Goal: Task Accomplishment & Management: Manage account settings

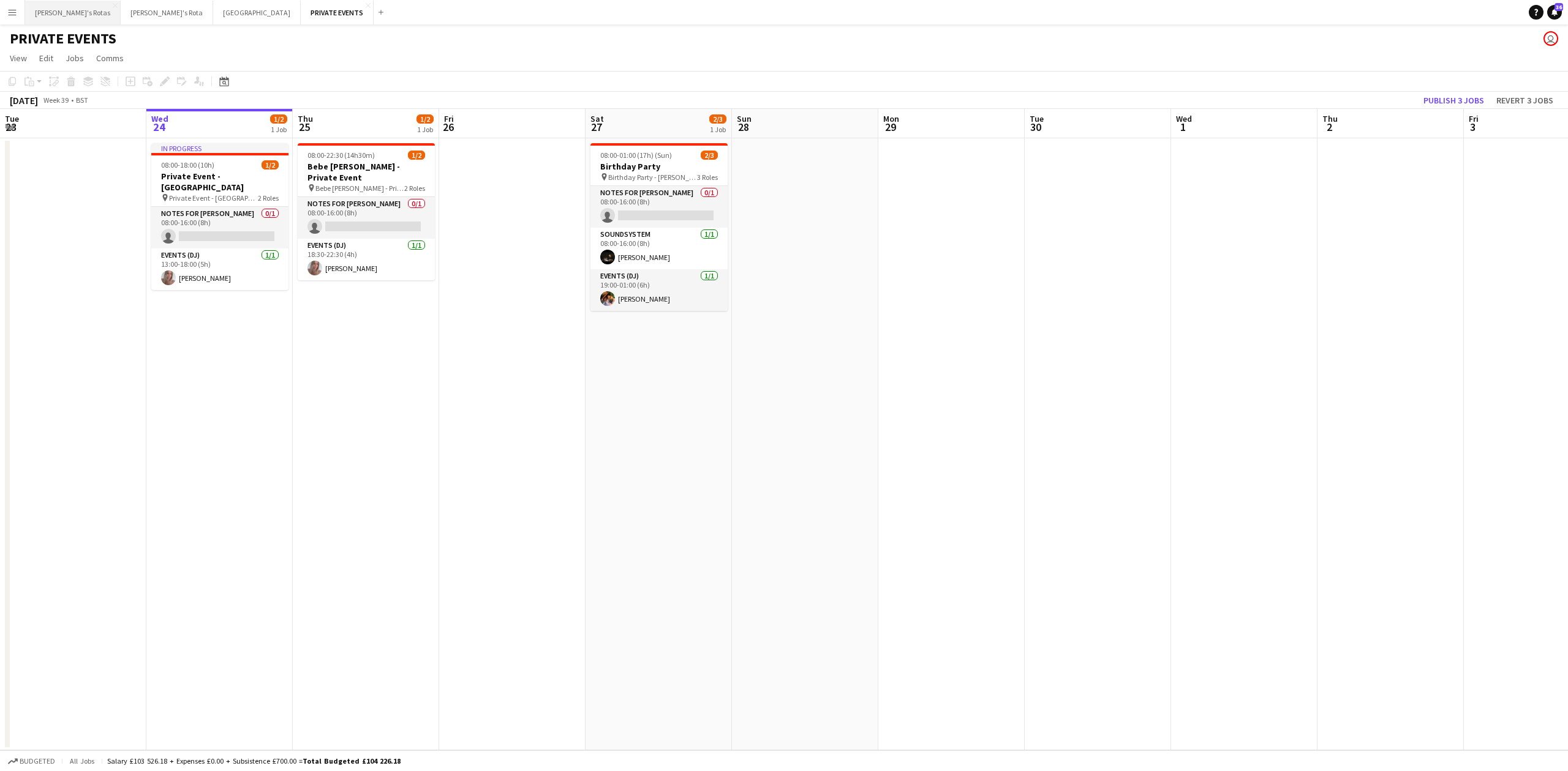
click at [54, 10] on button "[PERSON_NAME]'s Rotas Close" at bounding box center [72, 12] width 95 height 24
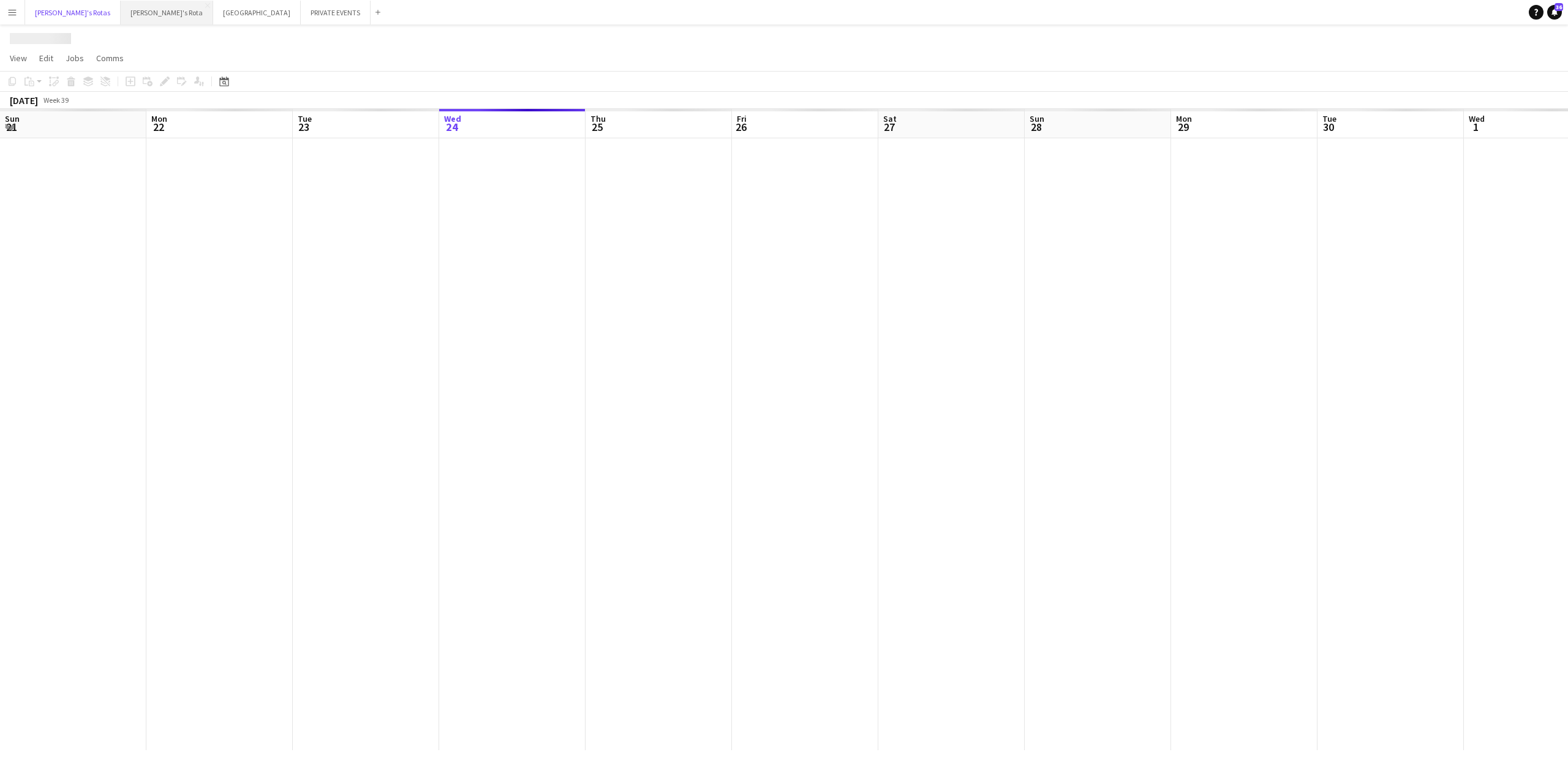
scroll to position [0, 292]
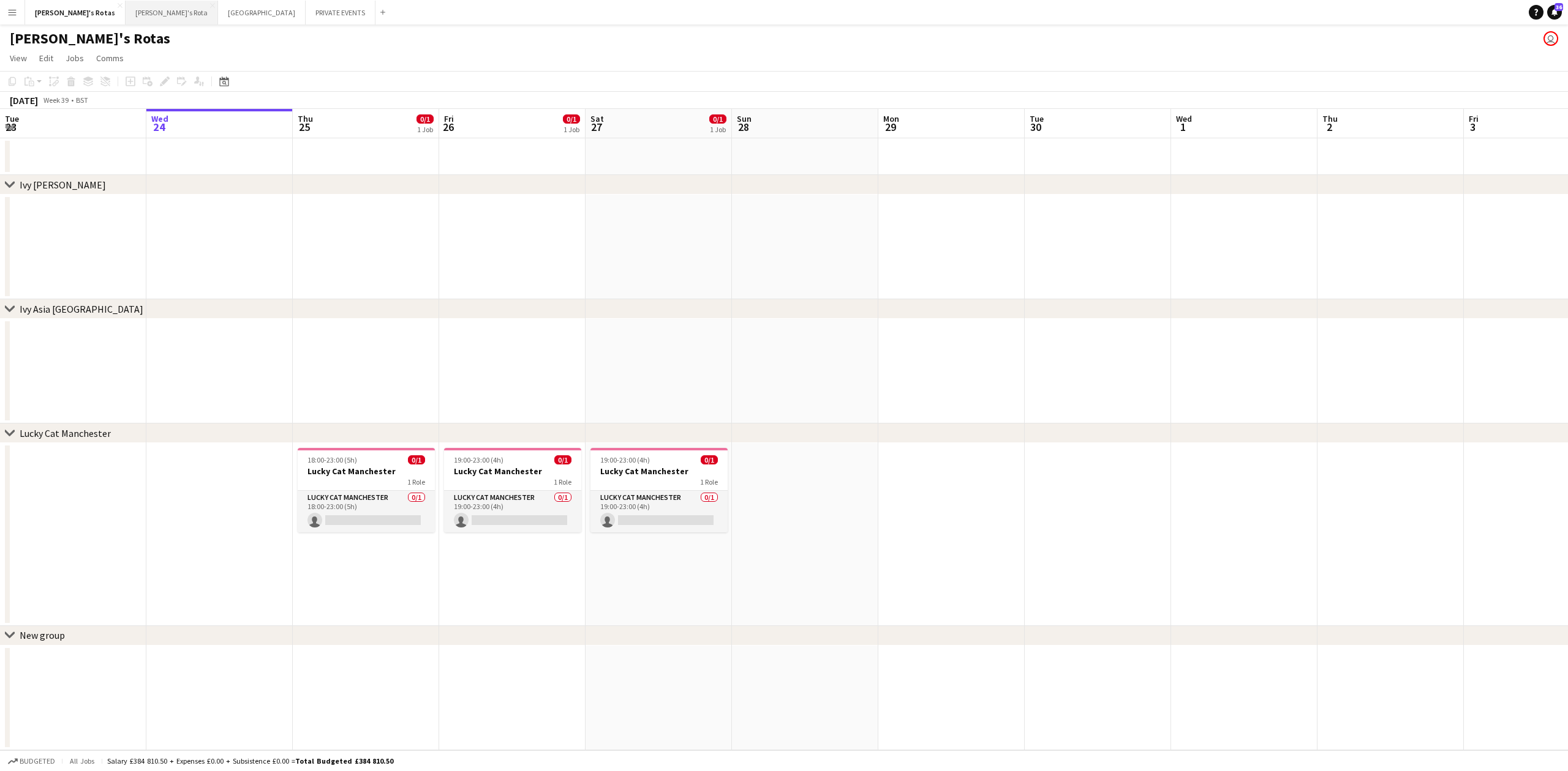
click at [127, 16] on button "[PERSON_NAME]'s Rota Close" at bounding box center [171, 12] width 92 height 24
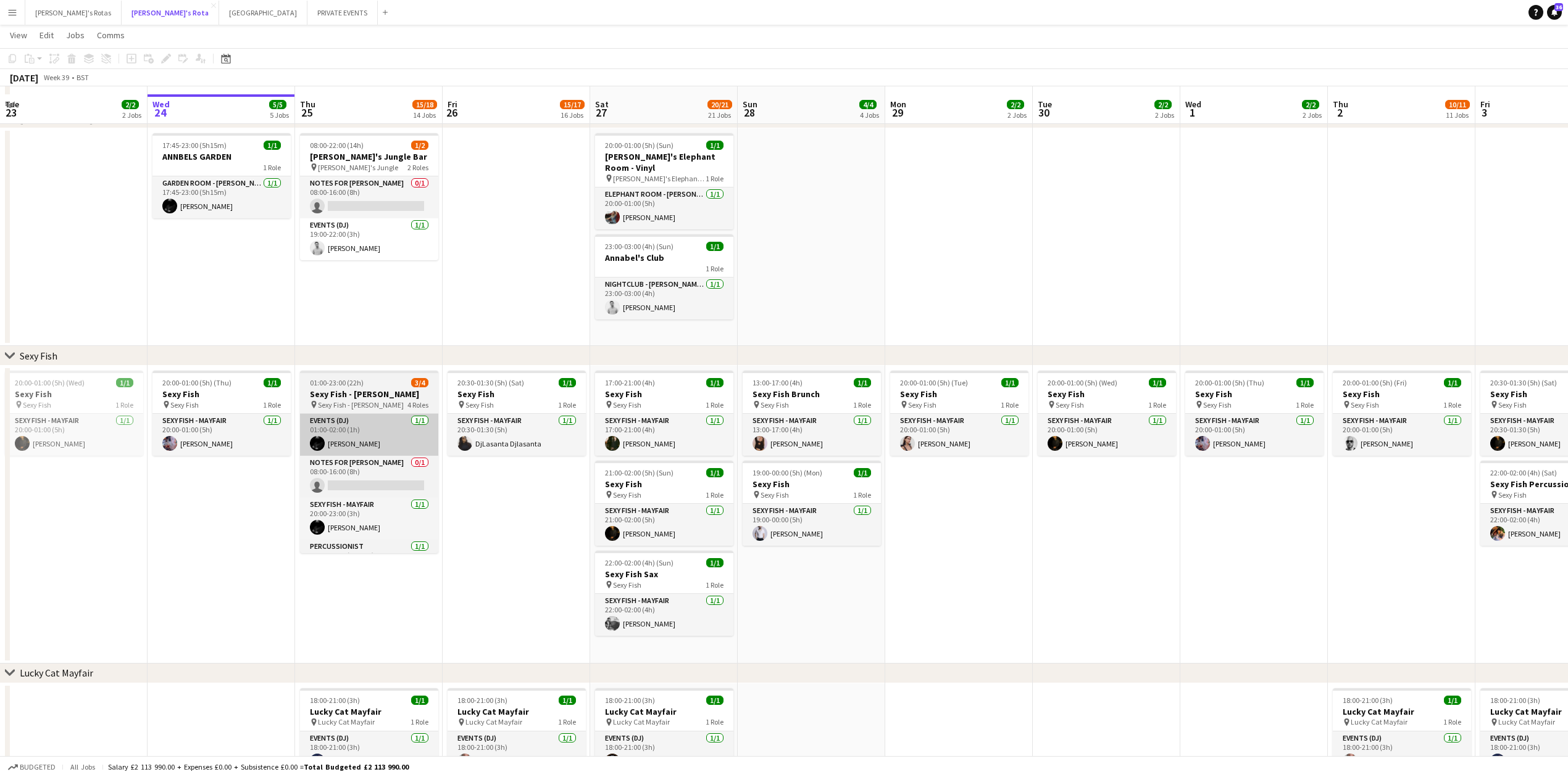
scroll to position [82, 0]
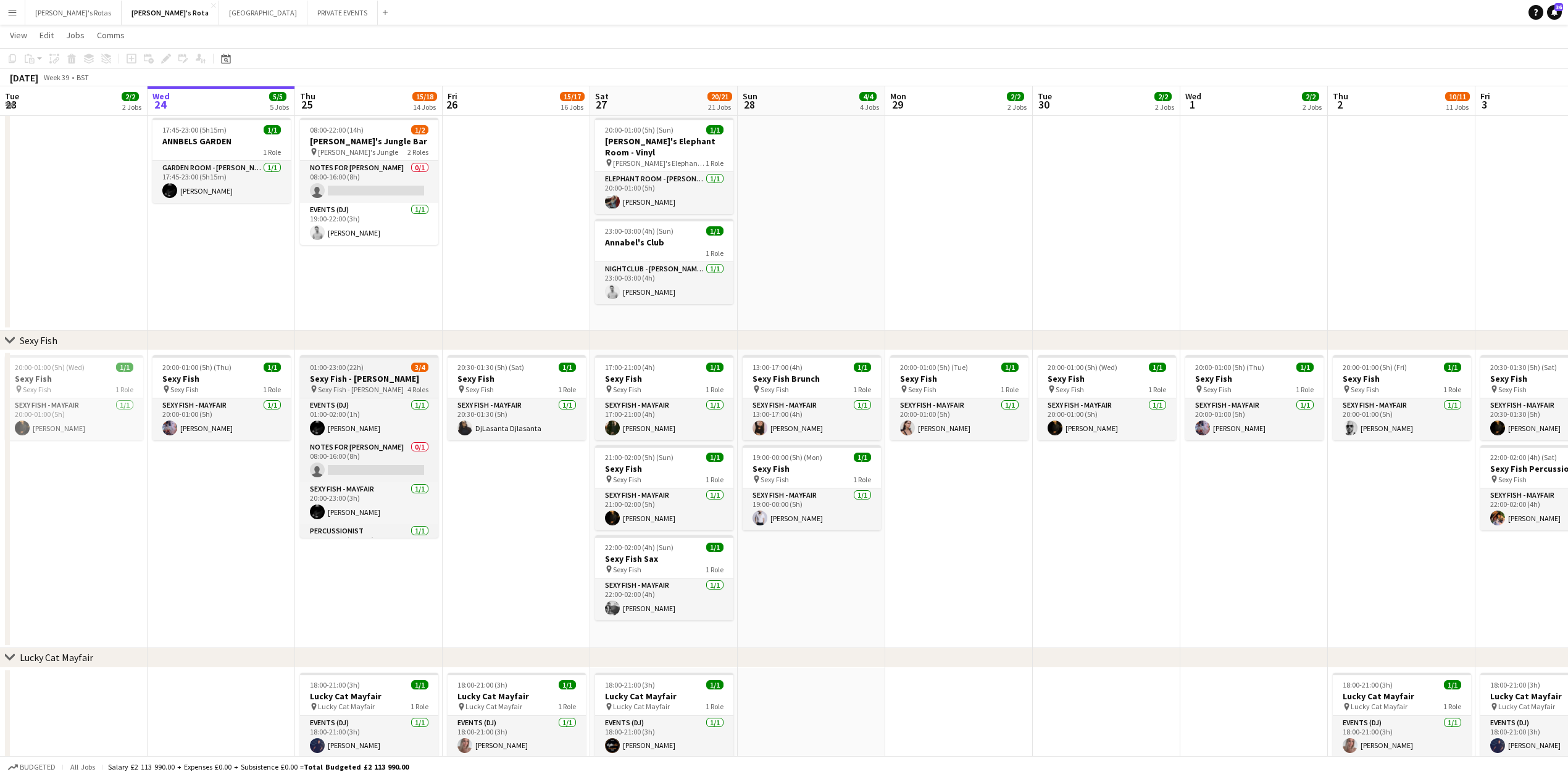
click at [363, 396] on app-job-card "01:00-23:00 (22h) 3/4 Sexy Fish - [PERSON_NAME] pin Sexy Fish - [PERSON_NAME] 4…" at bounding box center [369, 446] width 138 height 183
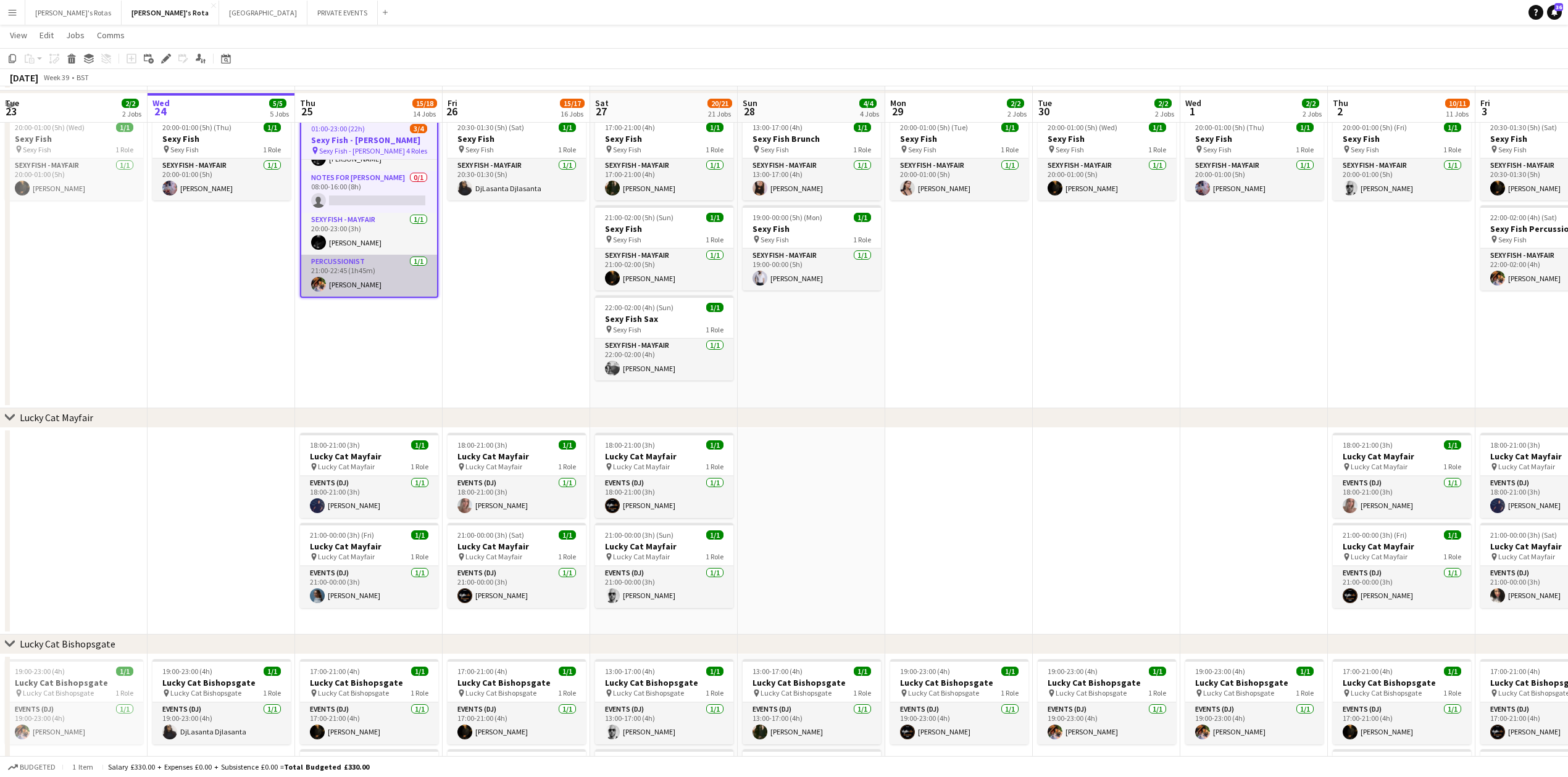
scroll to position [329, 0]
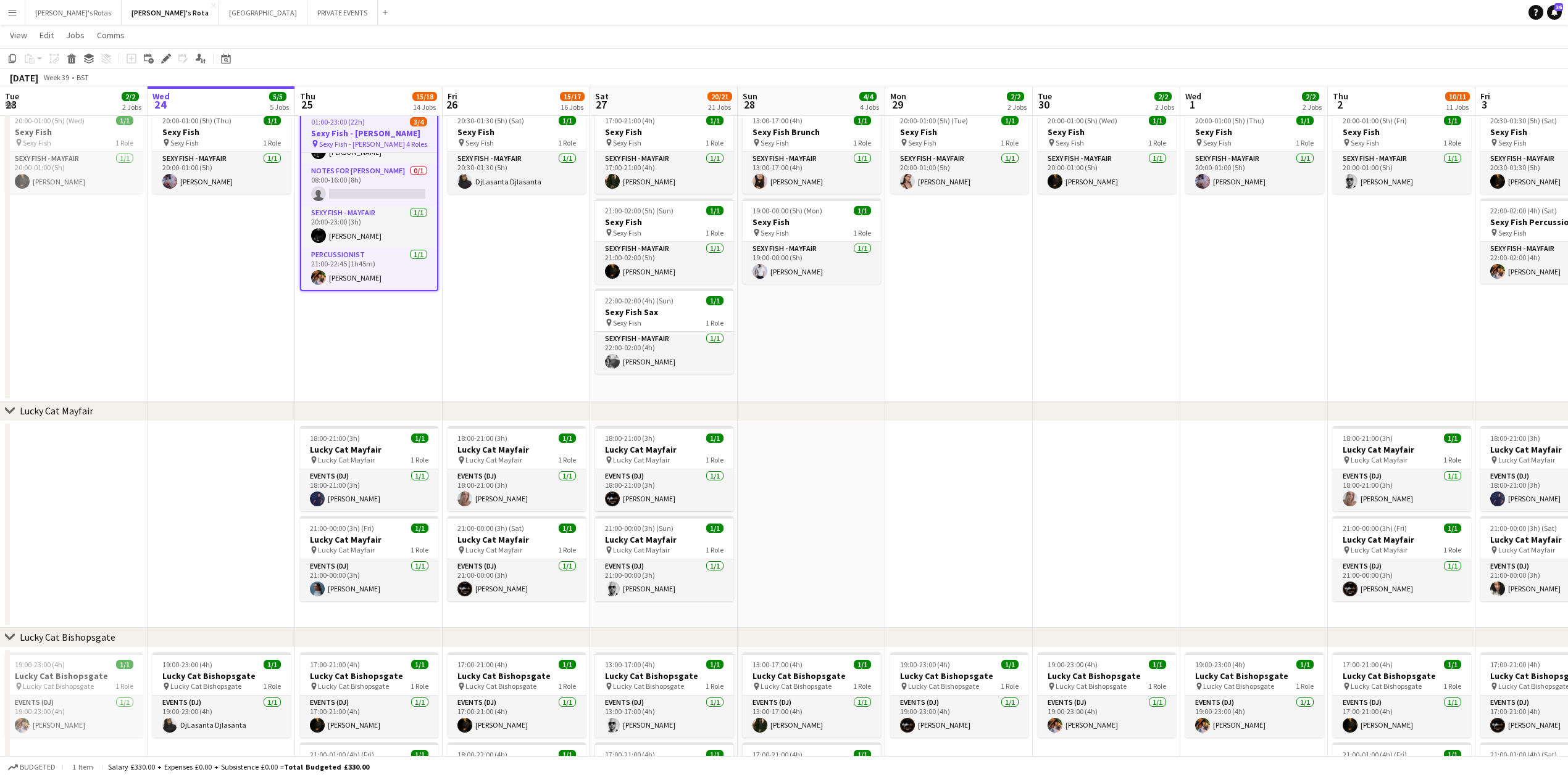
click at [199, 286] on app-date-cell "20:00-01:00 (5h) (Thu) 1/1 Sexy Fish pin Sexy Fish 1 Role SEXY FISH - MAYFAIR […" at bounding box center [221, 252] width 147 height 298
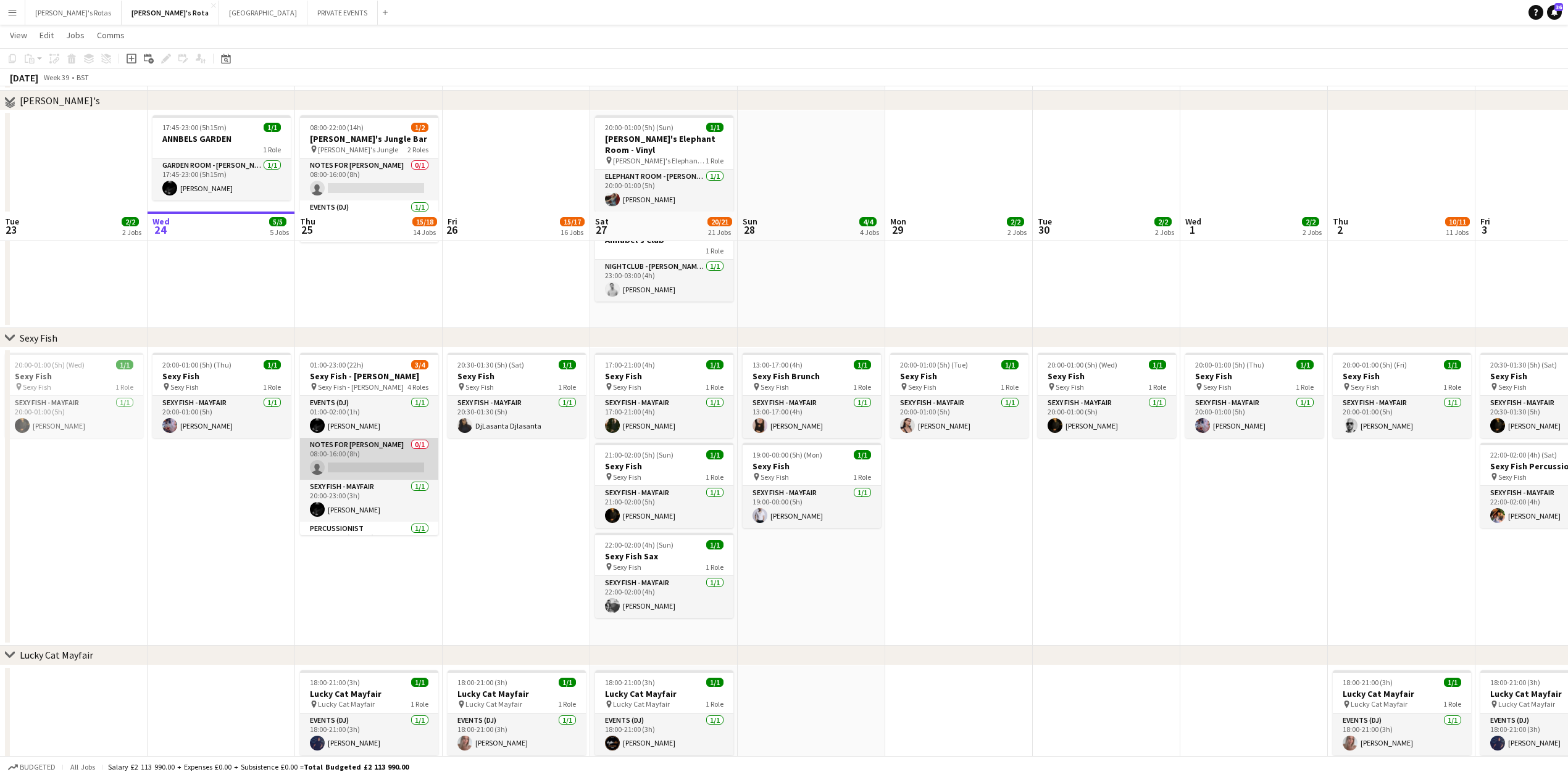
scroll to position [82, 0]
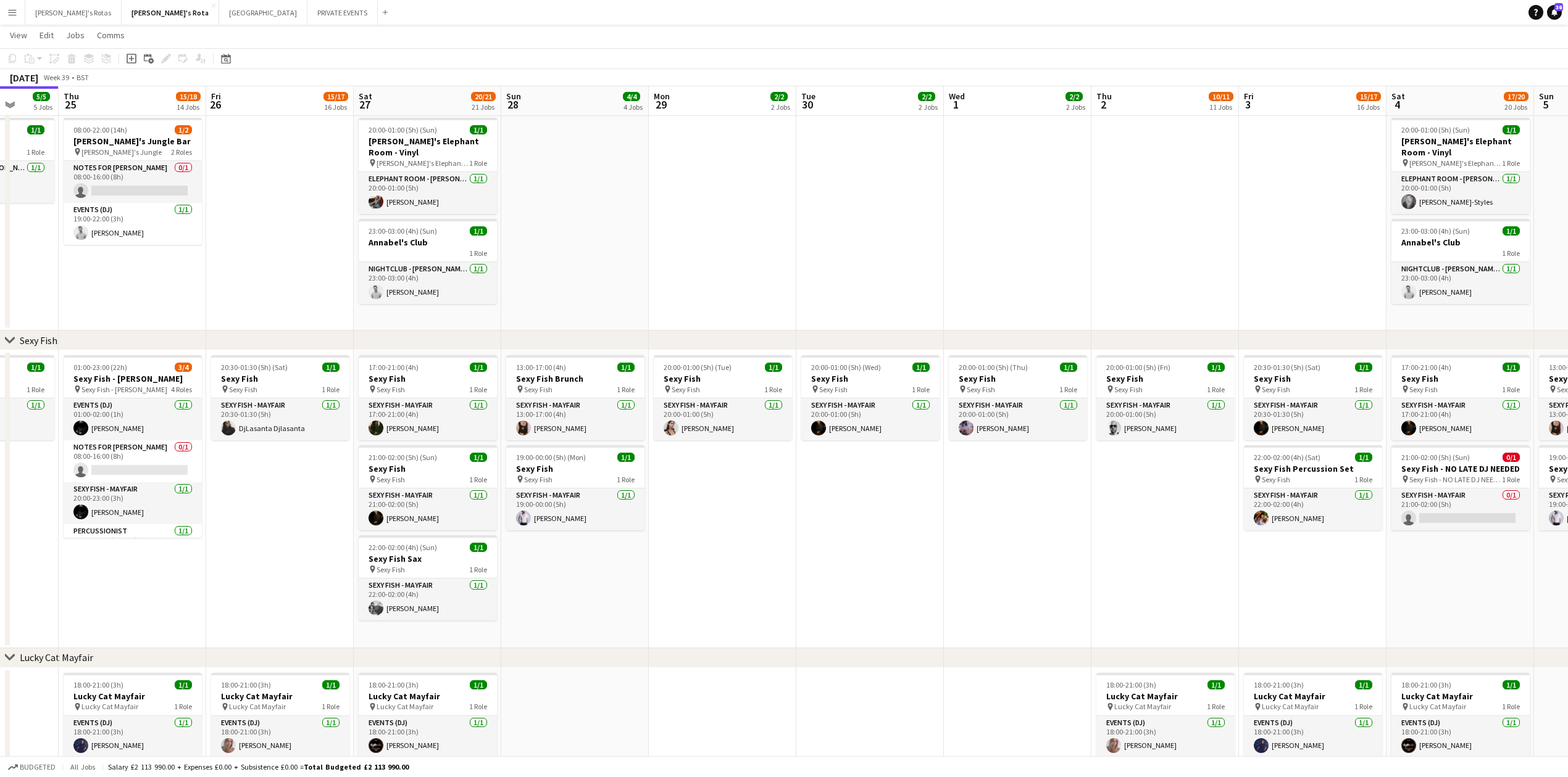
drag, startPoint x: 563, startPoint y: 512, endPoint x: 171, endPoint y: 542, distance: 393.1
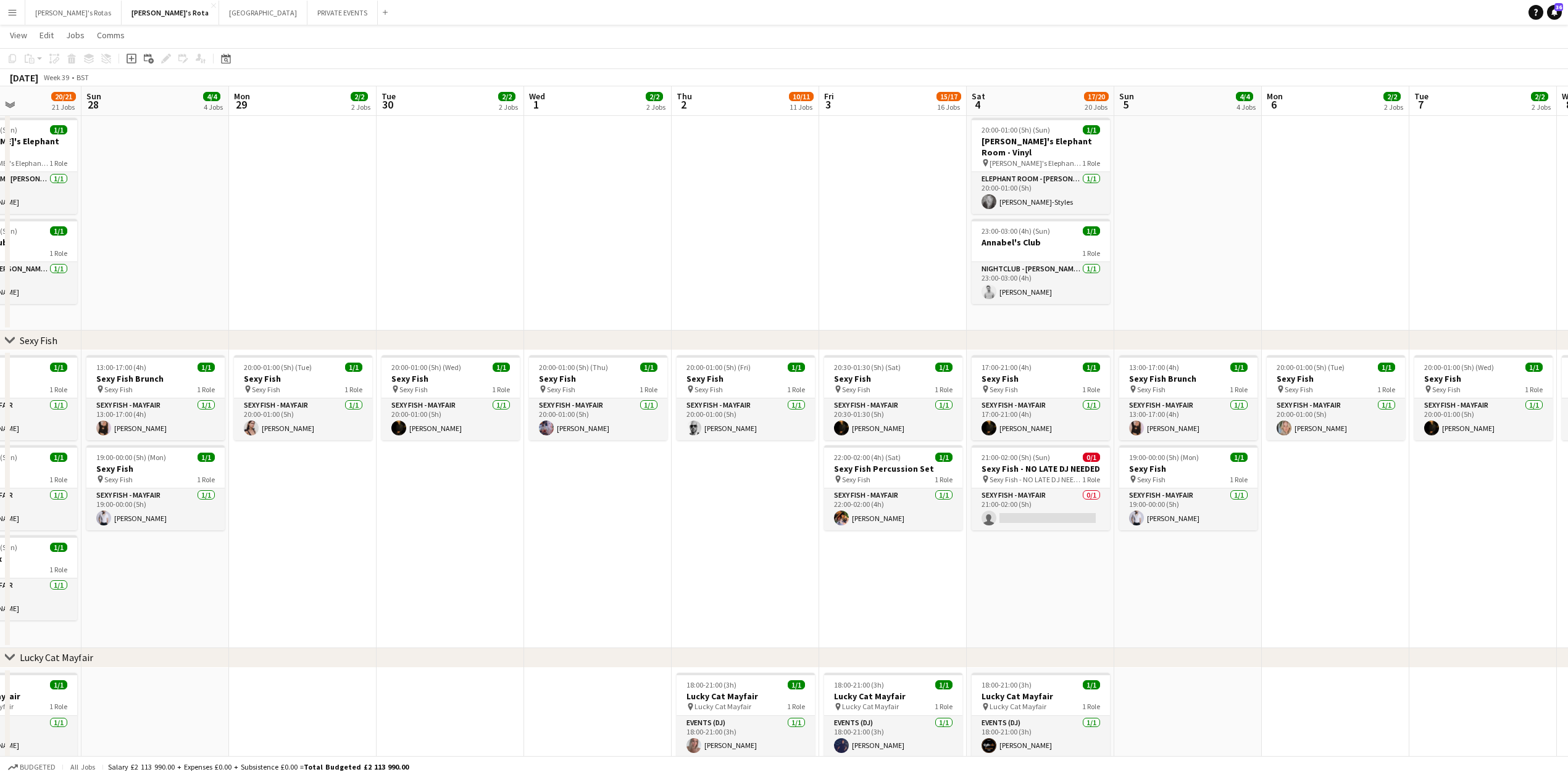
drag, startPoint x: 776, startPoint y: 509, endPoint x: 635, endPoint y: 529, distance: 142.4
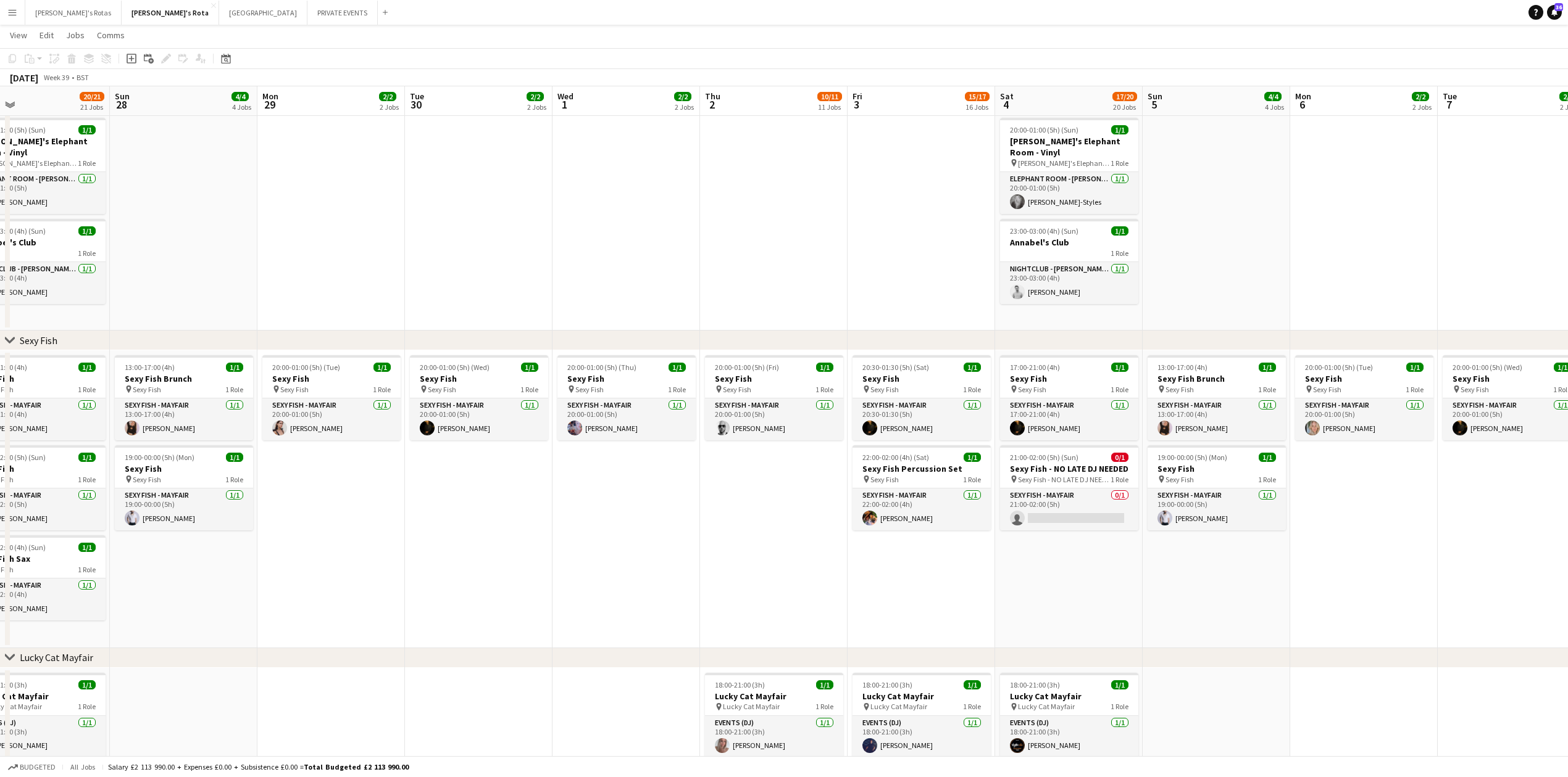
scroll to position [0, 442]
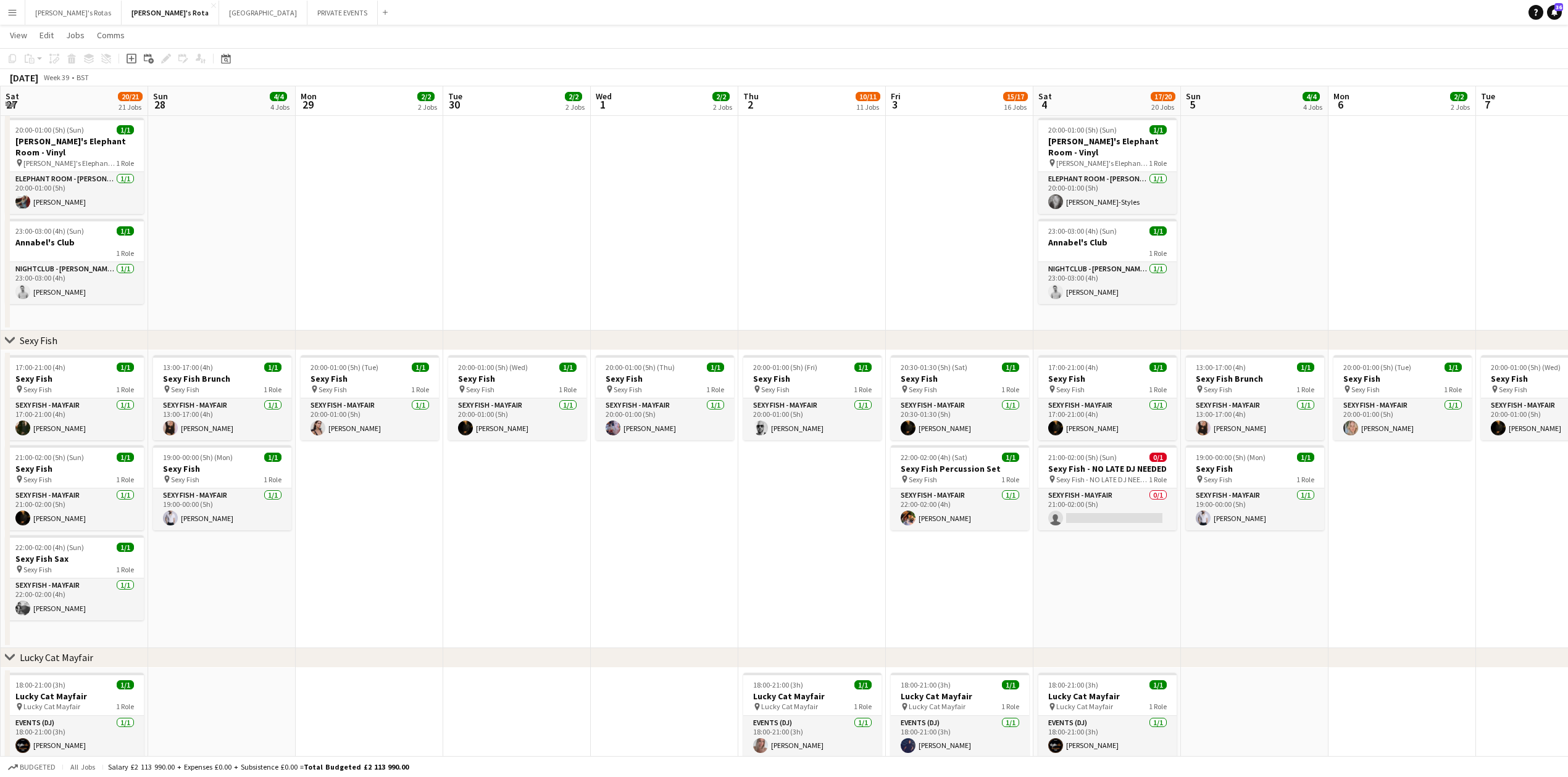
drag, startPoint x: 727, startPoint y: 554, endPoint x: 470, endPoint y: 551, distance: 257.0
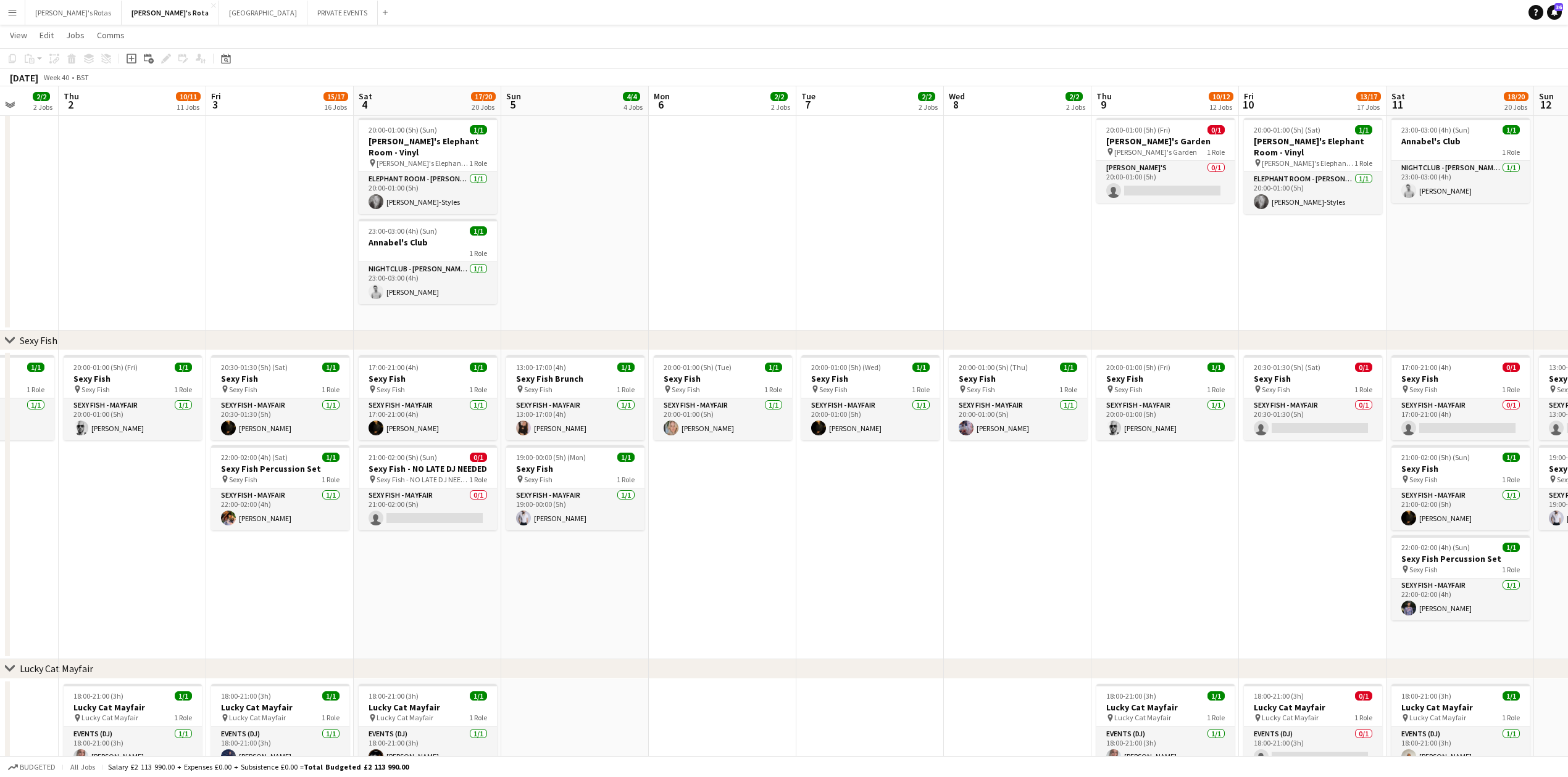
drag, startPoint x: 1088, startPoint y: 563, endPoint x: 762, endPoint y: 598, distance: 327.9
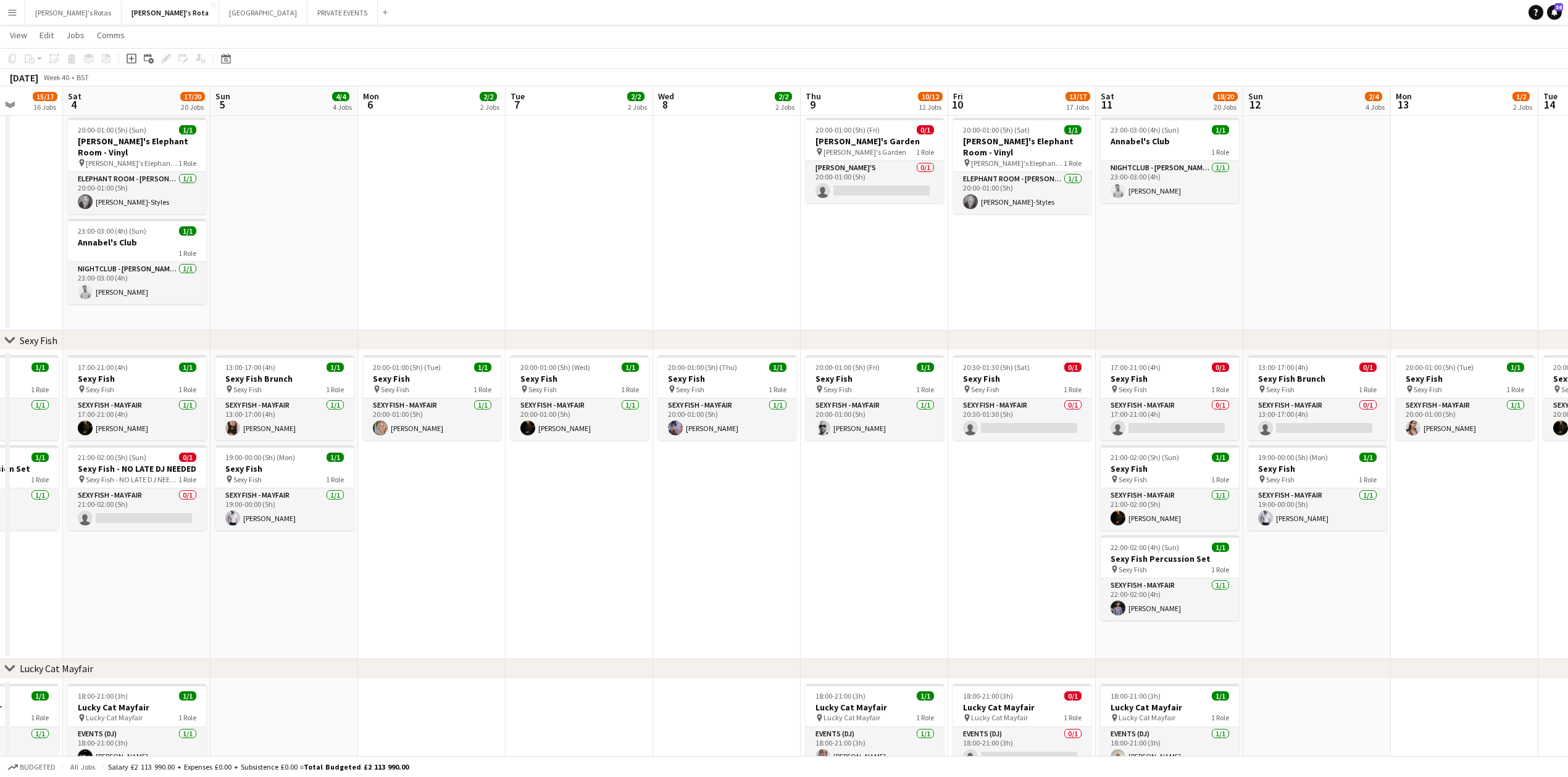
scroll to position [0, 388]
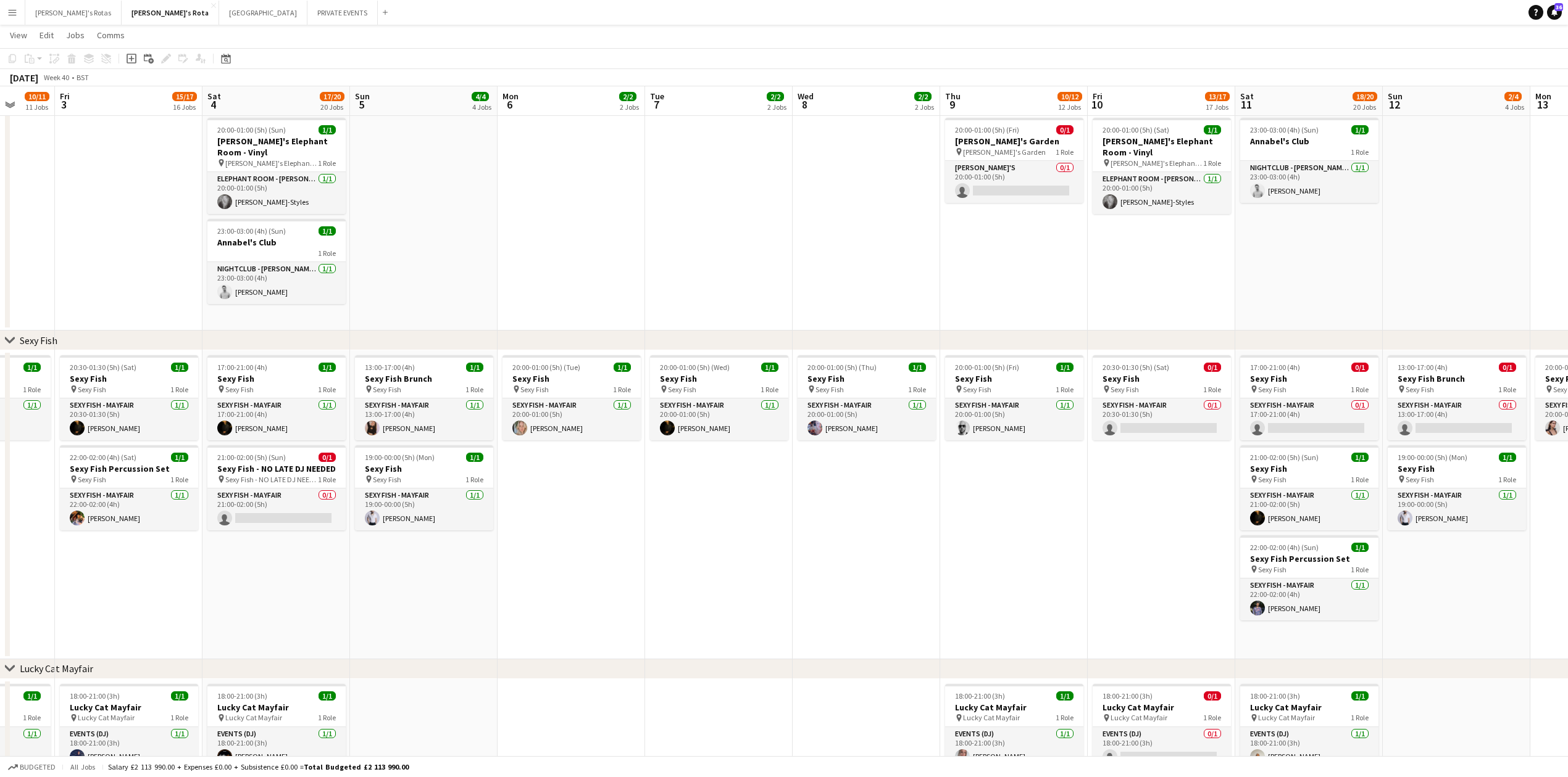
drag, startPoint x: 929, startPoint y: 593, endPoint x: 482, endPoint y: 588, distance: 447.0
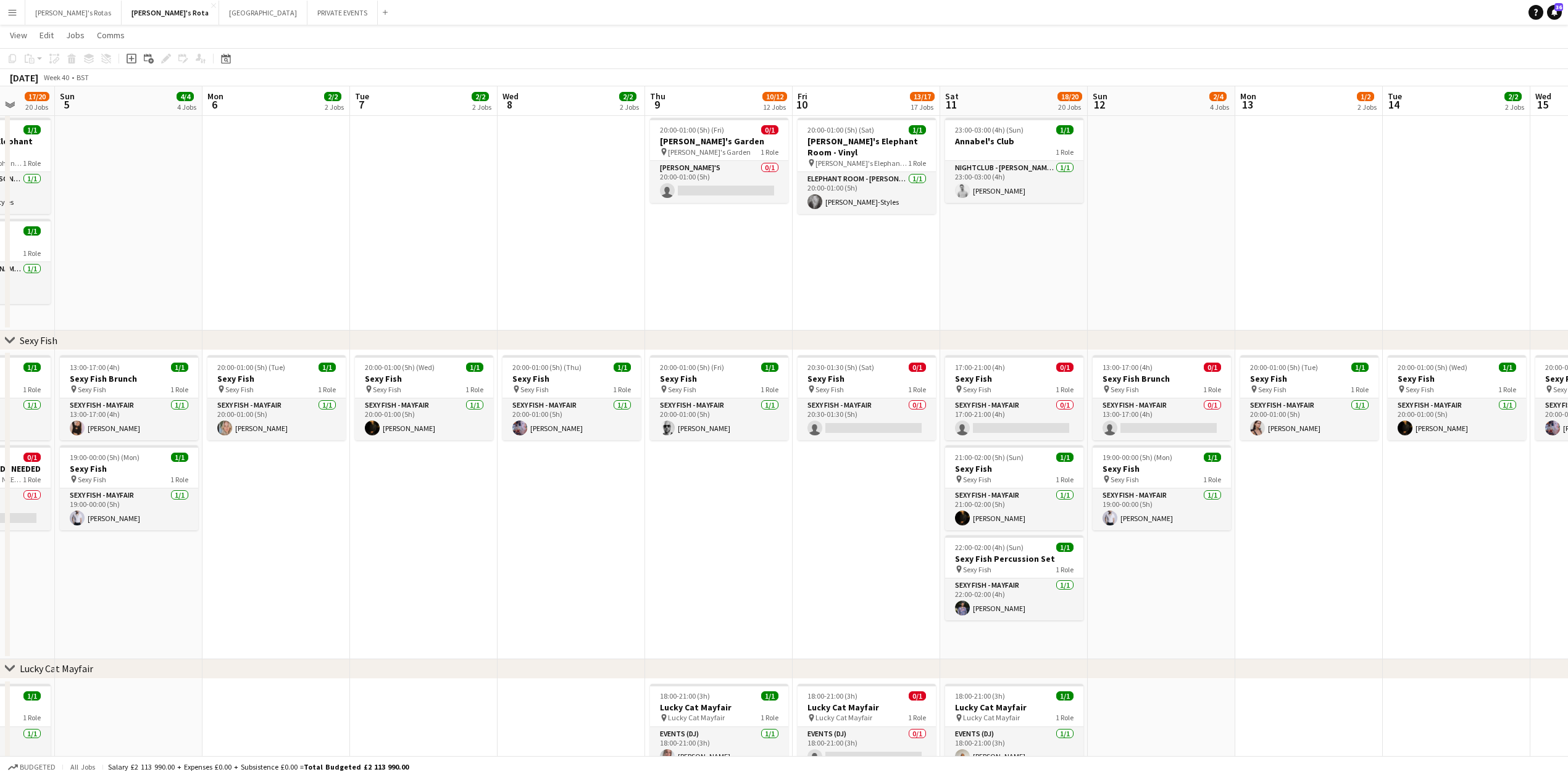
click at [873, 533] on app-date-cell "20:30-01:30 (5h) (Sat) 0/1 Sexy Fish pin Sexy Fish 1 Role SEXY FISH - MAYFAIR 0…" at bounding box center [867, 505] width 147 height 309
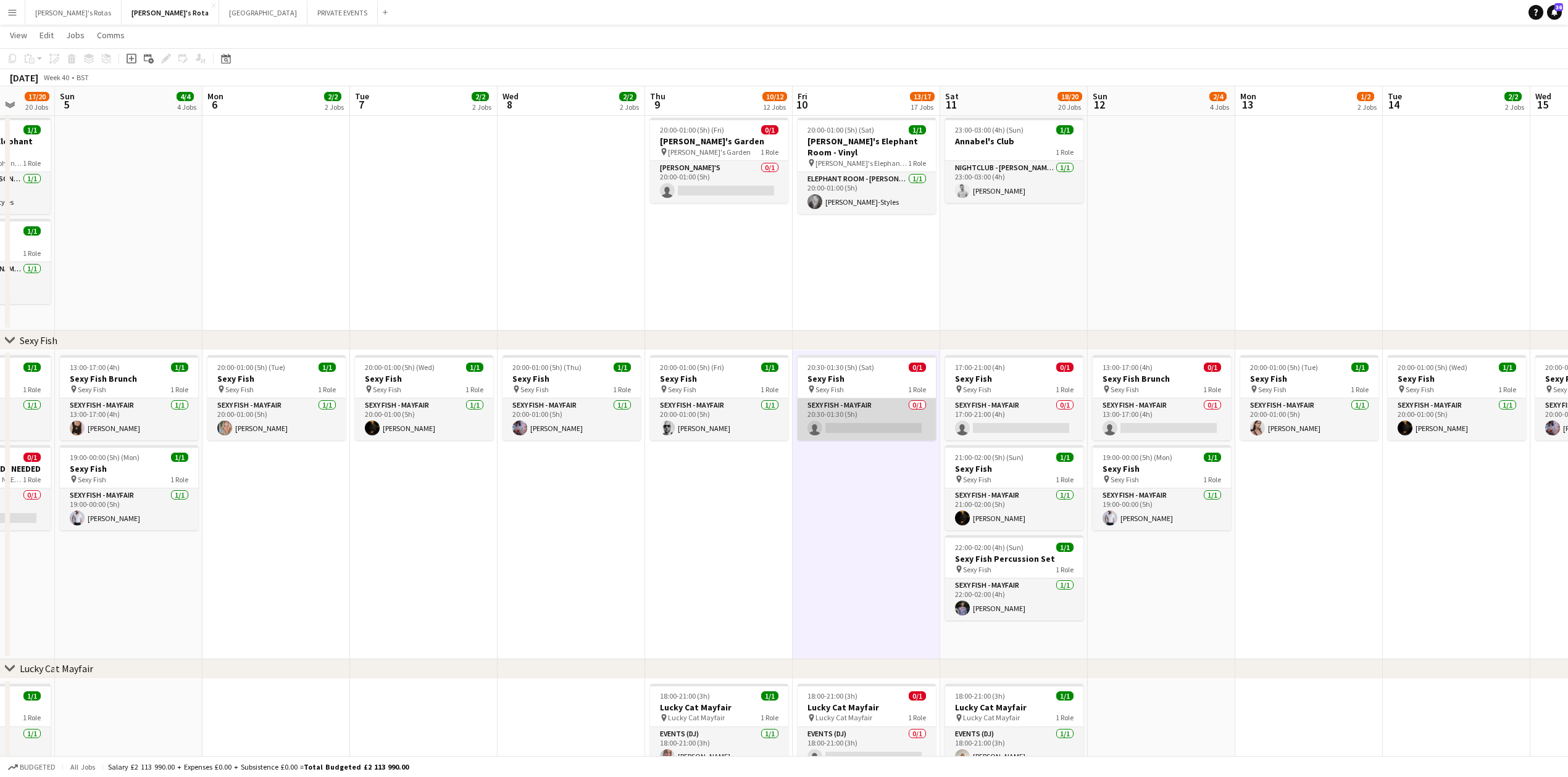
click at [847, 418] on app-card-role "SEXY FISH - MAYFAIR 0/1 20:30-01:30 (5h) single-neutral-actions" at bounding box center [867, 420] width 138 height 42
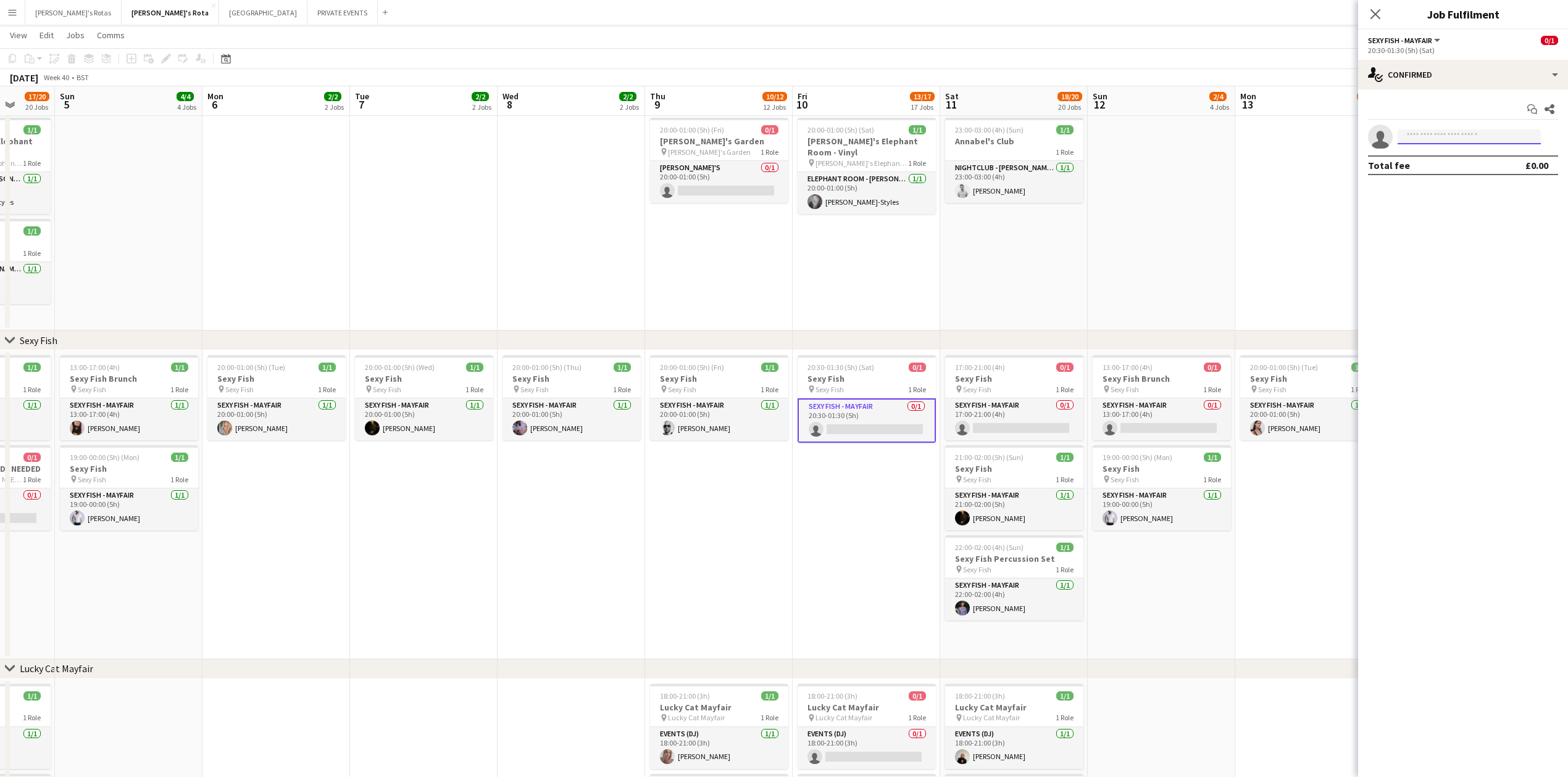
click at [1453, 130] on input at bounding box center [1469, 137] width 144 height 15
type input "*"
type input "****"
click at [895, 533] on app-date-cell "20:30-01:30 (5h) (Sat) 0/1 Sexy Fish pin Sexy Fish 1 Role SEXY FISH - MAYFAIR 0…" at bounding box center [867, 505] width 147 height 309
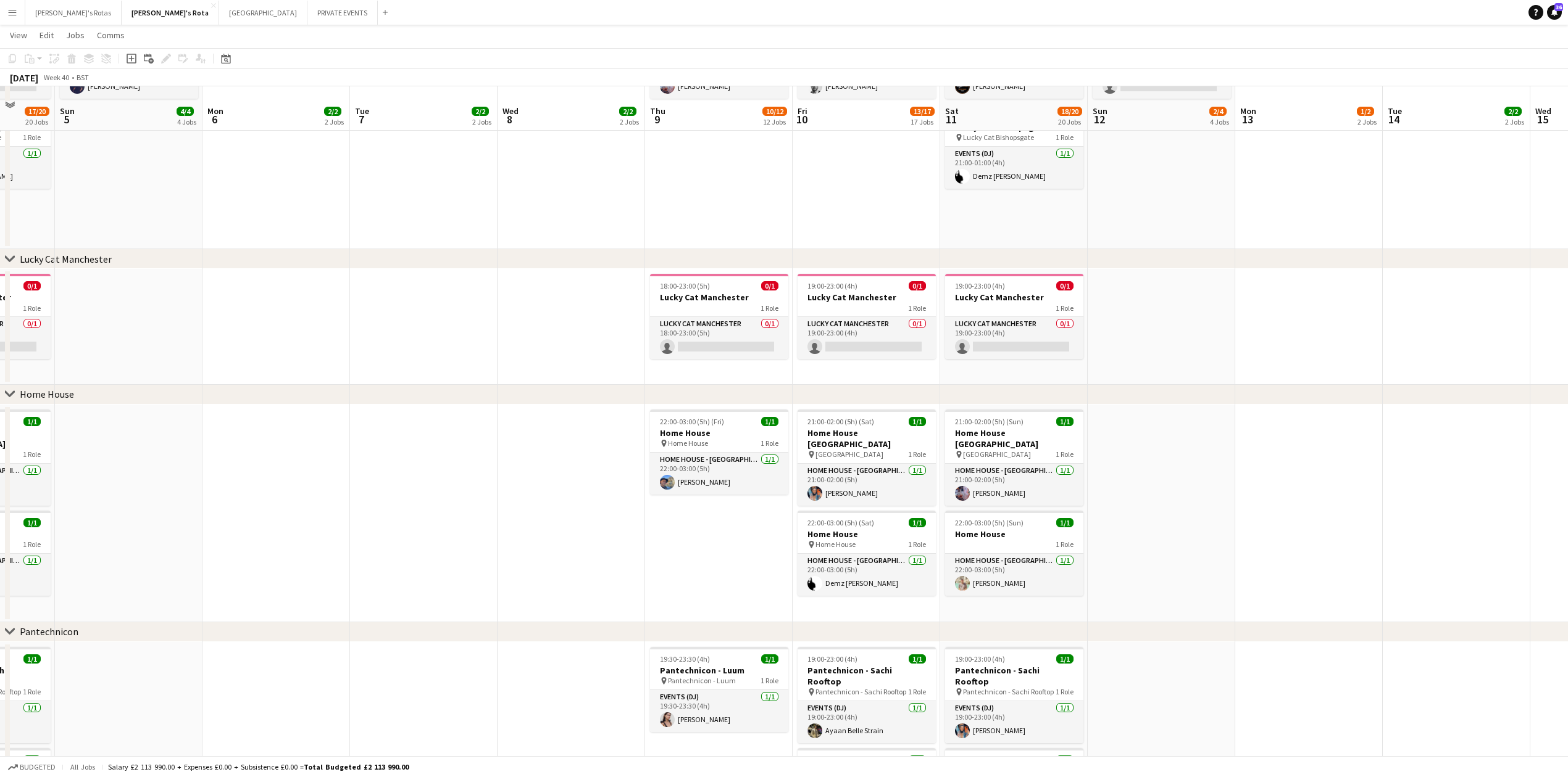
scroll to position [1234, 0]
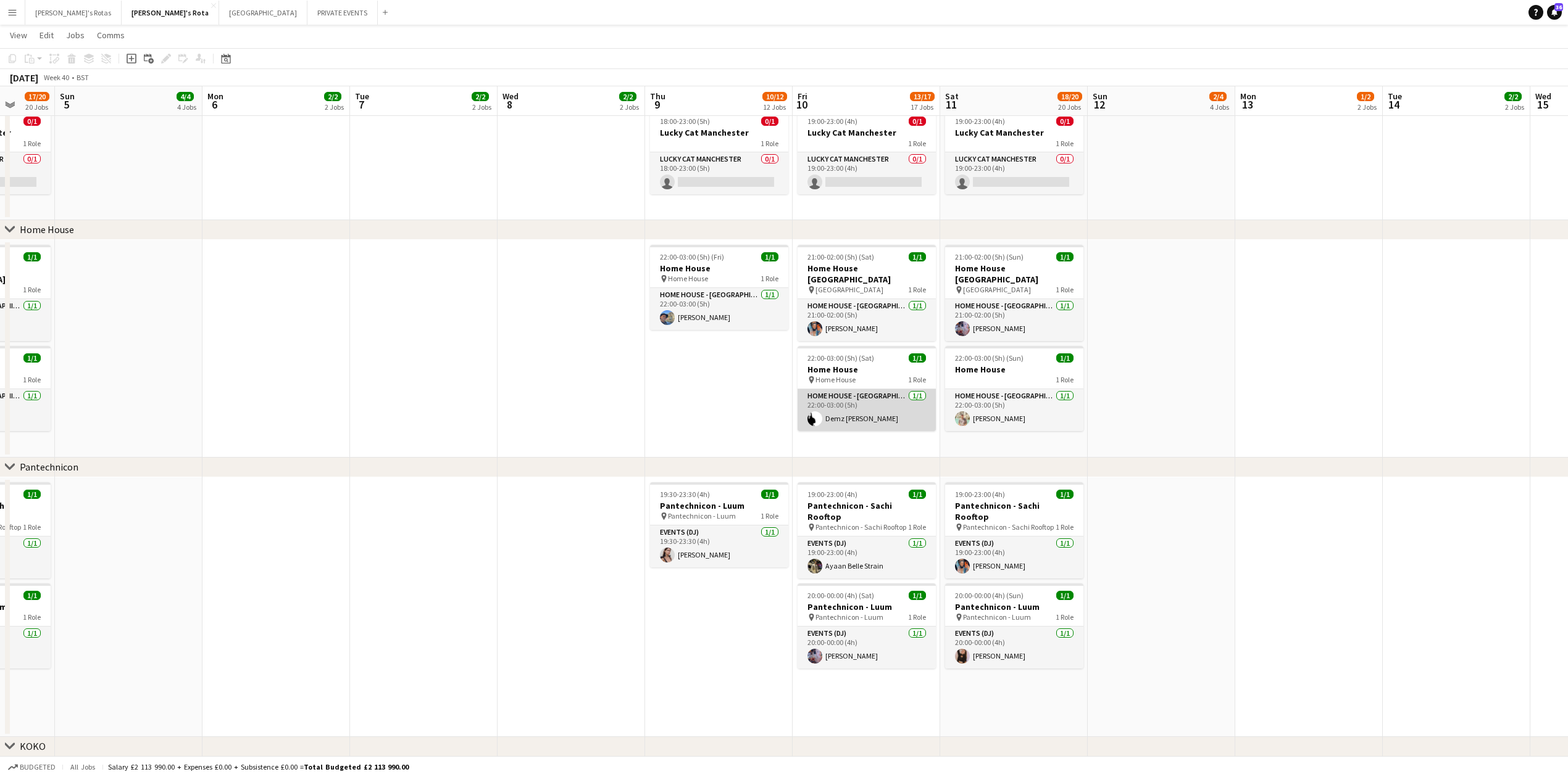
click at [854, 424] on app-card-role "HOME HOUSE - [GEOGRAPHIC_DATA] [DATE] 22:00-03:00 (5h) Demz [PERSON_NAME]" at bounding box center [867, 410] width 138 height 42
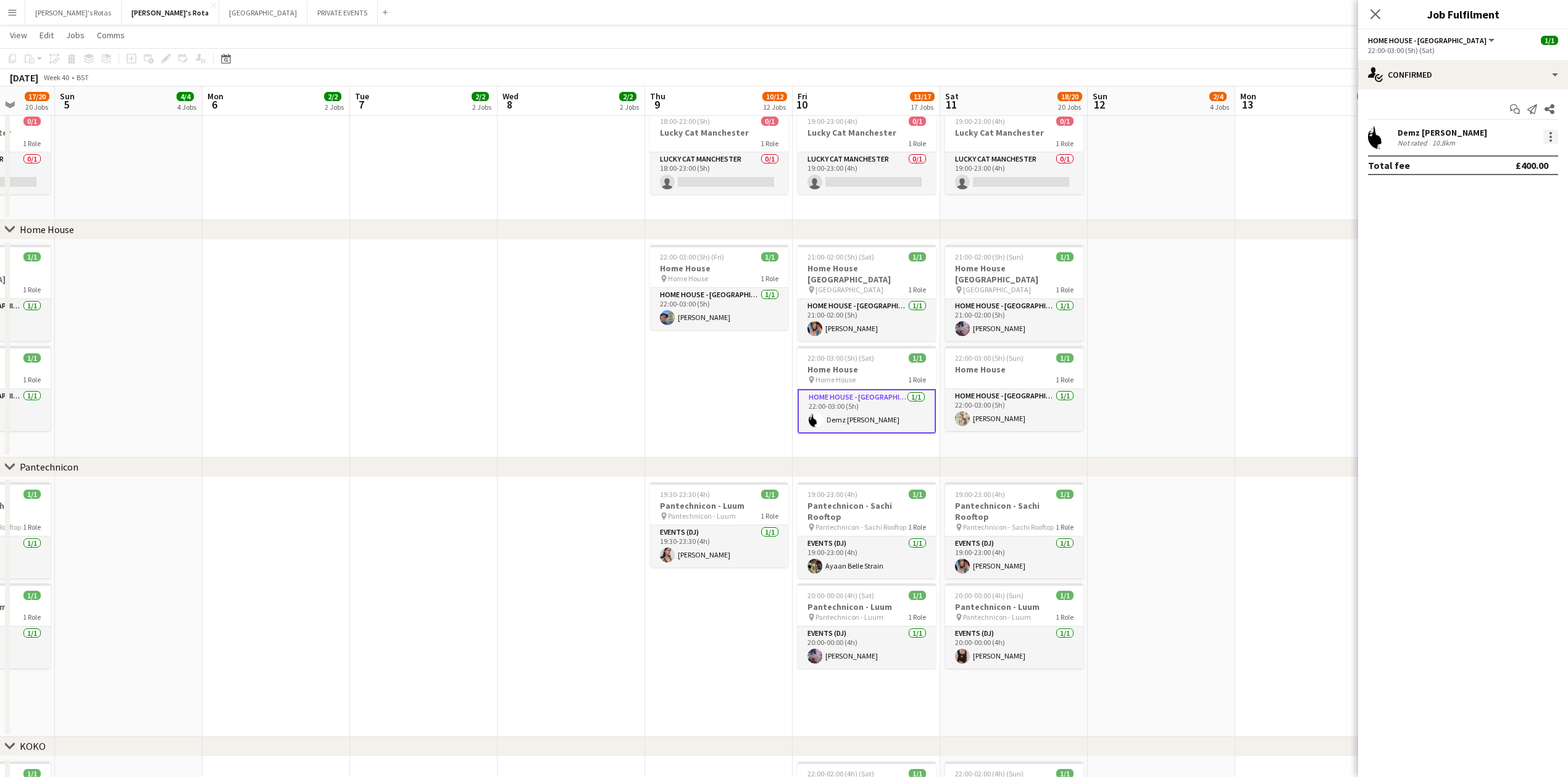
drag, startPoint x: 1541, startPoint y: 132, endPoint x: 1553, endPoint y: 138, distance: 13.4
click at [1547, 137] on div at bounding box center [1550, 137] width 18 height 15
click at [1554, 138] on div at bounding box center [1550, 137] width 15 height 15
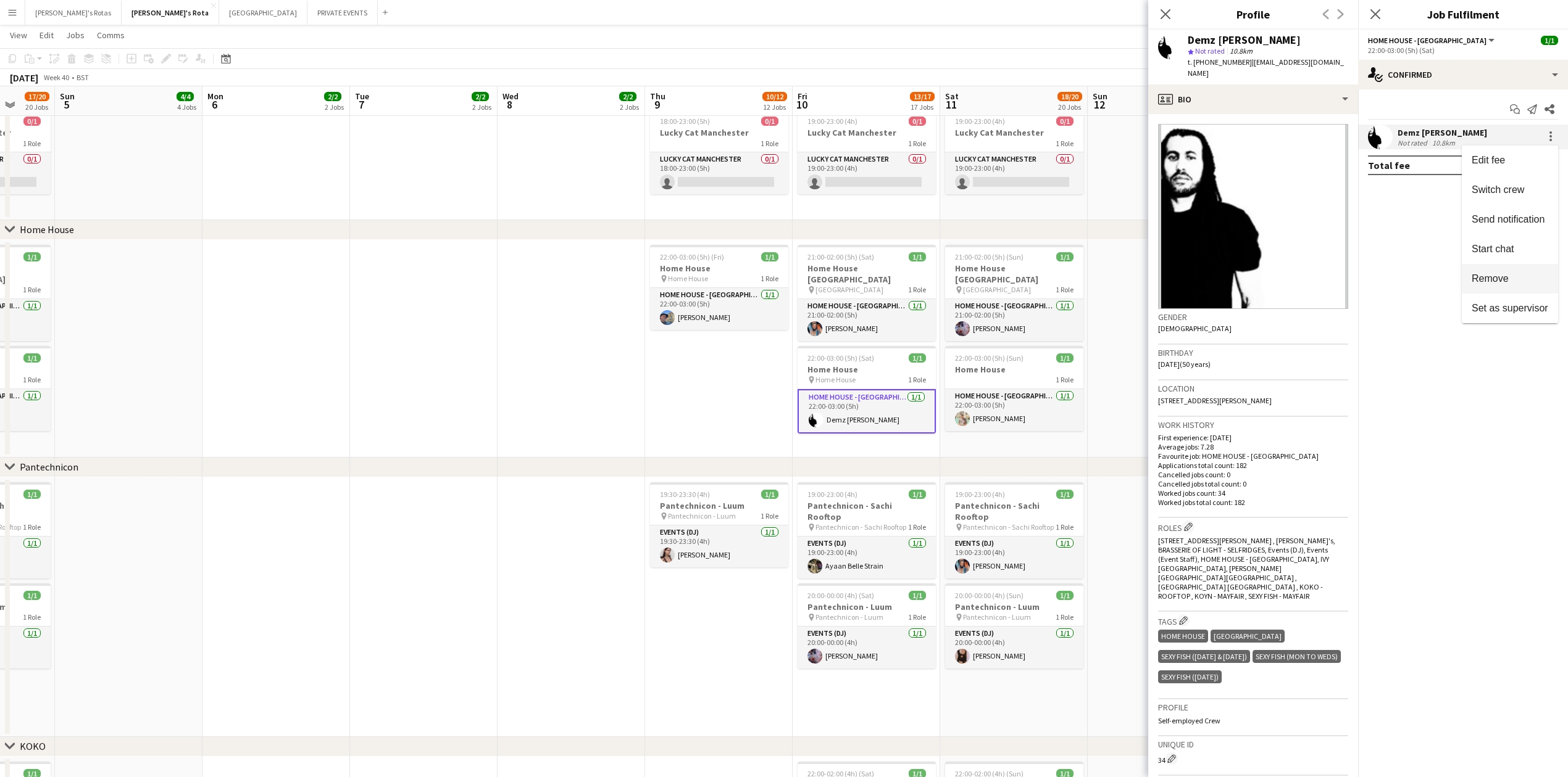
click at [1503, 274] on span "Remove" at bounding box center [1490, 278] width 37 height 11
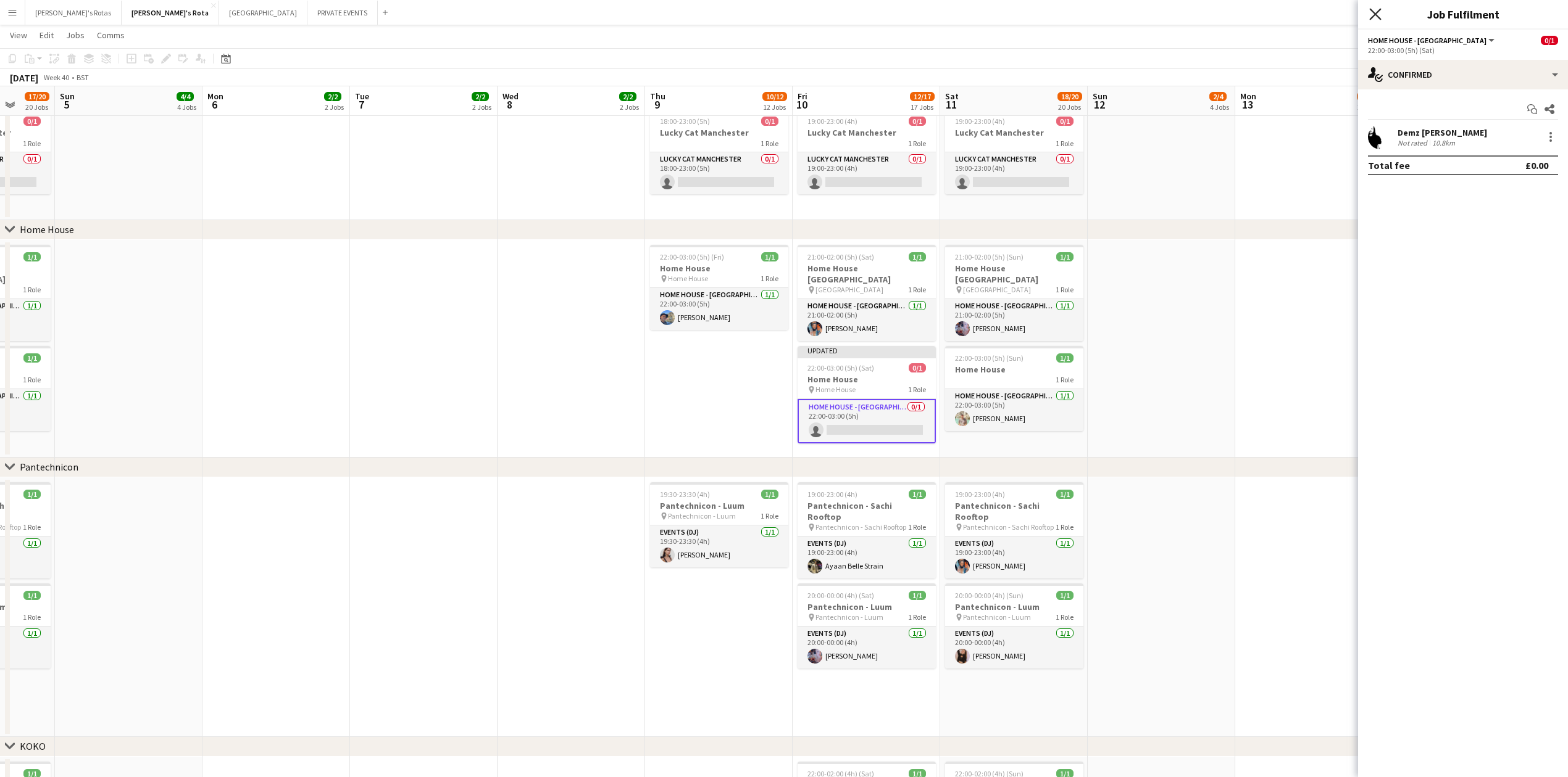
click at [1375, 13] on icon "Close pop-in" at bounding box center [1375, 13] width 12 height 12
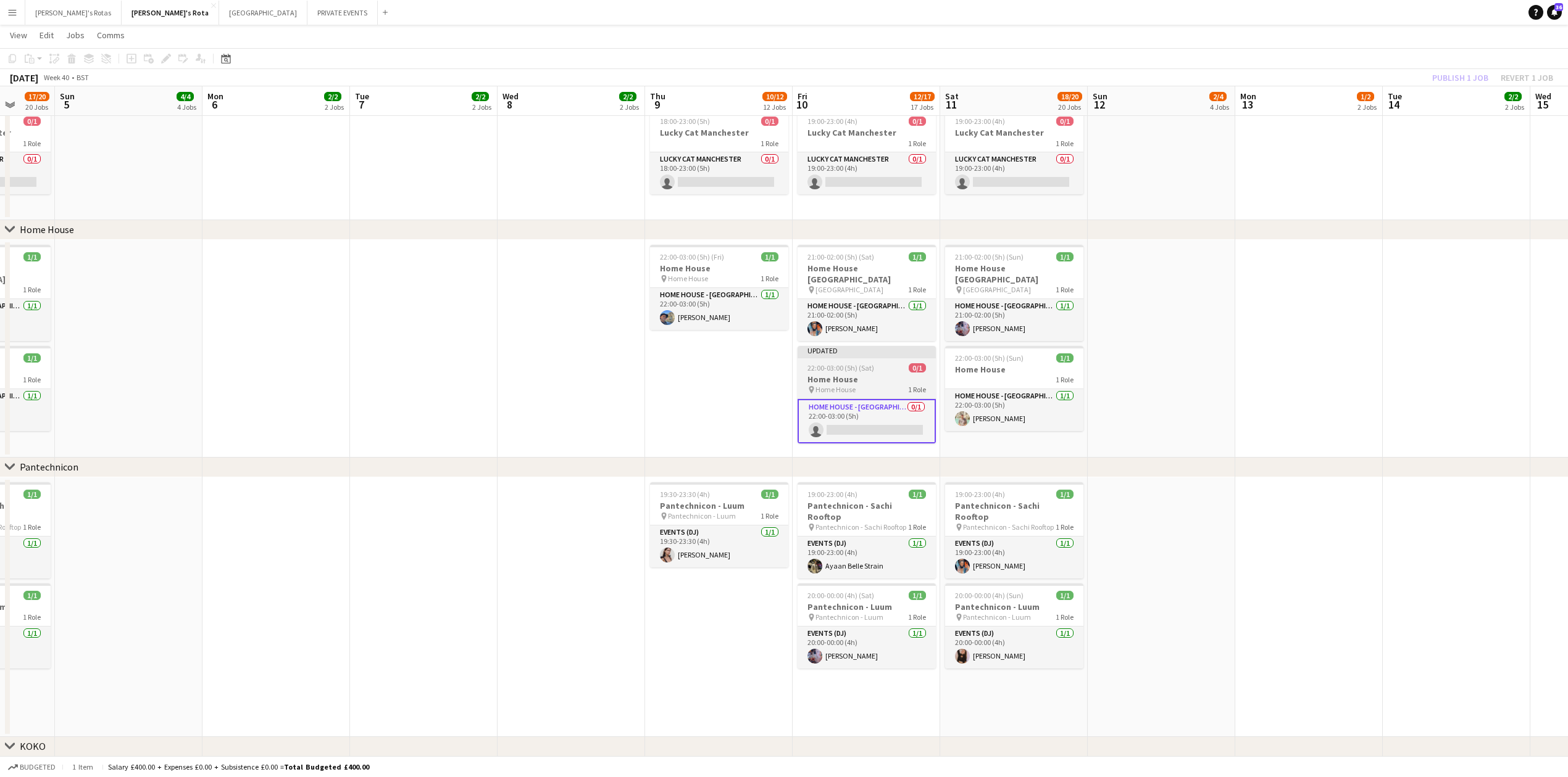
click at [833, 377] on h3 "Home House" at bounding box center [867, 379] width 138 height 11
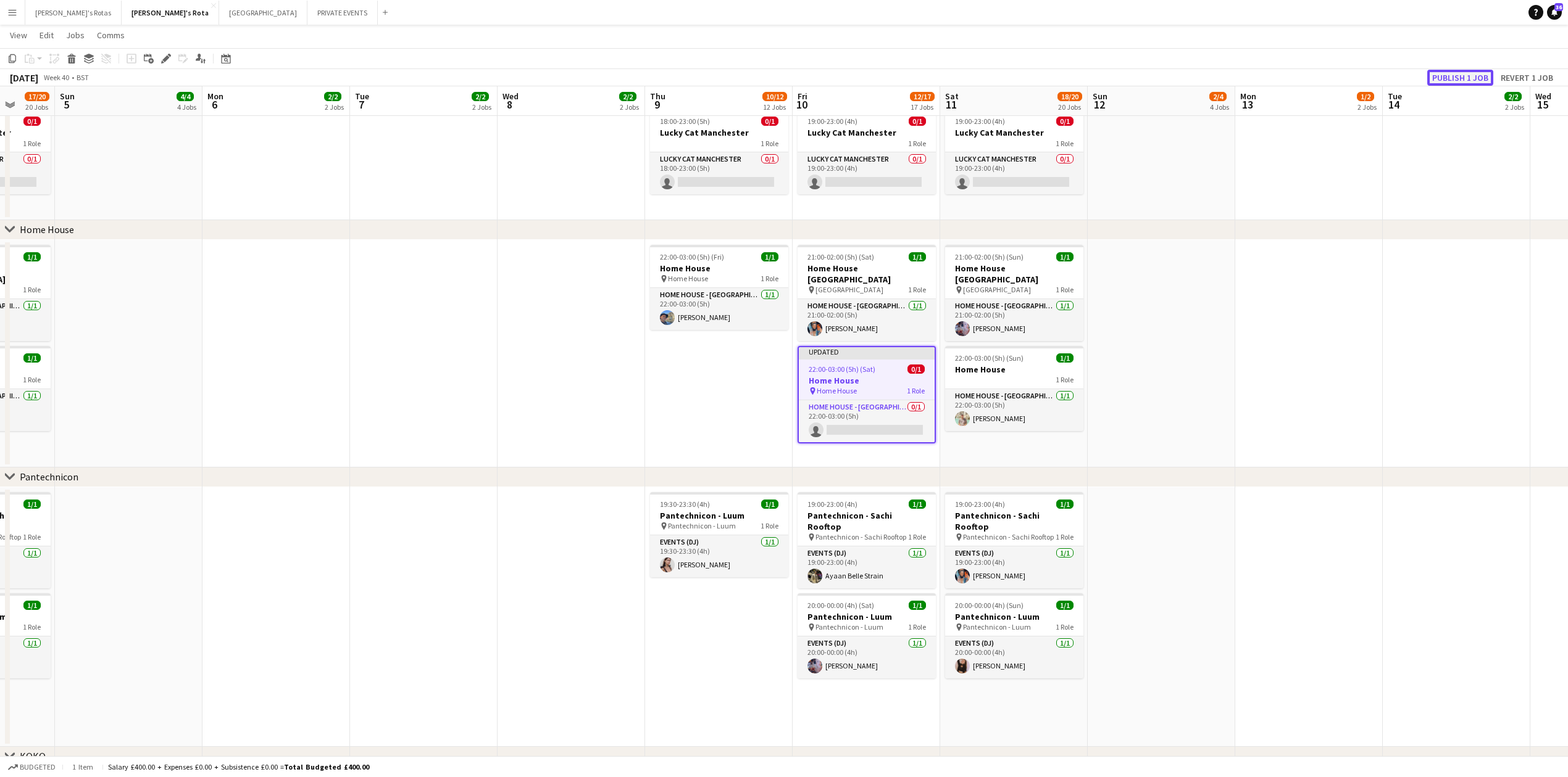
click at [1443, 77] on button "Publish 1 job" at bounding box center [1461, 77] width 66 height 16
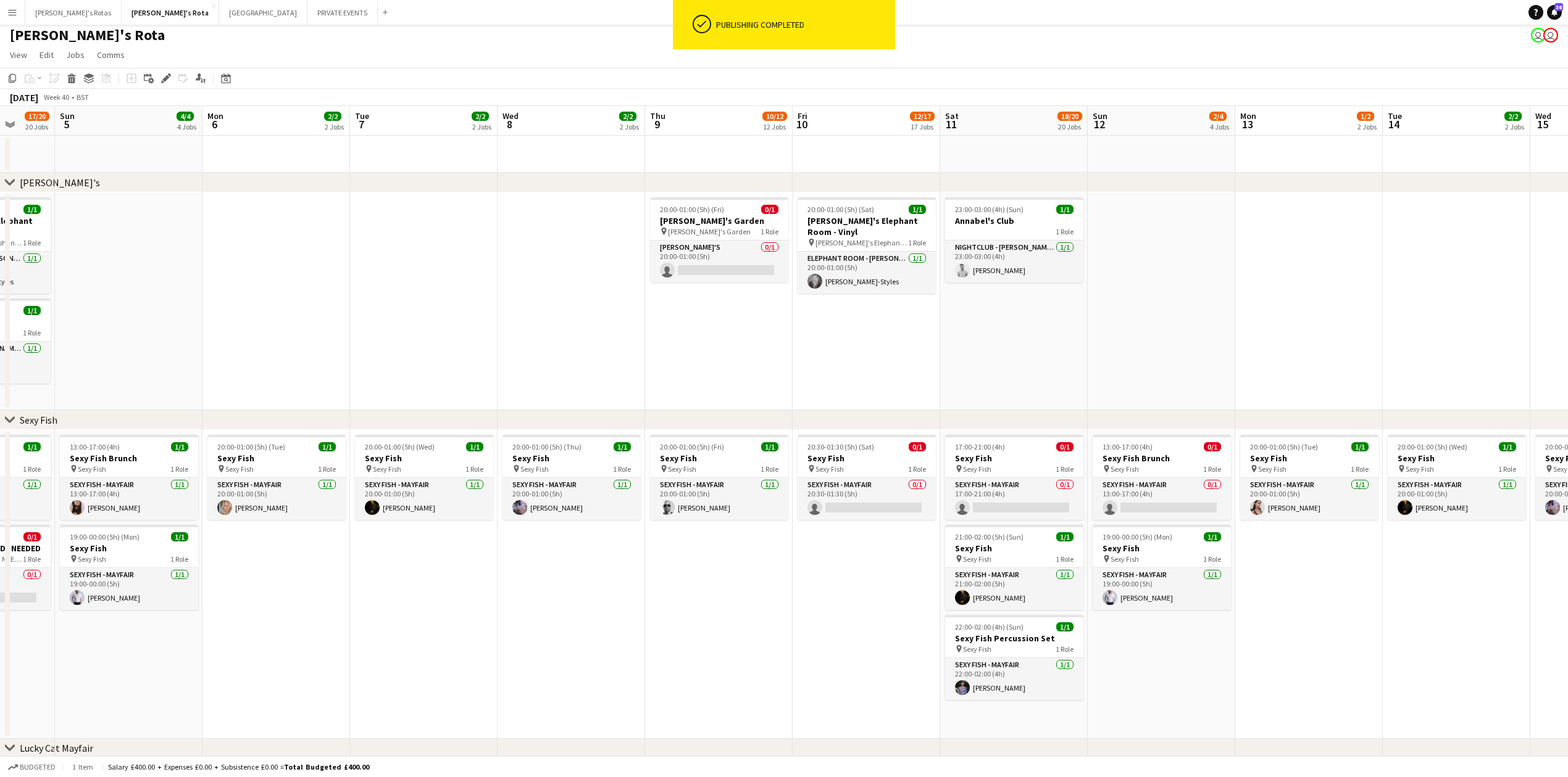
scroll to position [0, 0]
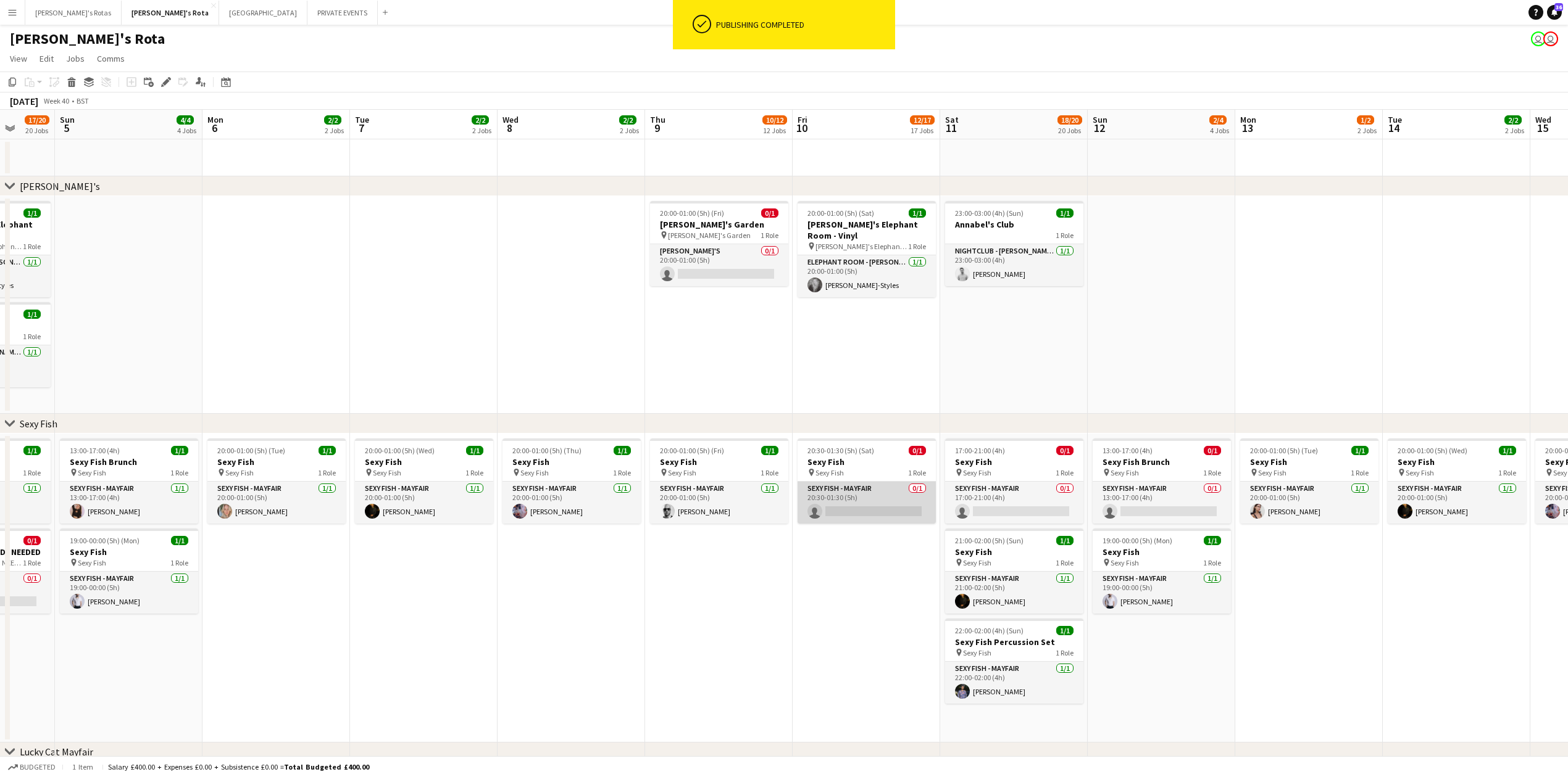
click at [844, 502] on app-card-role "SEXY FISH - MAYFAIR 0/1 20:30-01:30 (5h) single-neutral-actions" at bounding box center [867, 502] width 138 height 42
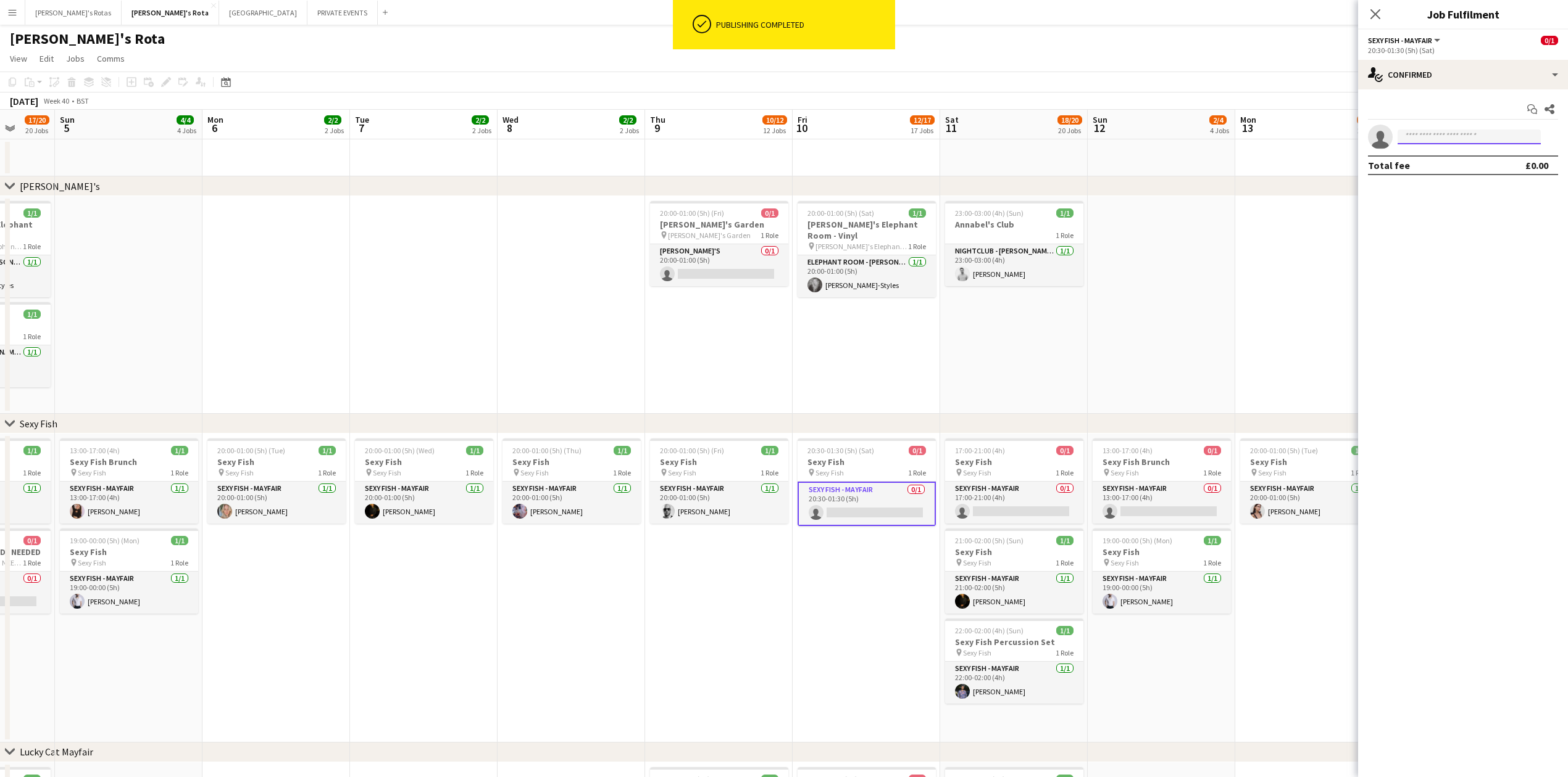
click at [1471, 139] on input at bounding box center [1469, 137] width 144 height 15
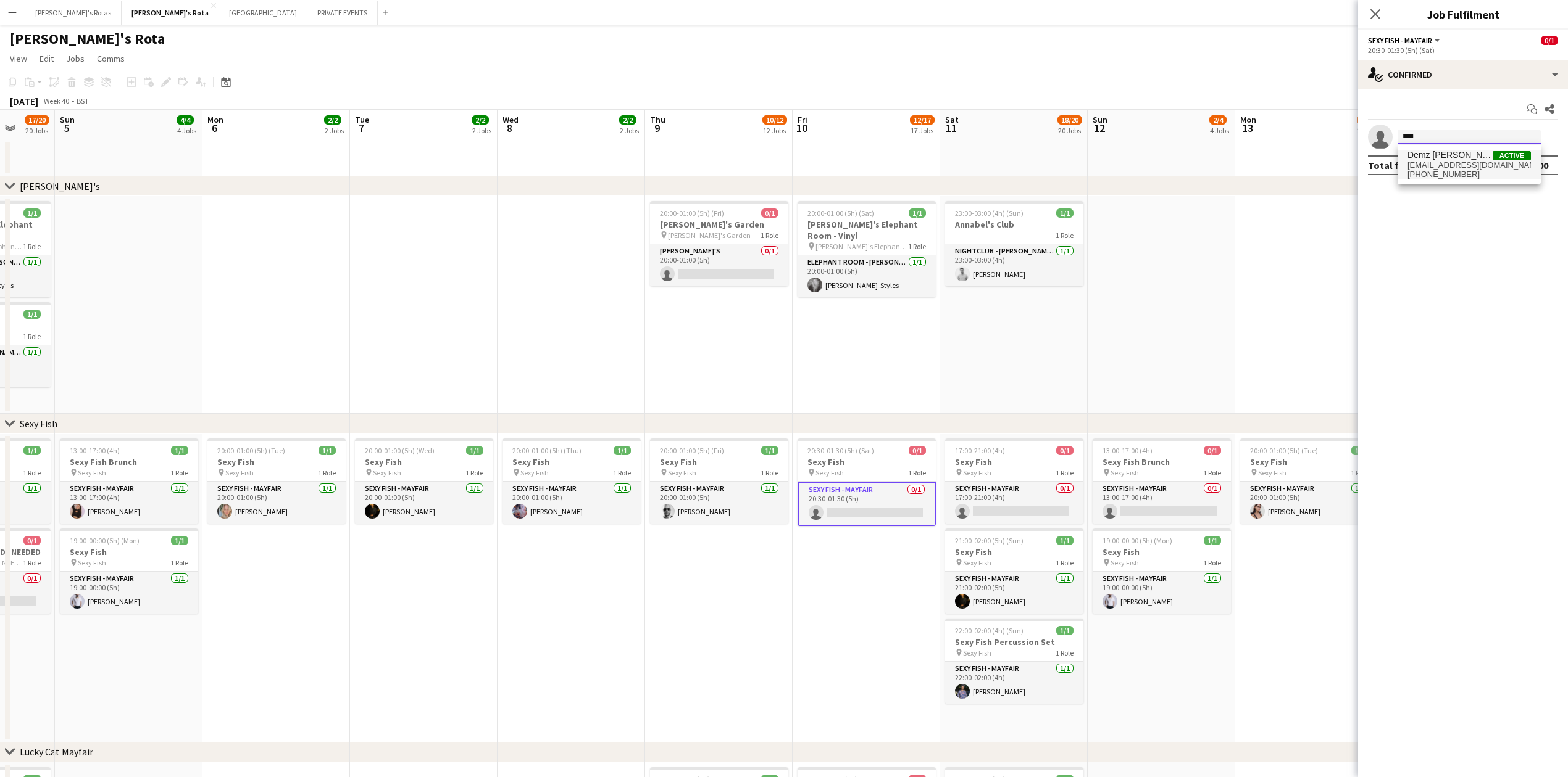
type input "****"
click at [1462, 162] on span "[EMAIL_ADDRESS][DOMAIN_NAME]" at bounding box center [1469, 165] width 124 height 10
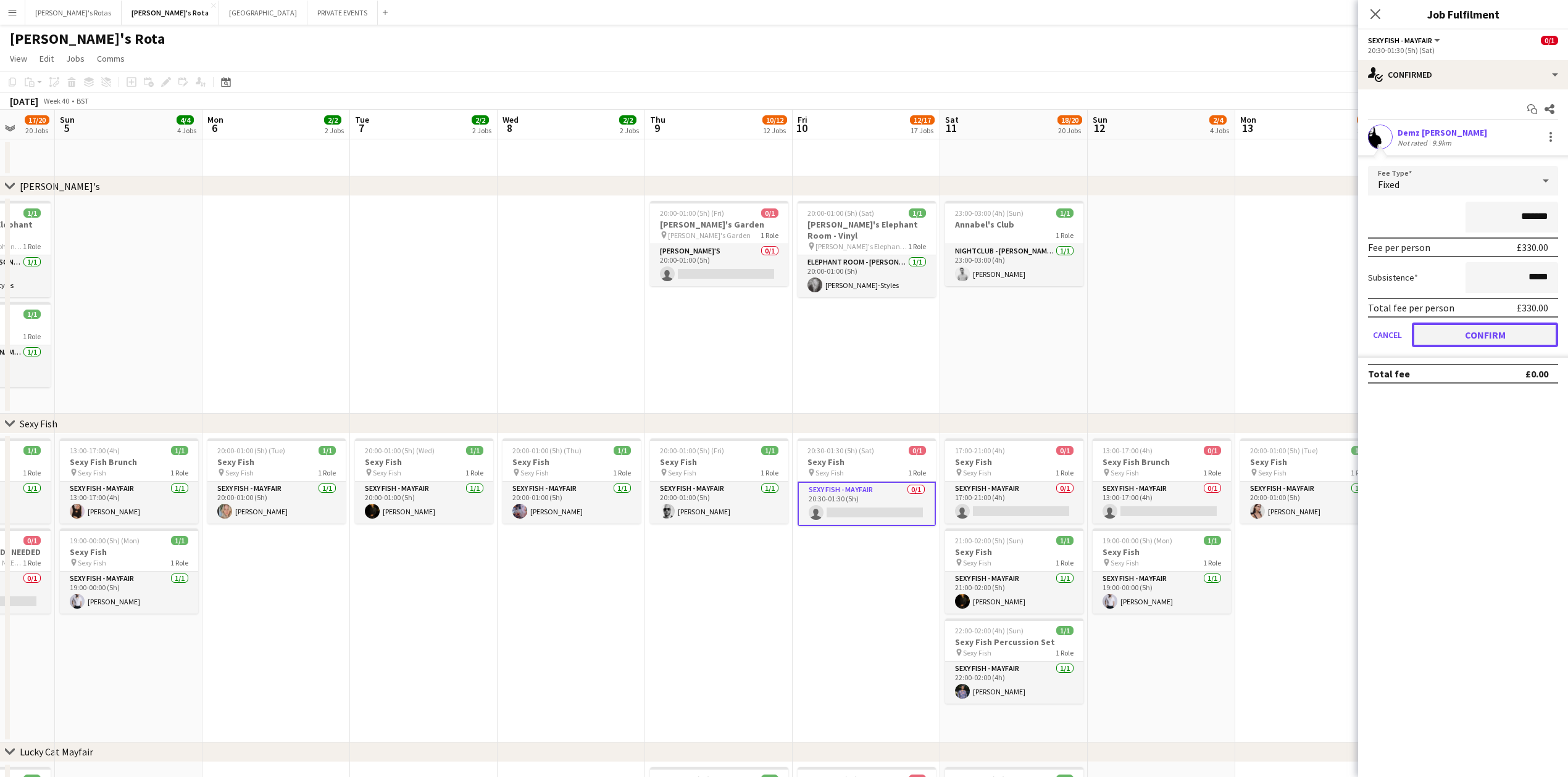
click at [1484, 334] on button "Confirm" at bounding box center [1485, 335] width 147 height 25
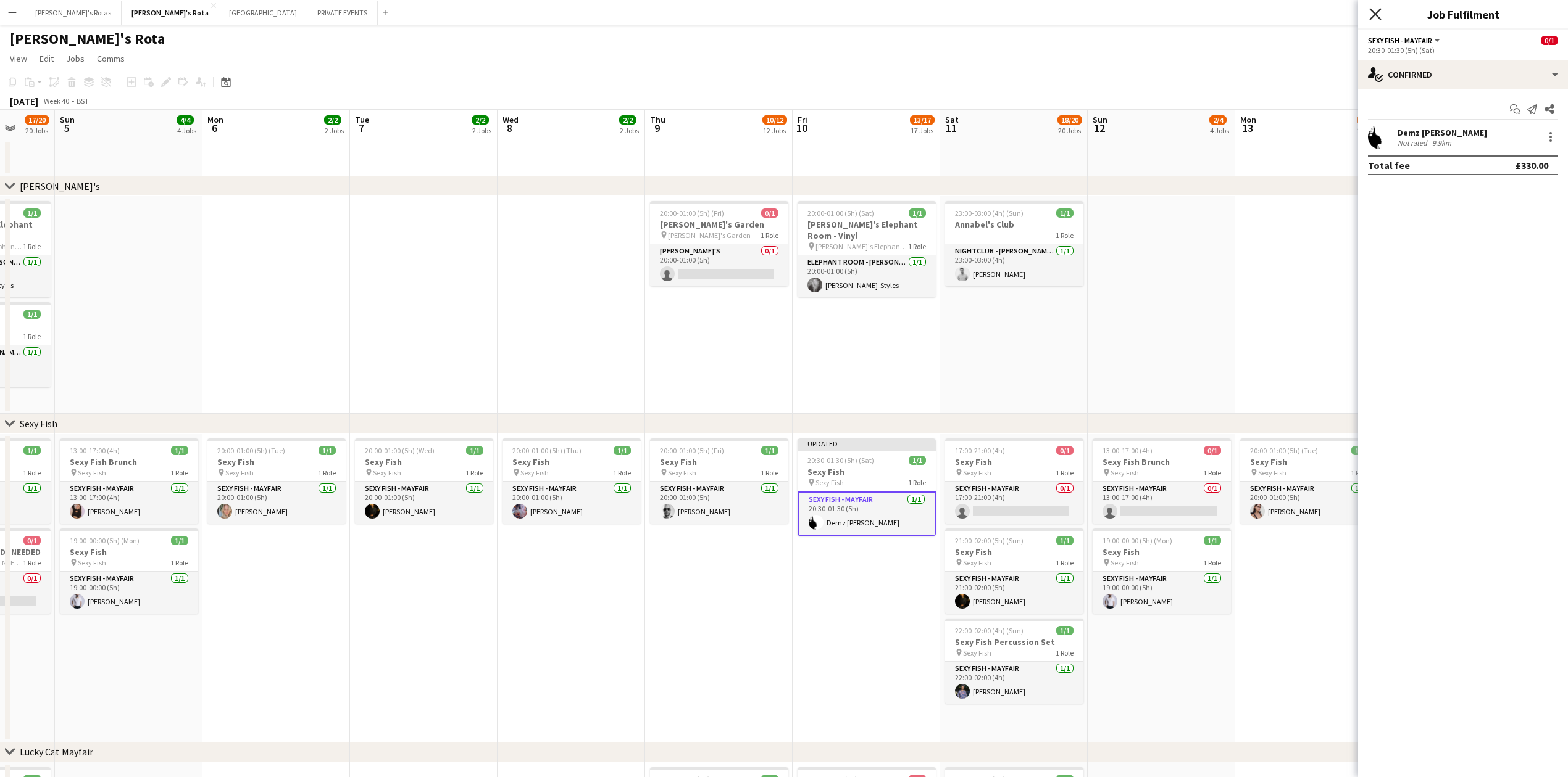
click at [1375, 15] on icon at bounding box center [1375, 13] width 12 height 12
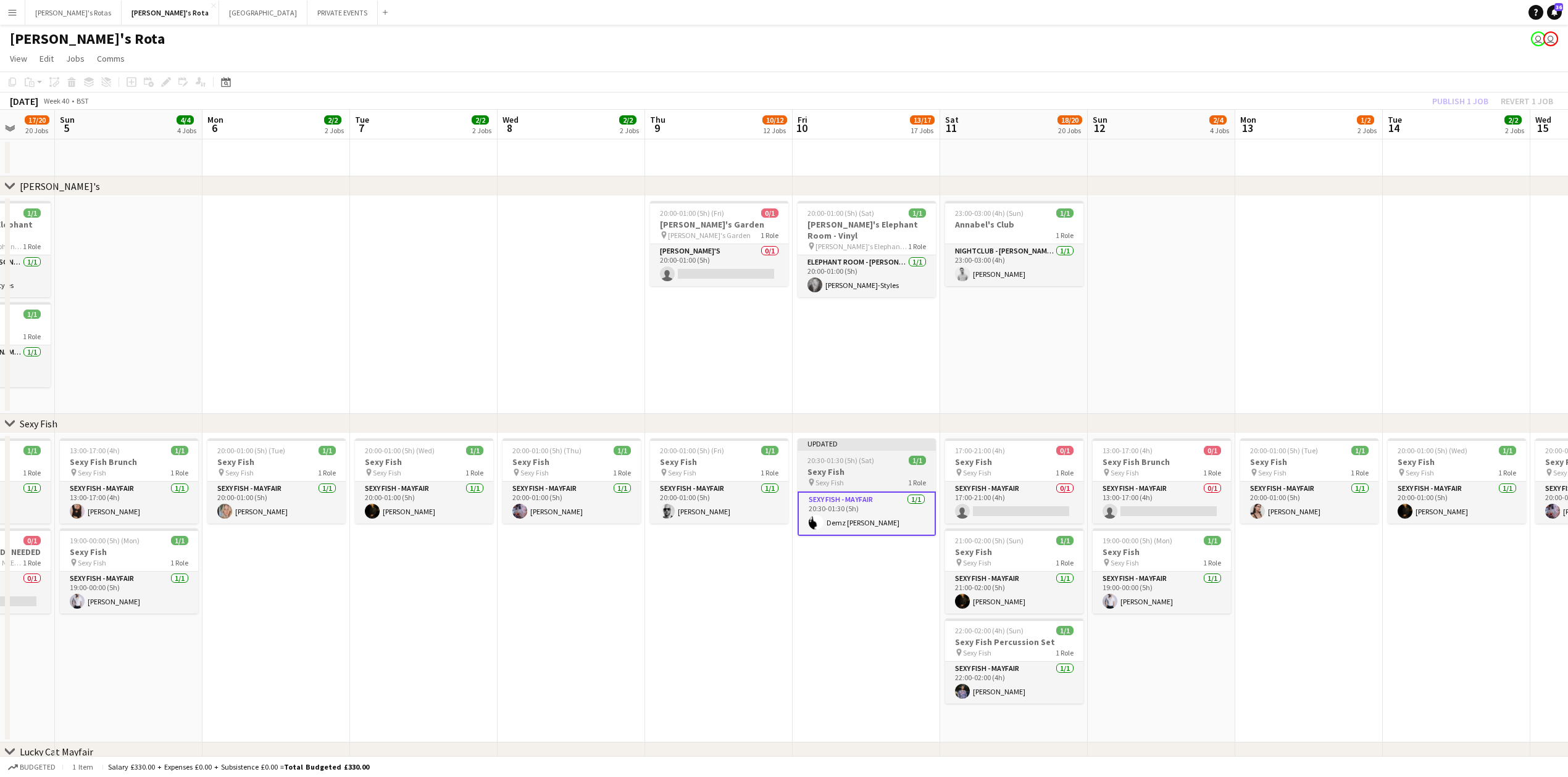
click at [850, 457] on span "20:30-01:30 (5h) (Sat)" at bounding box center [840, 460] width 67 height 9
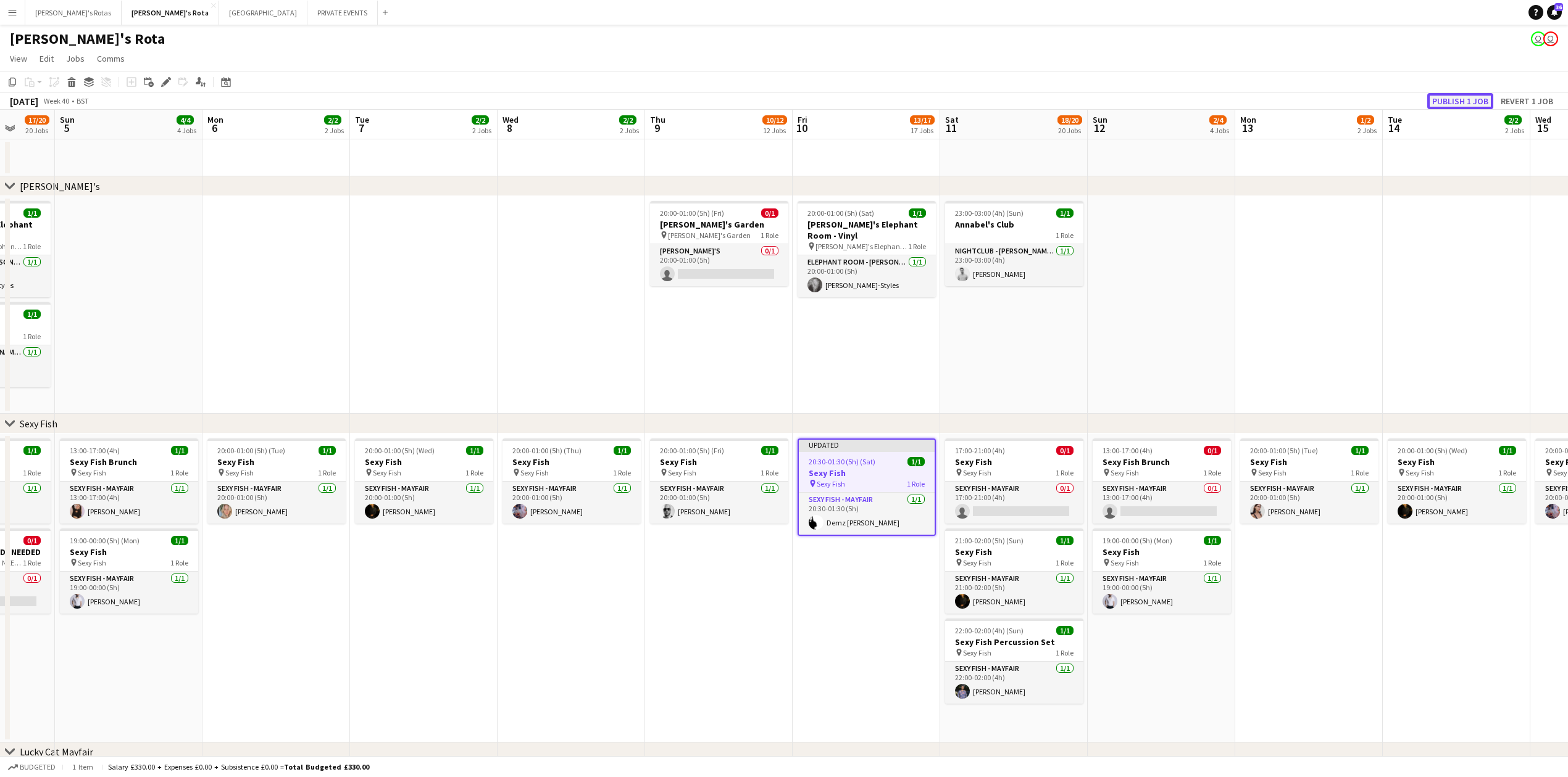
click at [1467, 99] on button "Publish 1 job" at bounding box center [1461, 100] width 66 height 16
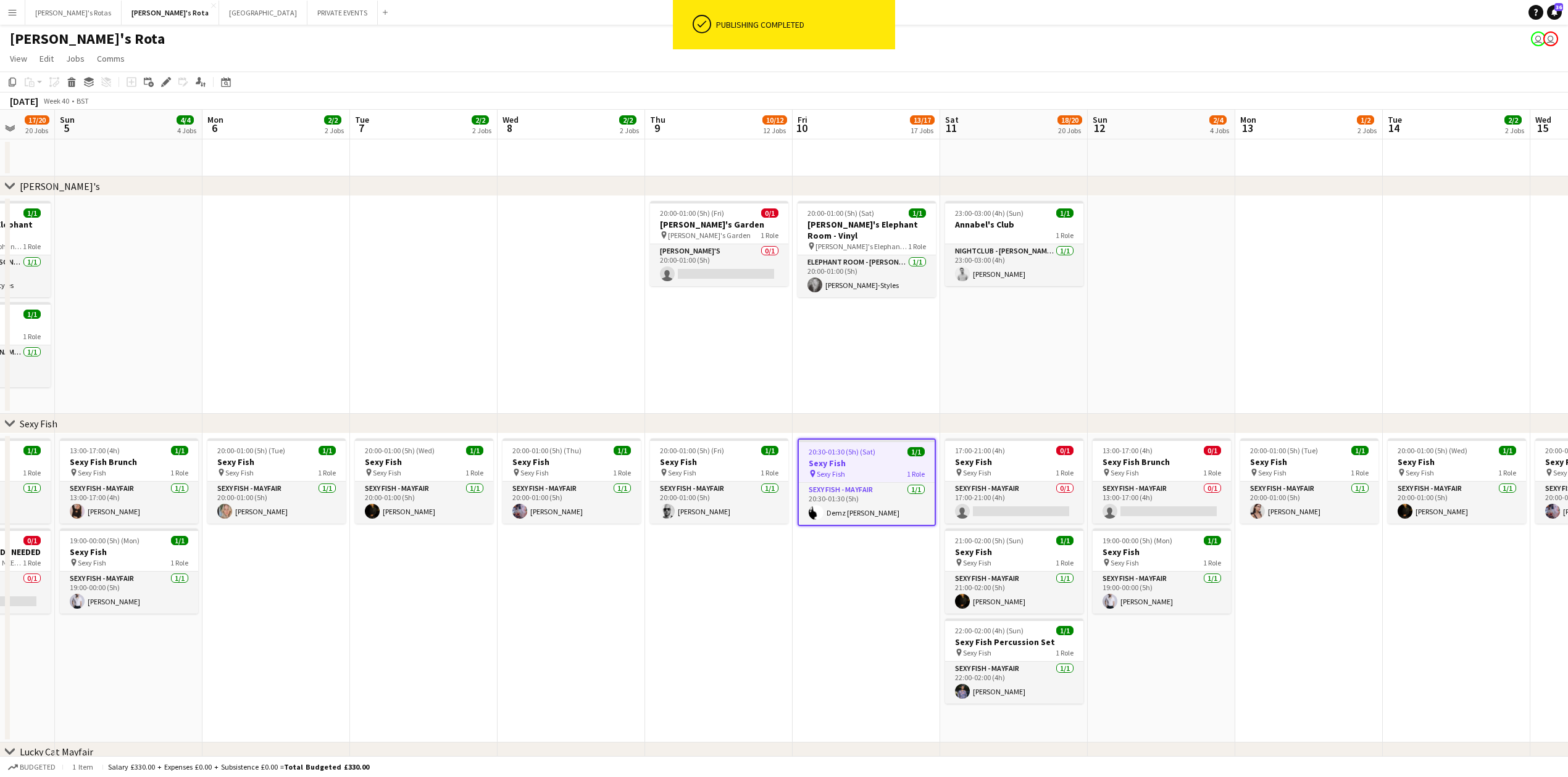
click at [876, 623] on app-date-cell "20:30-01:30 (5h) (Sat) 1/1 Sexy Fish pin Sexy Fish 1 Role SEXY FISH - MAYFAIR […" at bounding box center [867, 588] width 147 height 309
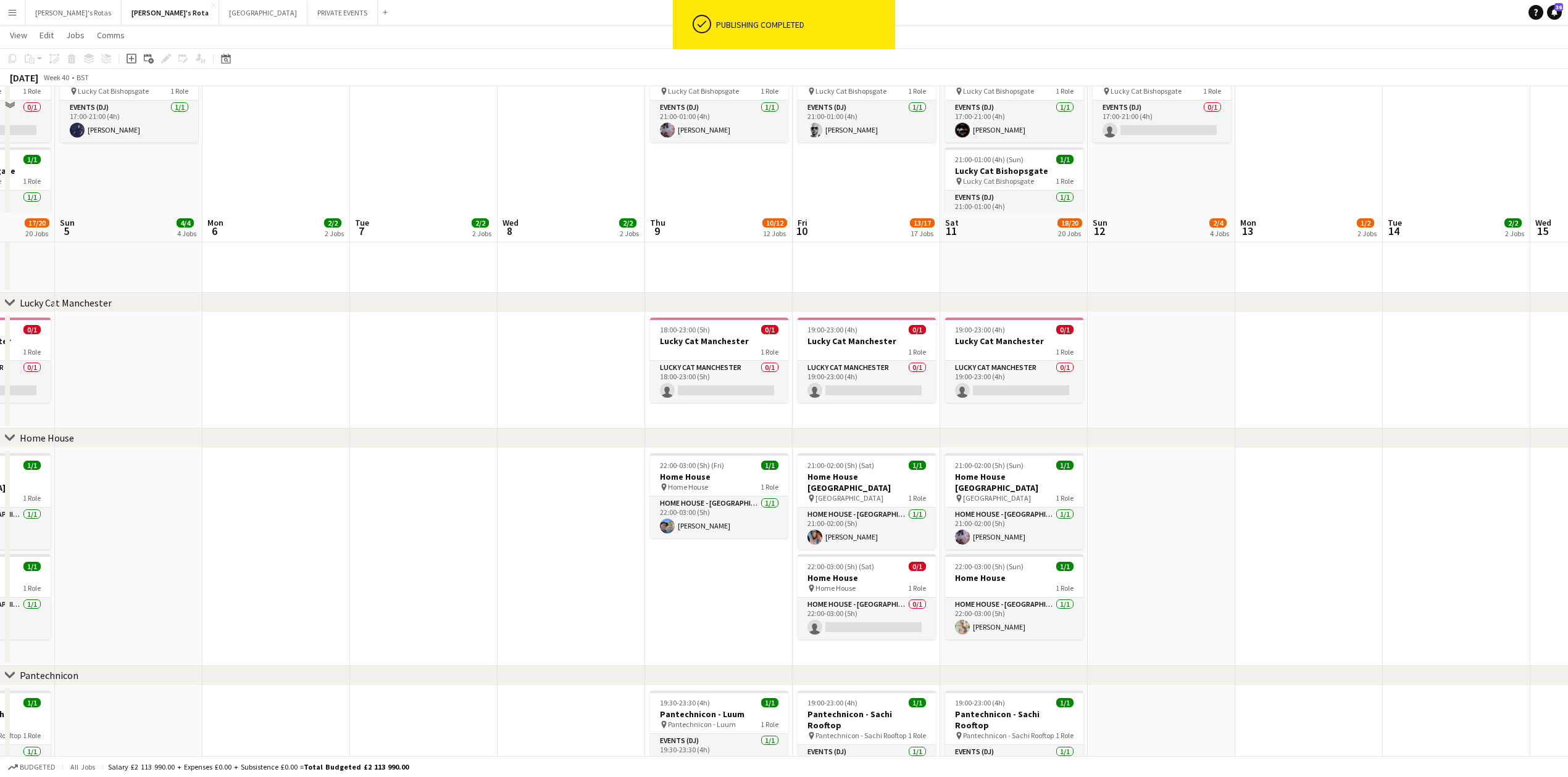
scroll to position [1151, 0]
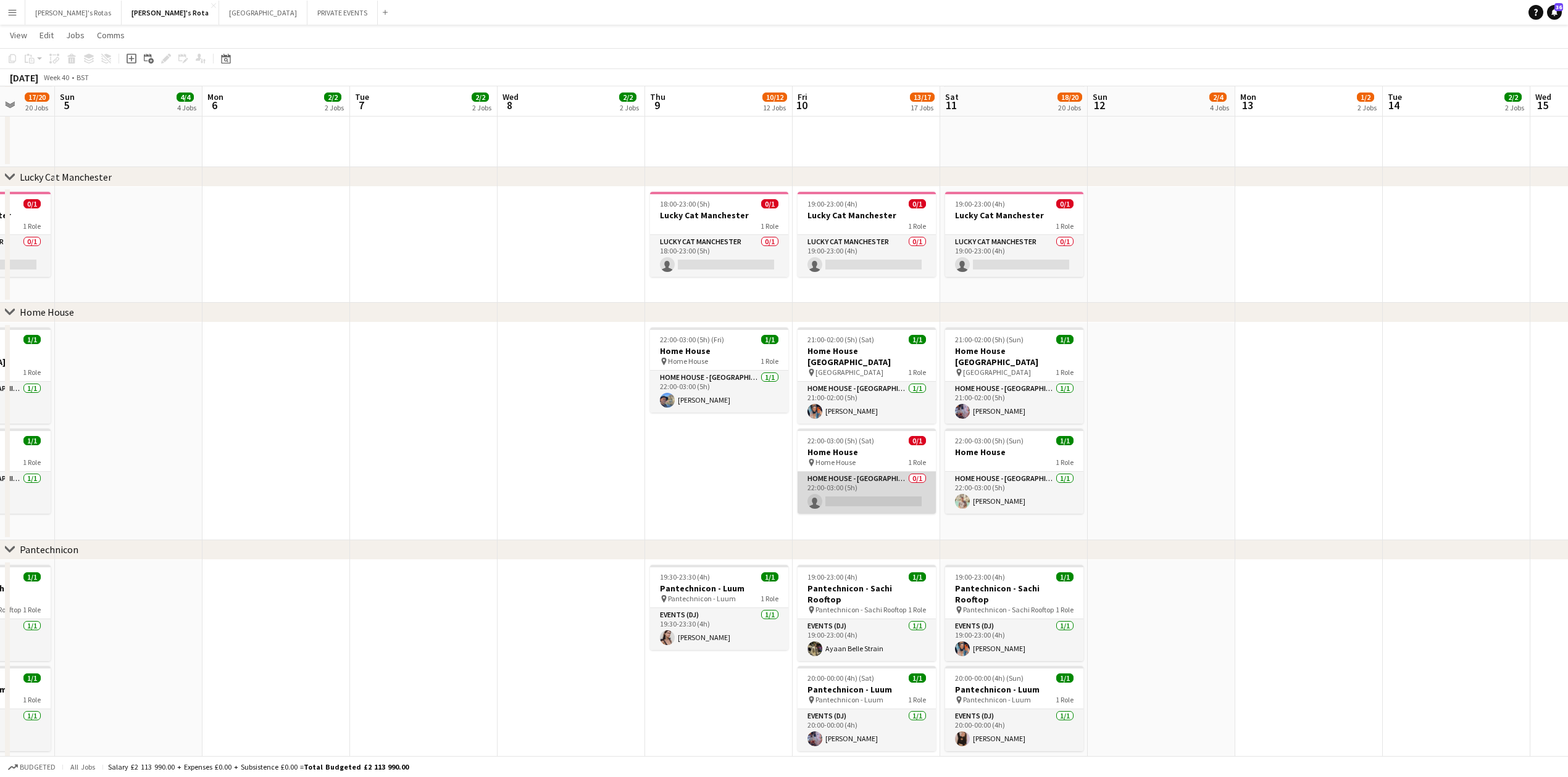
click at [867, 489] on app-card-role "HOME HOUSE - MARYLEBONE 0/1 22:00-03:00 (5h) single-neutral-actions" at bounding box center [867, 492] width 138 height 42
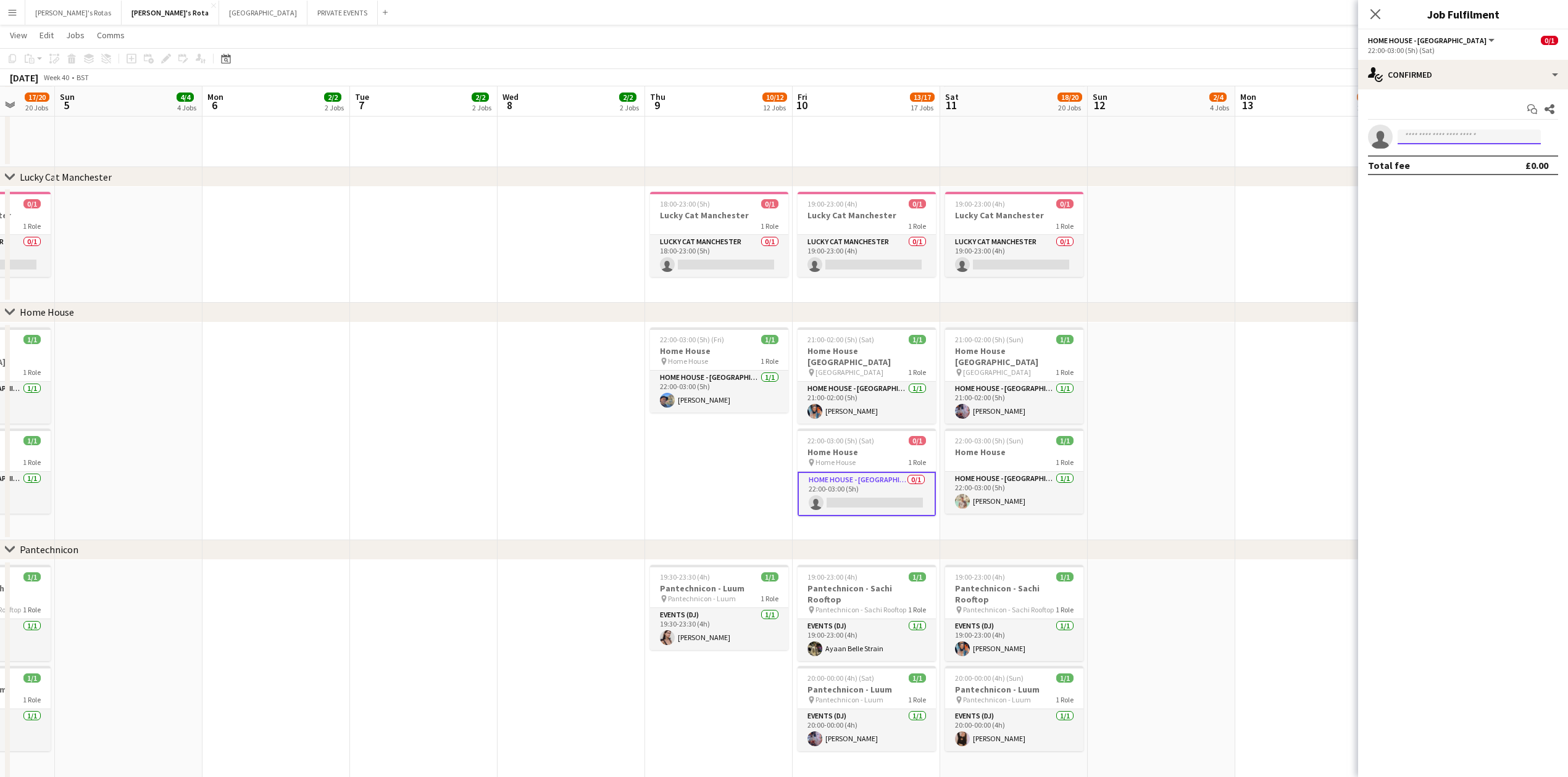
click at [1456, 140] on input at bounding box center [1469, 137] width 144 height 15
type input "*"
type input "*****"
click at [1457, 159] on span "[PERSON_NAME]" at bounding box center [1443, 155] width 71 height 11
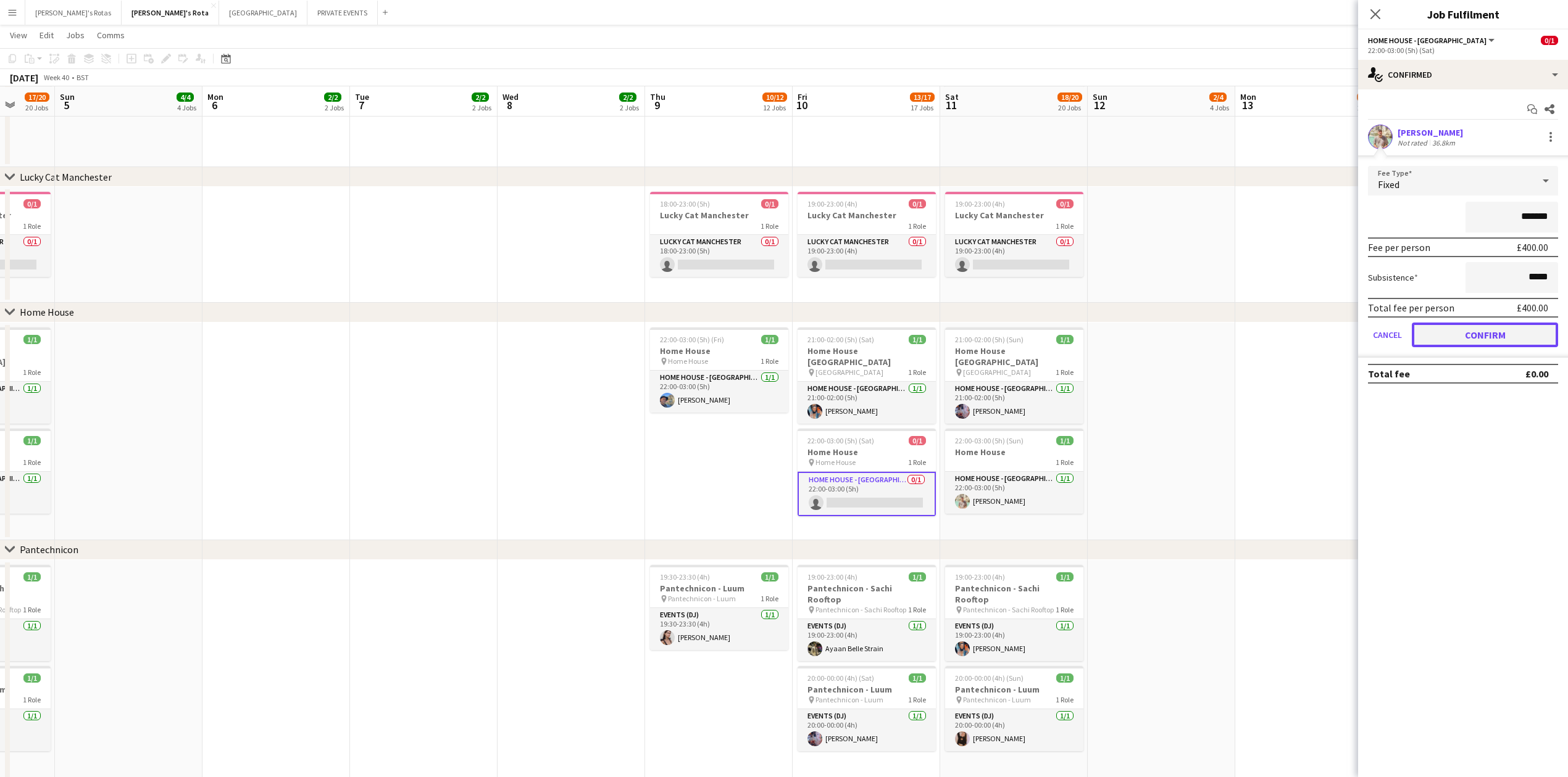
click at [1500, 336] on button "Confirm" at bounding box center [1485, 335] width 147 height 25
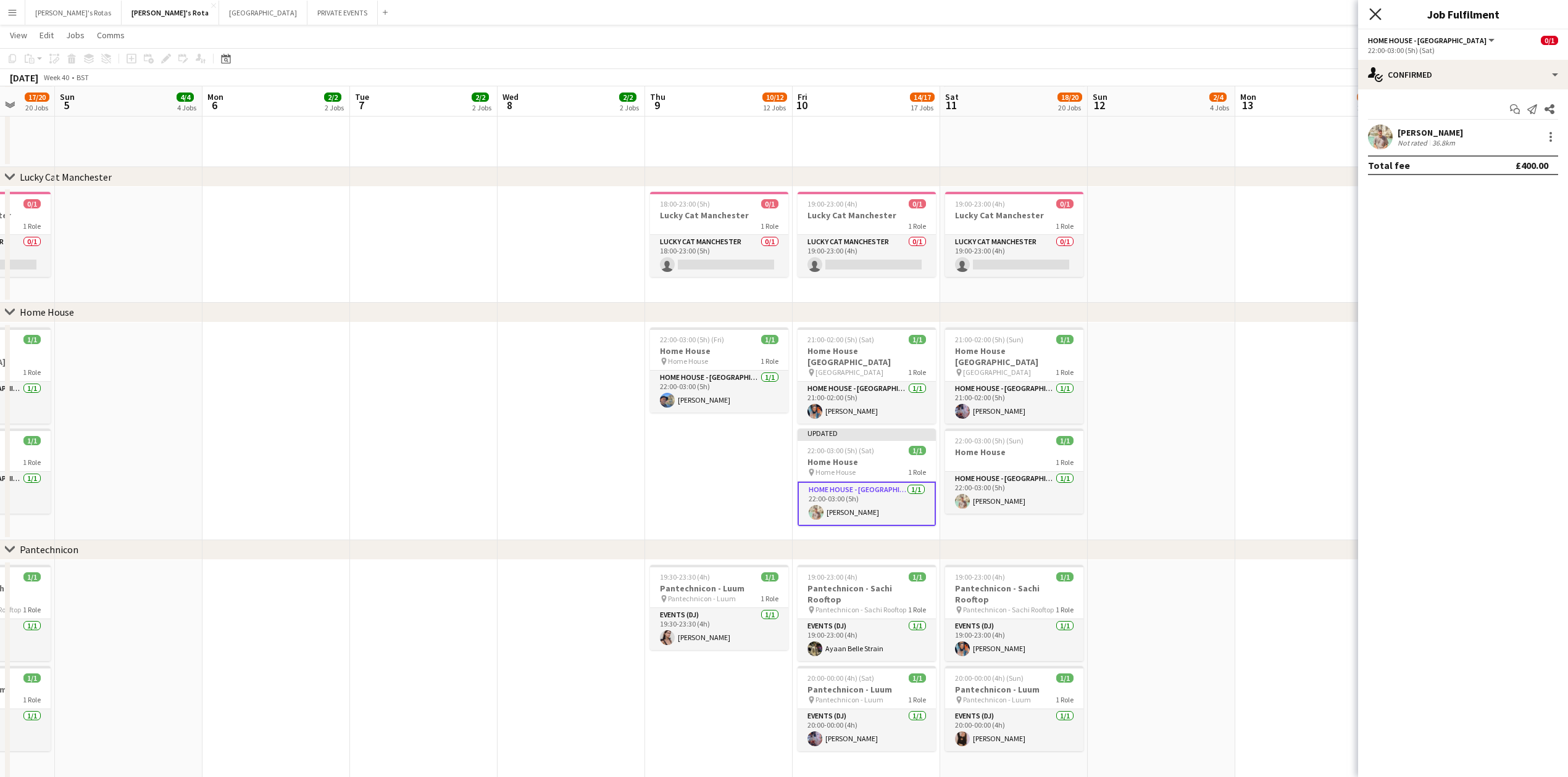
click at [1373, 13] on icon at bounding box center [1375, 13] width 12 height 12
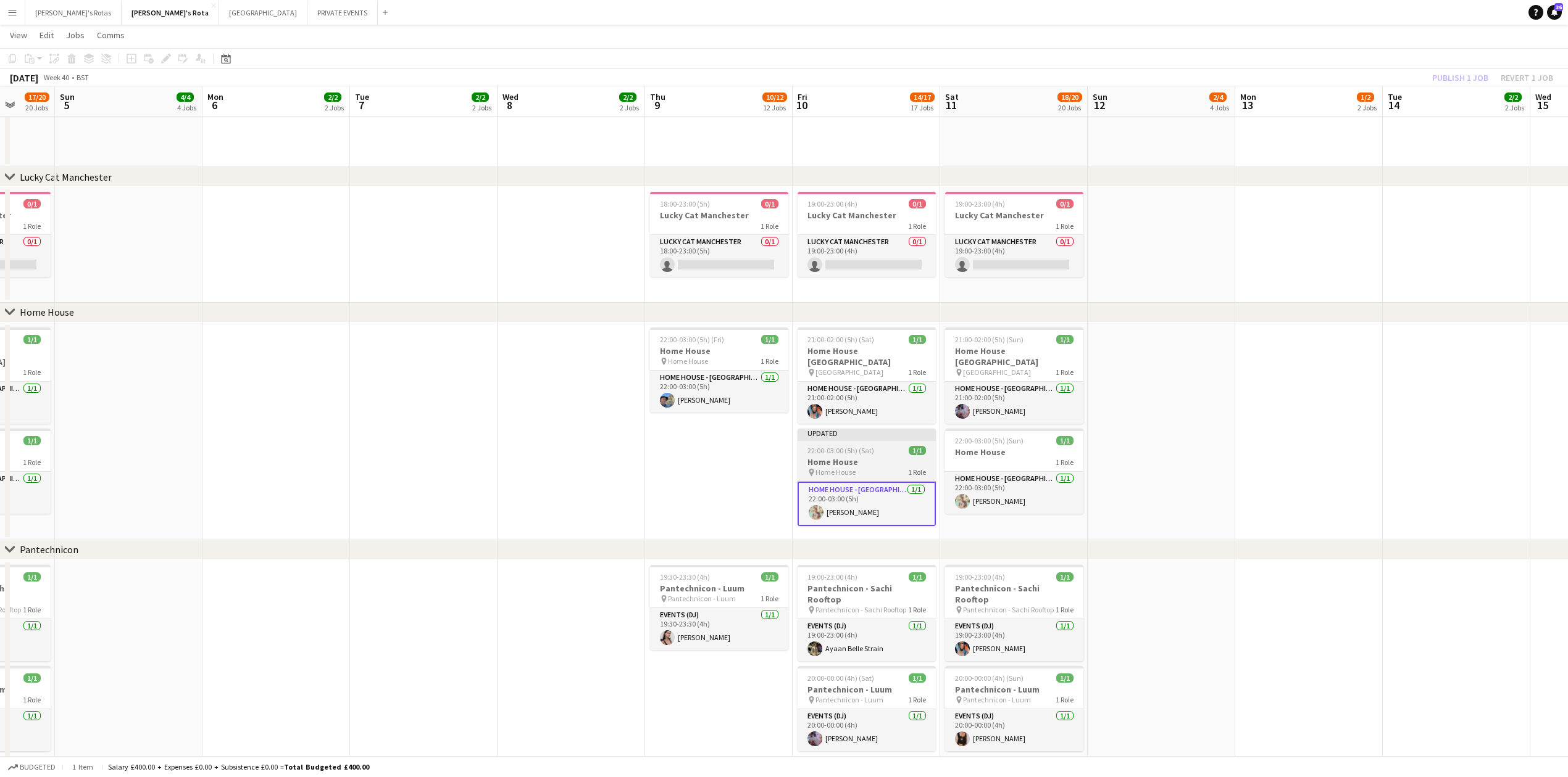
click at [873, 457] on h3 "Home House" at bounding box center [867, 462] width 138 height 11
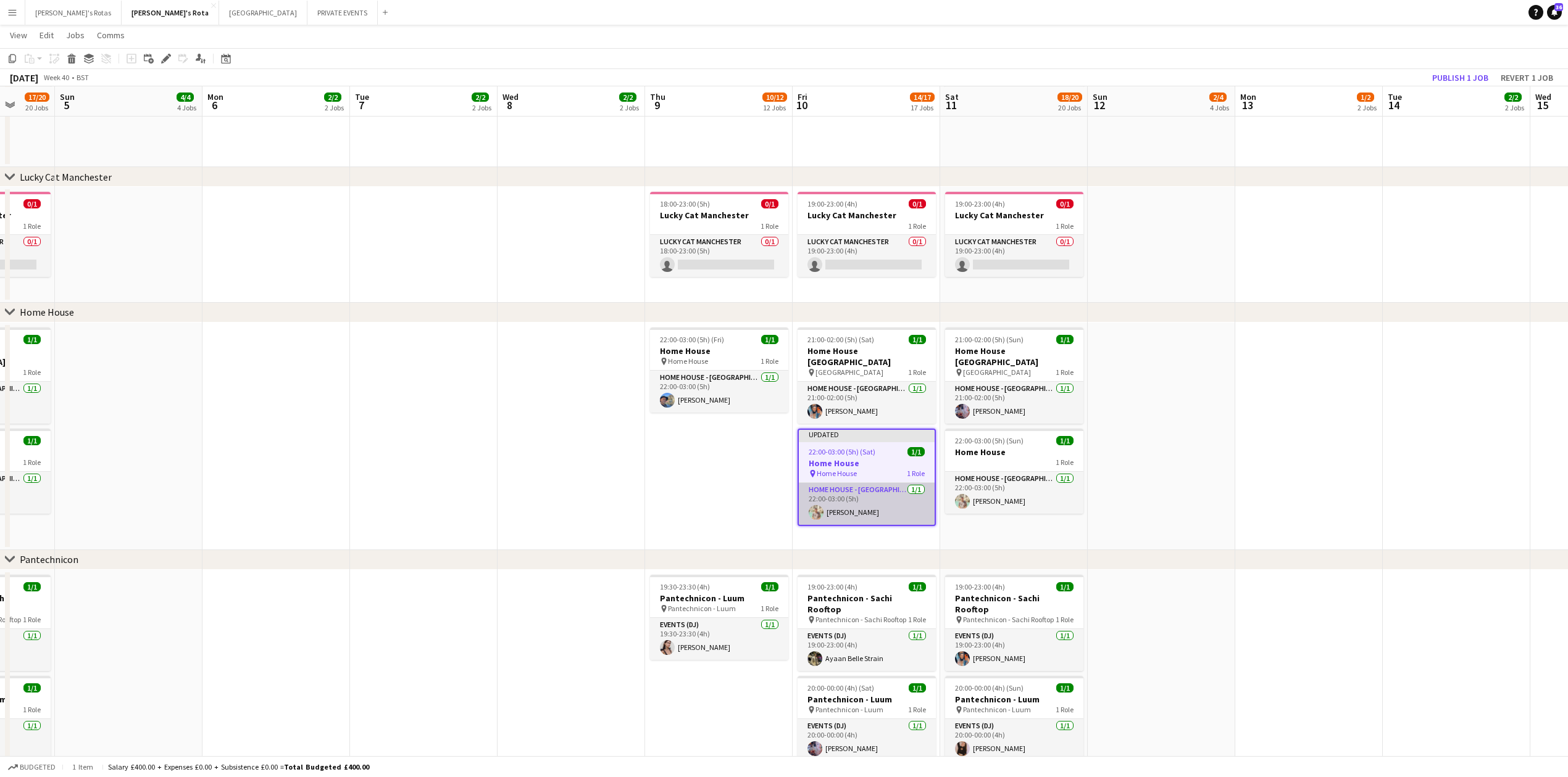
click at [837, 509] on app-card-role "HOME HOUSE - [GEOGRAPHIC_DATA] [DATE] 22:00-03:00 (5h) [PERSON_NAME]" at bounding box center [867, 504] width 136 height 42
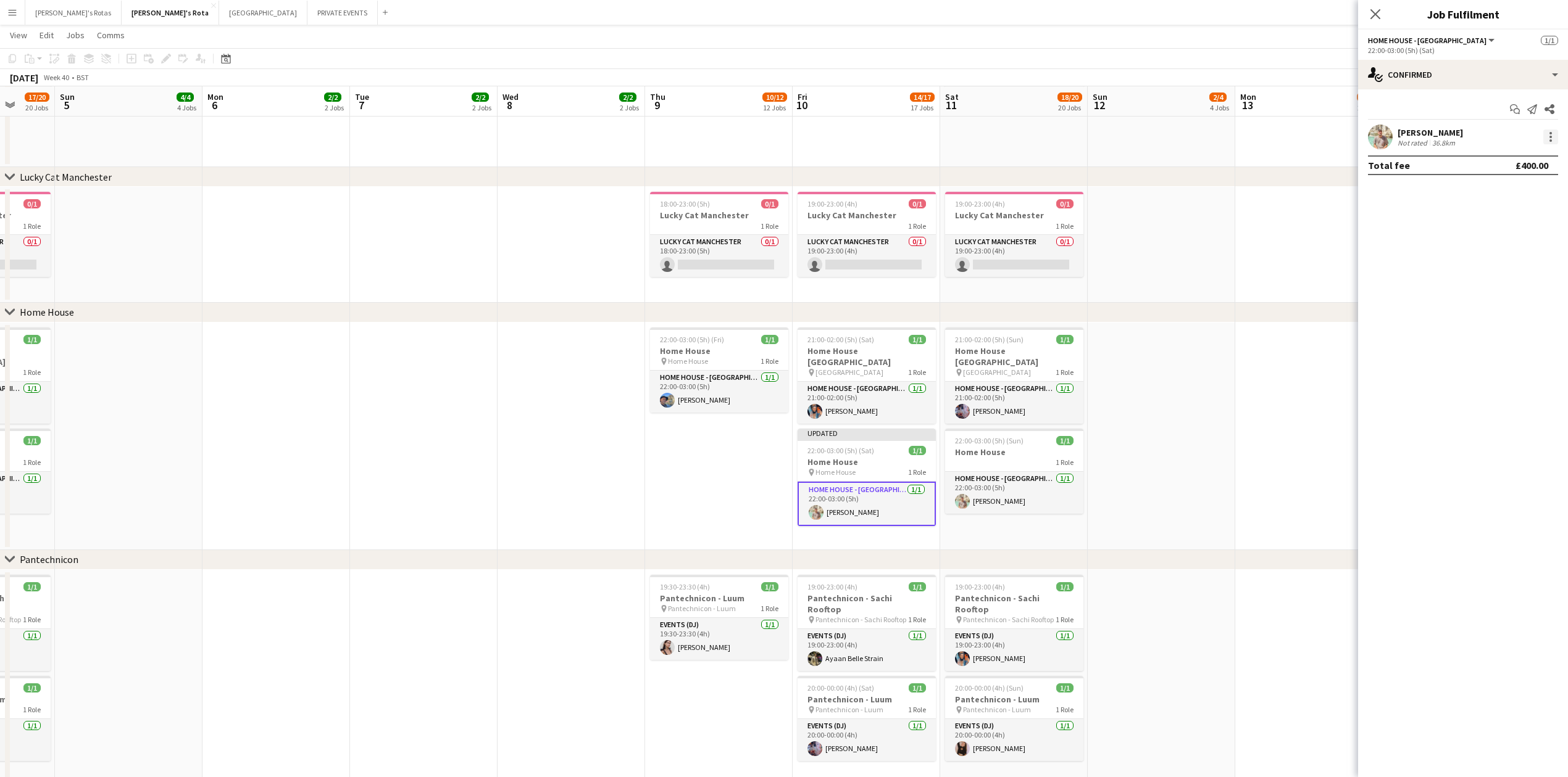
click at [1553, 140] on div at bounding box center [1550, 137] width 15 height 15
click at [1522, 277] on span "Remove" at bounding box center [1510, 278] width 77 height 11
drag, startPoint x: 1376, startPoint y: 8, endPoint x: 1279, endPoint y: 87, distance: 125.1
click at [1374, 11] on app-icon "Close pop-in" at bounding box center [1375, 14] width 15 height 15
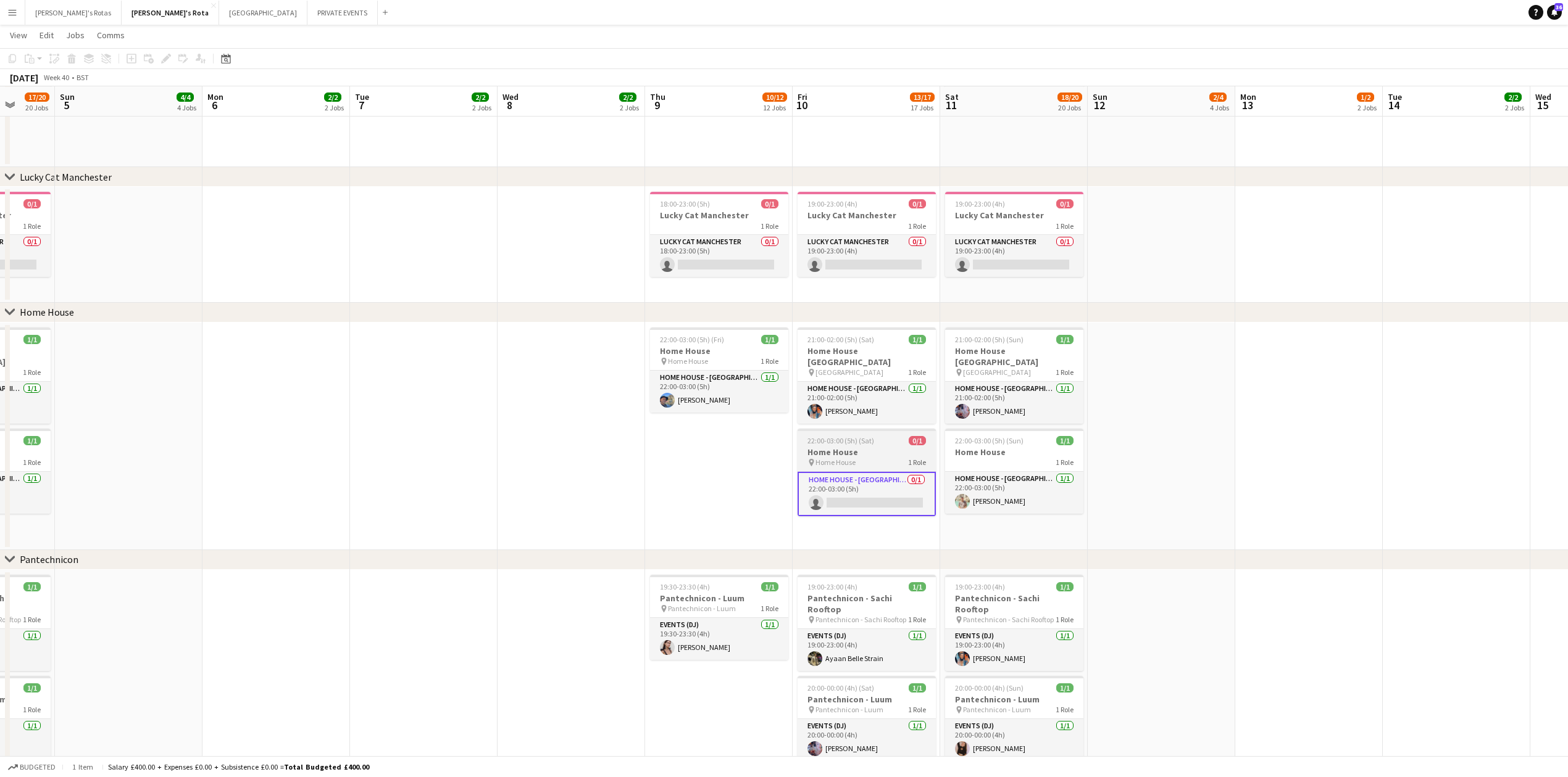
click at [857, 448] on h3 "Home House" at bounding box center [867, 452] width 138 height 11
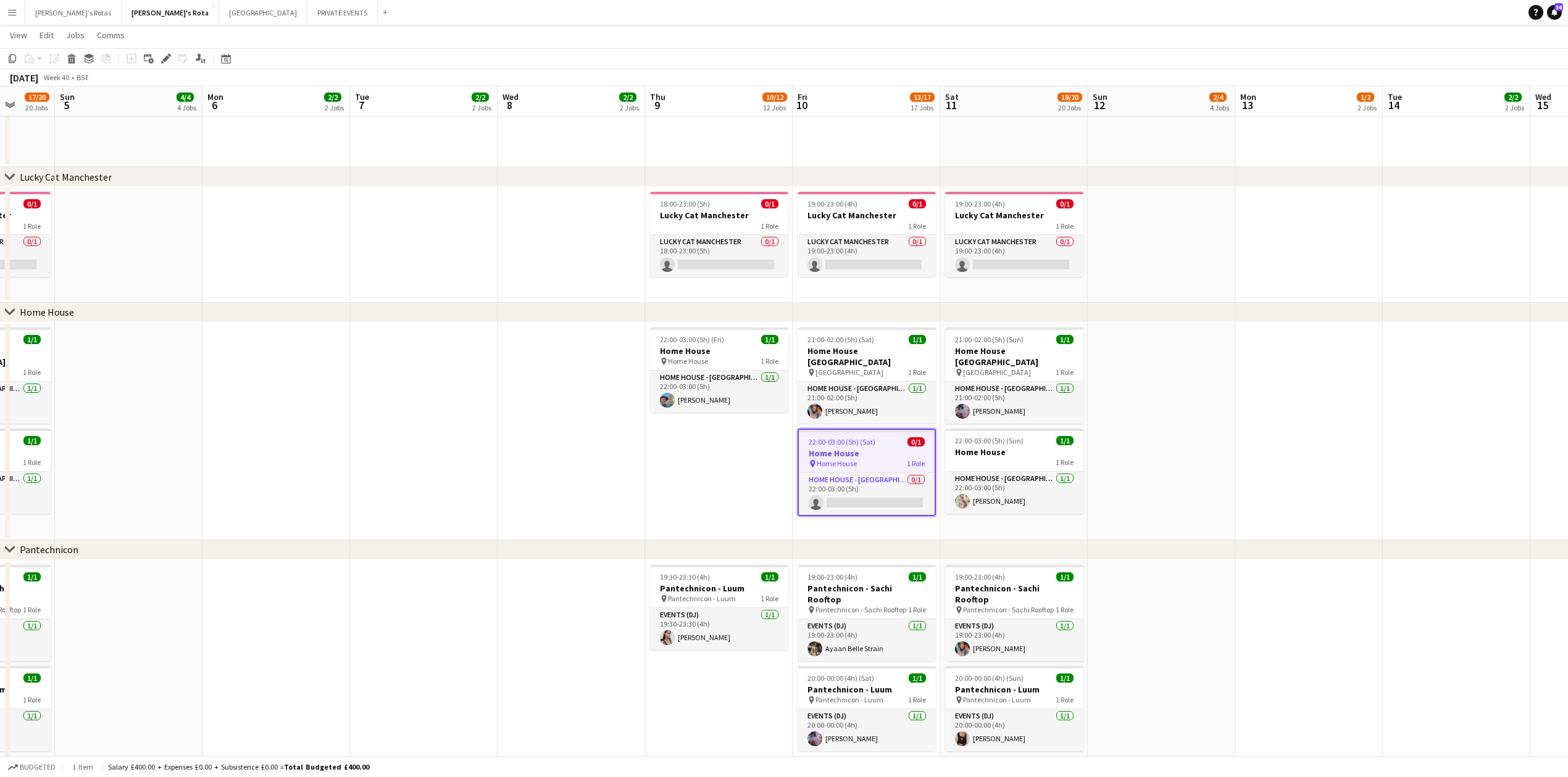
click at [1330, 380] on app-date-cell at bounding box center [1309, 432] width 147 height 218
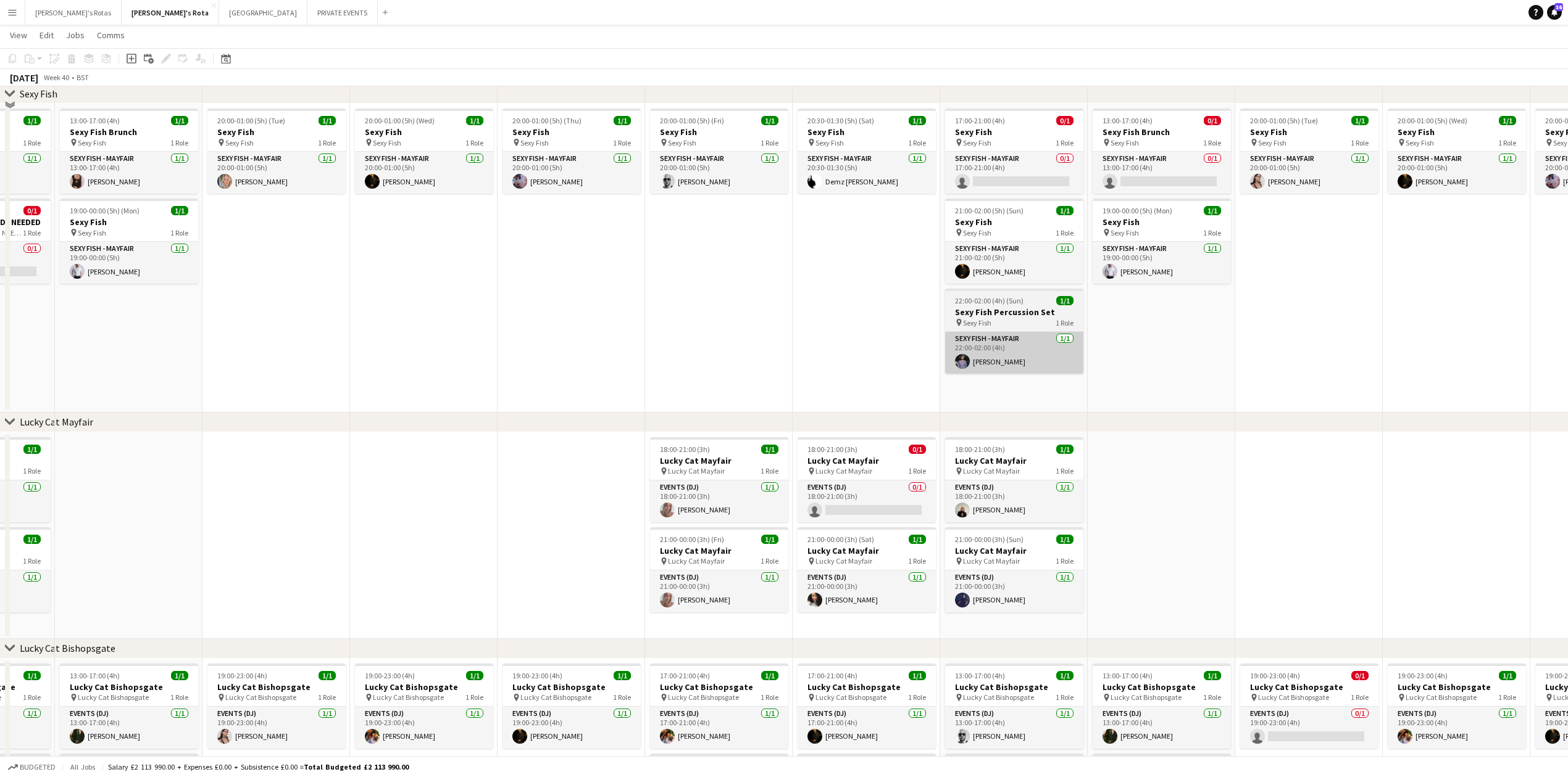
scroll to position [164, 0]
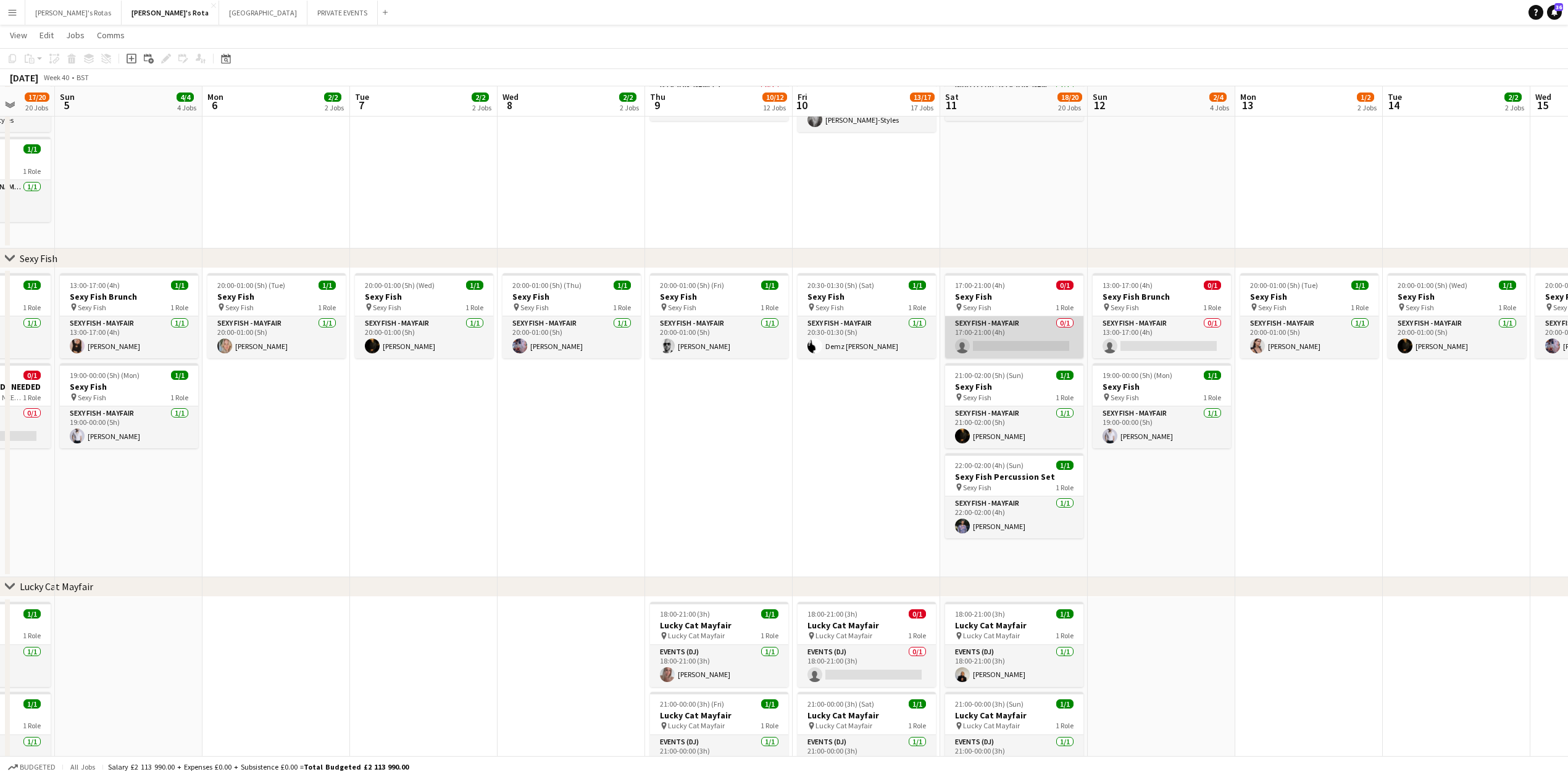
click at [1012, 344] on app-card-role "SEXY FISH - MAYFAIR 0/1 17:00-21:00 (4h) single-neutral-actions" at bounding box center [1014, 337] width 138 height 42
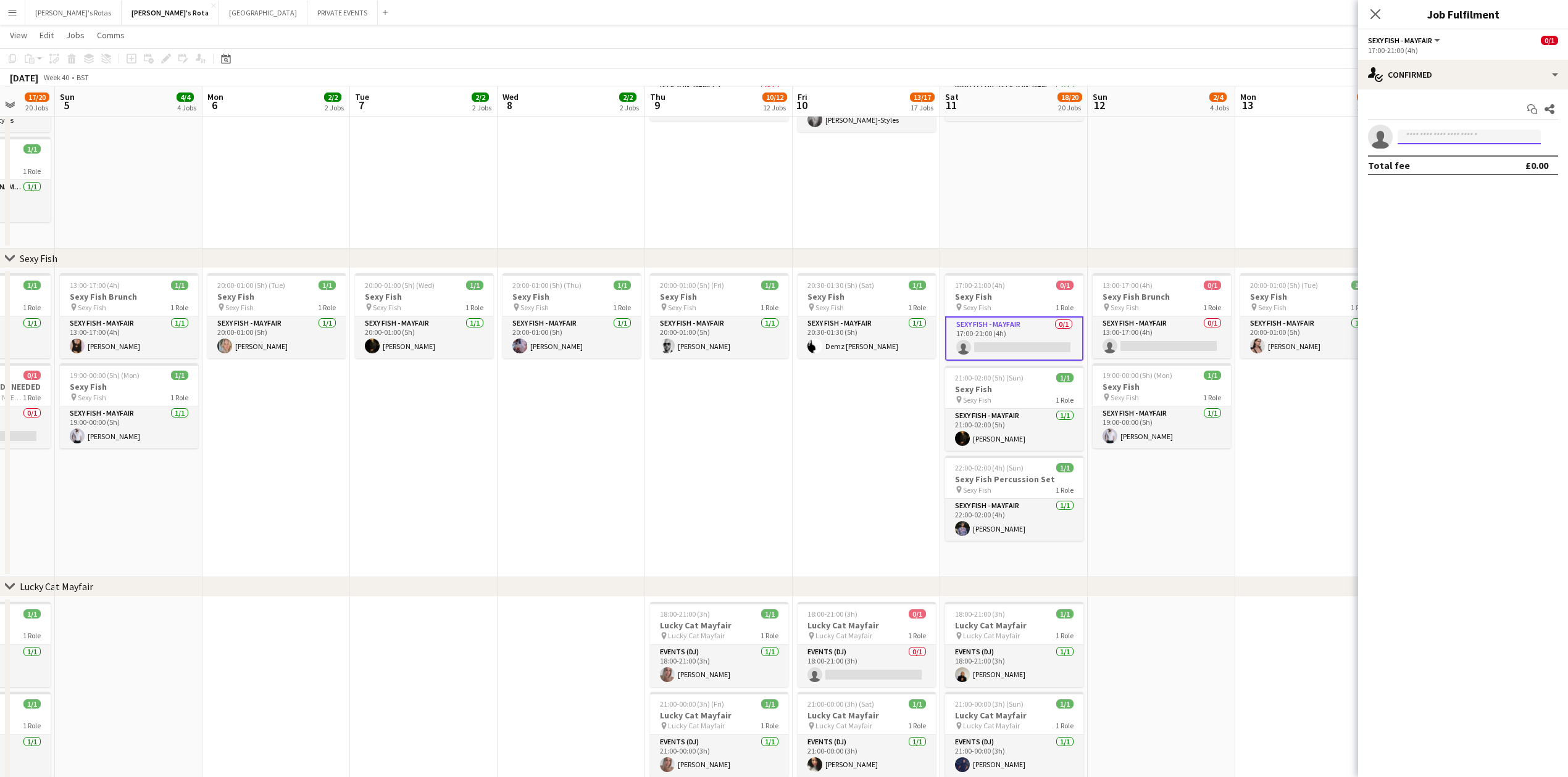
click at [1440, 136] on input at bounding box center [1469, 137] width 144 height 15
type input "*"
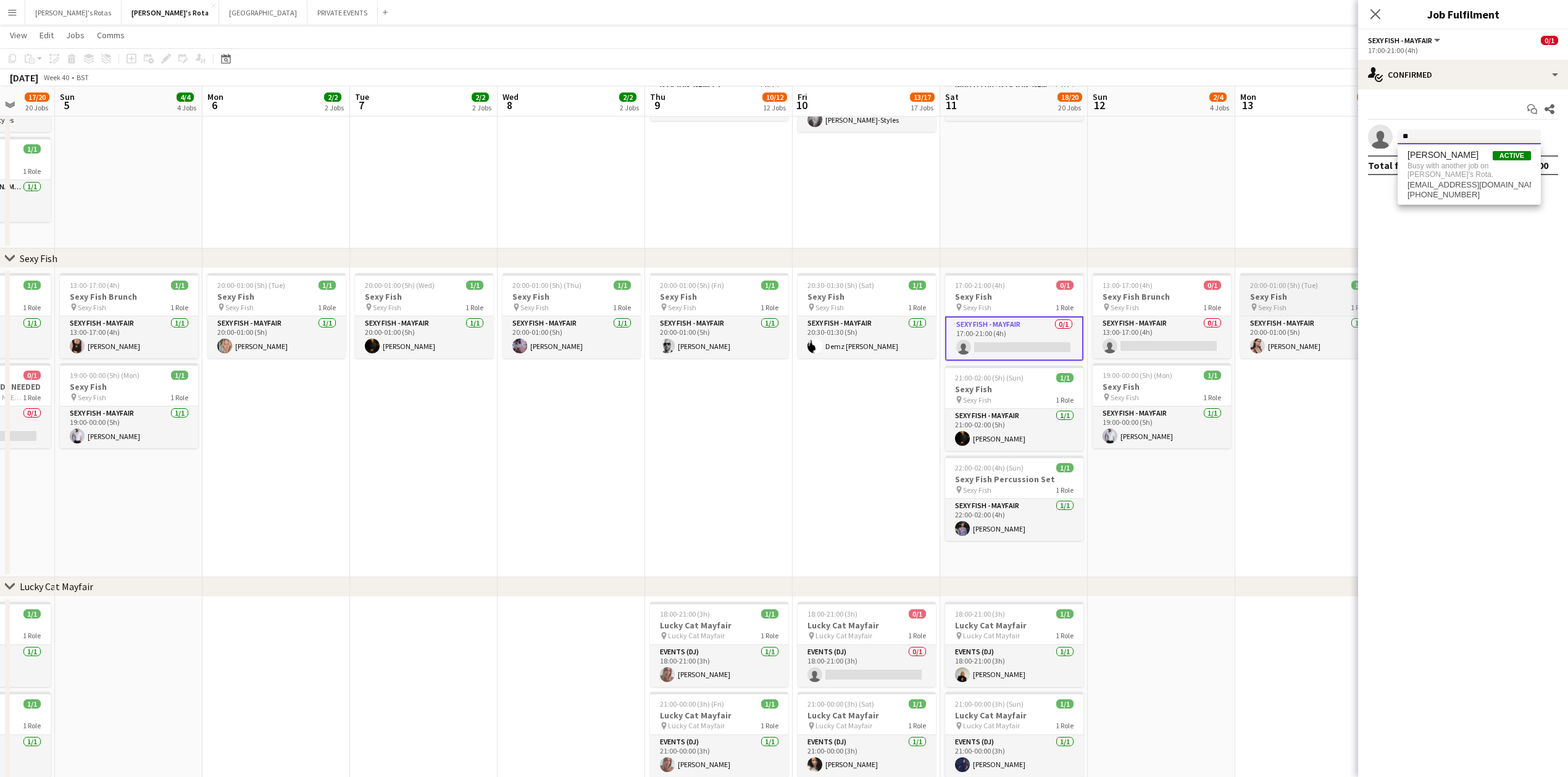
type input "*"
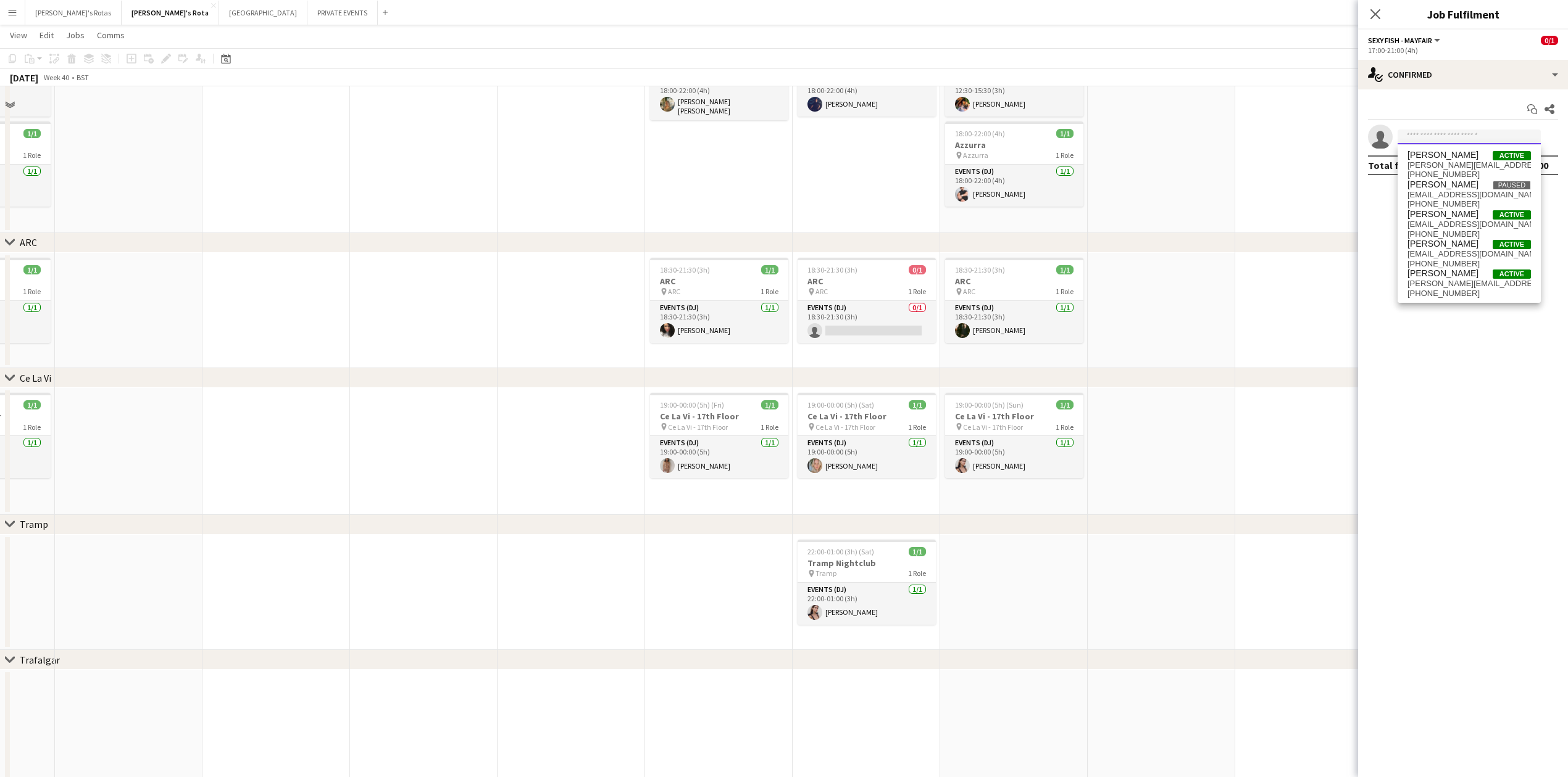
scroll to position [2056, 0]
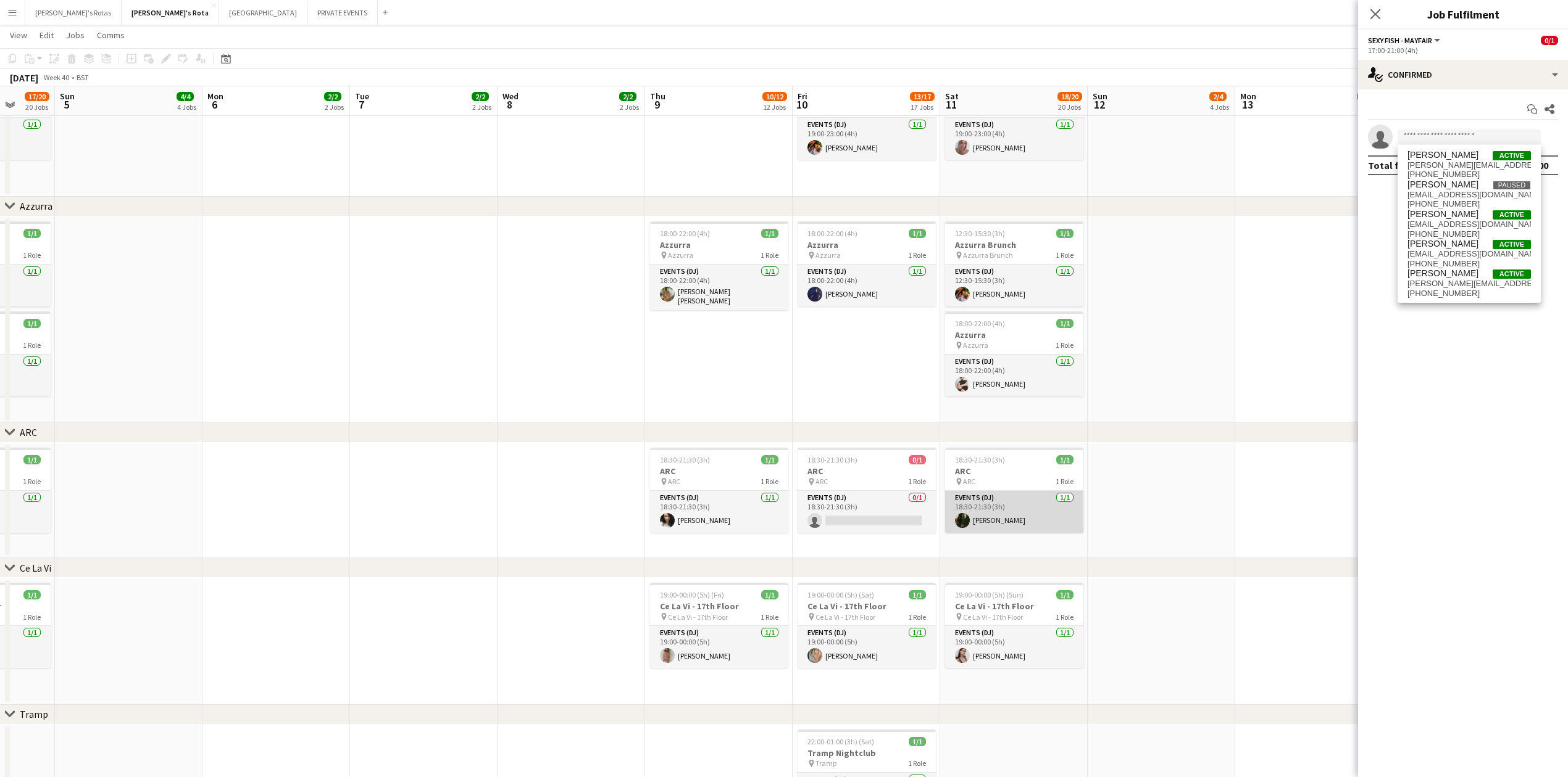
click at [1011, 522] on app-card-role "Events (DJ) [DATE] 18:30-21:30 (3h) [PERSON_NAME]" at bounding box center [1014, 512] width 138 height 42
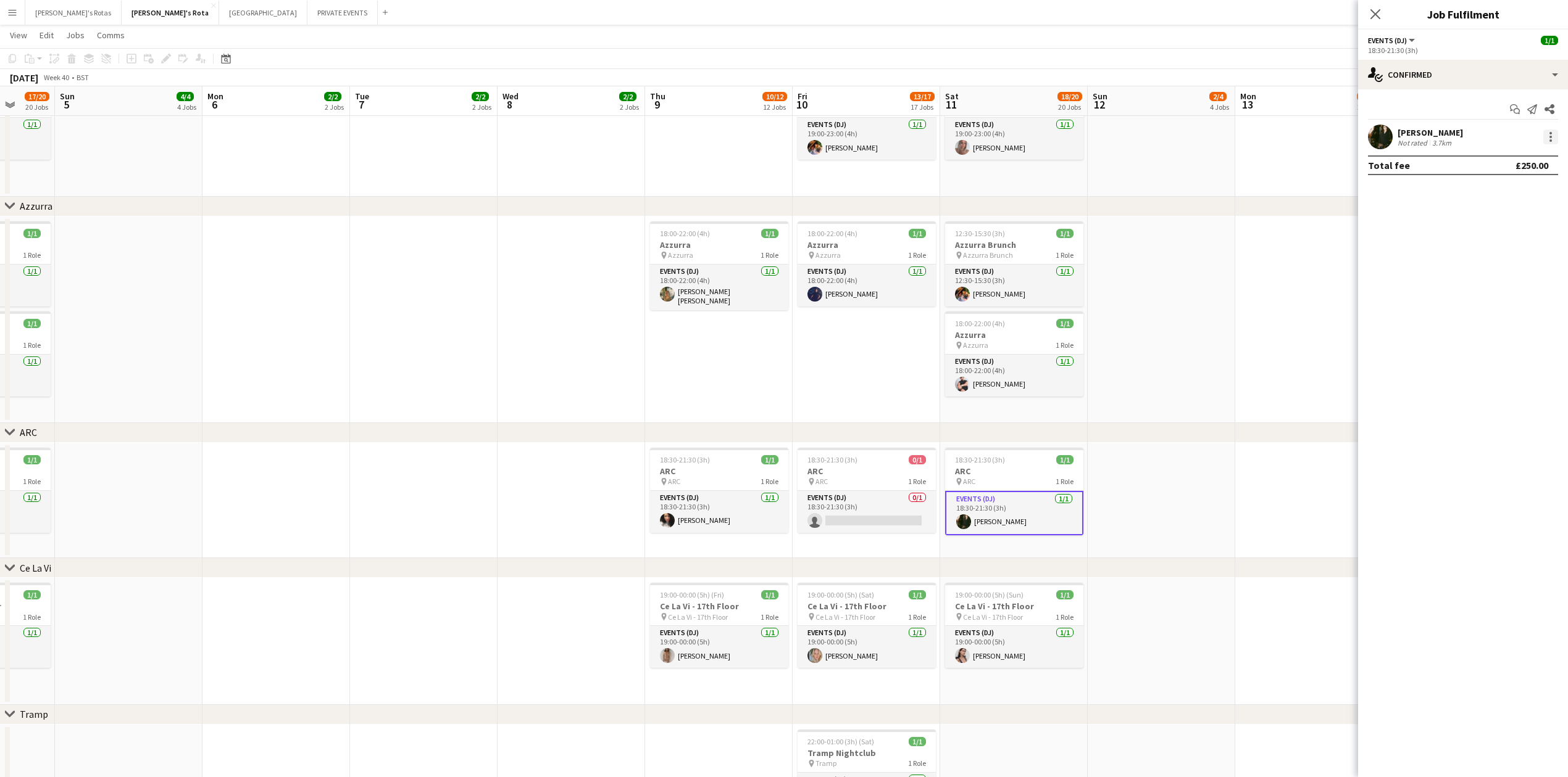
click at [1547, 139] on div at bounding box center [1550, 137] width 15 height 15
click at [1522, 269] on button "Remove" at bounding box center [1510, 278] width 96 height 30
click at [1372, 12] on icon "Close pop-in" at bounding box center [1375, 14] width 10 height 10
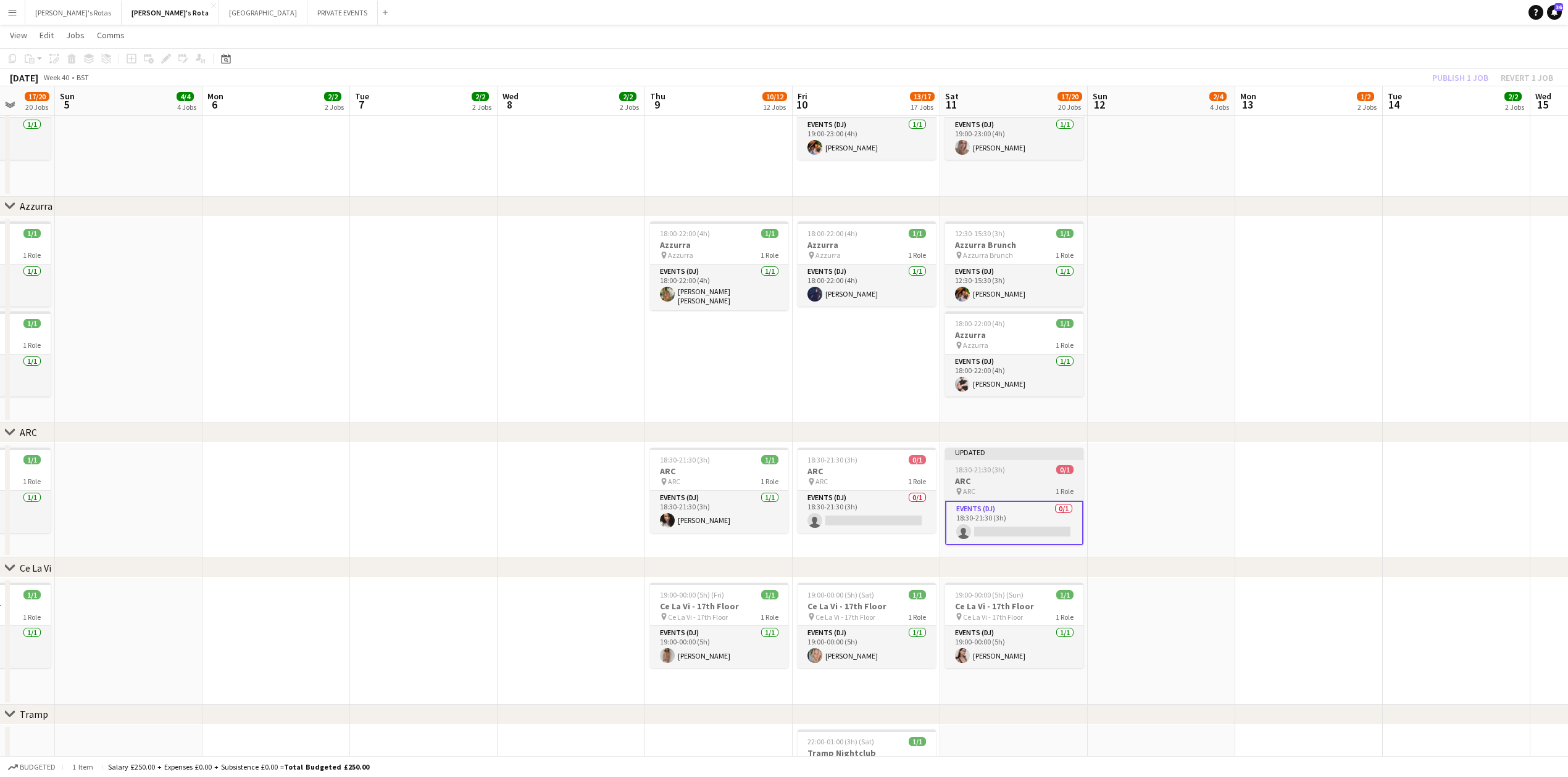
click at [986, 462] on app-job-card "Updated 18:30-21:30 (3h) 0/1 ARC pin ARC 1 Role Events (DJ) 0/1 18:30-21:30 (3h…" at bounding box center [1014, 496] width 138 height 97
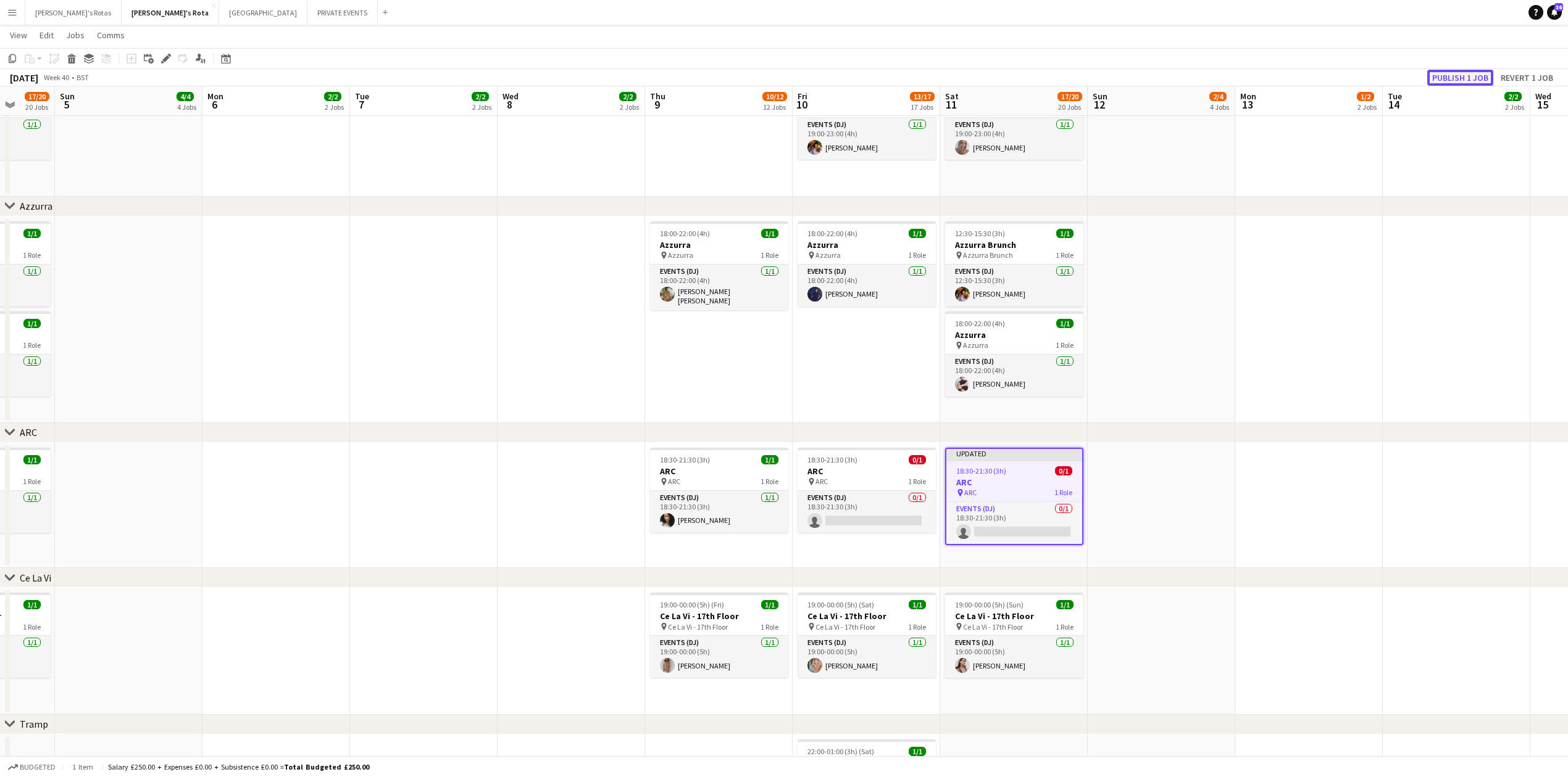
click at [1469, 70] on button "Publish 1 job" at bounding box center [1461, 77] width 66 height 16
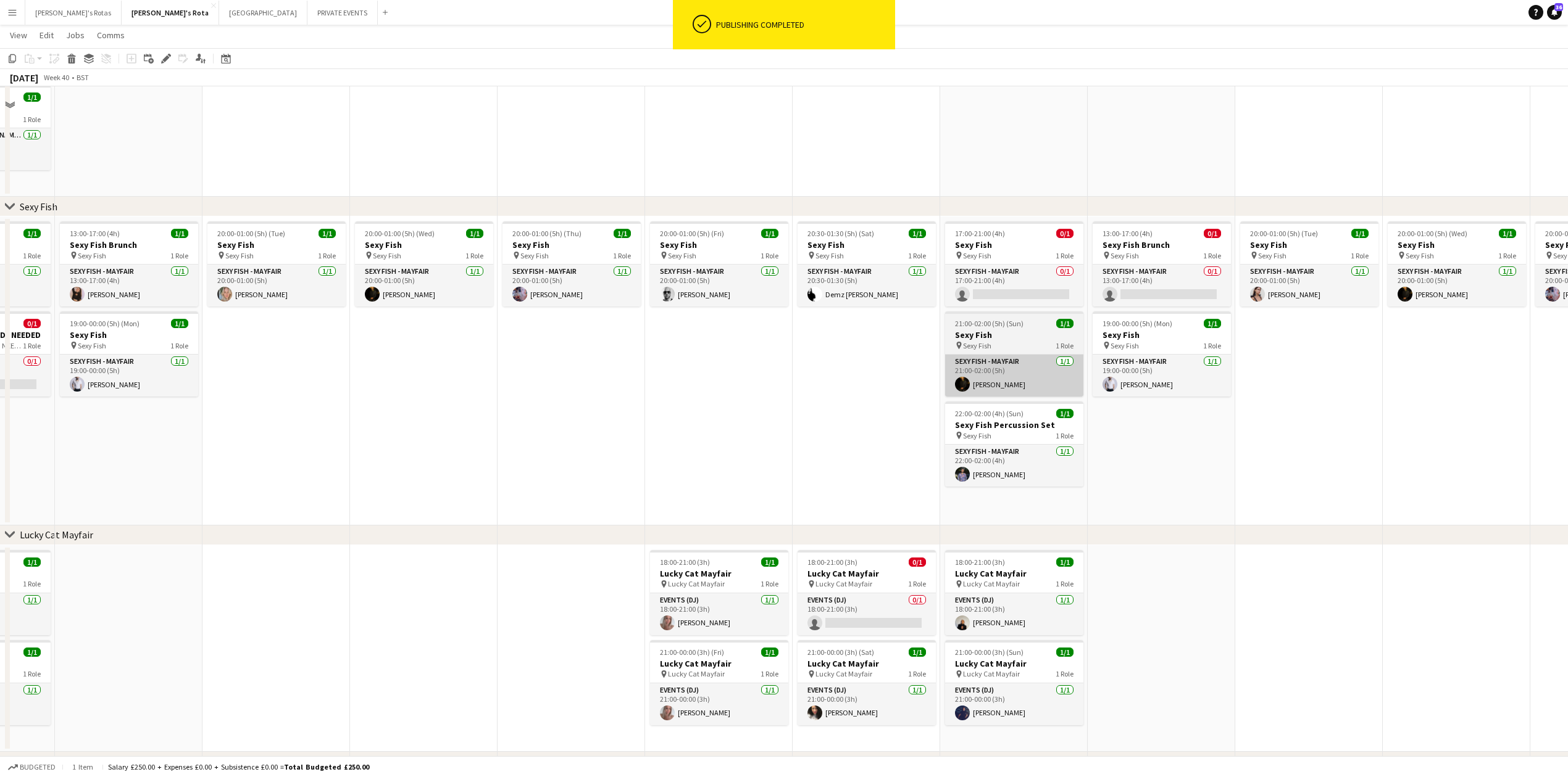
scroll to position [82, 0]
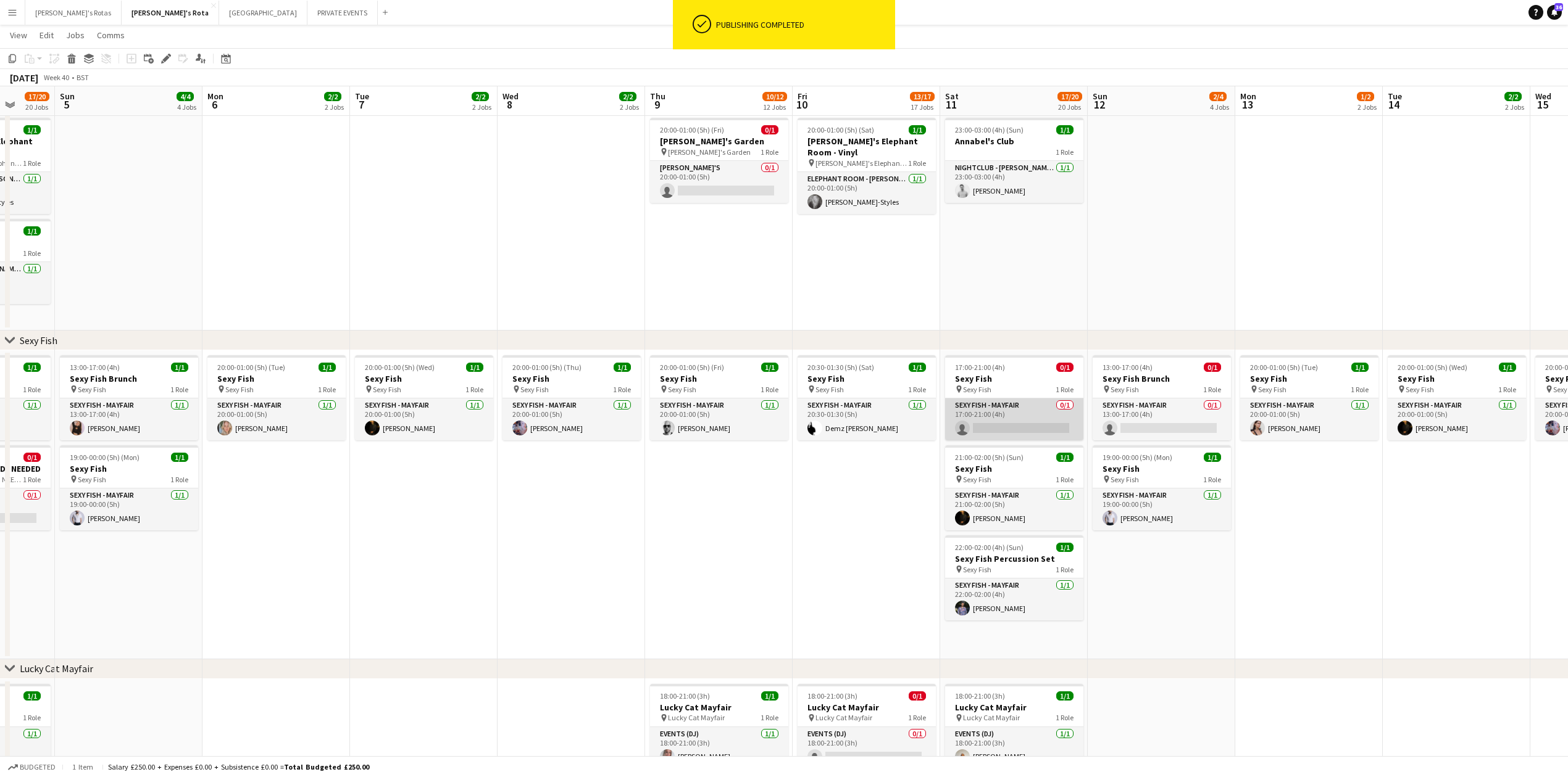
click at [984, 423] on app-card-role "SEXY FISH - MAYFAIR 0/1 17:00-21:00 (4h) single-neutral-actions" at bounding box center [1014, 420] width 138 height 42
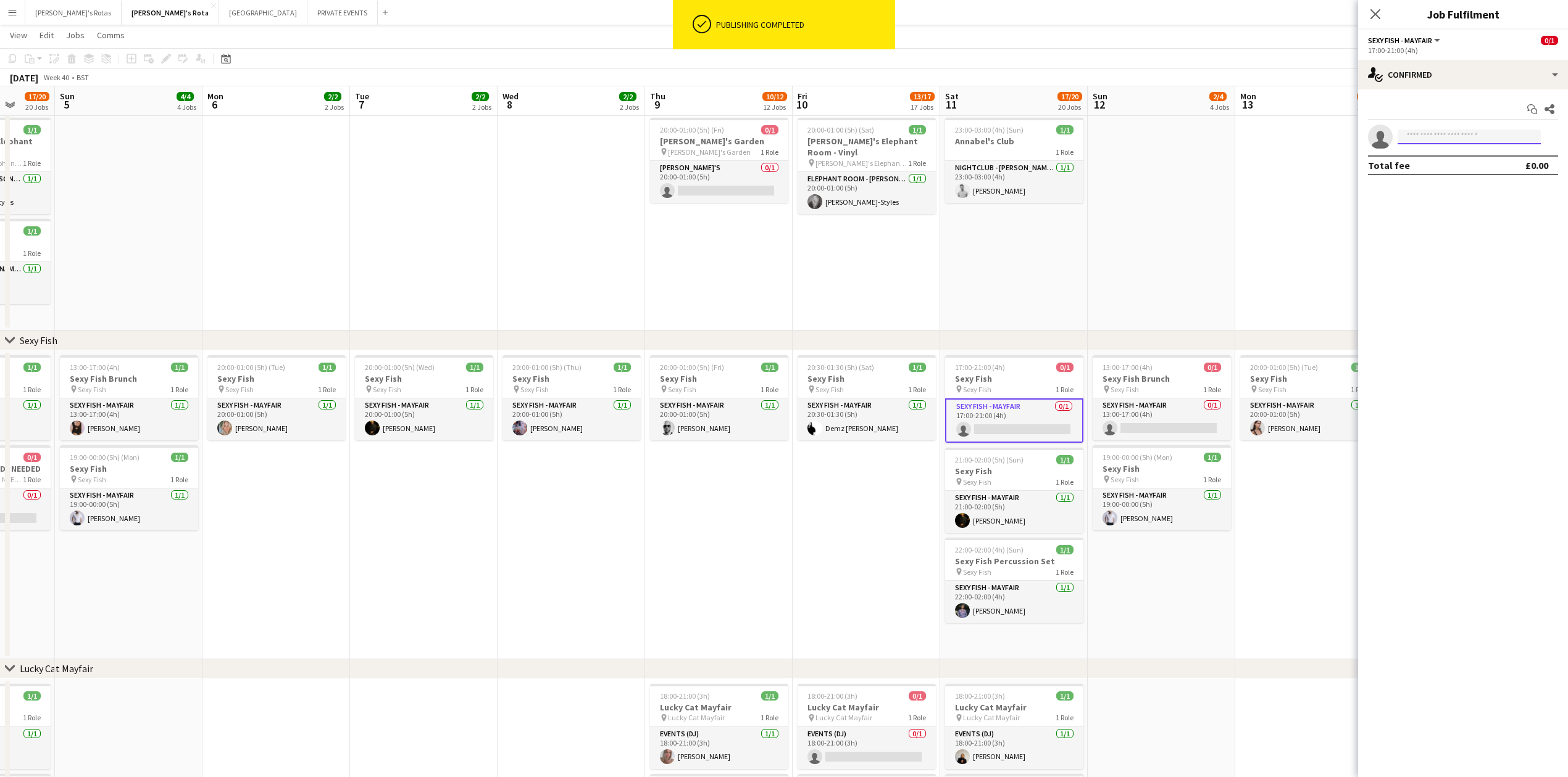
click at [1467, 131] on input at bounding box center [1469, 137] width 144 height 15
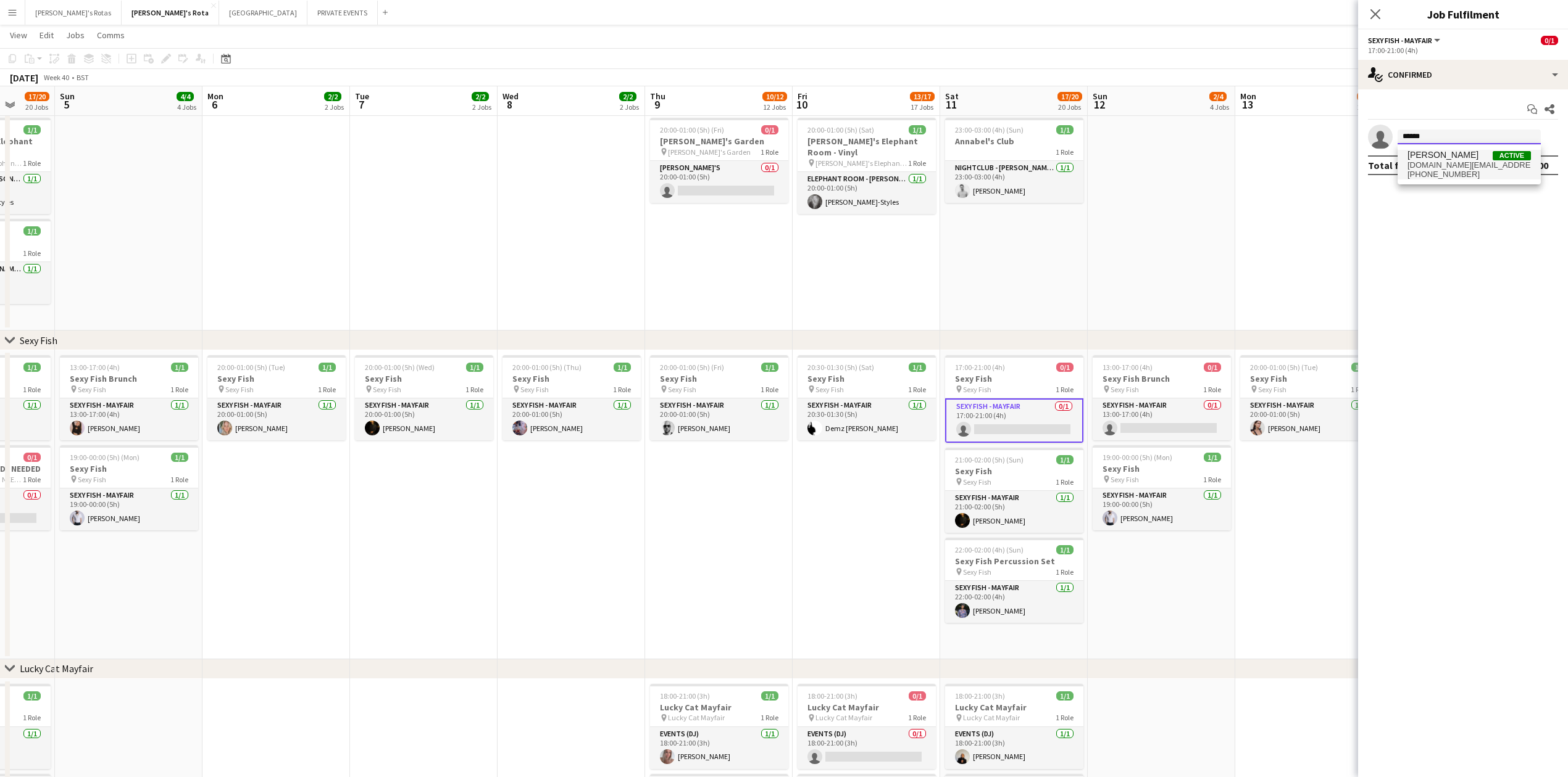
type input "******"
click at [1455, 152] on span "[PERSON_NAME]" at bounding box center [1443, 155] width 71 height 11
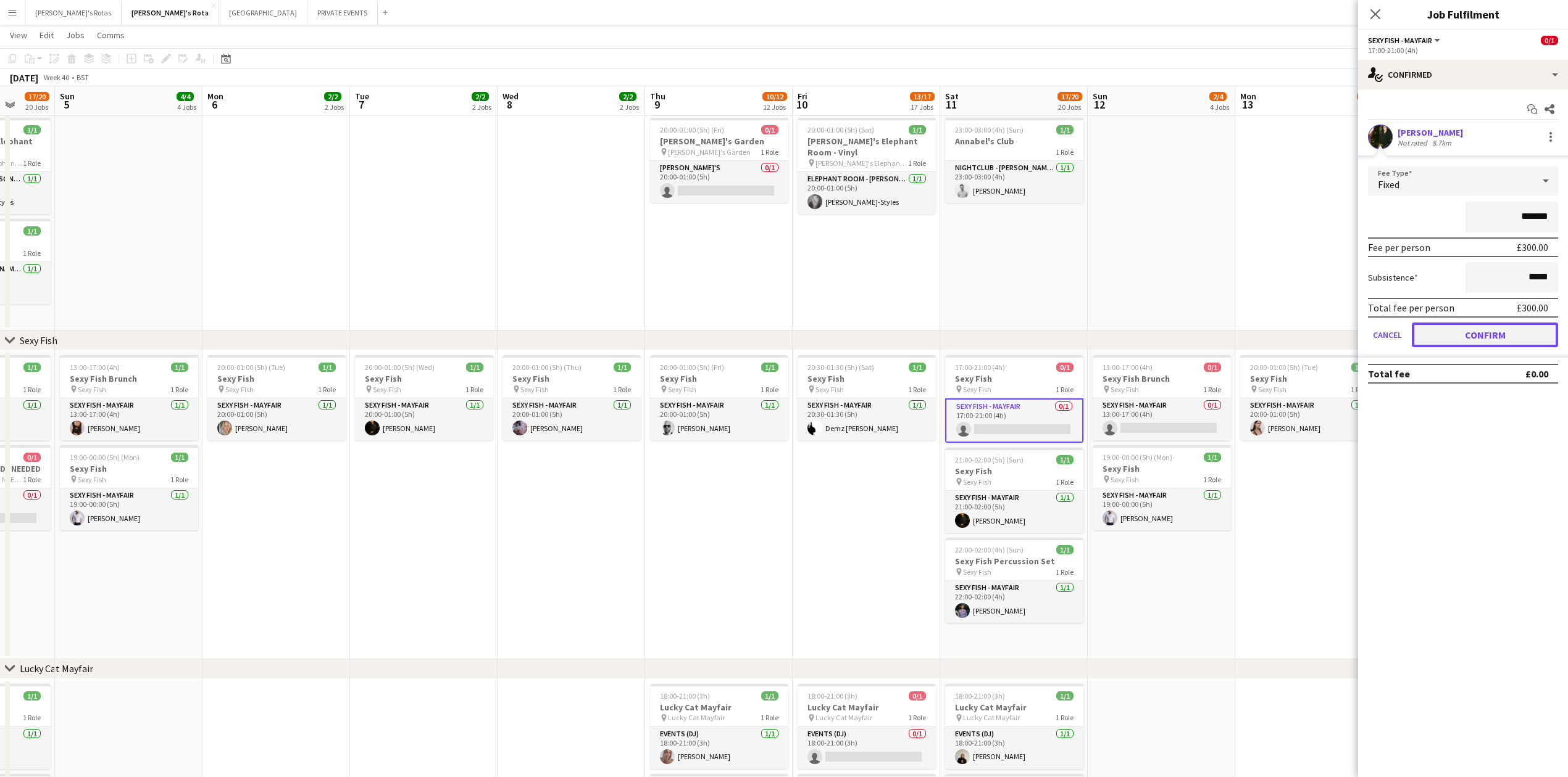
click at [1492, 330] on button "Confirm" at bounding box center [1485, 335] width 147 height 25
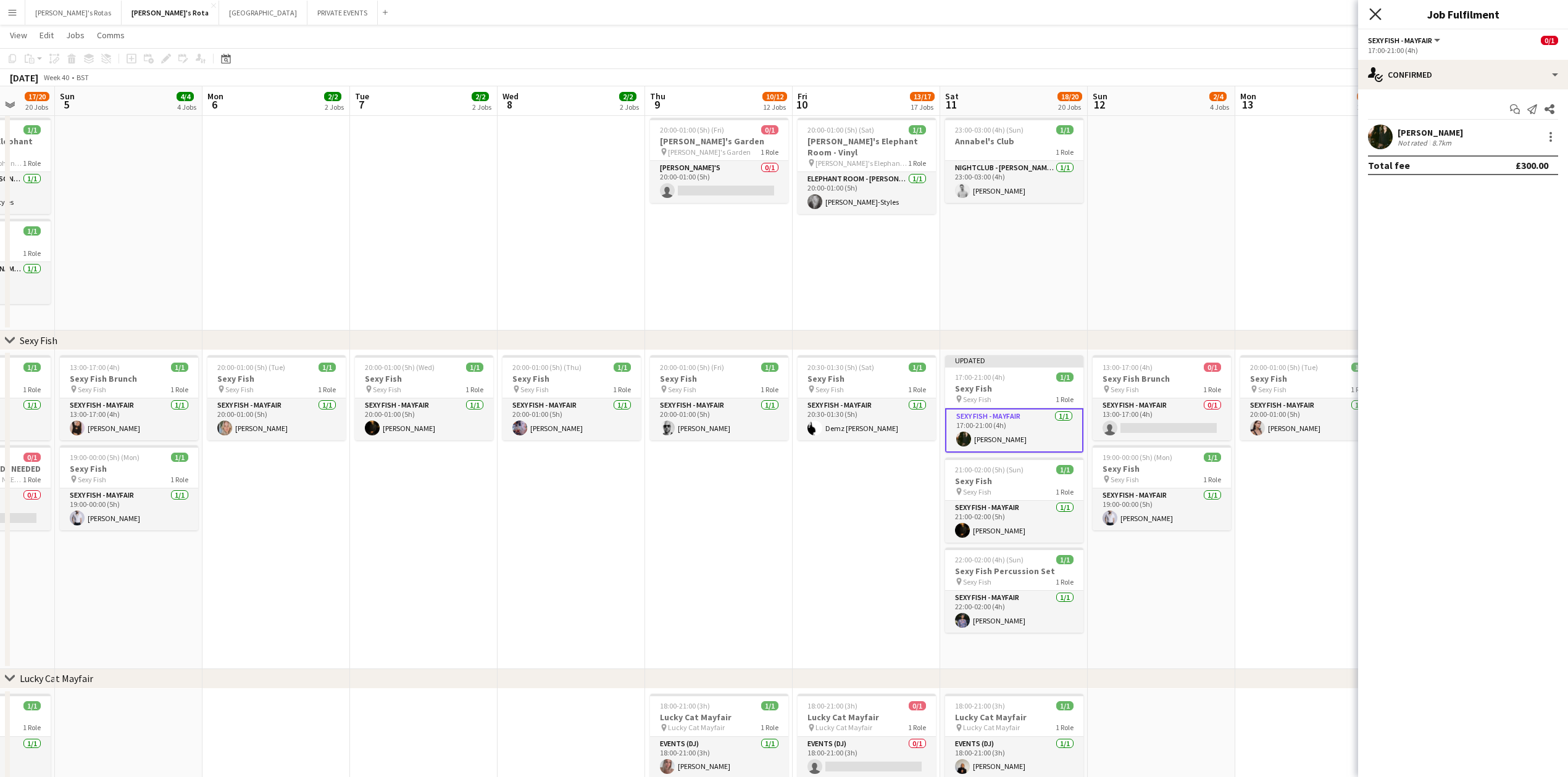
click at [1375, 10] on icon "Close pop-in" at bounding box center [1375, 13] width 12 height 12
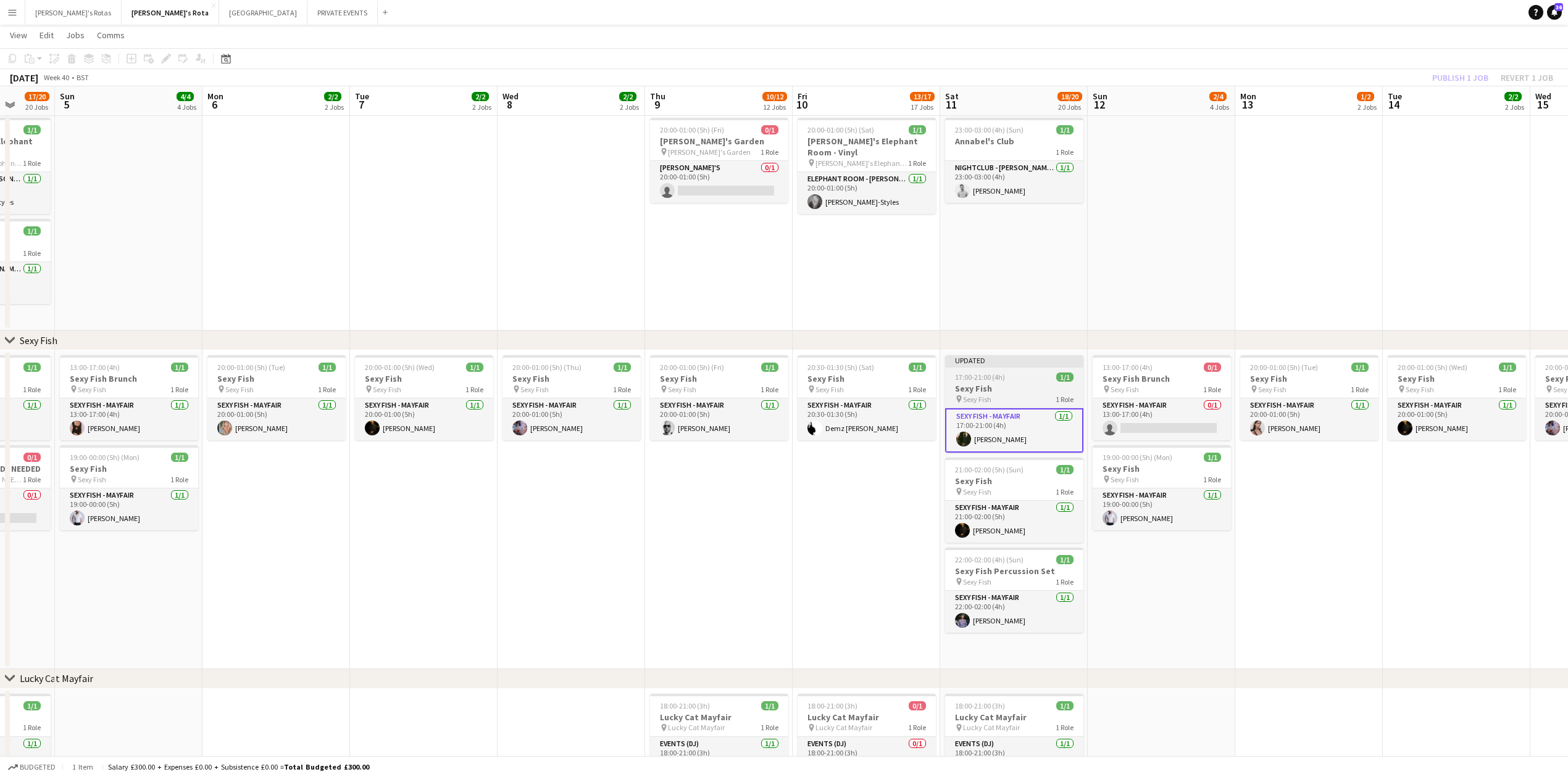
click at [990, 387] on h3 "Sexy Fish" at bounding box center [1014, 388] width 138 height 11
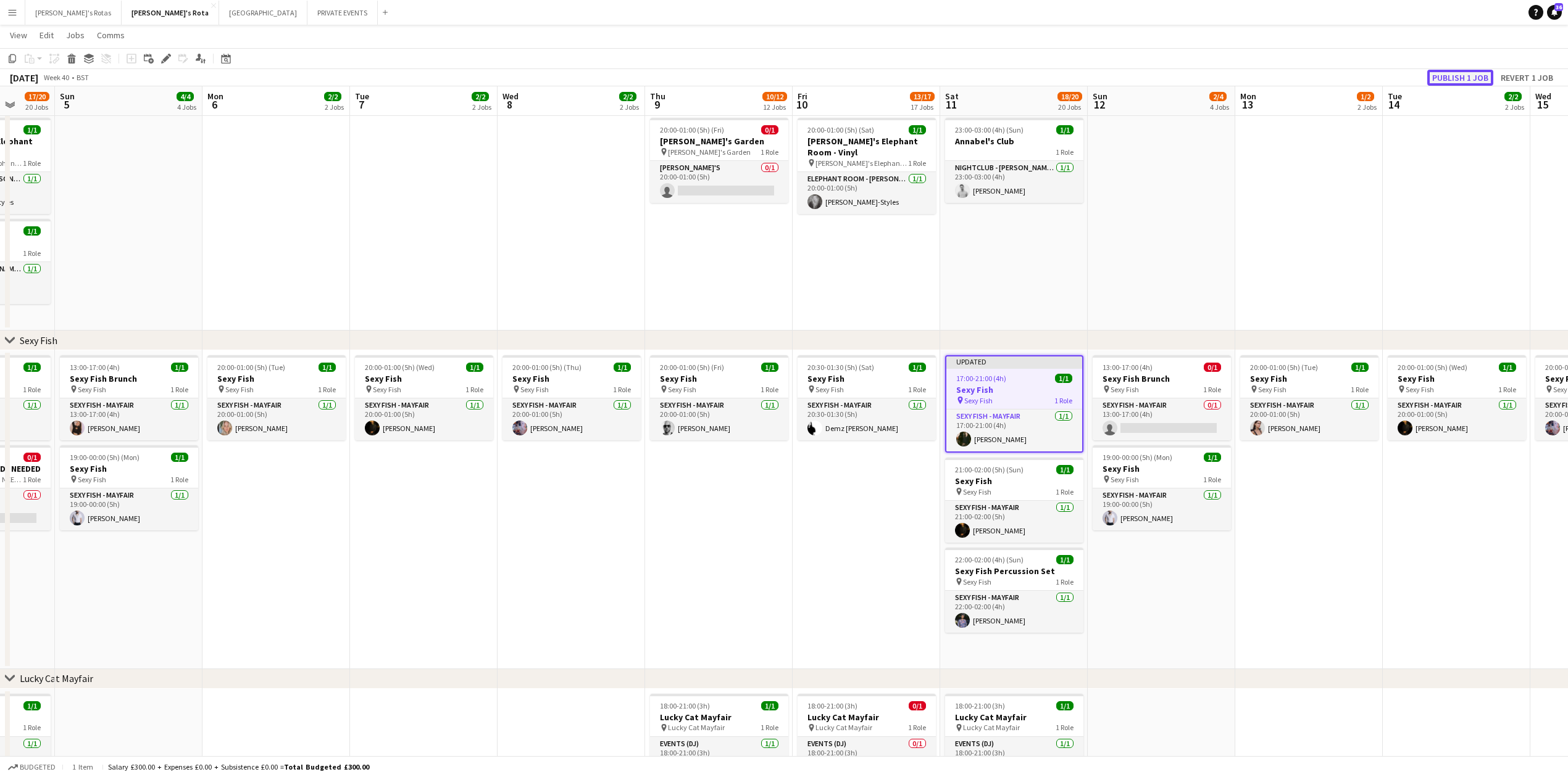
click at [1454, 77] on button "Publish 1 job" at bounding box center [1461, 77] width 66 height 16
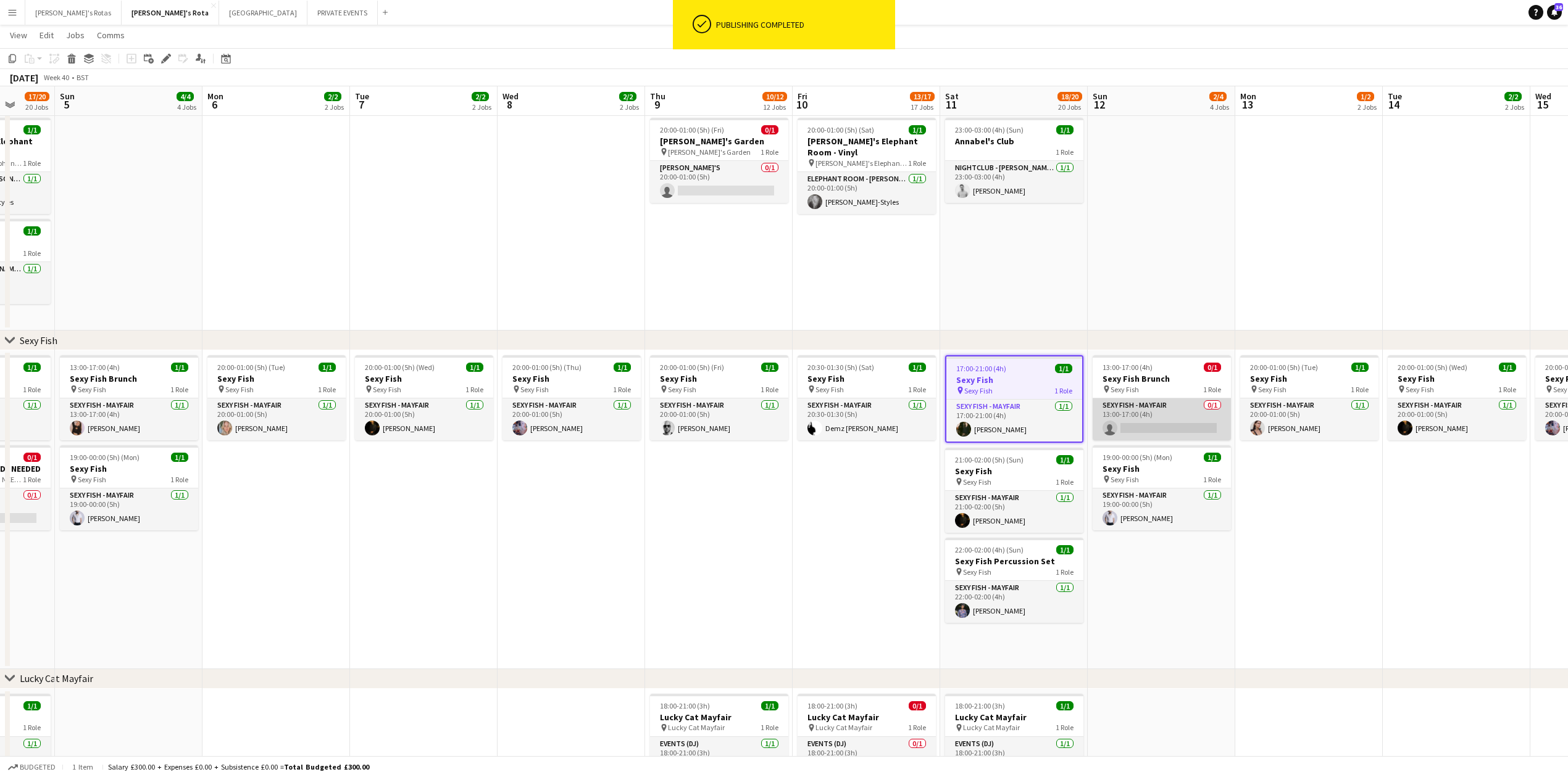
click at [1141, 408] on app-card-role "SEXY FISH - MAYFAIR 0/1 13:00-17:00 (4h) single-neutral-actions" at bounding box center [1162, 420] width 138 height 42
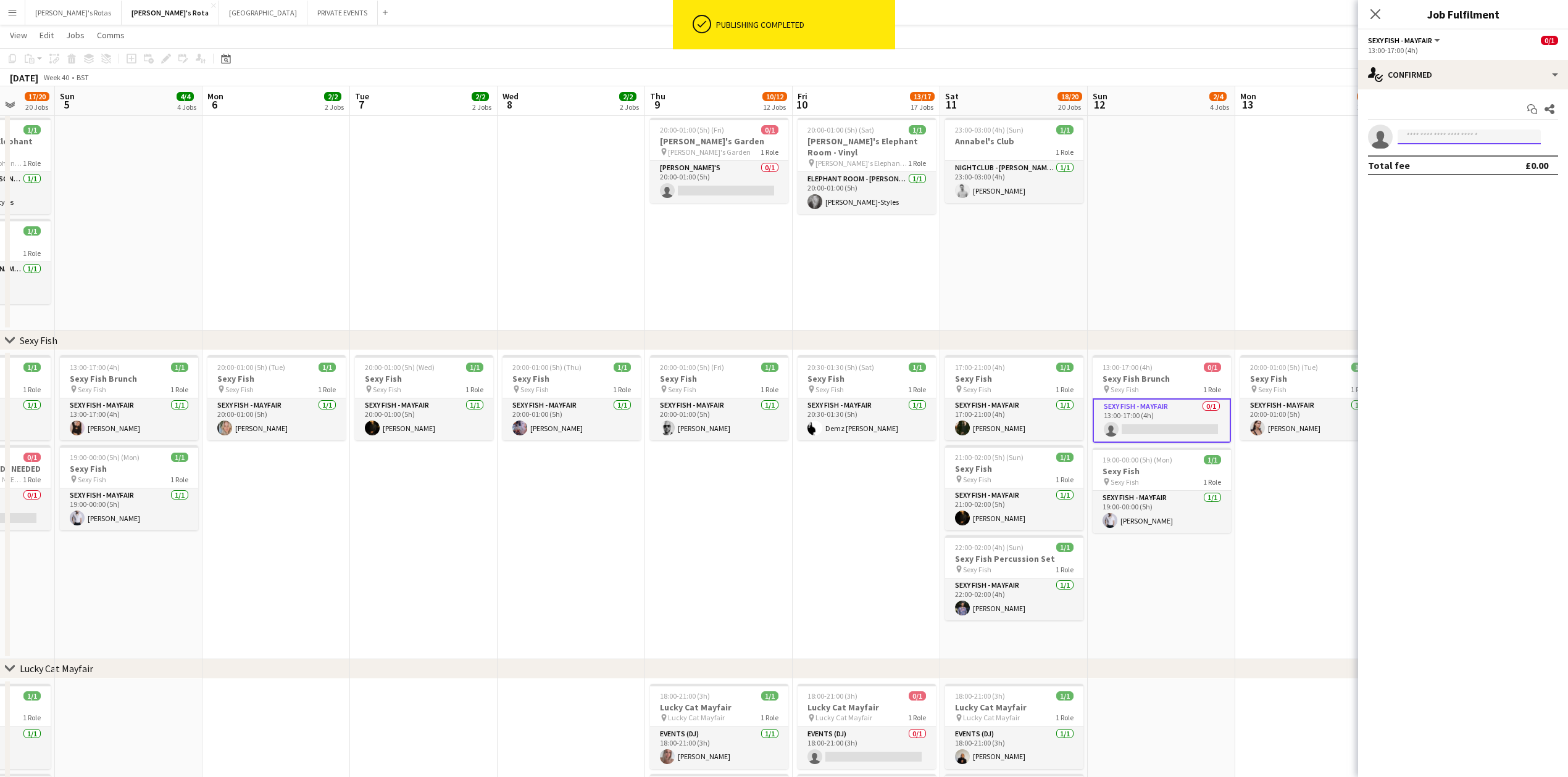
click at [1462, 131] on input at bounding box center [1469, 137] width 144 height 15
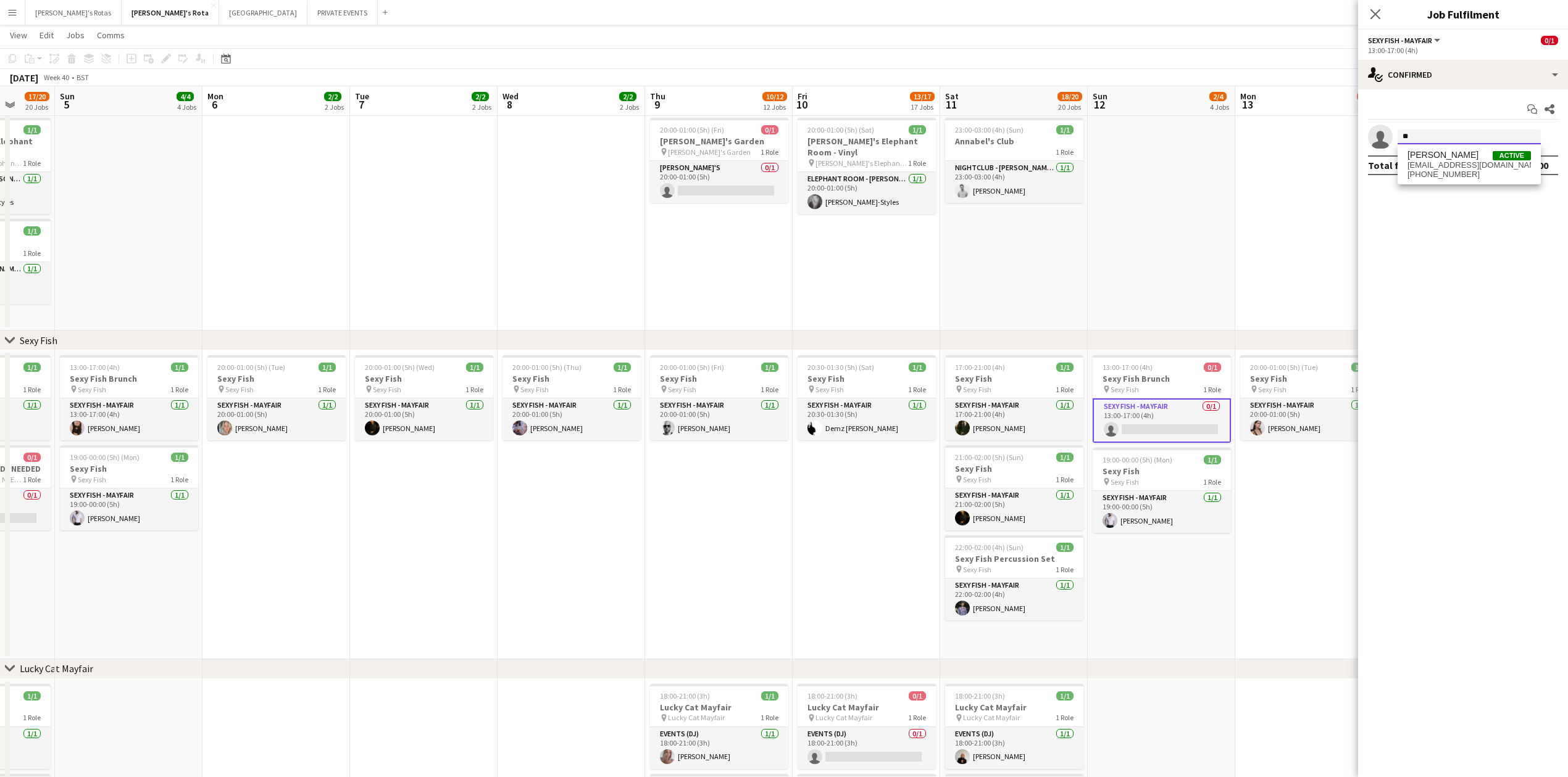
type input "*"
type input "****"
click at [1421, 160] on span "[EMAIL_ADDRESS][DOMAIN_NAME]" at bounding box center [1469, 165] width 124 height 10
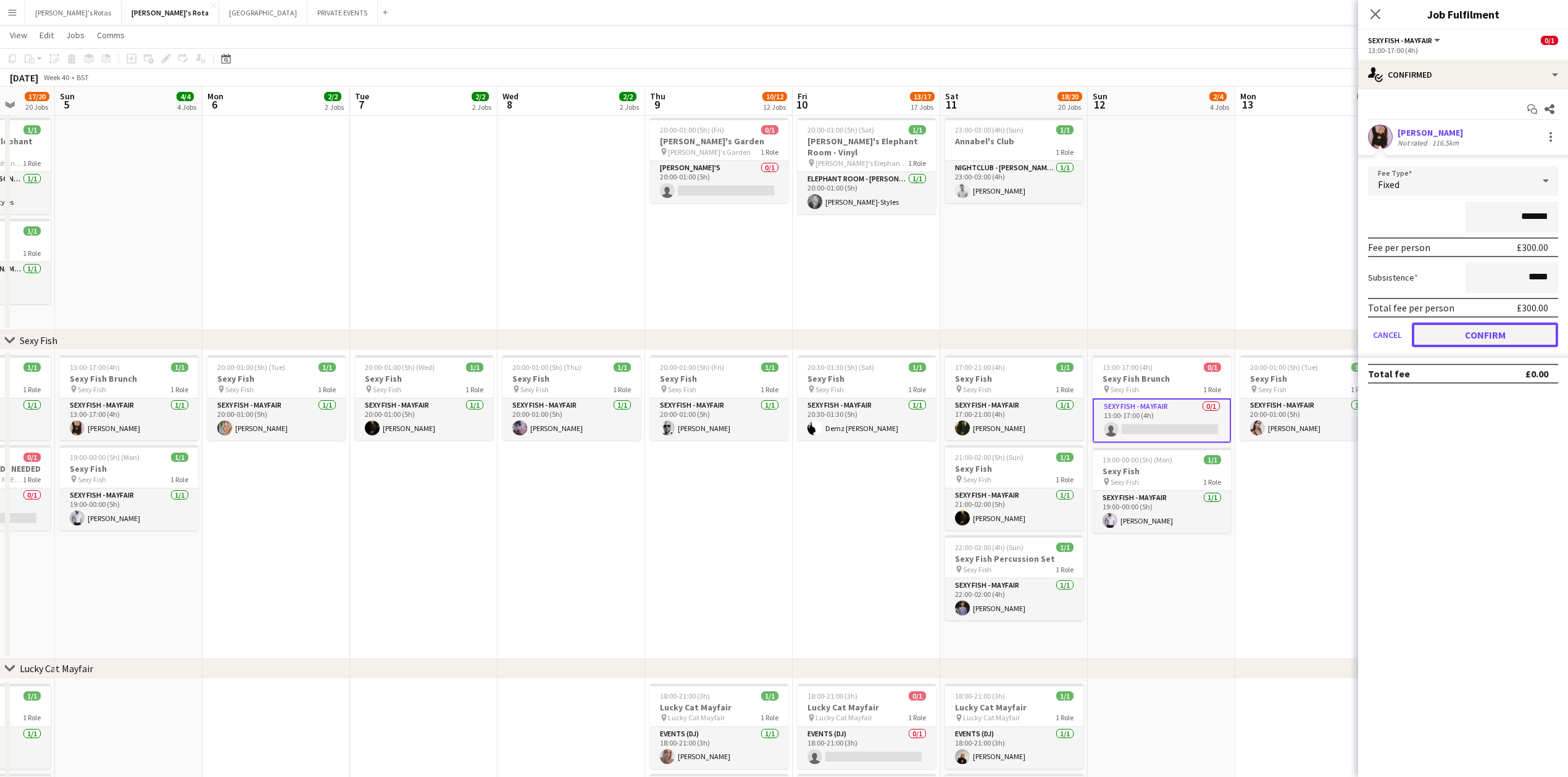
click at [1457, 334] on button "Confirm" at bounding box center [1485, 335] width 147 height 25
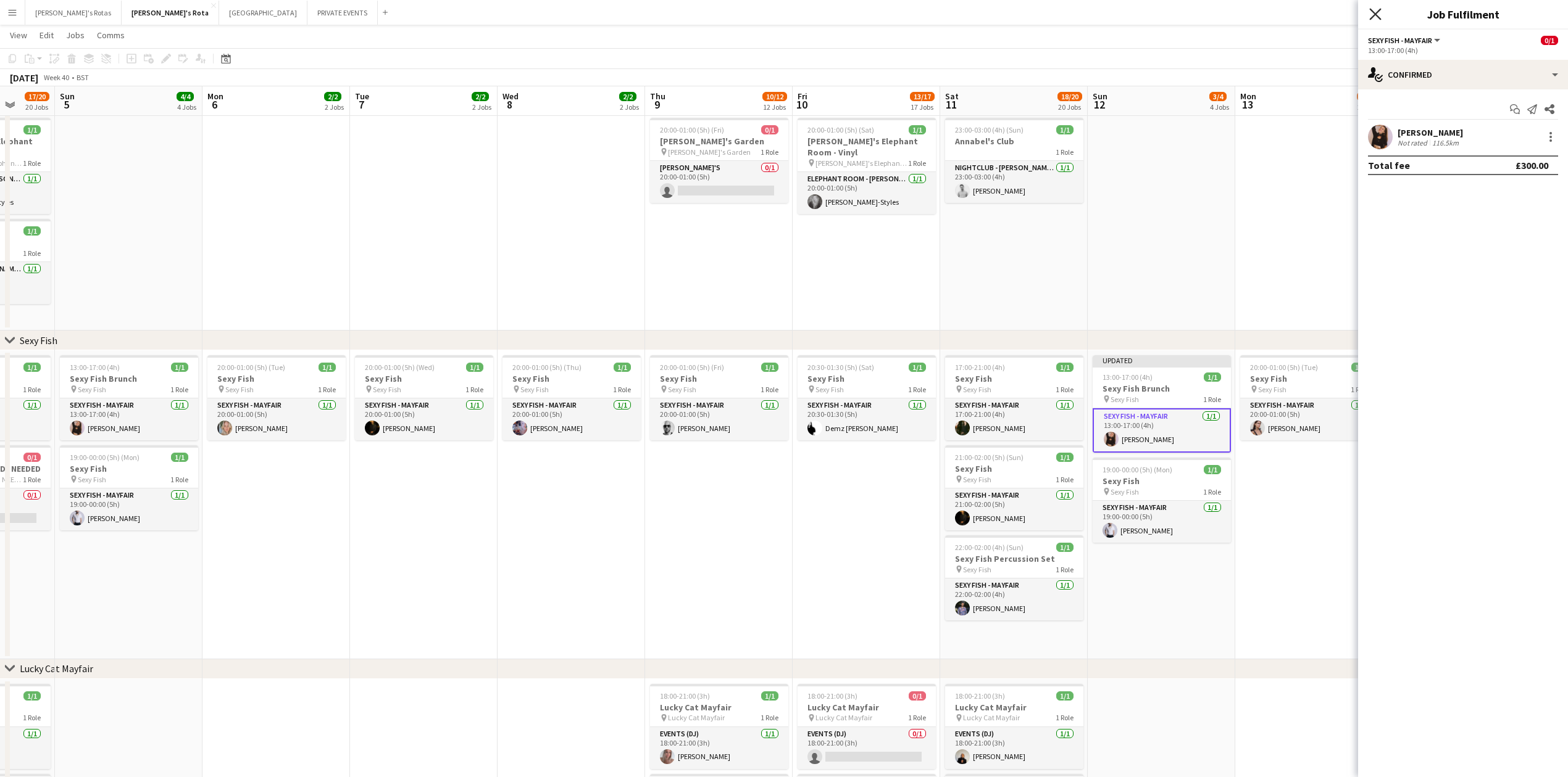
click at [1369, 8] on icon "Close pop-in" at bounding box center [1375, 13] width 12 height 12
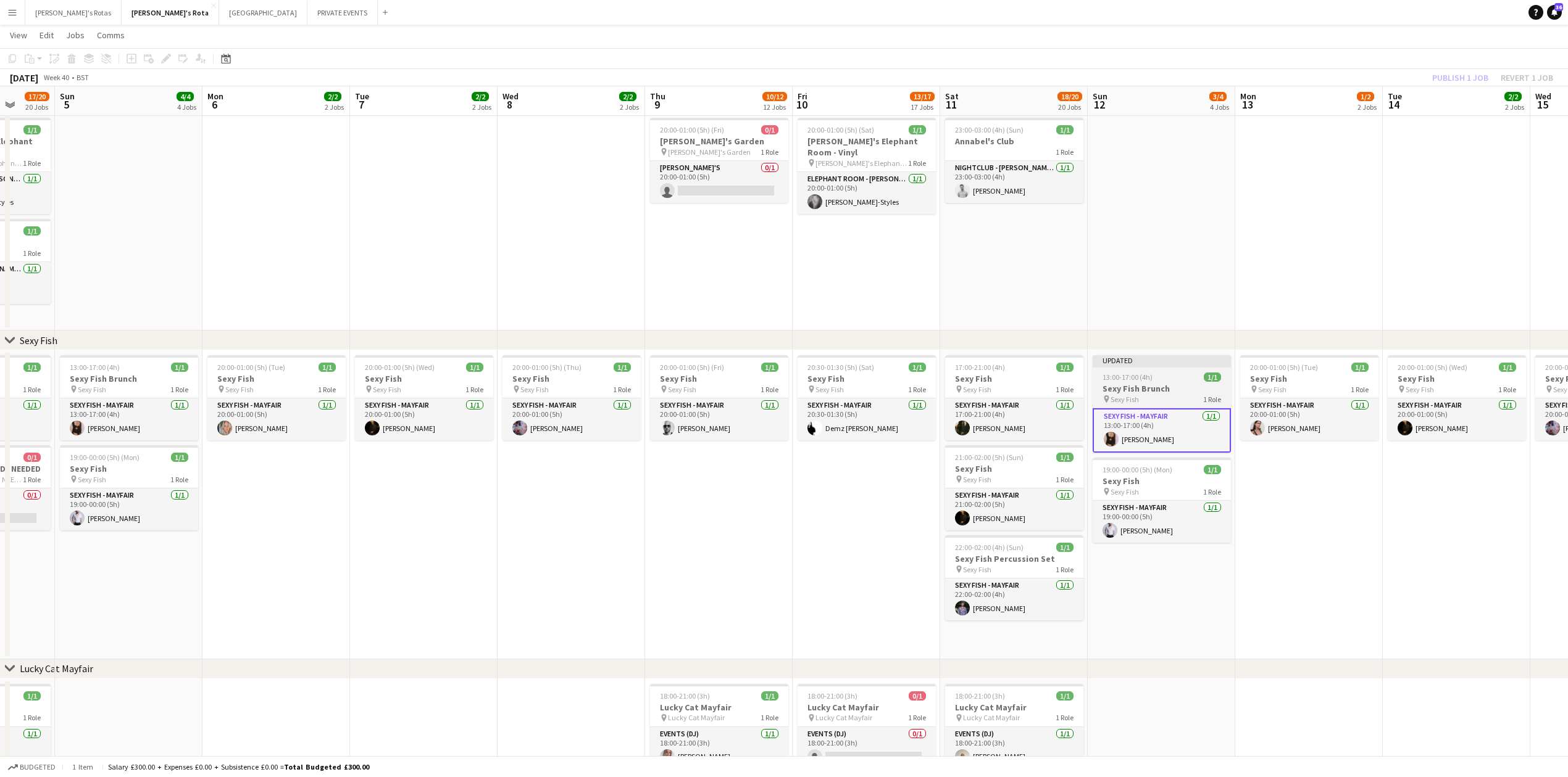
click at [1144, 381] on span "13:00-17:00 (4h)" at bounding box center [1127, 377] width 50 height 9
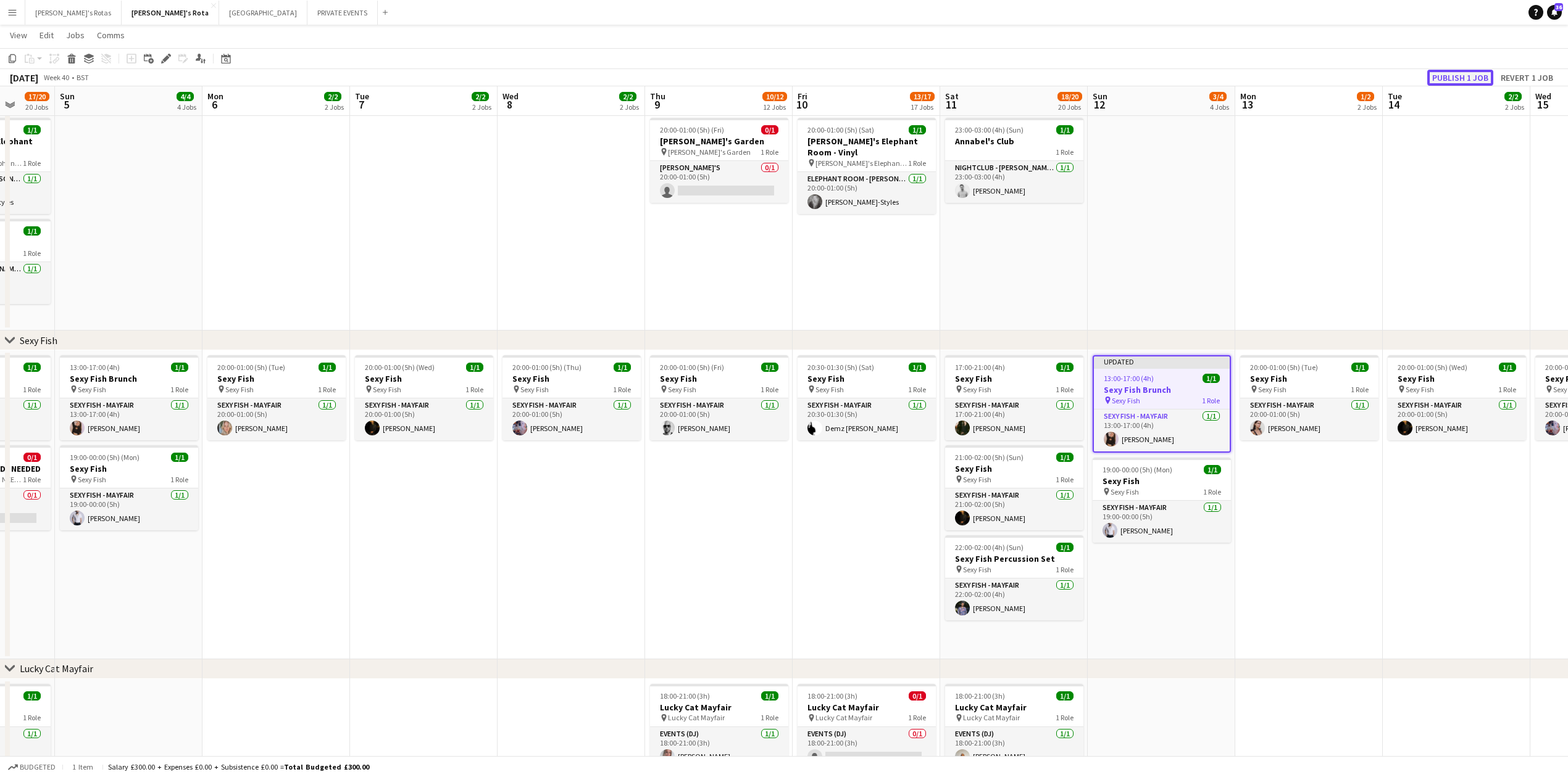
click at [1480, 71] on button "Publish 1 job" at bounding box center [1461, 77] width 66 height 16
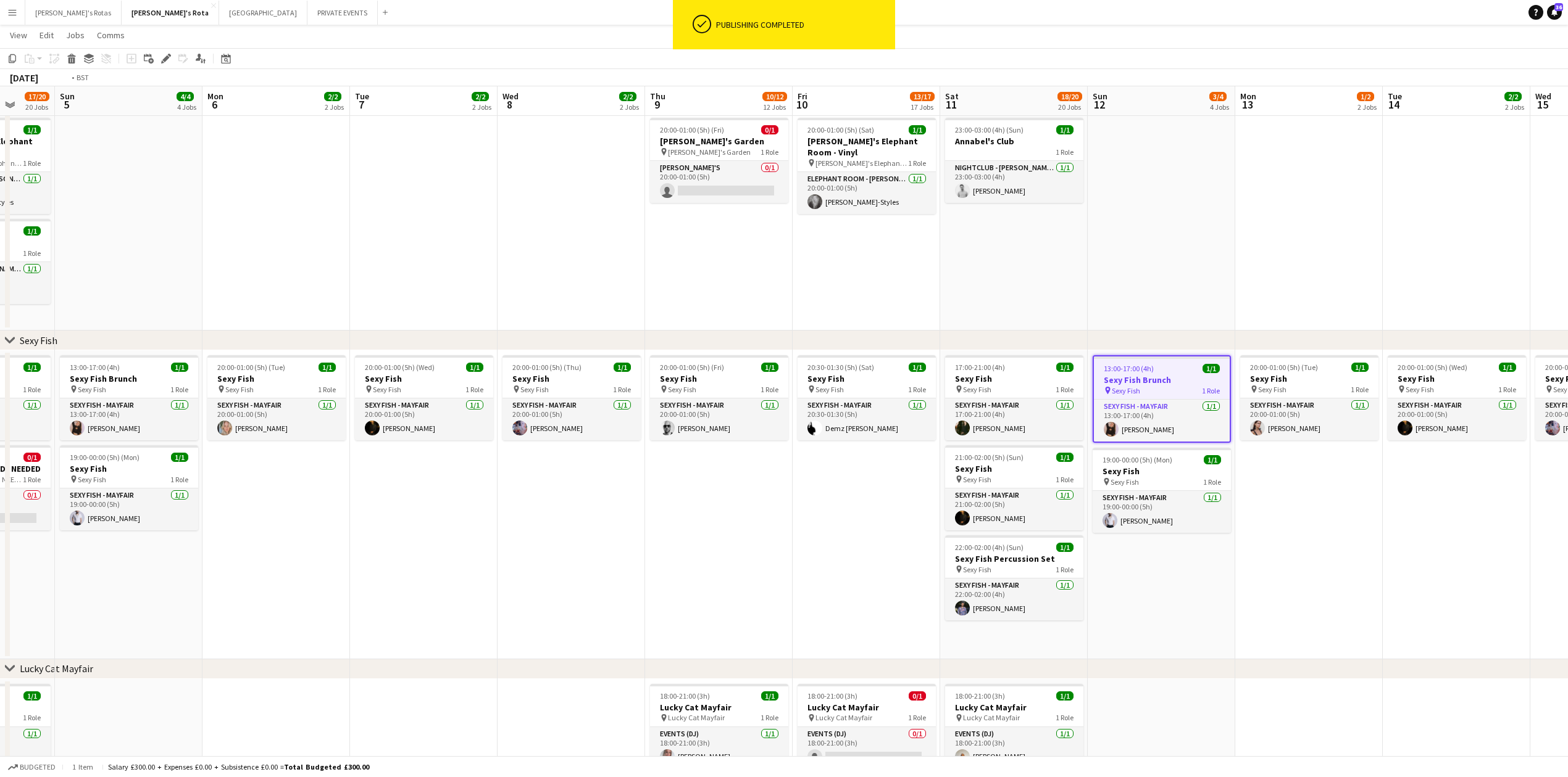
drag, startPoint x: 1542, startPoint y: 534, endPoint x: 1173, endPoint y: 555, distance: 369.6
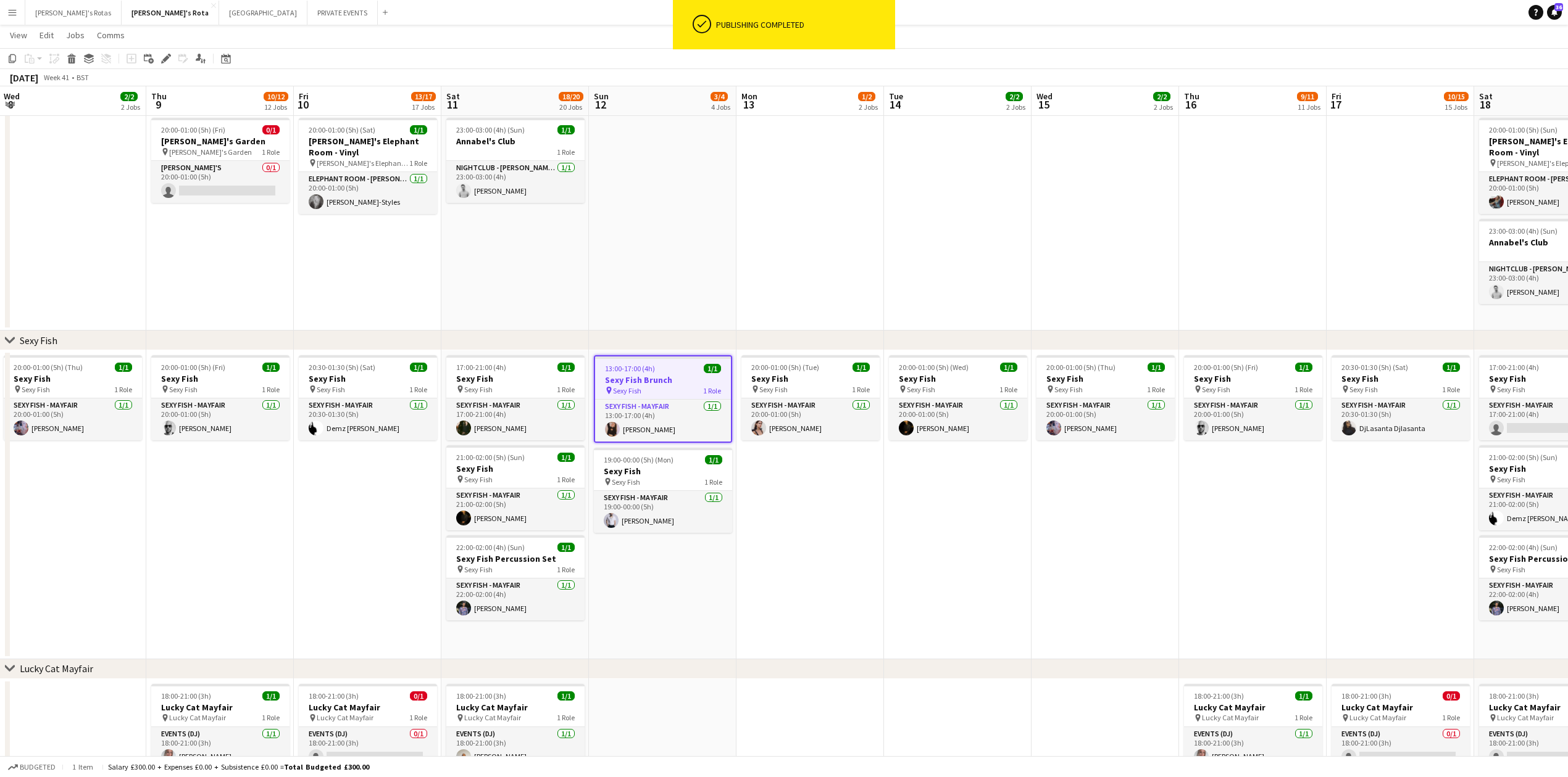
scroll to position [0, 276]
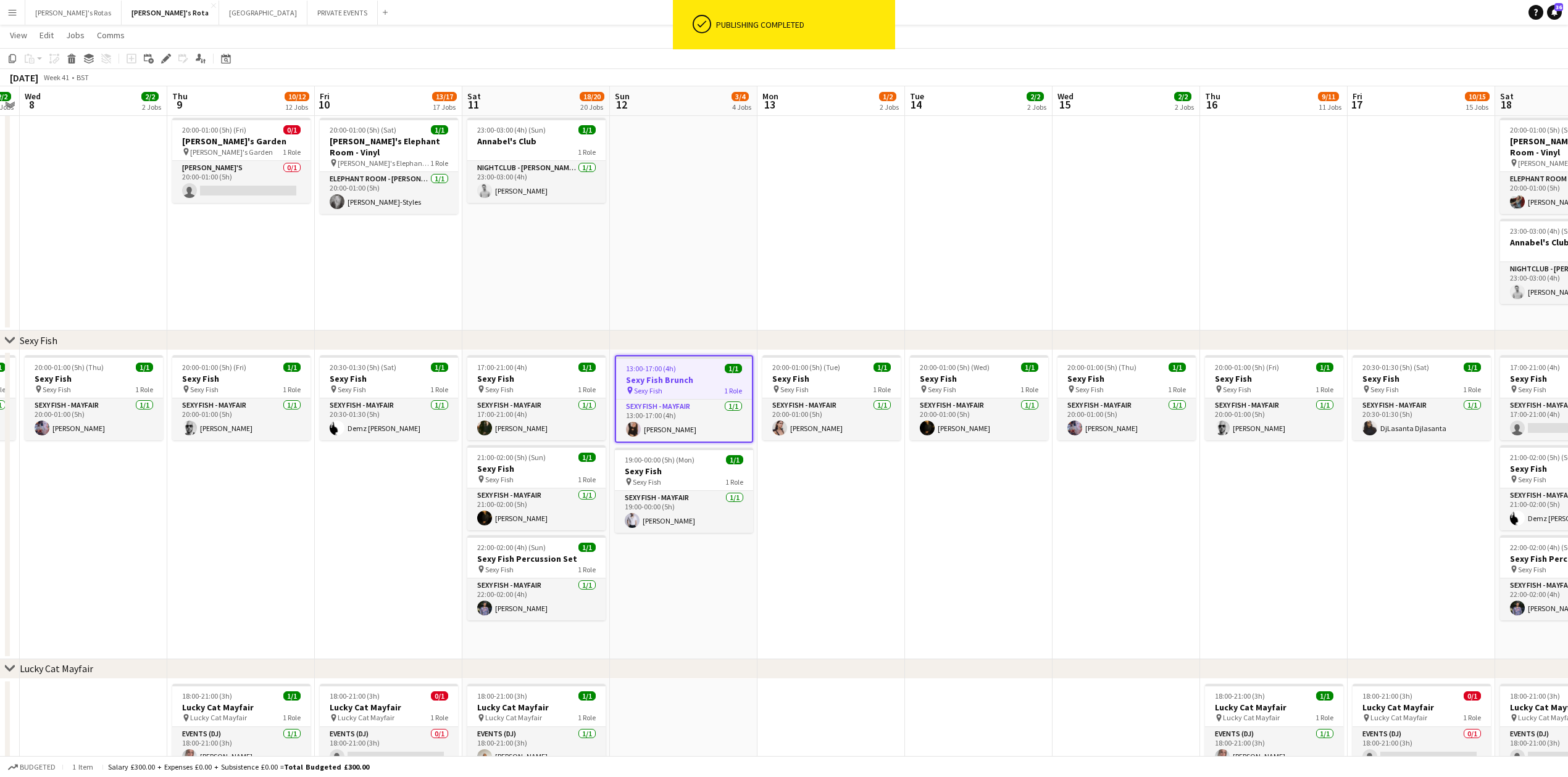
drag, startPoint x: 1274, startPoint y: 561, endPoint x: 1250, endPoint y: 548, distance: 27.3
click at [828, 531] on app-date-cell "20:00-01:00 (5h) (Tue) 1/1 Sexy Fish pin Sexy Fish 1 Role SEXY FISH - MAYFAIR […" at bounding box center [831, 505] width 147 height 309
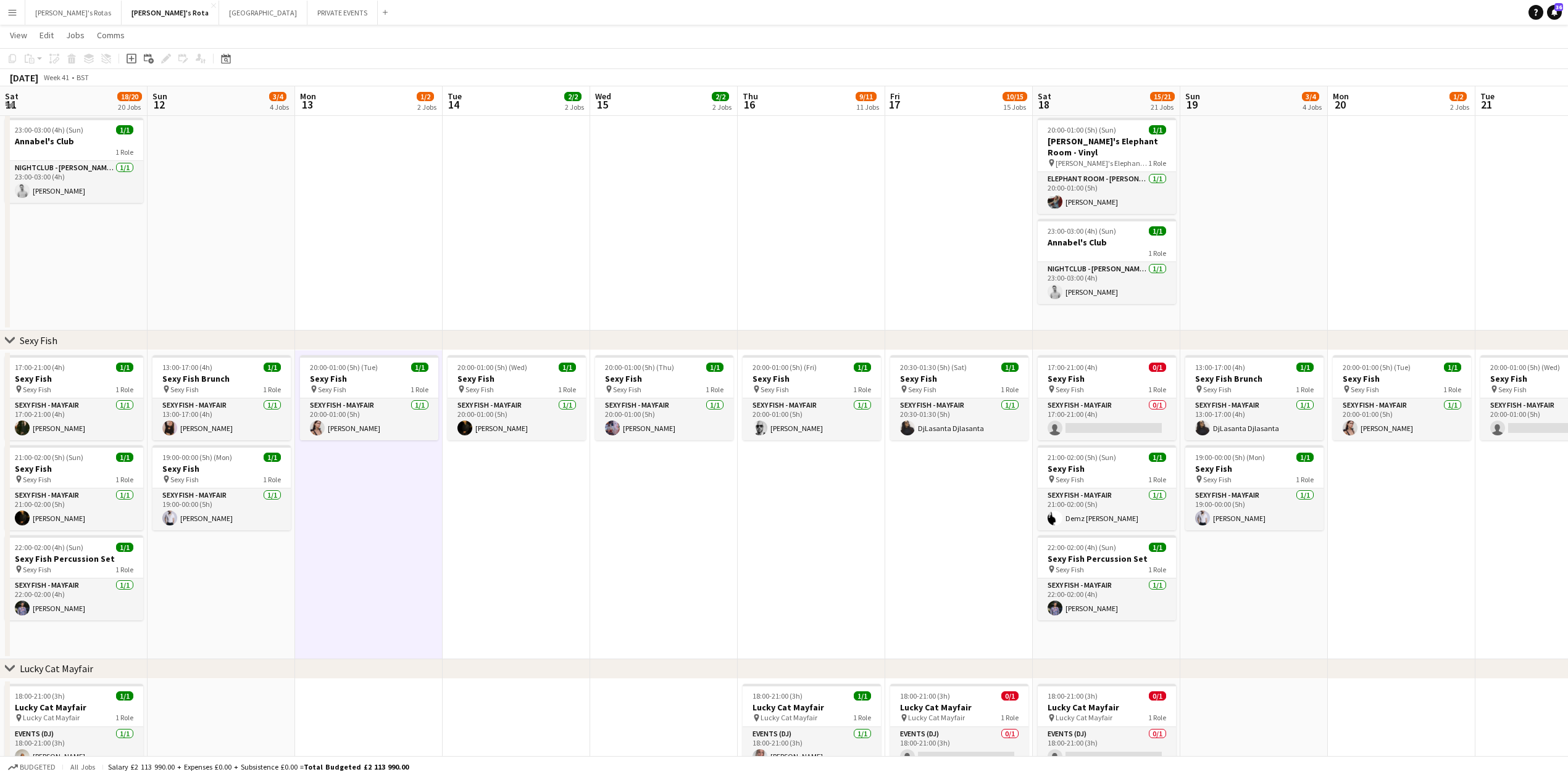
drag, startPoint x: 1107, startPoint y: 558, endPoint x: 497, endPoint y: 588, distance: 610.7
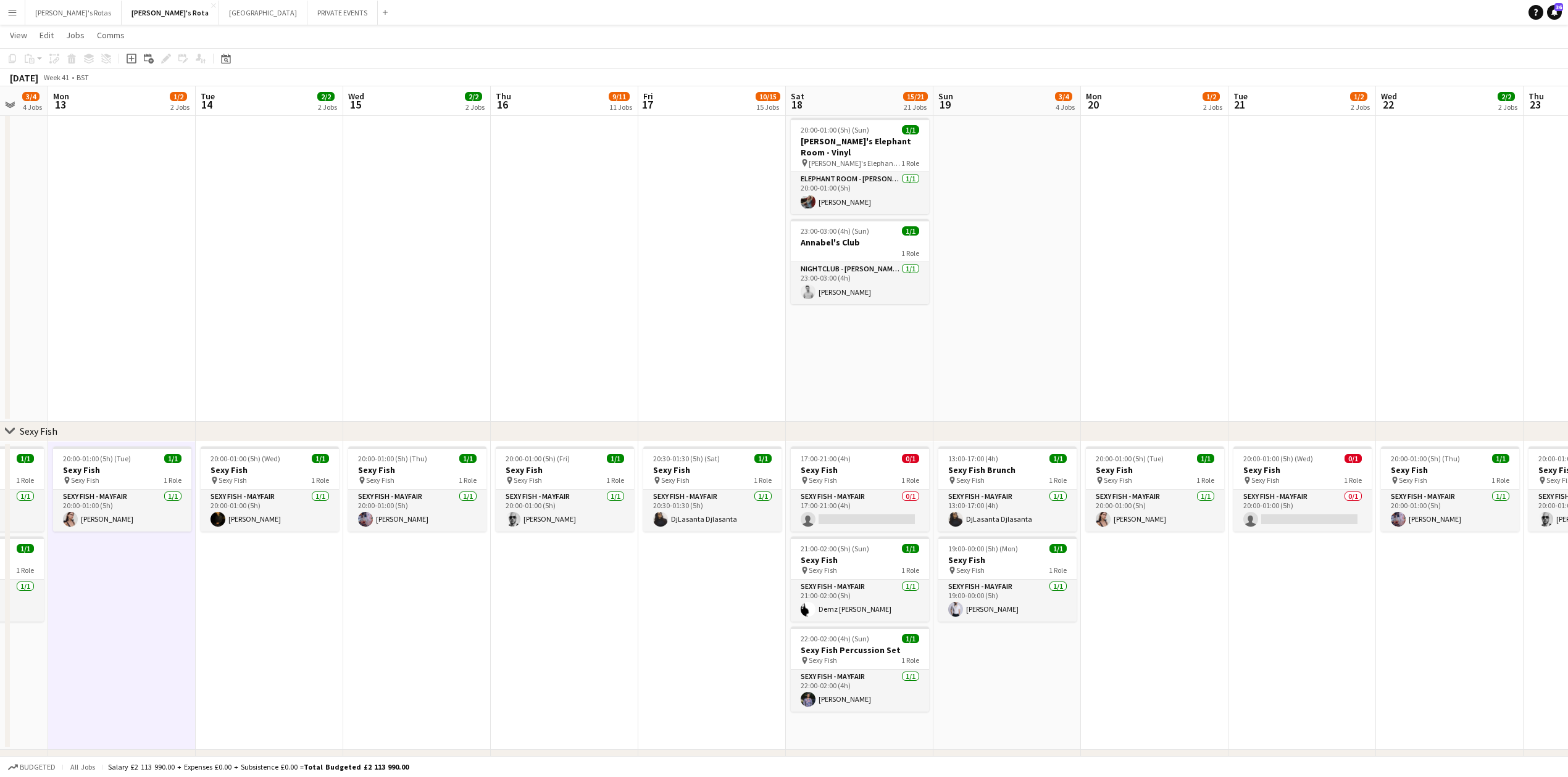
drag, startPoint x: 665, startPoint y: 571, endPoint x: 586, endPoint y: 568, distance: 79.1
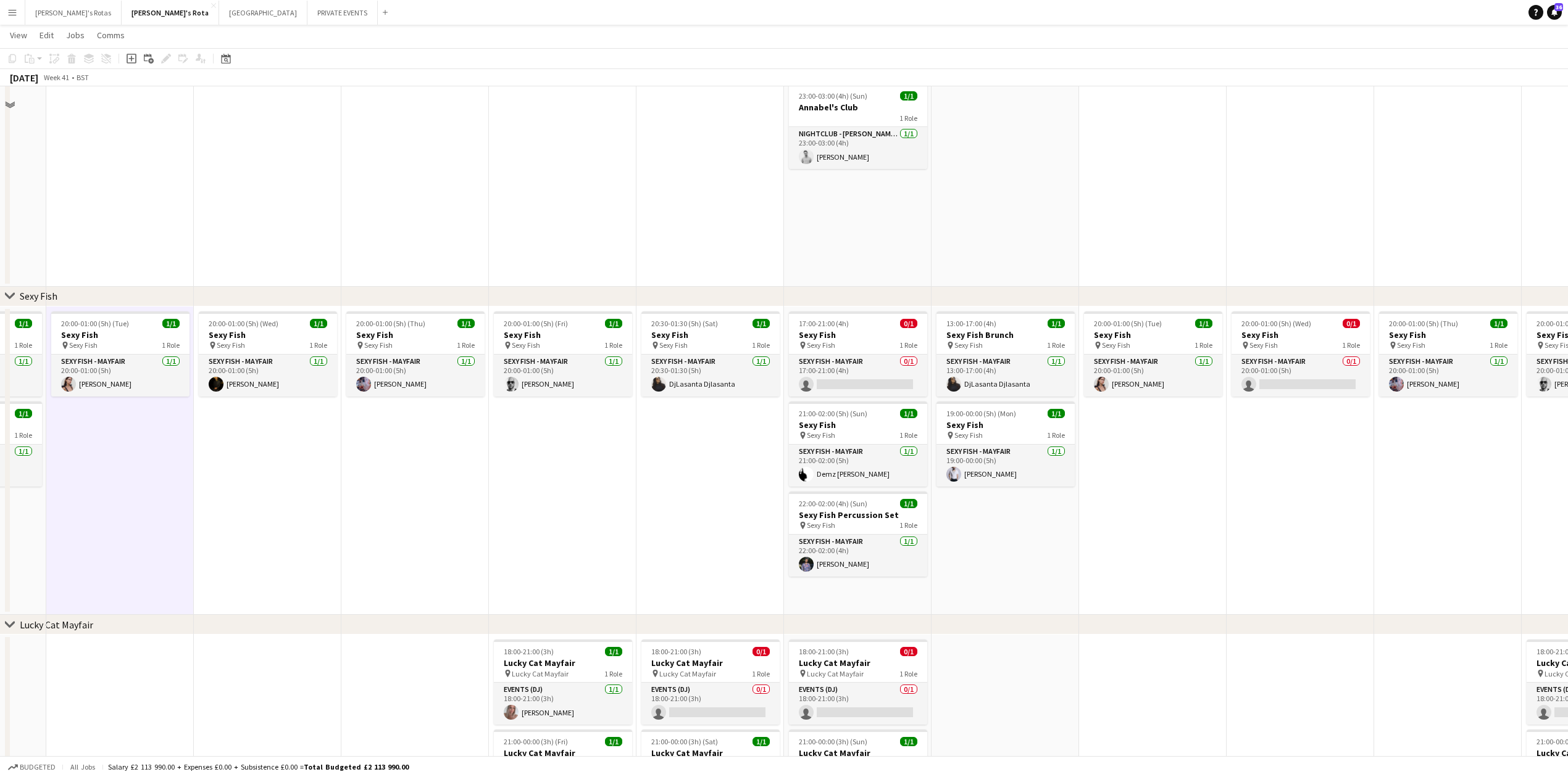
scroll to position [247, 0]
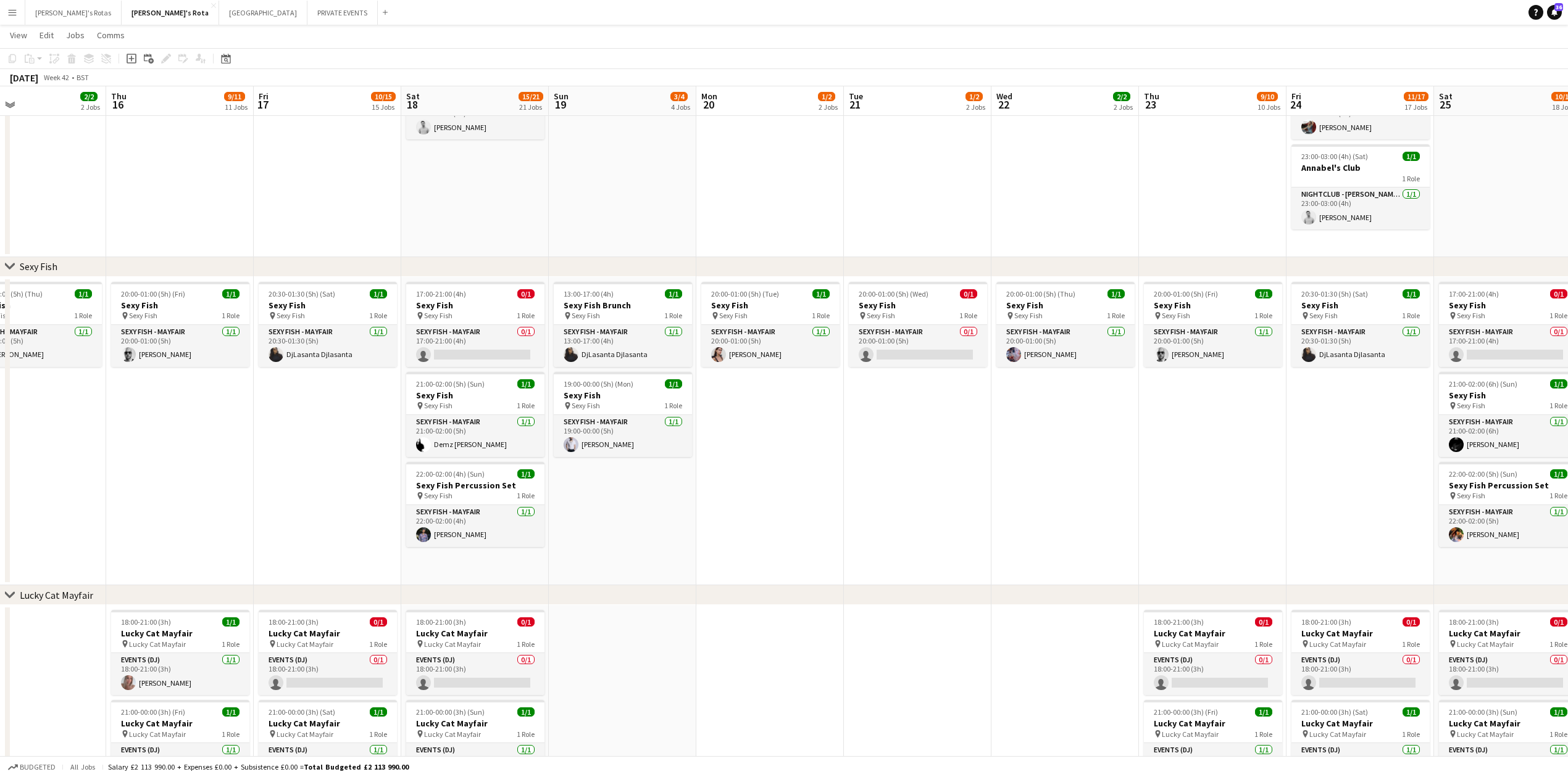
drag, startPoint x: 1169, startPoint y: 527, endPoint x: 787, endPoint y: 531, distance: 382.0
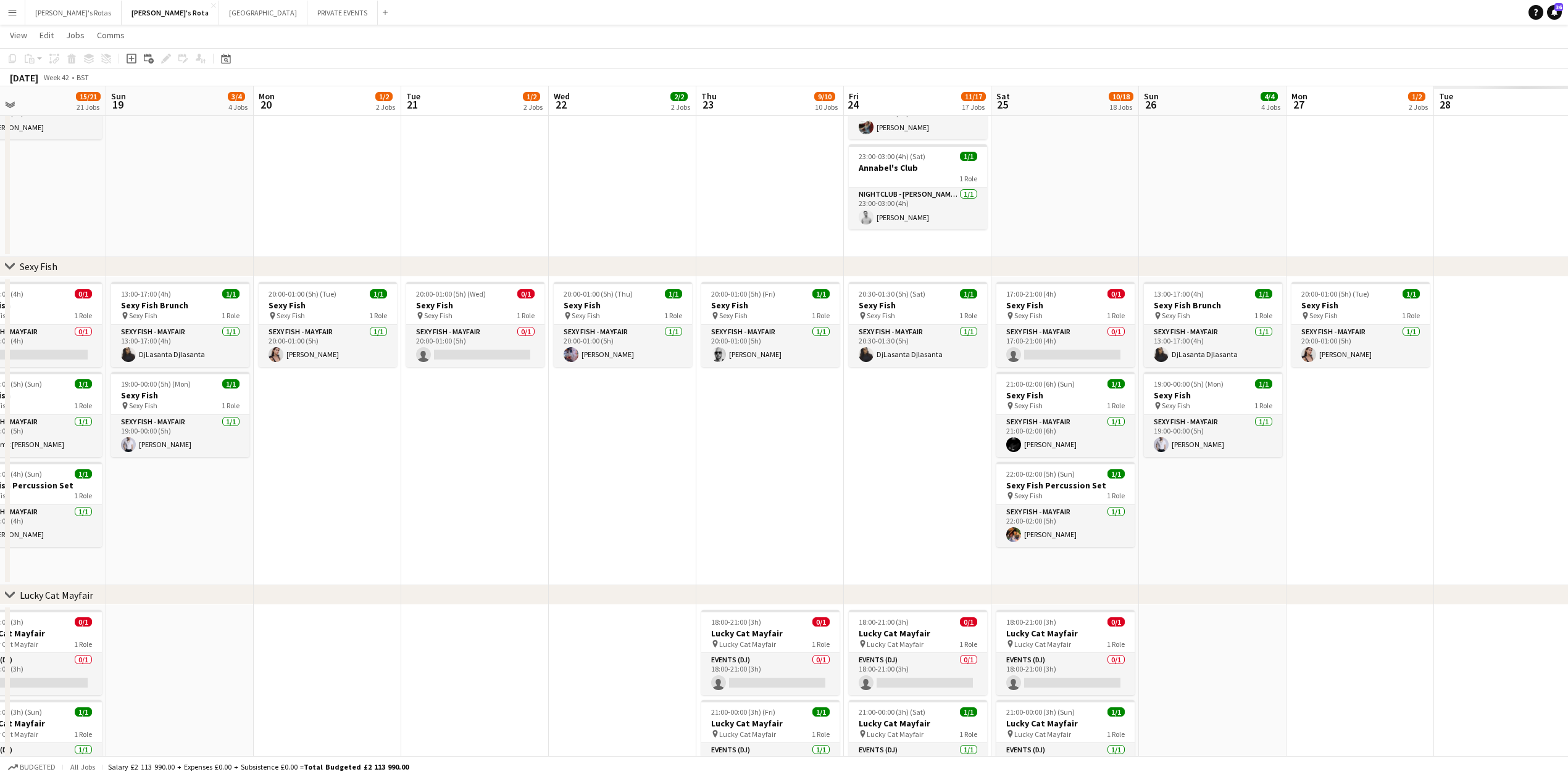
scroll to position [0, 530]
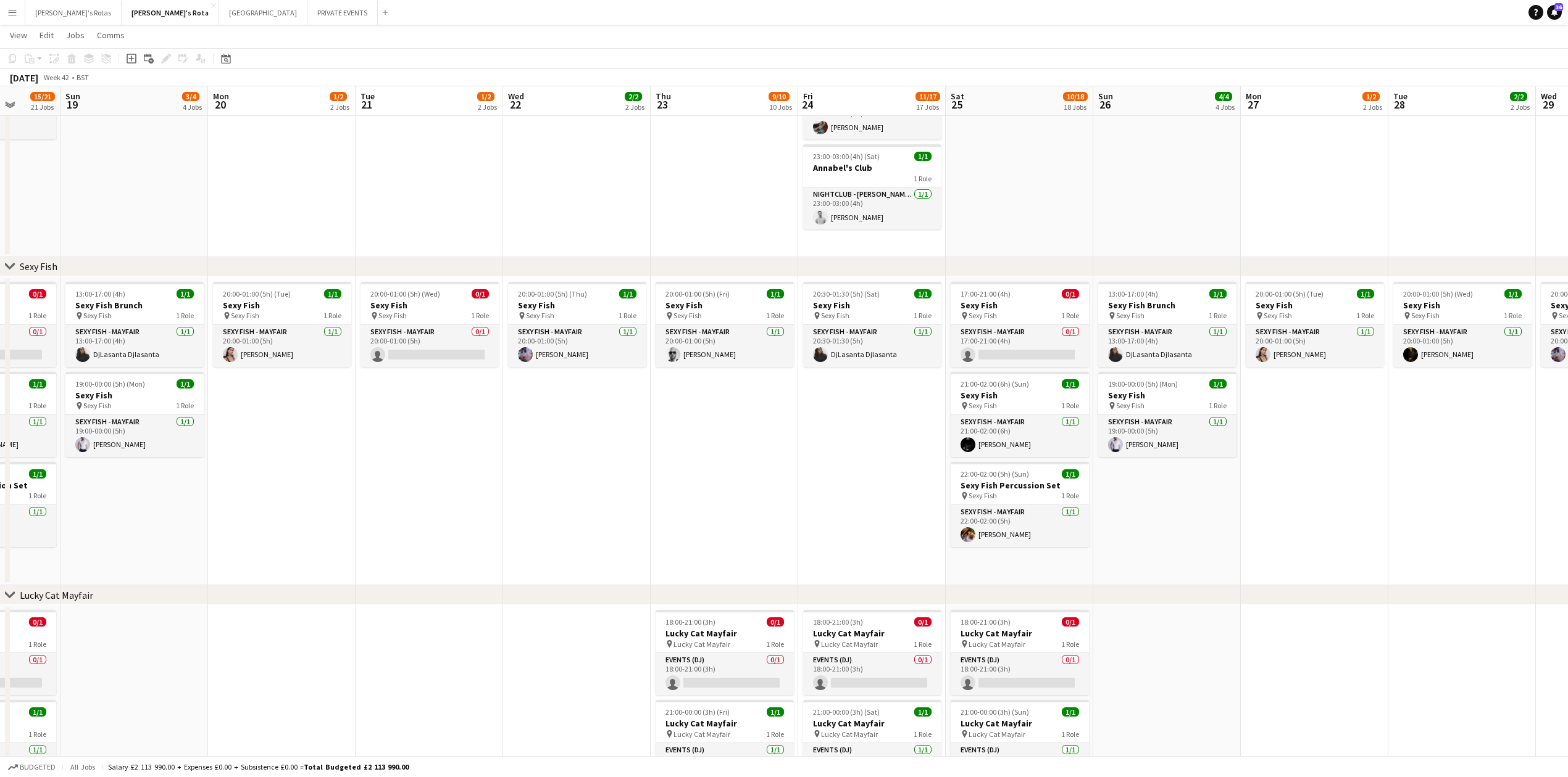
drag, startPoint x: 1012, startPoint y: 519, endPoint x: 522, endPoint y: 528, distance: 490.1
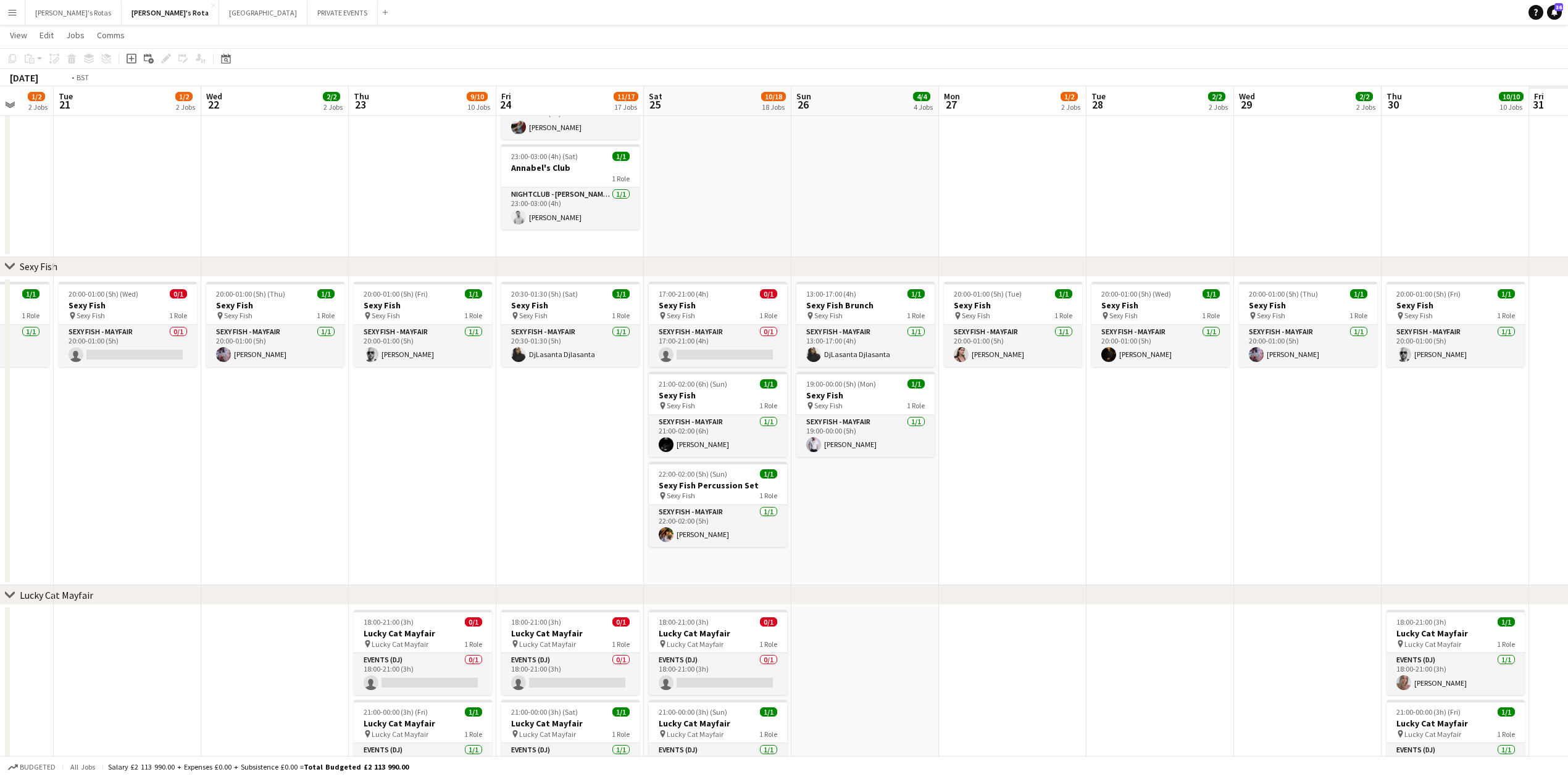
drag, startPoint x: 536, startPoint y: 499, endPoint x: 292, endPoint y: 509, distance: 244.2
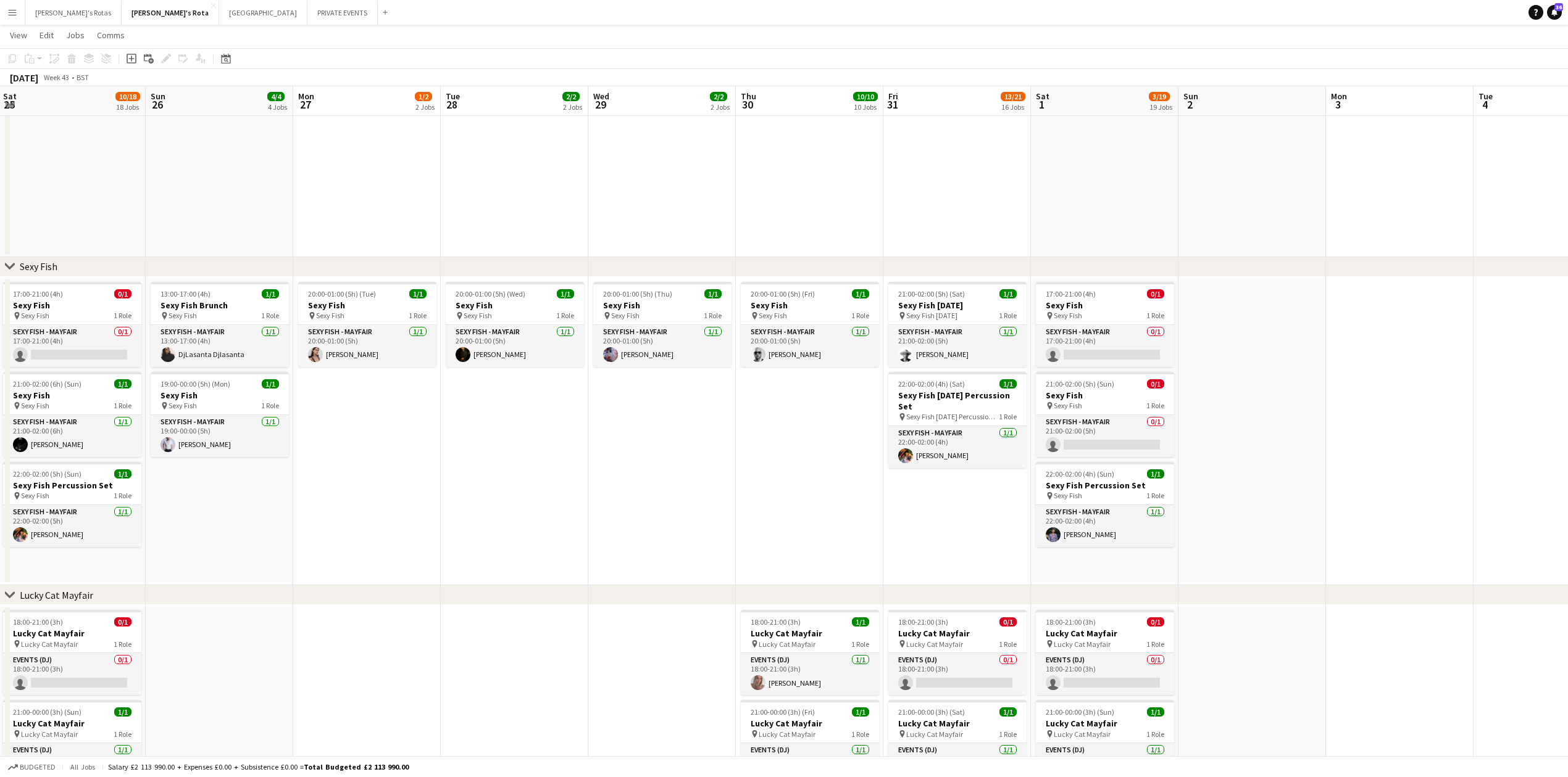
scroll to position [0, 452]
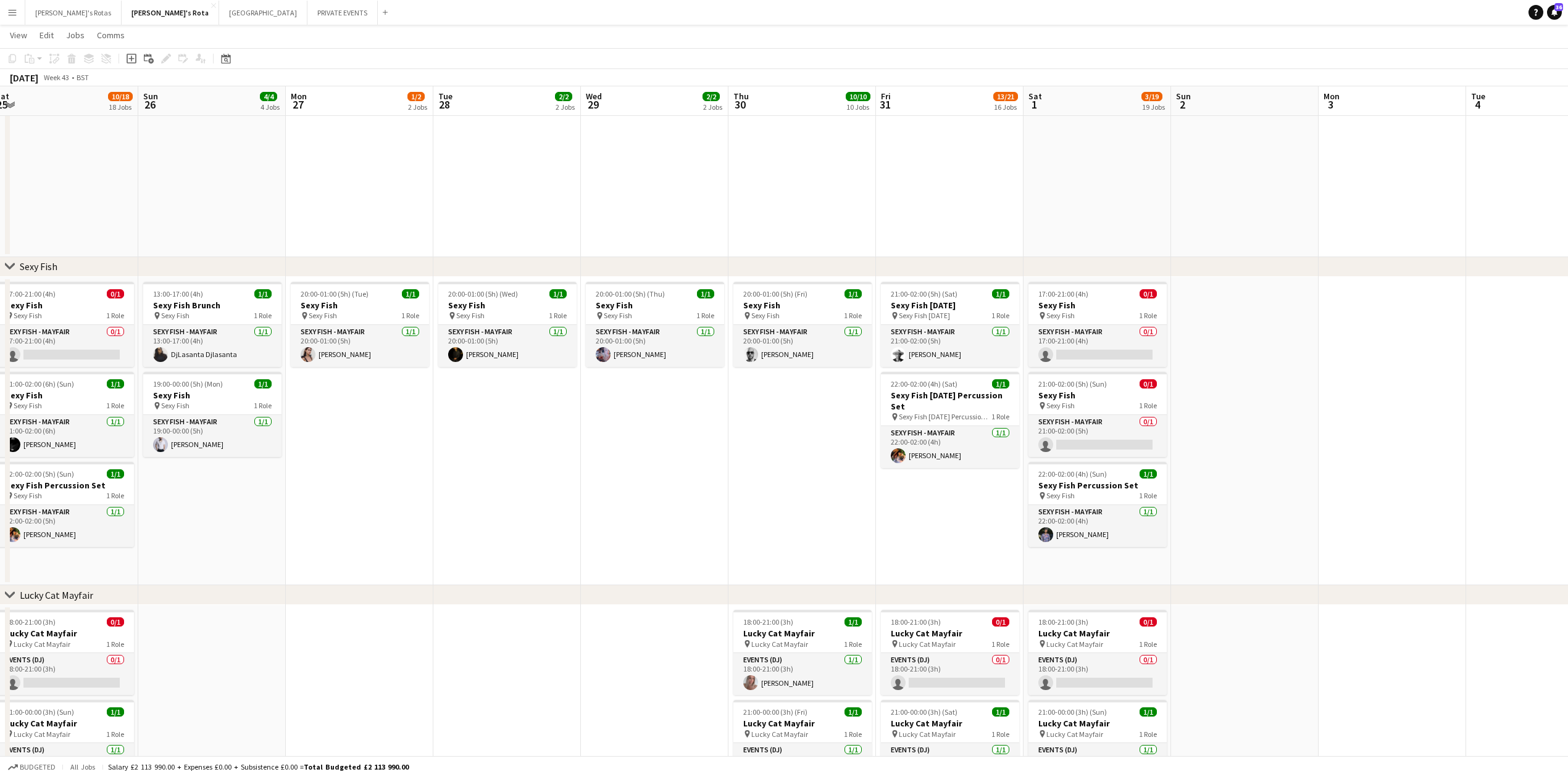
drag, startPoint x: 876, startPoint y: 515, endPoint x: 652, endPoint y: 527, distance: 224.3
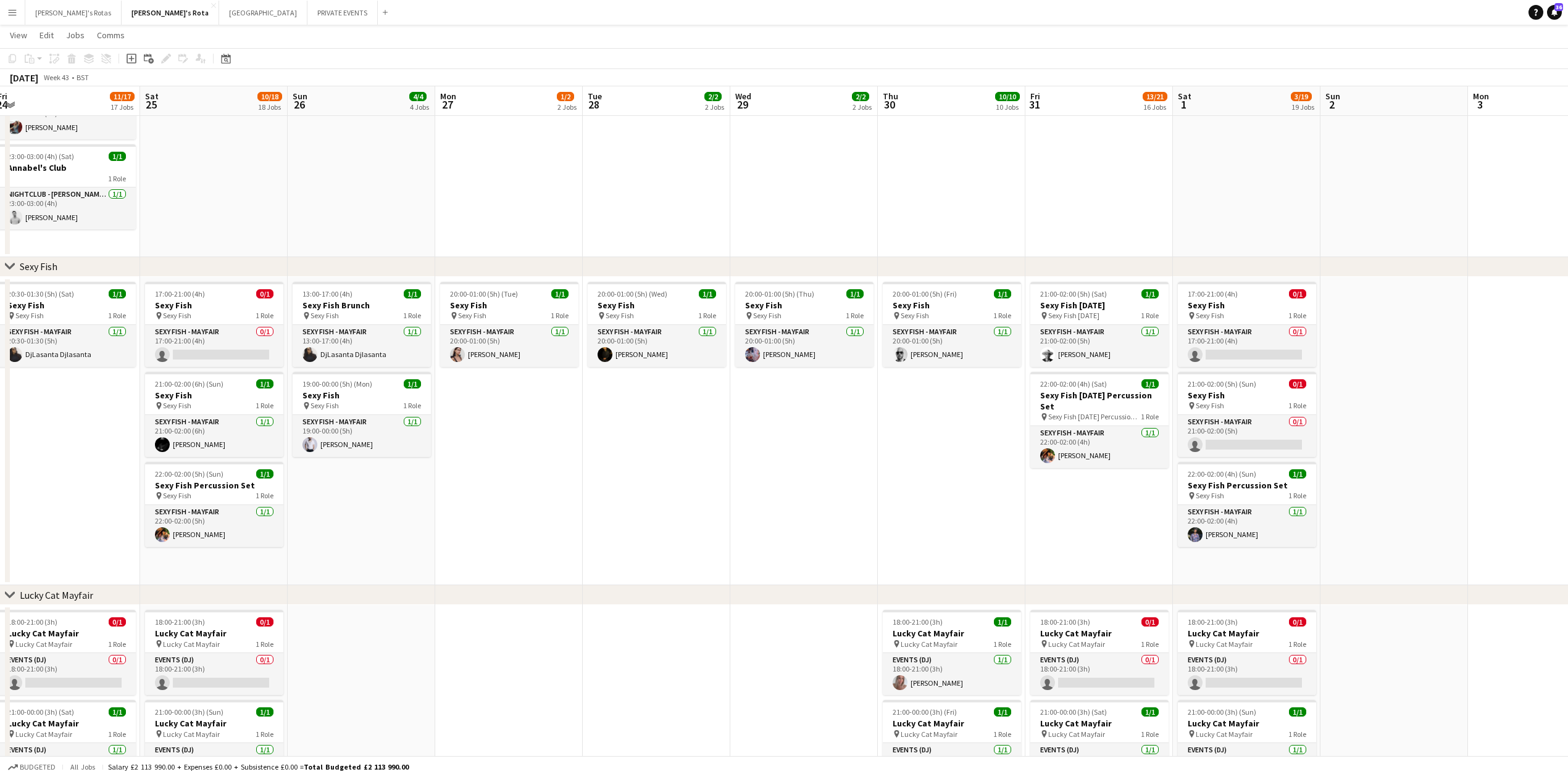
scroll to position [0, 296]
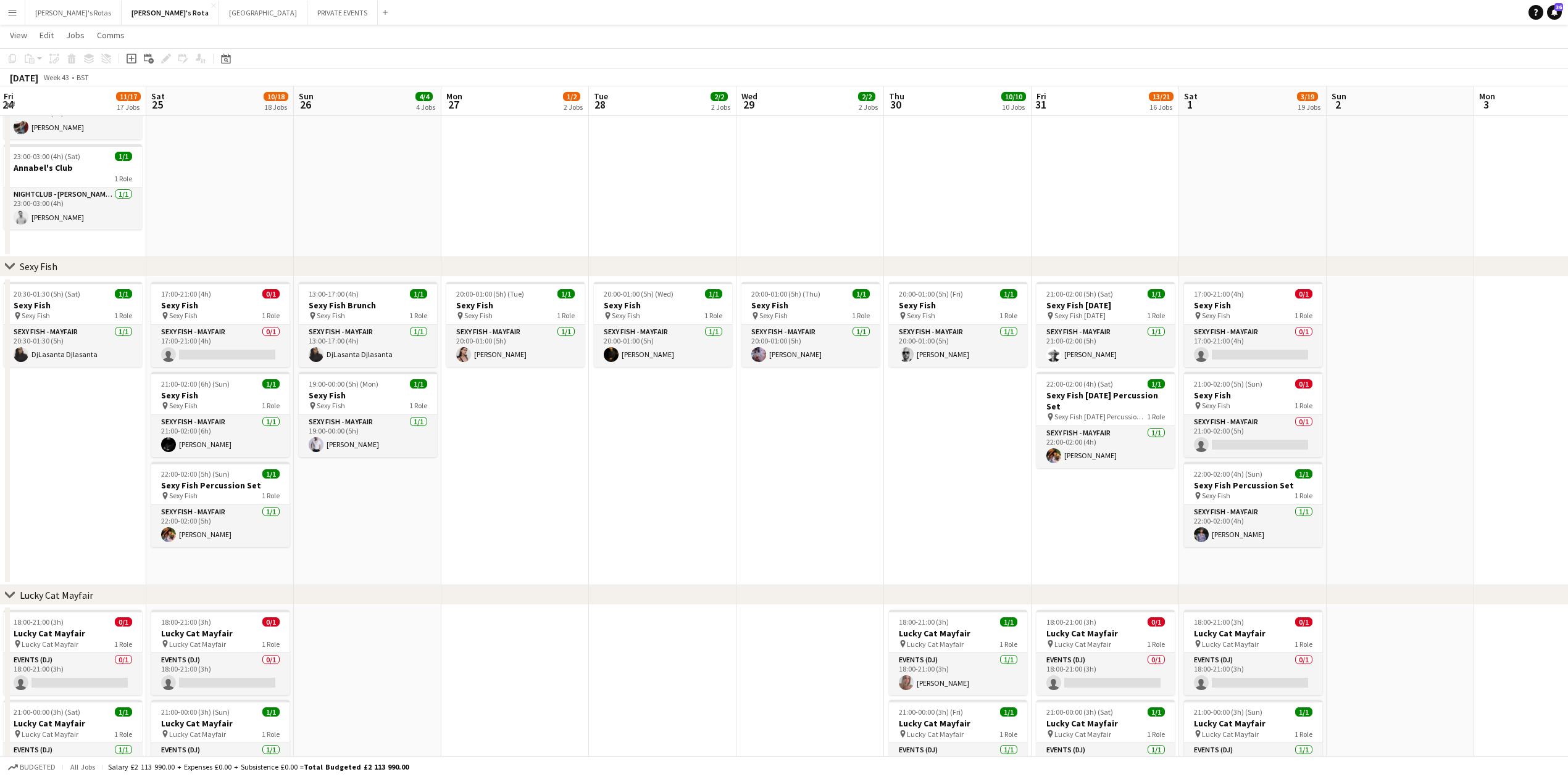
drag, startPoint x: 635, startPoint y: 457, endPoint x: 791, endPoint y: 470, distance: 156.5
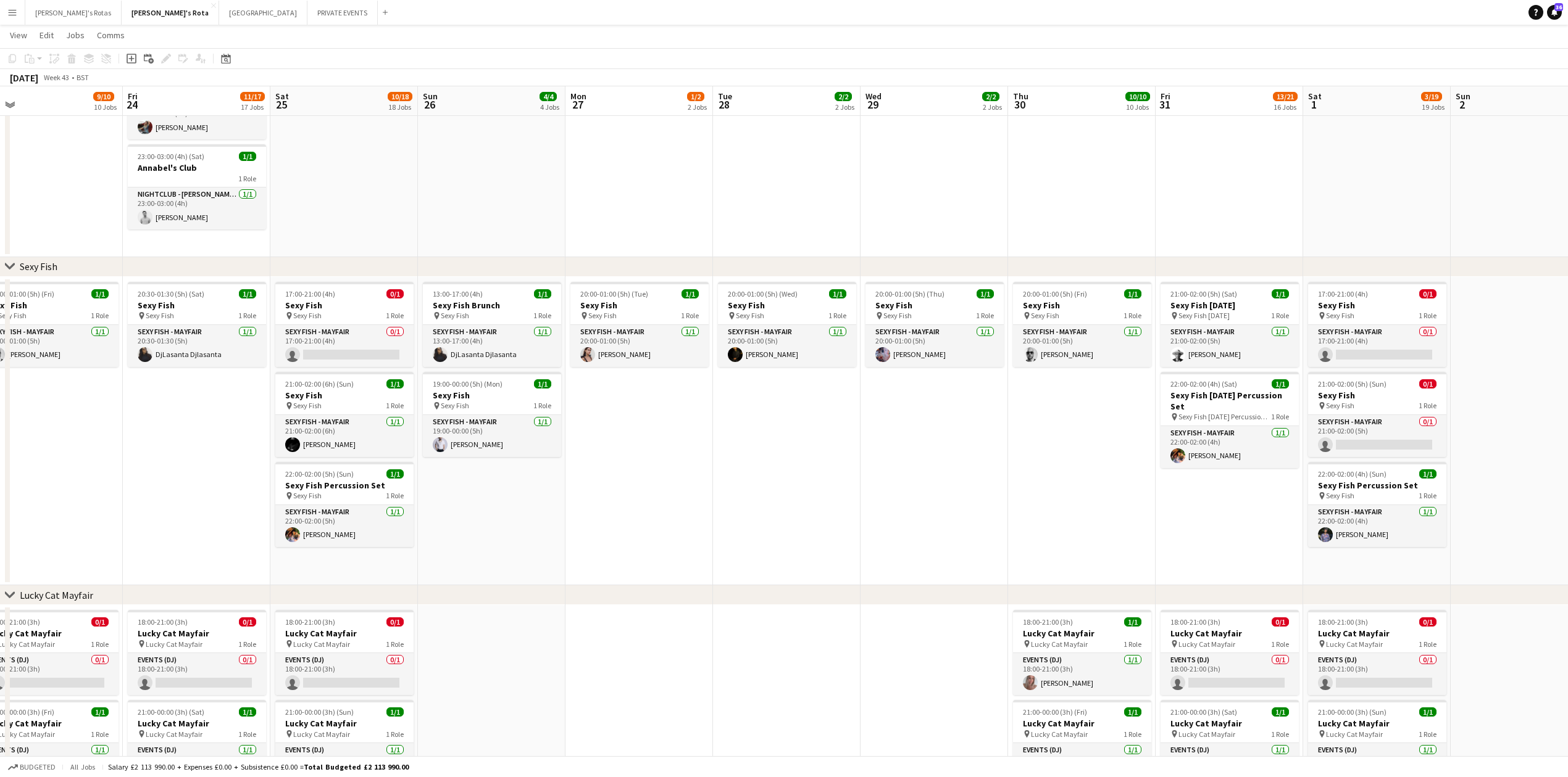
scroll to position [0, 305]
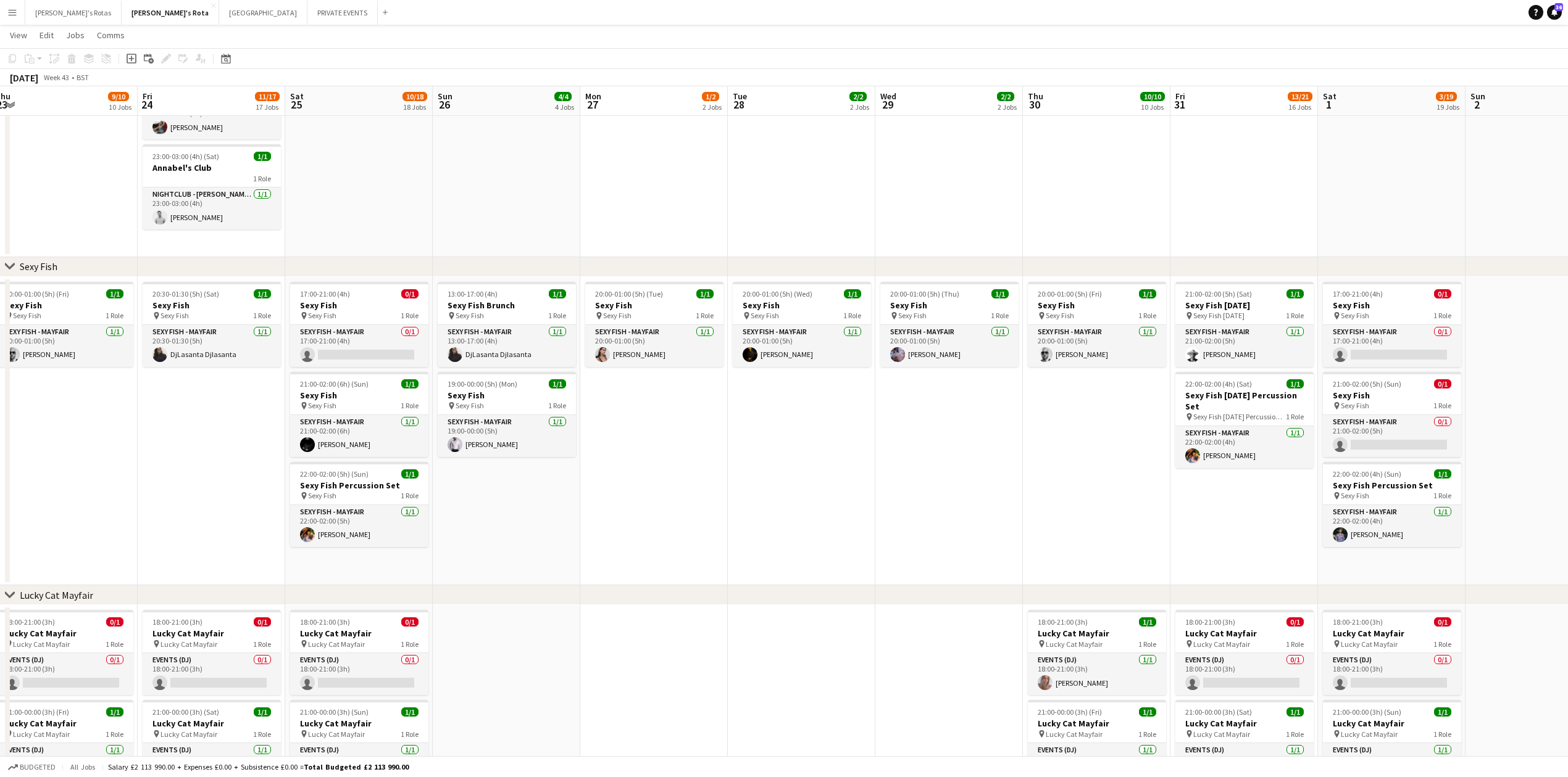
drag, startPoint x: 57, startPoint y: 432, endPoint x: 196, endPoint y: 450, distance: 140.2
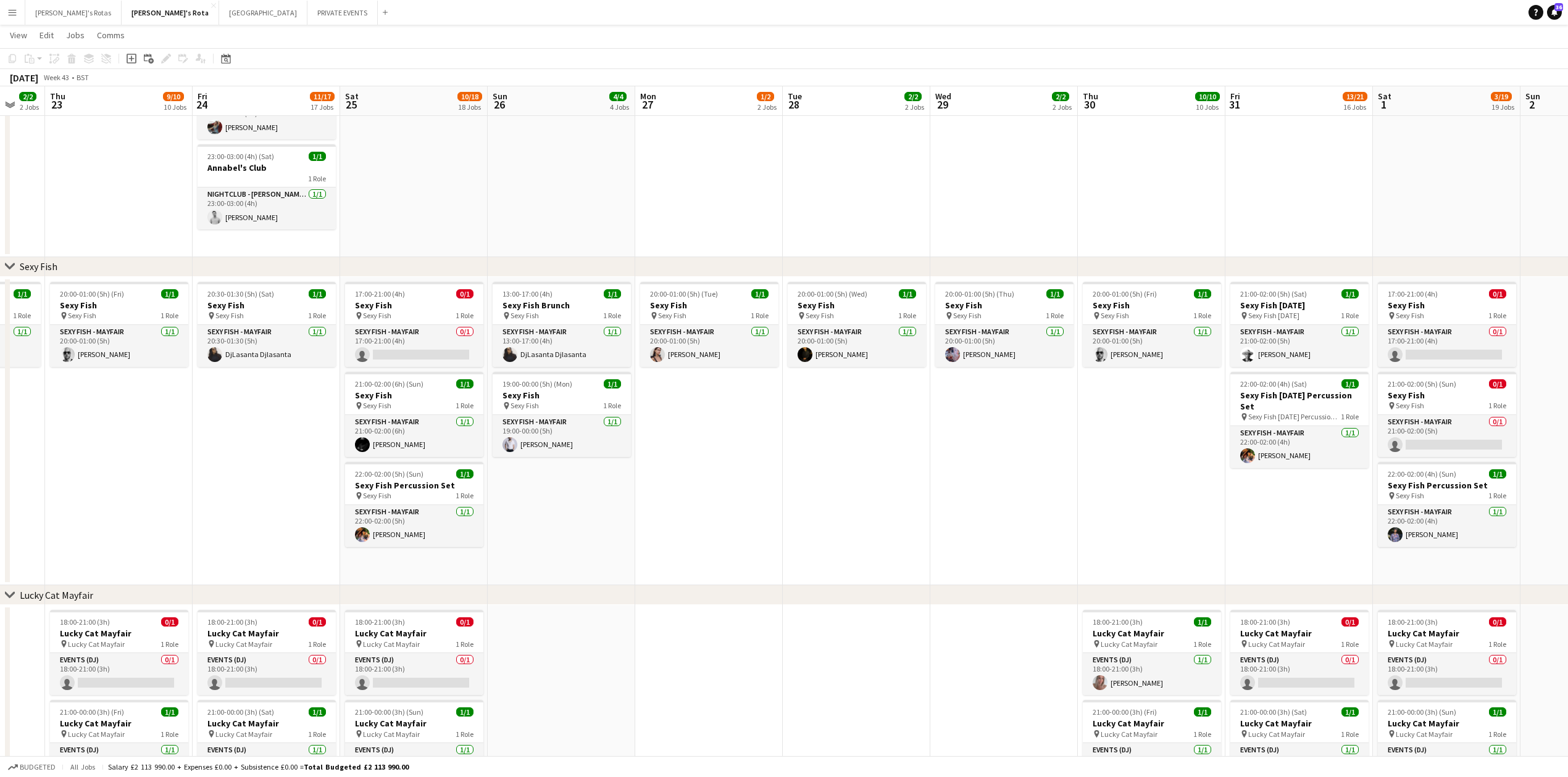
drag, startPoint x: 170, startPoint y: 446, endPoint x: 226, endPoint y: 457, distance: 57.1
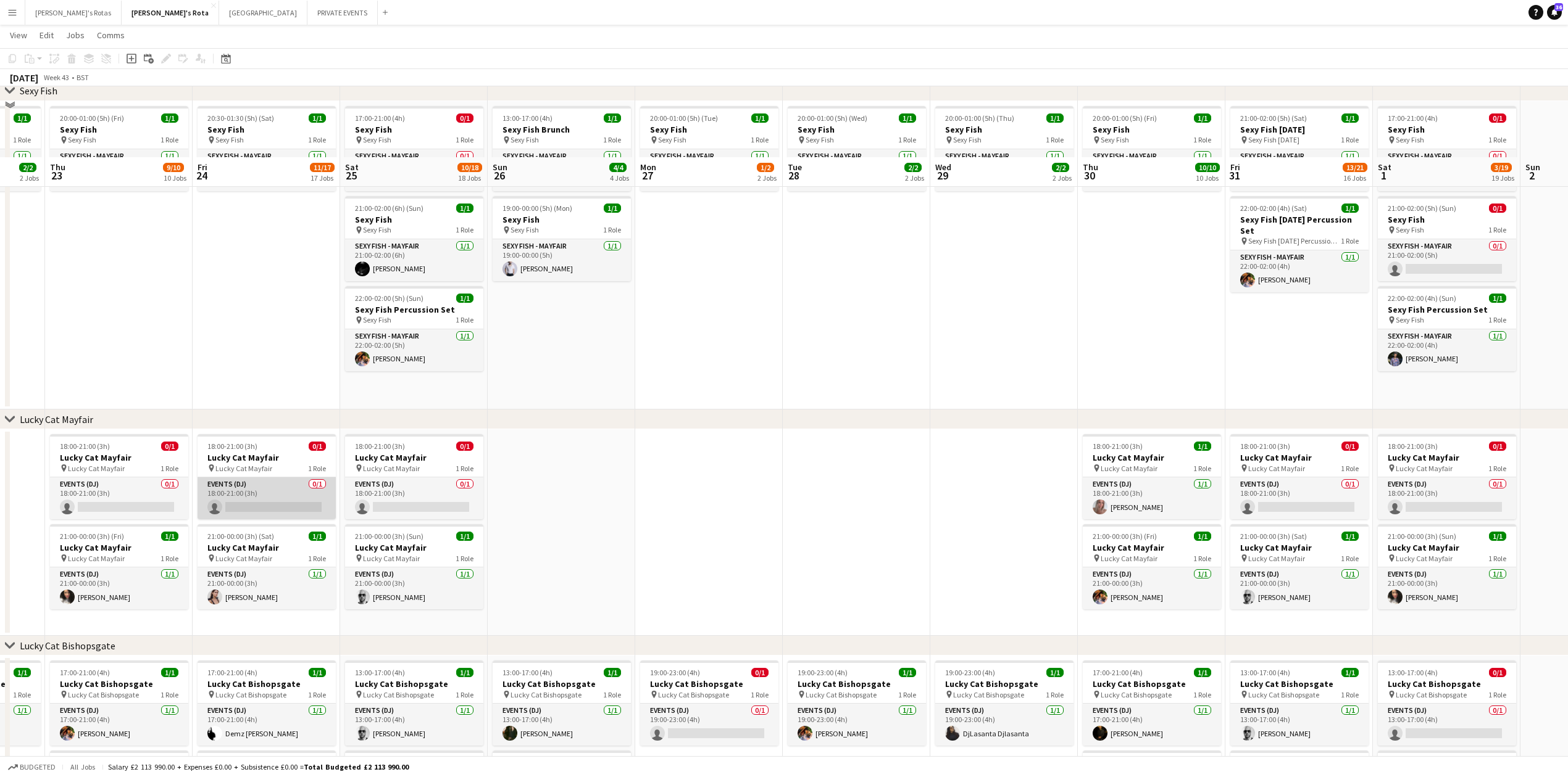
scroll to position [329, 0]
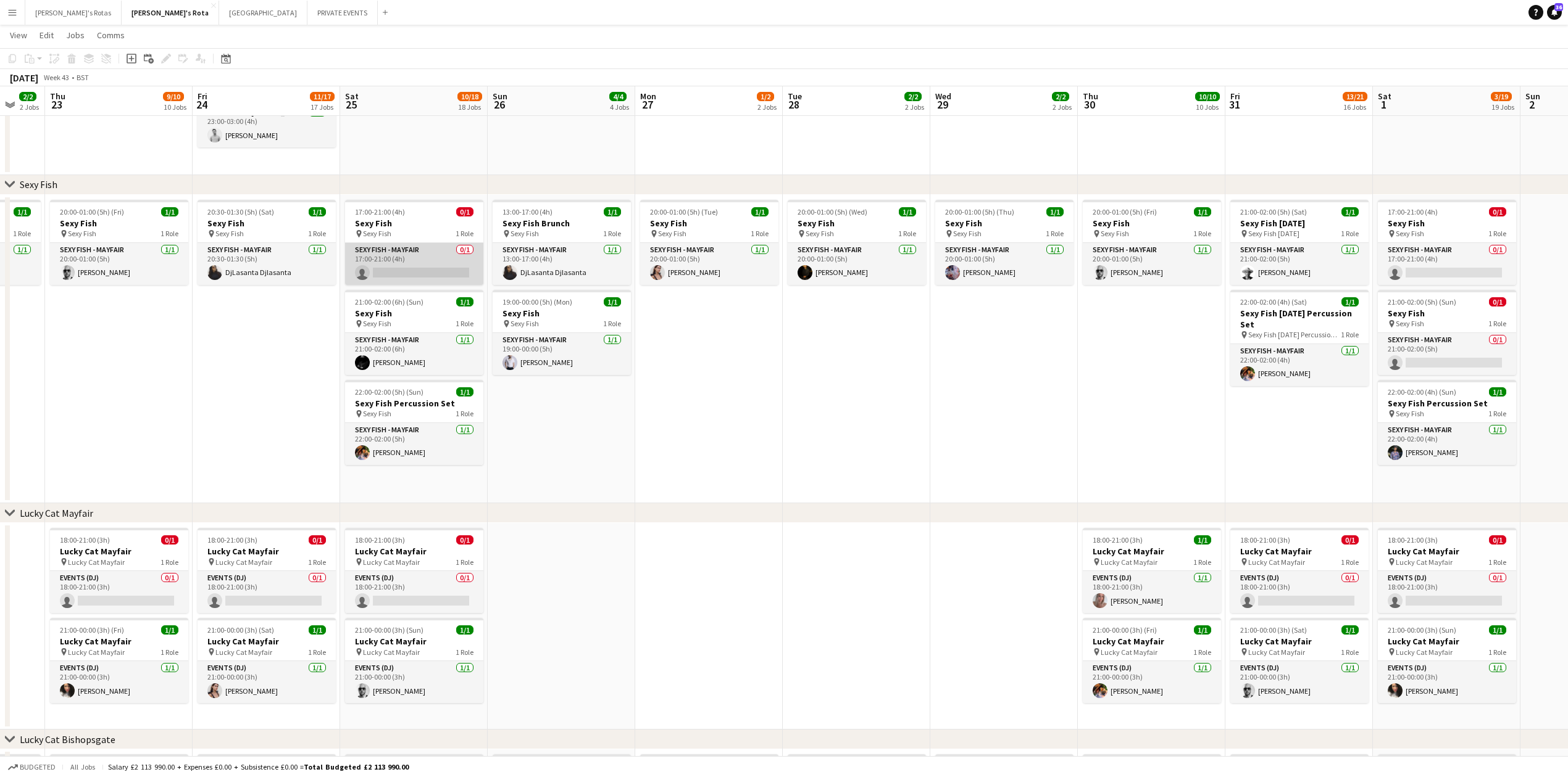
click at [398, 255] on app-card-role "SEXY FISH - MAYFAIR 0/1 17:00-21:00 (4h) single-neutral-actions" at bounding box center [414, 264] width 138 height 42
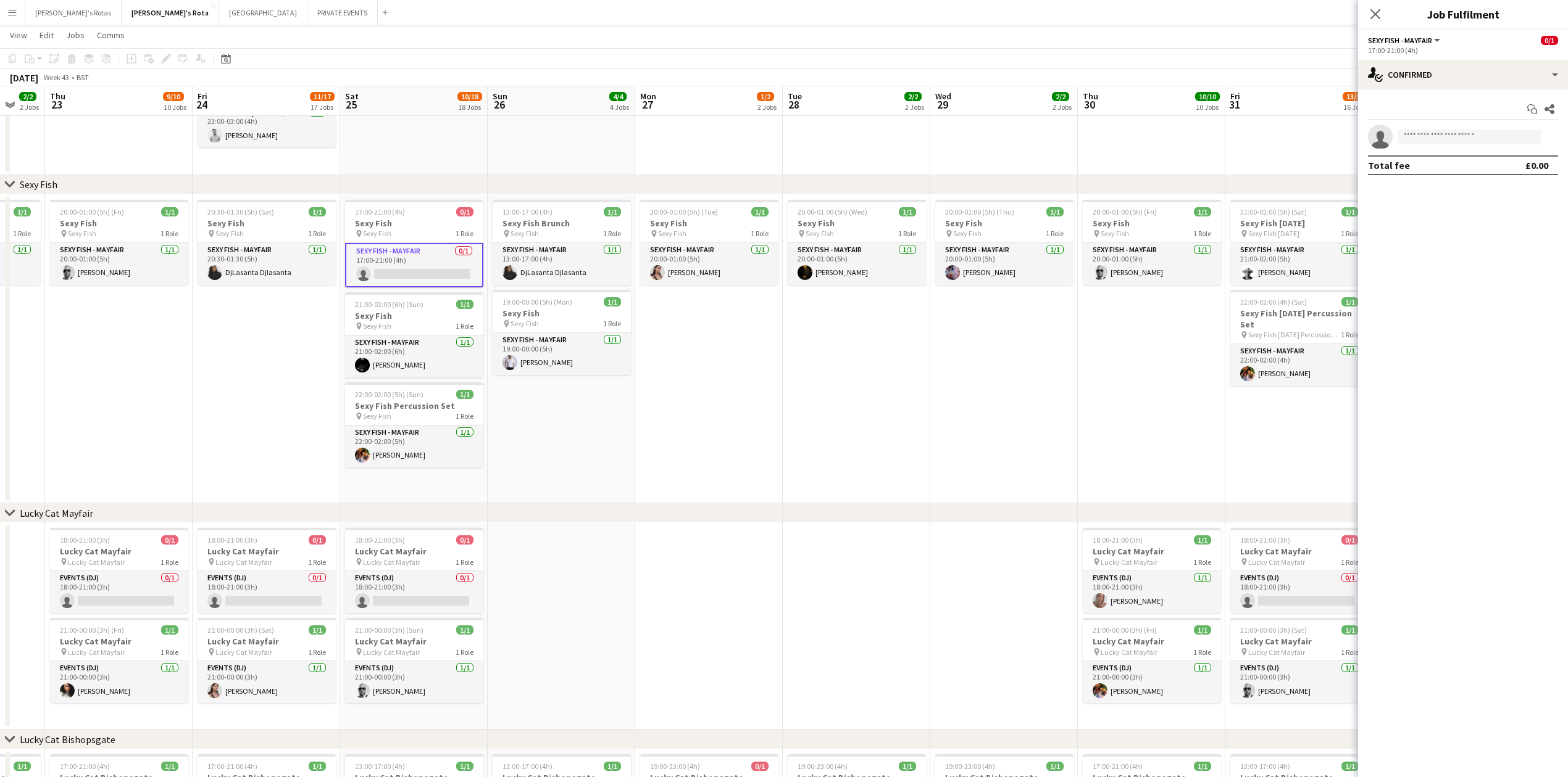
click at [1443, 131] on div "Start chat Share single-neutral-actions Total fee £0.00" at bounding box center [1463, 137] width 210 height 96
click at [1431, 137] on input at bounding box center [1469, 137] width 144 height 15
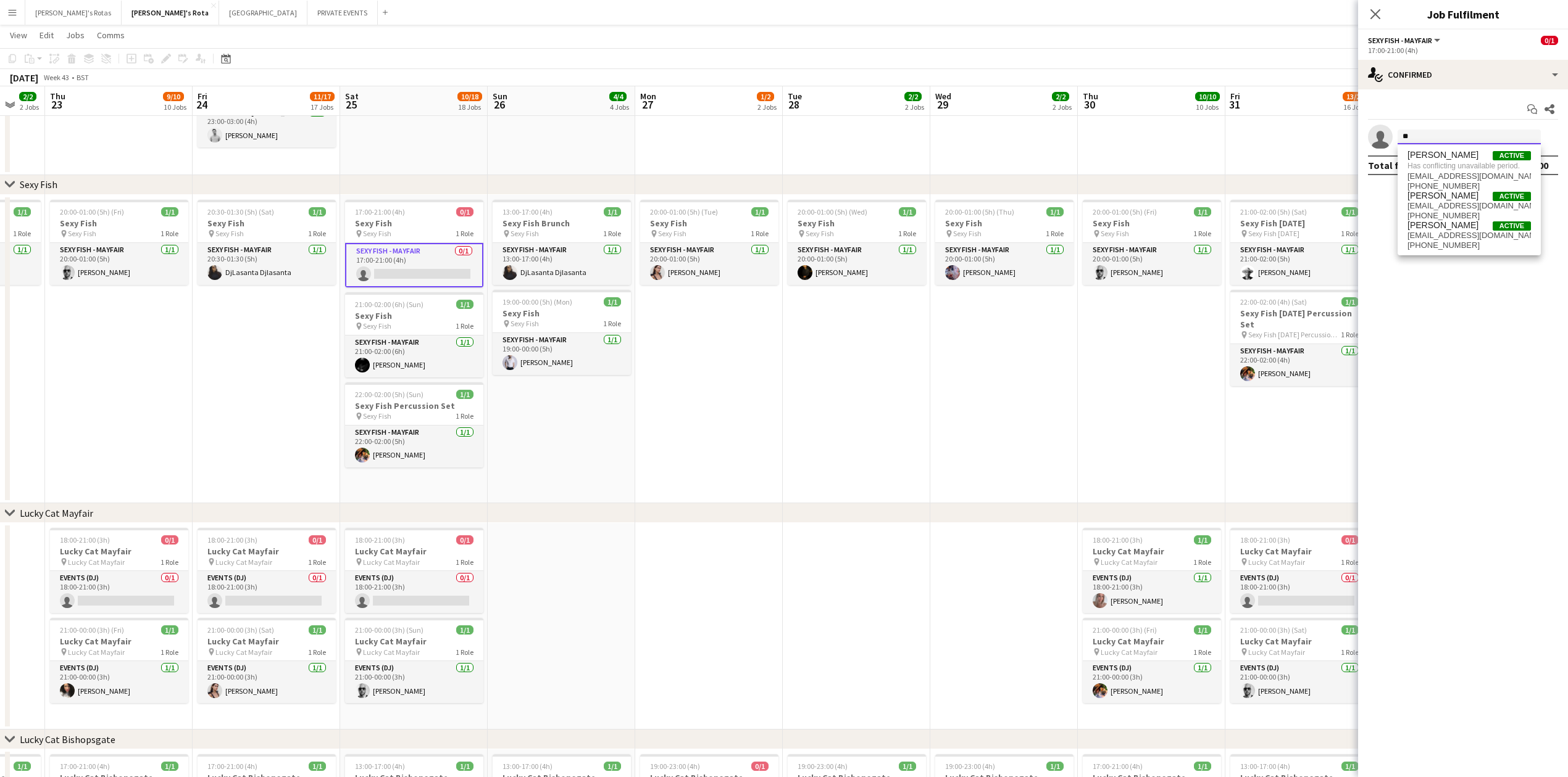
type input "*"
type input "******"
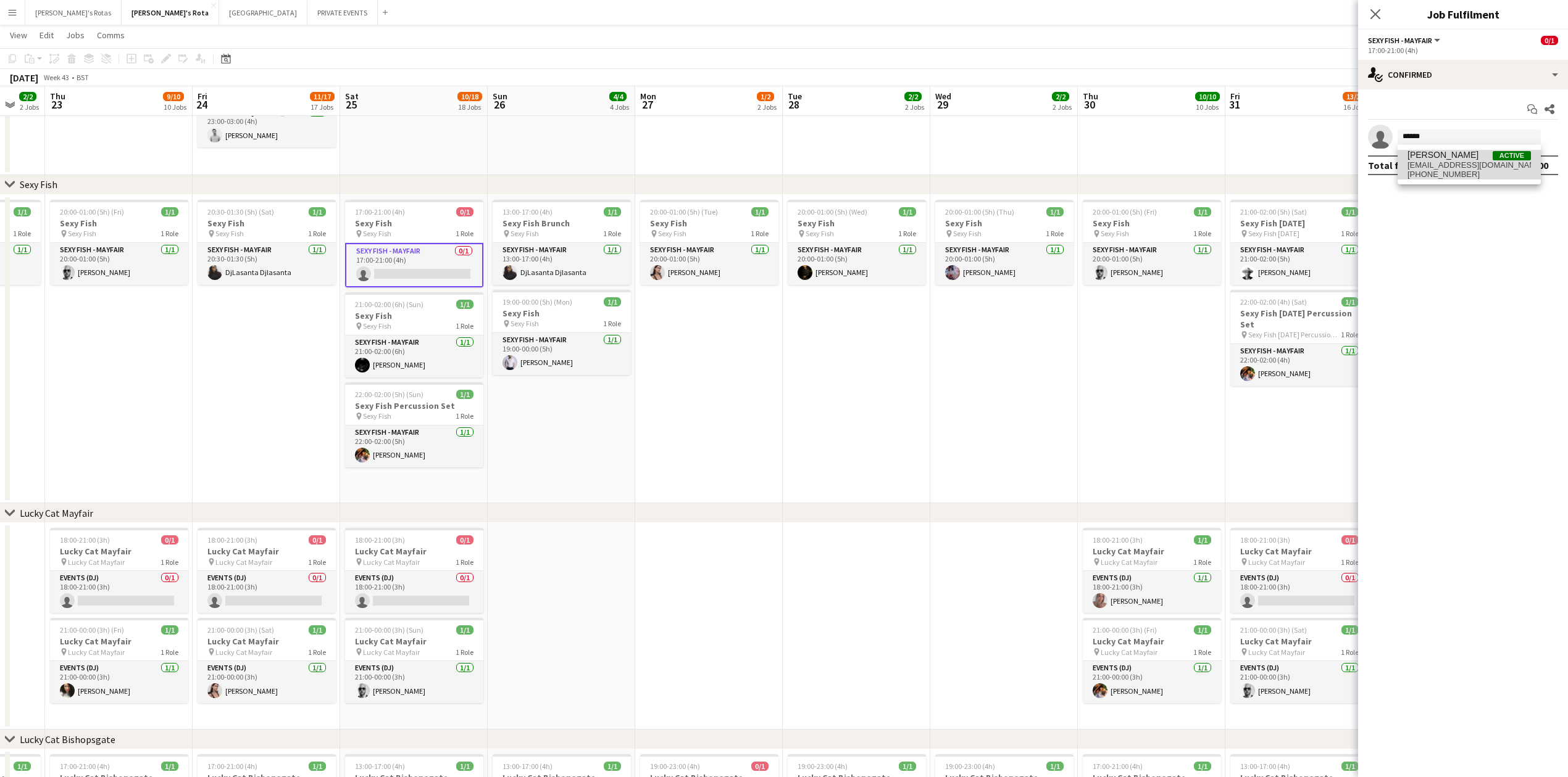
click at [1431, 166] on span "[EMAIL_ADDRESS][DOMAIN_NAME]" at bounding box center [1469, 165] width 124 height 10
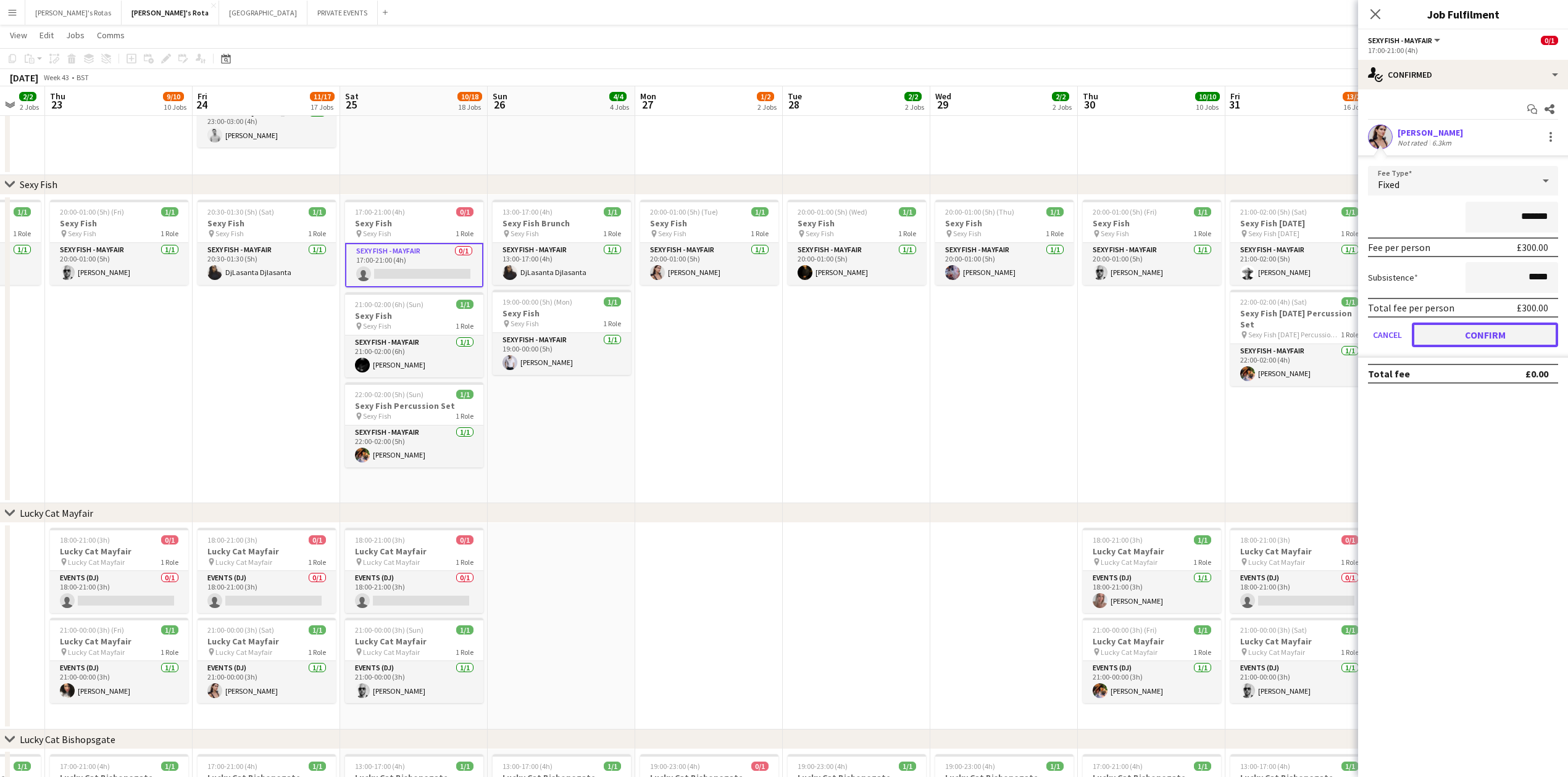
click at [1510, 323] on button "Confirm" at bounding box center [1485, 335] width 147 height 25
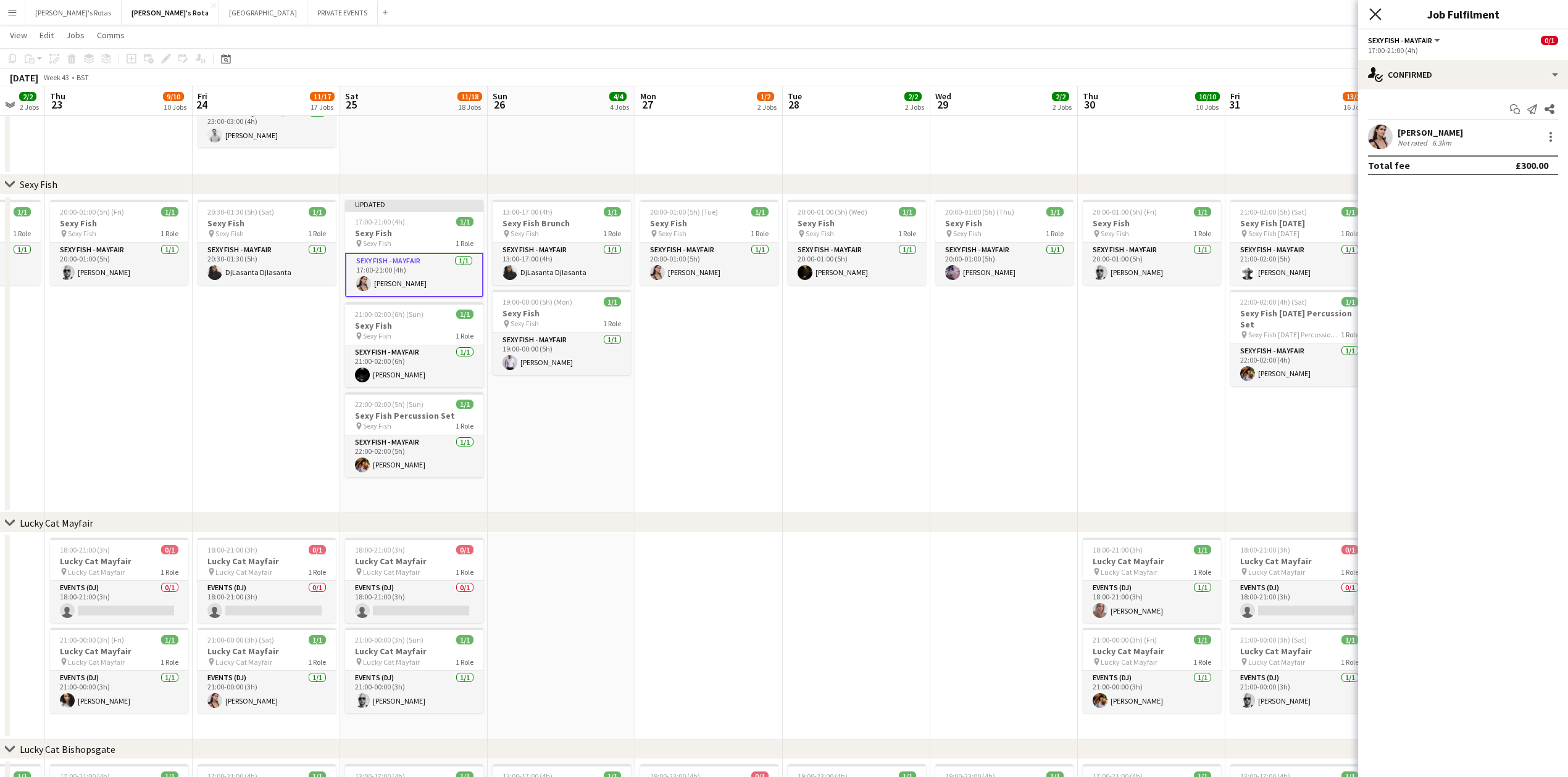
click at [1376, 12] on icon "Close pop-in" at bounding box center [1375, 13] width 12 height 12
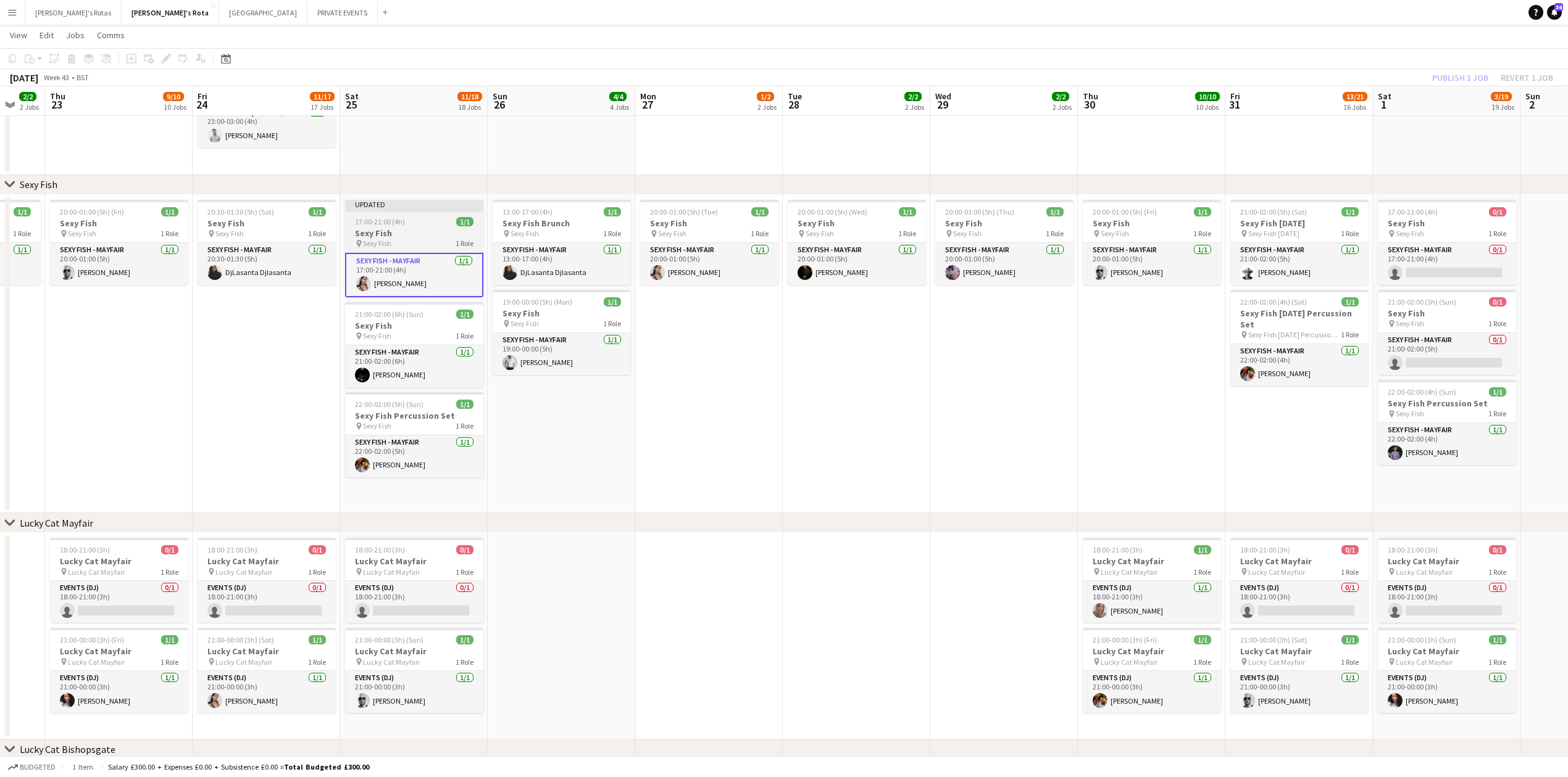
click at [387, 228] on h3 "Sexy Fish" at bounding box center [414, 233] width 138 height 11
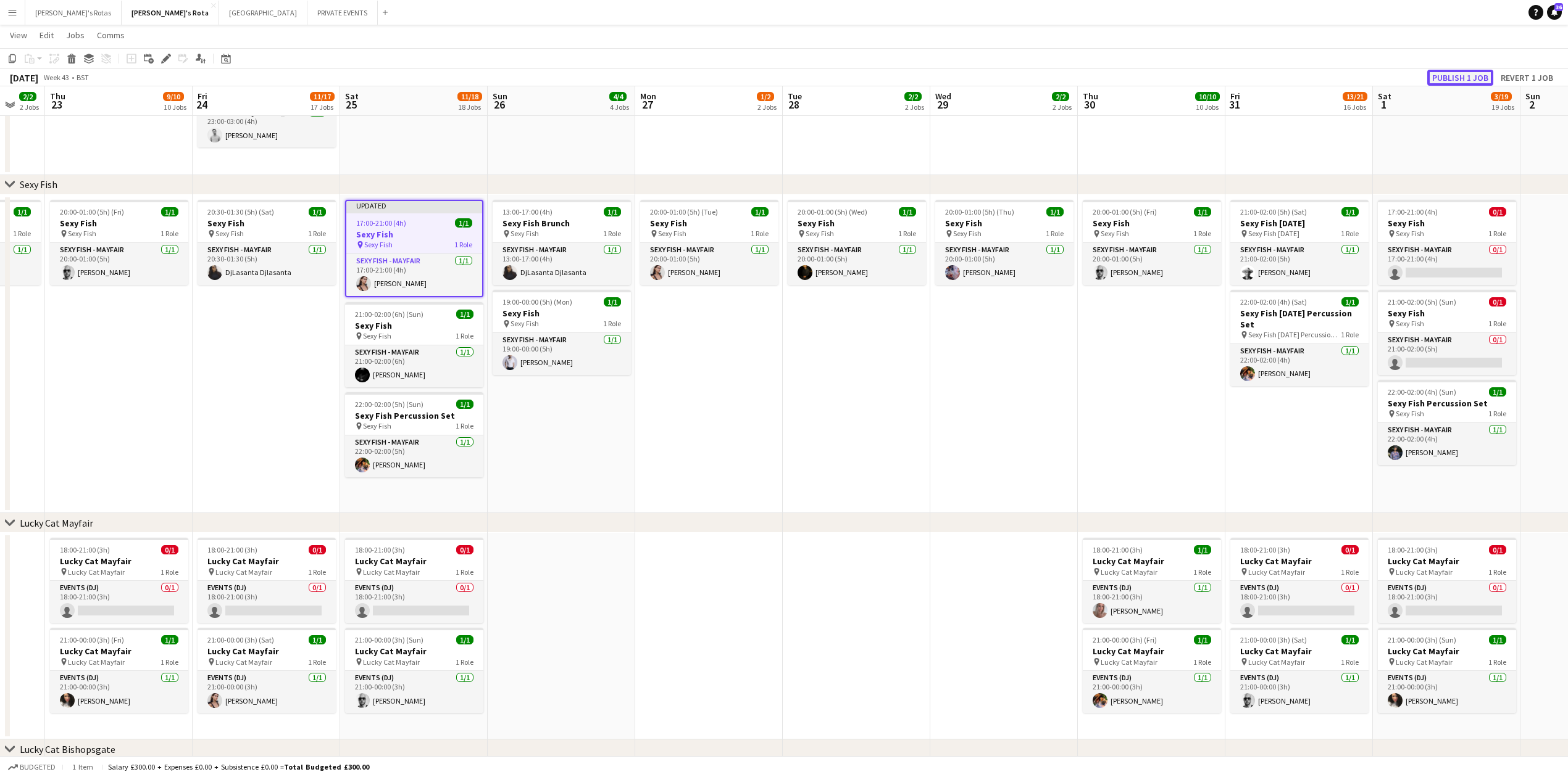
click at [1457, 74] on button "Publish 1 job" at bounding box center [1461, 77] width 66 height 16
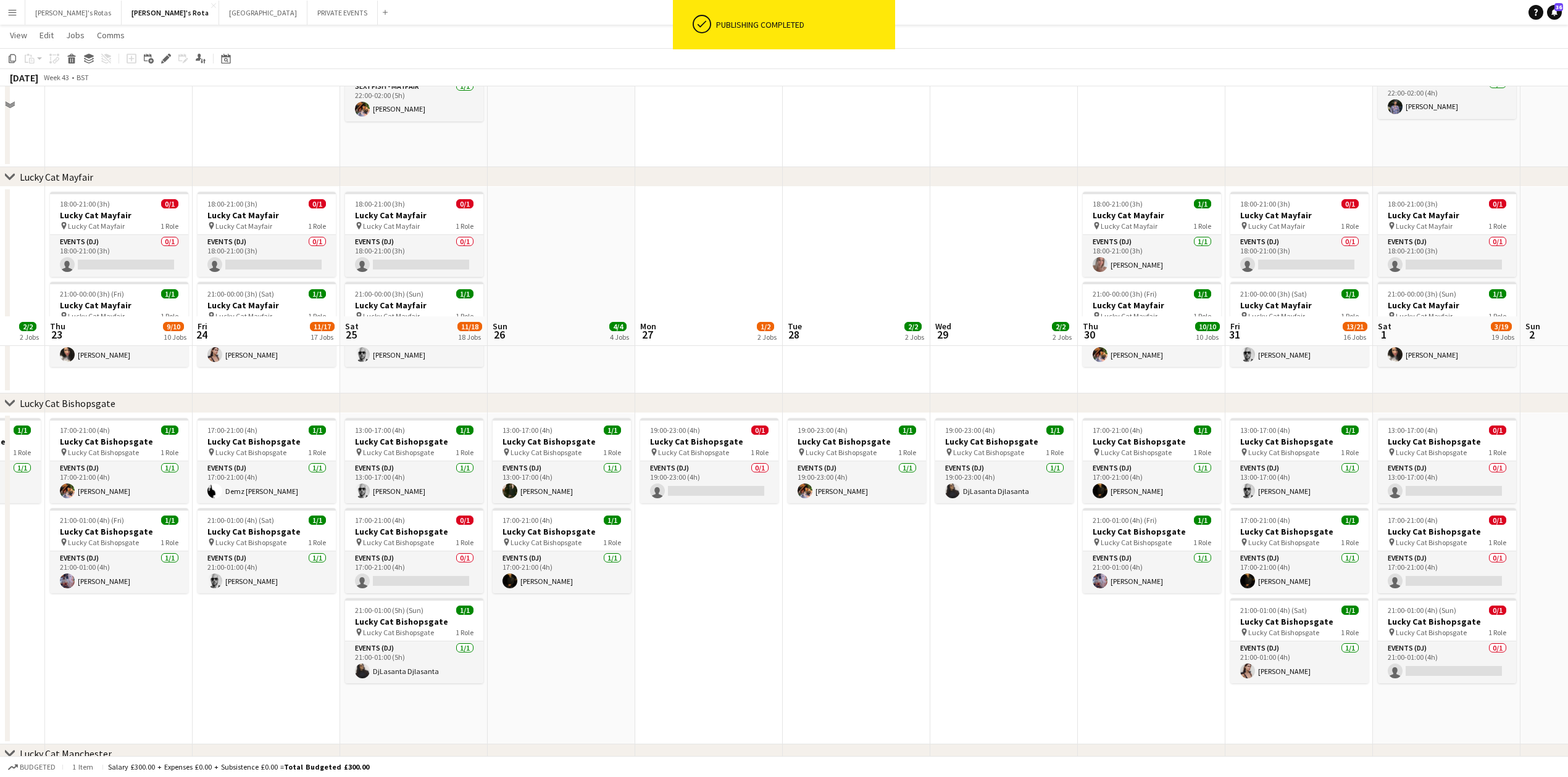
scroll to position [493, 0]
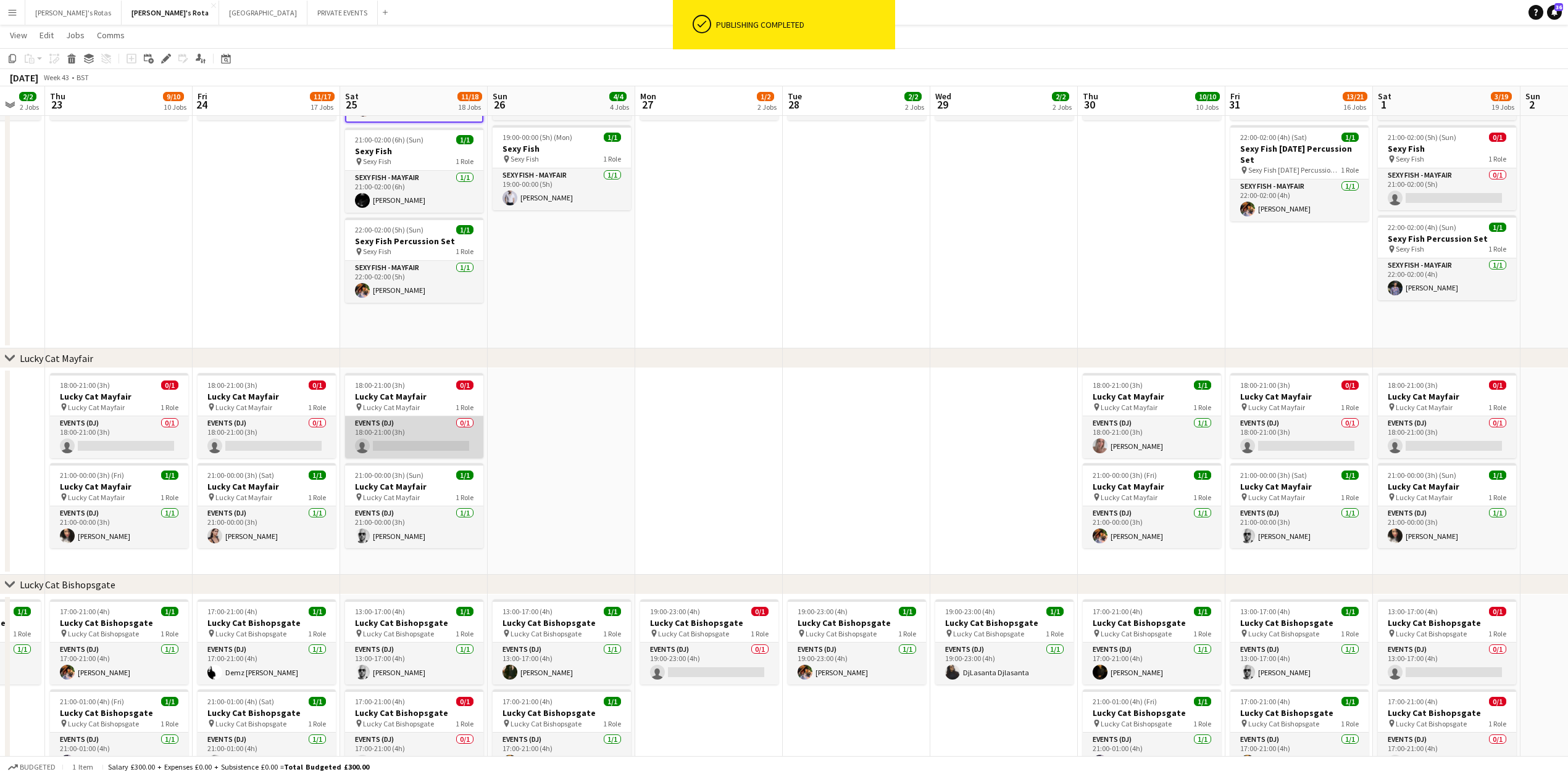
click at [394, 418] on app-card-role "Events (DJ) 0/1 18:00-21:00 (3h) single-neutral-actions" at bounding box center [414, 437] width 138 height 42
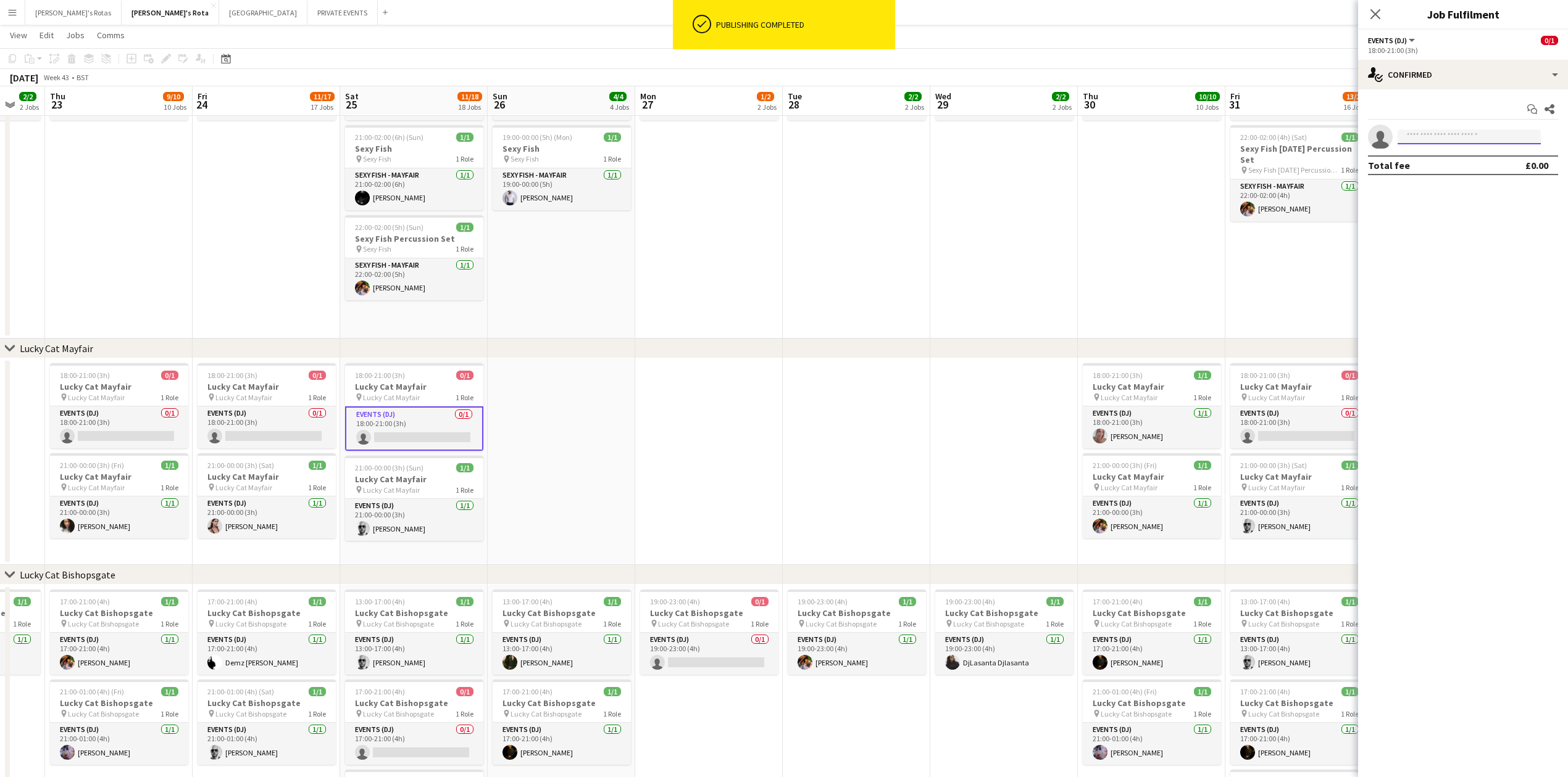
click at [1479, 142] on input at bounding box center [1469, 137] width 144 height 15
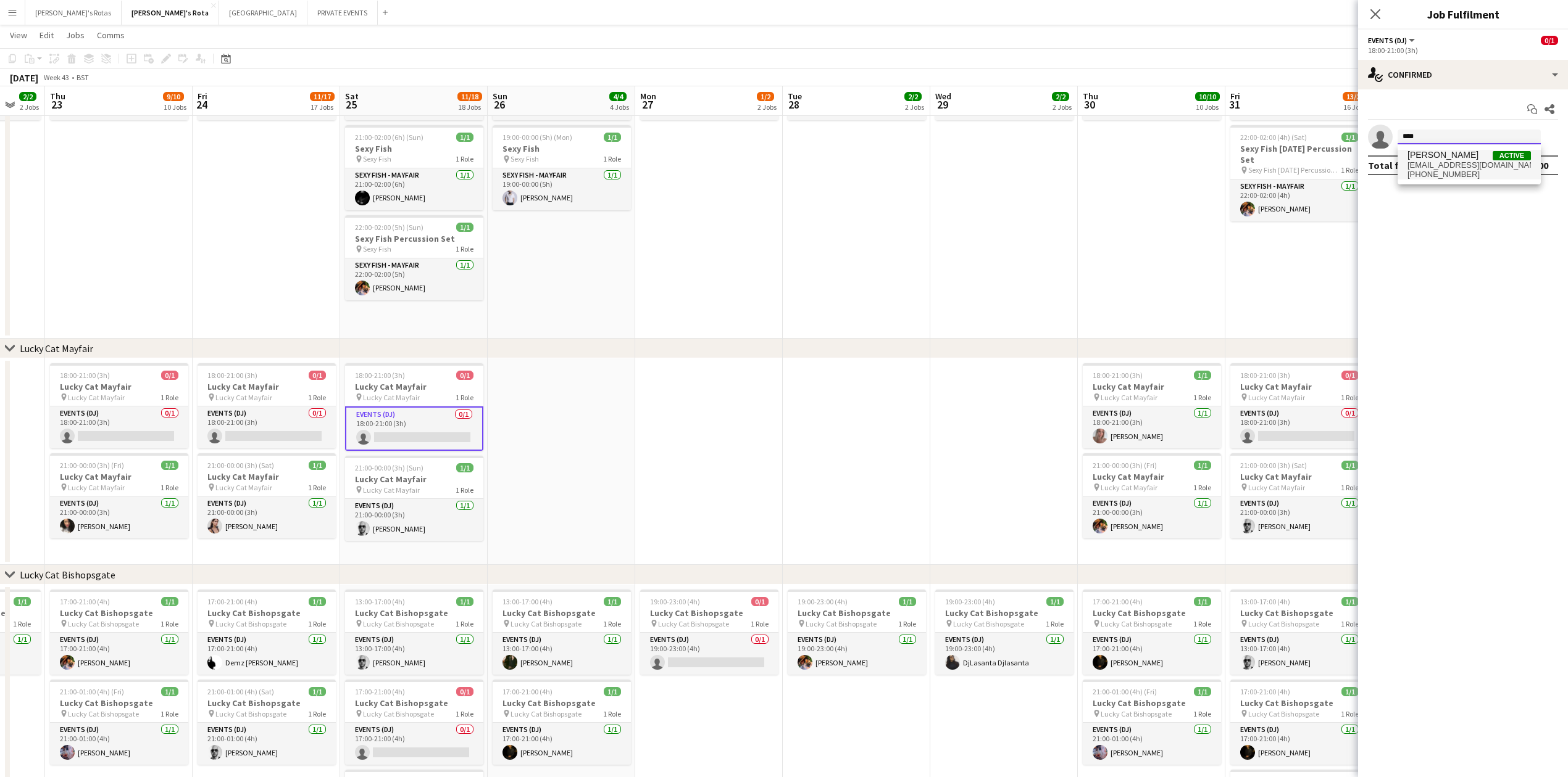
type input "****"
click at [1469, 159] on span "[PERSON_NAME] Active" at bounding box center [1469, 155] width 124 height 11
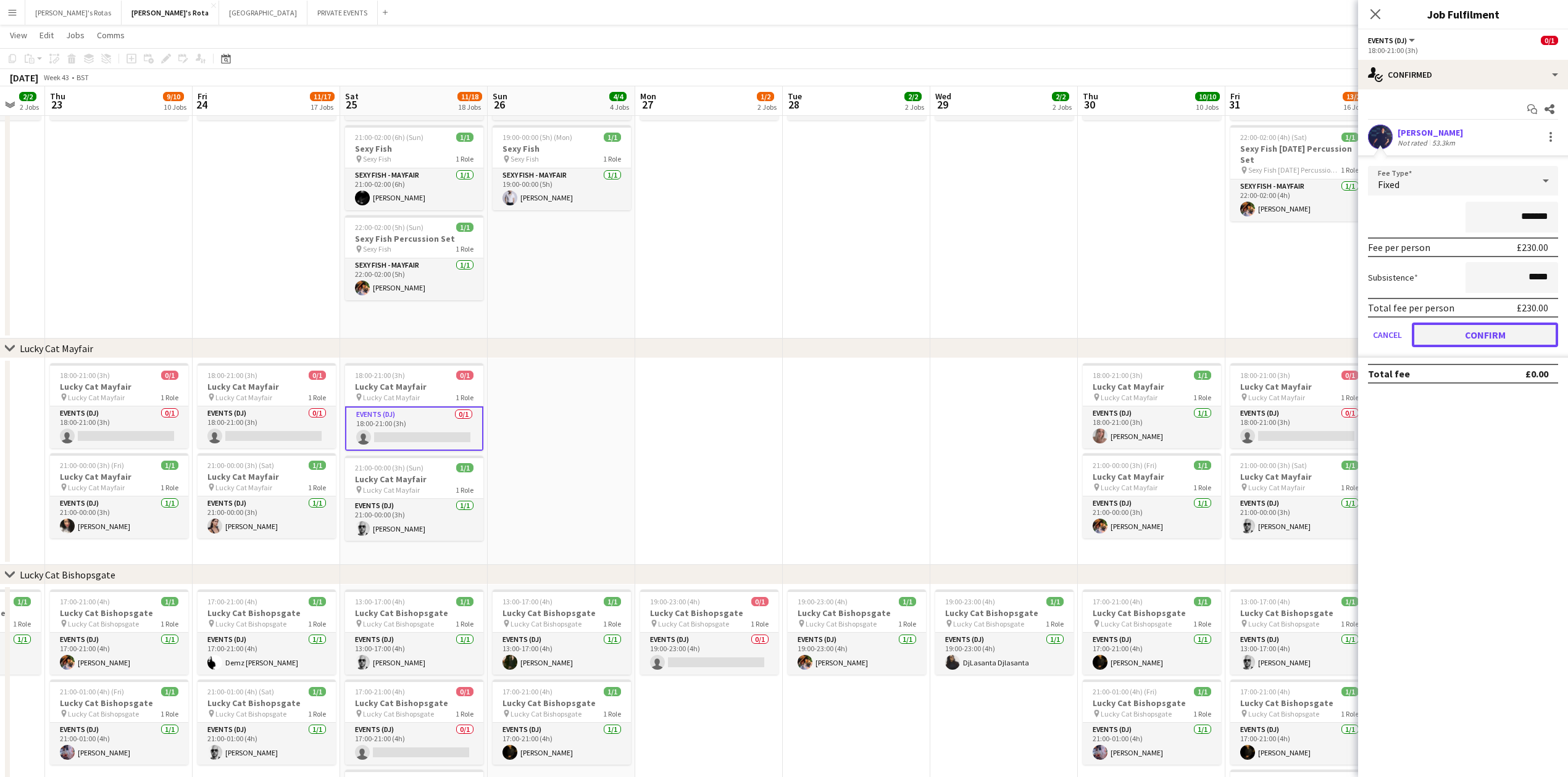
click at [1483, 326] on button "Confirm" at bounding box center [1485, 335] width 147 height 25
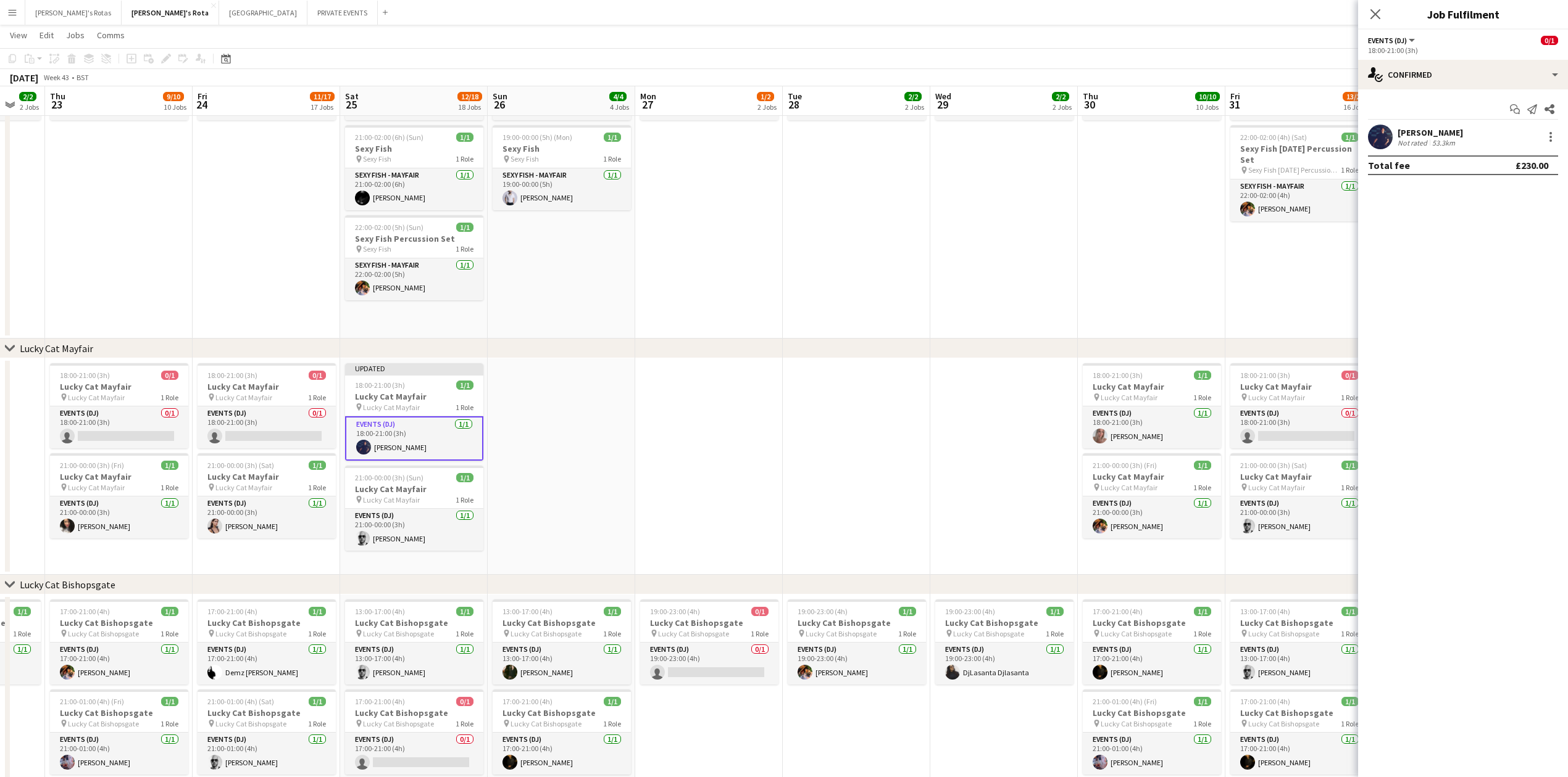
click at [1374, 16] on icon at bounding box center [1375, 14] width 10 height 10
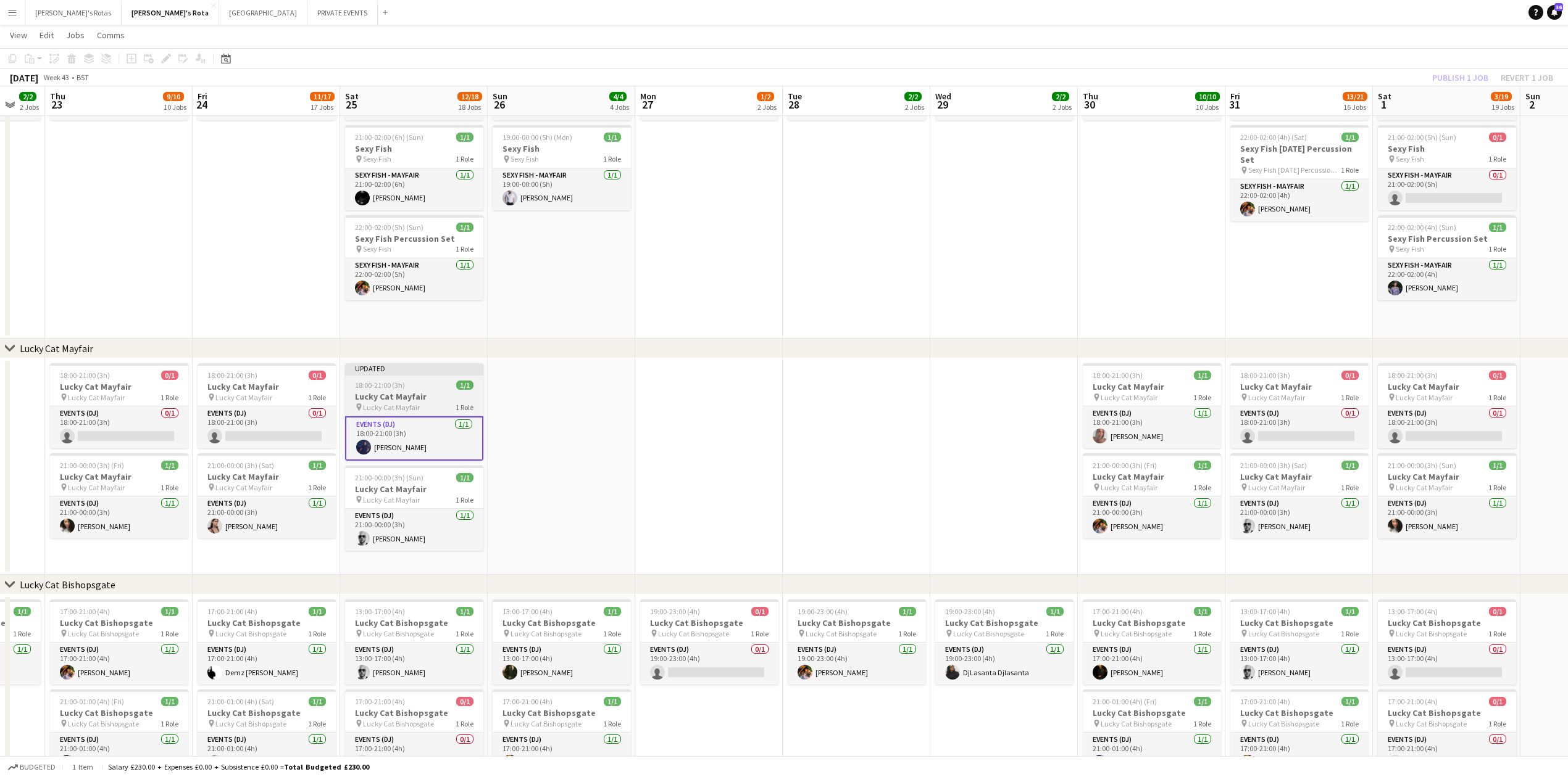
click at [426, 387] on div "18:00-21:00 (3h) 1/1" at bounding box center [414, 385] width 138 height 9
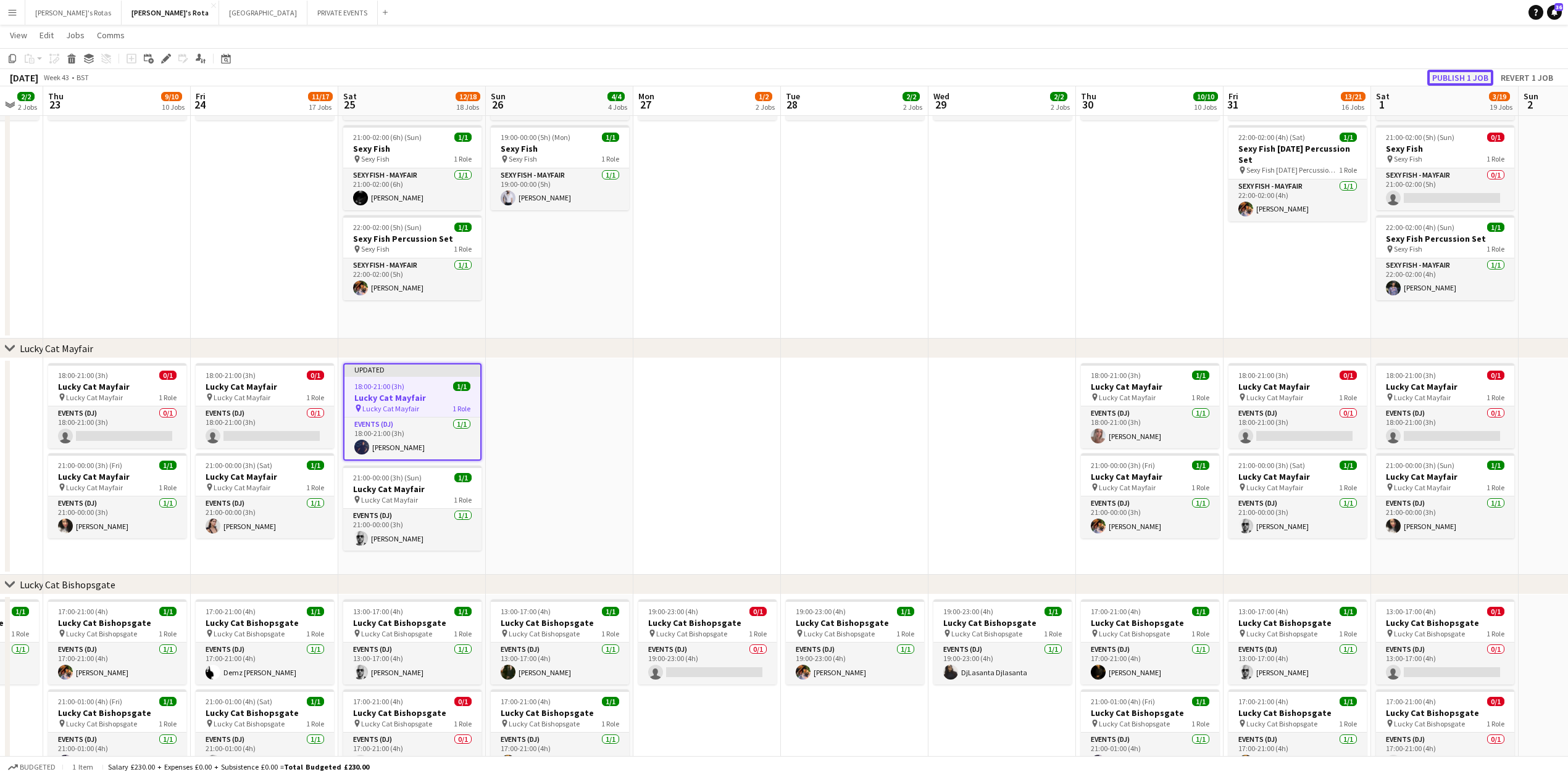
click at [1460, 74] on button "Publish 1 job" at bounding box center [1461, 77] width 66 height 16
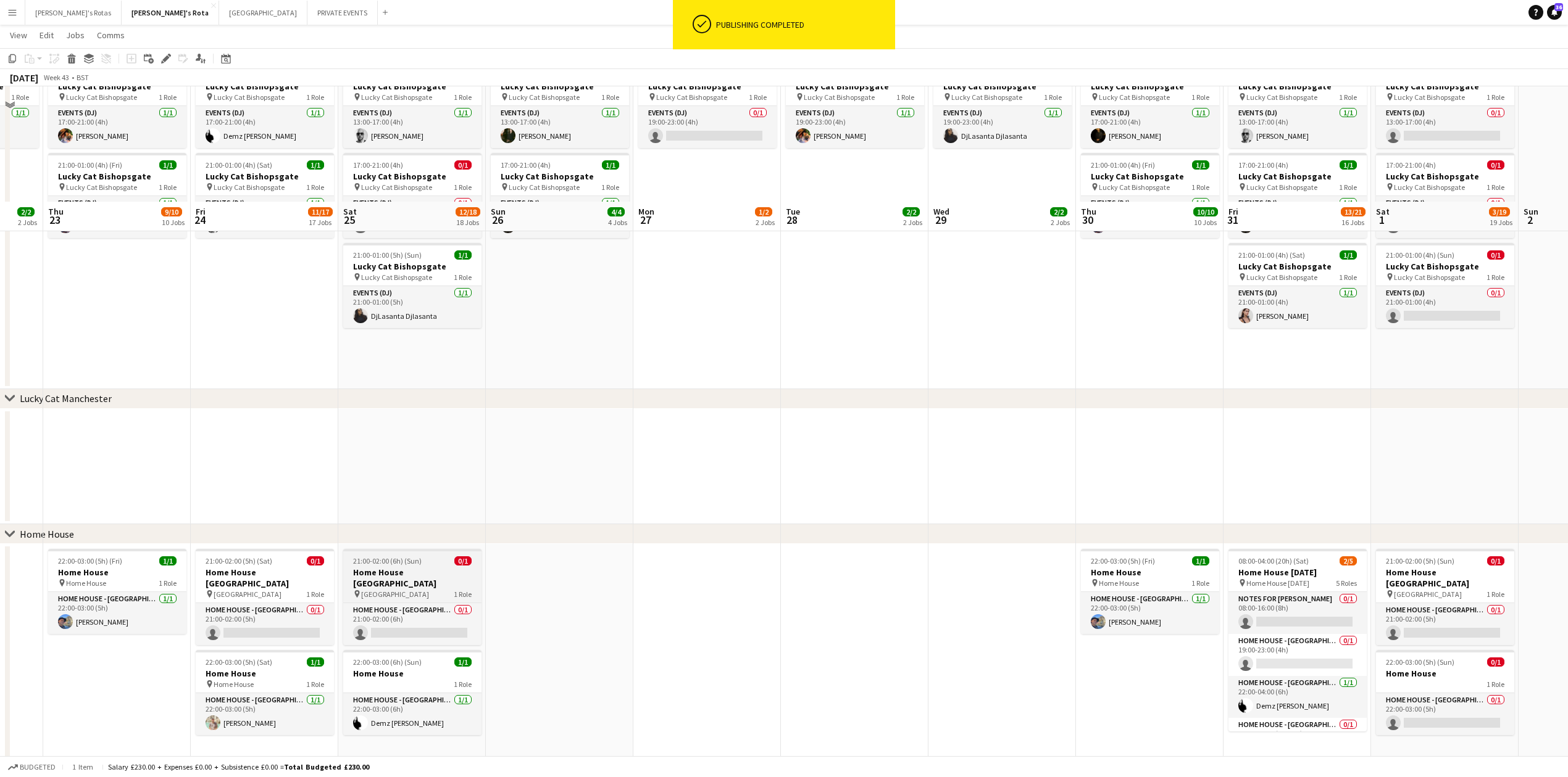
scroll to position [1151, 0]
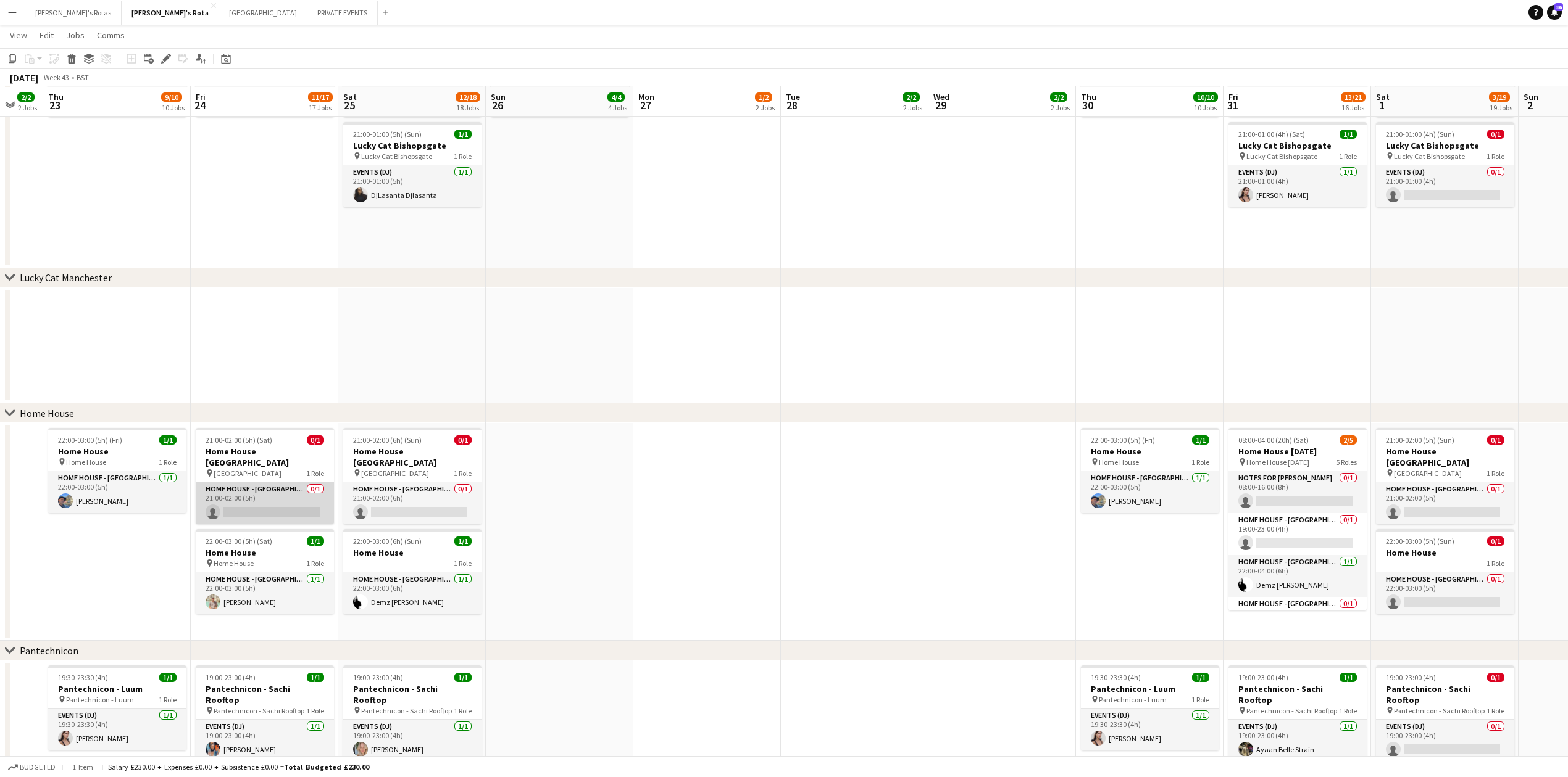
click at [259, 509] on app-card-role "HOME HOUSE - MARYLEBONE 0/1 21:00-02:00 (5h) single-neutral-actions" at bounding box center [265, 503] width 138 height 42
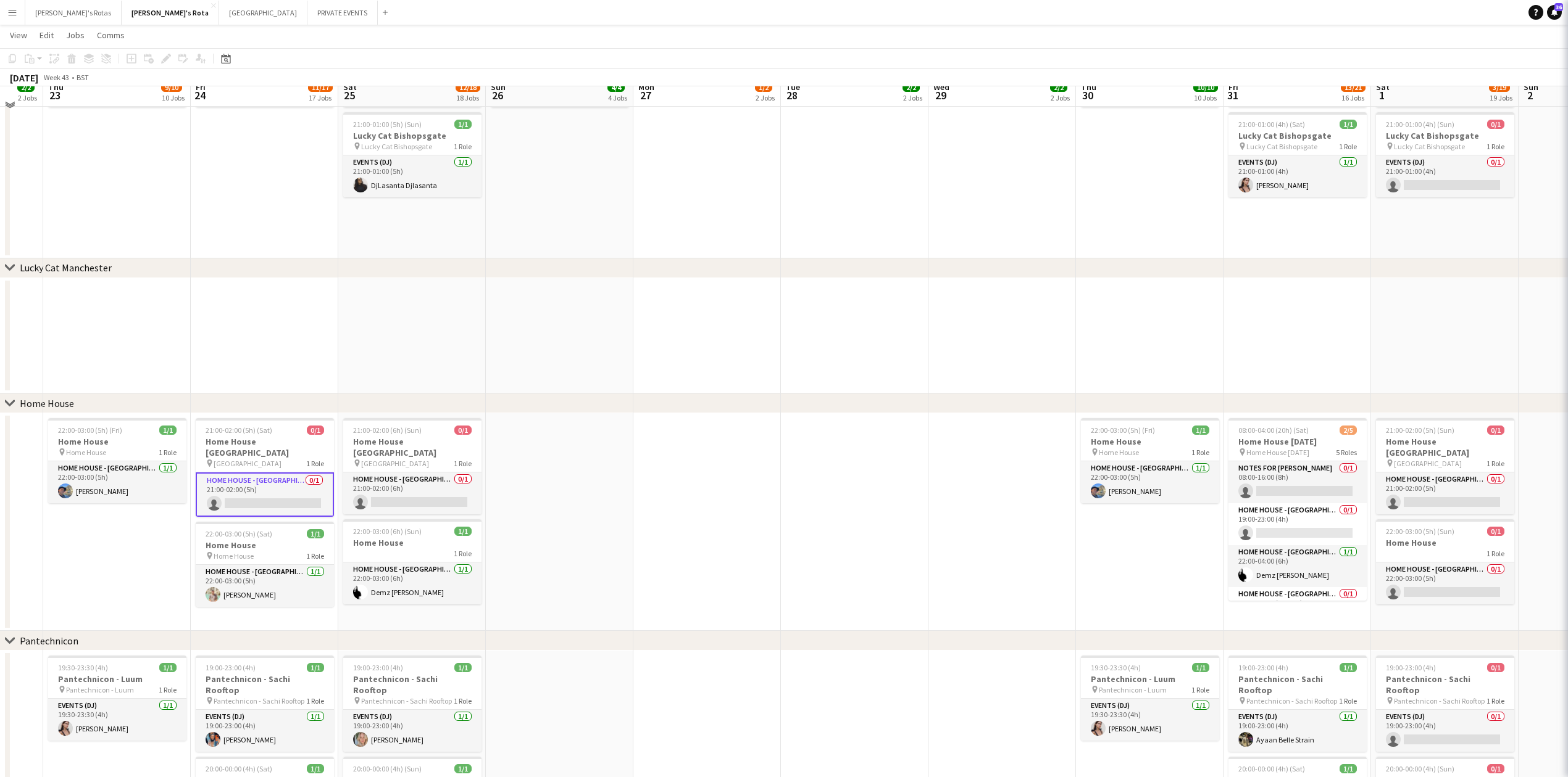
scroll to position [1141, 0]
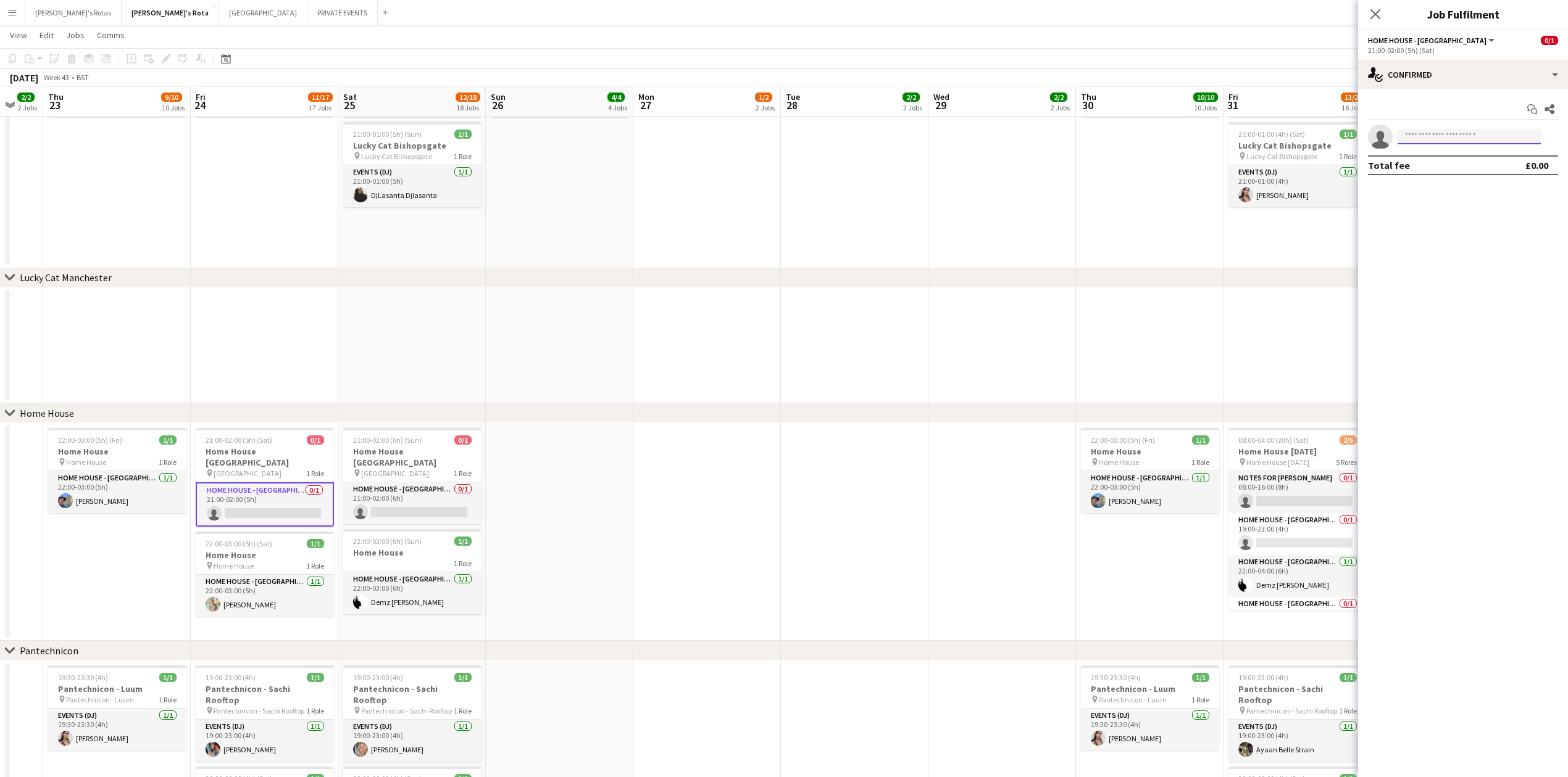
click at [1438, 134] on input at bounding box center [1469, 137] width 144 height 15
type input "*"
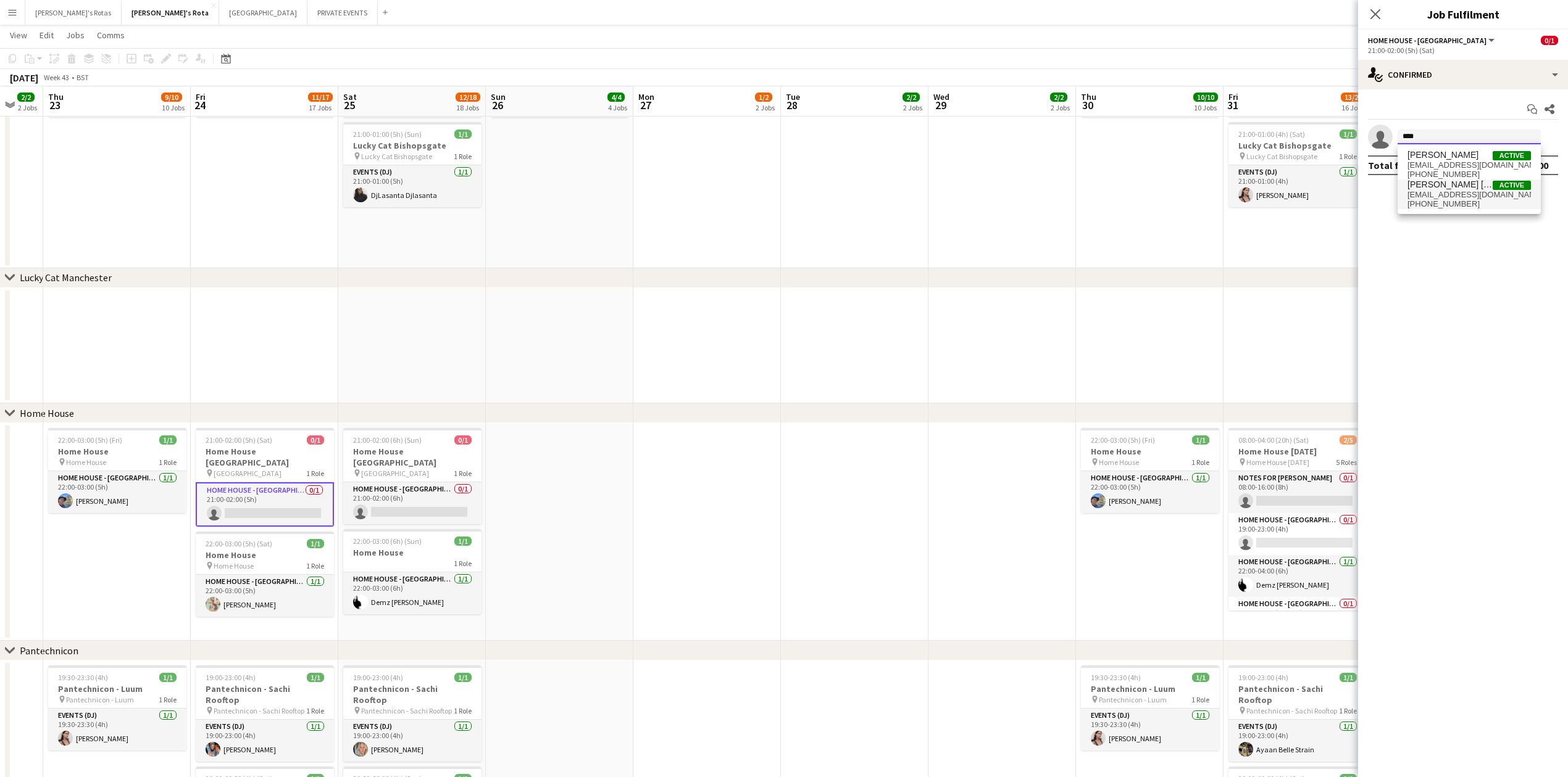
type input "****"
click at [1474, 184] on span "[PERSON_NAME] [PERSON_NAME]" at bounding box center [1450, 185] width 85 height 11
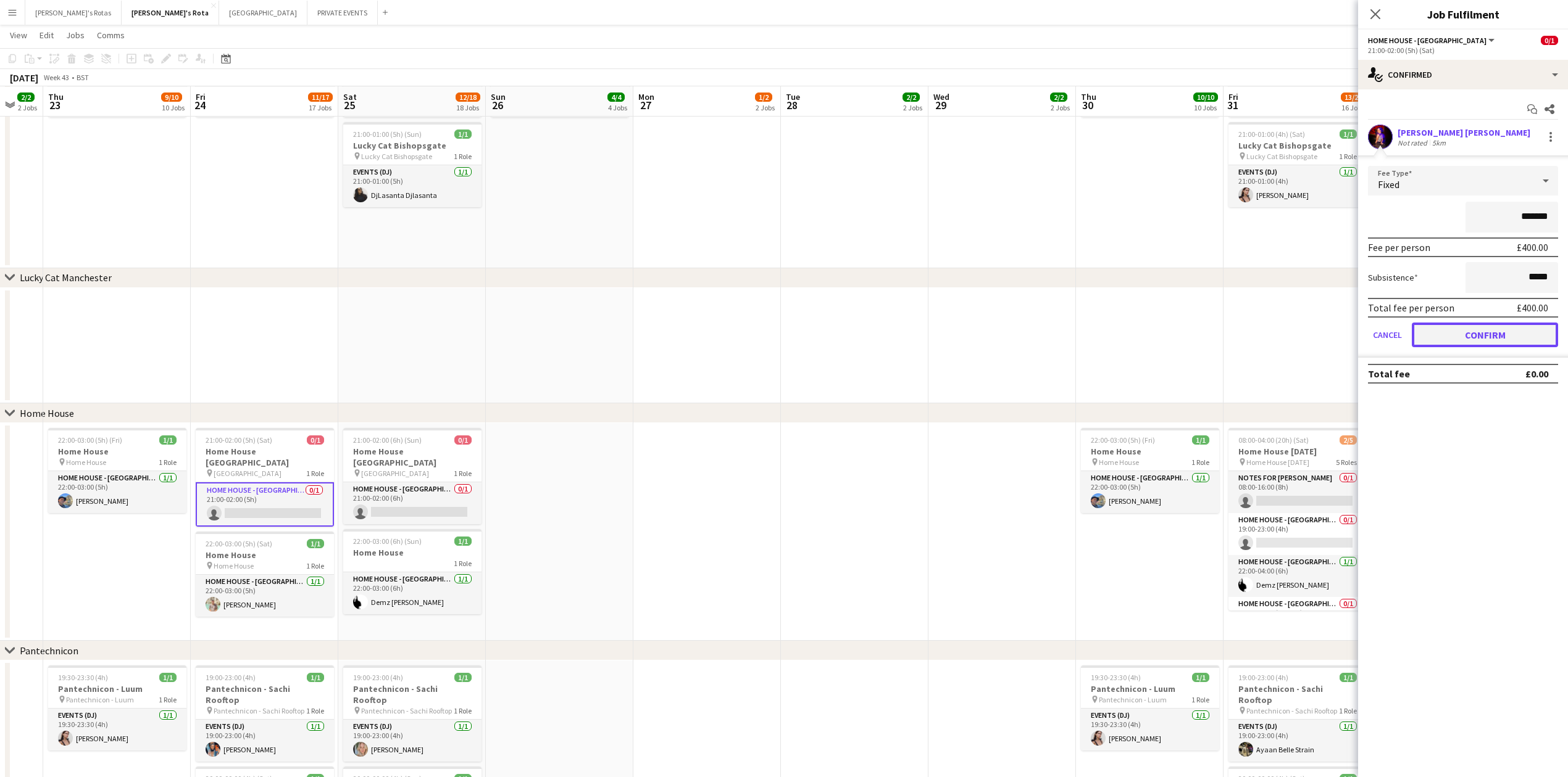
click at [1494, 329] on button "Confirm" at bounding box center [1485, 335] width 147 height 25
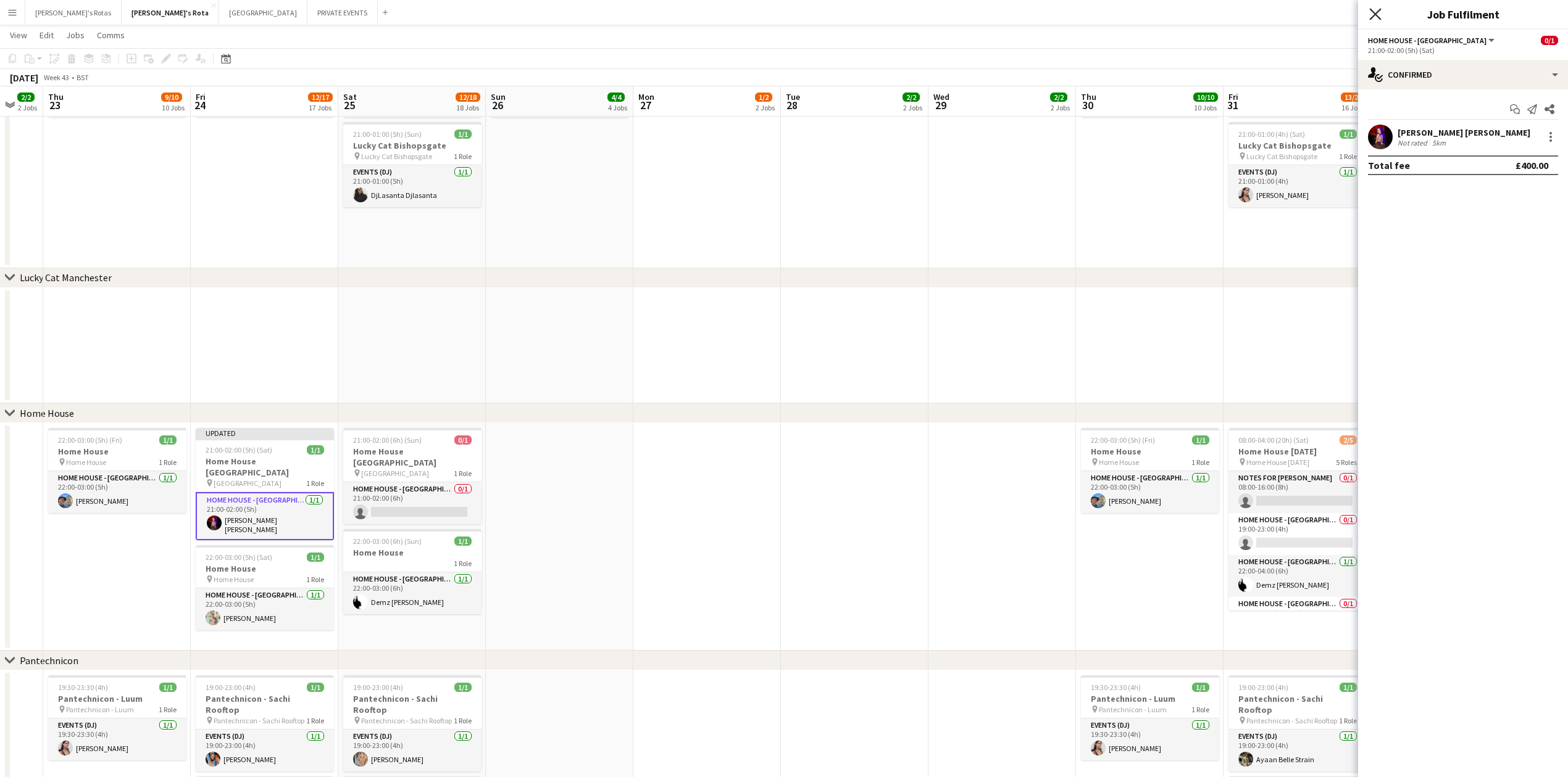
click at [1376, 11] on icon "Close pop-in" at bounding box center [1375, 13] width 12 height 12
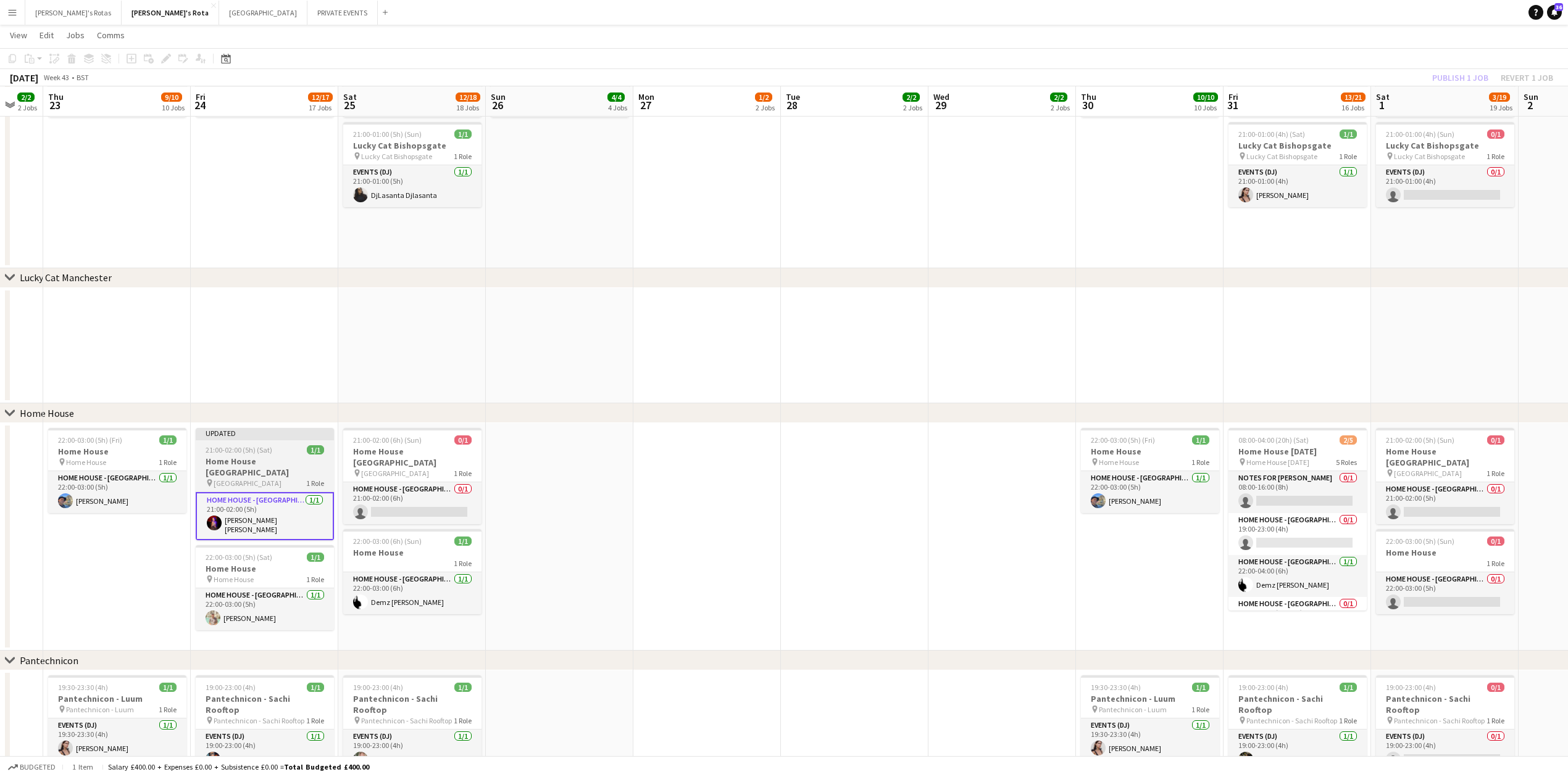
click at [258, 457] on h3 "Home House [GEOGRAPHIC_DATA]" at bounding box center [265, 466] width 138 height 22
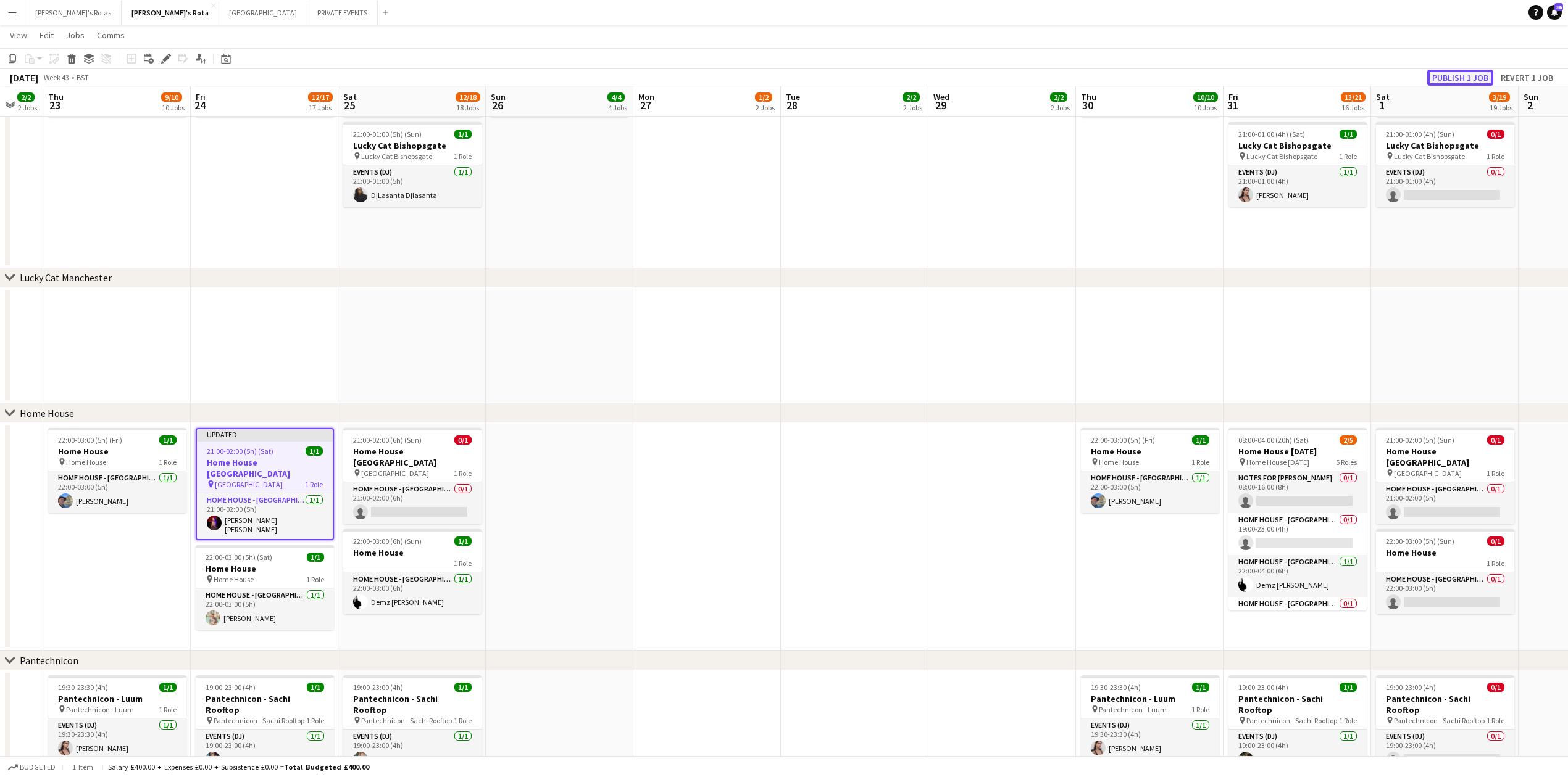
click at [1463, 79] on button "Publish 1 job" at bounding box center [1461, 77] width 66 height 16
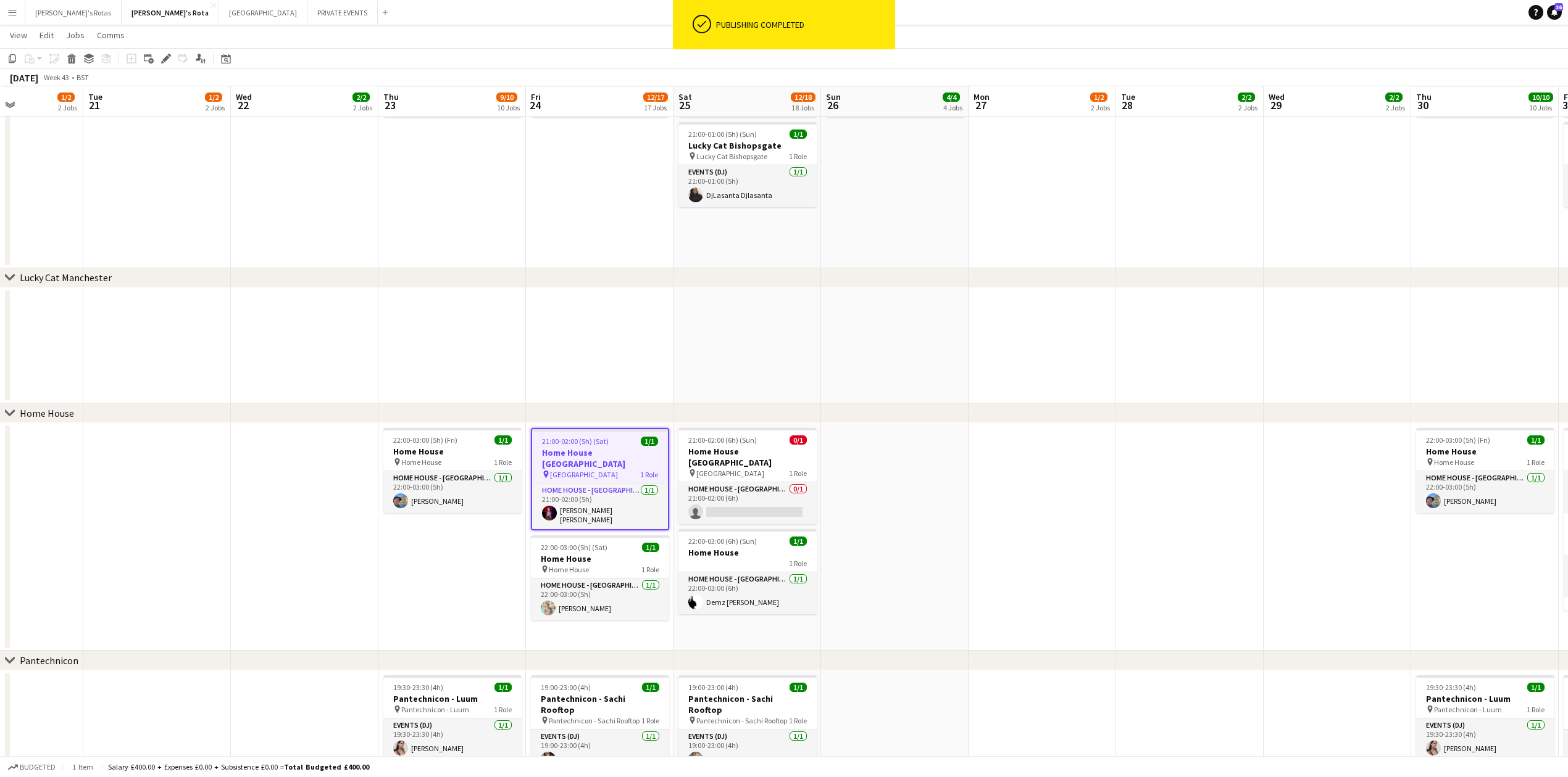
drag, startPoint x: 751, startPoint y: 479, endPoint x: 1084, endPoint y: 479, distance: 333.0
click at [746, 480] on app-job-card "21:00-02:00 (6h) (Sun) 0/1 Home House [GEOGRAPHIC_DATA] pin [GEOGRAPHIC_DATA] 1…" at bounding box center [746, 476] width 138 height 96
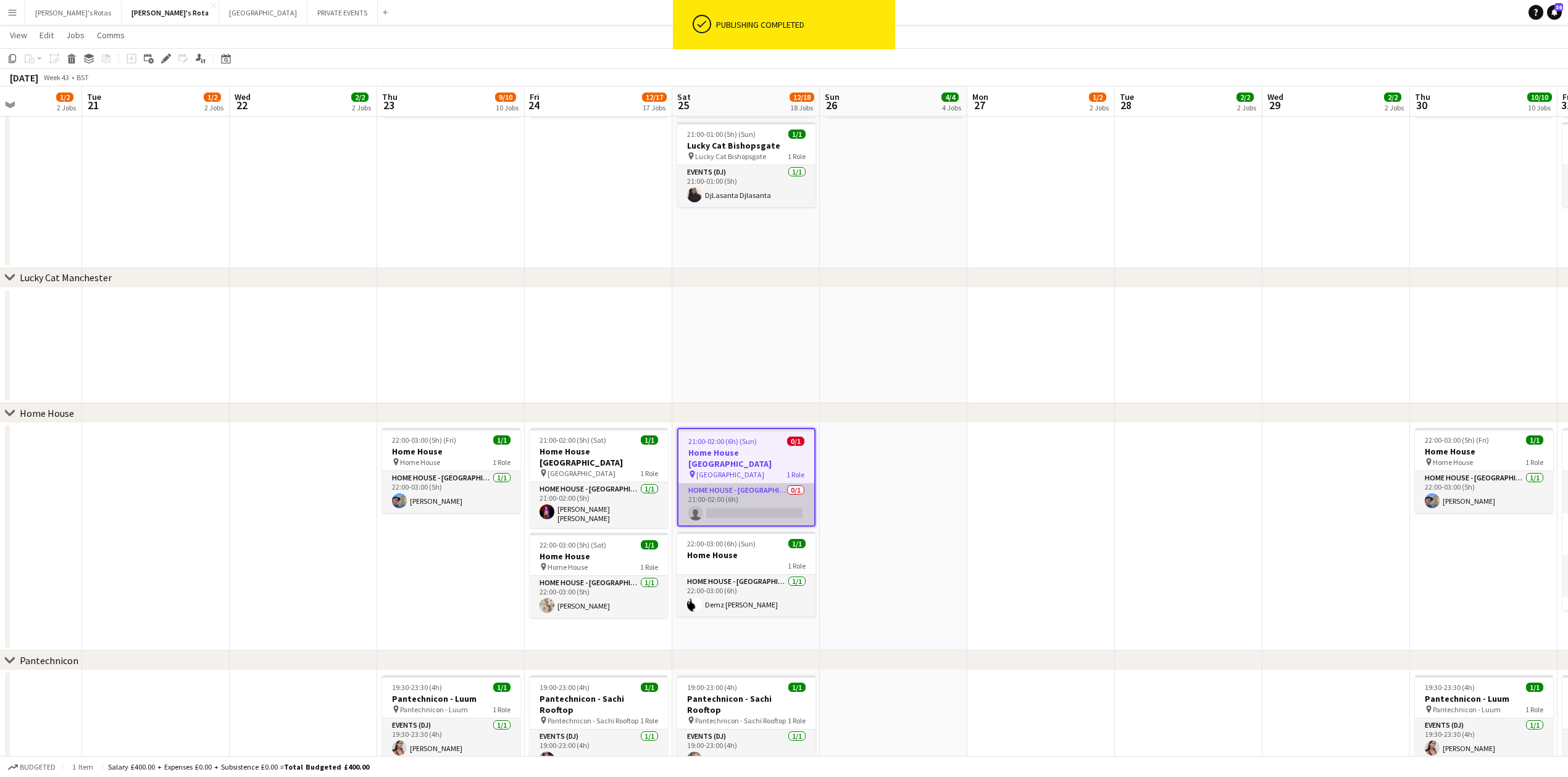
click at [743, 486] on app-card-role "HOME HOUSE - MARYLEBONE 0/1 21:00-02:00 (6h) single-neutral-actions" at bounding box center [746, 505] width 136 height 42
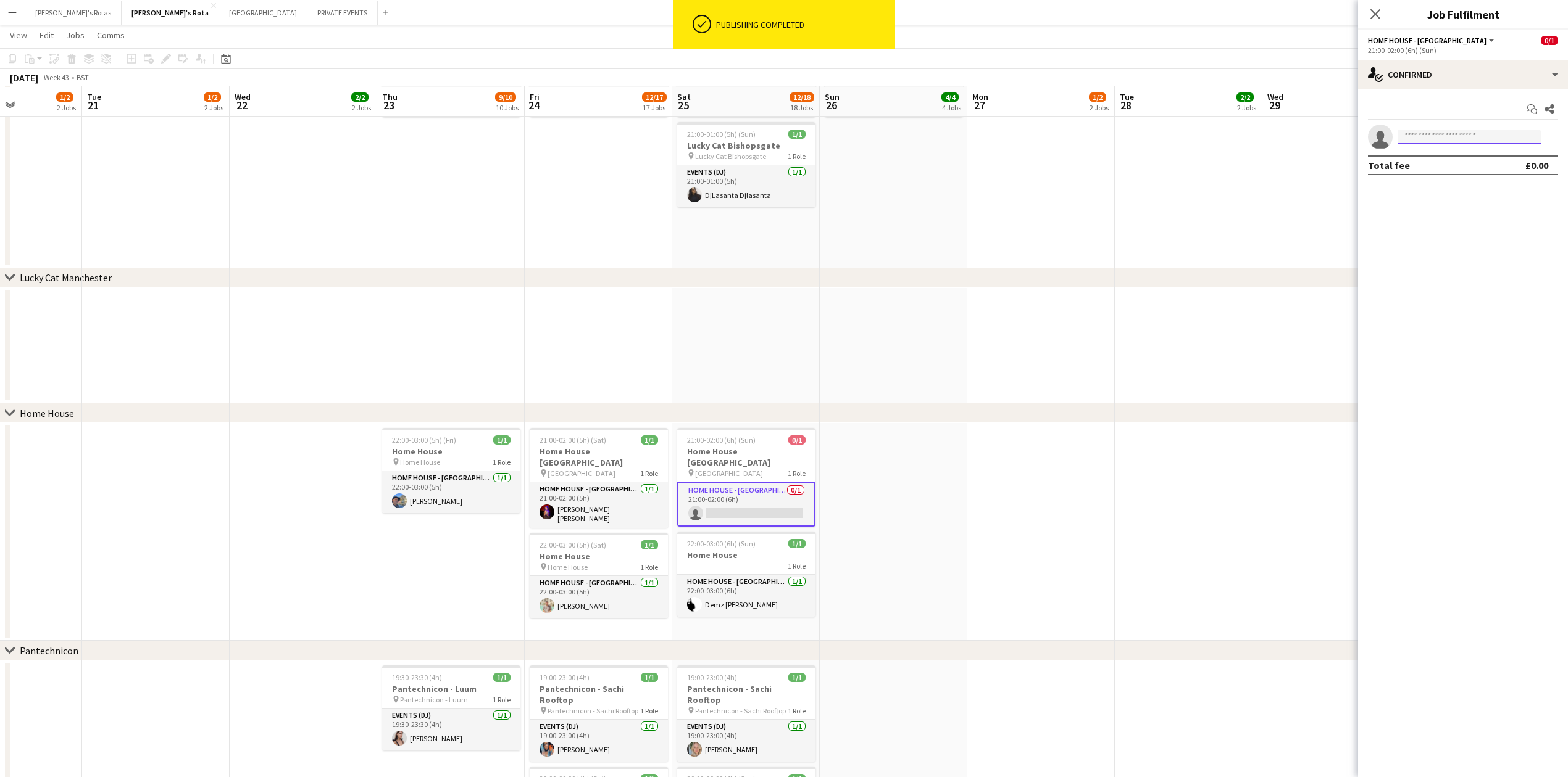
click at [1453, 139] on input at bounding box center [1469, 137] width 144 height 15
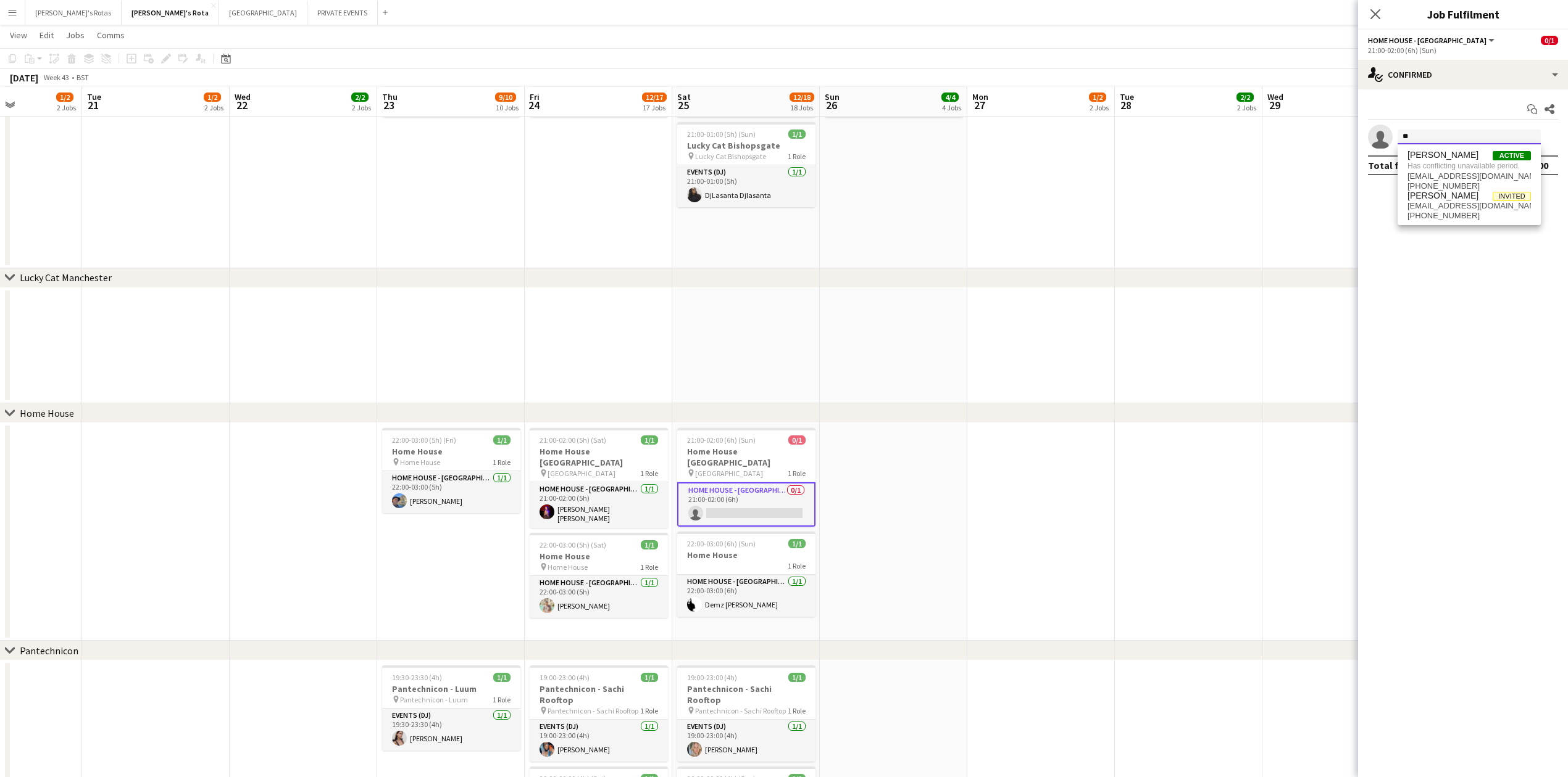
type input "*"
type input "****"
click at [1451, 178] on span "[PHONE_NUMBER]" at bounding box center [1469, 174] width 124 height 10
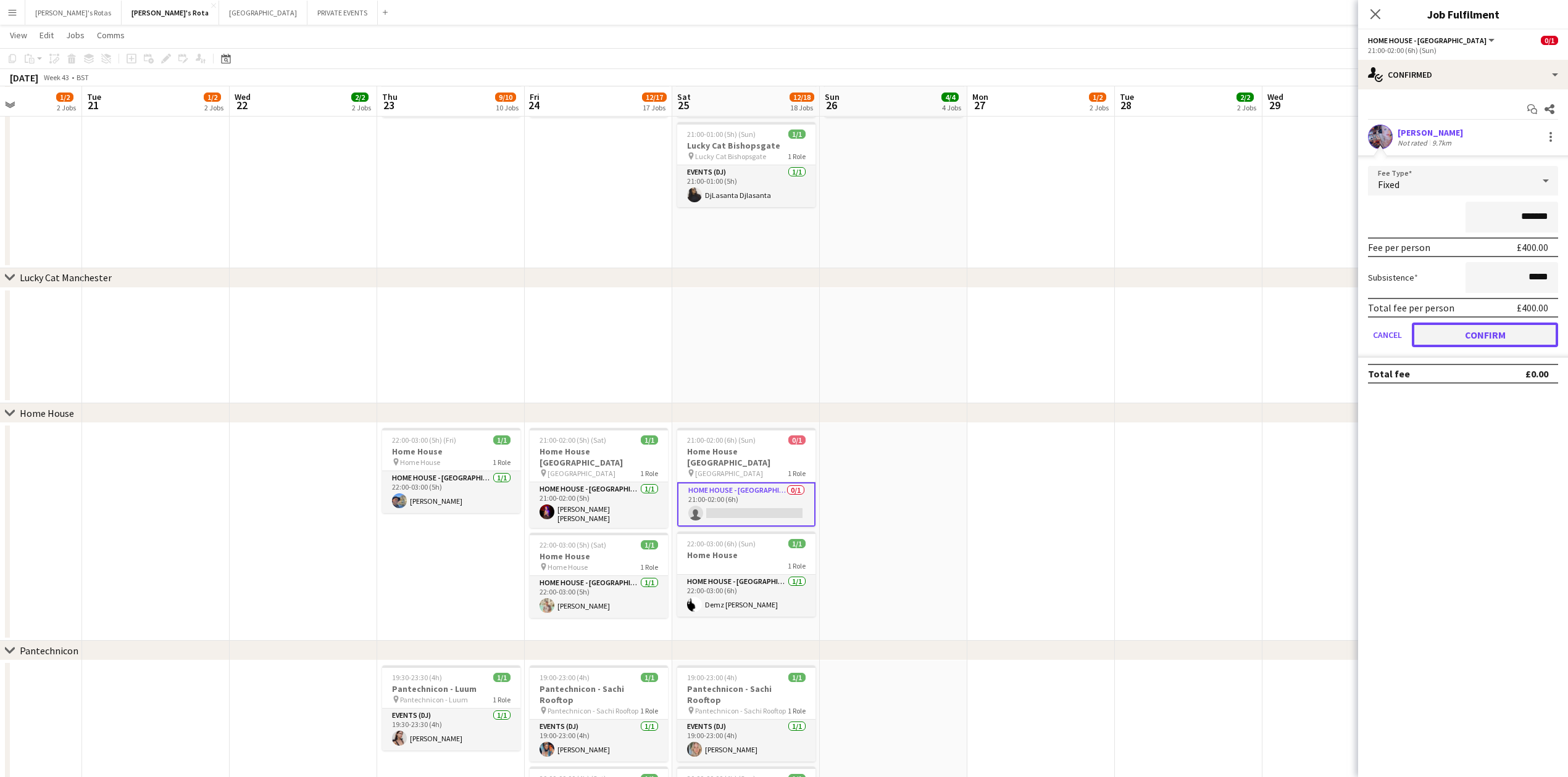
click at [1473, 331] on button "Confirm" at bounding box center [1485, 335] width 147 height 25
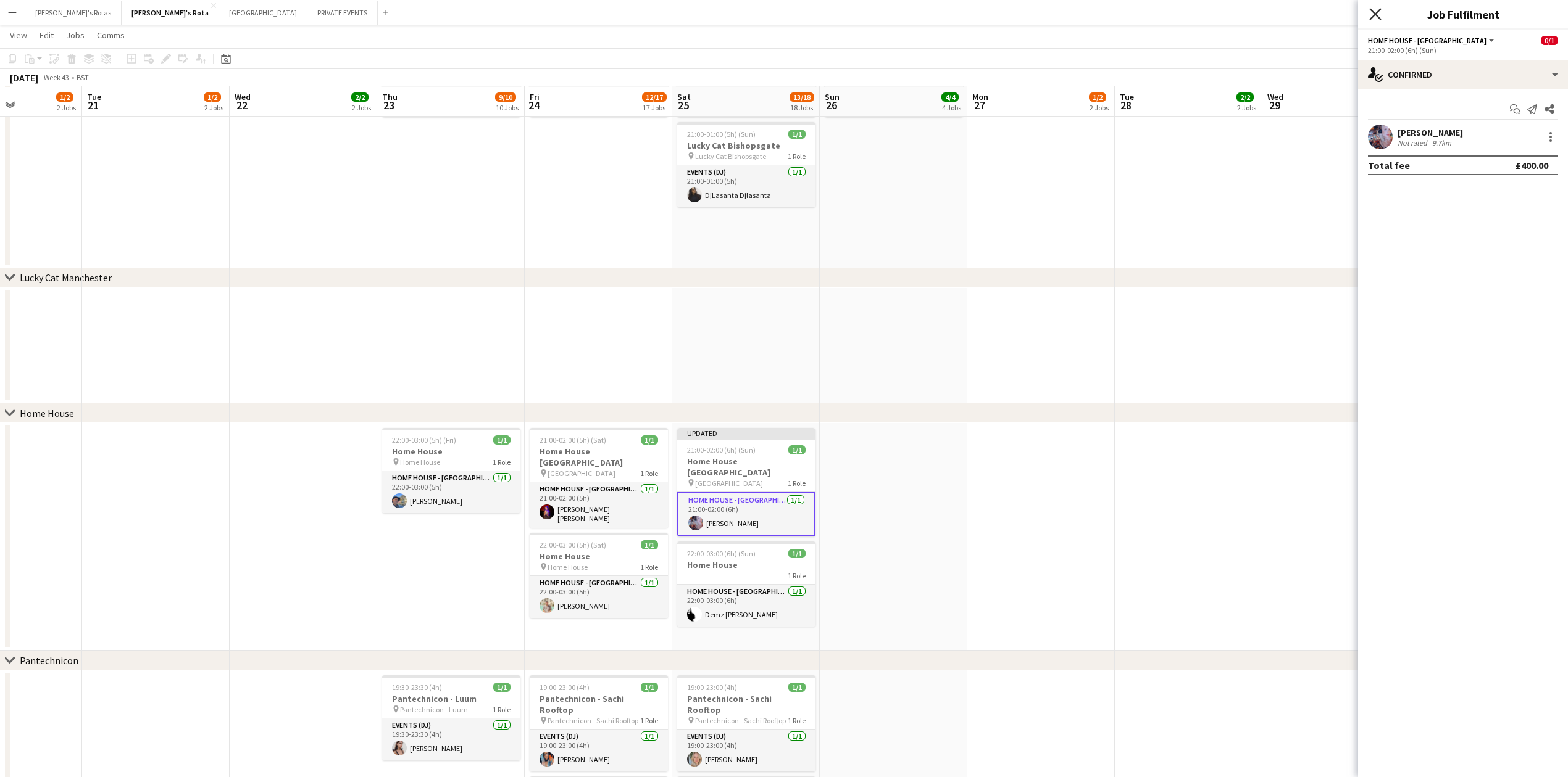
click at [1374, 13] on icon at bounding box center [1375, 13] width 12 height 12
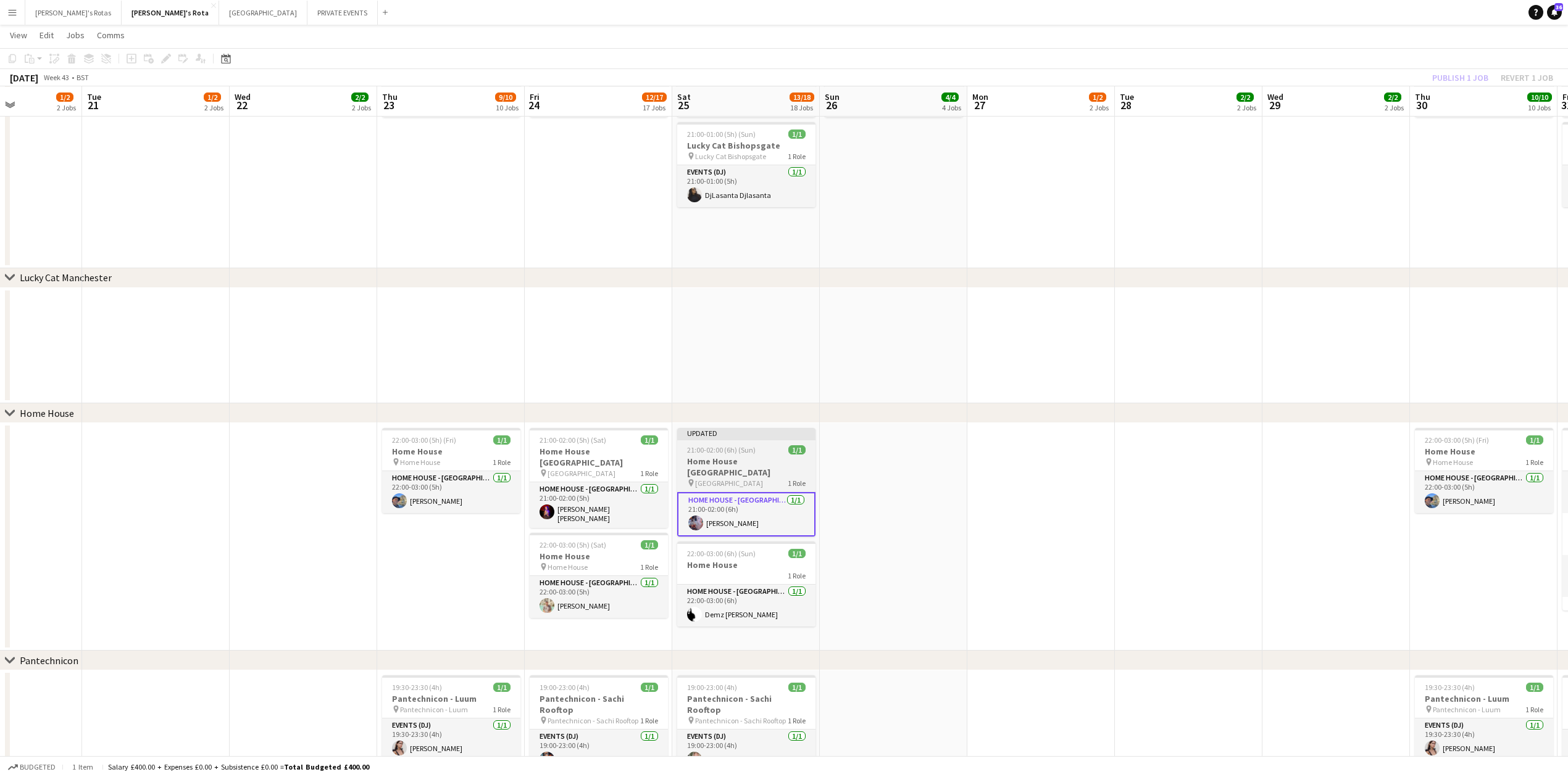
click at [741, 460] on h3 "Home House [GEOGRAPHIC_DATA]" at bounding box center [746, 466] width 138 height 22
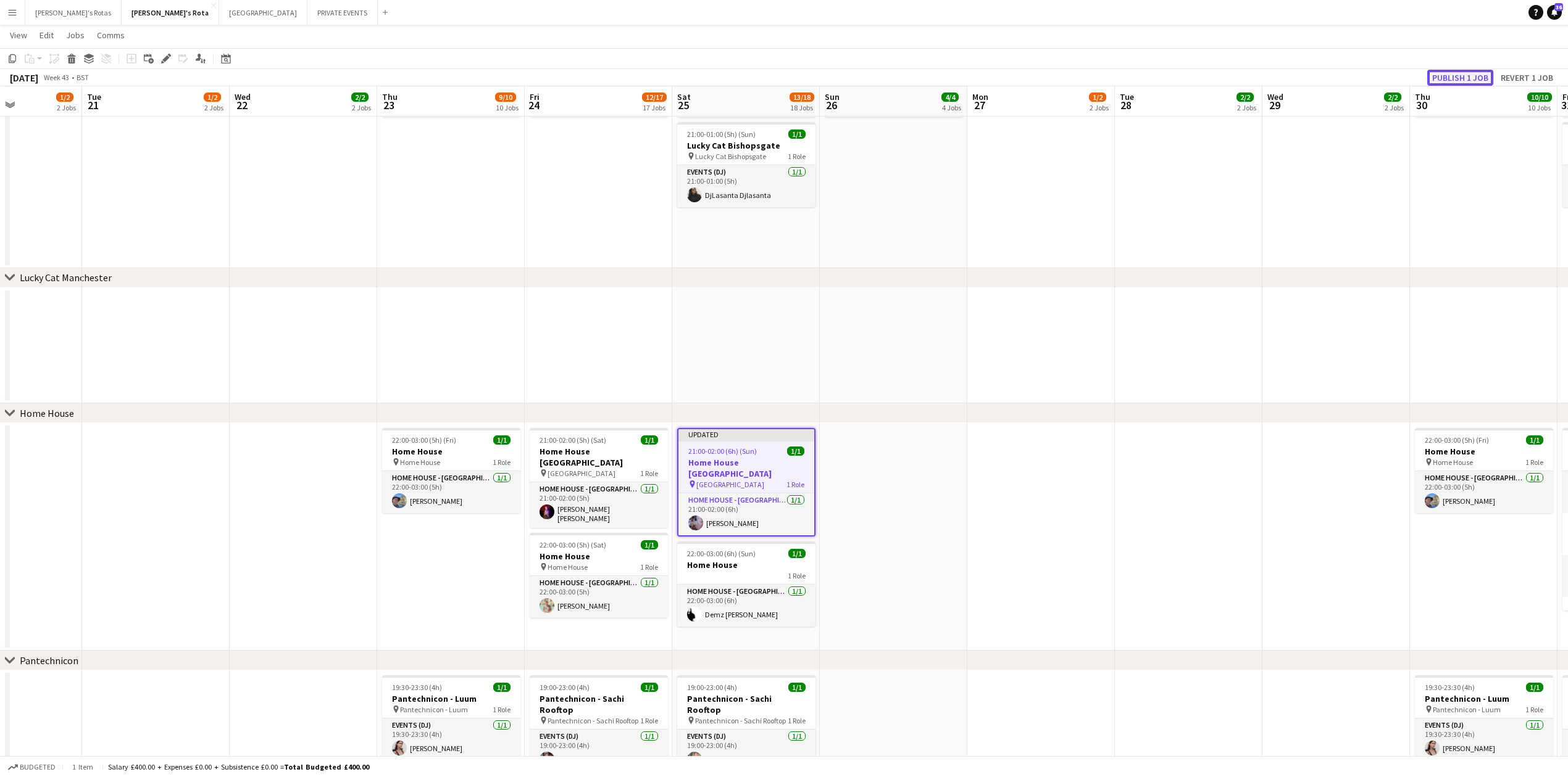
click at [1464, 81] on button "Publish 1 job" at bounding box center [1461, 77] width 66 height 16
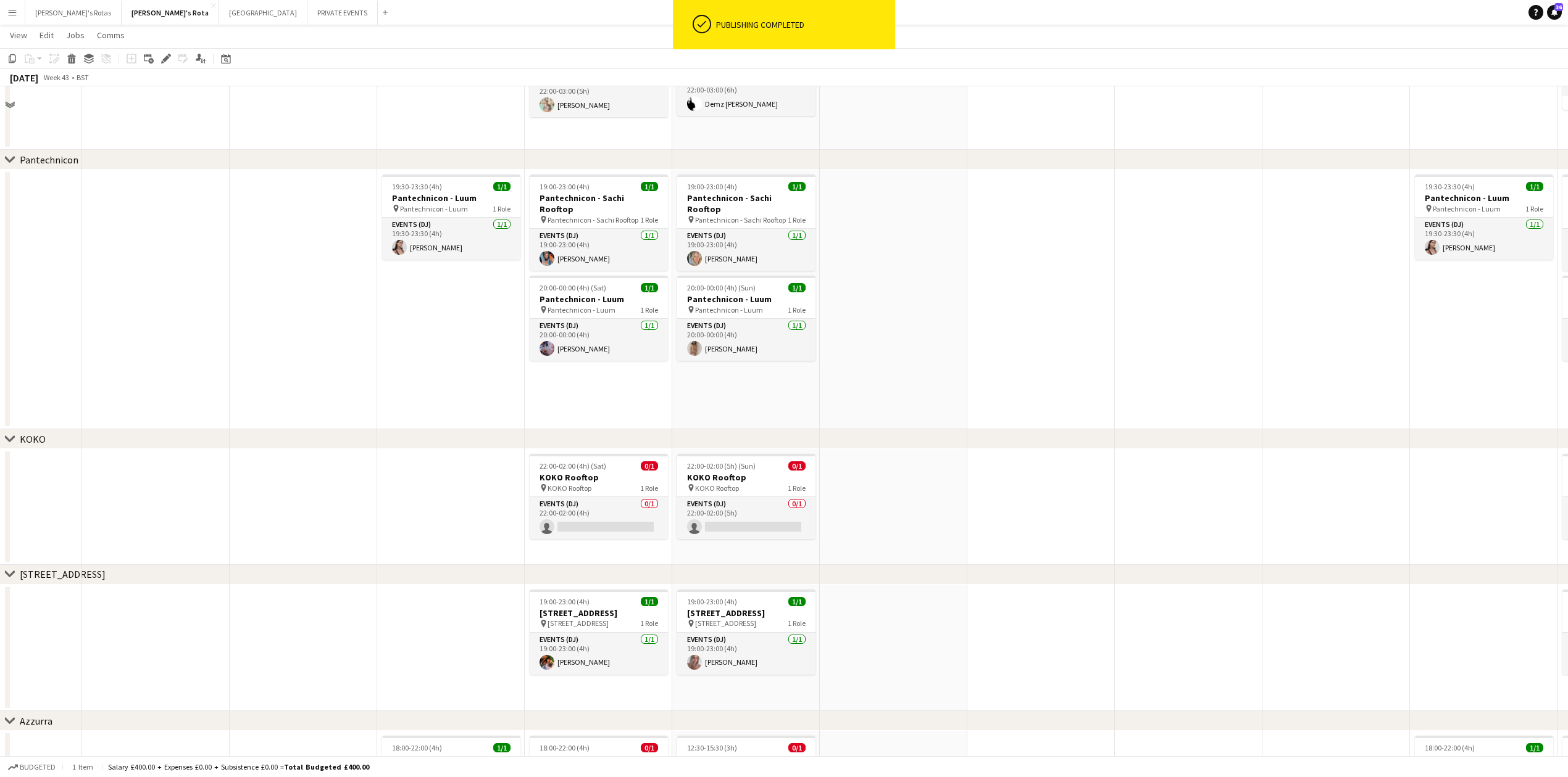
scroll to position [1799, 0]
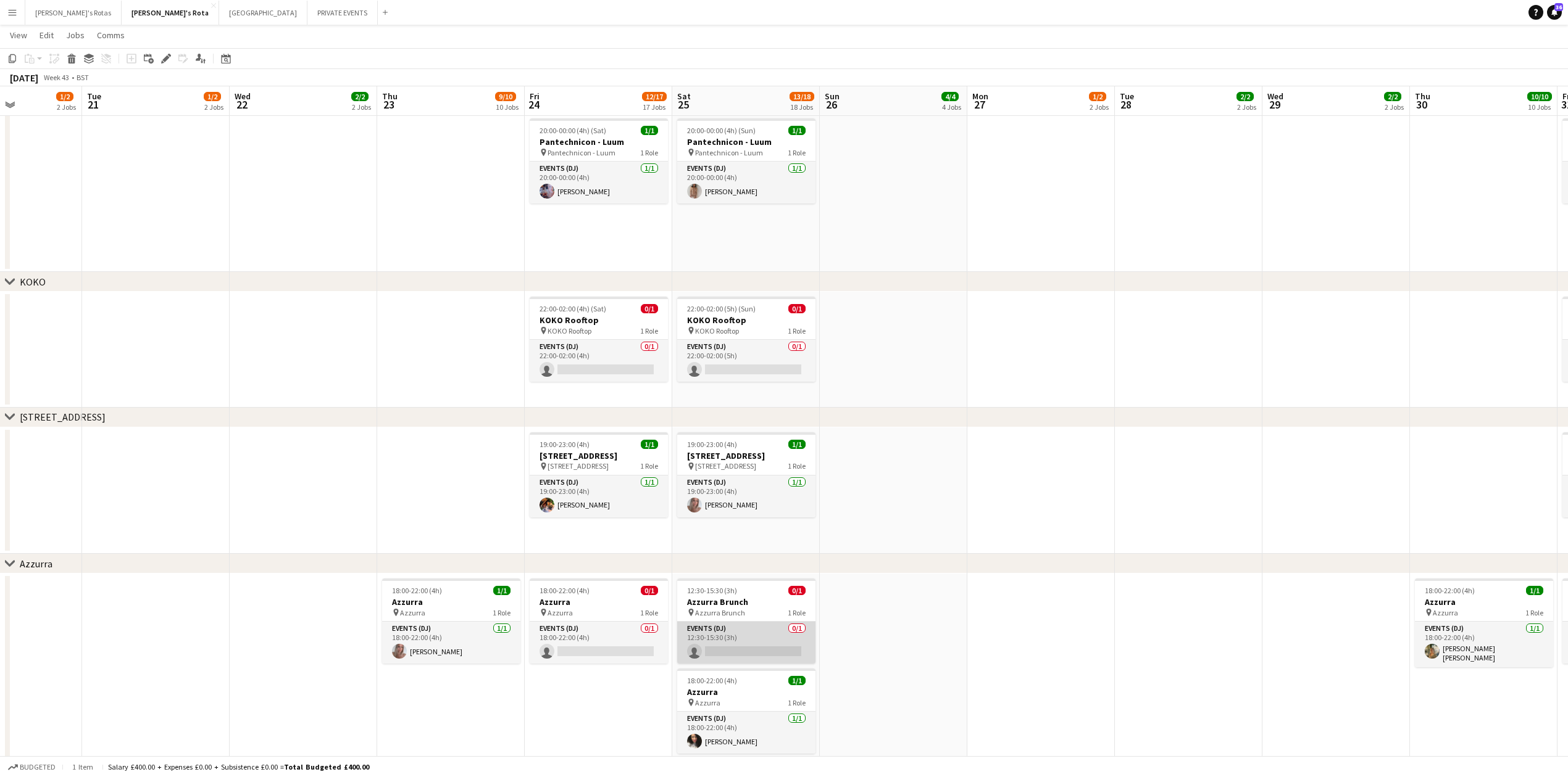
click at [724, 648] on app-card-role "Events (DJ) 0/1 12:30-15:30 (3h) single-neutral-actions" at bounding box center [746, 643] width 138 height 42
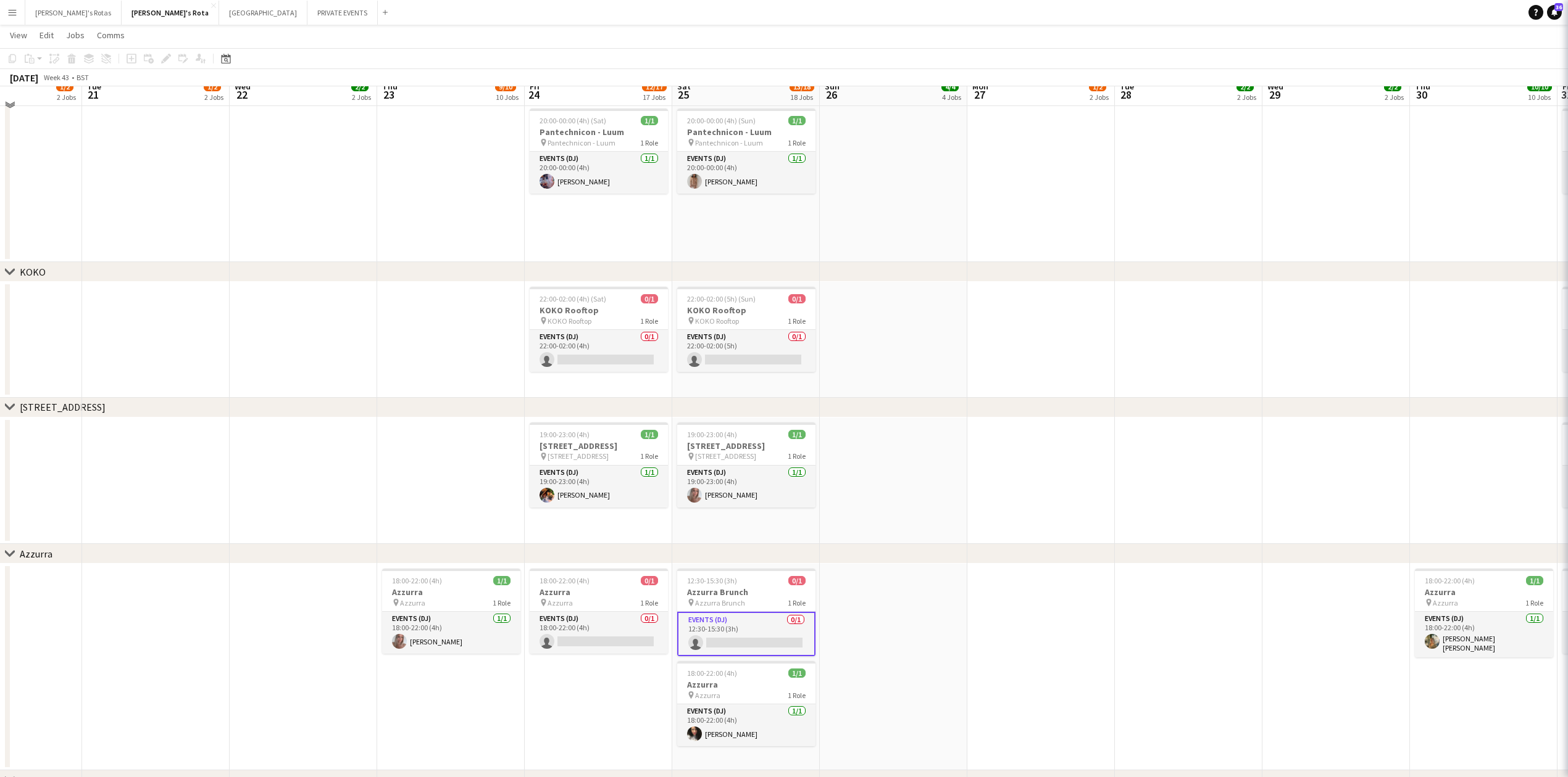
scroll to position [1789, 0]
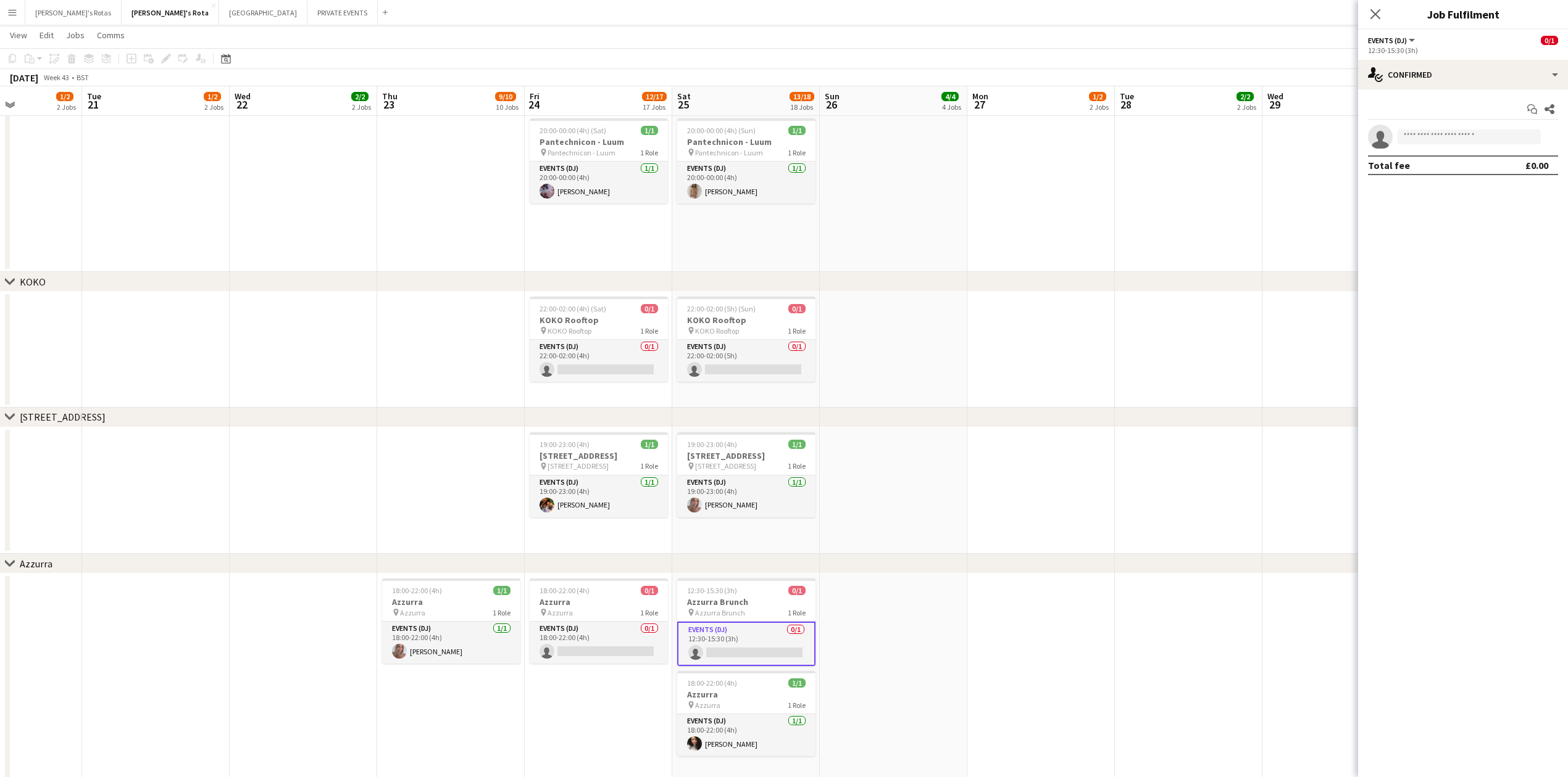
click at [1441, 137] on app-invite-slot "single-neutral-actions" at bounding box center [1463, 137] width 210 height 25
click at [1441, 138] on input at bounding box center [1469, 137] width 144 height 15
type input "*****"
click at [1431, 156] on span "[PERSON_NAME]" at bounding box center [1443, 155] width 71 height 11
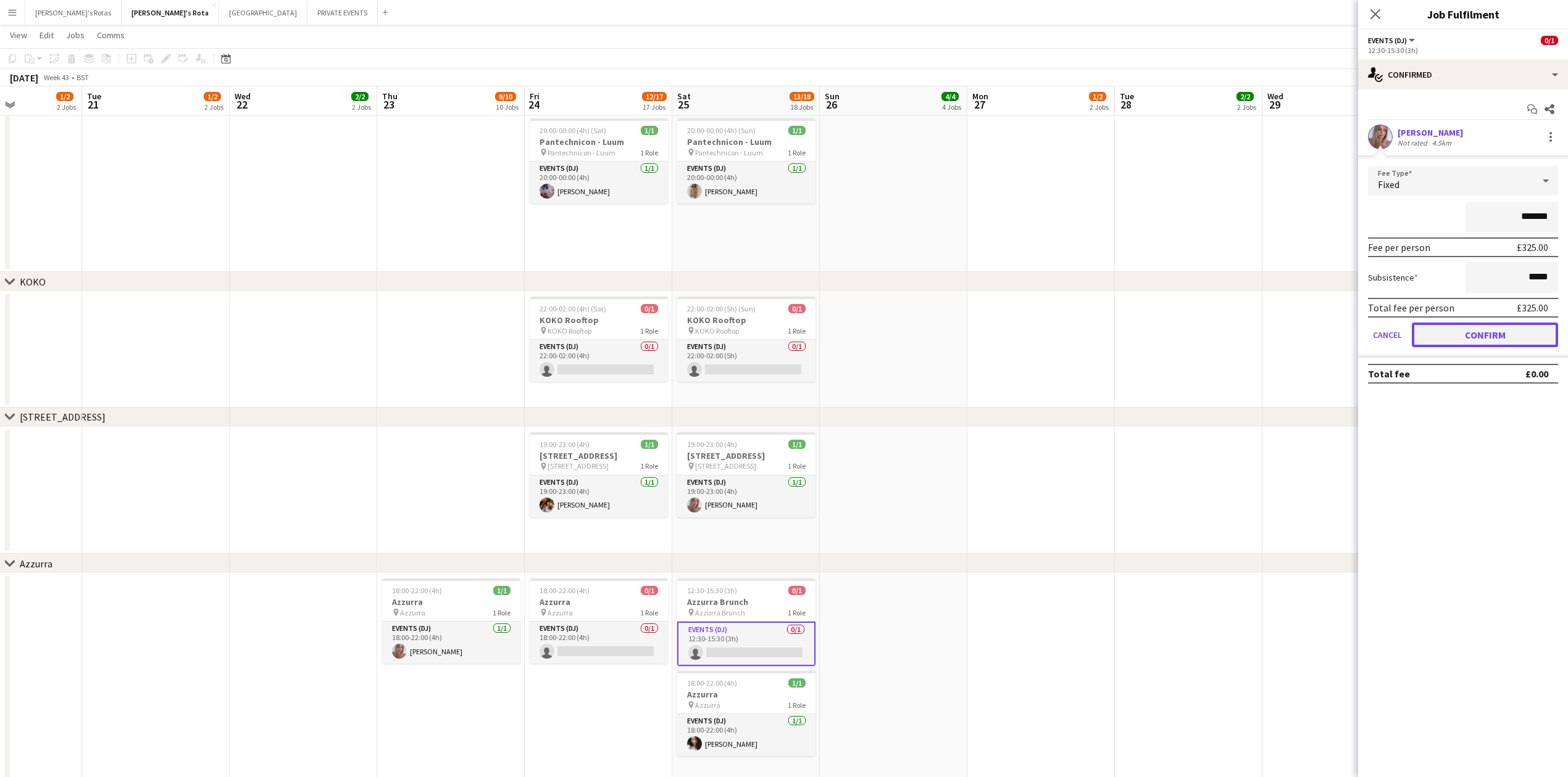
click at [1479, 323] on button "Confirm" at bounding box center [1485, 335] width 147 height 25
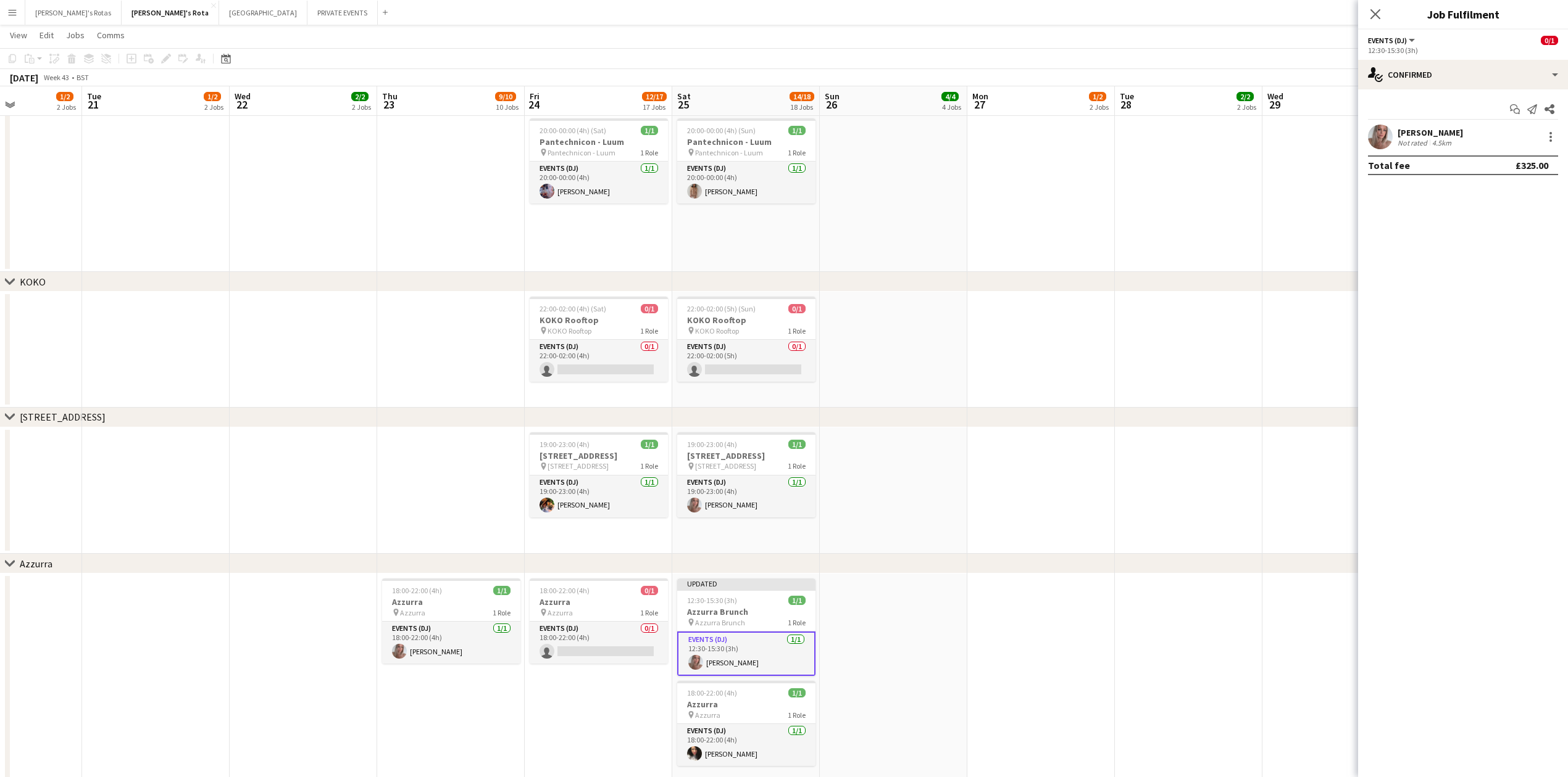
drag, startPoint x: 1376, startPoint y: 8, endPoint x: 1376, endPoint y: 18, distance: 10.0
click at [1376, 11] on icon "Close pop-in" at bounding box center [1375, 14] width 10 height 10
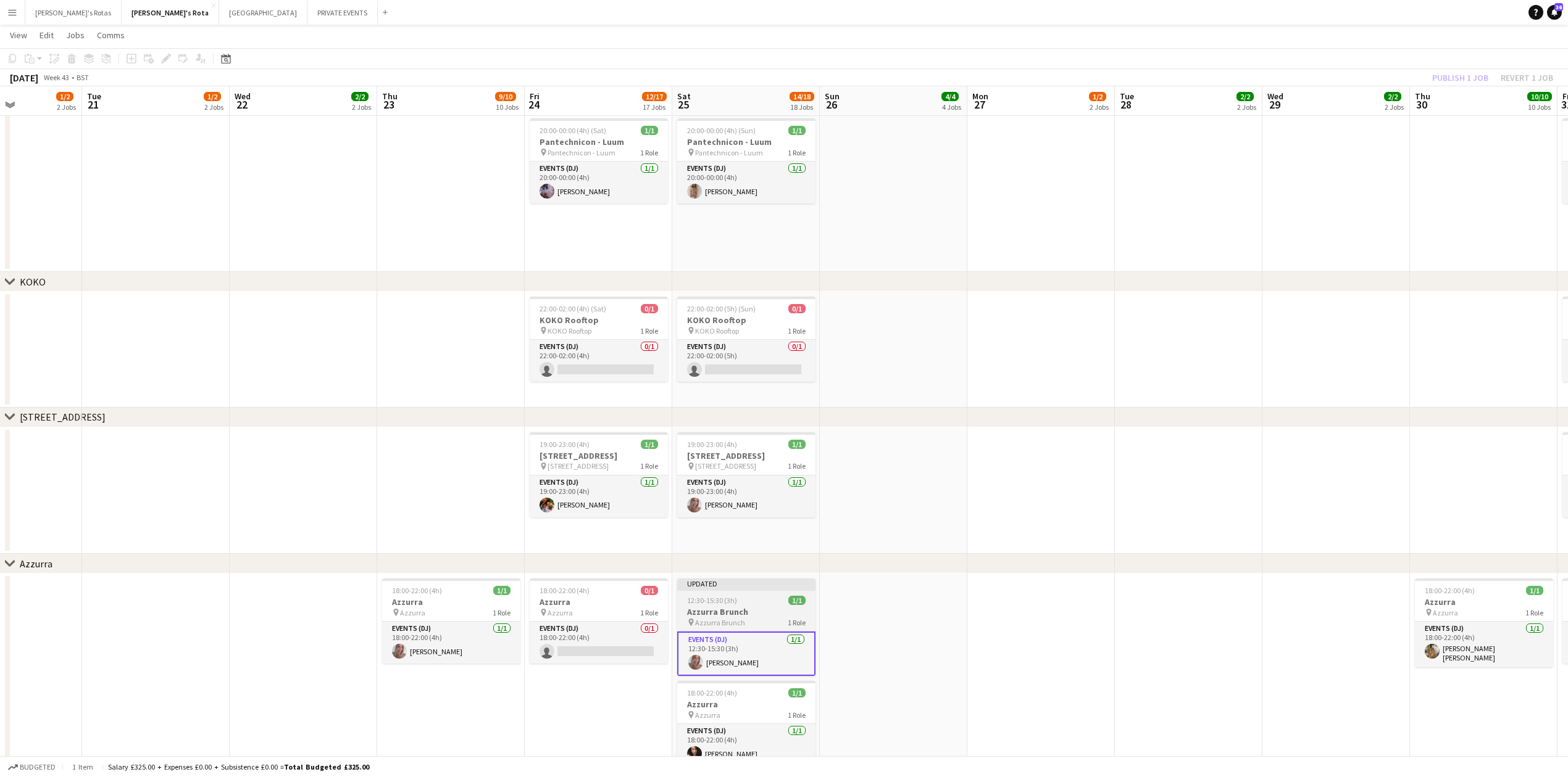
click at [740, 591] on div at bounding box center [746, 589] width 138 height 2
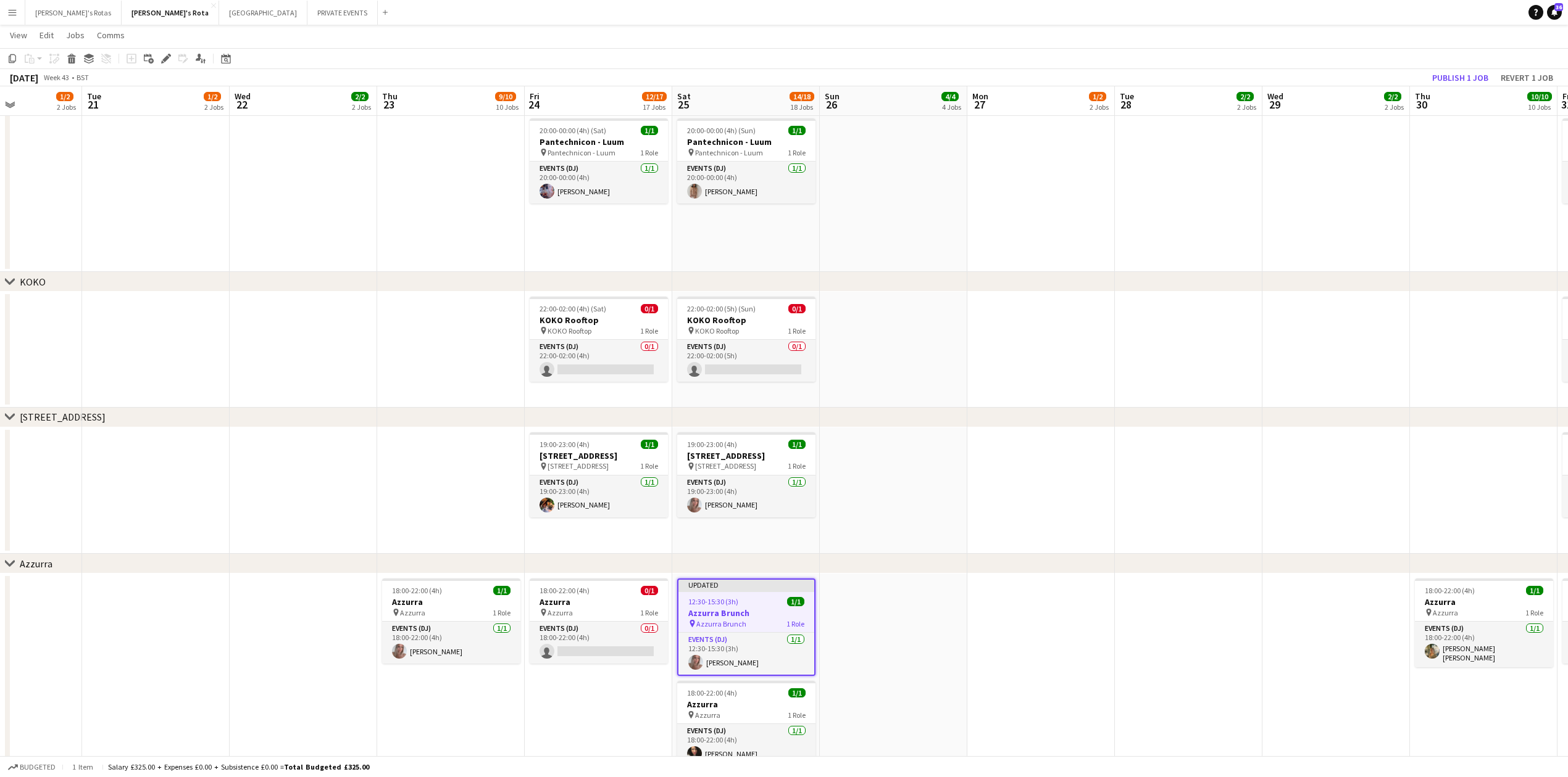
click at [1459, 67] on app-toolbar "Copy Paste Paste Ctrl+V Paste with crew Ctrl+Shift+V Paste linked Job [GEOGRAPH…" at bounding box center [784, 58] width 1568 height 21
click at [1456, 82] on button "Publish 1 job" at bounding box center [1461, 77] width 66 height 16
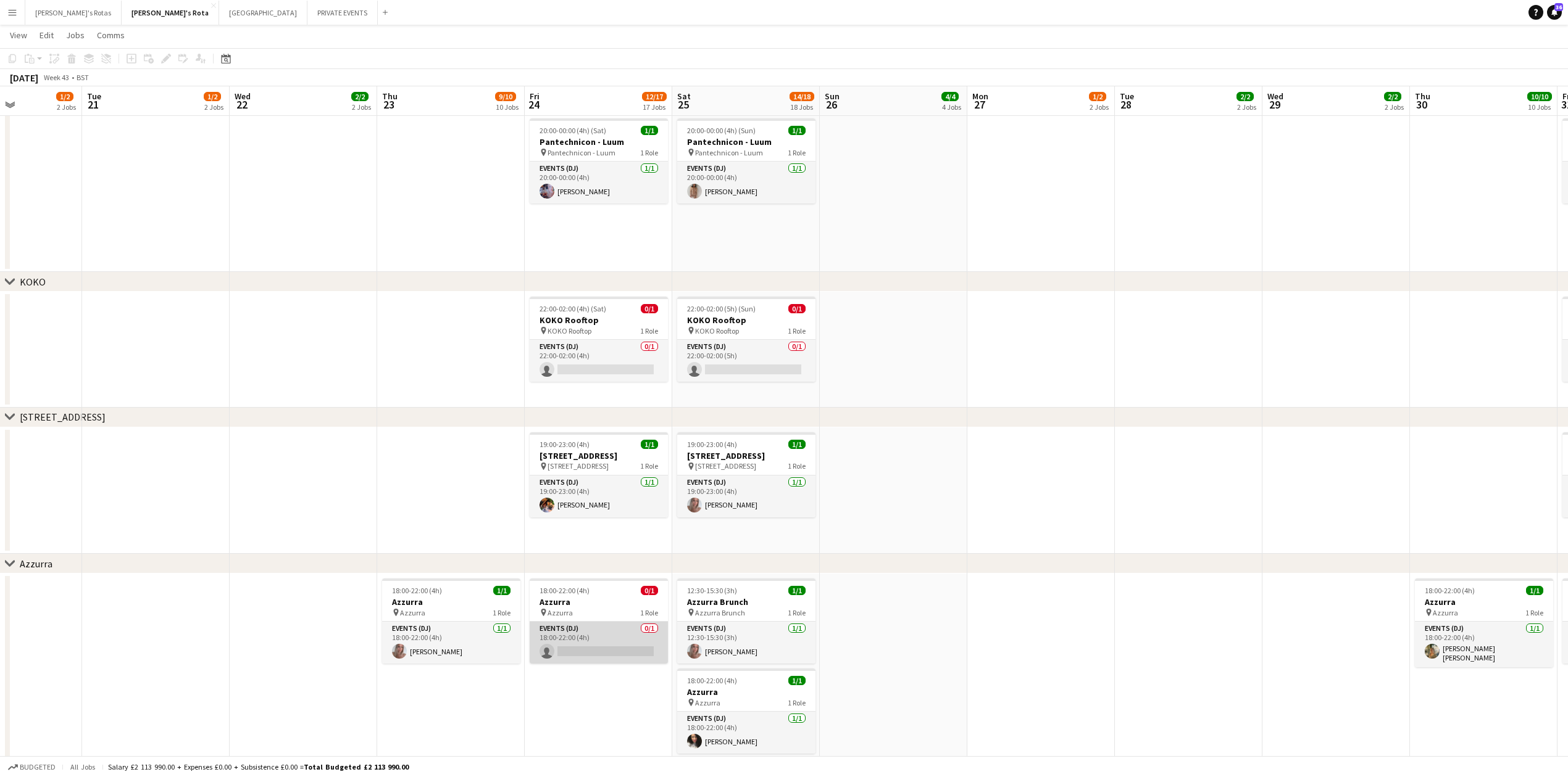
click at [593, 632] on app-card-role "Events (DJ) 0/1 18:00-22:00 (4h) single-neutral-actions" at bounding box center [599, 643] width 138 height 42
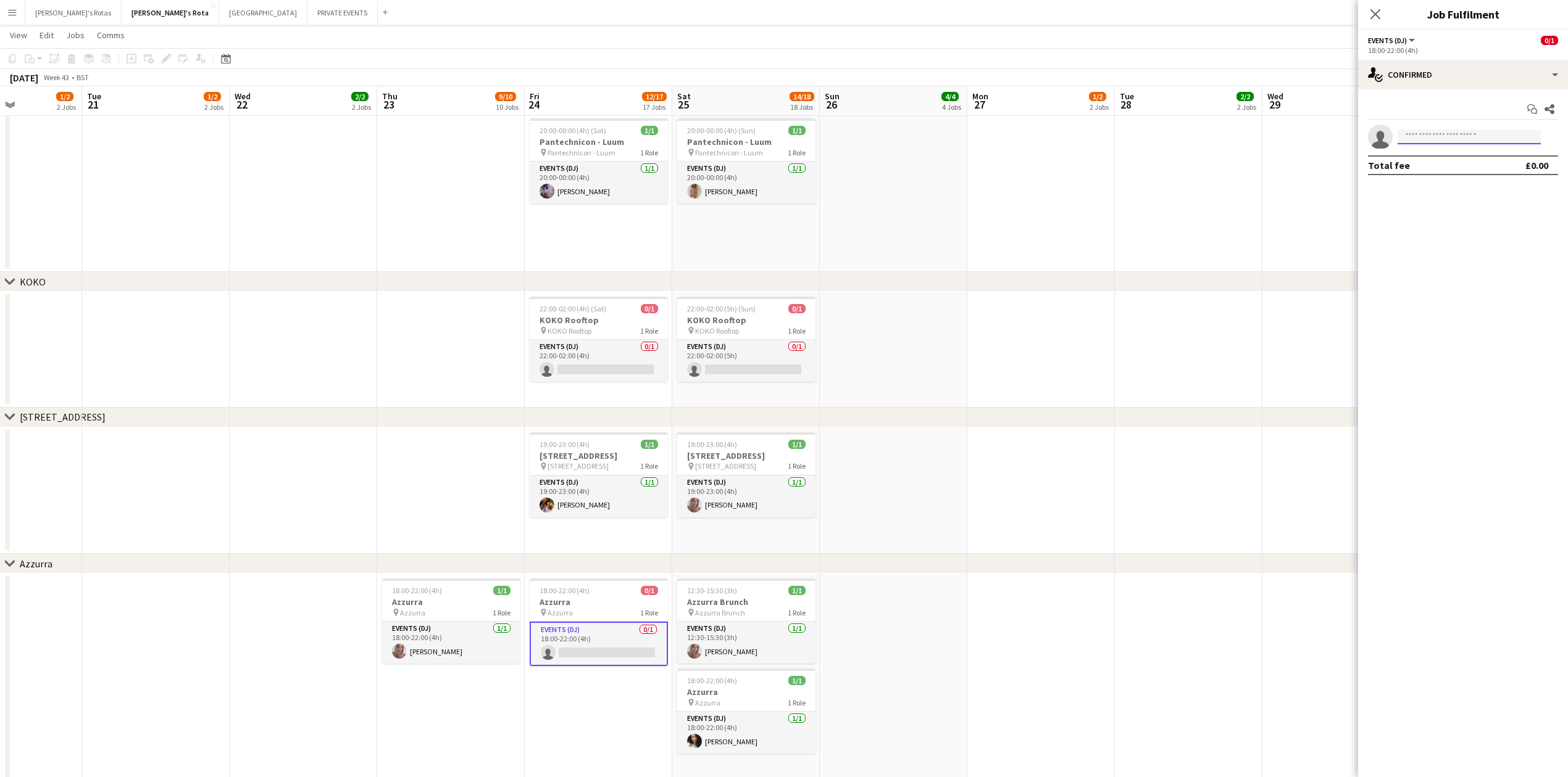
click at [1437, 139] on input at bounding box center [1469, 137] width 144 height 15
type input "*"
type input "*****"
click at [1433, 160] on span "[PERSON_NAME]" at bounding box center [1443, 155] width 71 height 11
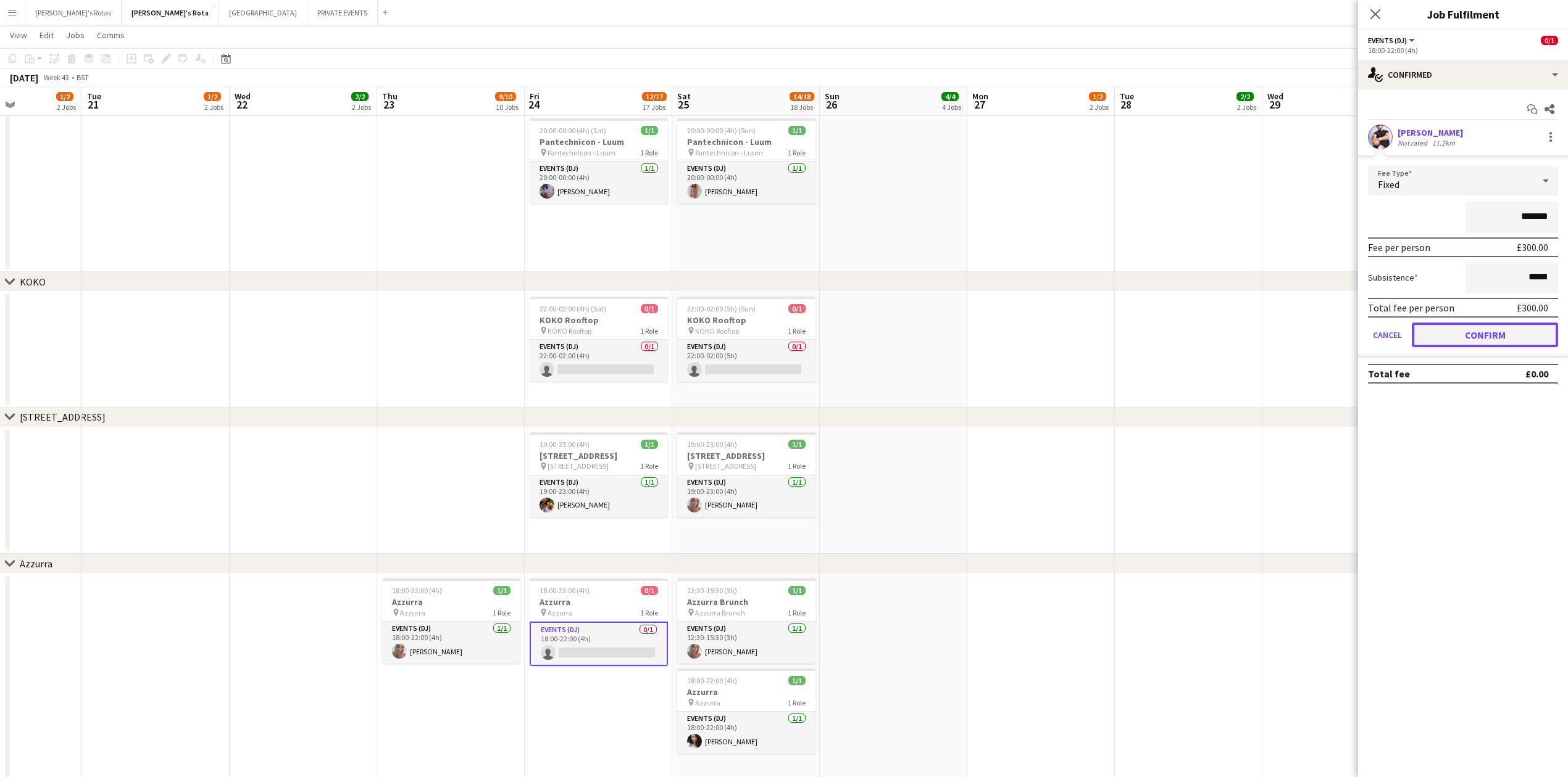
click at [1467, 338] on button "Confirm" at bounding box center [1485, 335] width 147 height 25
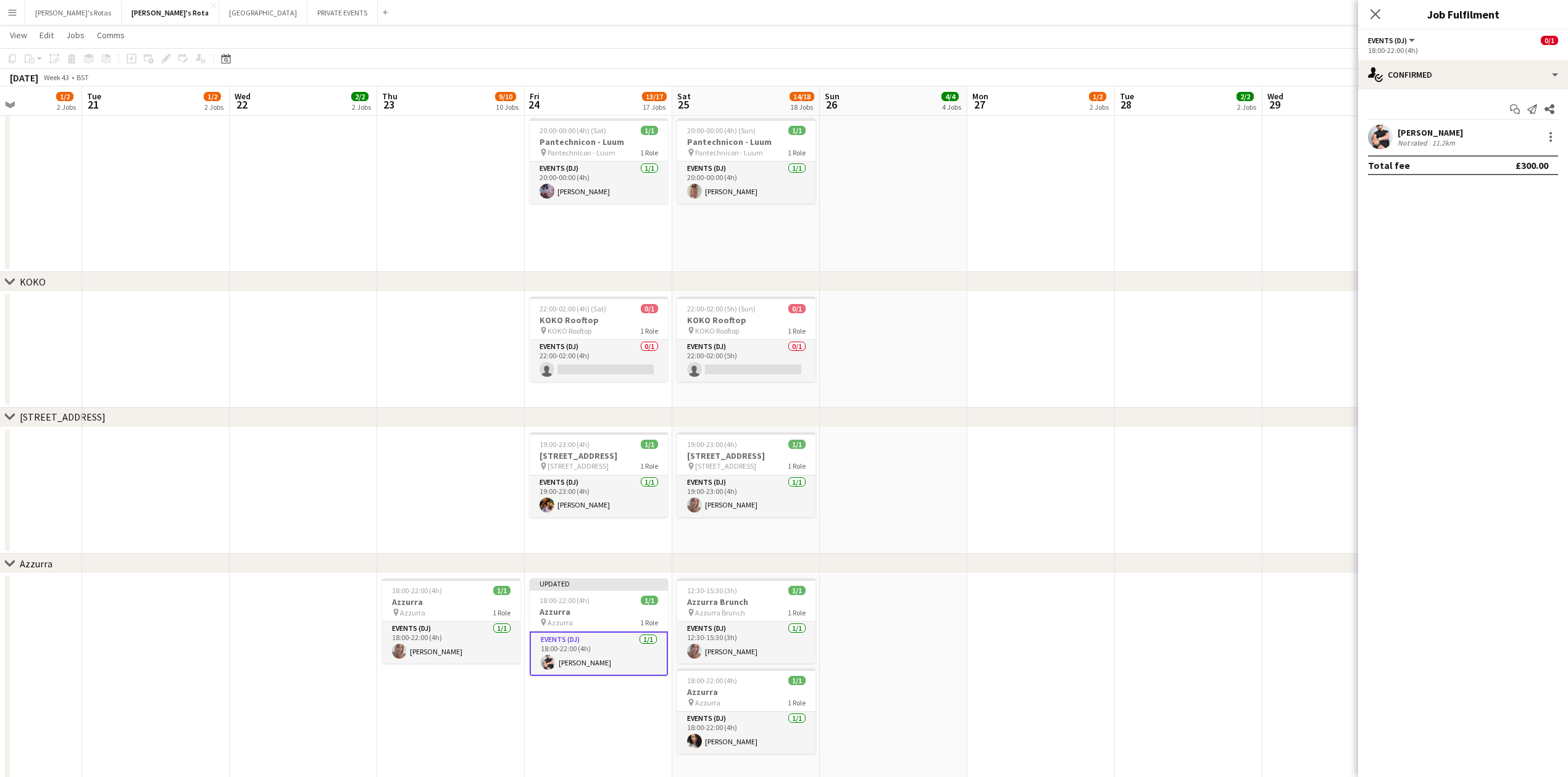
drag, startPoint x: 1375, startPoint y: 14, endPoint x: 1138, endPoint y: 228, distance: 319.3
click at [1376, 16] on icon at bounding box center [1375, 14] width 10 height 10
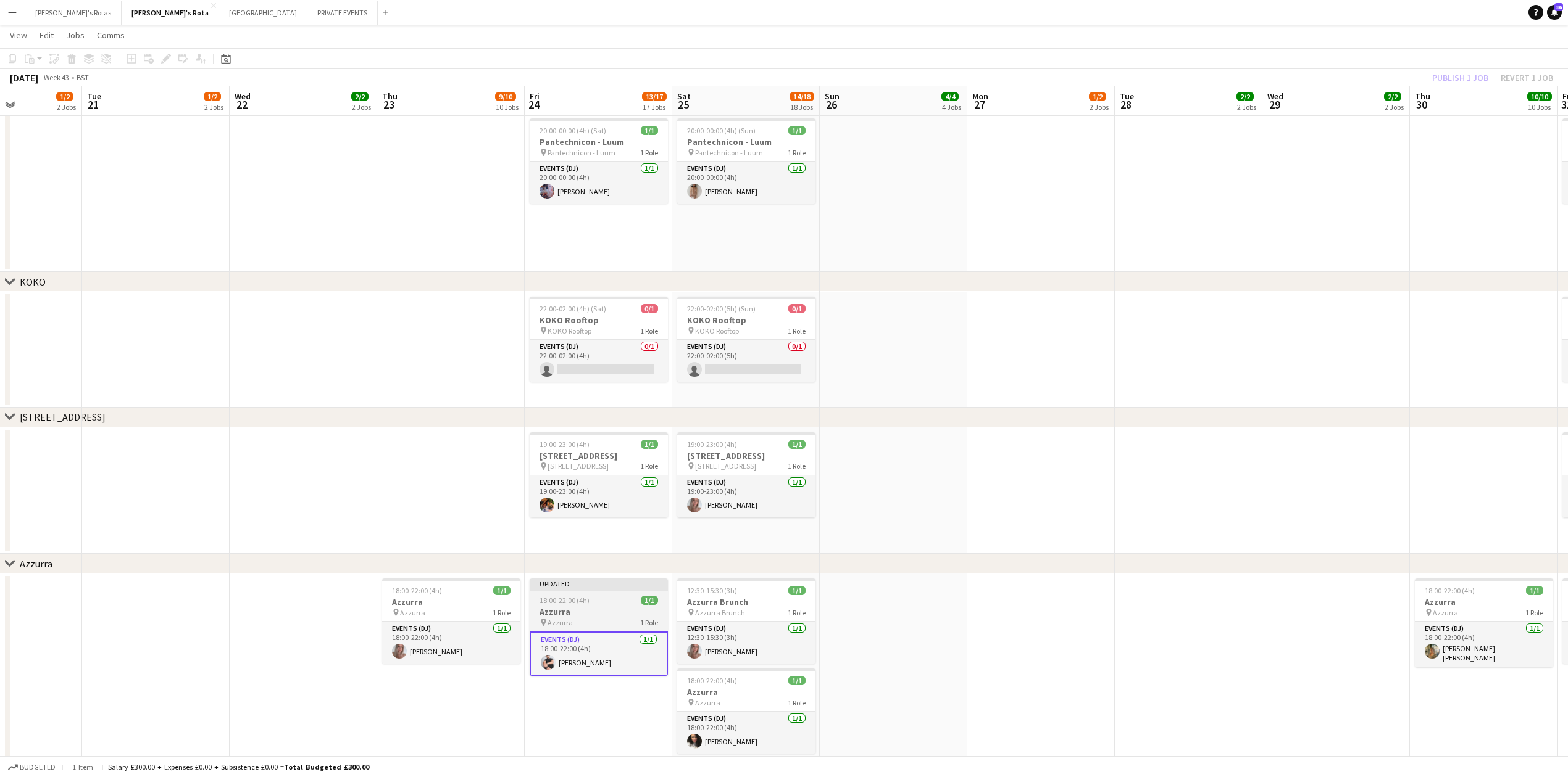
click at [611, 607] on h3 "Azzurra" at bounding box center [599, 612] width 138 height 11
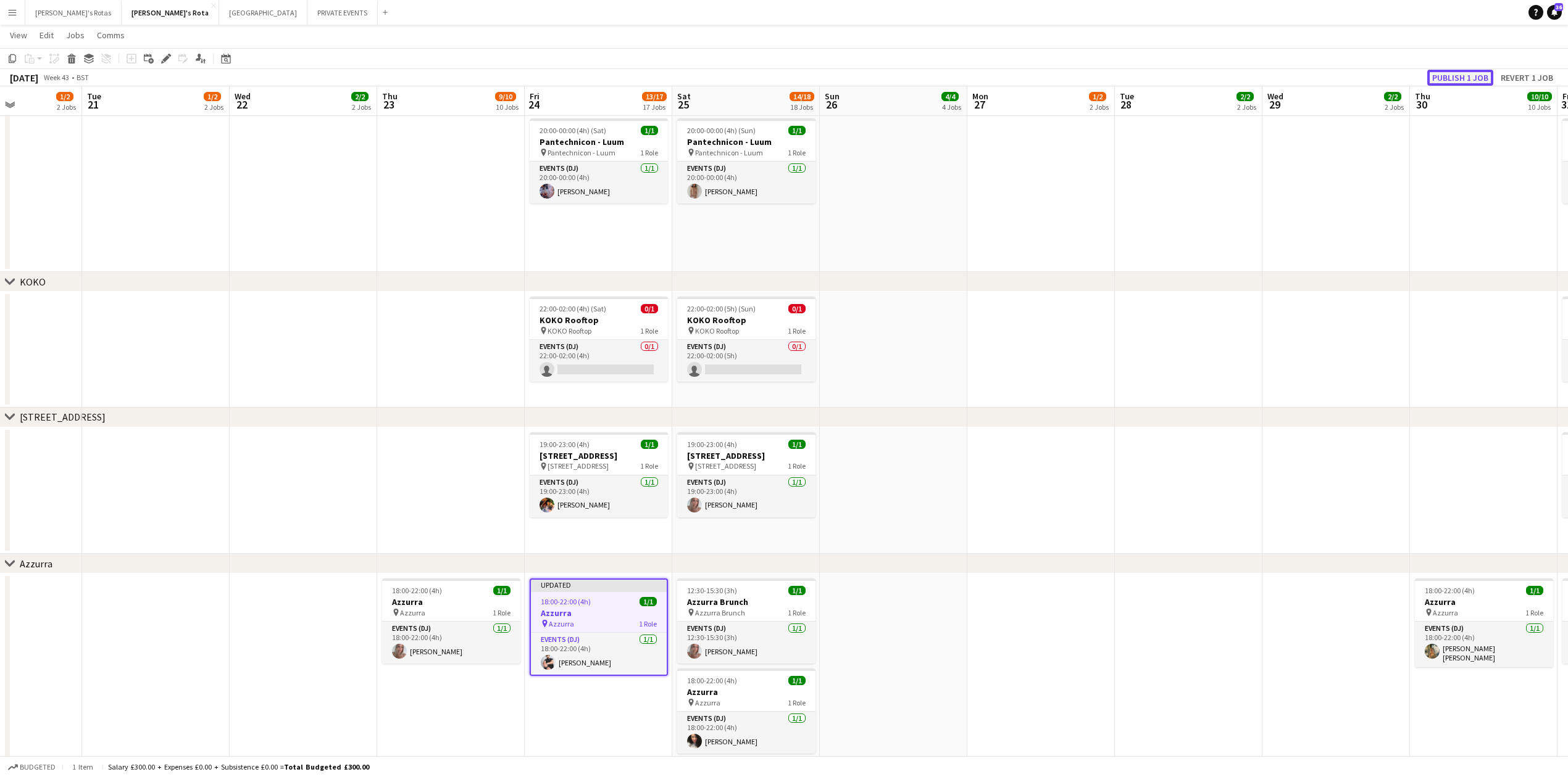
click at [1447, 77] on button "Publish 1 job" at bounding box center [1461, 77] width 66 height 16
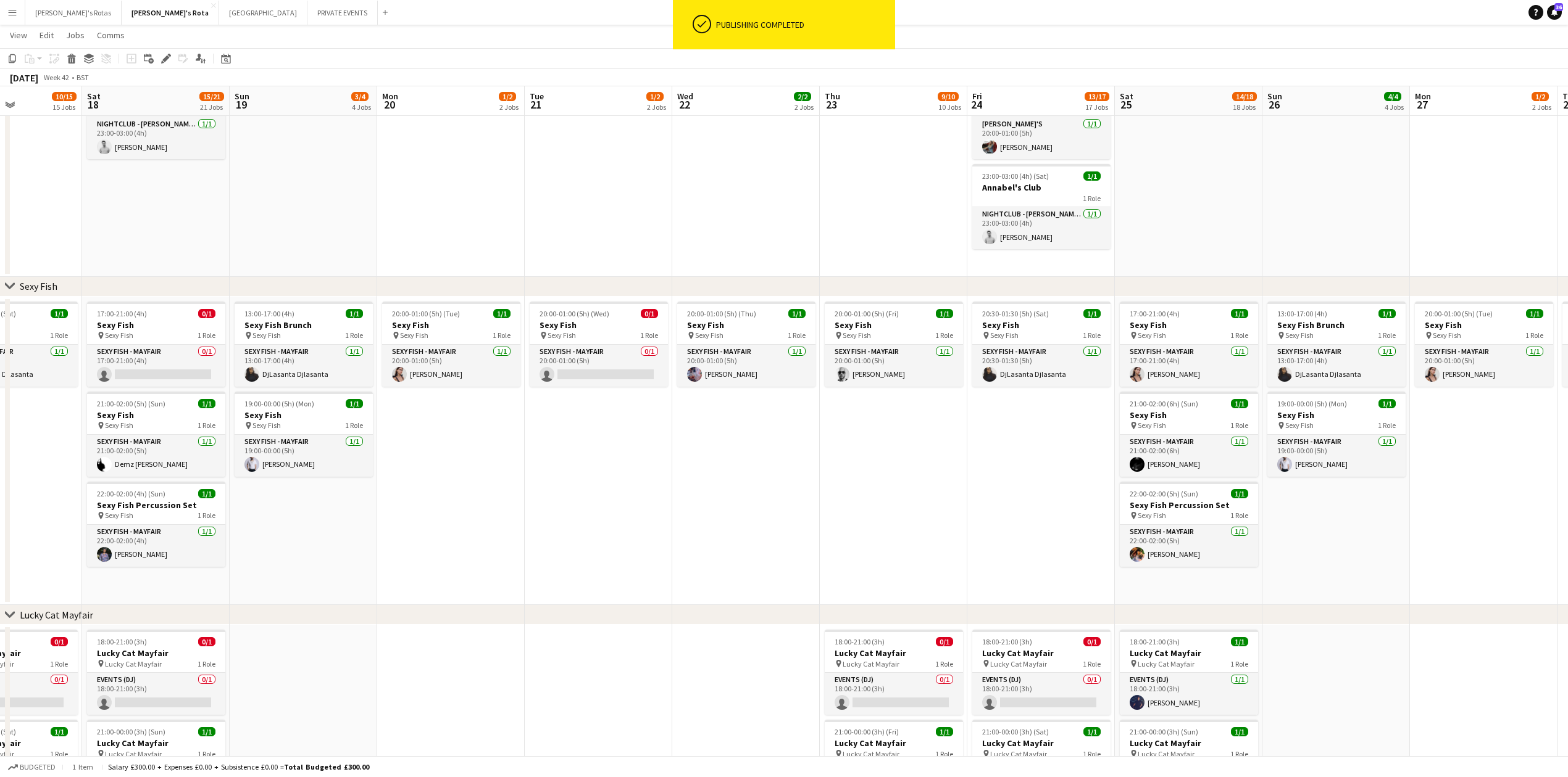
scroll to position [0, 262]
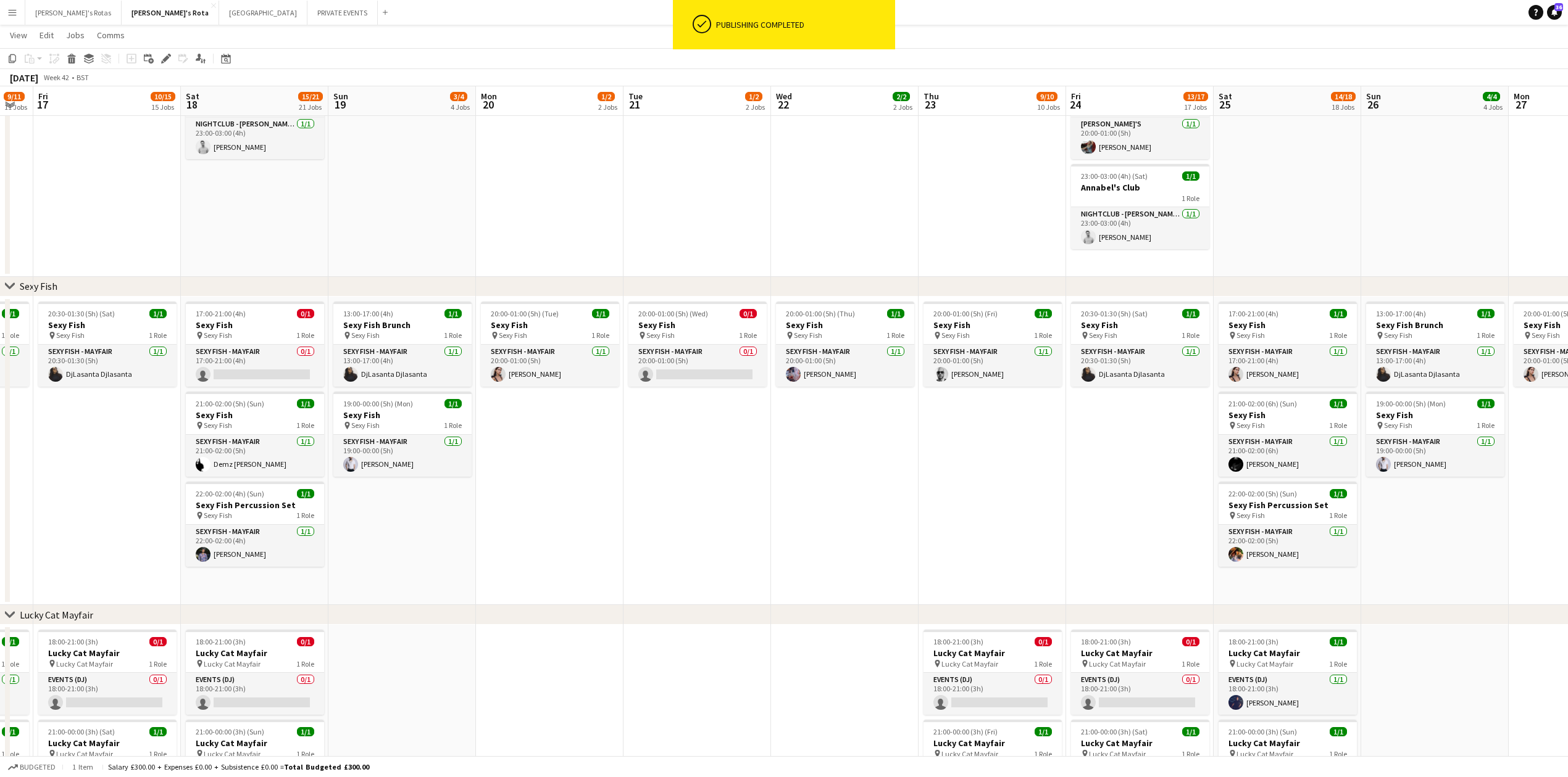
drag, startPoint x: 363, startPoint y: 482, endPoint x: 904, endPoint y: 523, distance: 542.6
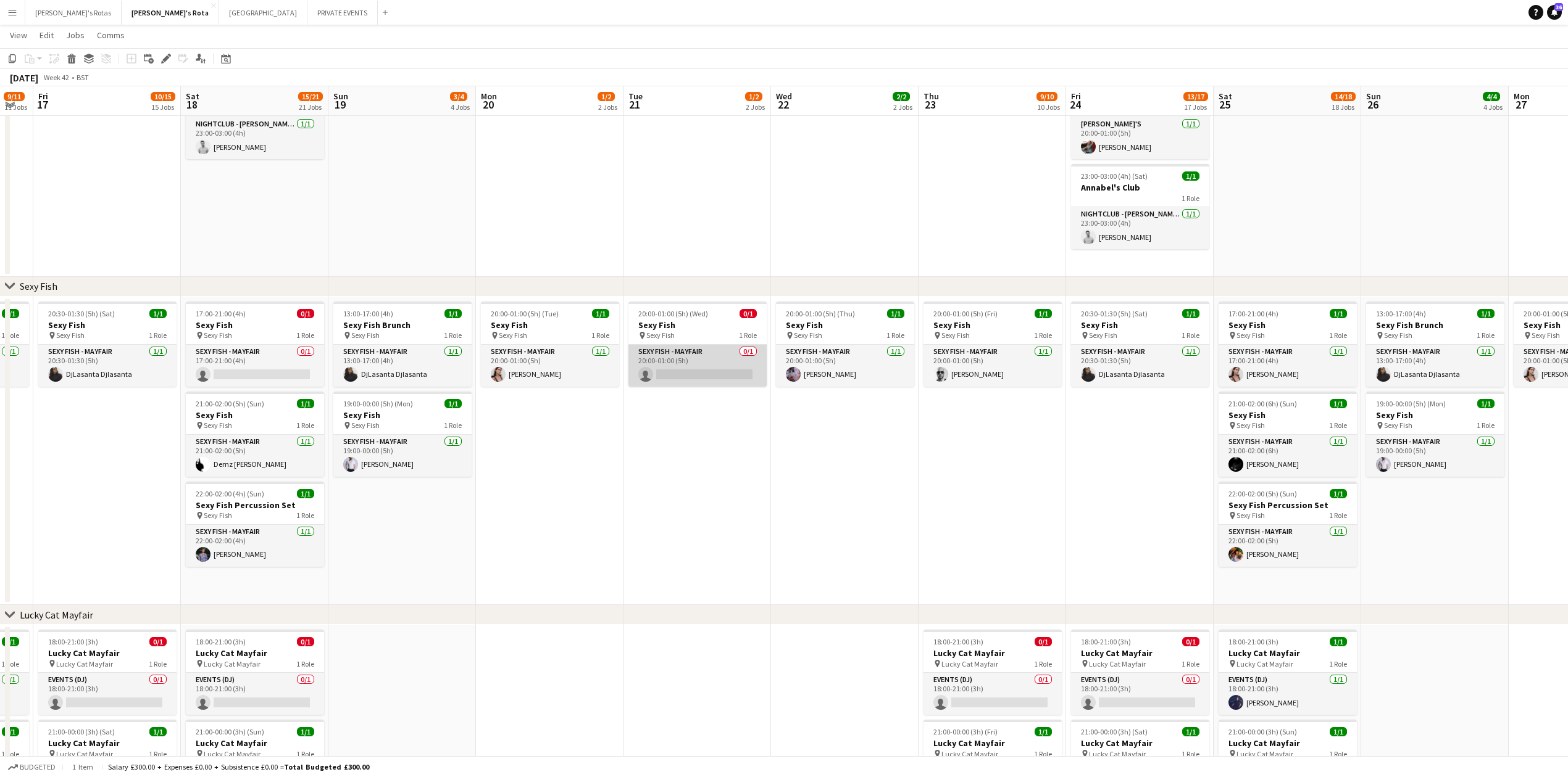
click at [711, 368] on app-card-role "SEXY FISH - MAYFAIR 0/1 20:00-01:00 (5h) single-neutral-actions" at bounding box center [698, 366] width 138 height 42
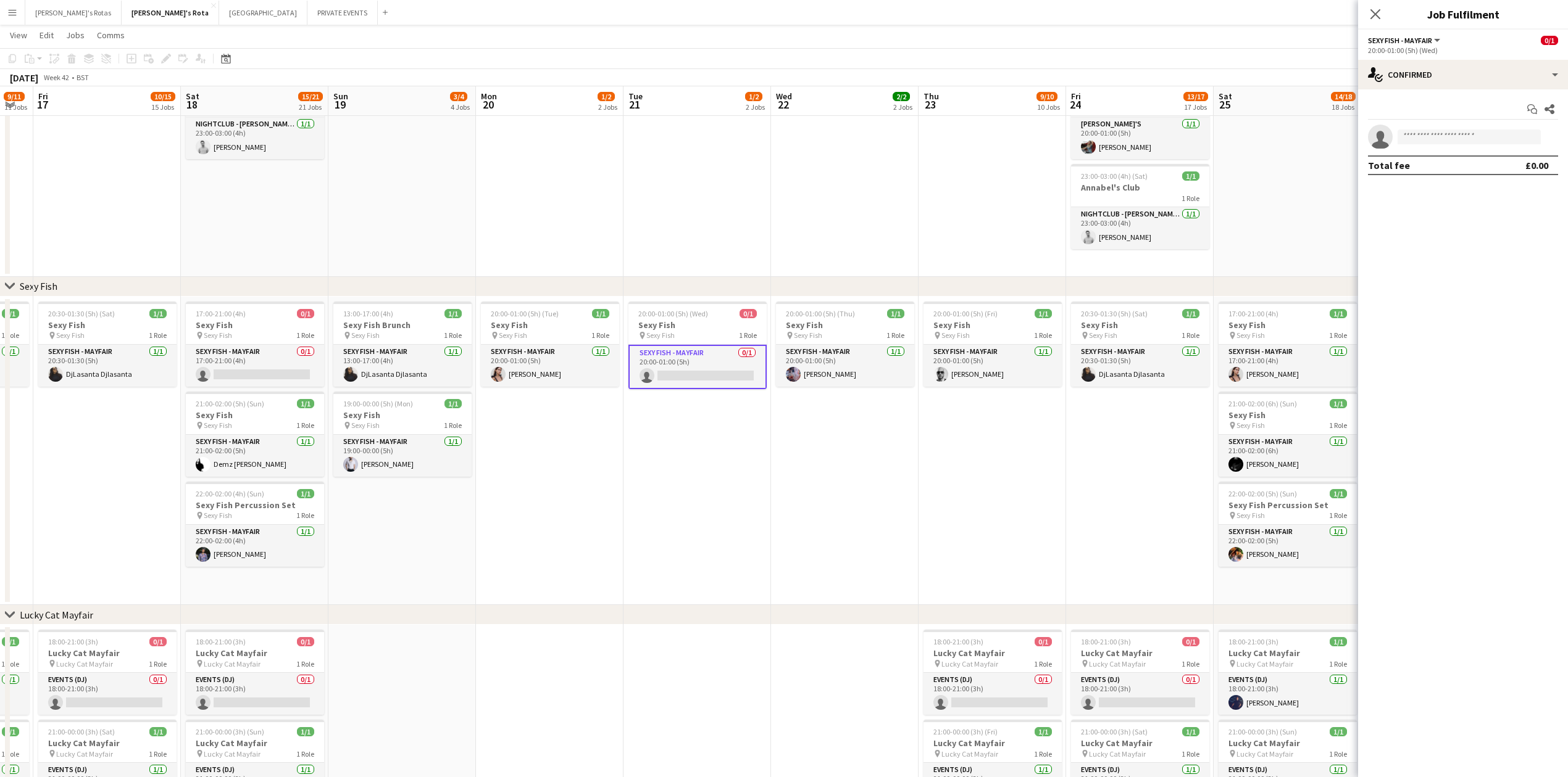
drag, startPoint x: 1434, startPoint y: 103, endPoint x: 1434, endPoint y: 127, distance: 24.0
click at [1434, 124] on div "Start chat Share single-neutral-actions Total fee £0.00" at bounding box center [1463, 137] width 210 height 96
click at [1438, 137] on input at bounding box center [1469, 137] width 144 height 15
type input "*"
type input "*****"
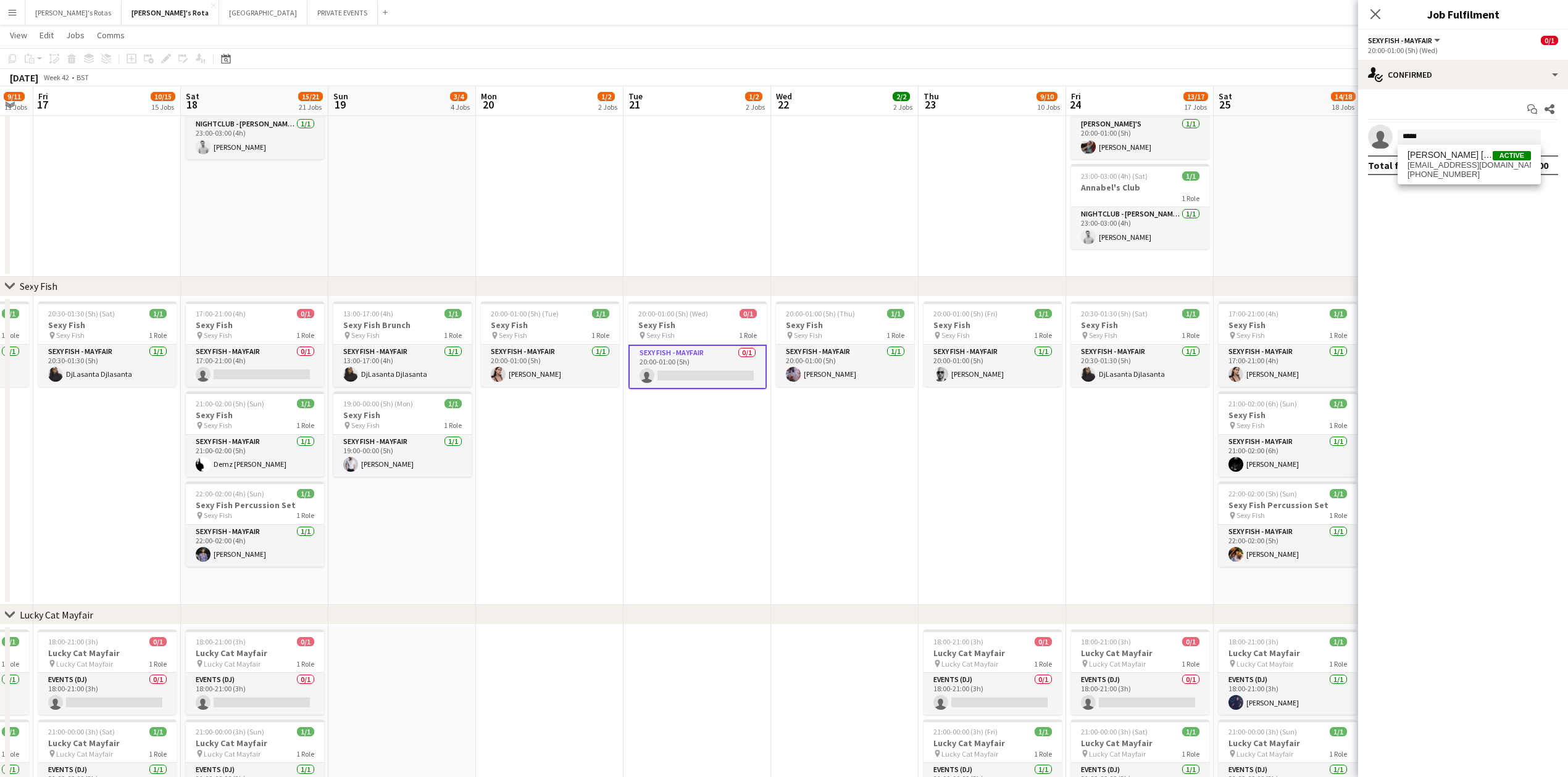
click at [1453, 171] on span "[PERSON_NAME] [PERSON_NAME] Active [EMAIL_ADDRESS][DOMAIN_NAME] [PHONE_NUMBER]" at bounding box center [1469, 164] width 124 height 30
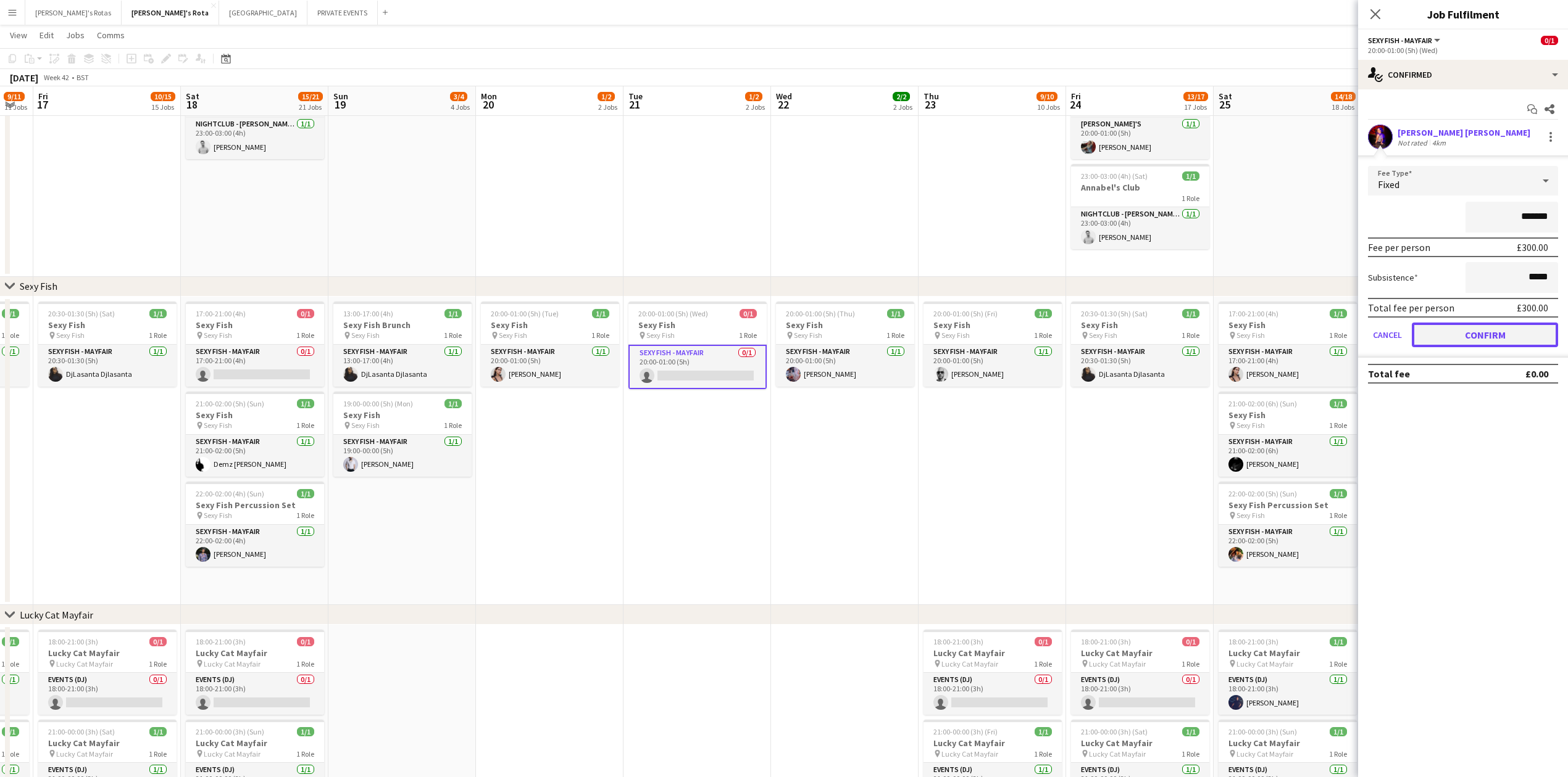
click at [1487, 331] on button "Confirm" at bounding box center [1485, 335] width 147 height 25
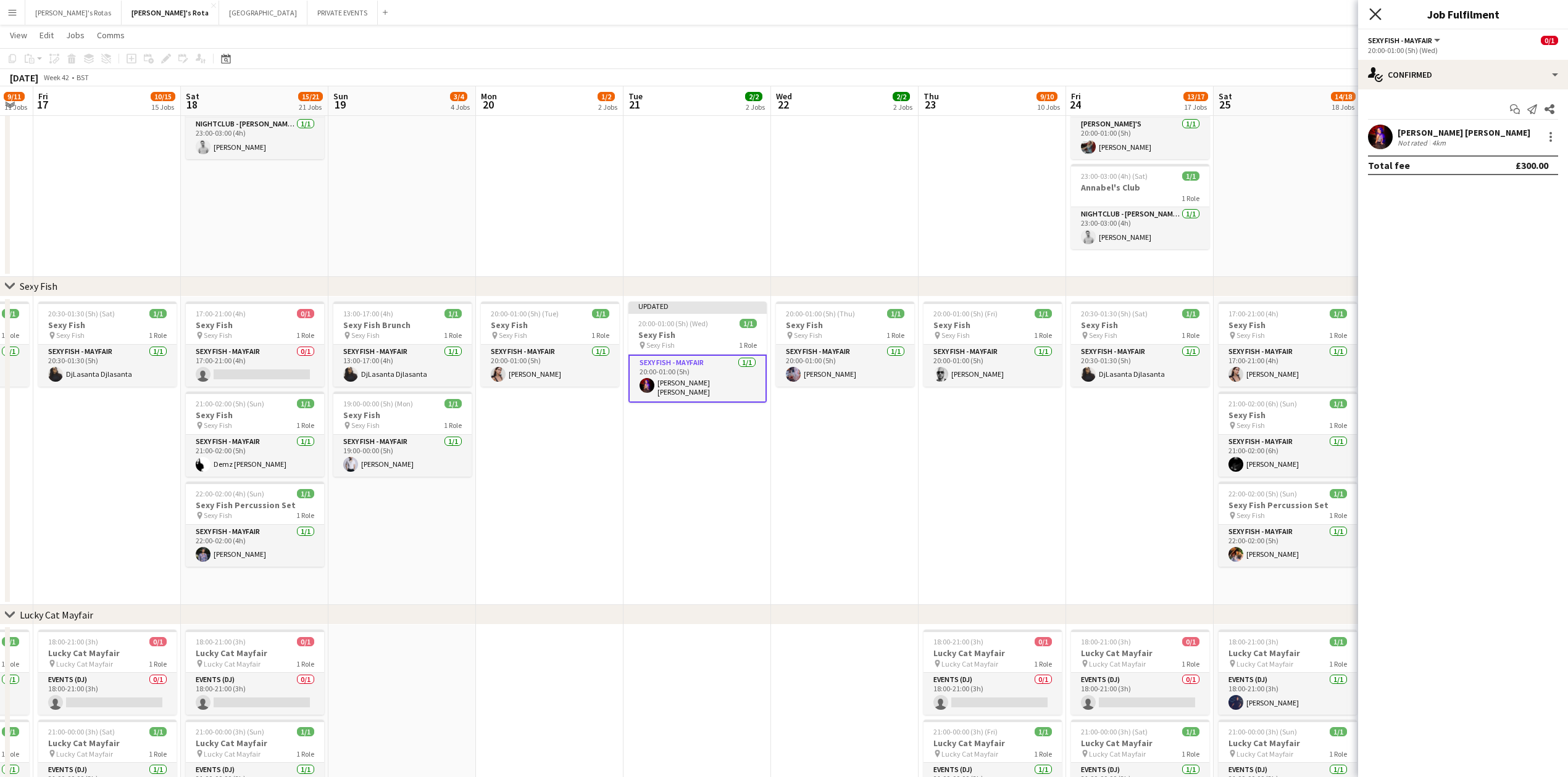
click at [1371, 15] on icon "Close pop-in" at bounding box center [1375, 13] width 12 height 12
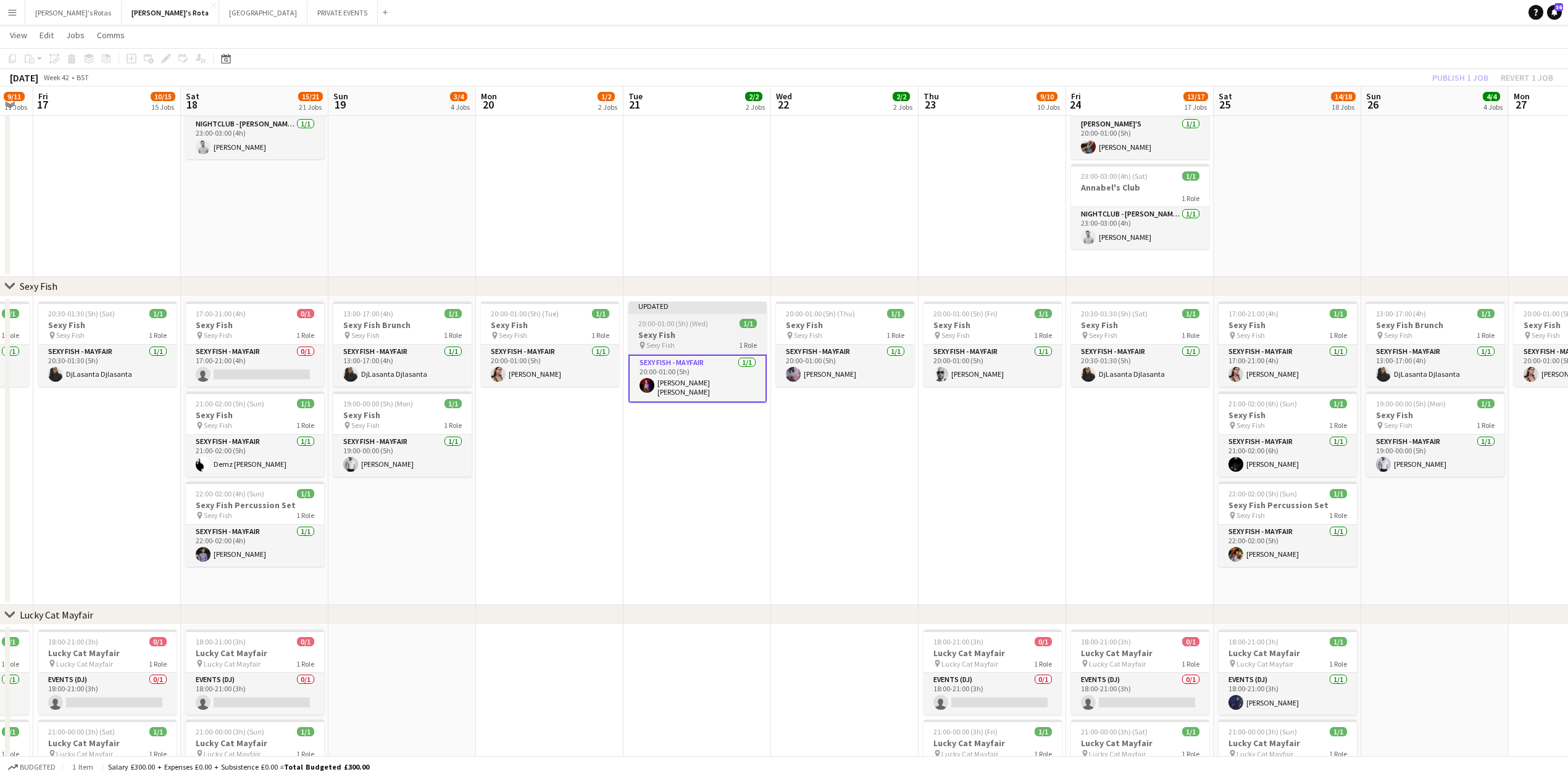
click at [697, 327] on span "20:00-01:00 (5h) (Wed)" at bounding box center [673, 324] width 70 height 9
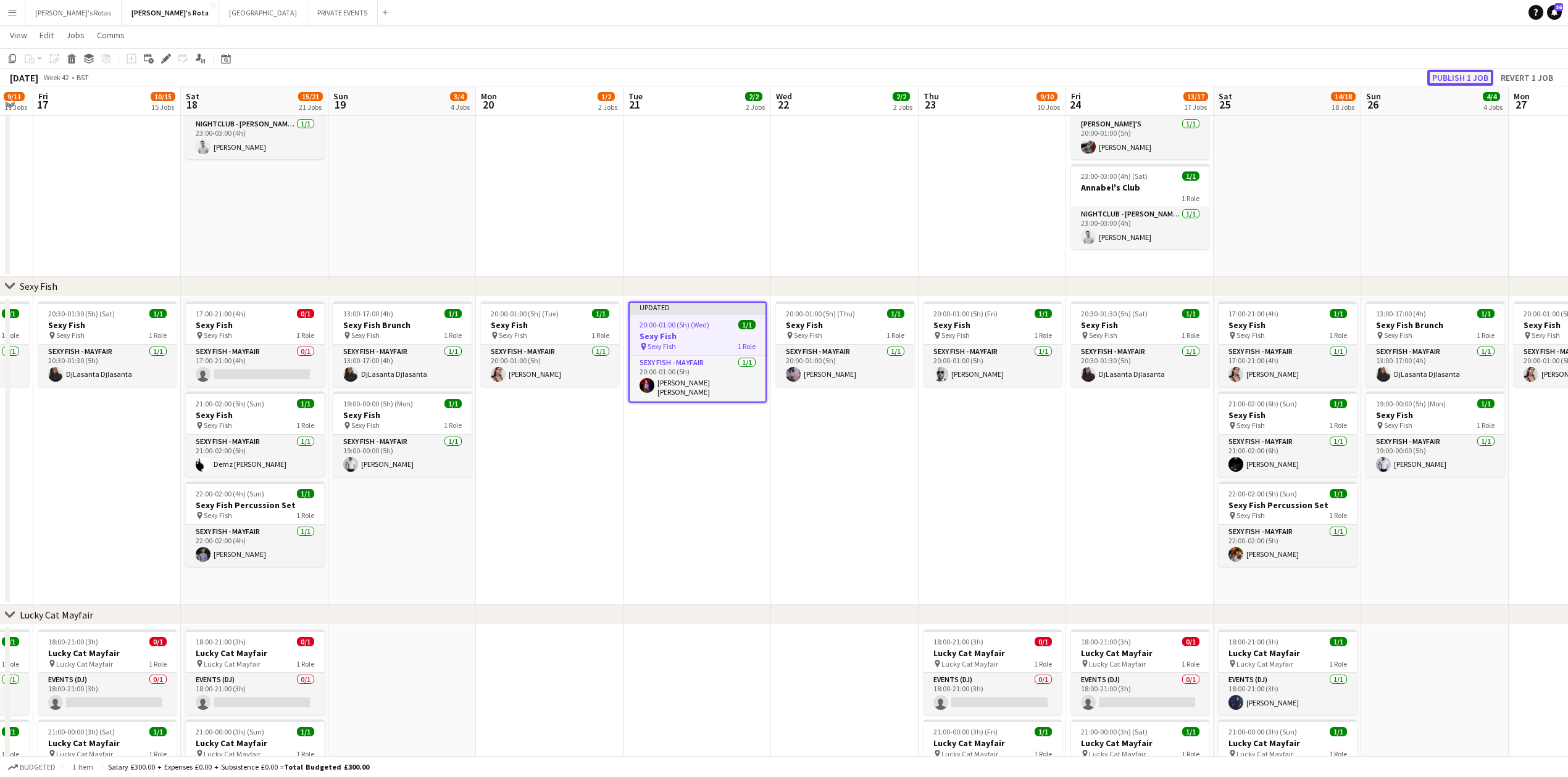
click at [1442, 74] on button "Publish 1 job" at bounding box center [1461, 77] width 66 height 16
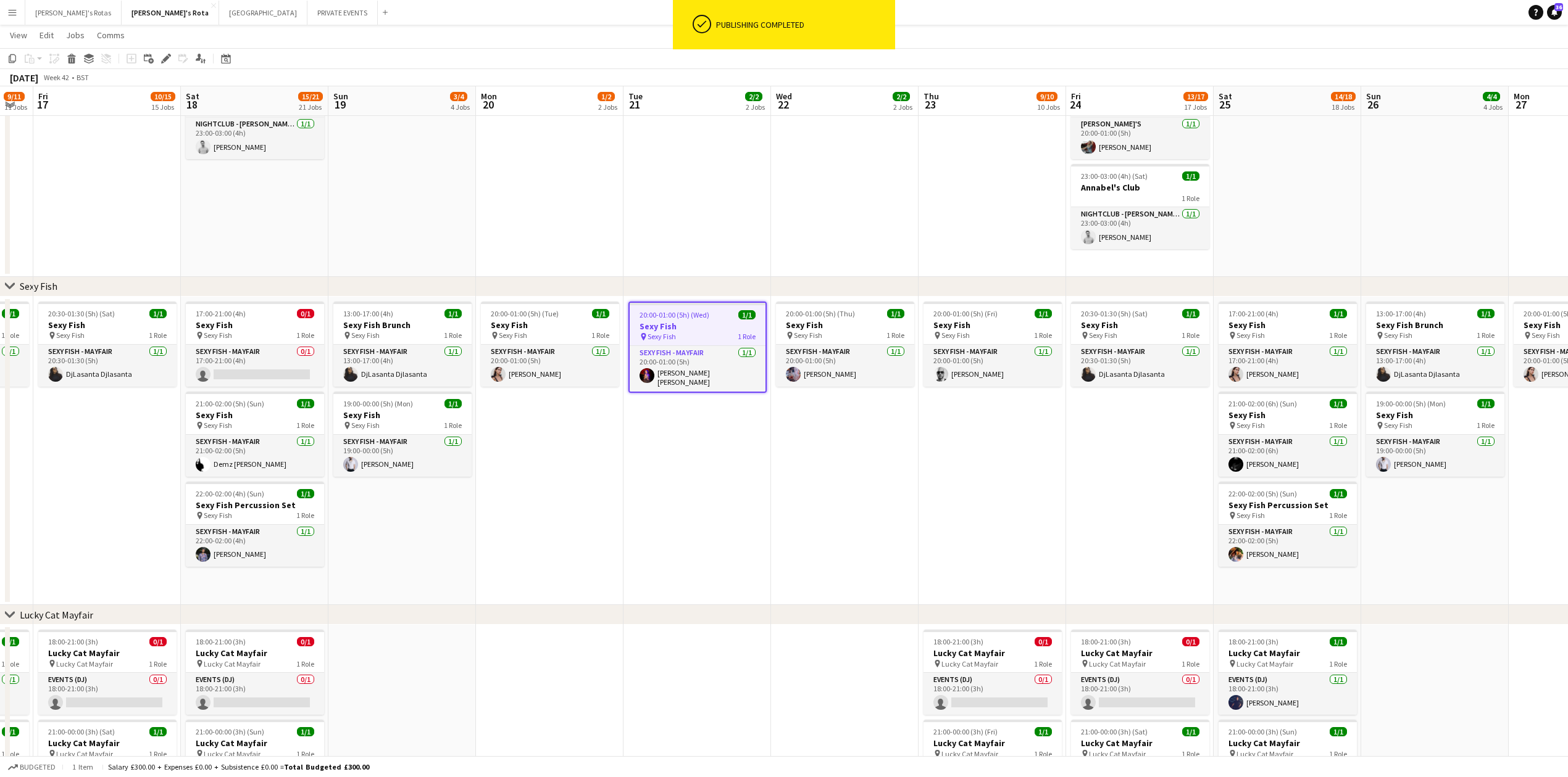
click at [663, 527] on app-date-cell "20:00-01:00 (5h) (Wed) 1/1 Sexy Fish pin Sexy Fish 1 Role SEXY FISH - MAYFAIR […" at bounding box center [697, 451] width 147 height 309
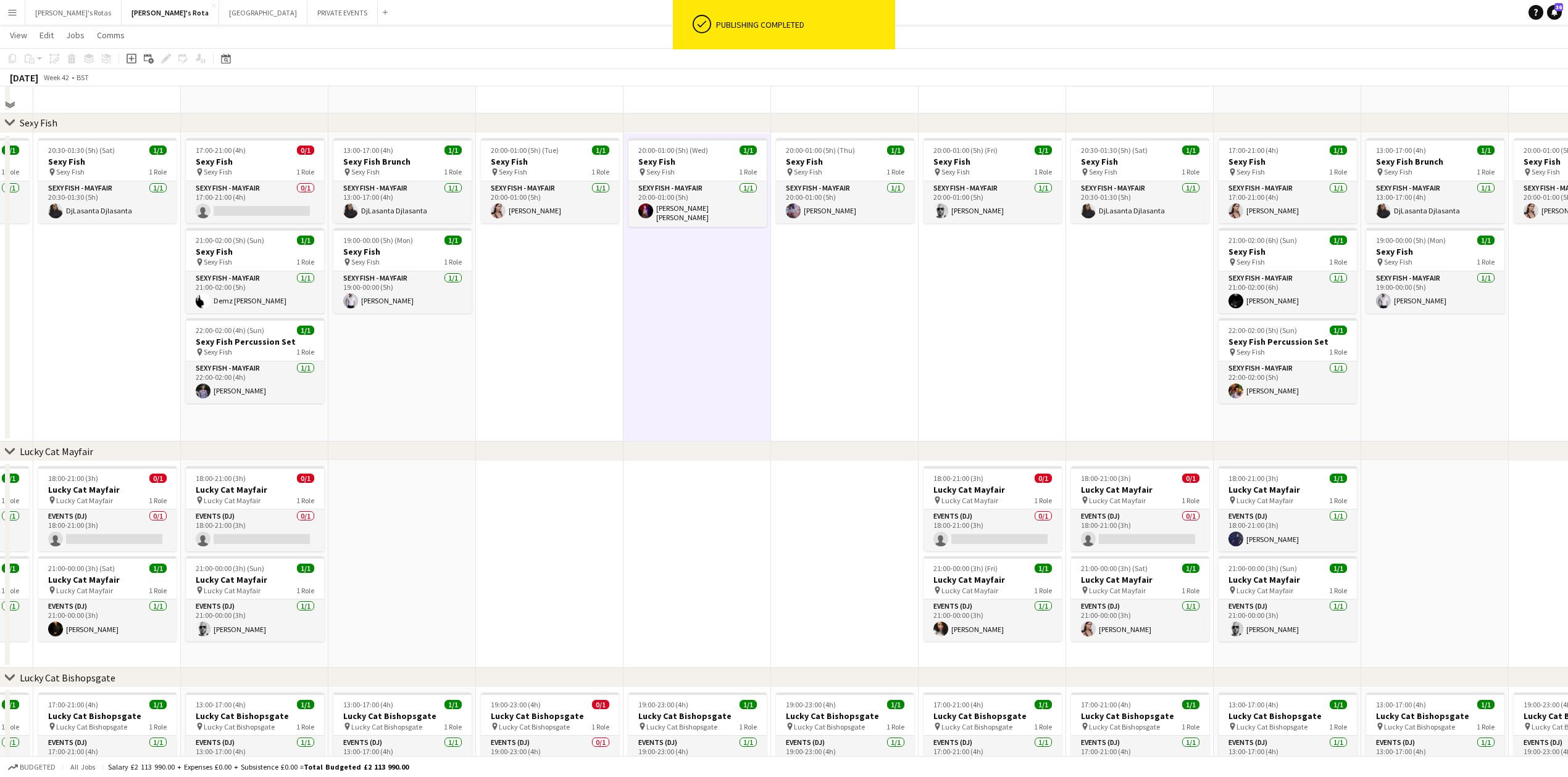
scroll to position [391, 0]
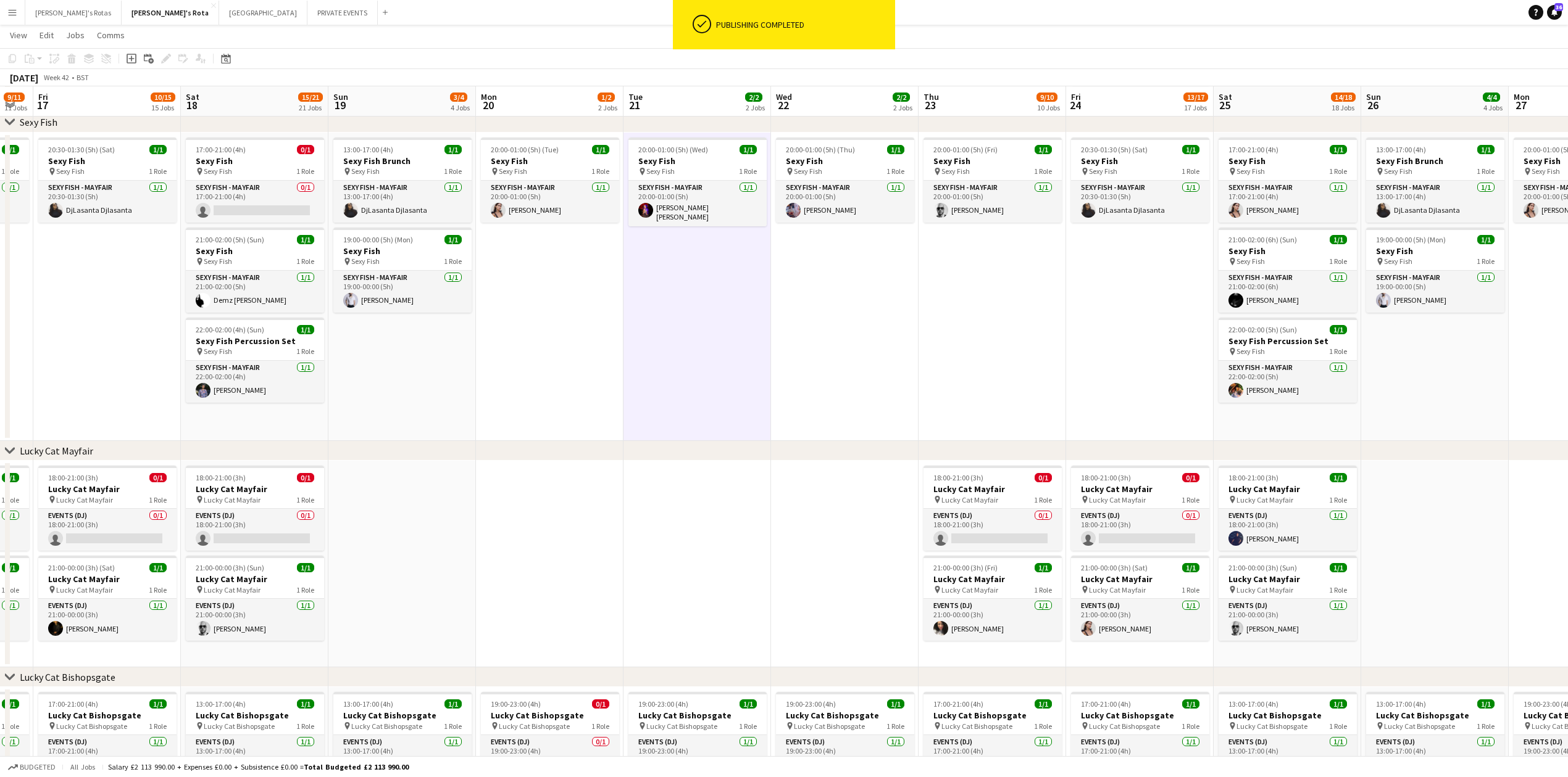
drag, startPoint x: 472, startPoint y: 446, endPoint x: 964, endPoint y: 456, distance: 492.1
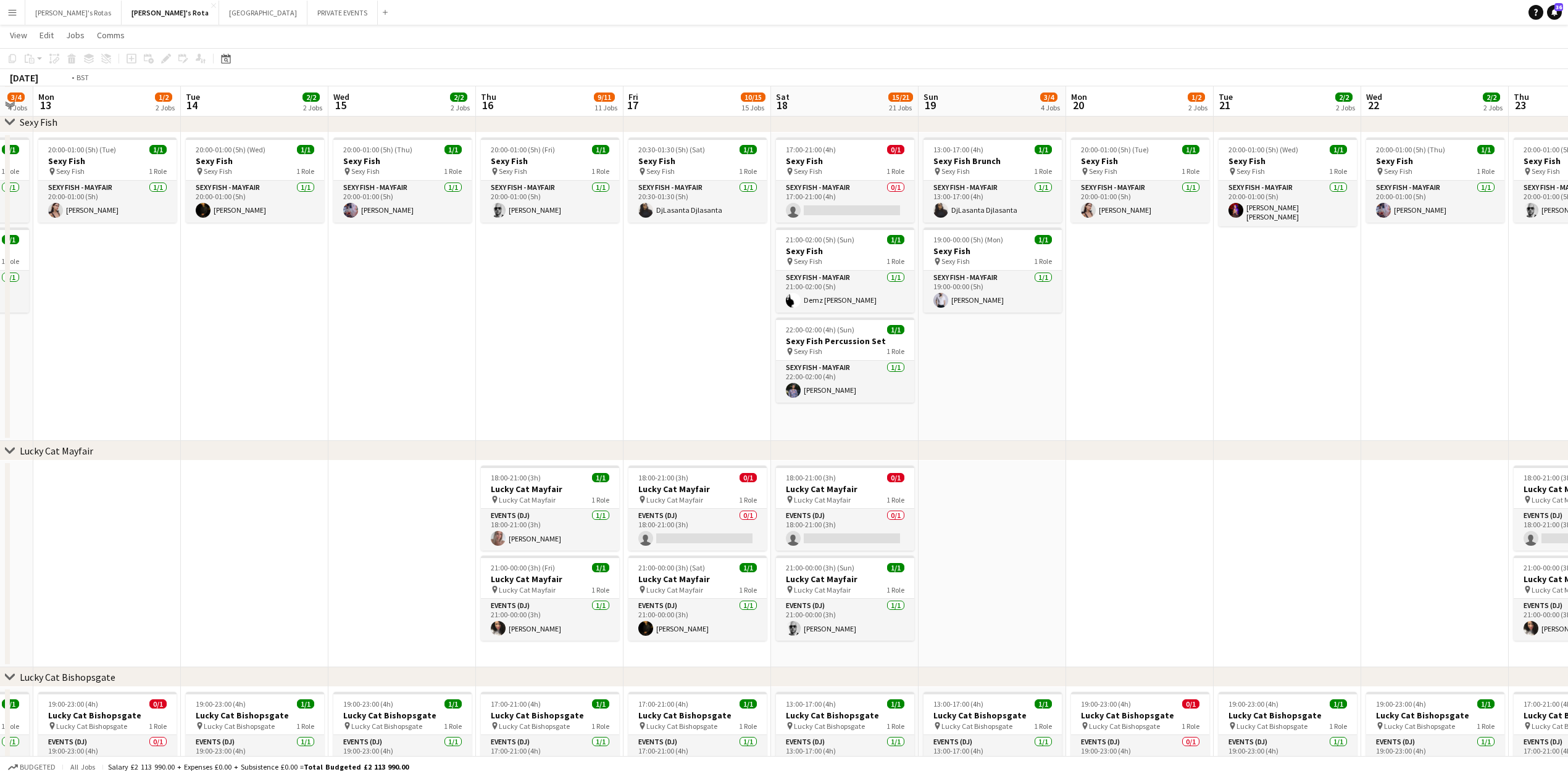
drag, startPoint x: 721, startPoint y: 389, endPoint x: 1231, endPoint y: 369, distance: 510.4
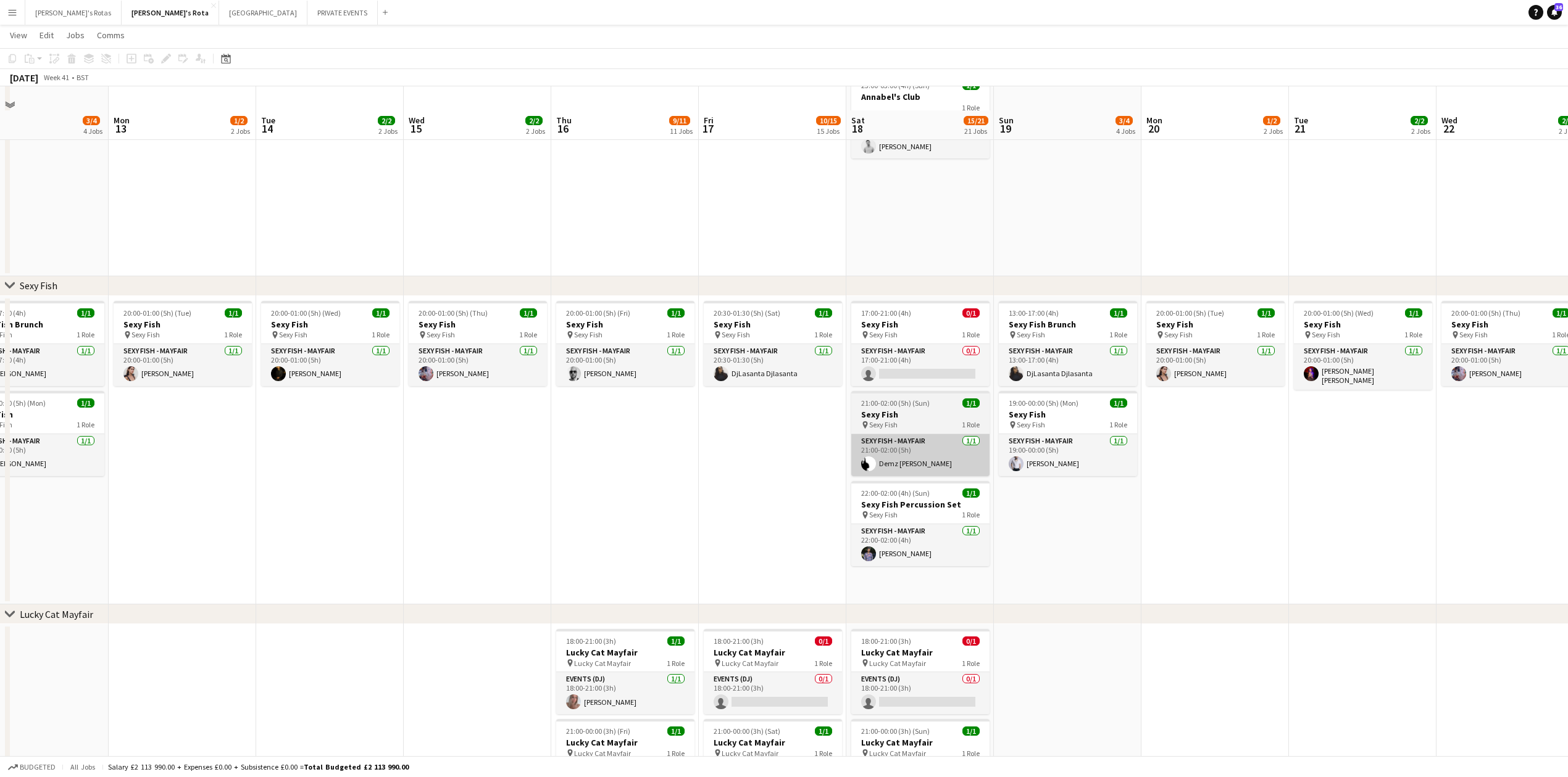
scroll to position [227, 0]
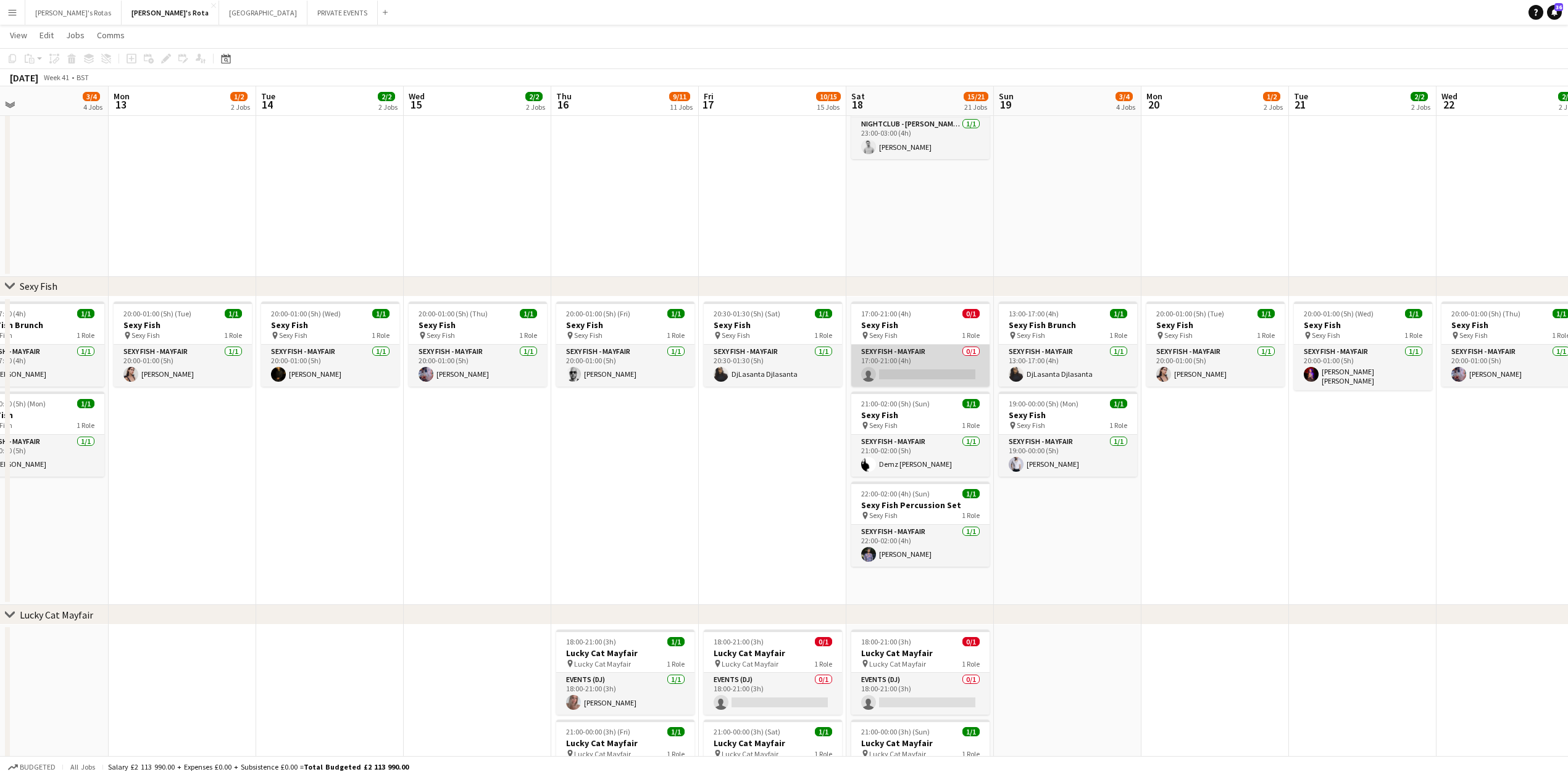
click at [893, 374] on app-card-role "SEXY FISH - MAYFAIR 0/1 17:00-21:00 (4h) single-neutral-actions" at bounding box center [920, 366] width 138 height 42
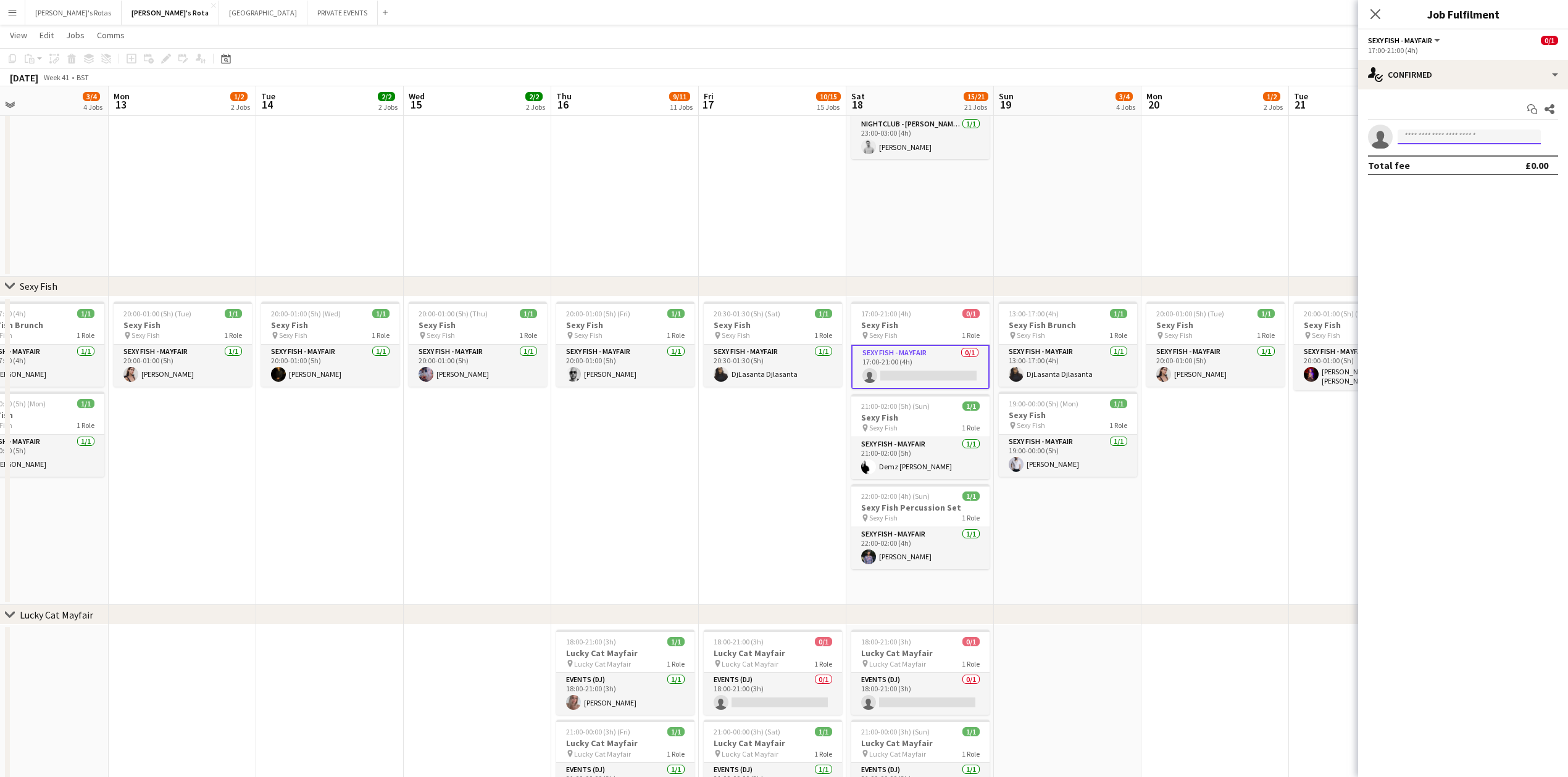
click at [1475, 138] on input at bounding box center [1469, 137] width 144 height 15
type input "*"
type input "*****"
click at [1465, 150] on span "[PERSON_NAME] [PERSON_NAME]" at bounding box center [1450, 155] width 85 height 11
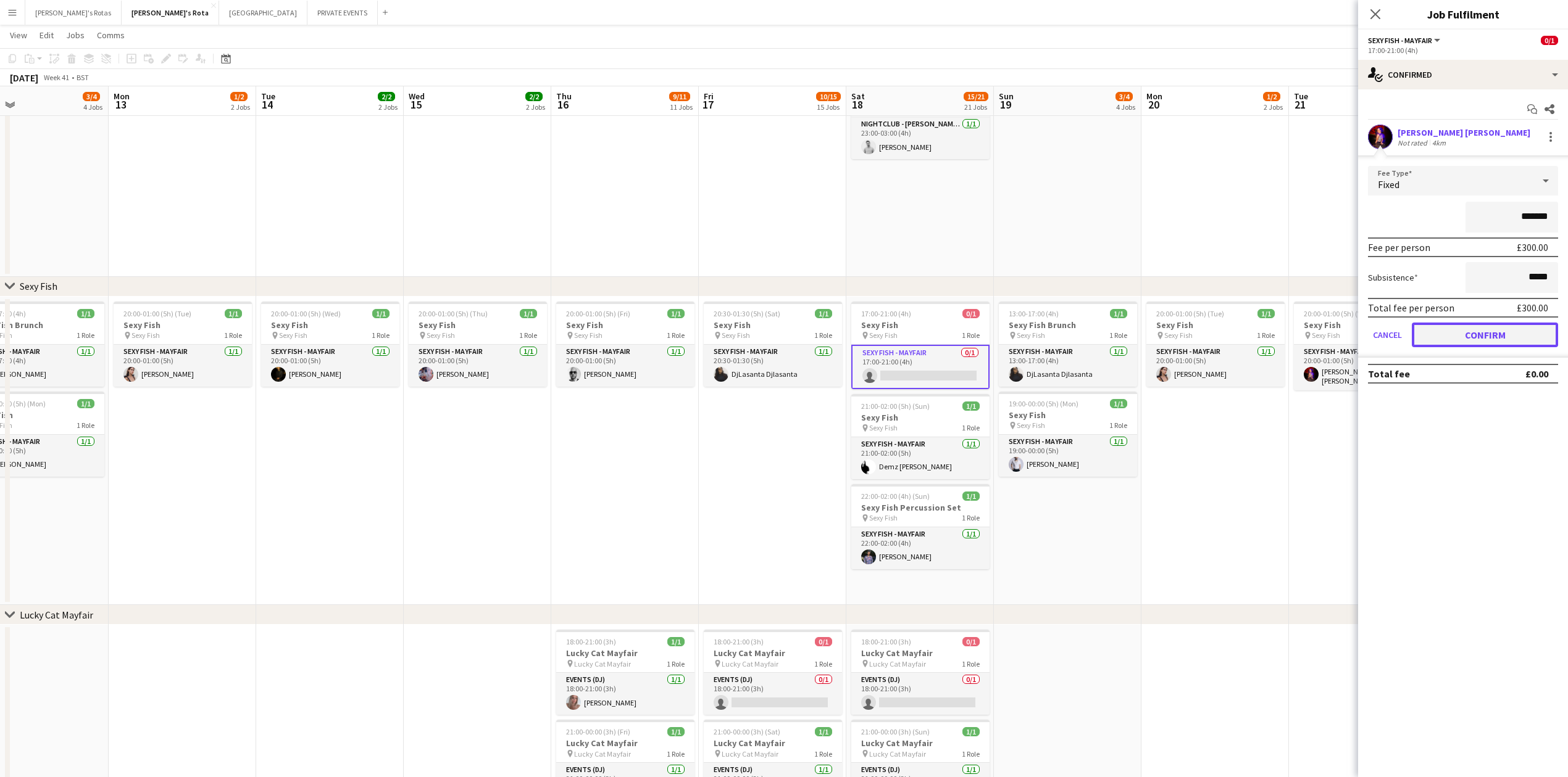
click at [1465, 324] on button "Confirm" at bounding box center [1485, 335] width 147 height 25
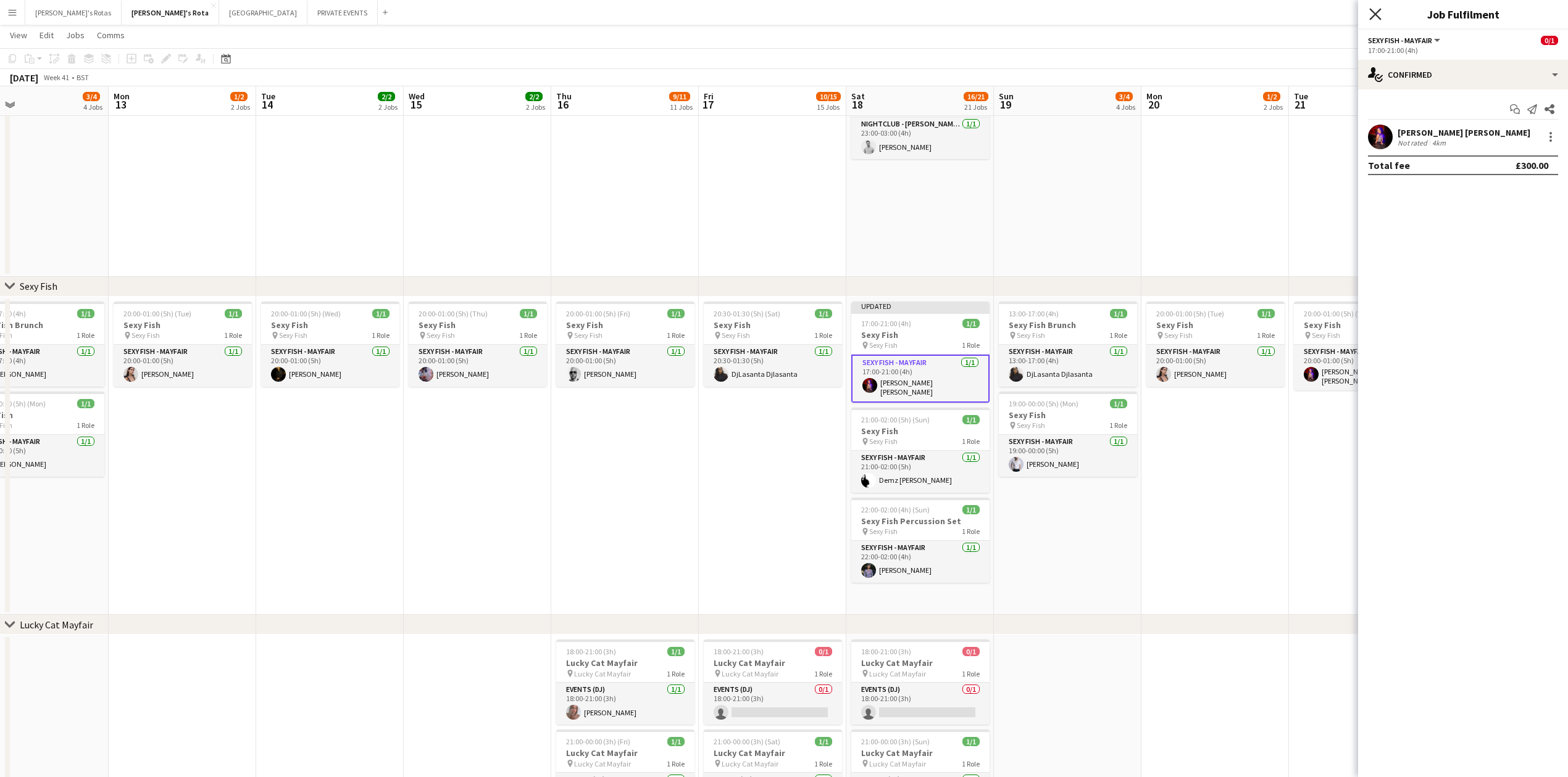
click at [1372, 12] on icon at bounding box center [1375, 13] width 12 height 12
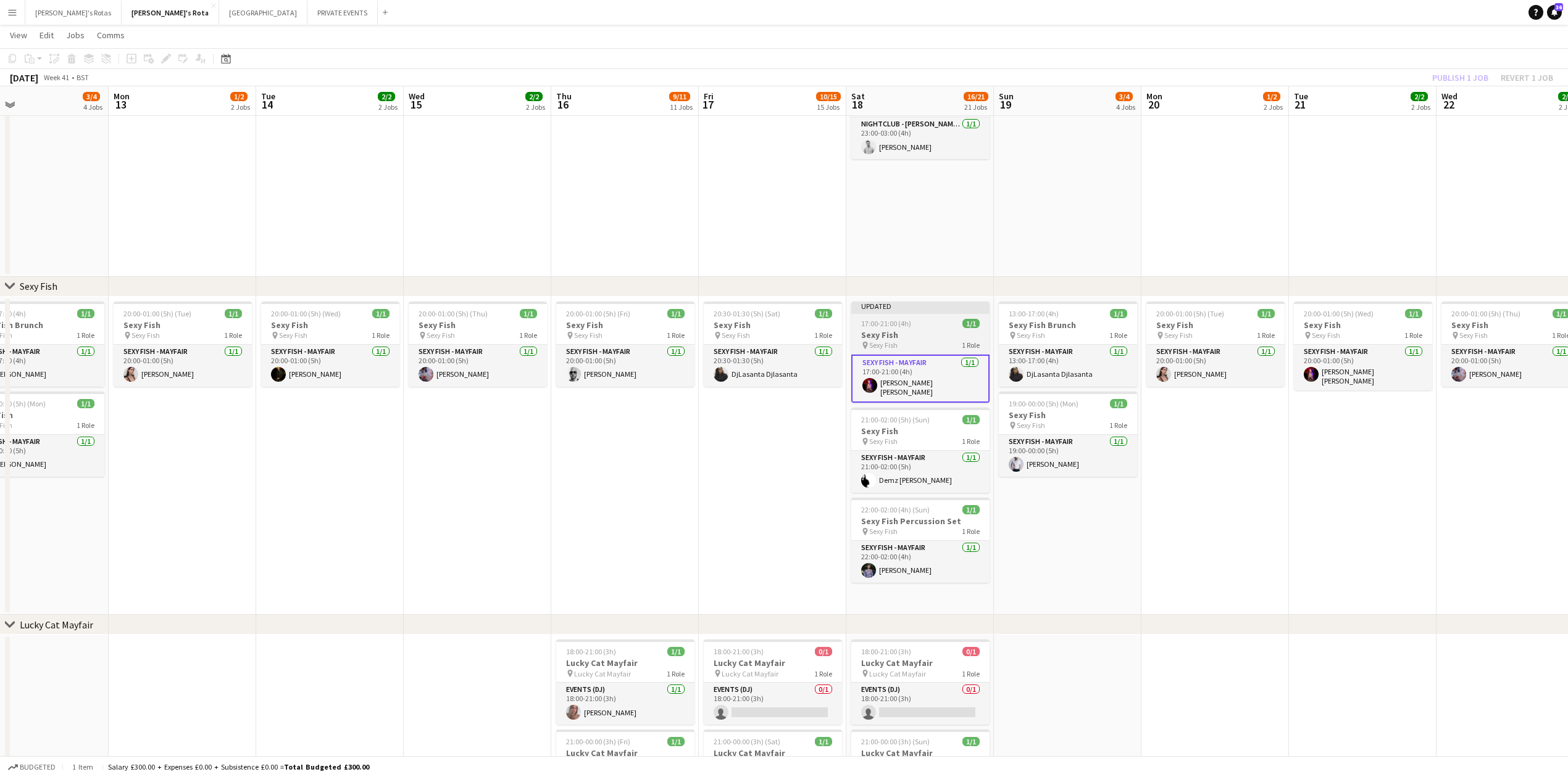
click at [902, 333] on h3 "Sexy Fish" at bounding box center [920, 335] width 138 height 11
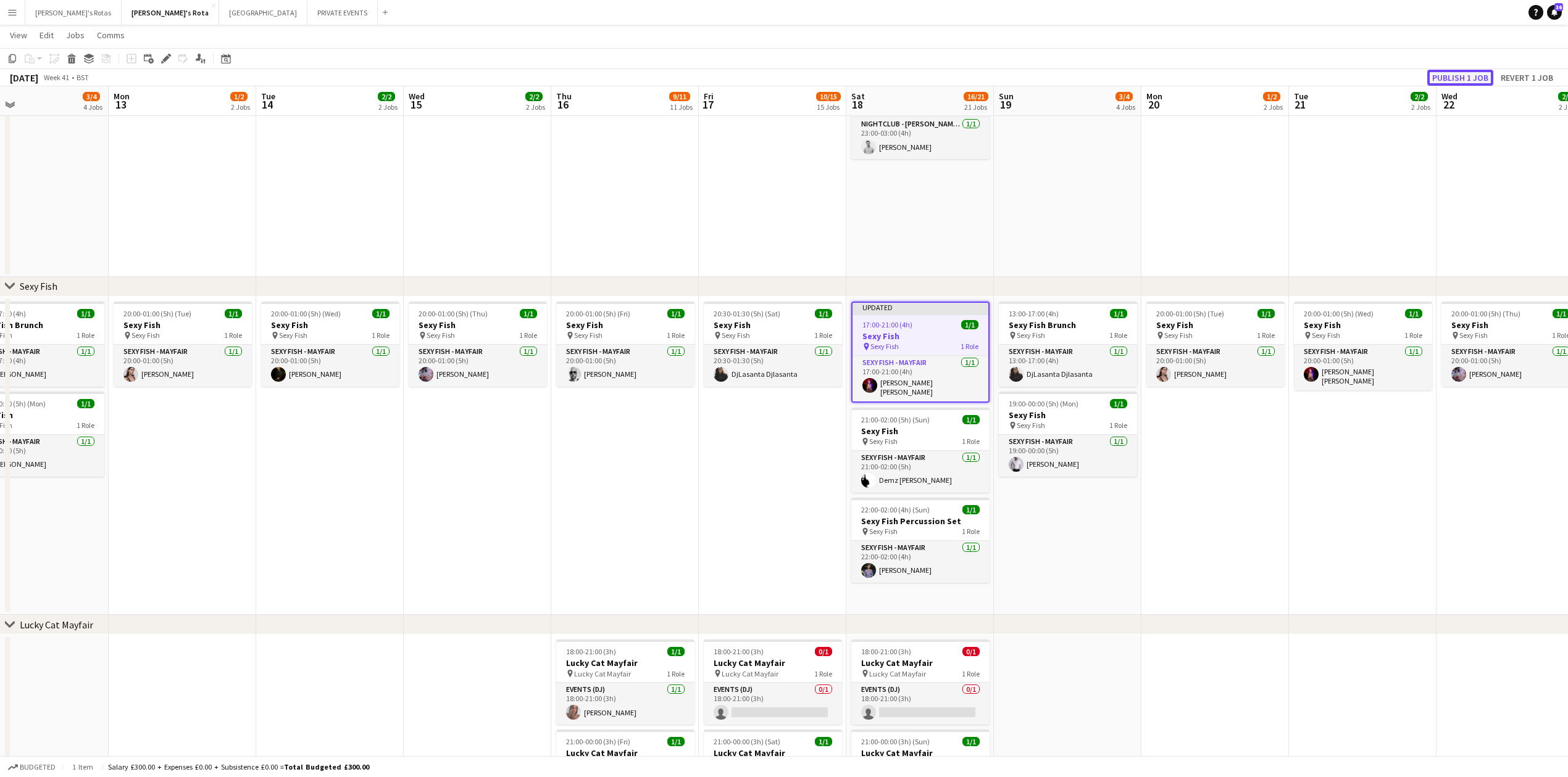
click at [1452, 77] on button "Publish 1 job" at bounding box center [1461, 77] width 66 height 16
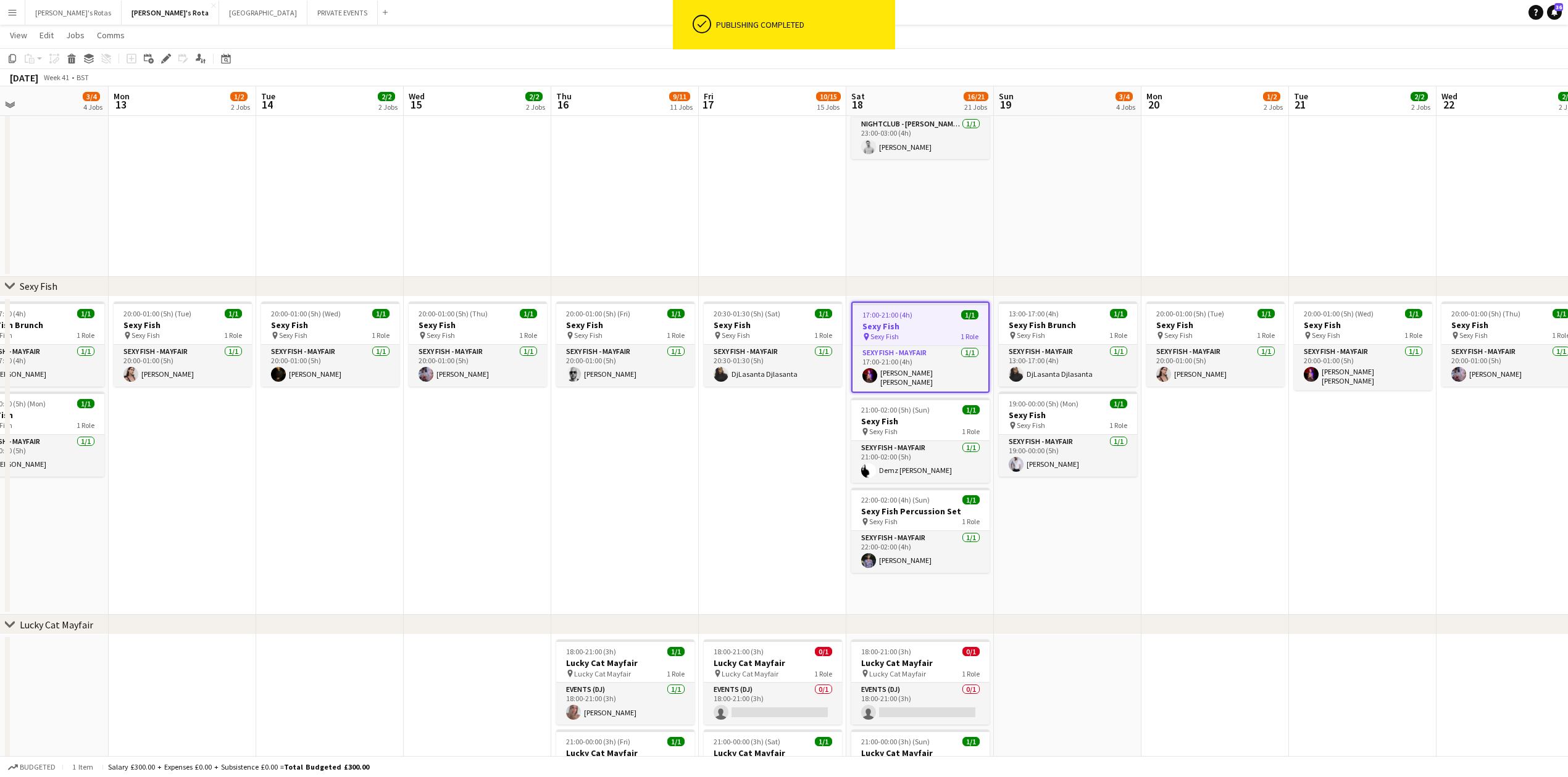
click at [383, 500] on app-date-cell "20:00-01:00 (5h) (Wed) 1/1 Sexy Fish pin Sexy Fish 1 Role SEXY FISH - MAYFAIR […" at bounding box center [330, 456] width 147 height 319
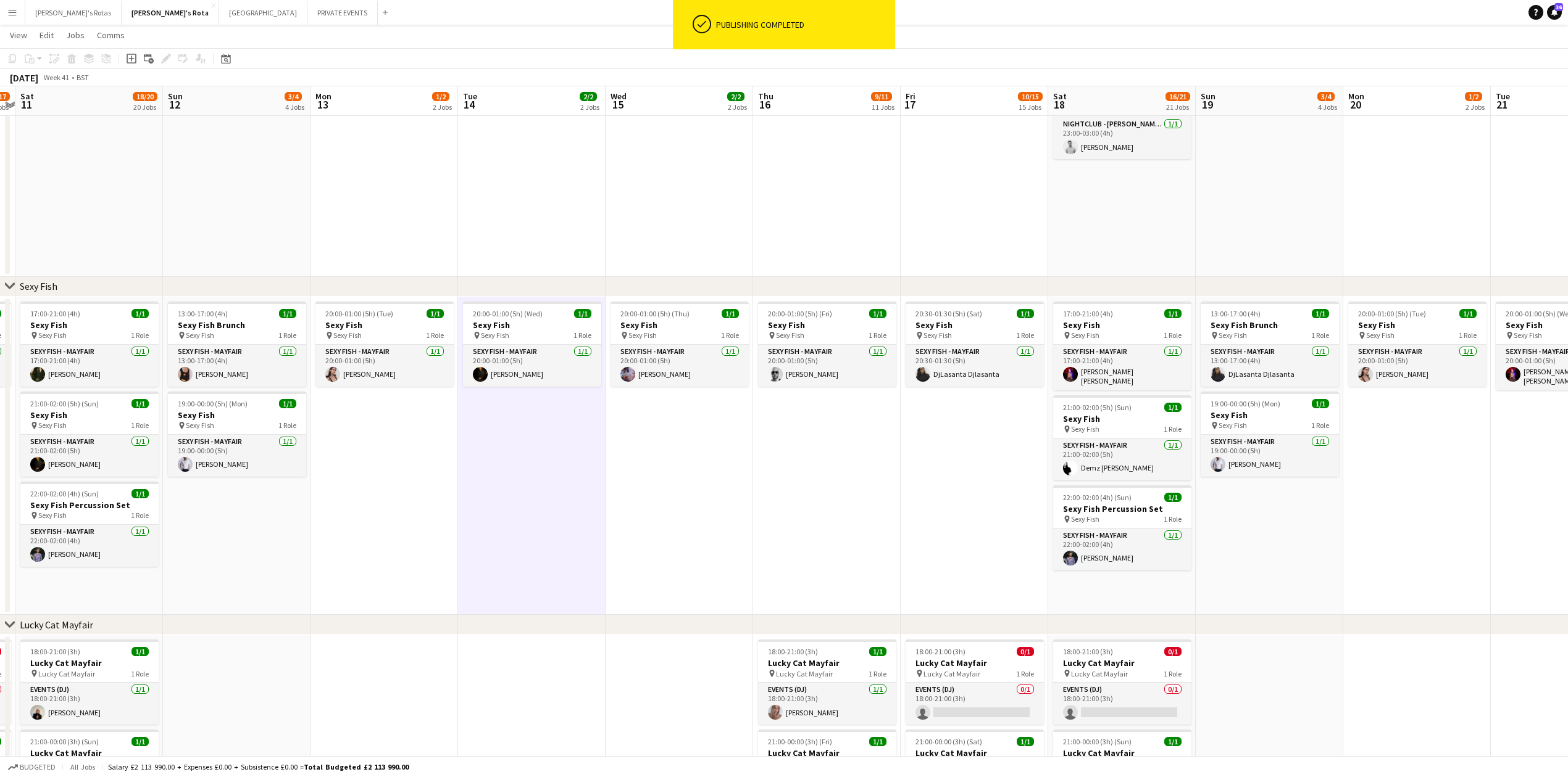
drag, startPoint x: 282, startPoint y: 465, endPoint x: 1008, endPoint y: 506, distance: 727.2
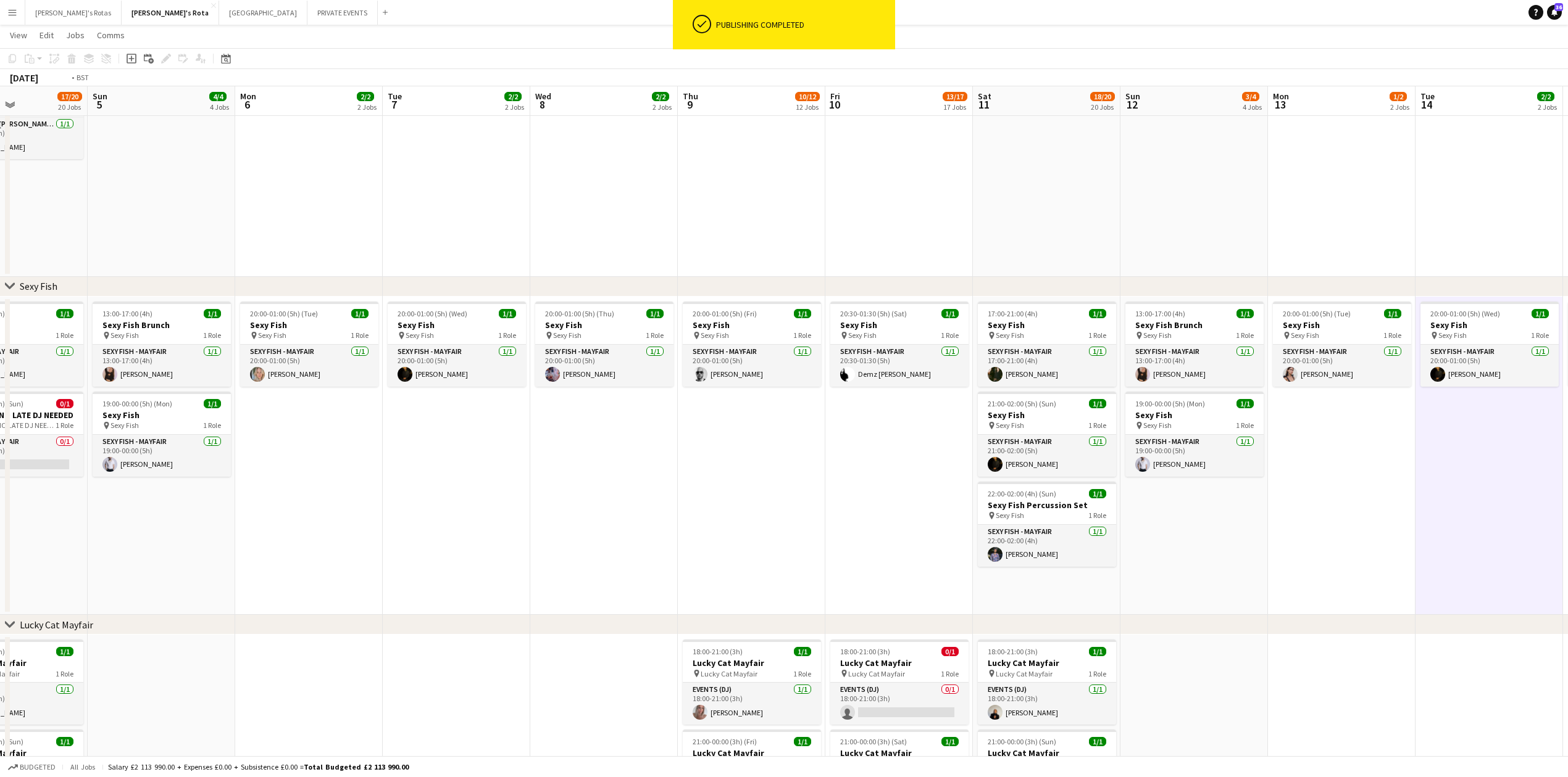
drag, startPoint x: 383, startPoint y: 532, endPoint x: 986, endPoint y: 566, distance: 604.0
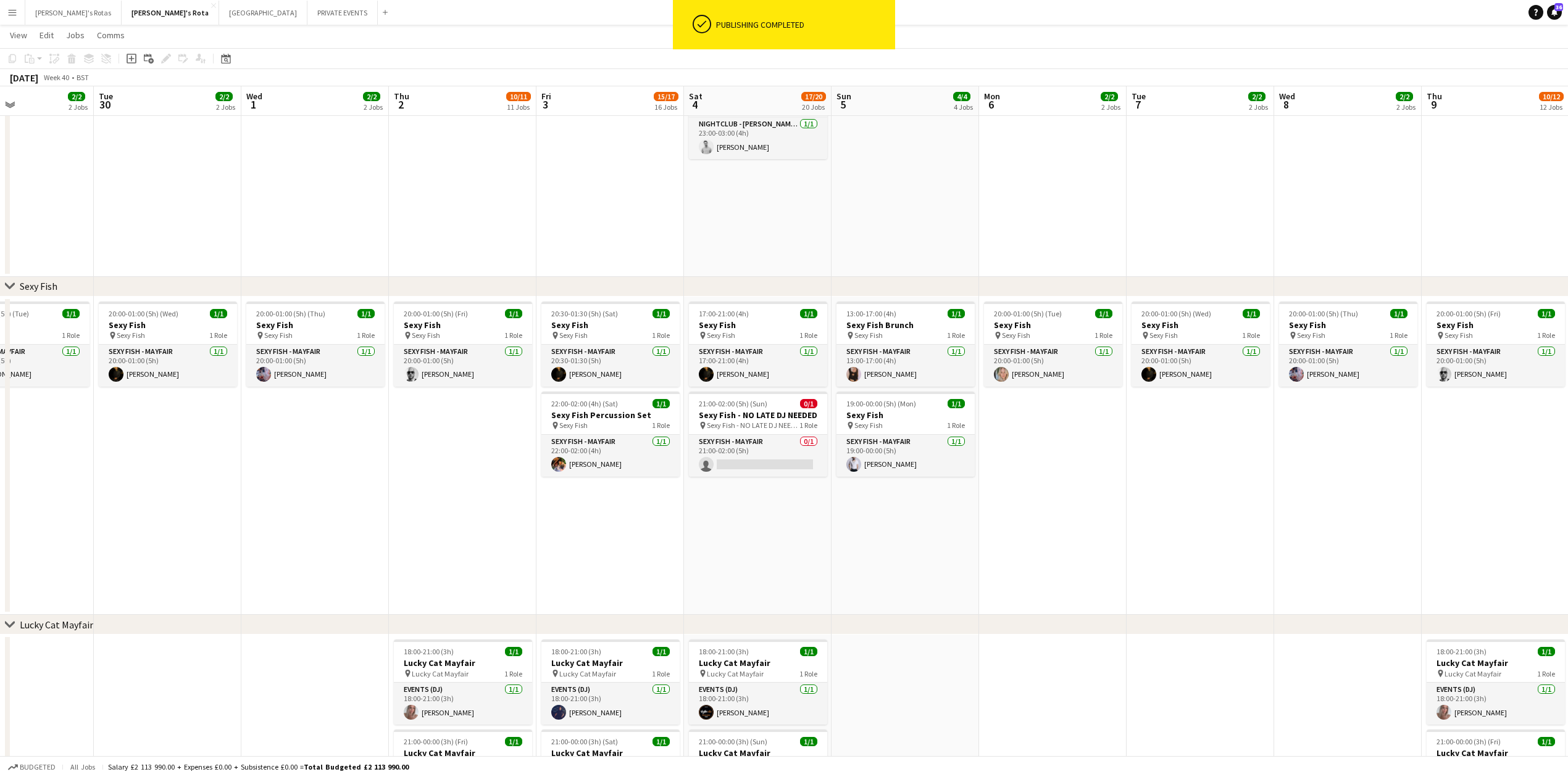
drag, startPoint x: 591, startPoint y: 561, endPoint x: 941, endPoint y: 561, distance: 350.0
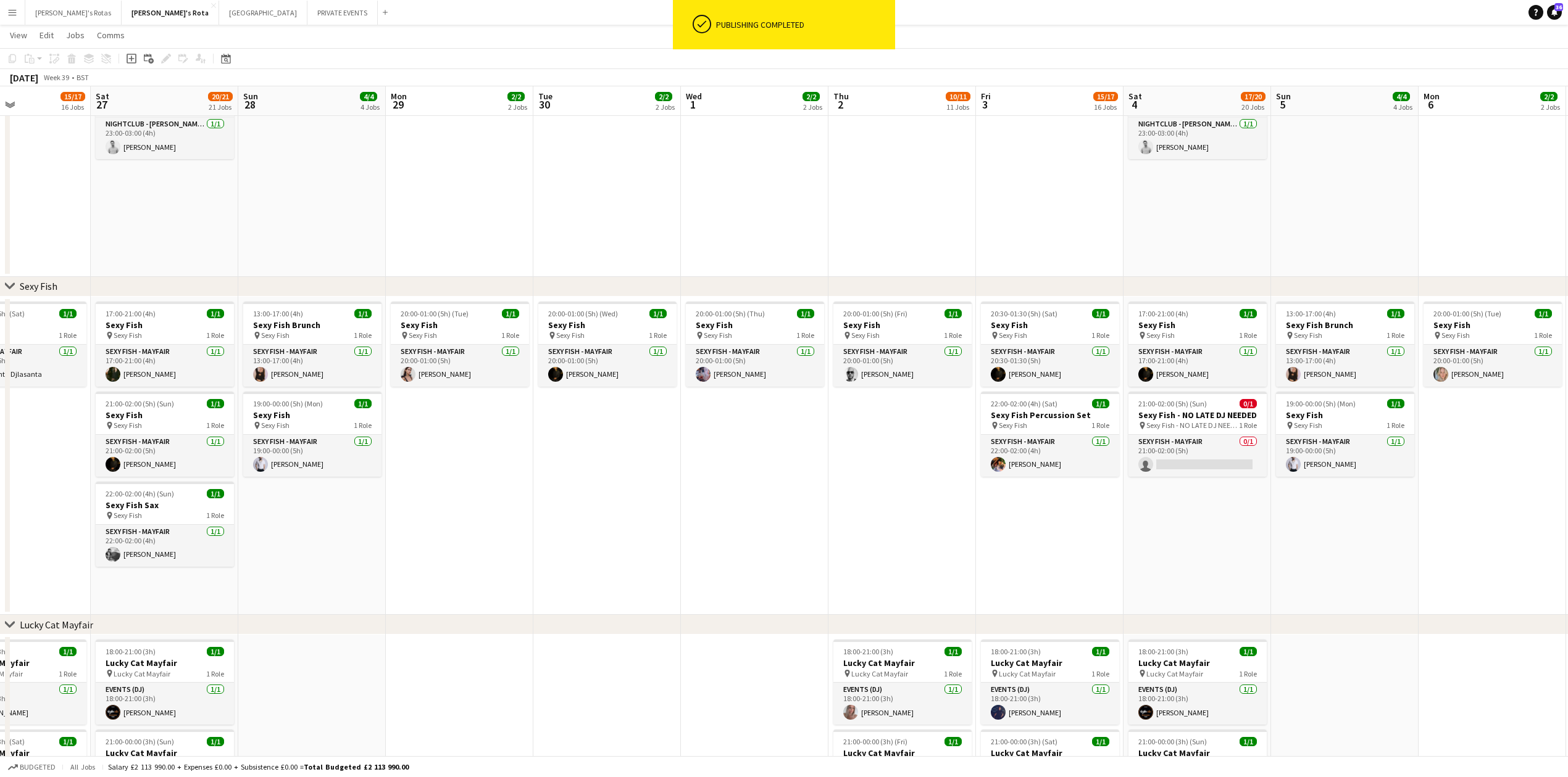
drag, startPoint x: 237, startPoint y: 475, endPoint x: 954, endPoint y: 534, distance: 719.4
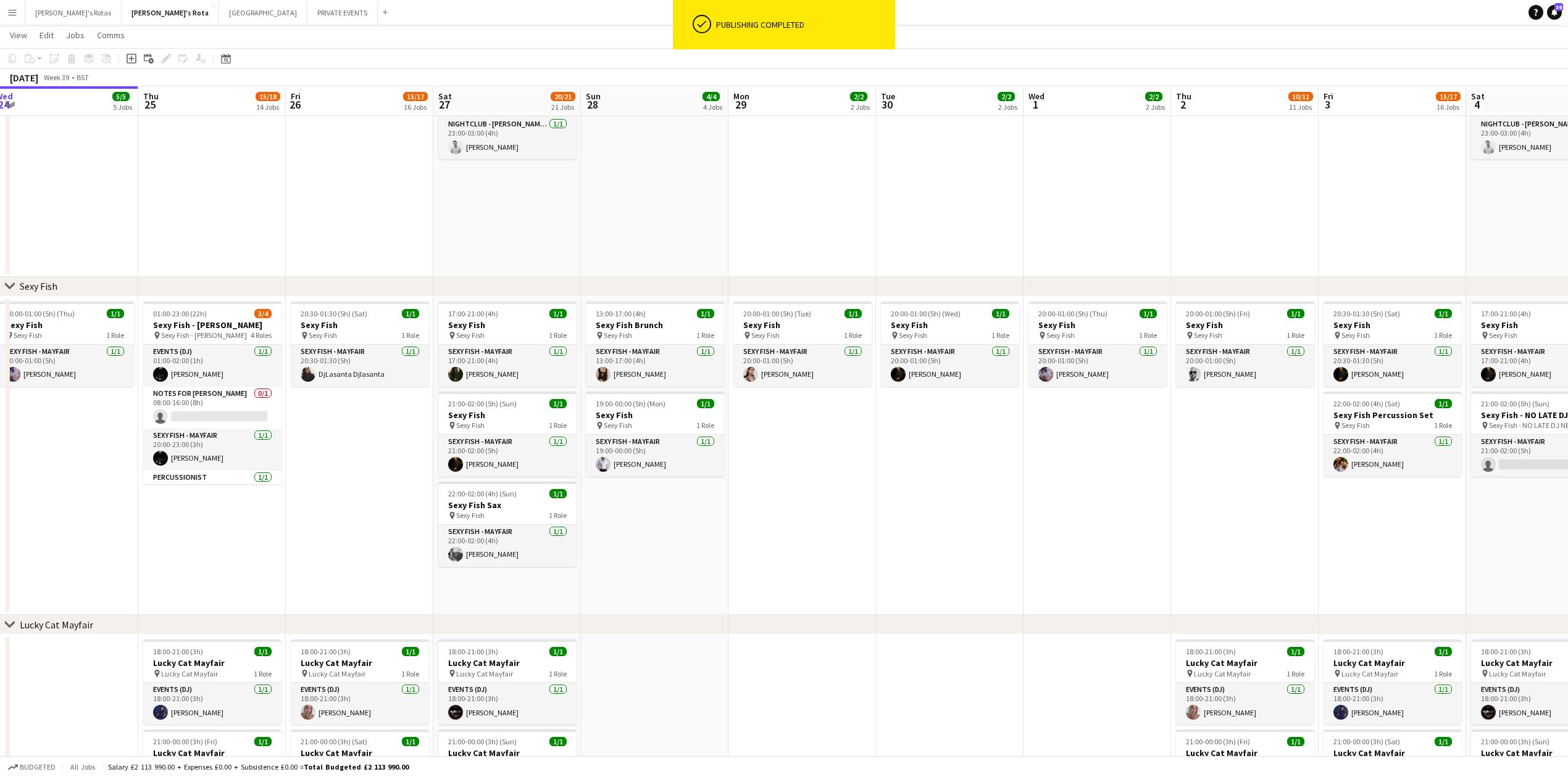
drag, startPoint x: 1287, startPoint y: 502, endPoint x: 717, endPoint y: 499, distance: 570.0
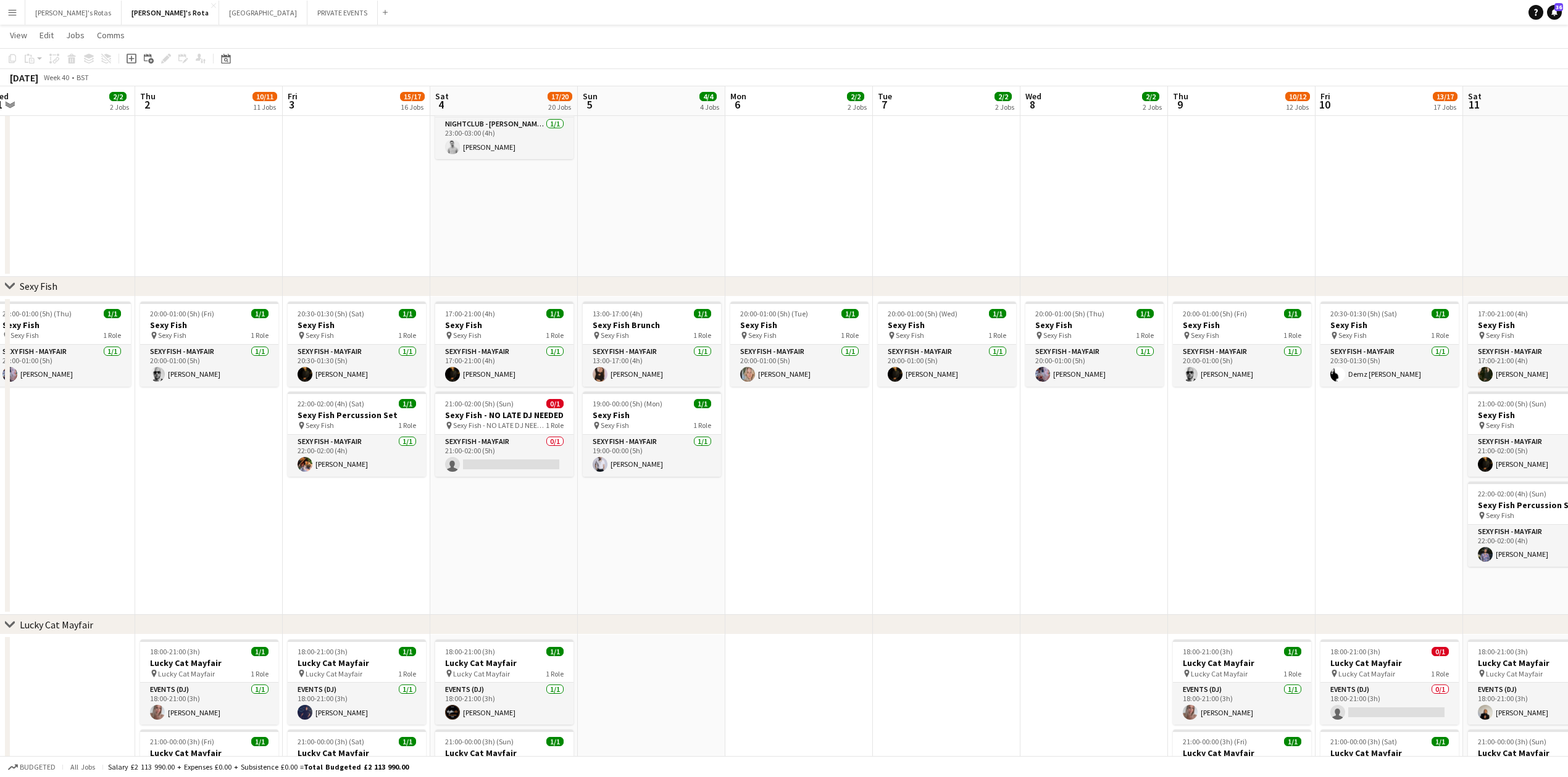
drag, startPoint x: 1396, startPoint y: 545, endPoint x: 895, endPoint y: 542, distance: 501.0
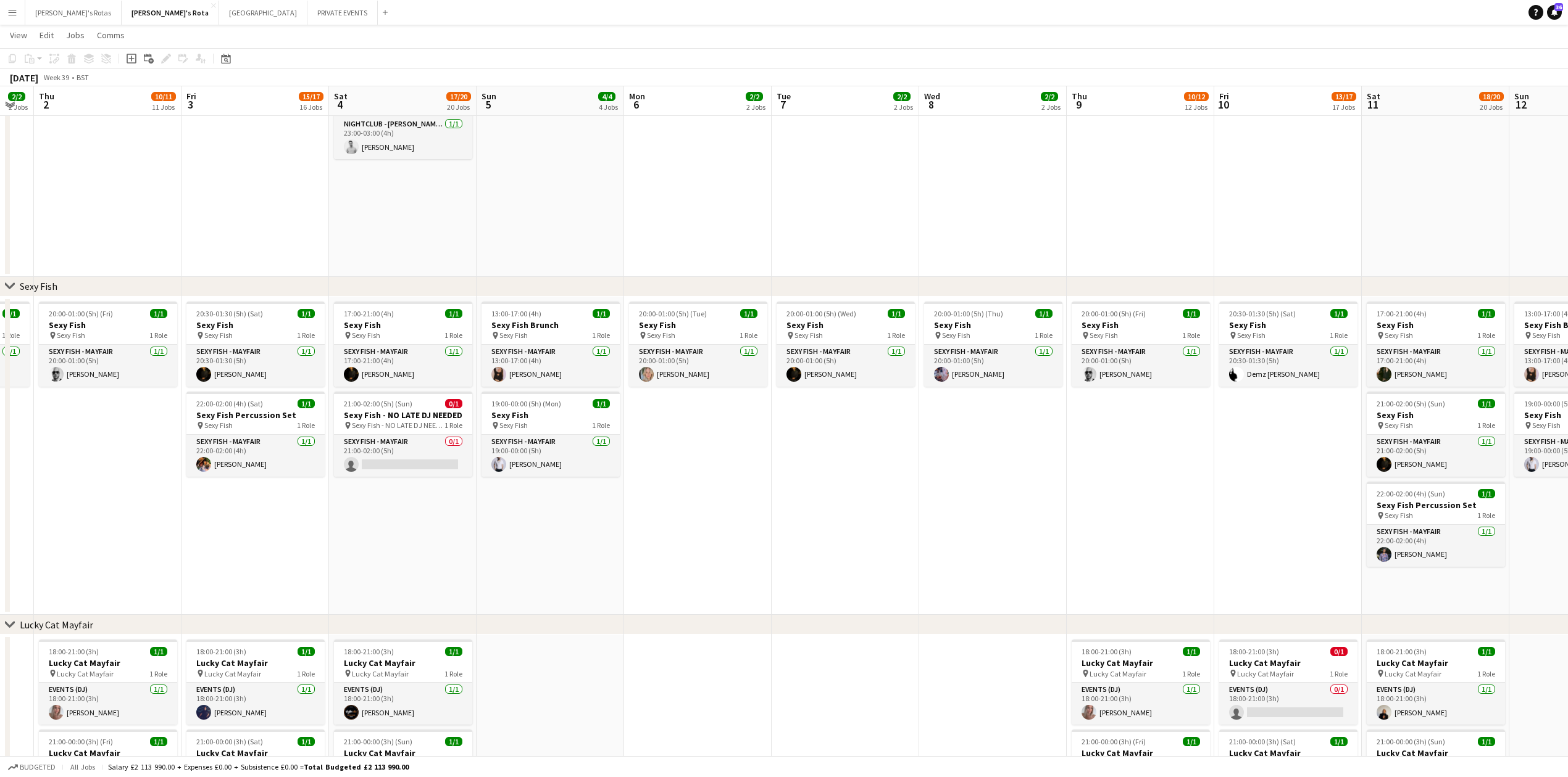
drag, startPoint x: 1198, startPoint y: 533, endPoint x: 569, endPoint y: 532, distance: 629.0
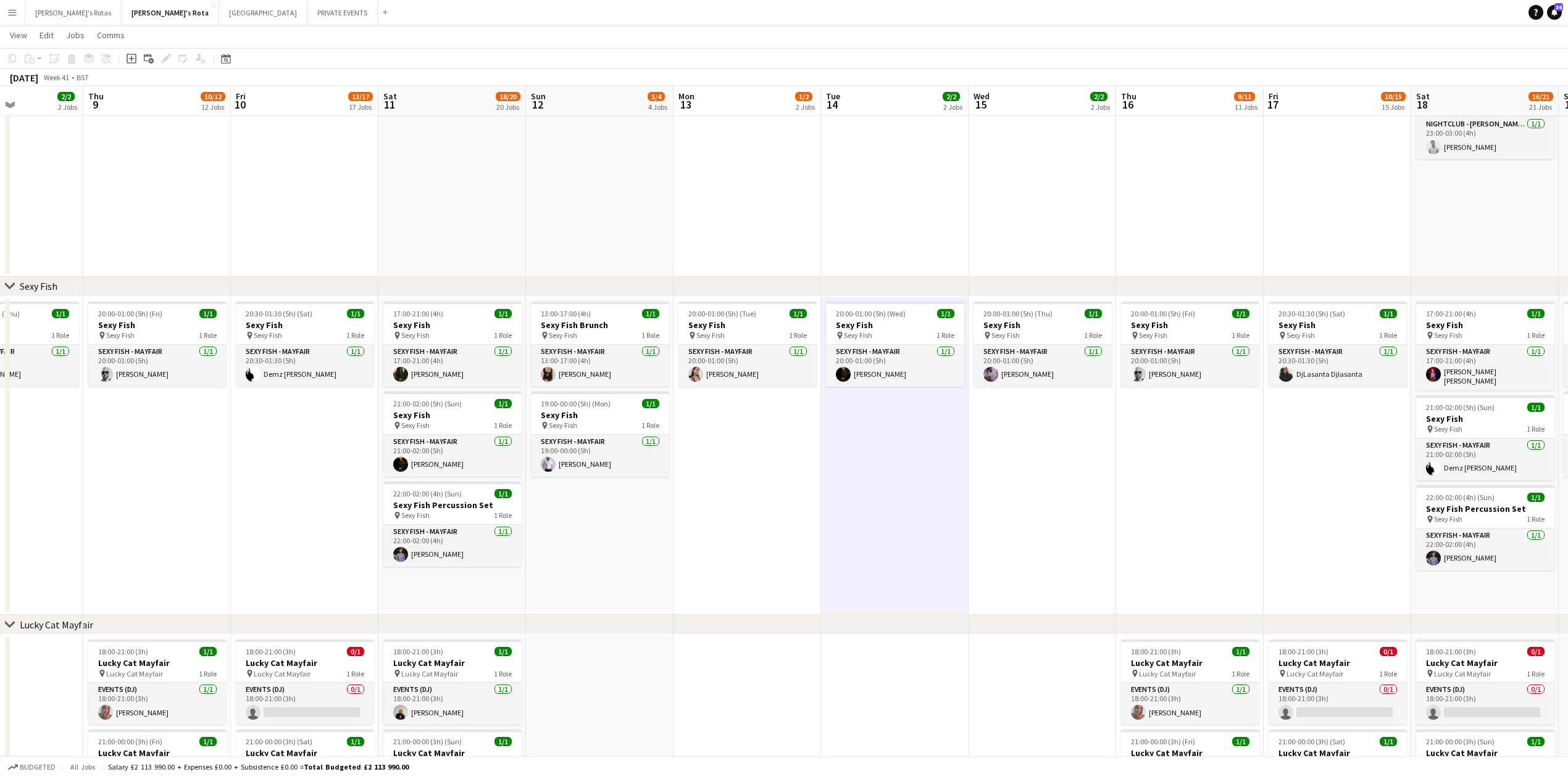
drag, startPoint x: 1361, startPoint y: 528, endPoint x: 922, endPoint y: 528, distance: 439.0
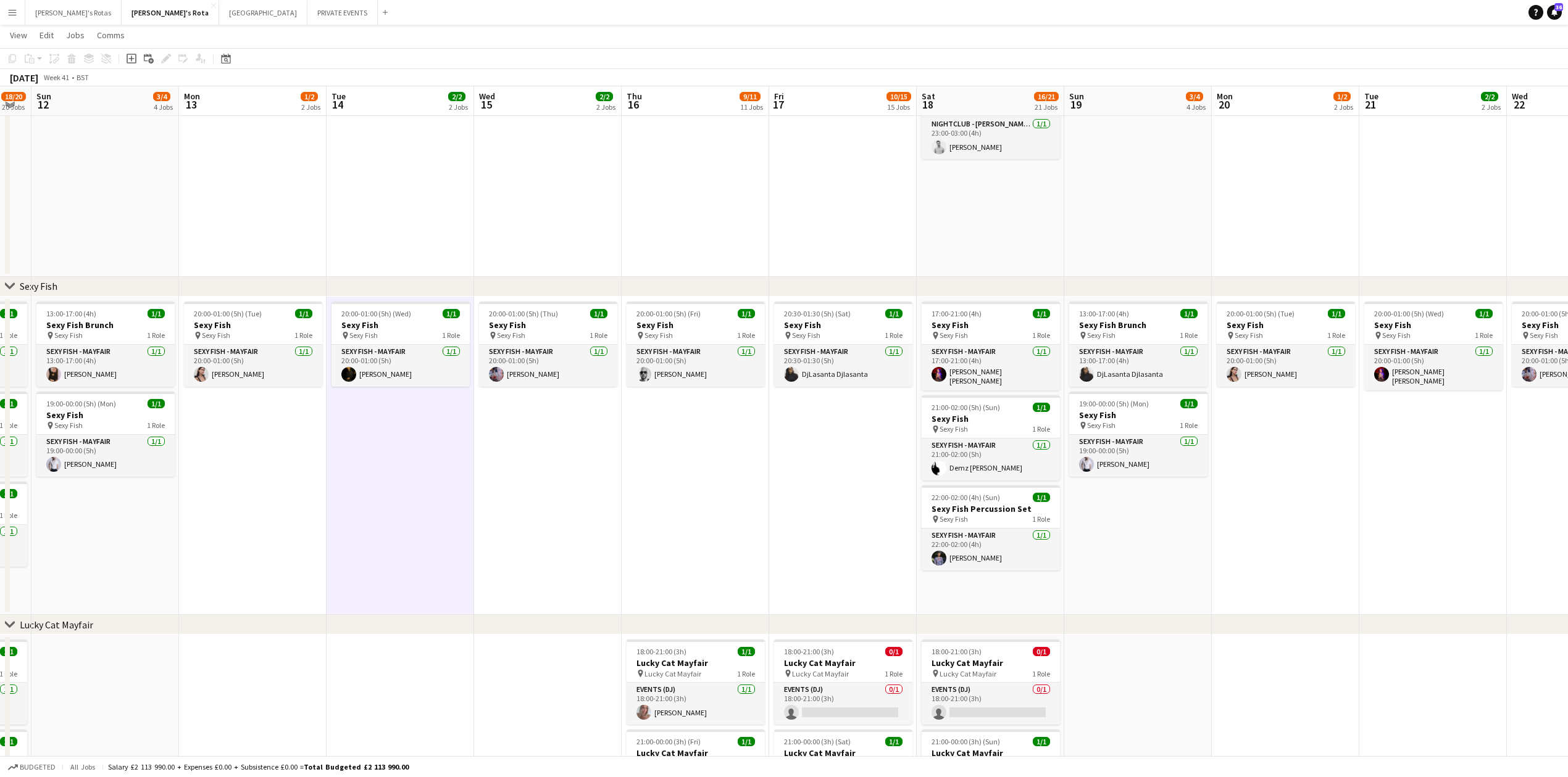
drag, startPoint x: 679, startPoint y: 525, endPoint x: 870, endPoint y: 541, distance: 191.7
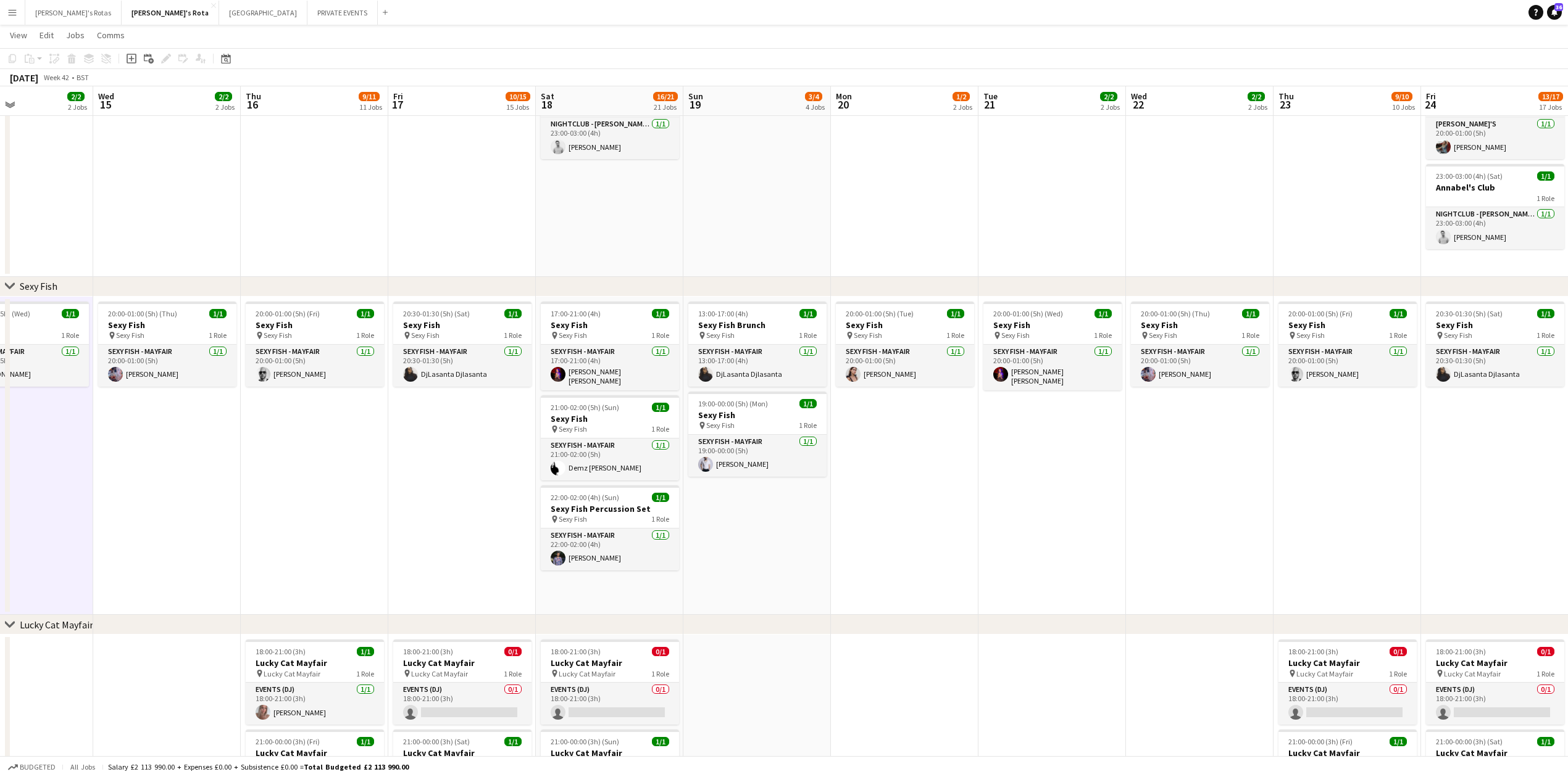
drag, startPoint x: 850, startPoint y: 515, endPoint x: 678, endPoint y: 512, distance: 172.0
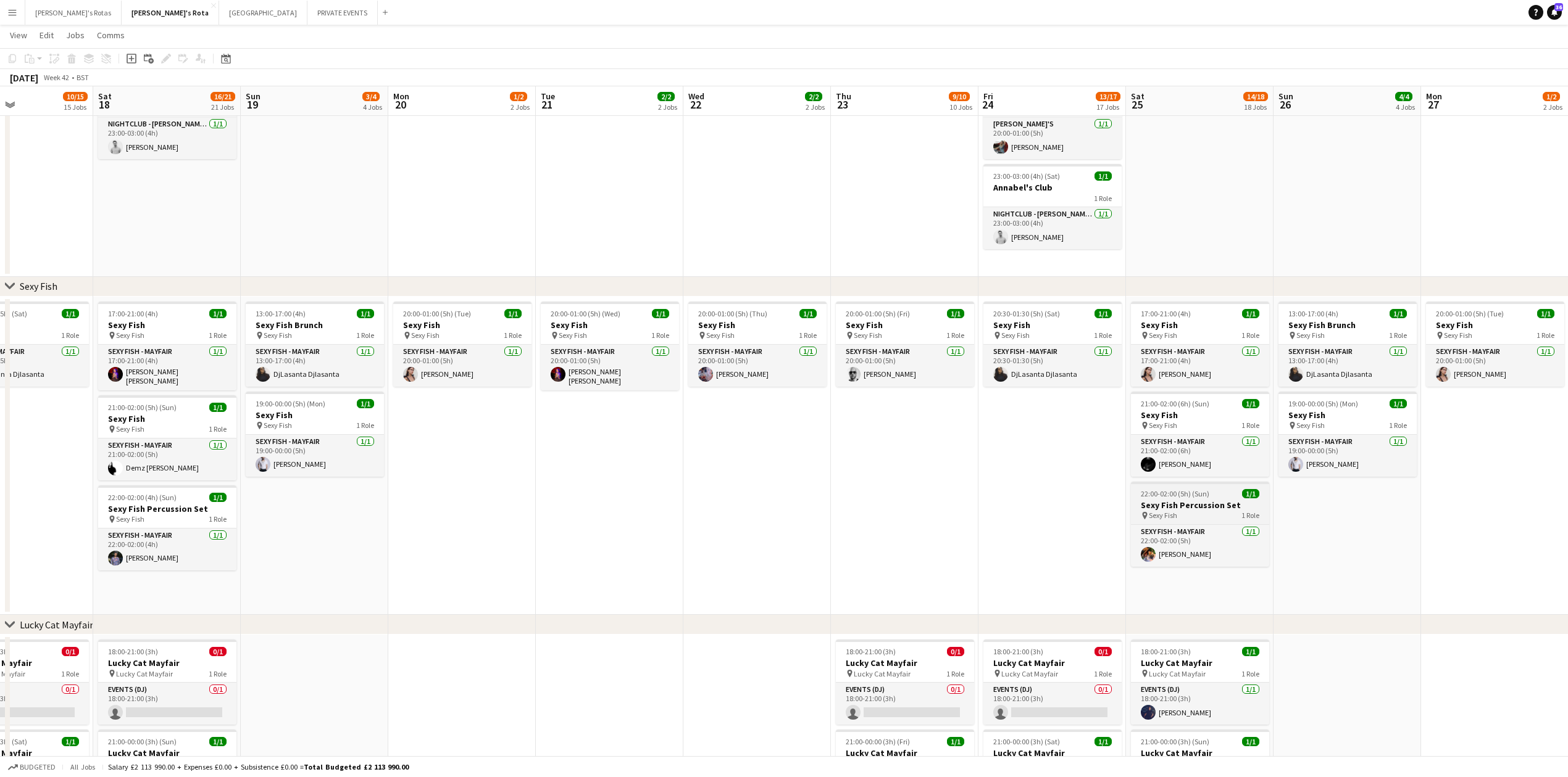
drag, startPoint x: 1081, startPoint y: 503, endPoint x: 560, endPoint y: 507, distance: 521.0
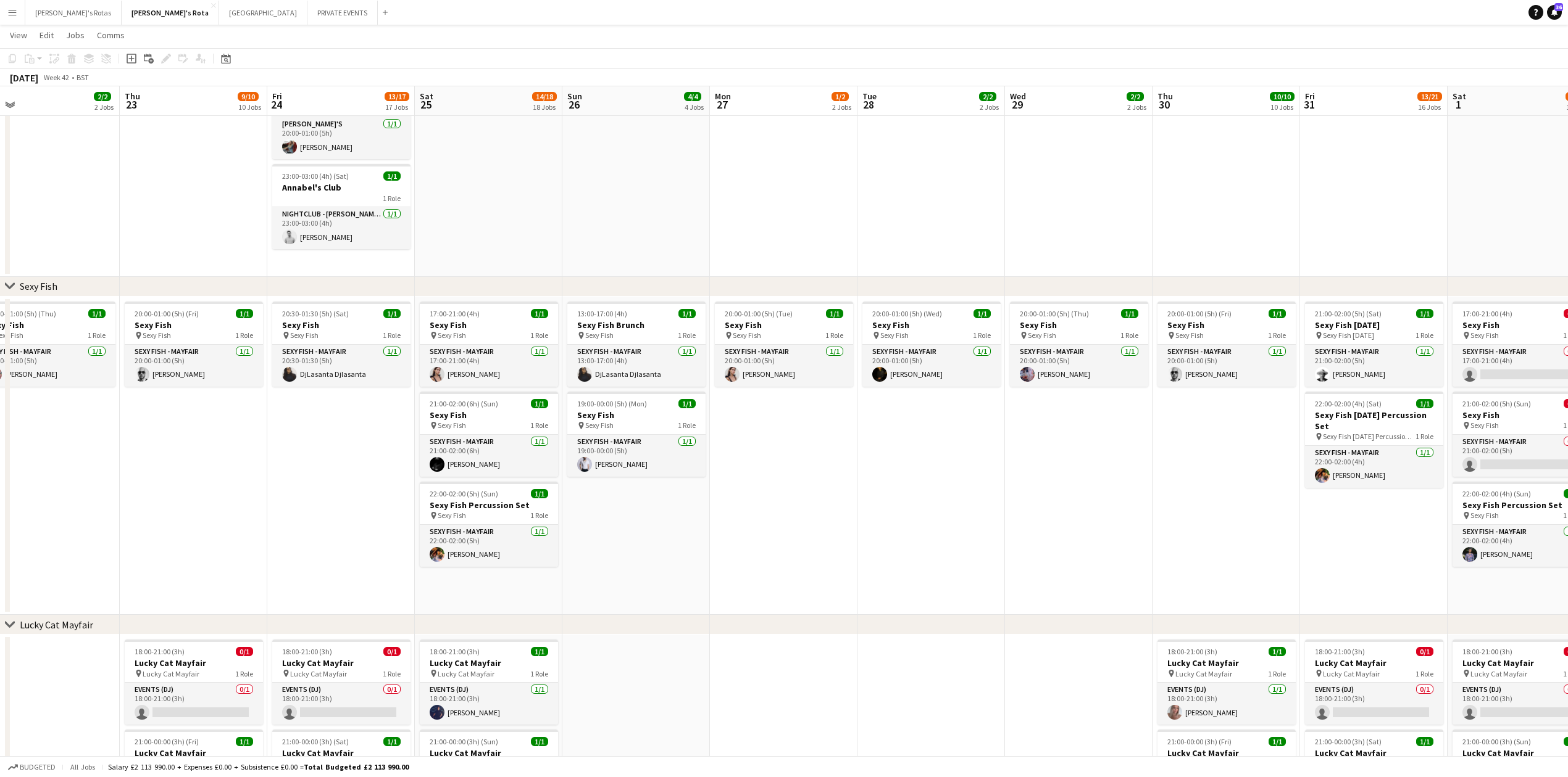
drag, startPoint x: 1181, startPoint y: 502, endPoint x: 730, endPoint y: 509, distance: 451.1
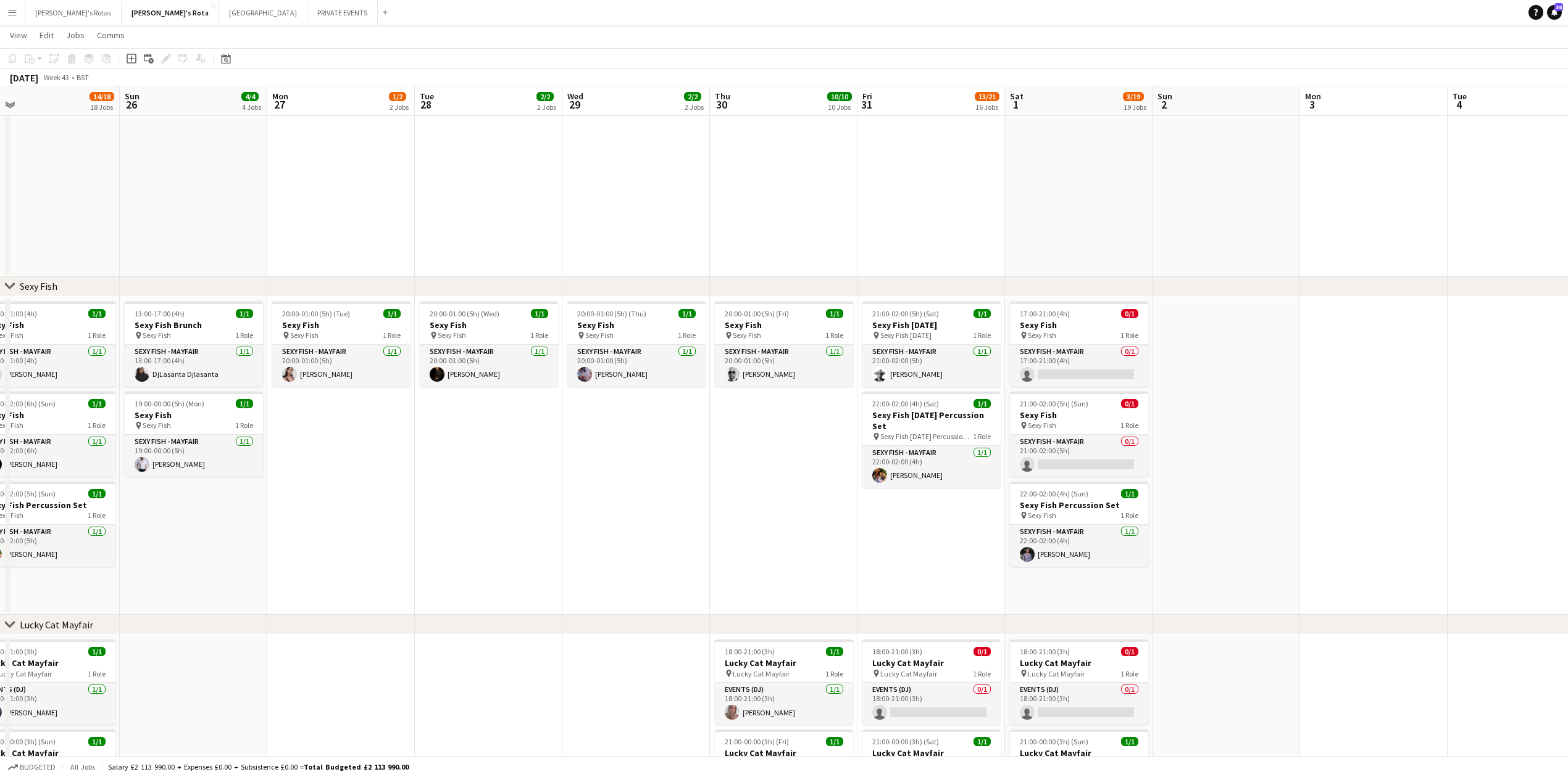
scroll to position [0, 480]
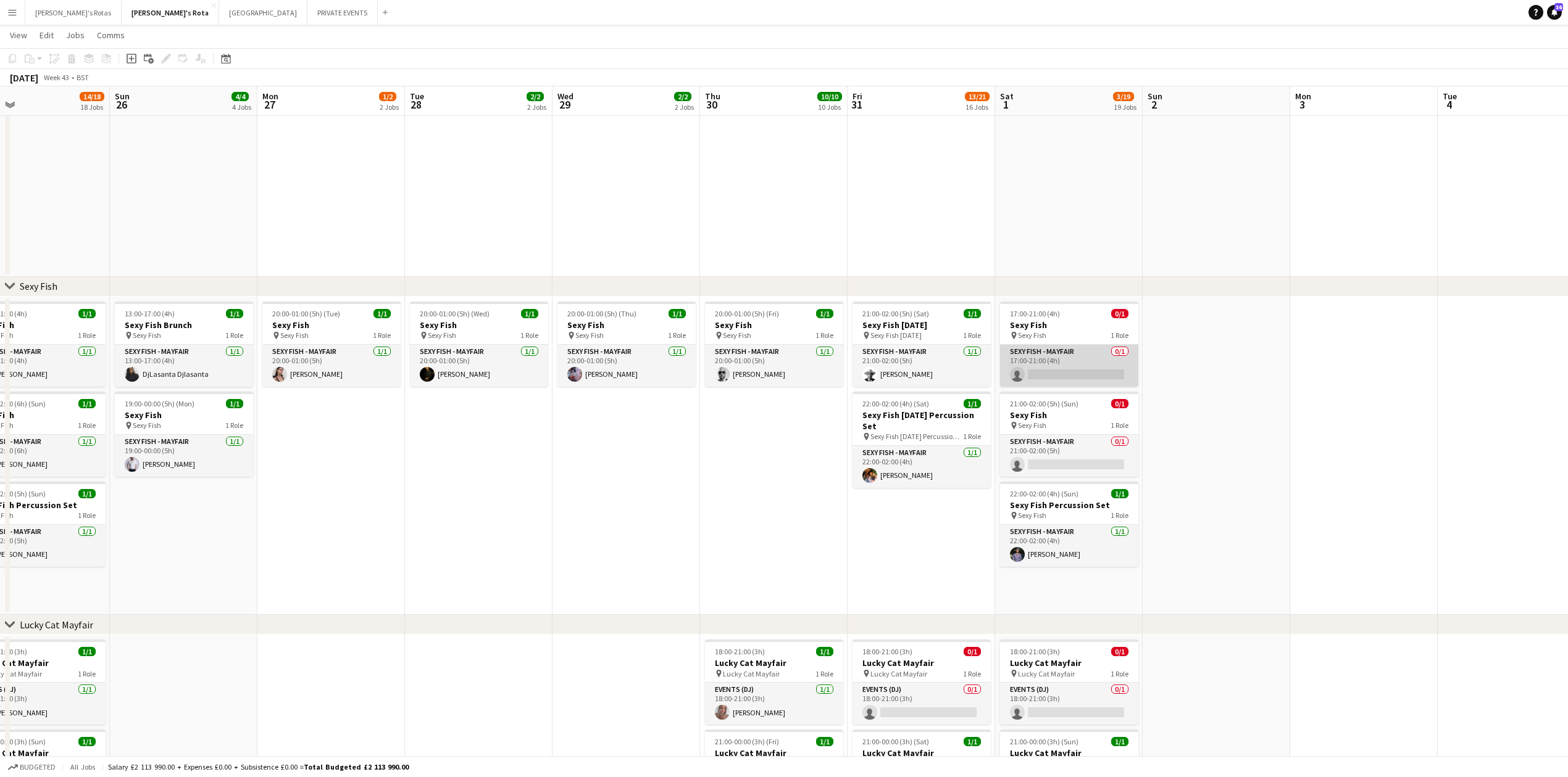
click at [1045, 354] on app-card-role "SEXY FISH - MAYFAIR 0/1 17:00-21:00 (4h) single-neutral-actions" at bounding box center [1069, 366] width 138 height 42
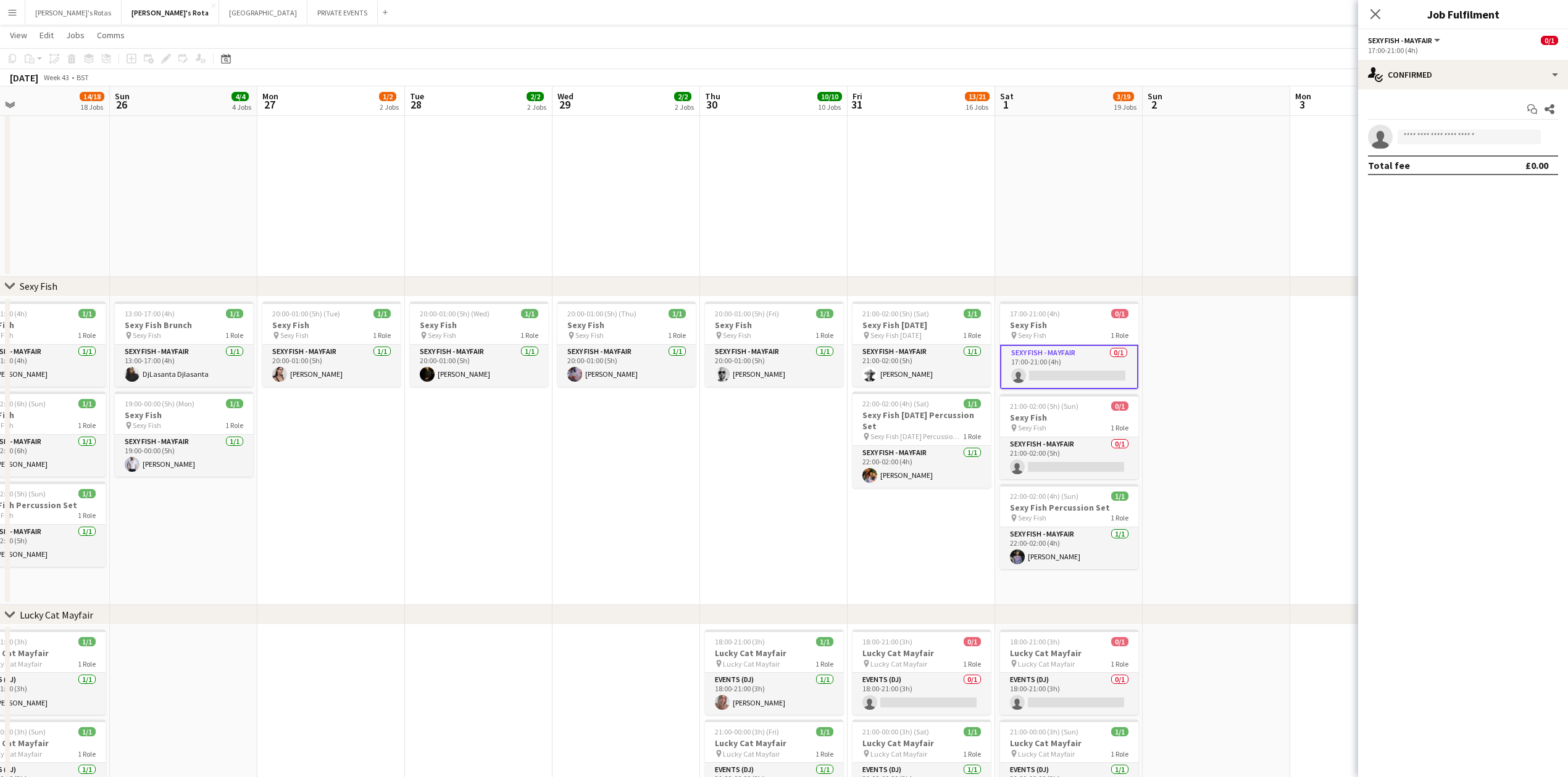
click at [1458, 128] on app-invite-slot "single-neutral-actions" at bounding box center [1463, 137] width 210 height 25
click at [1443, 136] on input at bounding box center [1469, 137] width 144 height 15
type input "****"
click at [1441, 159] on span "DjLasanta Djlasanta" at bounding box center [1446, 155] width 78 height 11
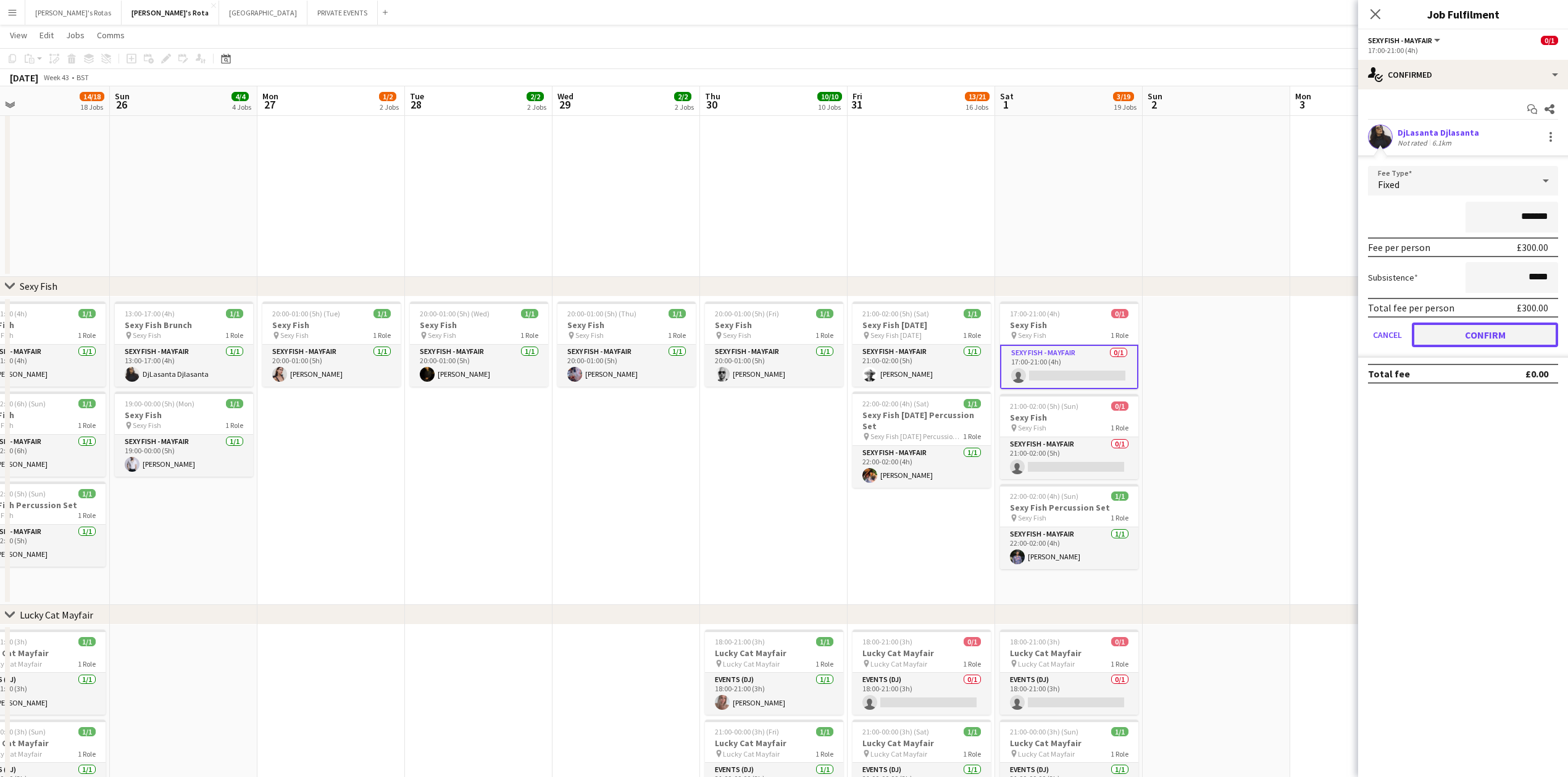
click at [1474, 338] on button "Confirm" at bounding box center [1485, 335] width 147 height 25
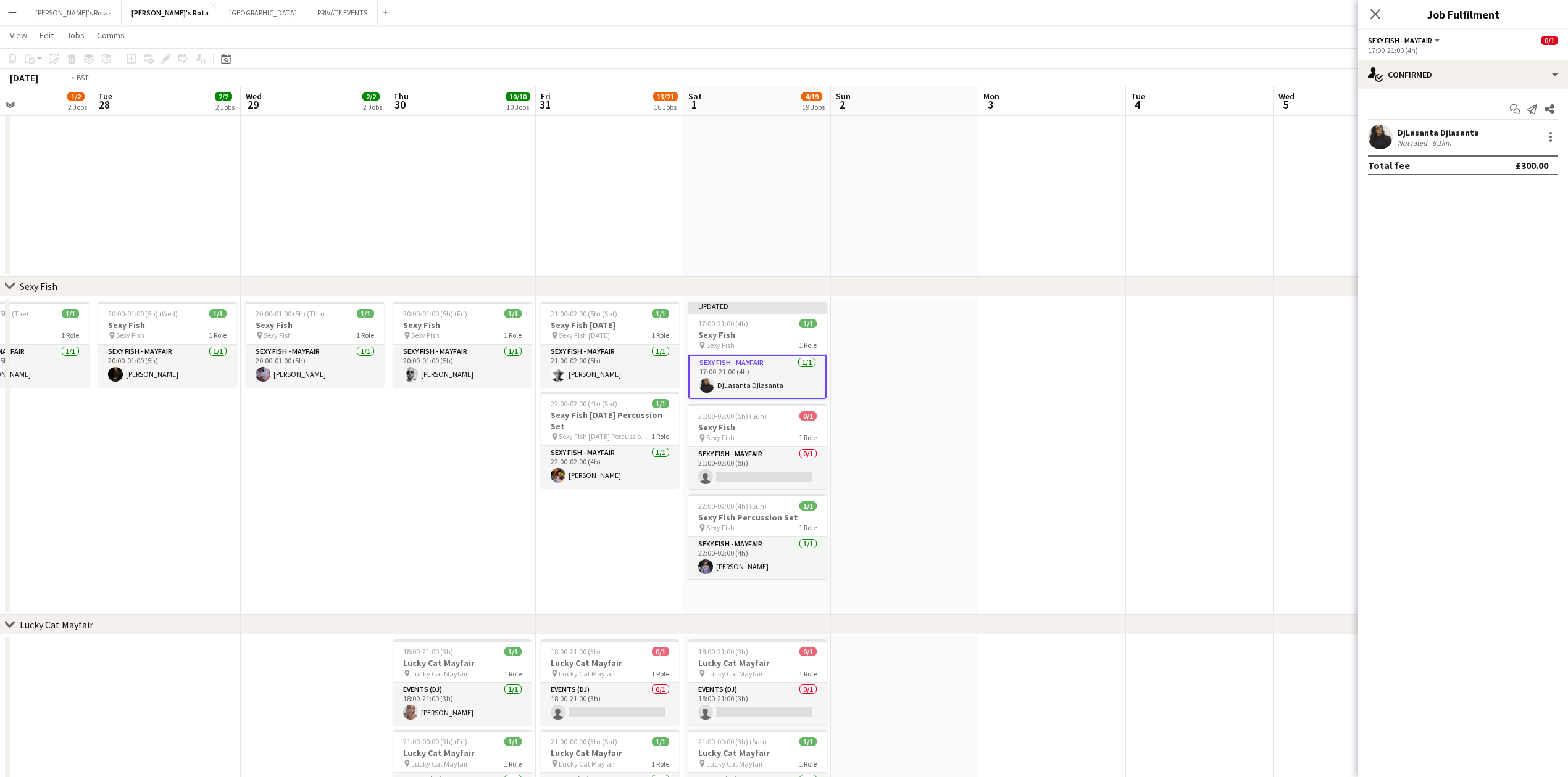
drag, startPoint x: 572, startPoint y: 435, endPoint x: 535, endPoint y: 423, distance: 38.9
click at [1563, 131] on div "DjLasanta Djlasanta Not rated 6.1km" at bounding box center [1463, 137] width 210 height 25
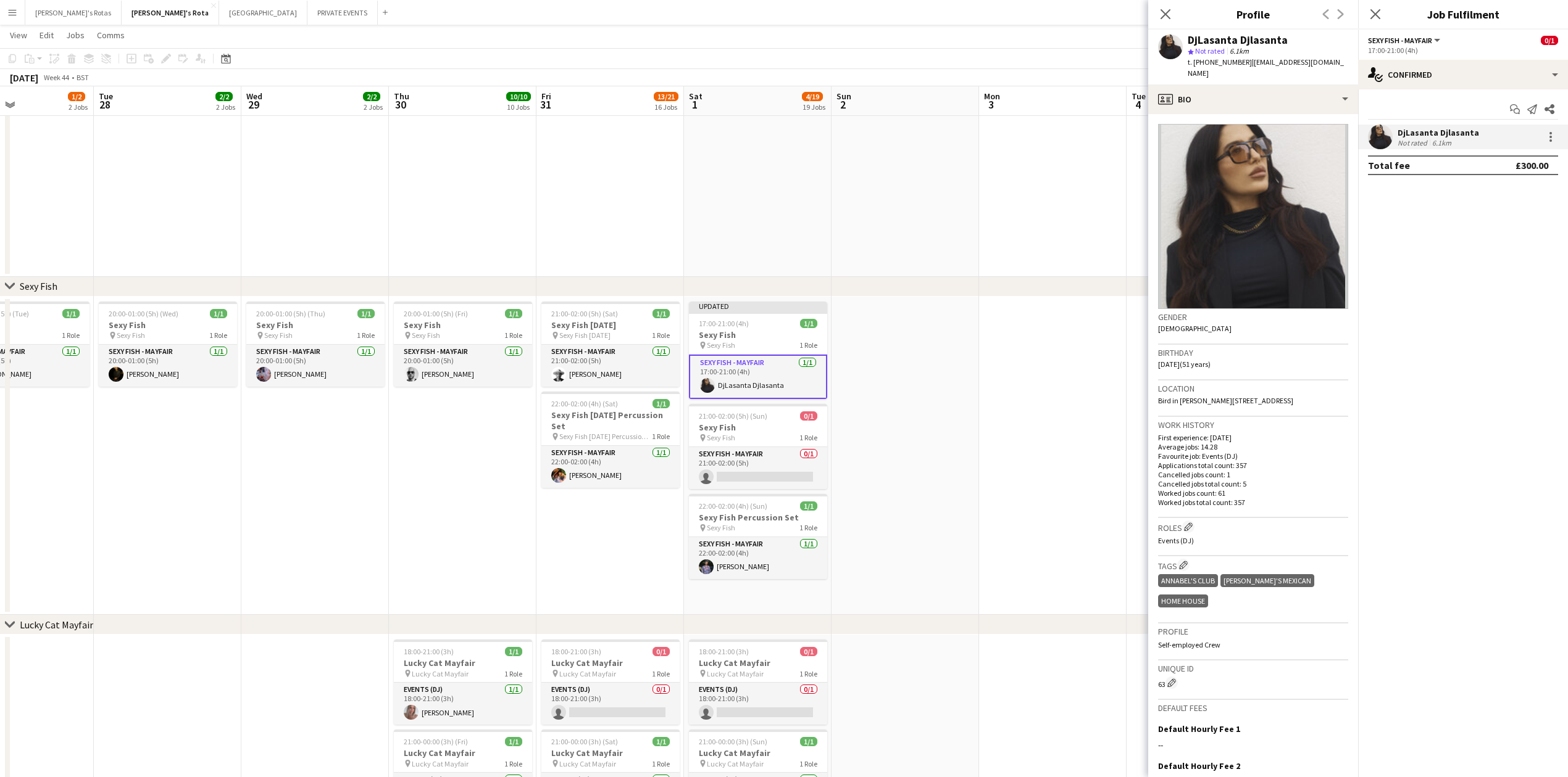
click at [1558, 134] on div "DjLasanta Djlasanta Not rated 6.1km" at bounding box center [1463, 137] width 210 height 25
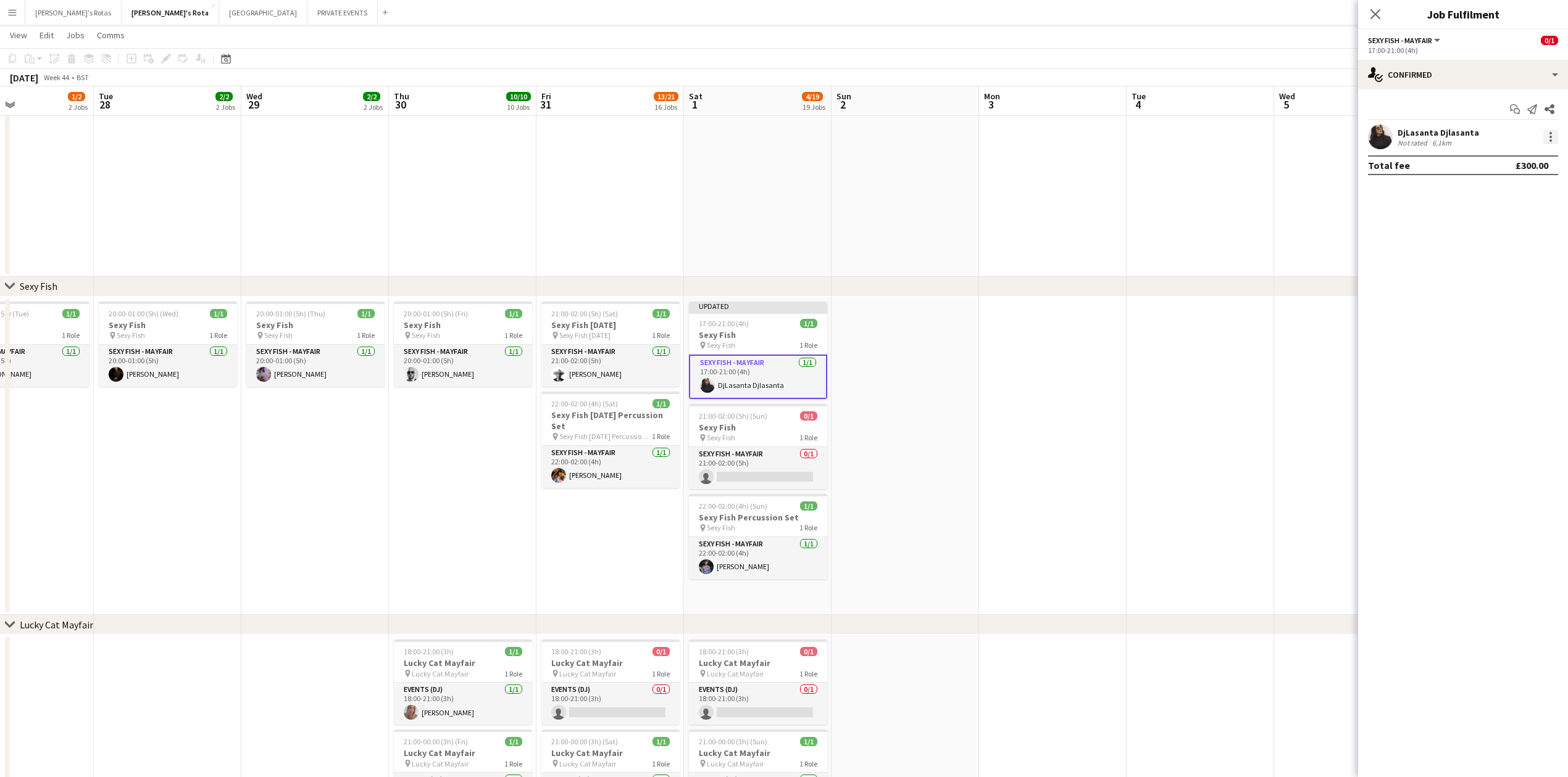
click at [1551, 137] on div at bounding box center [1550, 137] width 2 height 2
click at [1515, 279] on span "Remove" at bounding box center [1510, 278] width 77 height 11
click at [1379, 11] on icon "Close pop-in" at bounding box center [1375, 14] width 10 height 10
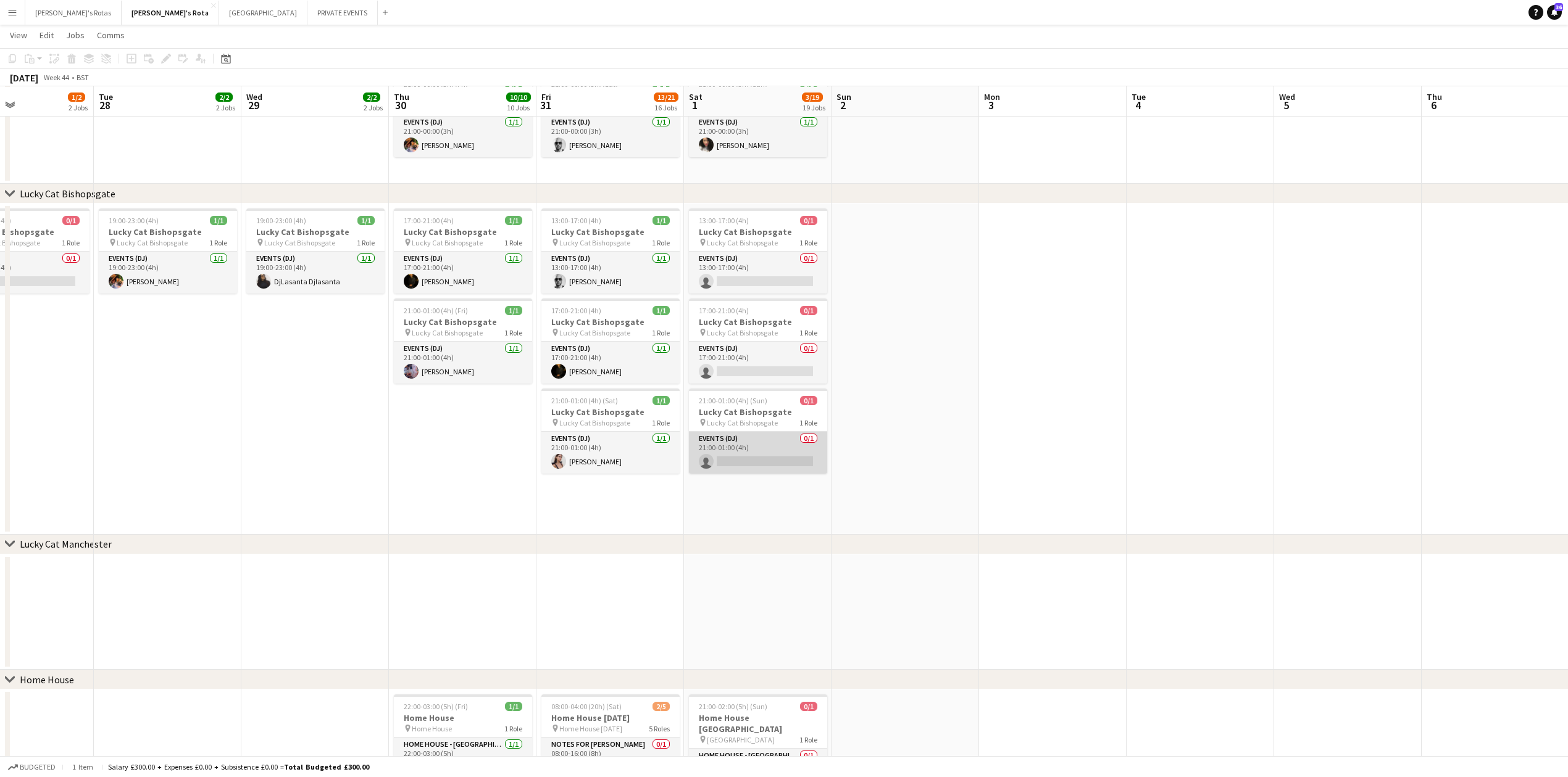
click at [758, 434] on app-card-role "Events (DJ) 0/1 21:00-01:00 (4h) single-neutral-actions" at bounding box center [758, 453] width 138 height 42
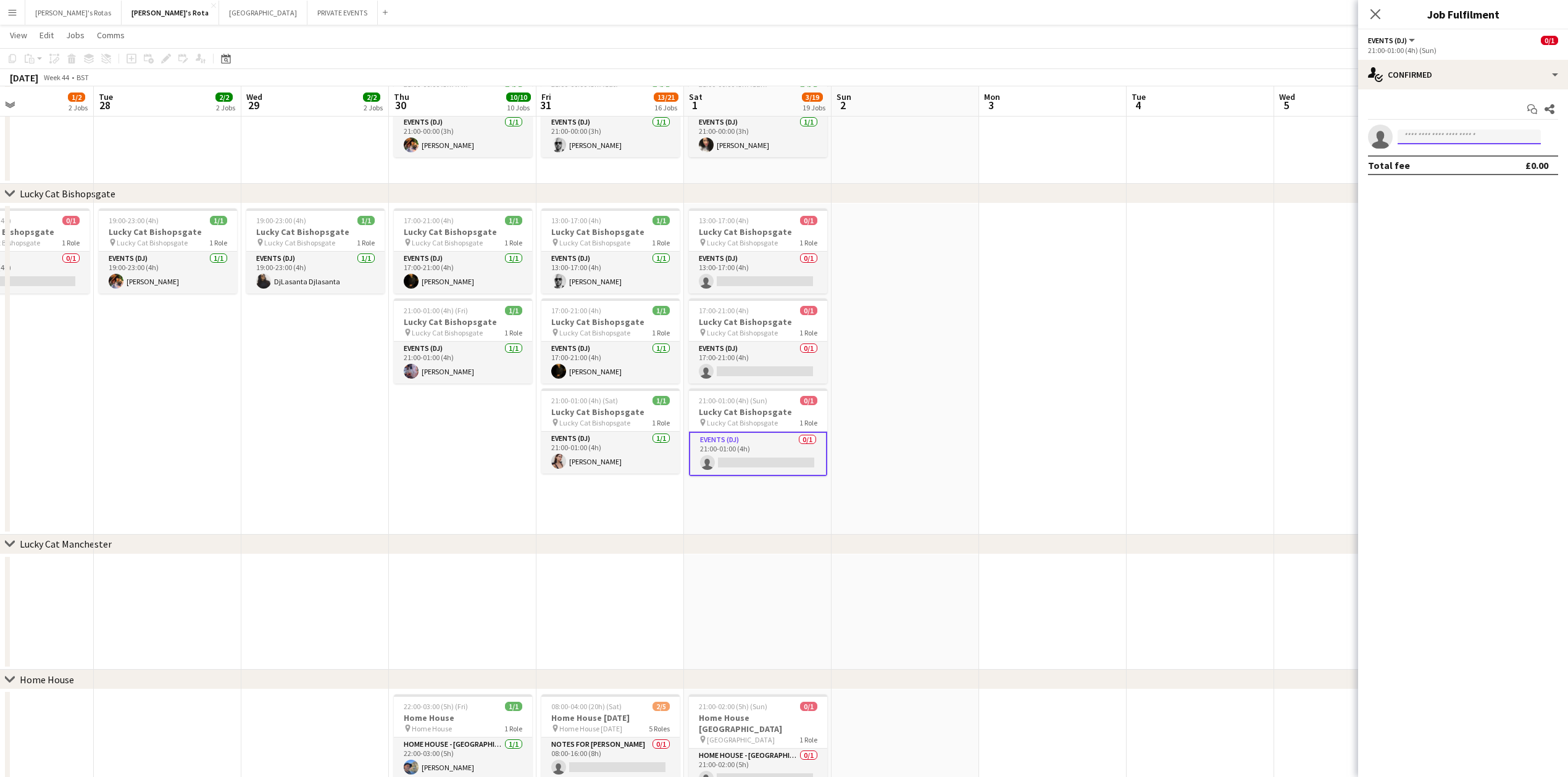
drag, startPoint x: 1440, startPoint y: 136, endPoint x: 1432, endPoint y: 141, distance: 9.4
click at [1432, 141] on input at bounding box center [1469, 137] width 144 height 15
type input "****"
click at [1433, 172] on span "[PHONE_NUMBER]" at bounding box center [1469, 174] width 124 height 10
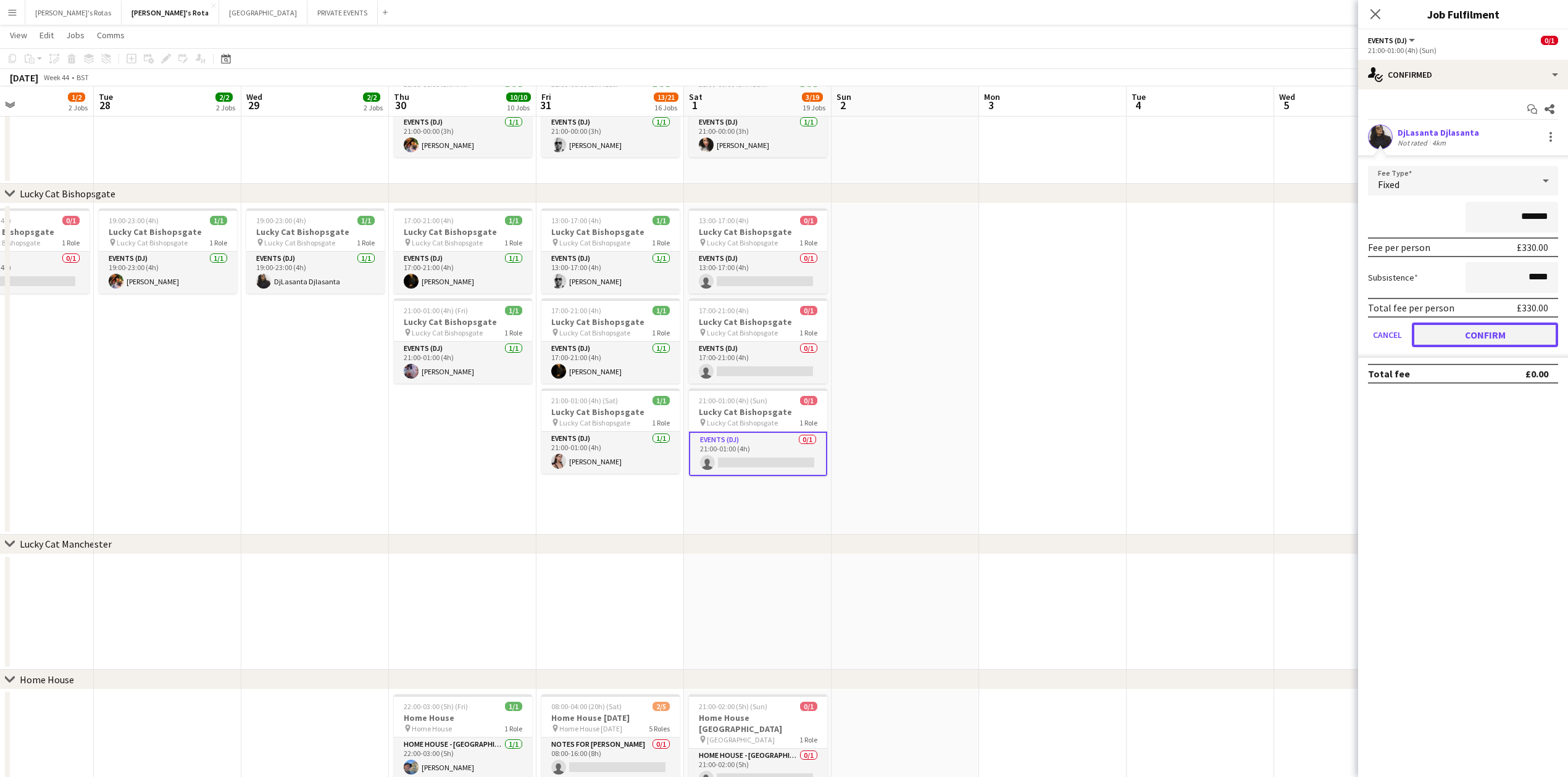
click at [1475, 341] on button "Confirm" at bounding box center [1485, 335] width 147 height 25
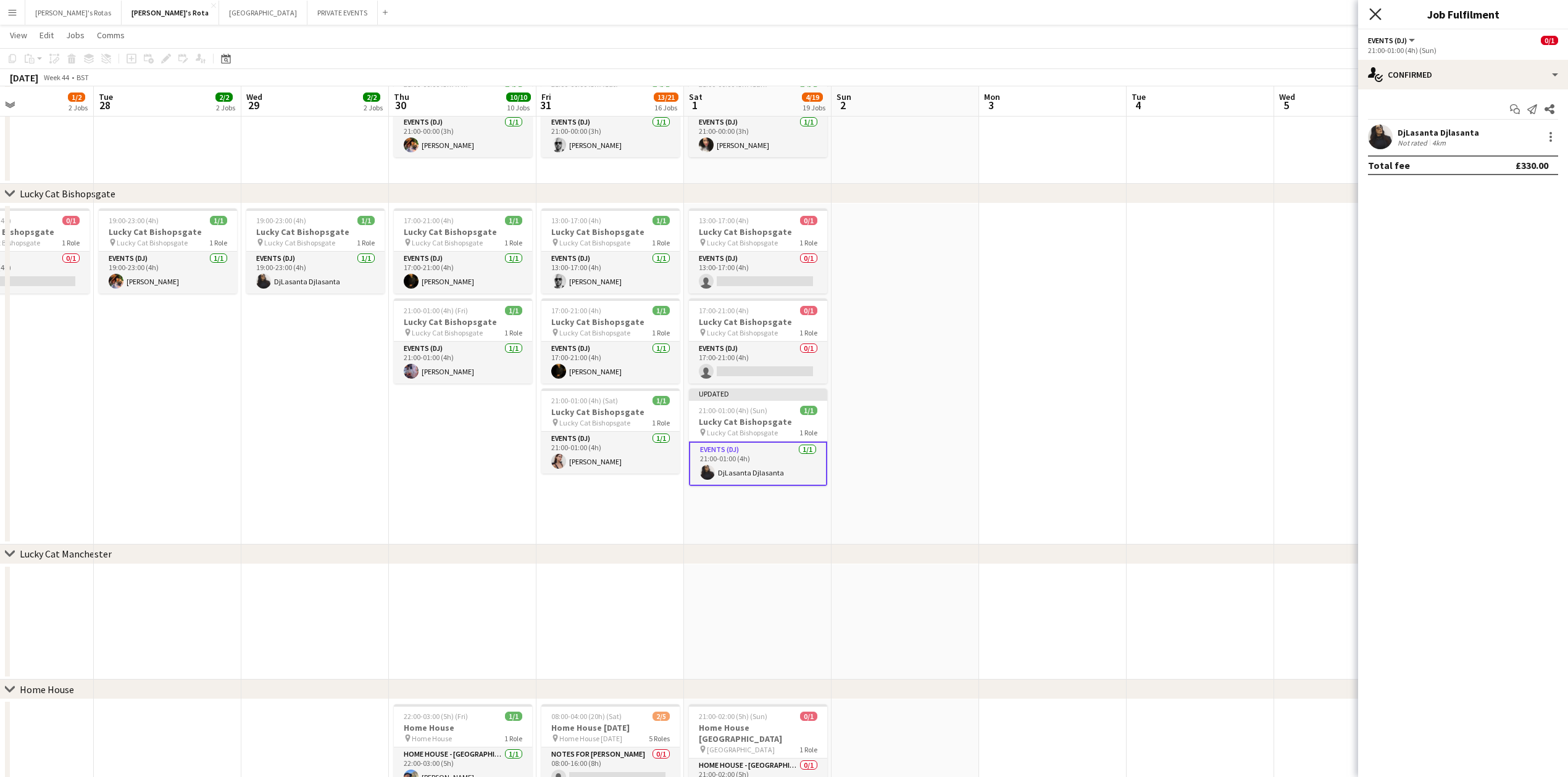
click at [1378, 15] on icon "Close pop-in" at bounding box center [1375, 13] width 12 height 12
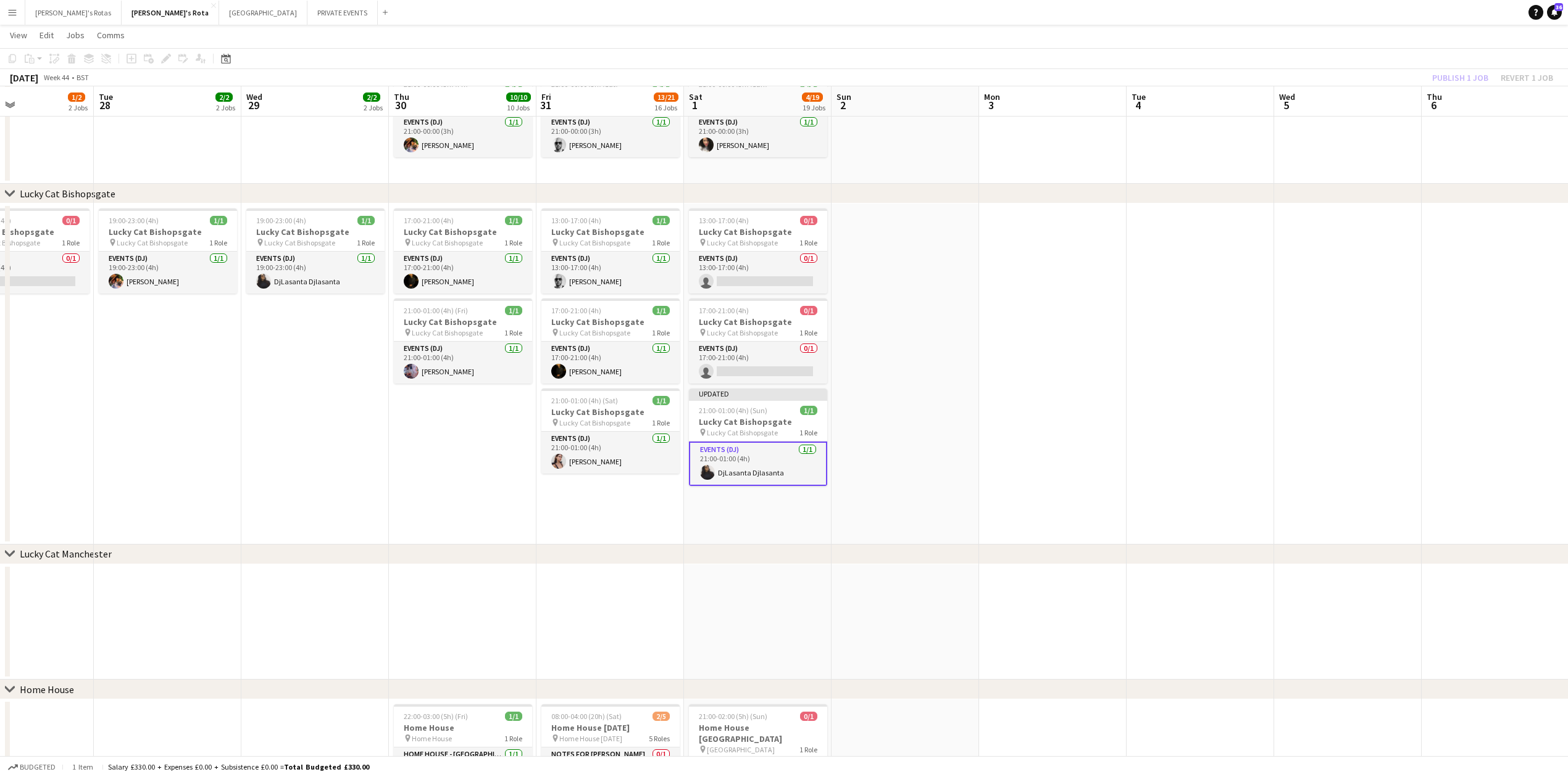
click at [893, 348] on app-date-cell at bounding box center [905, 374] width 147 height 341
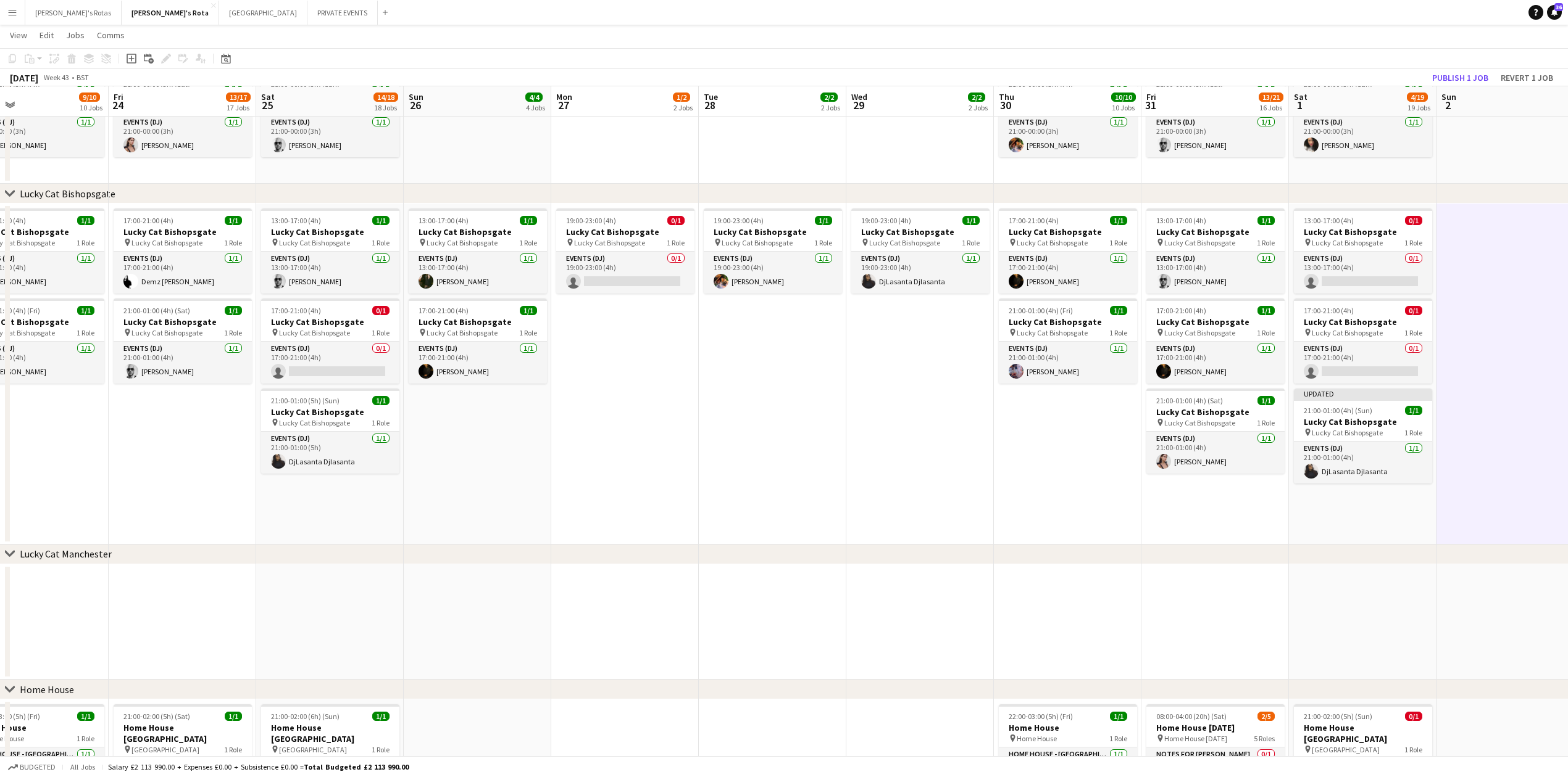
scroll to position [0, 480]
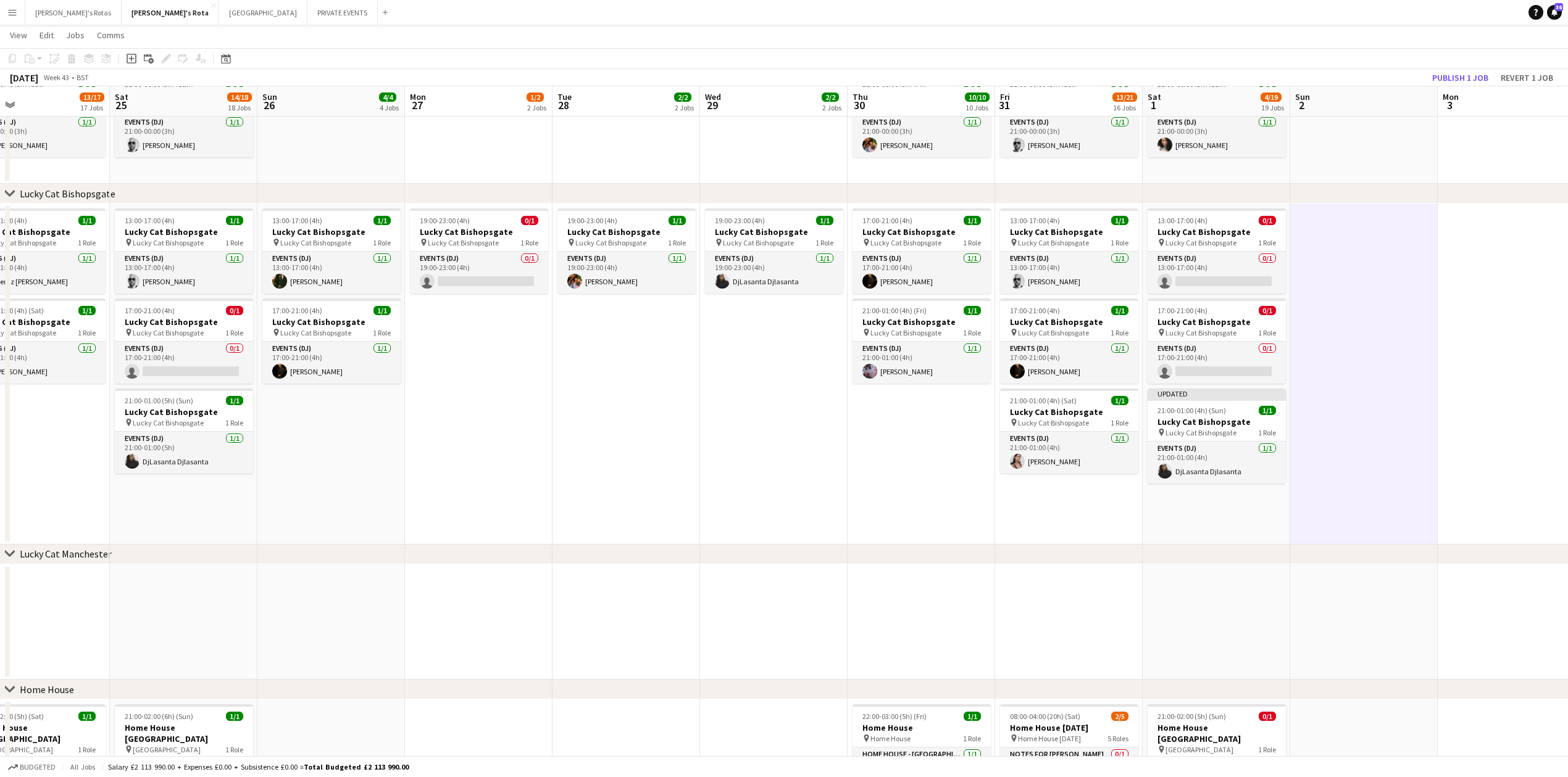
drag, startPoint x: 154, startPoint y: 416, endPoint x: 588, endPoint y: 491, distance: 440.4
click at [1194, 273] on app-card-role "Events (DJ) 0/1 13:00-17:00 (4h) single-neutral-actions" at bounding box center [1216, 272] width 138 height 42
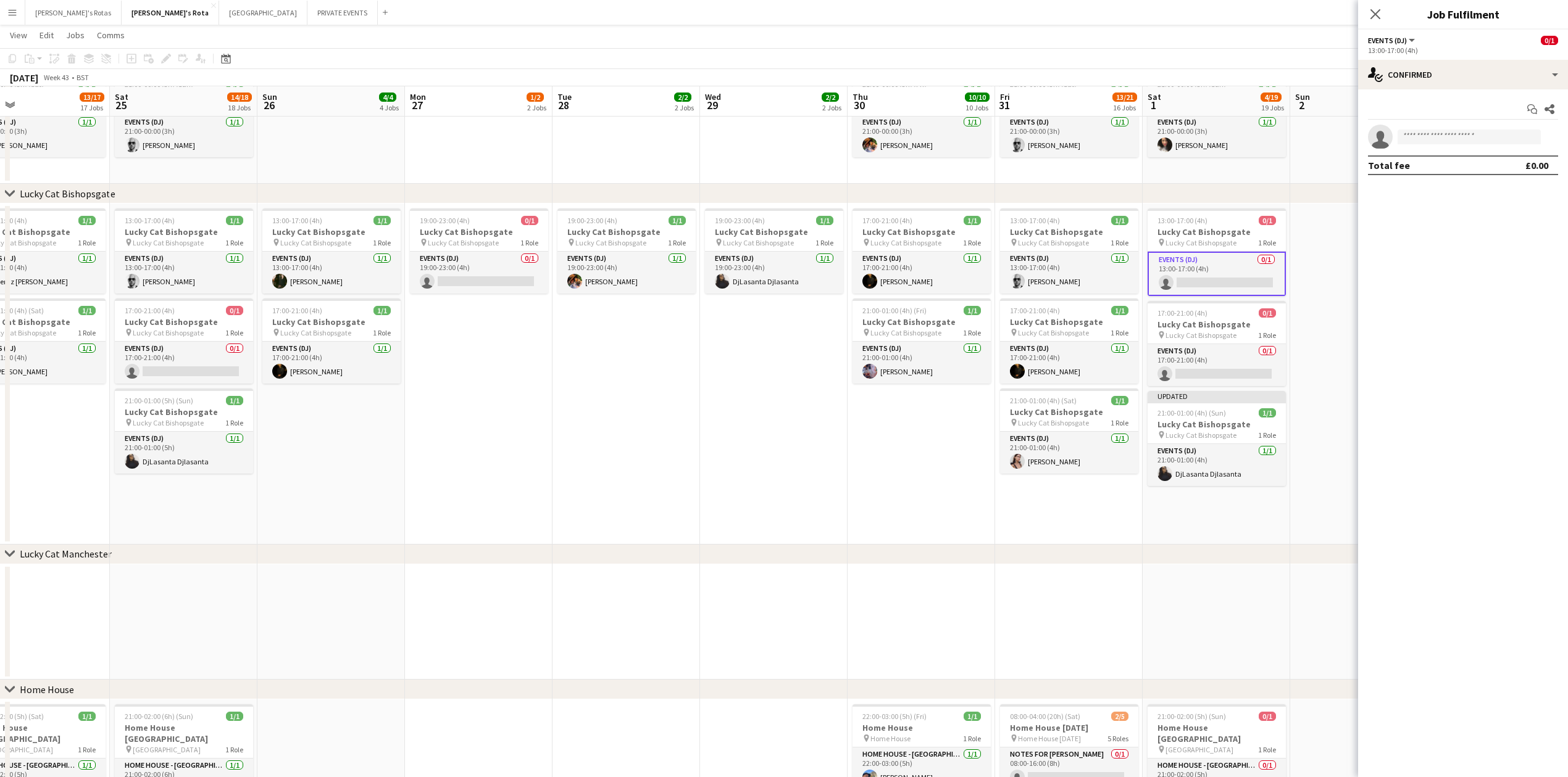
click at [1456, 123] on div "Start chat Share single-neutral-actions Total fee £0.00" at bounding box center [1463, 137] width 210 height 96
click at [1450, 131] on input at bounding box center [1469, 137] width 144 height 15
click at [1289, 275] on app-date-cell "13:00-17:00 (4h) 0/1 Lucky Cat Bishopsgate pin Lucky Cat Bishopsgate 1 Role Eve…" at bounding box center [1216, 374] width 147 height 341
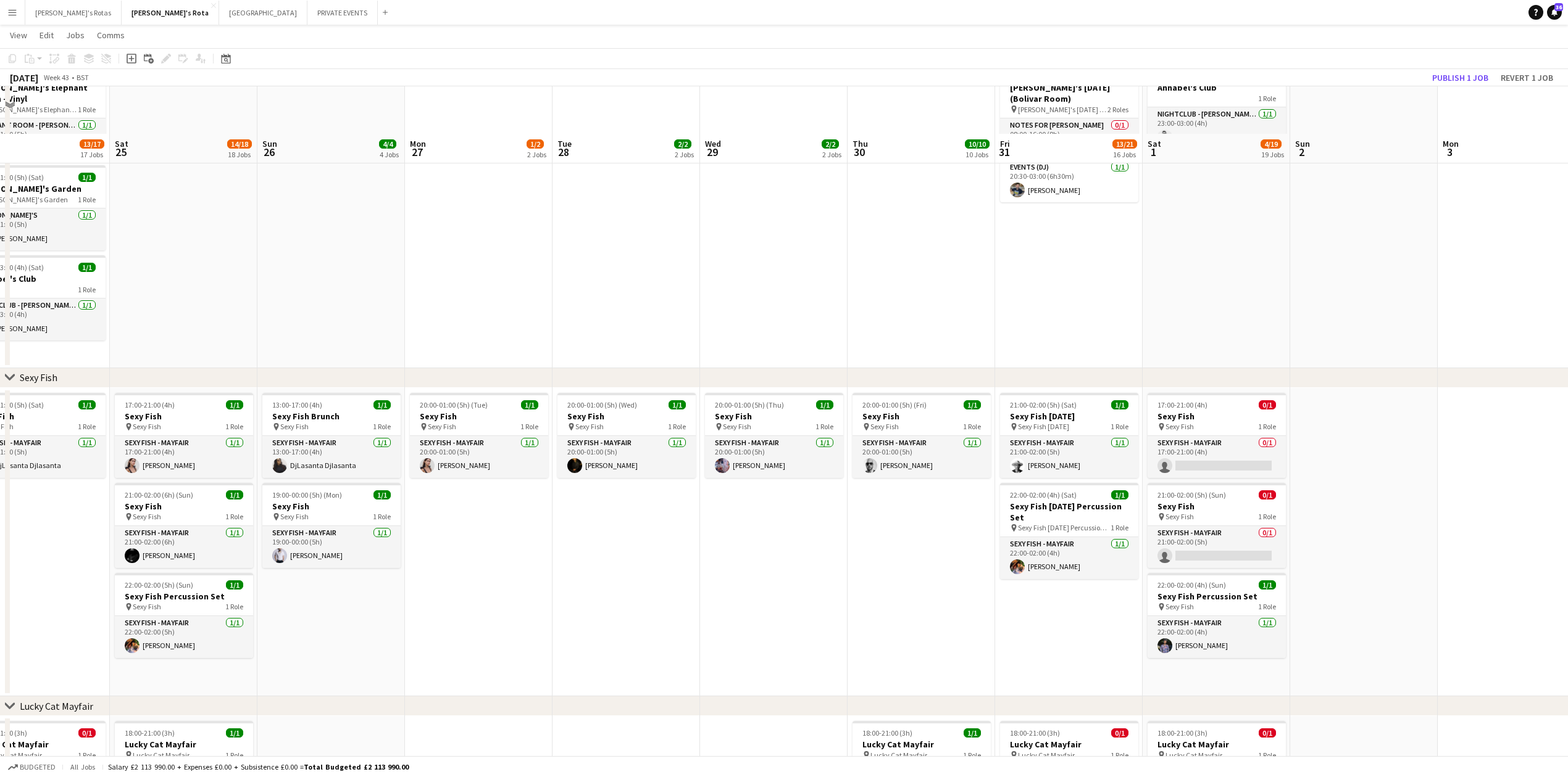
scroll to position [134, 0]
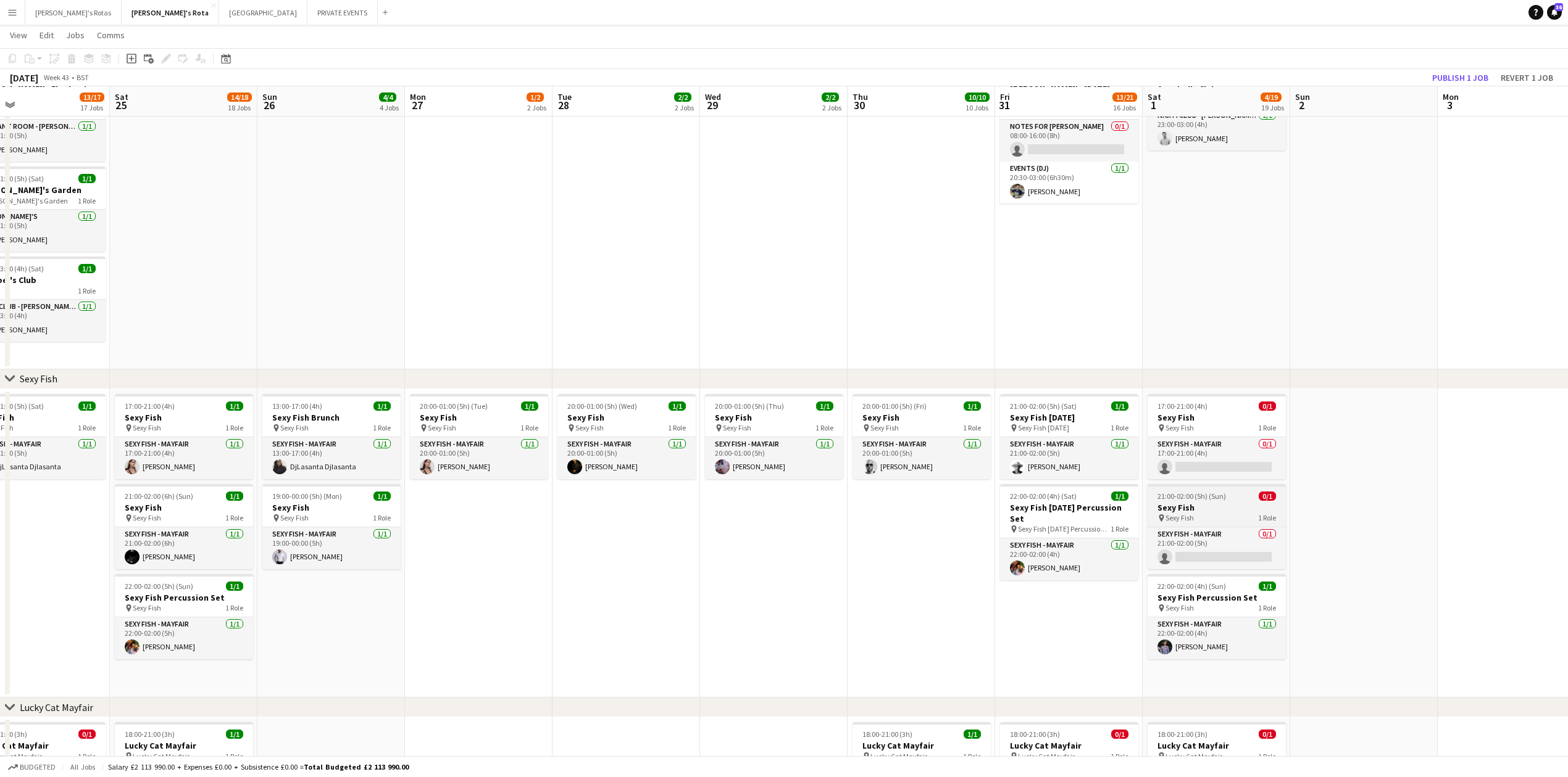
click at [1221, 521] on div "pin Sexy Fish 1 Role" at bounding box center [1216, 518] width 138 height 10
click at [1200, 547] on app-card-role "SEXY FISH - MAYFAIR 0/1 21:00-02:00 (5h) single-neutral-actions" at bounding box center [1216, 549] width 136 height 42
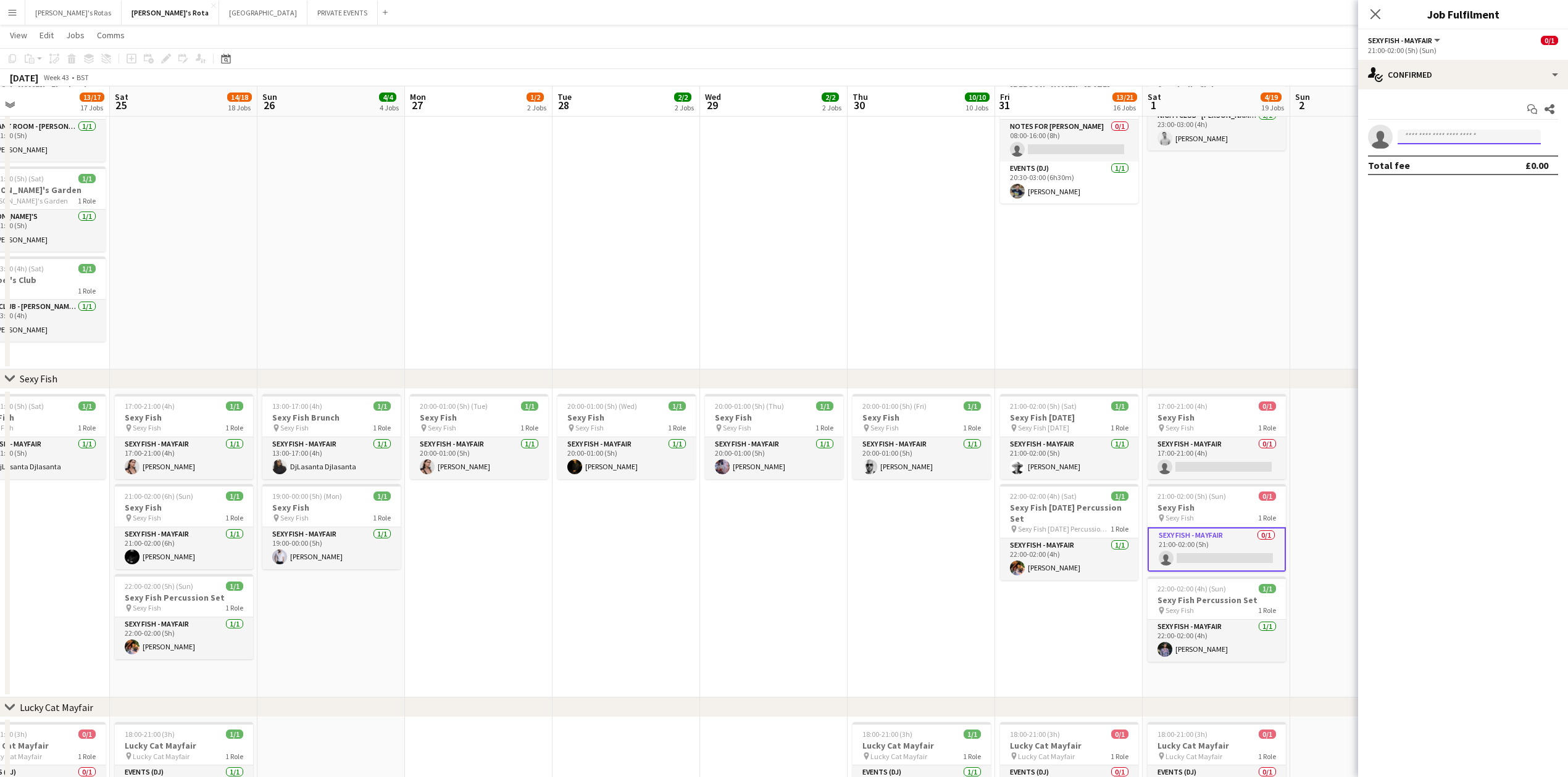
click at [1418, 134] on input at bounding box center [1469, 137] width 144 height 15
type input "******"
click at [1428, 161] on span "[EMAIL_ADDRESS][DOMAIN_NAME]" at bounding box center [1469, 165] width 124 height 10
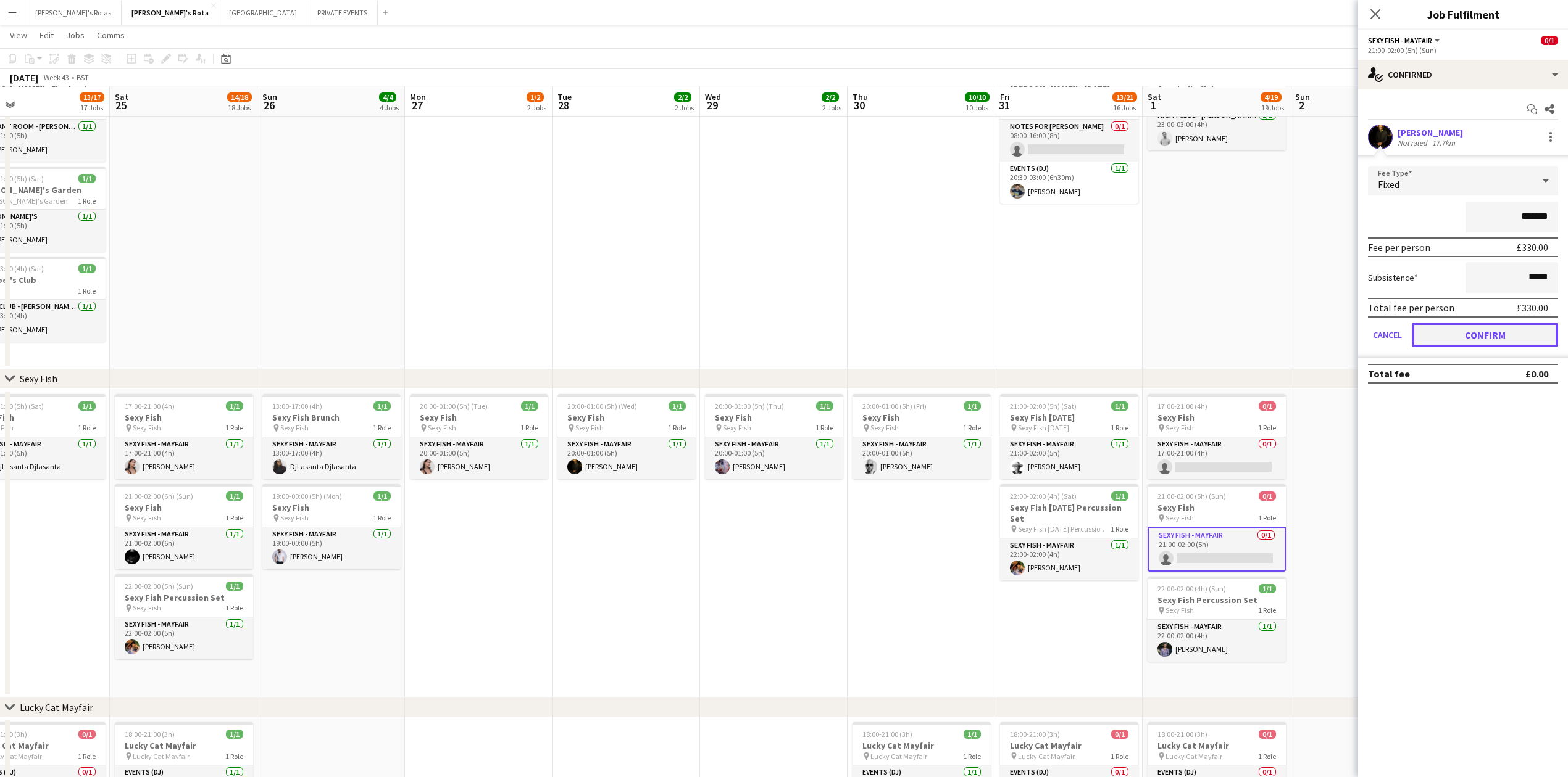
click at [1475, 334] on button "Confirm" at bounding box center [1485, 335] width 147 height 25
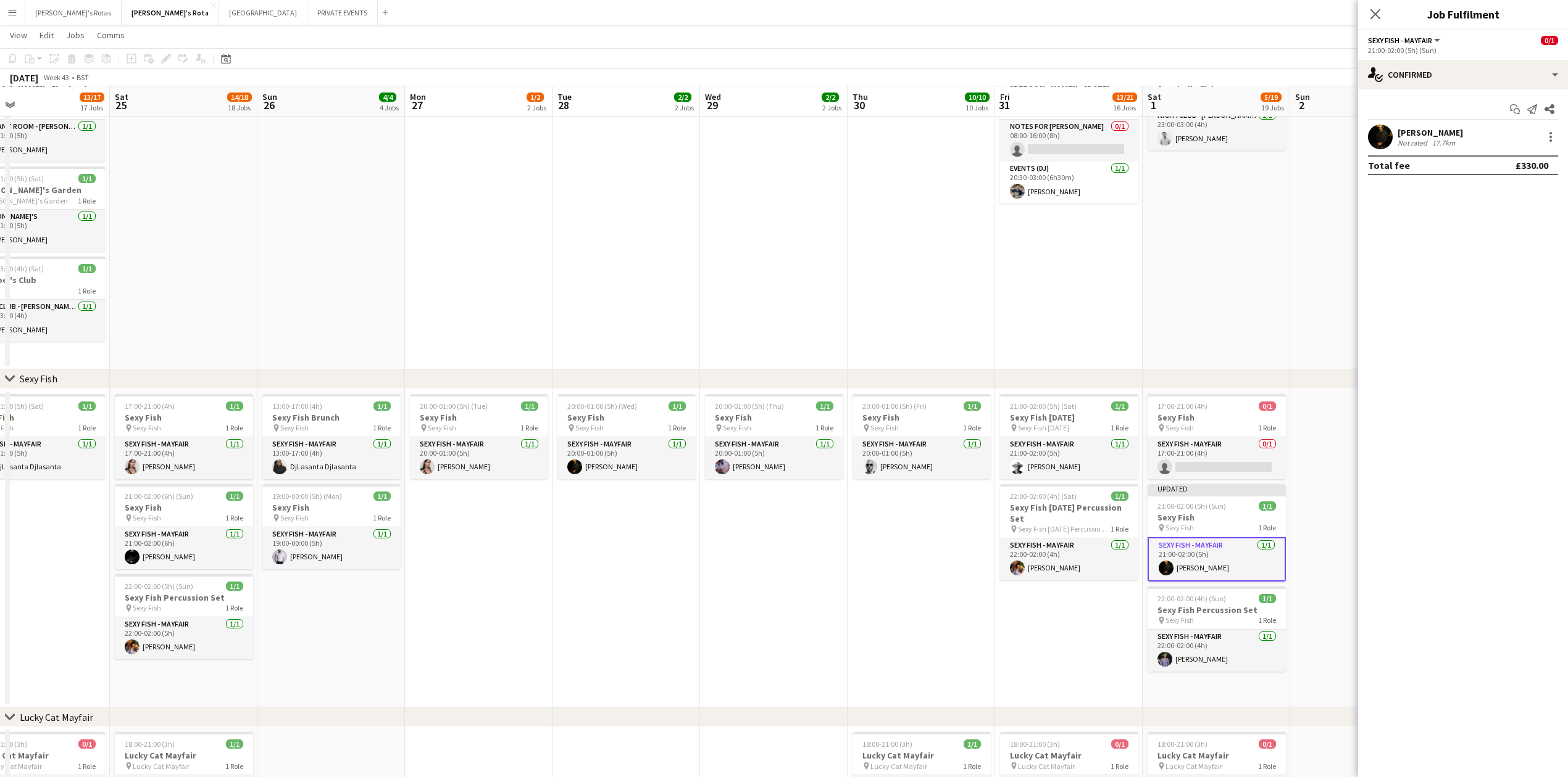
drag, startPoint x: 1371, startPoint y: 13, endPoint x: 1373, endPoint y: 23, distance: 10.2
click at [1371, 15] on icon "Close pop-in" at bounding box center [1375, 14] width 10 height 10
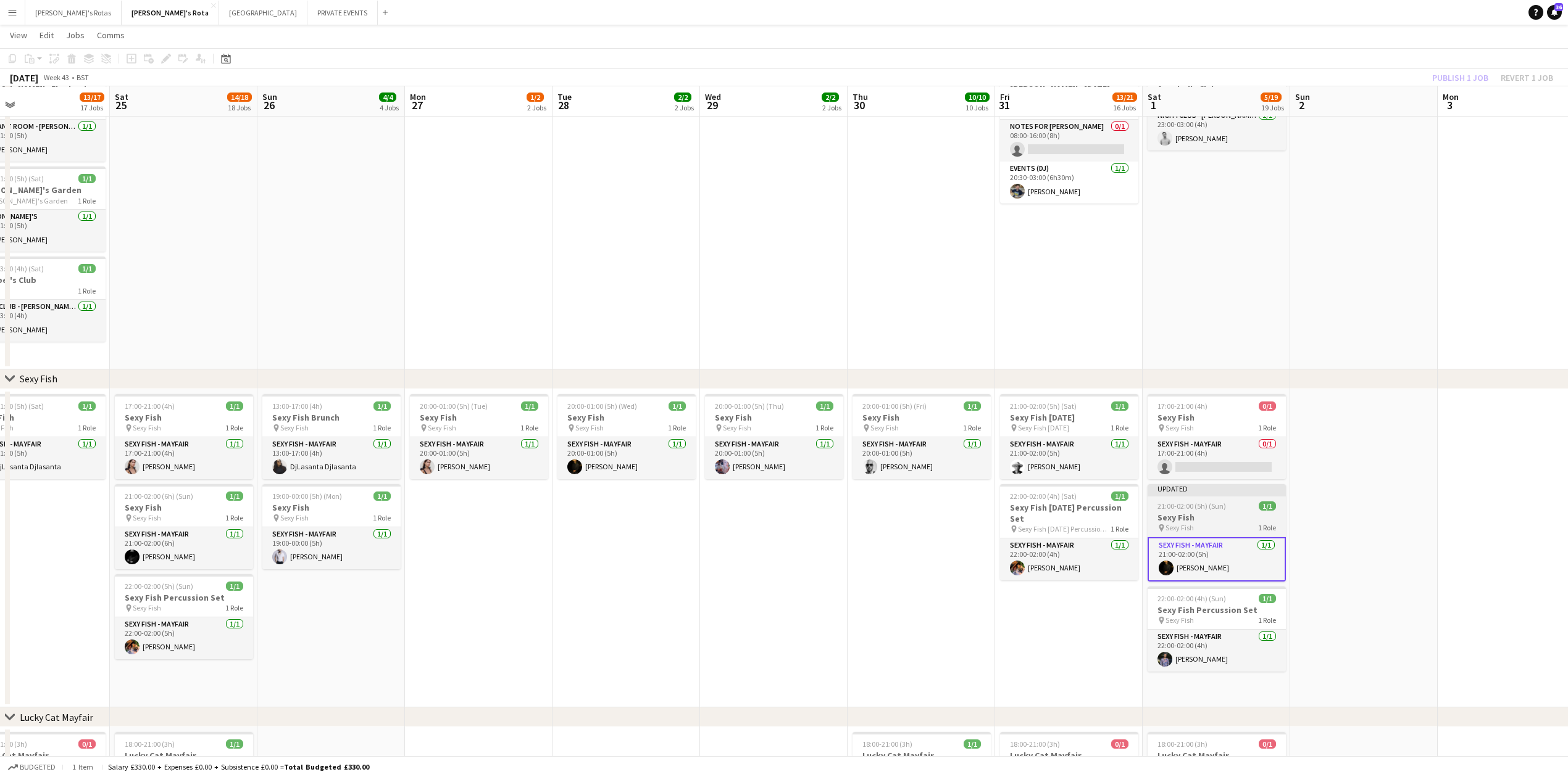
click at [1210, 521] on h3 "Sexy Fish" at bounding box center [1216, 518] width 138 height 11
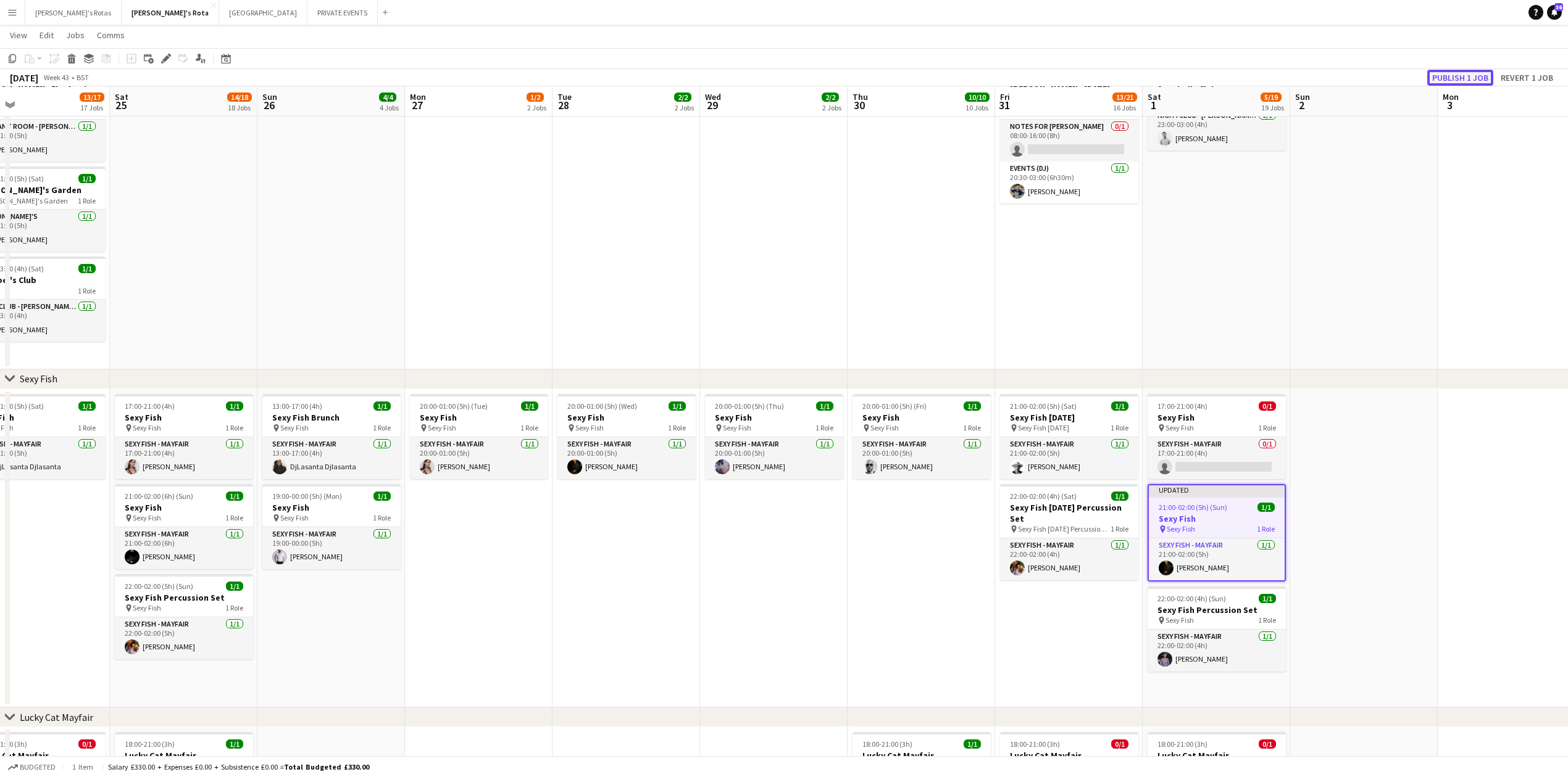
click at [1463, 80] on button "Publish 1 job" at bounding box center [1461, 77] width 66 height 16
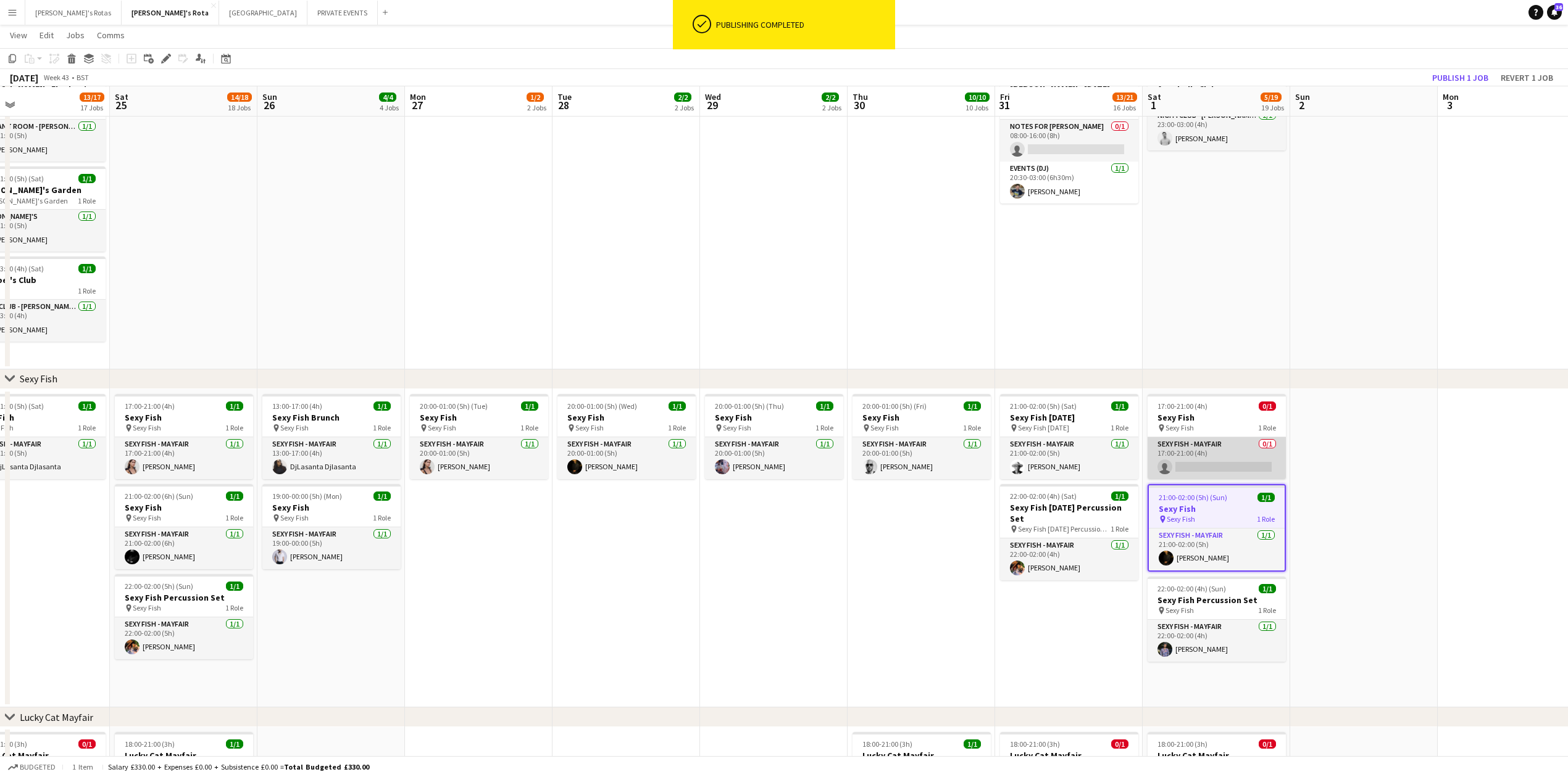
click at [1188, 460] on app-card-role "SEXY FISH - MAYFAIR 0/1 17:00-21:00 (4h) single-neutral-actions" at bounding box center [1216, 458] width 138 height 42
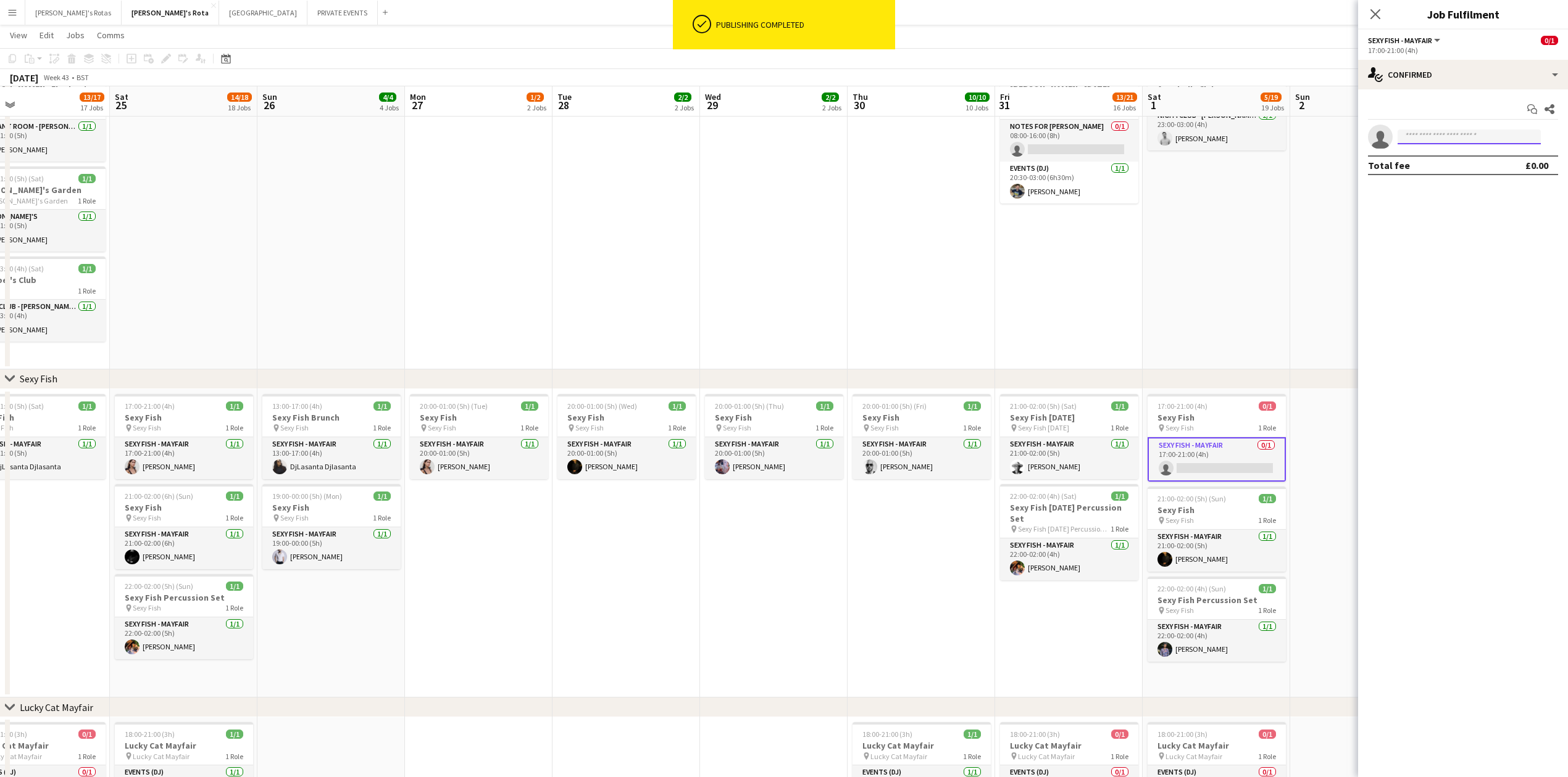
click at [1458, 137] on input at bounding box center [1469, 137] width 144 height 15
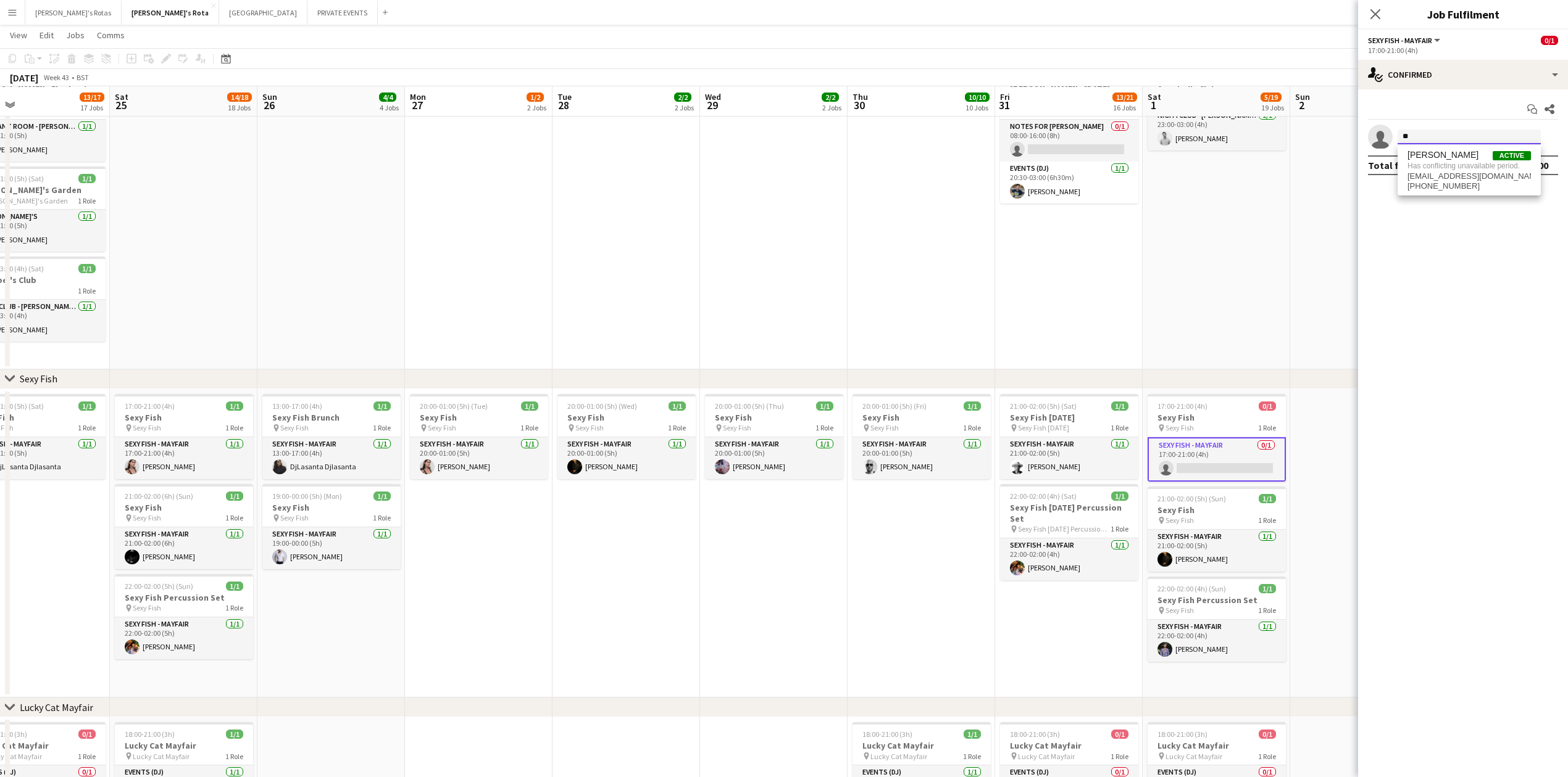
type input "*"
type input "******"
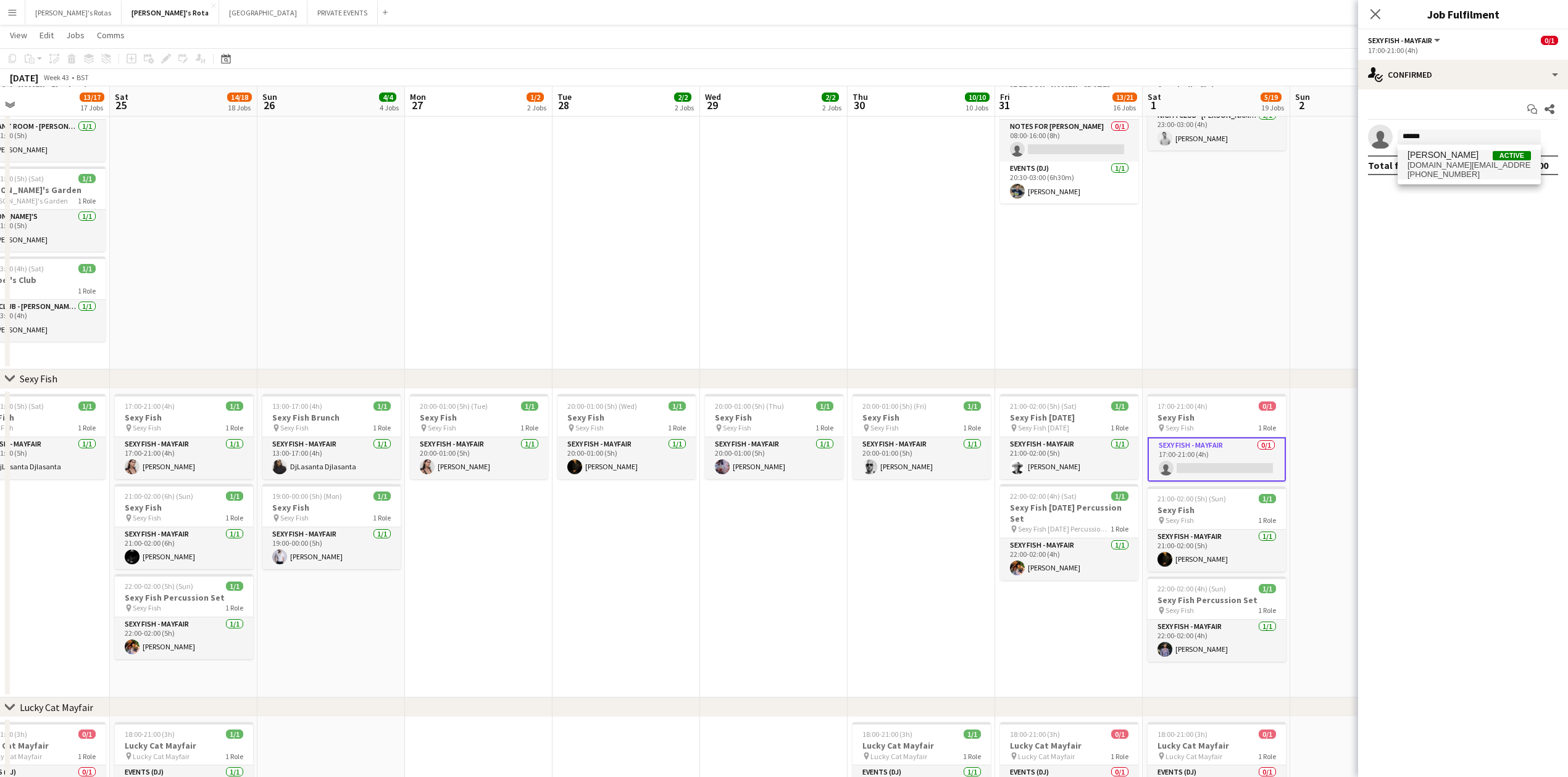
click at [1450, 166] on span "[DOMAIN_NAME][EMAIL_ADDRESS][DOMAIN_NAME]" at bounding box center [1469, 165] width 124 height 10
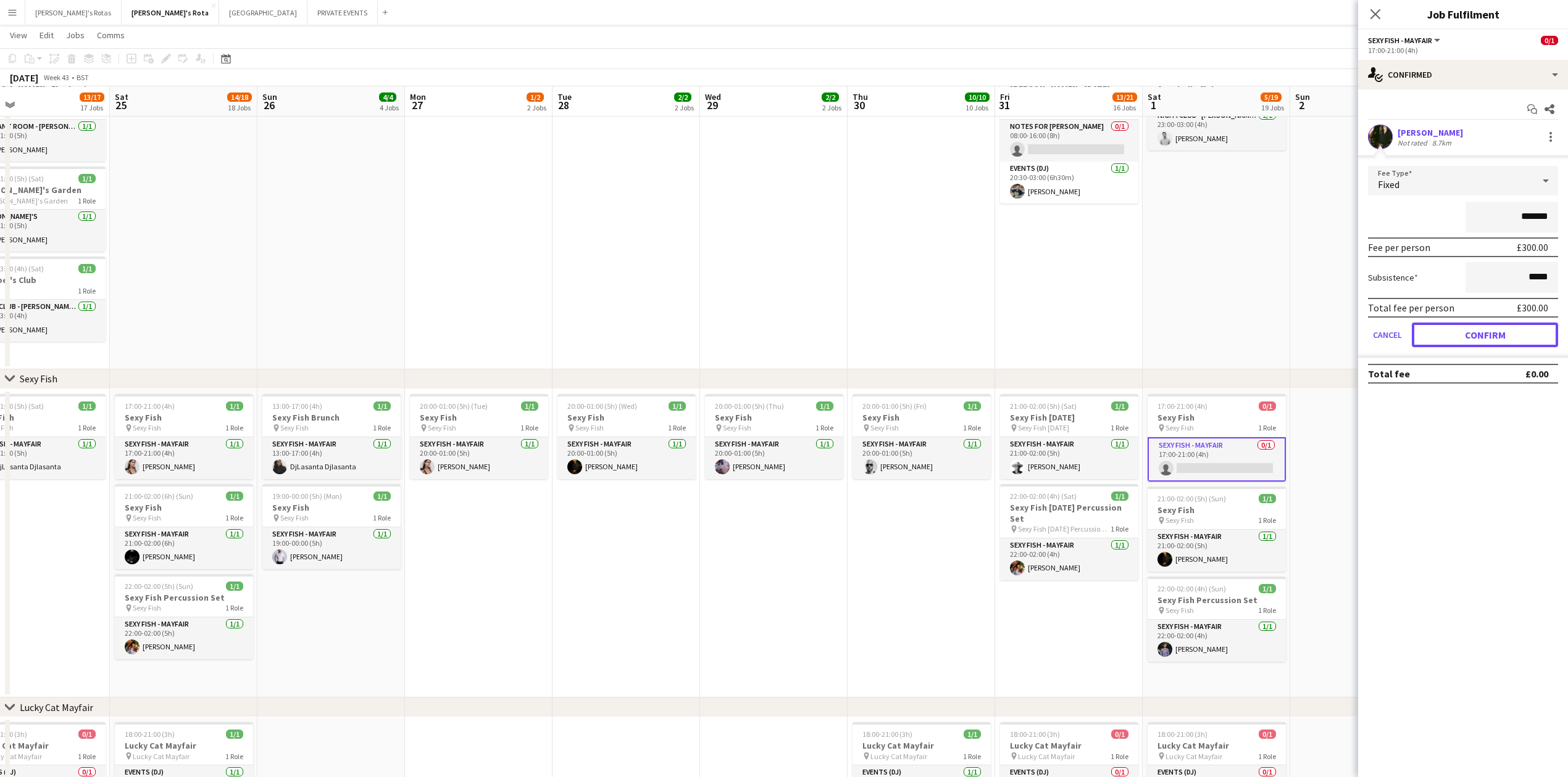
click at [1474, 333] on button "Confirm" at bounding box center [1485, 335] width 147 height 25
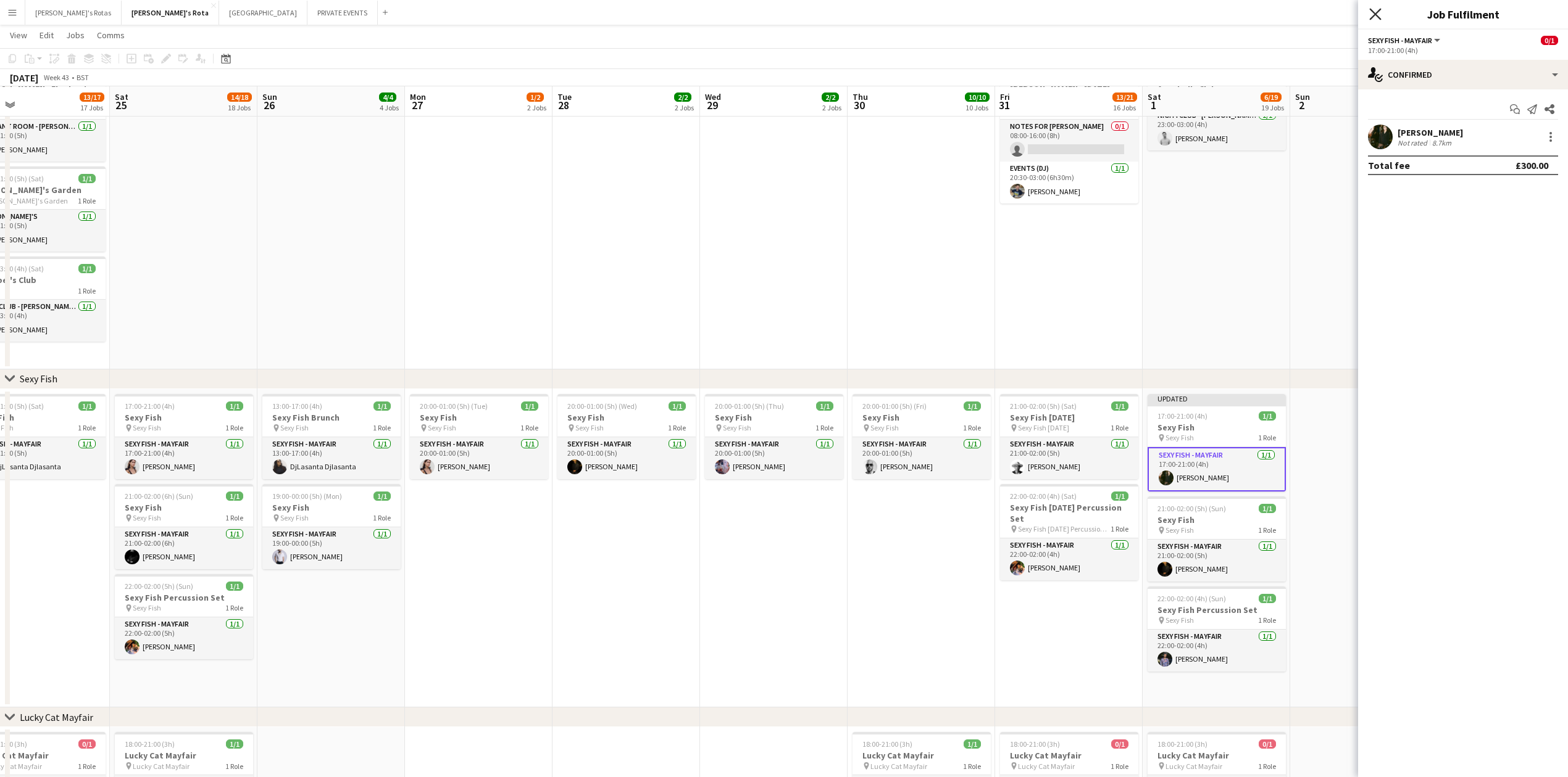
click at [1374, 12] on icon "Close pop-in" at bounding box center [1375, 13] width 12 height 12
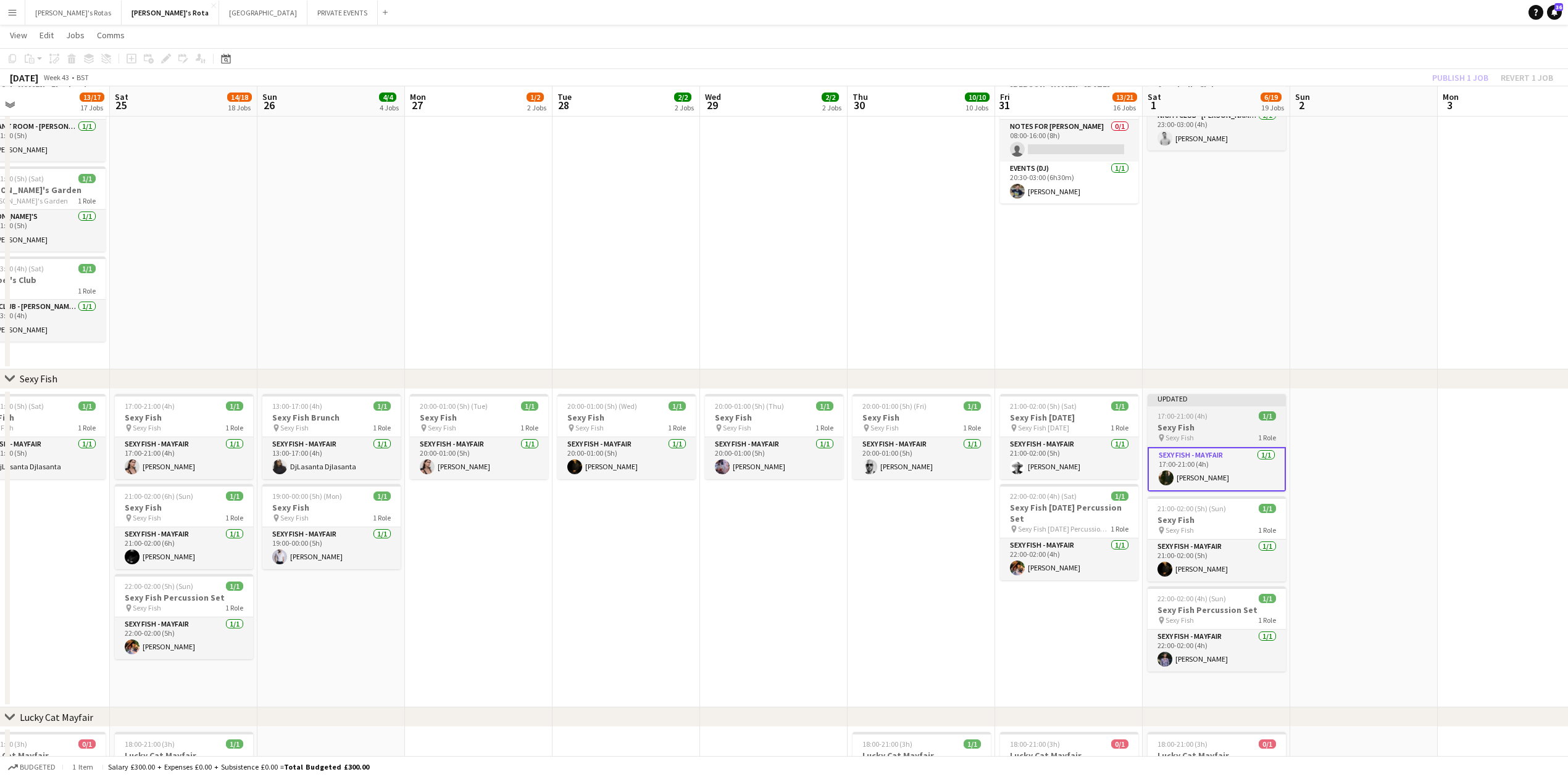
click at [1213, 416] on div "17:00-21:00 (4h) 1/1" at bounding box center [1216, 416] width 138 height 9
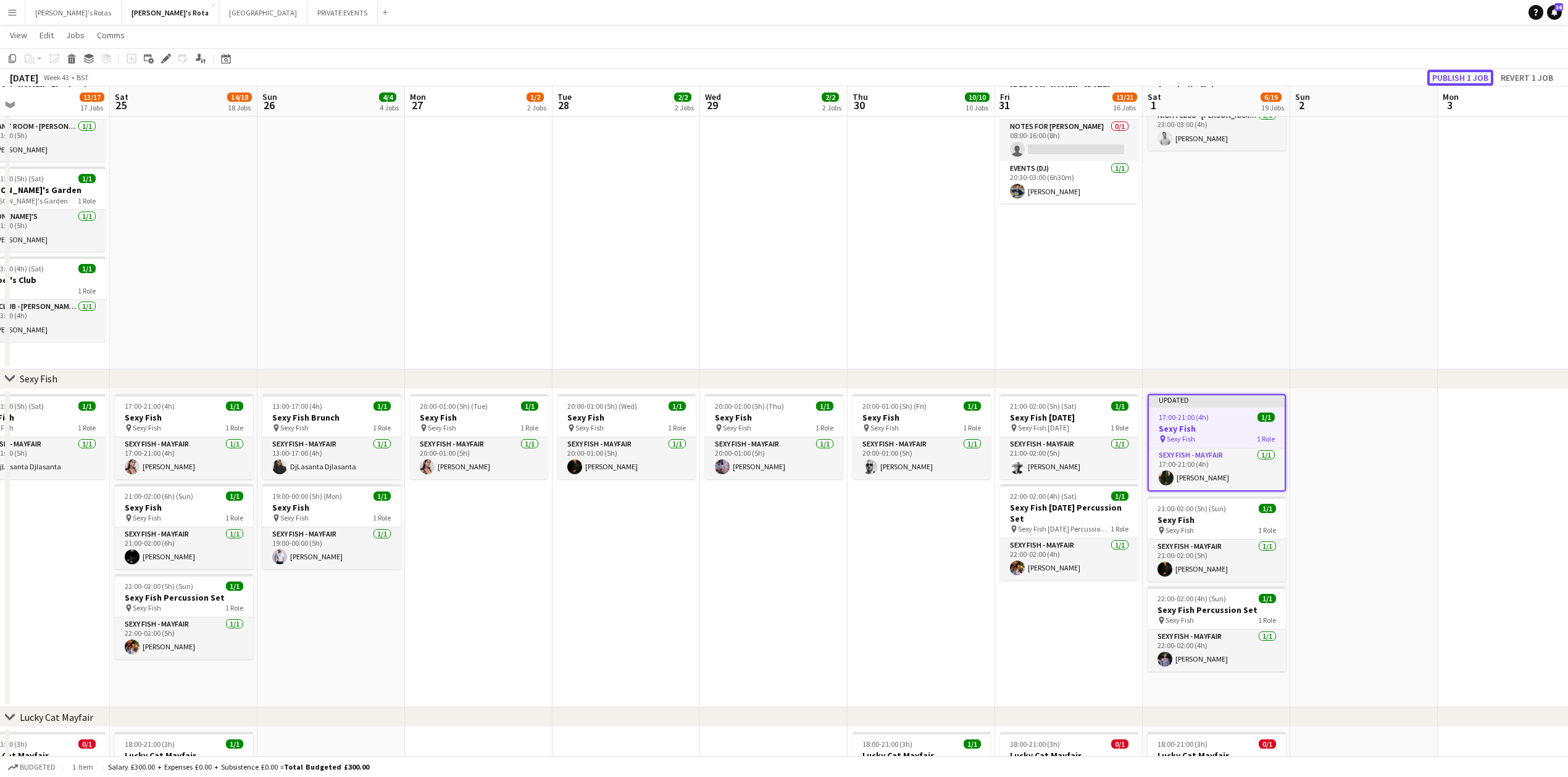
click at [1457, 74] on button "Publish 1 job" at bounding box center [1461, 77] width 66 height 16
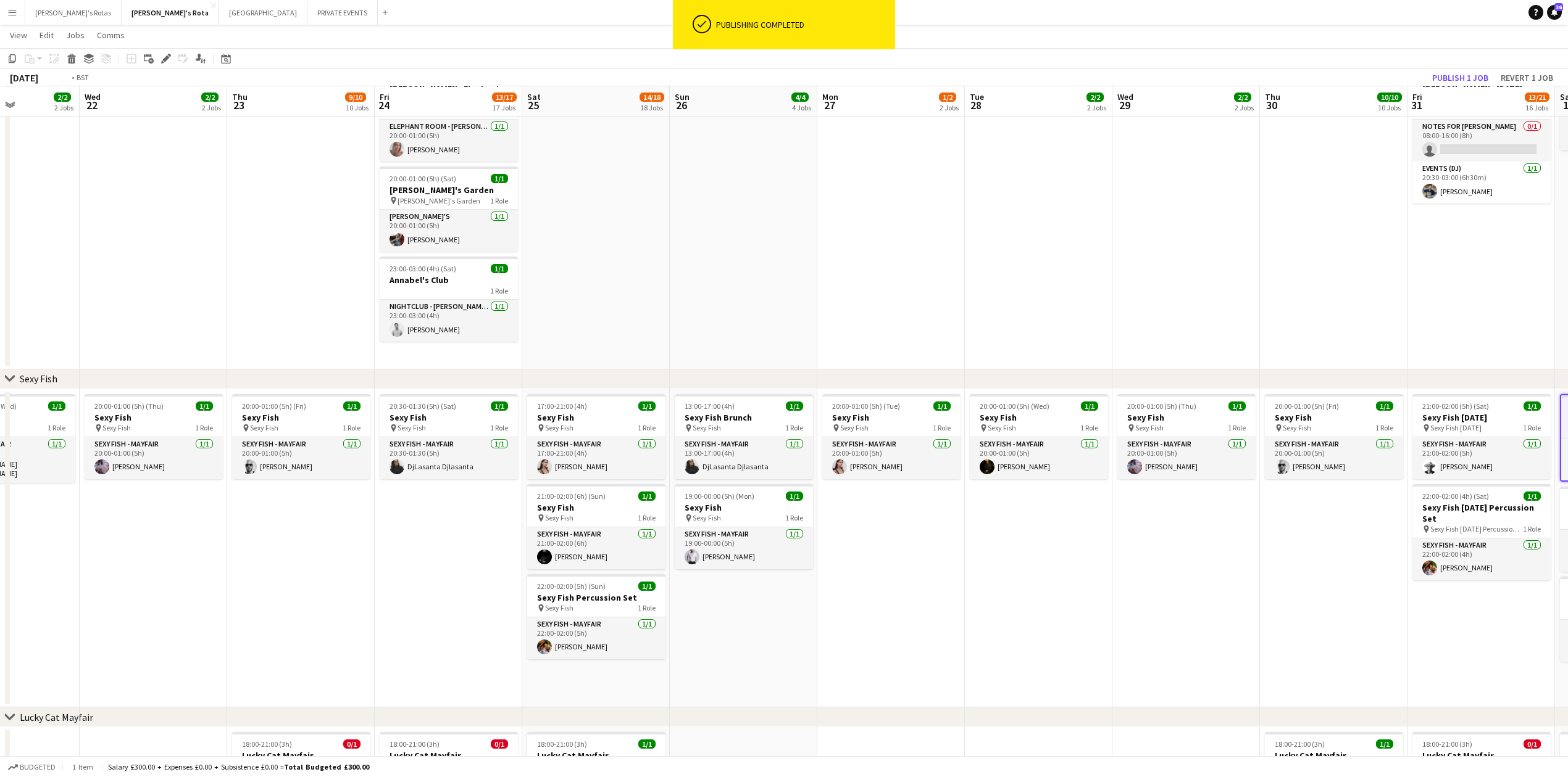
drag, startPoint x: 566, startPoint y: 586, endPoint x: 1169, endPoint y: 534, distance: 605.2
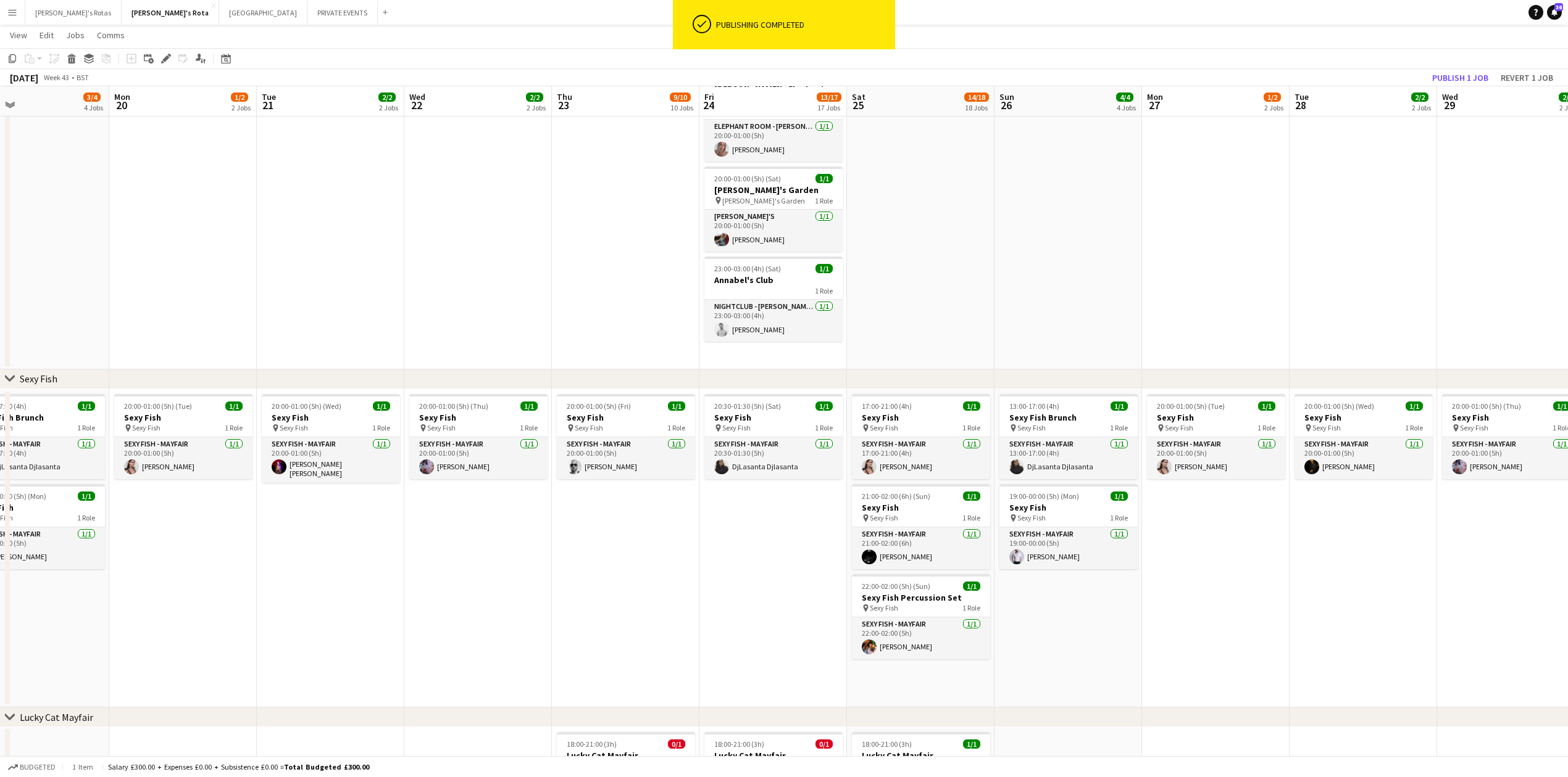
drag, startPoint x: 856, startPoint y: 542, endPoint x: 1097, endPoint y: 525, distance: 241.6
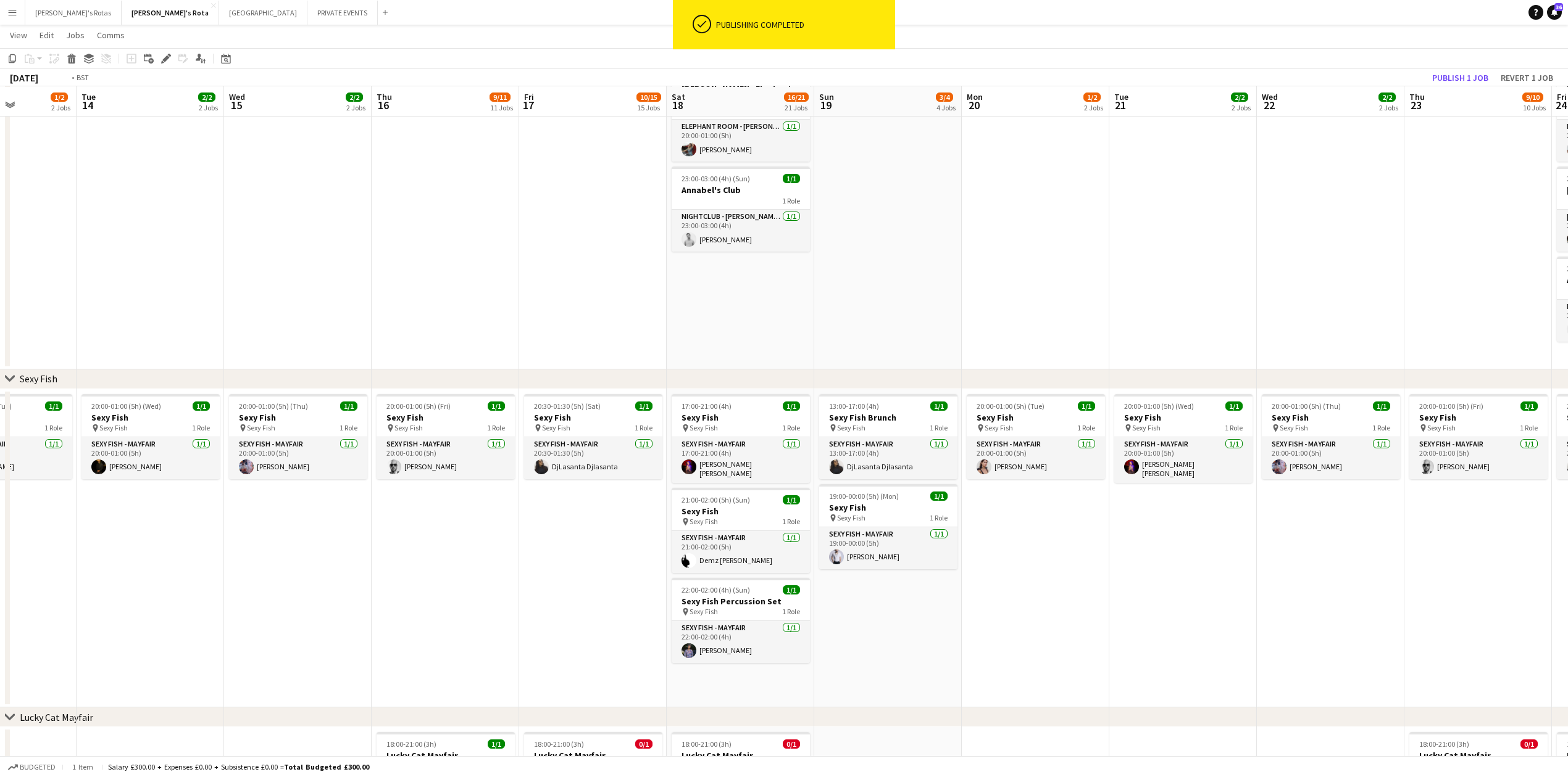
drag, startPoint x: 863, startPoint y: 556, endPoint x: 1060, endPoint y: 544, distance: 197.4
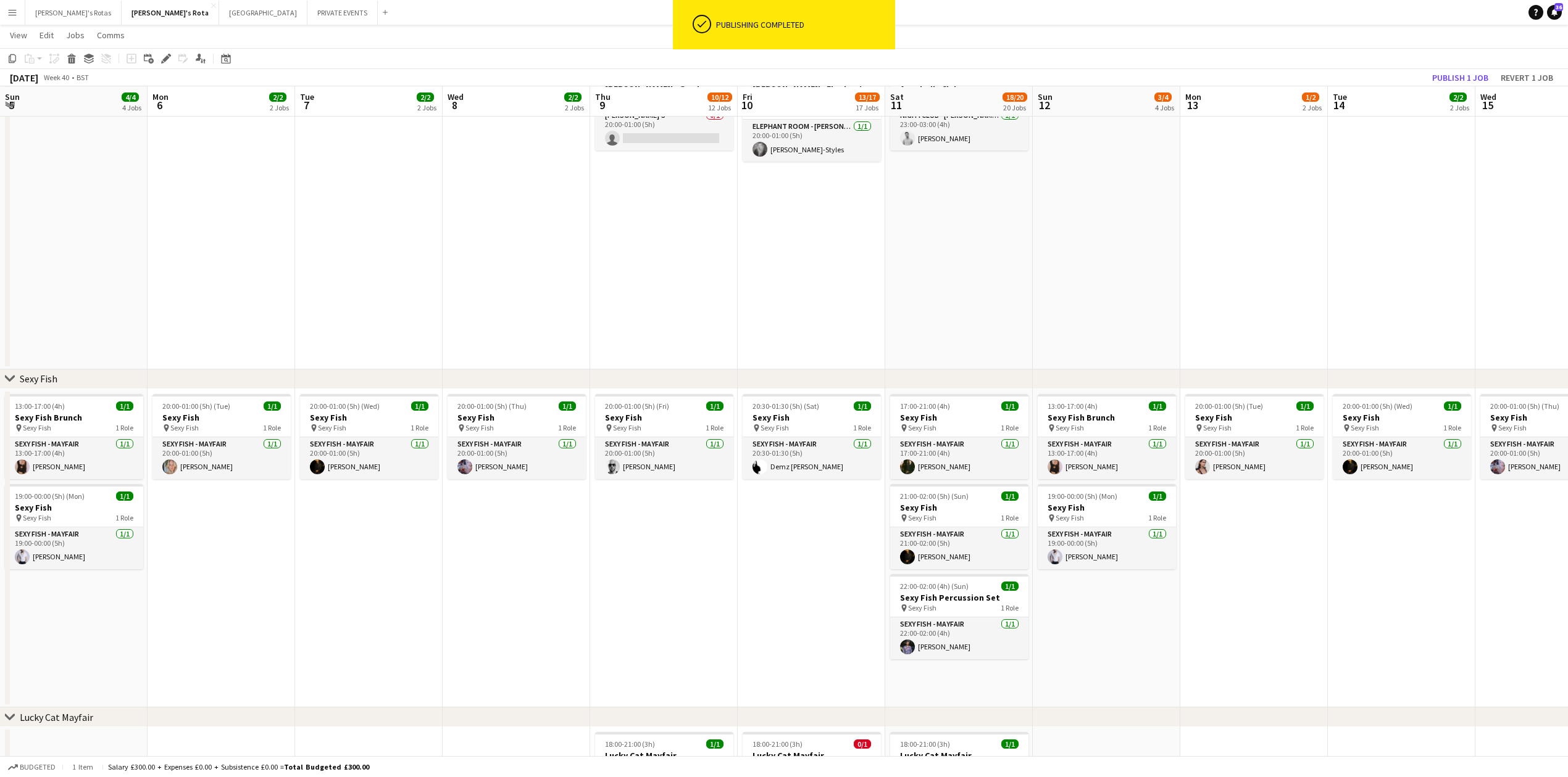
drag, startPoint x: 264, startPoint y: 580, endPoint x: 973, endPoint y: 542, distance: 710.0
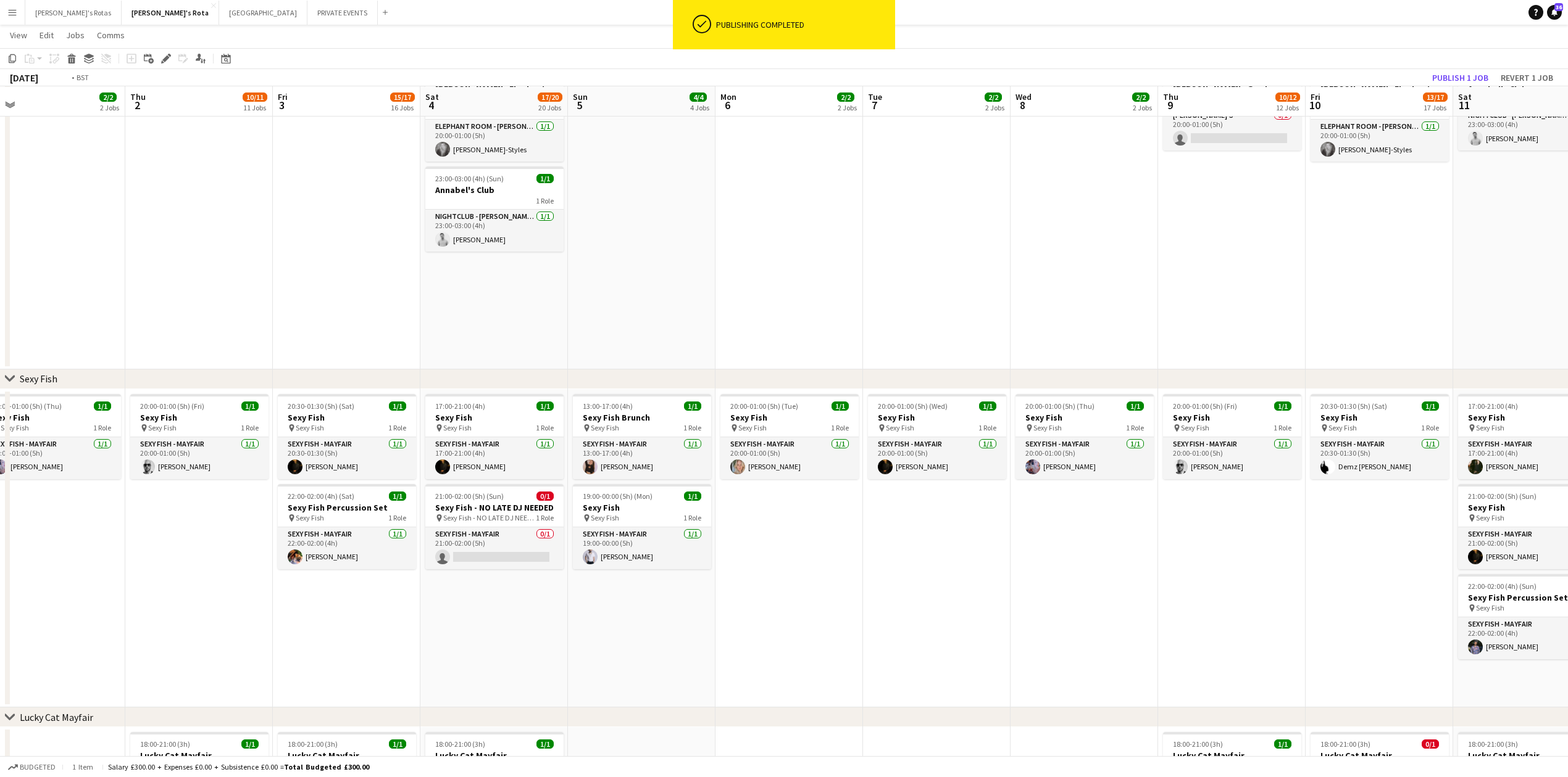
scroll to position [0, 0]
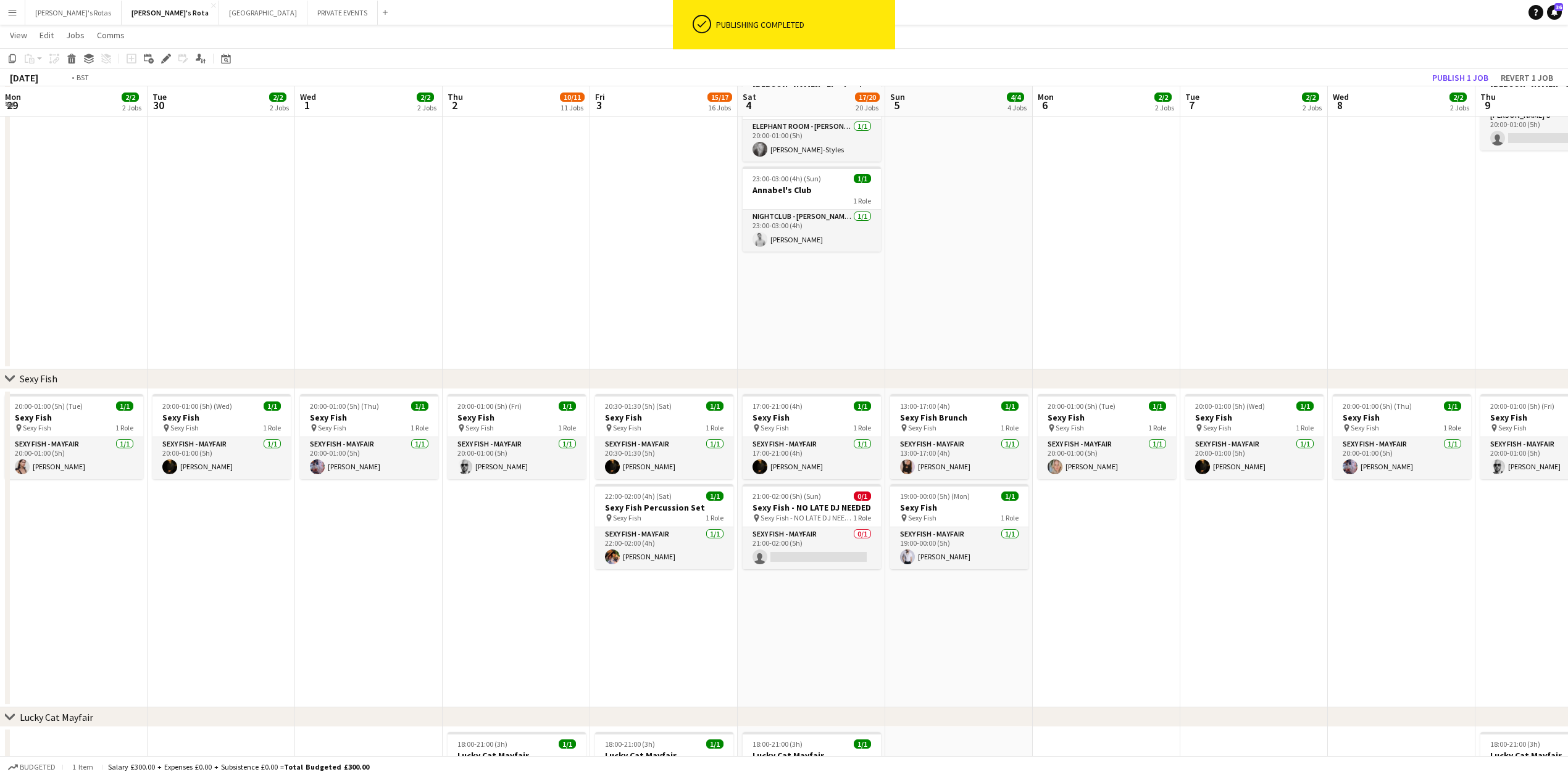
drag, startPoint x: 71, startPoint y: 575, endPoint x: 1045, endPoint y: 596, distance: 974.2
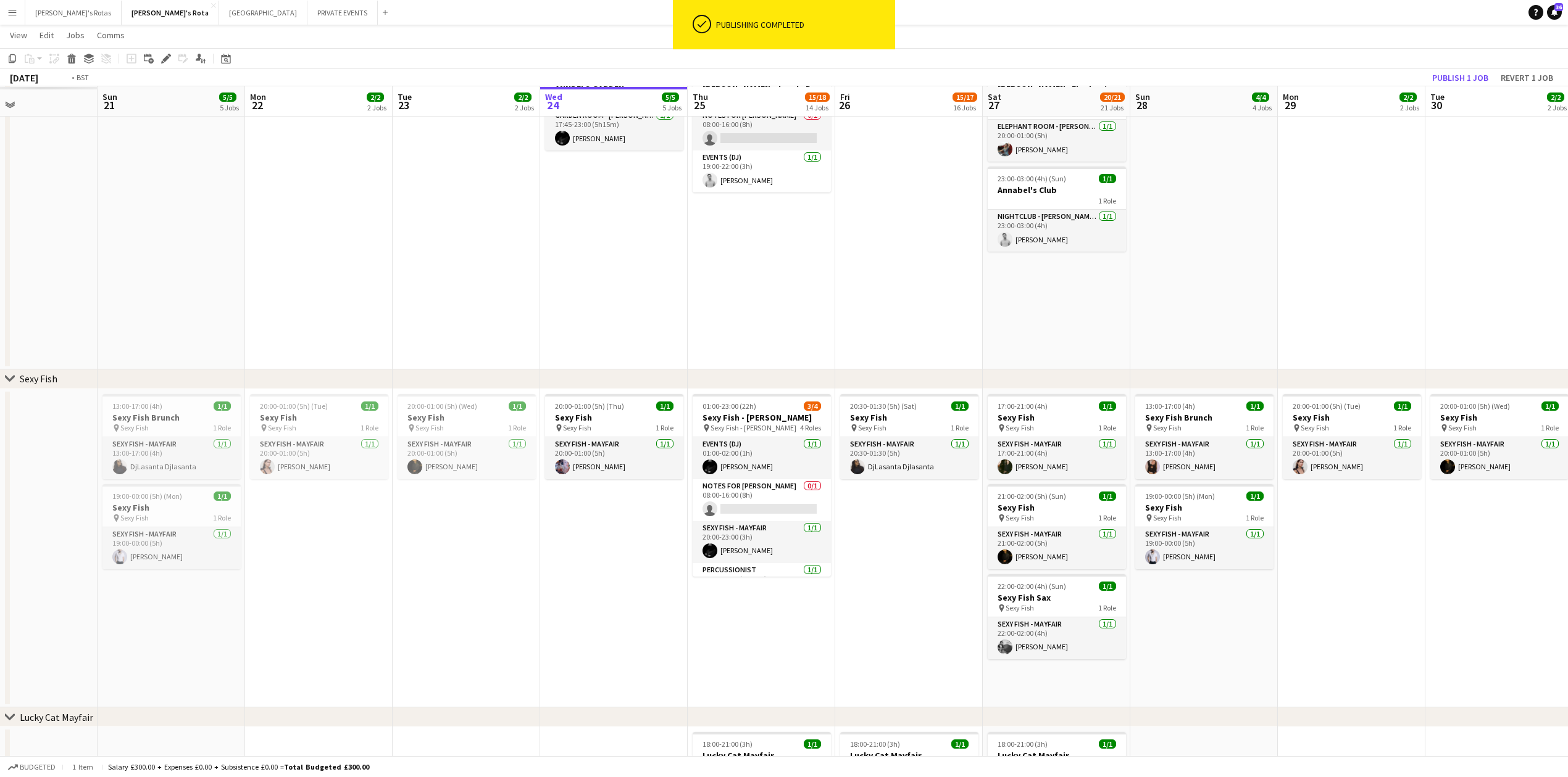
drag, startPoint x: 310, startPoint y: 563, endPoint x: 1169, endPoint y: 524, distance: 859.9
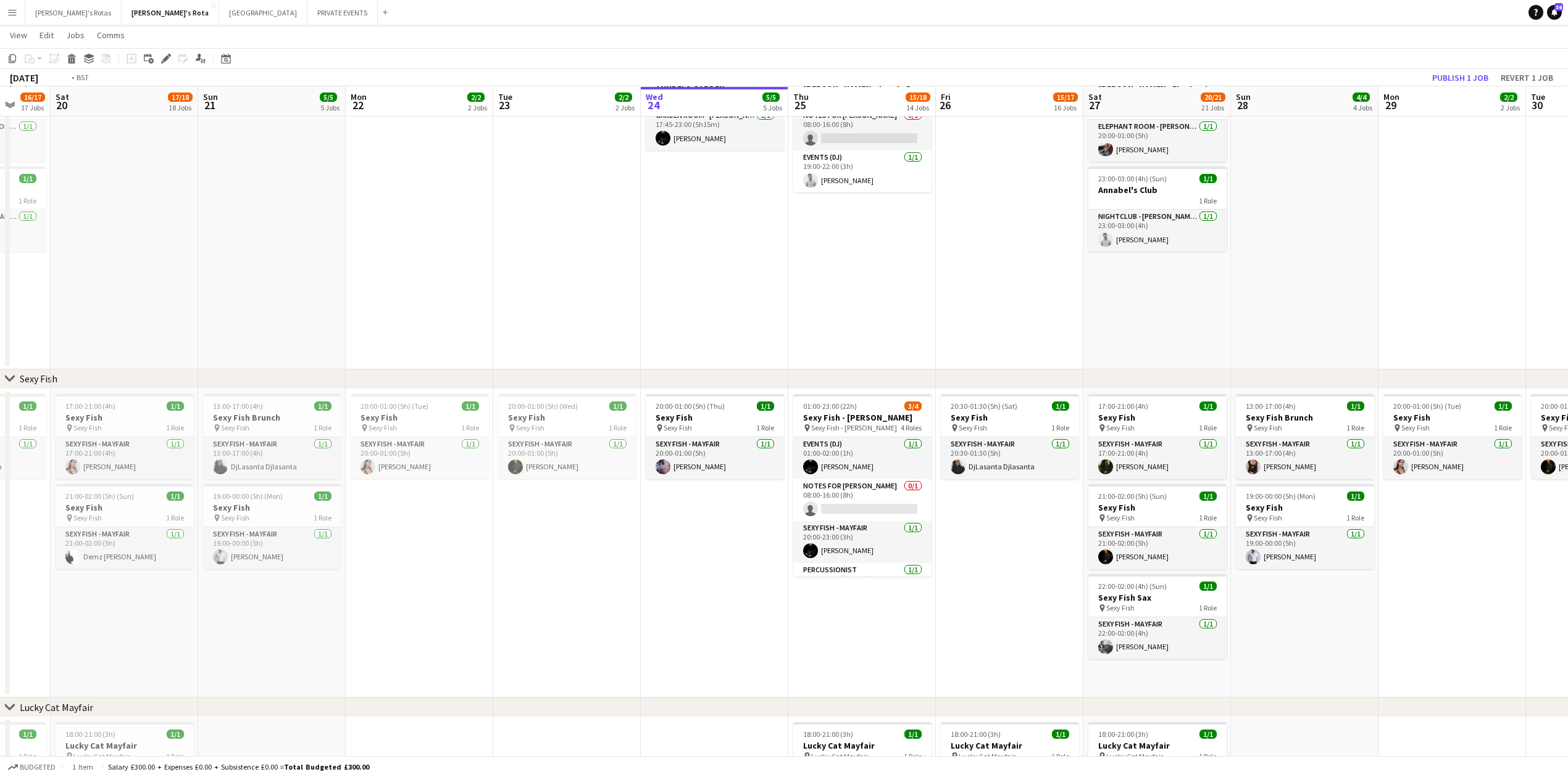
drag, startPoint x: 710, startPoint y: 581, endPoint x: 61, endPoint y: 551, distance: 649.7
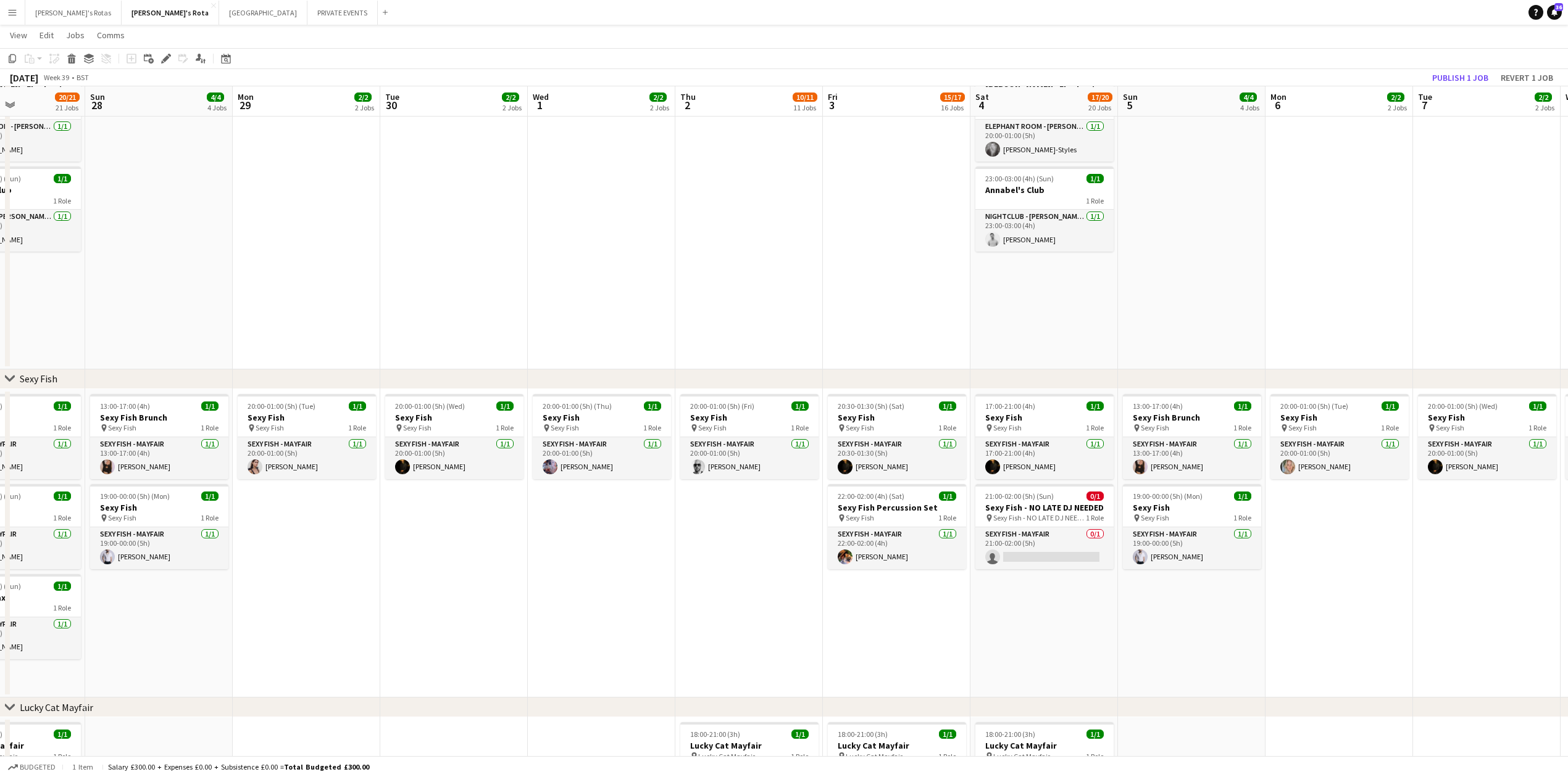
scroll to position [0, 521]
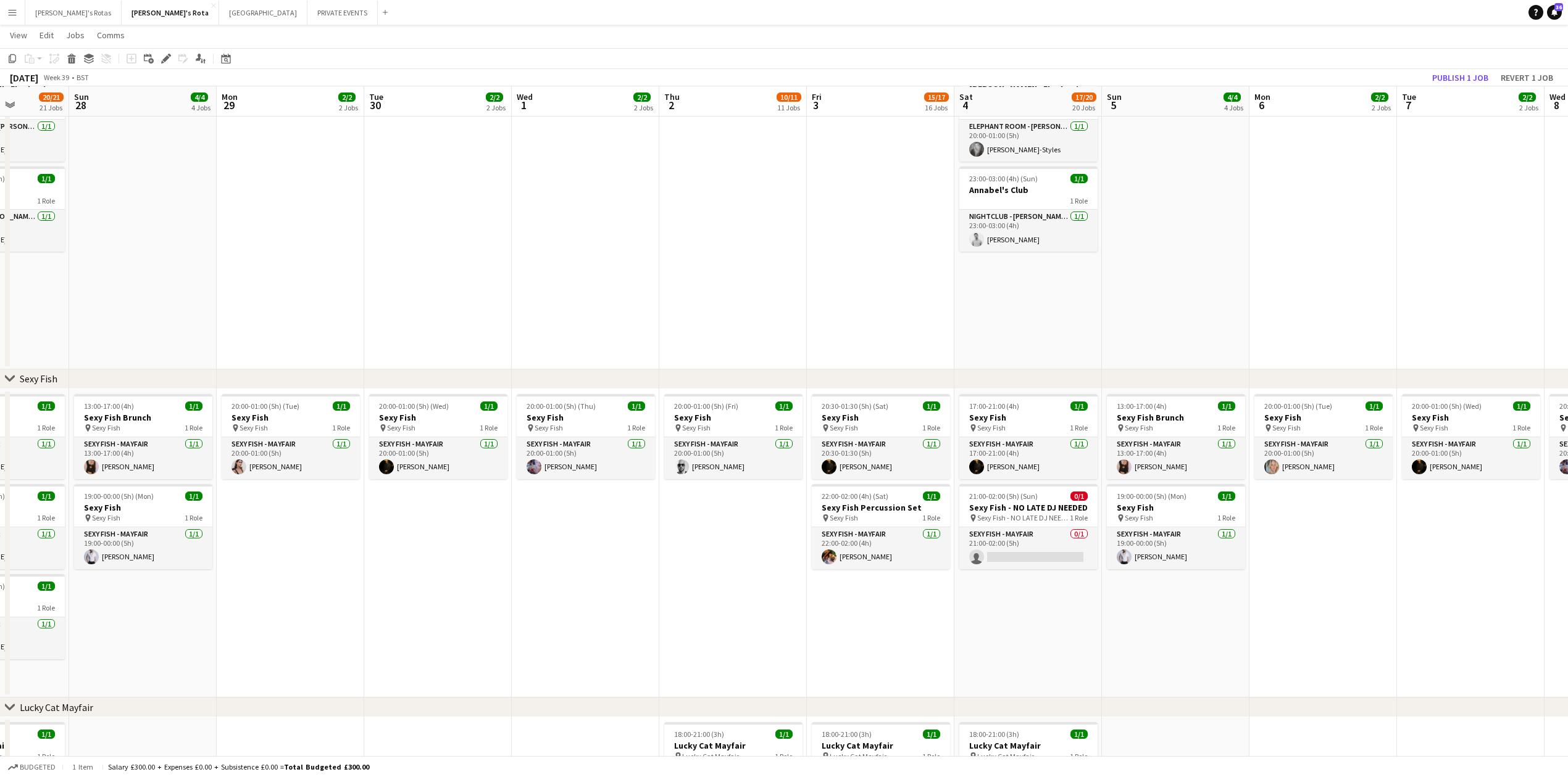
drag, startPoint x: 1111, startPoint y: 592, endPoint x: 566, endPoint y: 593, distance: 545.0
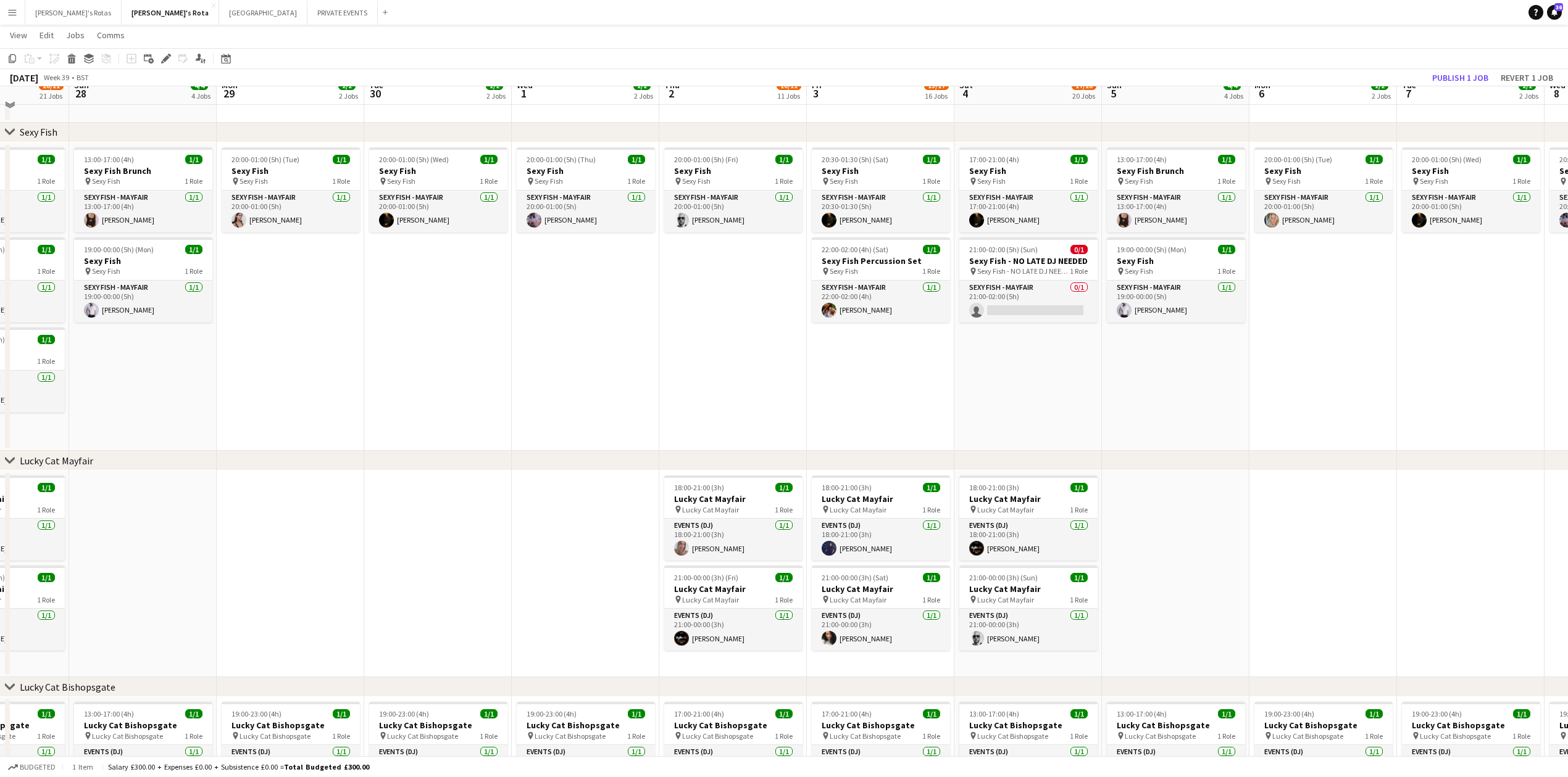
scroll to position [299, 0]
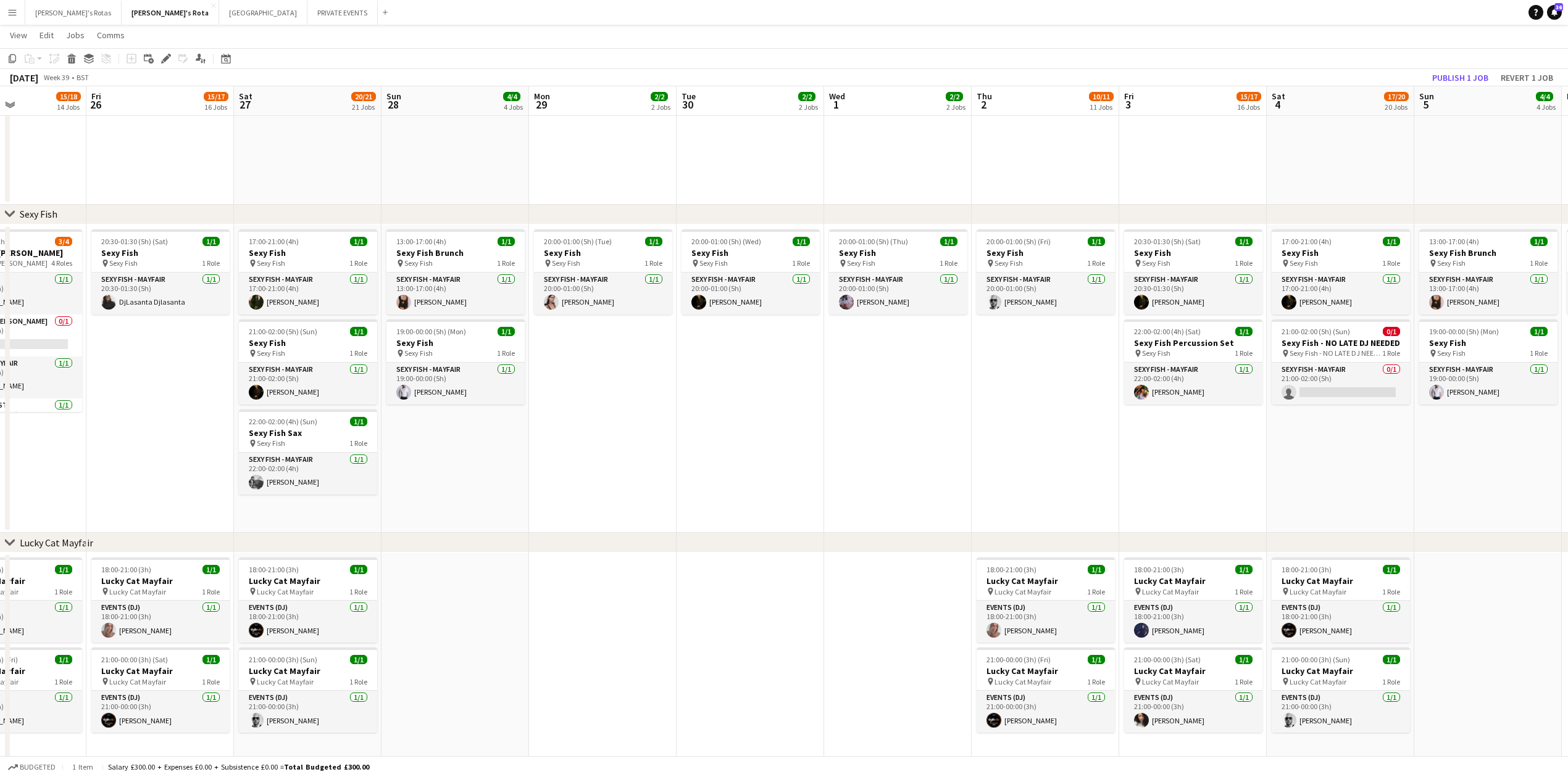
drag, startPoint x: 309, startPoint y: 413, endPoint x: 939, endPoint y: 393, distance: 630.3
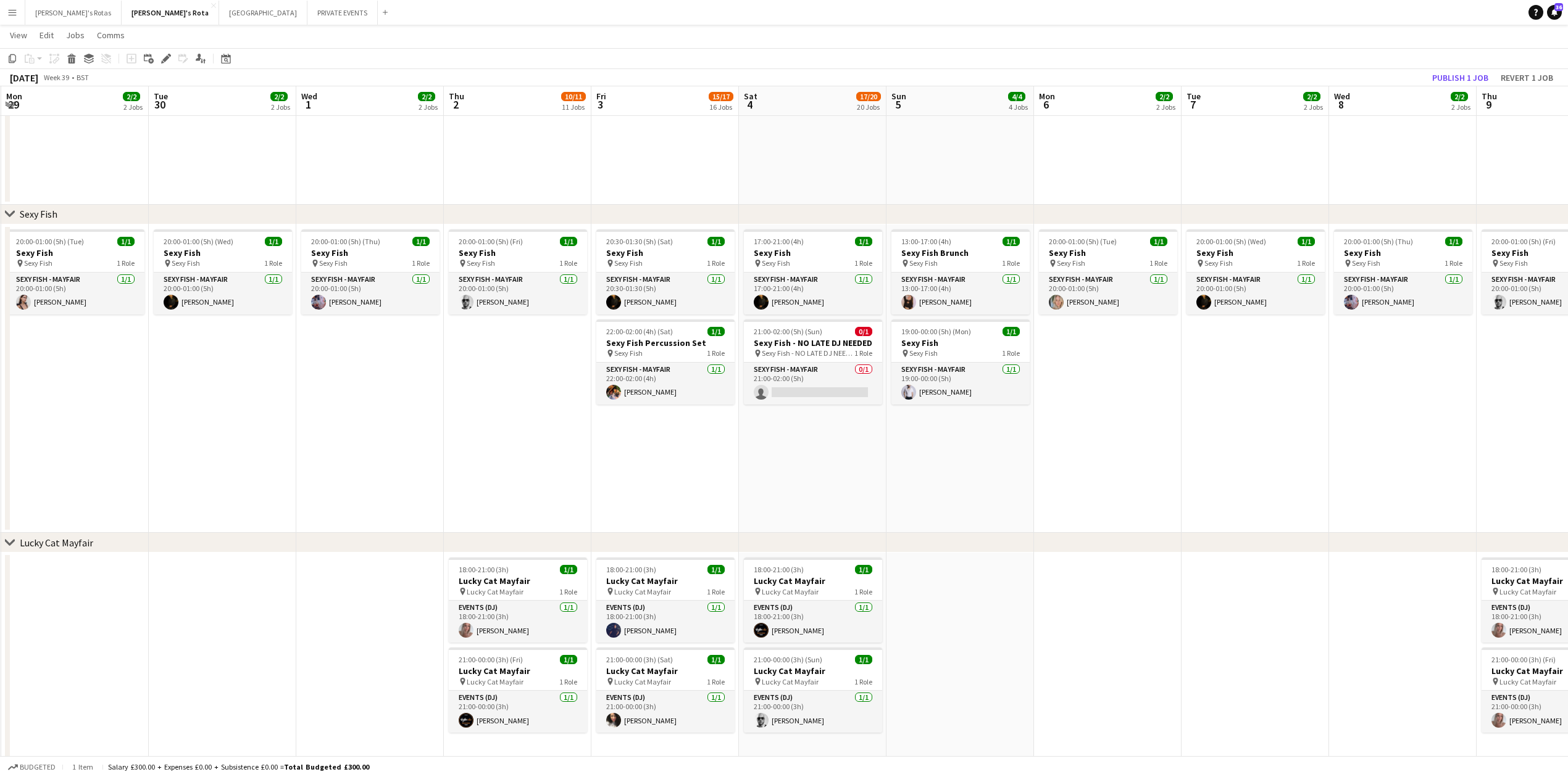
scroll to position [0, 542]
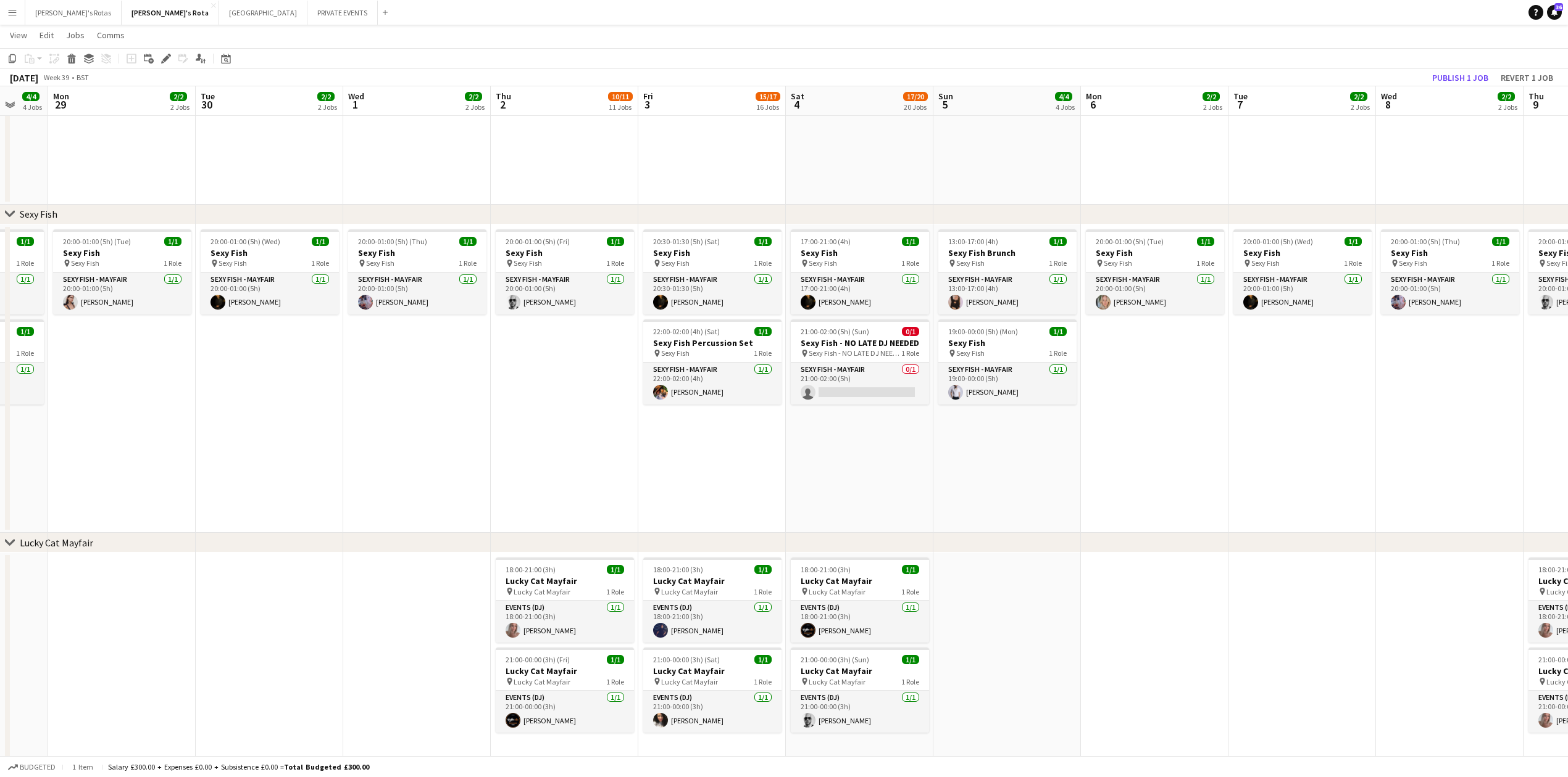
drag, startPoint x: 936, startPoint y: 433, endPoint x: 408, endPoint y: 427, distance: 528.0
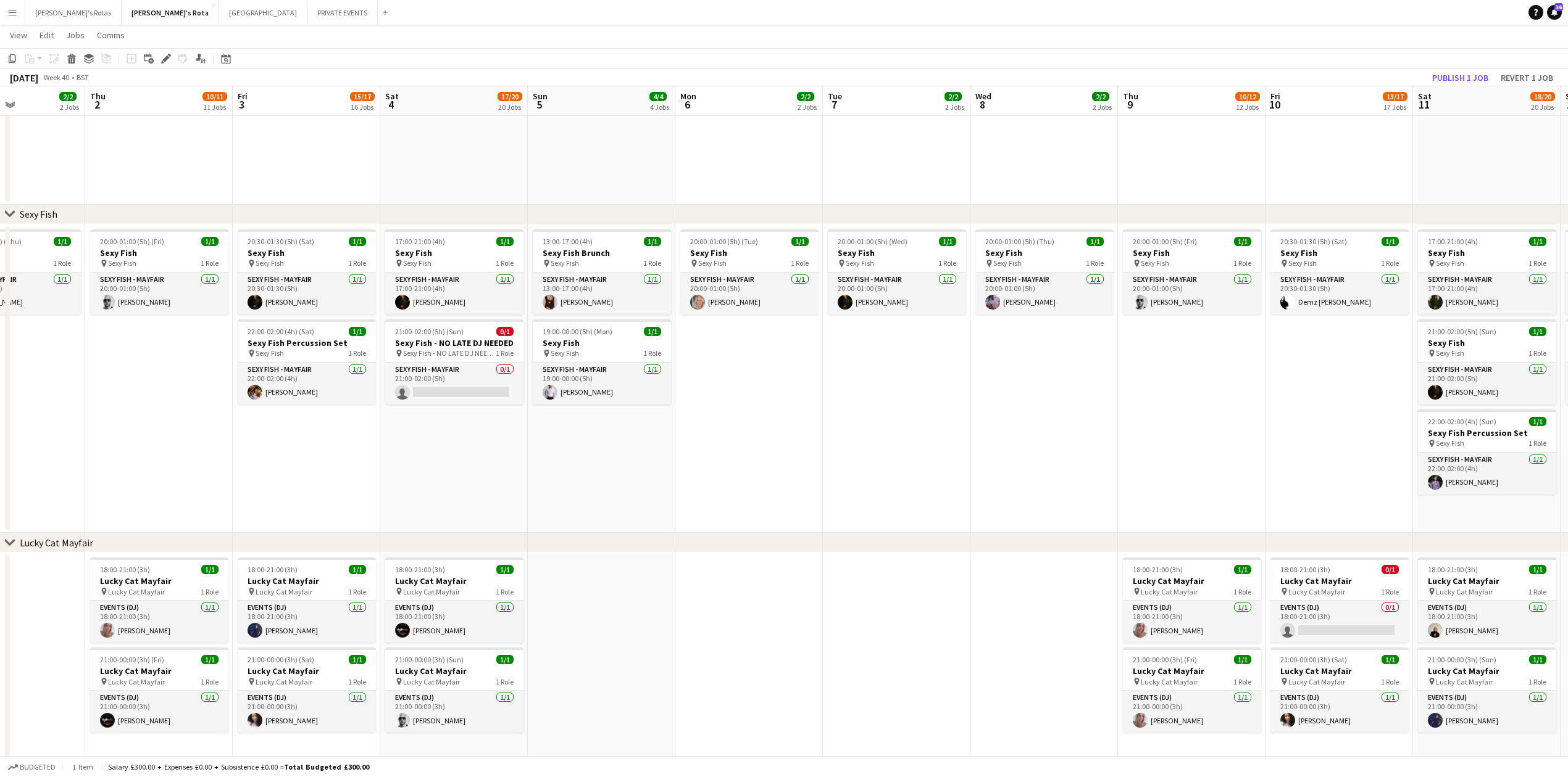
scroll to position [0, 401]
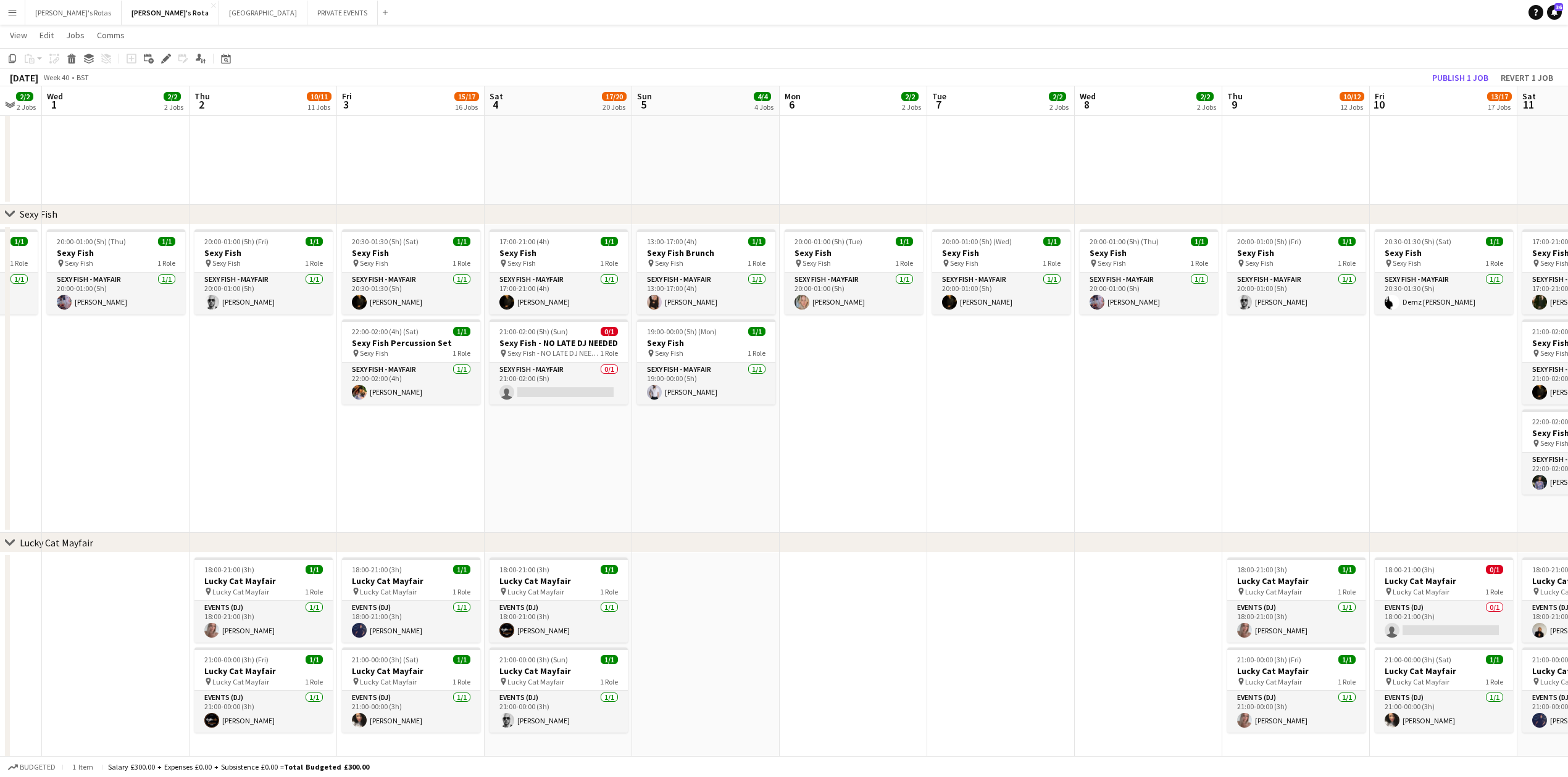
drag, startPoint x: 529, startPoint y: 450, endPoint x: 228, endPoint y: 472, distance: 301.8
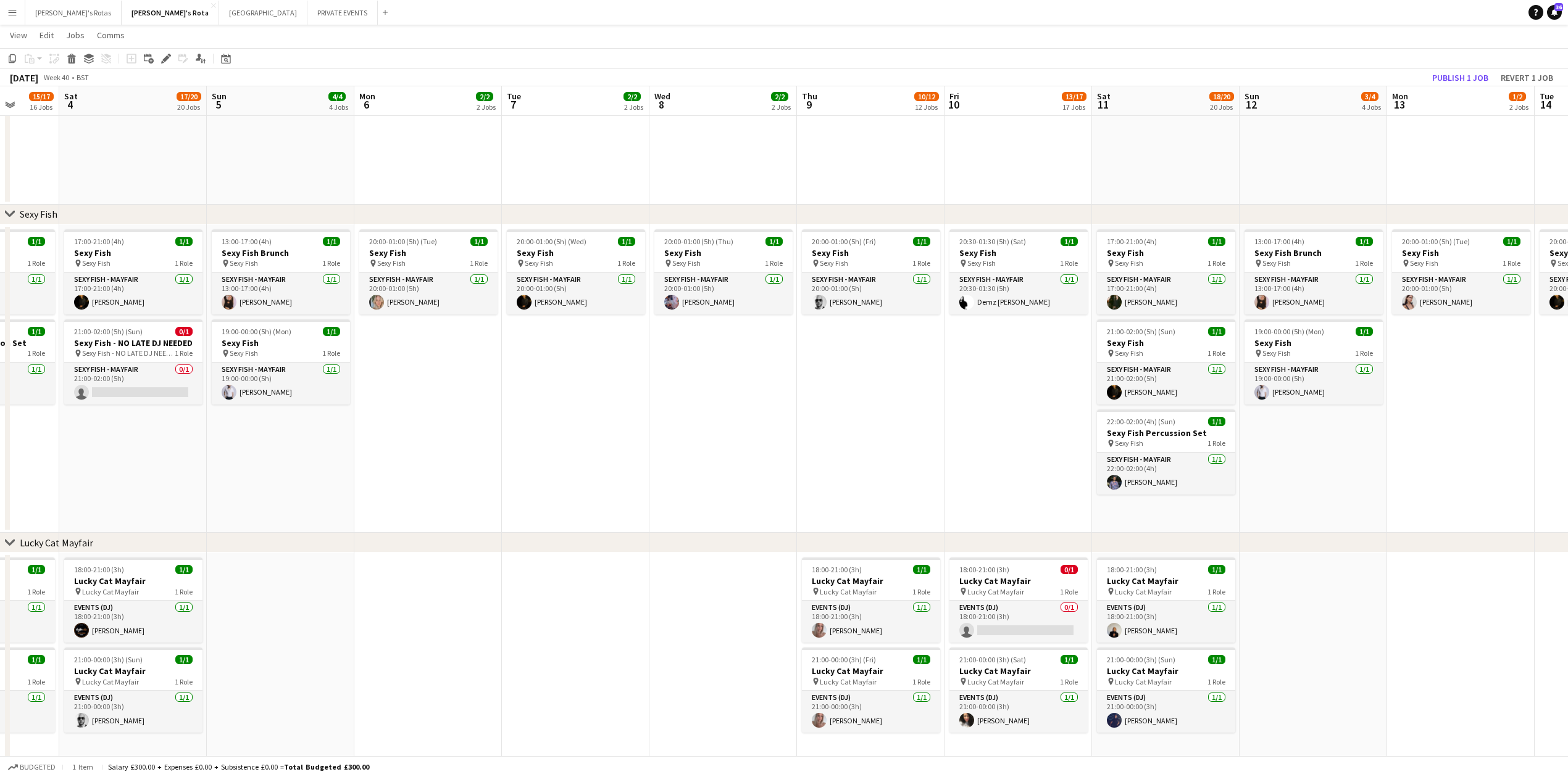
drag, startPoint x: 811, startPoint y: 446, endPoint x: 446, endPoint y: 462, distance: 365.4
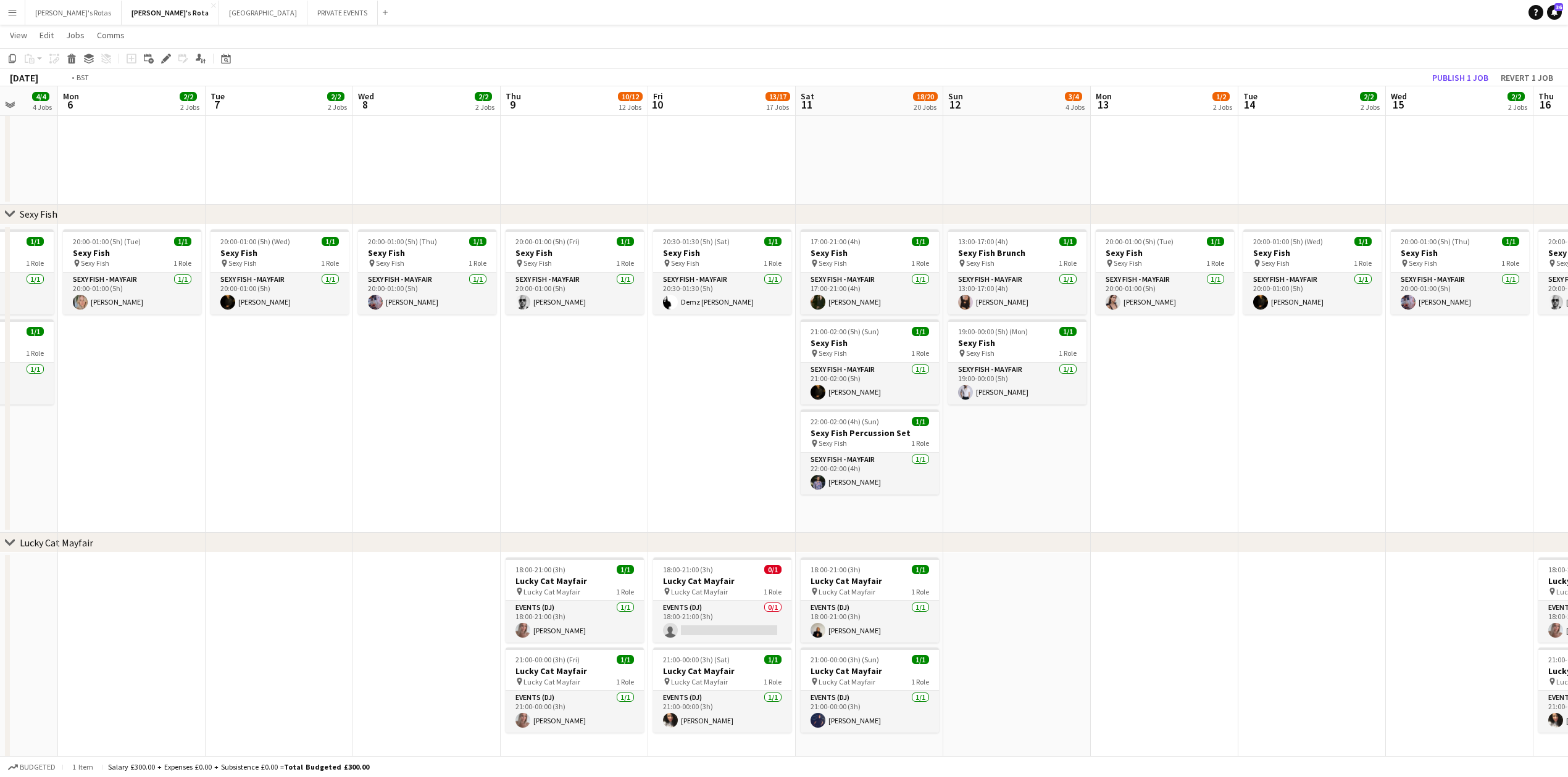
scroll to position [0, 380]
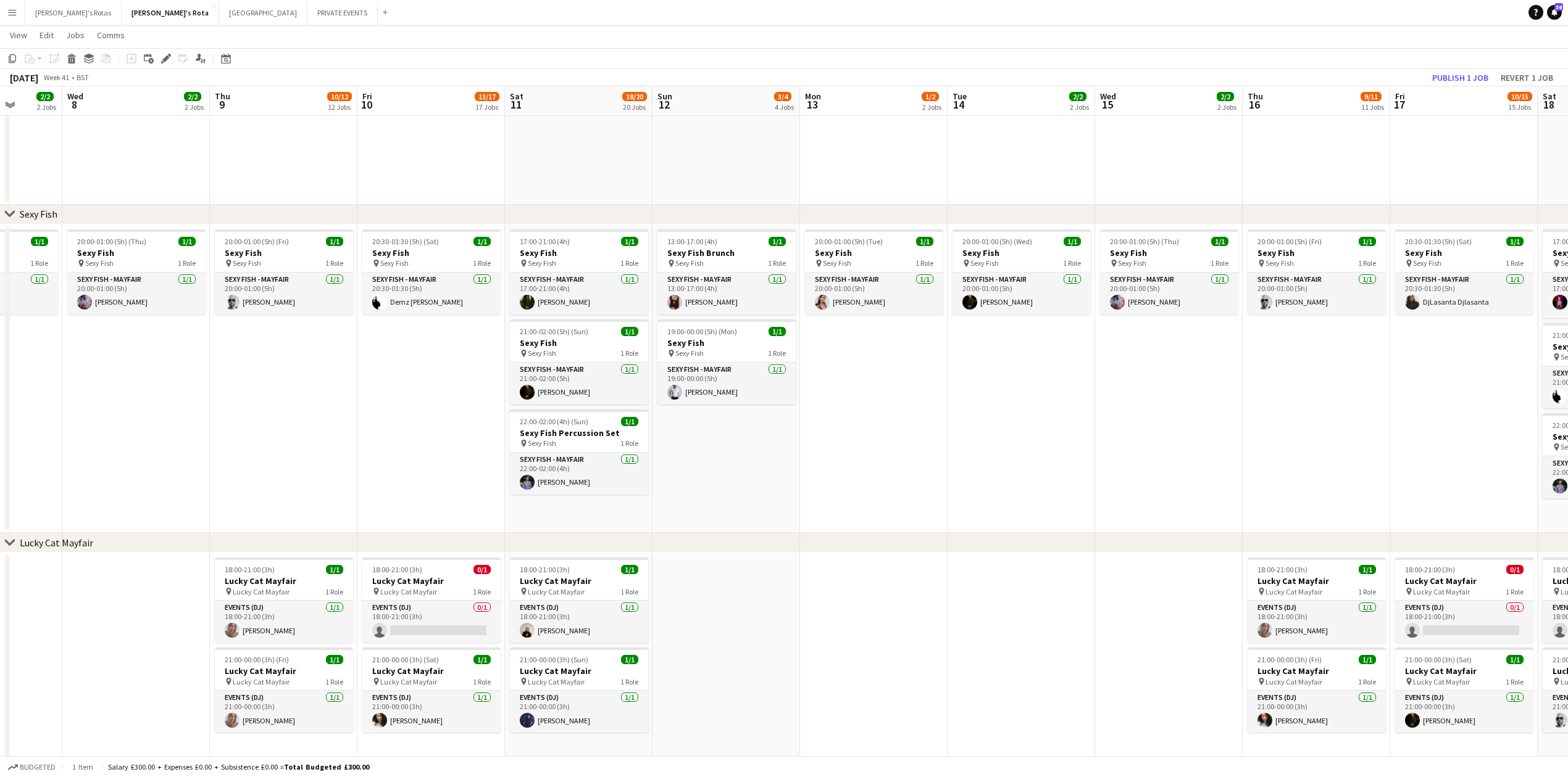
drag, startPoint x: 781, startPoint y: 417, endPoint x: 240, endPoint y: 430, distance: 541.2
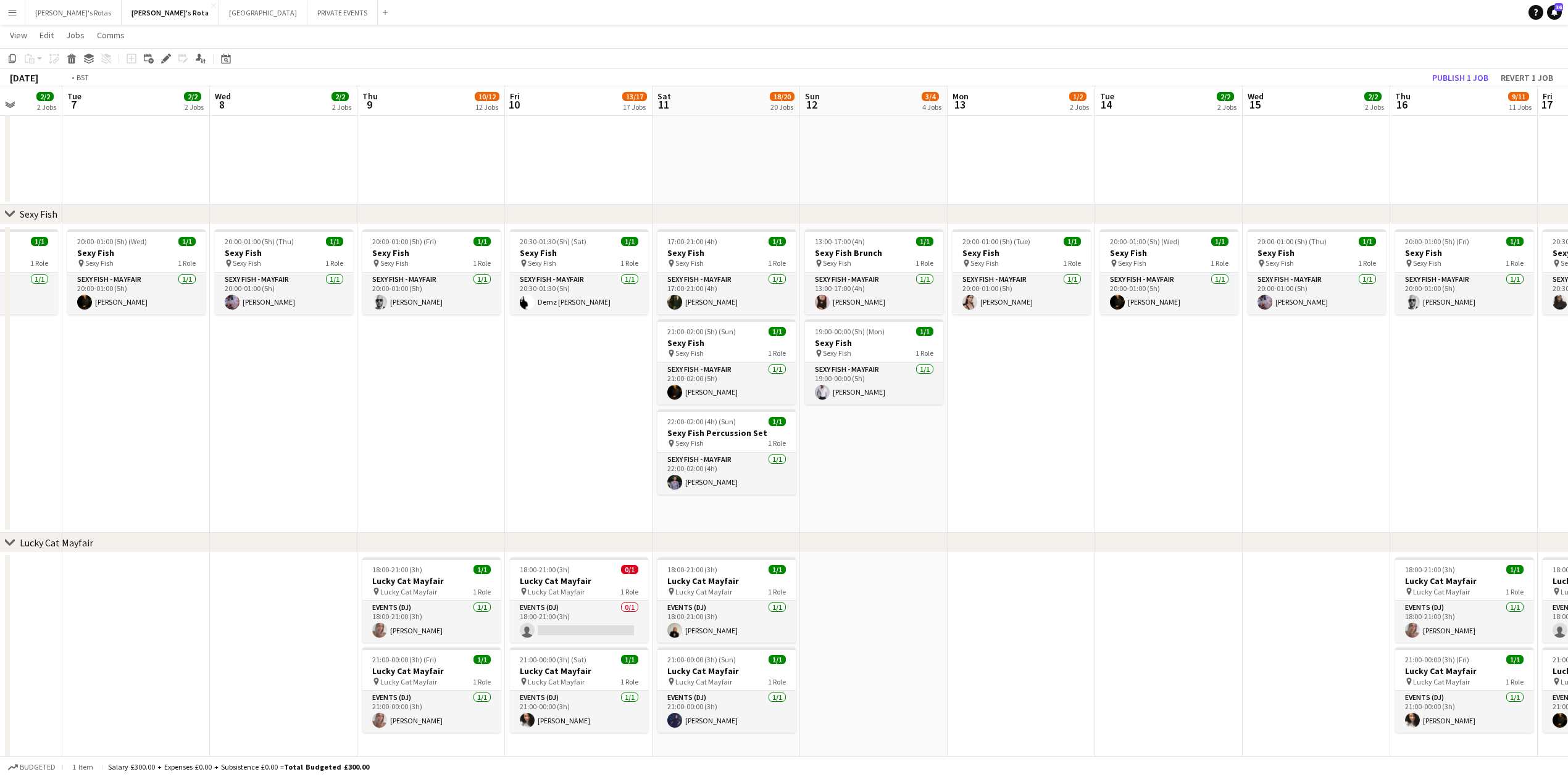
drag, startPoint x: 286, startPoint y: 396, endPoint x: 1146, endPoint y: 442, distance: 861.2
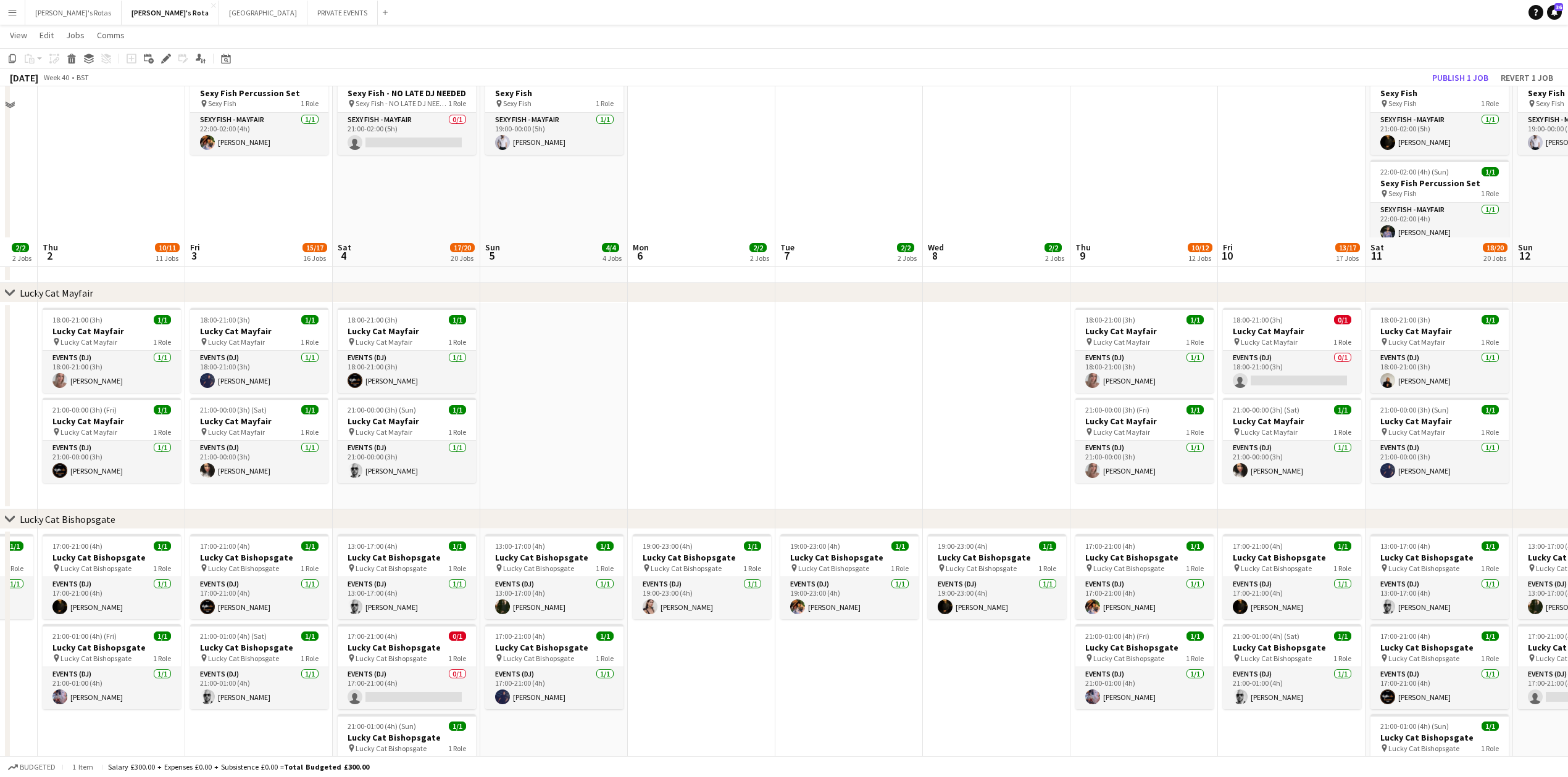
scroll to position [711, 0]
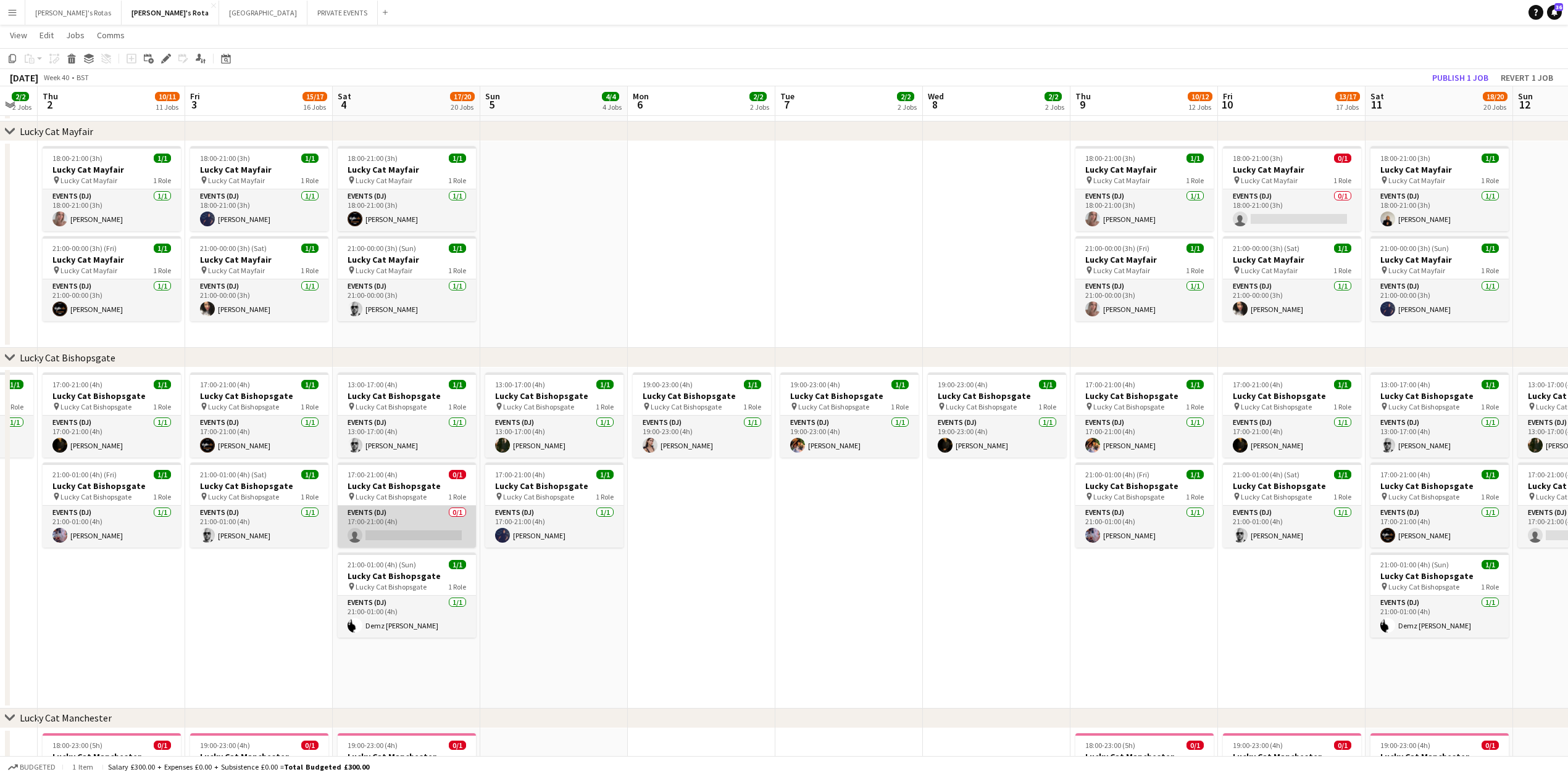
click at [365, 526] on app-card-role "Events (DJ) 0/1 17:00-21:00 (4h) single-neutral-actions" at bounding box center [407, 527] width 138 height 42
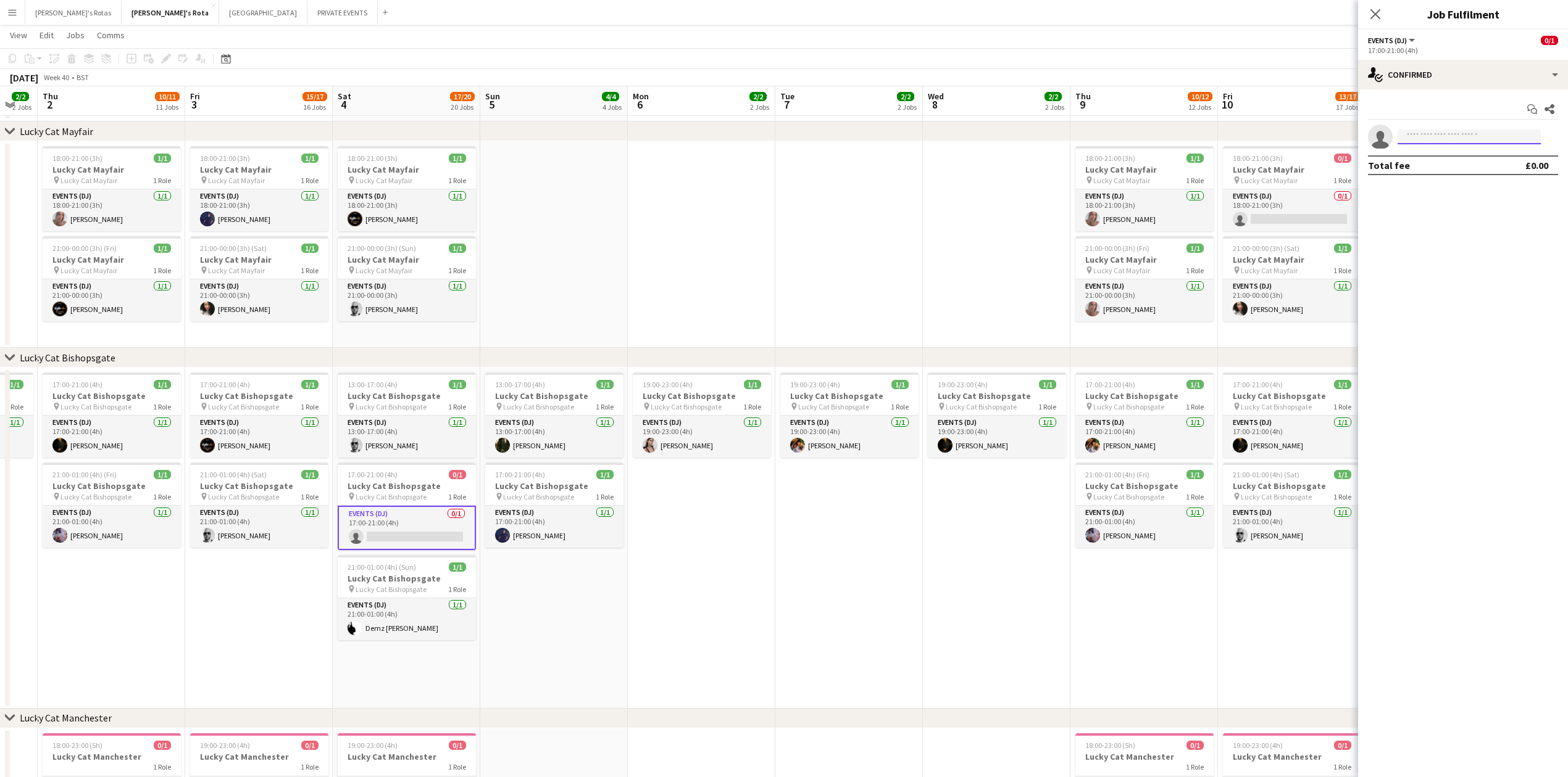
click at [1448, 138] on input at bounding box center [1469, 137] width 144 height 15
type input "****"
click at [1444, 166] on span "[EMAIL_ADDRESS][DOMAIN_NAME]" at bounding box center [1469, 165] width 124 height 10
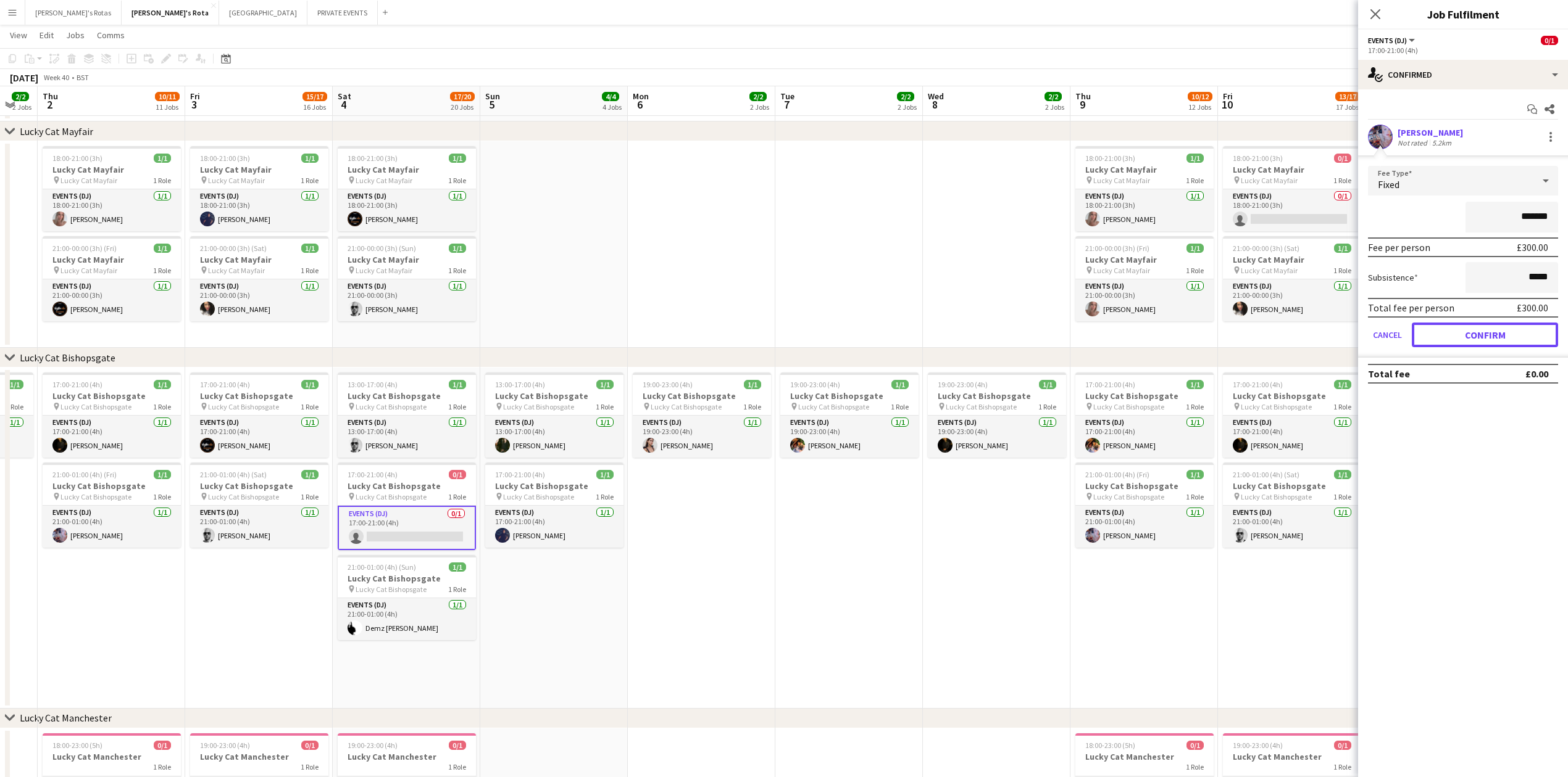
click at [1460, 336] on button "Confirm" at bounding box center [1485, 335] width 147 height 25
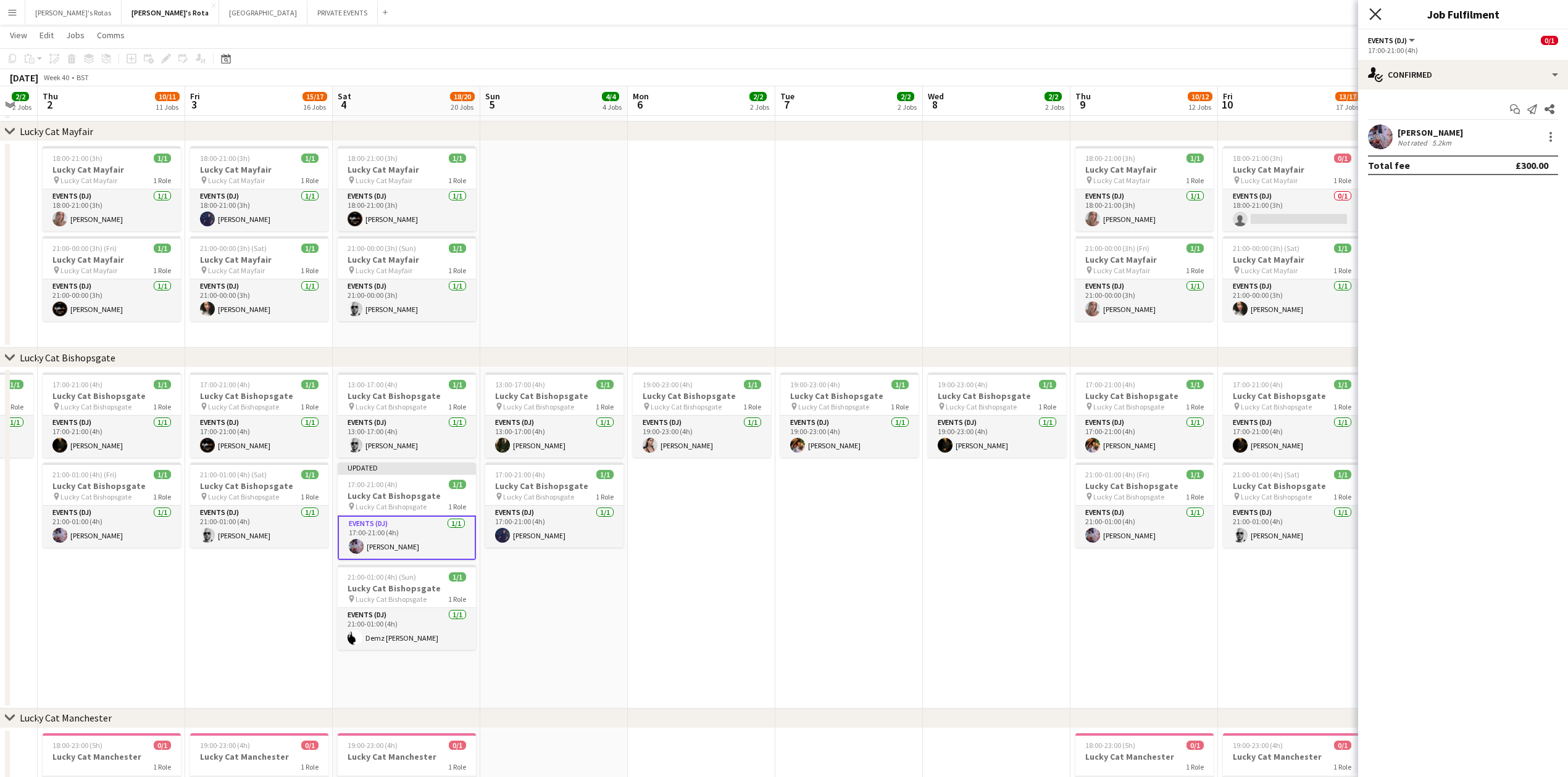
click at [1376, 11] on icon "Close pop-in" at bounding box center [1375, 13] width 12 height 12
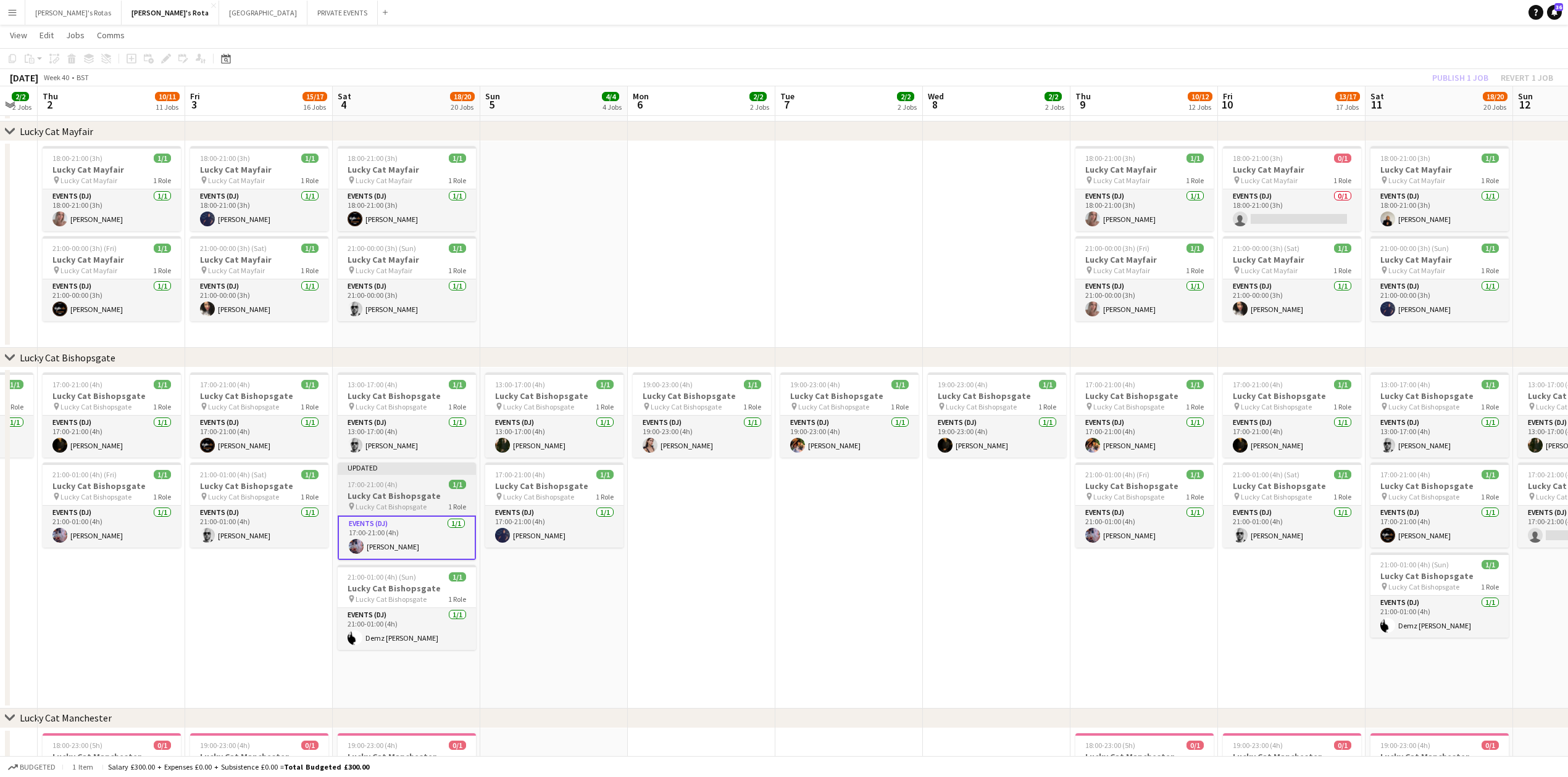
click at [418, 499] on h3 "Lucky Cat Bishopsgate" at bounding box center [407, 496] width 138 height 11
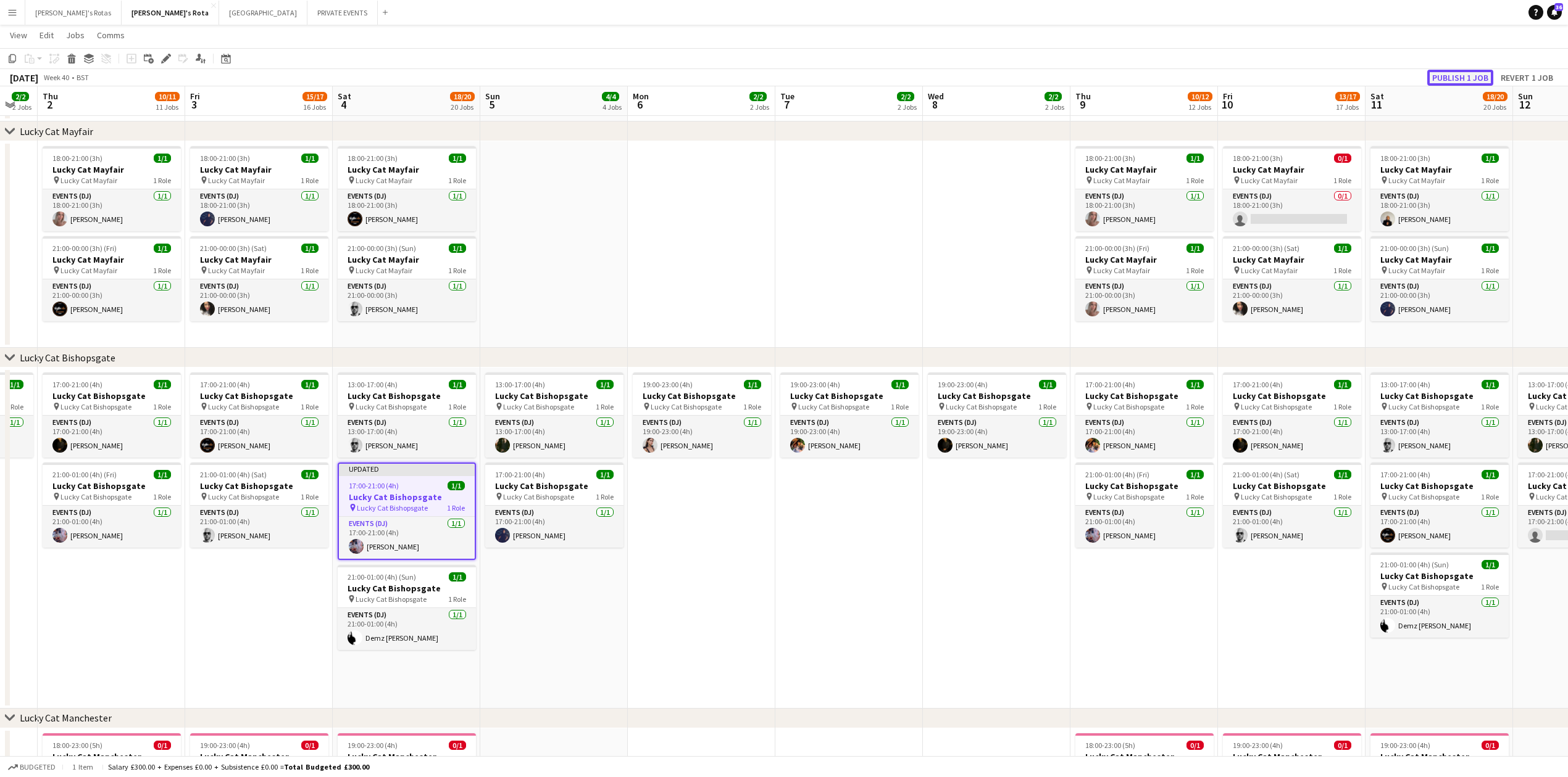
click at [1463, 75] on button "Publish 1 job" at bounding box center [1461, 77] width 66 height 16
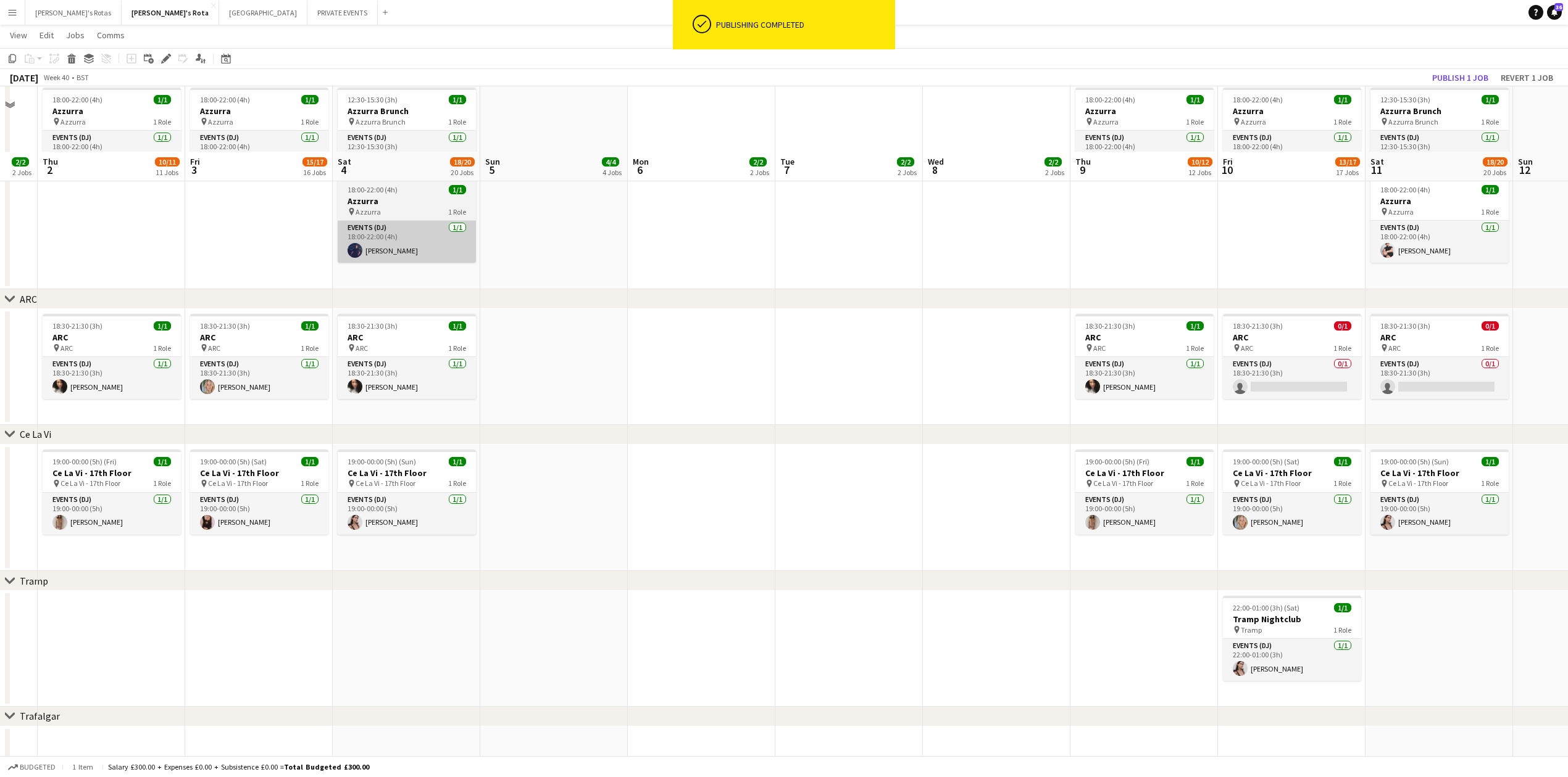
scroll to position [2356, 0]
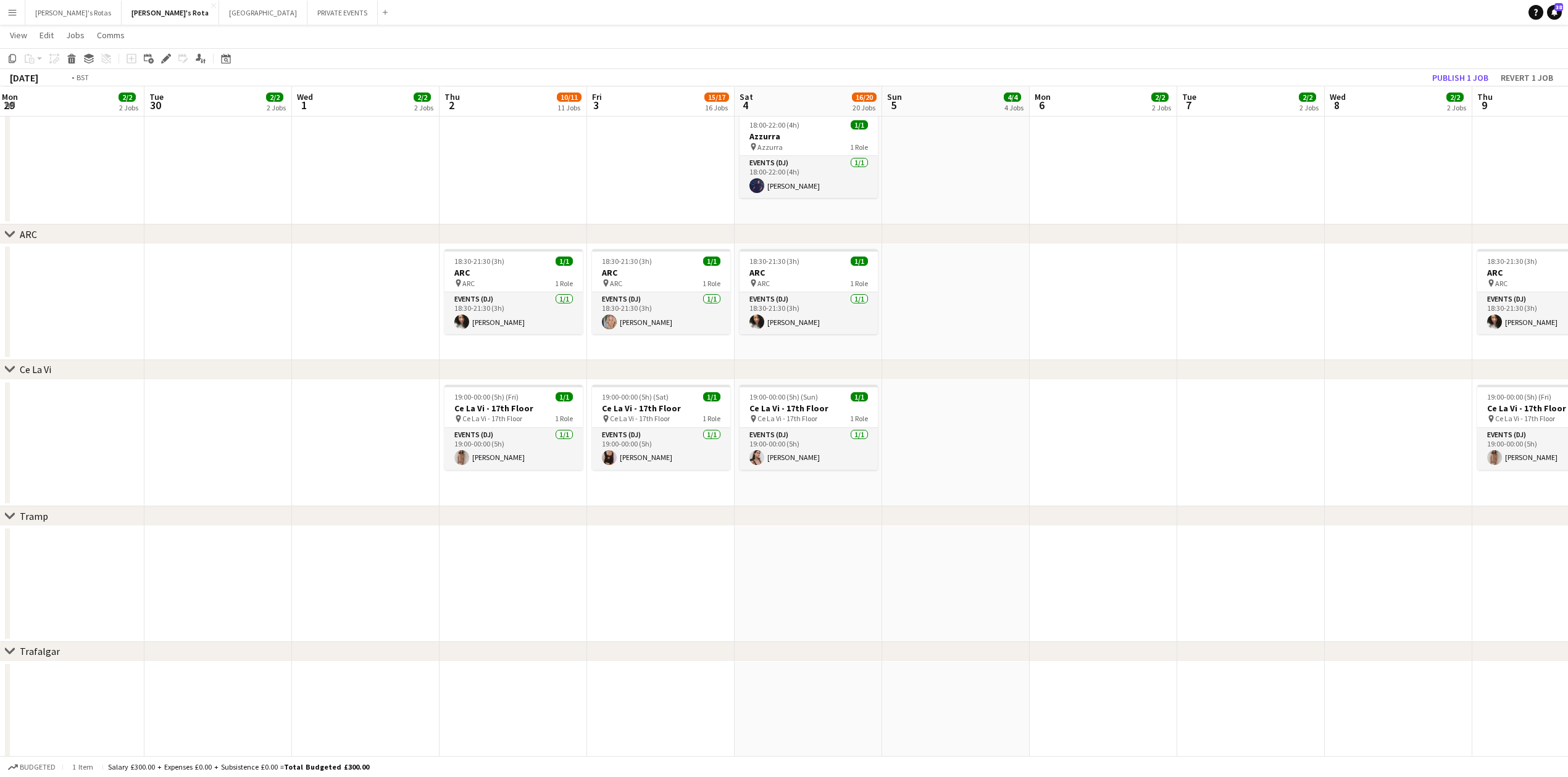
drag, startPoint x: 210, startPoint y: 578, endPoint x: 645, endPoint y: 604, distance: 435.8
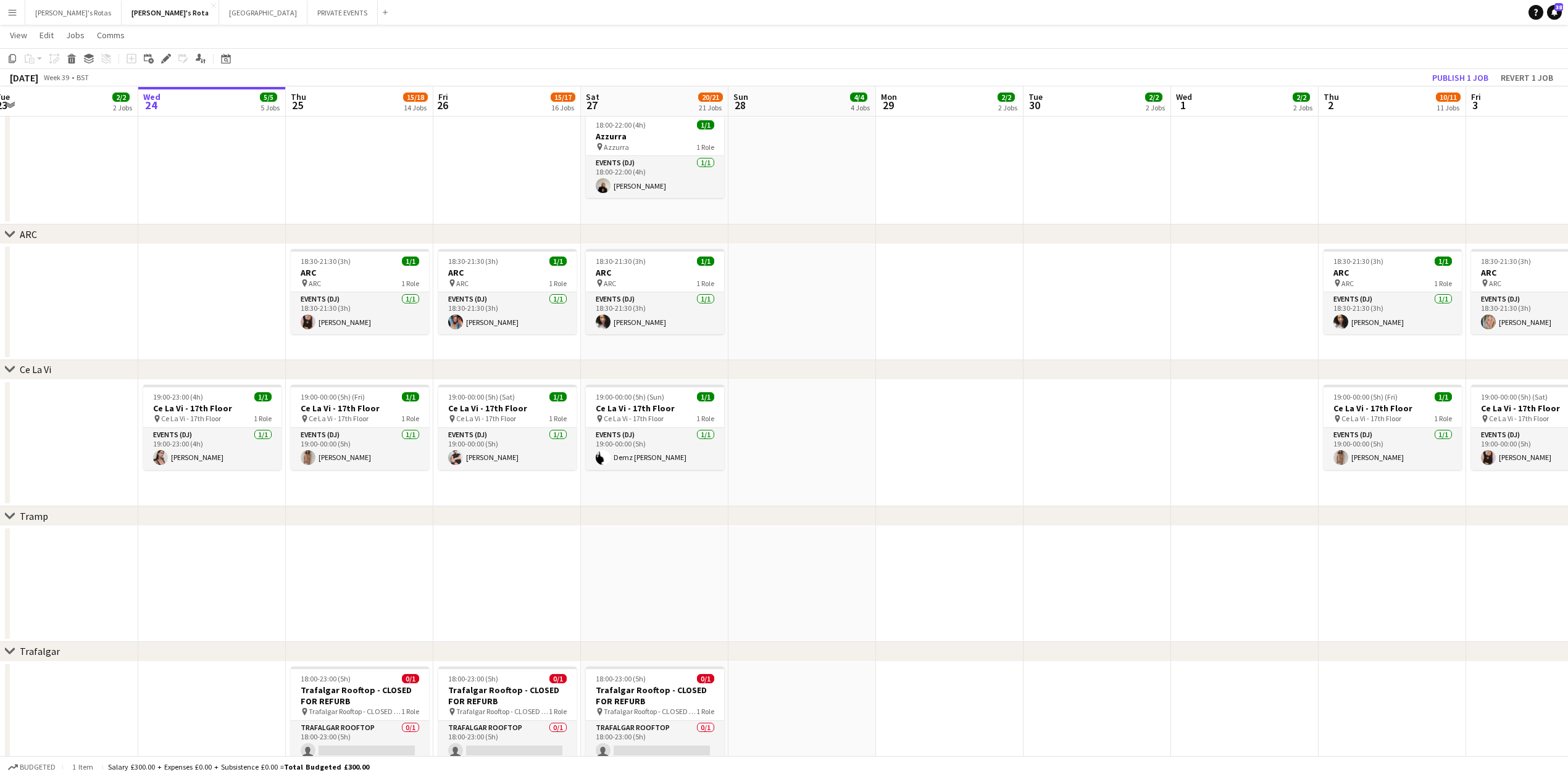
drag, startPoint x: 336, startPoint y: 596, endPoint x: 1045, endPoint y: 581, distance: 709.2
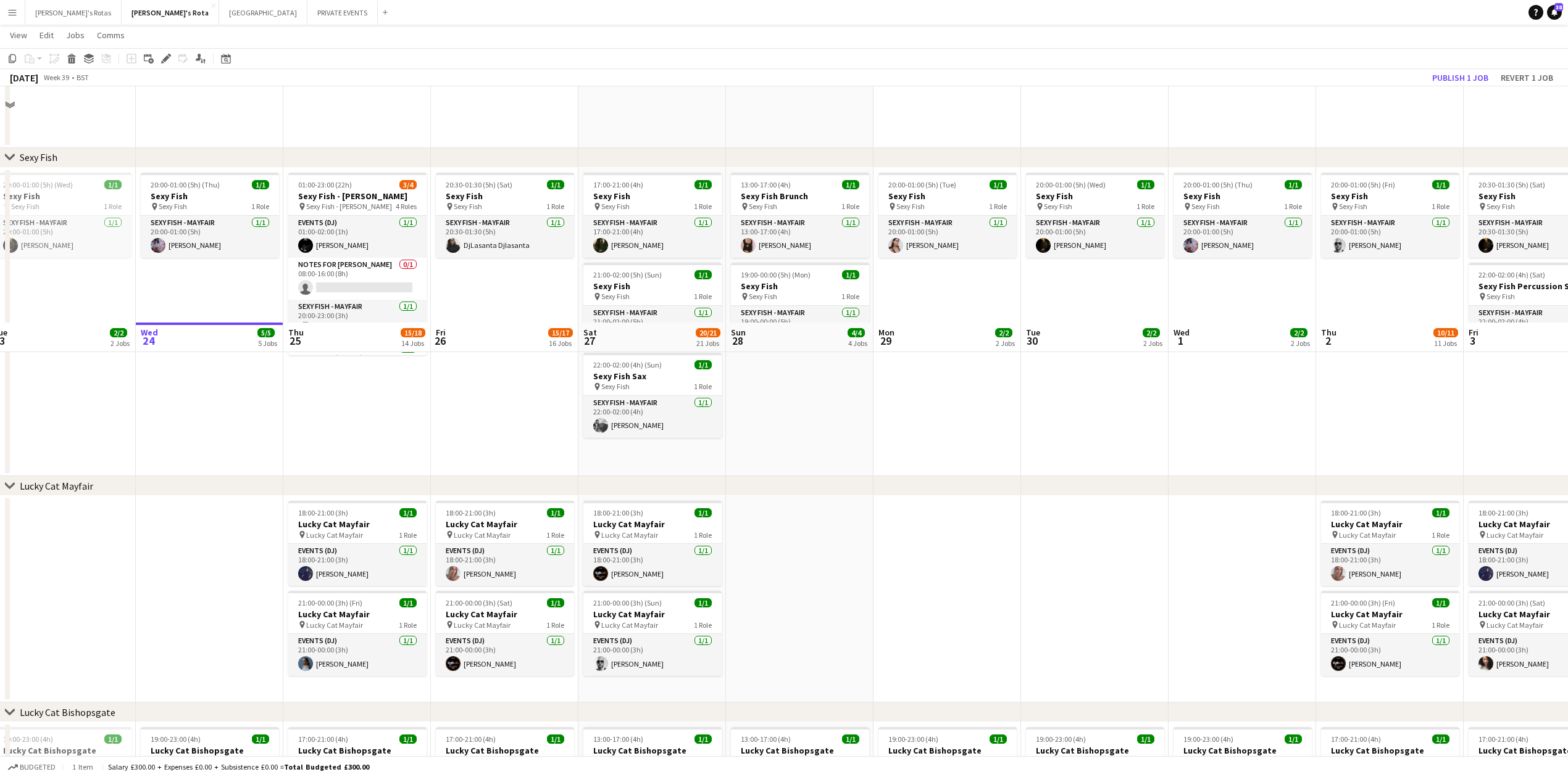
scroll to position [299, 0]
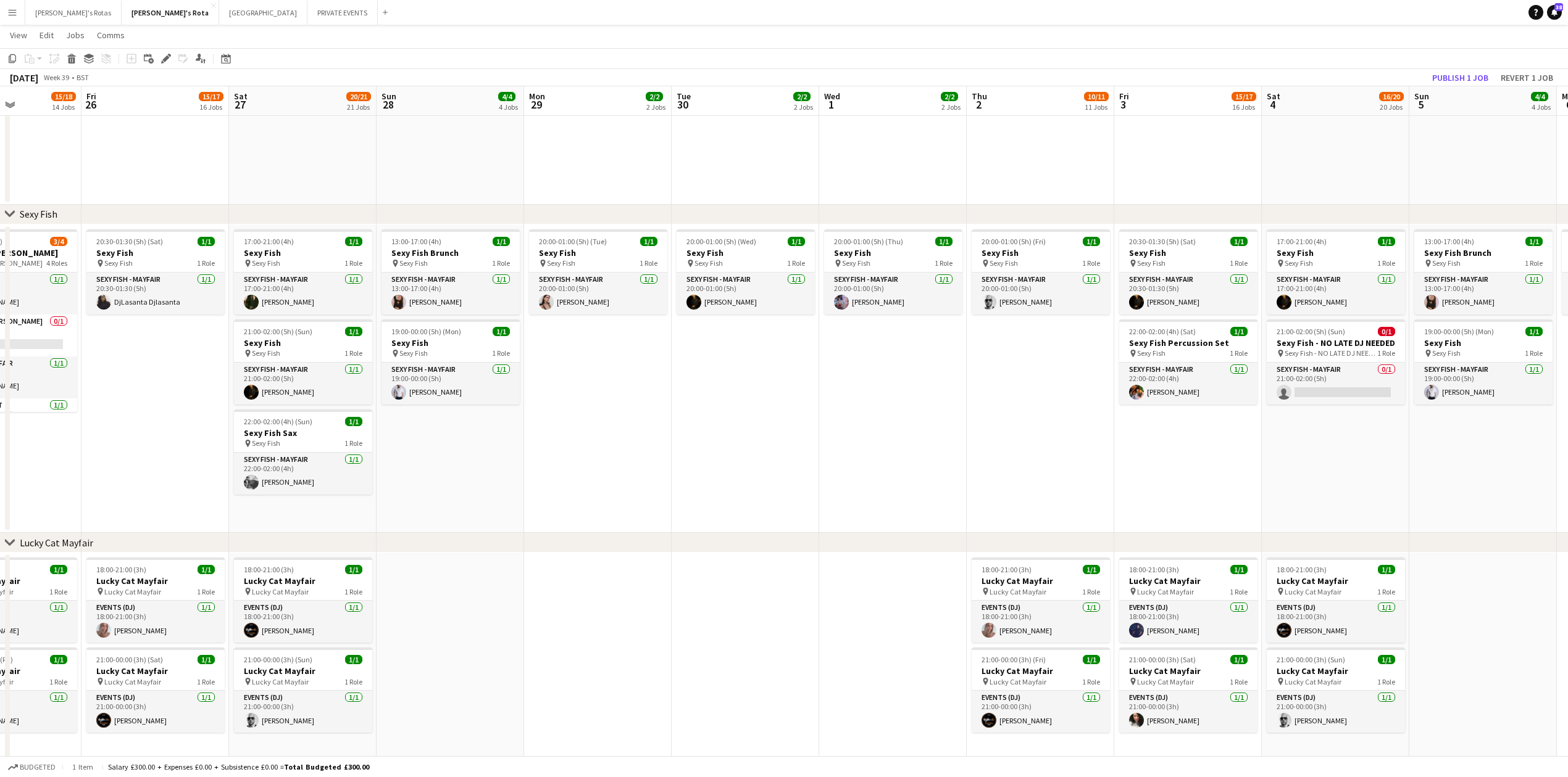
drag, startPoint x: 444, startPoint y: 432, endPoint x: 144, endPoint y: 453, distance: 300.7
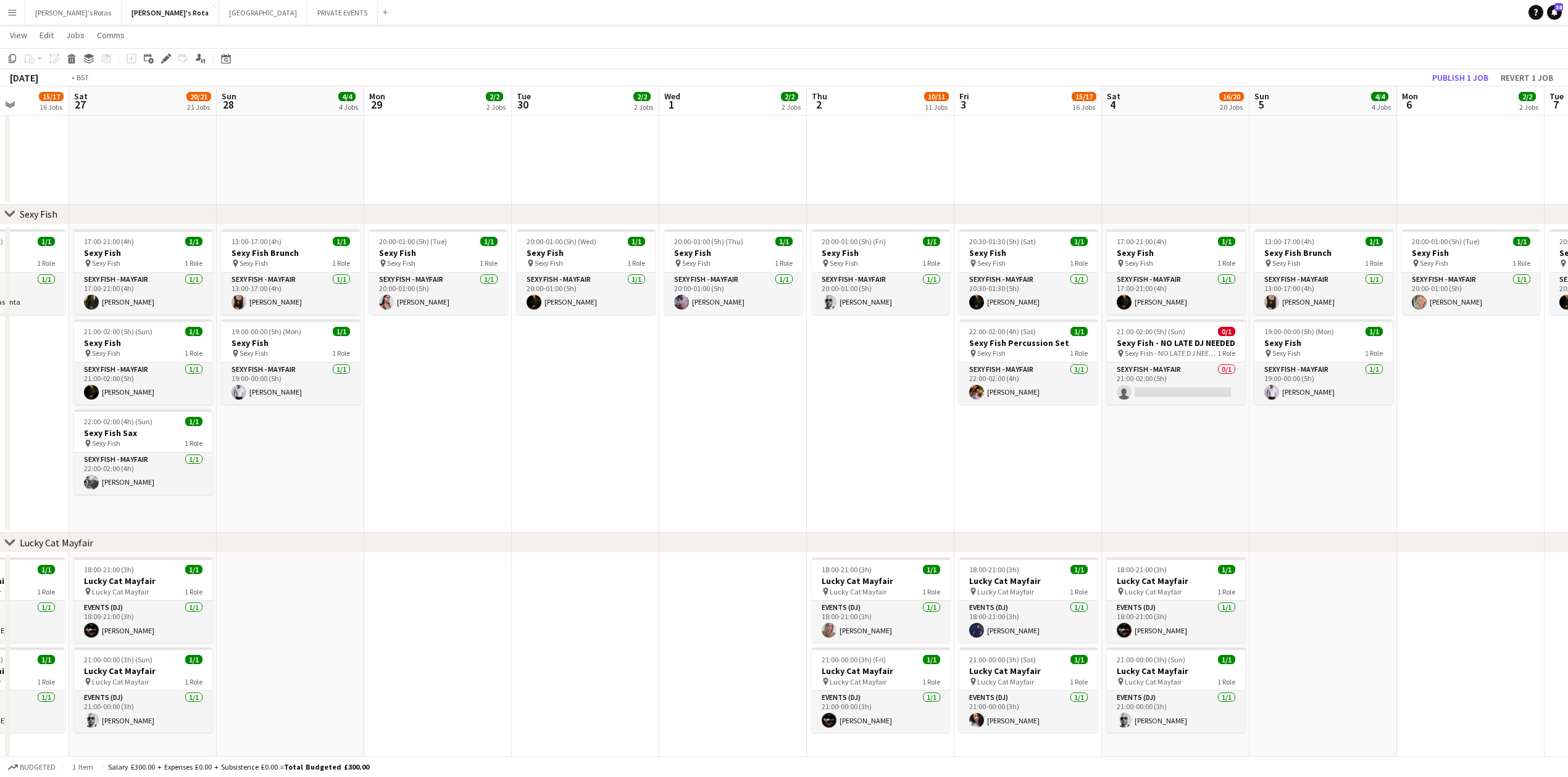
drag, startPoint x: 645, startPoint y: 440, endPoint x: 92, endPoint y: 445, distance: 553.0
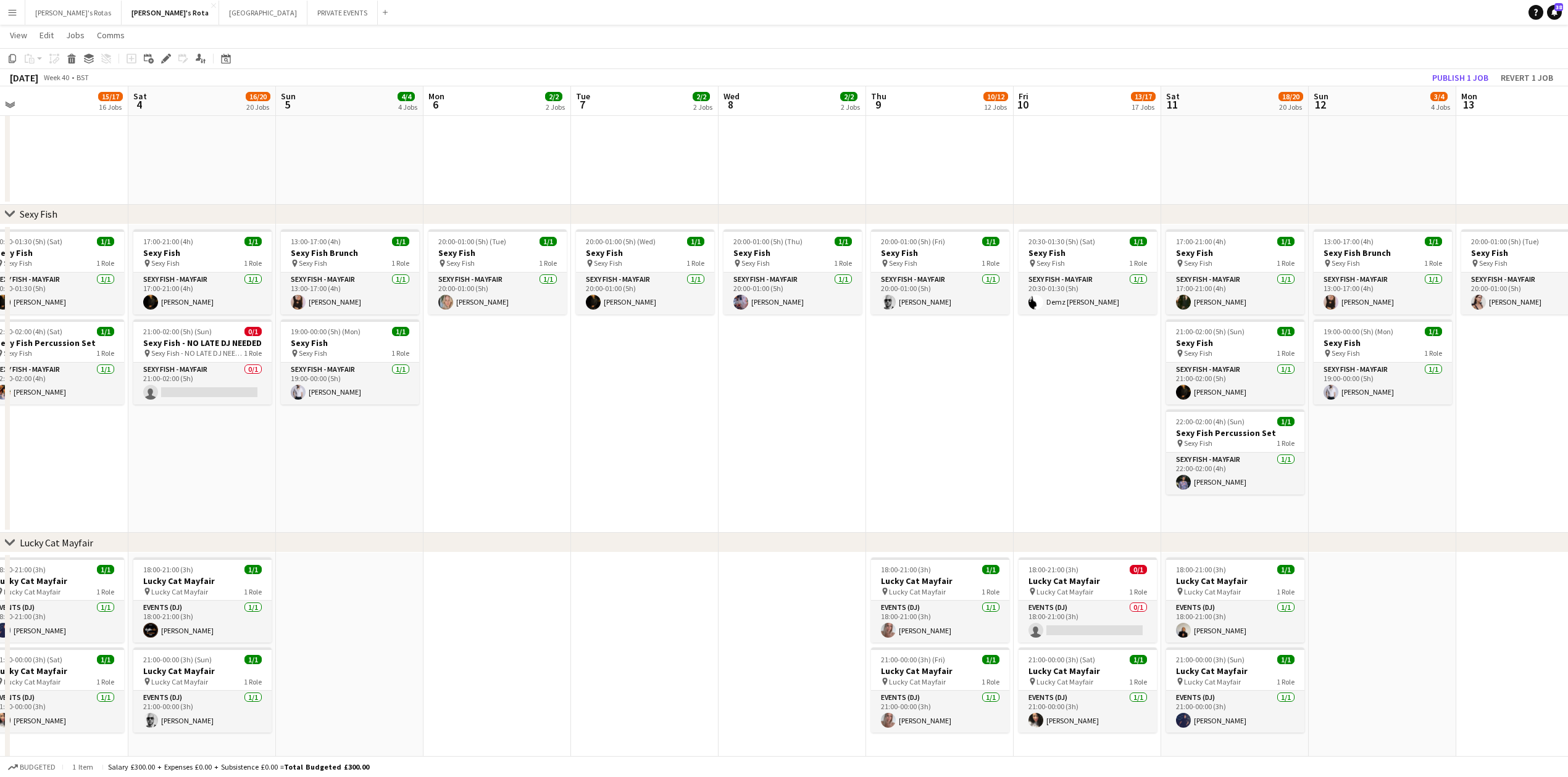
drag, startPoint x: 886, startPoint y: 456, endPoint x: 208, endPoint y: 469, distance: 678.1
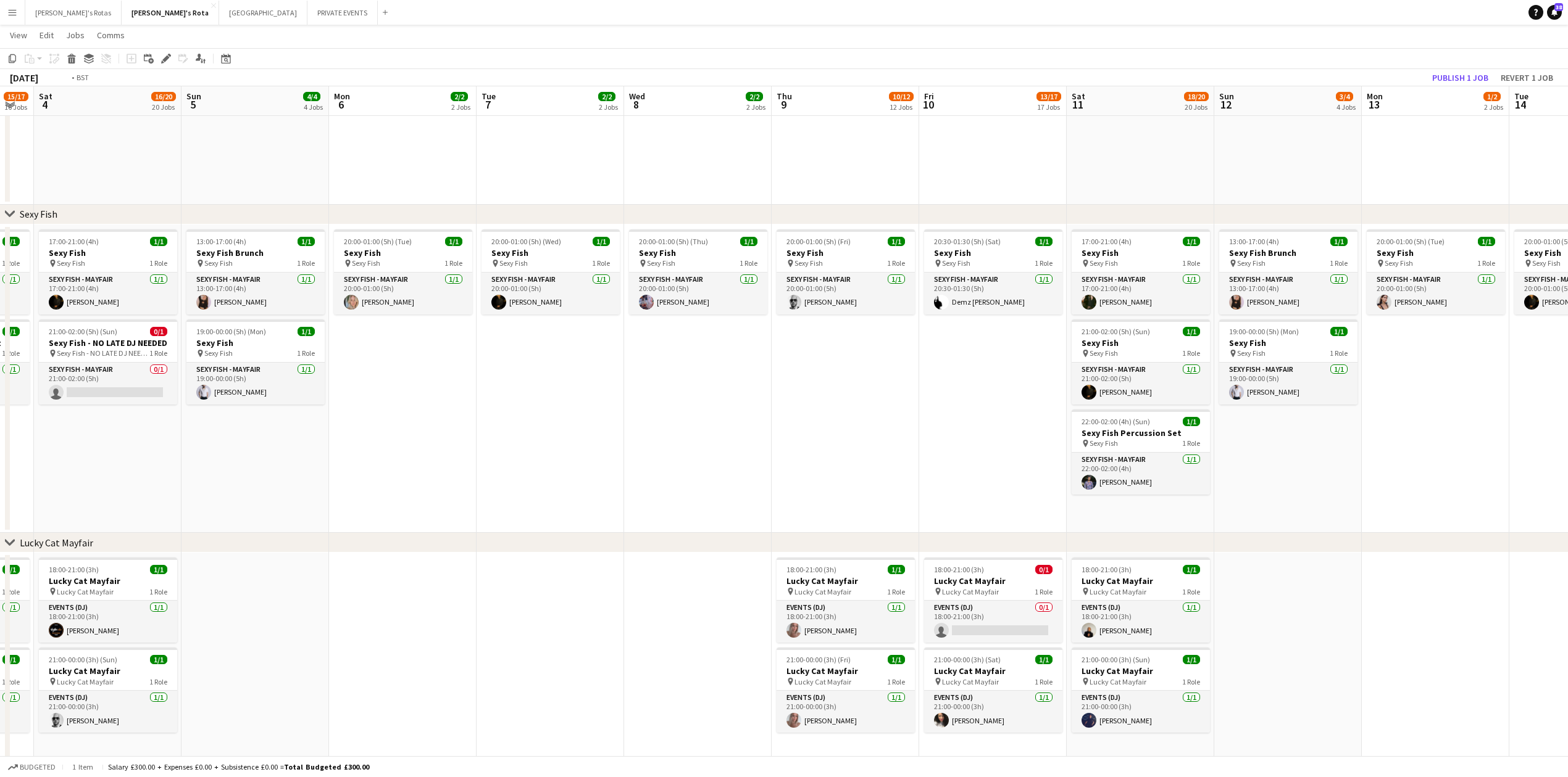
drag, startPoint x: 537, startPoint y: 450, endPoint x: 0, endPoint y: 456, distance: 537.0
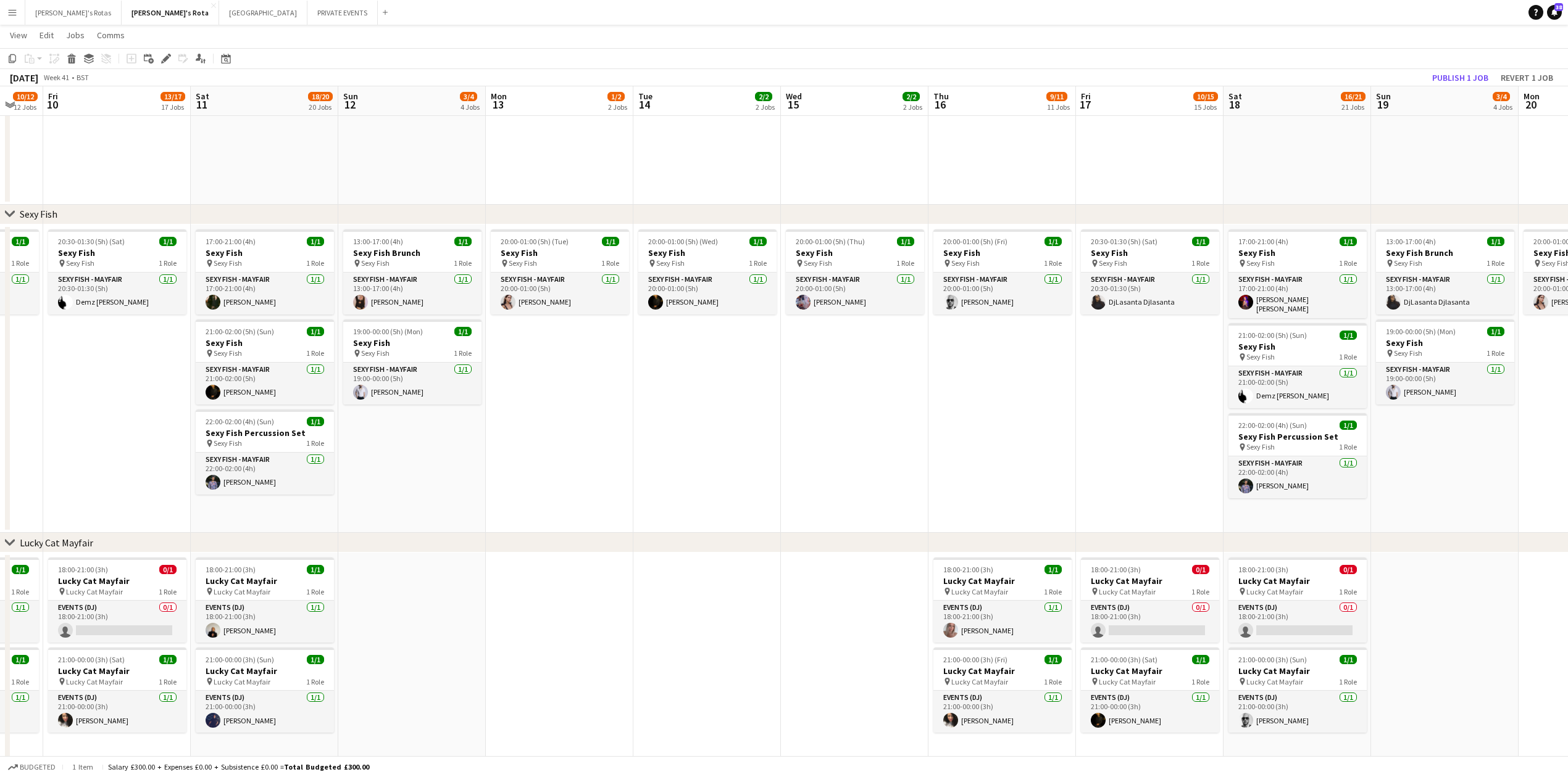
scroll to position [0, 478]
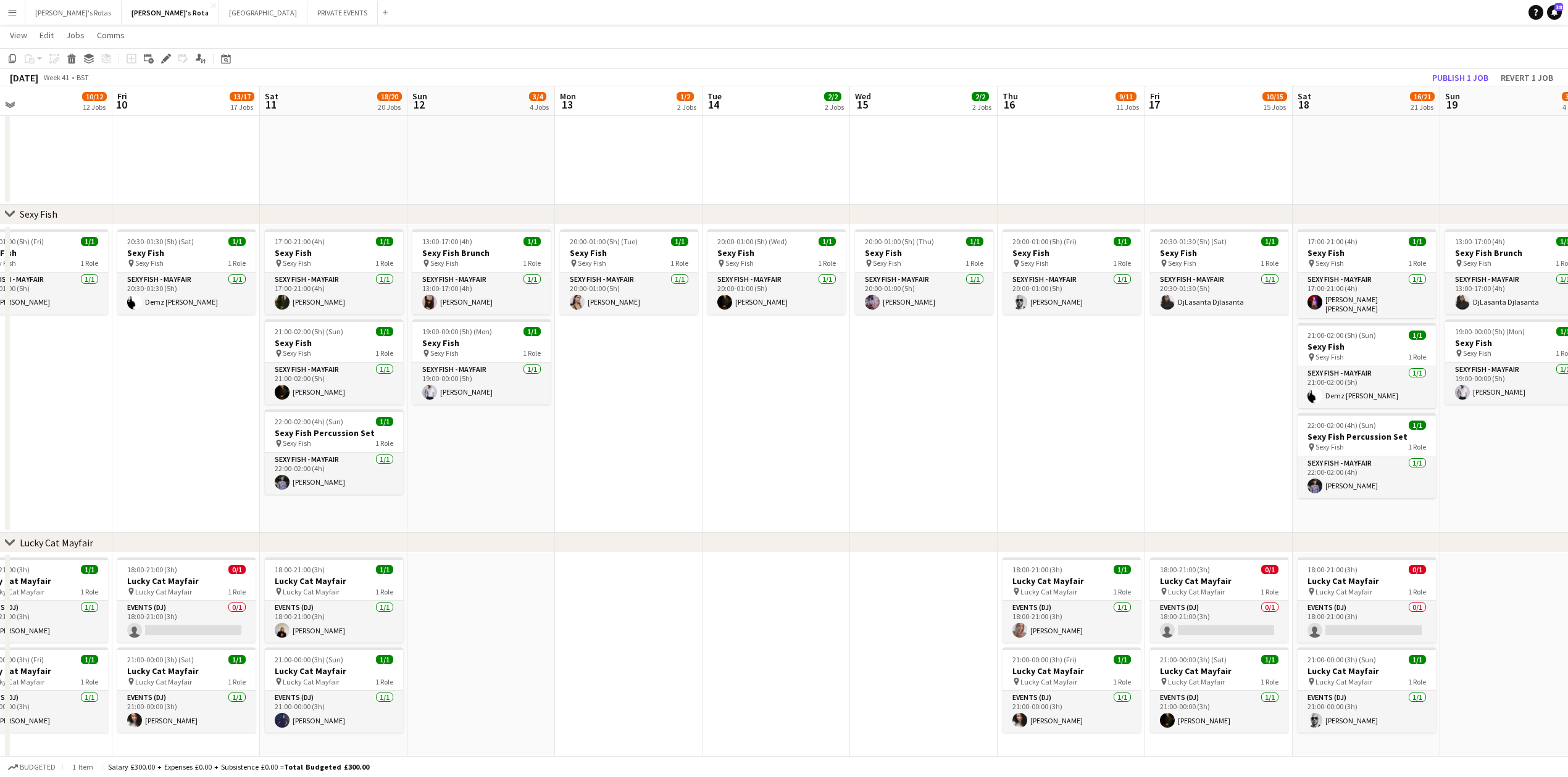
drag, startPoint x: 853, startPoint y: 440, endPoint x: 569, endPoint y: 440, distance: 284.0
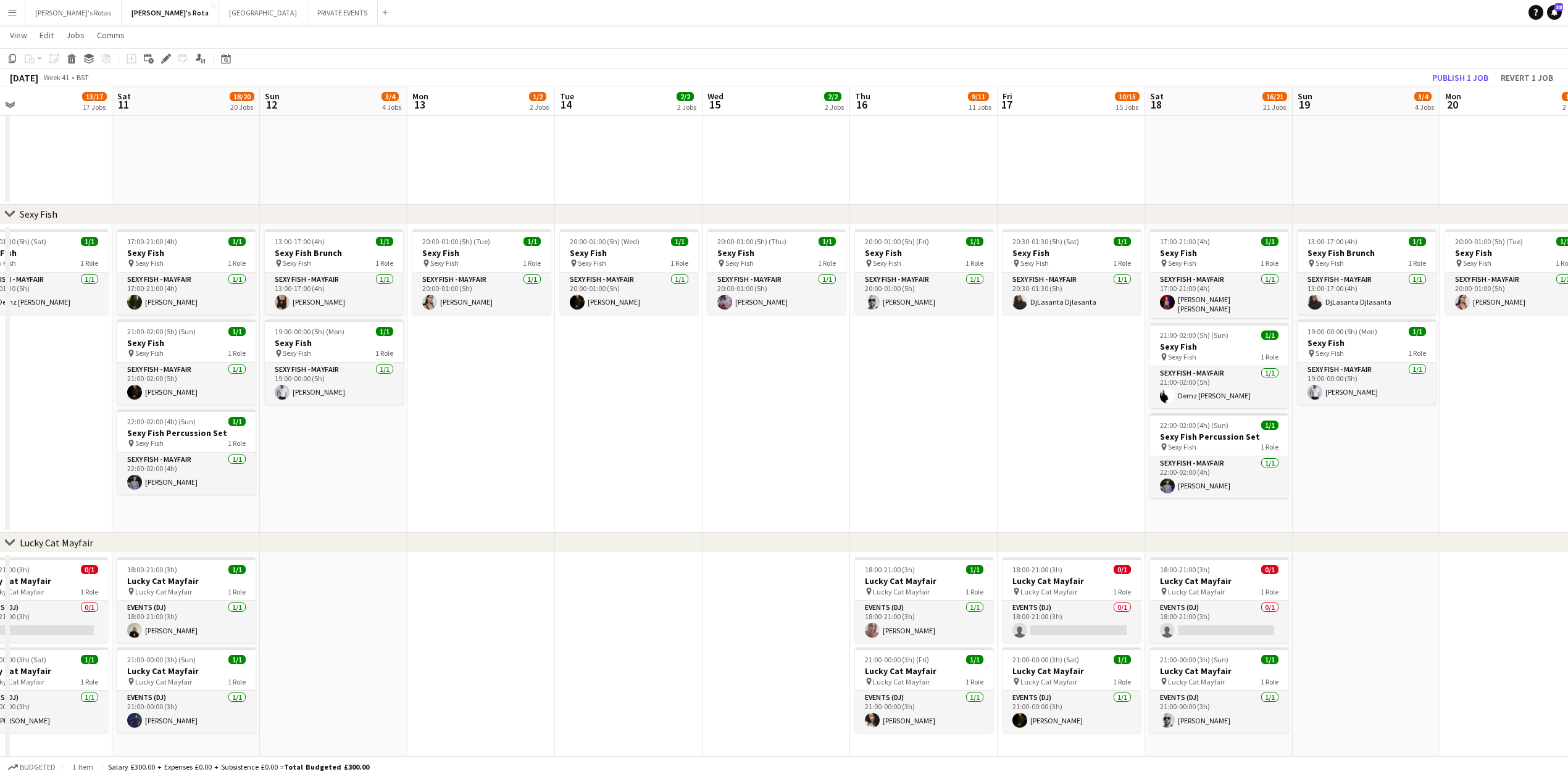
click at [542, 405] on app-date-cell "20:00-01:00 (5h) (Tue) 1/1 Sexy Fish pin Sexy Fish 1 Role SEXY FISH - MAYFAIR […" at bounding box center [481, 379] width 147 height 309
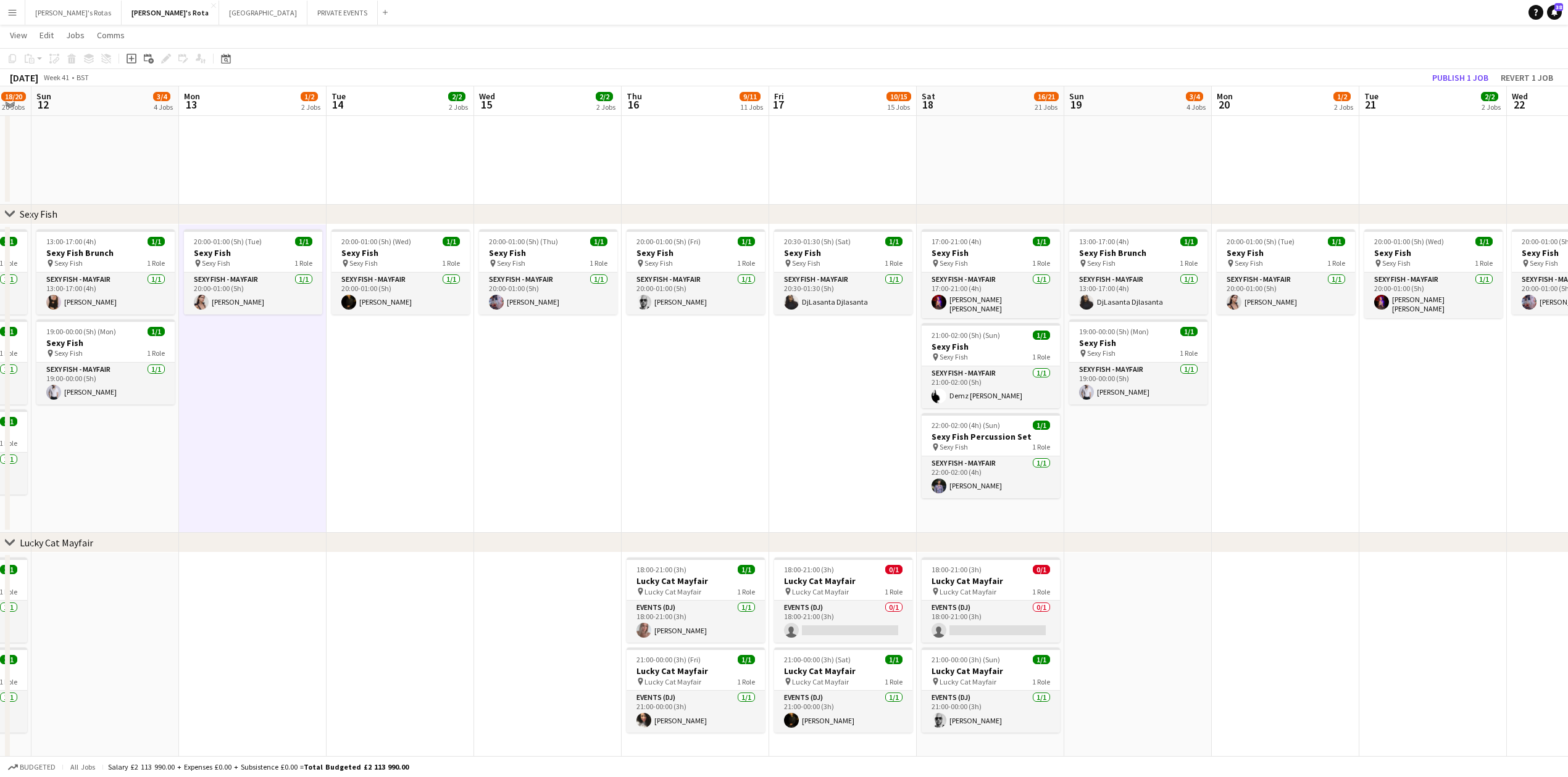
scroll to position [0, 534]
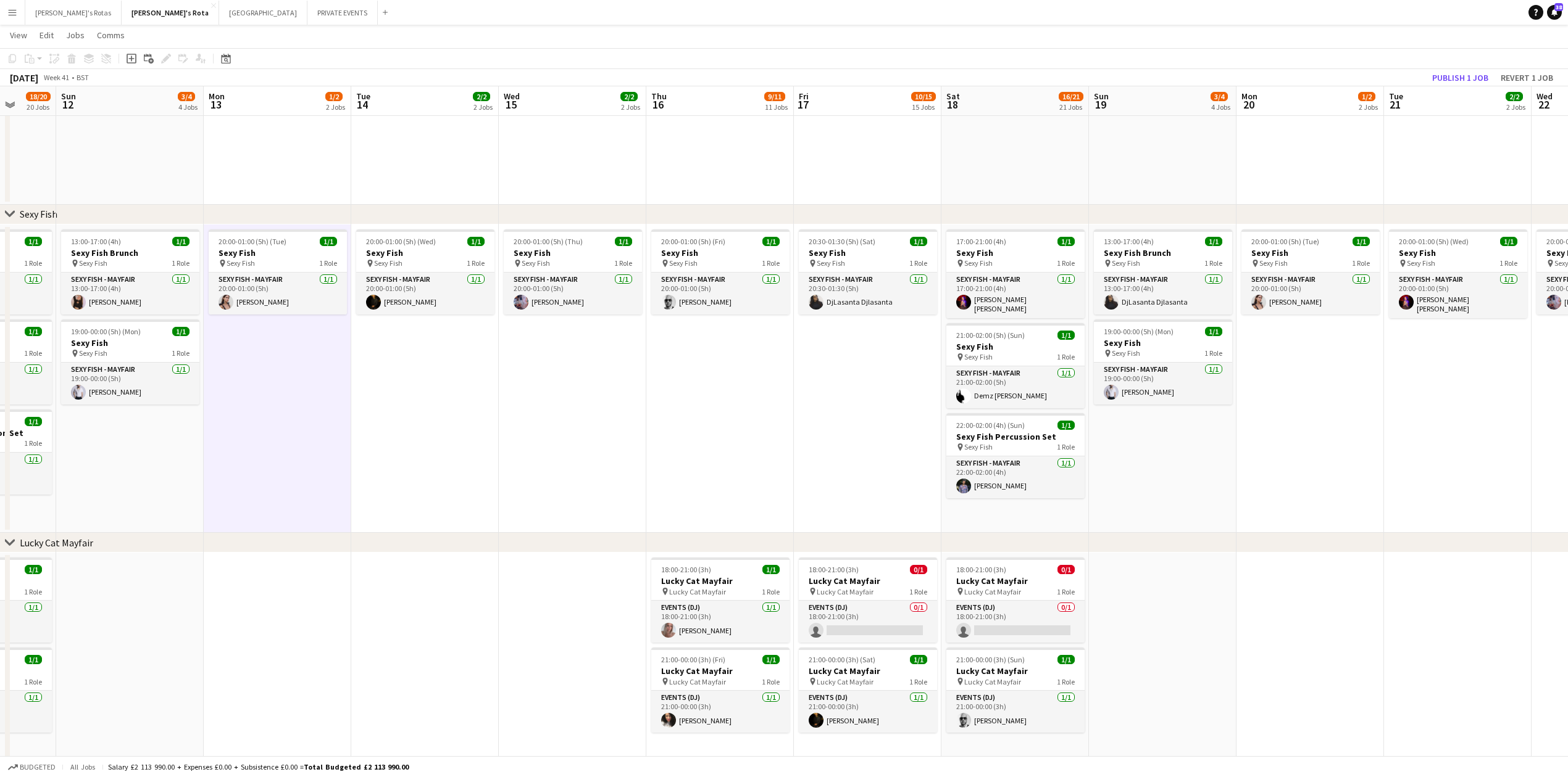
drag, startPoint x: 937, startPoint y: 405, endPoint x: 586, endPoint y: 430, distance: 351.9
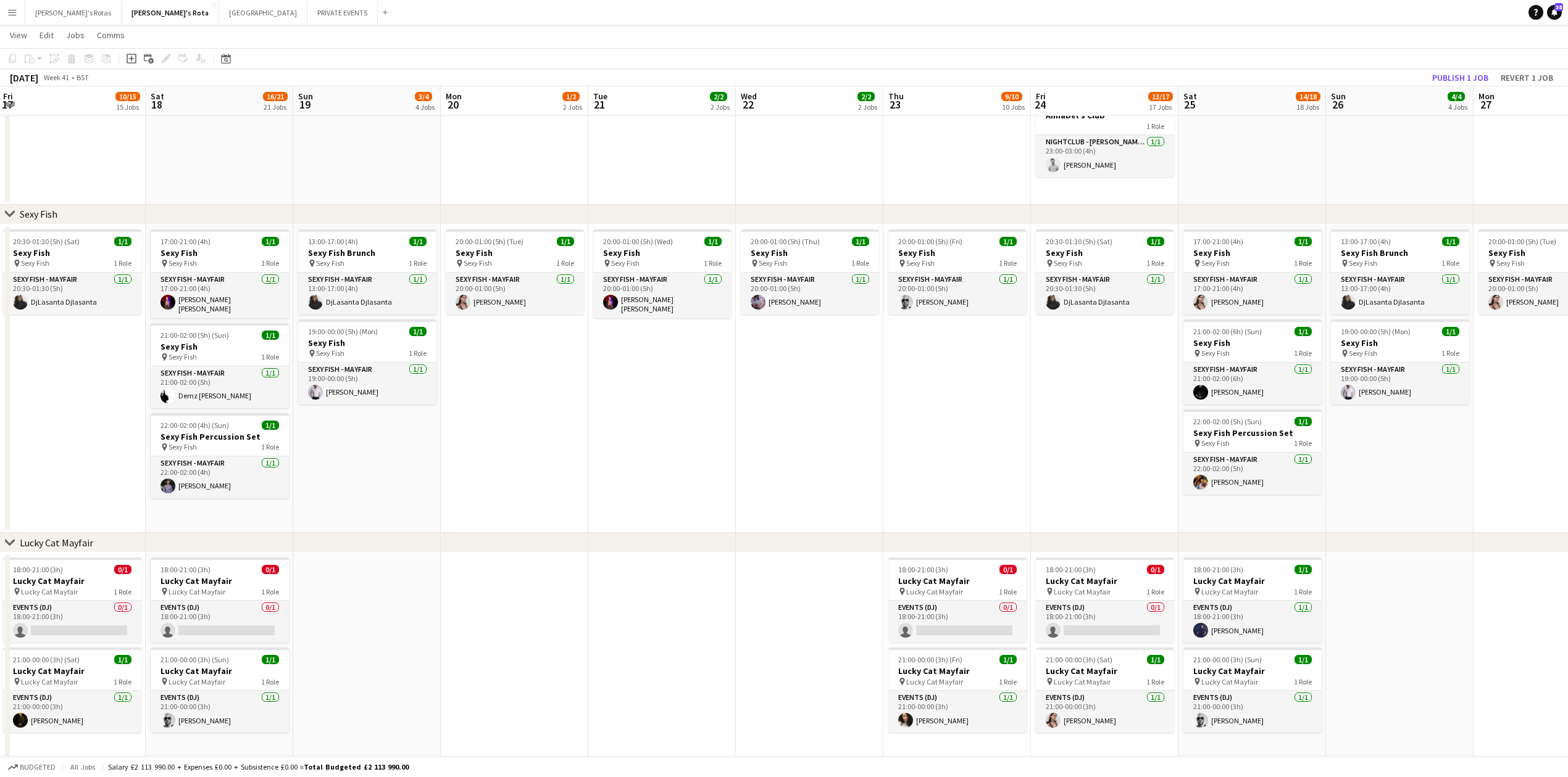
scroll to position [0, 447]
drag, startPoint x: 734, startPoint y: 456, endPoint x: 415, endPoint y: 466, distance: 319.2
click at [232, 57] on div "Date picker" at bounding box center [226, 58] width 15 height 15
click at [322, 252] on button "[DATE]" at bounding box center [313, 252] width 36 height 20
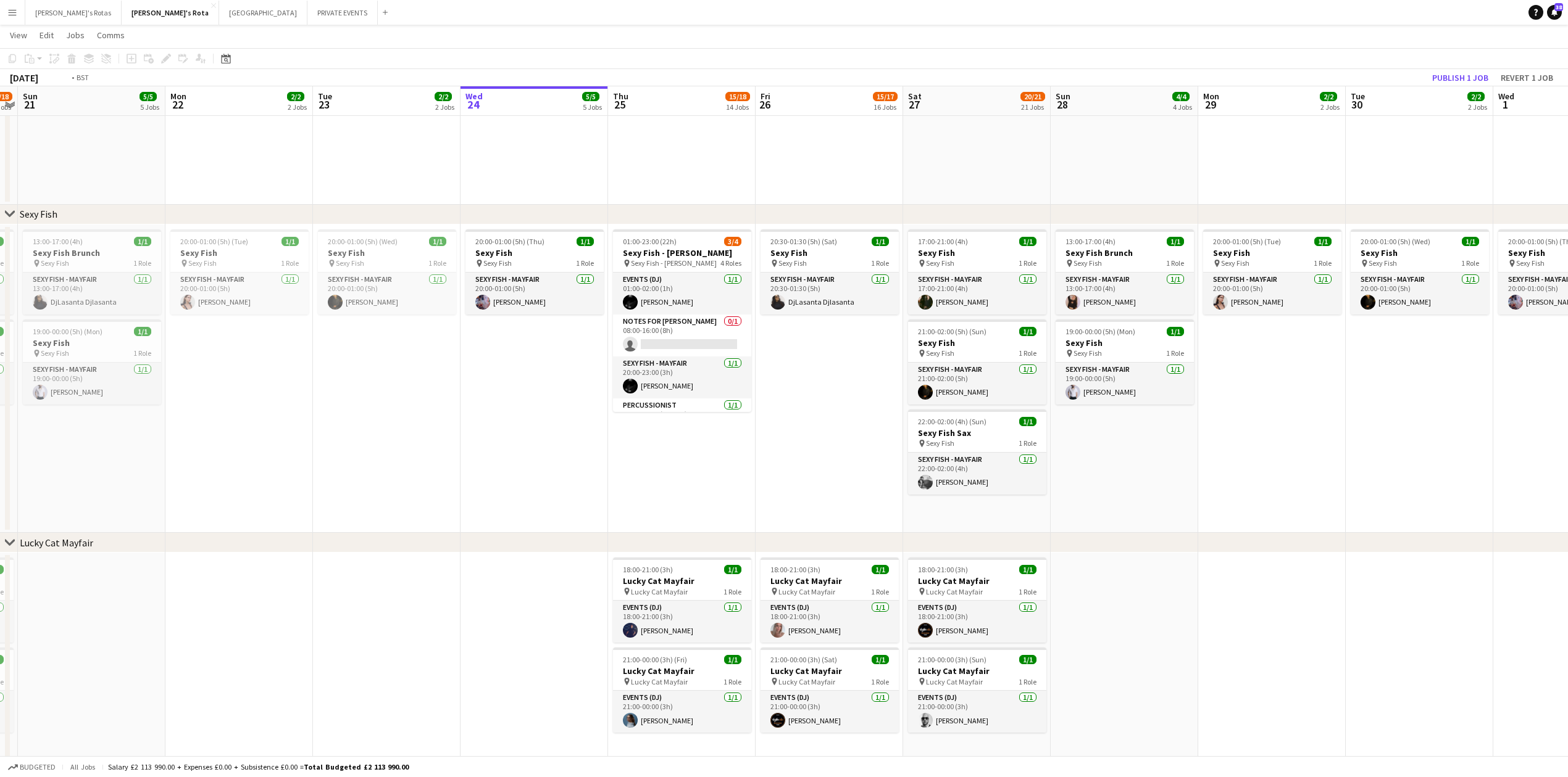
scroll to position [0, 299]
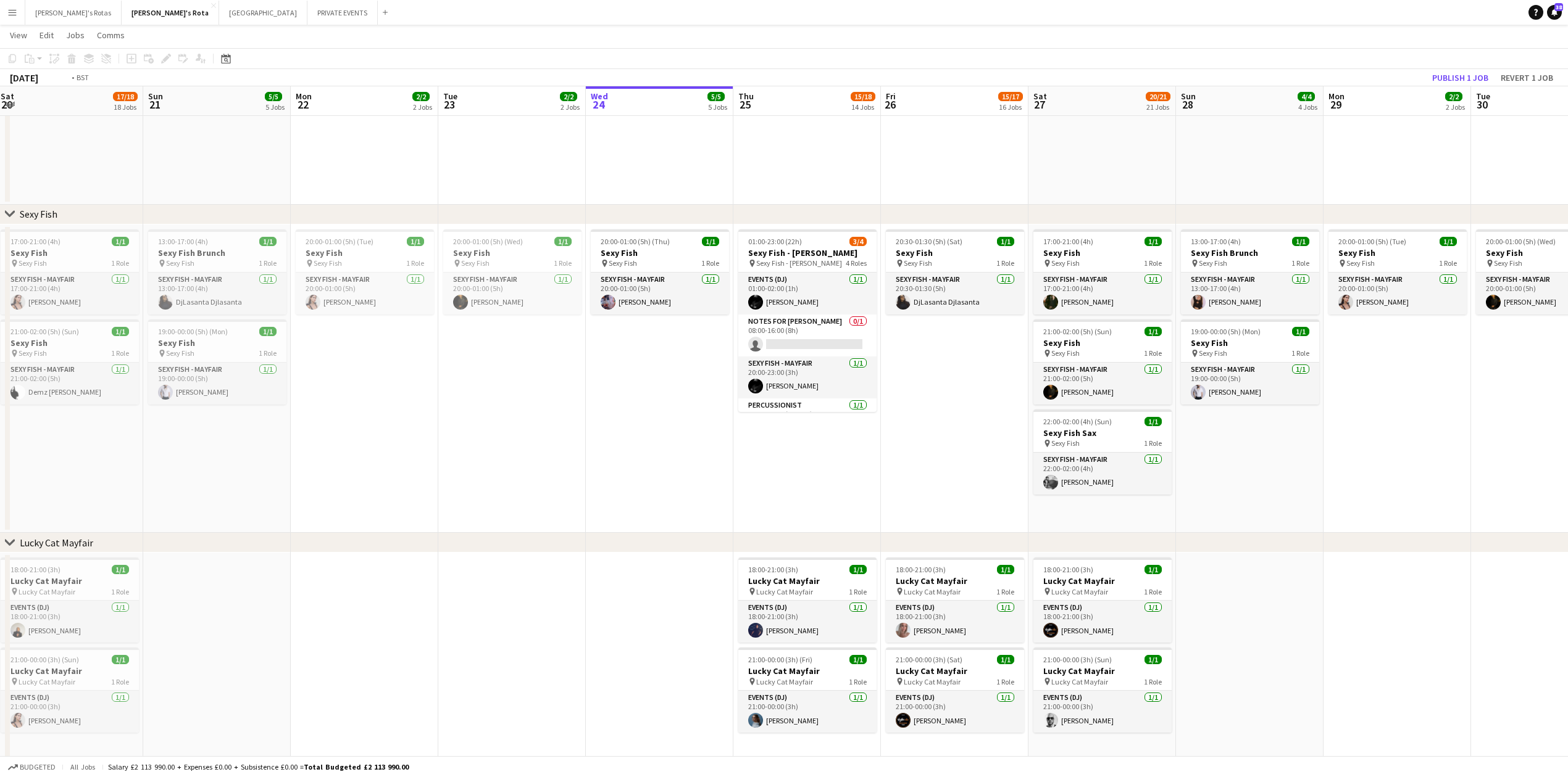
drag, startPoint x: 533, startPoint y: 422, endPoint x: 515, endPoint y: 421, distance: 18.0
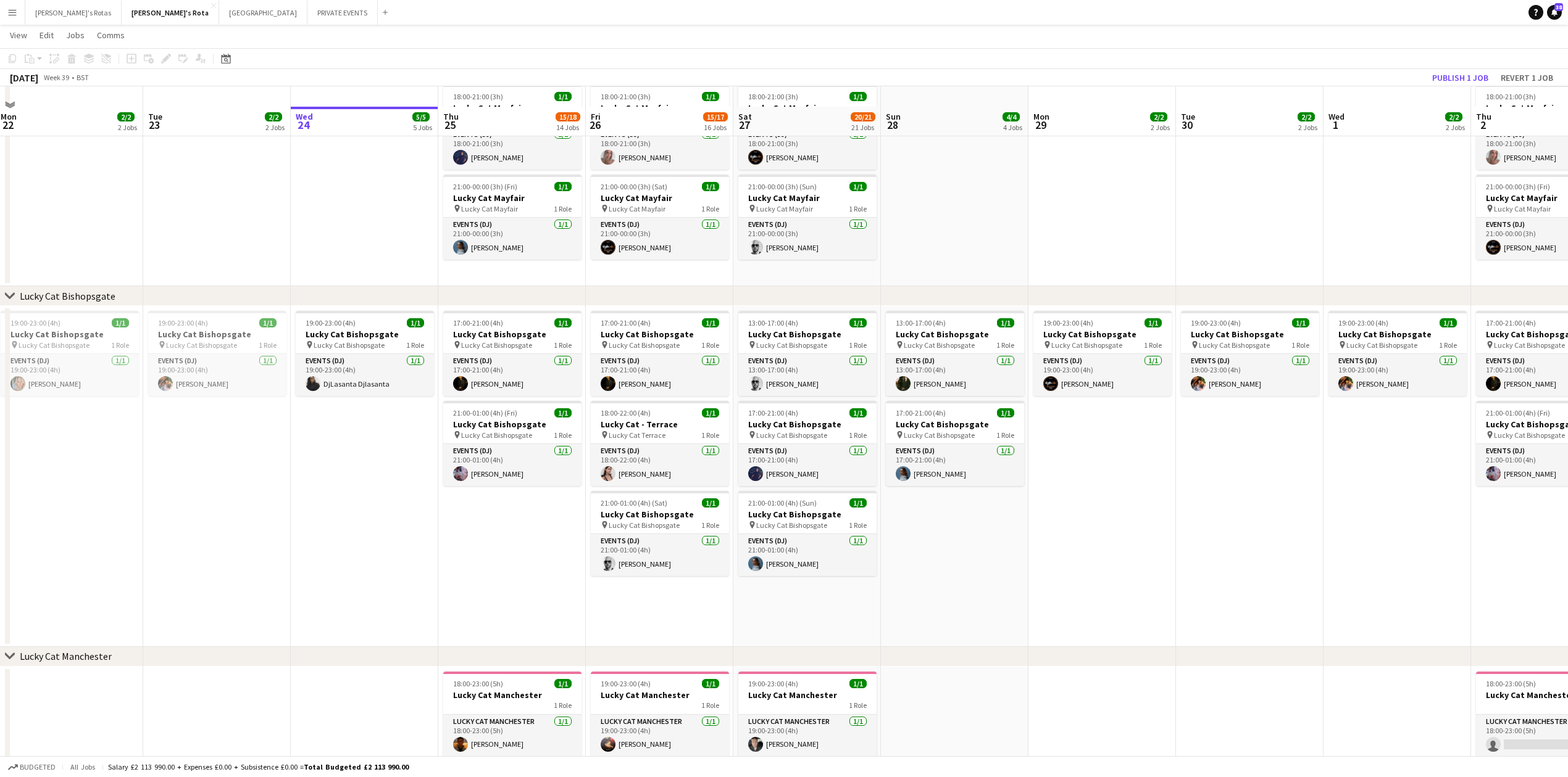
scroll to position [628, 0]
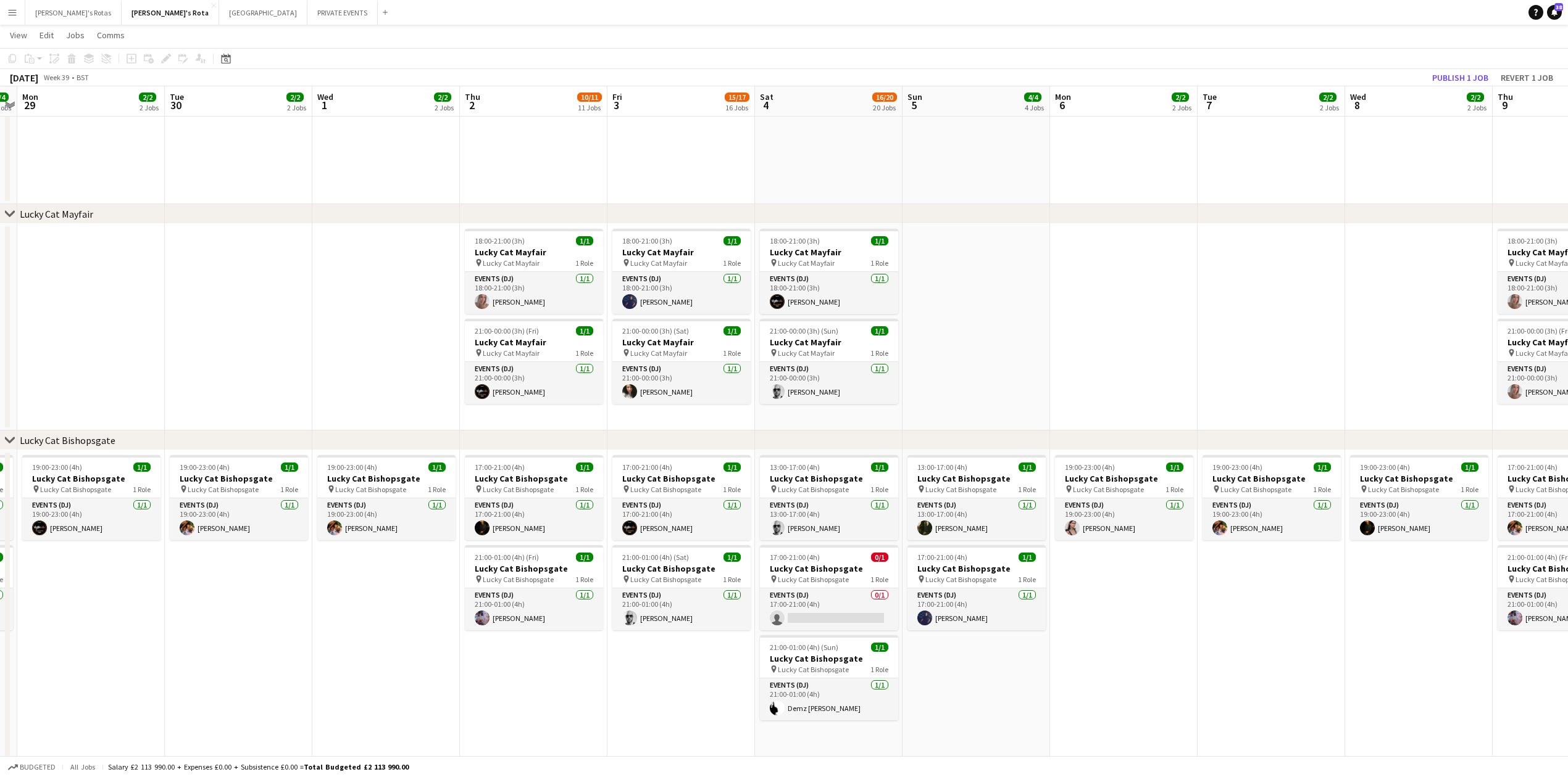
drag, startPoint x: 1245, startPoint y: 305, endPoint x: 460, endPoint y: 346, distance: 786.1
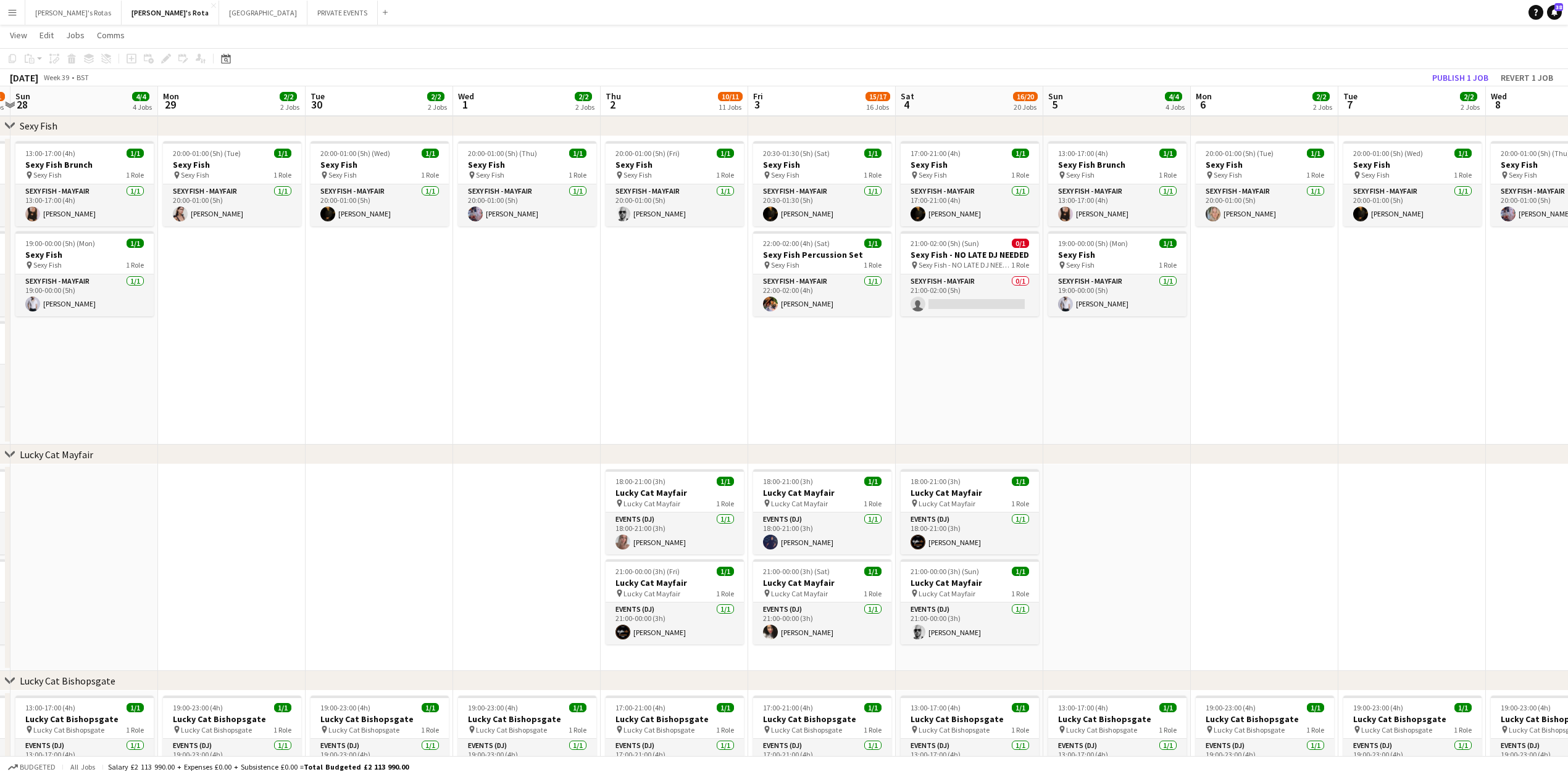
scroll to position [217, 0]
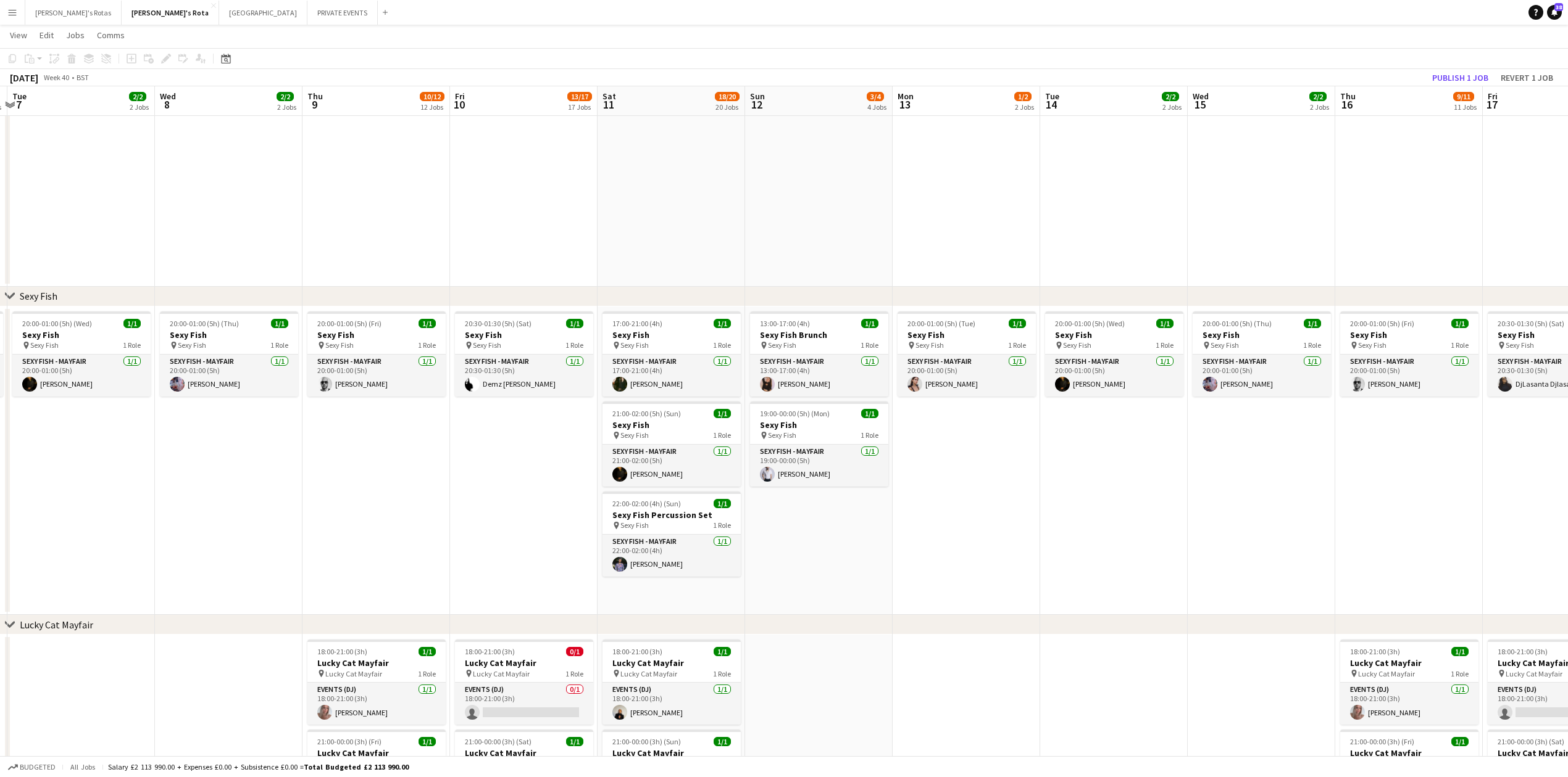
drag, startPoint x: 1356, startPoint y: 450, endPoint x: 25, endPoint y: 459, distance: 1331.0
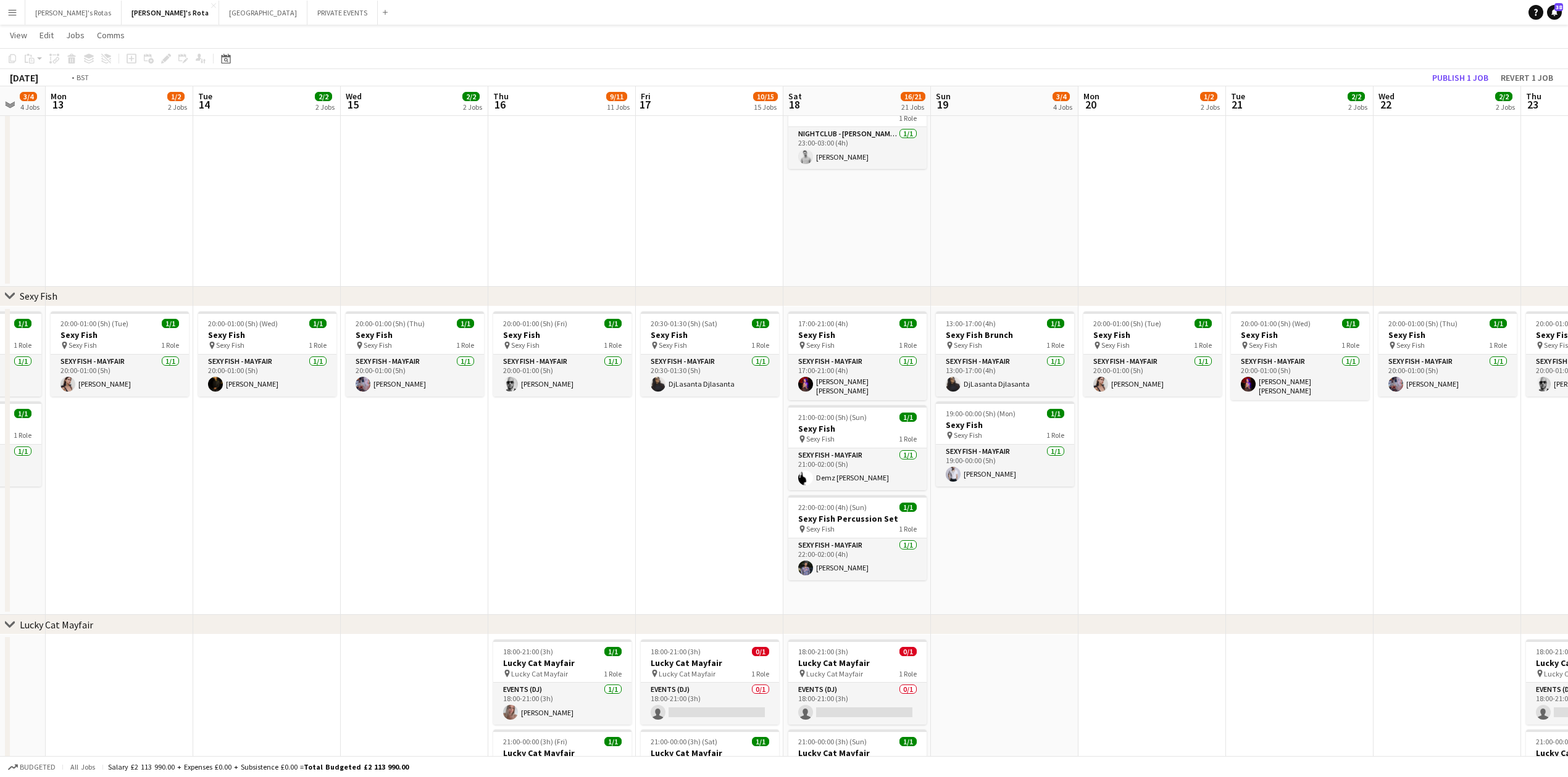
drag, startPoint x: 1020, startPoint y: 475, endPoint x: 0, endPoint y: 484, distance: 1020.0
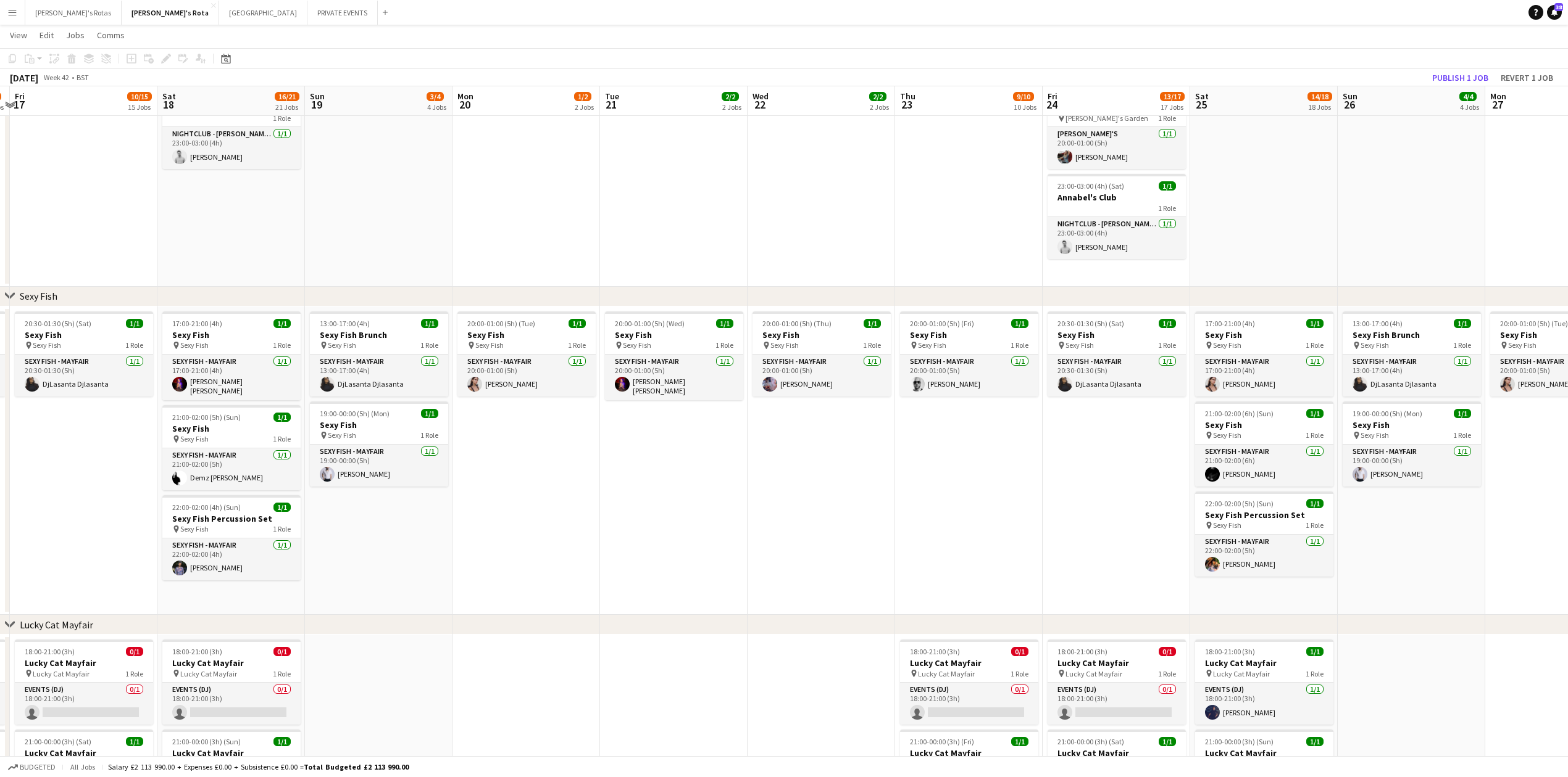
scroll to position [0, 438]
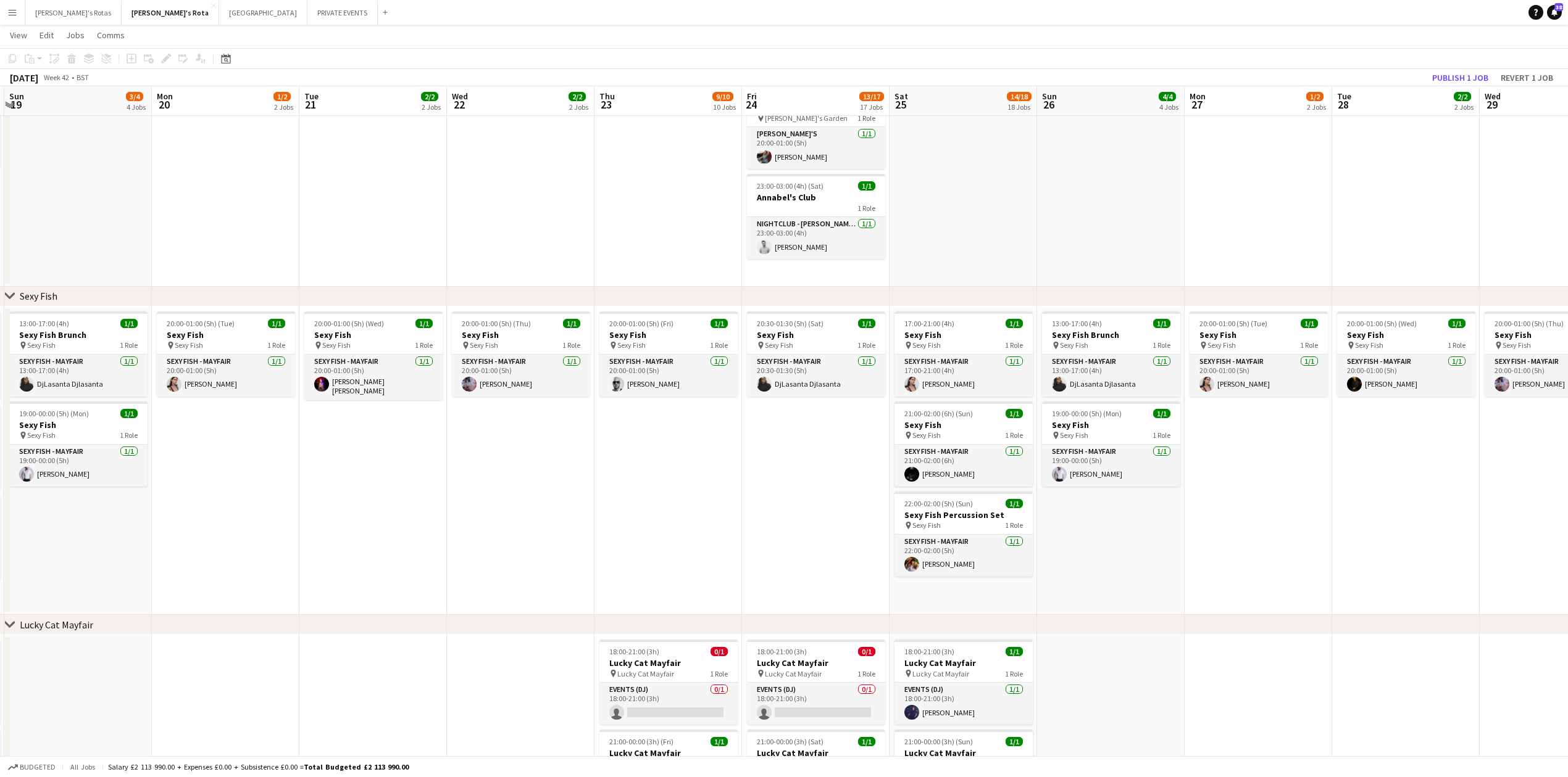
drag, startPoint x: 989, startPoint y: 479, endPoint x: 493, endPoint y: 484, distance: 496.0
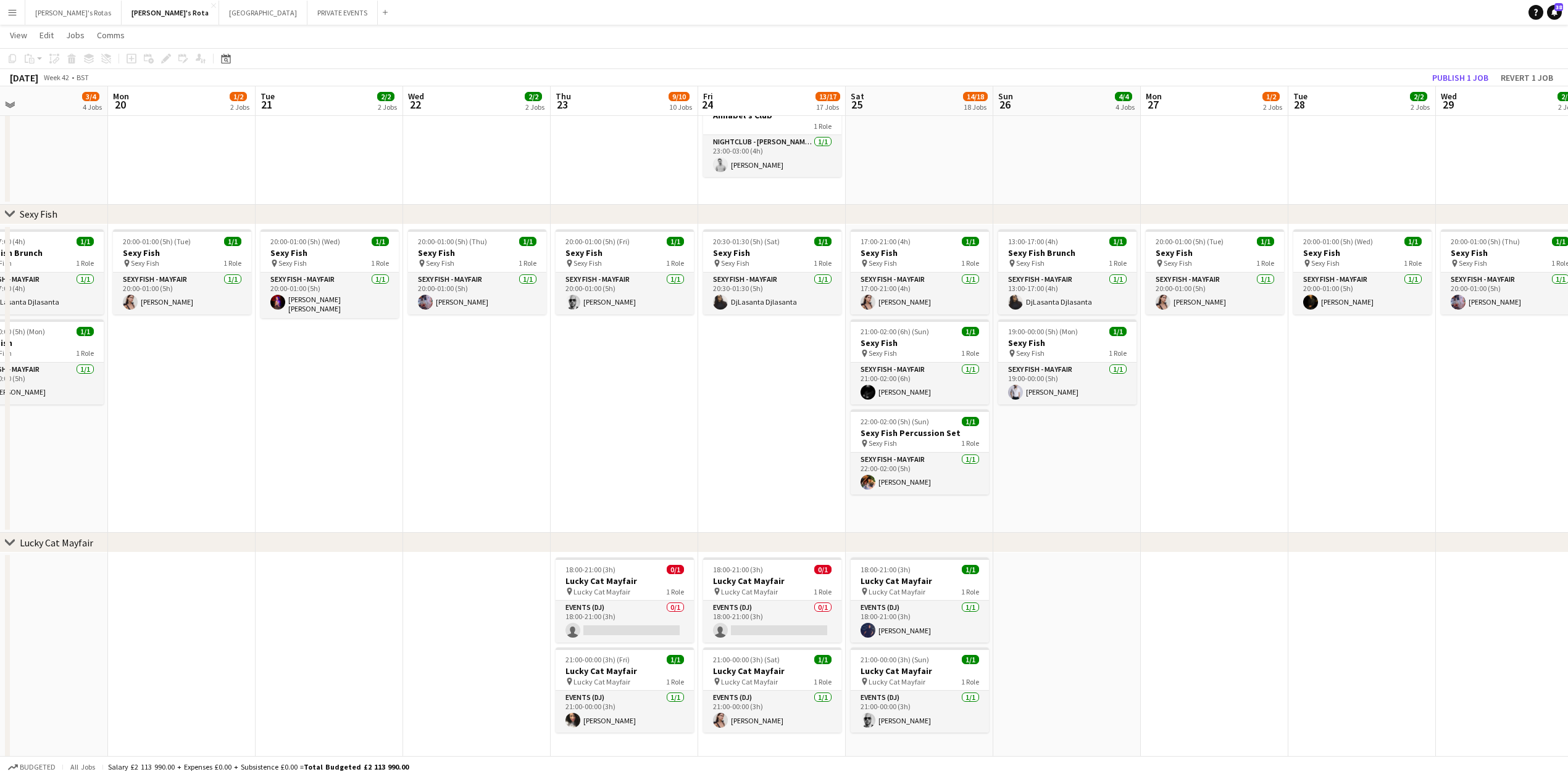
scroll to position [0, 483]
drag, startPoint x: 757, startPoint y: 384, endPoint x: 712, endPoint y: 384, distance: 45.0
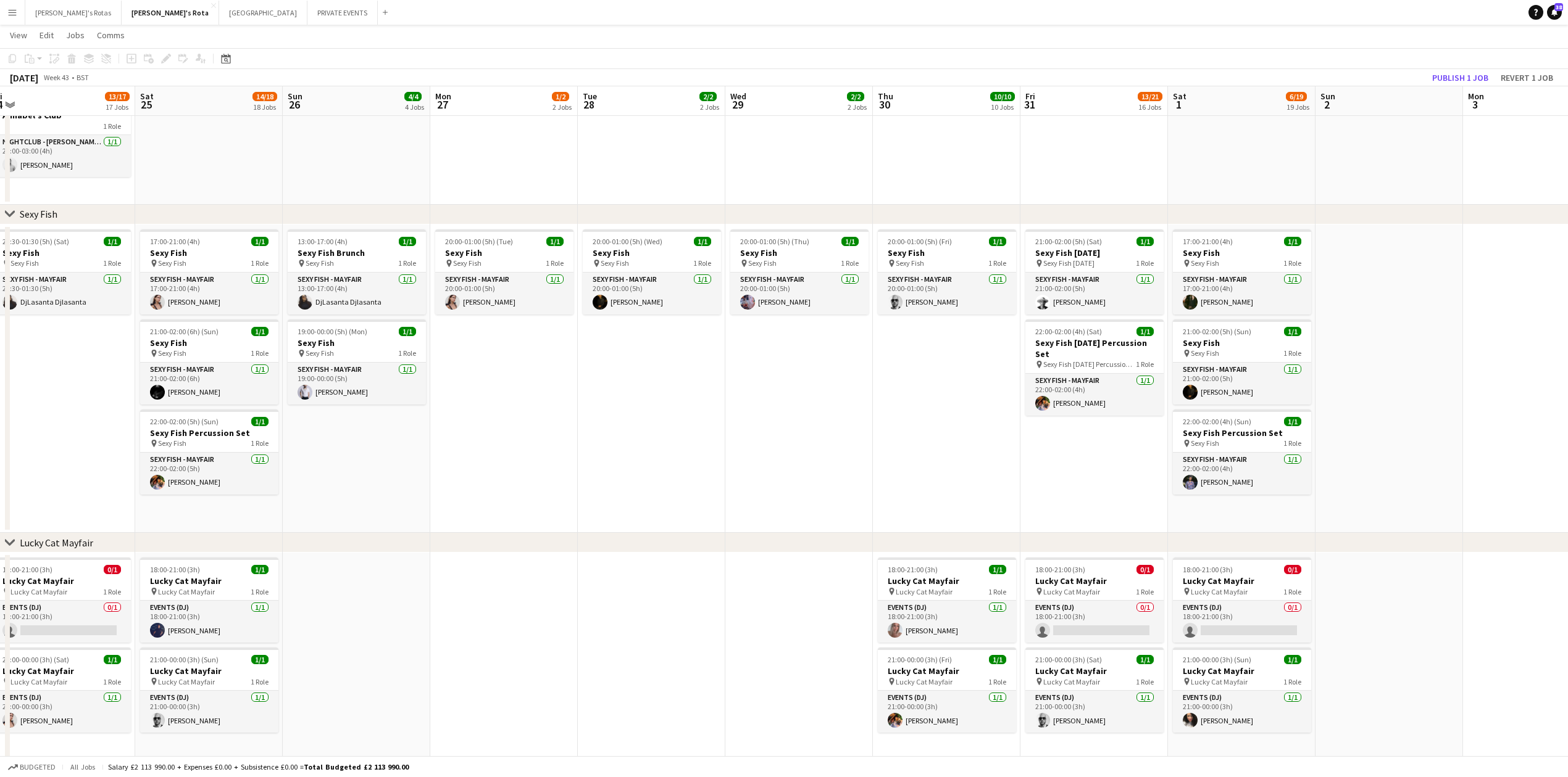
drag, startPoint x: 1209, startPoint y: 477, endPoint x: 478, endPoint y: 453, distance: 731.4
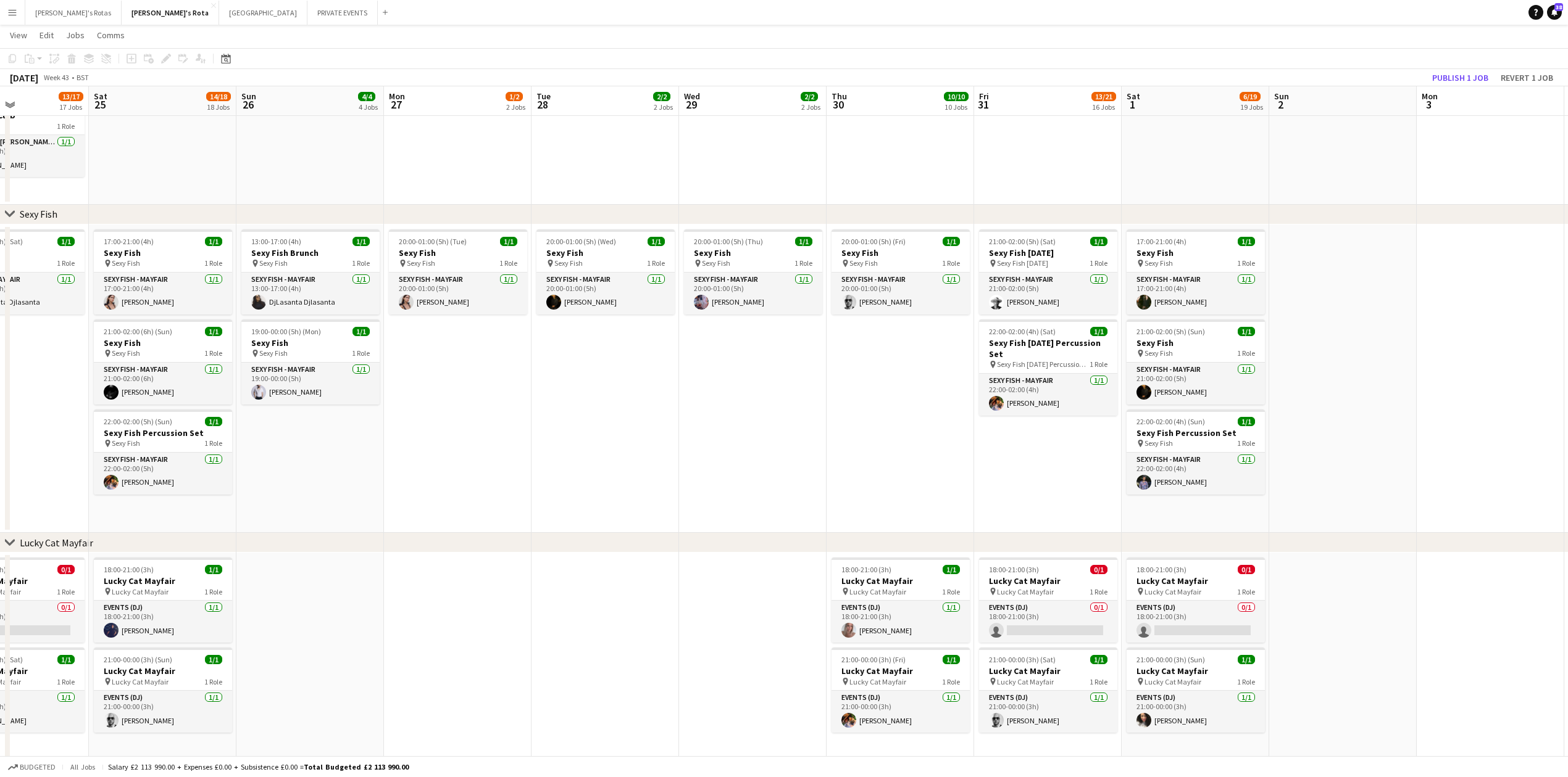
scroll to position [0, 522]
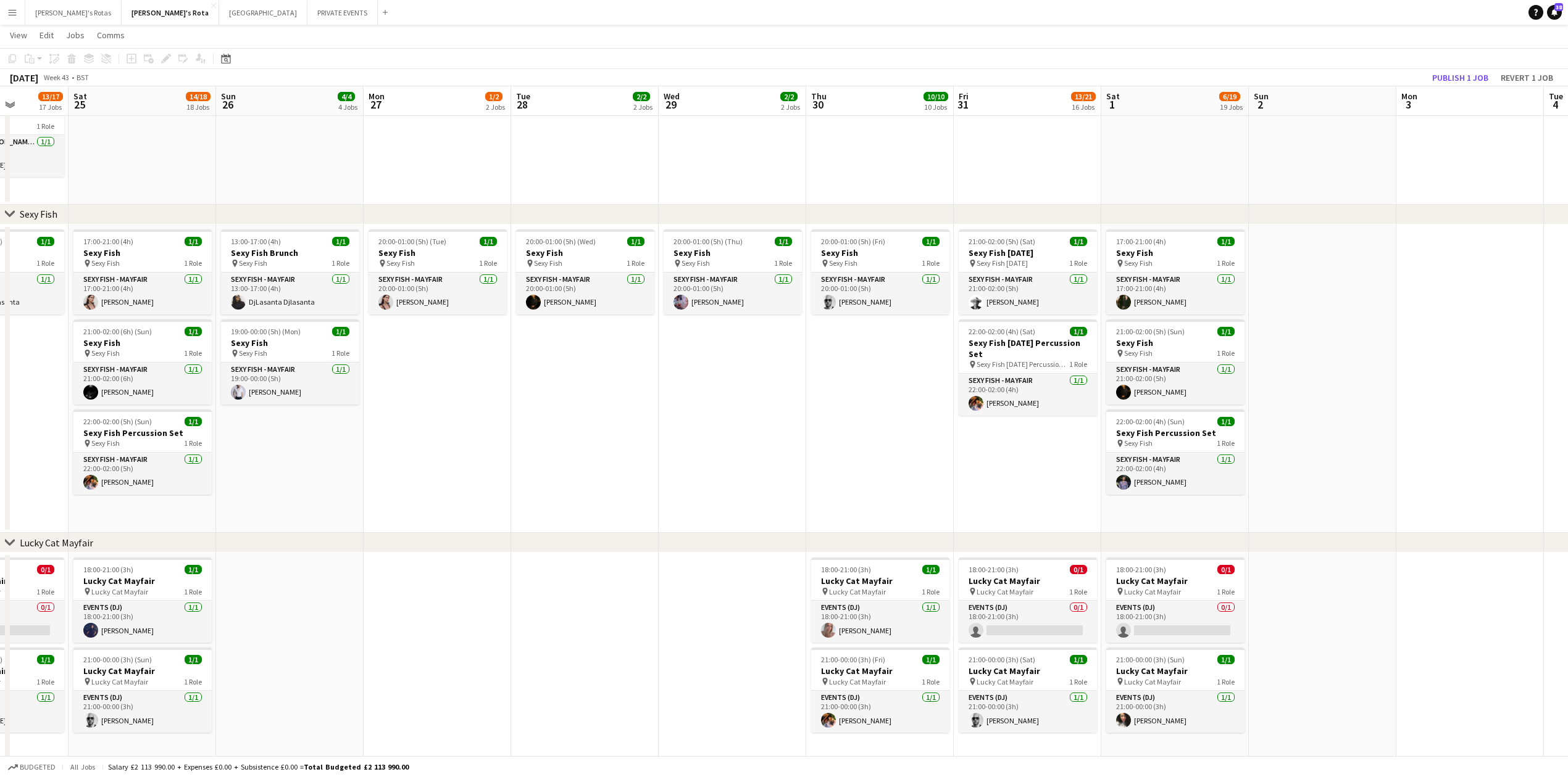
drag, startPoint x: 863, startPoint y: 424, endPoint x: 814, endPoint y: 421, distance: 49.1
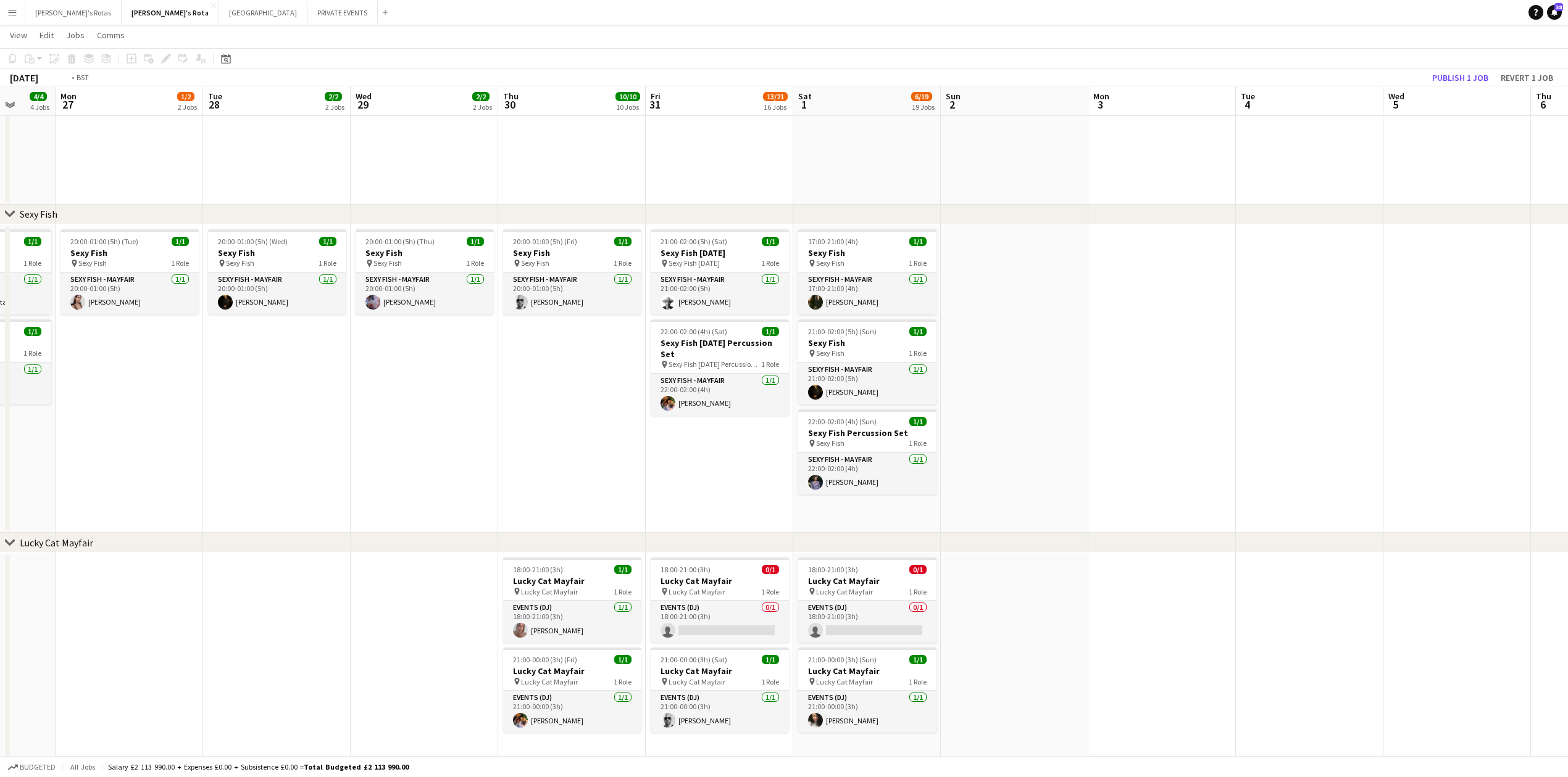
scroll to position [0, 453]
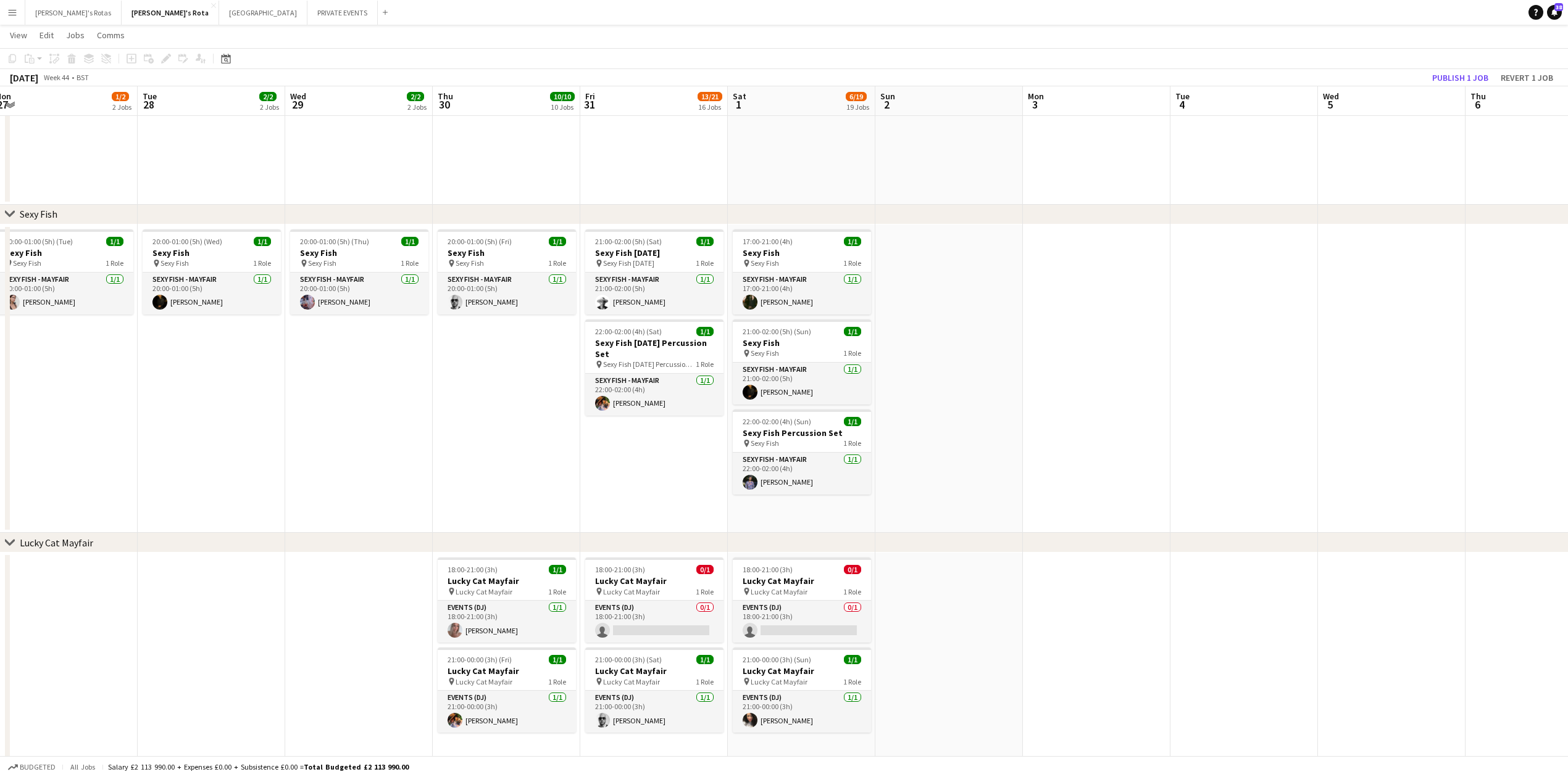
drag, startPoint x: 890, startPoint y: 403, endPoint x: 516, endPoint y: 411, distance: 374.1
click at [462, 402] on app-date-cell "20:00-01:00 (5h) (Fri) 1/1 Sexy Fish pin Sexy Fish 1 Role SEXY FISH - MAYFAIR […" at bounding box center [507, 379] width 147 height 309
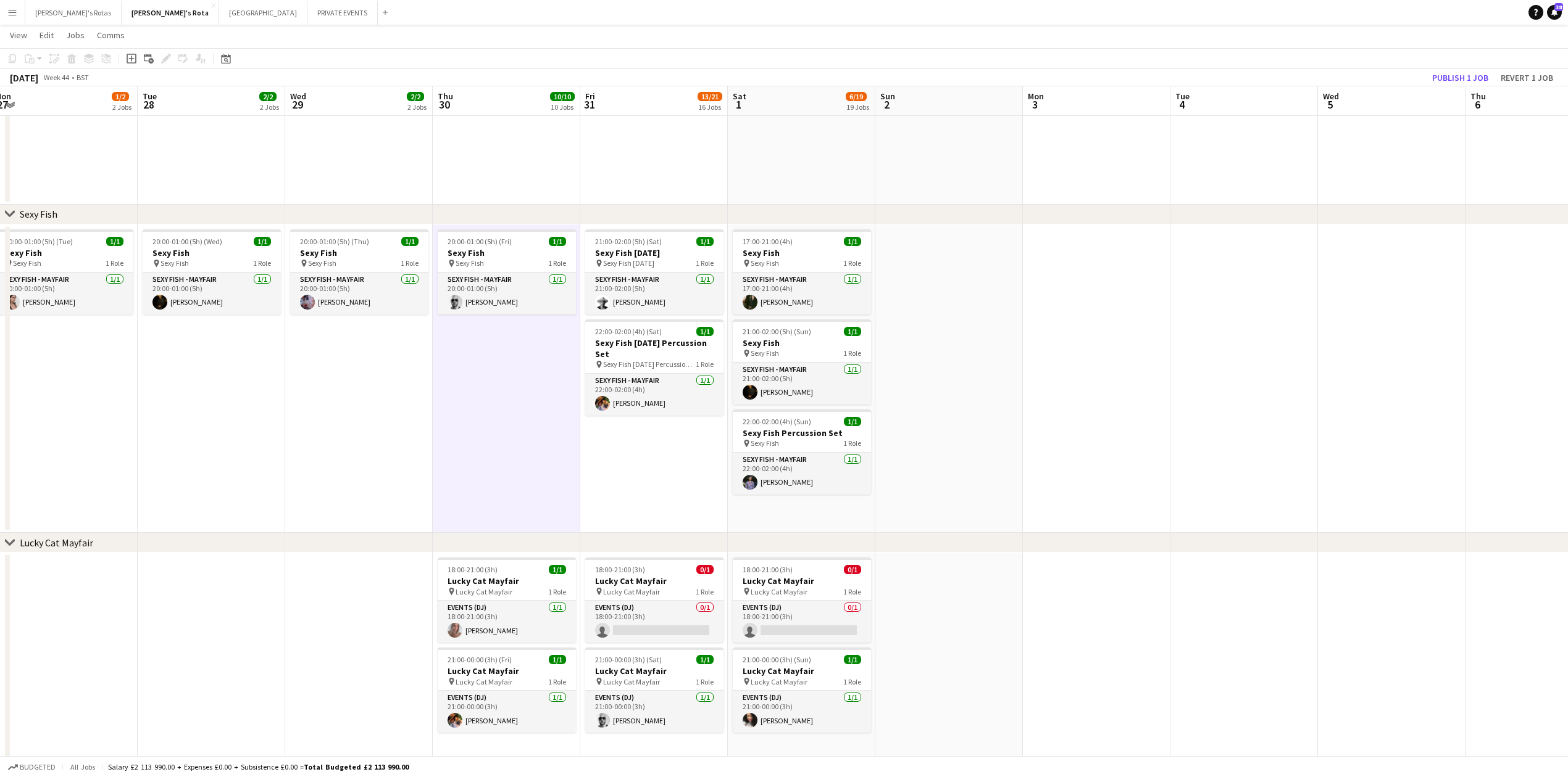
click at [655, 479] on app-date-cell "21:00-02:00 (5h) (Sat) 1/1 Sexy Fish [DATE] pin Sexy Fish [DATE] 1 Role SEXY FI…" at bounding box center [654, 379] width 147 height 309
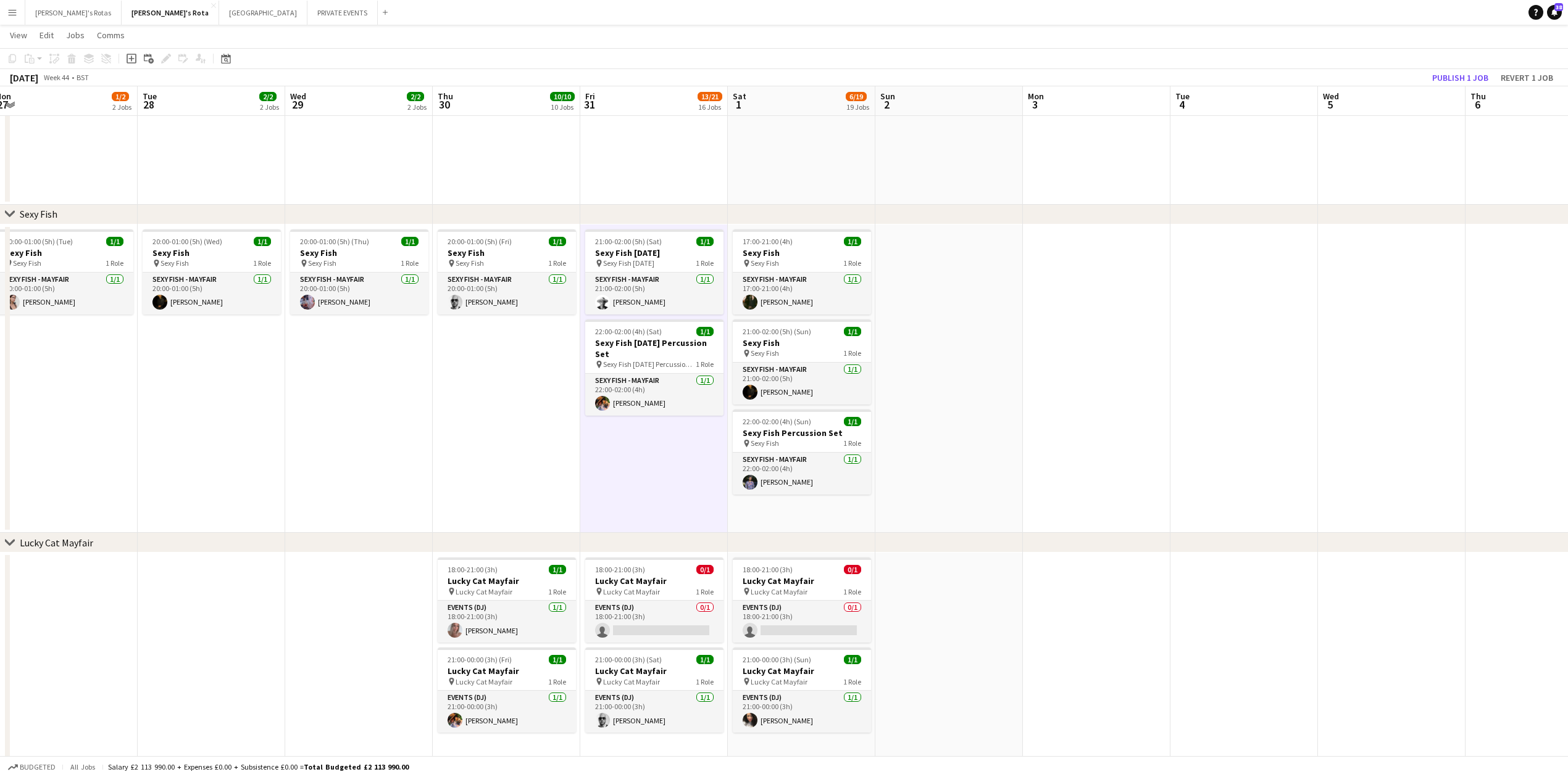
click at [664, 443] on app-date-cell "21:00-02:00 (5h) (Sat) 1/1 Sexy Fish [DATE] pin Sexy Fish [DATE] 1 Role SEXY FI…" at bounding box center [654, 379] width 147 height 309
drag, startPoint x: 270, startPoint y: 373, endPoint x: 1055, endPoint y: 405, distance: 785.7
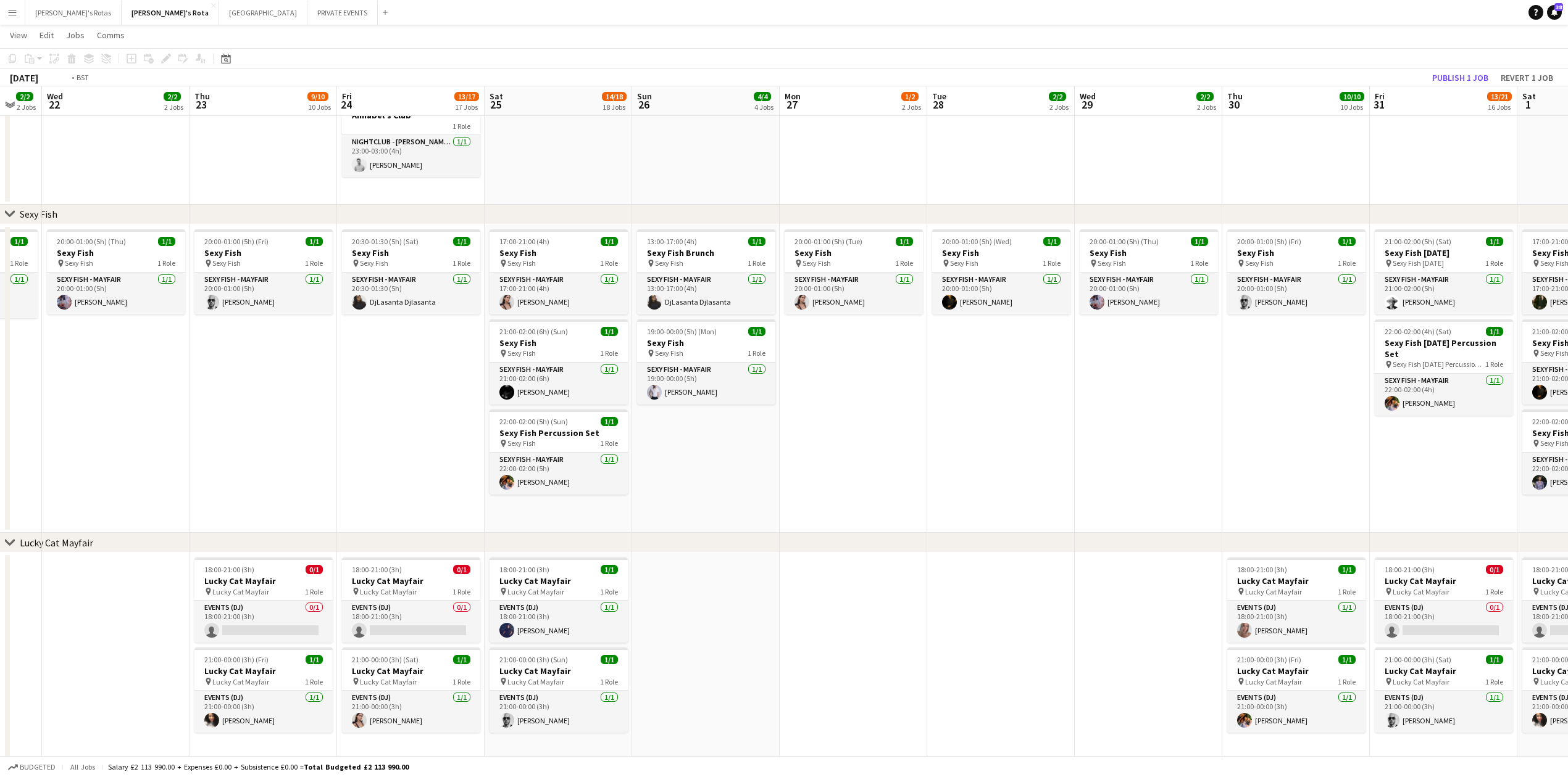
drag, startPoint x: 479, startPoint y: 440, endPoint x: 894, endPoint y: 427, distance: 415.2
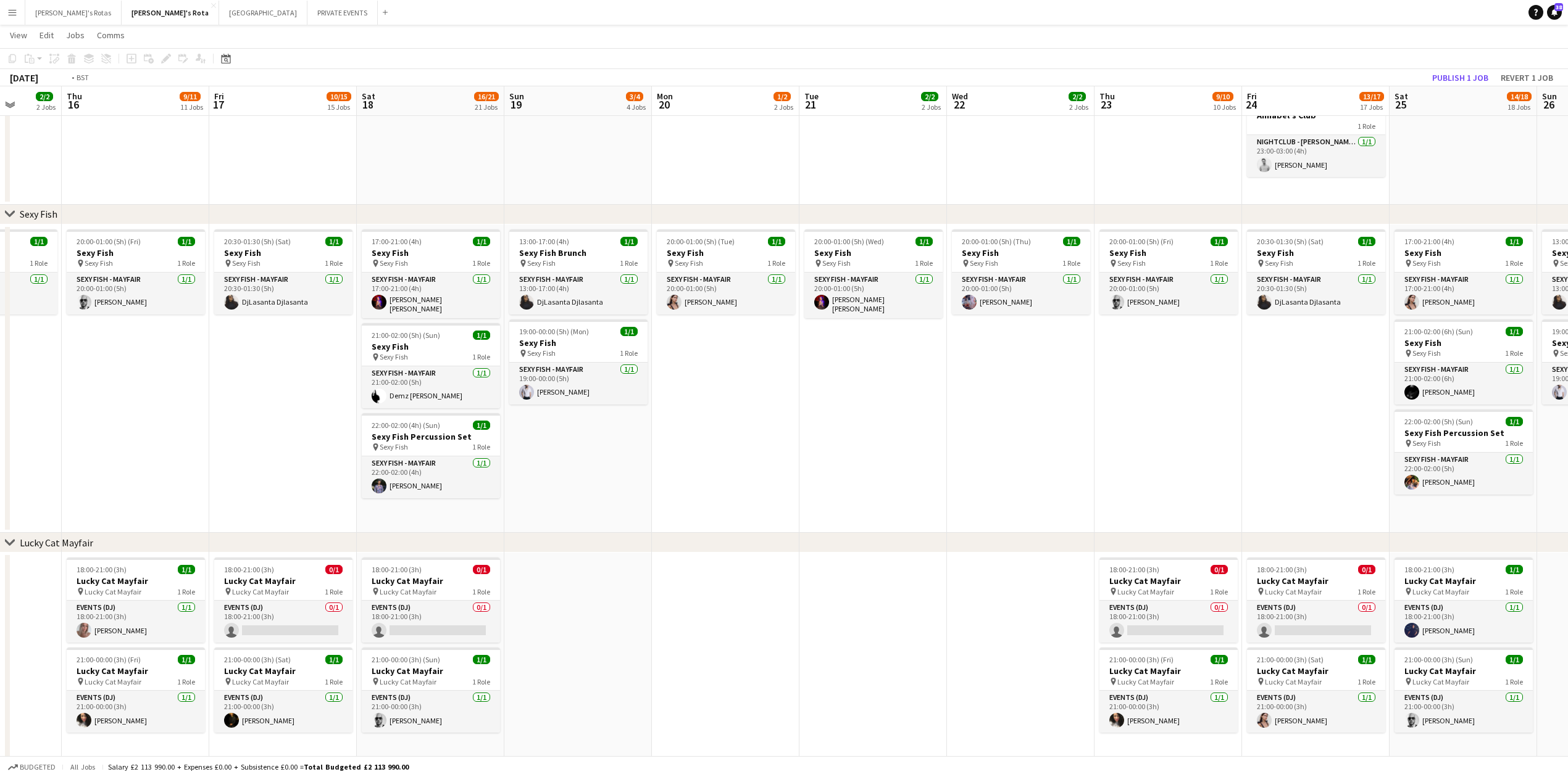
drag, startPoint x: 570, startPoint y: 472, endPoint x: 1012, endPoint y: 456, distance: 442.3
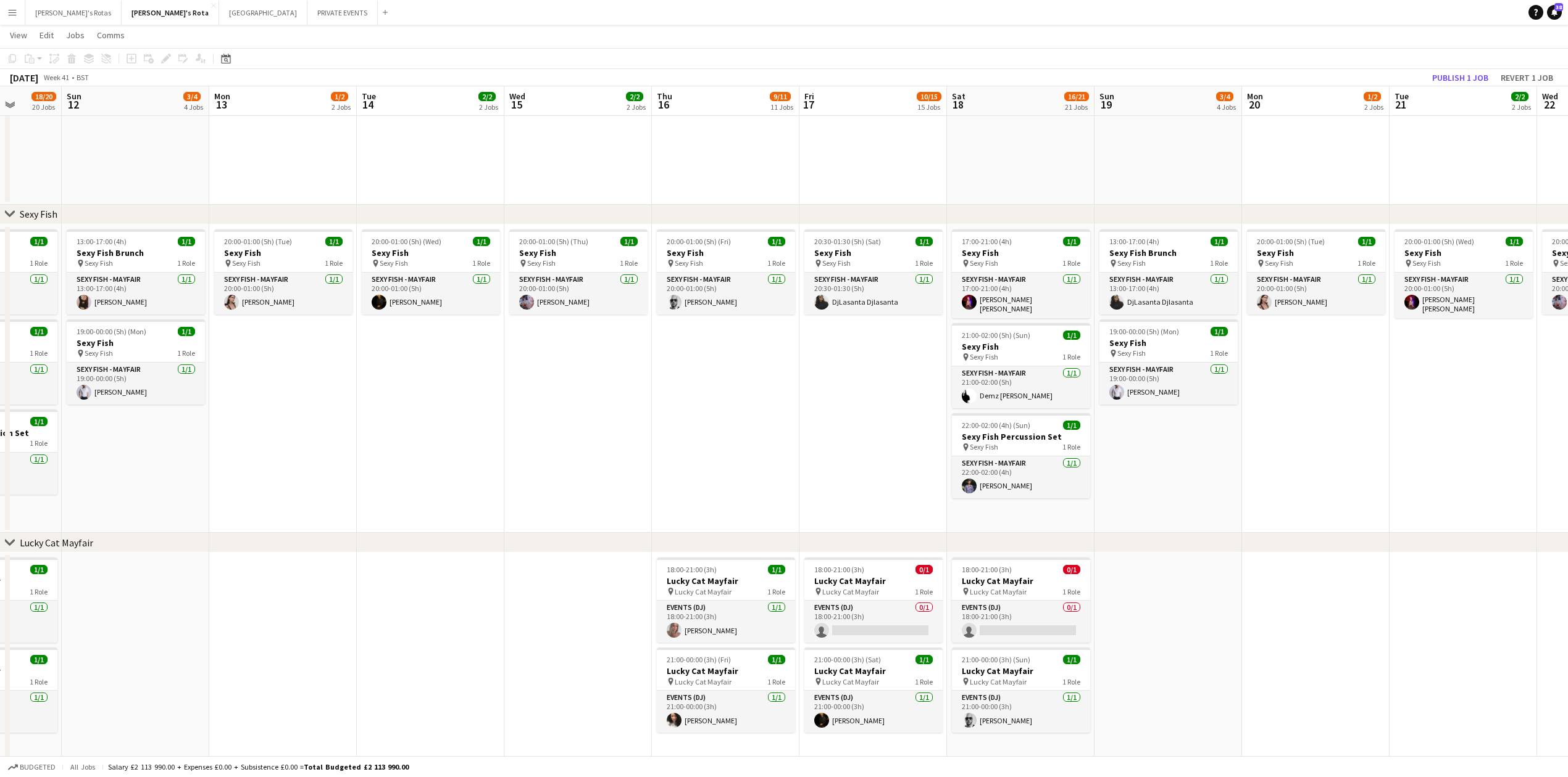
scroll to position [0, 373]
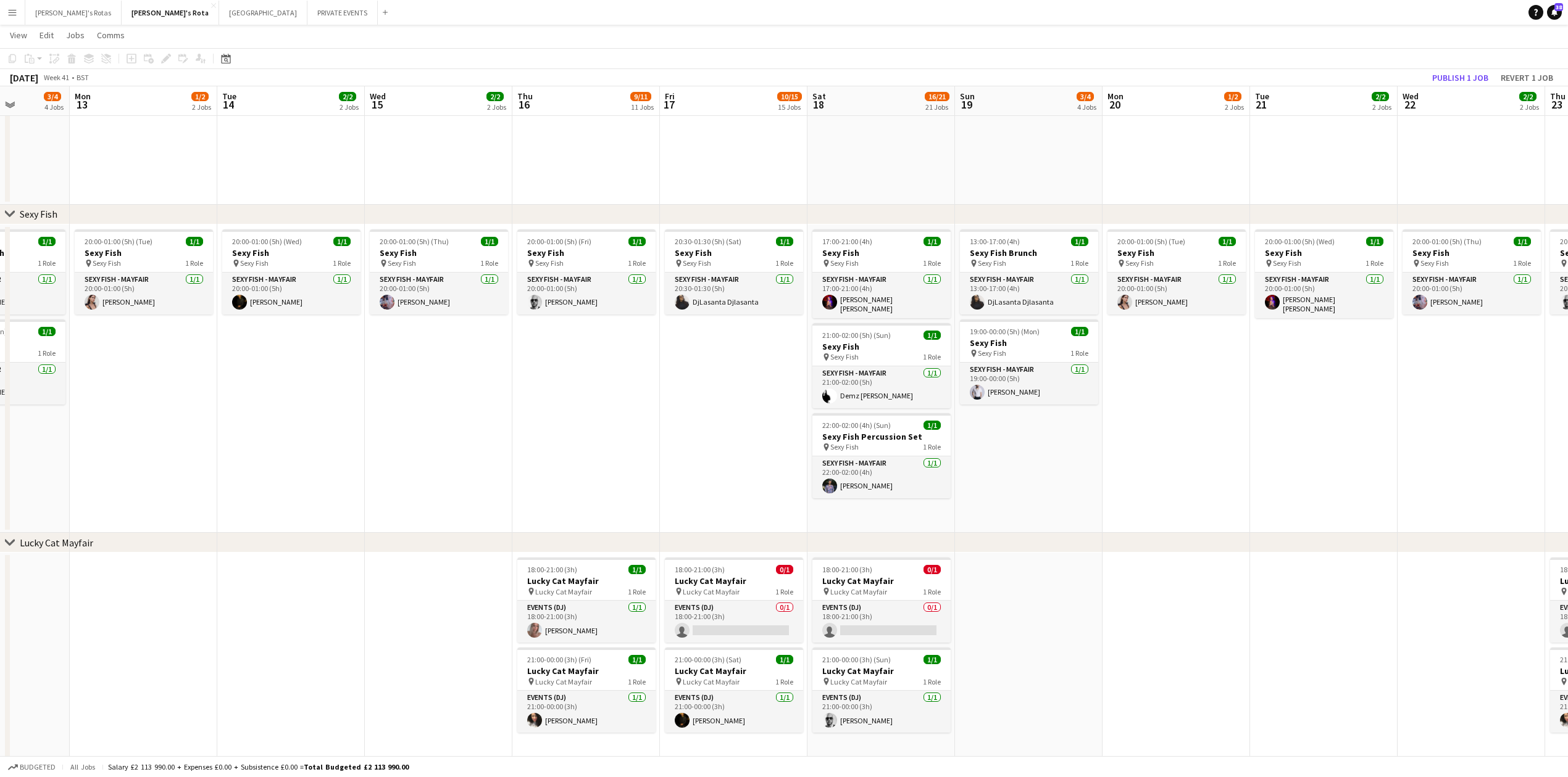
click at [778, 416] on app-date-cell "20:30-01:30 (5h) (Sat) 1/1 Sexy Fish pin Sexy Fish 1 Role SEXY FISH - MAYFAIR […" at bounding box center [734, 379] width 147 height 309
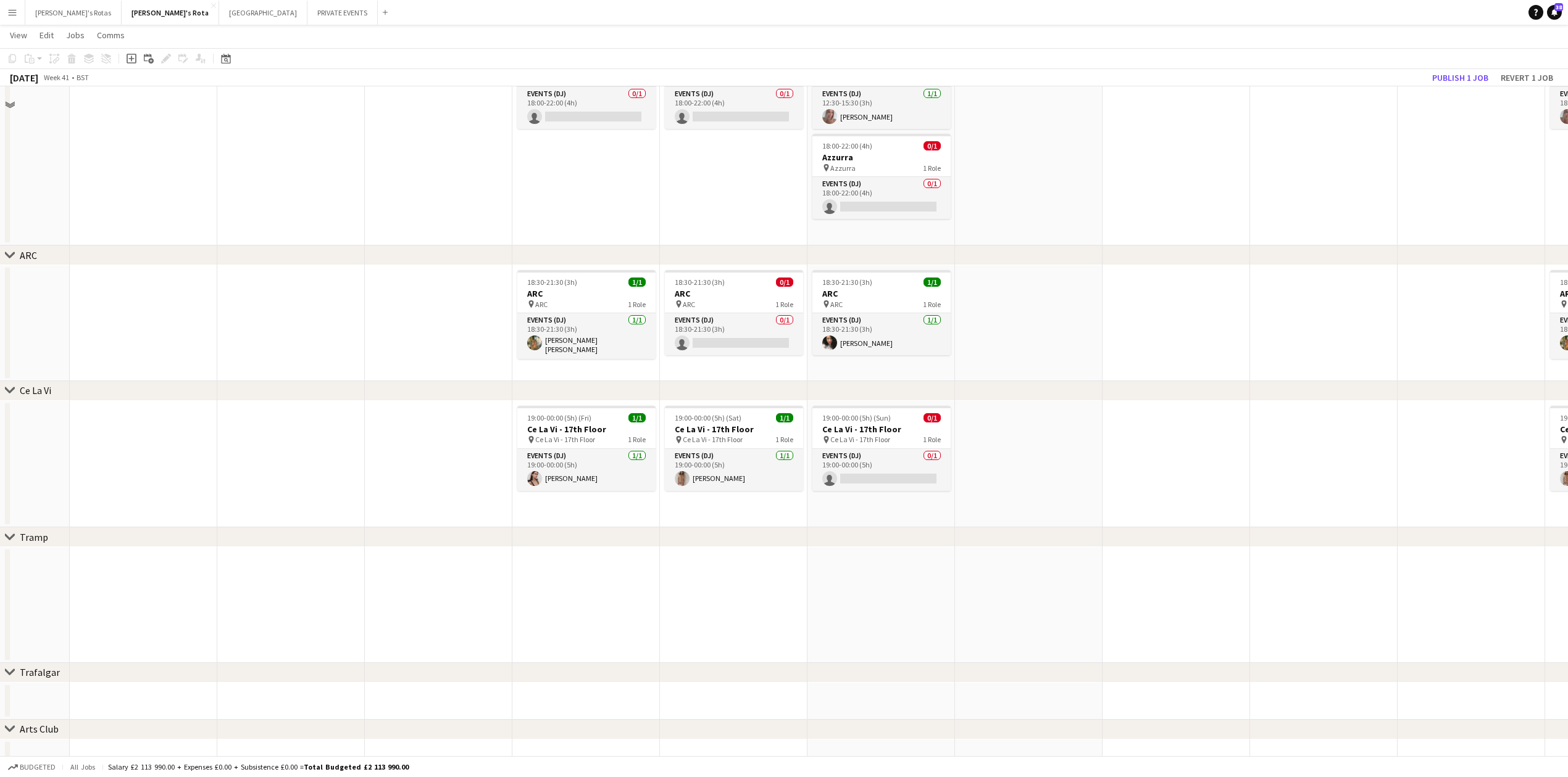
scroll to position [2273, 0]
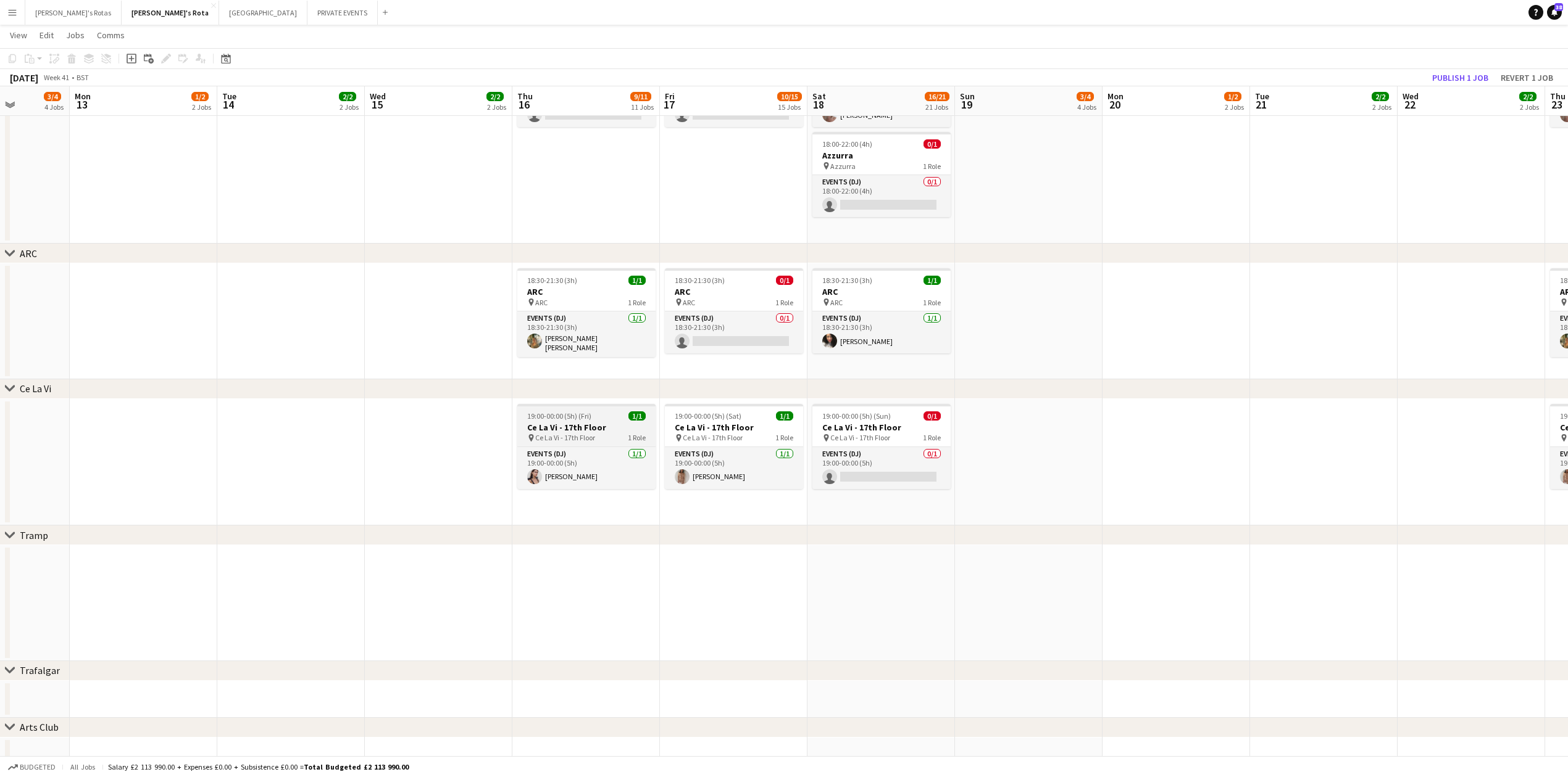
click at [560, 423] on h3 "Ce La Vi - 17th Floor" at bounding box center [586, 427] width 138 height 11
click at [431, 427] on app-date-cell at bounding box center [438, 463] width 147 height 127
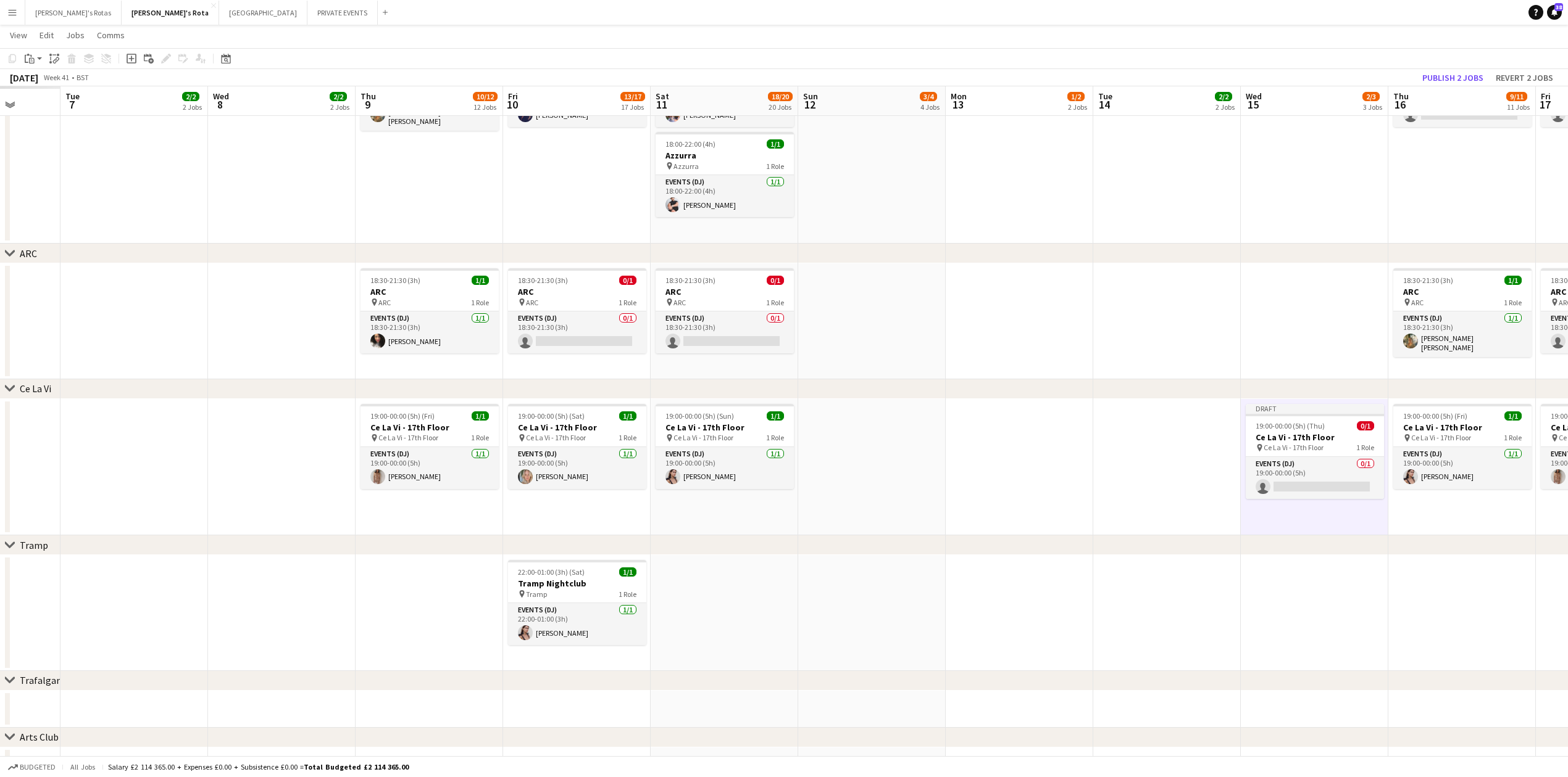
drag, startPoint x: 179, startPoint y: 453, endPoint x: 952, endPoint y: 472, distance: 773.2
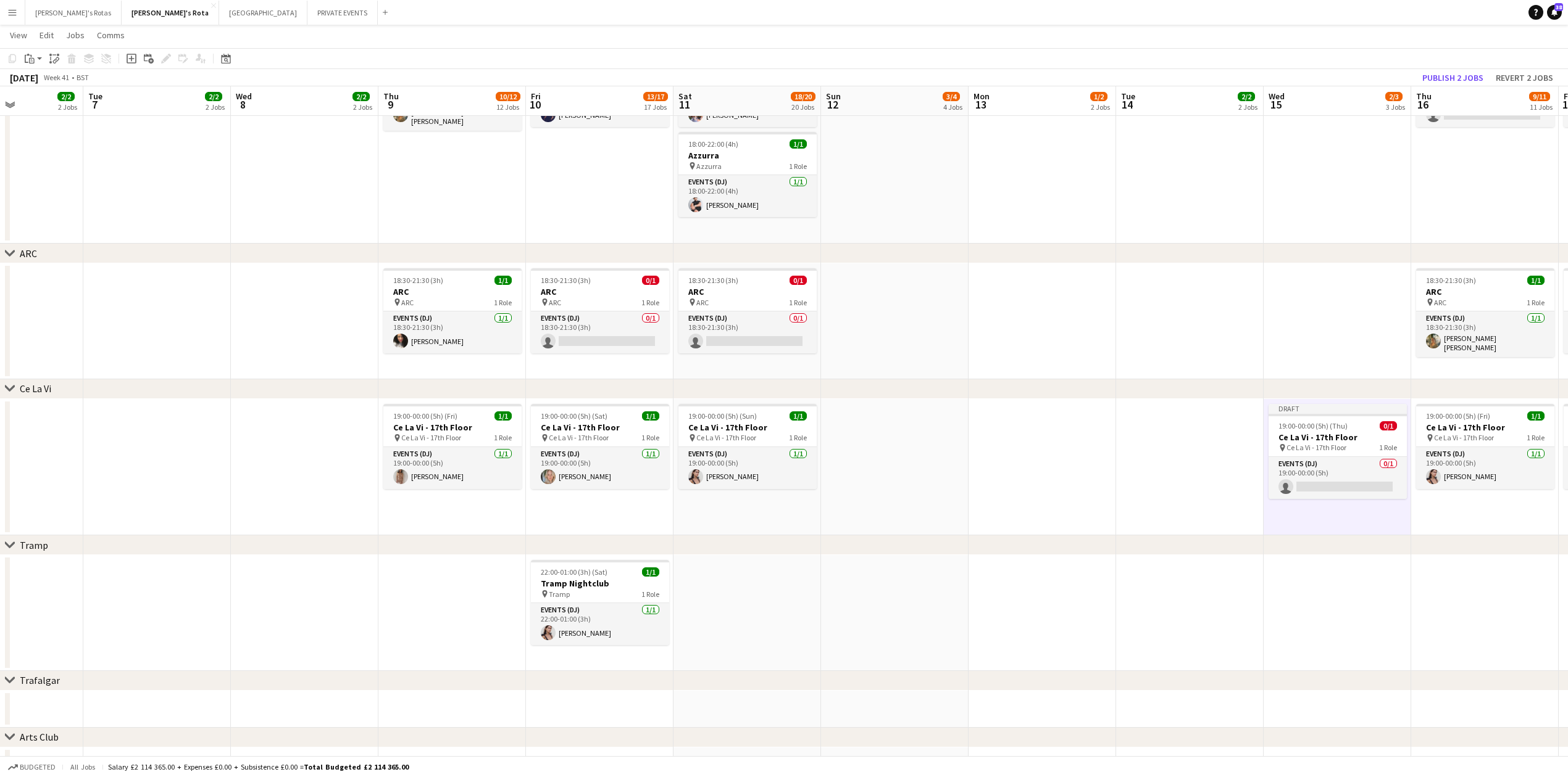
click at [297, 418] on app-date-cell at bounding box center [305, 467] width 147 height 137
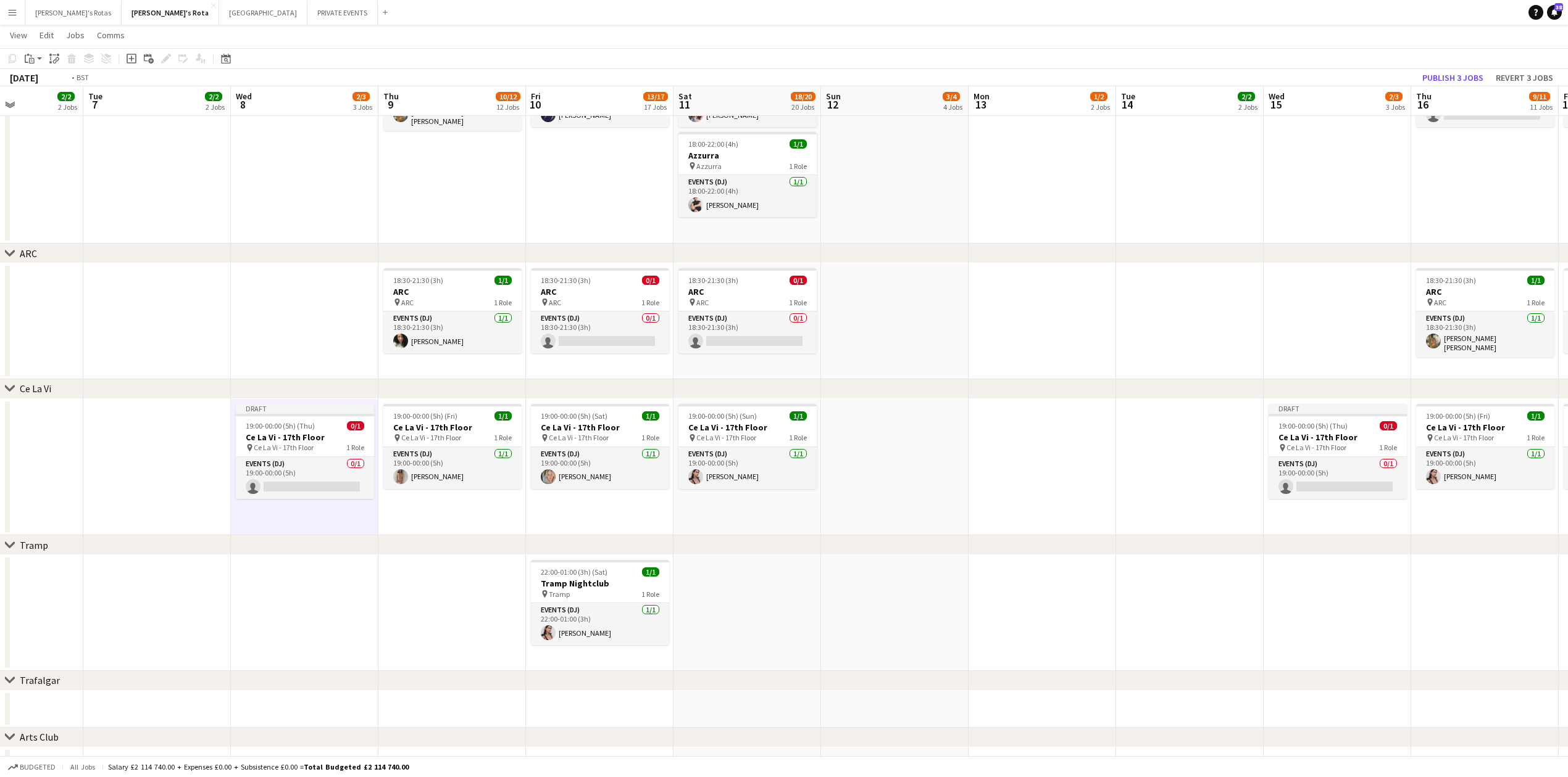
scroll to position [0, 124]
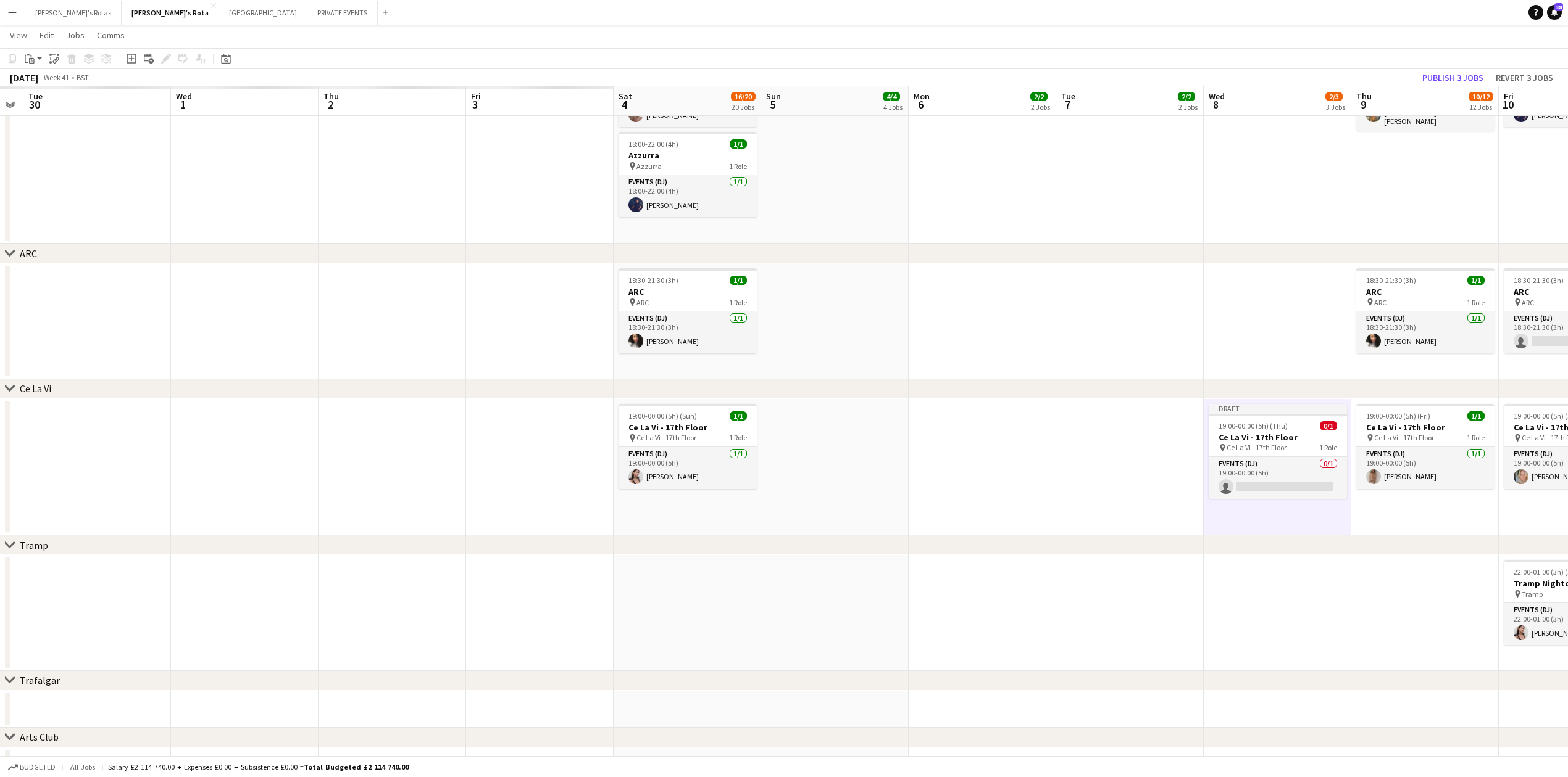
drag, startPoint x: 63, startPoint y: 480, endPoint x: 1184, endPoint y: 617, distance: 1129.3
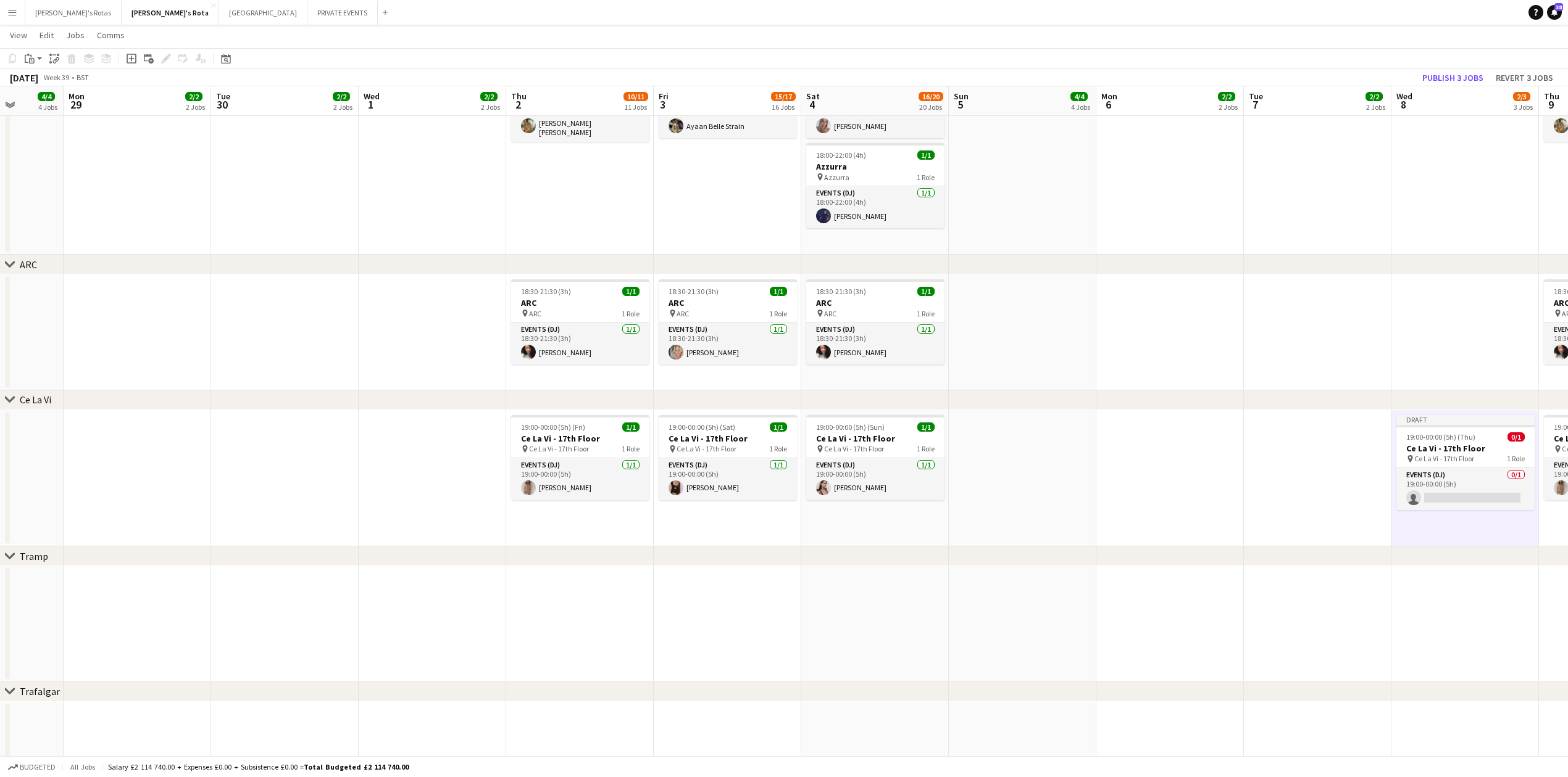
click at [423, 413] on app-date-cell at bounding box center [432, 479] width 147 height 137
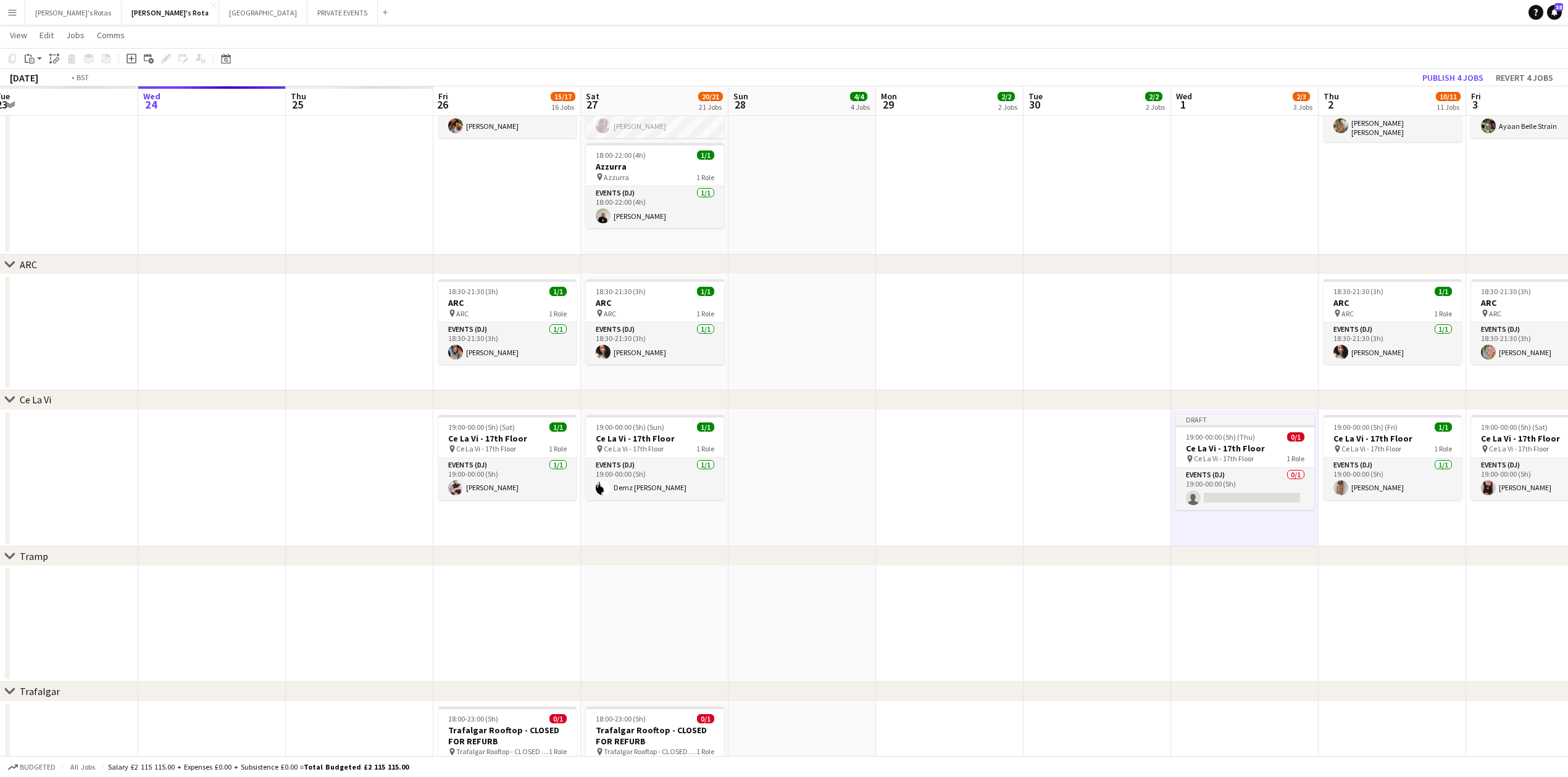
drag, startPoint x: 237, startPoint y: 446, endPoint x: 1171, endPoint y: 487, distance: 934.9
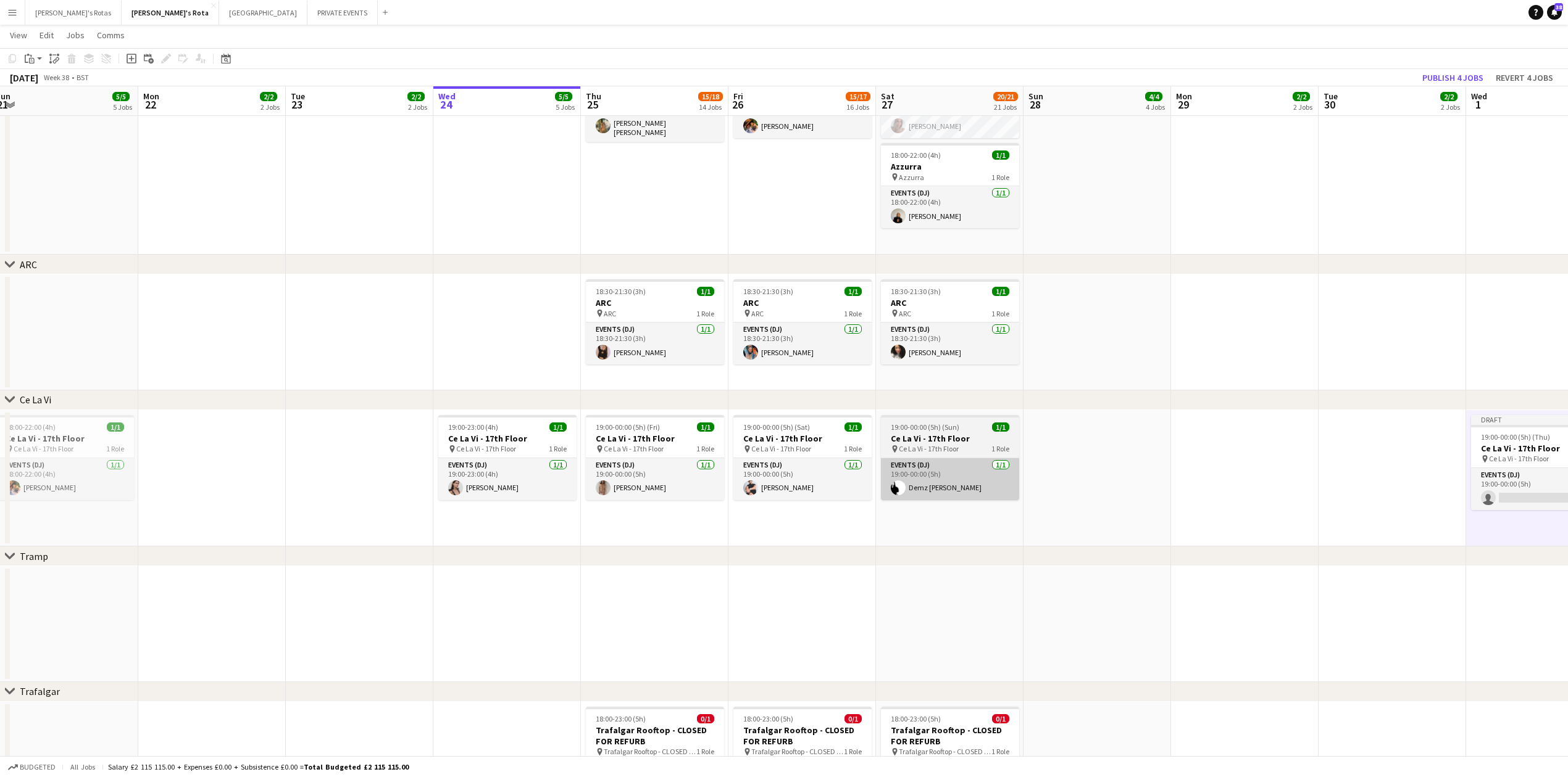
scroll to position [0, 312]
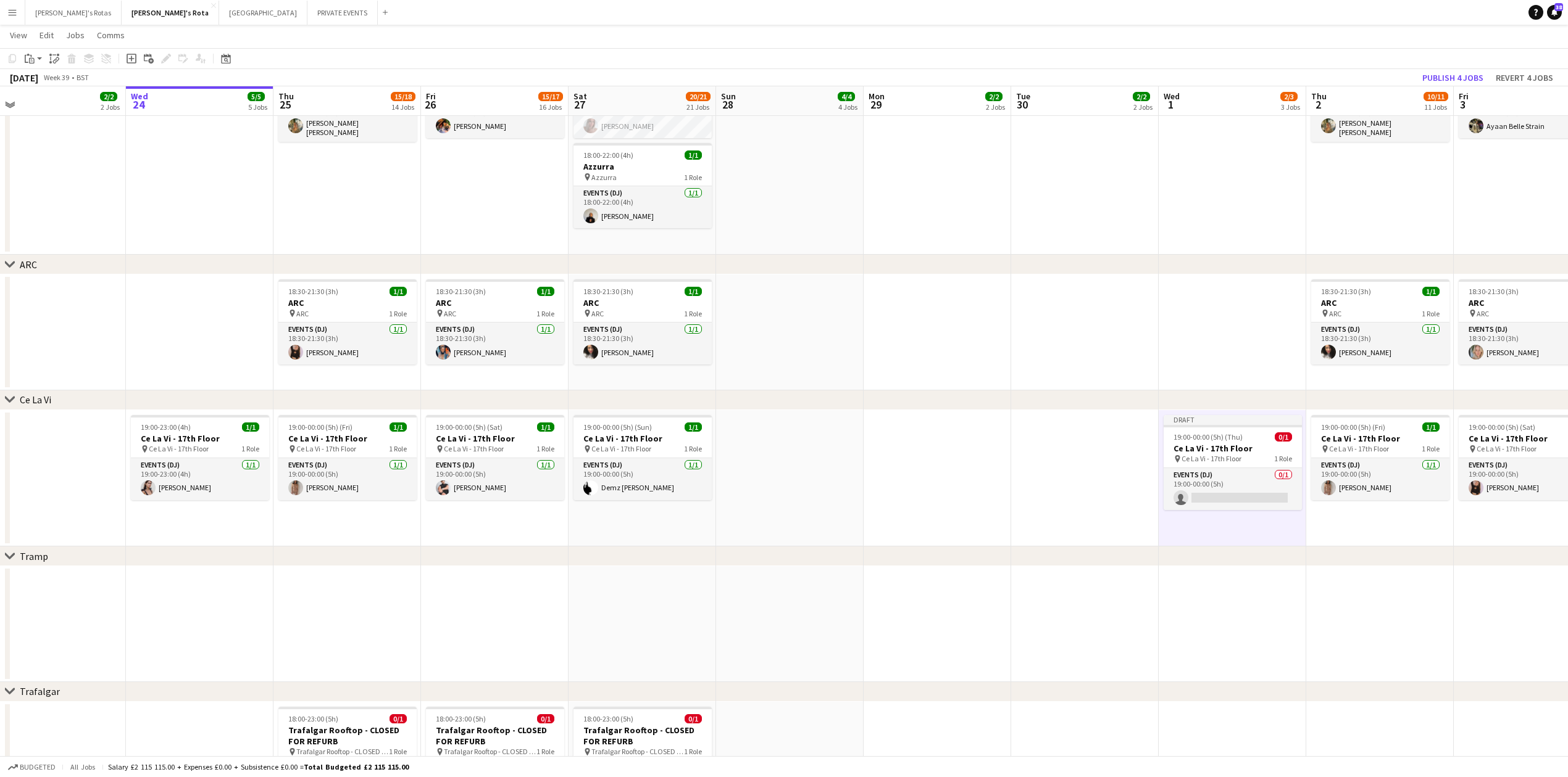
drag, startPoint x: 942, startPoint y: 472, endPoint x: 616, endPoint y: 475, distance: 326.0
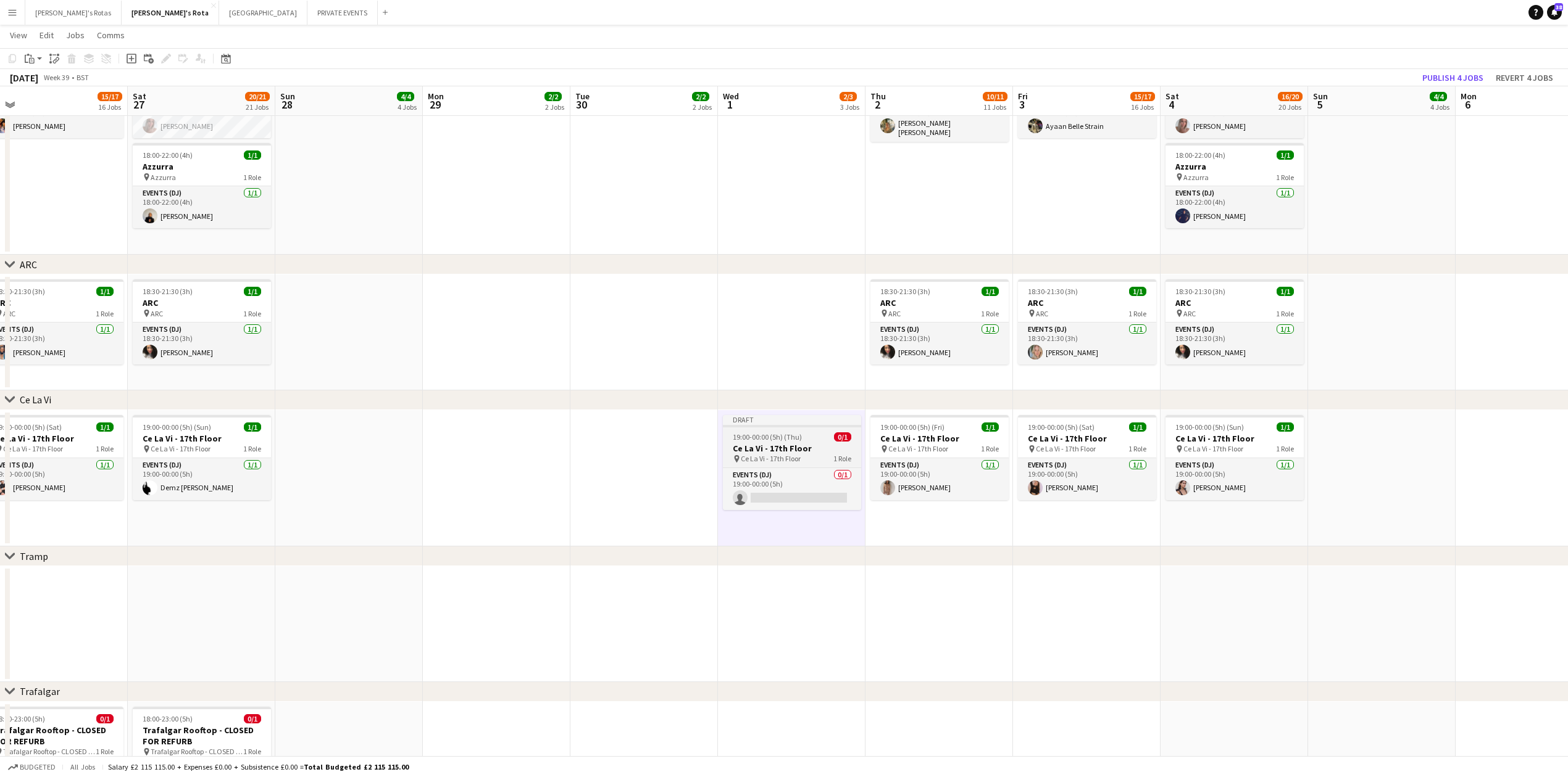
click at [766, 440] on span "19:00-00:00 (5h) (Thu)" at bounding box center [767, 437] width 69 height 9
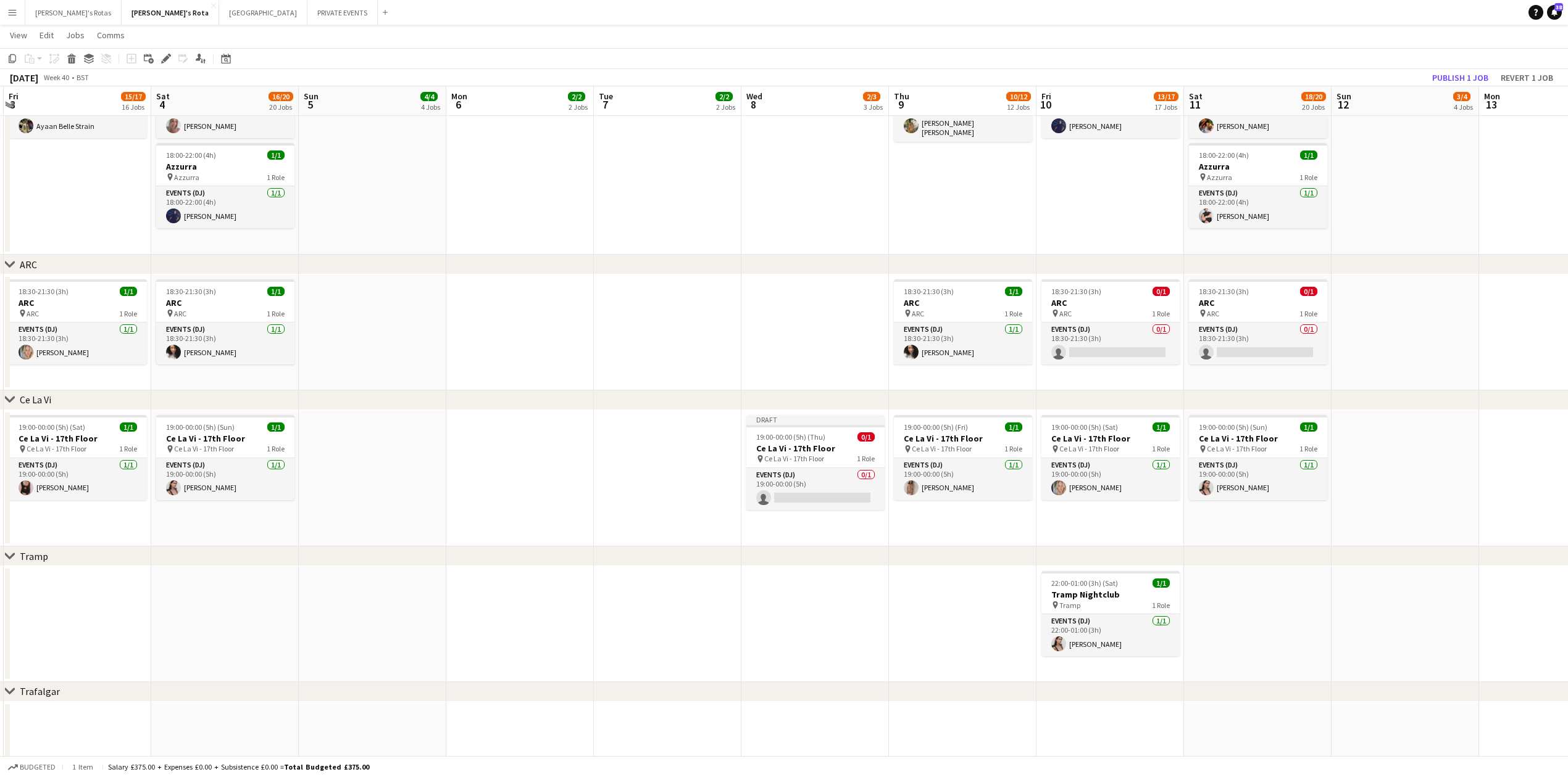
scroll to position [0, 398]
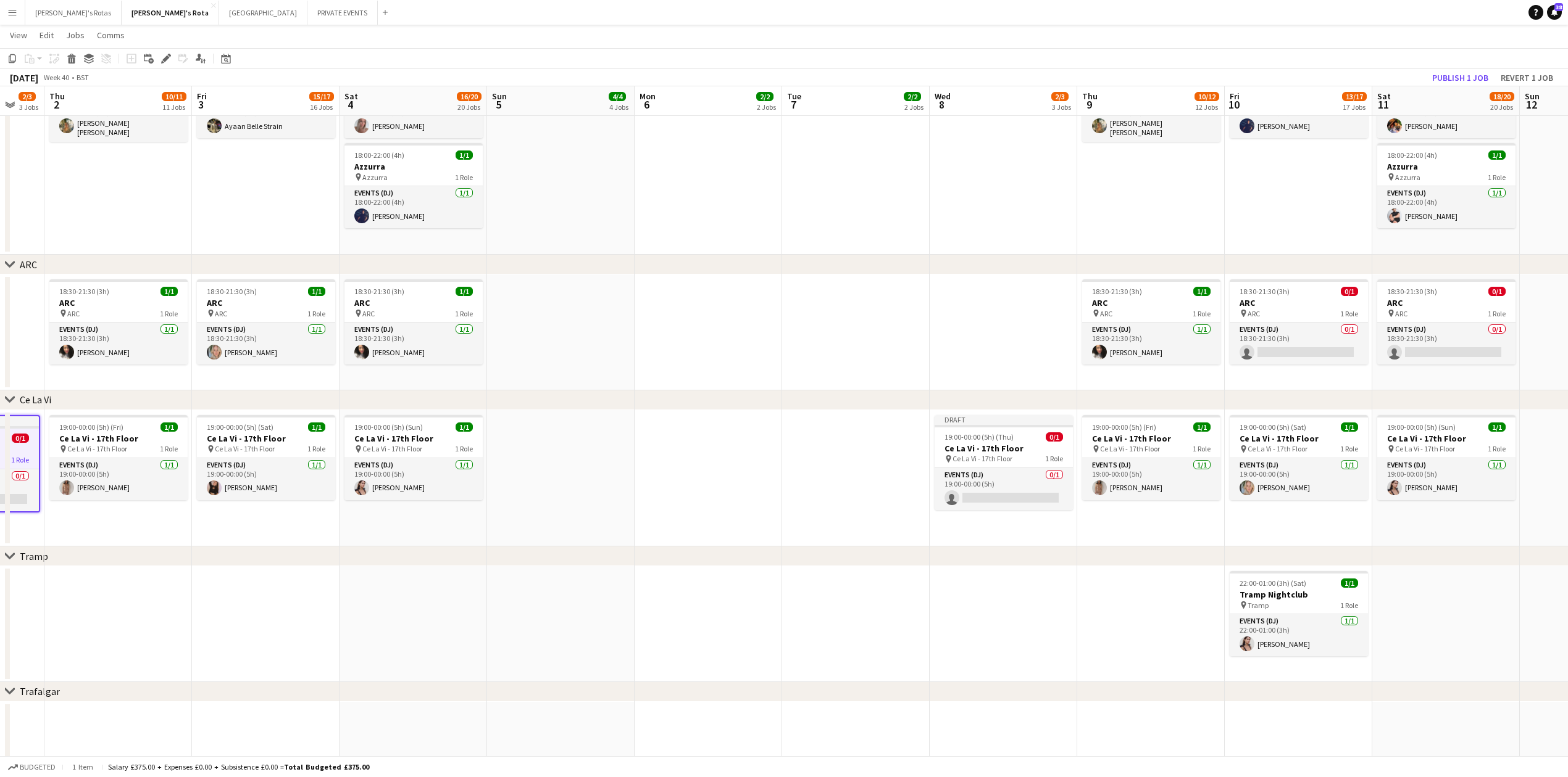
drag, startPoint x: 1404, startPoint y: 539, endPoint x: 583, endPoint y: 539, distance: 821.0
click at [993, 440] on span "19:00-00:00 (5h) (Thu)" at bounding box center [979, 437] width 69 height 9
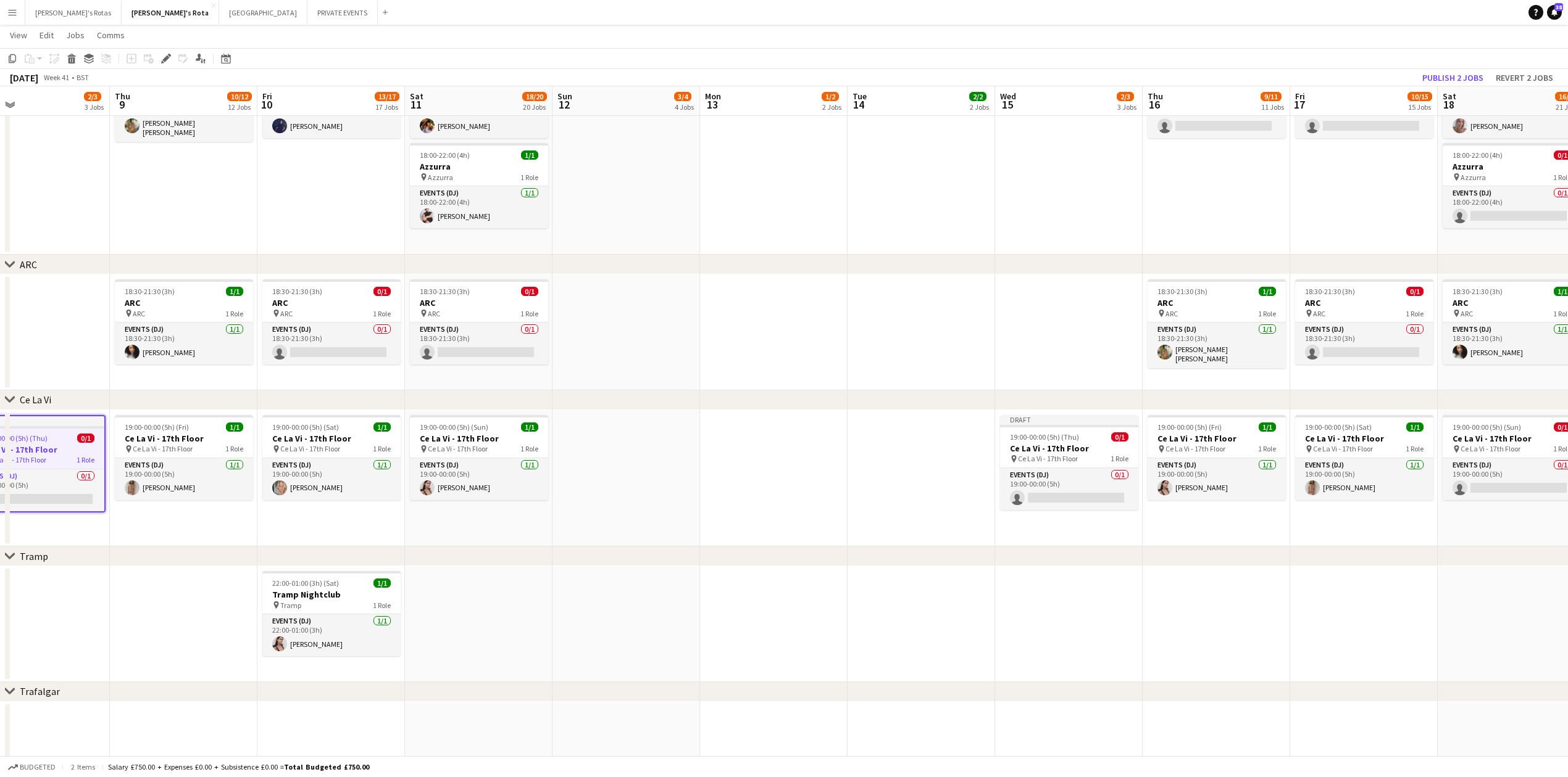
drag, startPoint x: 1374, startPoint y: 588, endPoint x: 720, endPoint y: 543, distance: 655.5
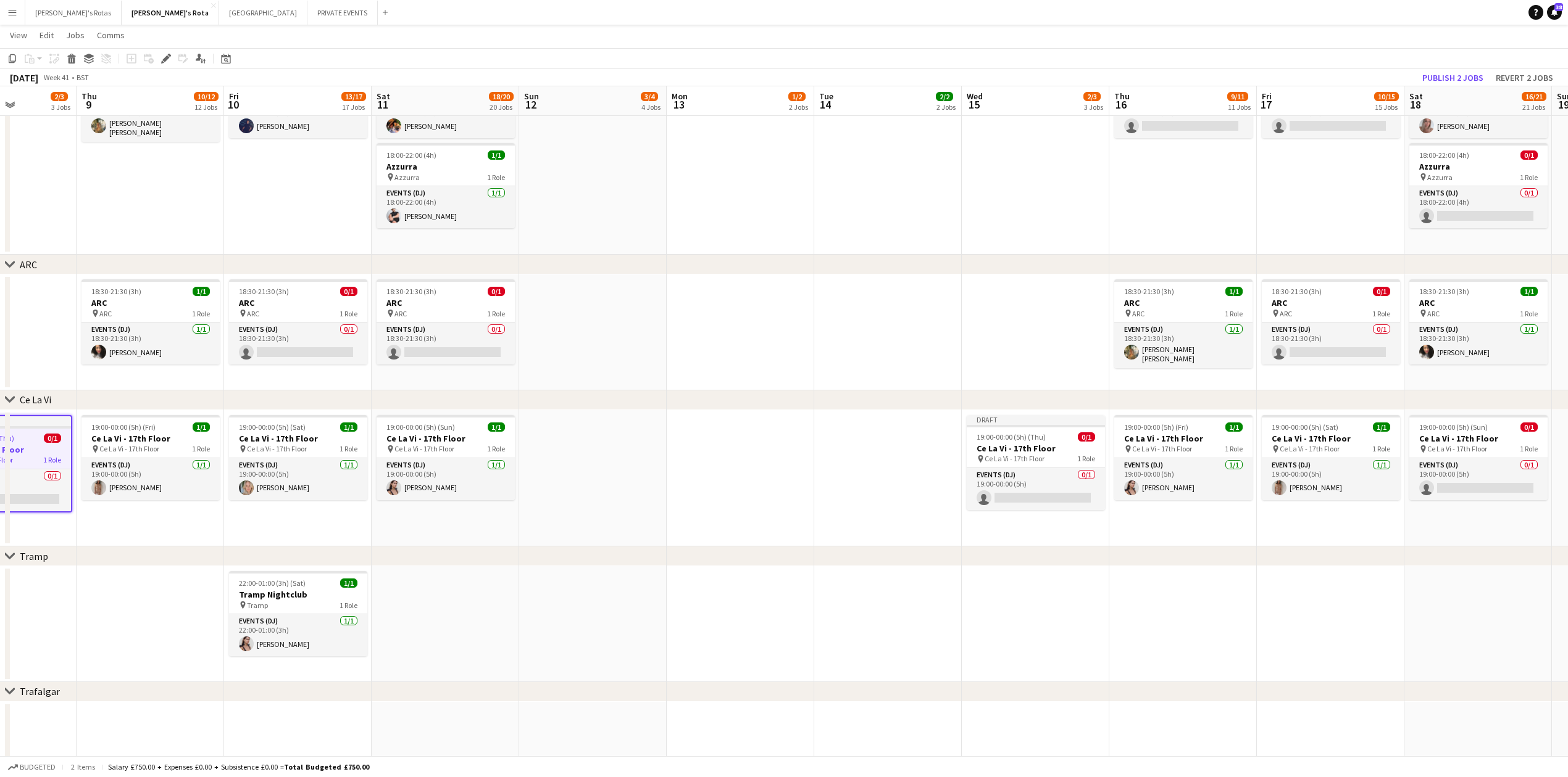
drag, startPoint x: 1030, startPoint y: 433, endPoint x: 1111, endPoint y: 515, distance: 115.3
click at [1031, 433] on span "19:00-00:00 (5h) (Thu)" at bounding box center [1011, 437] width 69 height 9
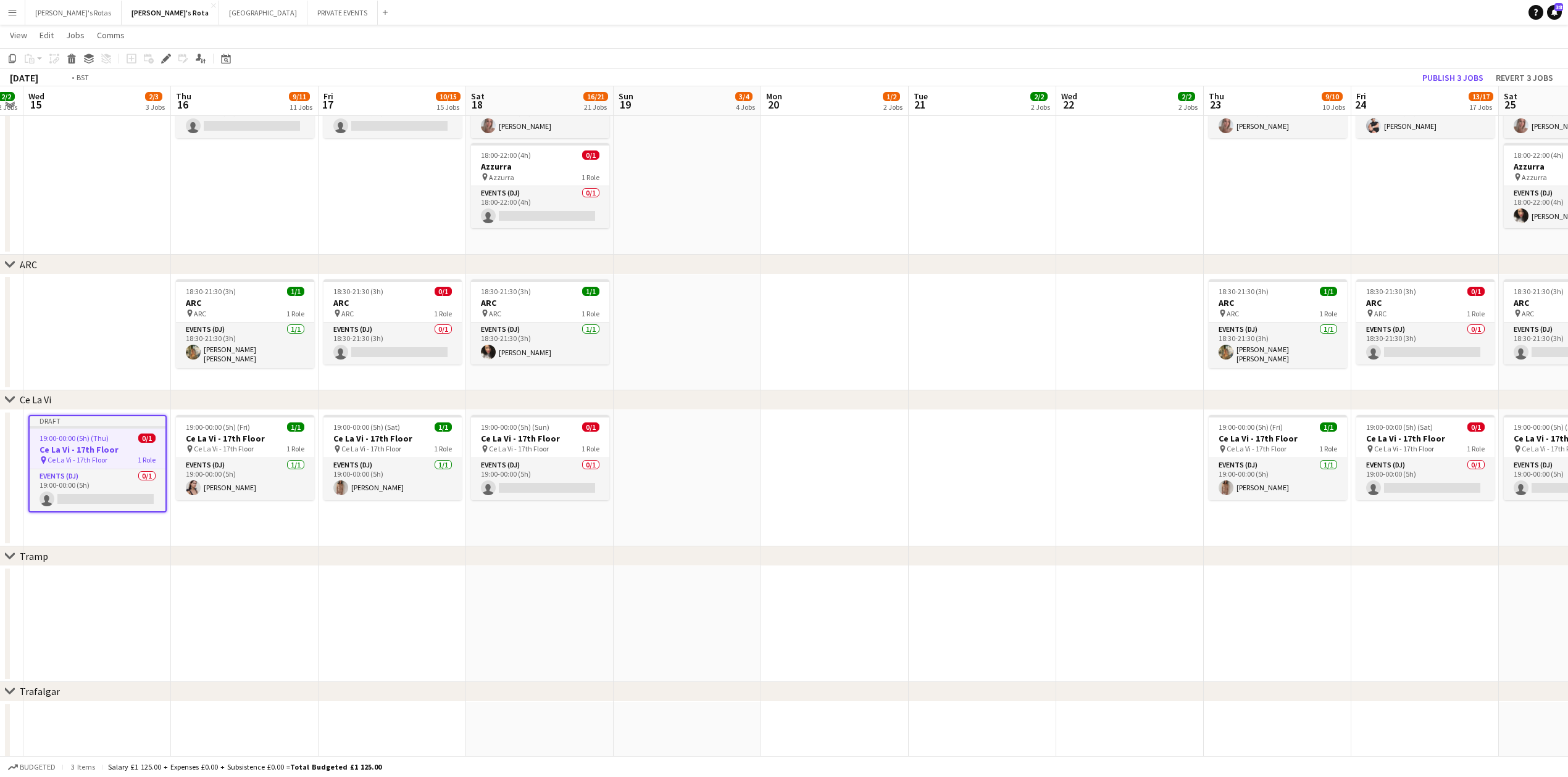
drag, startPoint x: 1520, startPoint y: 572, endPoint x: 347, endPoint y: 578, distance: 1173.0
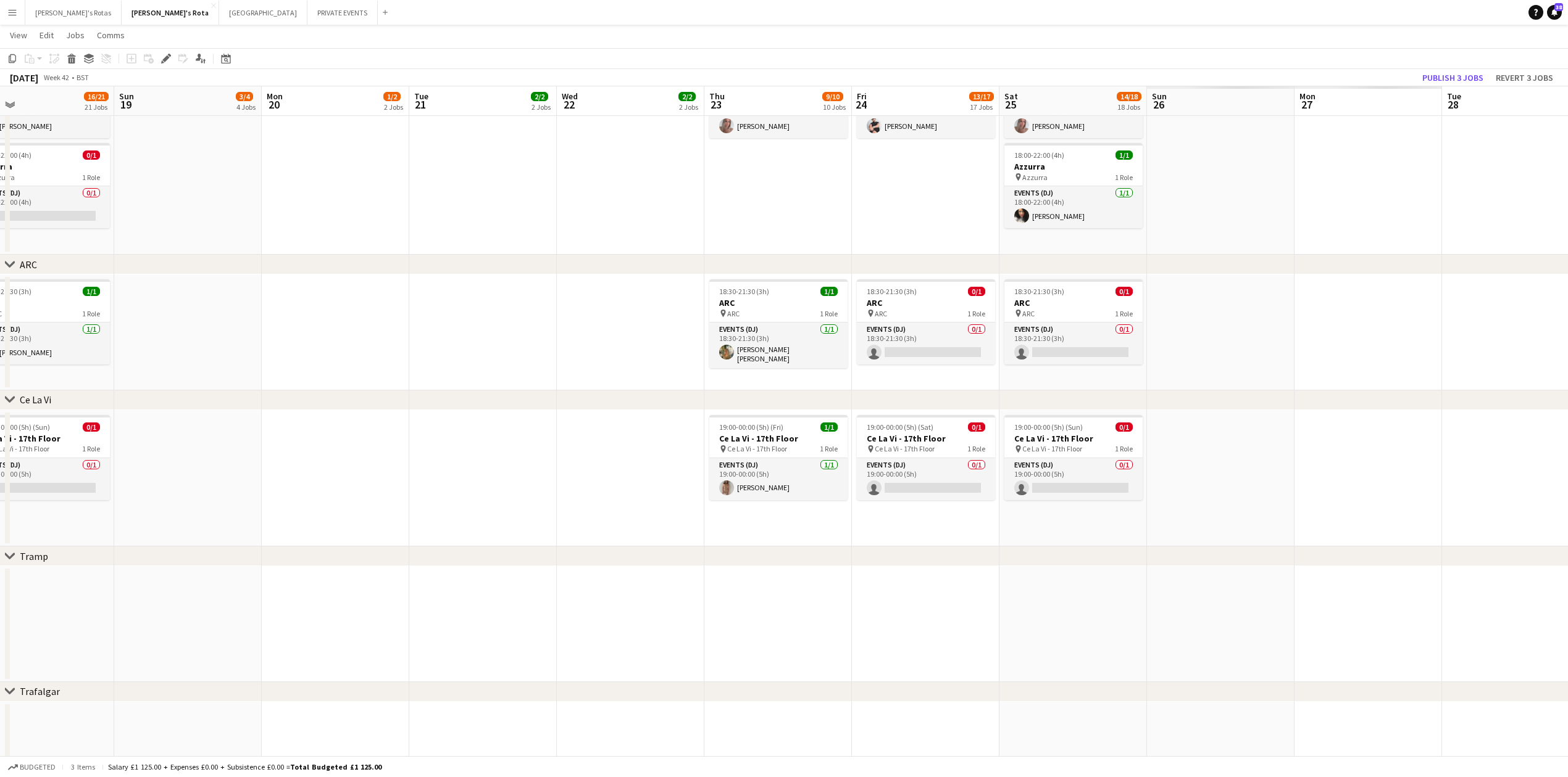
scroll to position [0, 329]
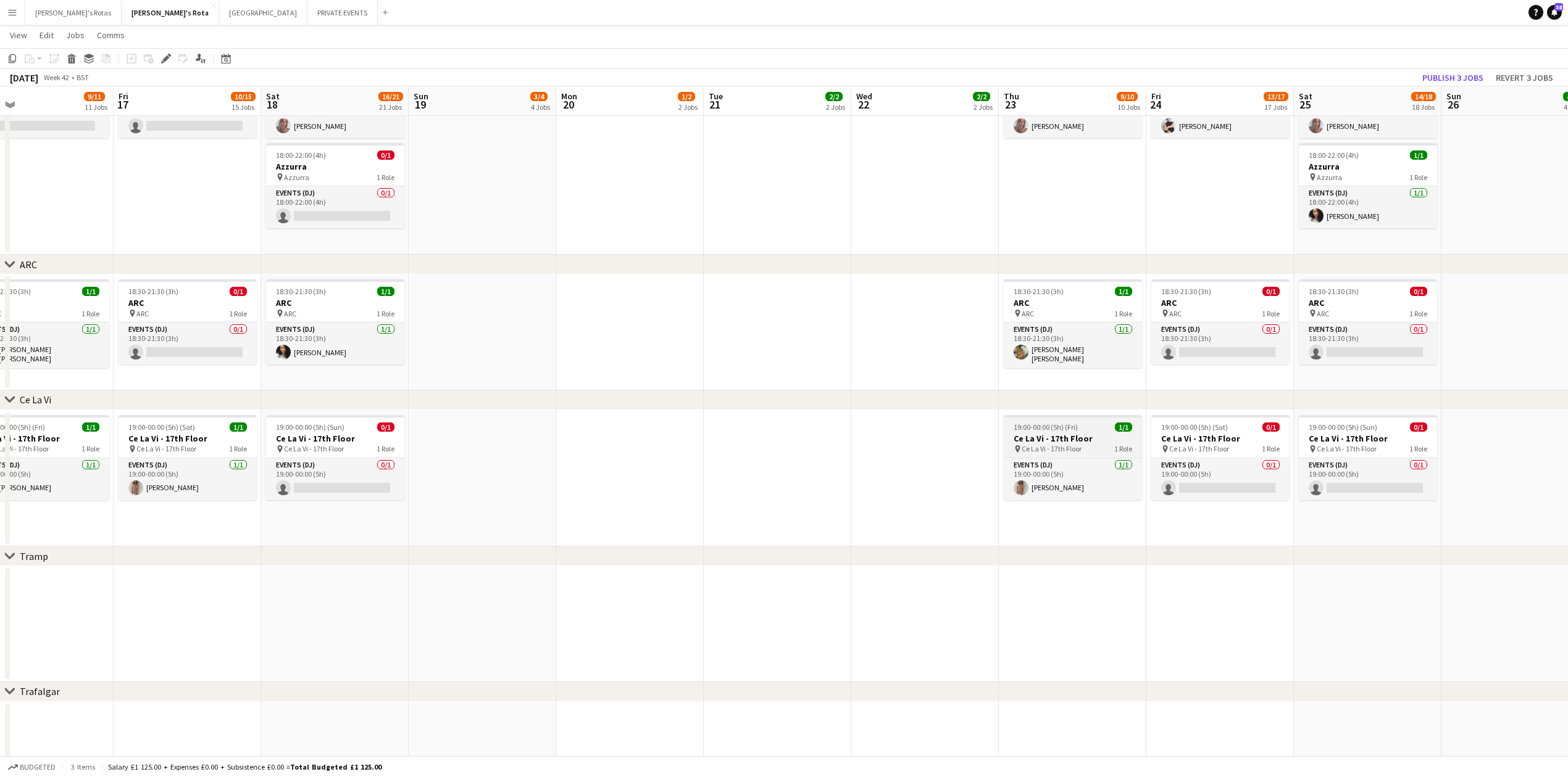
click at [1013, 434] on h3 "Ce La Vi - 17th Floor" at bounding box center [1073, 439] width 138 height 11
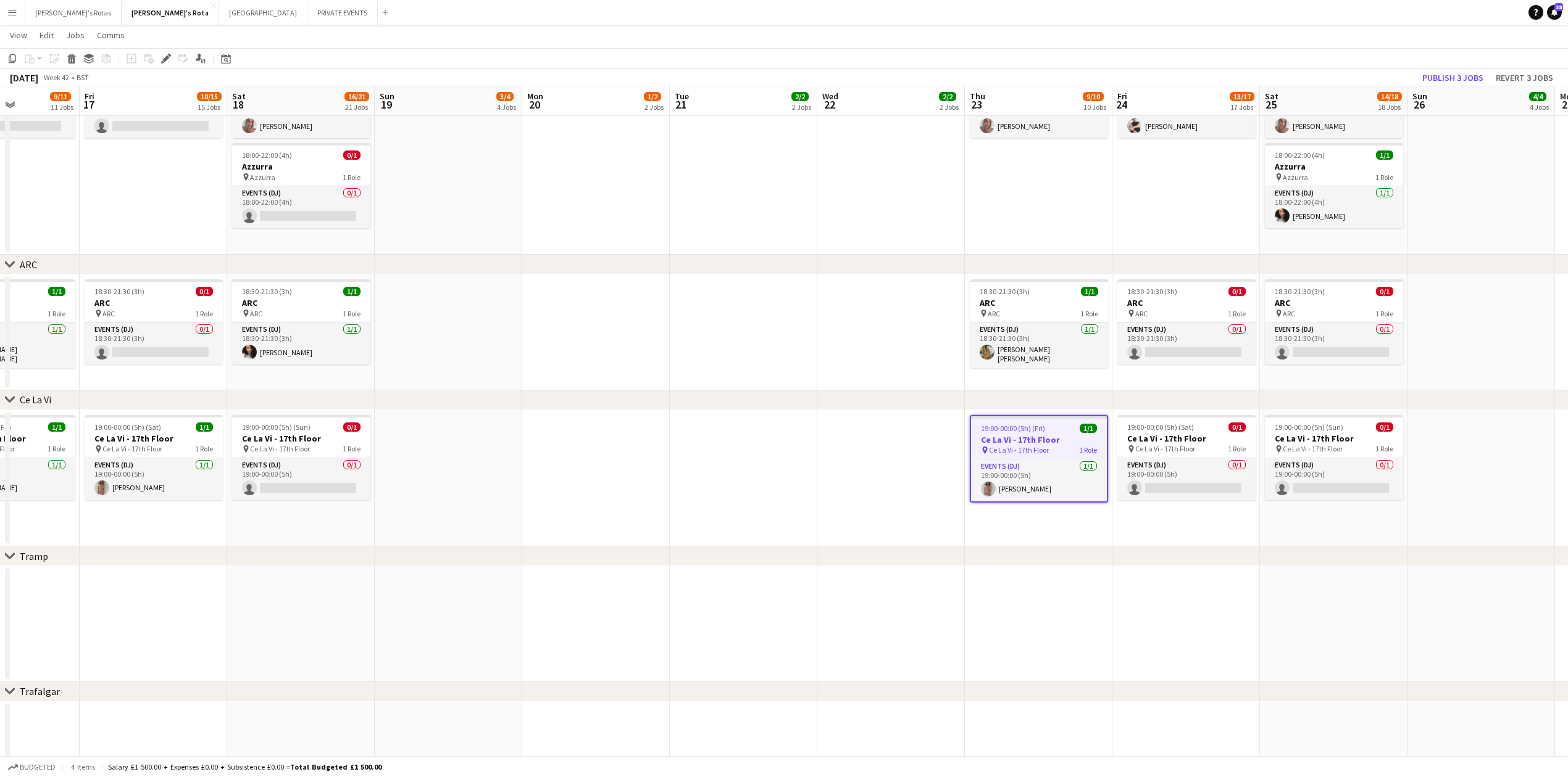
scroll to position [0, 367]
click at [985, 430] on span "19:00-00:00 (5h) (Fri)" at bounding box center [1009, 429] width 64 height 9
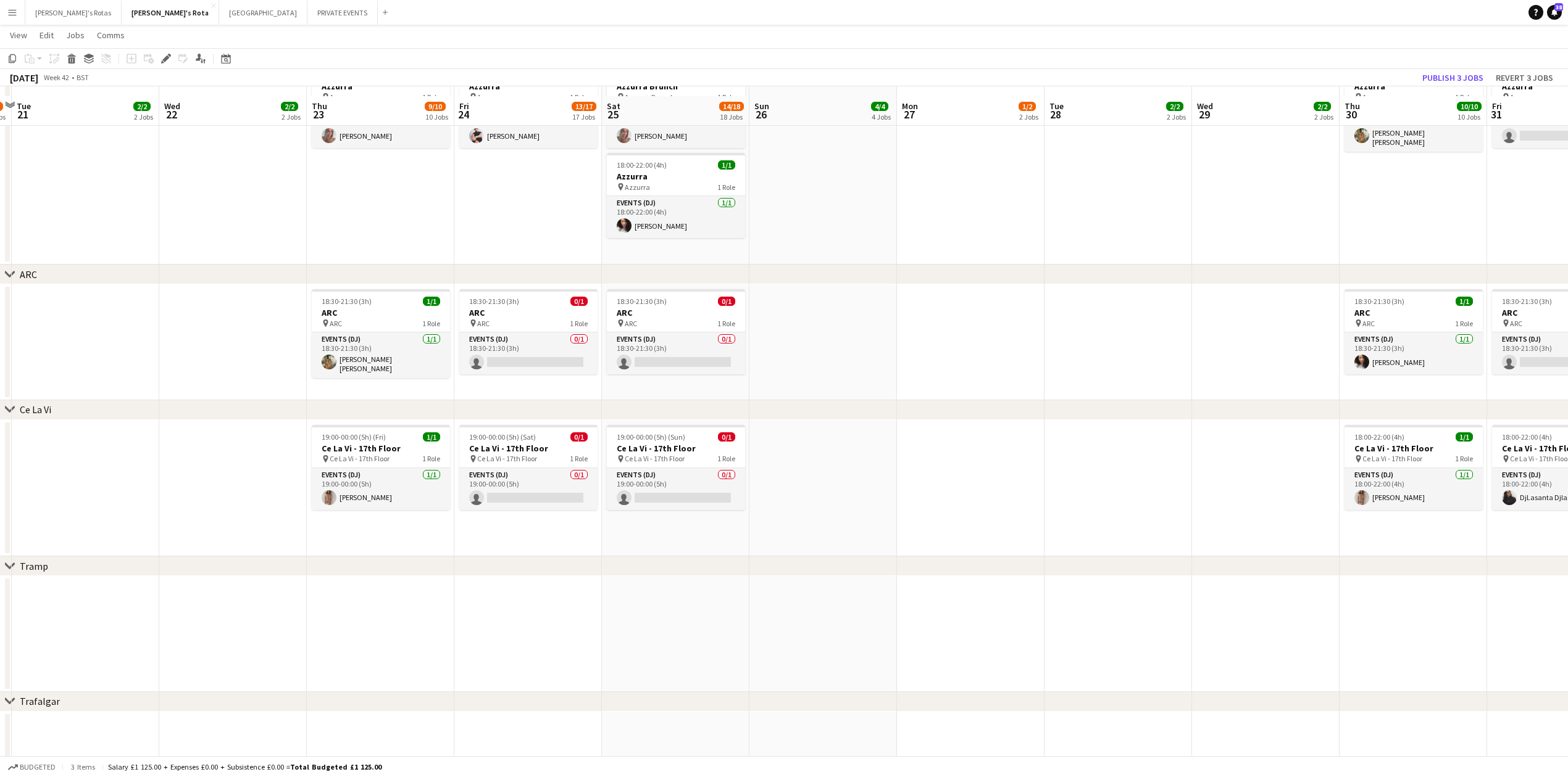
scroll to position [2326, 0]
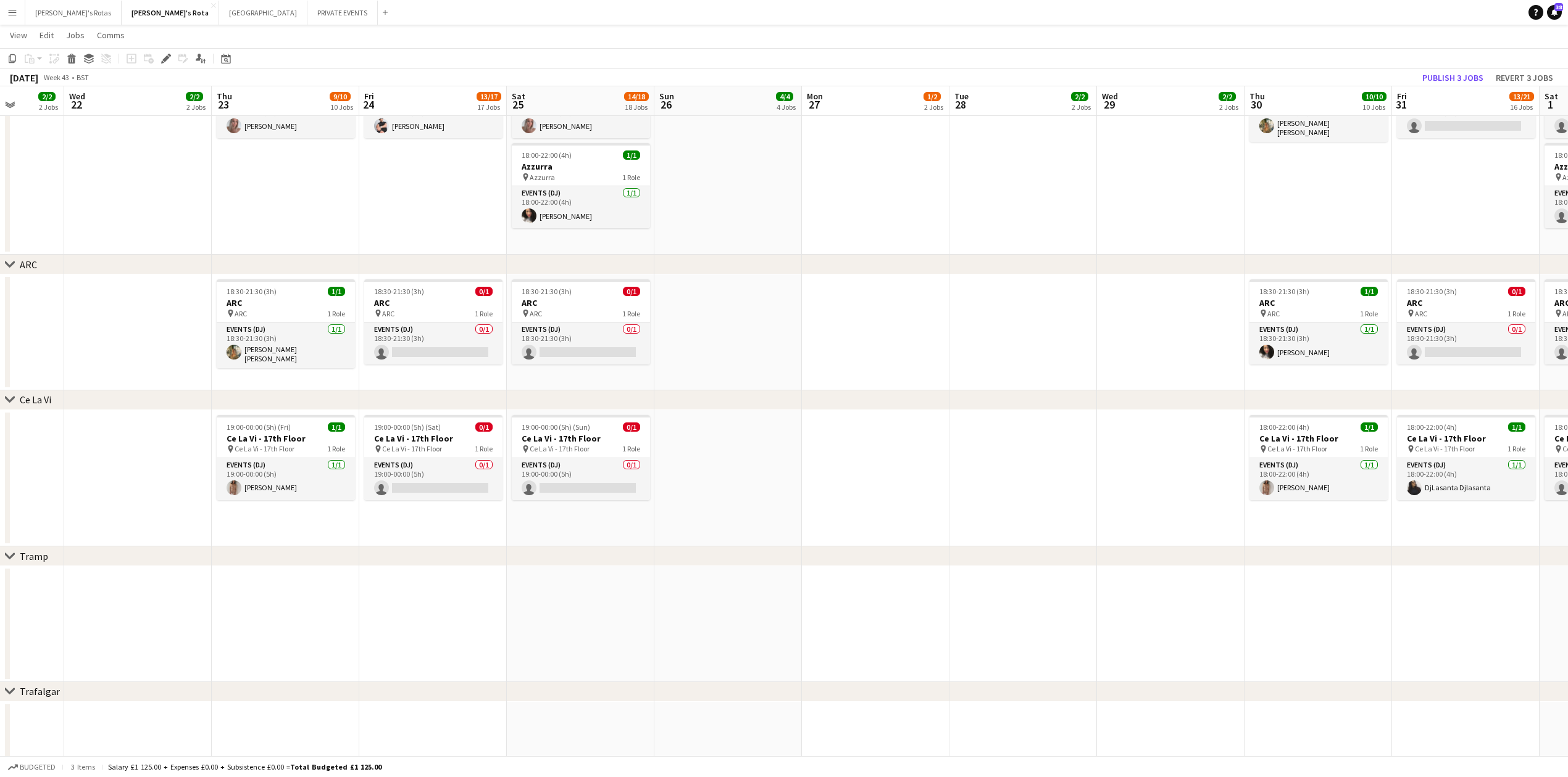
drag, startPoint x: 901, startPoint y: 627, endPoint x: 1238, endPoint y: 549, distance: 345.9
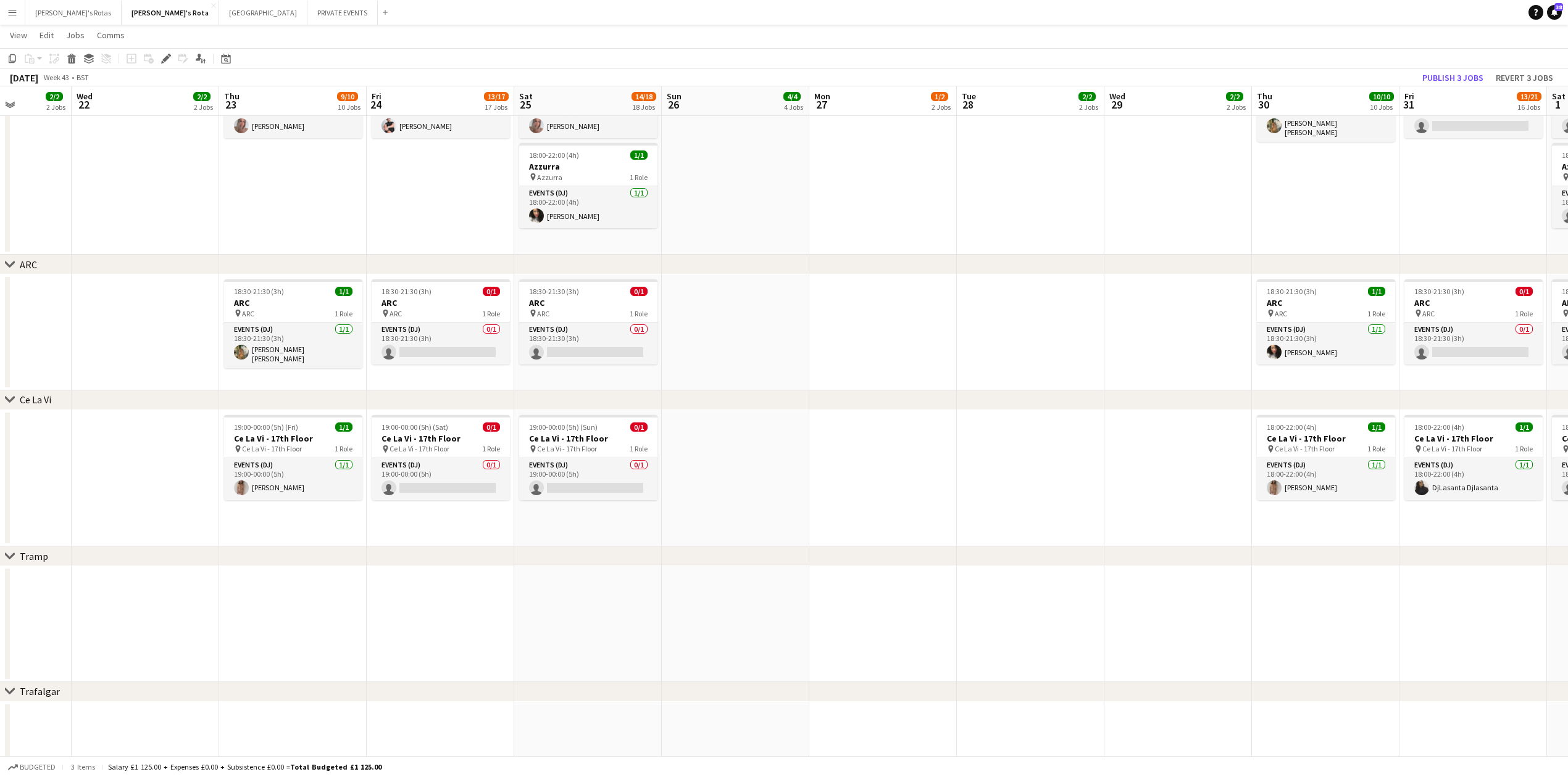
drag, startPoint x: 447, startPoint y: 558, endPoint x: 853, endPoint y: 561, distance: 406.0
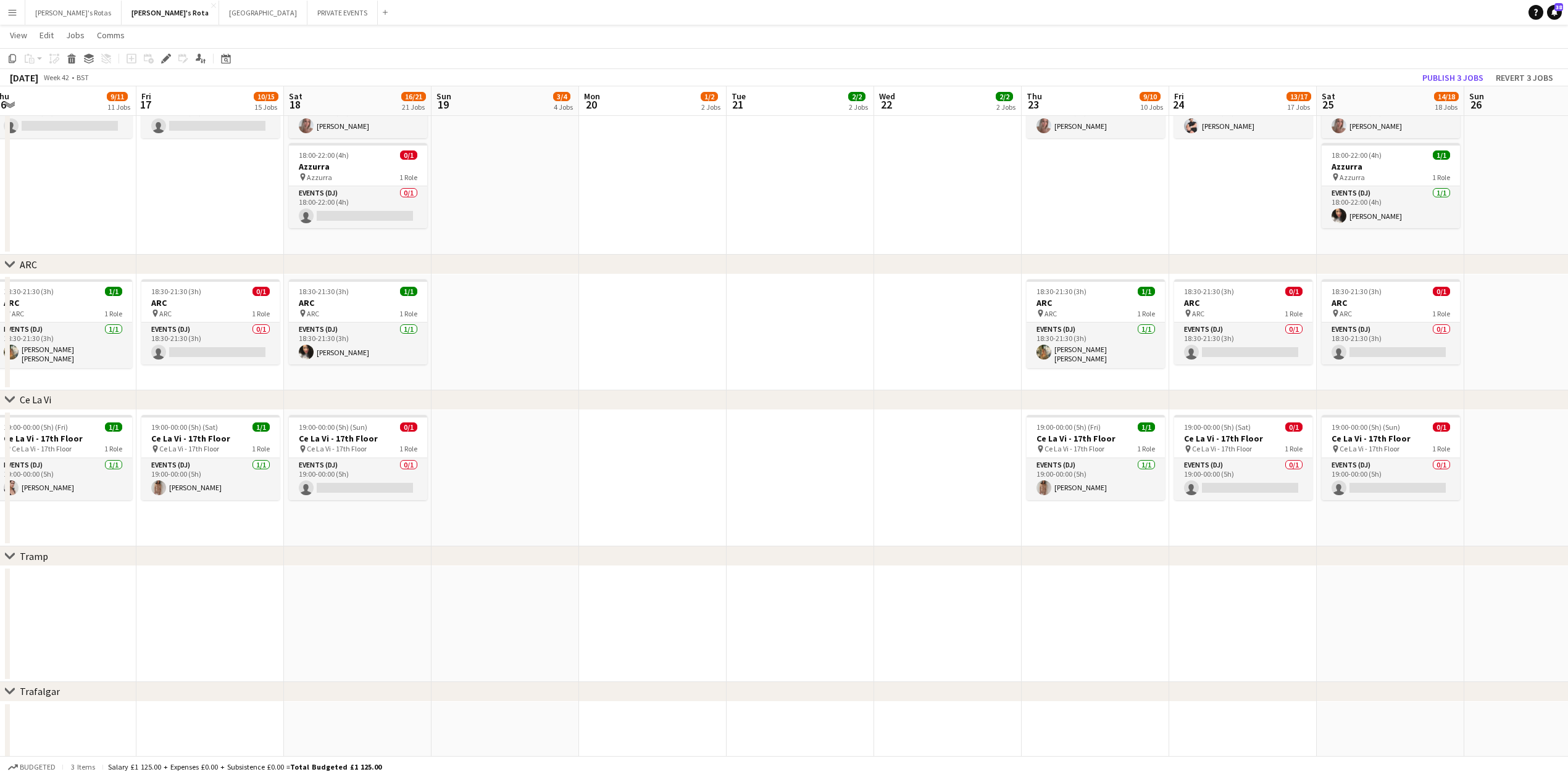
drag, startPoint x: 322, startPoint y: 585, endPoint x: 682, endPoint y: 558, distance: 361.0
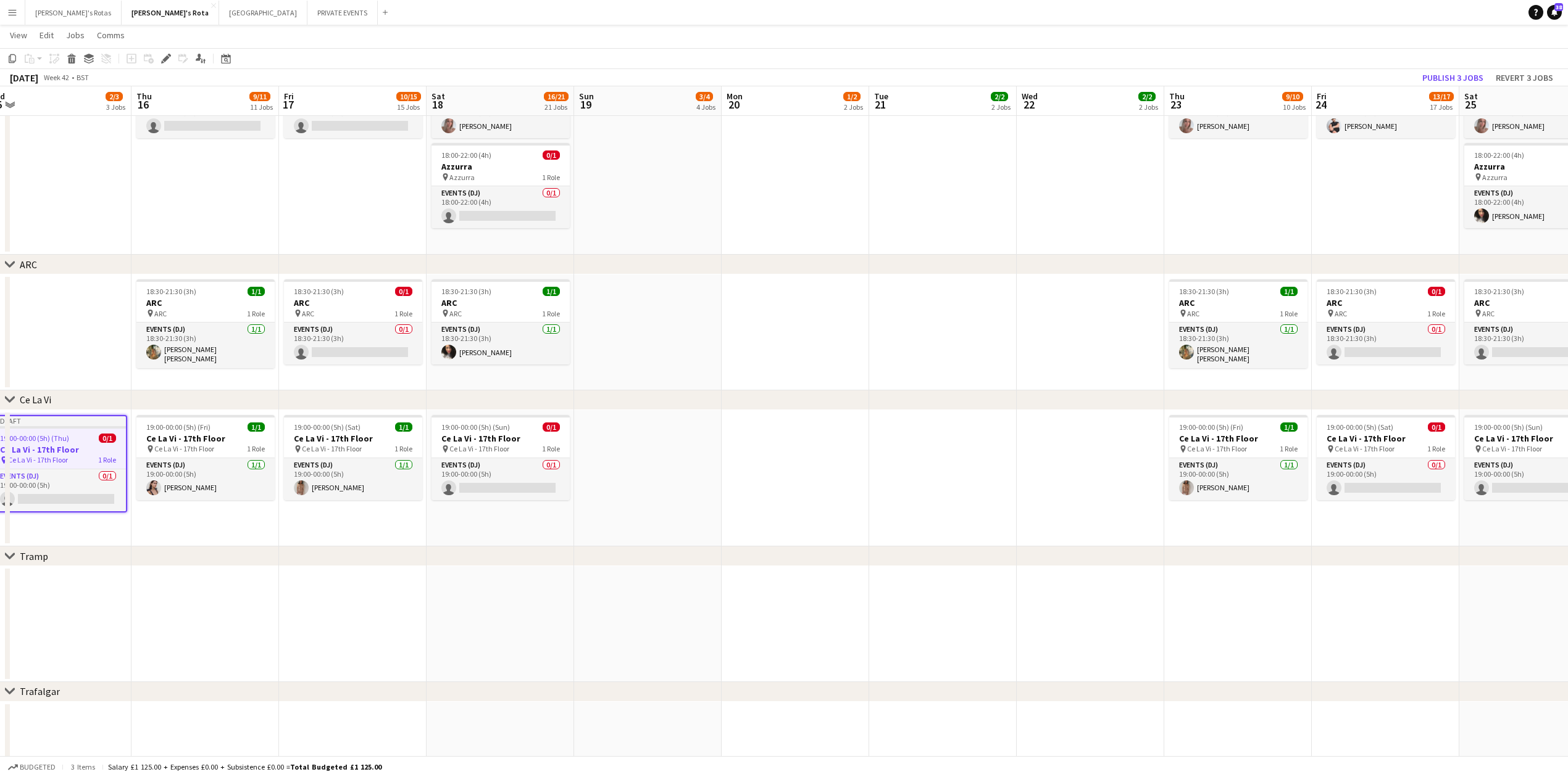
scroll to position [0, 374]
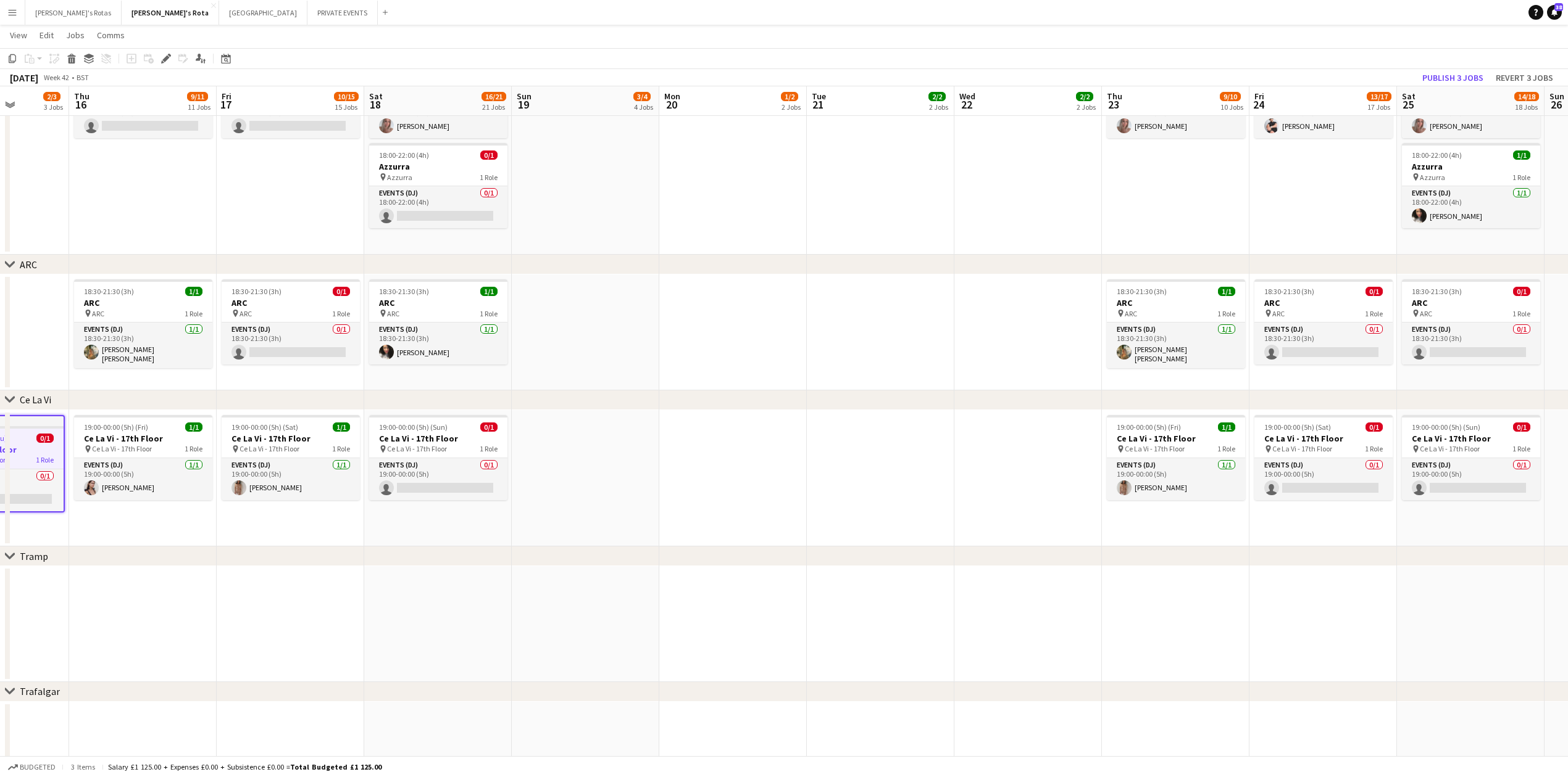
drag, startPoint x: 383, startPoint y: 559, endPoint x: 913, endPoint y: 554, distance: 530.0
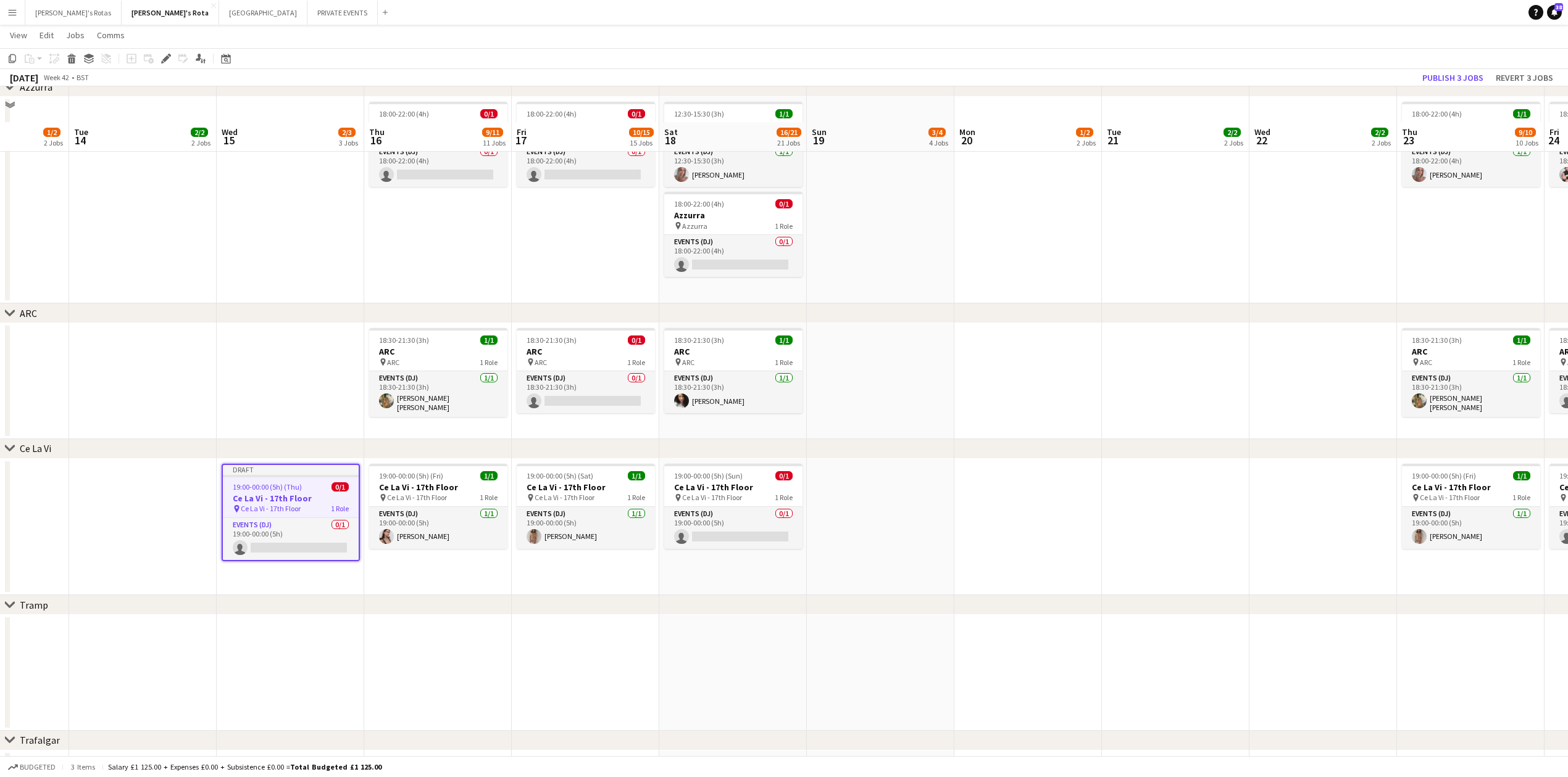
scroll to position [2244, 0]
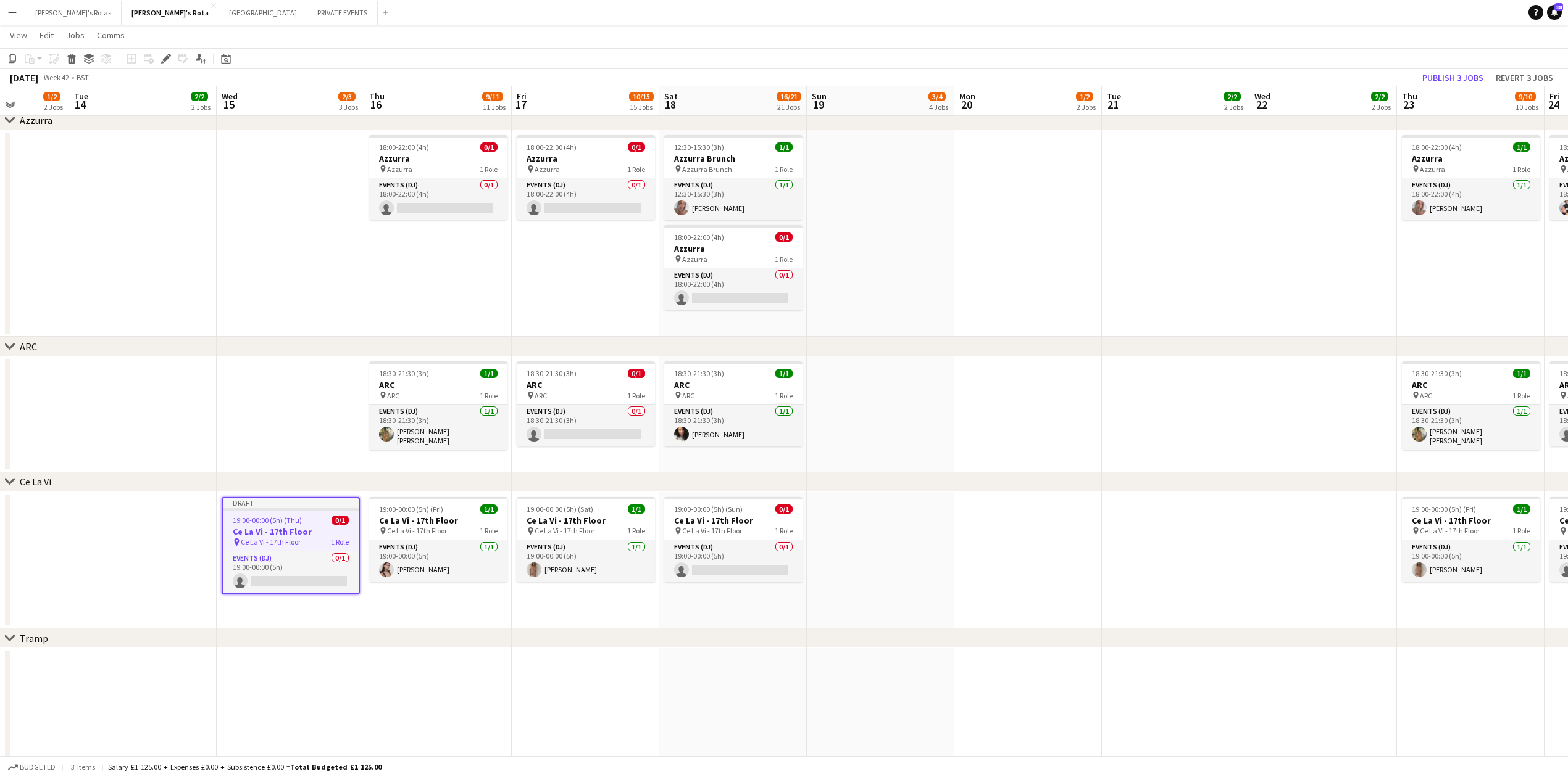
click at [70, 571] on app-date-cell at bounding box center [143, 561] width 147 height 137
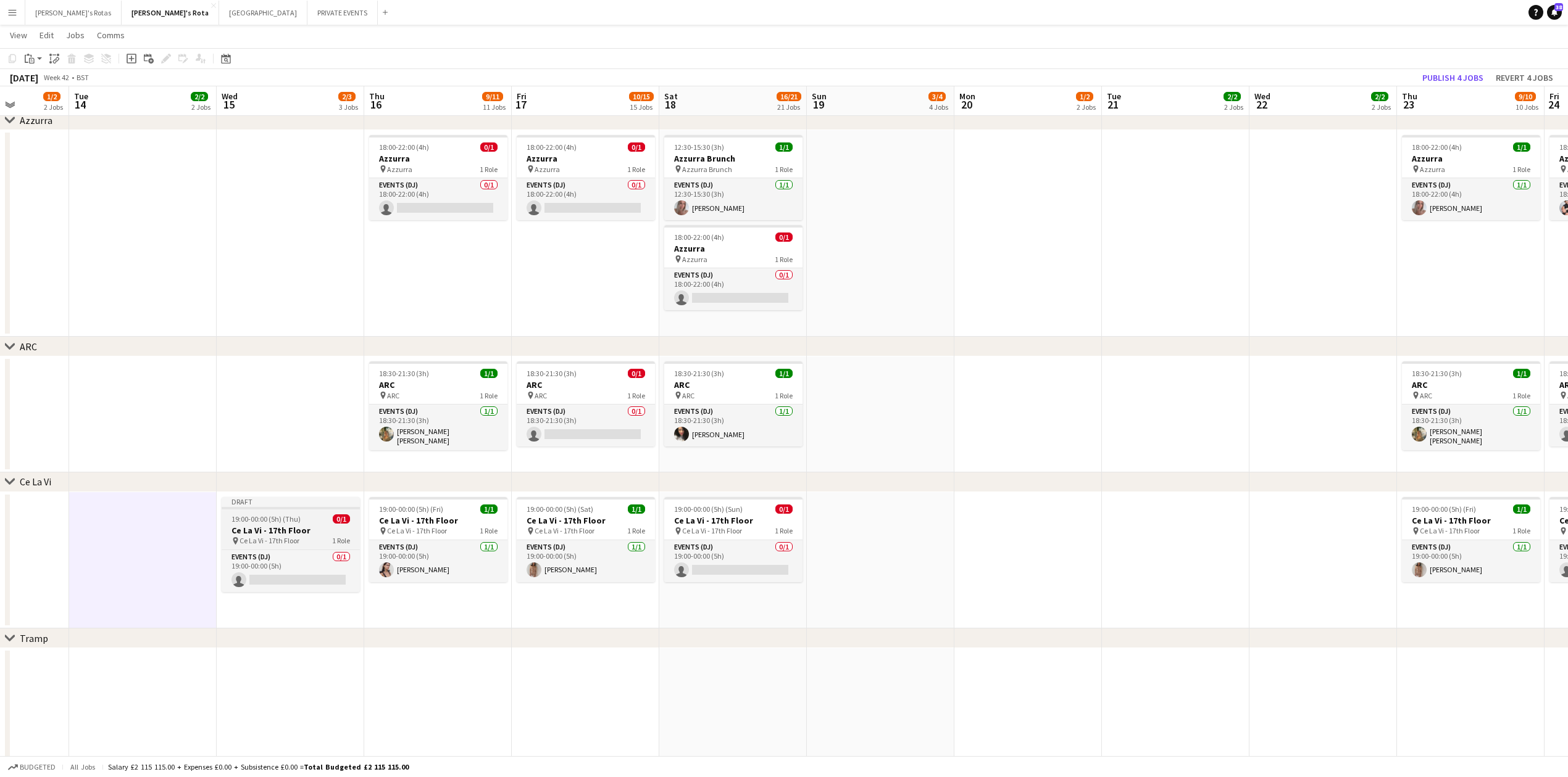
click at [328, 519] on div "19:00-00:00 (5h) (Thu) 0/1" at bounding box center [291, 519] width 138 height 9
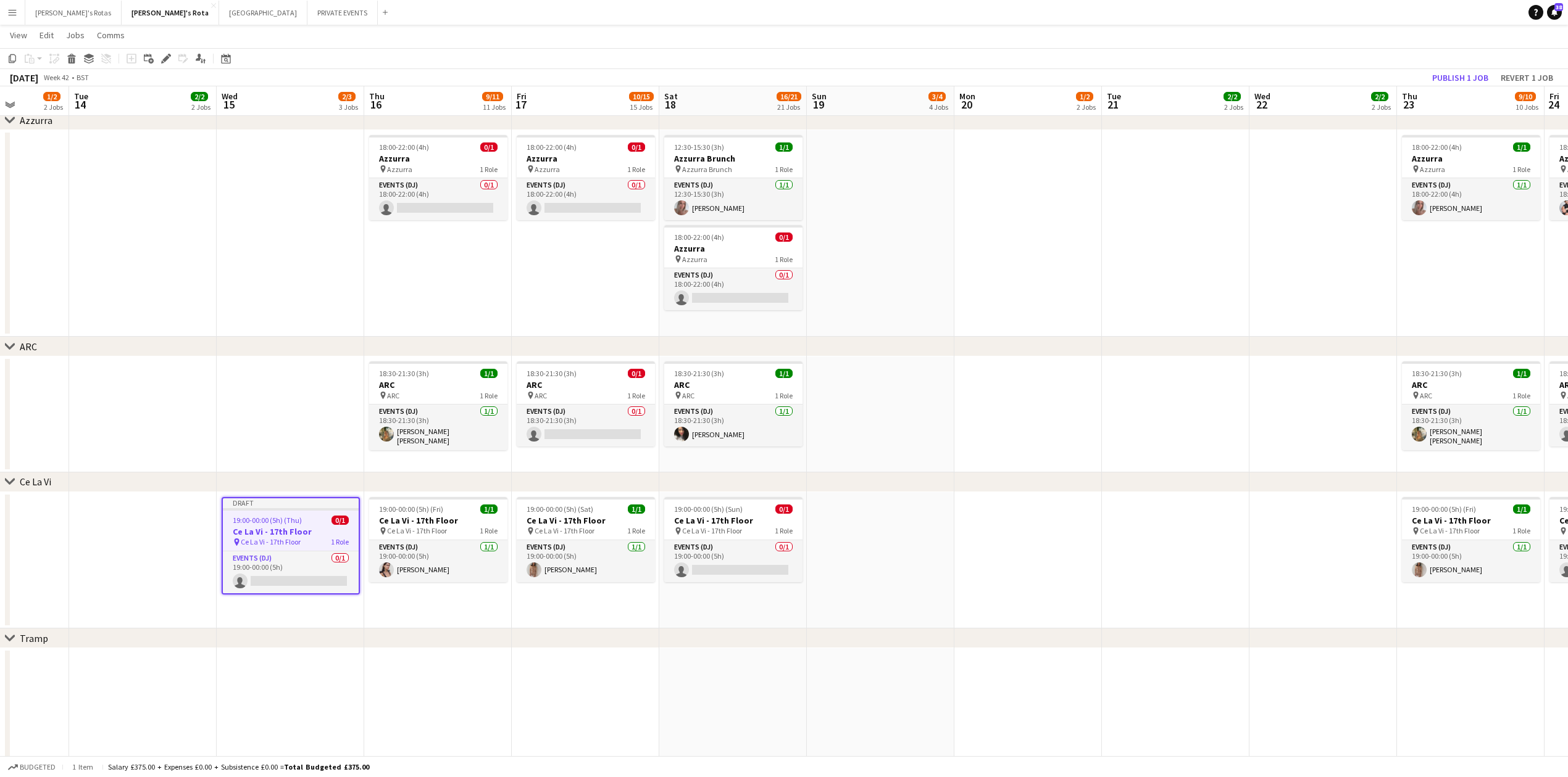
click at [1374, 539] on app-date-cell at bounding box center [1323, 561] width 147 height 137
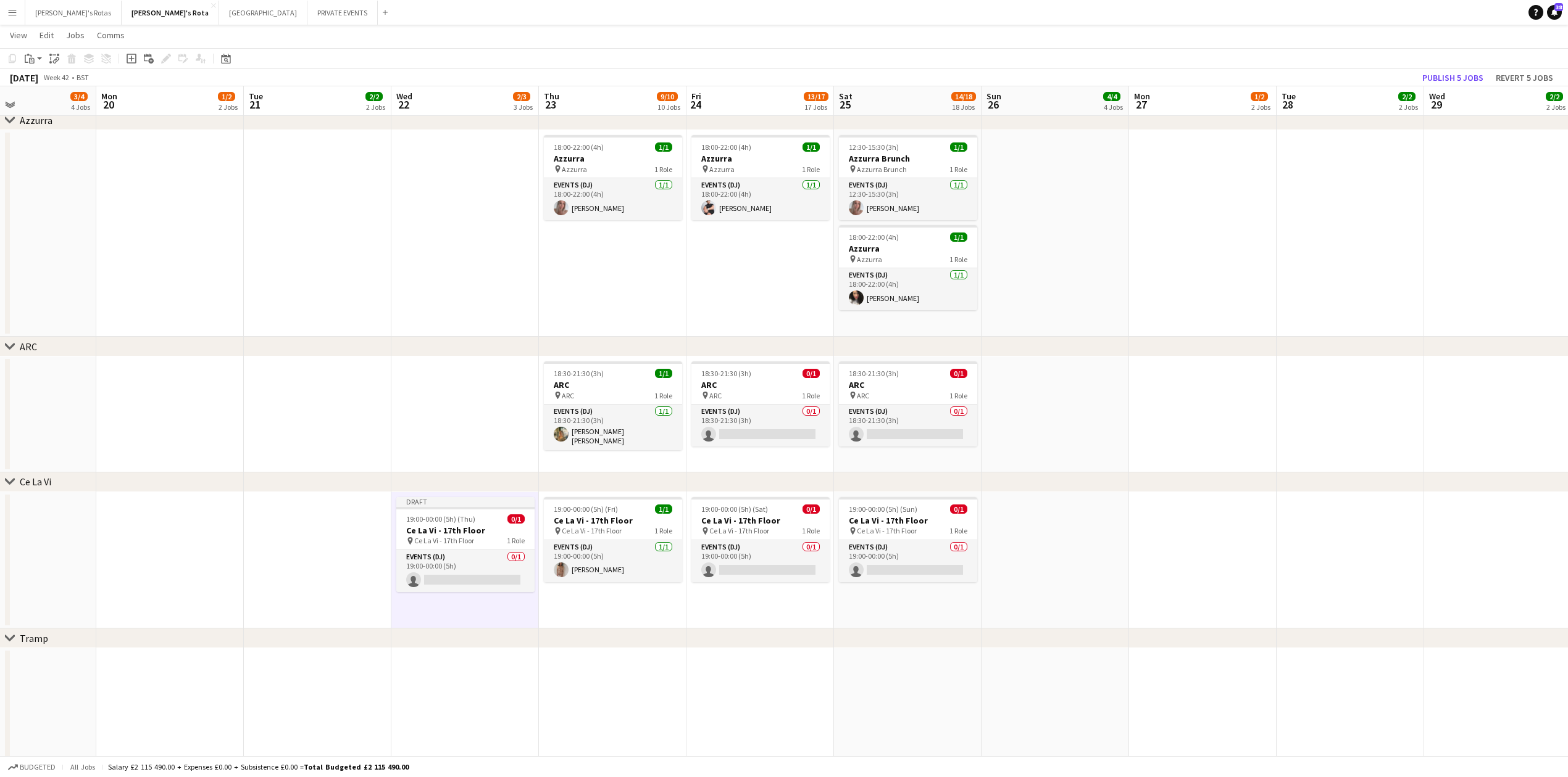
drag, startPoint x: 1339, startPoint y: 377, endPoint x: 635, endPoint y: 361, distance: 704.2
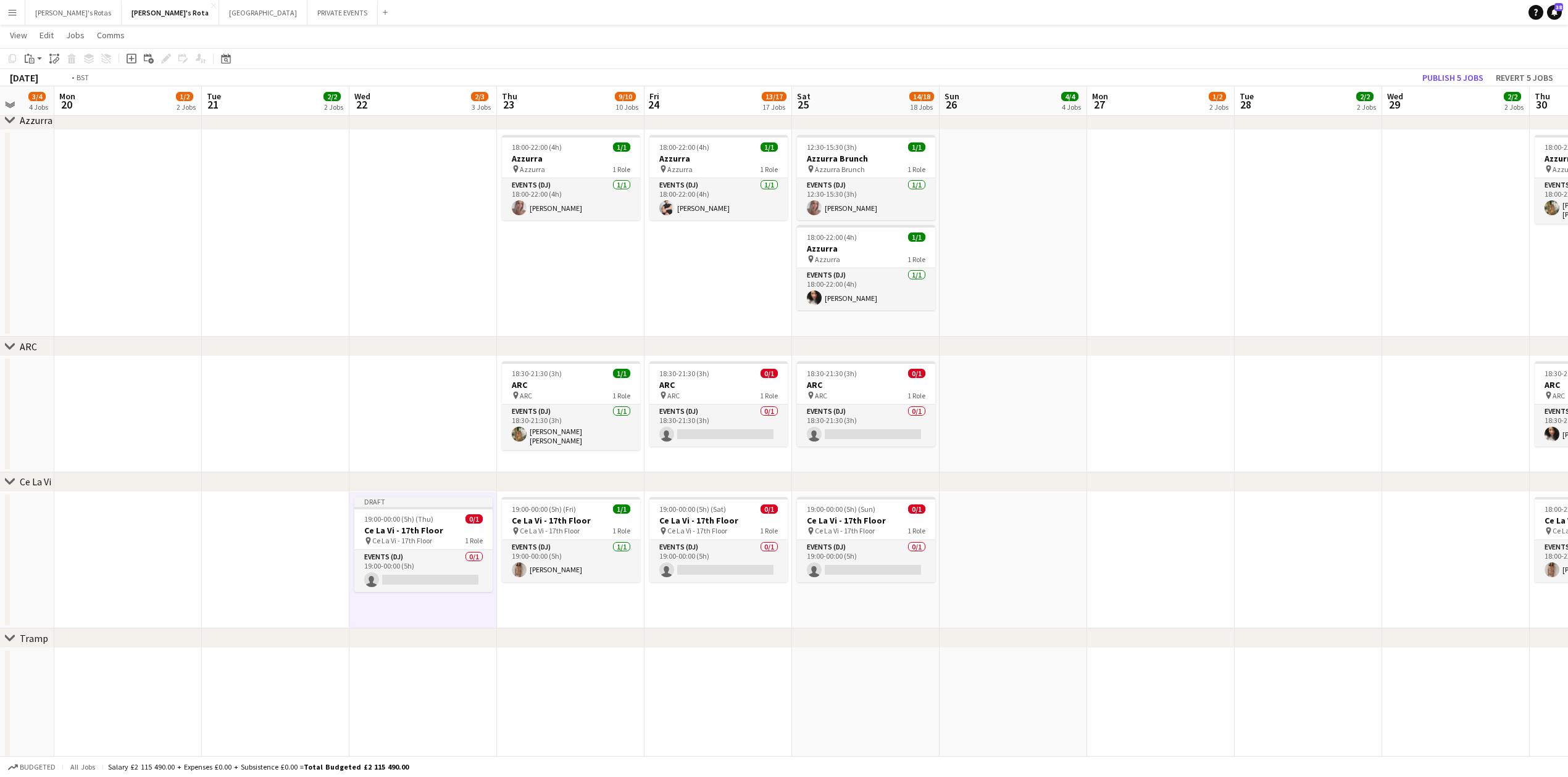
drag, startPoint x: 1472, startPoint y: 514, endPoint x: 1031, endPoint y: 502, distance: 441.2
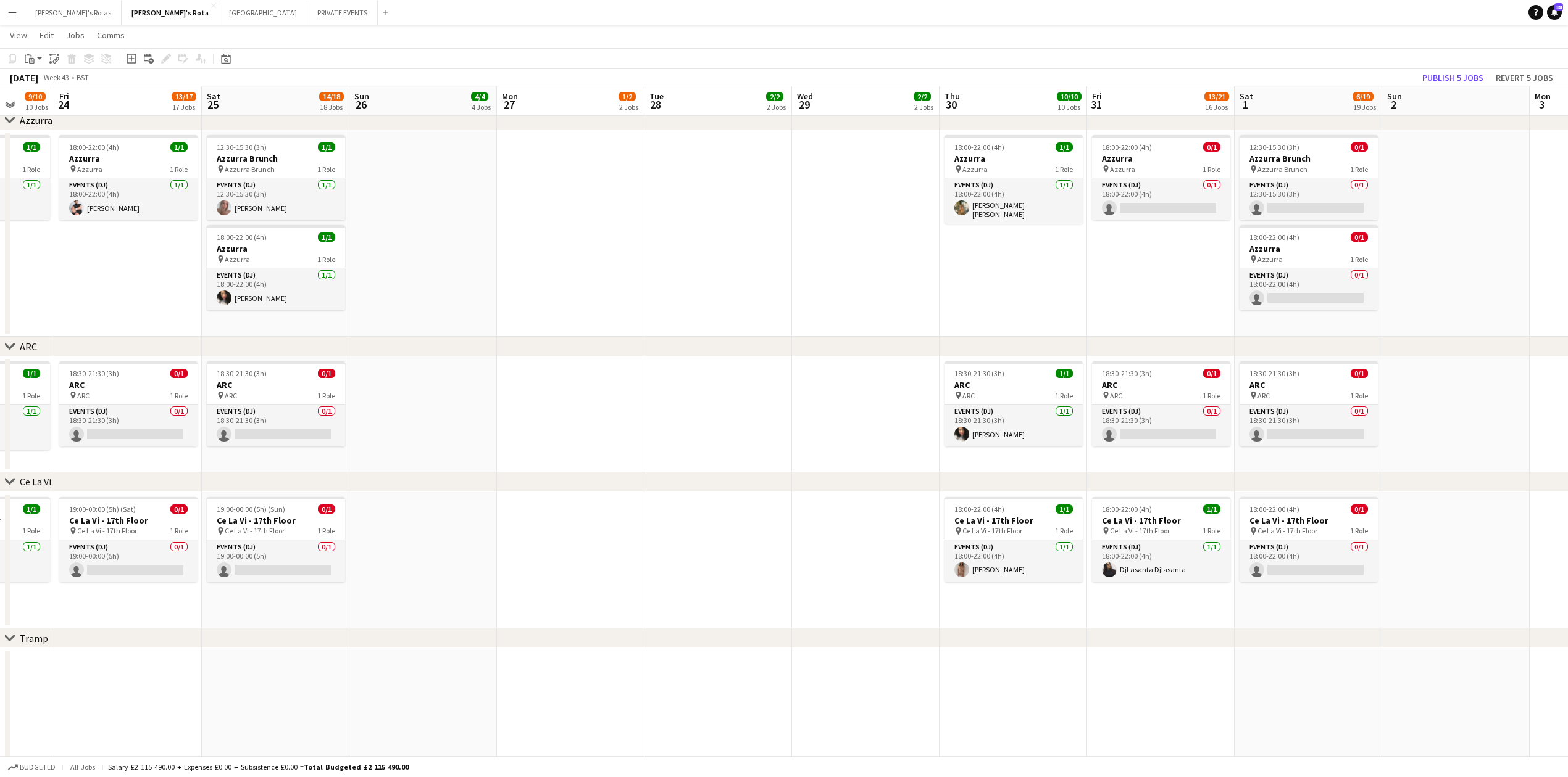
scroll to position [0, 420]
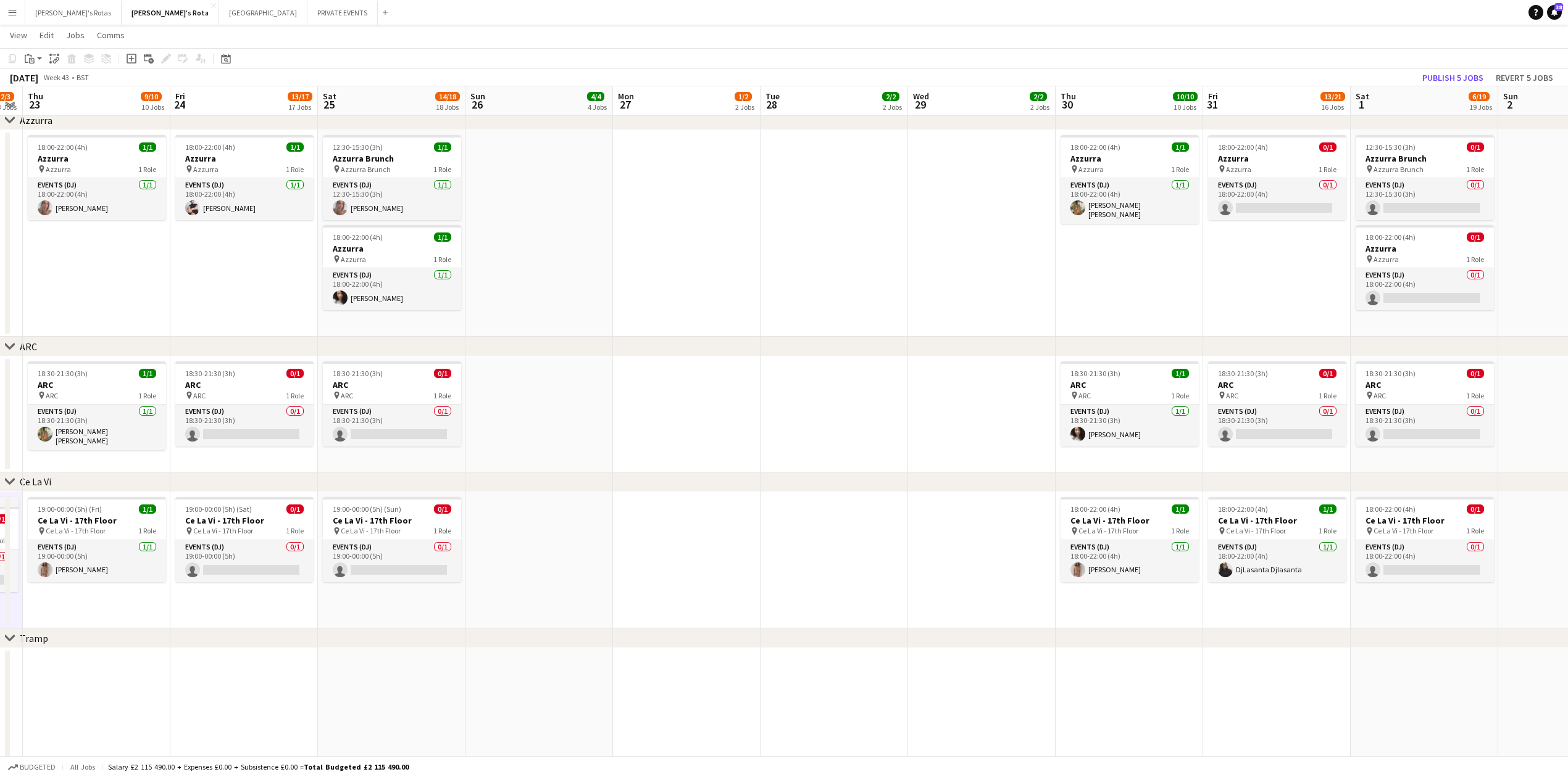
click at [969, 521] on app-date-cell at bounding box center [982, 561] width 147 height 137
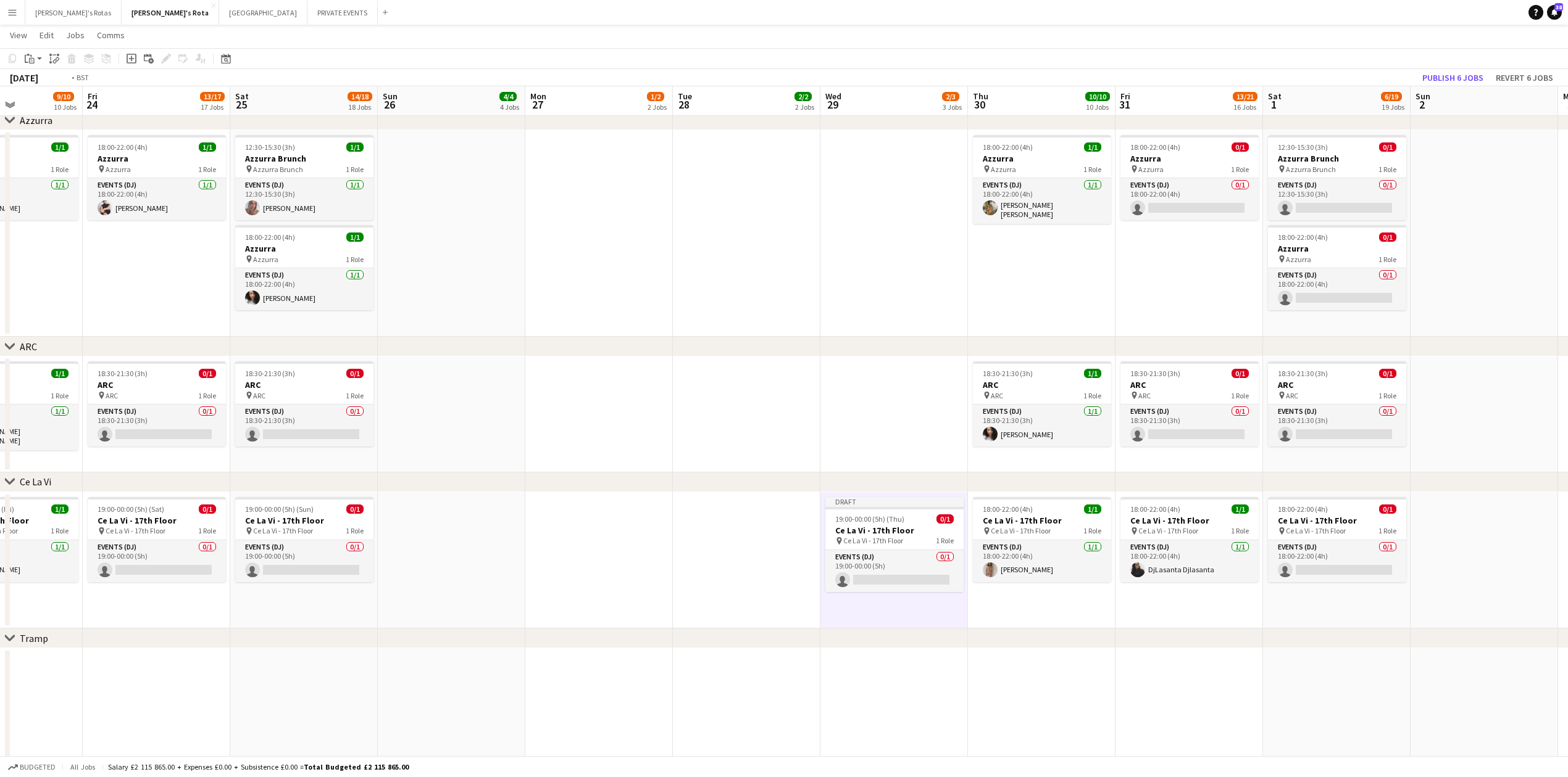
drag, startPoint x: 973, startPoint y: 425, endPoint x: 5, endPoint y: 430, distance: 968.0
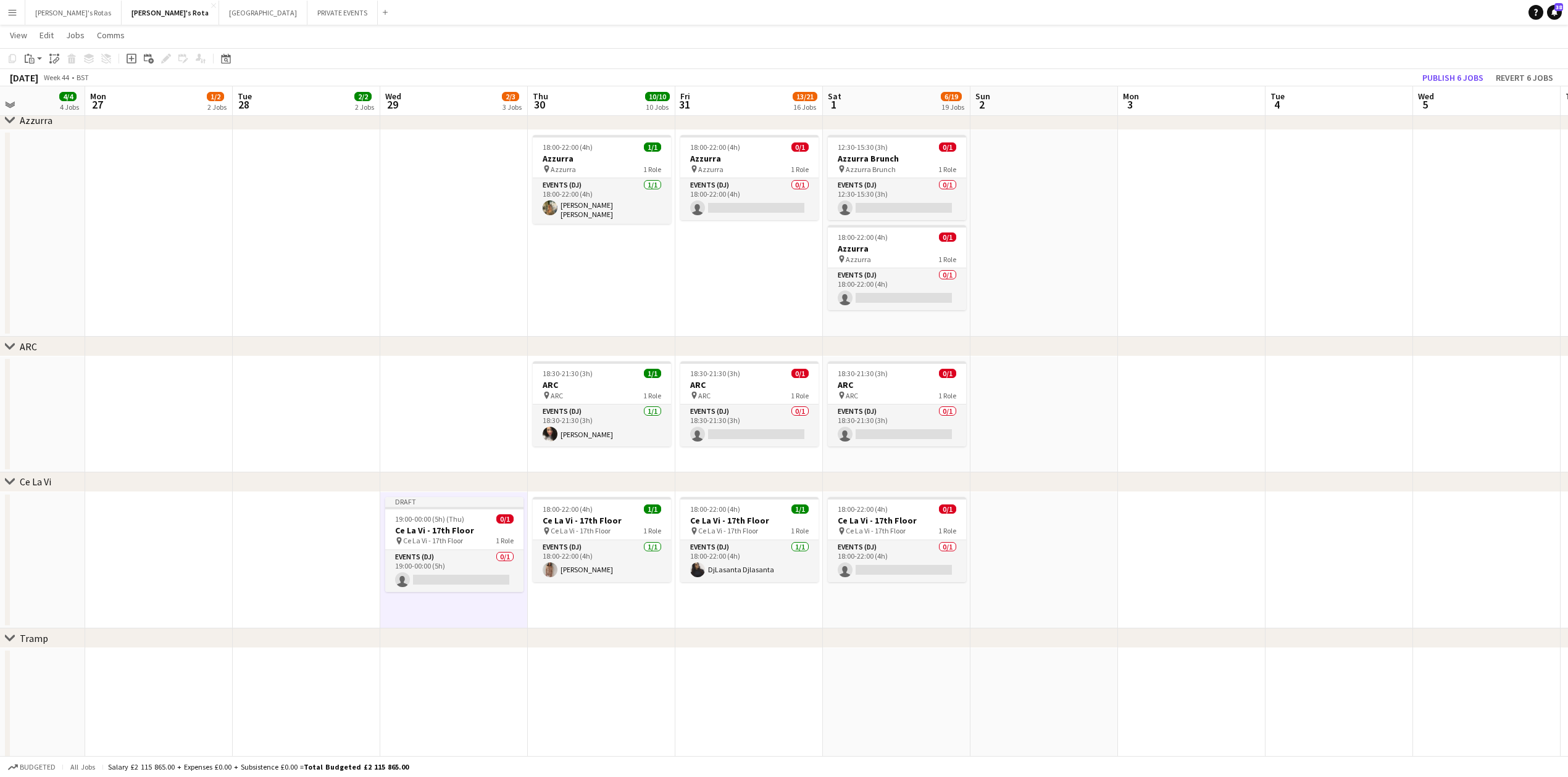
scroll to position [0, 310]
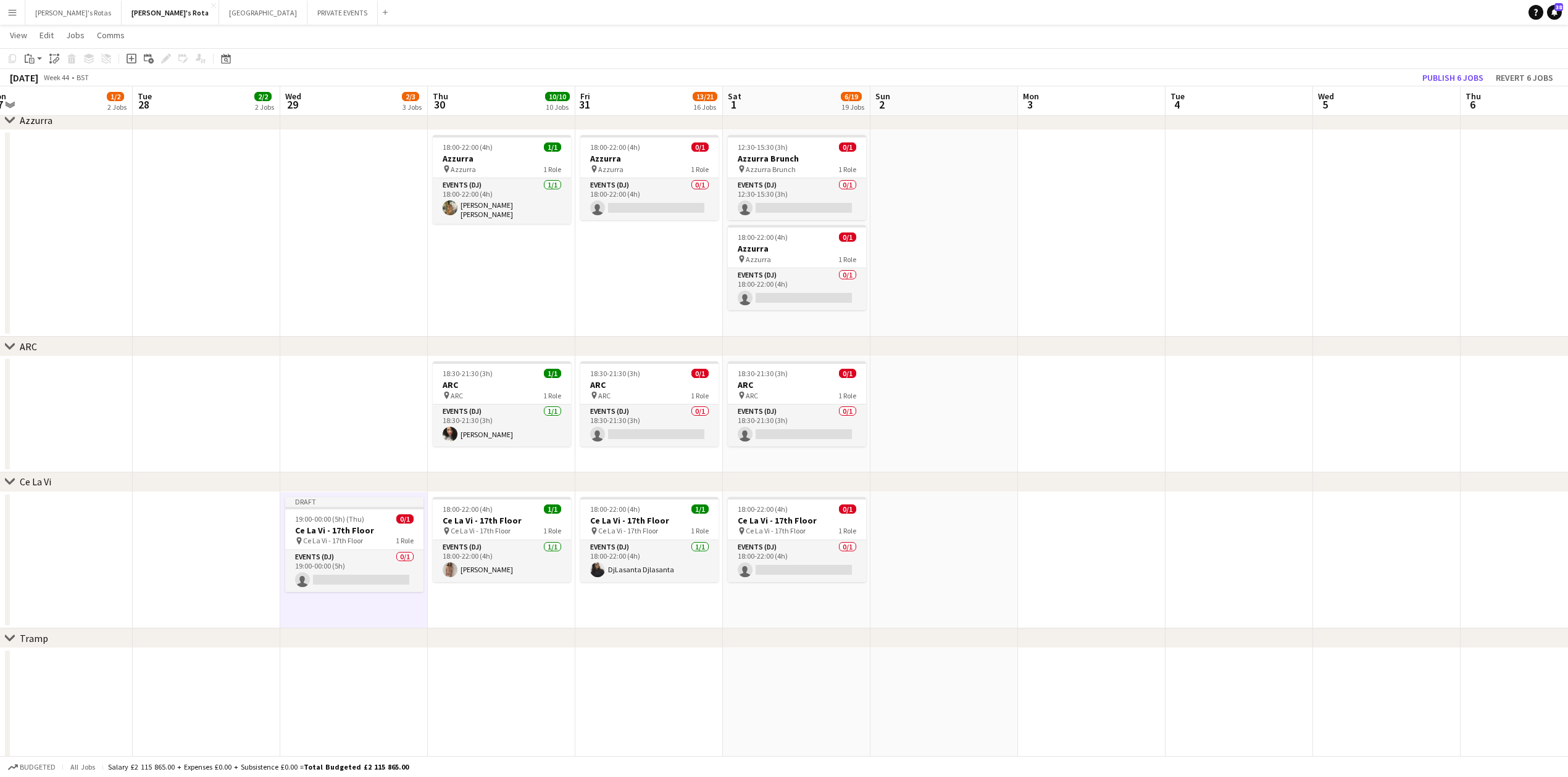
drag, startPoint x: 1116, startPoint y: 529, endPoint x: 1218, endPoint y: 507, distance: 104.3
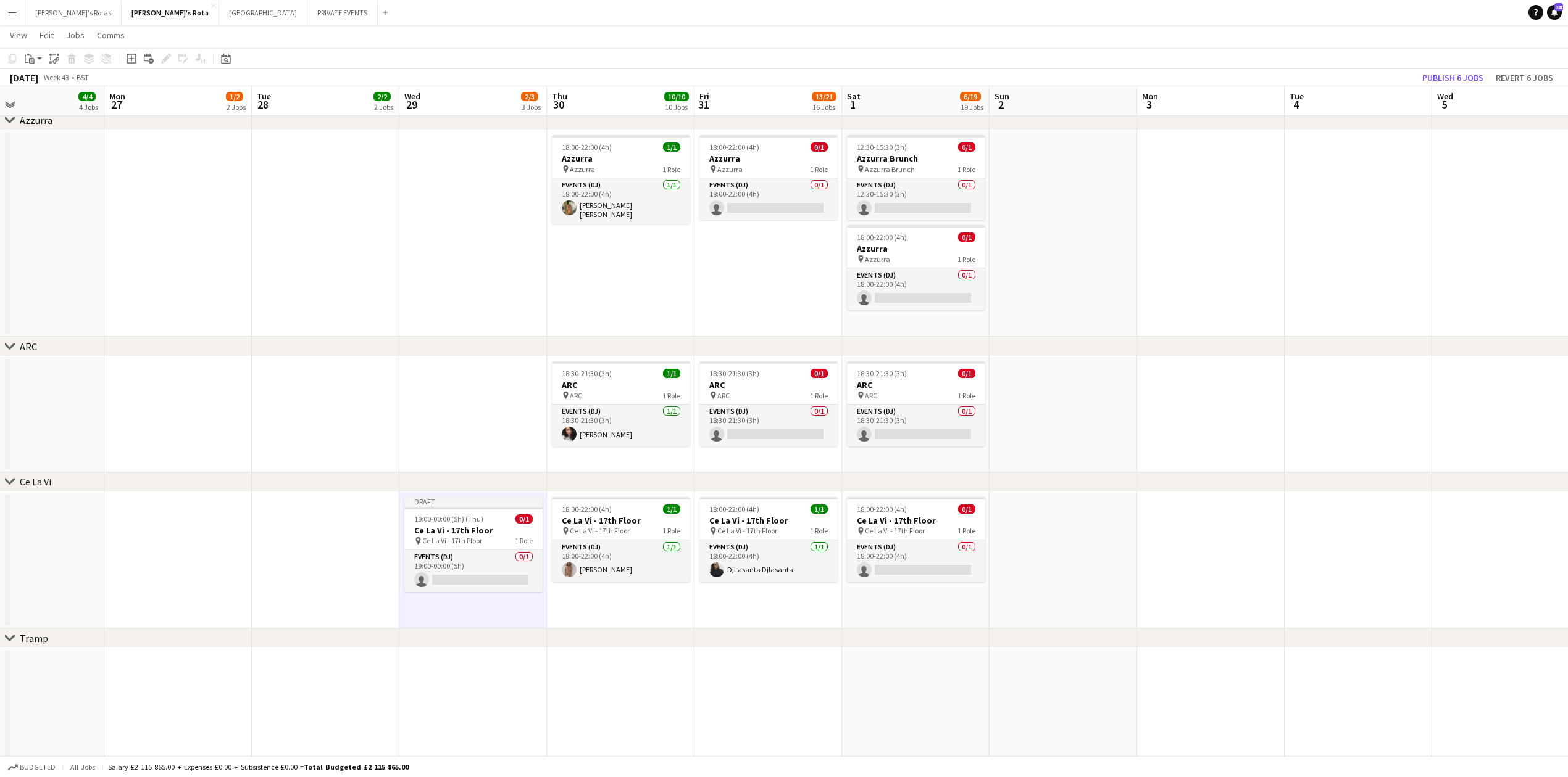
scroll to position [0, 366]
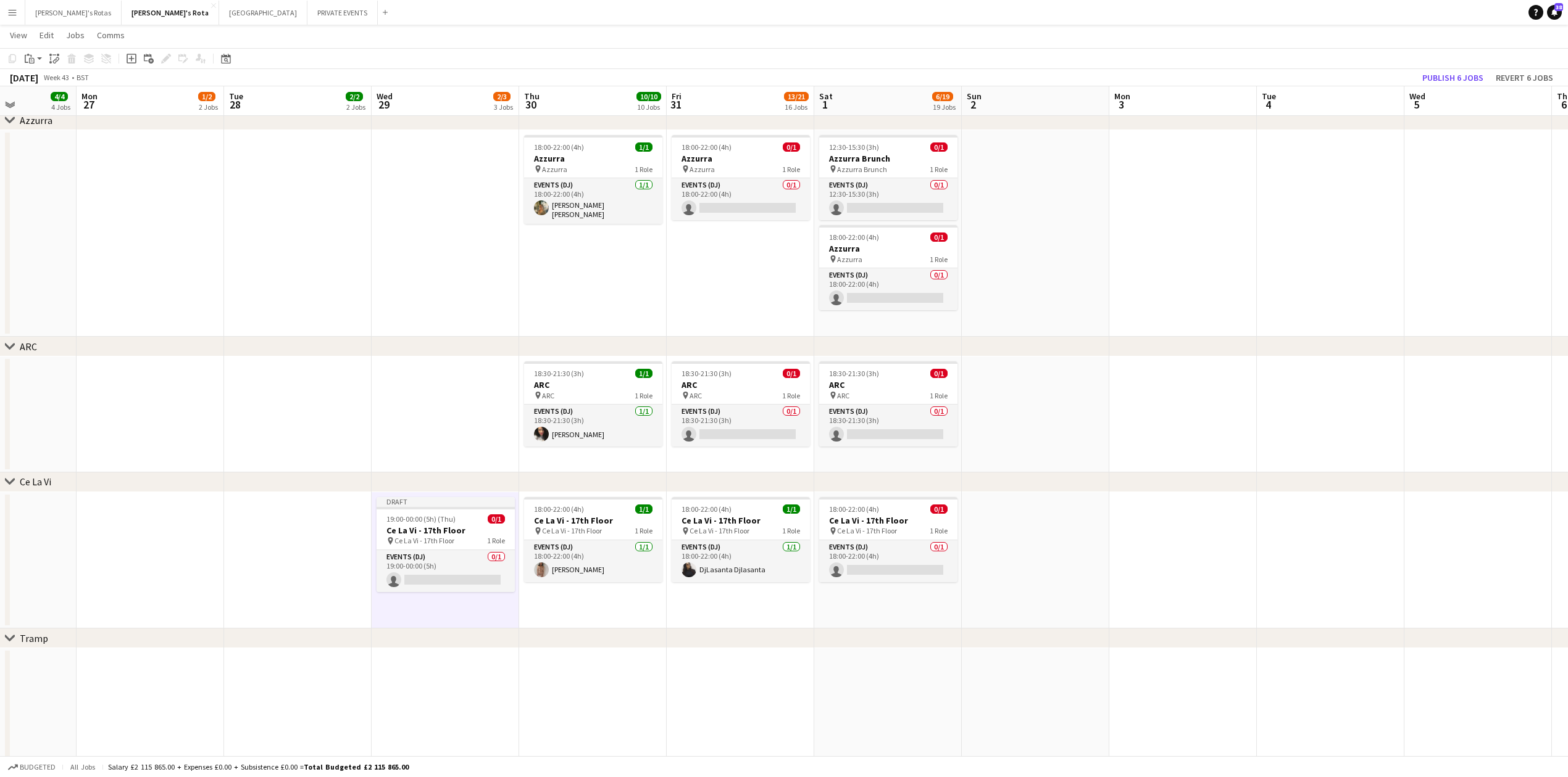
drag, startPoint x: 206, startPoint y: 380, endPoint x: 445, endPoint y: 430, distance: 244.2
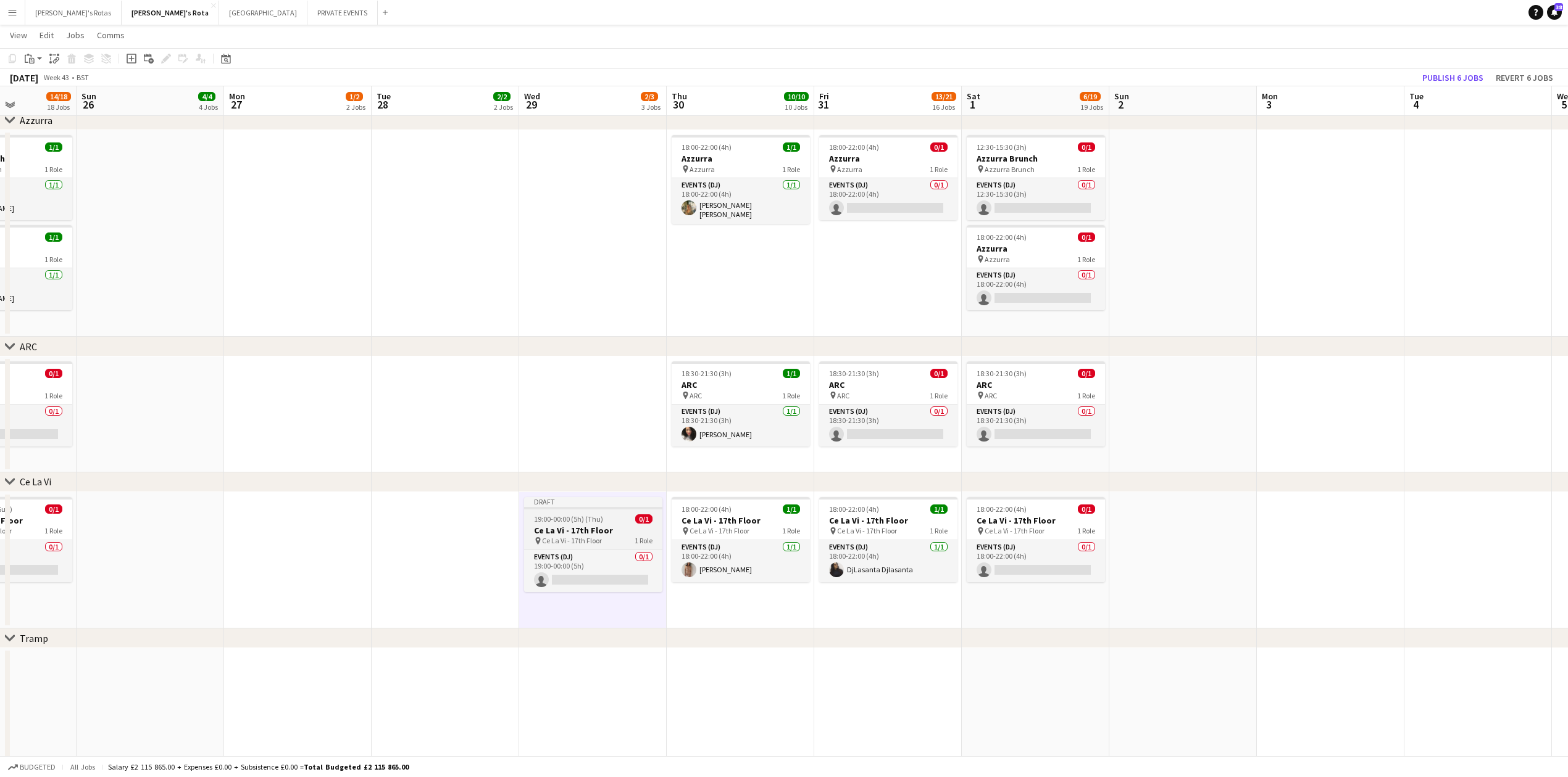
click at [557, 519] on span "19:00-00:00 (5h) (Thu)" at bounding box center [569, 519] width 69 height 9
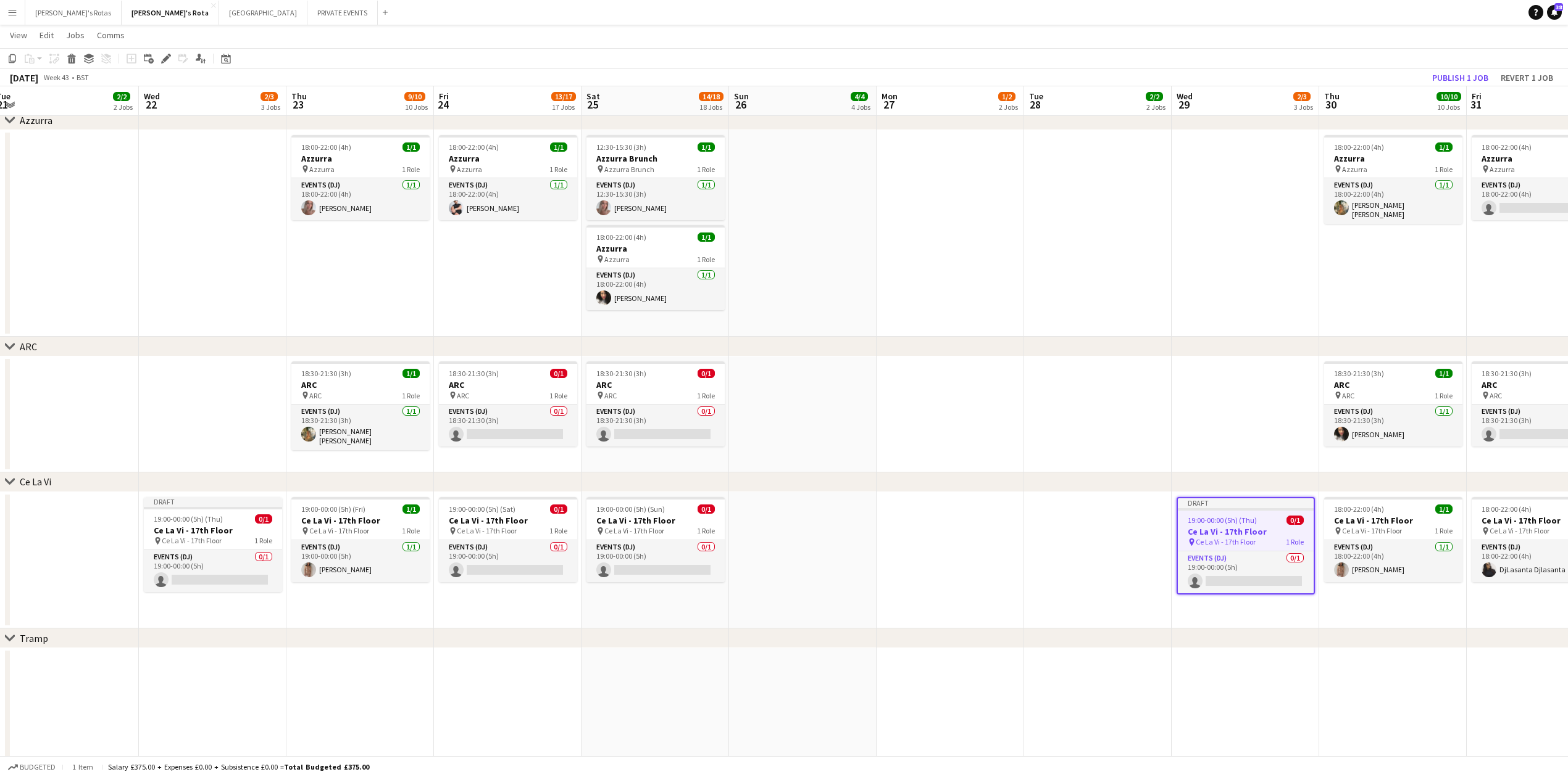
drag, startPoint x: 305, startPoint y: 393, endPoint x: 1084, endPoint y: 432, distance: 780.0
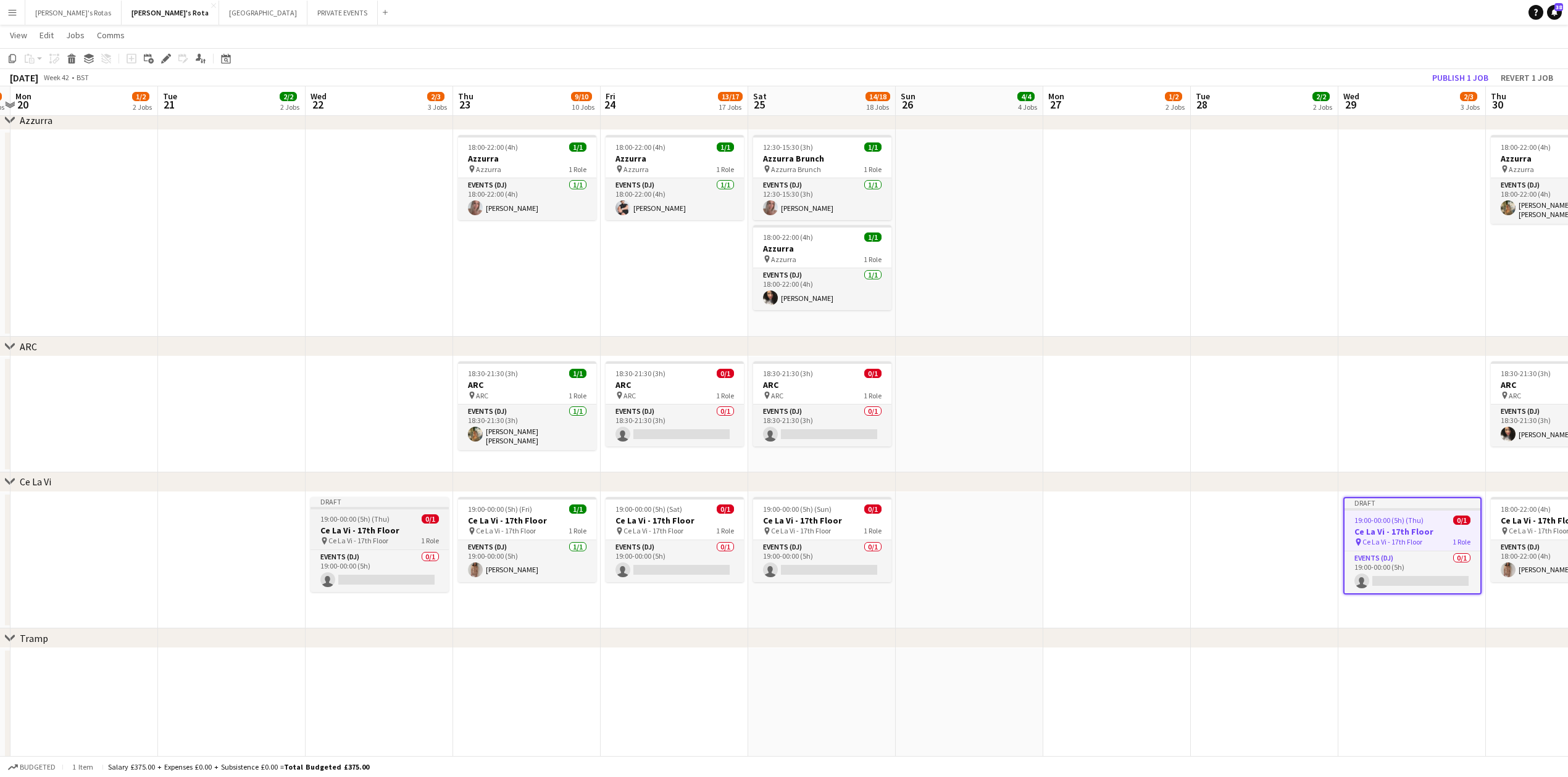
click at [361, 523] on span "19:00-00:00 (5h) (Thu)" at bounding box center [355, 519] width 69 height 9
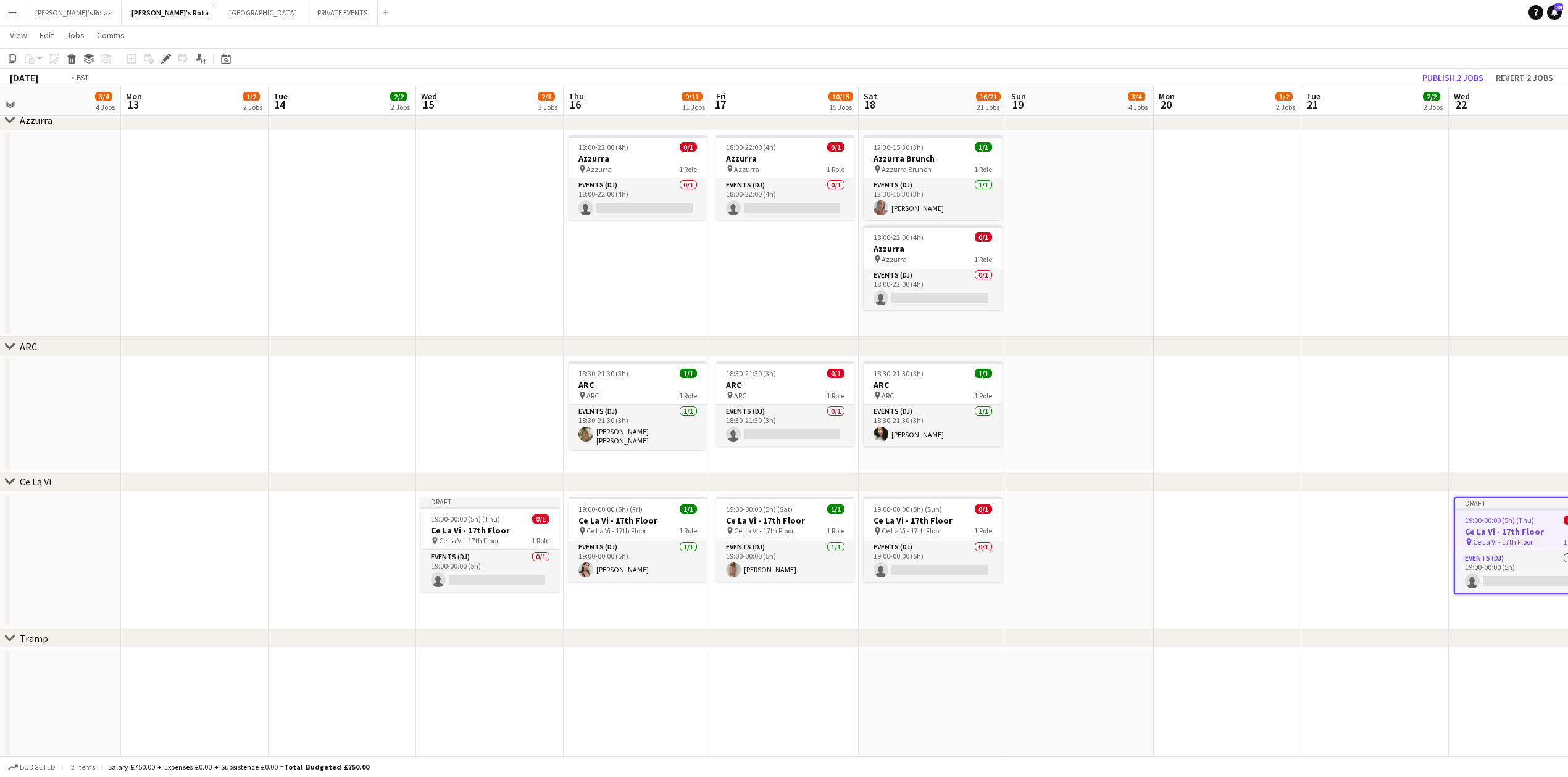
scroll to position [0, 305]
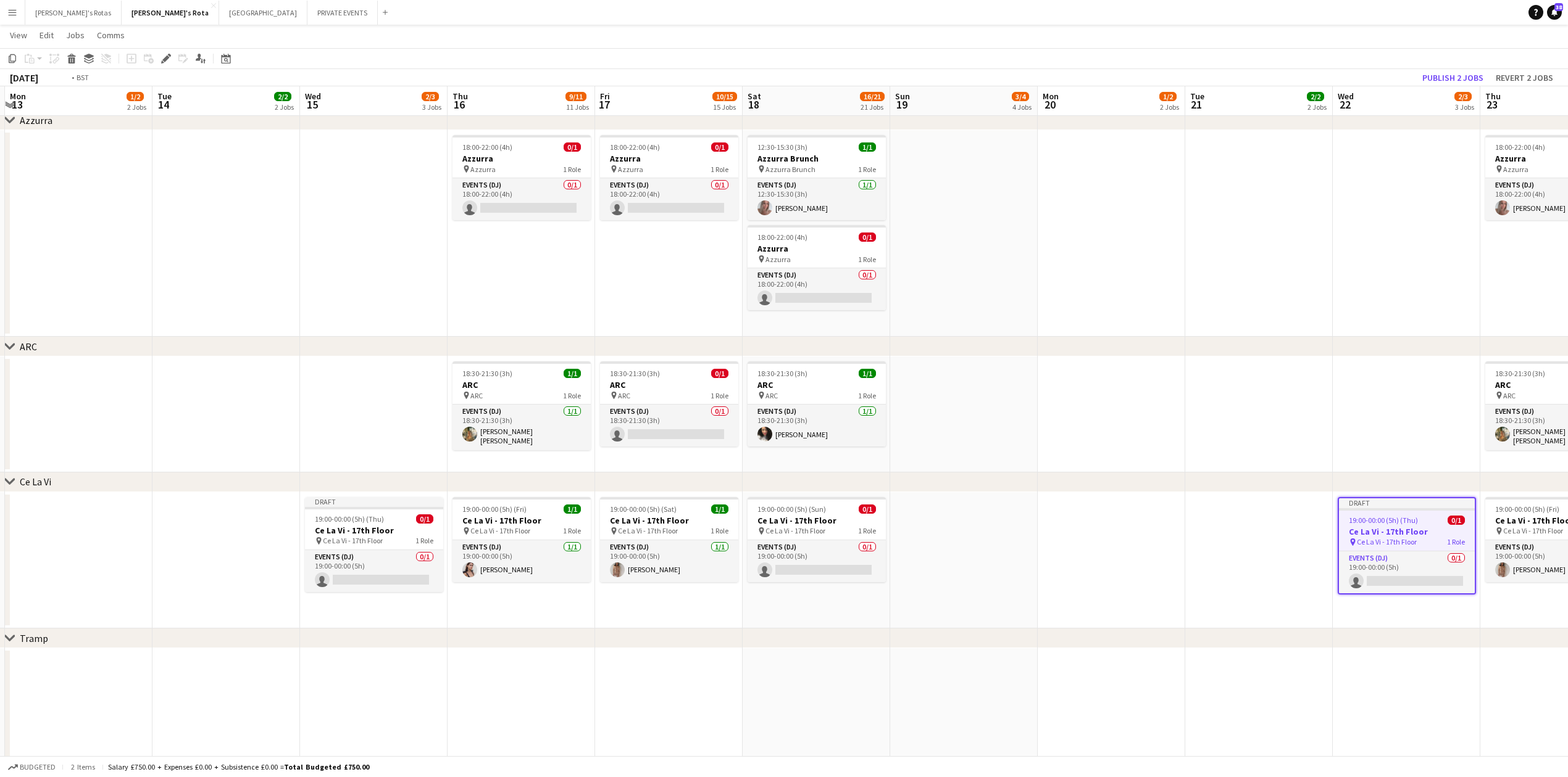
drag, startPoint x: 130, startPoint y: 525, endPoint x: 936, endPoint y: 617, distance: 811.2
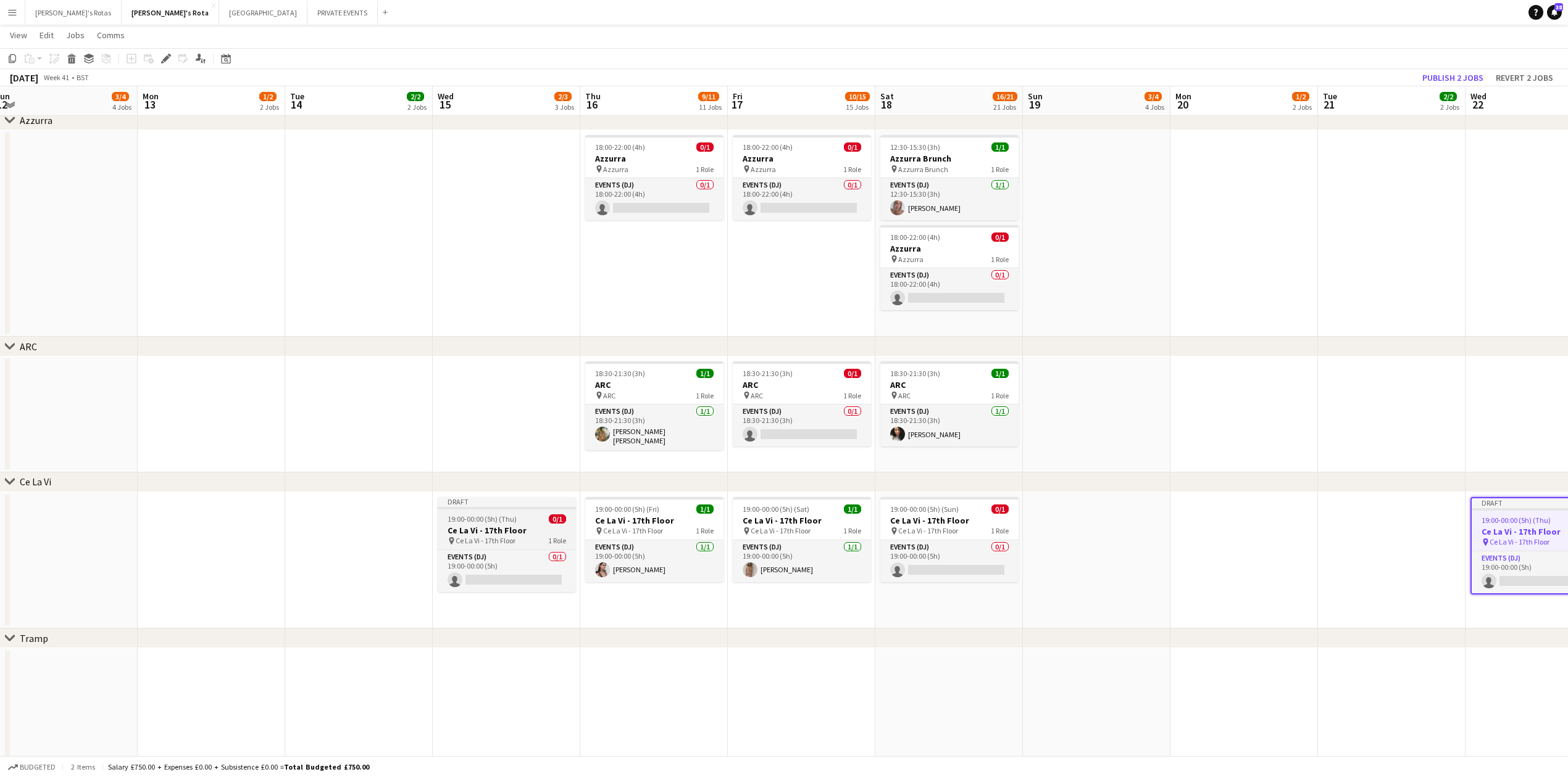
click at [458, 517] on span "19:00-00:00 (5h) (Thu)" at bounding box center [482, 519] width 69 height 9
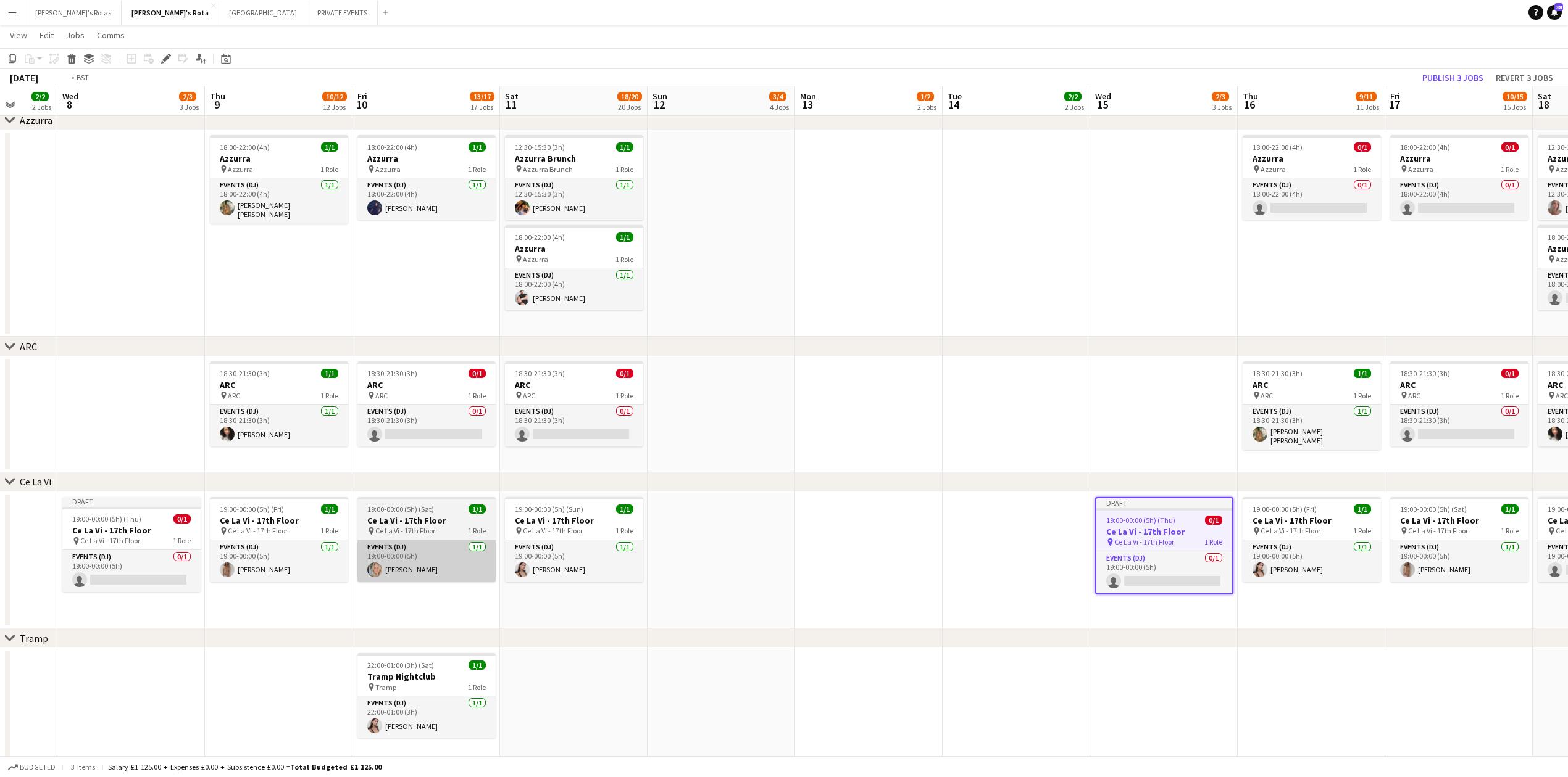
drag, startPoint x: 210, startPoint y: 536, endPoint x: 1061, endPoint y: 573, distance: 851.8
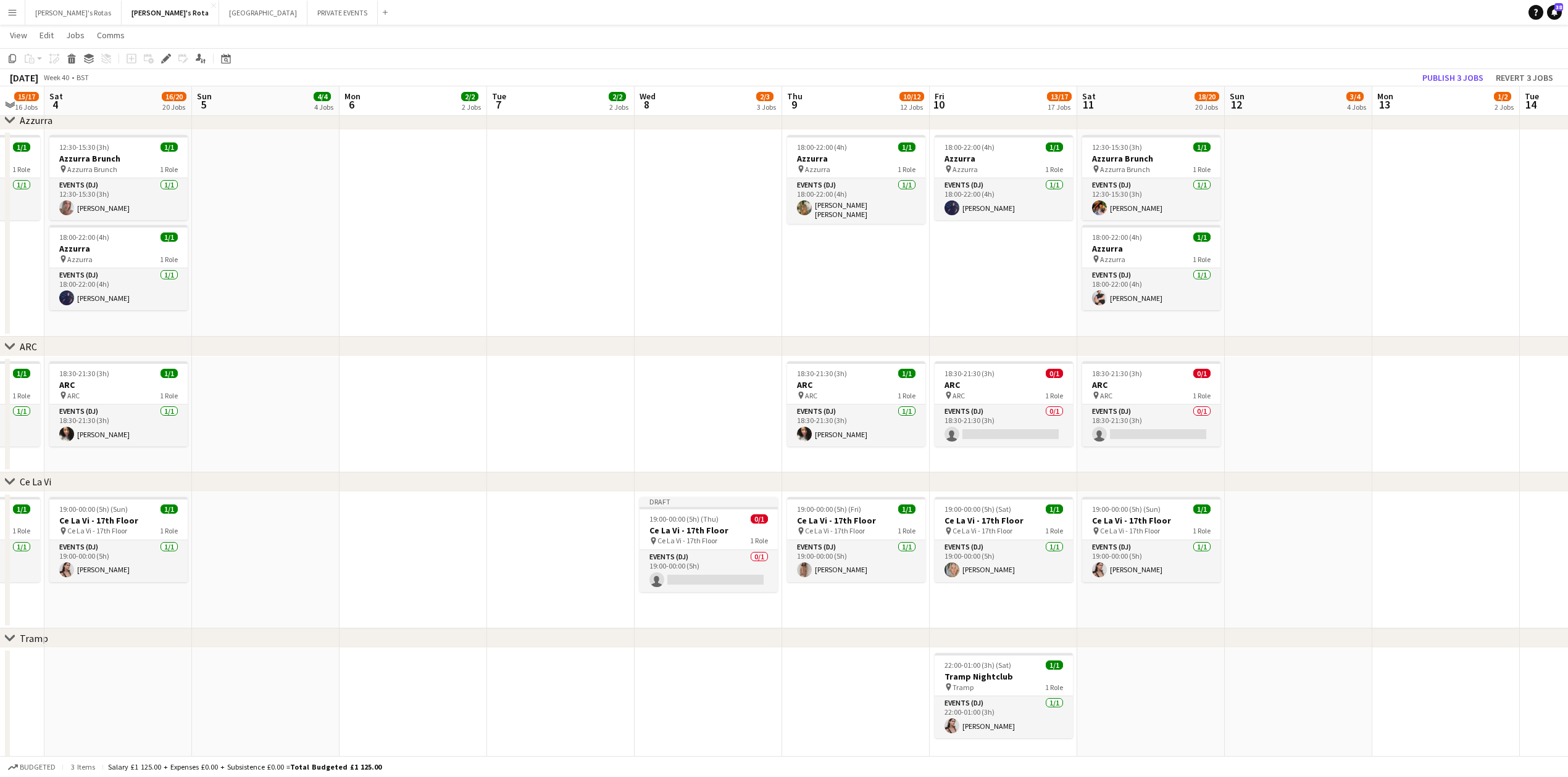
drag, startPoint x: 689, startPoint y: 527, endPoint x: 542, endPoint y: 543, distance: 147.9
click at [688, 527] on h3 "Ce La Vi - 17th Floor" at bounding box center [708, 530] width 138 height 11
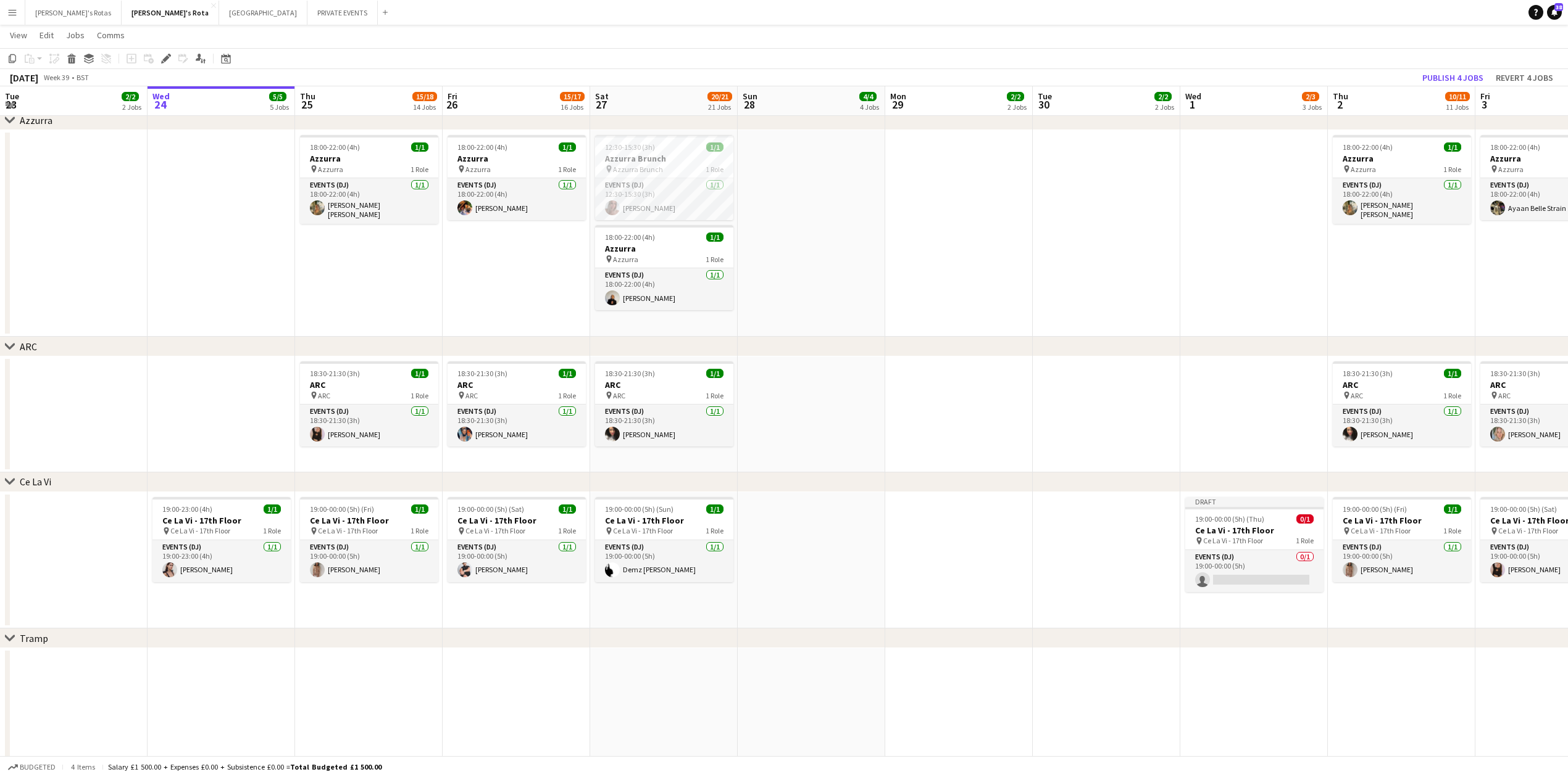
drag, startPoint x: 400, startPoint y: 582, endPoint x: 771, endPoint y: 560, distance: 371.7
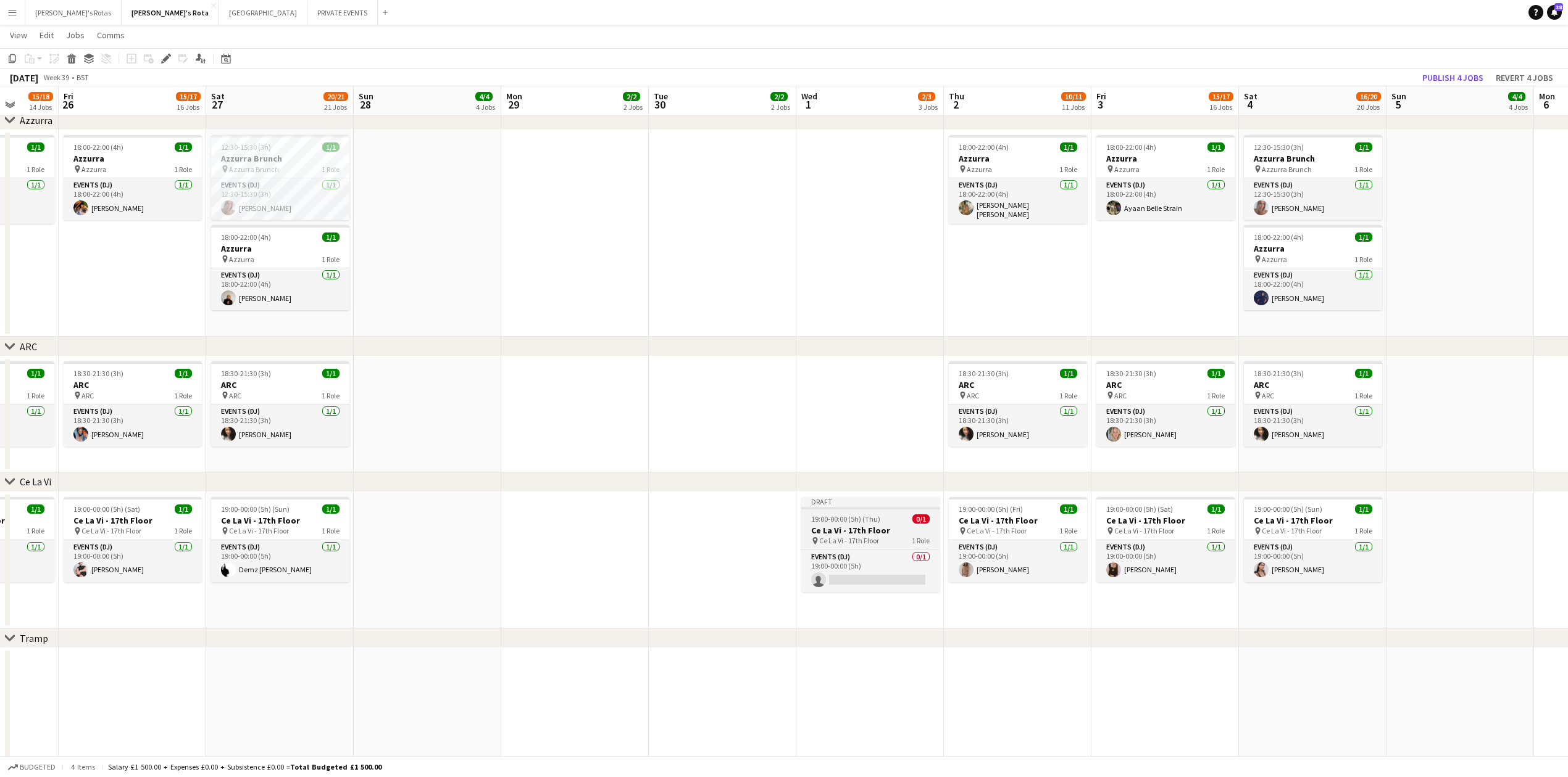
click at [830, 525] on h3 "Ce La Vi - 17th Floor" at bounding box center [870, 530] width 138 height 11
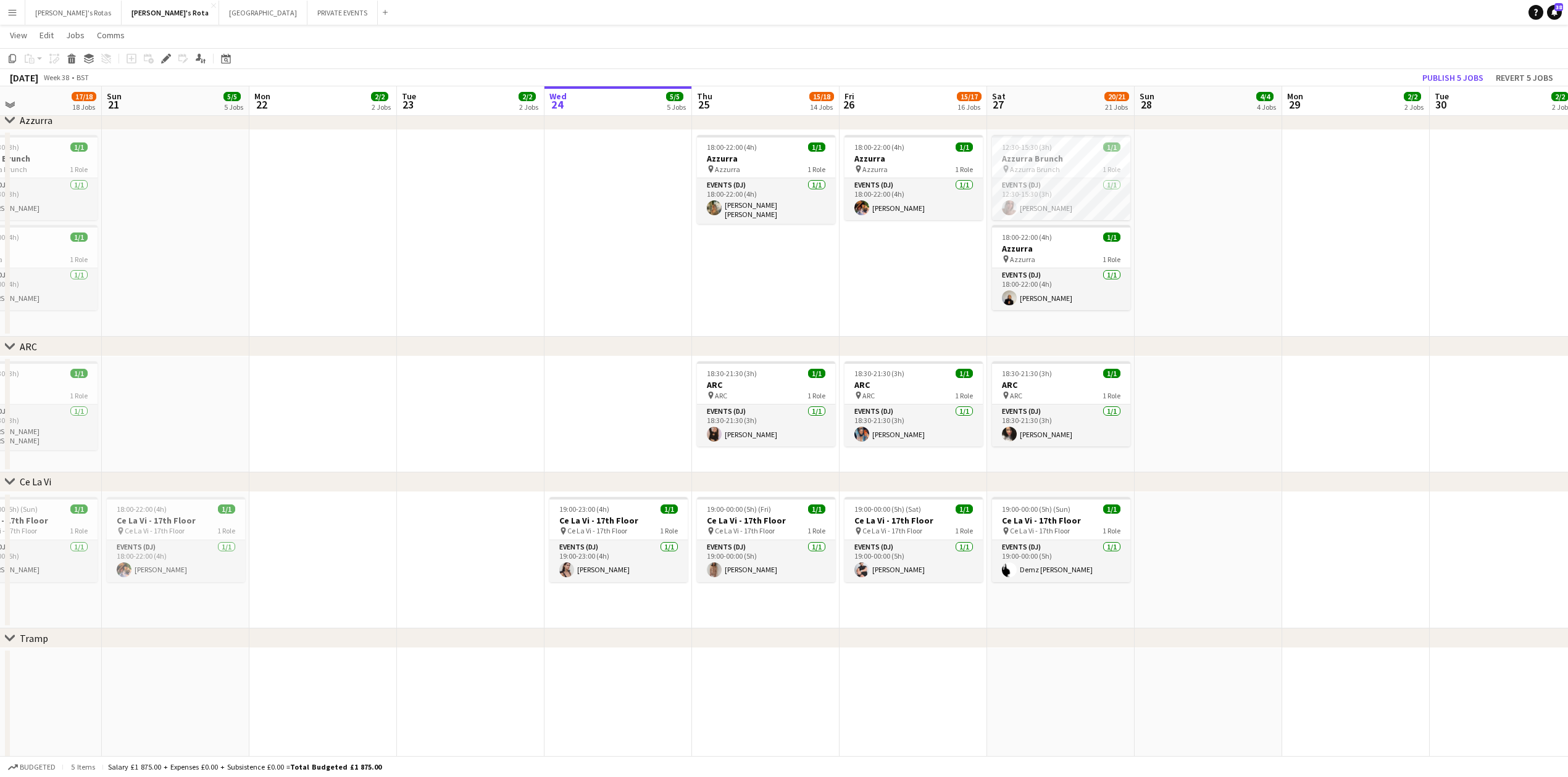
scroll to position [0, 304]
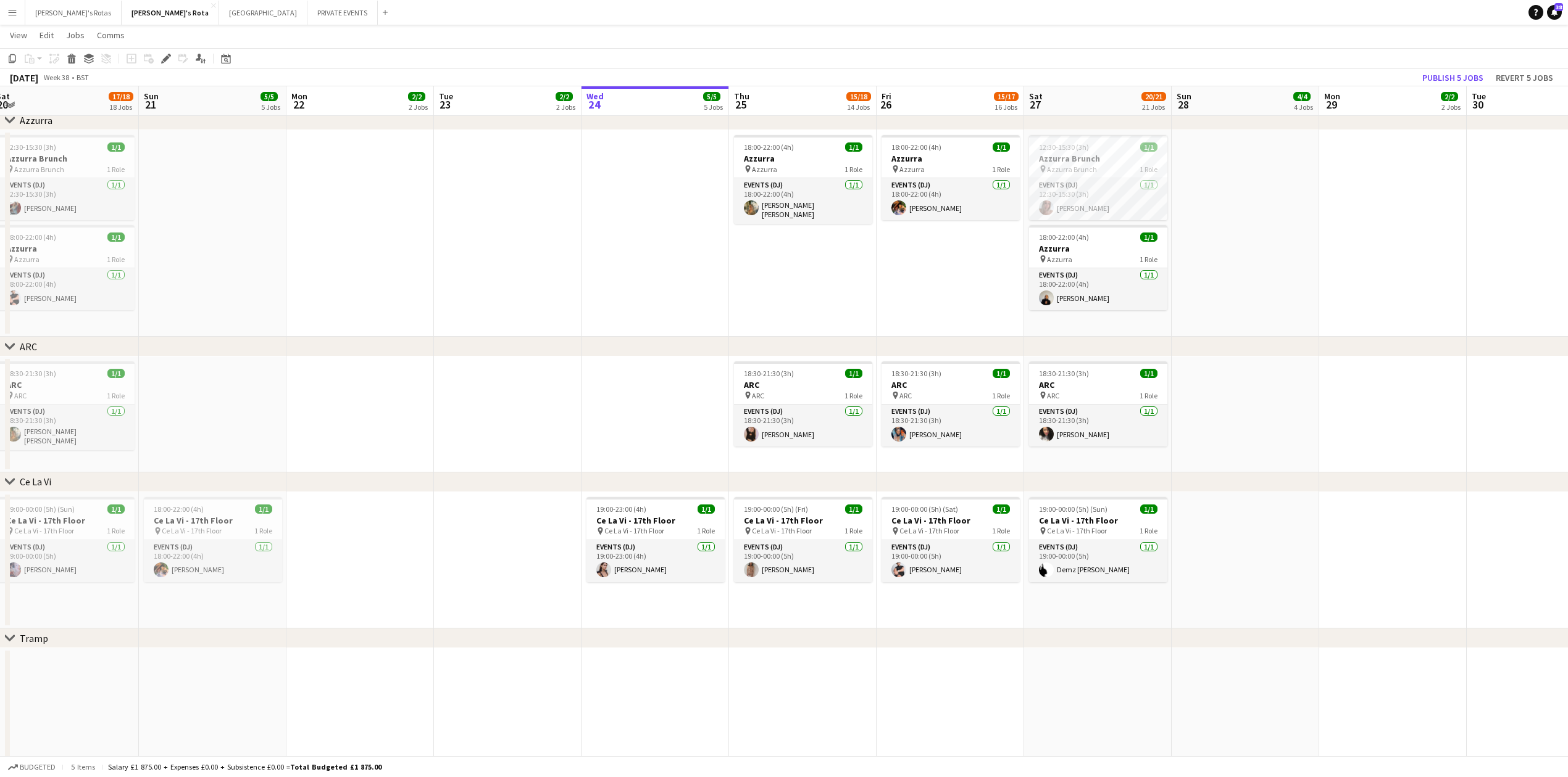
drag, startPoint x: 487, startPoint y: 549, endPoint x: 1253, endPoint y: 556, distance: 766.0
click at [169, 61] on icon "Edit" at bounding box center [166, 58] width 10 height 10
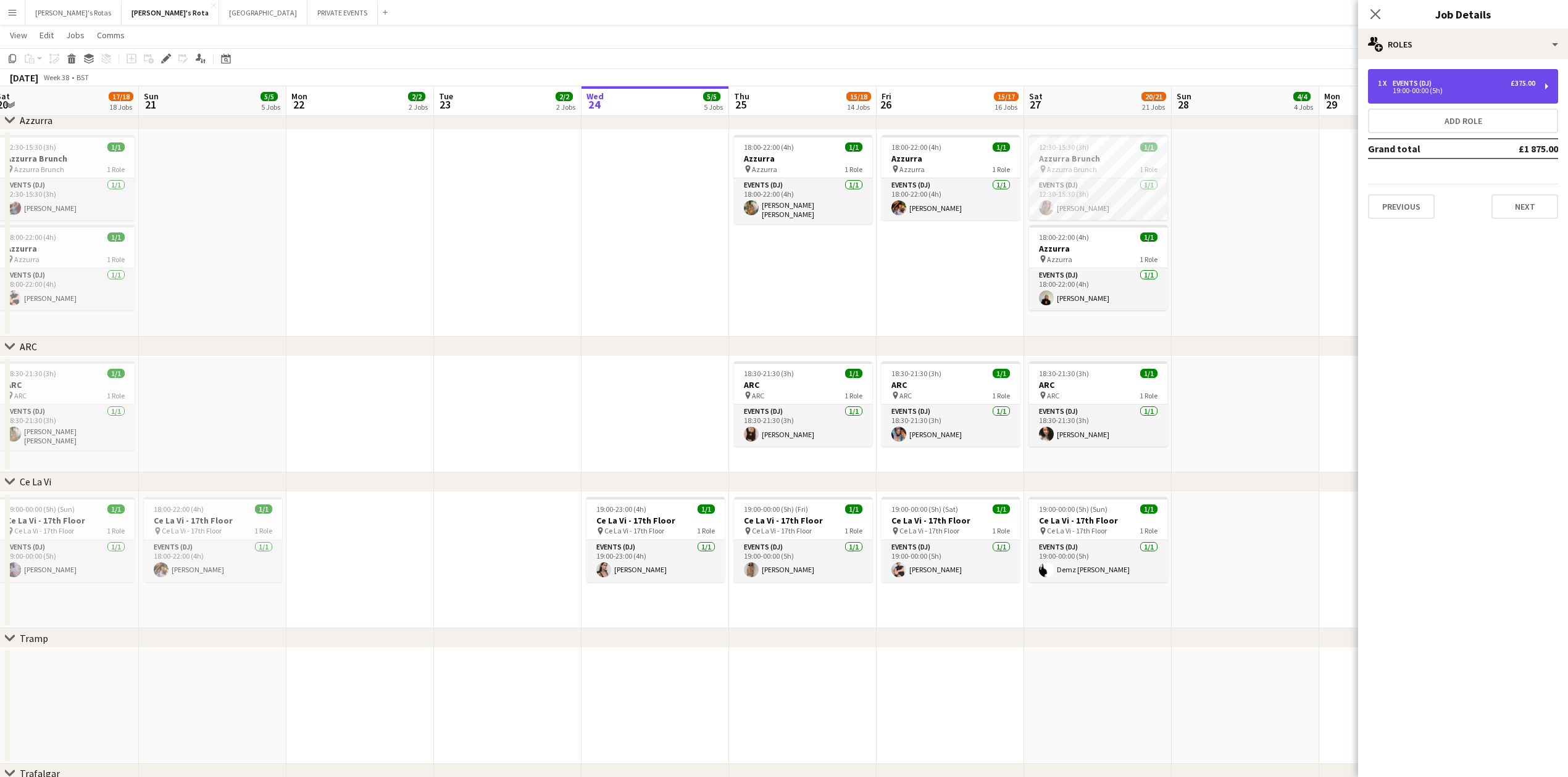
click at [1408, 87] on div "19:00-00:00 (5h)" at bounding box center [1456, 91] width 157 height 6
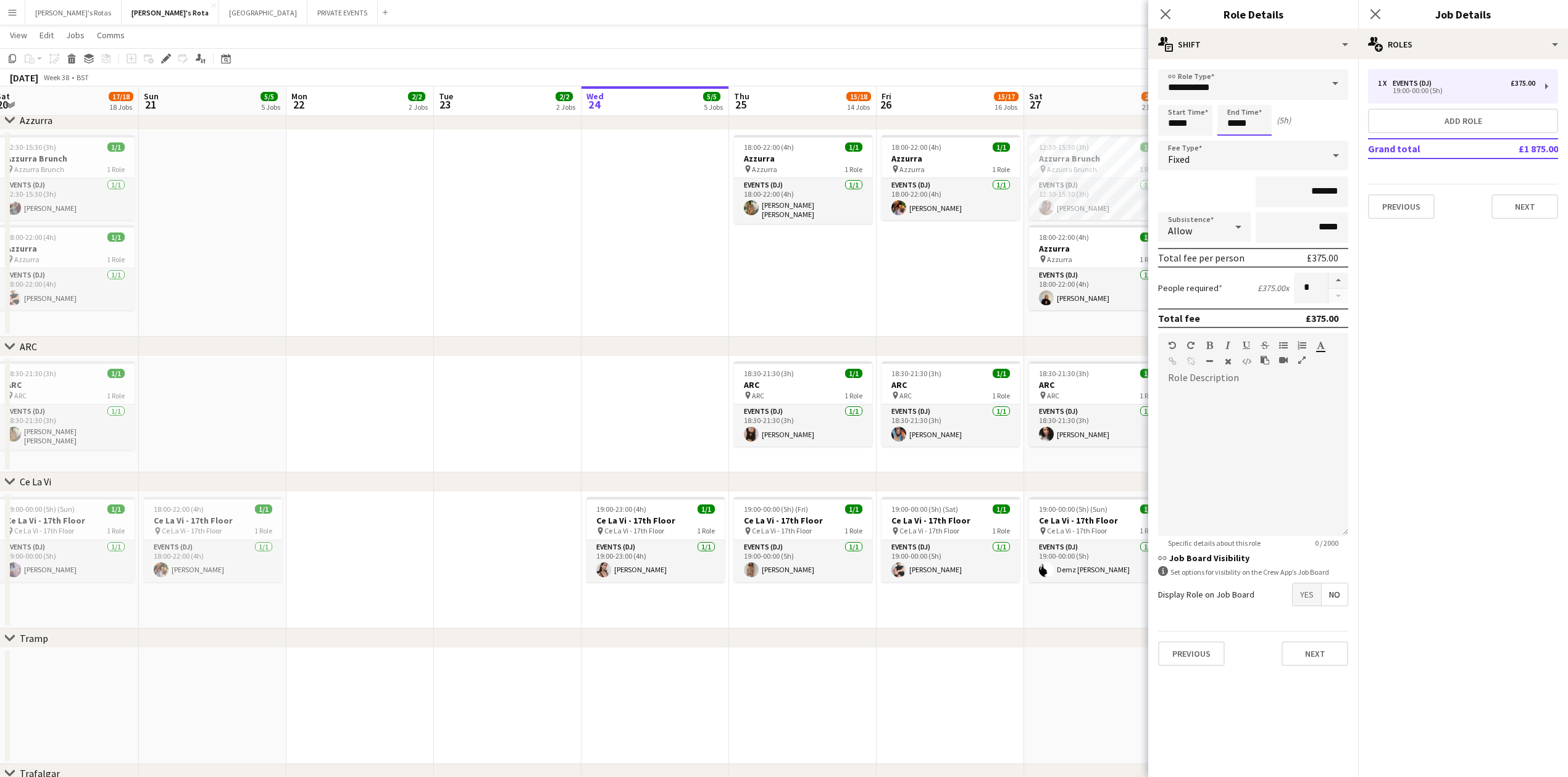
click at [1259, 123] on input "*****" at bounding box center [1244, 120] width 54 height 31
type input "*****"
click at [1226, 139] on div at bounding box center [1232, 142] width 25 height 12
click at [627, 556] on app-card-role "Events (DJ) [DATE] 19:00-23:00 (4h) [PERSON_NAME]" at bounding box center [655, 561] width 138 height 42
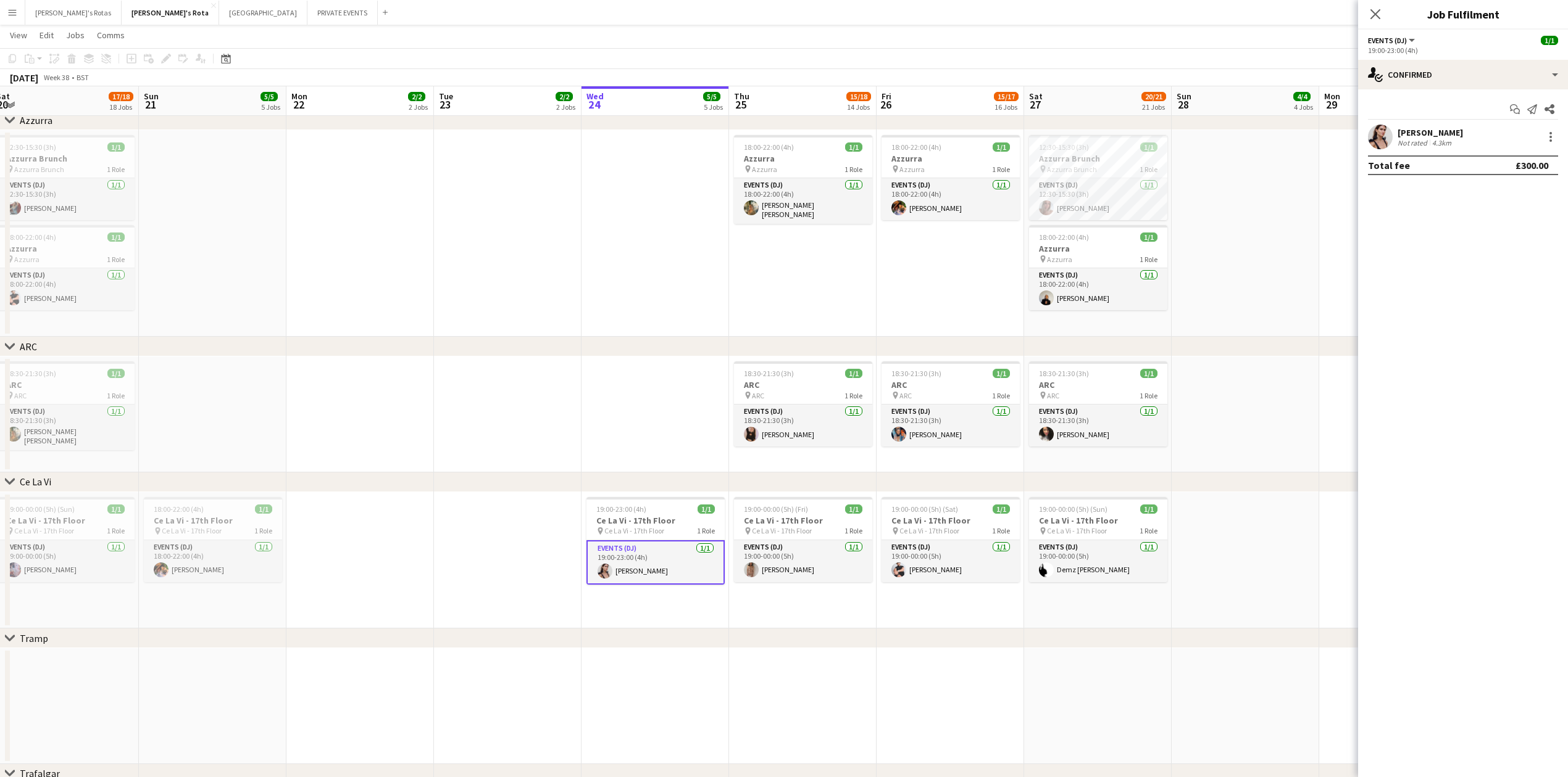
click at [1243, 445] on app-date-cell at bounding box center [1246, 414] width 147 height 116
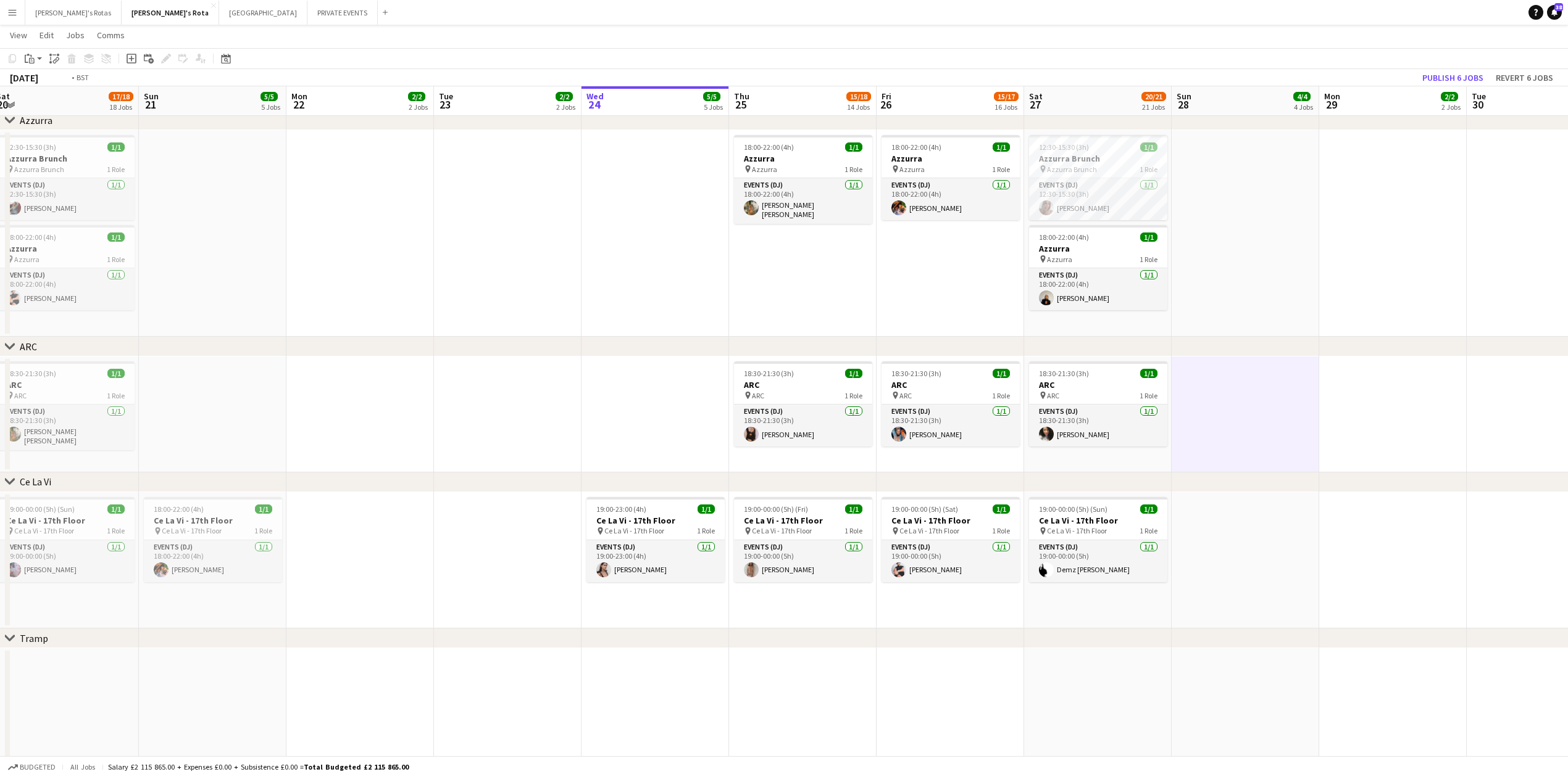
drag, startPoint x: 1106, startPoint y: 522, endPoint x: 633, endPoint y: 515, distance: 473.1
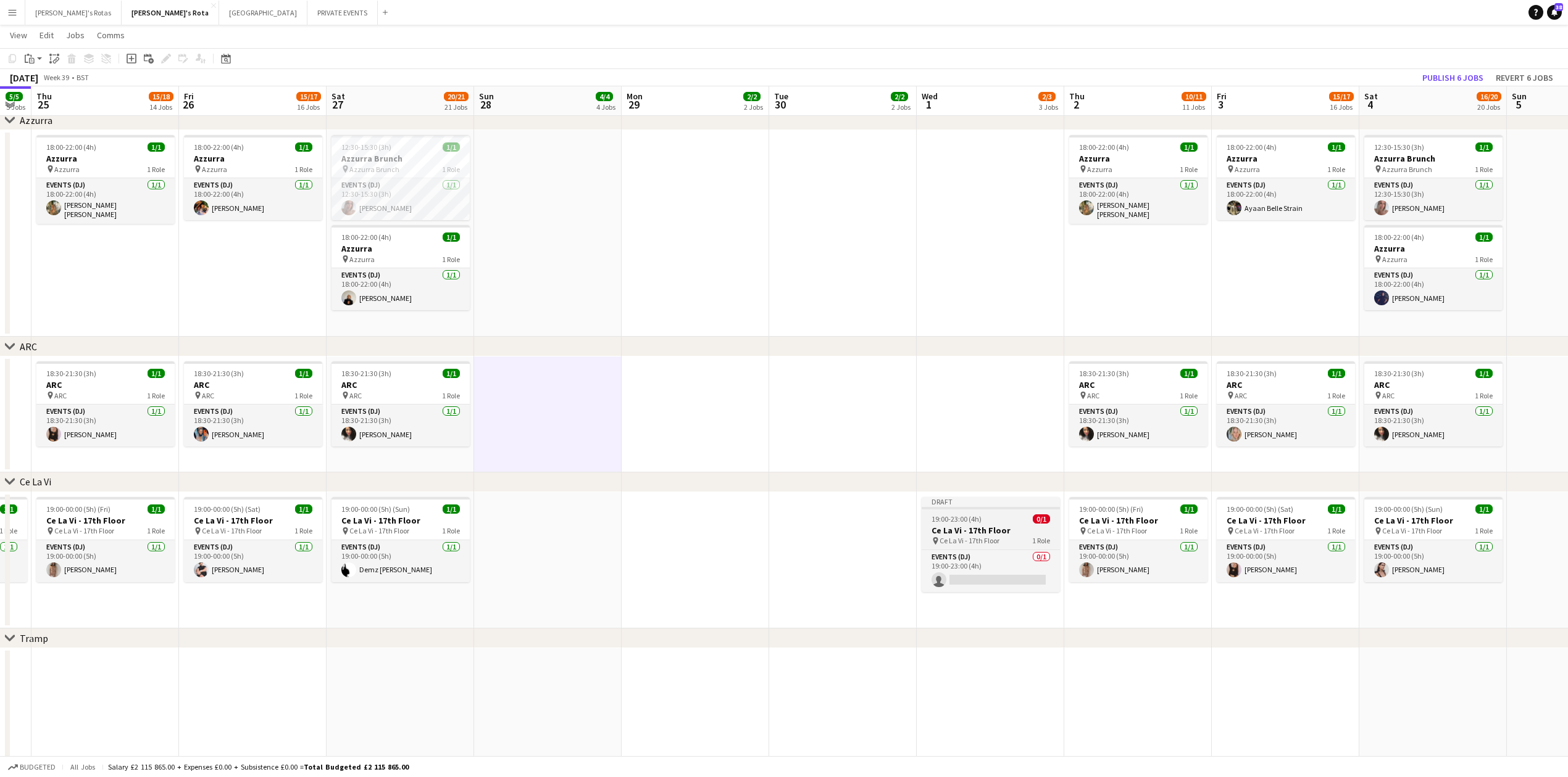
click at [1004, 521] on div "19:00-23:00 (4h) 0/1" at bounding box center [991, 519] width 138 height 9
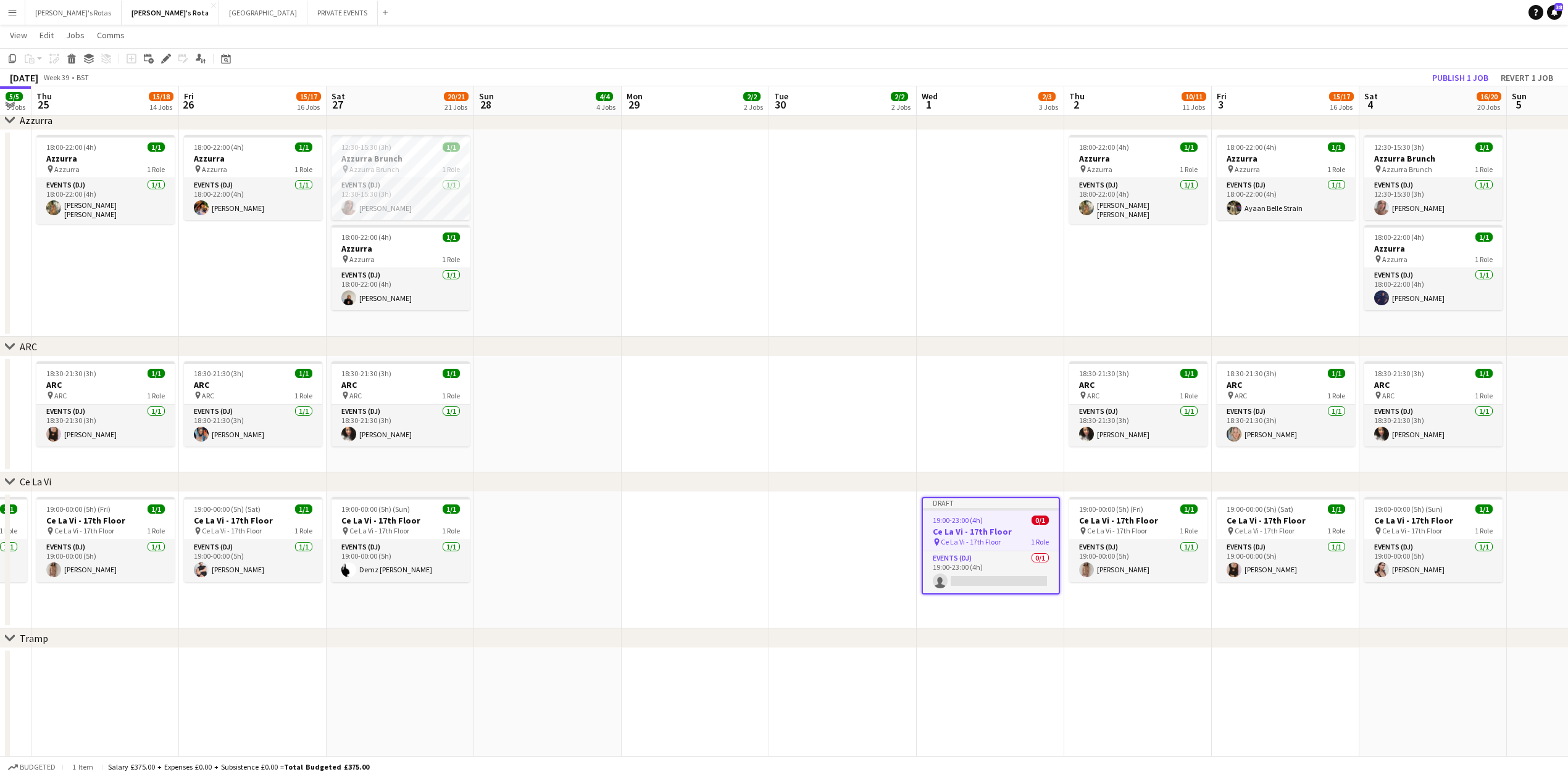
drag, startPoint x: 1128, startPoint y: 642, endPoint x: 408, endPoint y: 642, distance: 720.0
click at [354, 642] on div "chevron-right Tramp" at bounding box center [784, 639] width 1568 height 20
drag, startPoint x: 1107, startPoint y: 644, endPoint x: 260, endPoint y: 660, distance: 847.2
click at [970, 512] on app-job-card "Draft 19:00-23:00 (4h) 0/1 Ce La Vi - 17th Floor pin Ce La Vi - 17th Floor 1 Ro…" at bounding box center [991, 545] width 138 height 95
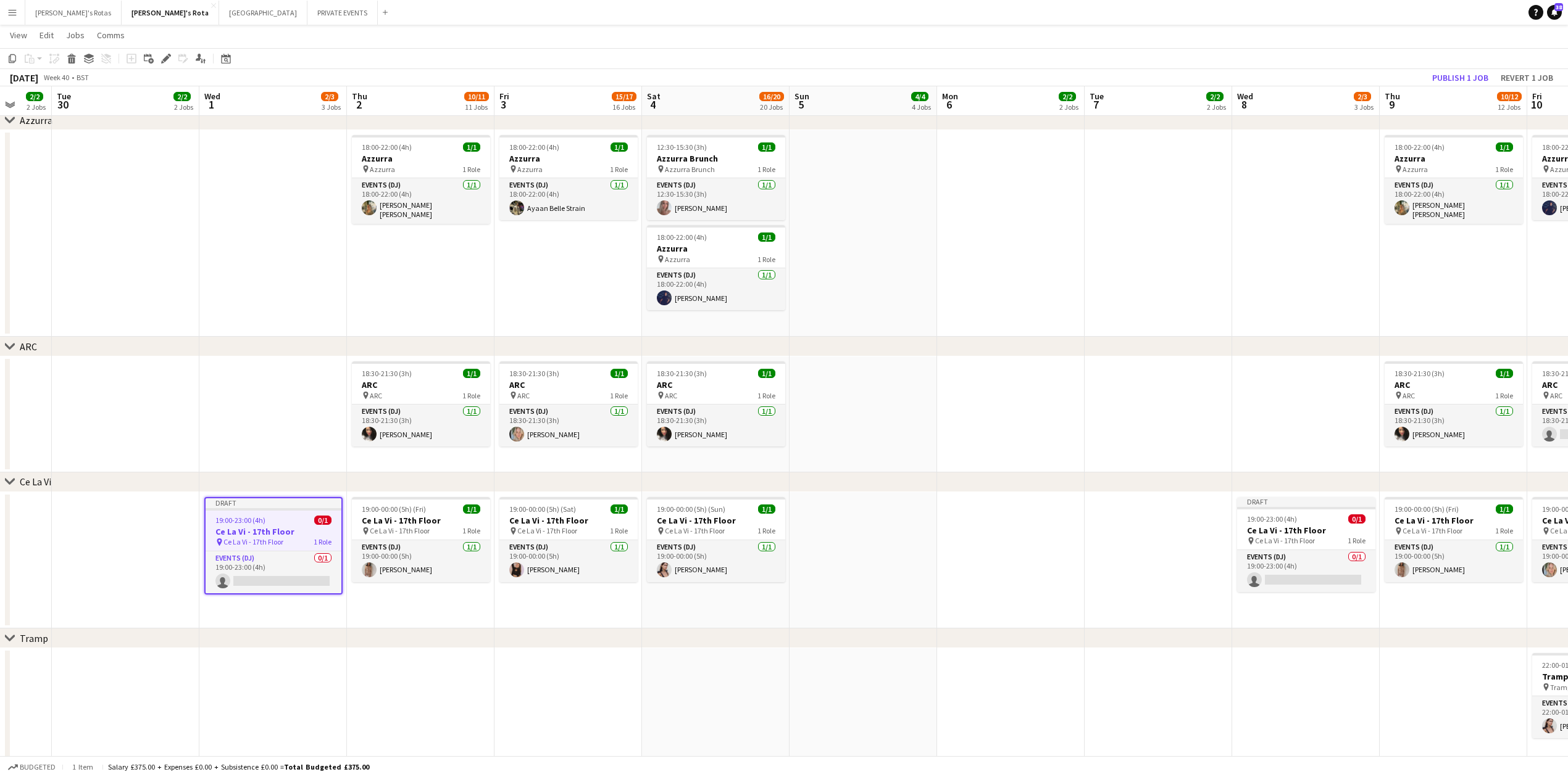
scroll to position [0, 411]
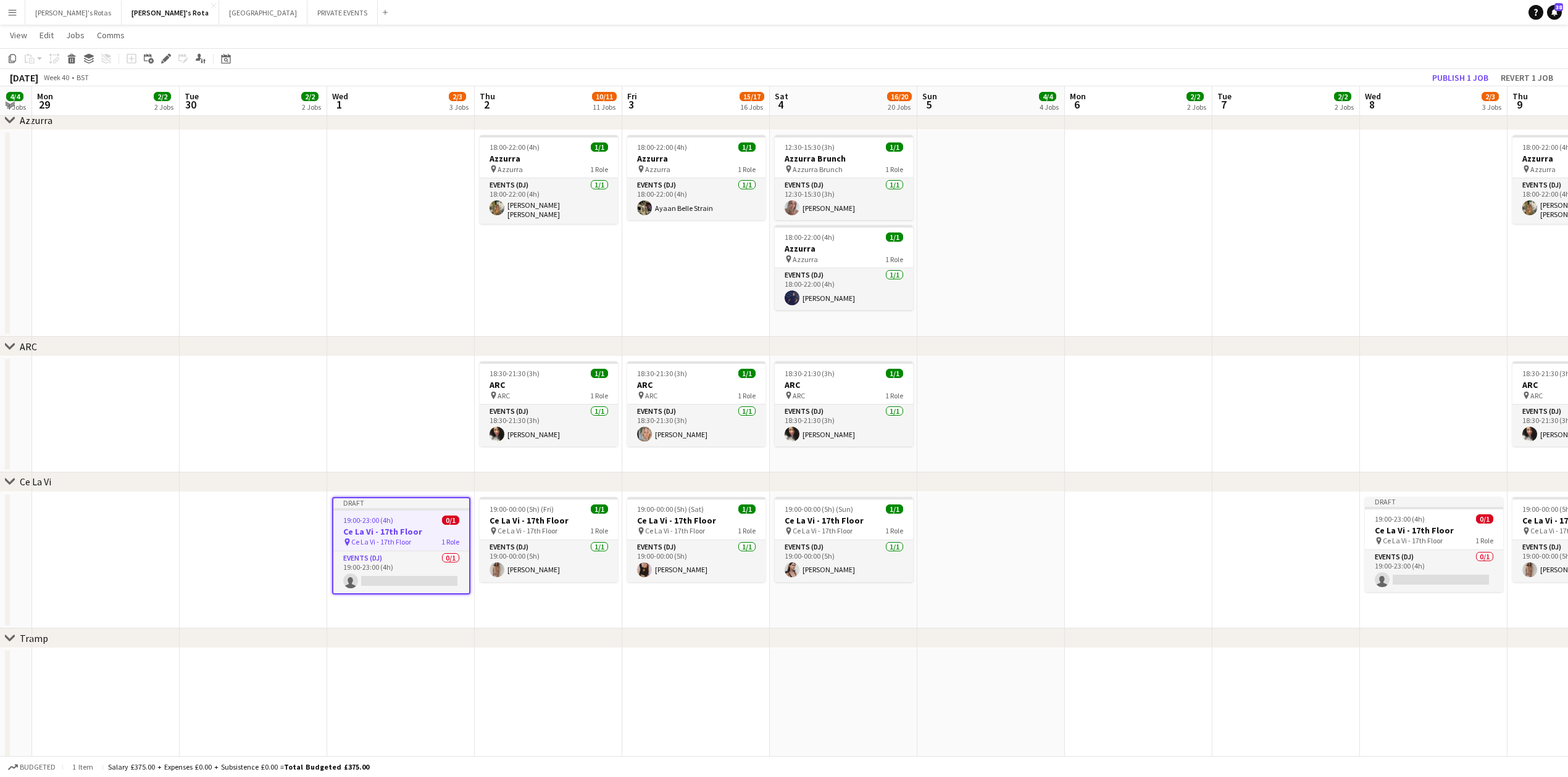
drag, startPoint x: 1295, startPoint y: 659, endPoint x: 420, endPoint y: 673, distance: 875.1
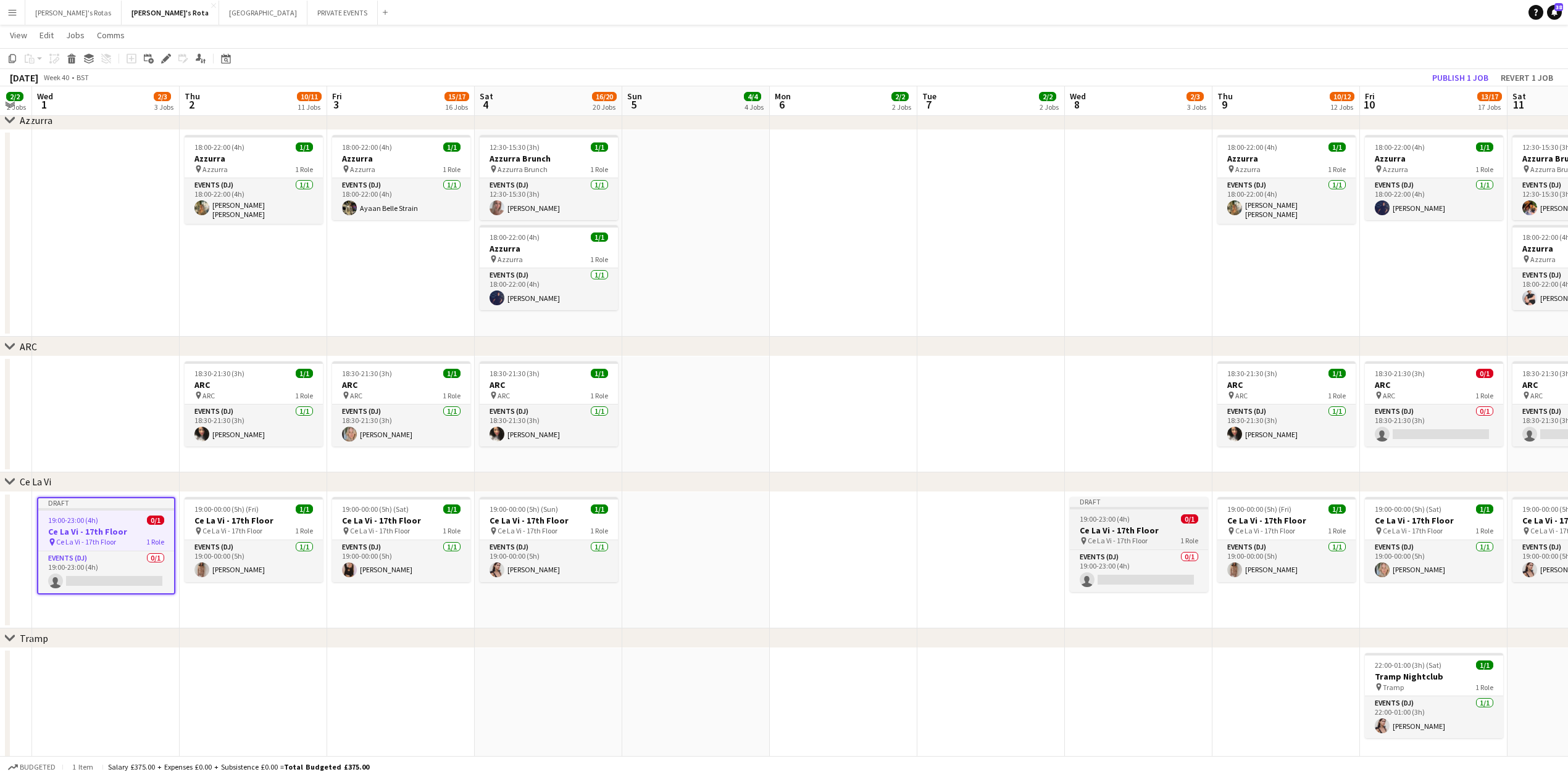
click at [1146, 512] on app-job-card "Draft 19:00-23:00 (4h) 0/1 Ce La Vi - 17th Floor pin Ce La Vi - 17th Floor 1 Ro…" at bounding box center [1139, 545] width 138 height 95
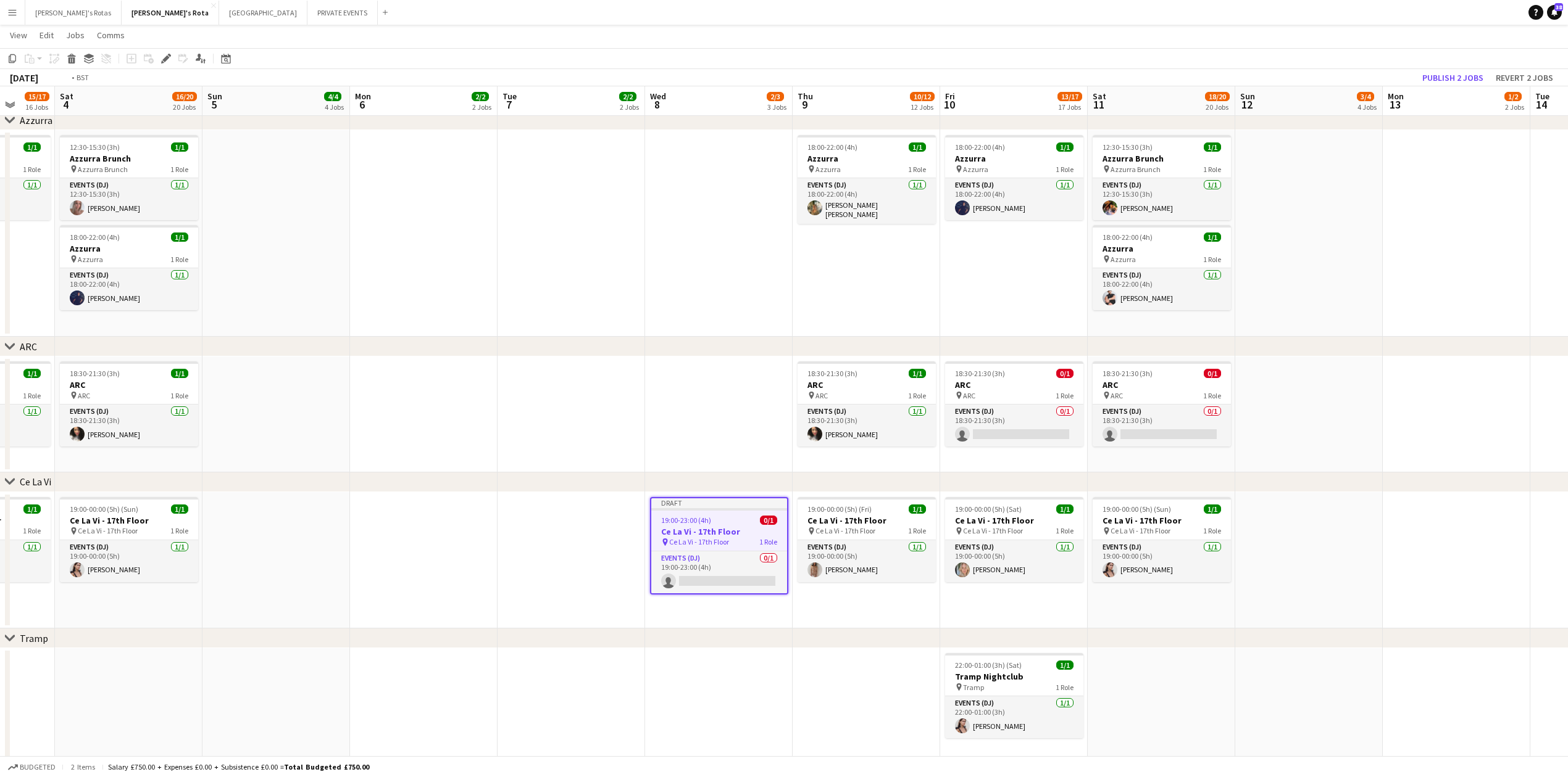
drag, startPoint x: 1346, startPoint y: 693, endPoint x: 329, endPoint y: 694, distance: 1017.0
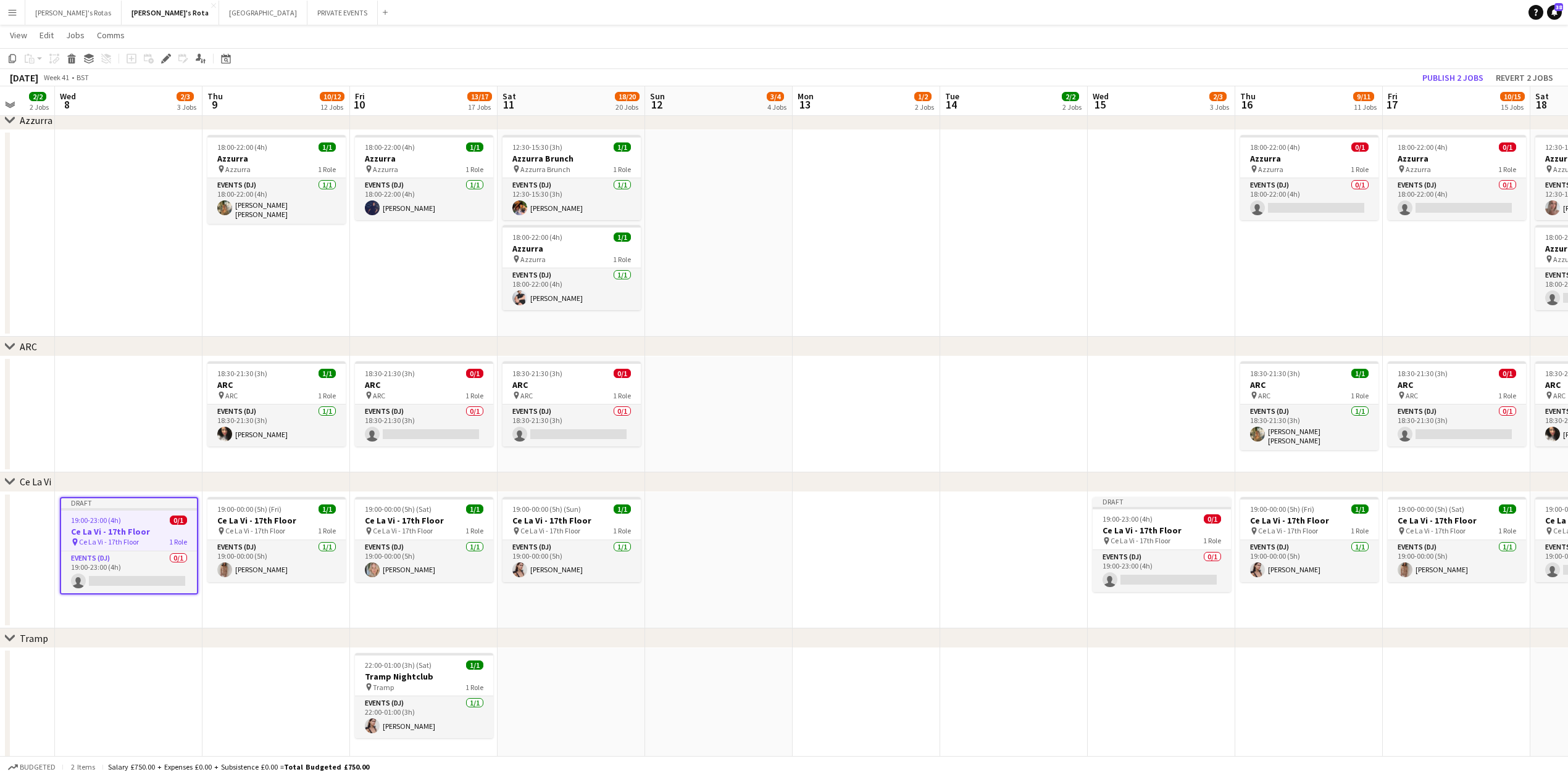
scroll to position [0, 395]
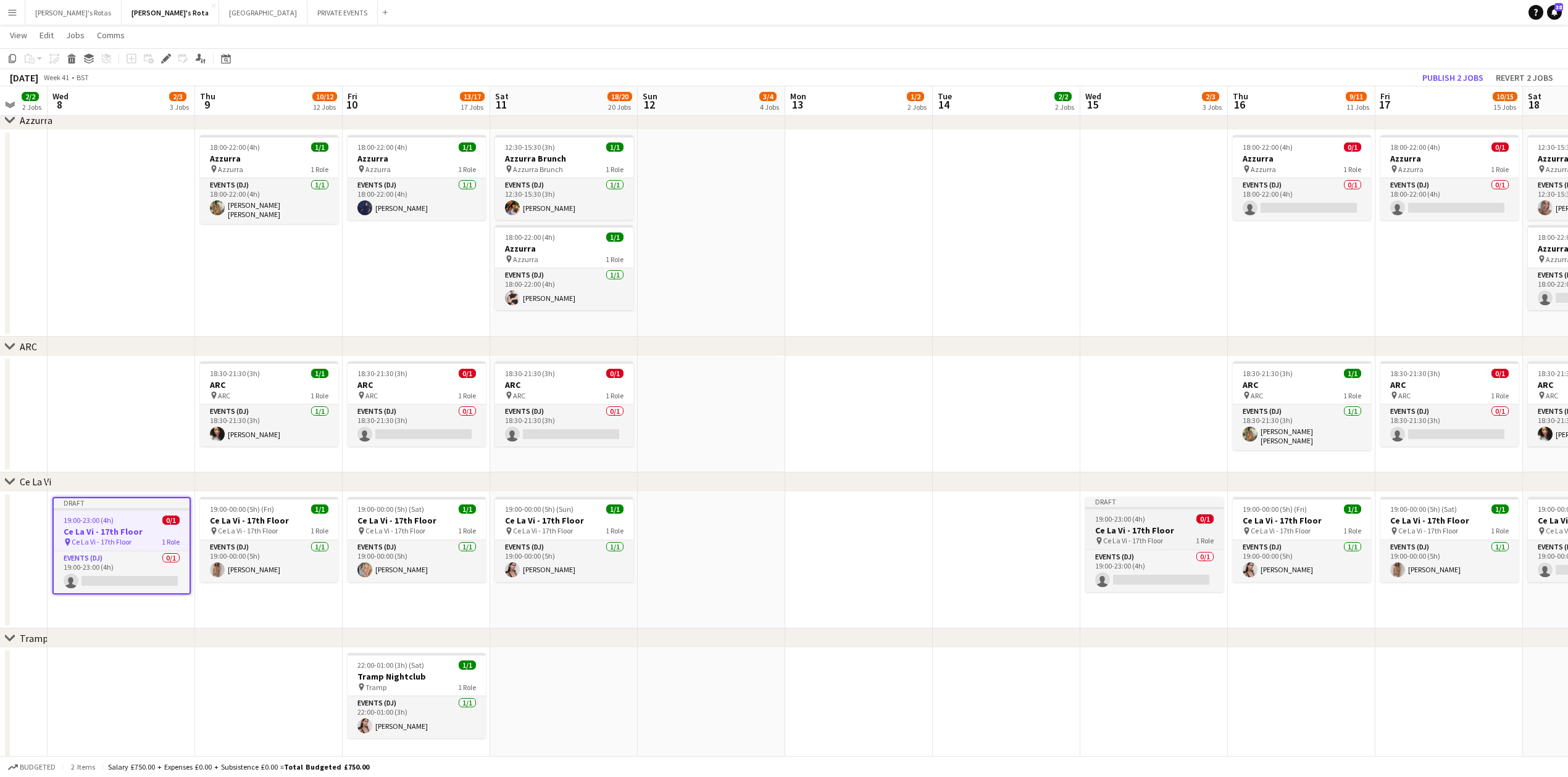
click at [1099, 525] on h3 "Ce La Vi - 17th Floor" at bounding box center [1154, 530] width 138 height 11
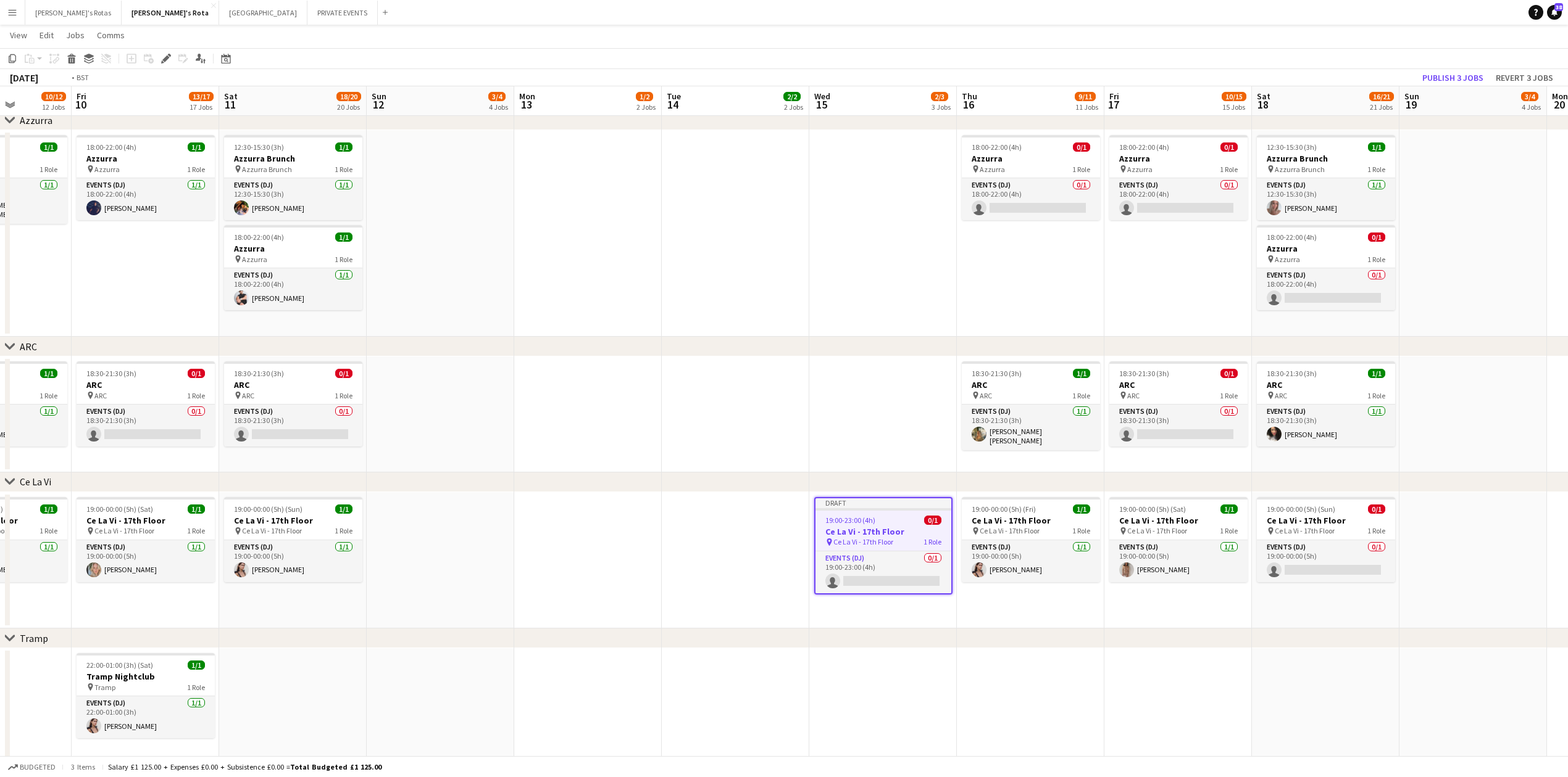
drag, startPoint x: 1378, startPoint y: 685, endPoint x: 393, endPoint y: 674, distance: 985.1
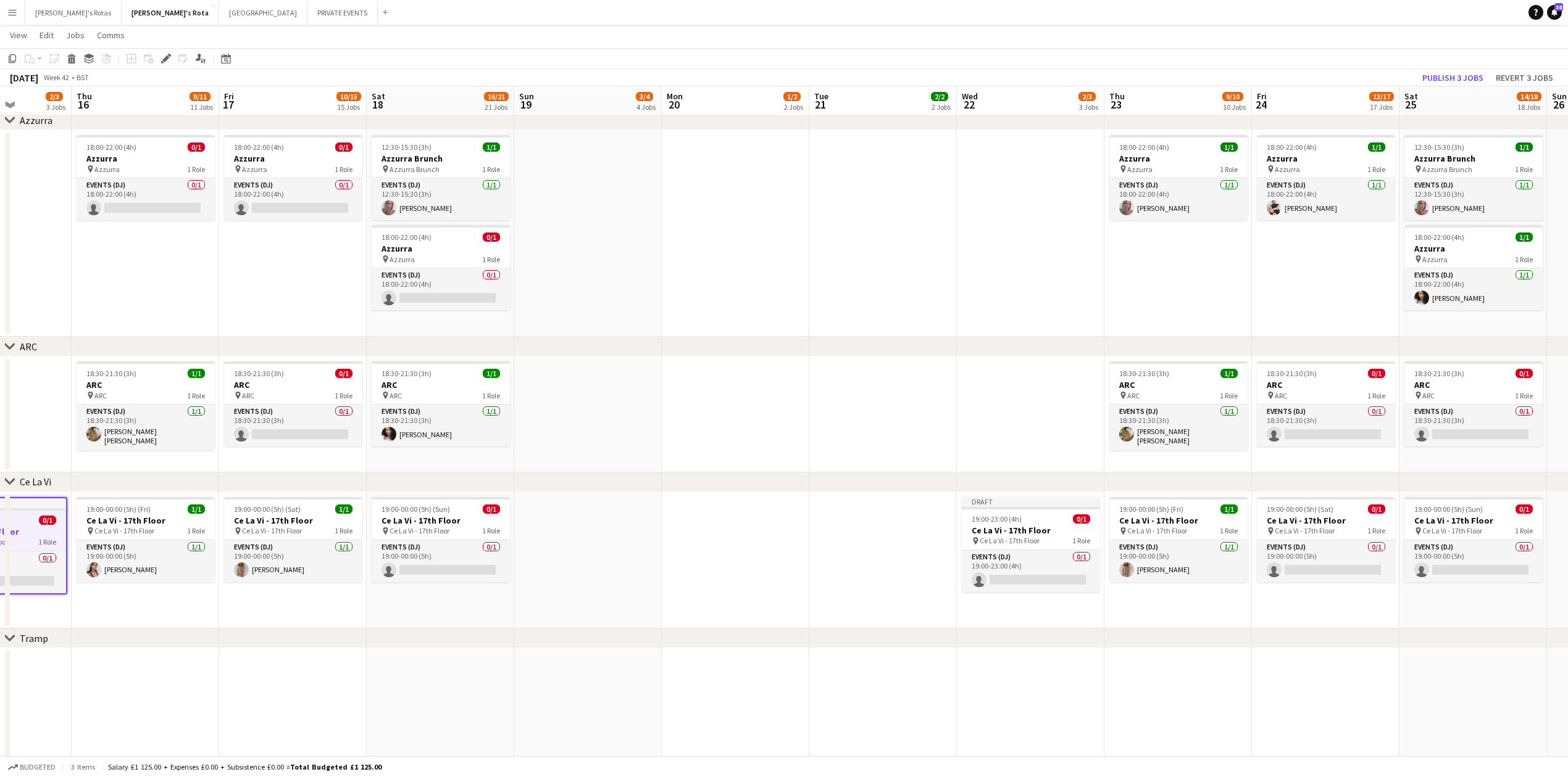
scroll to position [0, 347]
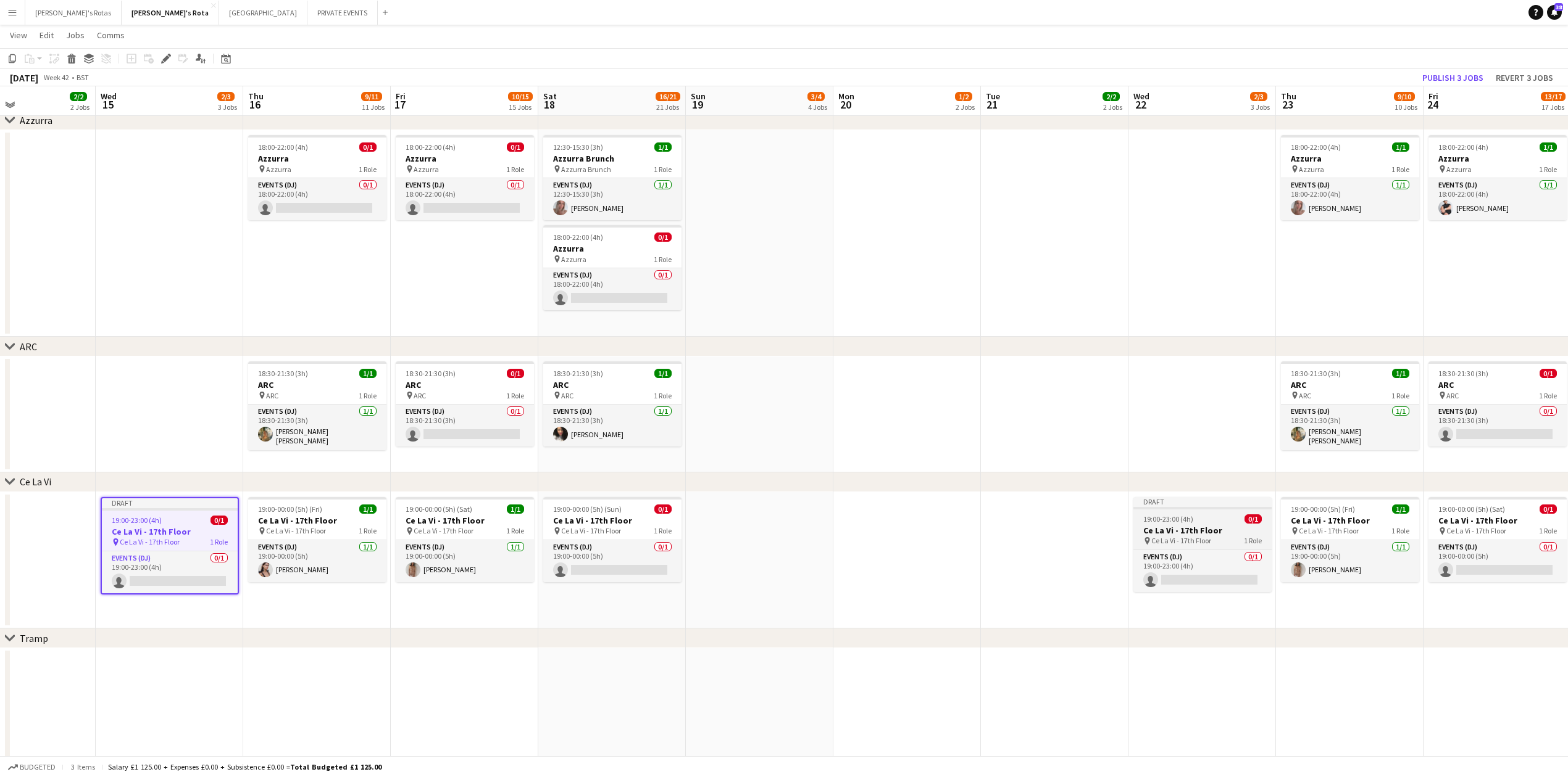
click at [1144, 523] on span "19:00-23:00 (4h)" at bounding box center [1168, 519] width 50 height 9
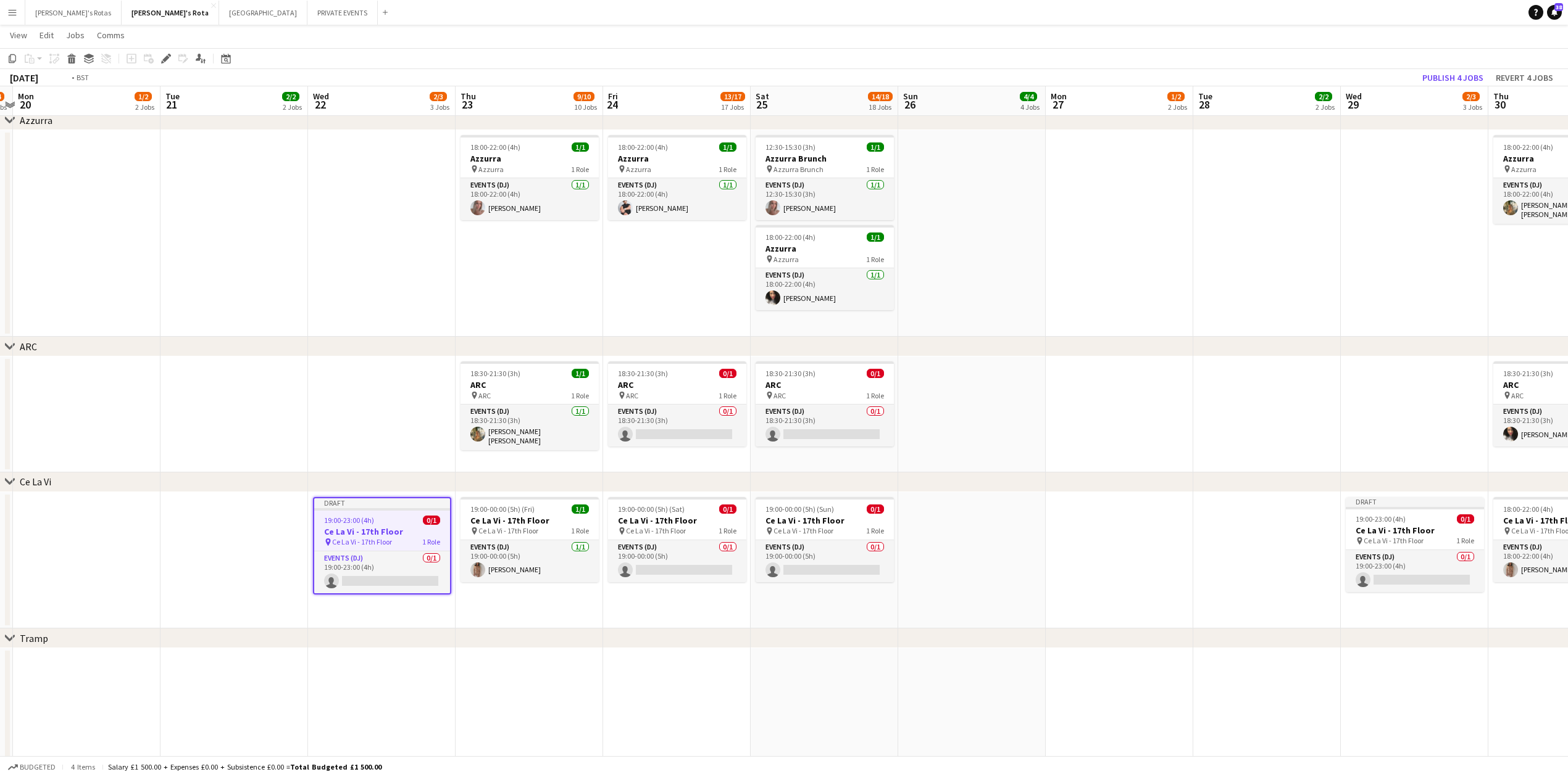
drag, startPoint x: 1299, startPoint y: 684, endPoint x: 596, endPoint y: 645, distance: 704.1
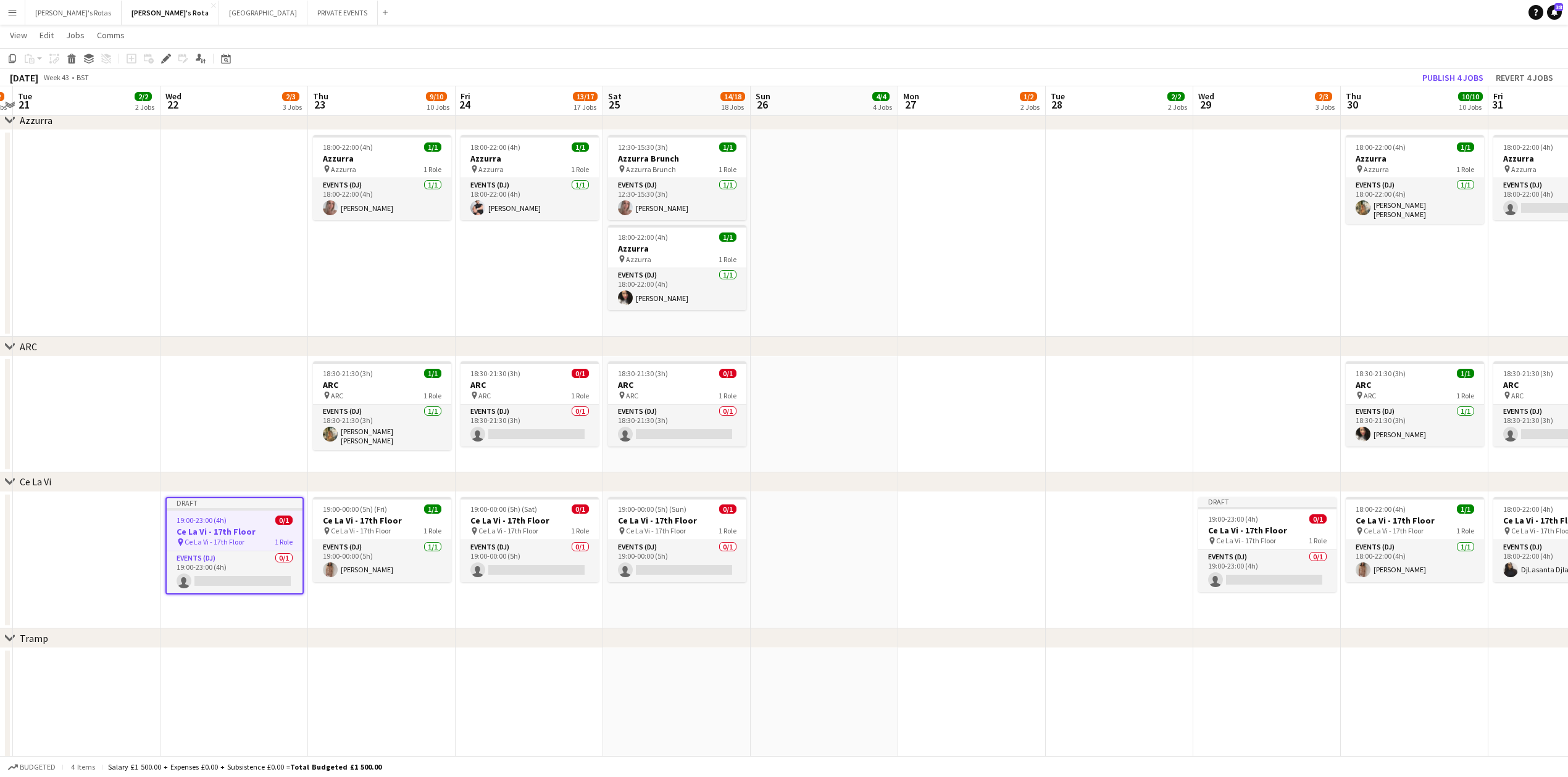
scroll to position [0, 428]
click at [1245, 528] on h3 "Ce La Vi - 17th Floor" at bounding box center [1269, 530] width 138 height 11
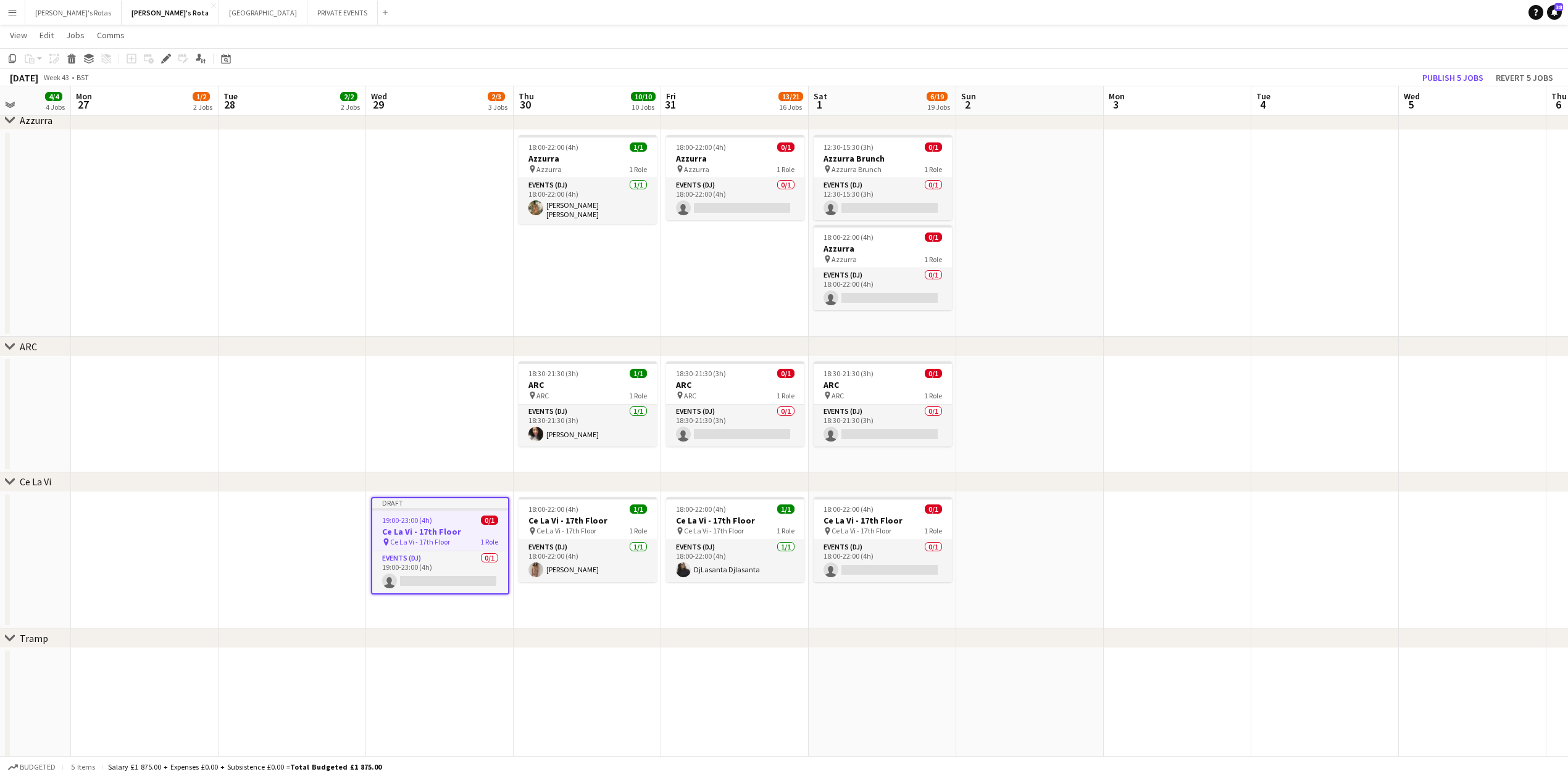
scroll to position [0, 497]
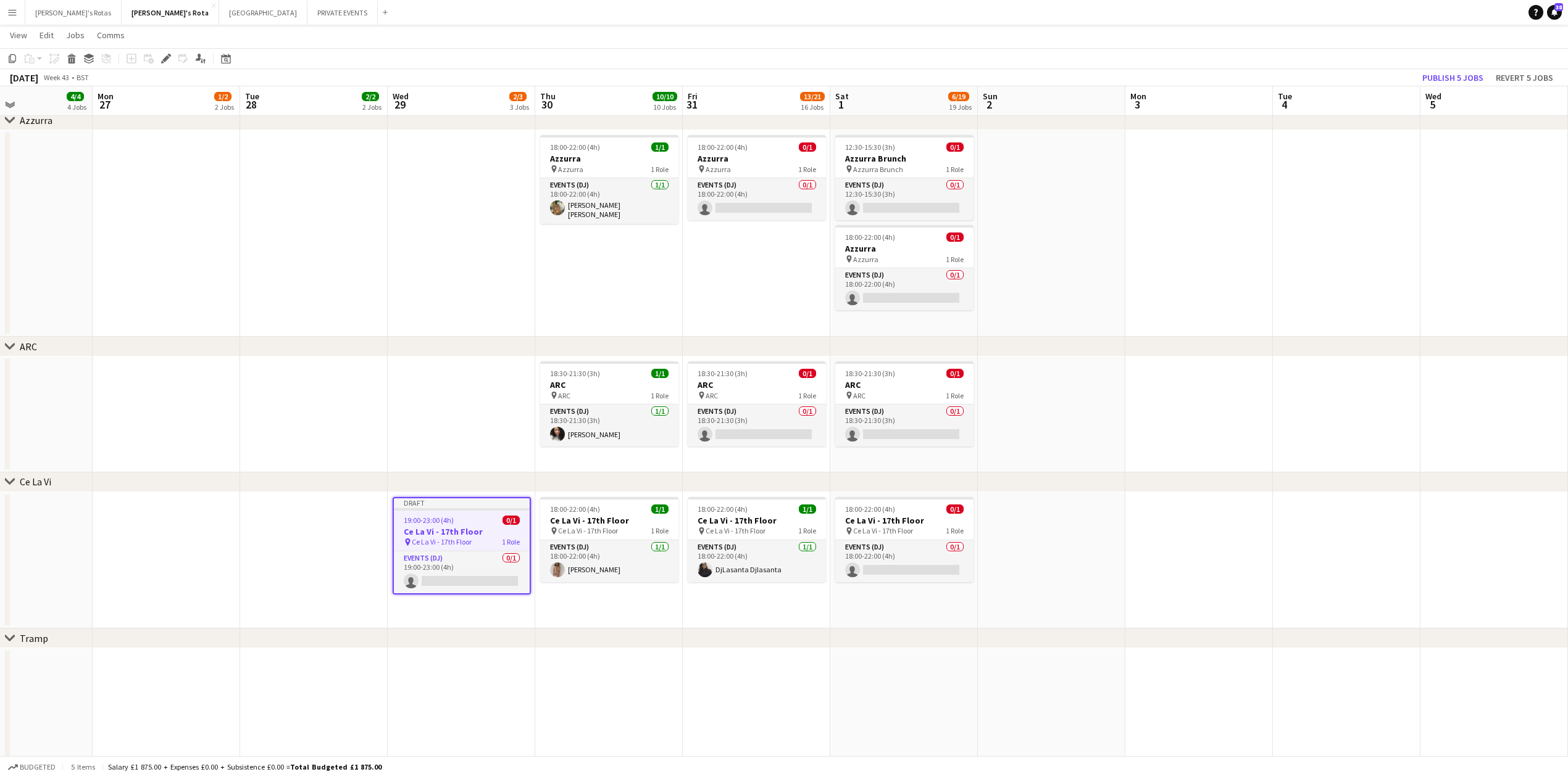
drag, startPoint x: 1434, startPoint y: 672, endPoint x: 628, endPoint y: 680, distance: 806.0
click at [166, 61] on icon "Edit" at bounding box center [166, 58] width 10 height 10
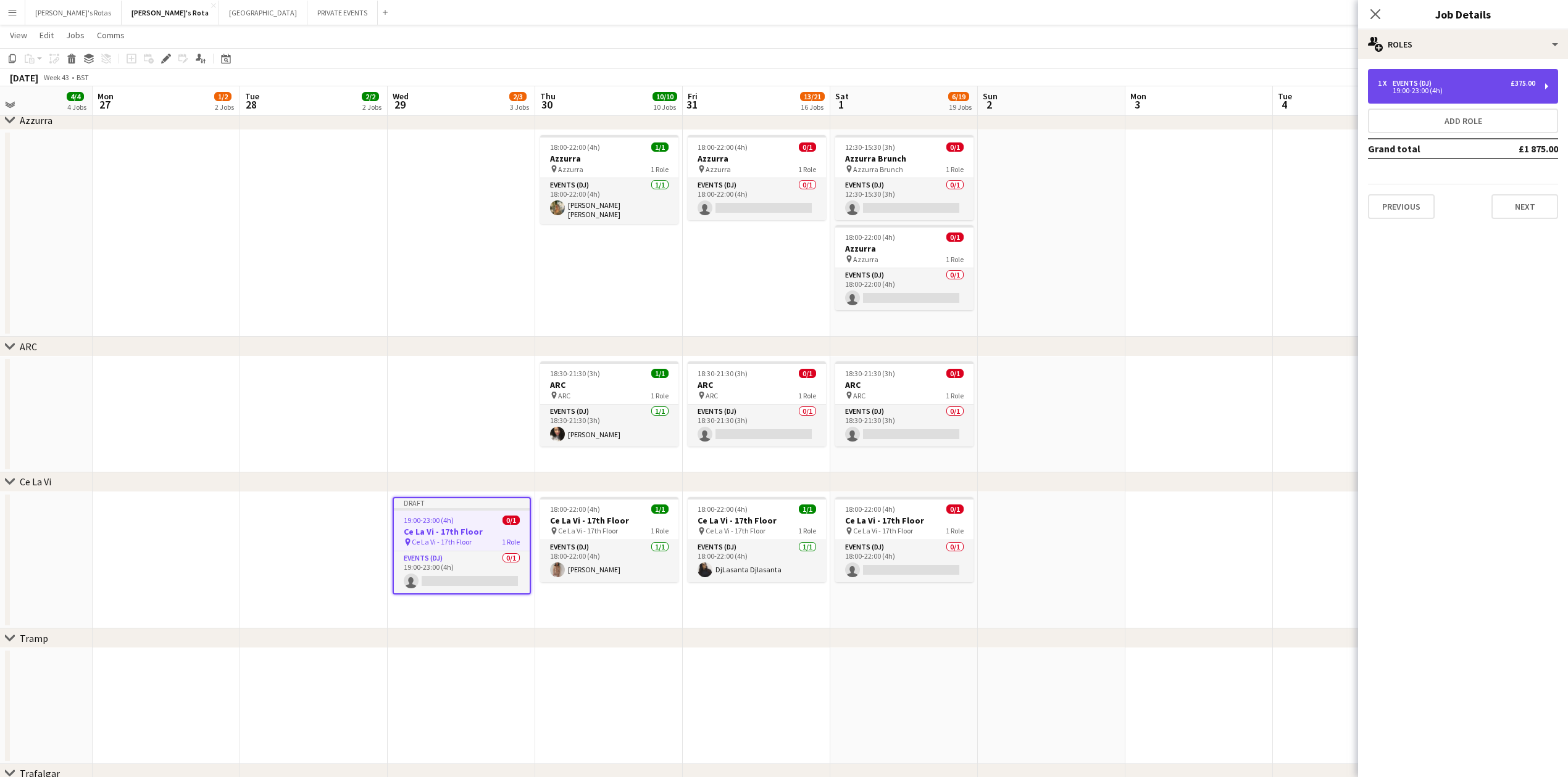
click at [1421, 82] on div "Events (DJ)" at bounding box center [1415, 83] width 44 height 8
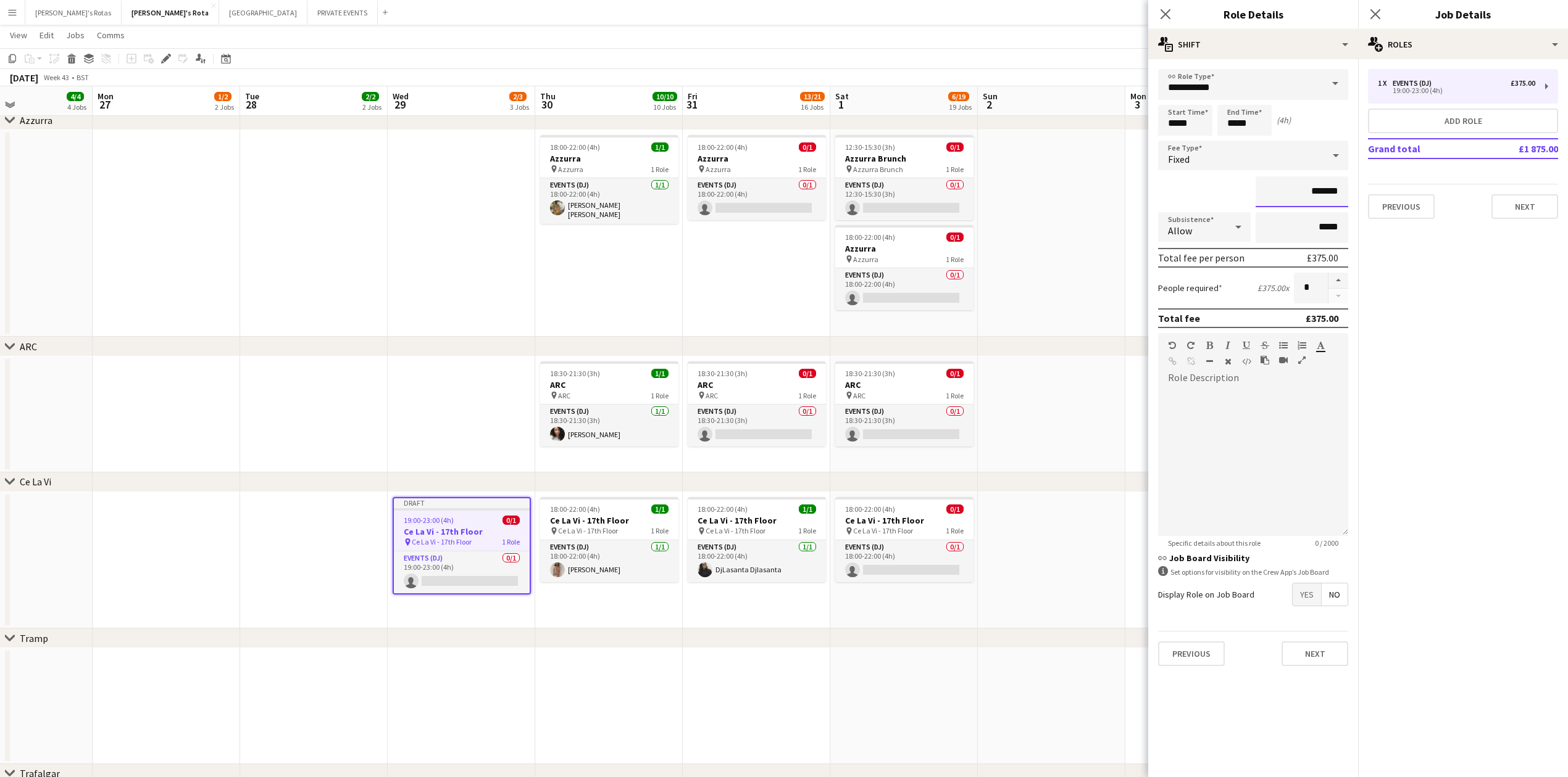
click at [1316, 189] on input "*******" at bounding box center [1302, 192] width 93 height 31
type input "*******"
drag, startPoint x: 1527, startPoint y: 212, endPoint x: 1537, endPoint y: 210, distance: 10.2
click at [1529, 212] on button "Next" at bounding box center [1524, 206] width 67 height 25
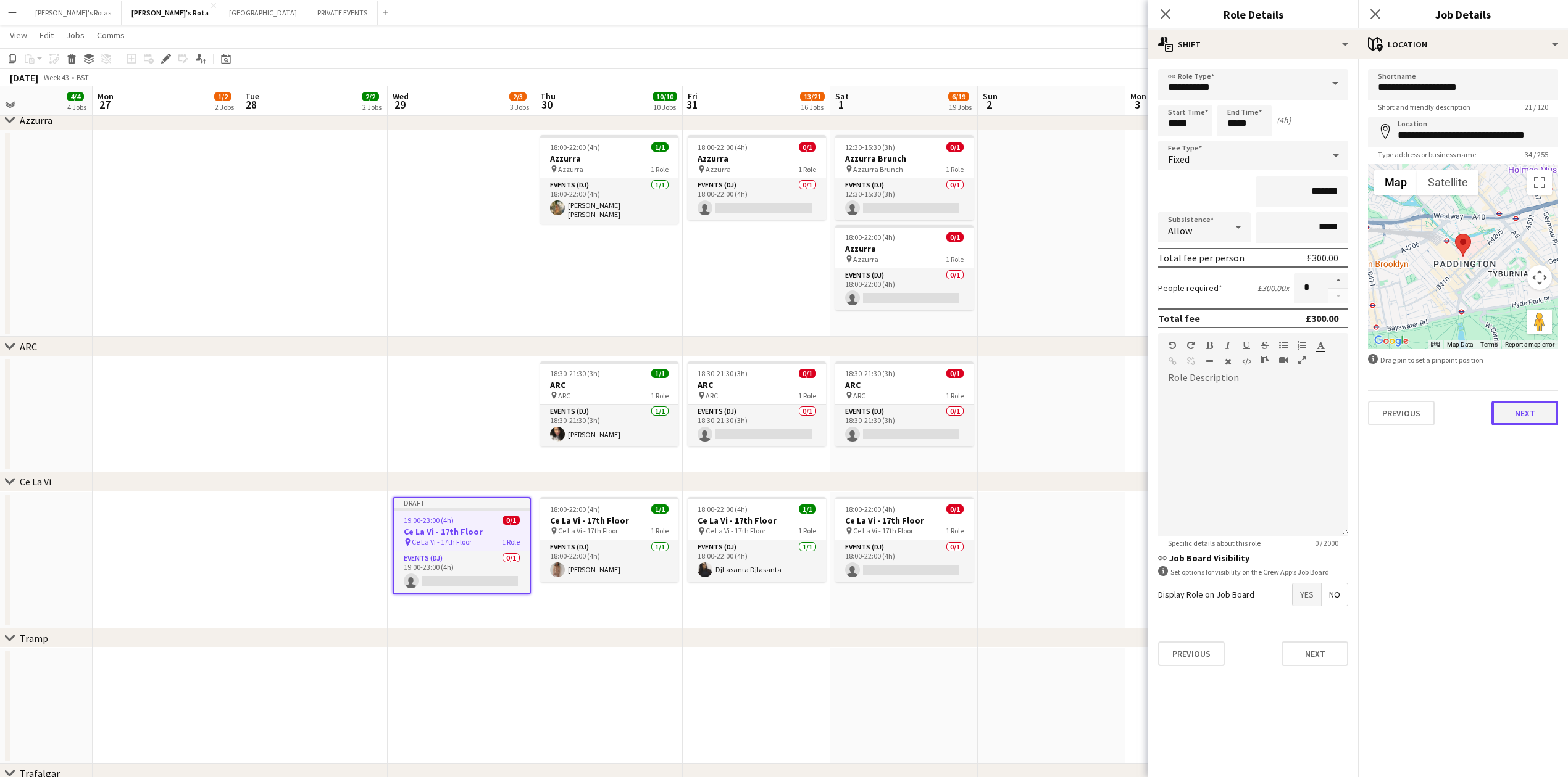
click at [1519, 417] on button "Next" at bounding box center [1524, 413] width 67 height 25
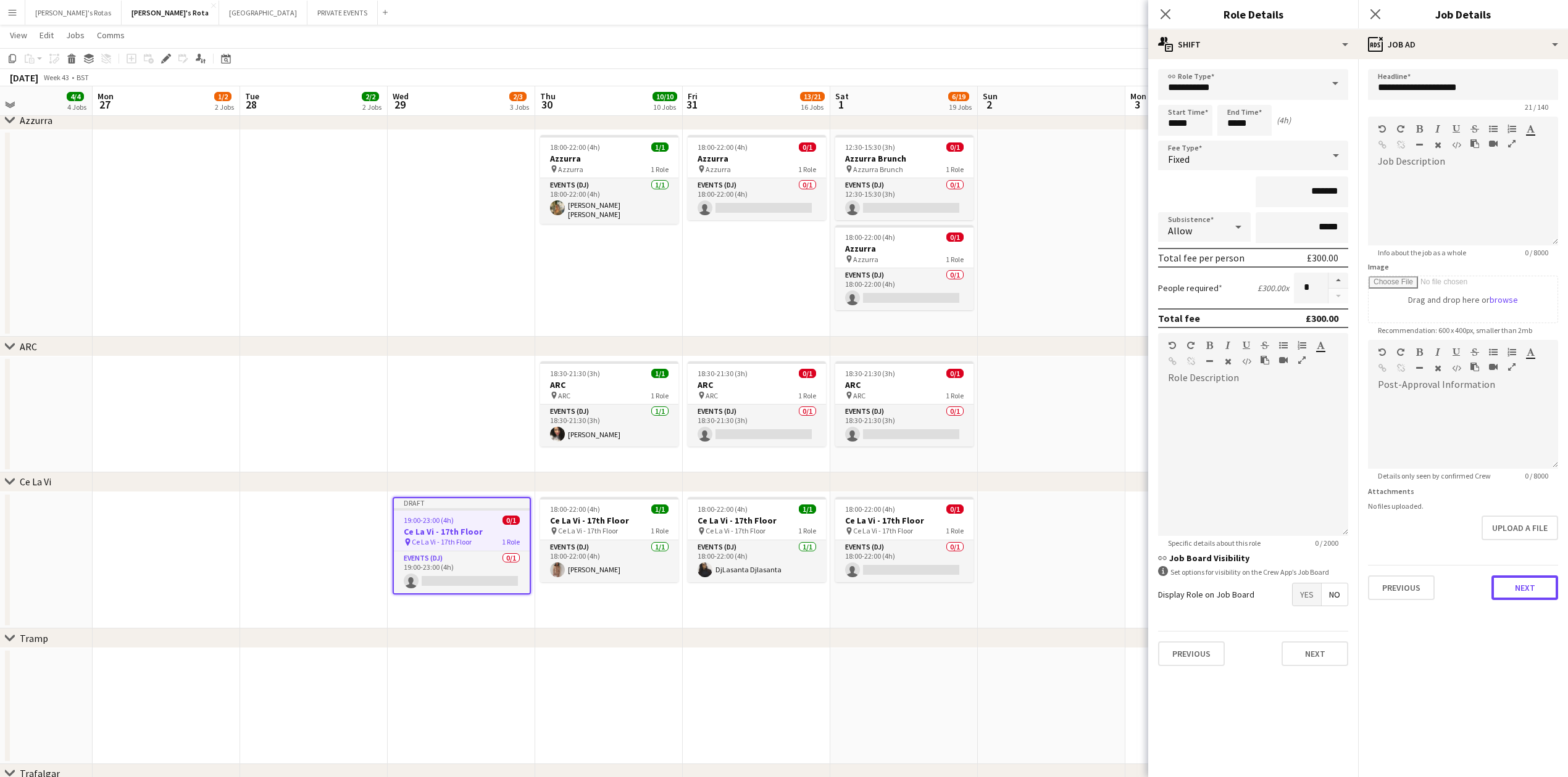
click at [1507, 588] on button "Next" at bounding box center [1524, 588] width 67 height 25
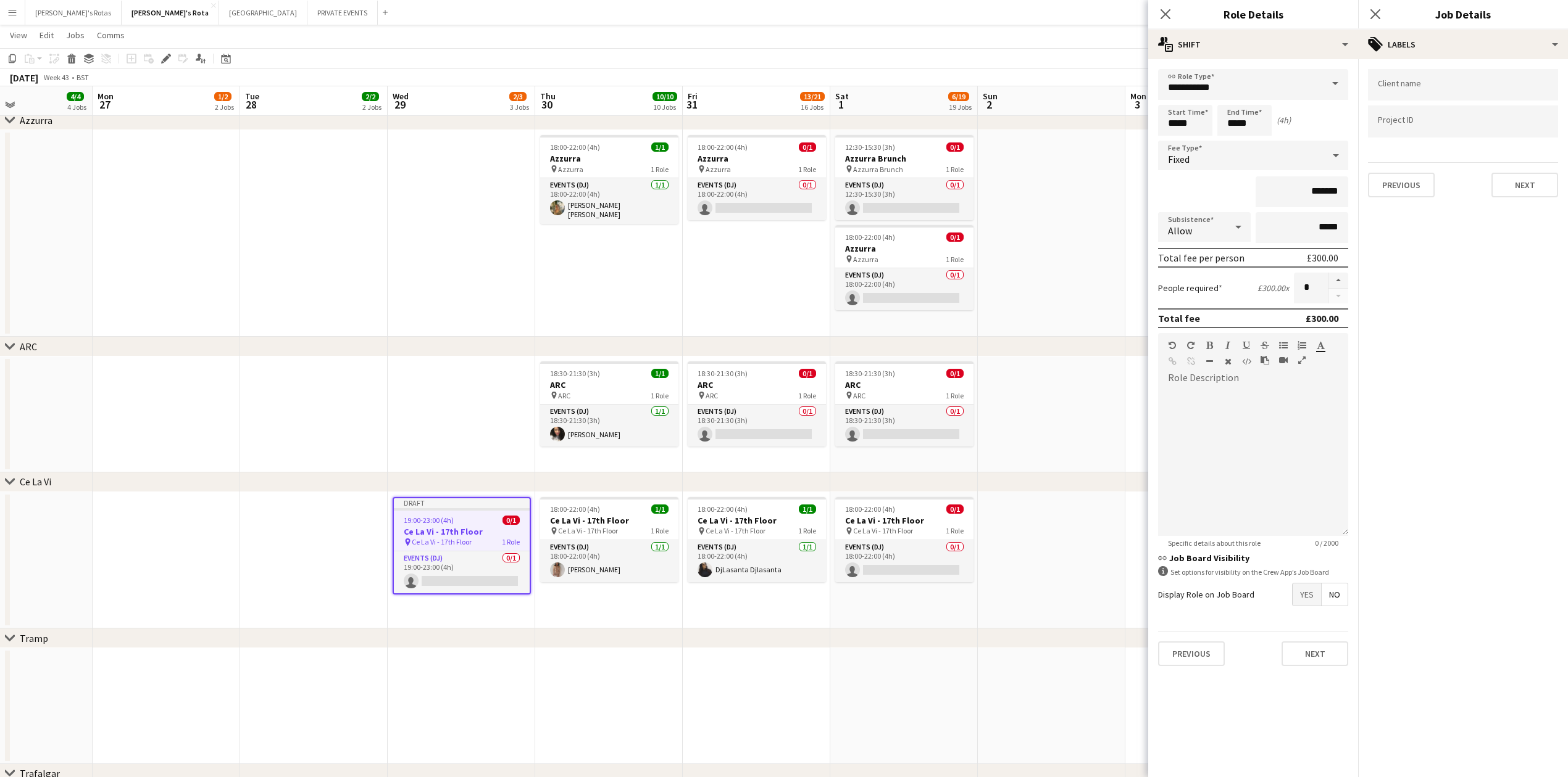
click at [1529, 198] on div "Client name Project ID Previous Next" at bounding box center [1463, 133] width 210 height 148
click at [1529, 193] on button "Next" at bounding box center [1524, 185] width 67 height 25
click at [1512, 124] on button "Next" at bounding box center [1524, 127] width 67 height 25
click at [1535, 249] on button "Next" at bounding box center [1524, 257] width 67 height 25
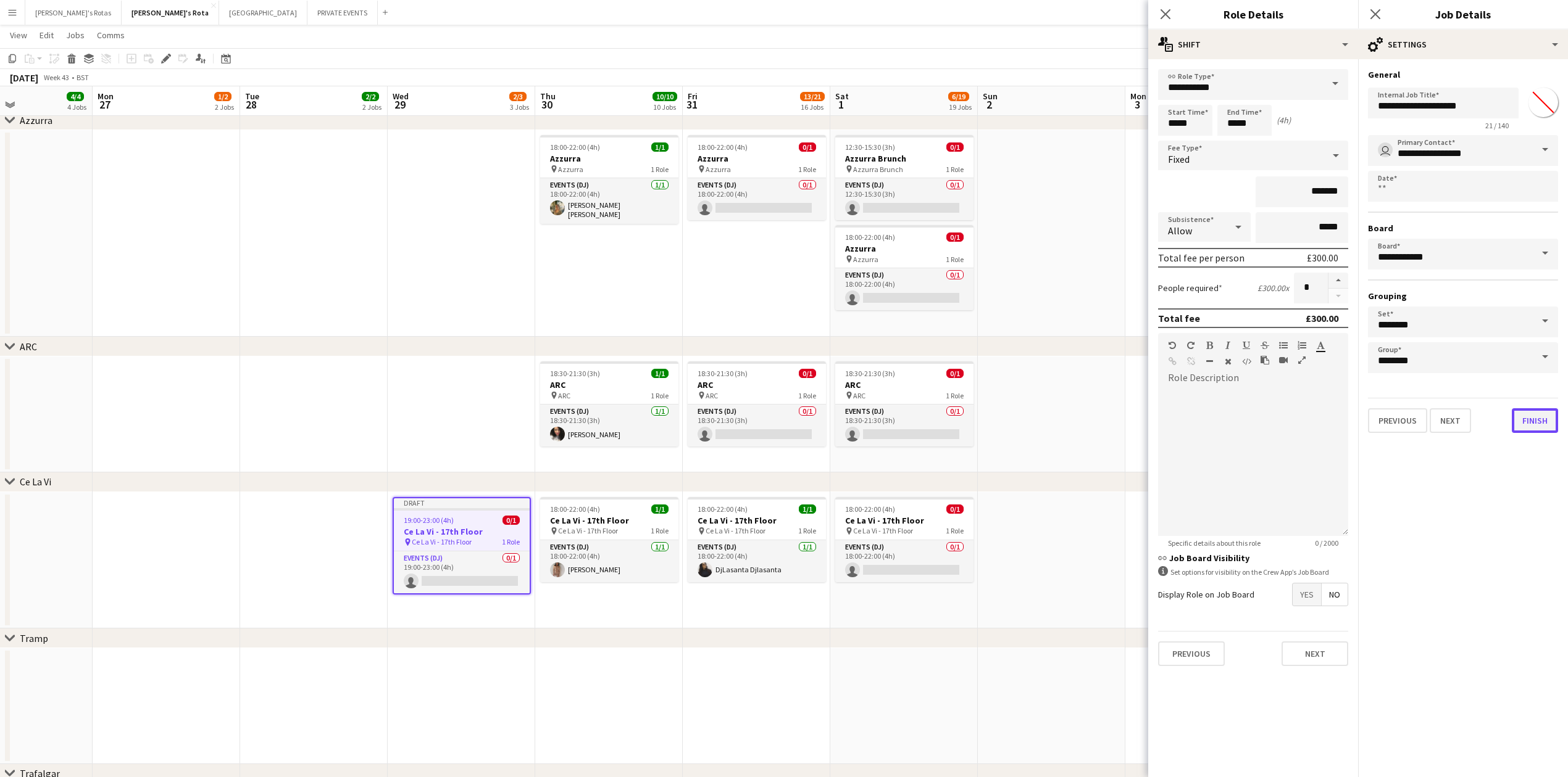
click at [1541, 423] on button "Finish" at bounding box center [1535, 420] width 46 height 25
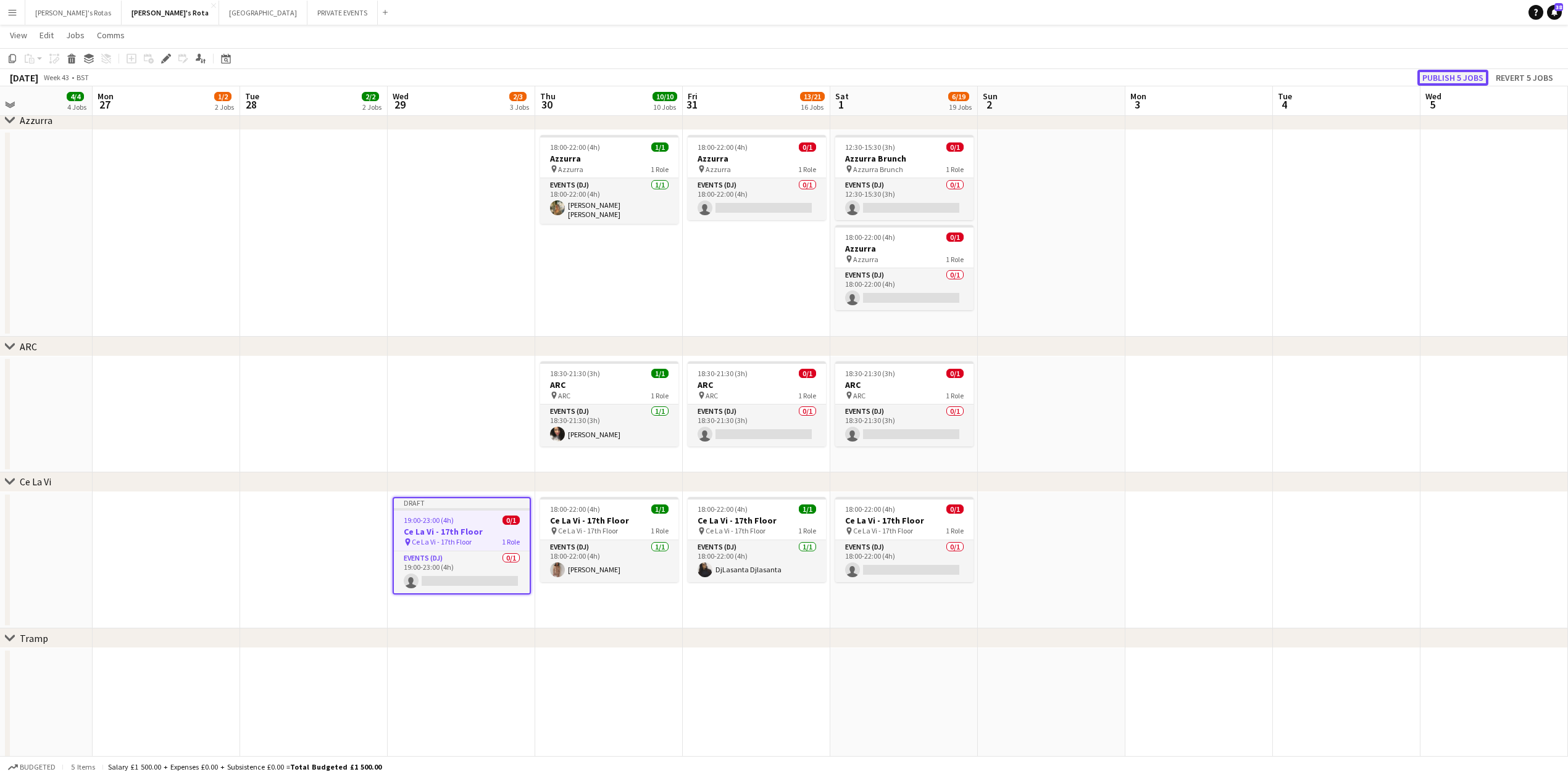
click at [1444, 77] on button "Publish 5 jobs" at bounding box center [1453, 77] width 71 height 16
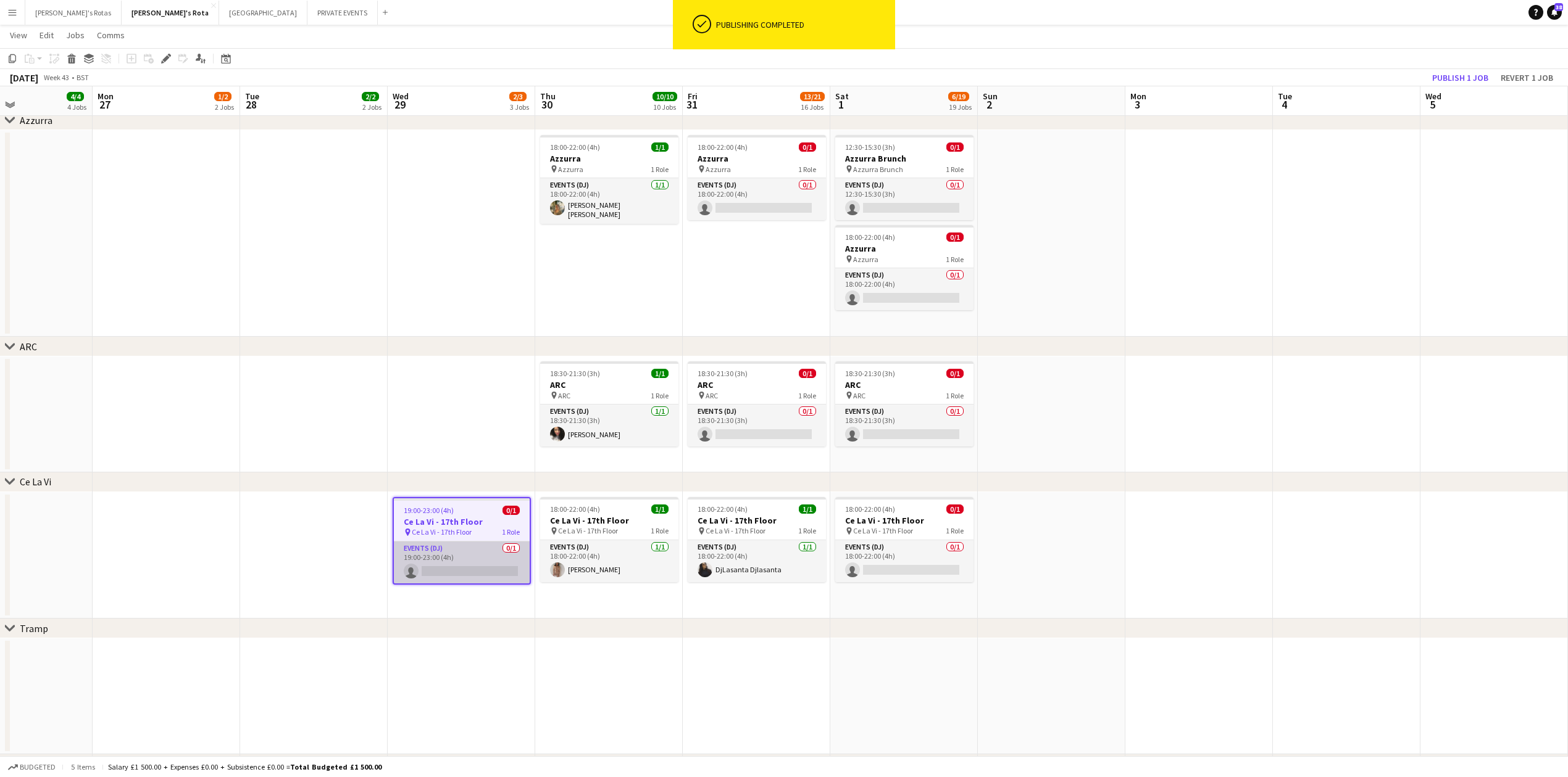
click at [470, 551] on app-card-role "Events (DJ) 0/1 19:00-23:00 (4h) single-neutral-actions" at bounding box center [461, 562] width 136 height 42
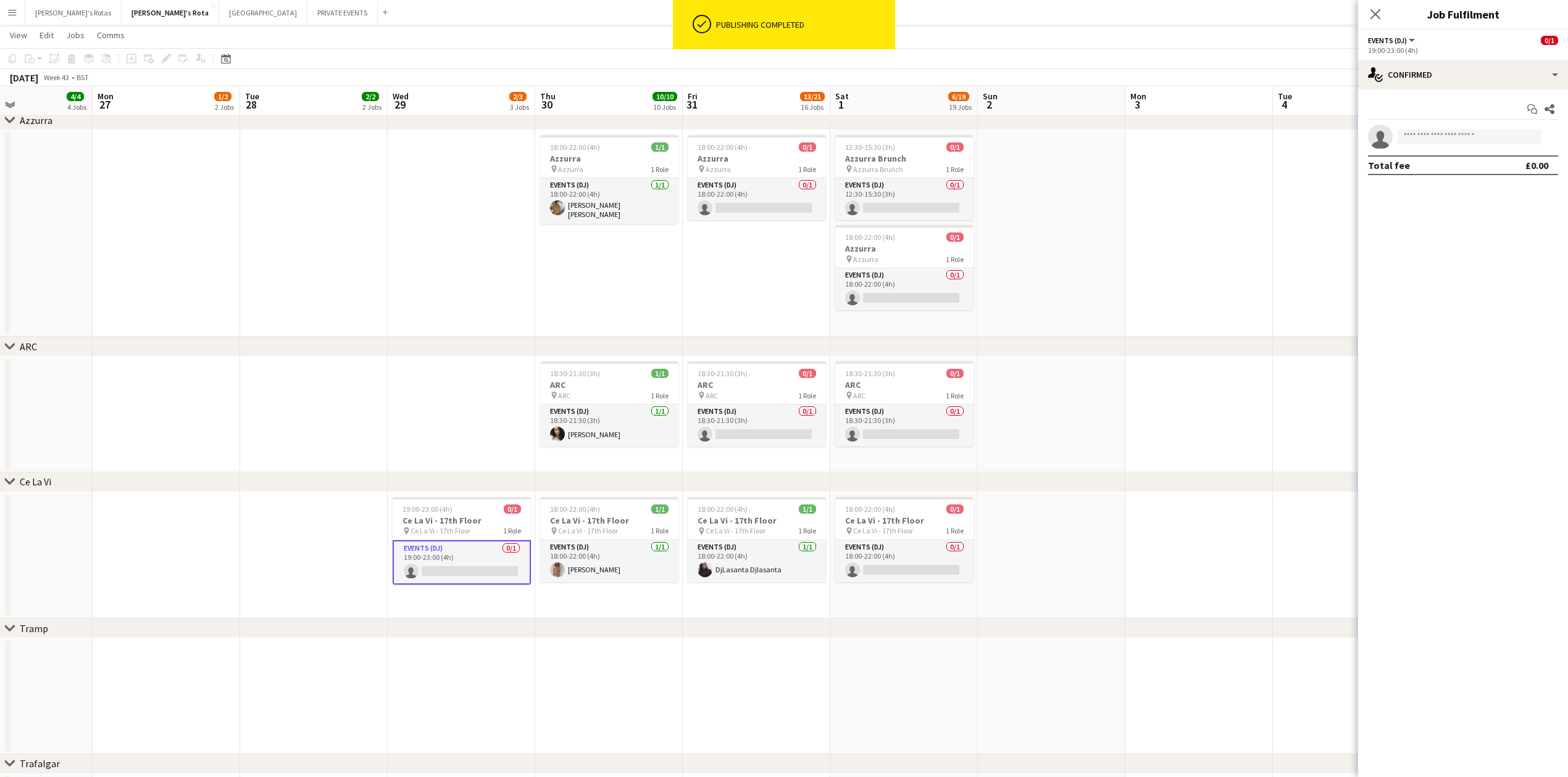
click at [310, 430] on app-date-cell at bounding box center [314, 414] width 147 height 116
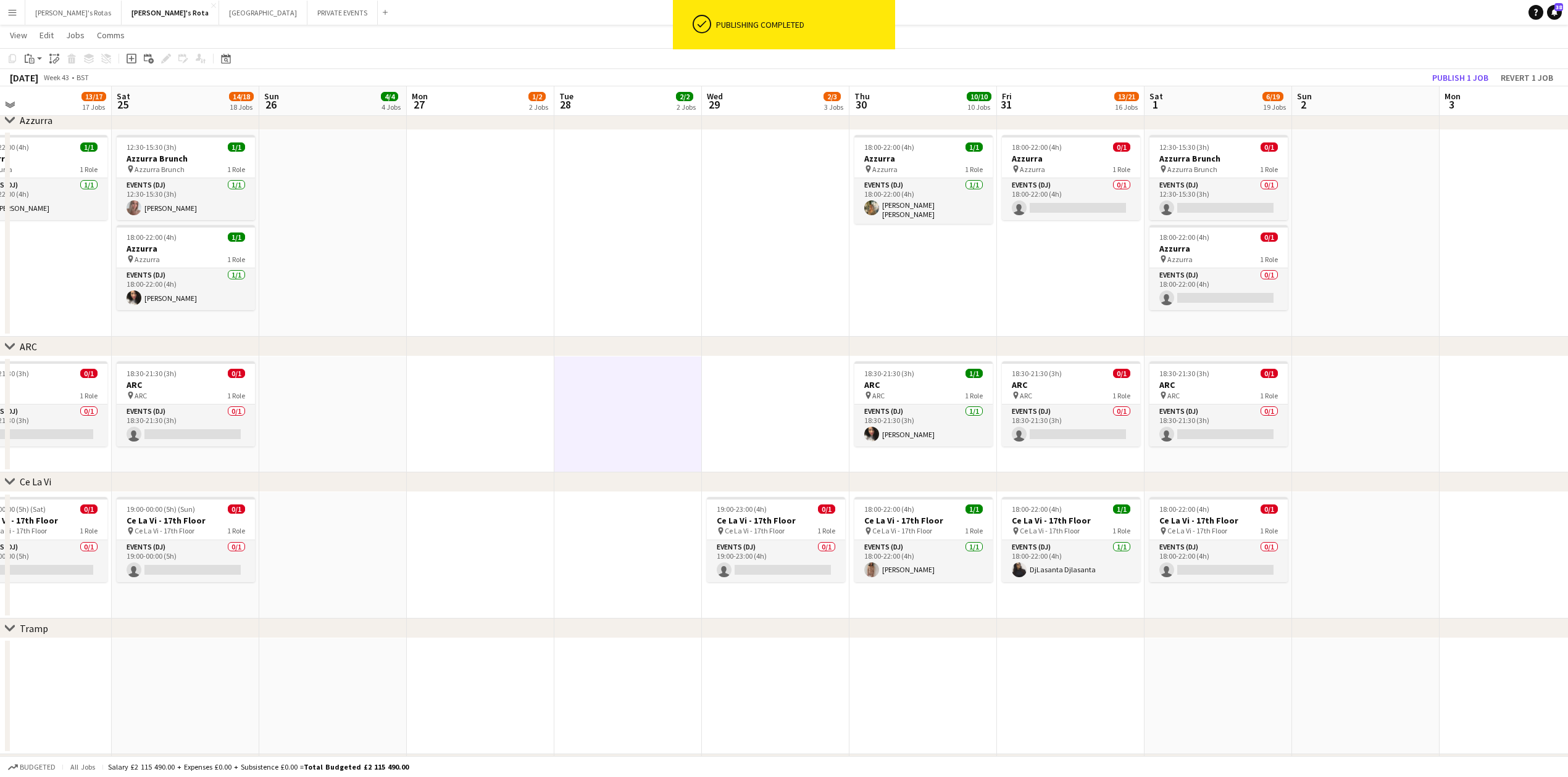
drag, startPoint x: 228, startPoint y: 472, endPoint x: 1170, endPoint y: 418, distance: 943.5
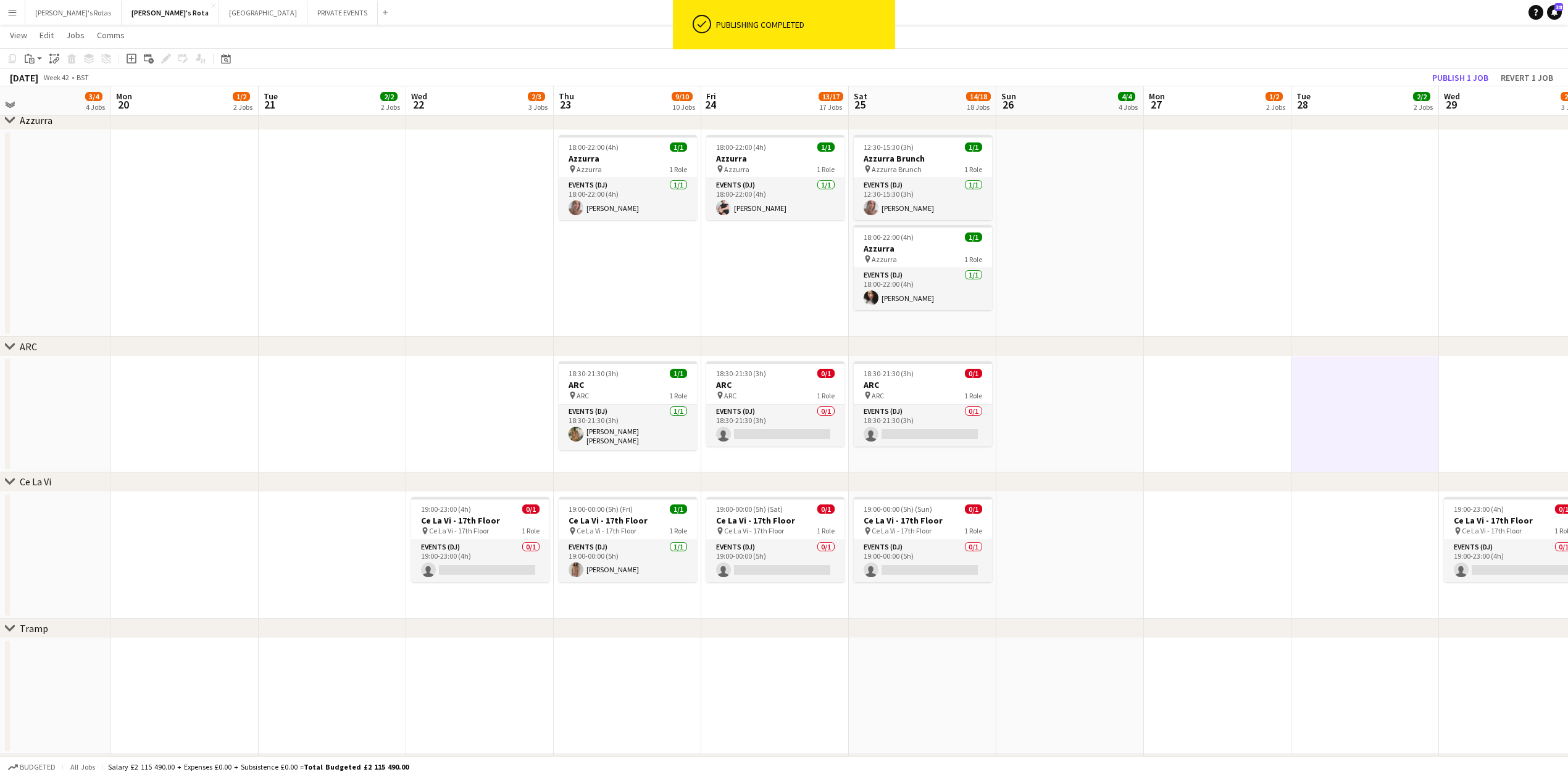
scroll to position [0, 0]
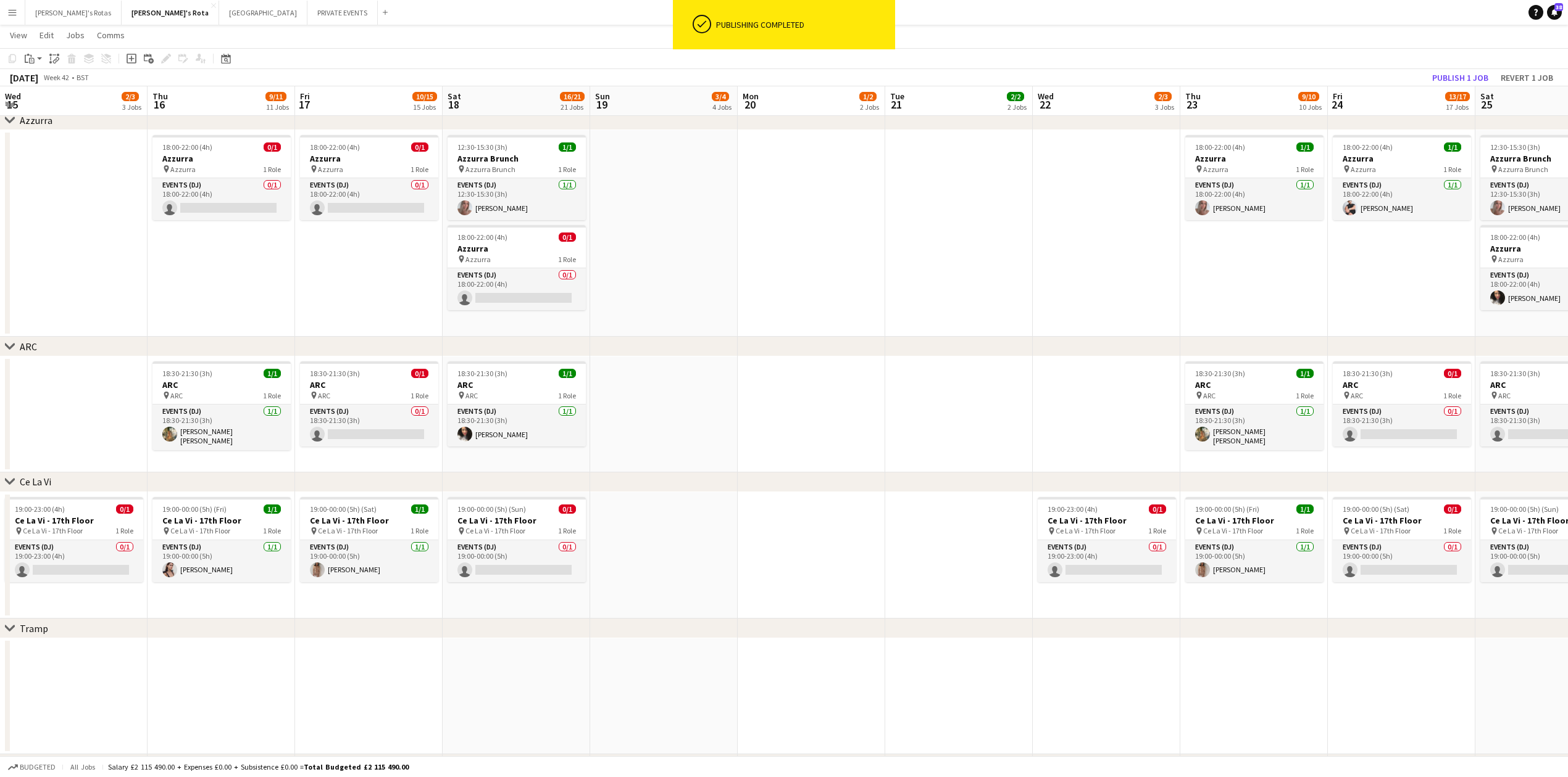
drag, startPoint x: 79, startPoint y: 398, endPoint x: 721, endPoint y: 84, distance: 714.7
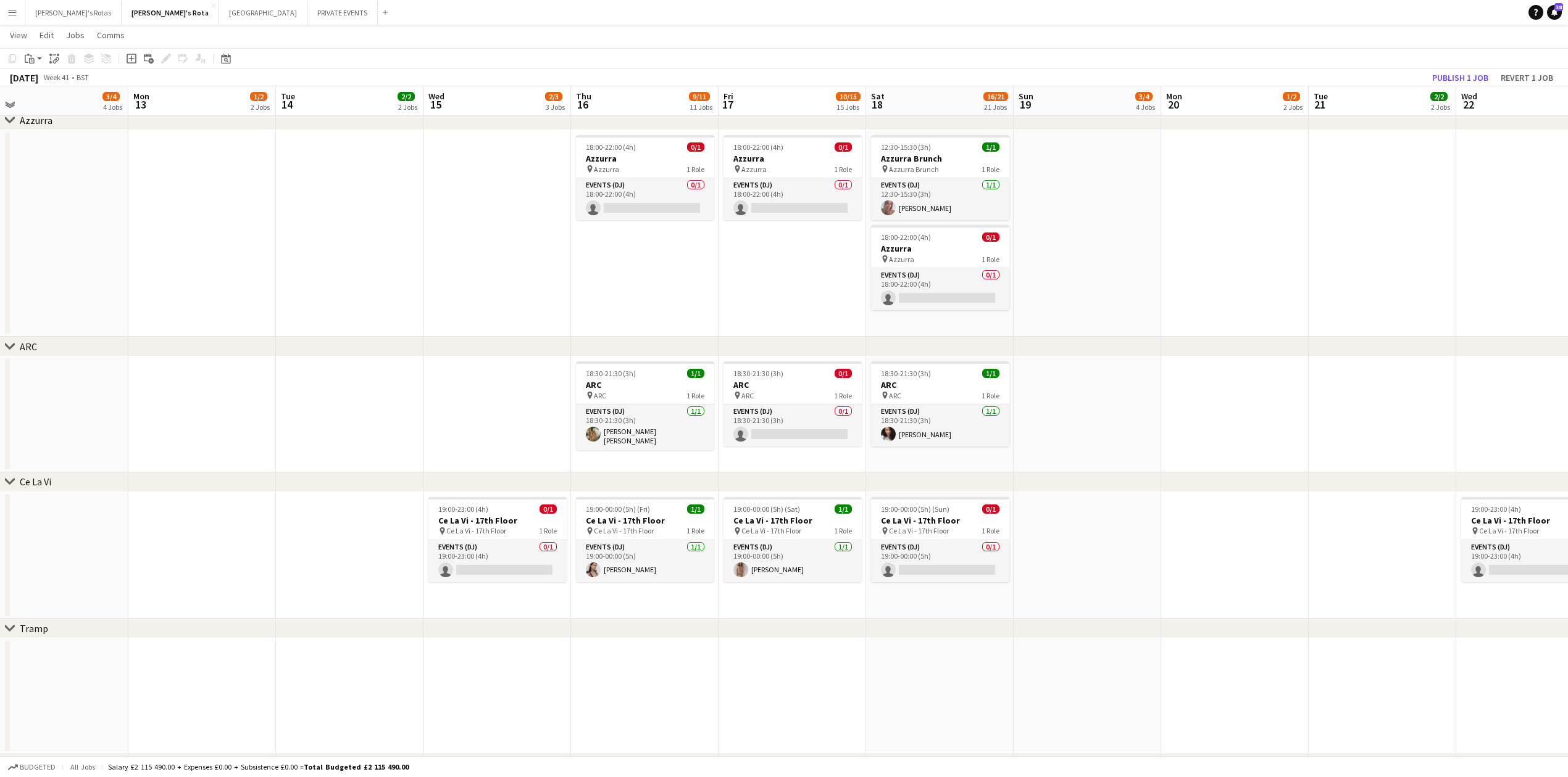
drag, startPoint x: 262, startPoint y: 482, endPoint x: 873, endPoint y: 482, distance: 611.0
click at [1055, 490] on div "chevron-right Ce La Vi" at bounding box center [784, 482] width 1568 height 20
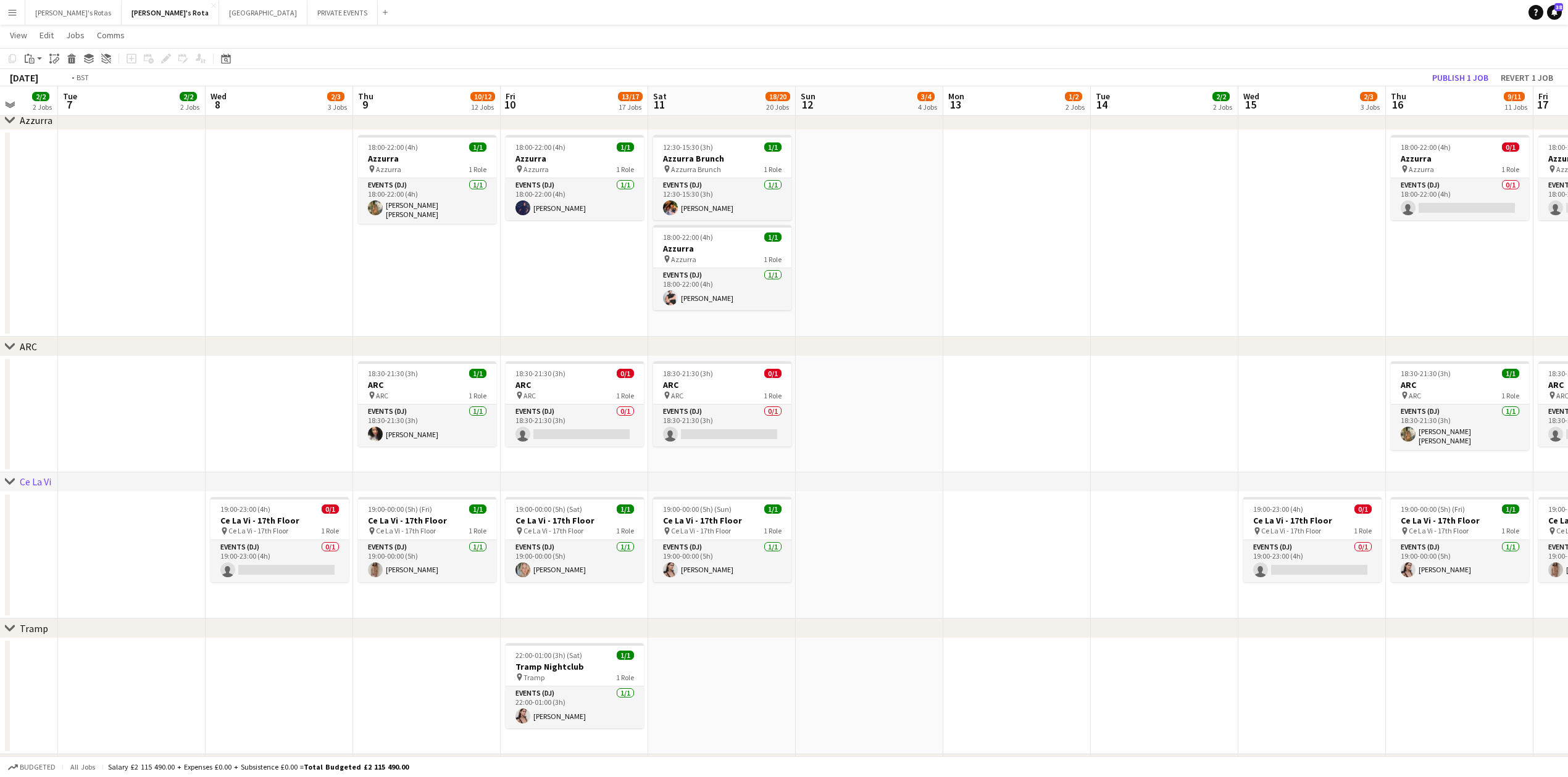
drag, startPoint x: 385, startPoint y: 505, endPoint x: 1299, endPoint y: 430, distance: 917.1
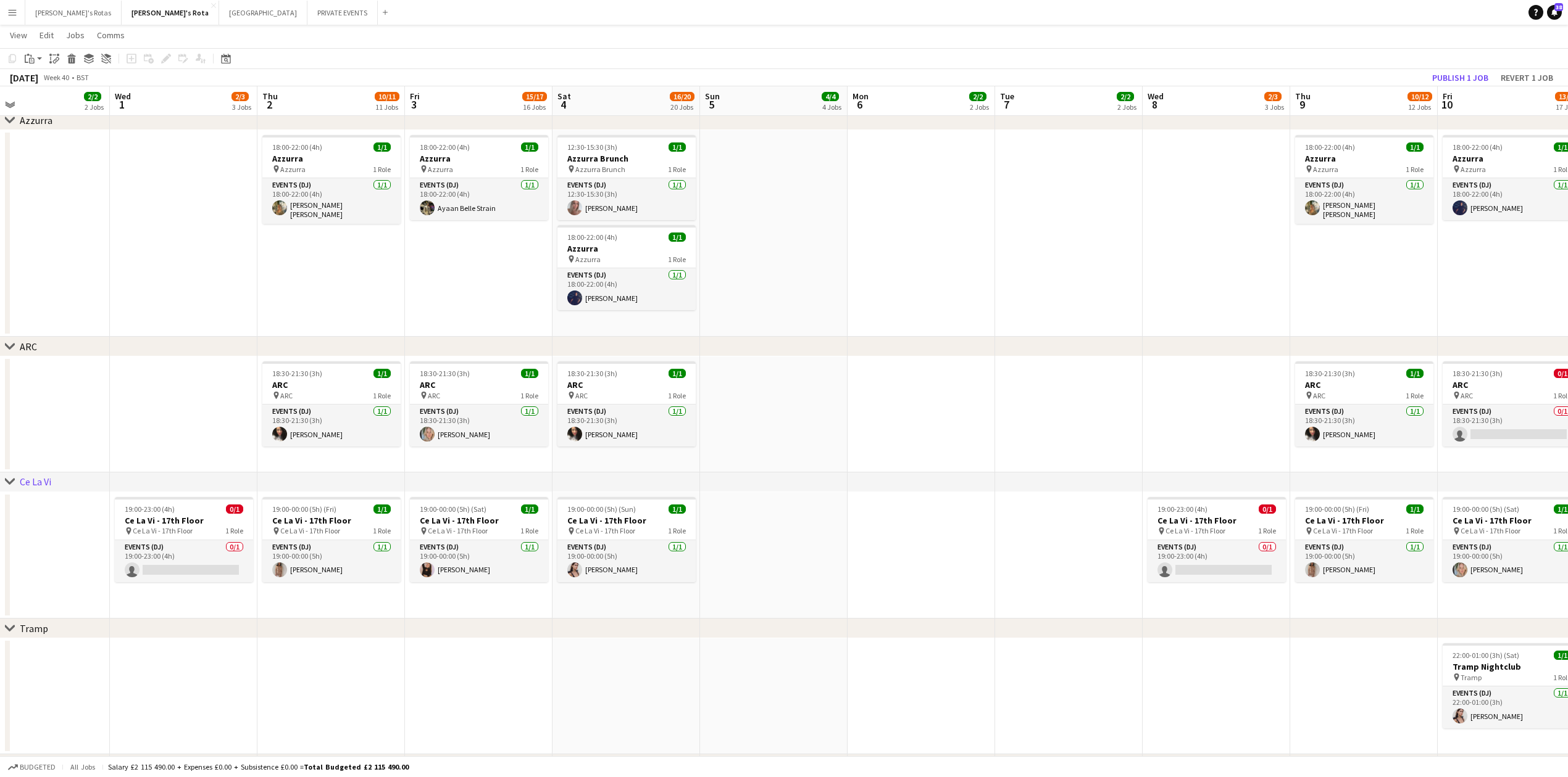
drag, startPoint x: 223, startPoint y: 525, endPoint x: 1020, endPoint y: 489, distance: 797.8
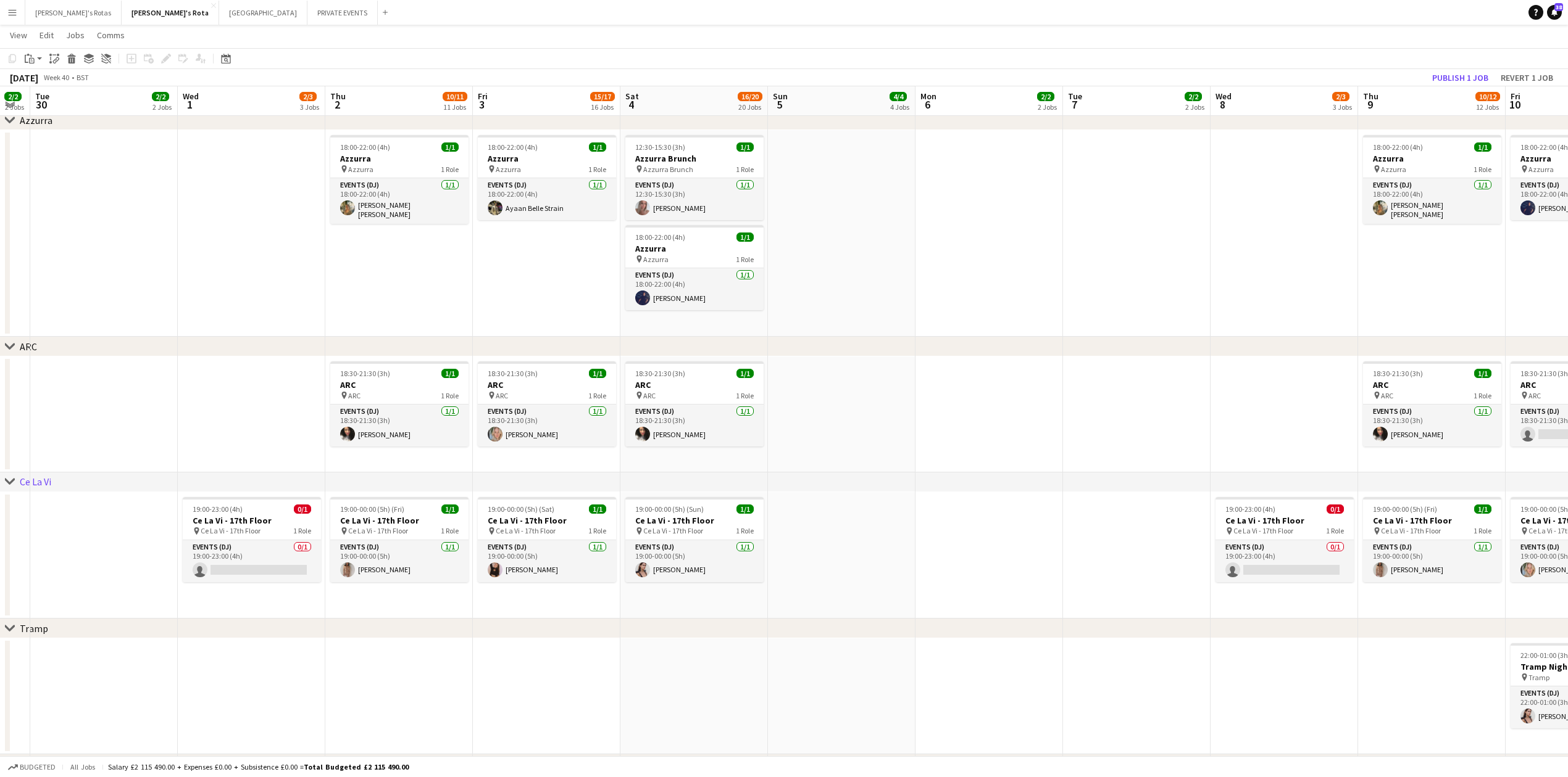
drag, startPoint x: 85, startPoint y: 480, endPoint x: 400, endPoint y: 480, distance: 315.0
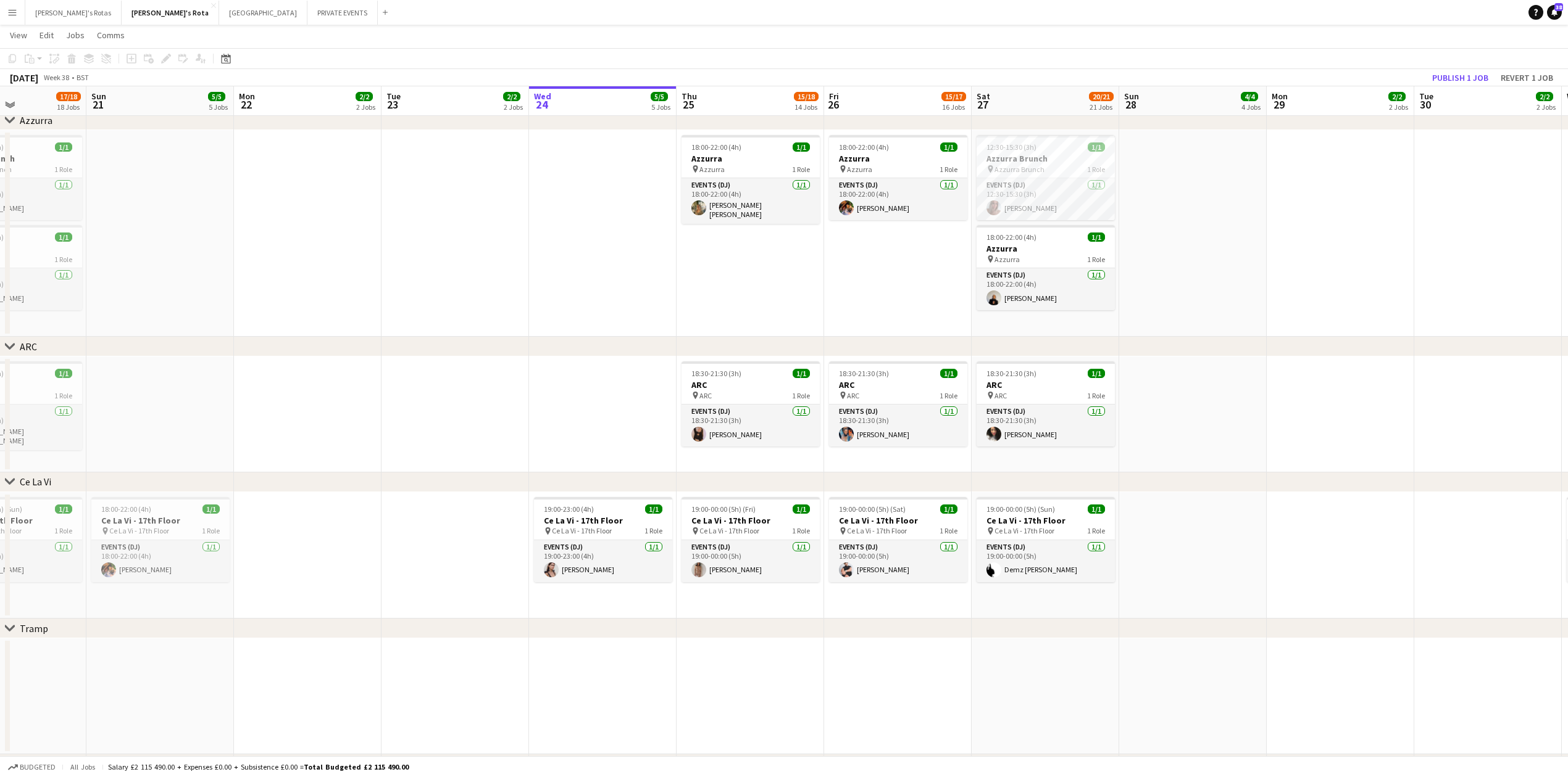
scroll to position [0, 435]
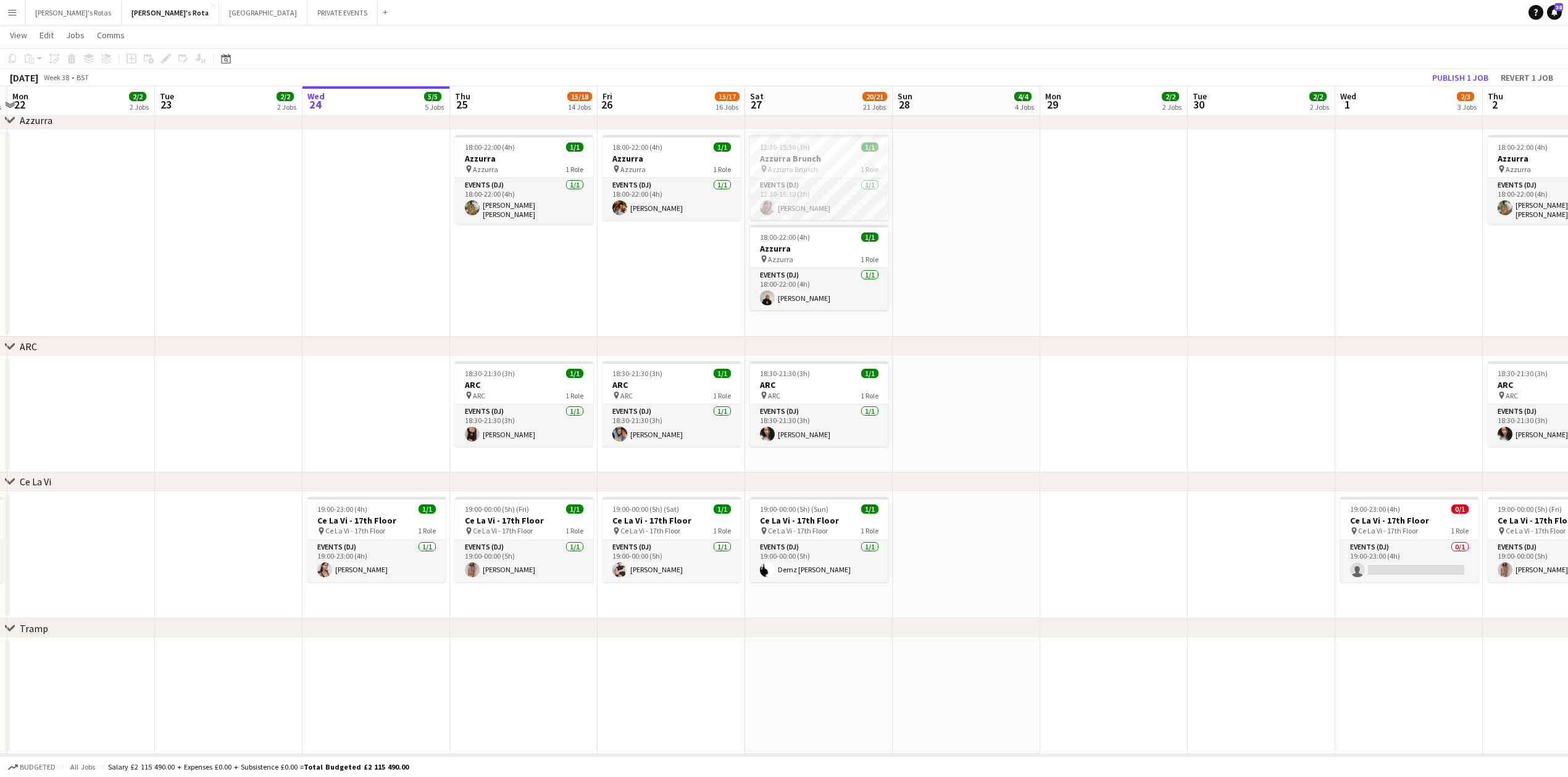
drag, startPoint x: 139, startPoint y: 369, endPoint x: 1384, endPoint y: 341, distance: 1245.3
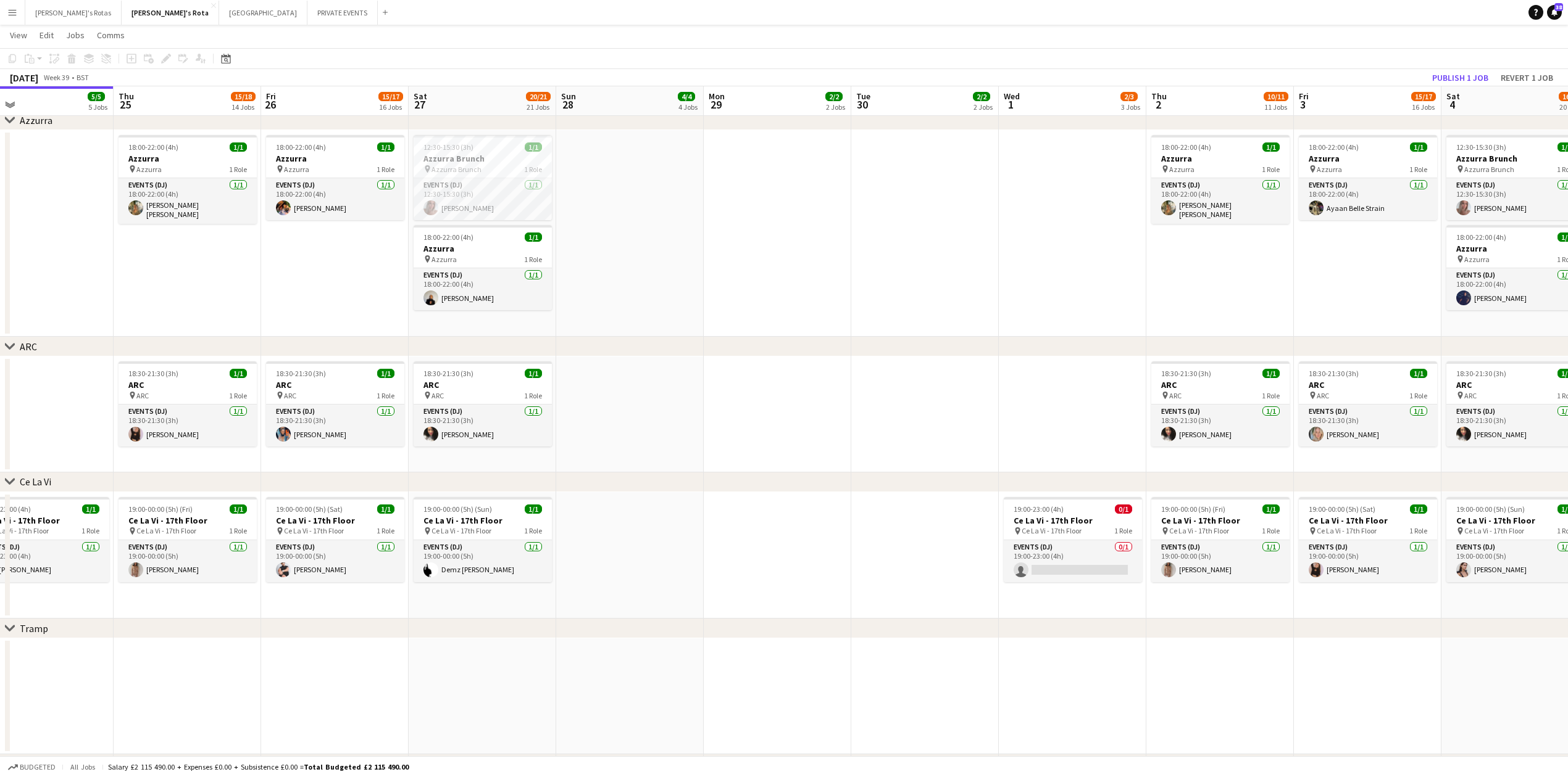
scroll to position [0, 532]
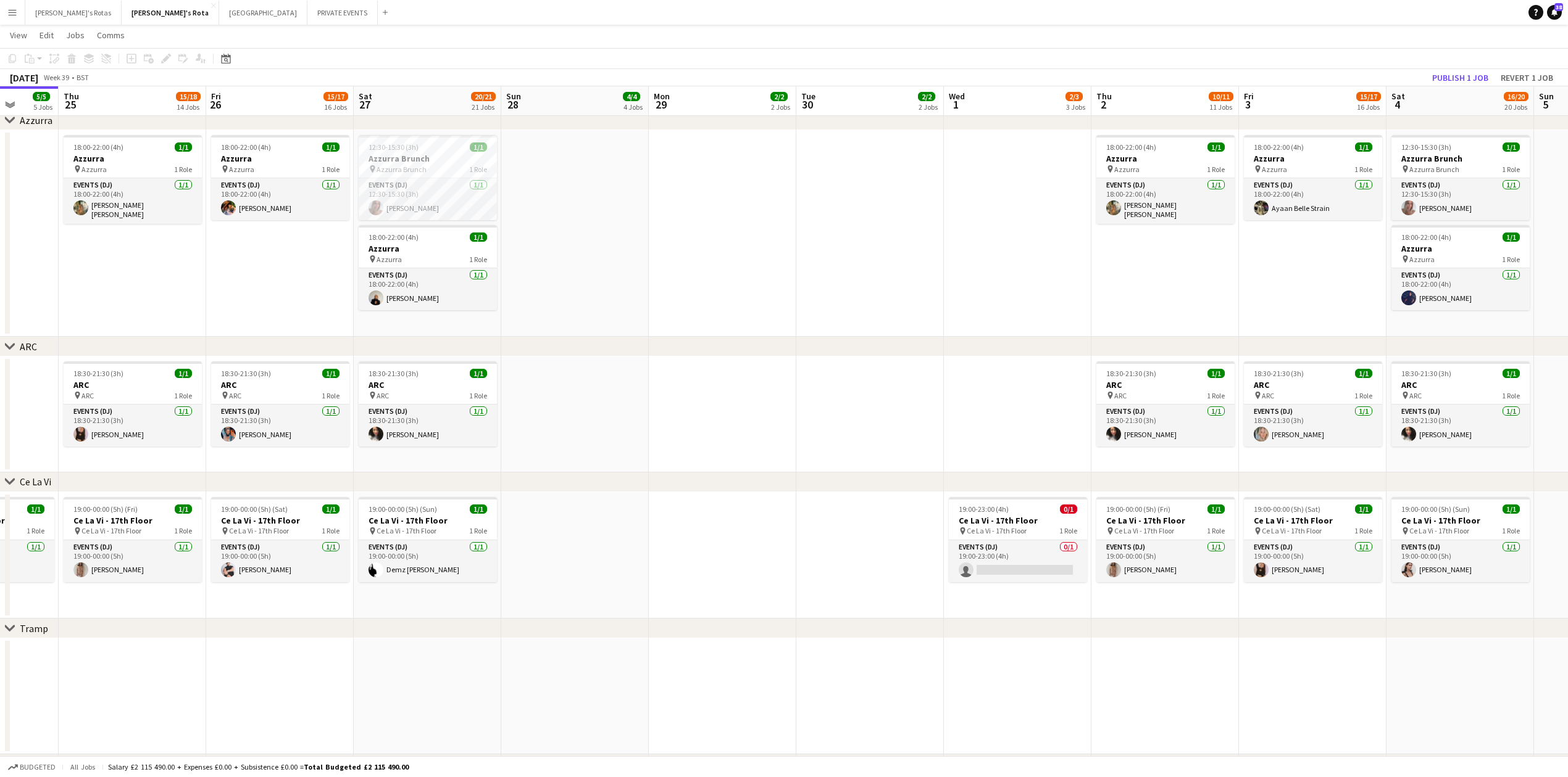
drag, startPoint x: 1148, startPoint y: 448, endPoint x: 519, endPoint y: 479, distance: 629.8
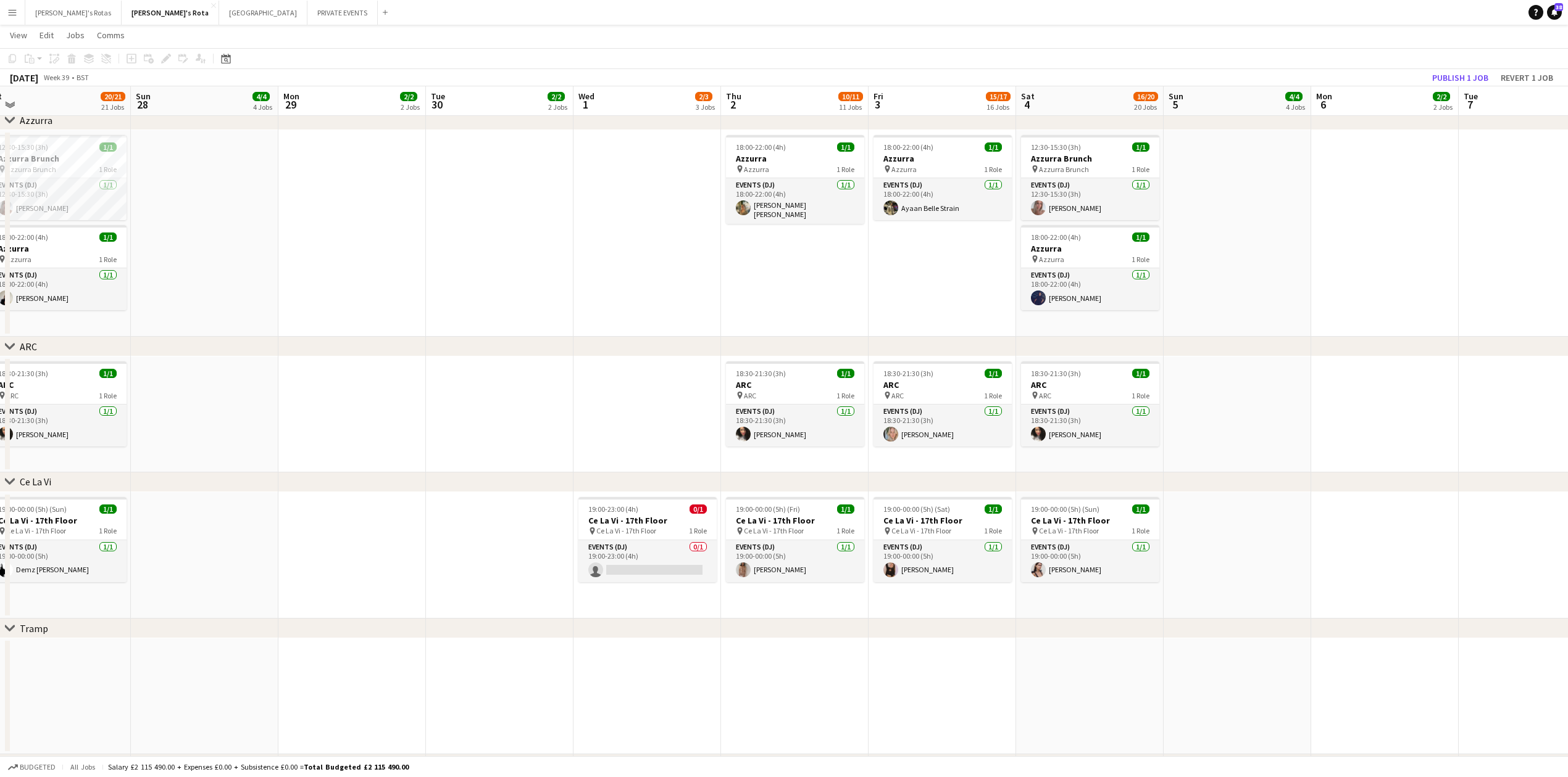
scroll to position [0, 479]
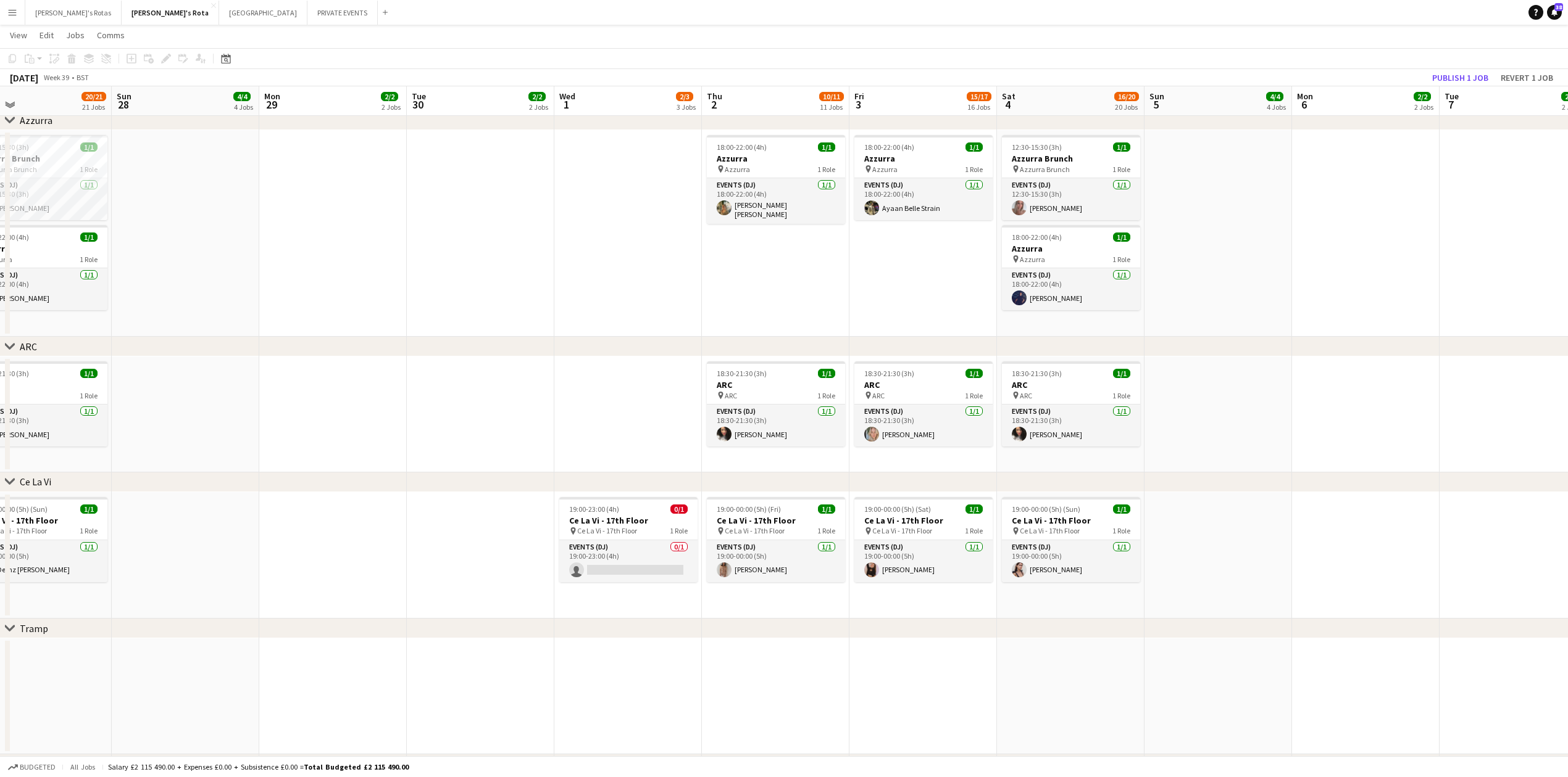
drag, startPoint x: 876, startPoint y: 379, endPoint x: 576, endPoint y: 396, distance: 300.5
click at [623, 551] on app-card-role "Events (DJ) 0/1 19:00-23:00 (4h) single-neutral-actions" at bounding box center [628, 561] width 138 height 42
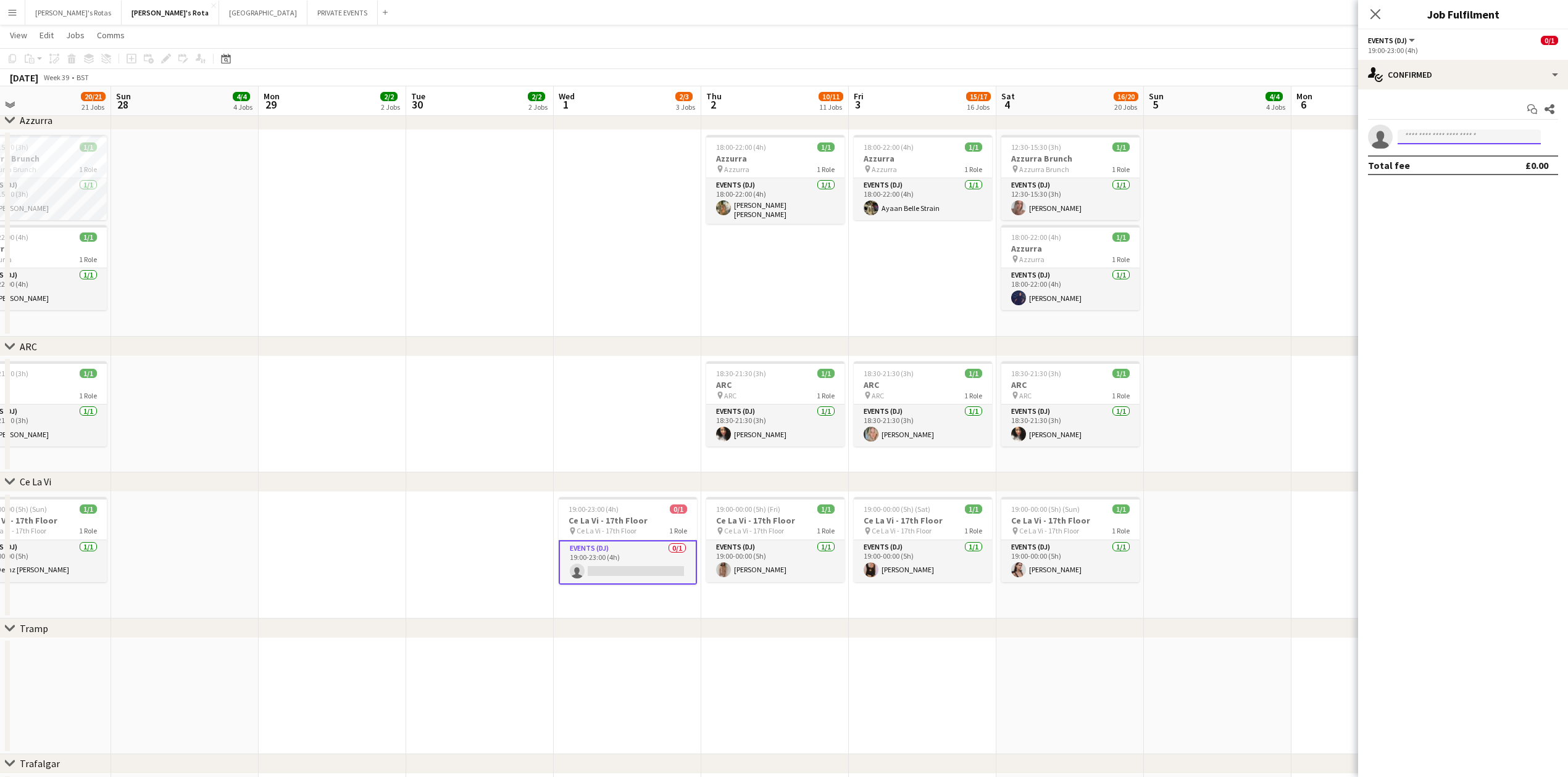
click at [1436, 141] on input at bounding box center [1469, 137] width 144 height 15
type input "*"
type input "*****"
click at [1433, 163] on span "[EMAIL_ADDRESS][DOMAIN_NAME]" at bounding box center [1469, 165] width 124 height 10
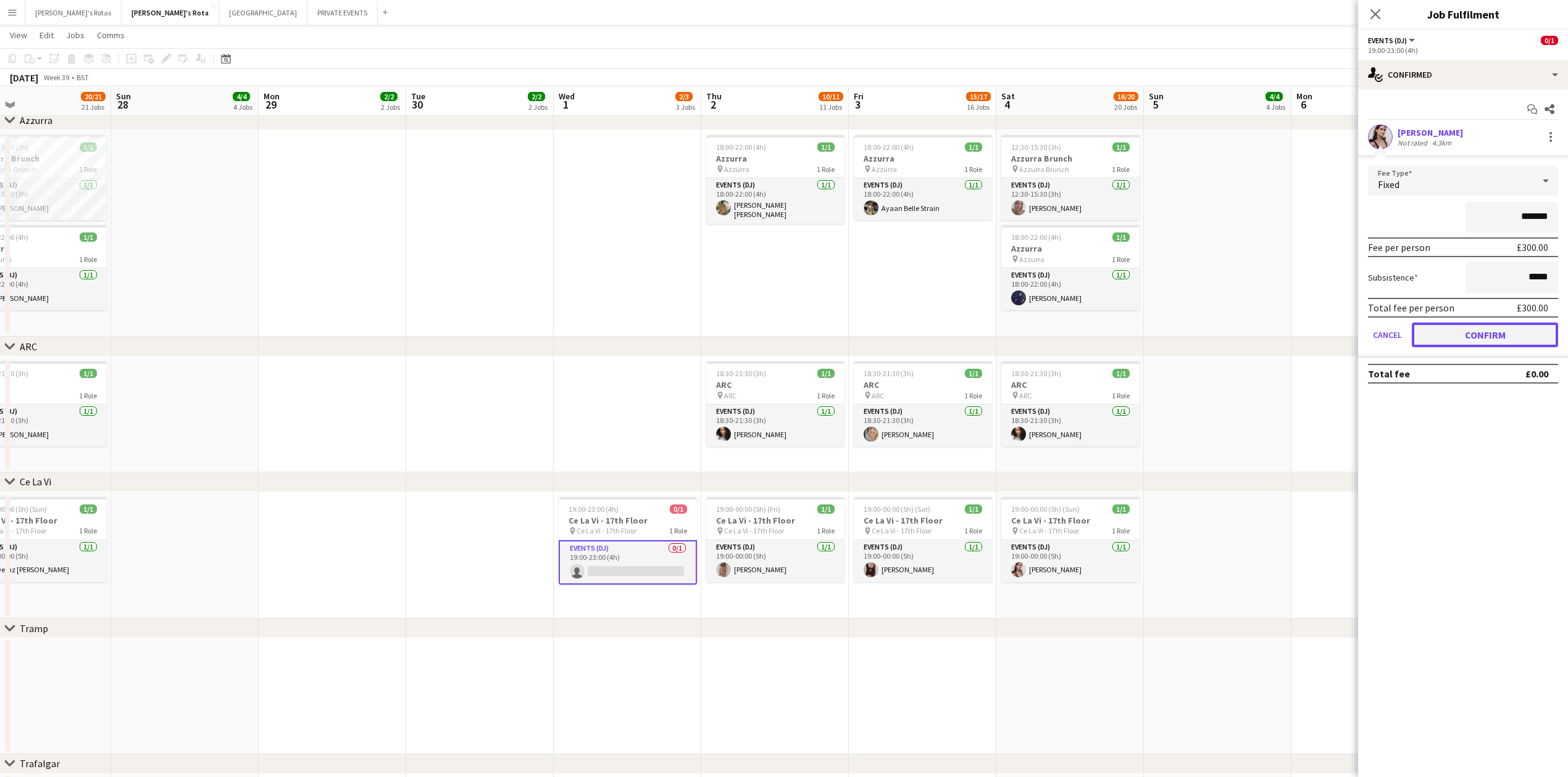
click at [1503, 327] on button "Confirm" at bounding box center [1485, 335] width 147 height 25
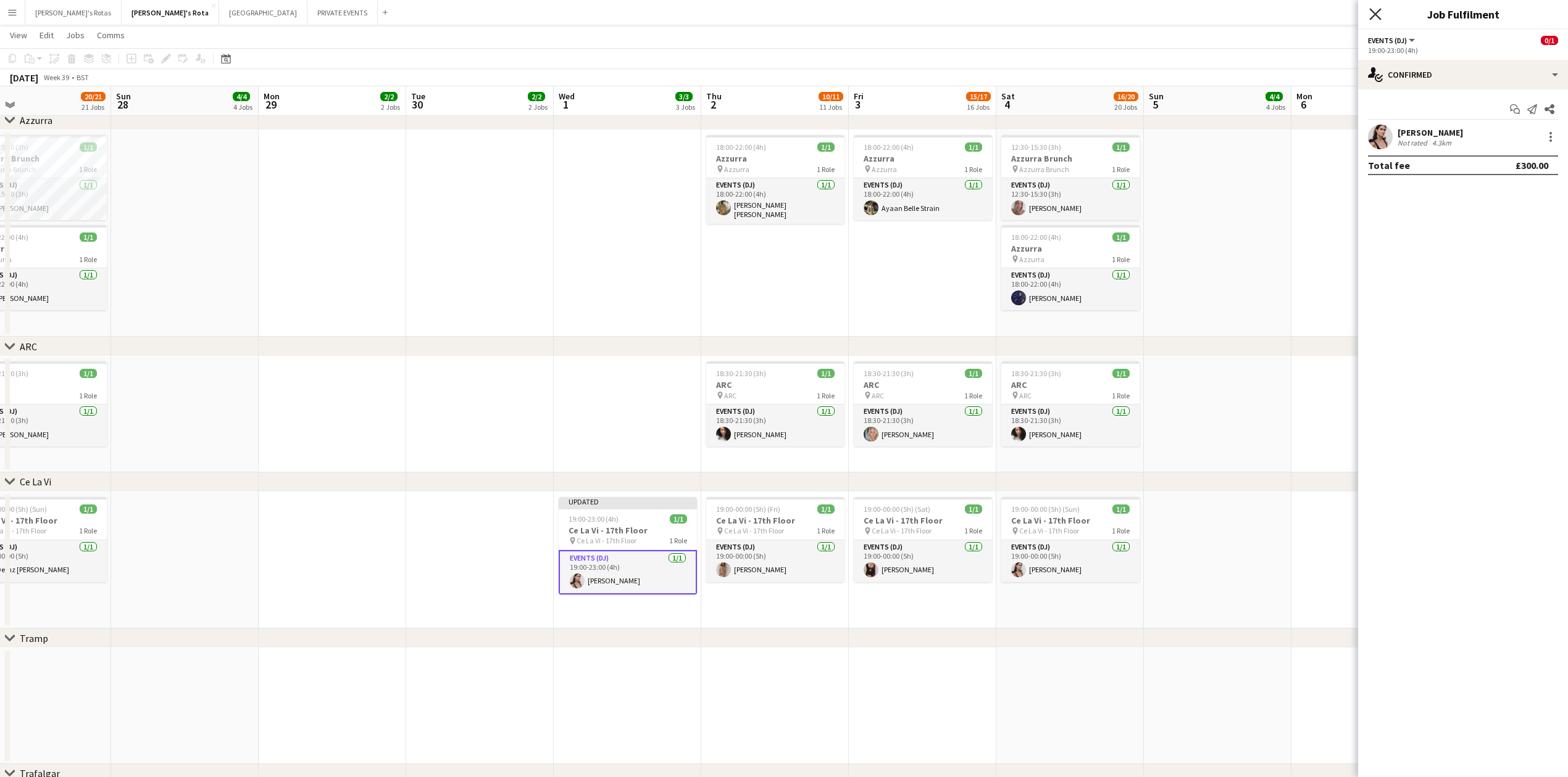
click at [1378, 11] on icon "Close pop-in" at bounding box center [1375, 13] width 12 height 12
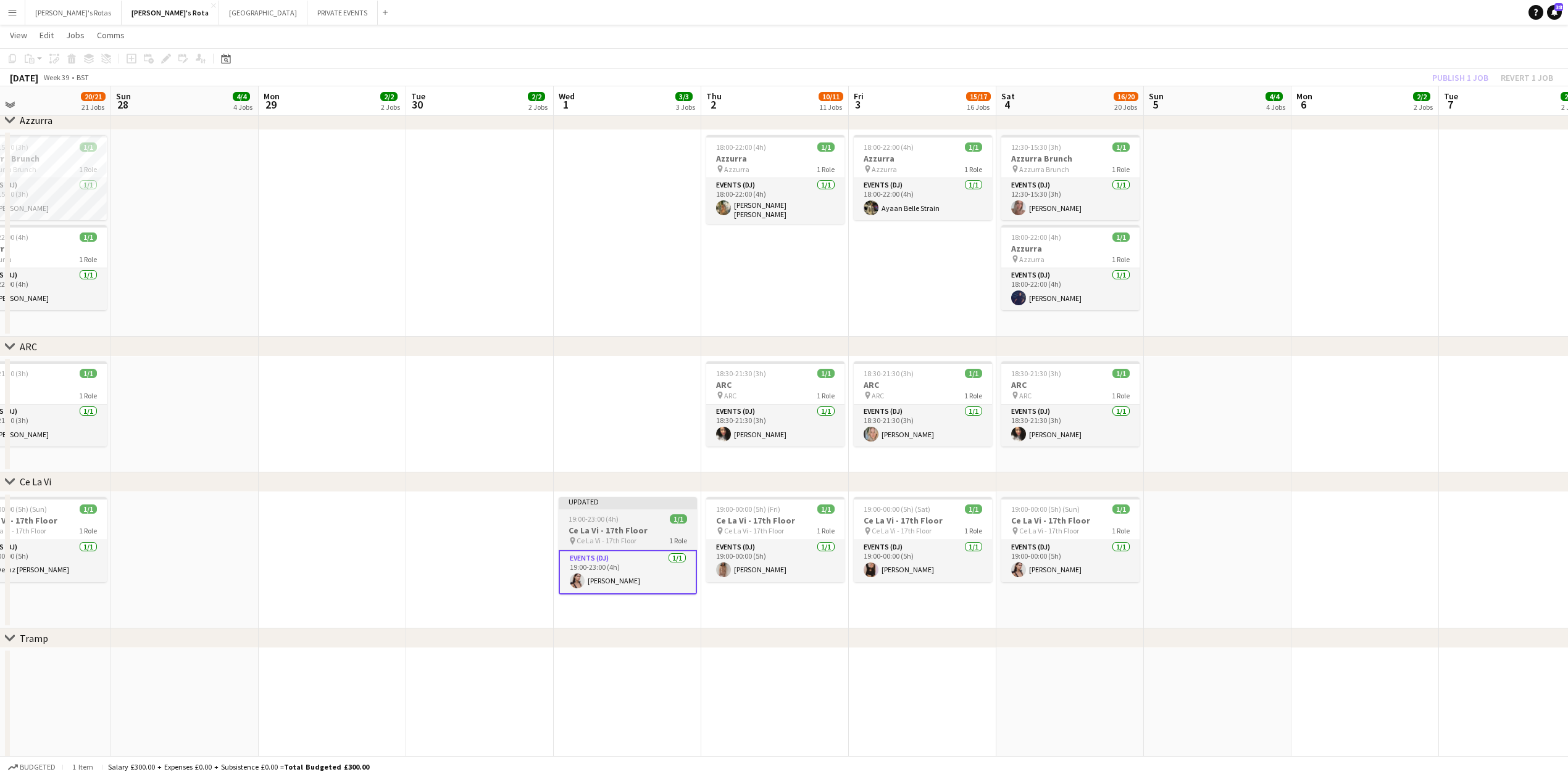
click at [606, 524] on app-job-card "Updated 19:00-23:00 (4h) 1/1 Ce La Vi - 17th Floor pin Ce La Vi - 17th Floor 1 …" at bounding box center [628, 545] width 138 height 97
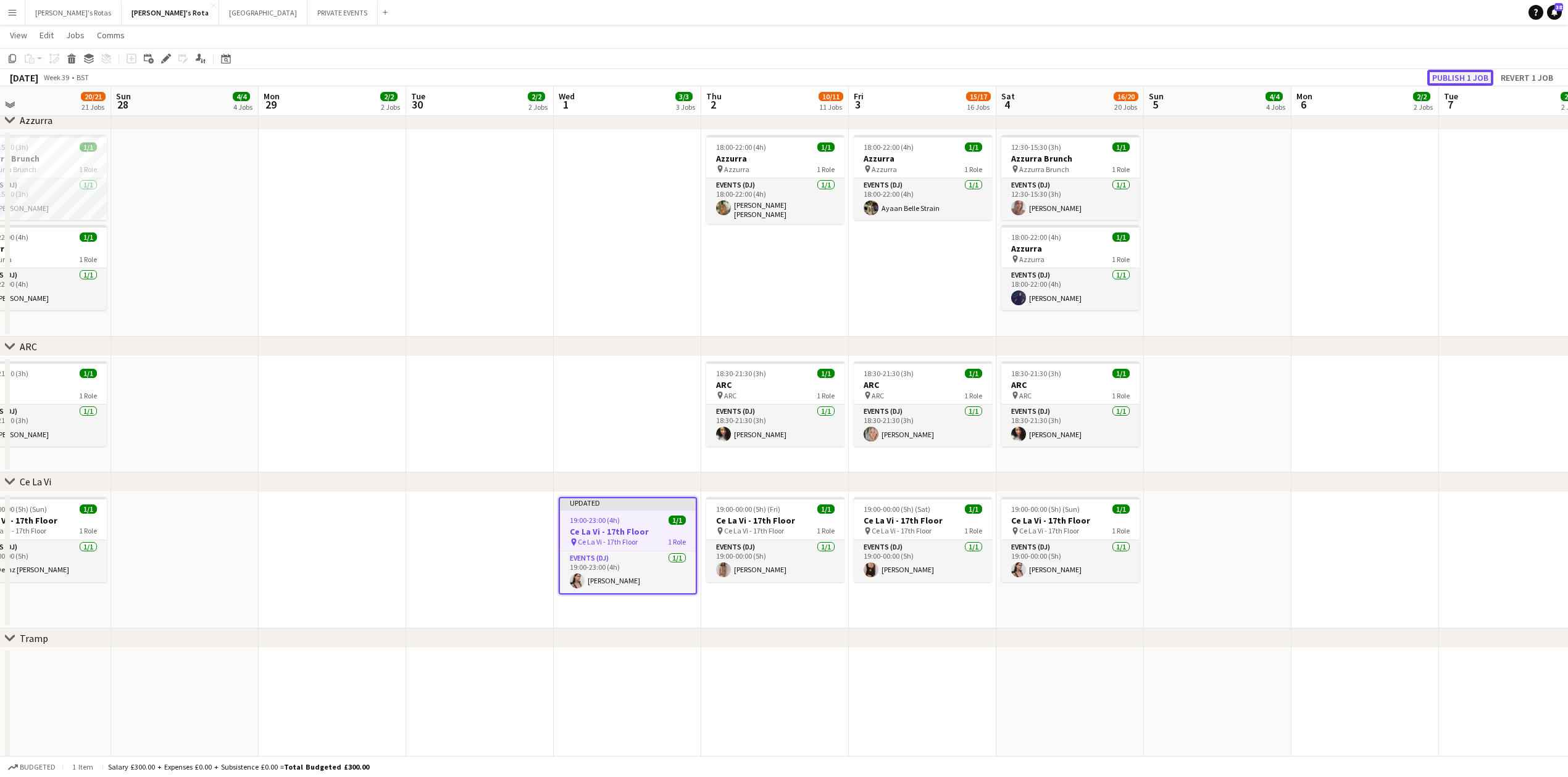
click at [1473, 70] on button "Publish 1 job" at bounding box center [1461, 77] width 66 height 16
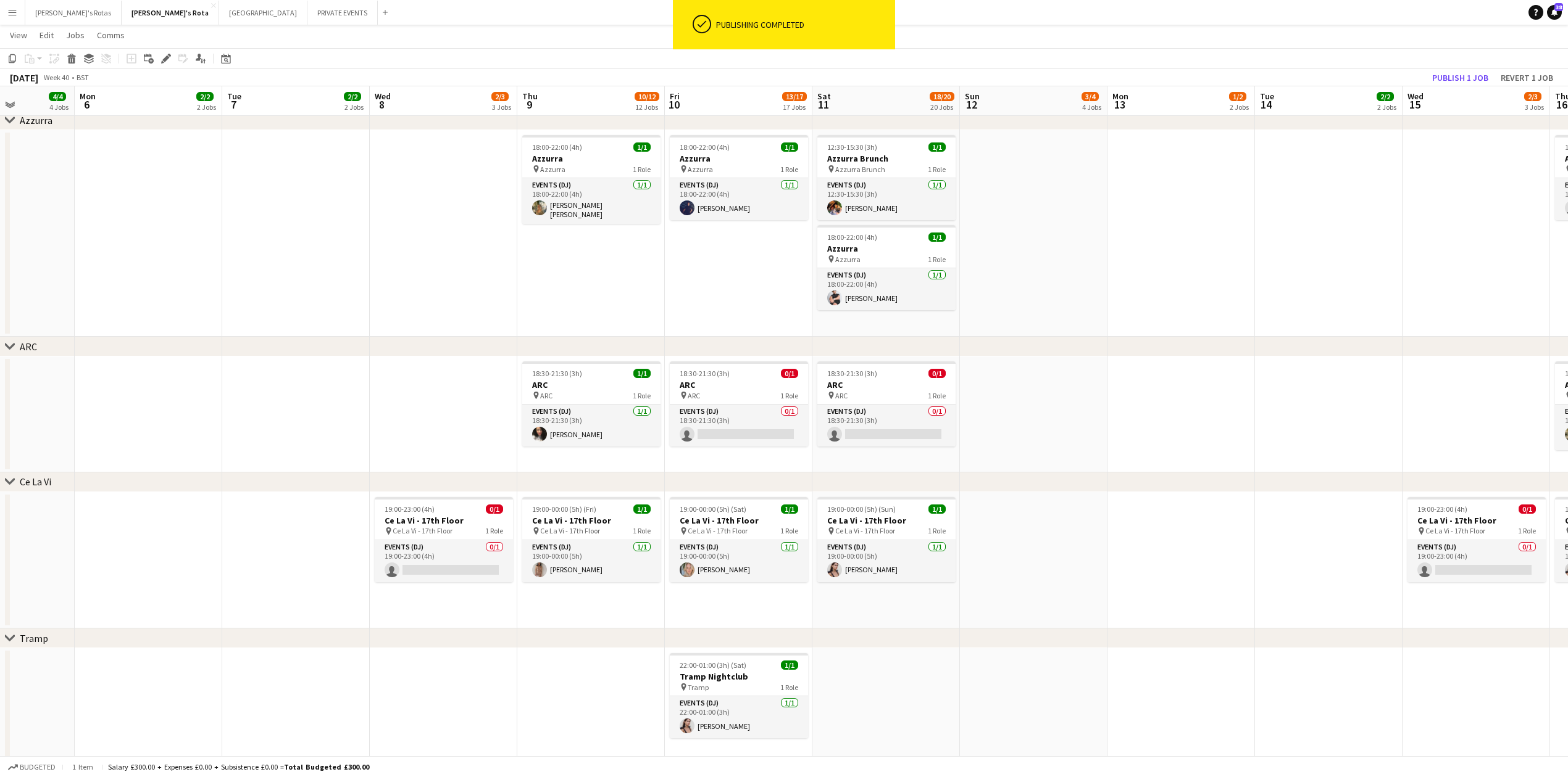
drag, startPoint x: 1494, startPoint y: 565, endPoint x: 535, endPoint y: 572, distance: 959.0
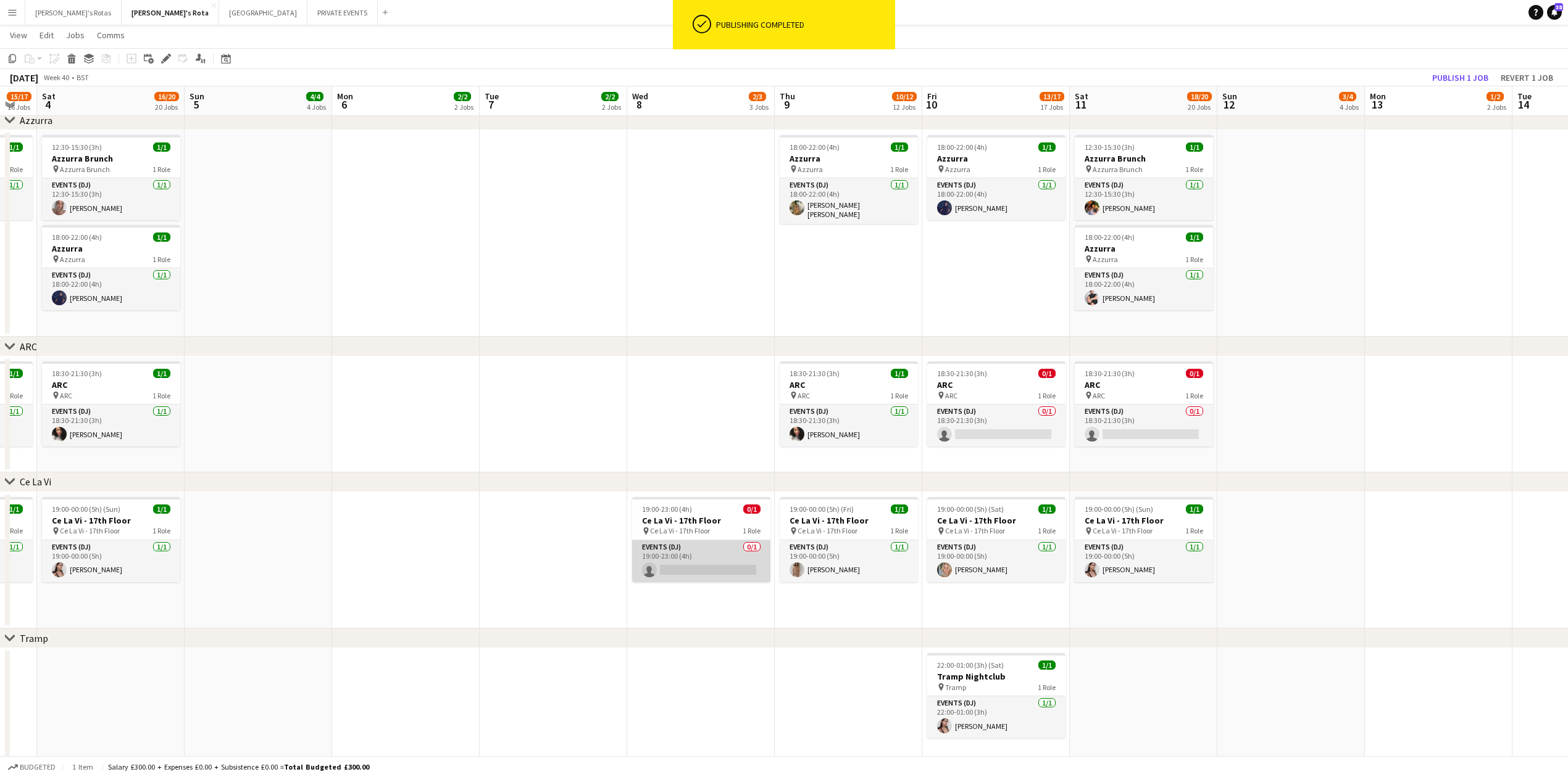
click at [705, 563] on app-card-role "Events (DJ) 0/1 19:00-23:00 (4h) single-neutral-actions" at bounding box center [701, 561] width 138 height 42
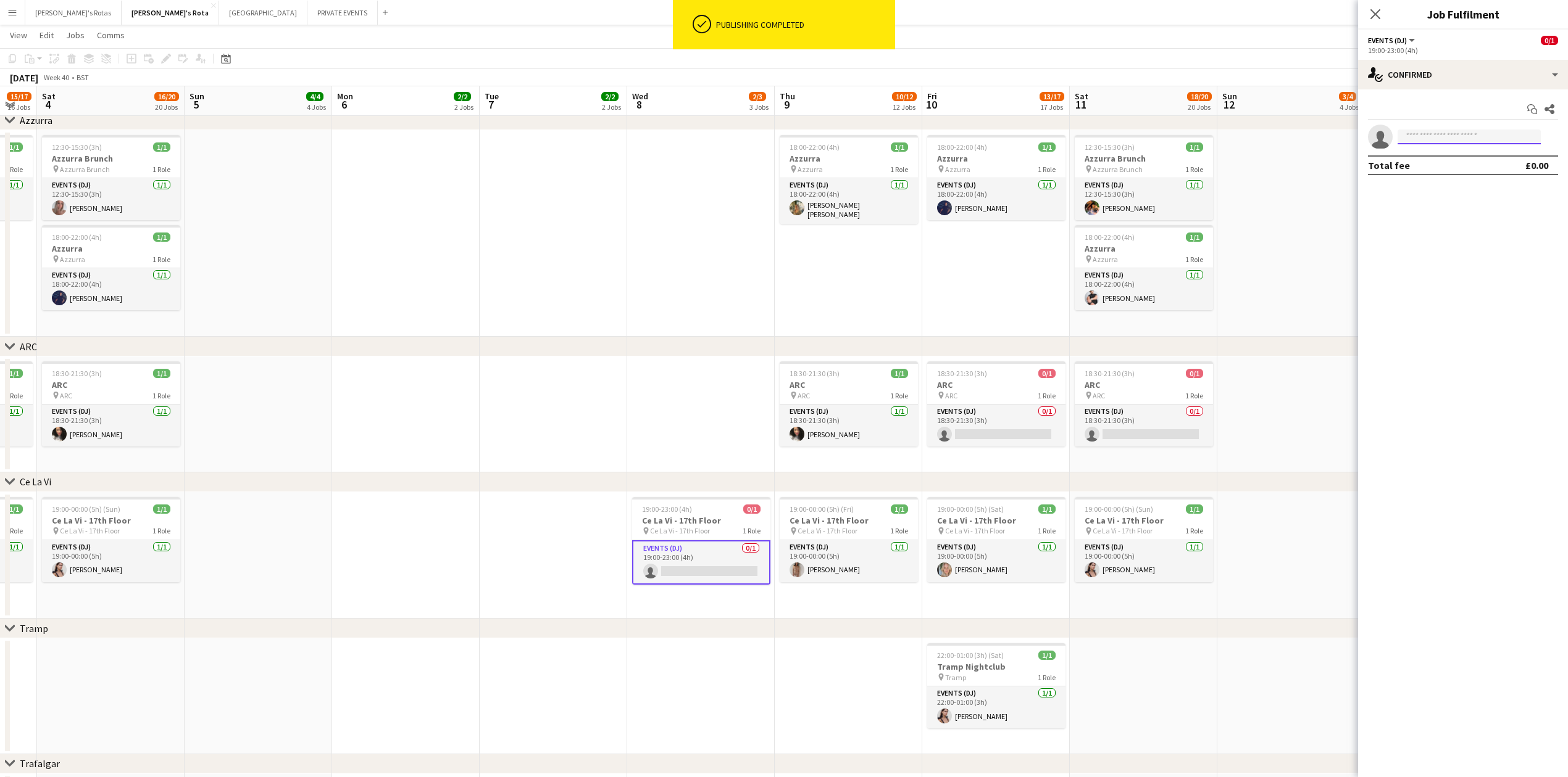
click at [1428, 140] on input at bounding box center [1469, 137] width 144 height 15
click at [1416, 130] on app-invite-slot "single-neutral-actions" at bounding box center [1463, 137] width 210 height 25
click at [1433, 134] on input at bounding box center [1469, 137] width 144 height 15
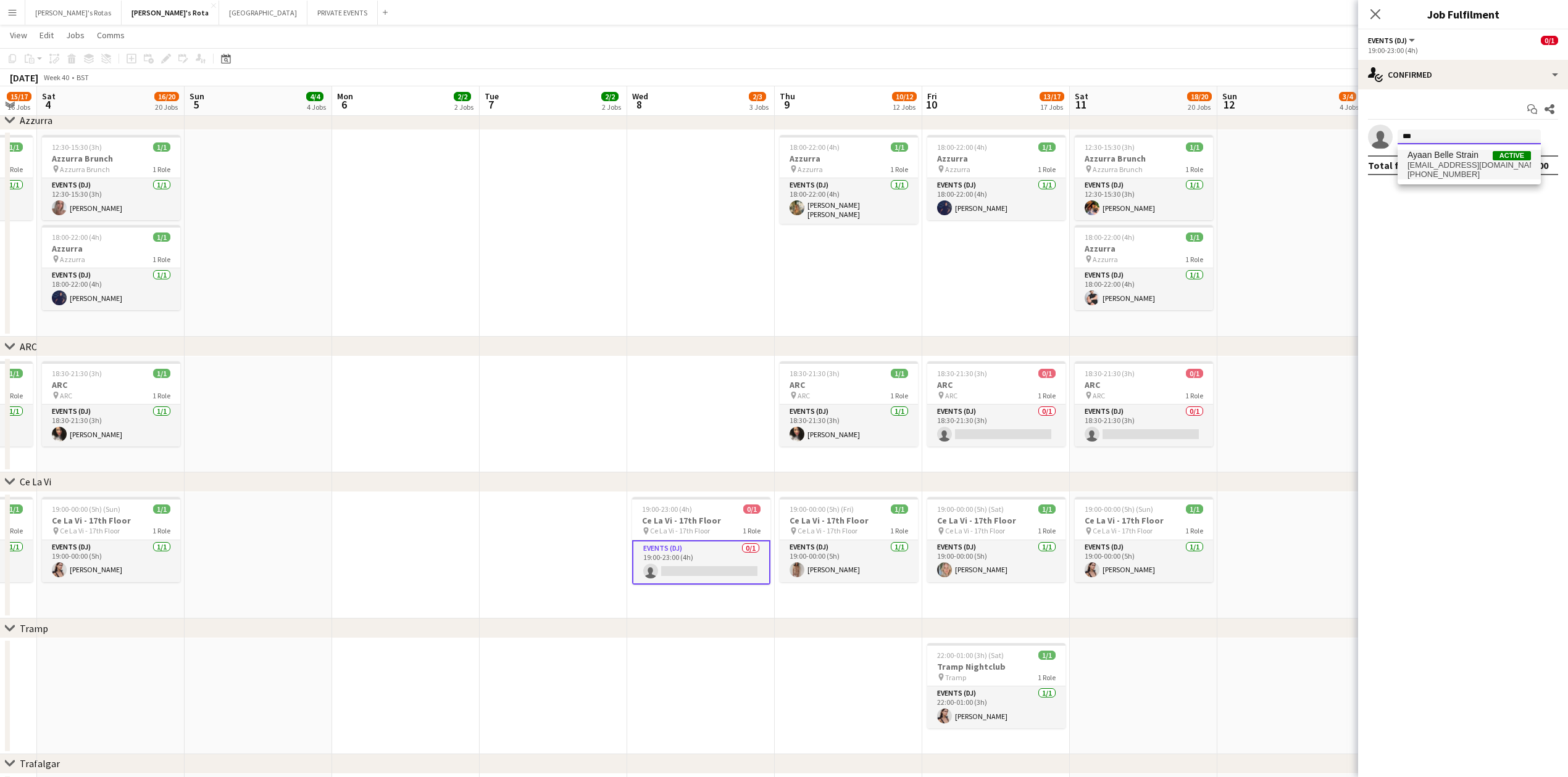
type input "***"
click at [1436, 162] on span "[EMAIL_ADDRESS][DOMAIN_NAME]" at bounding box center [1469, 165] width 124 height 10
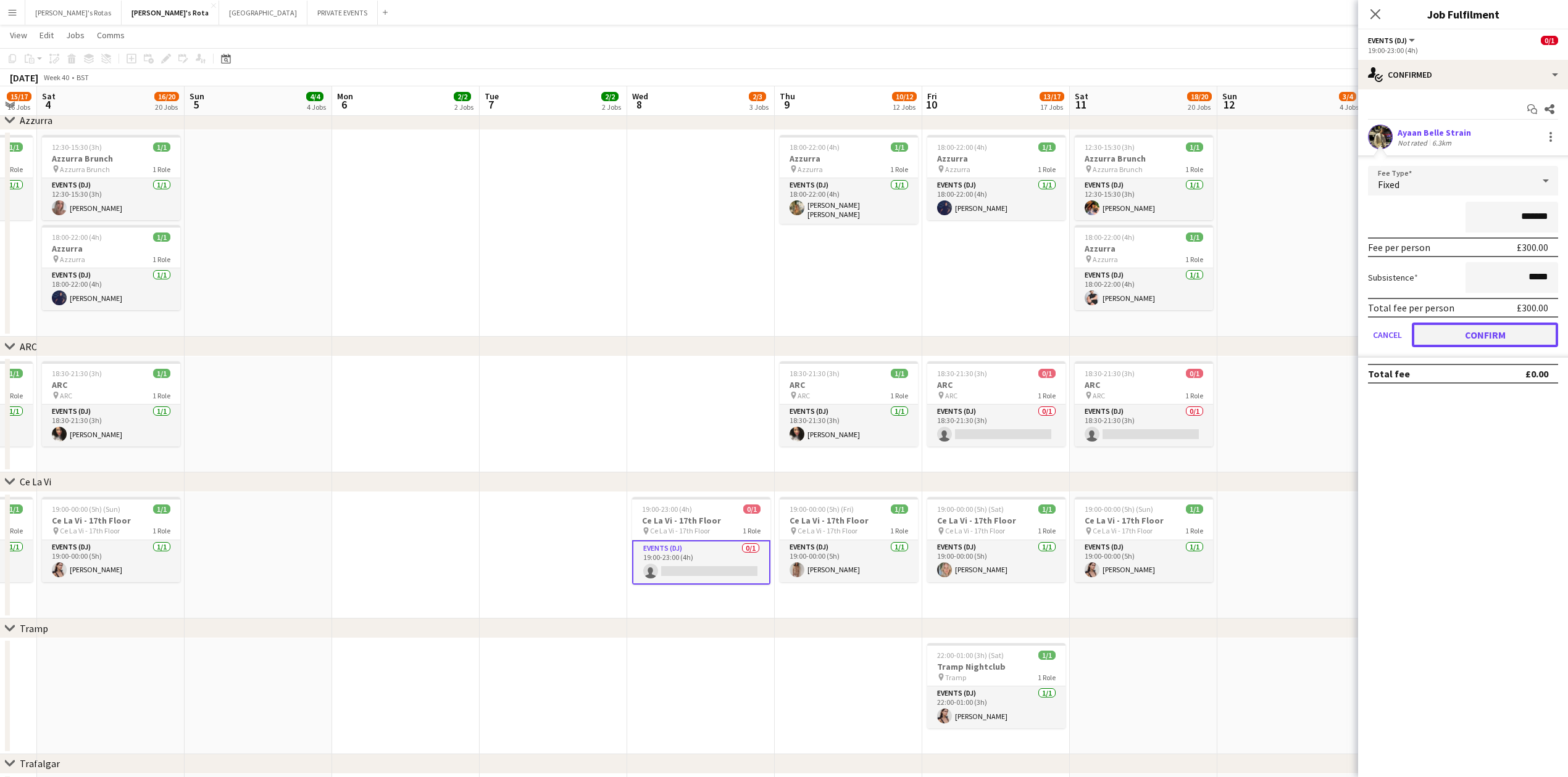
click at [1500, 324] on button "Confirm" at bounding box center [1485, 335] width 147 height 25
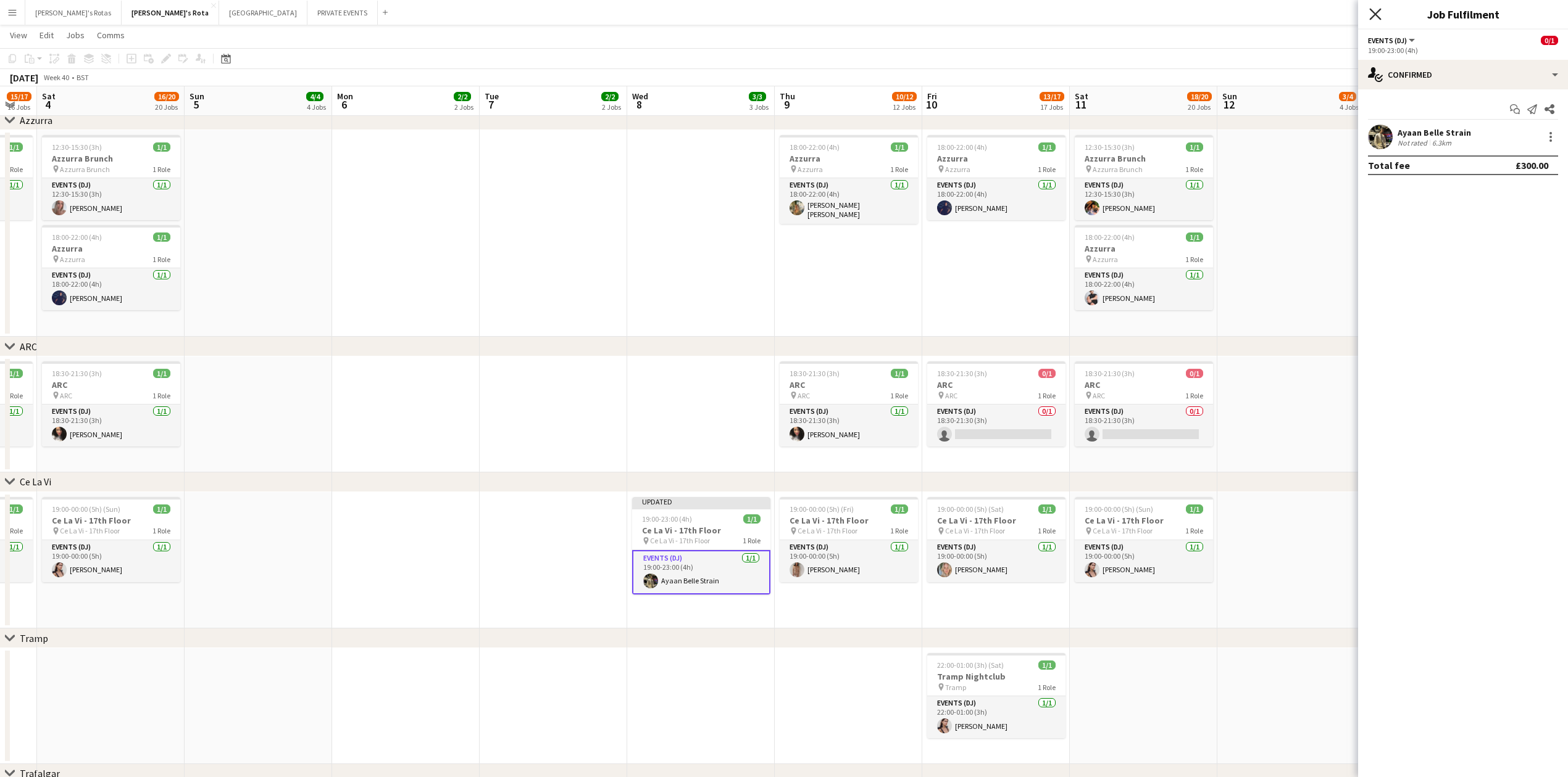
click at [1376, 16] on icon at bounding box center [1375, 13] width 12 height 12
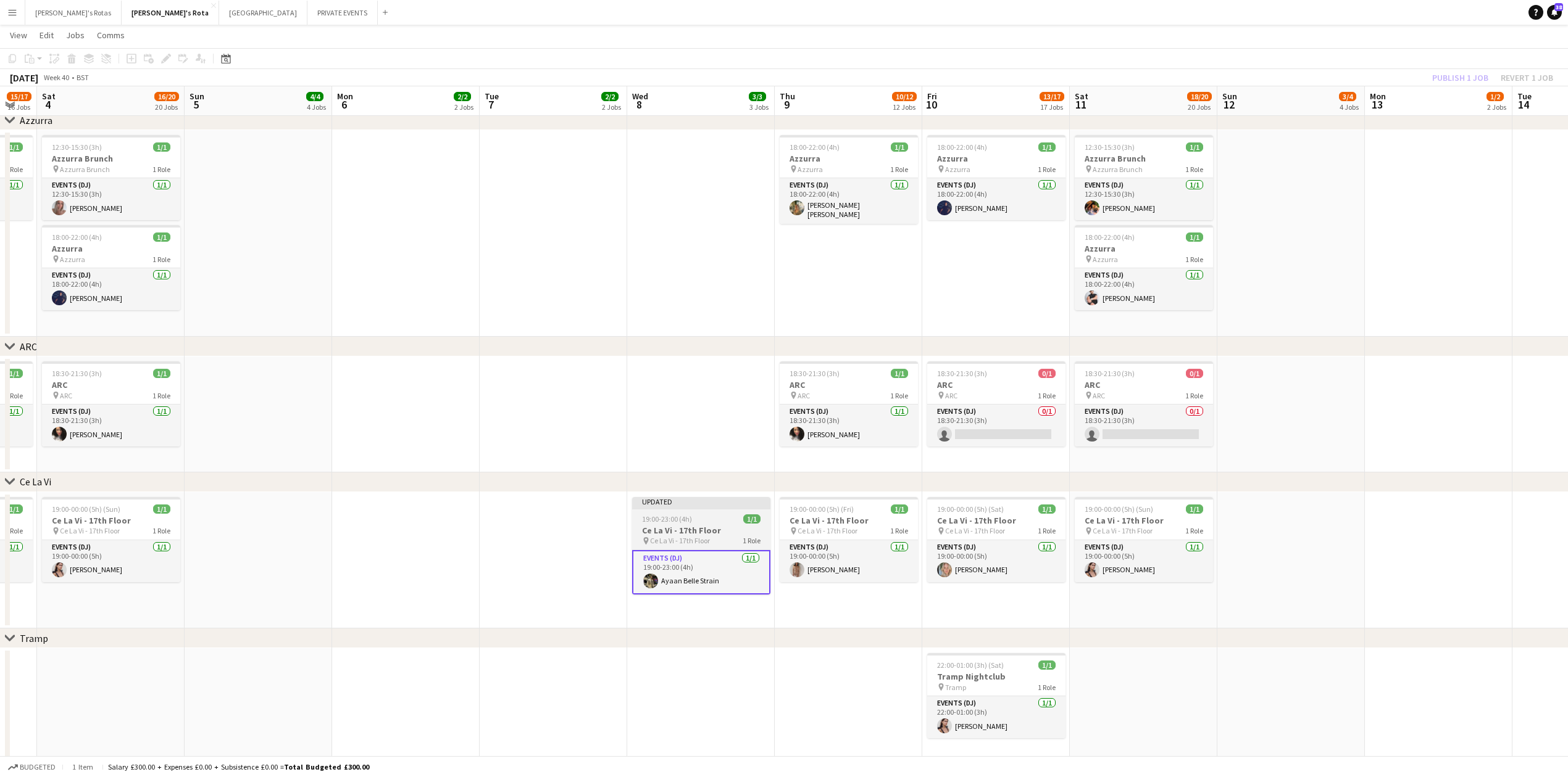
click at [714, 524] on app-job-card "Updated 19:00-23:00 (4h) 1/1 Ce La Vi - 17th Floor pin Ce La Vi - 17th Floor 1 …" at bounding box center [701, 545] width 138 height 97
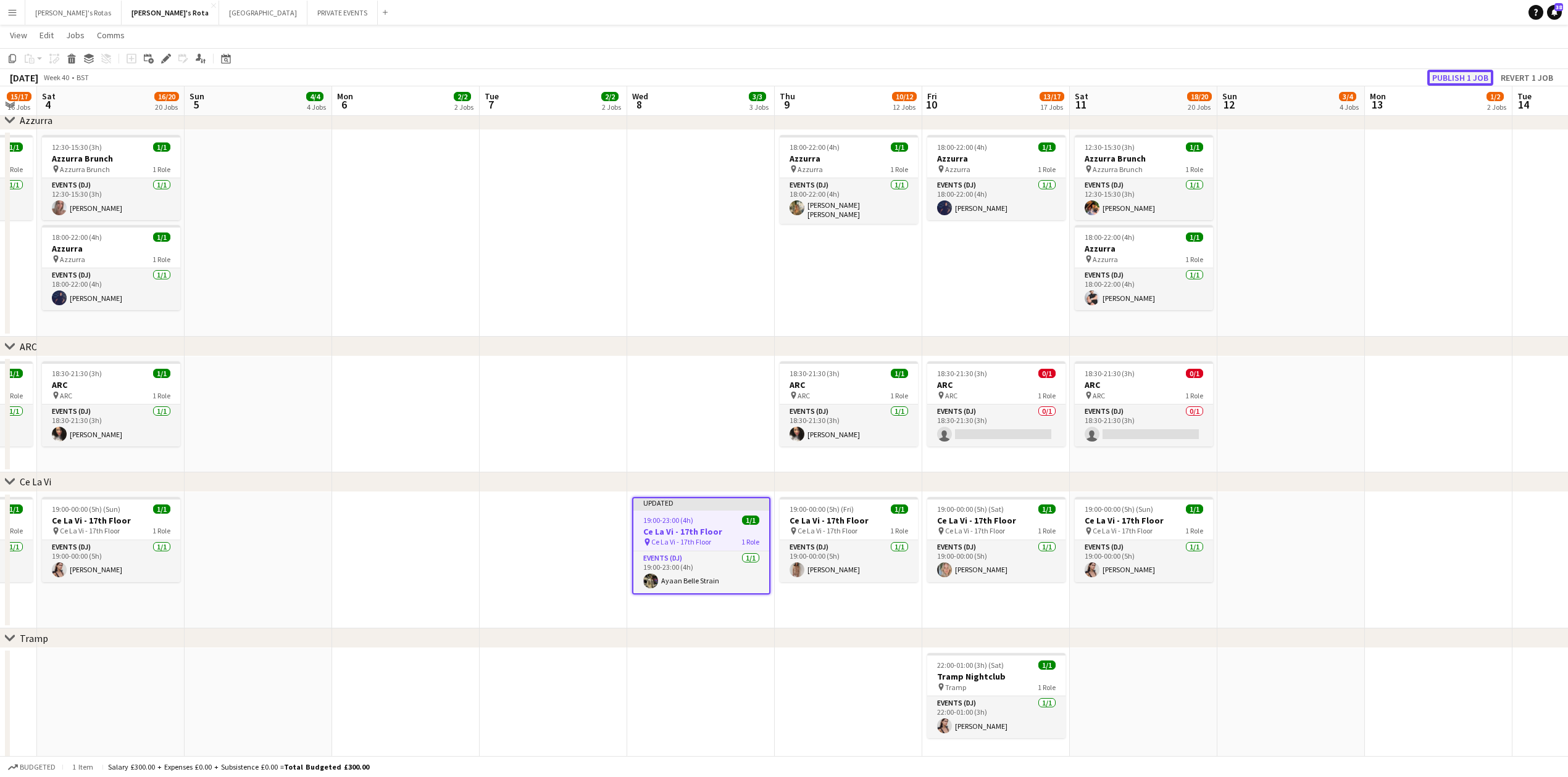
click at [1441, 77] on button "Publish 1 job" at bounding box center [1461, 77] width 66 height 16
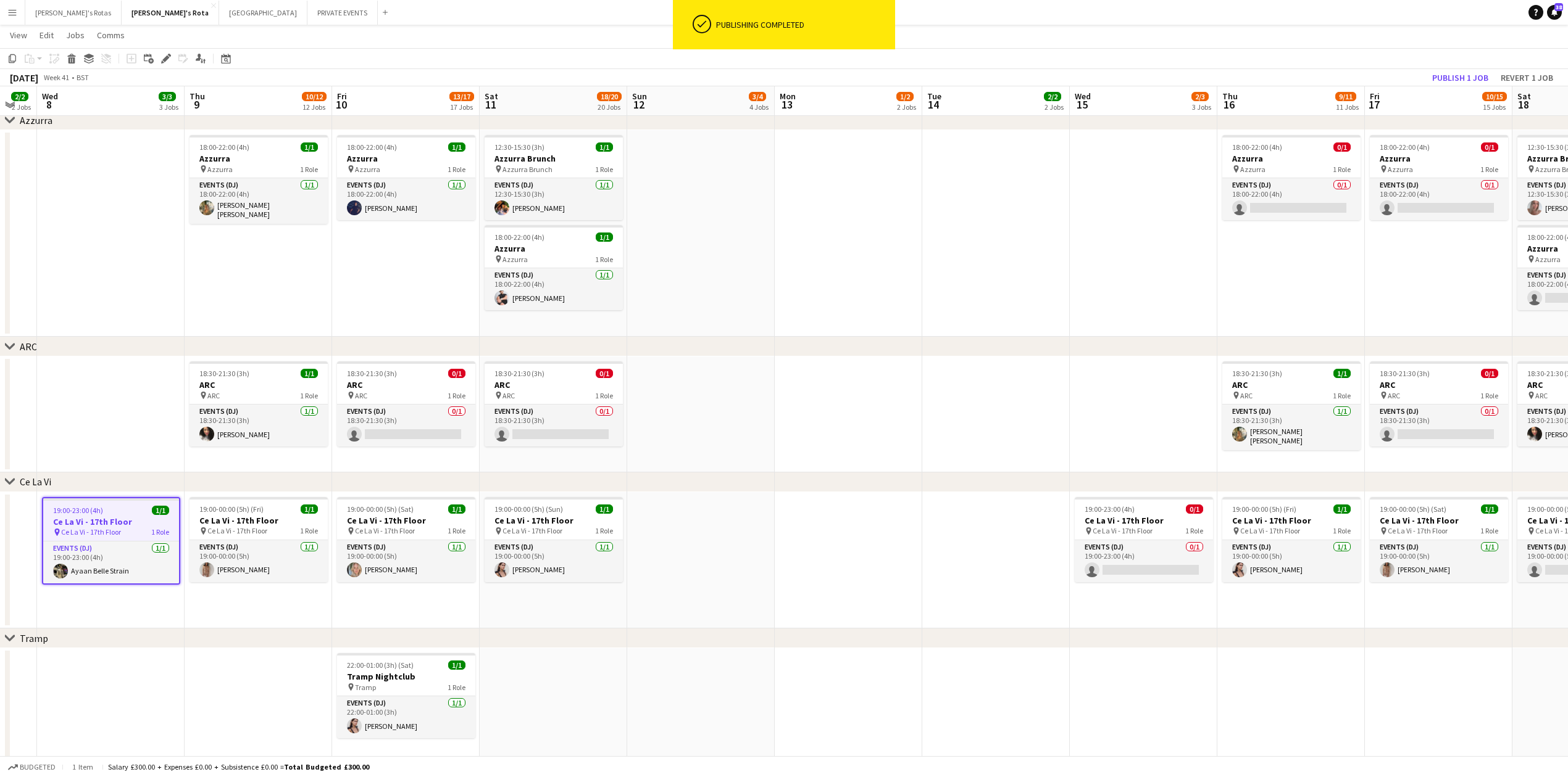
scroll to position [0, 457]
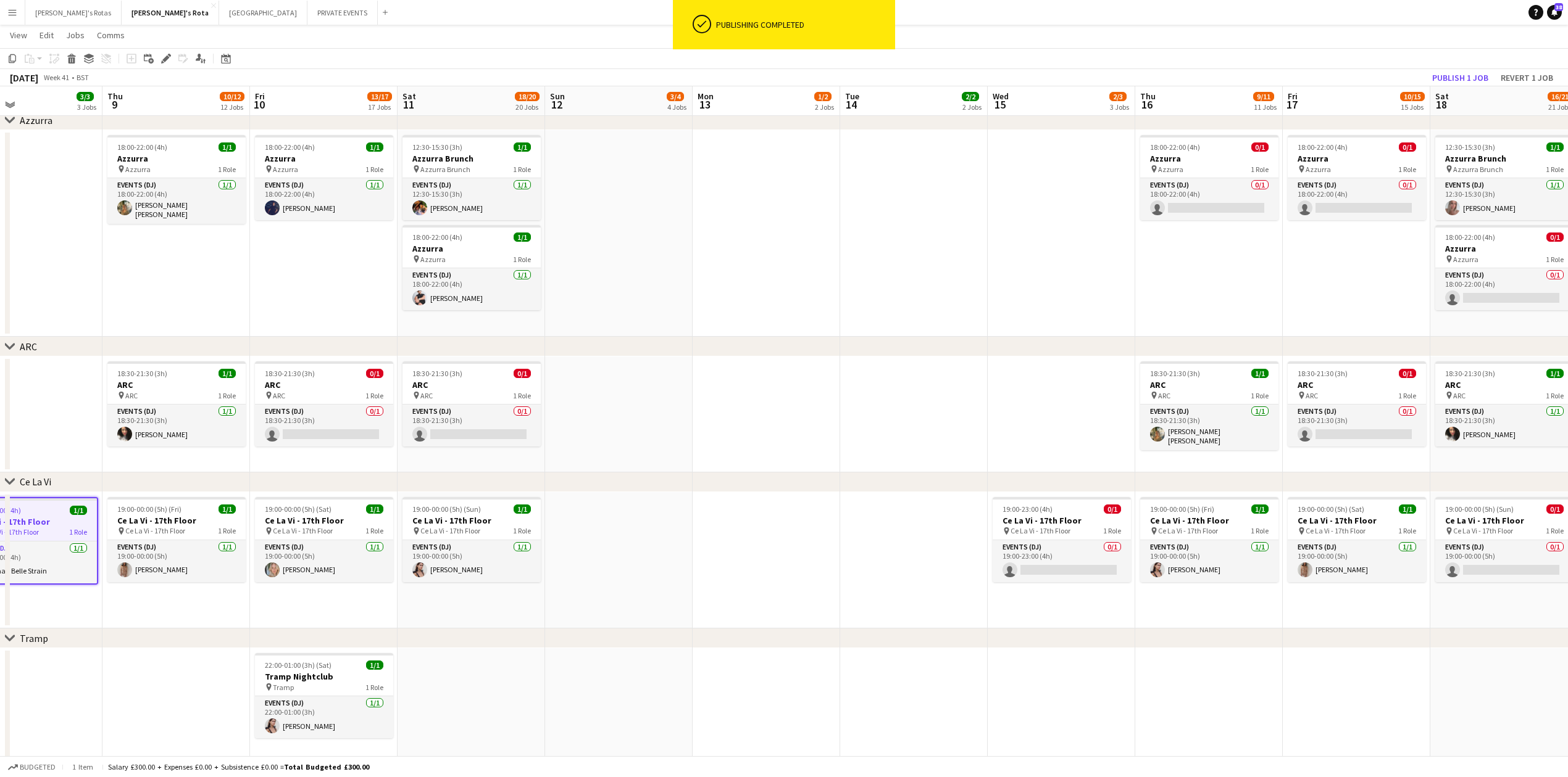
drag, startPoint x: 1492, startPoint y: 543, endPoint x: 696, endPoint y: 564, distance: 796.3
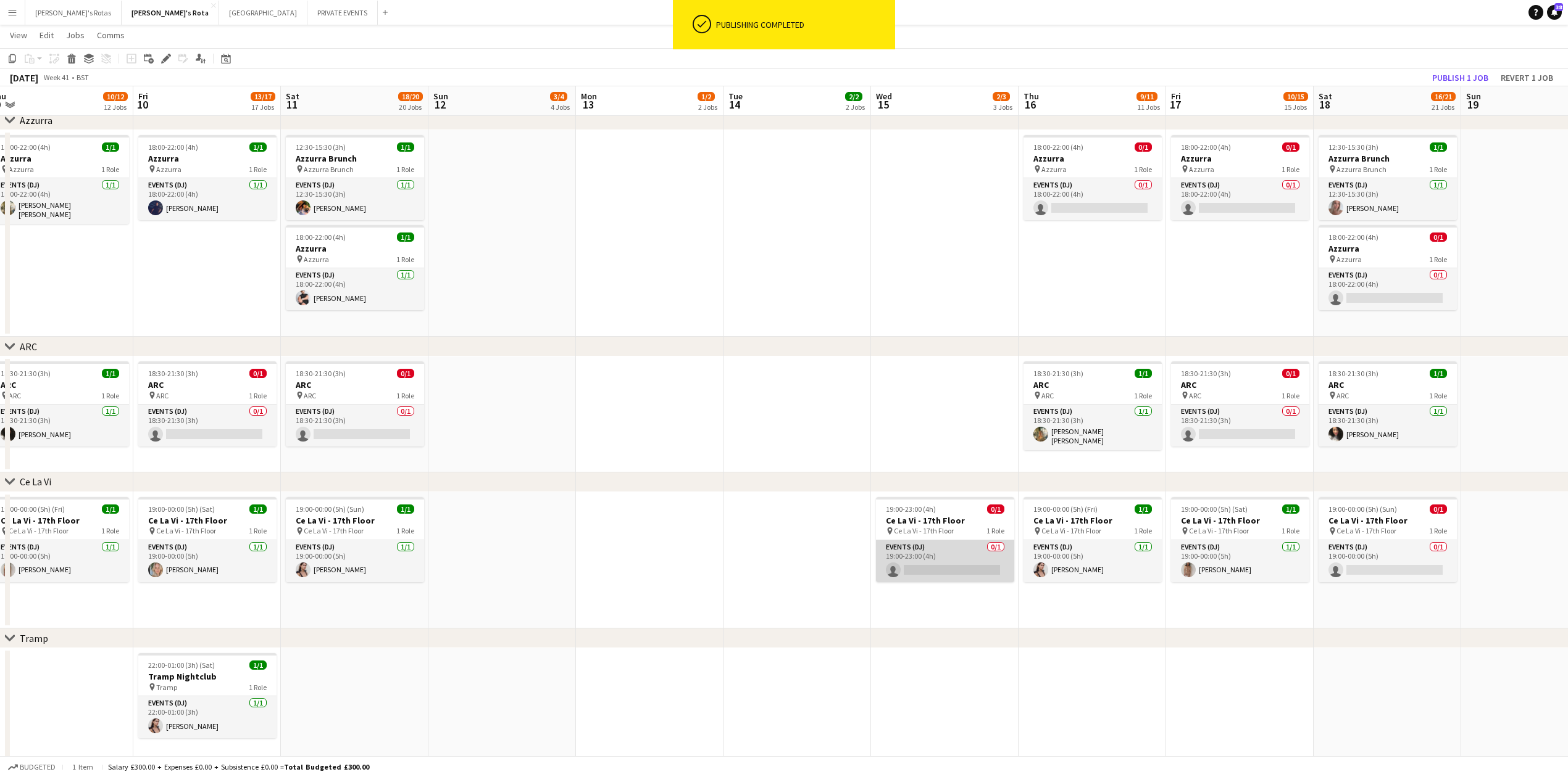
click at [955, 566] on app-card-role "Events (DJ) 0/1 19:00-23:00 (4h) single-neutral-actions" at bounding box center [945, 561] width 138 height 42
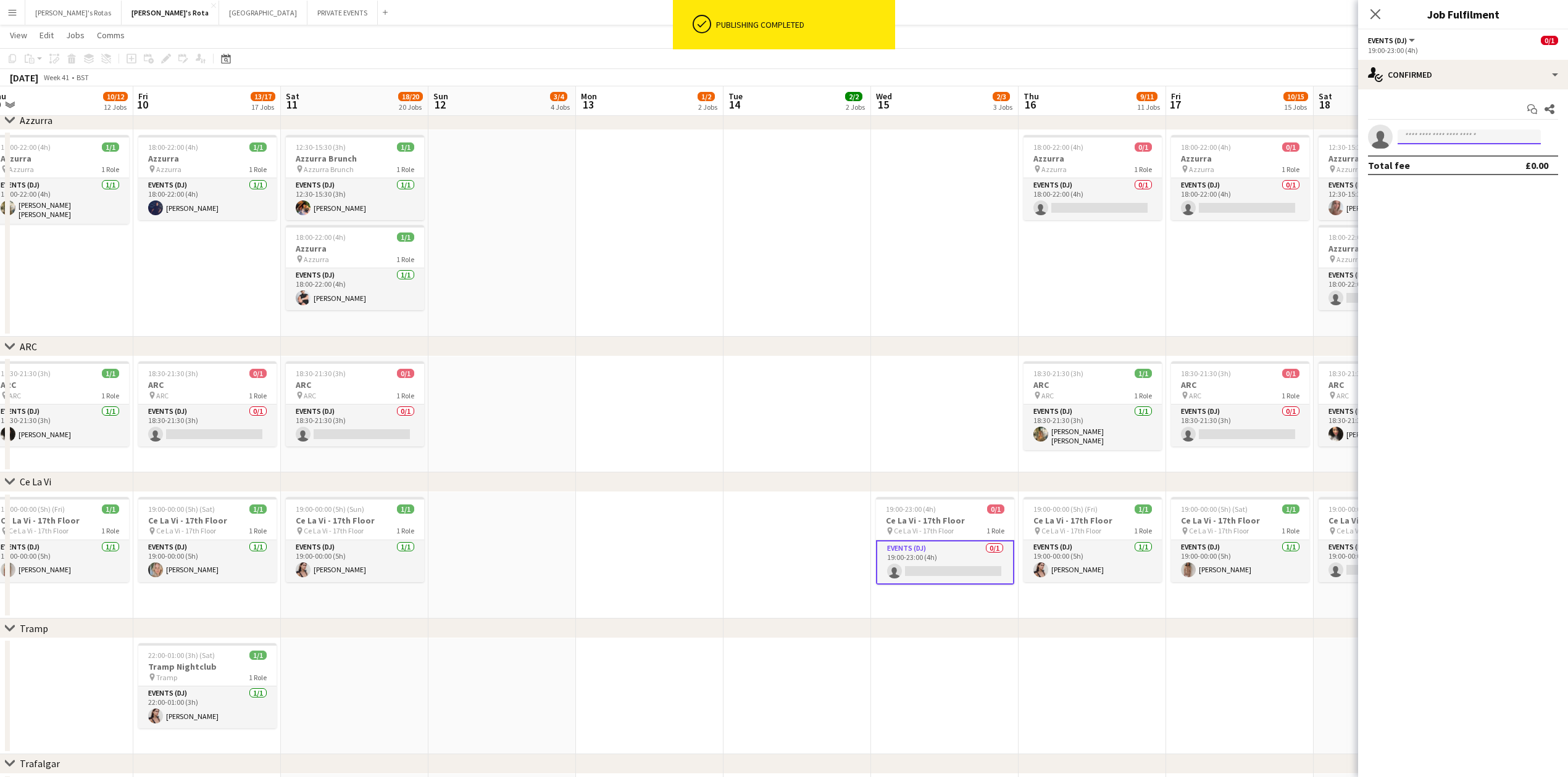
click at [1436, 139] on input at bounding box center [1469, 137] width 144 height 15
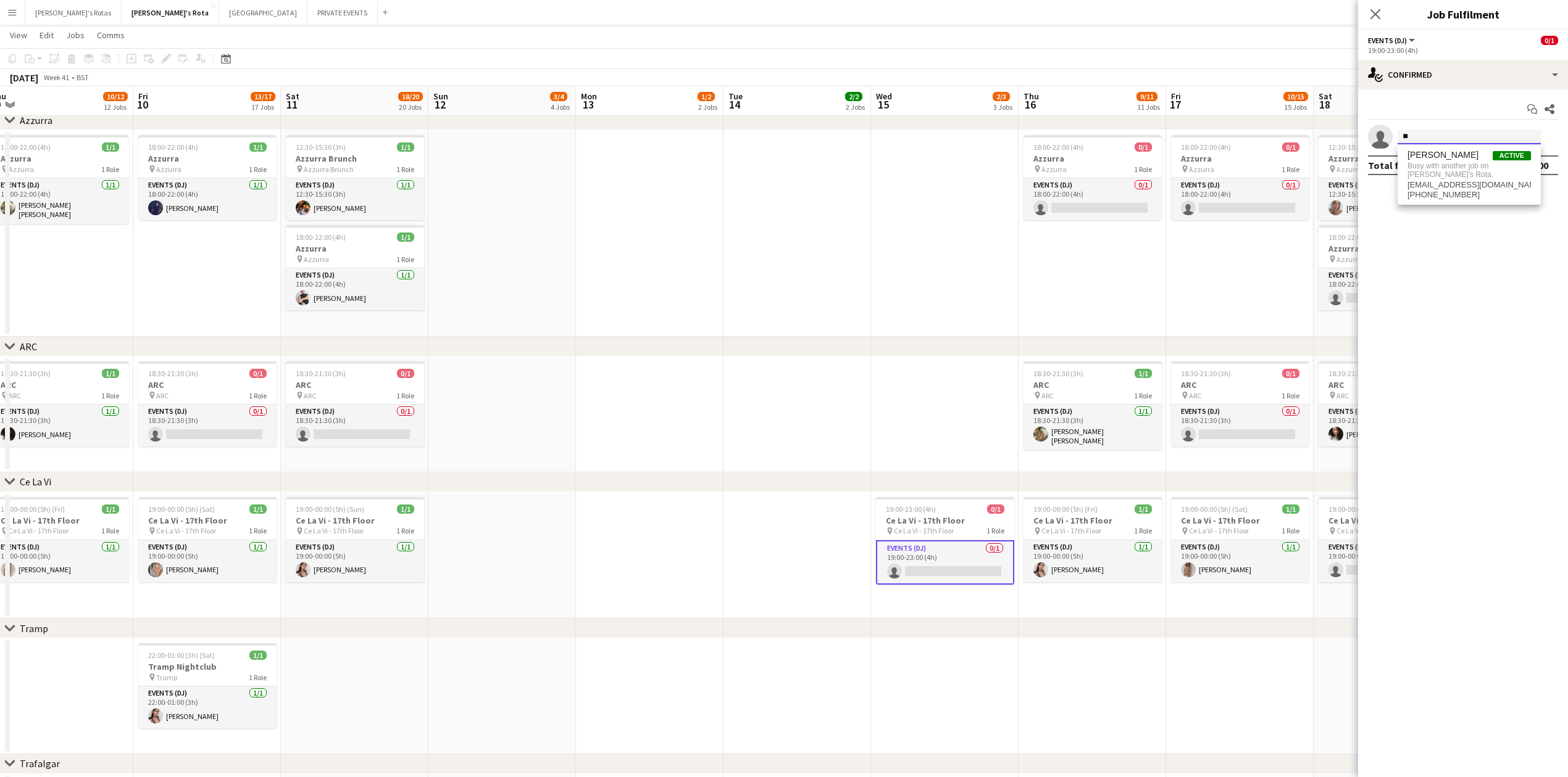
type input "*"
type input "***"
click at [1415, 166] on span "[EMAIL_ADDRESS][DOMAIN_NAME]" at bounding box center [1469, 165] width 124 height 10
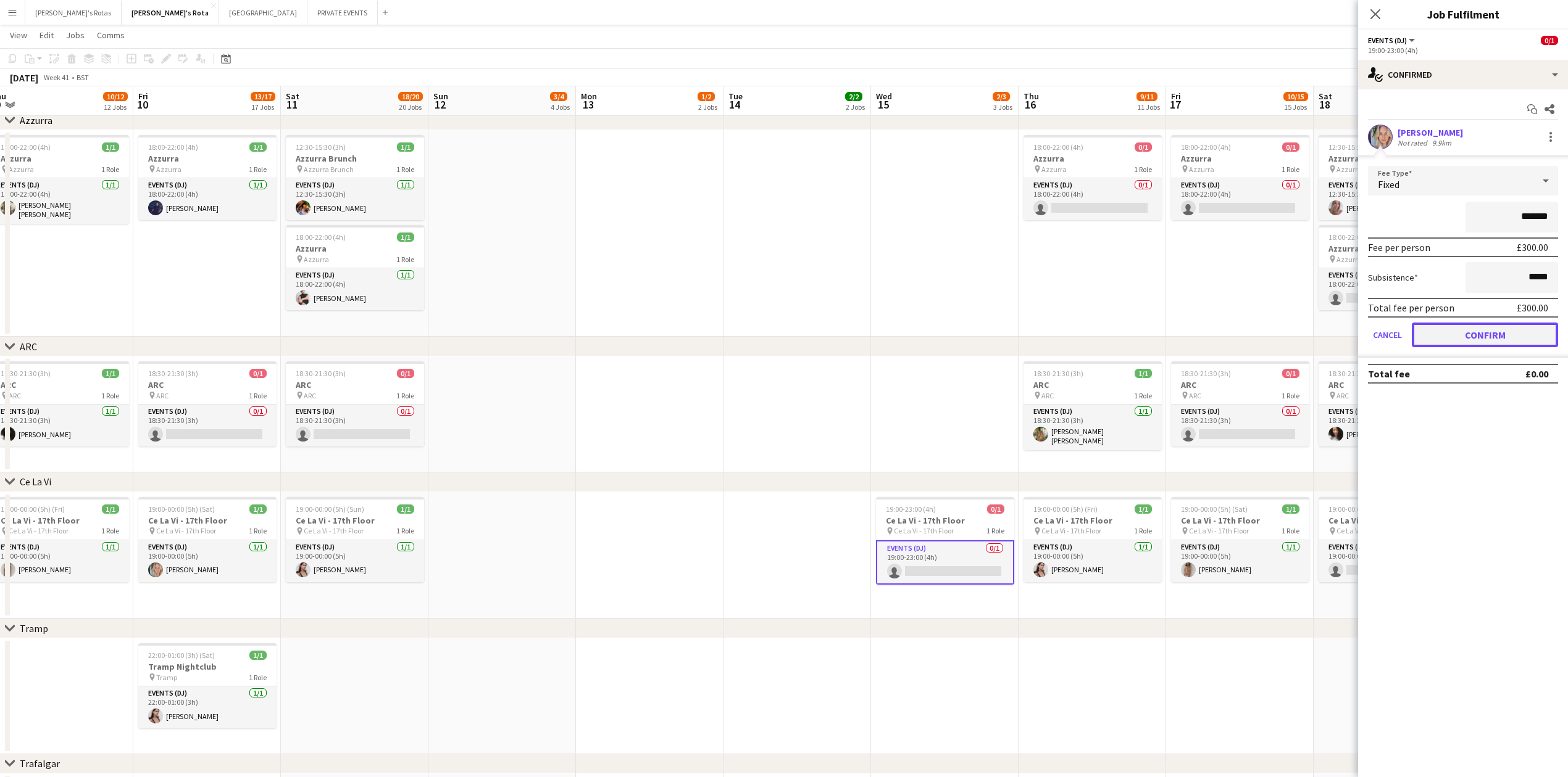
click at [1481, 336] on button "Confirm" at bounding box center [1485, 335] width 147 height 25
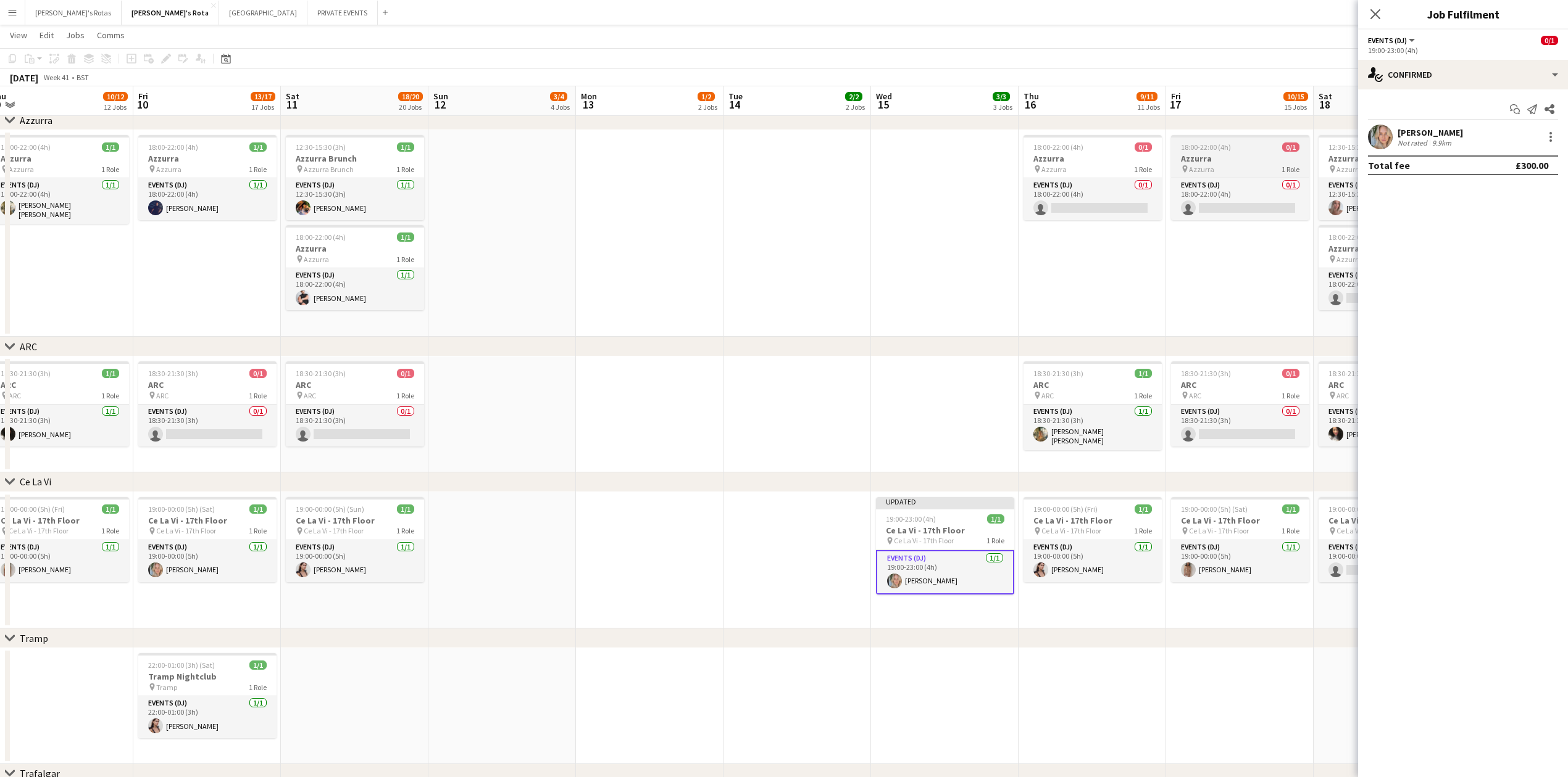
drag, startPoint x: 1374, startPoint y: 16, endPoint x: 1237, endPoint y: 153, distance: 193.7
click at [1374, 21] on app-icon "Close pop-in" at bounding box center [1375, 14] width 15 height 15
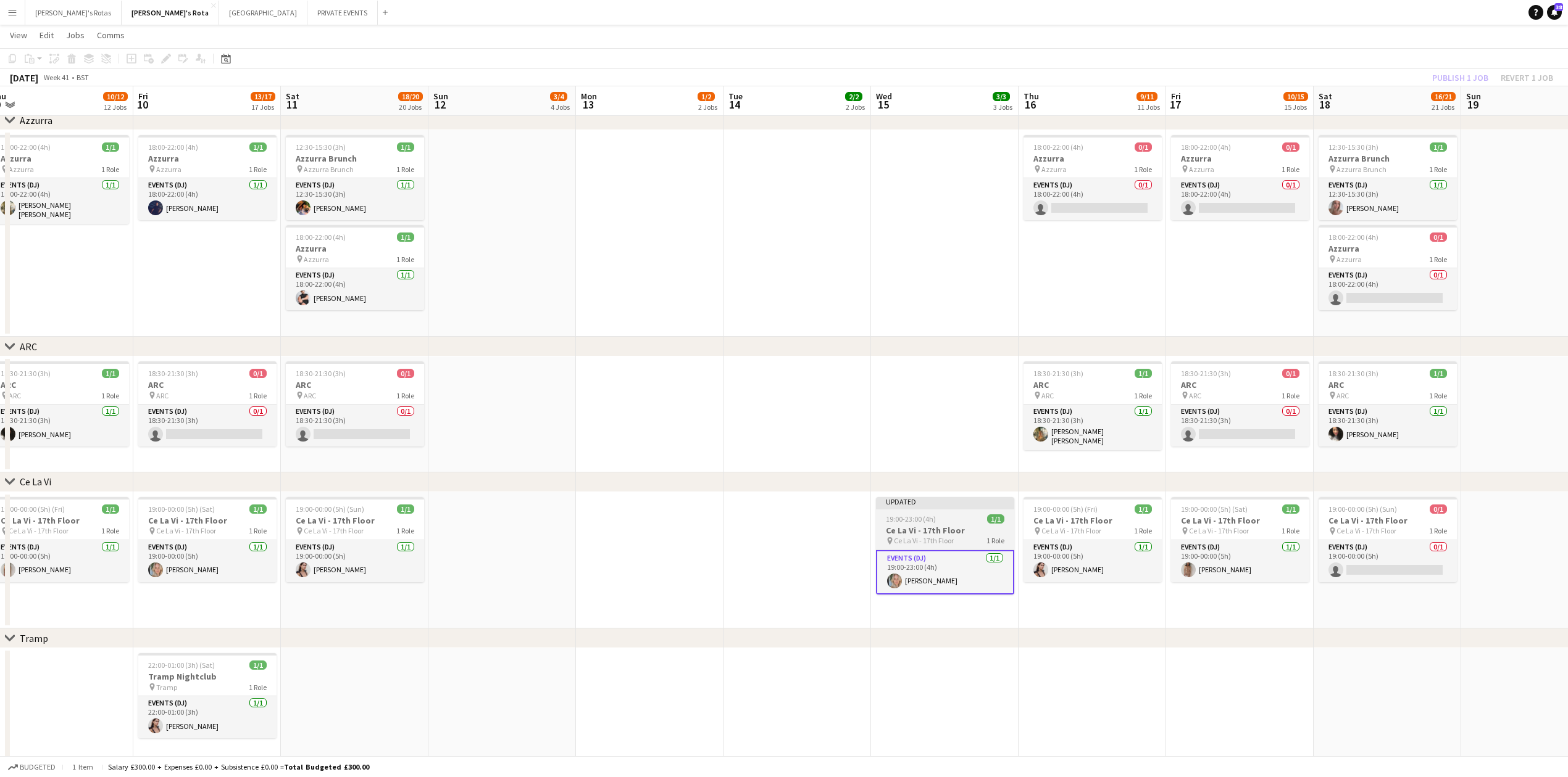
click at [925, 523] on span "19:00-23:00 (4h)" at bounding box center [910, 519] width 50 height 9
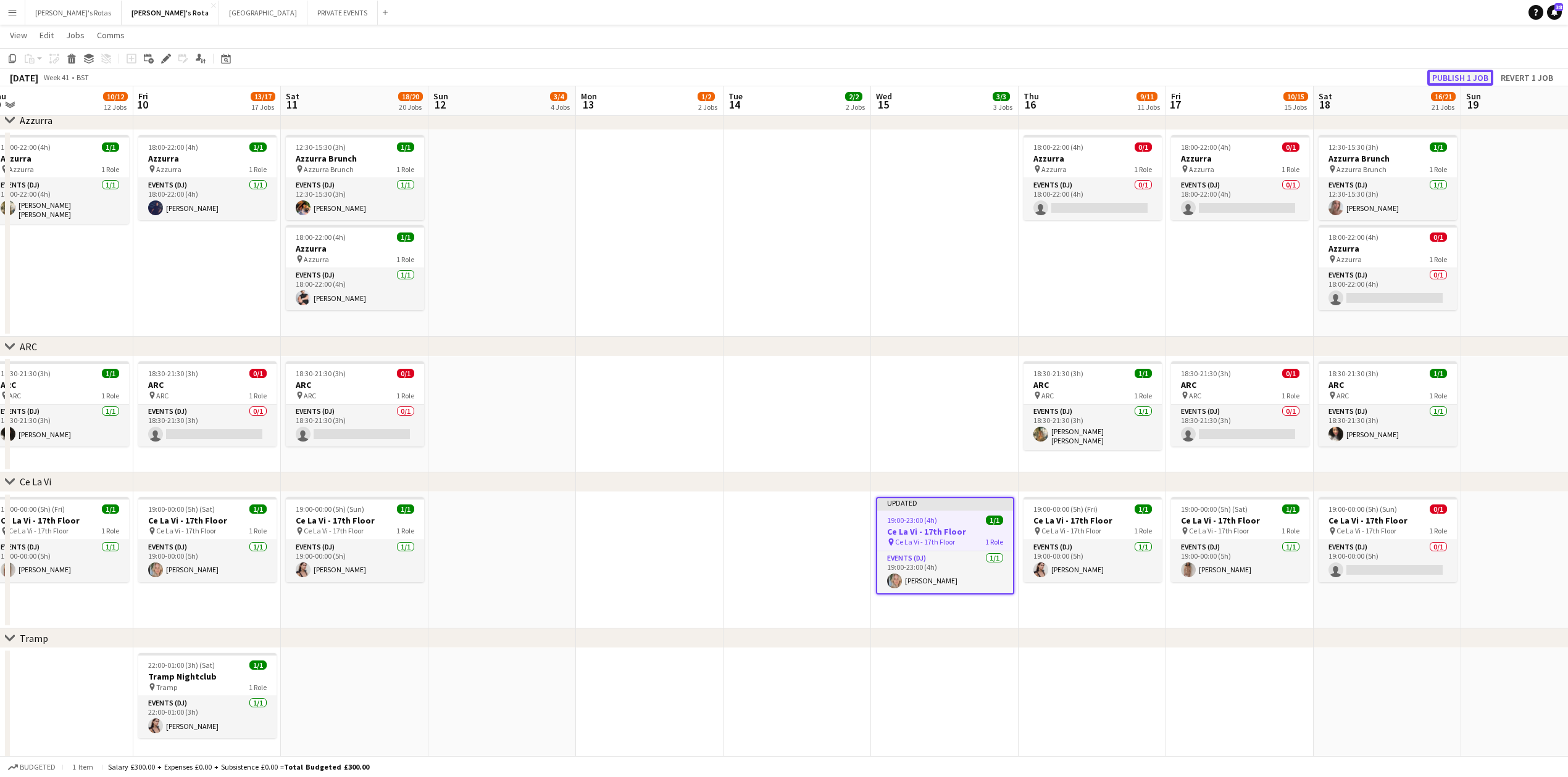
click at [1474, 77] on button "Publish 1 job" at bounding box center [1461, 77] width 66 height 16
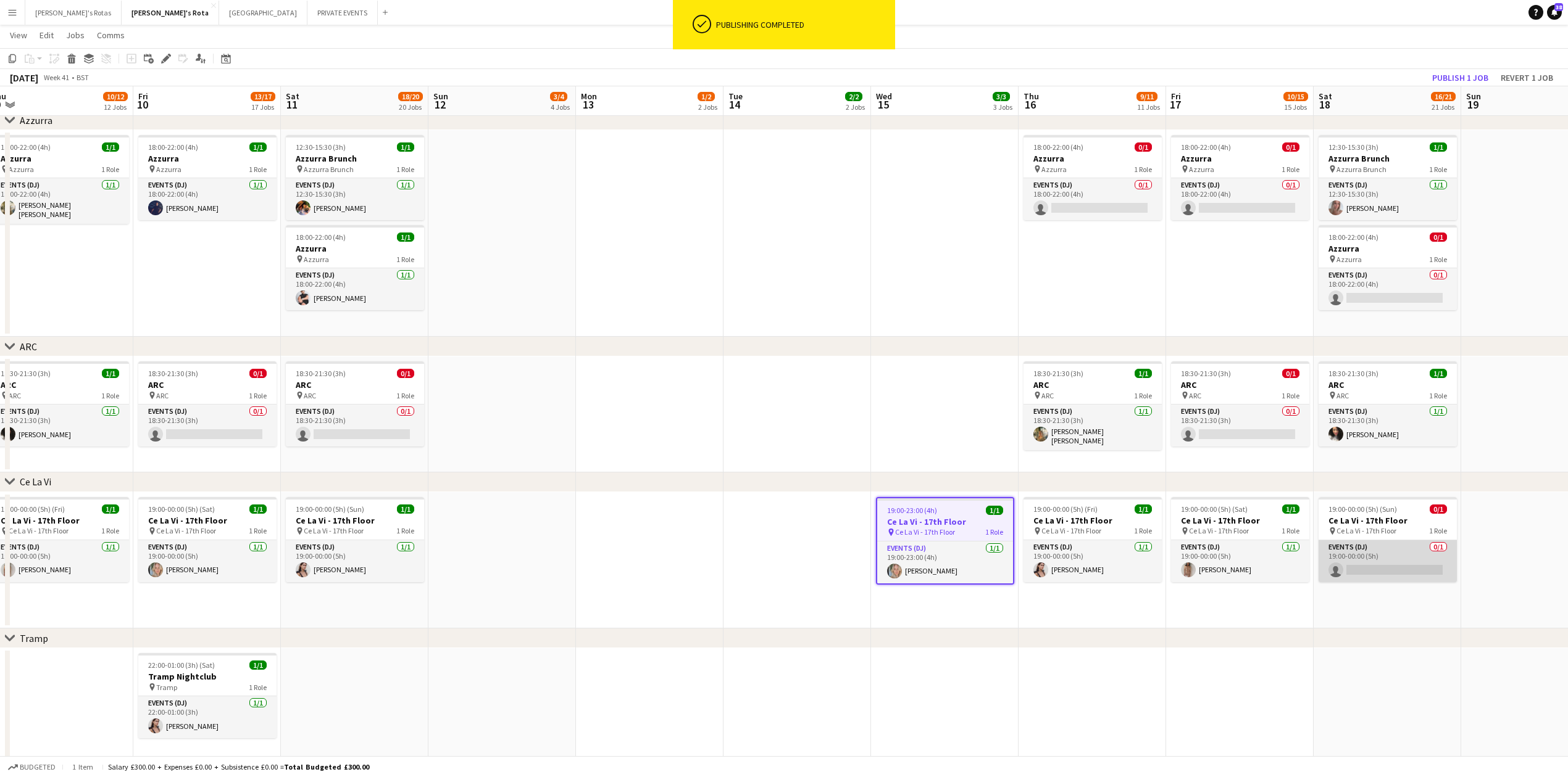
click at [1412, 547] on app-card-role "Events (DJ) 0/1 19:00-00:00 (5h) single-neutral-actions" at bounding box center [1388, 561] width 138 height 42
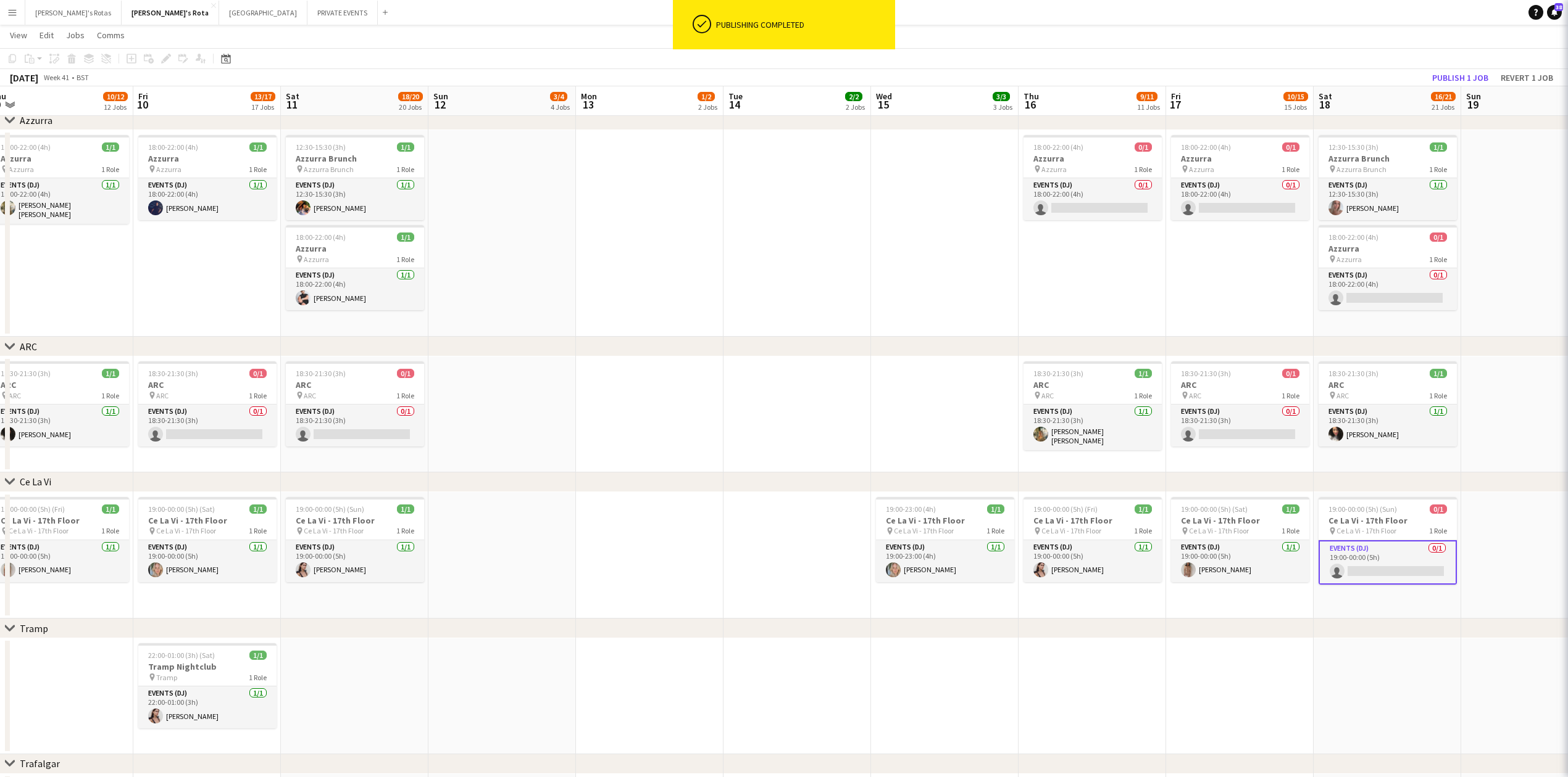
scroll to position [0, 456]
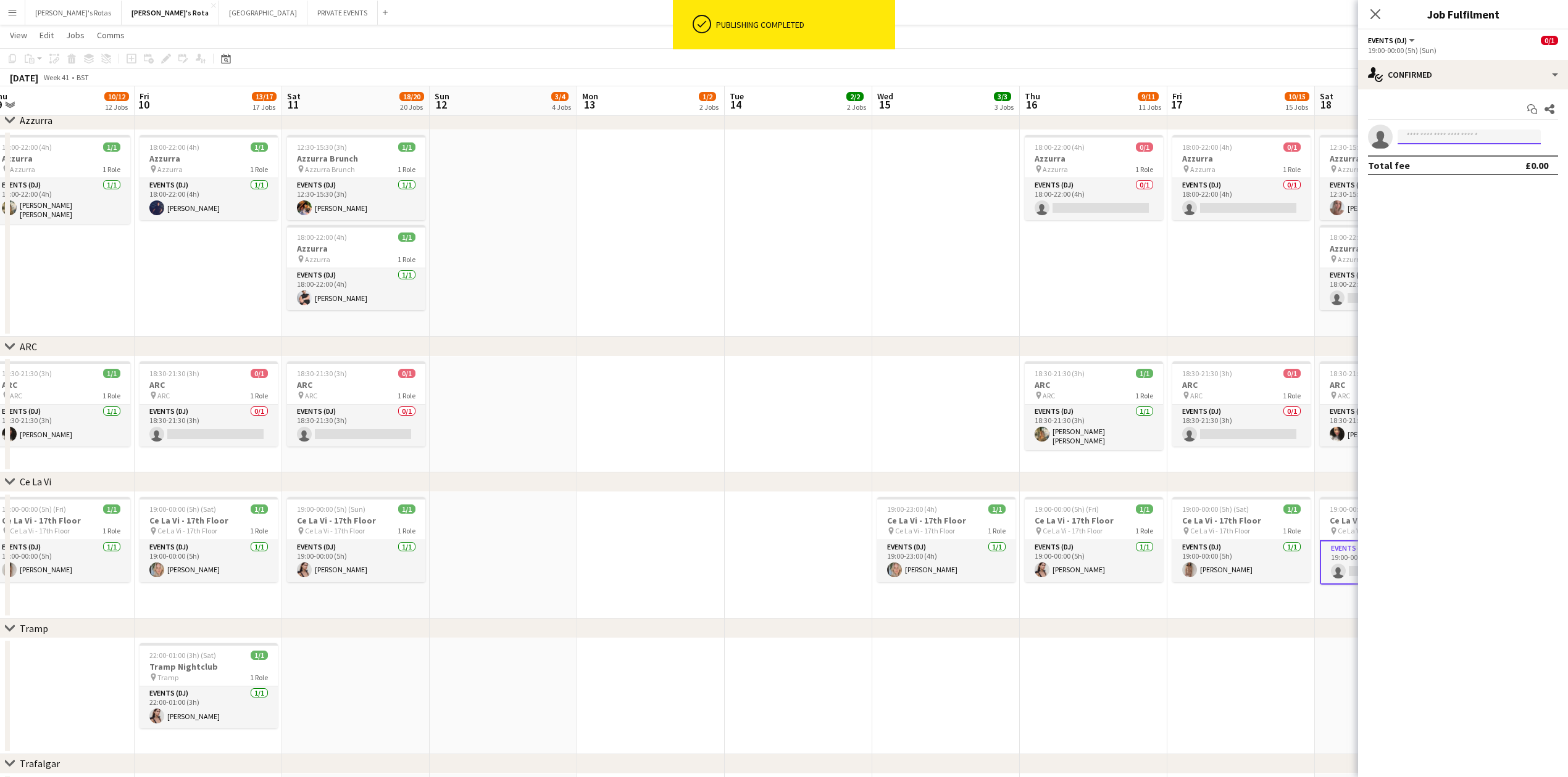
click at [1467, 134] on input at bounding box center [1469, 137] width 144 height 15
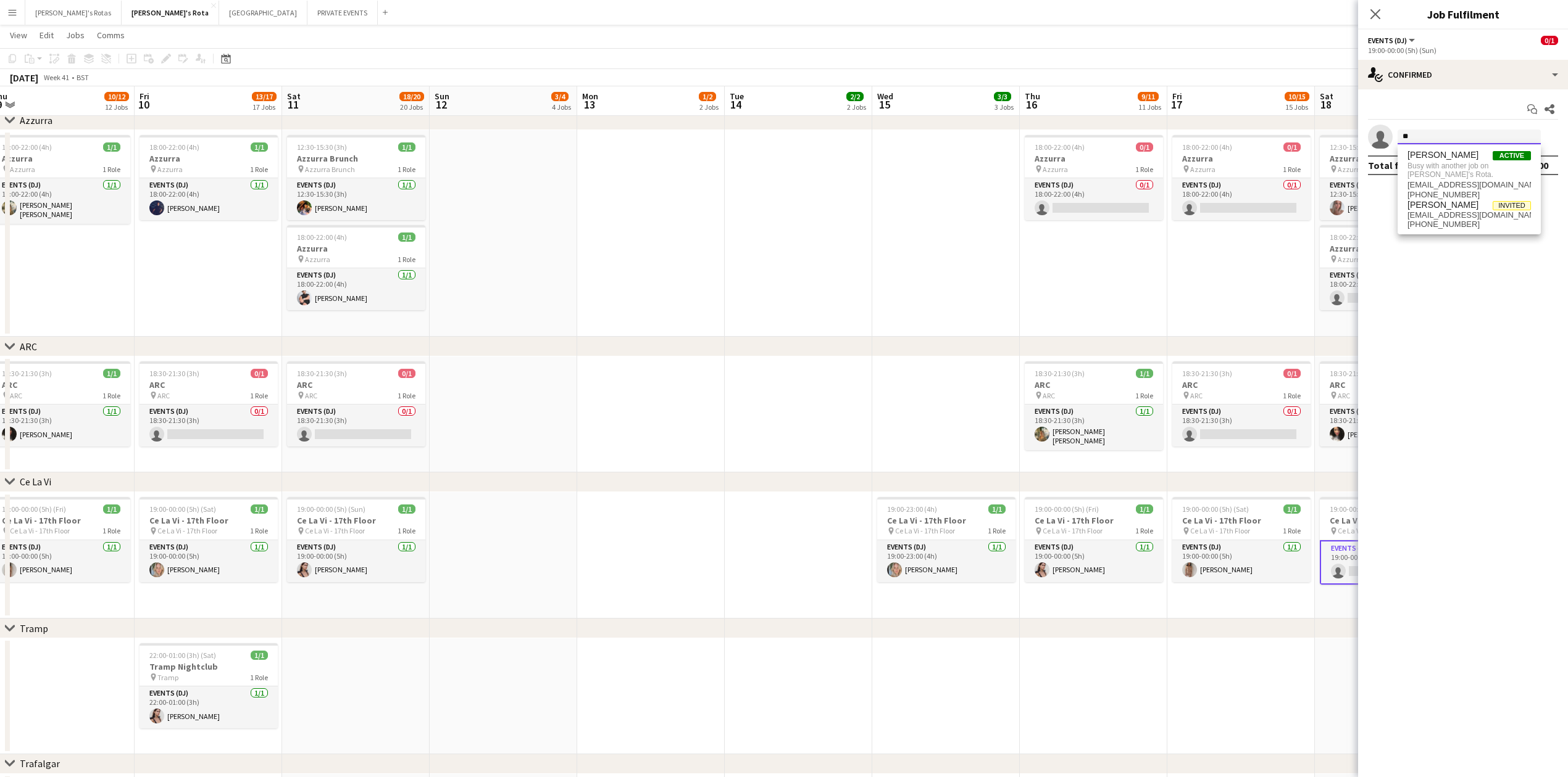
type input "*"
click at [738, 314] on app-date-cell at bounding box center [798, 233] width 147 height 206
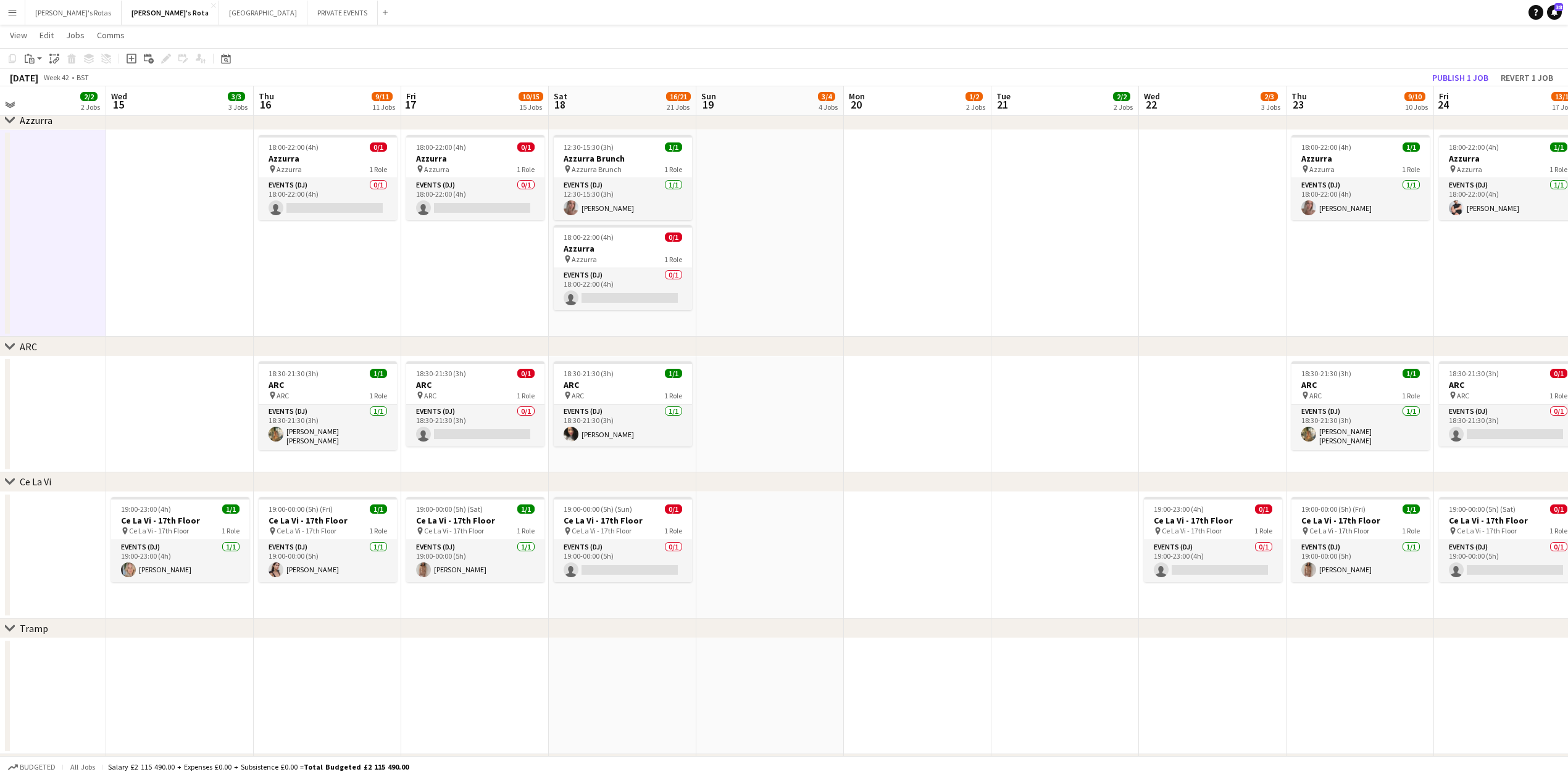
drag, startPoint x: 1453, startPoint y: 694, endPoint x: 687, endPoint y: 683, distance: 766.1
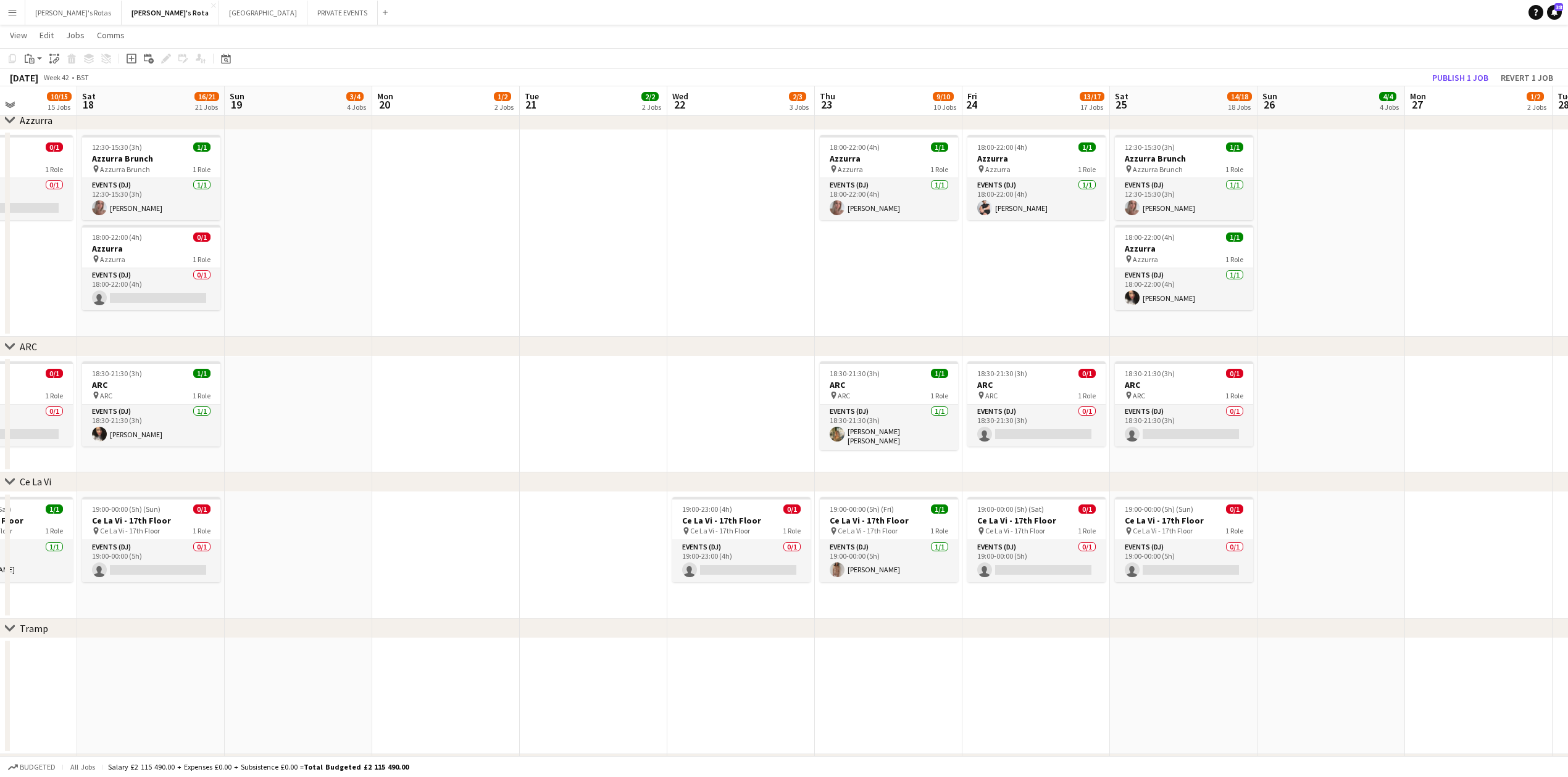
drag, startPoint x: 1023, startPoint y: 674, endPoint x: 596, endPoint y: 643, distance: 428.1
click at [728, 565] on app-card-role "Events (DJ) 0/1 19:00-23:00 (4h) single-neutral-actions" at bounding box center [741, 561] width 138 height 42
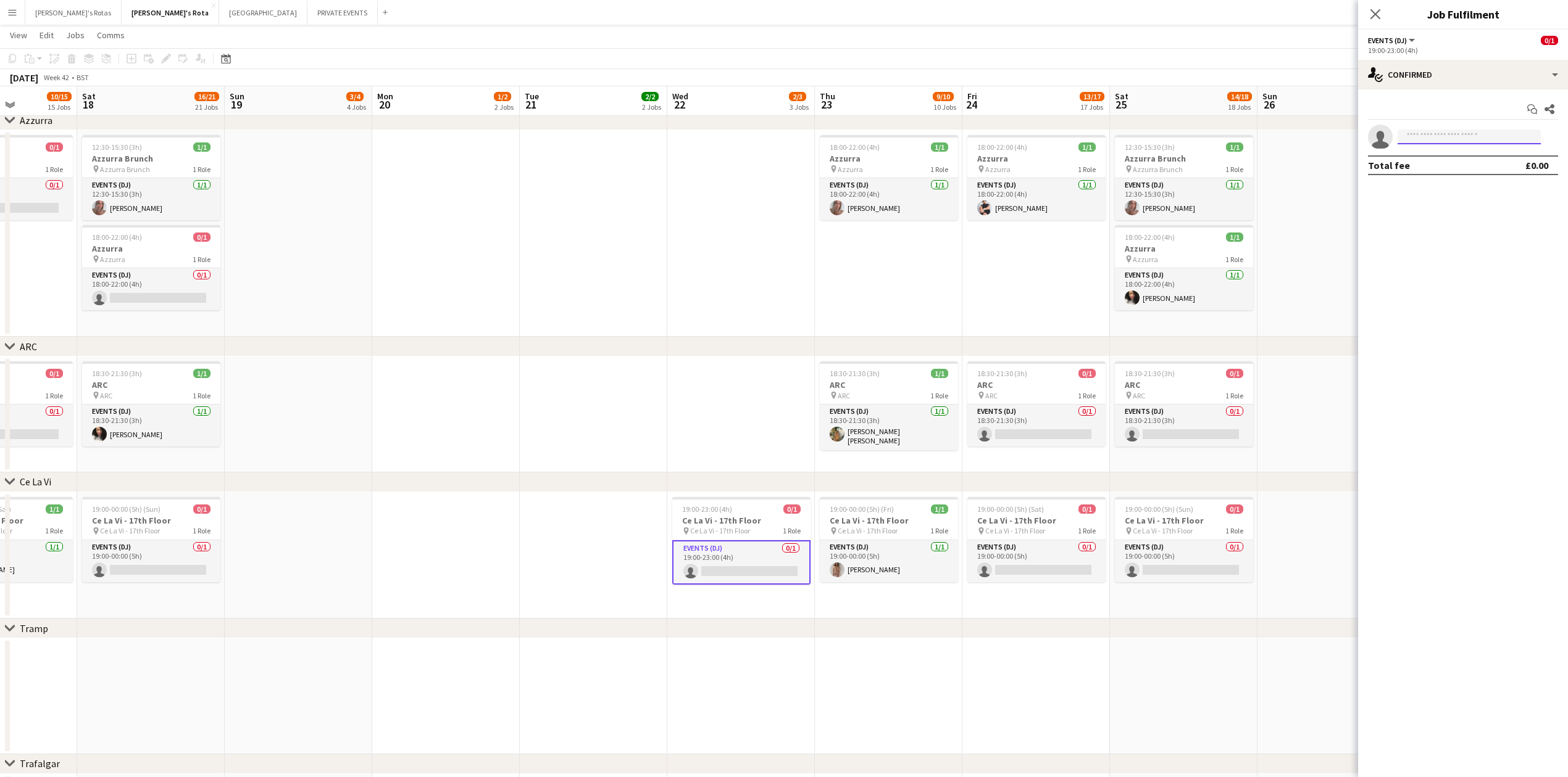
click at [1474, 137] on input at bounding box center [1469, 137] width 144 height 15
click at [1164, 560] on app-card-role "Events (DJ) 0/1 19:00-00:00 (5h) single-neutral-actions" at bounding box center [1184, 561] width 138 height 42
click at [1414, 127] on app-invite-slot "single-neutral-actions" at bounding box center [1463, 137] width 210 height 25
click at [1408, 136] on input at bounding box center [1469, 137] width 144 height 15
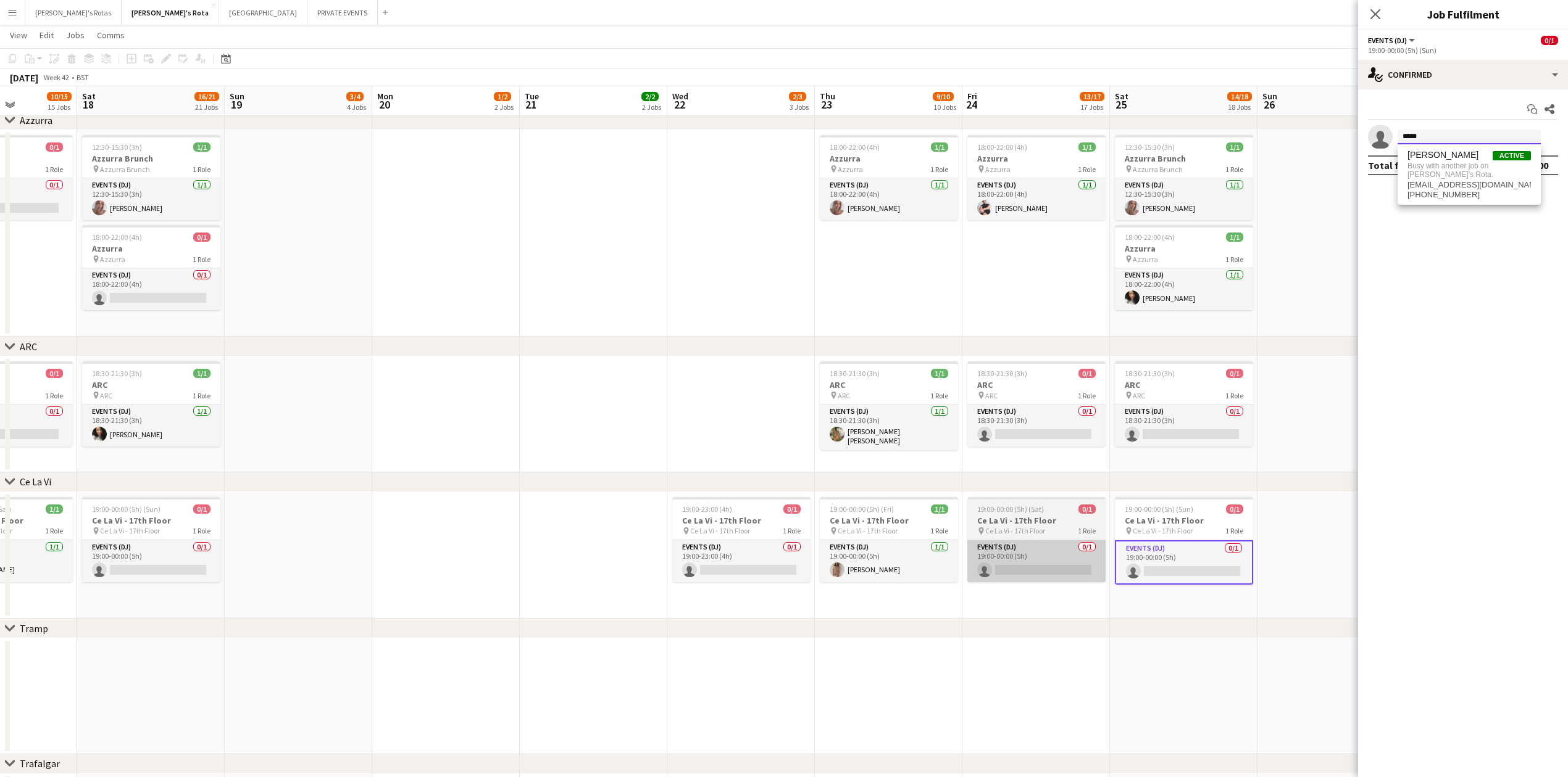
type input "*****"
click at [1025, 563] on app-card-role "Events (DJ) 0/1 19:00-00:00 (5h) single-neutral-actions" at bounding box center [1036, 561] width 138 height 42
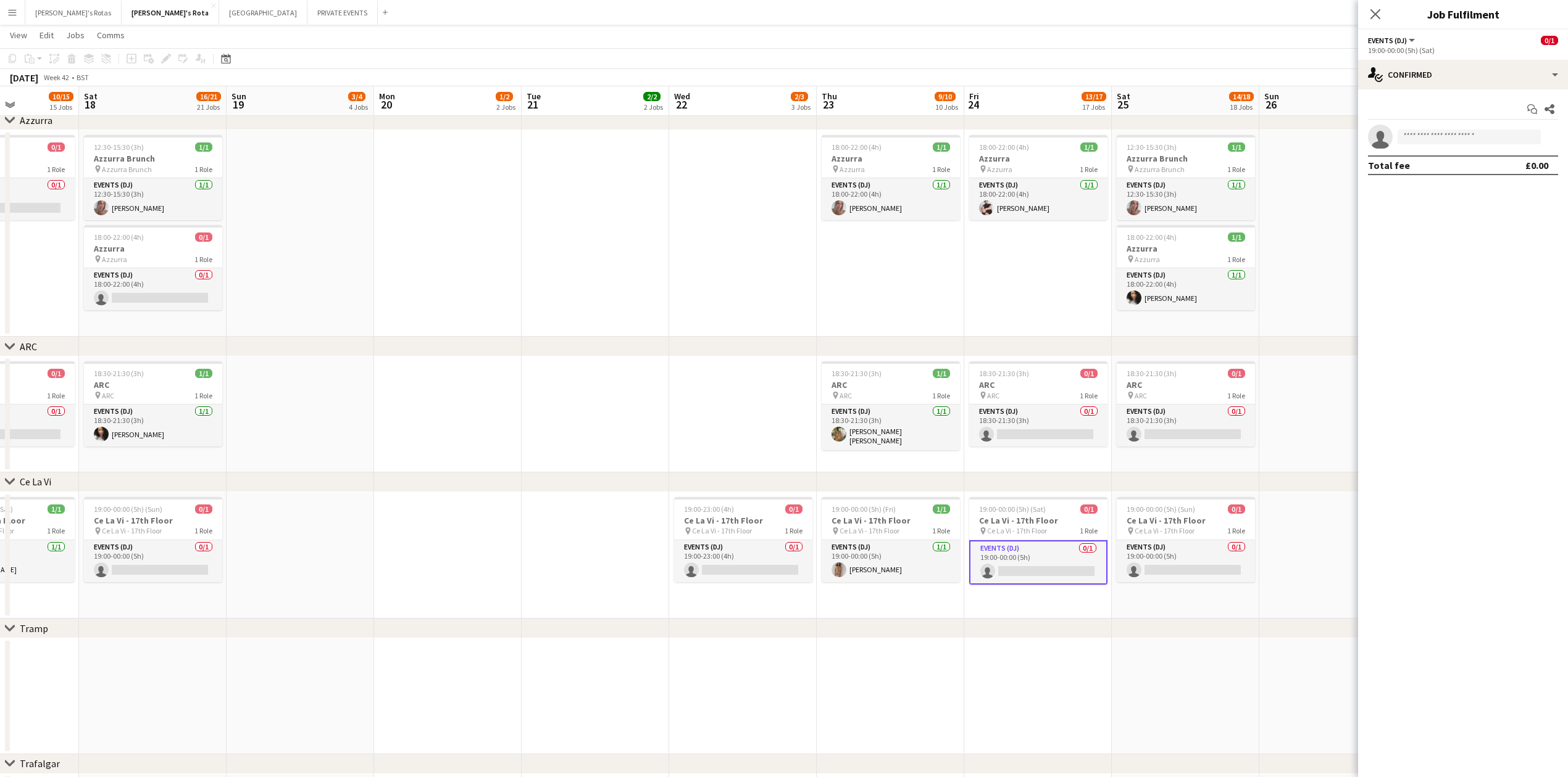
drag, startPoint x: 1465, startPoint y: 147, endPoint x: 1438, endPoint y: 126, distance: 34.2
click at [1462, 142] on app-invite-slot "single-neutral-actions" at bounding box center [1463, 137] width 210 height 25
click at [1438, 128] on app-invite-slot "single-neutral-actions" at bounding box center [1463, 137] width 210 height 25
click at [1440, 140] on input at bounding box center [1469, 137] width 144 height 15
type input "******"
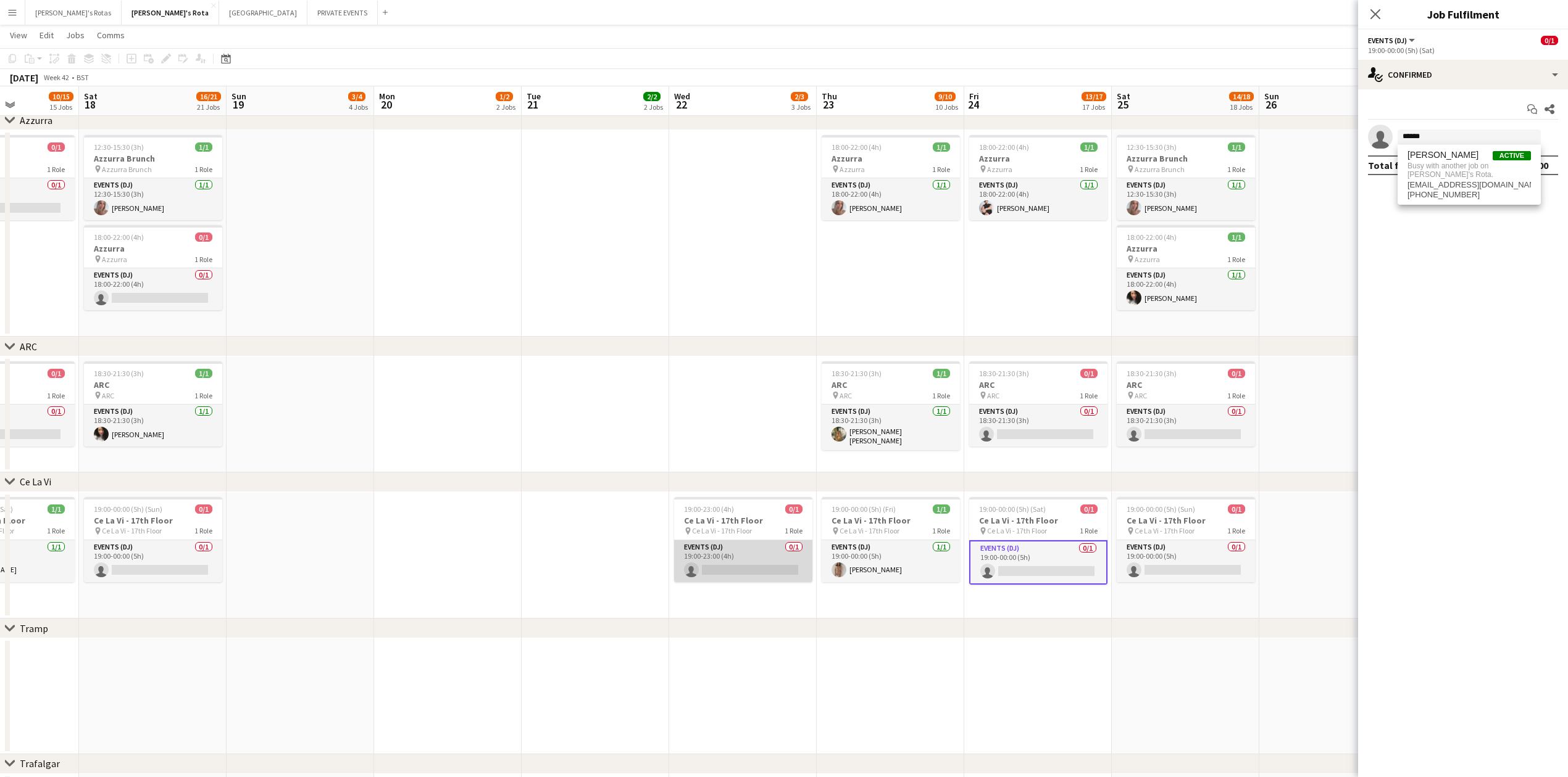
click at [749, 571] on app-card-role "Events (DJ) 0/1 19:00-23:00 (4h) single-neutral-actions" at bounding box center [743, 561] width 138 height 42
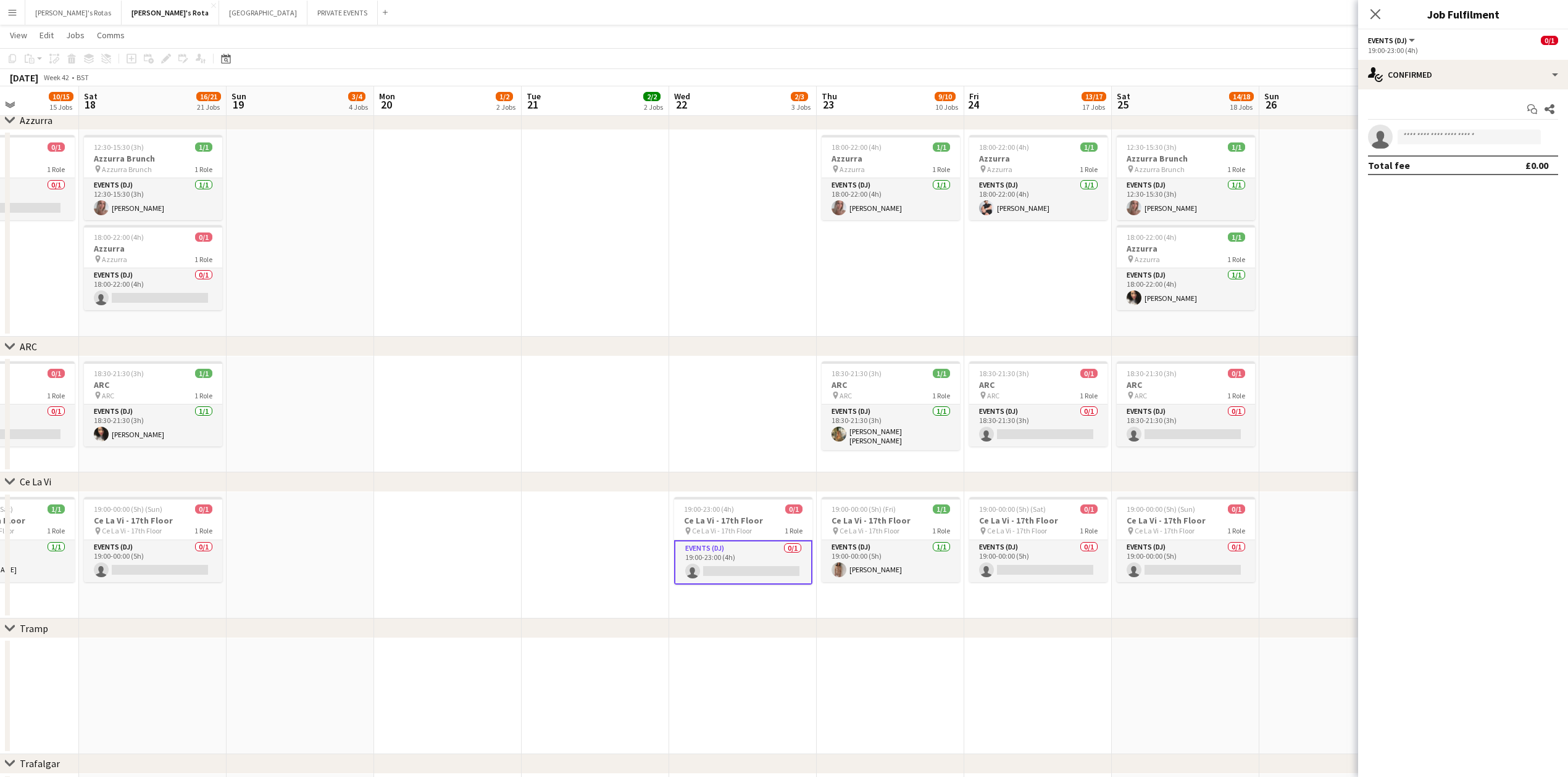
click at [1455, 148] on app-invite-slot "single-neutral-actions" at bounding box center [1463, 137] width 210 height 25
click at [1430, 128] on app-invite-slot "single-neutral-actions" at bounding box center [1463, 137] width 210 height 25
drag, startPoint x: 1430, startPoint y: 151, endPoint x: 1421, endPoint y: 127, distance: 25.6
click at [1428, 147] on app-confirmed-crew "single-neutral-actions Total fee £0.00" at bounding box center [1463, 150] width 210 height 51
click at [1421, 127] on app-invite-slot "single-neutral-actions" at bounding box center [1463, 137] width 210 height 25
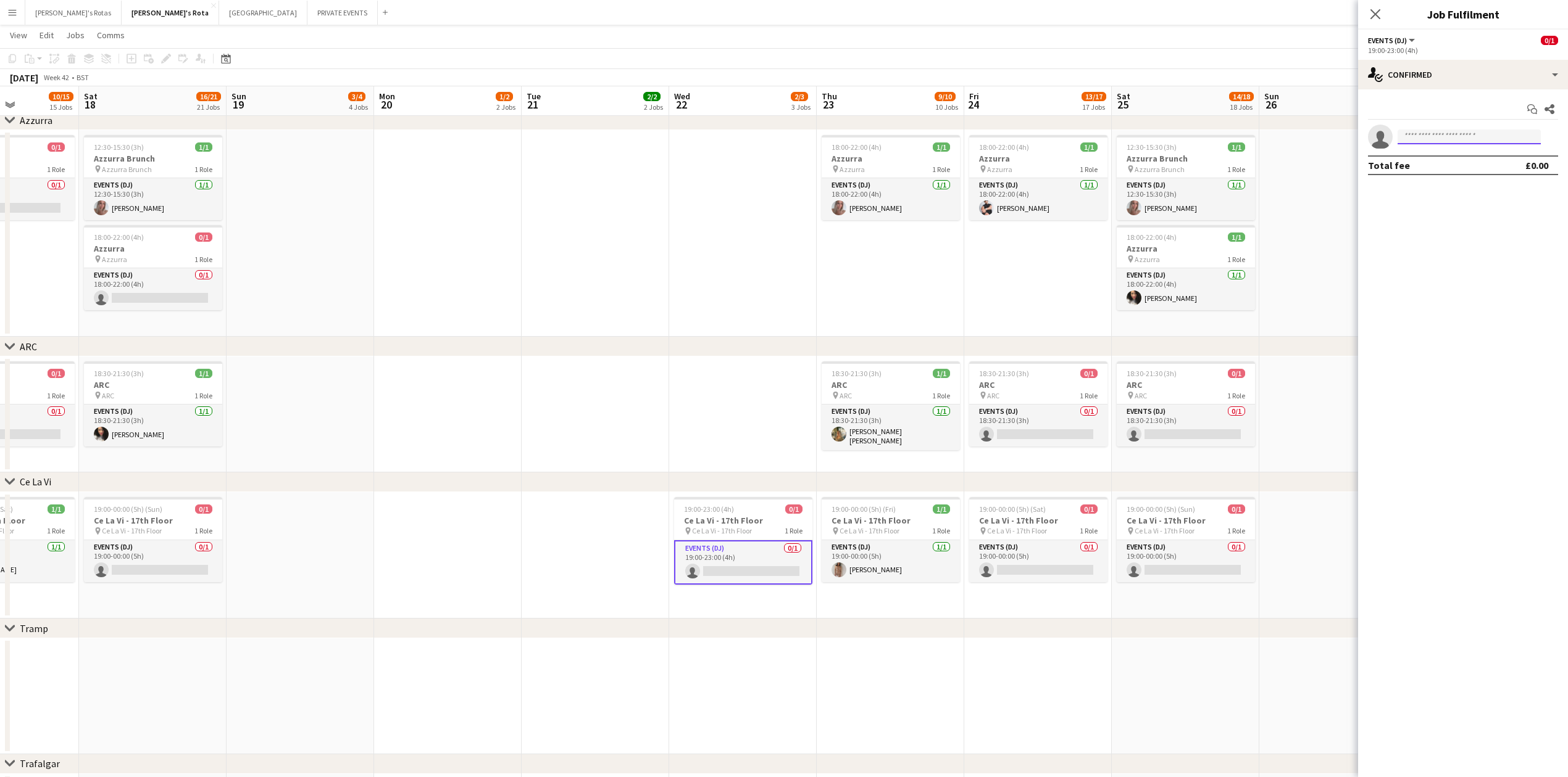
click at [1424, 137] on input at bounding box center [1469, 137] width 144 height 15
type input "******"
click at [1437, 166] on span "[EMAIL_ADDRESS][DOMAIN_NAME]" at bounding box center [1469, 165] width 124 height 10
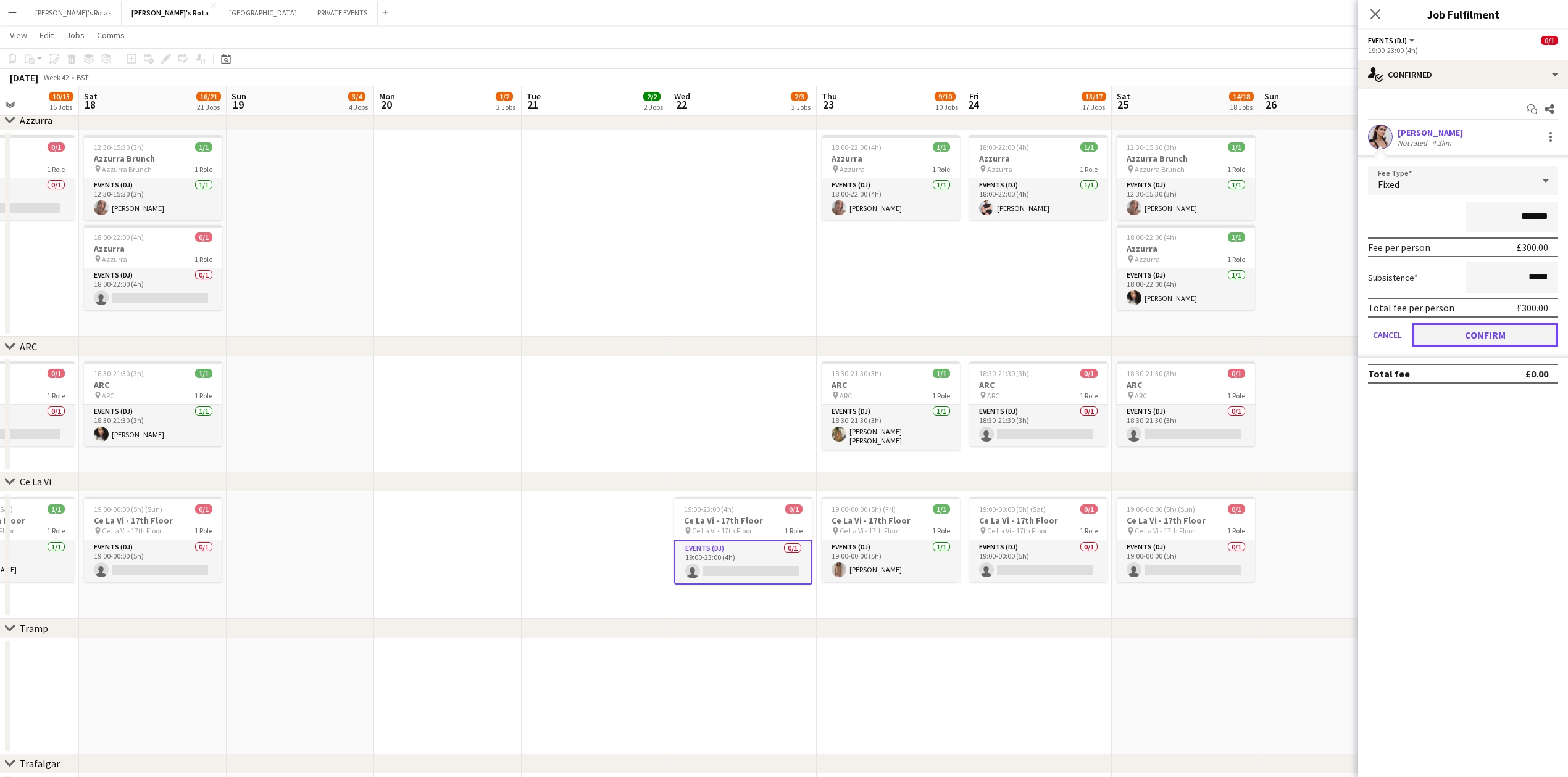
click at [1475, 337] on button "Confirm" at bounding box center [1485, 335] width 147 height 25
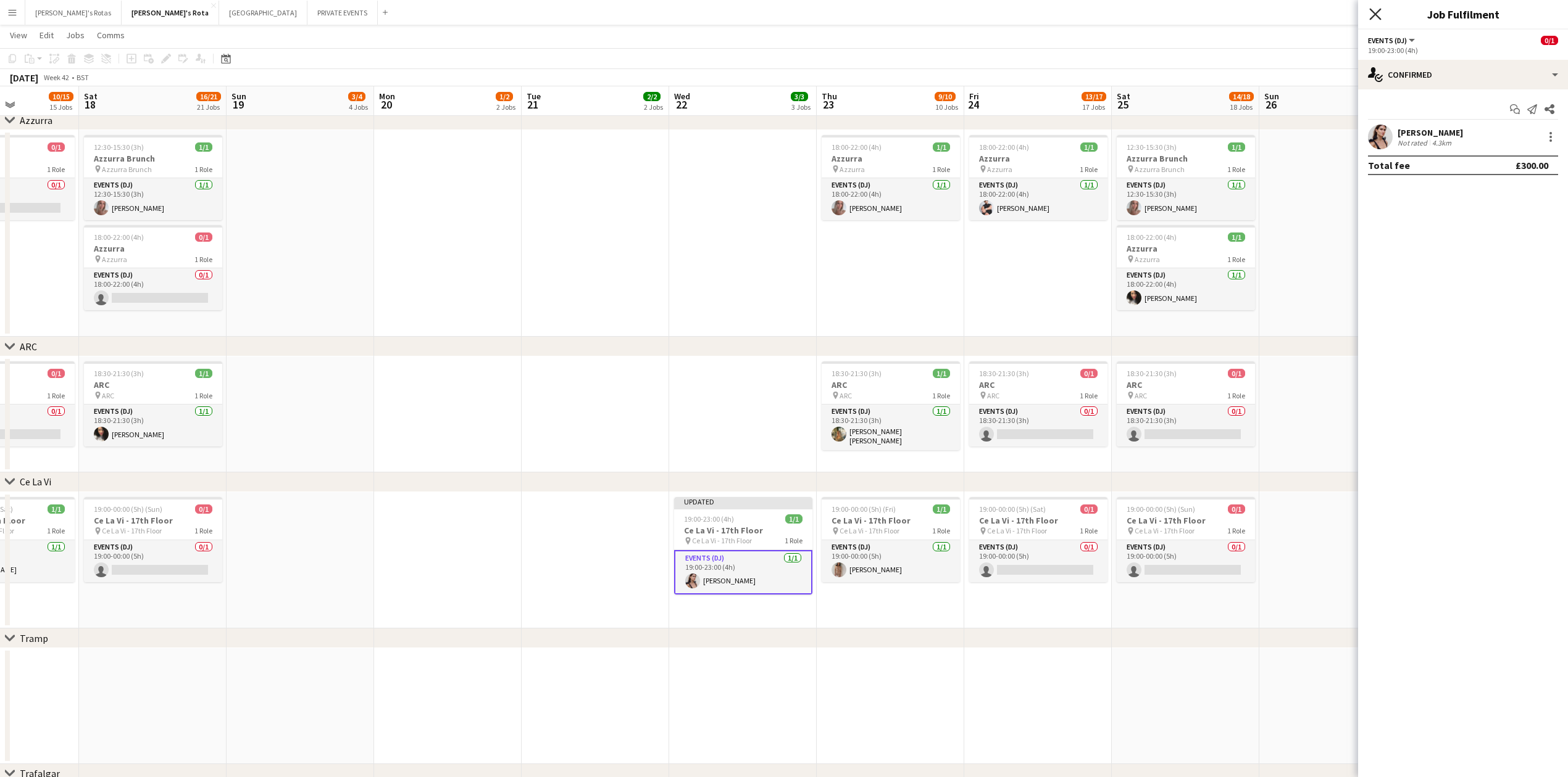
click at [1376, 13] on icon at bounding box center [1375, 13] width 12 height 12
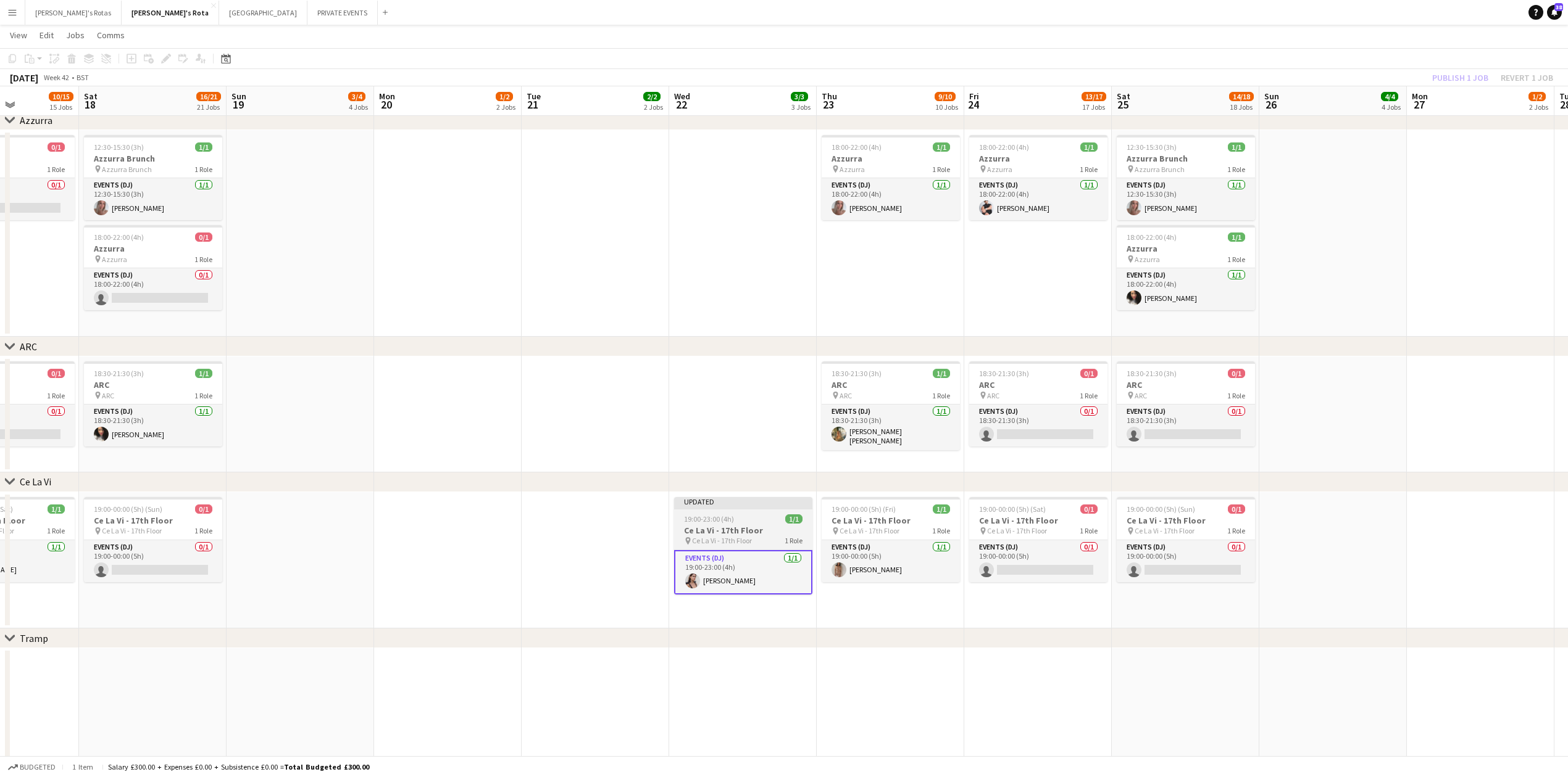
drag, startPoint x: 727, startPoint y: 535, endPoint x: 744, endPoint y: 525, distance: 19.7
click at [729, 534] on h3 "Ce La Vi - 17th Floor" at bounding box center [743, 530] width 138 height 11
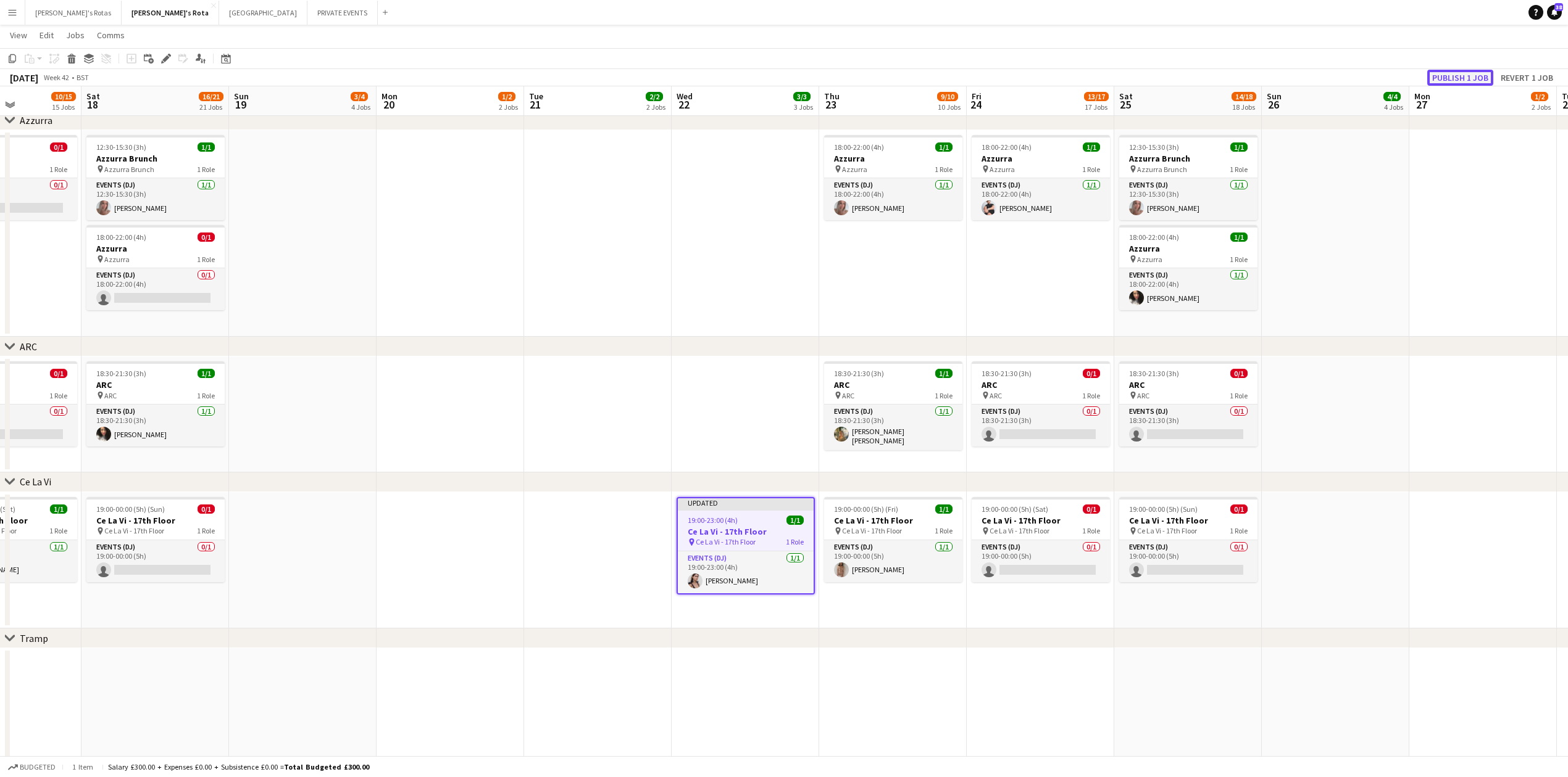
click at [1465, 74] on button "Publish 1 job" at bounding box center [1461, 77] width 66 height 16
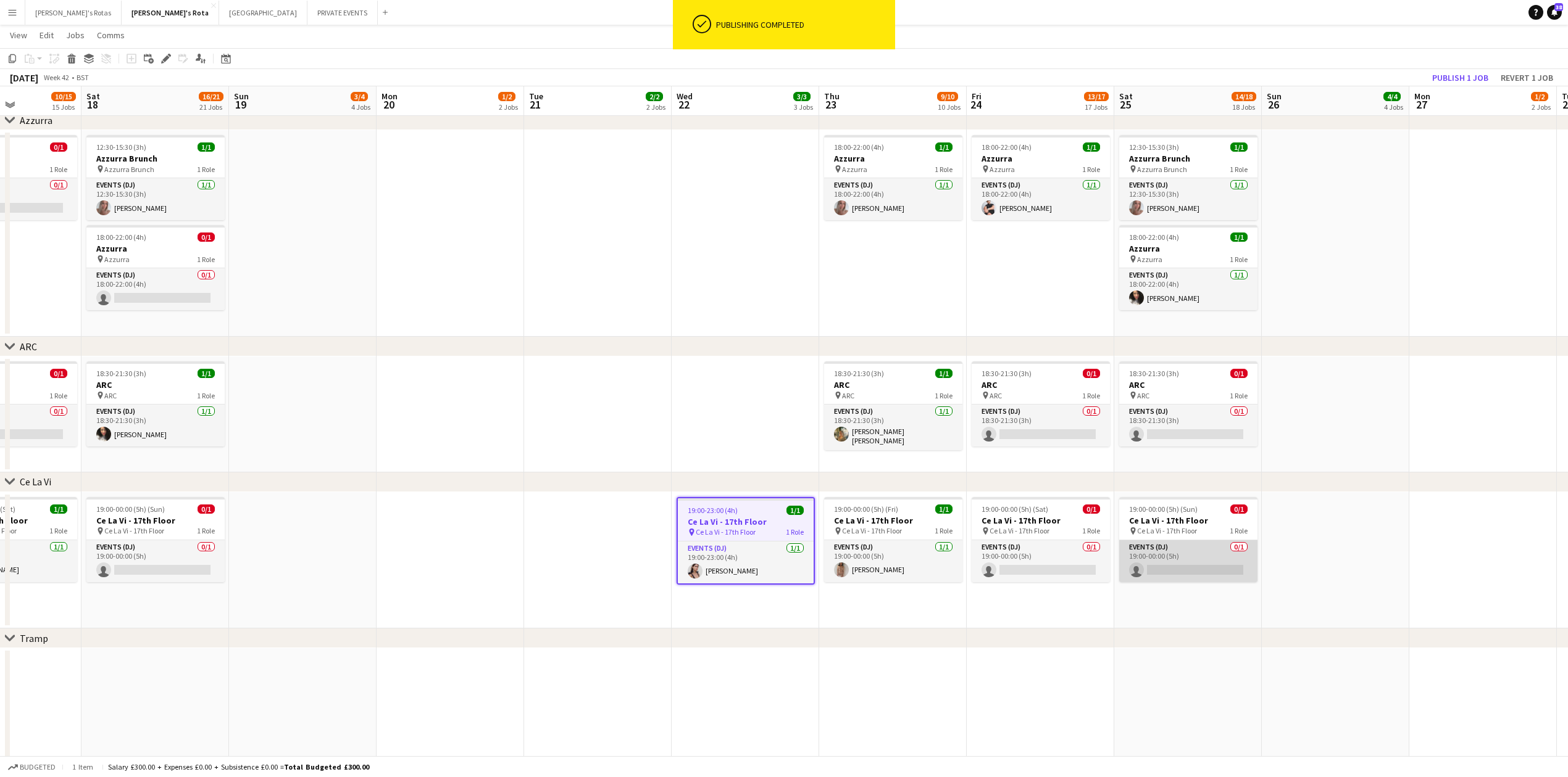
click at [1178, 581] on app-card-role "Events (DJ) 0/1 19:00-00:00 (5h) single-neutral-actions" at bounding box center [1188, 561] width 138 height 42
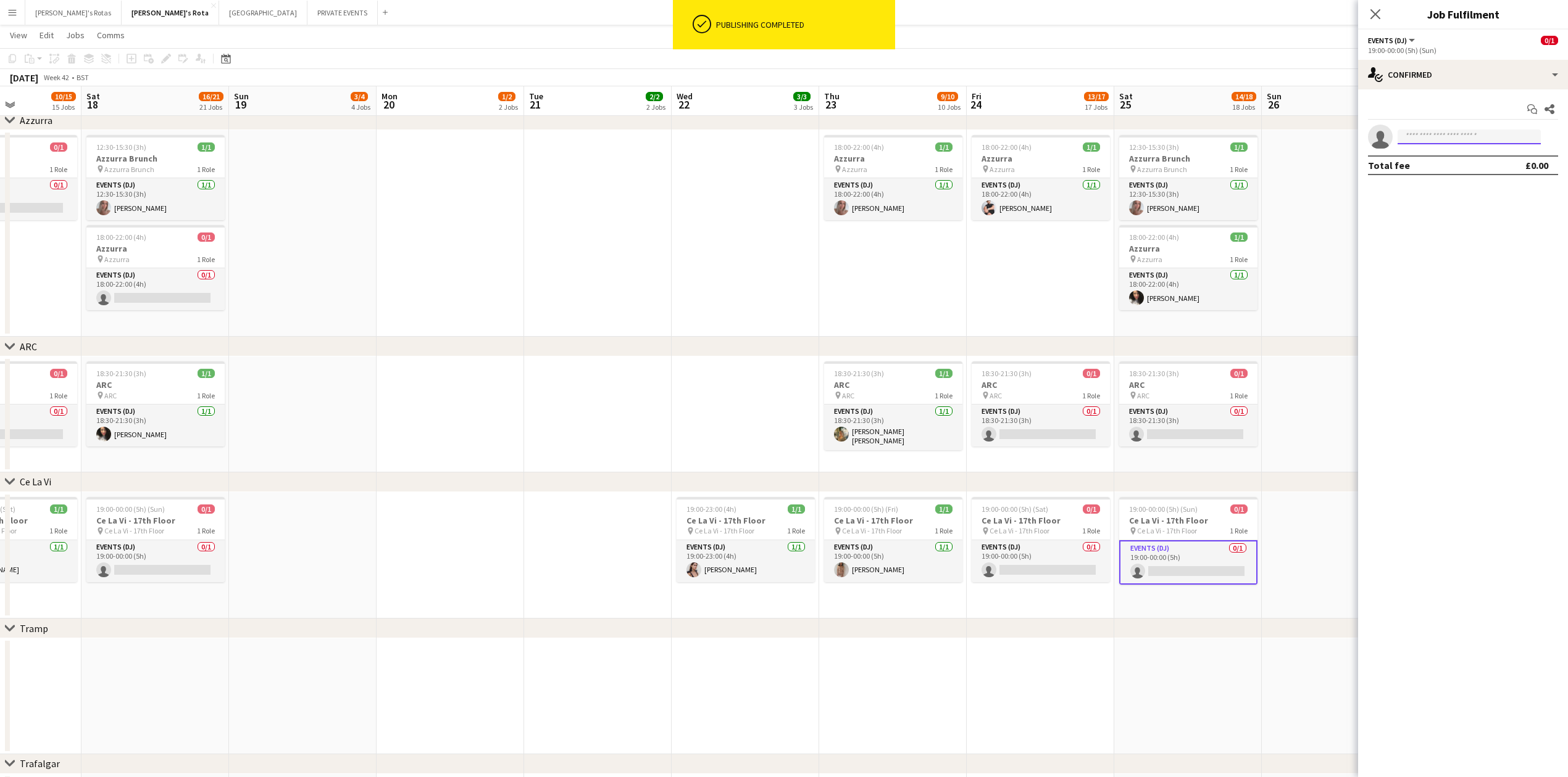
click at [1441, 136] on input at bounding box center [1469, 137] width 144 height 15
type input "*"
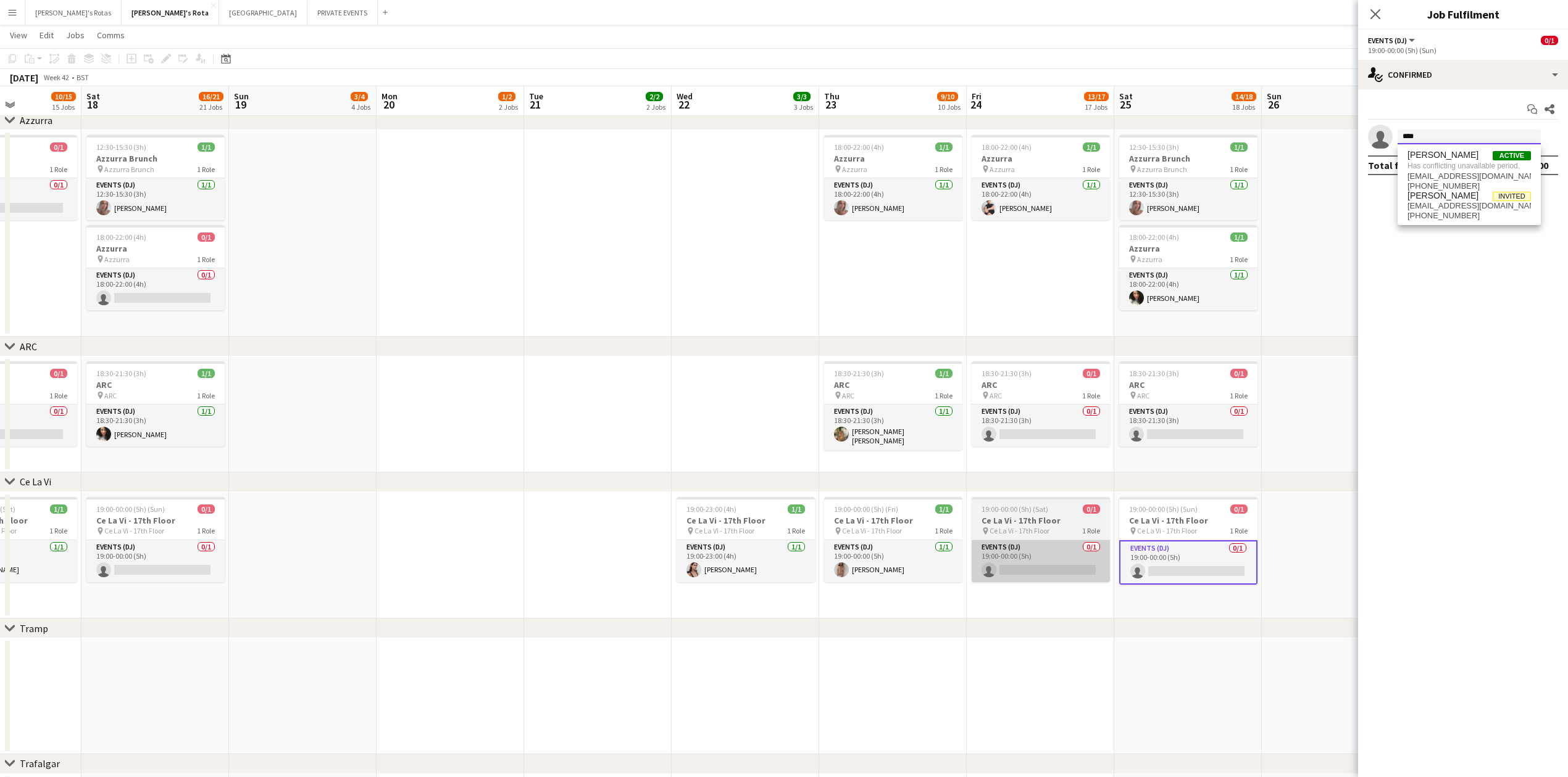
type input "****"
click at [1008, 551] on app-card-role "Events (DJ) 0/1 19:00-00:00 (5h) single-neutral-actions" at bounding box center [1041, 561] width 138 height 42
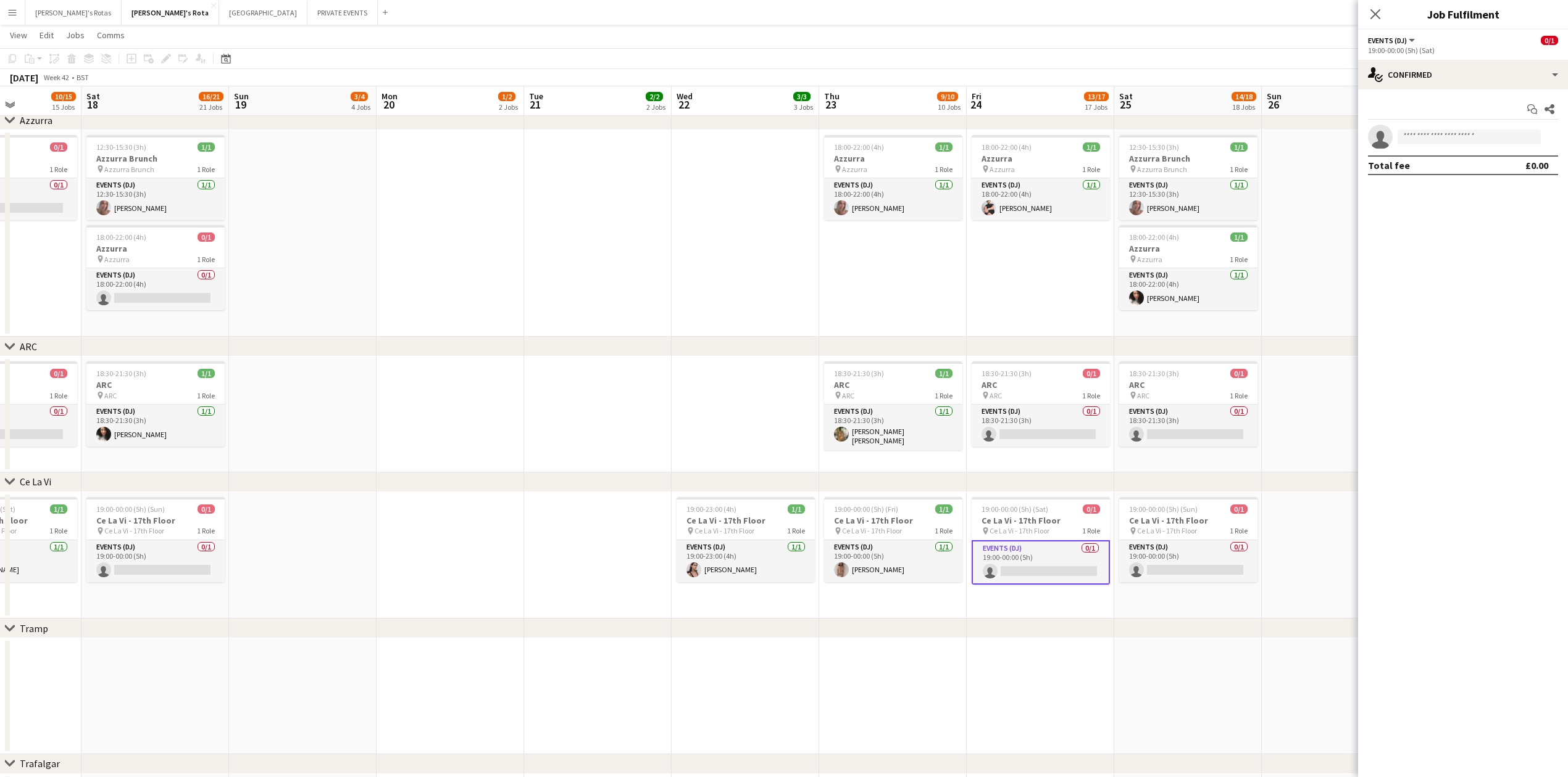
drag, startPoint x: 1451, startPoint y: 144, endPoint x: 1450, endPoint y: 133, distance: 11.0
click at [1451, 138] on app-invite-slot "single-neutral-actions" at bounding box center [1463, 137] width 210 height 25
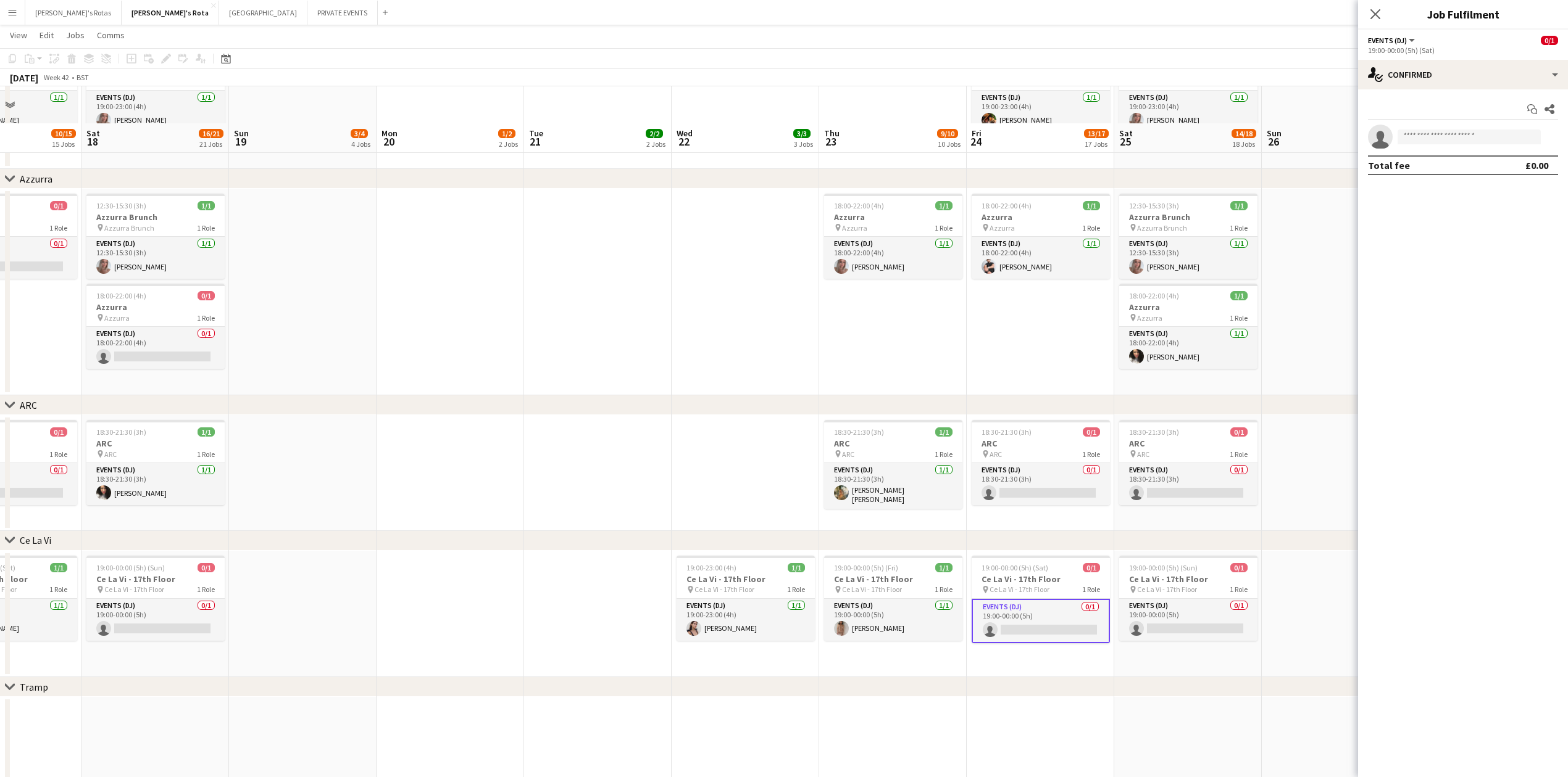
click at [1460, 146] on app-invite-slot "single-neutral-actions" at bounding box center [1463, 137] width 210 height 25
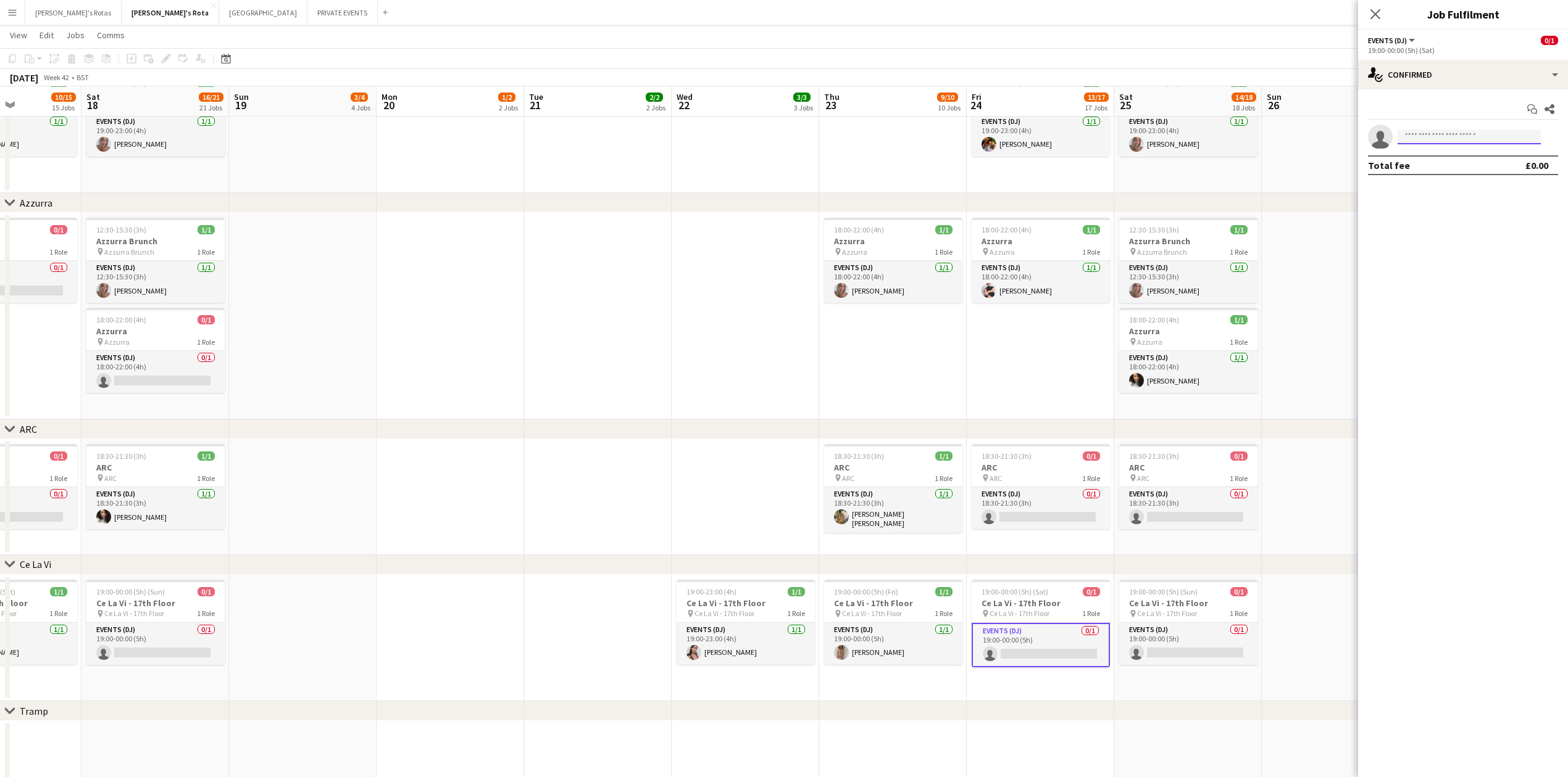
click at [1450, 132] on input at bounding box center [1469, 137] width 144 height 15
type input "*"
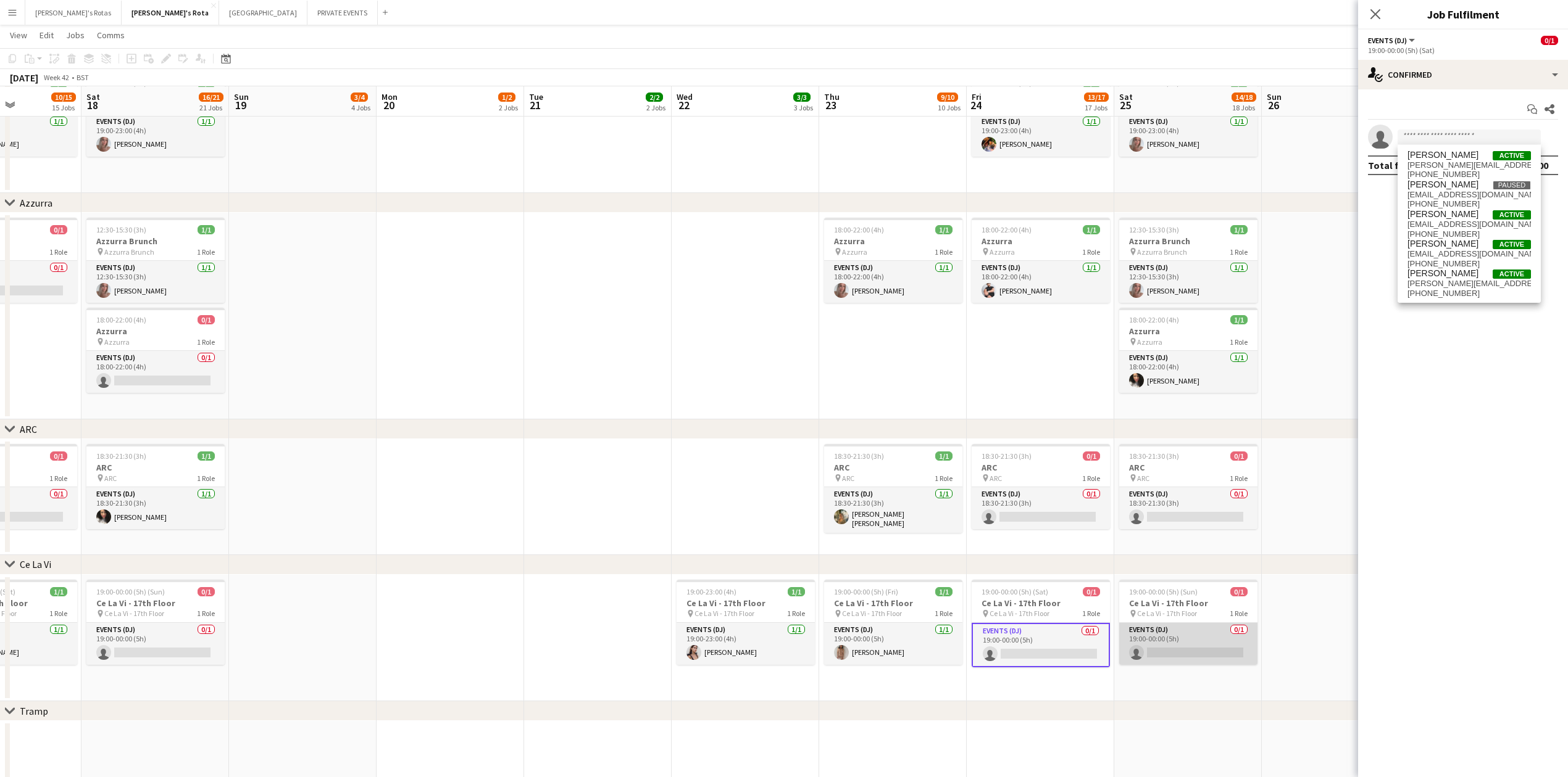
click at [1179, 623] on app-card-role "Events (DJ) 0/1 19:00-00:00 (5h) single-neutral-actions" at bounding box center [1188, 644] width 138 height 42
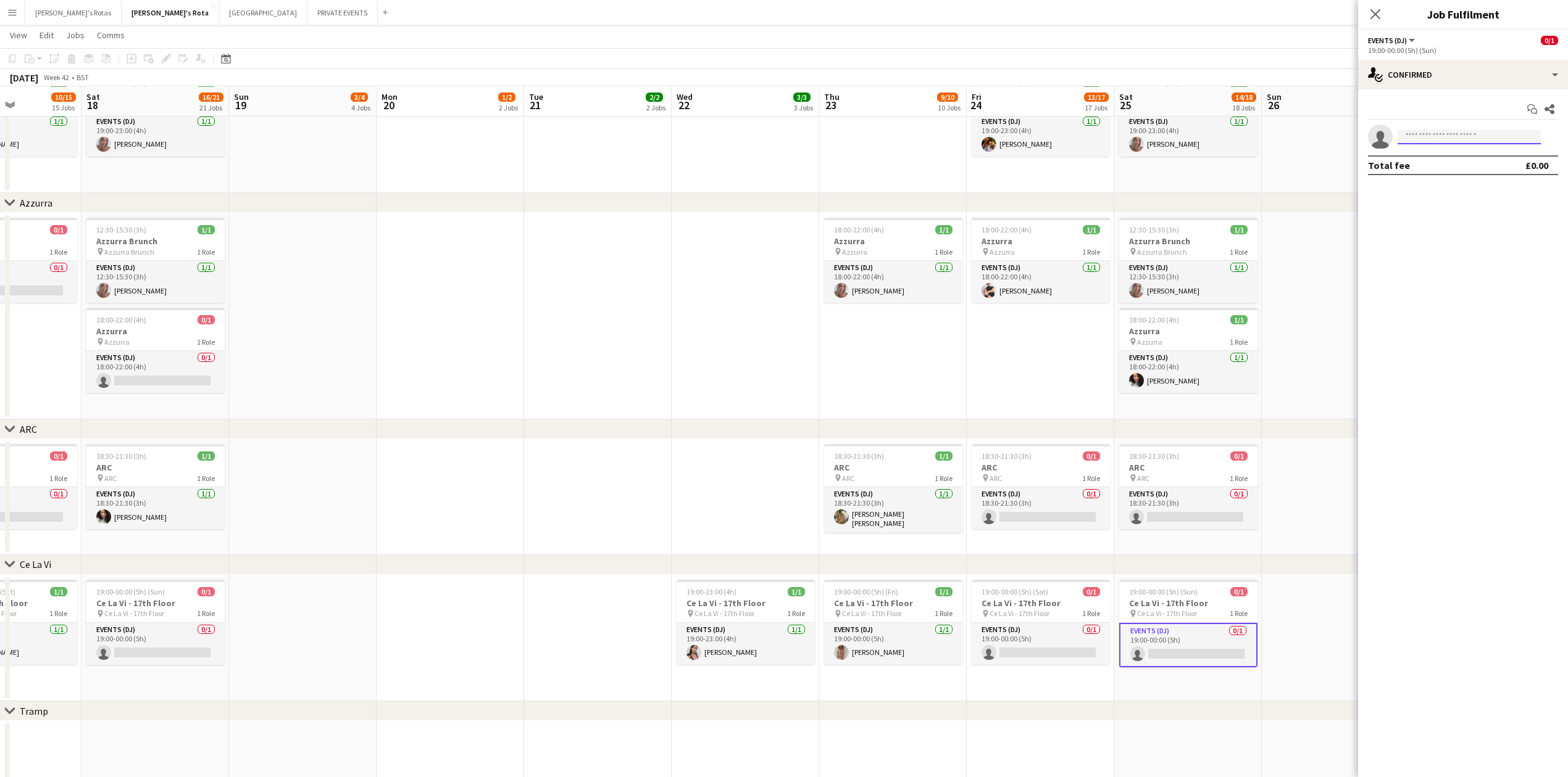
click at [1473, 136] on input at bounding box center [1469, 137] width 144 height 15
type input "*"
type input "*****"
click at [1468, 168] on span "[EMAIL_ADDRESS][DOMAIN_NAME]" at bounding box center [1469, 165] width 124 height 10
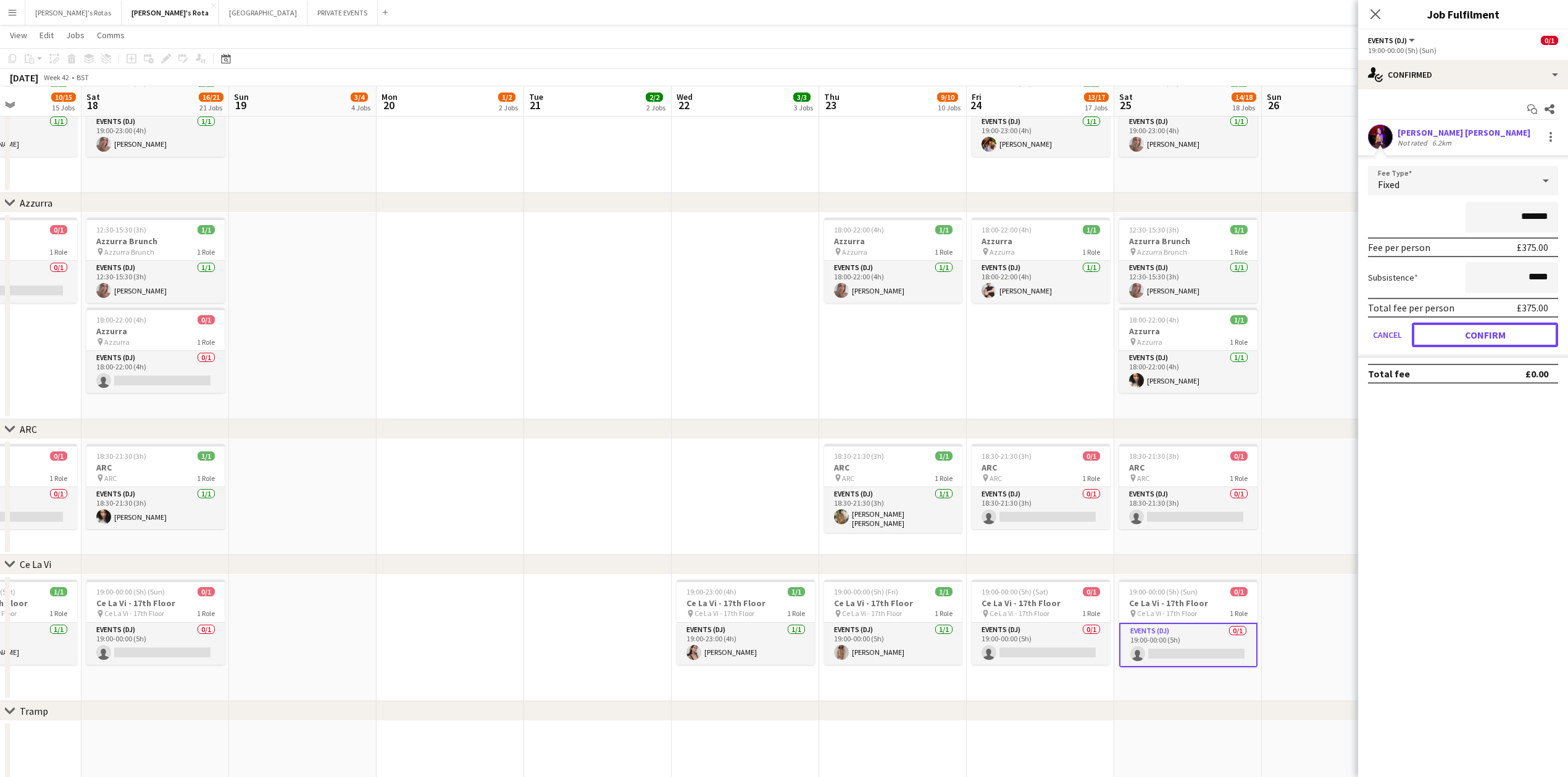
drag, startPoint x: 1475, startPoint y: 342, endPoint x: 1464, endPoint y: 341, distance: 11.0
click at [1473, 342] on button "Confirm" at bounding box center [1485, 335] width 147 height 25
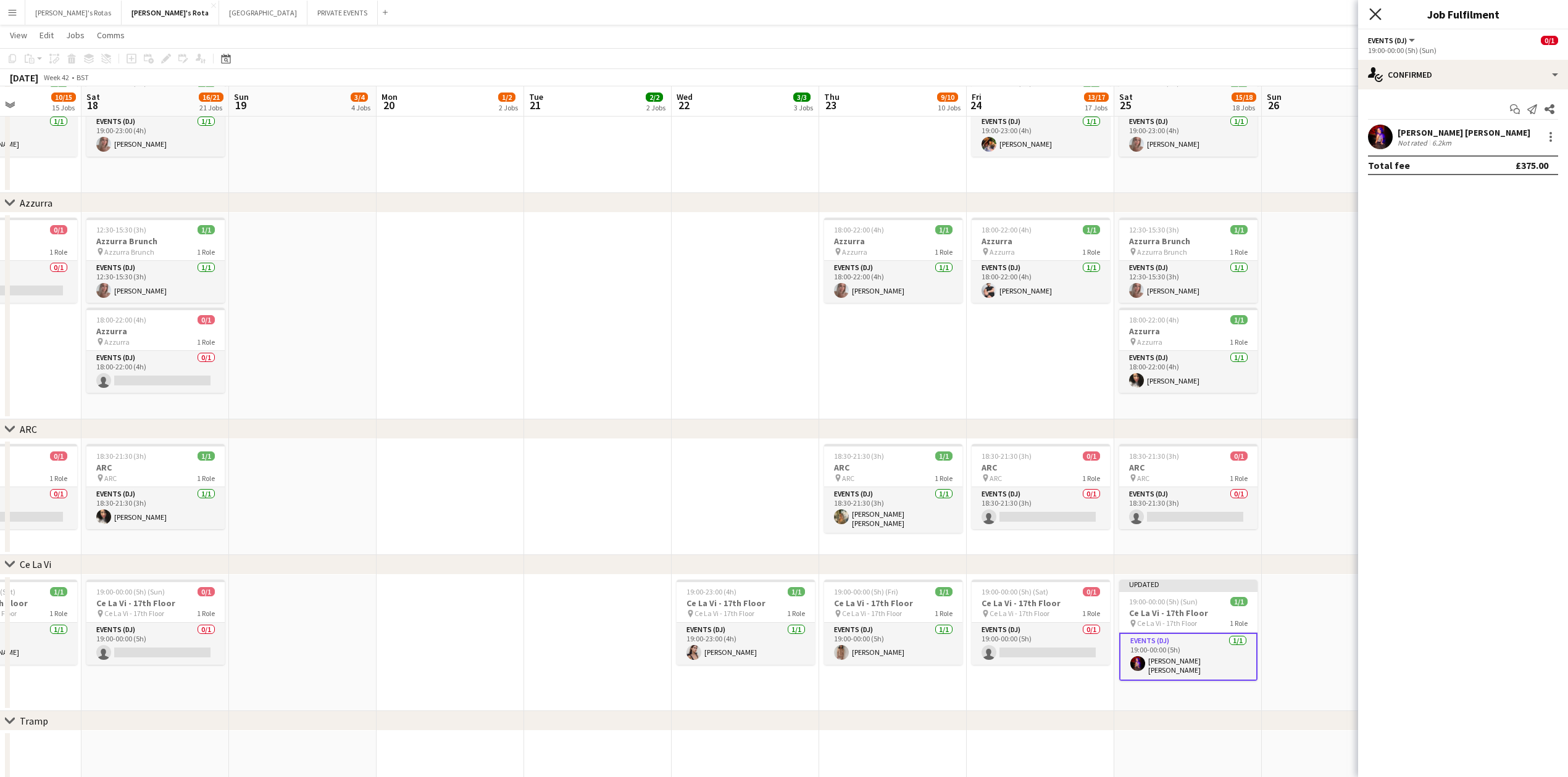
click at [1377, 16] on icon at bounding box center [1375, 13] width 12 height 12
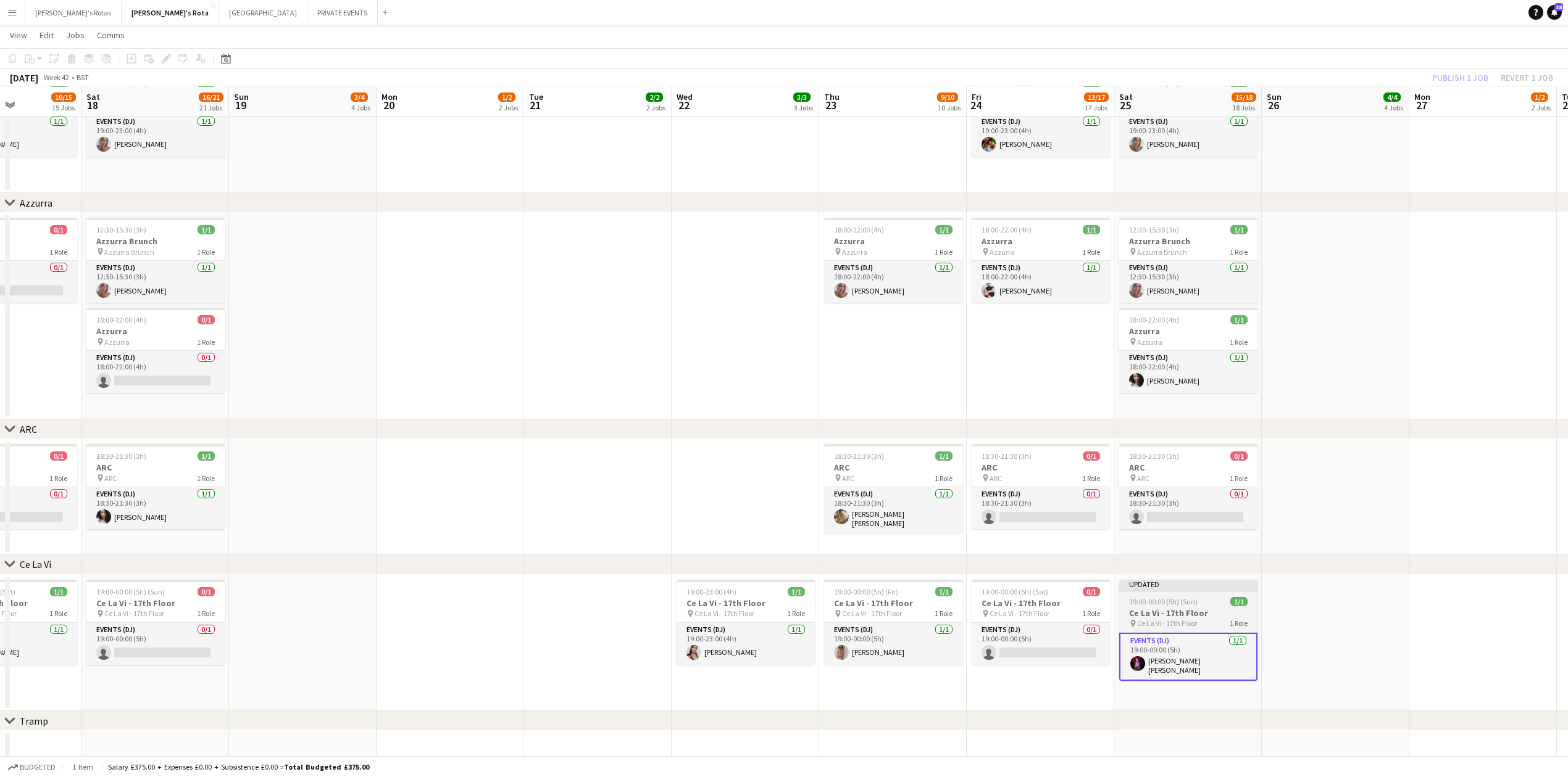
click at [1188, 602] on span "19:00-00:00 (5h) (Sun)" at bounding box center [1163, 602] width 68 height 9
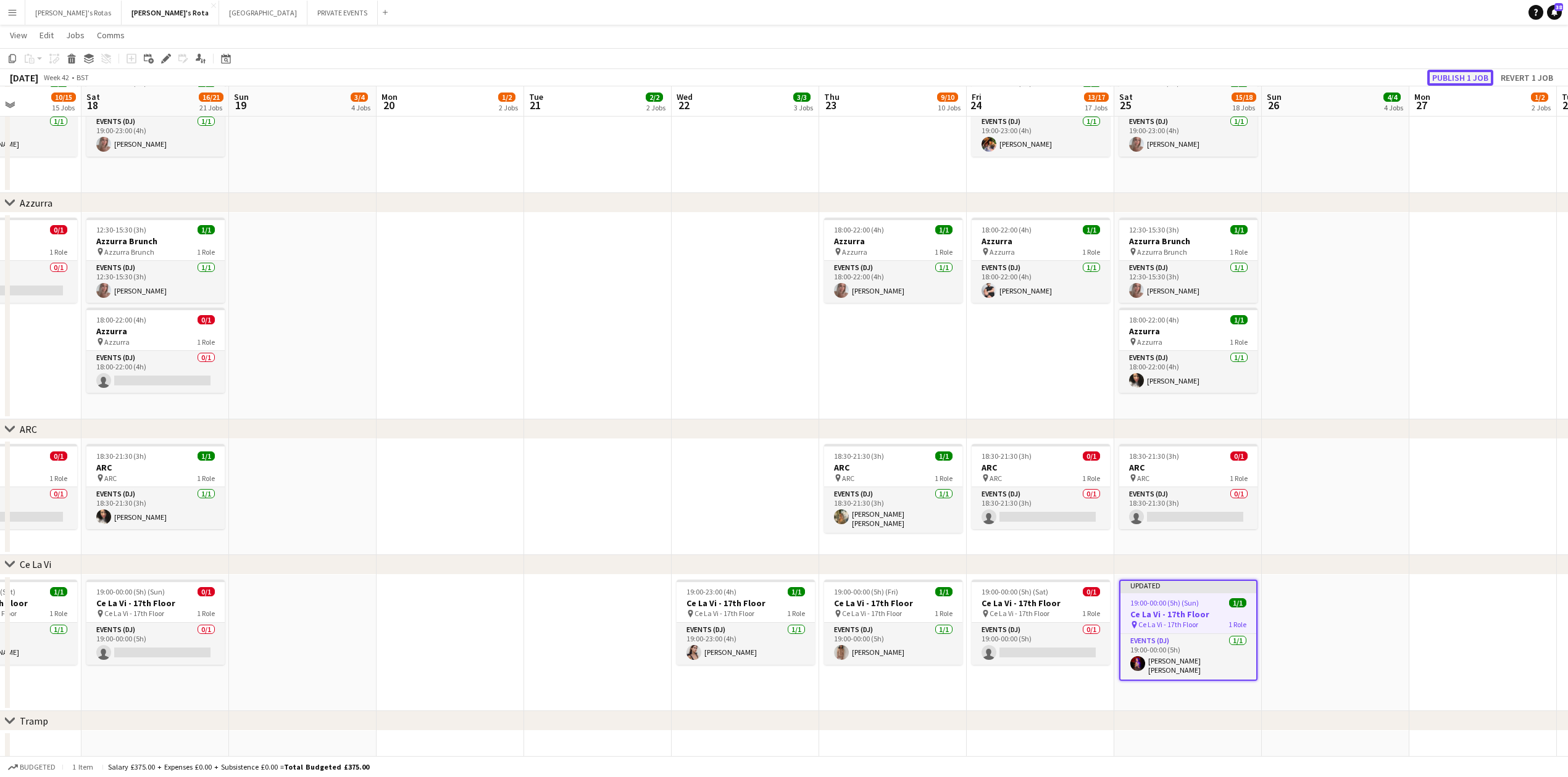
click at [1455, 77] on button "Publish 1 job" at bounding box center [1461, 77] width 66 height 16
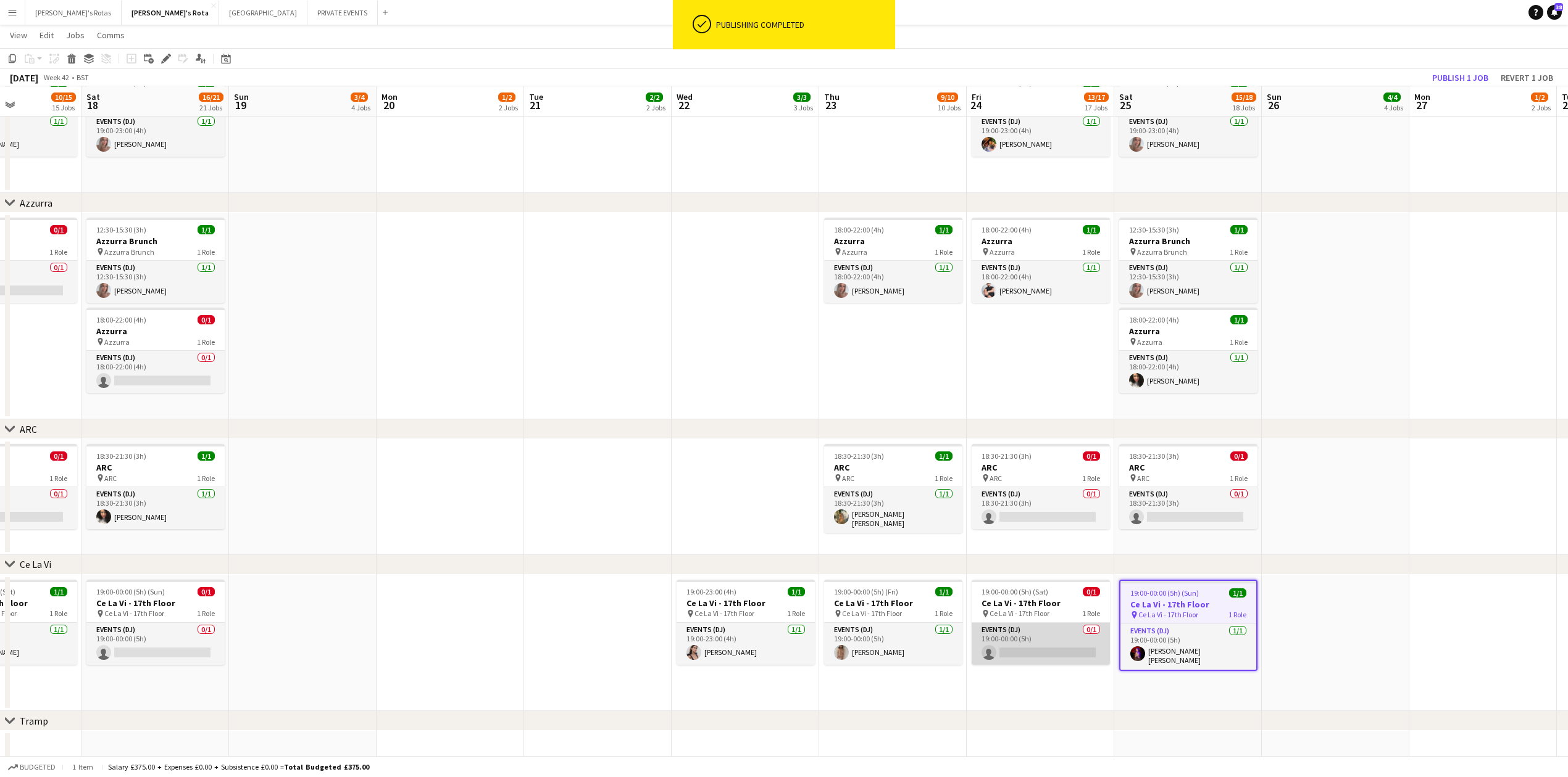
click at [983, 643] on app-card-role "Events (DJ) 0/1 19:00-00:00 (5h) single-neutral-actions" at bounding box center [1041, 644] width 138 height 42
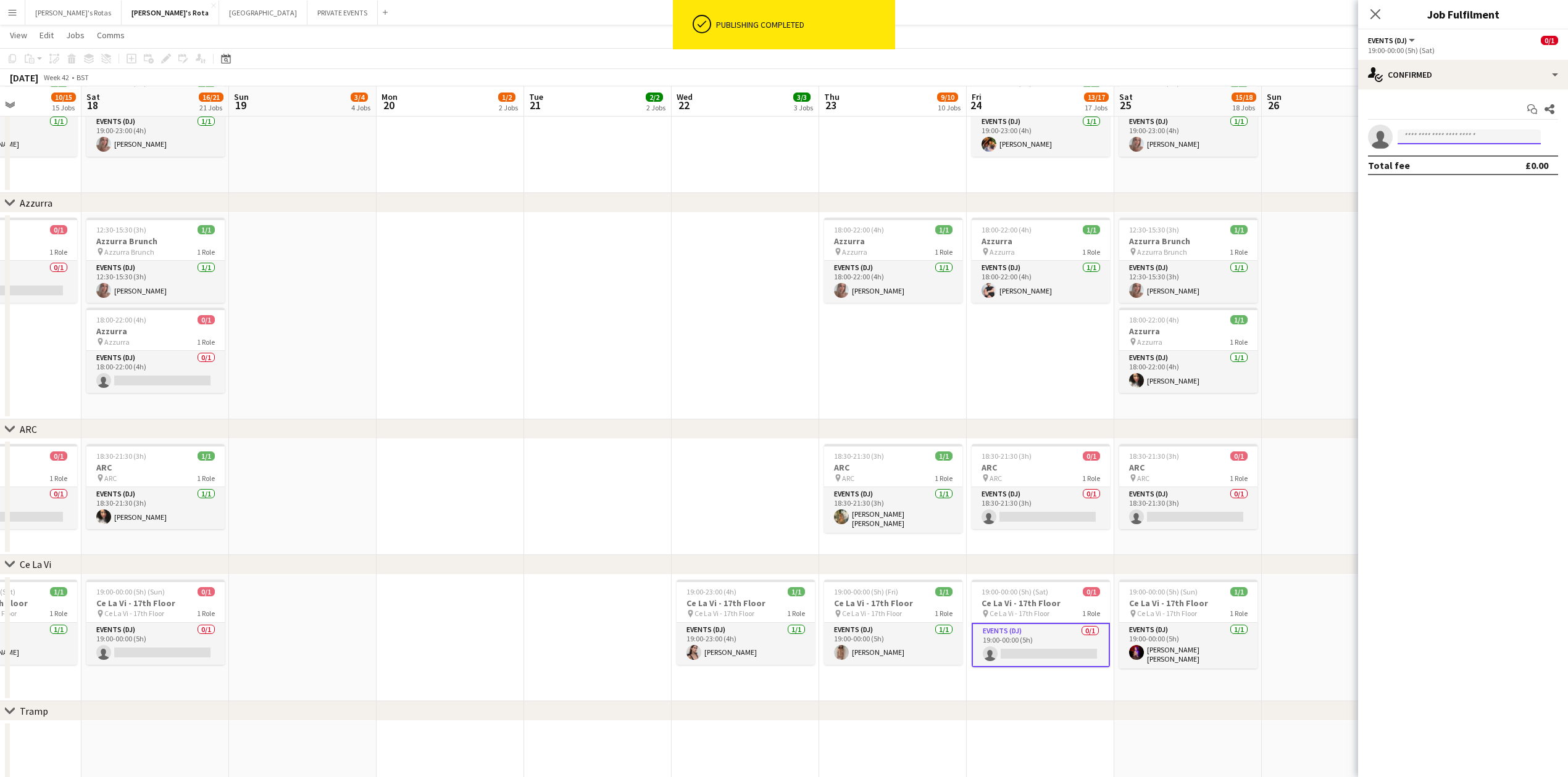
click at [1434, 136] on input at bounding box center [1469, 137] width 144 height 15
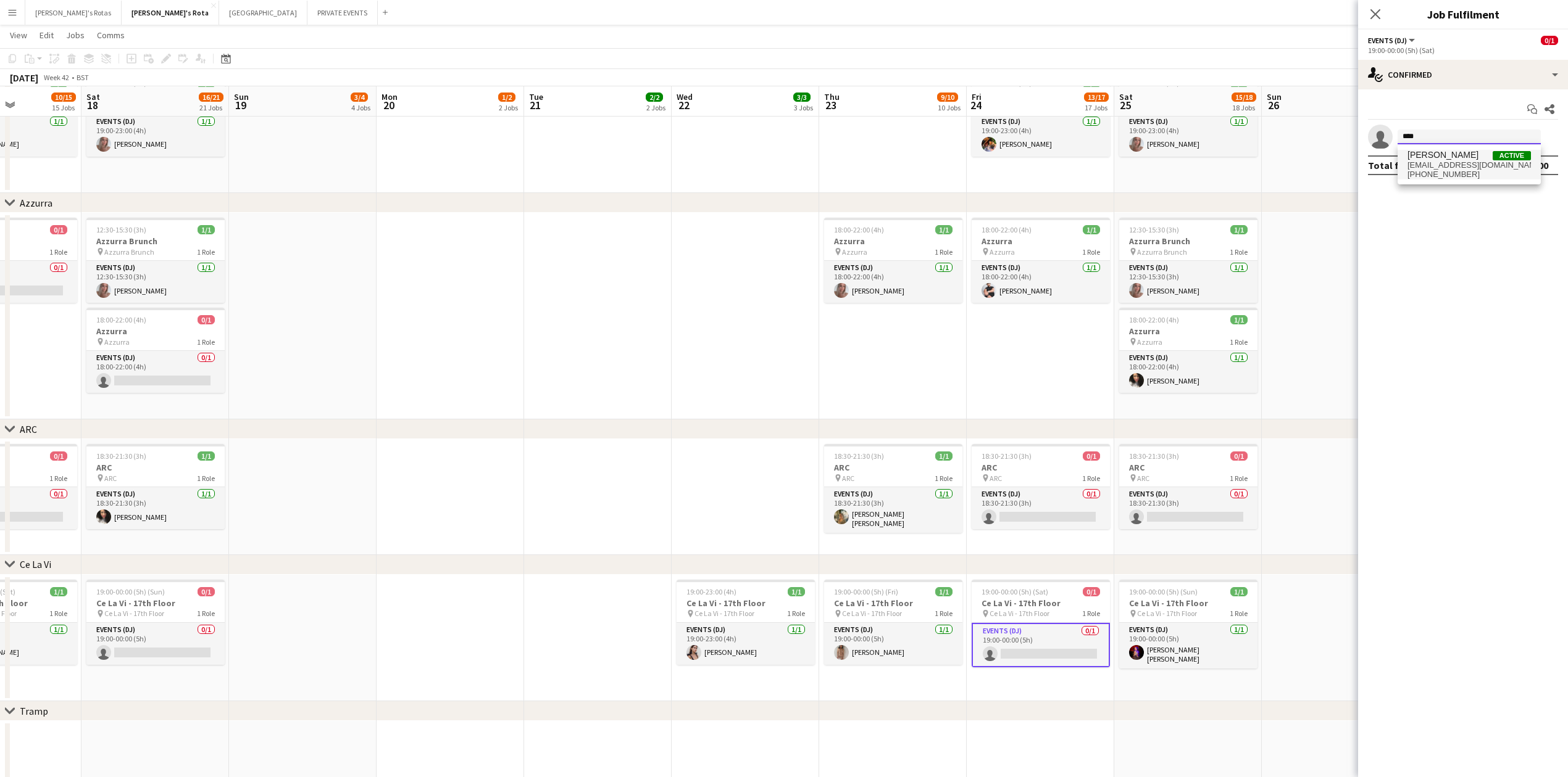
type input "****"
click at [1415, 158] on span "[PERSON_NAME]" at bounding box center [1443, 155] width 71 height 11
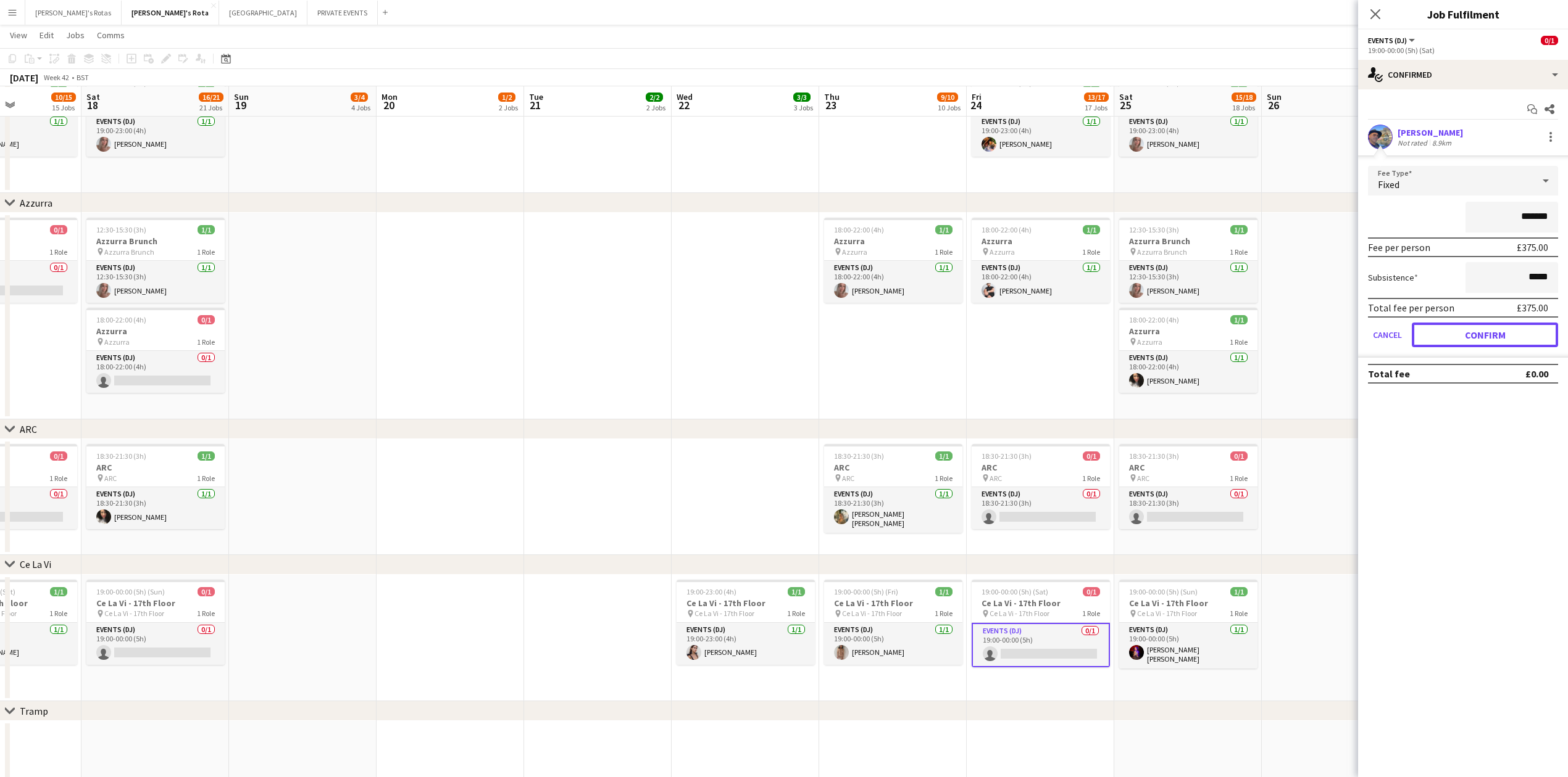
click at [1514, 330] on button "Confirm" at bounding box center [1485, 335] width 147 height 25
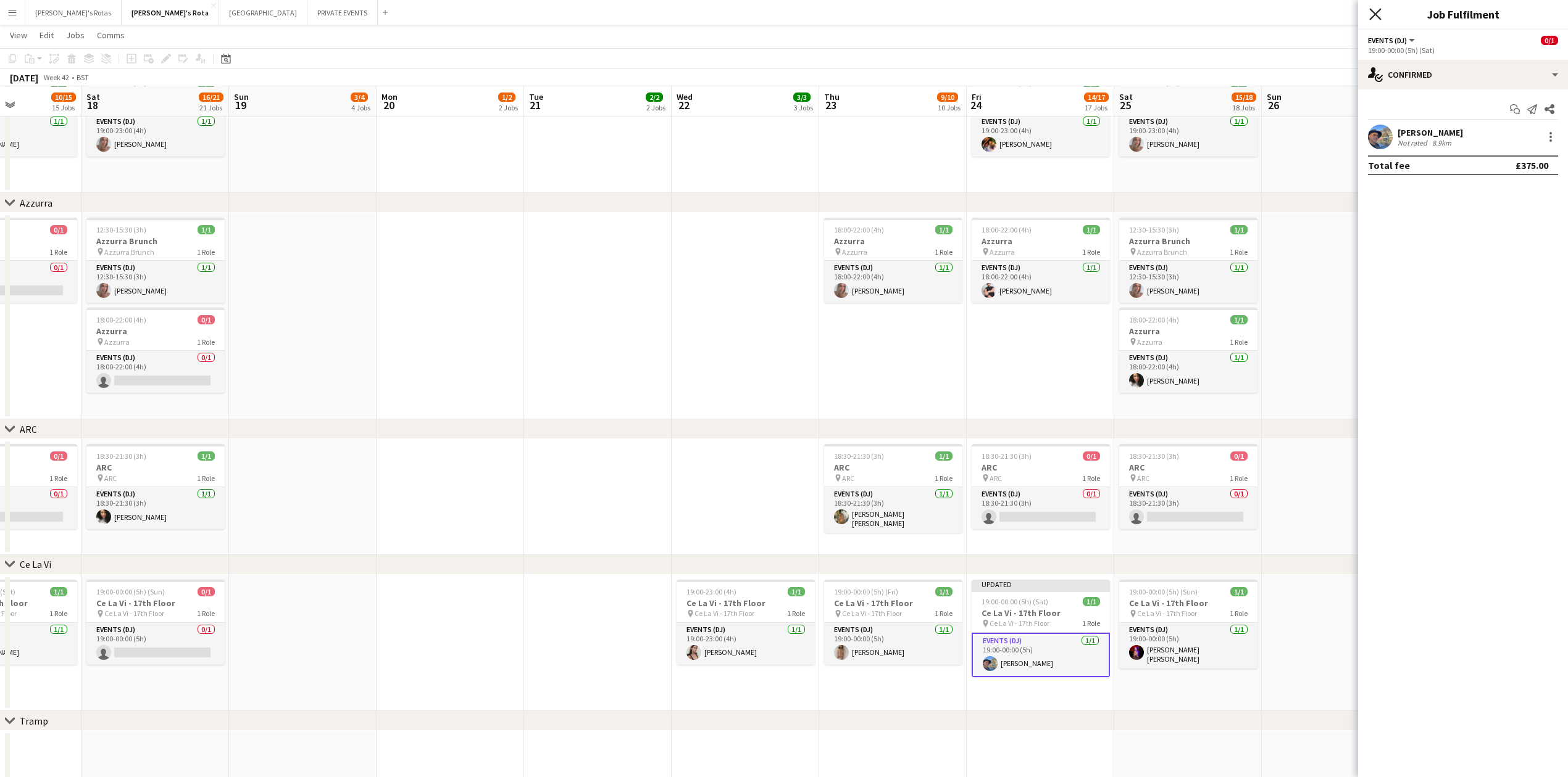
drag, startPoint x: 1379, startPoint y: 14, endPoint x: 1292, endPoint y: 268, distance: 268.5
click at [1379, 15] on icon "Close pop-in" at bounding box center [1375, 14] width 10 height 10
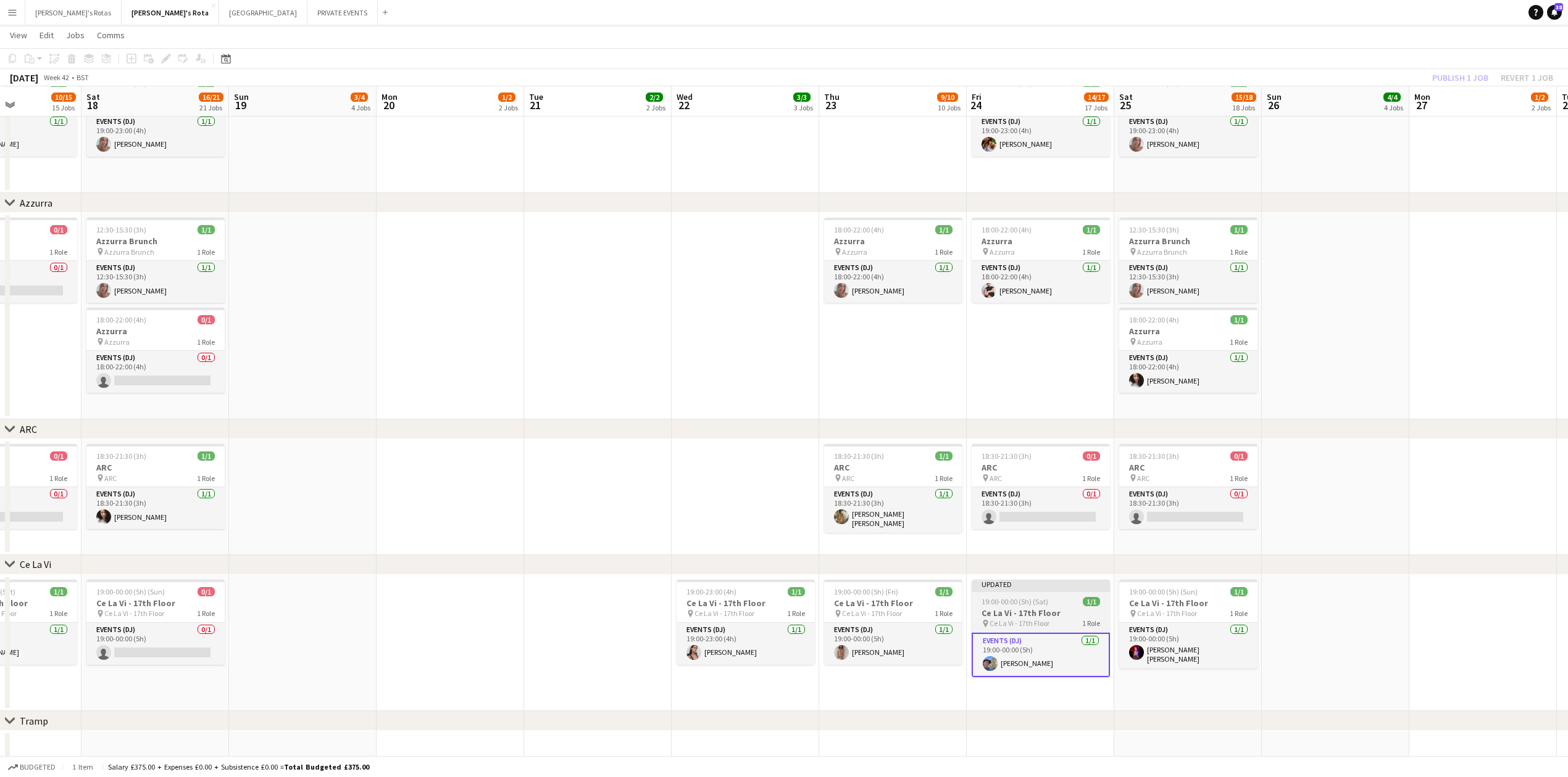
click at [1053, 604] on div "19:00-00:00 (5h) (Sat) 1/1" at bounding box center [1041, 602] width 138 height 9
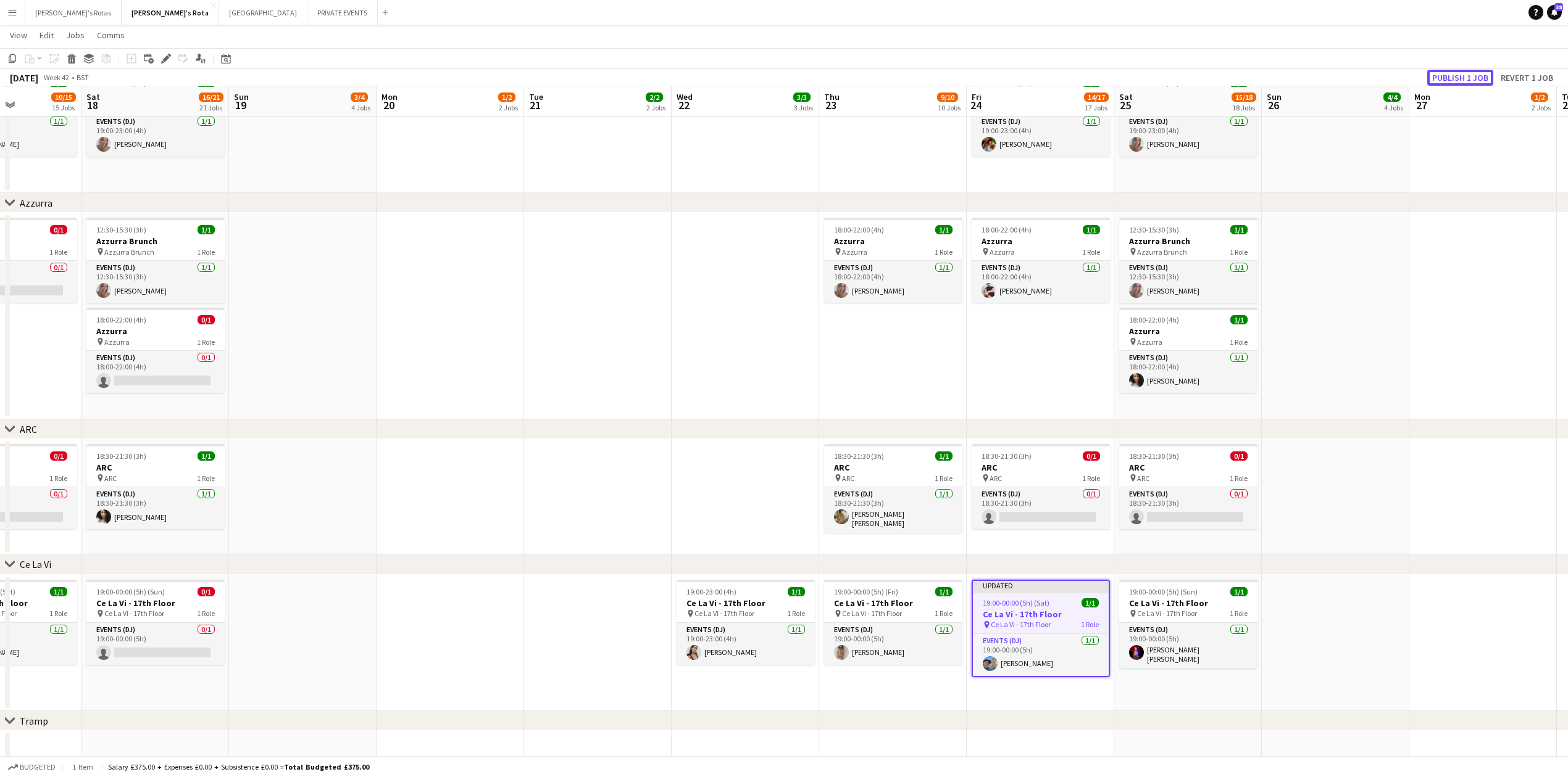
drag, startPoint x: 1467, startPoint y: 83, endPoint x: 1465, endPoint y: 77, distance: 6.3
click at [1467, 79] on button "Publish 1 job" at bounding box center [1461, 77] width 66 height 16
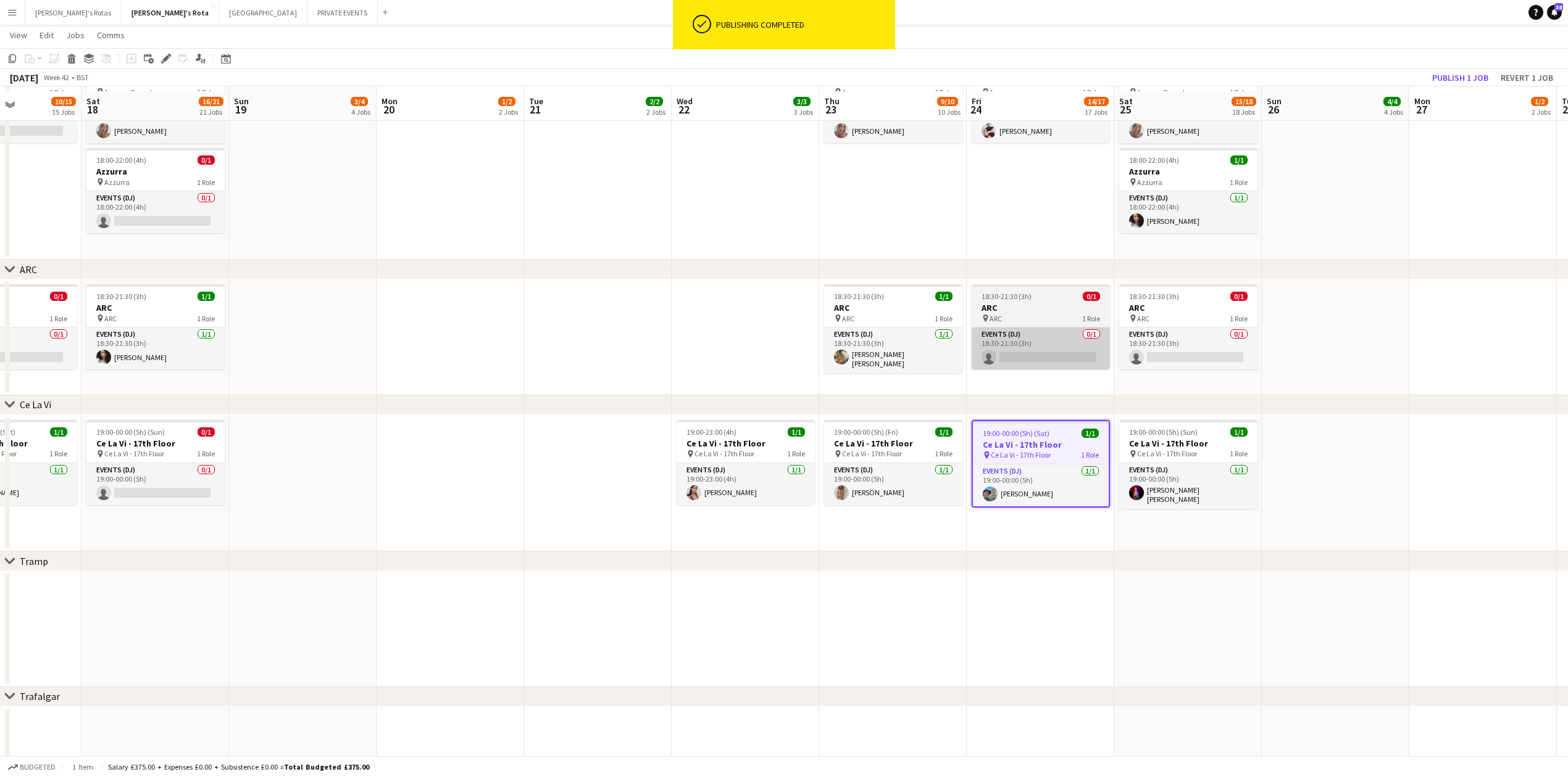
scroll to position [1997, 0]
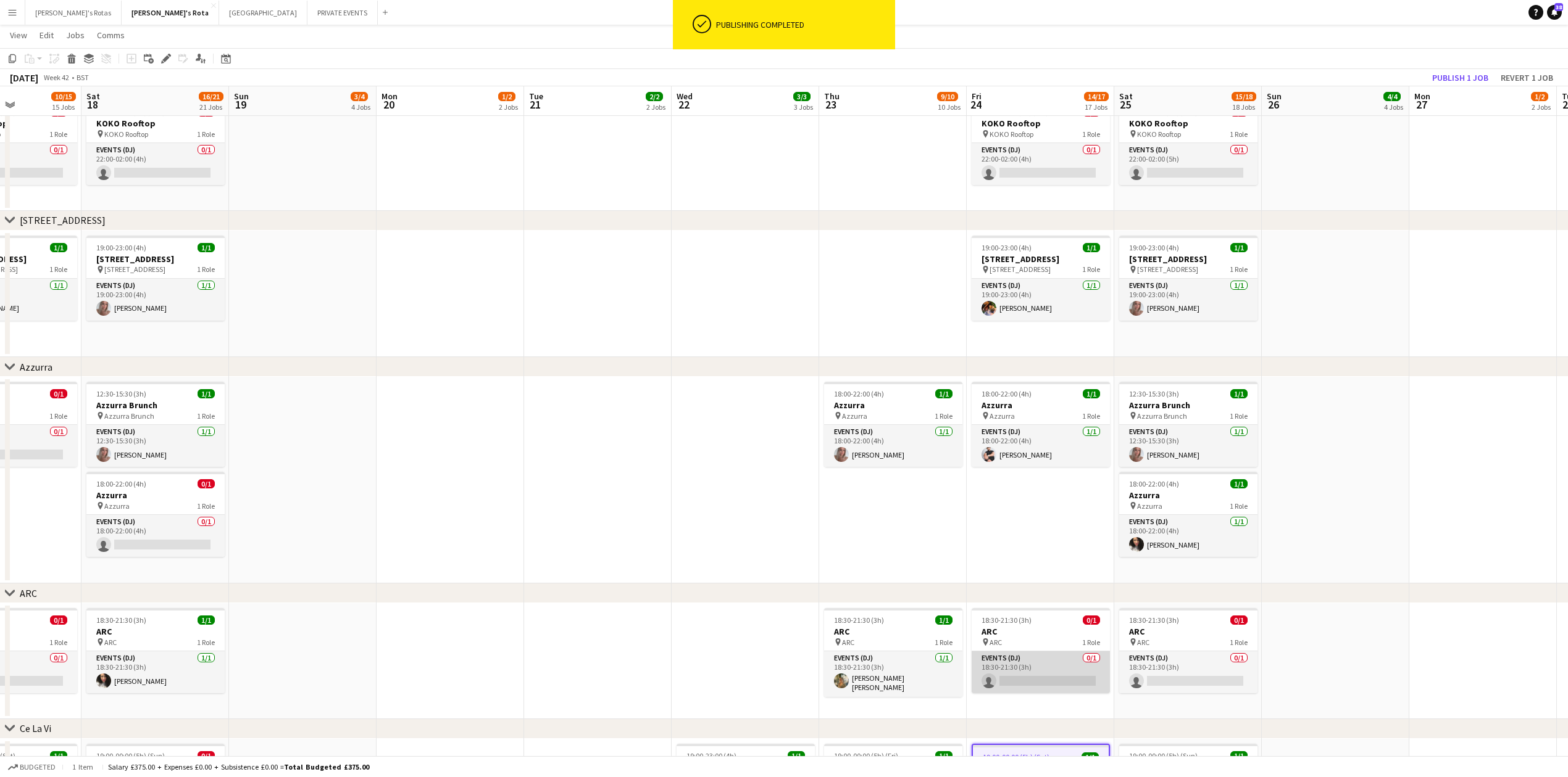
click at [1045, 660] on app-card-role "Events (DJ) 0/1 18:30-21:30 (3h) single-neutral-actions" at bounding box center [1041, 672] width 138 height 42
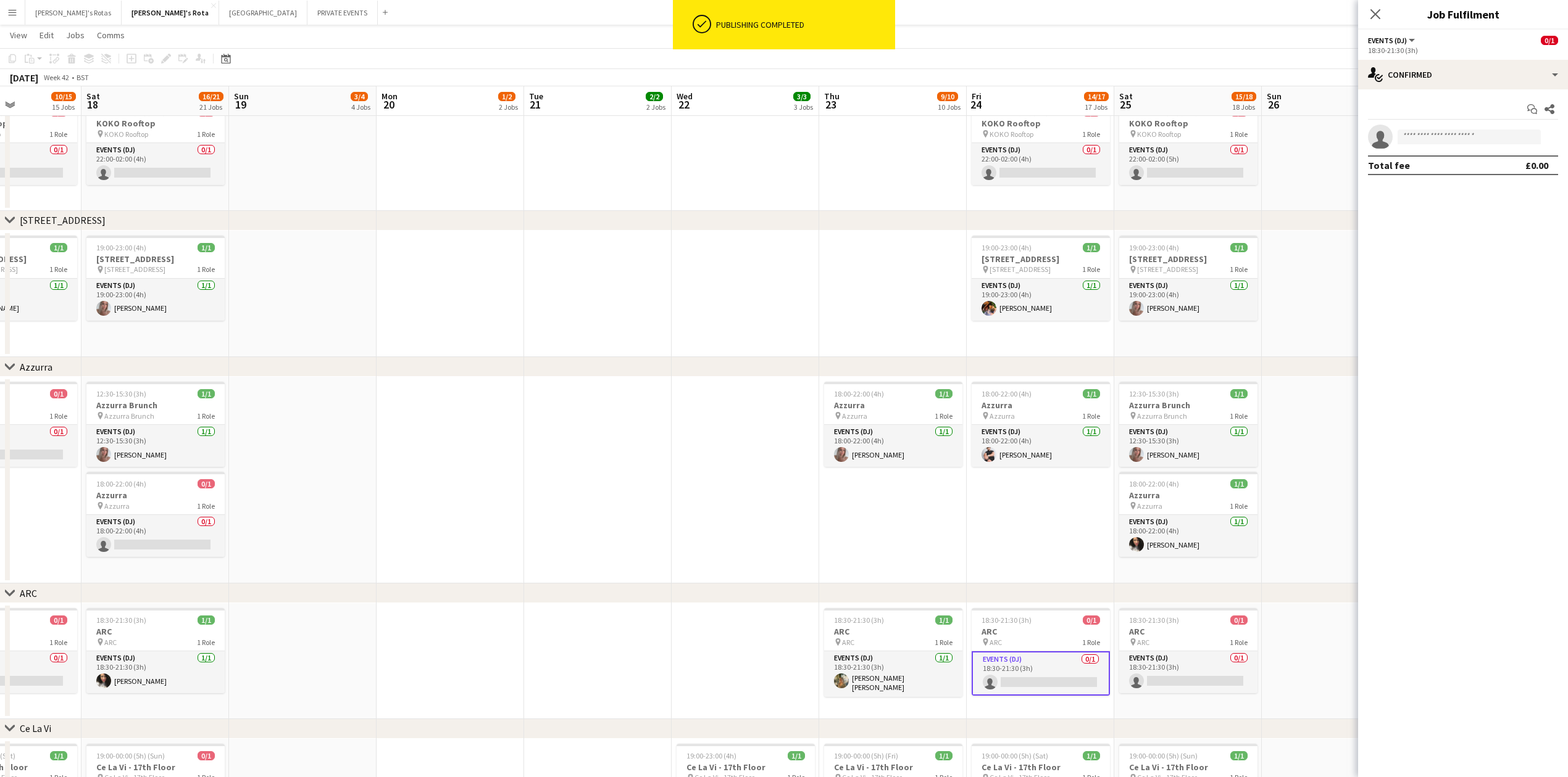
click at [1441, 128] on app-invite-slot "single-neutral-actions" at bounding box center [1463, 137] width 210 height 25
click at [1431, 134] on input at bounding box center [1469, 137] width 144 height 15
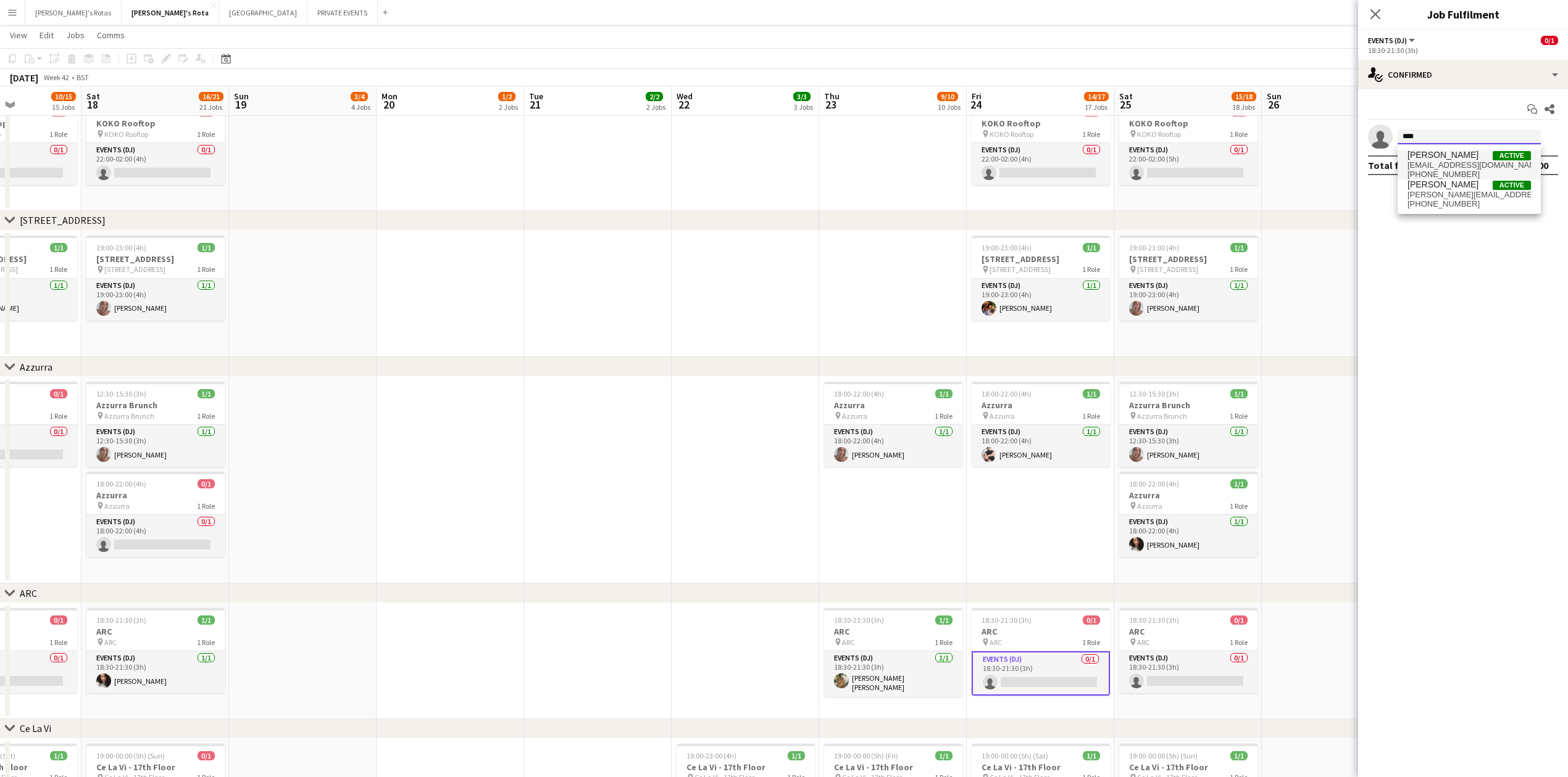
type input "****"
click at [1430, 158] on span "[PERSON_NAME]" at bounding box center [1443, 155] width 71 height 11
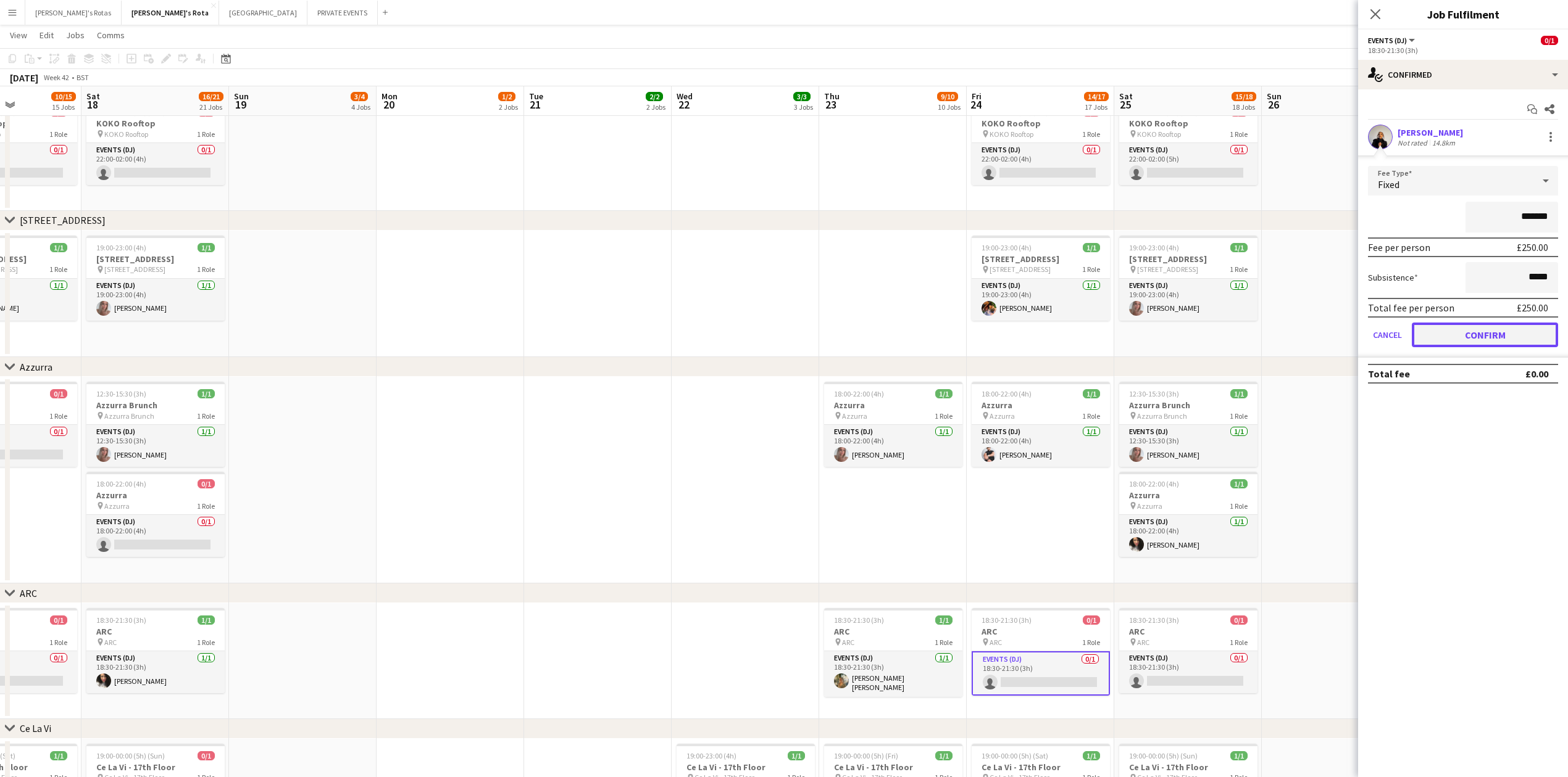
click at [1497, 331] on button "Confirm" at bounding box center [1485, 335] width 147 height 25
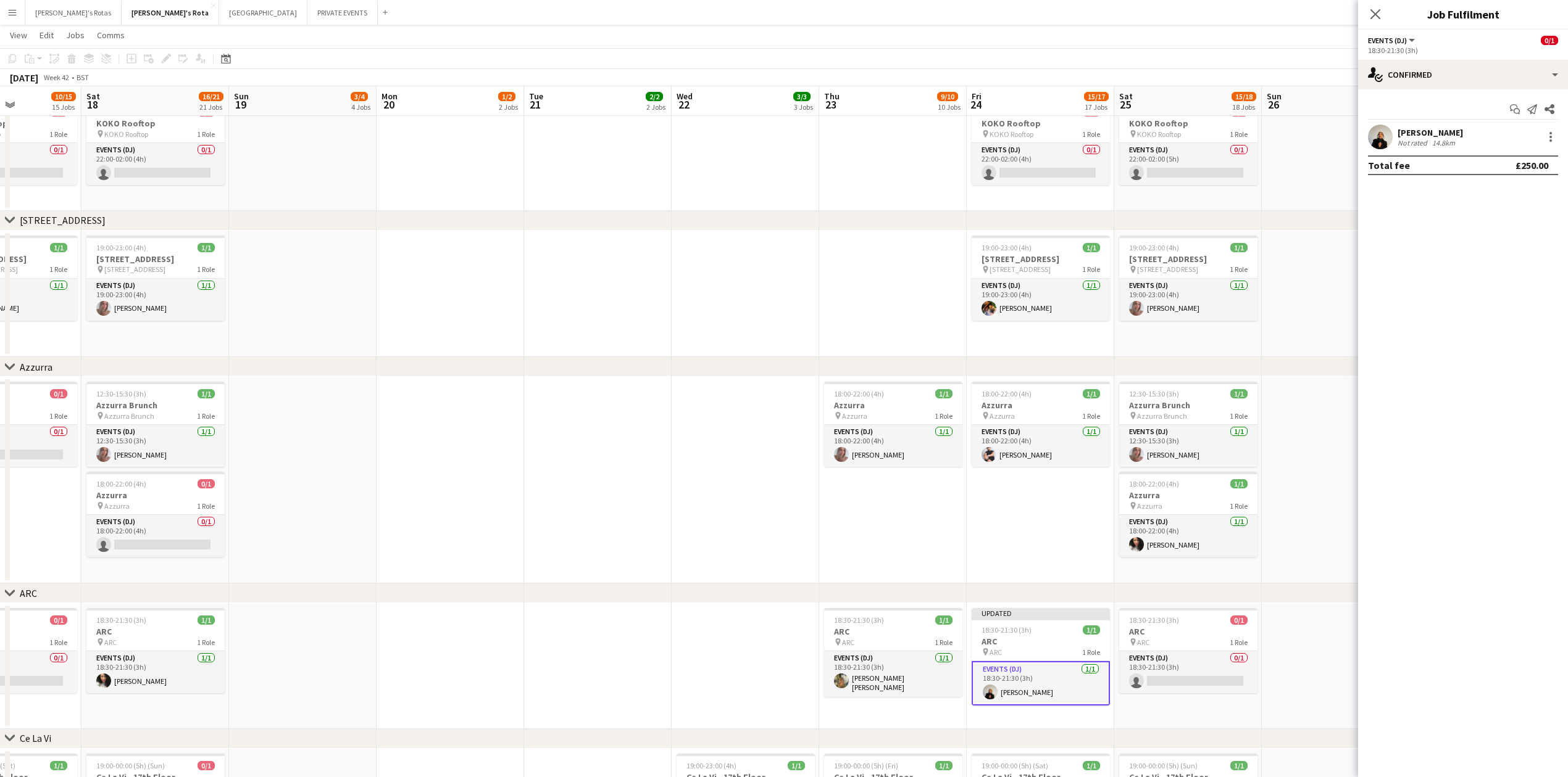
click at [1379, 13] on icon "Close pop-in" at bounding box center [1375, 14] width 10 height 10
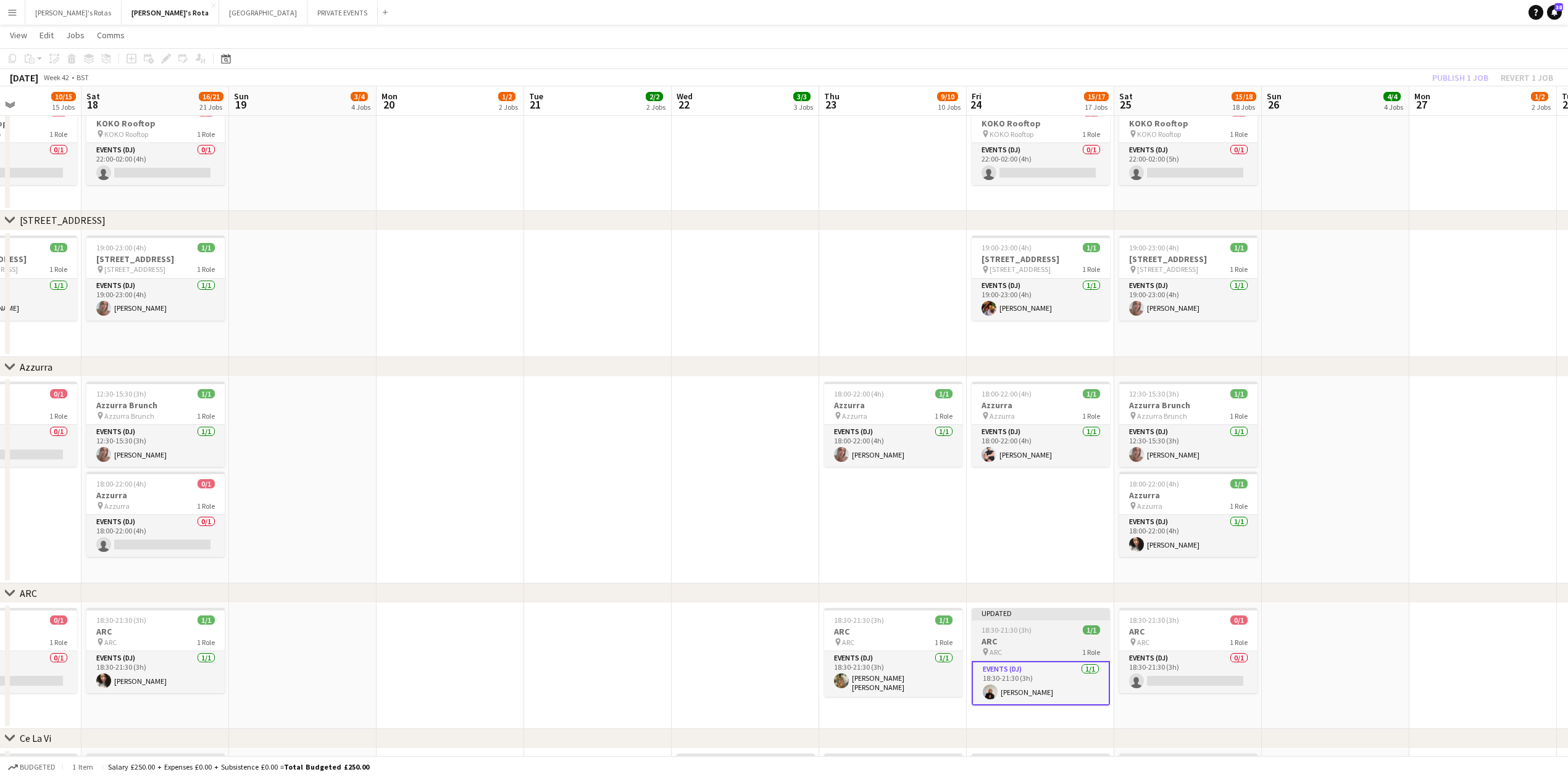
click at [1030, 638] on h3 "ARC" at bounding box center [1041, 641] width 138 height 11
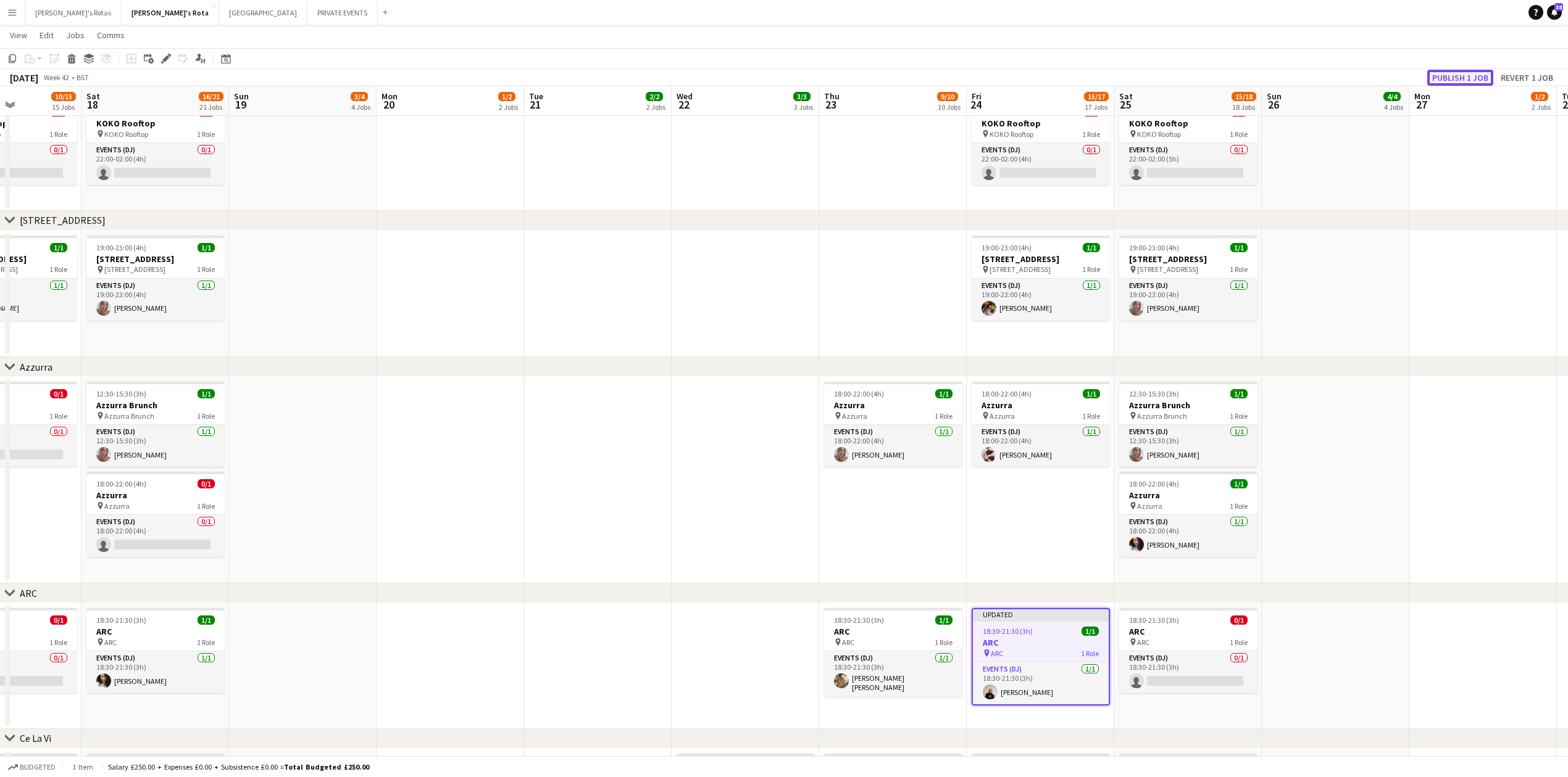
click at [1443, 77] on button "Publish 1 job" at bounding box center [1461, 77] width 66 height 16
click at [1181, 683] on app-card-role "Events (DJ) 0/1 18:30-21:30 (3h) single-neutral-actions" at bounding box center [1188, 672] width 138 height 42
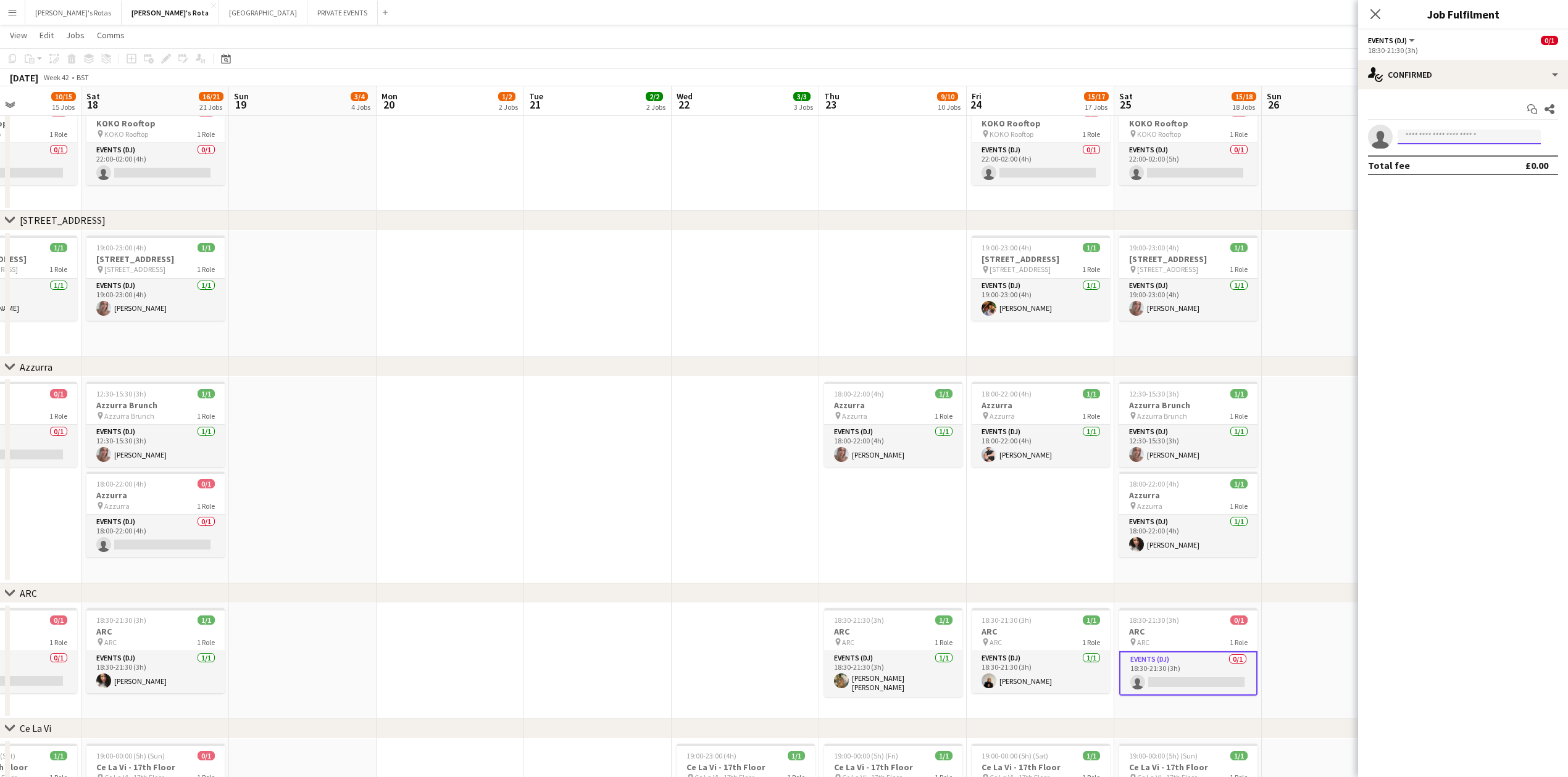
click at [1440, 136] on input at bounding box center [1469, 137] width 144 height 15
type input "******"
click at [1453, 164] on span "[DOMAIN_NAME][EMAIL_ADDRESS][DOMAIN_NAME]" at bounding box center [1469, 165] width 124 height 10
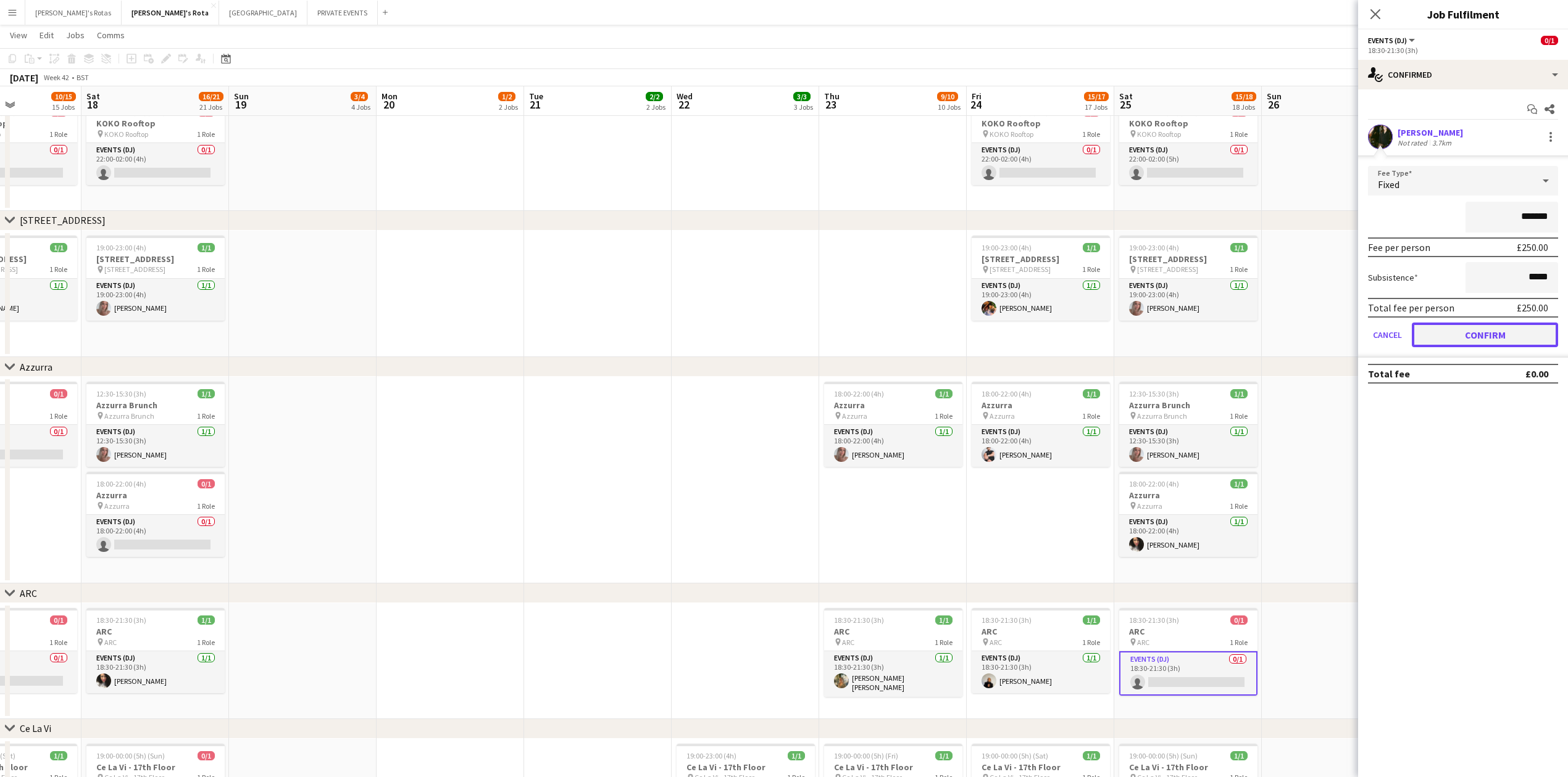
click at [1487, 332] on button "Confirm" at bounding box center [1485, 335] width 147 height 25
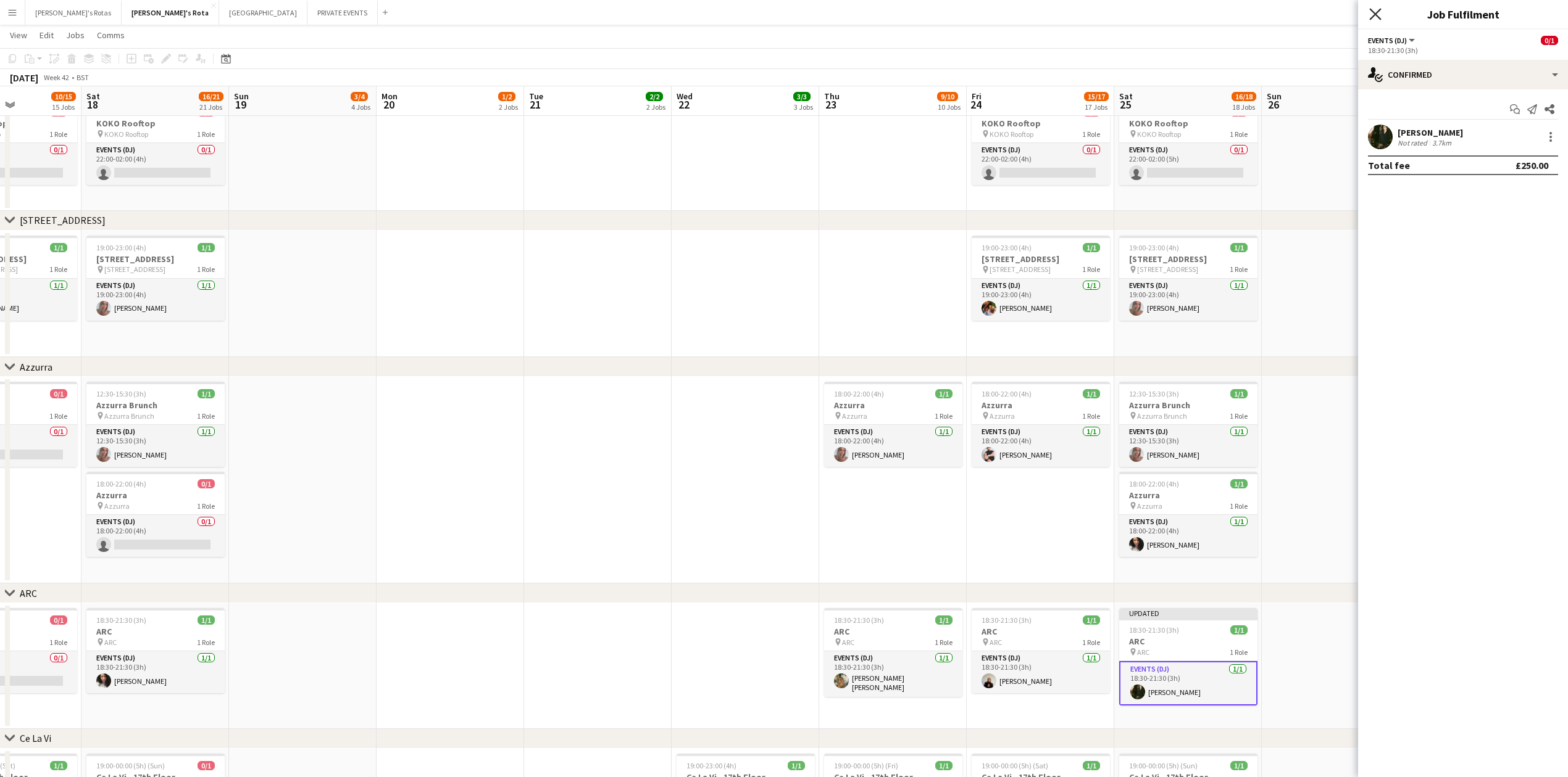
click at [1378, 15] on icon "Close pop-in" at bounding box center [1375, 13] width 12 height 12
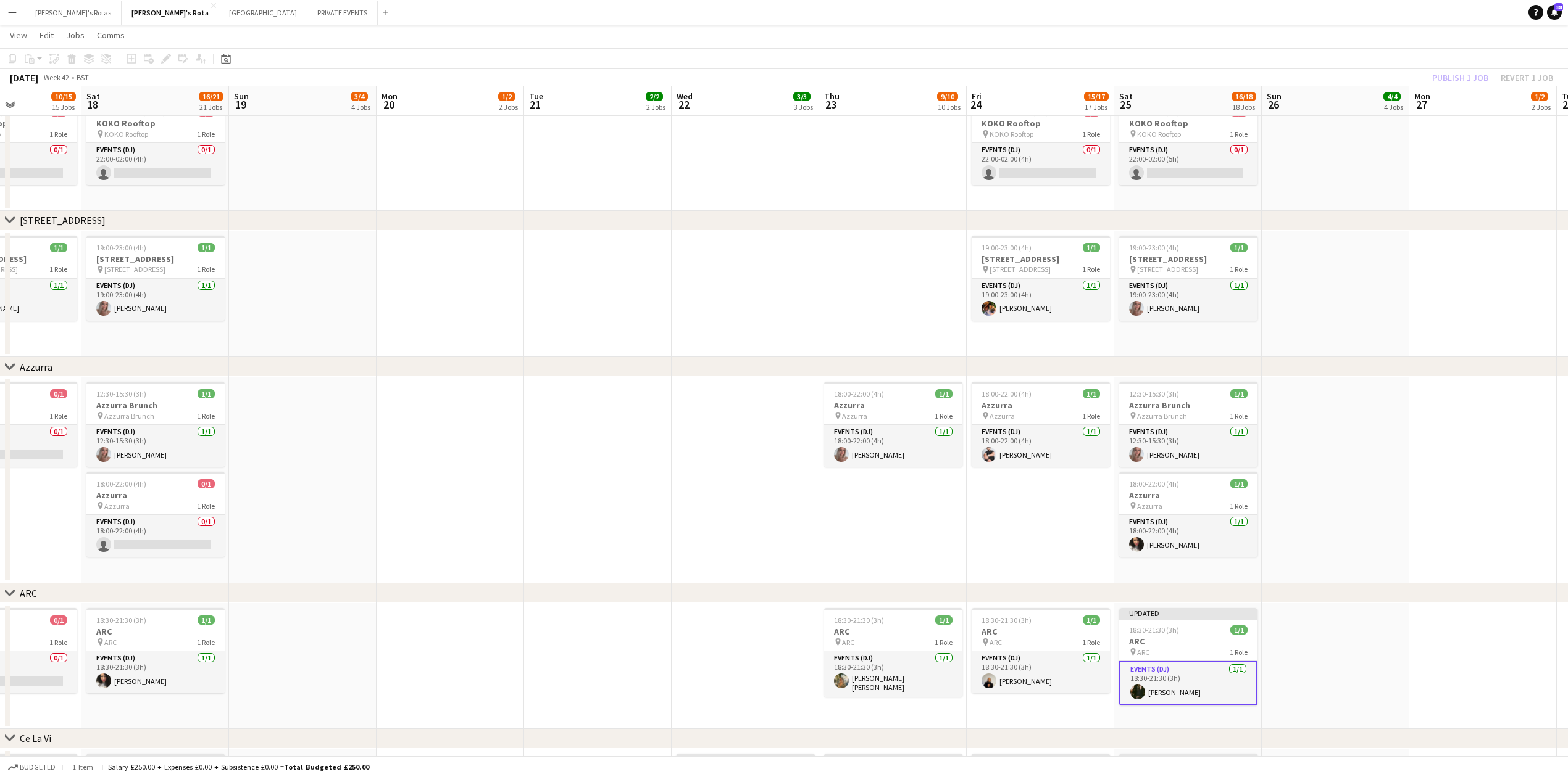
click at [1170, 647] on h3 "ARC" at bounding box center [1188, 641] width 138 height 11
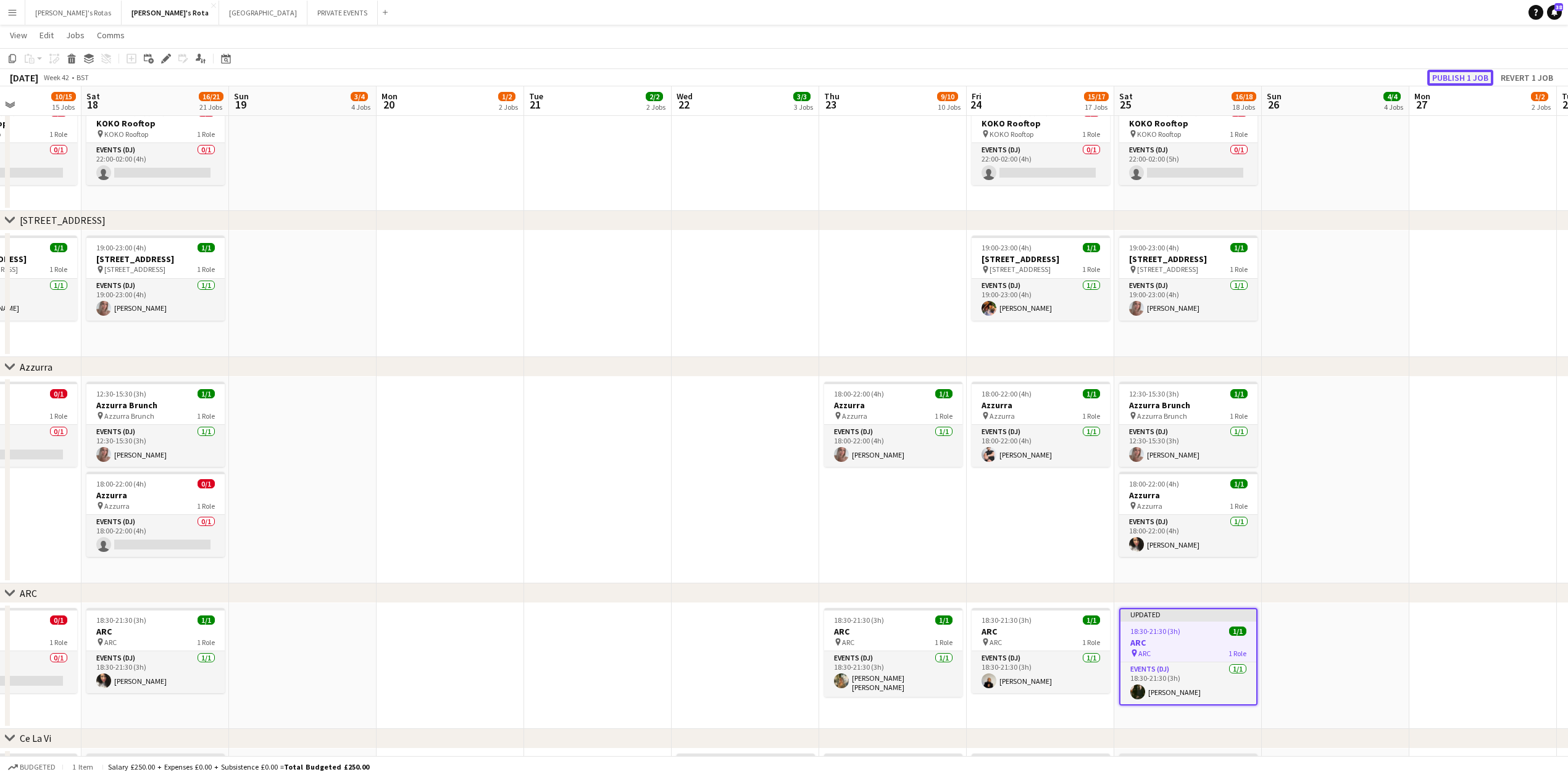
click at [1458, 80] on button "Publish 1 job" at bounding box center [1461, 77] width 66 height 16
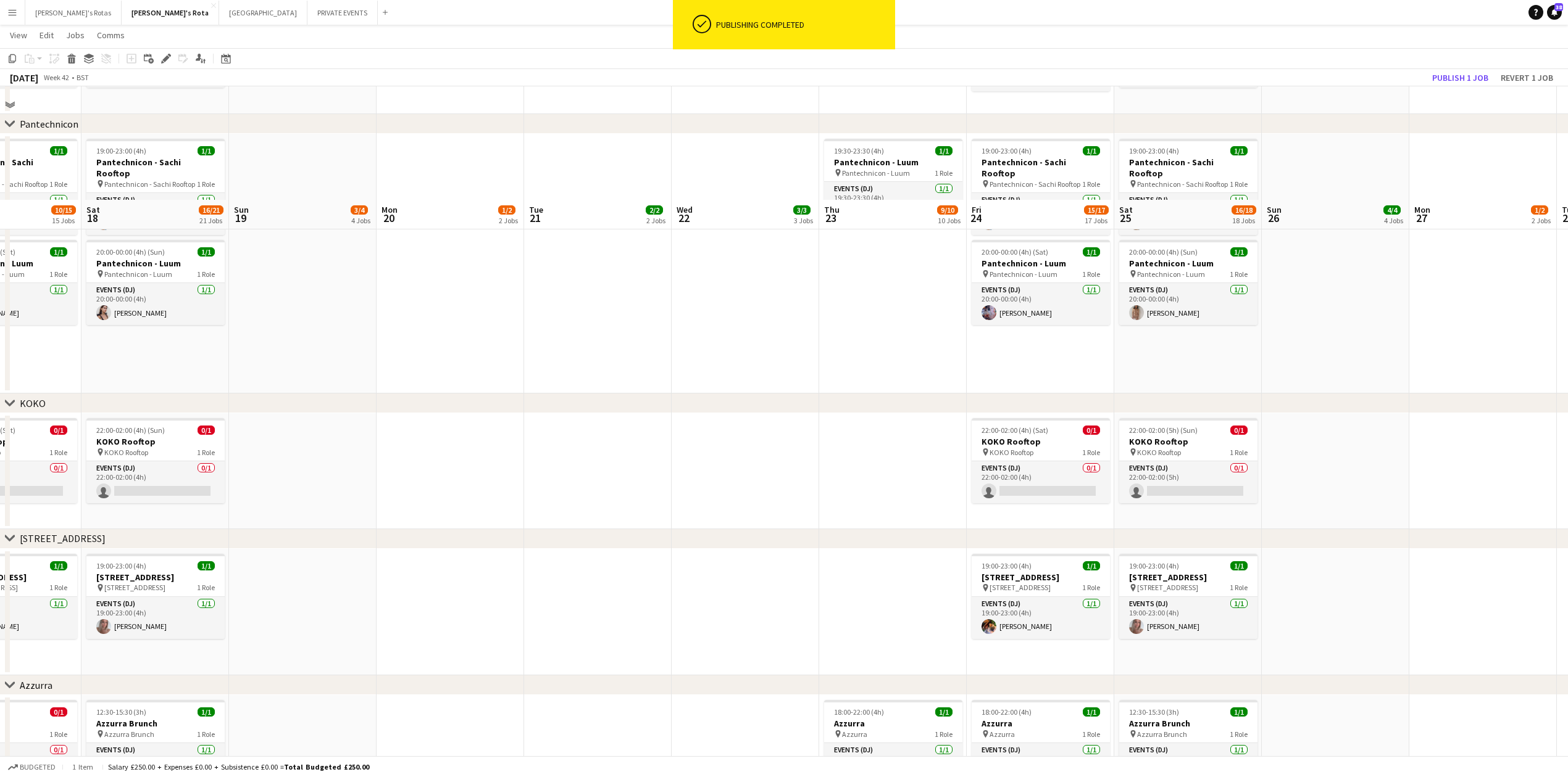
scroll to position [1667, 0]
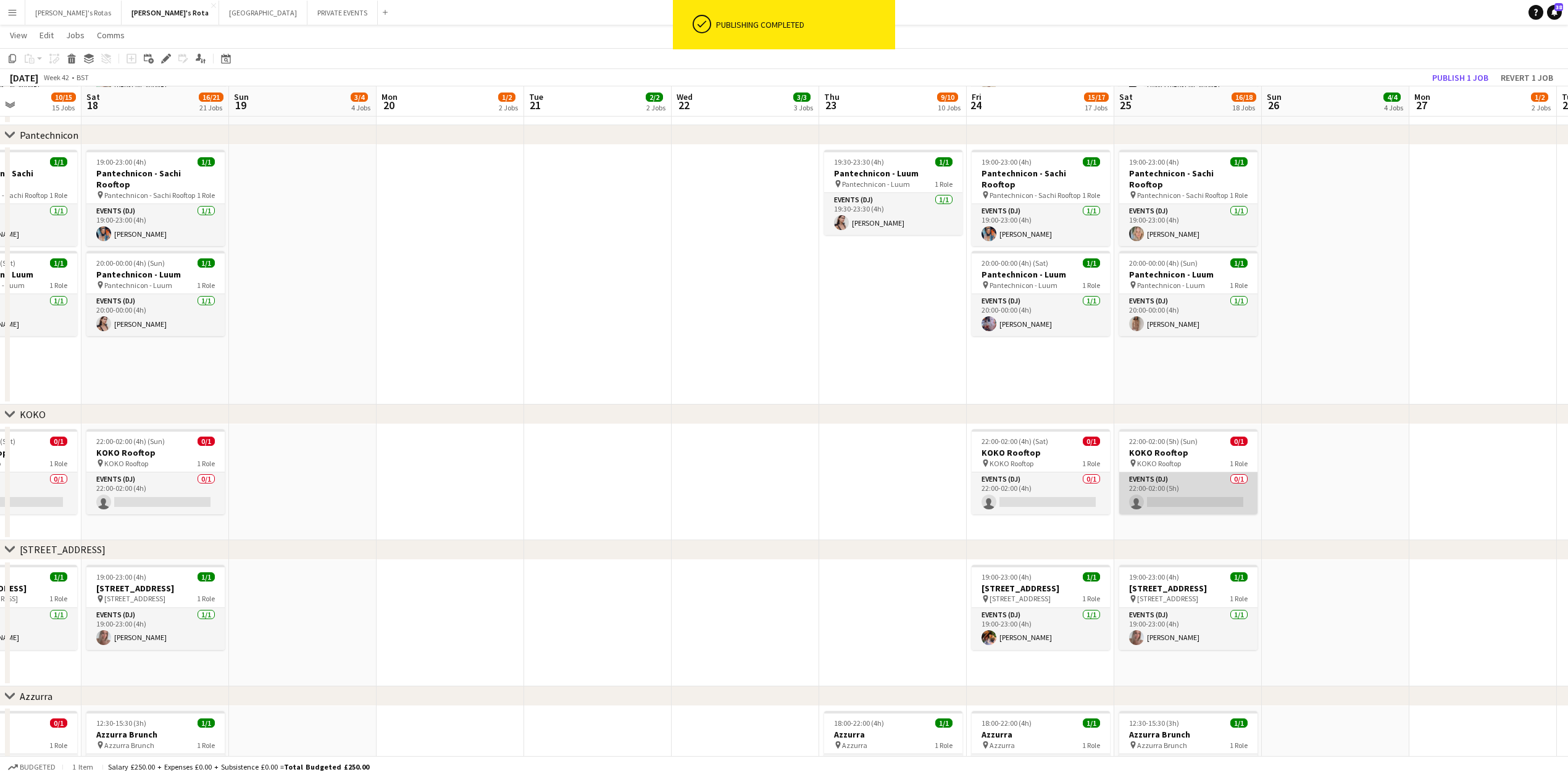
click at [1220, 489] on app-card-role "Events (DJ) 0/1 22:00-02:00 (5h) single-neutral-actions" at bounding box center [1188, 493] width 138 height 42
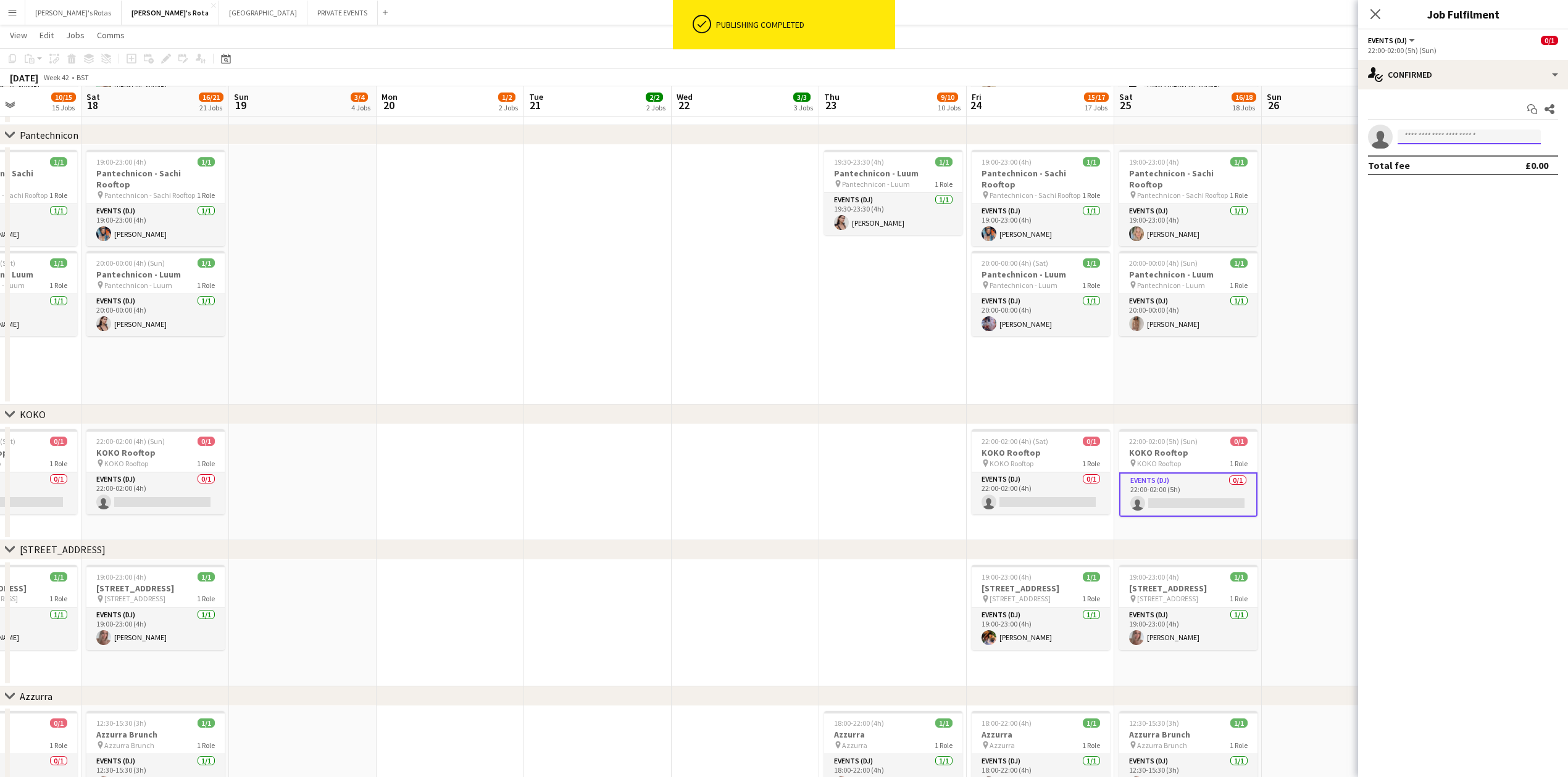
click at [1436, 134] on input at bounding box center [1469, 137] width 144 height 15
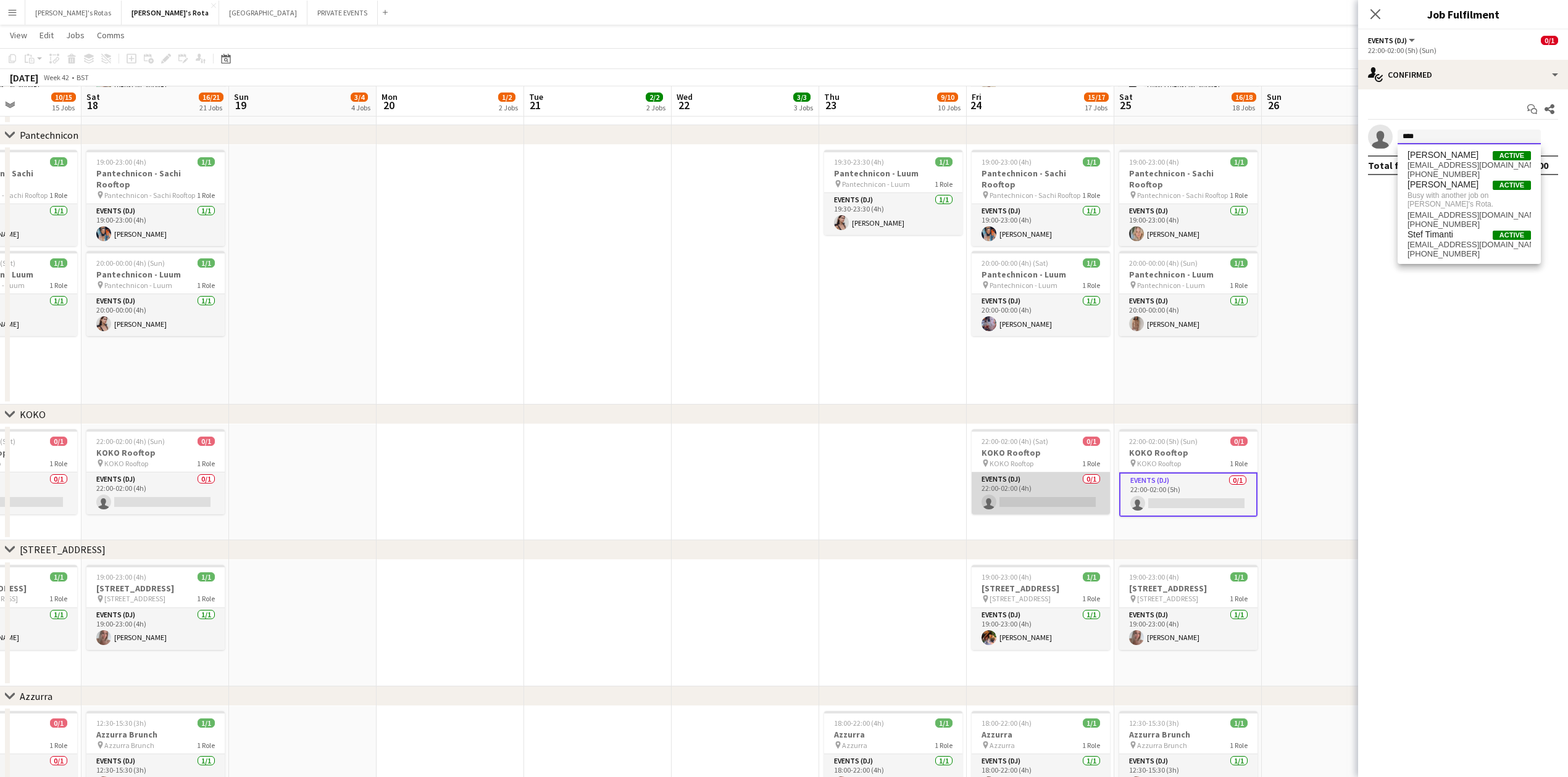
type input "****"
click at [1046, 489] on app-card-role "Events (DJ) 0/1 22:00-02:00 (4h) single-neutral-actions" at bounding box center [1041, 493] width 138 height 42
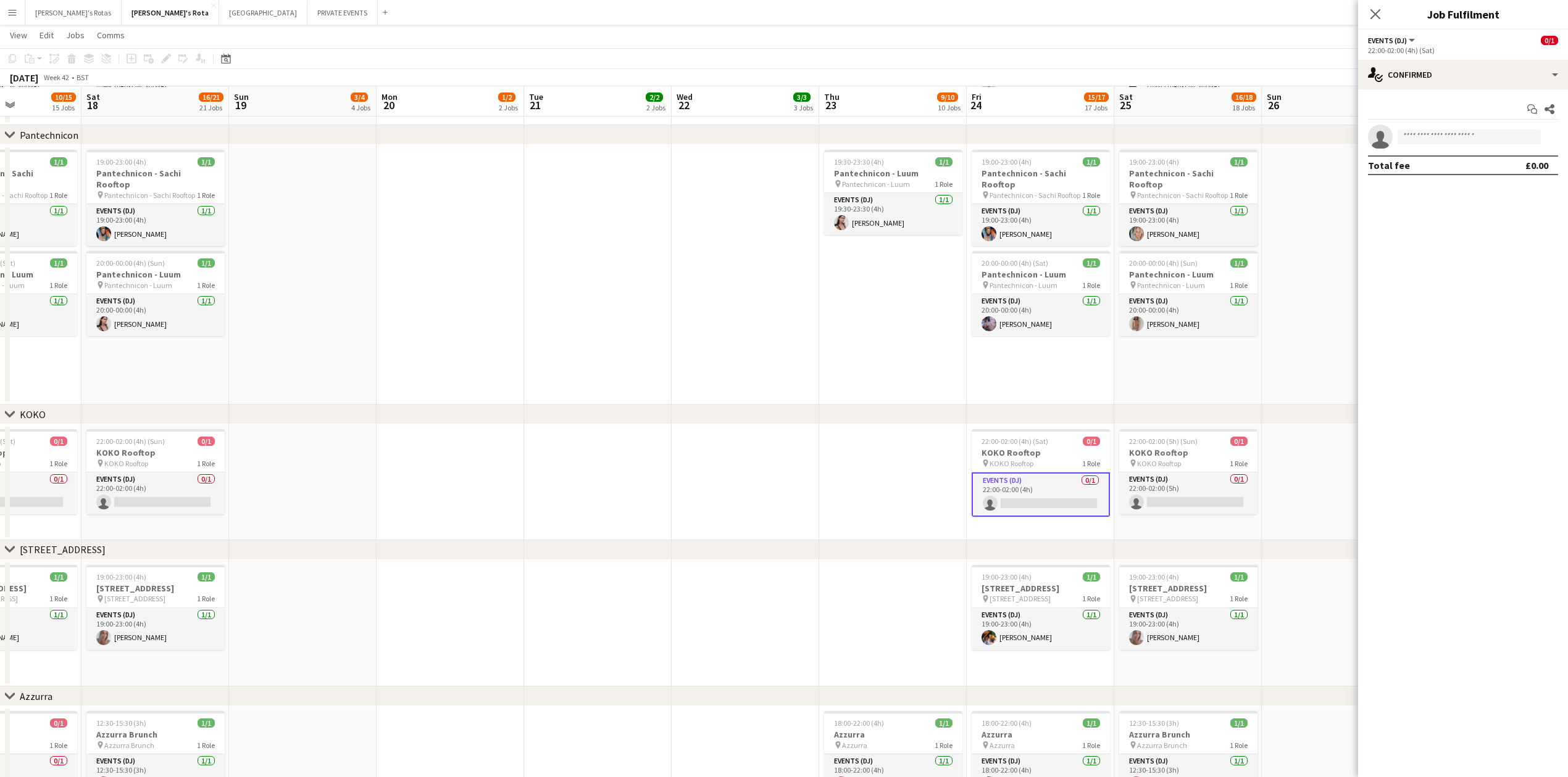
drag, startPoint x: 1482, startPoint y: 128, endPoint x: 1482, endPoint y: 136, distance: 8.0
click at [1482, 130] on app-invite-slot "single-neutral-actions" at bounding box center [1463, 137] width 210 height 25
click at [1477, 139] on input at bounding box center [1469, 137] width 144 height 15
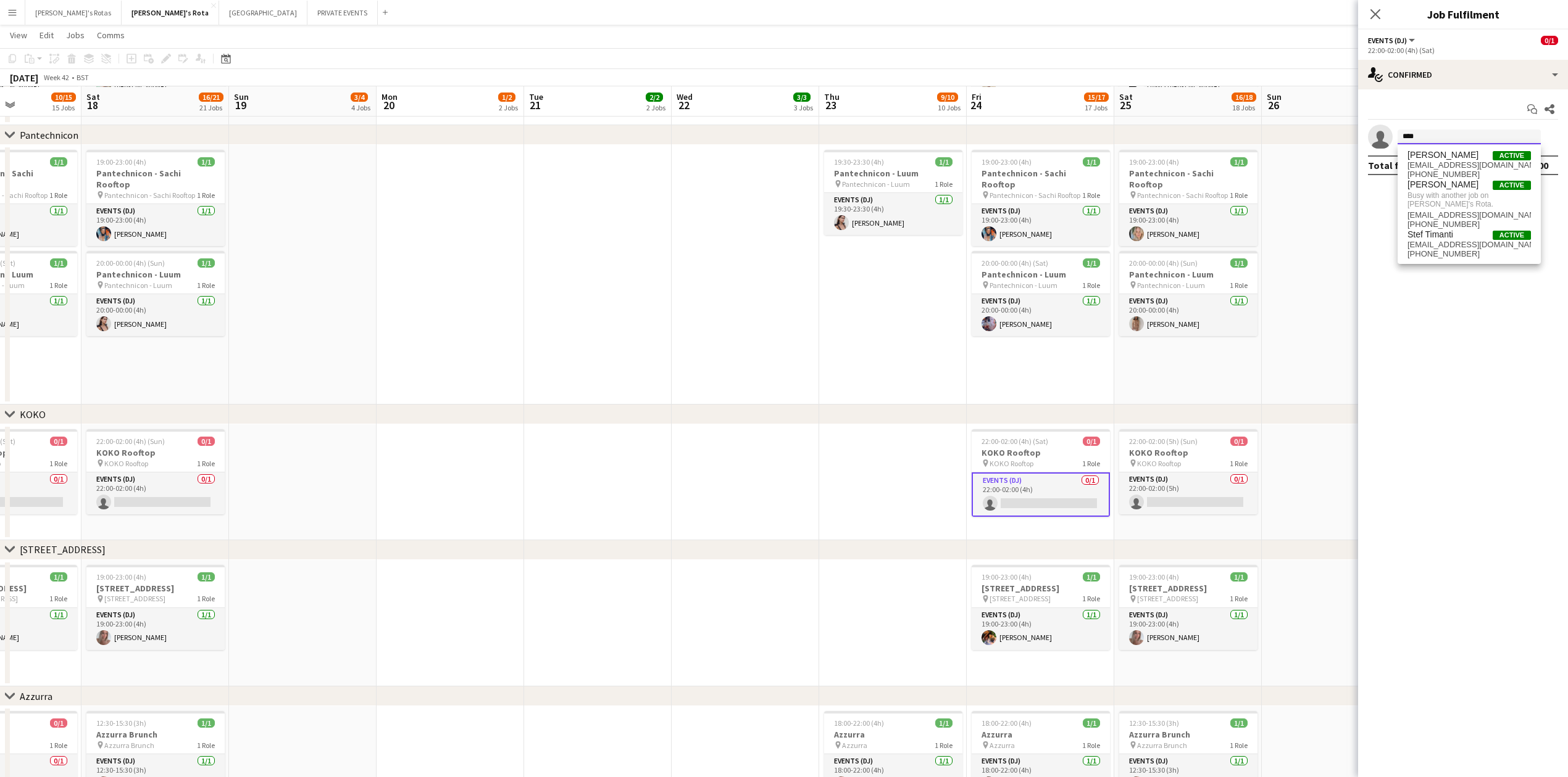
type input "****"
click at [863, 387] on app-date-cell "19:30-23:30 (4h) 1/1 Pantechnicon - Luum pin Pantechnicon - Luum 1 Role Events …" at bounding box center [893, 275] width 147 height 260
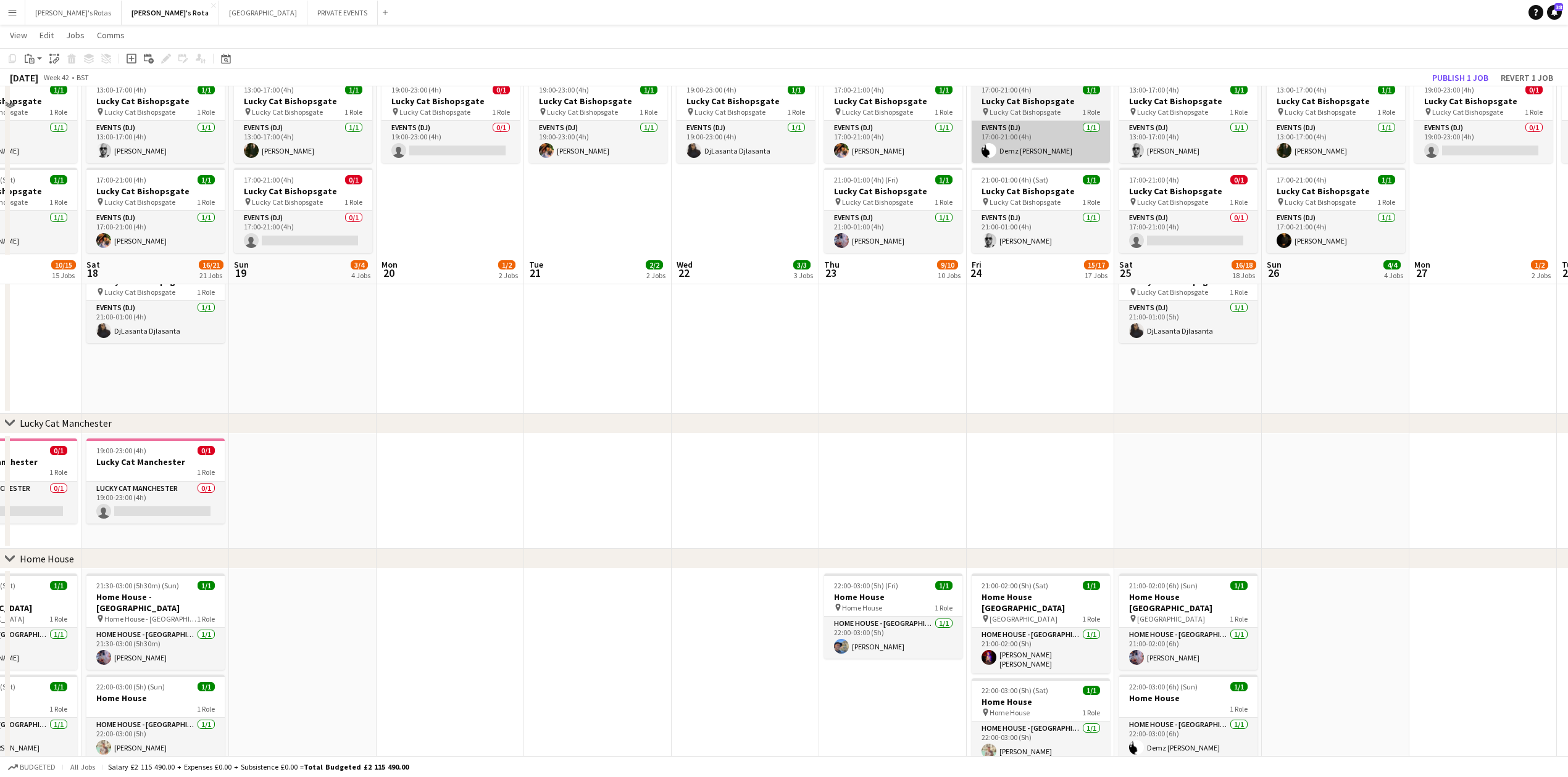
scroll to position [844, 0]
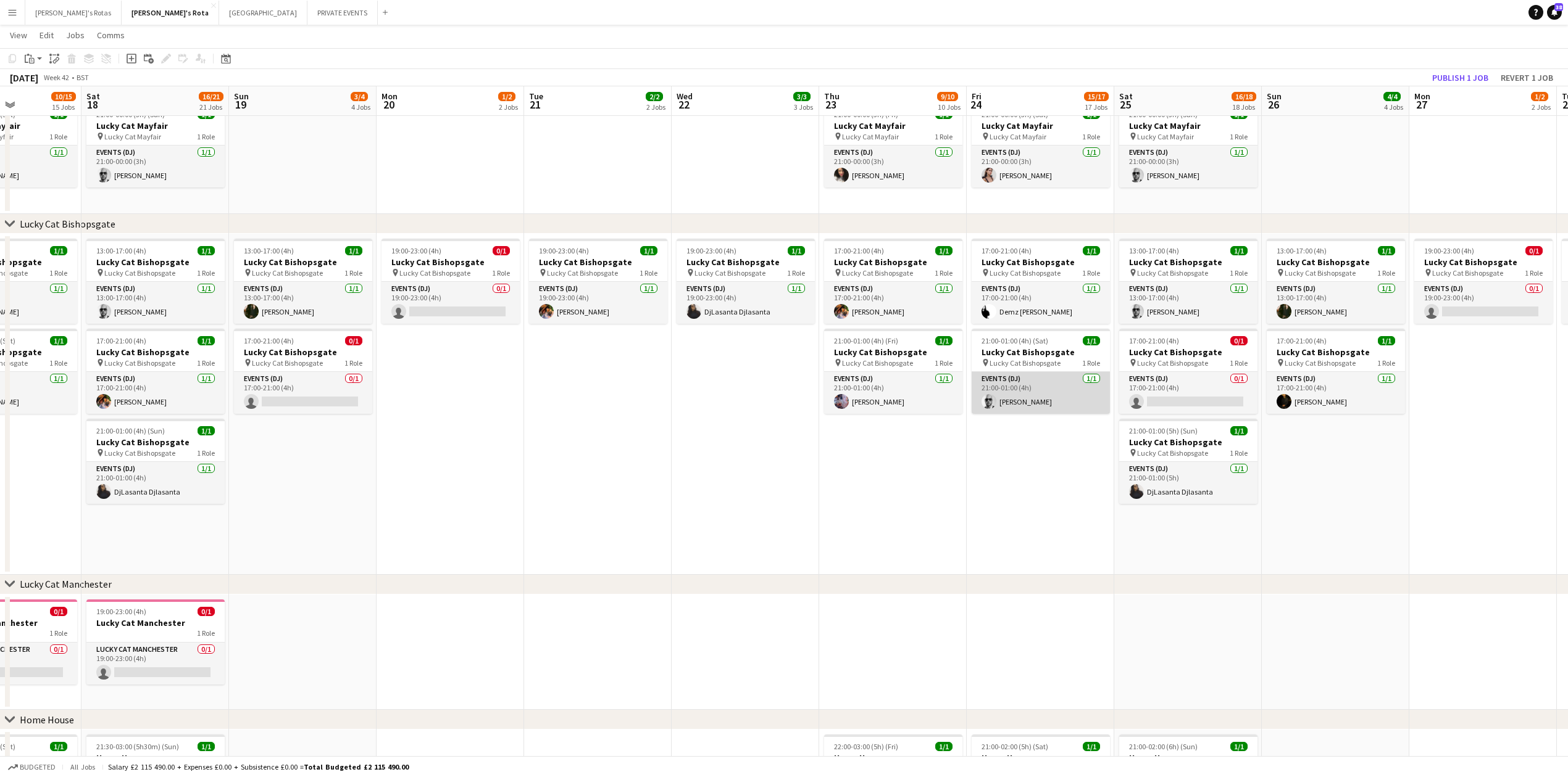
click at [1062, 393] on app-card-role "Events (DJ) 1/1 21:00-01:00 (4h) Stefan Mannouris" at bounding box center [1041, 393] width 138 height 42
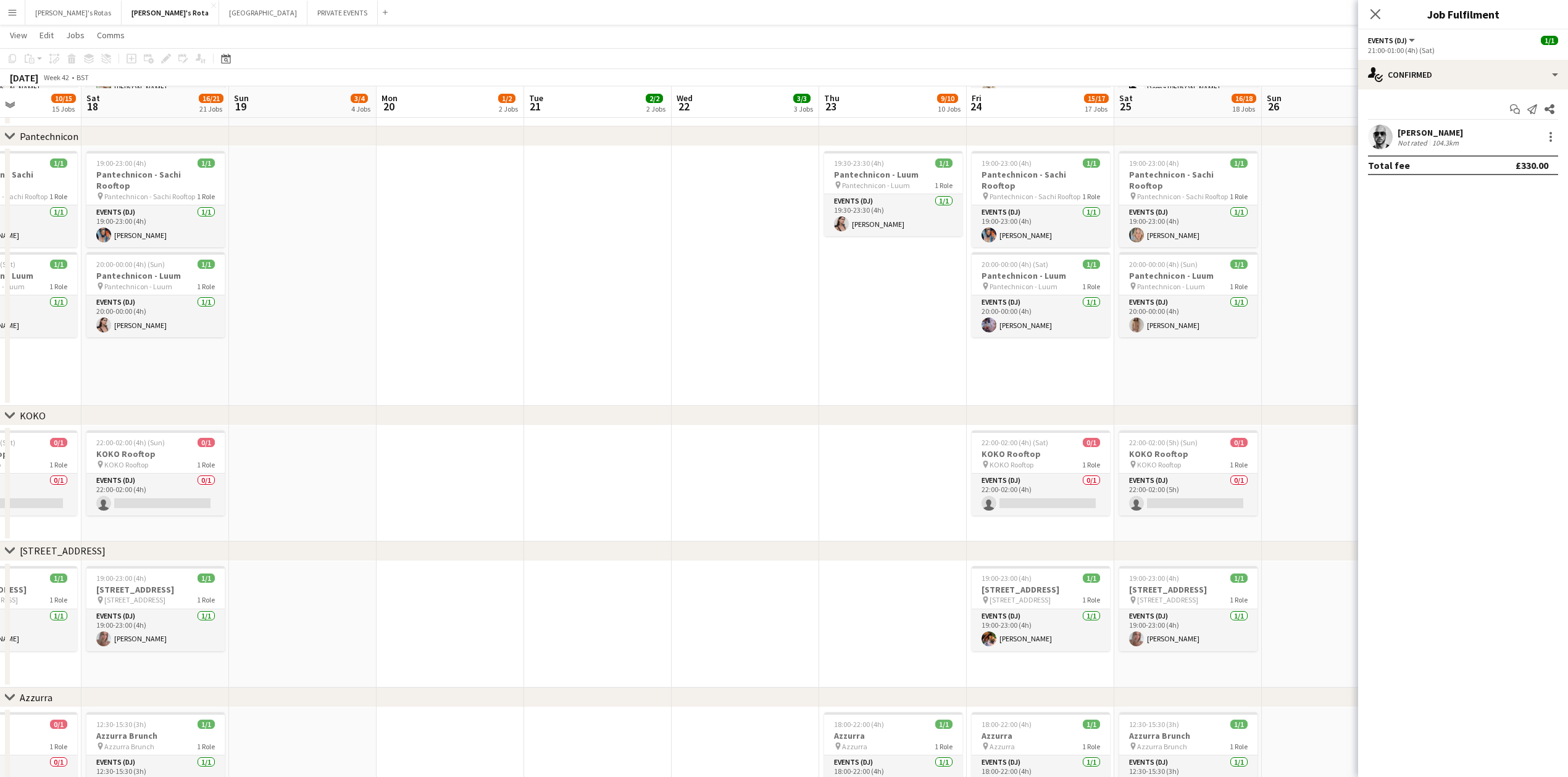
scroll to position [1667, 0]
click at [1374, 16] on icon at bounding box center [1375, 13] width 12 height 12
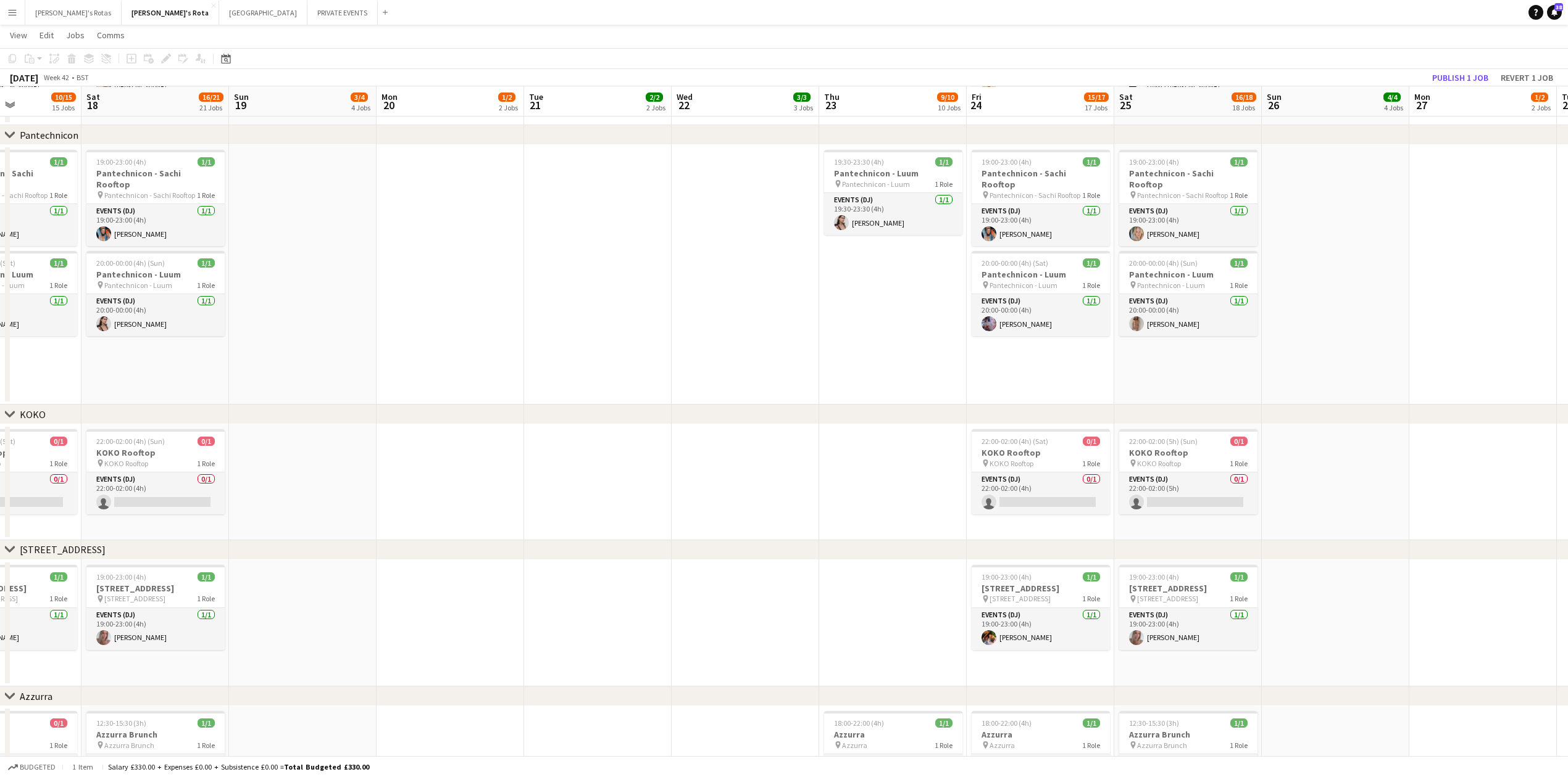
drag, startPoint x: 816, startPoint y: 446, endPoint x: 832, endPoint y: 421, distance: 29.7
click at [816, 440] on app-date-cell at bounding box center [745, 482] width 147 height 116
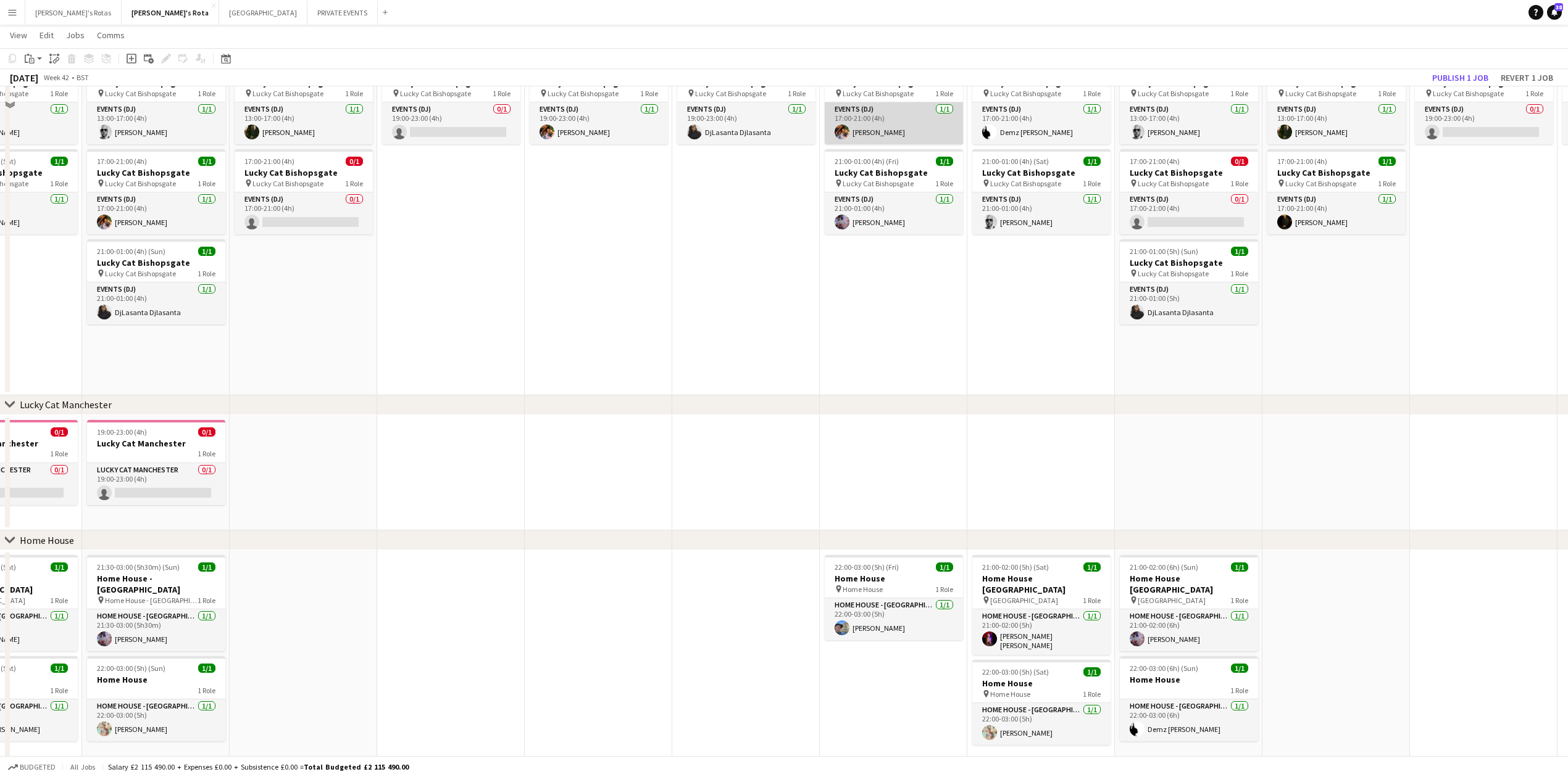
scroll to position [762, 0]
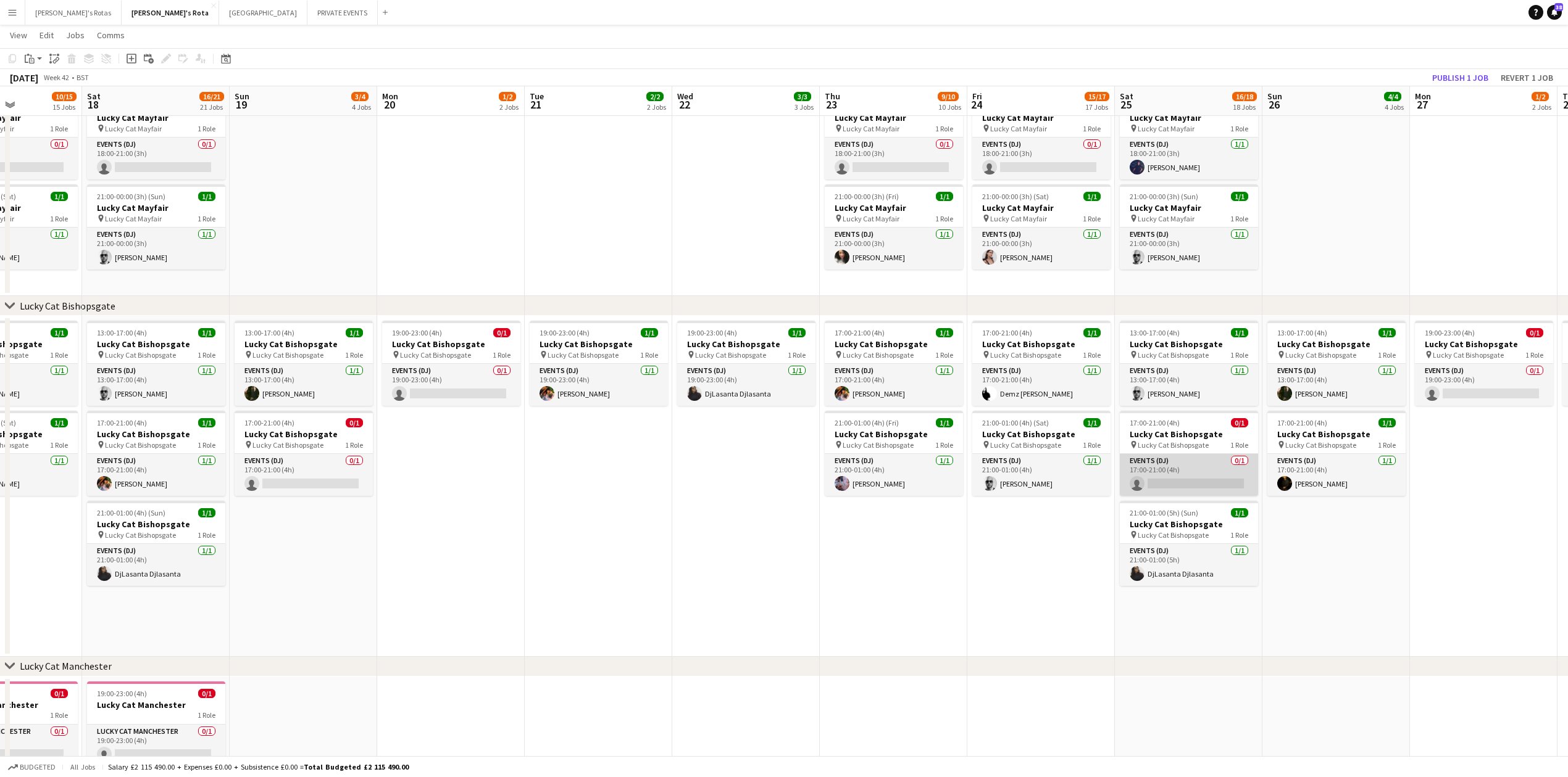
click at [1154, 467] on app-card-role "Events (DJ) 0/1 17:00-21:00 (4h) single-neutral-actions" at bounding box center [1189, 475] width 138 height 42
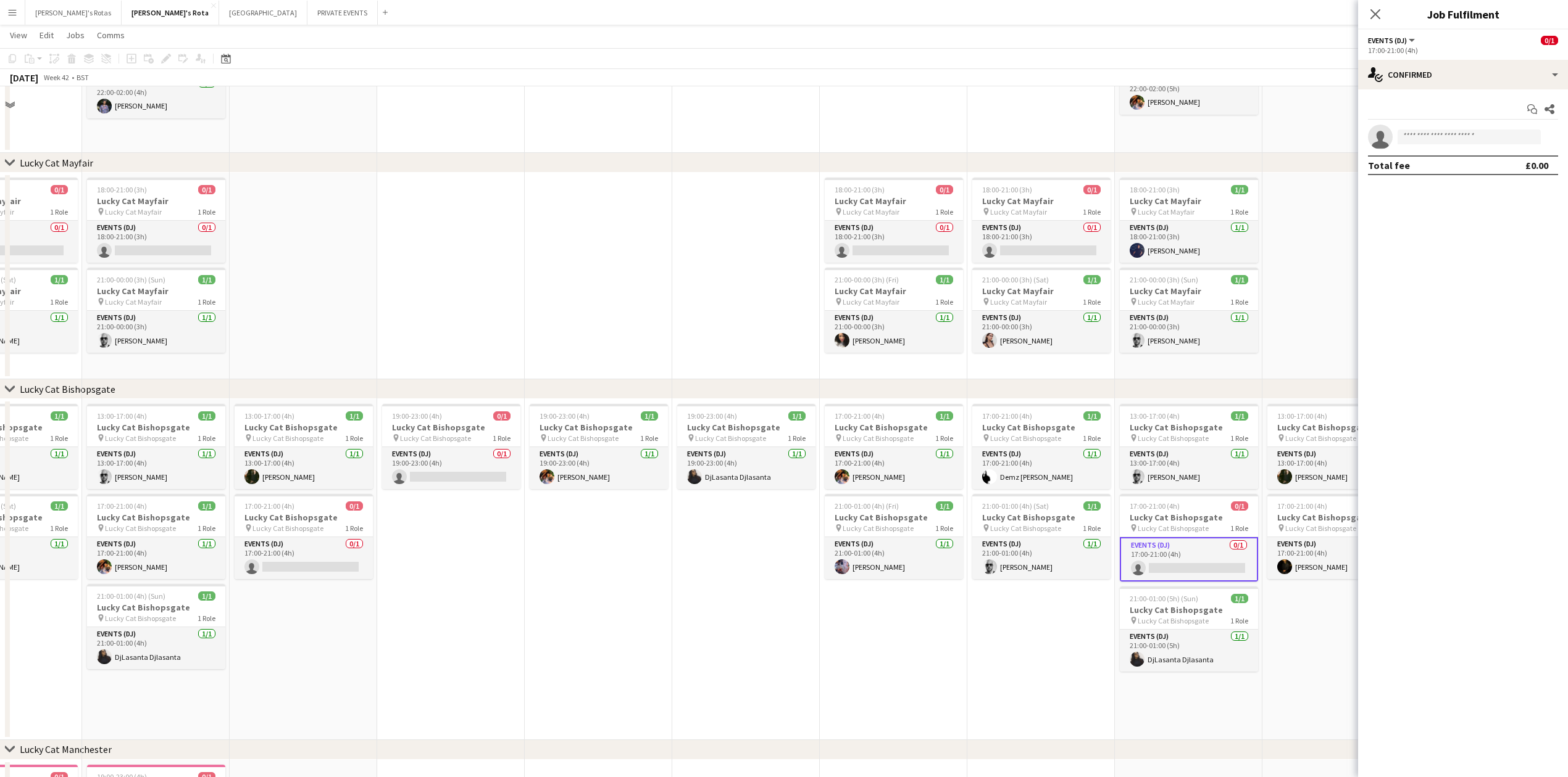
scroll to position [680, 0]
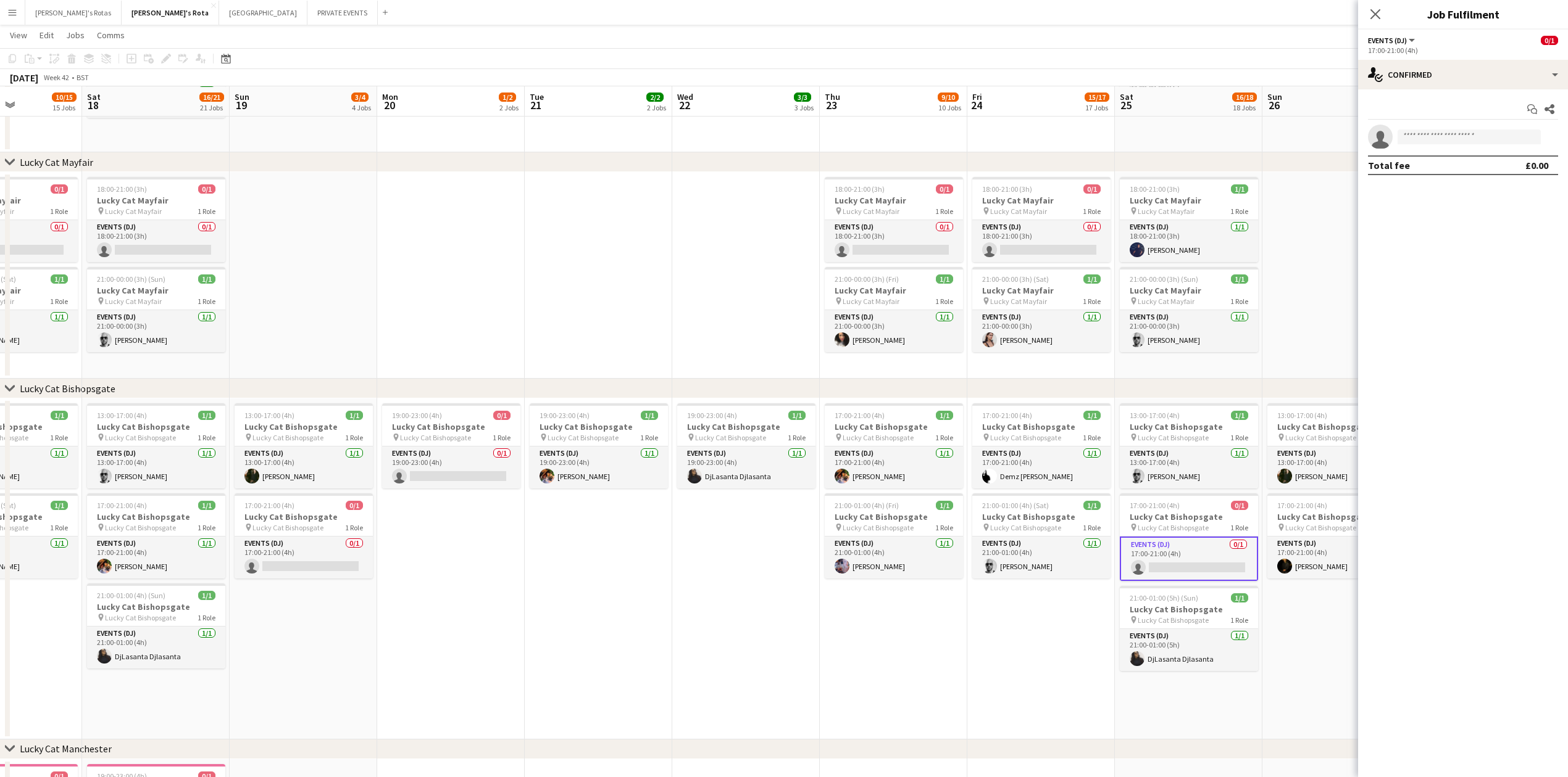
click at [1389, 143] on icon "single-neutral-actions" at bounding box center [1380, 140] width 25 height 28
click at [1428, 143] on input at bounding box center [1469, 137] width 144 height 15
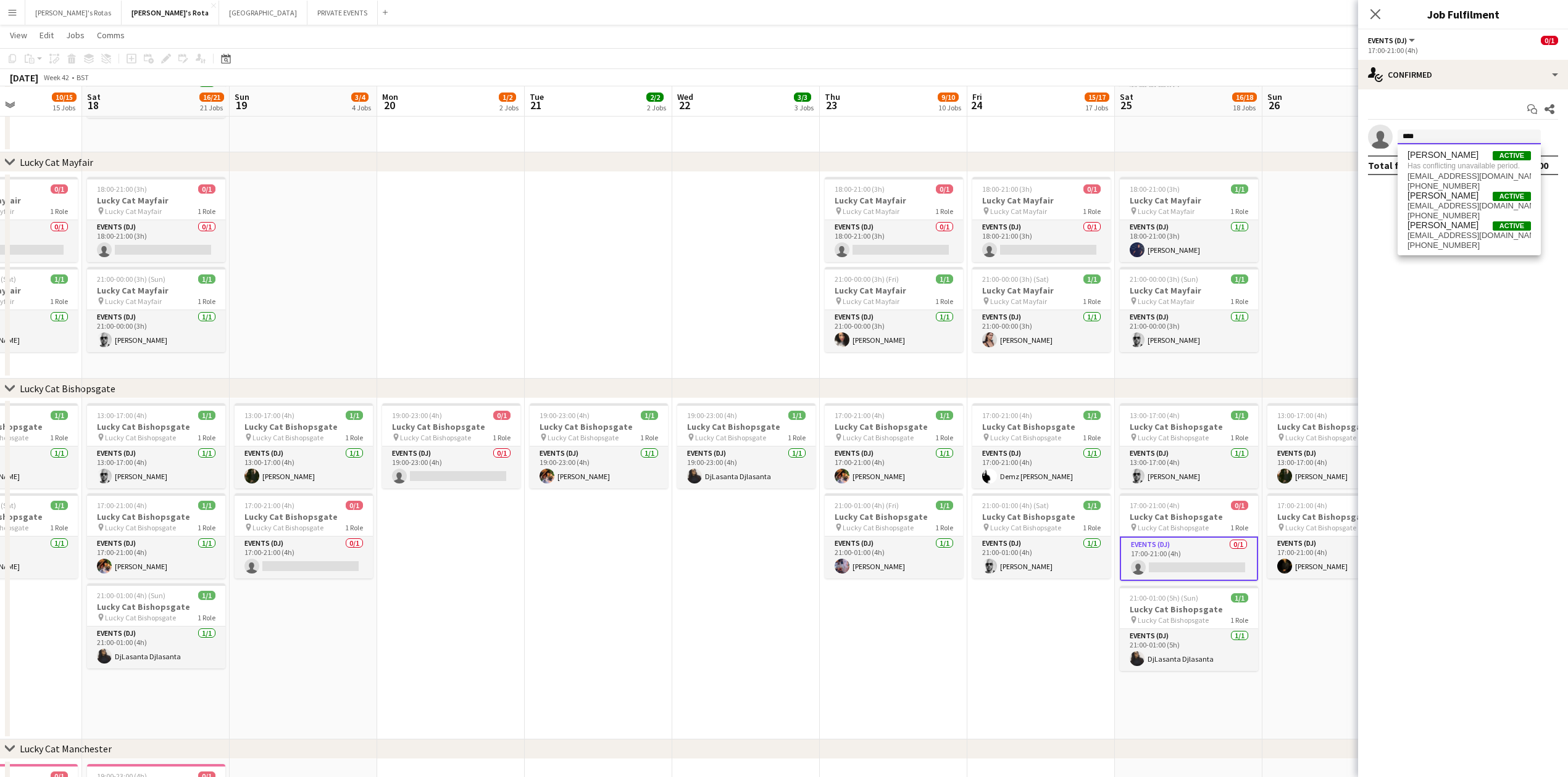
type input "****"
click at [523, 616] on app-date-cell "19:00-23:00 (4h) 0/1 Lucky Cat Bishopsgate pin Lucky Cat Bishopsgate 1 Role Eve…" at bounding box center [451, 569] width 147 height 341
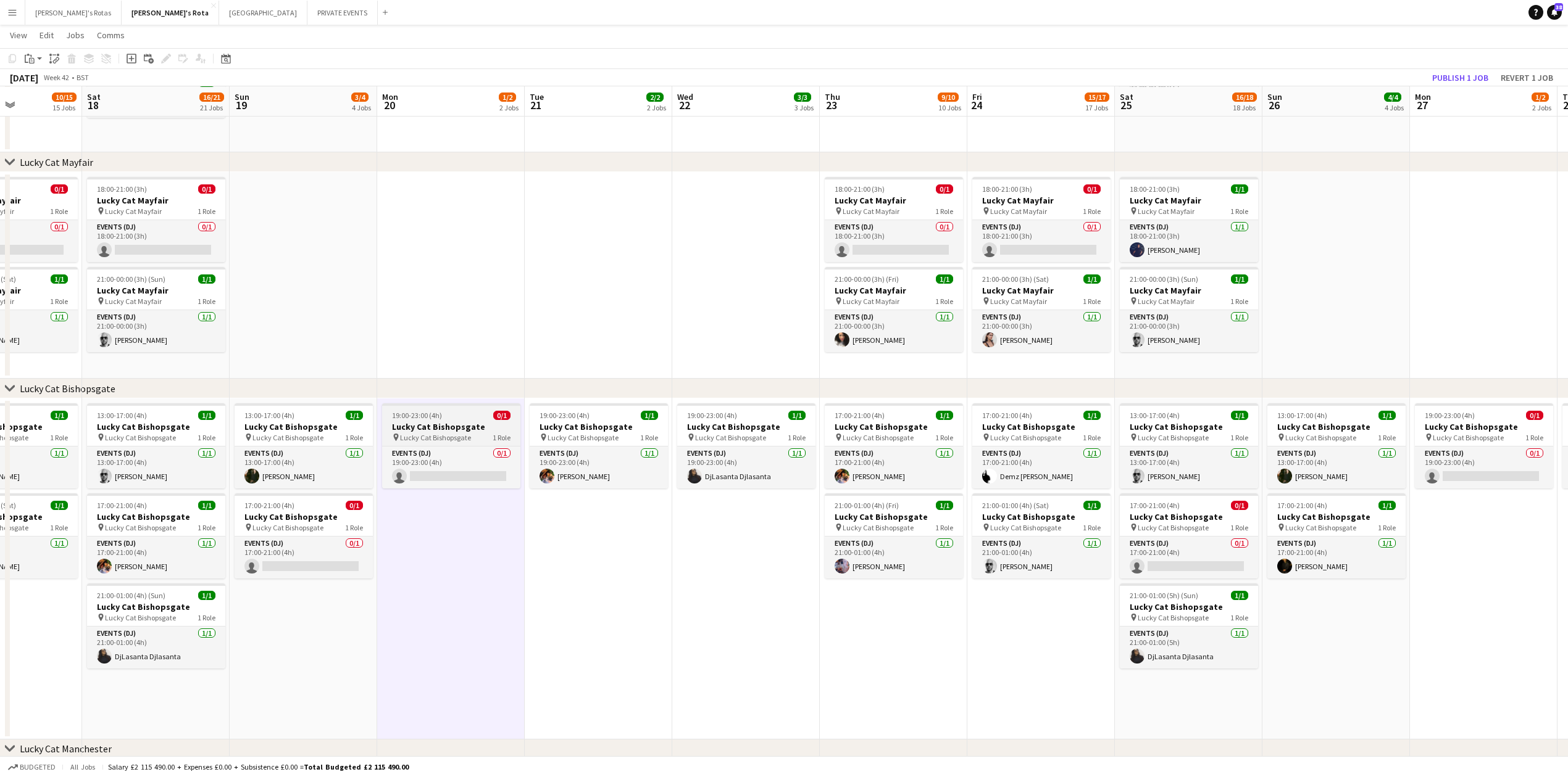
click at [431, 445] on app-job-card "19:00-23:00 (4h) 0/1 Lucky Cat Bishopsgate pin Lucky Cat Bishopsgate 1 Role Eve…" at bounding box center [451, 446] width 138 height 85
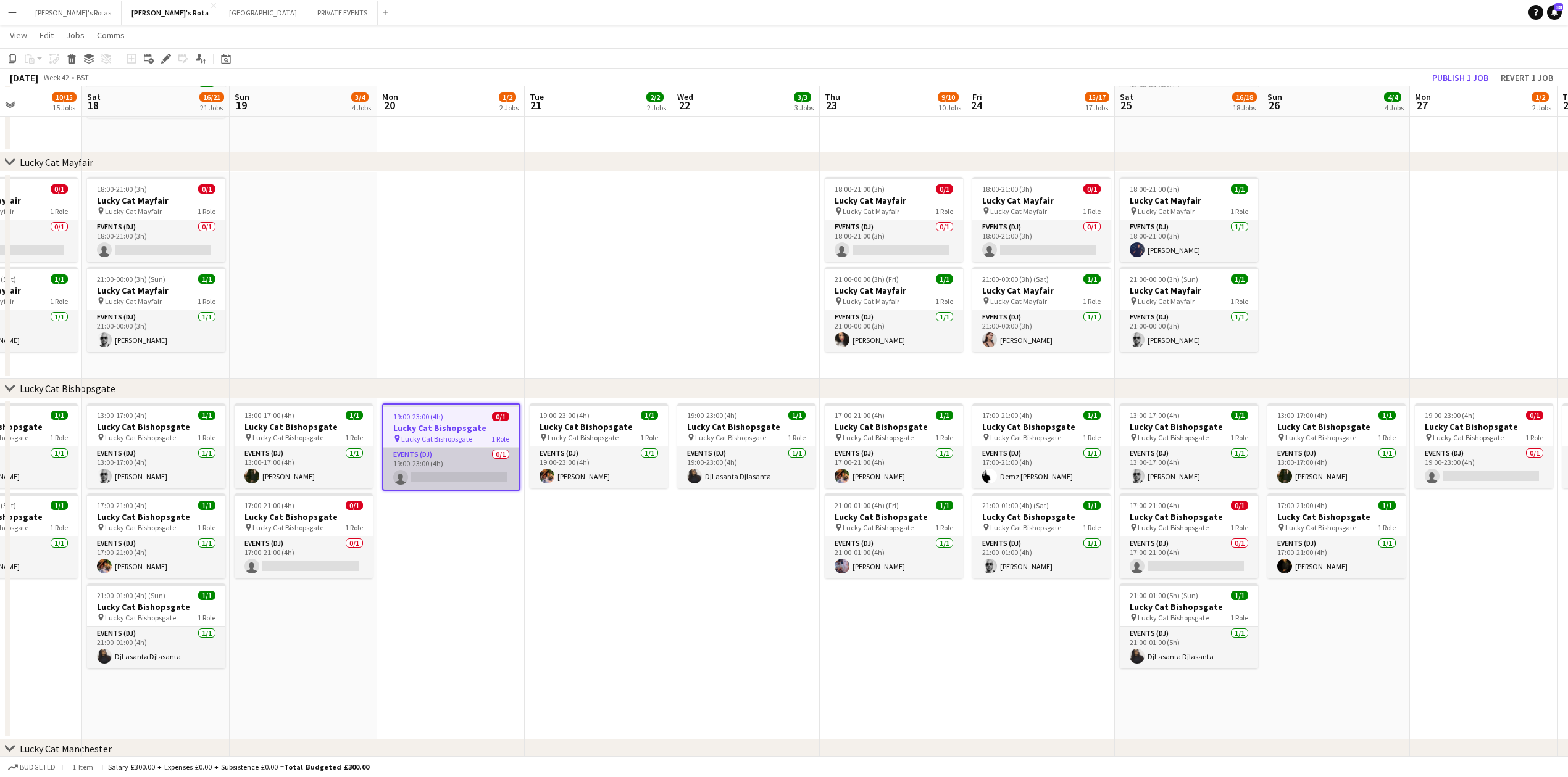
click at [468, 460] on app-card-role "Events (DJ) 0/1 19:00-23:00 (4h) single-neutral-actions" at bounding box center [451, 469] width 136 height 42
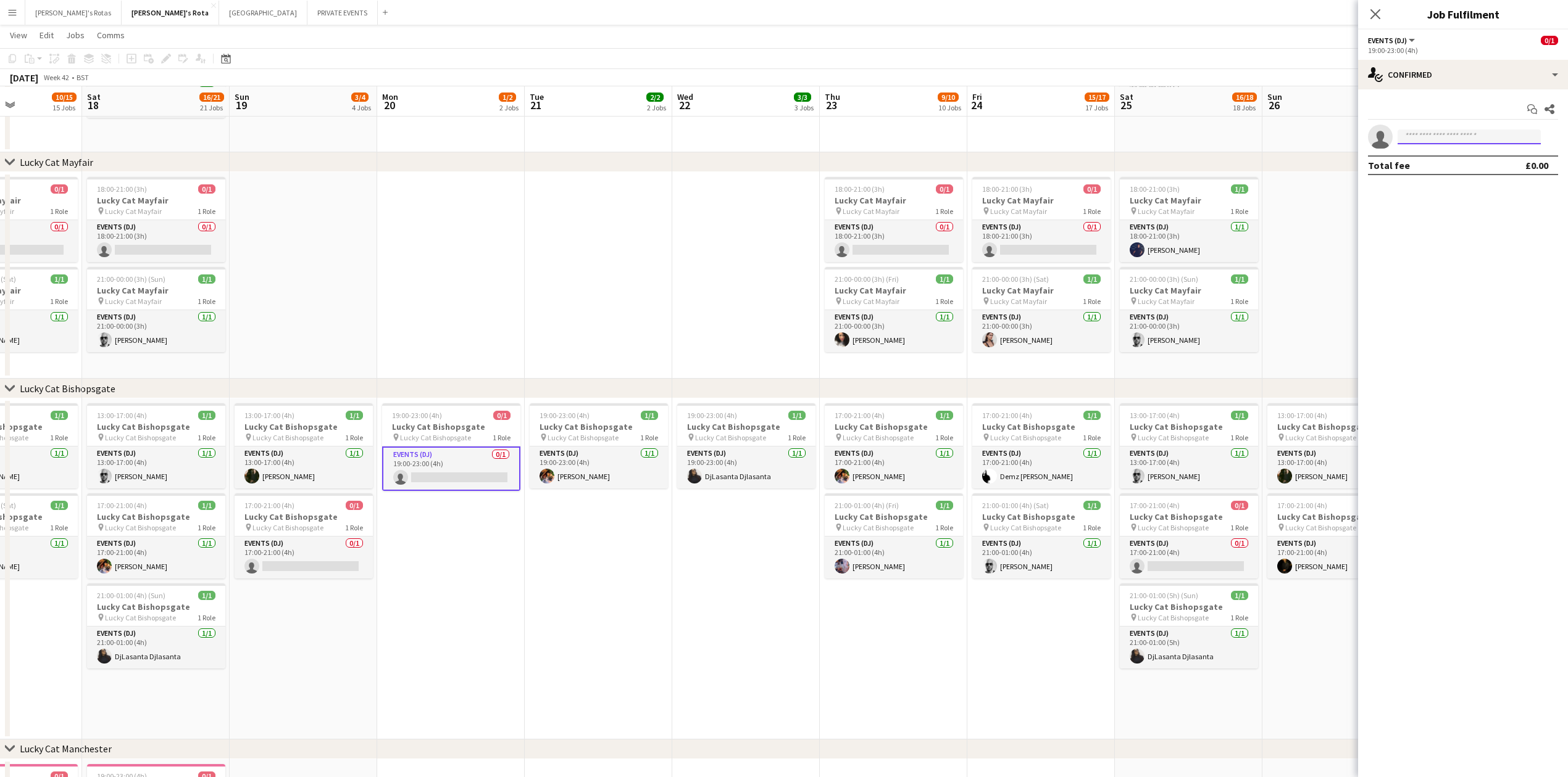
click at [1450, 137] on input at bounding box center [1469, 137] width 144 height 15
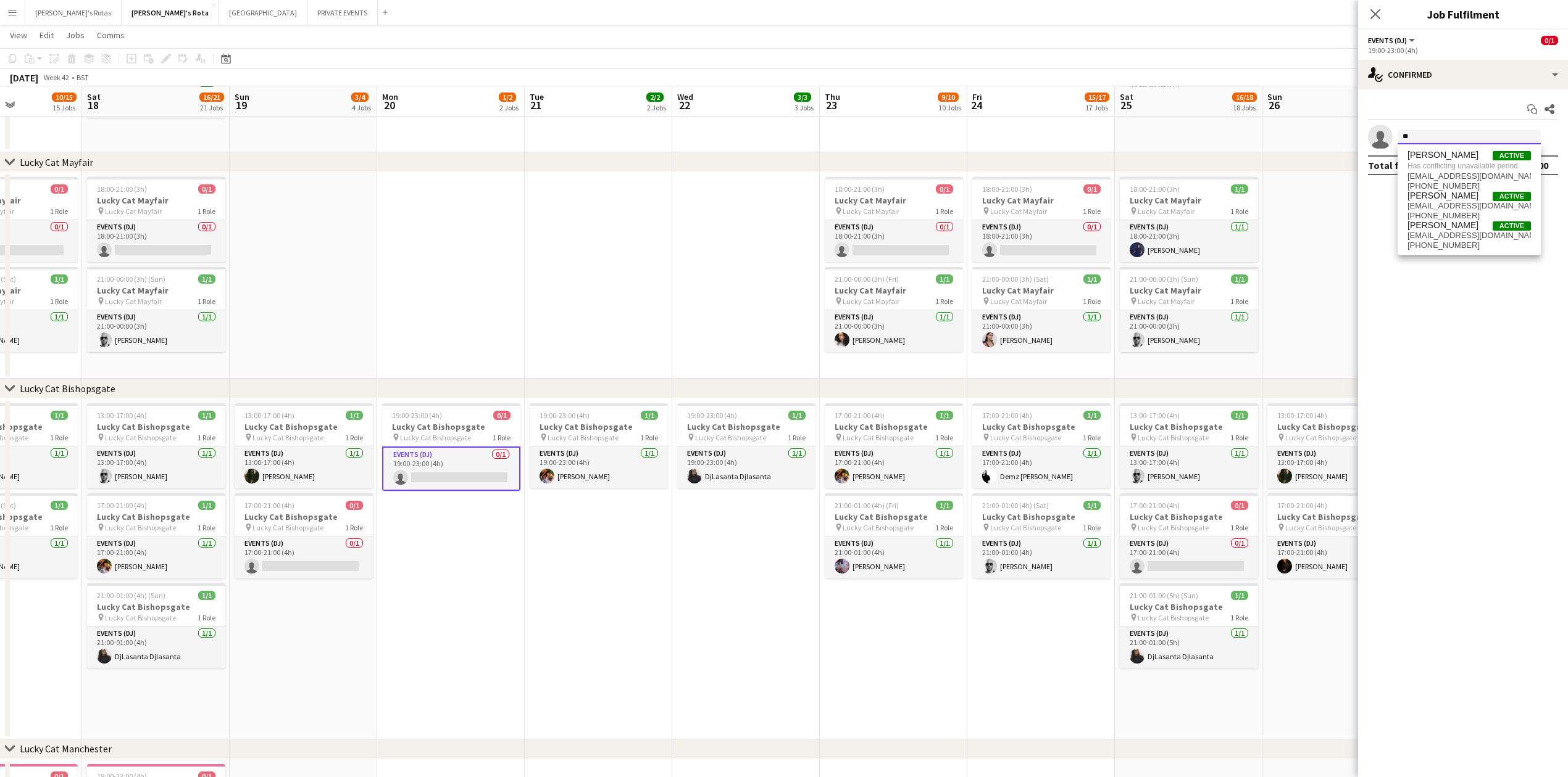
type input "*"
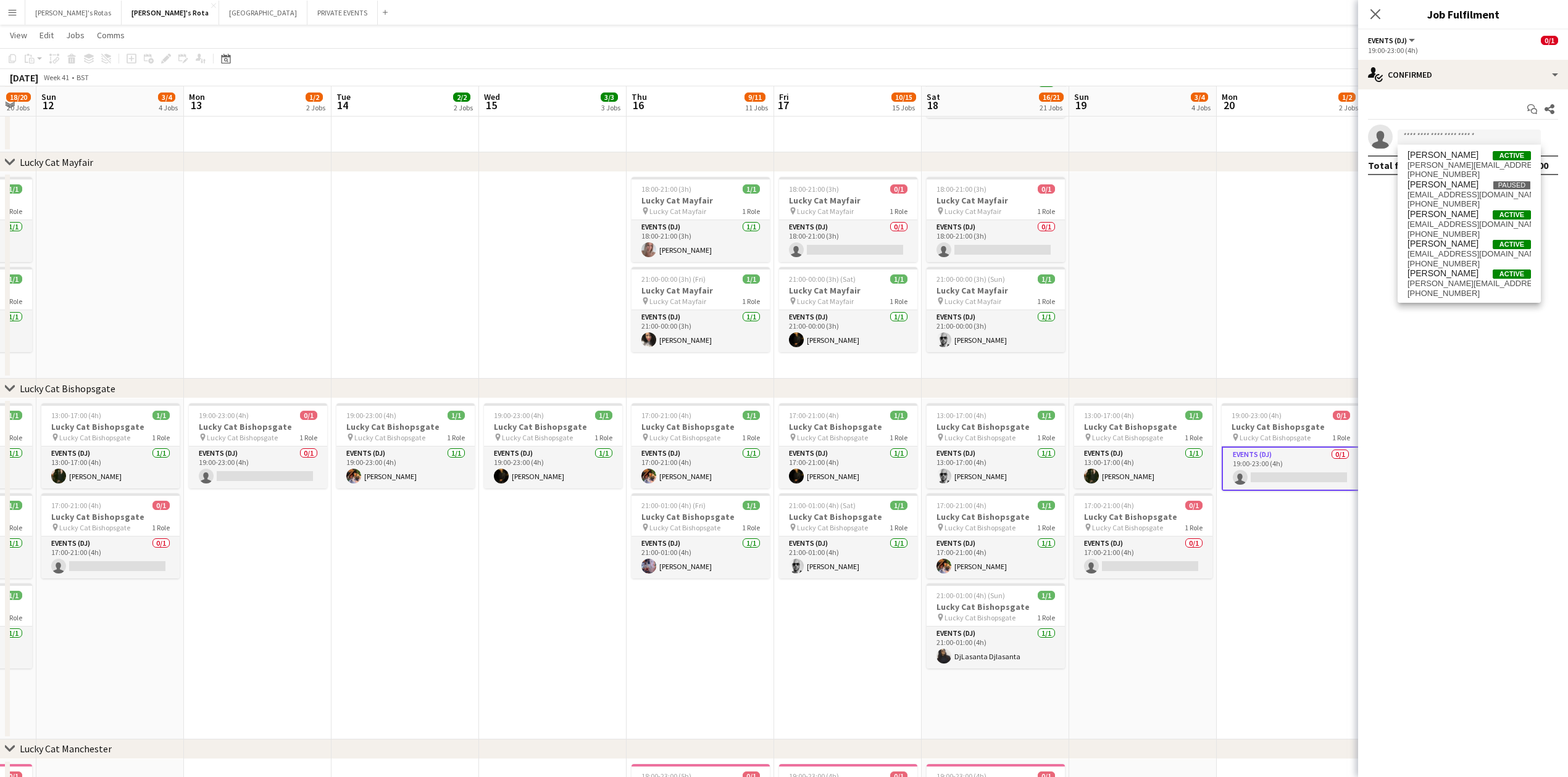
drag, startPoint x: 289, startPoint y: 634, endPoint x: 422, endPoint y: 652, distance: 134.2
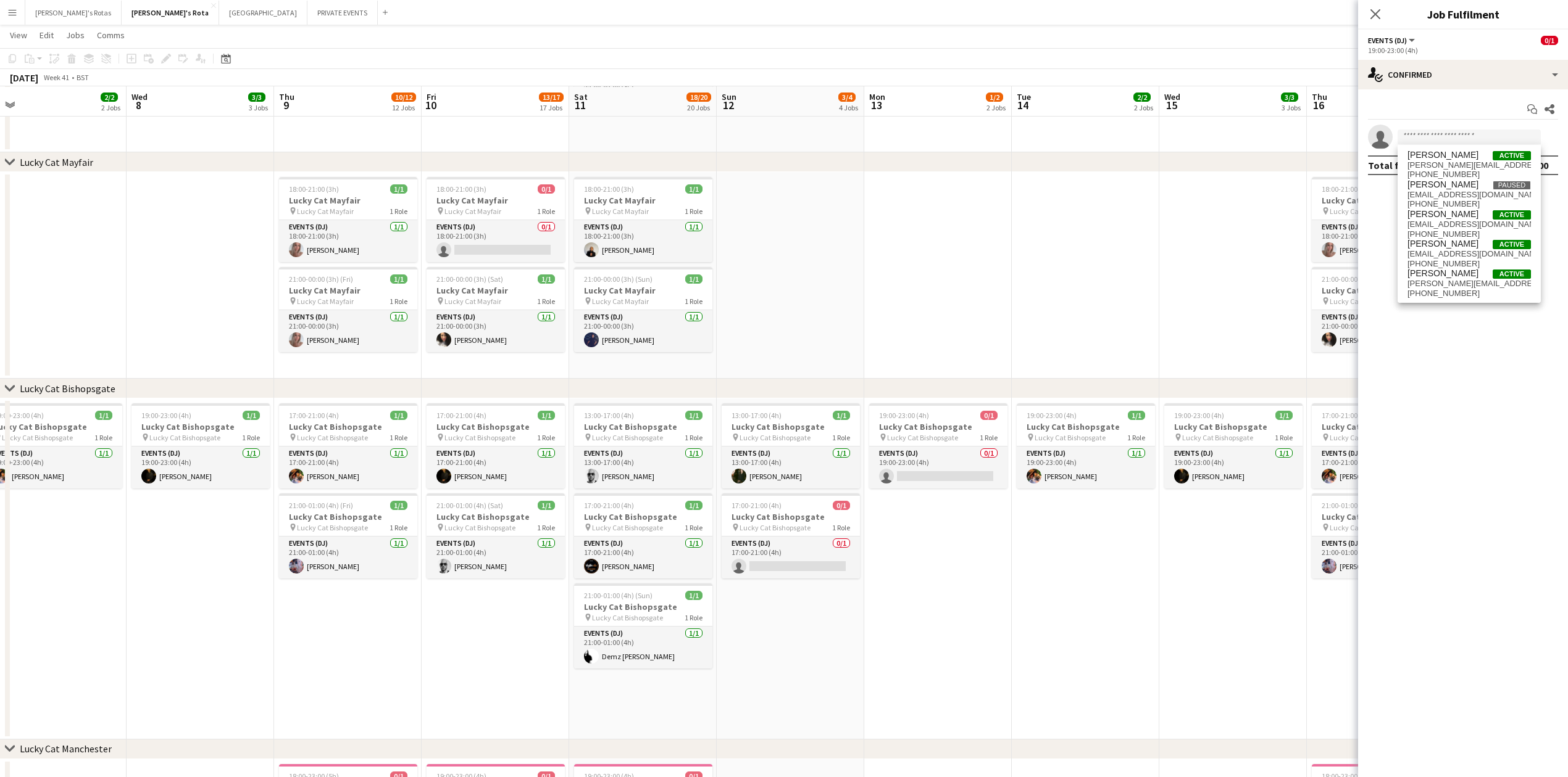
drag, startPoint x: 136, startPoint y: 669, endPoint x: 411, endPoint y: 642, distance: 276.3
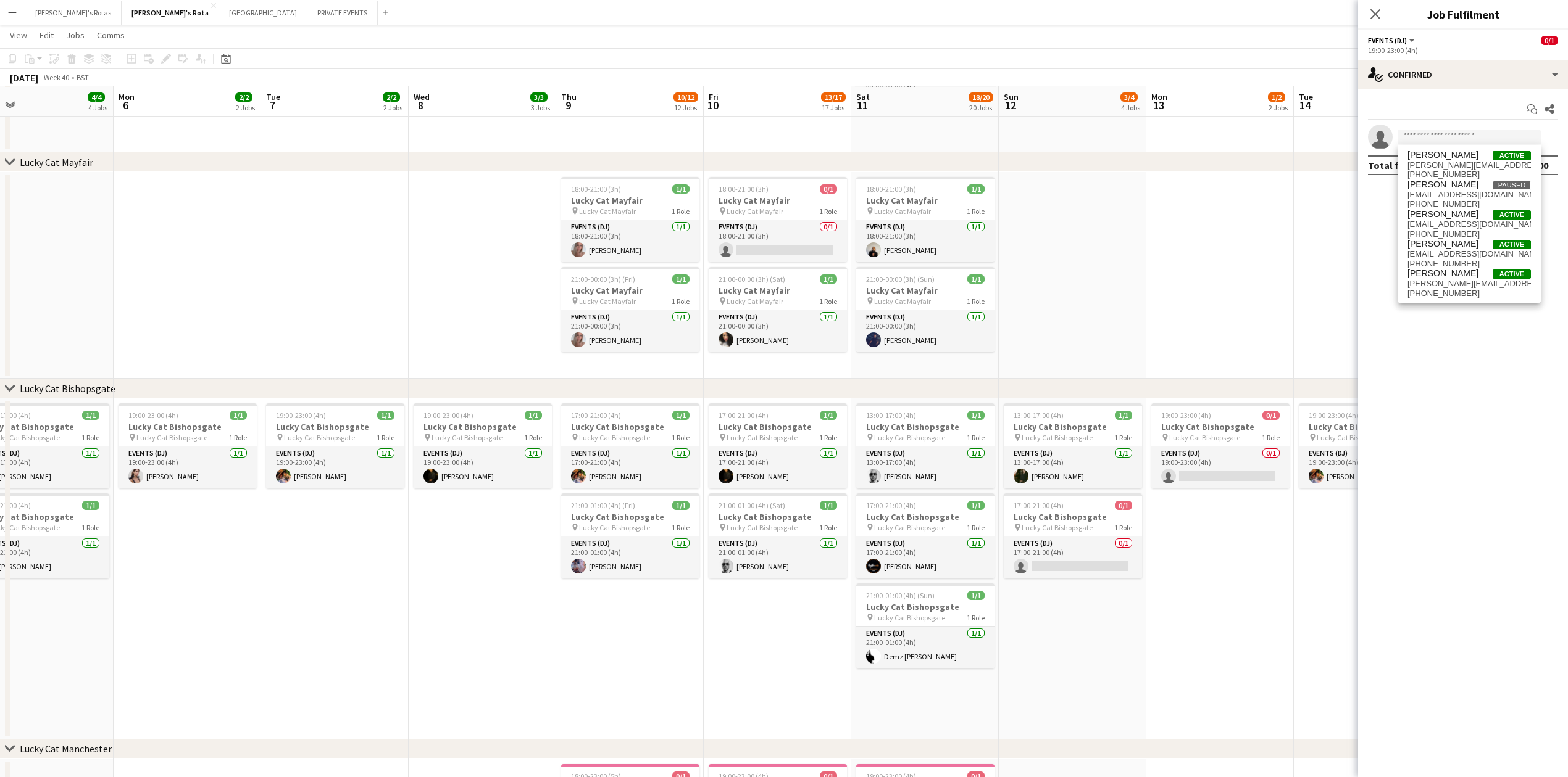
scroll to position [0, 276]
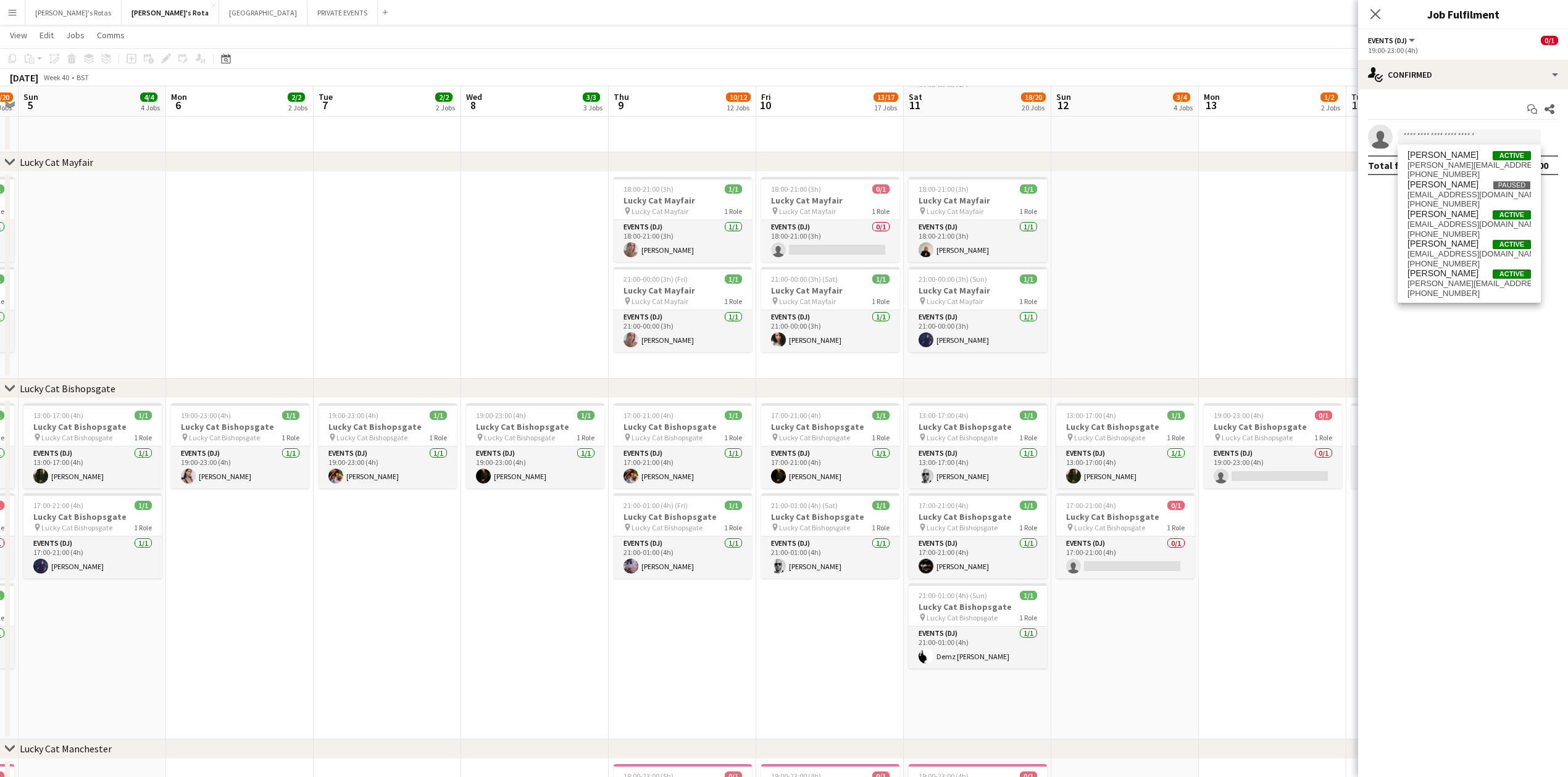
drag, startPoint x: 715, startPoint y: 654, endPoint x: 814, endPoint y: 647, distance: 99.2
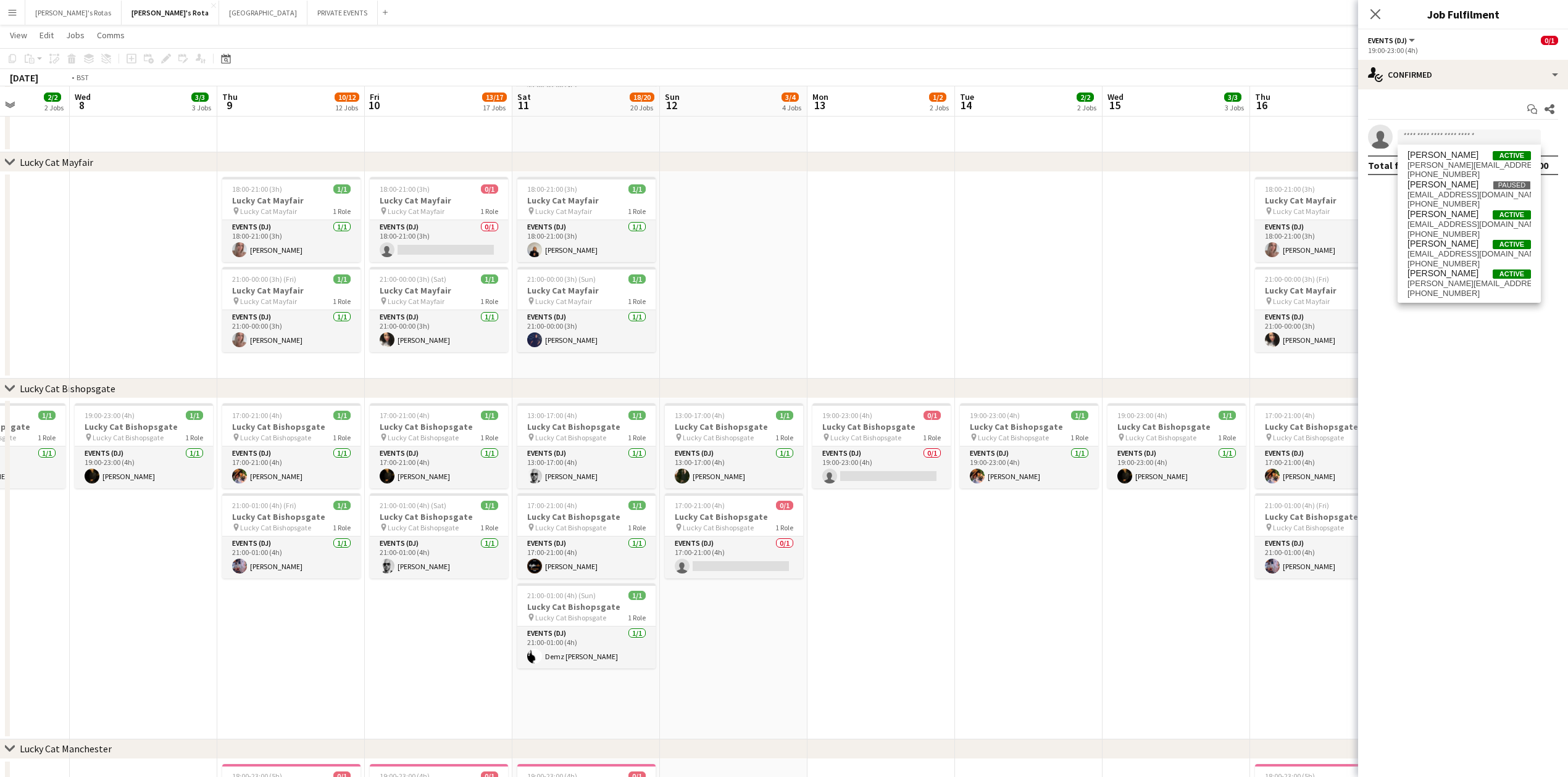
drag, startPoint x: 834, startPoint y: 621, endPoint x: 226, endPoint y: 616, distance: 608.0
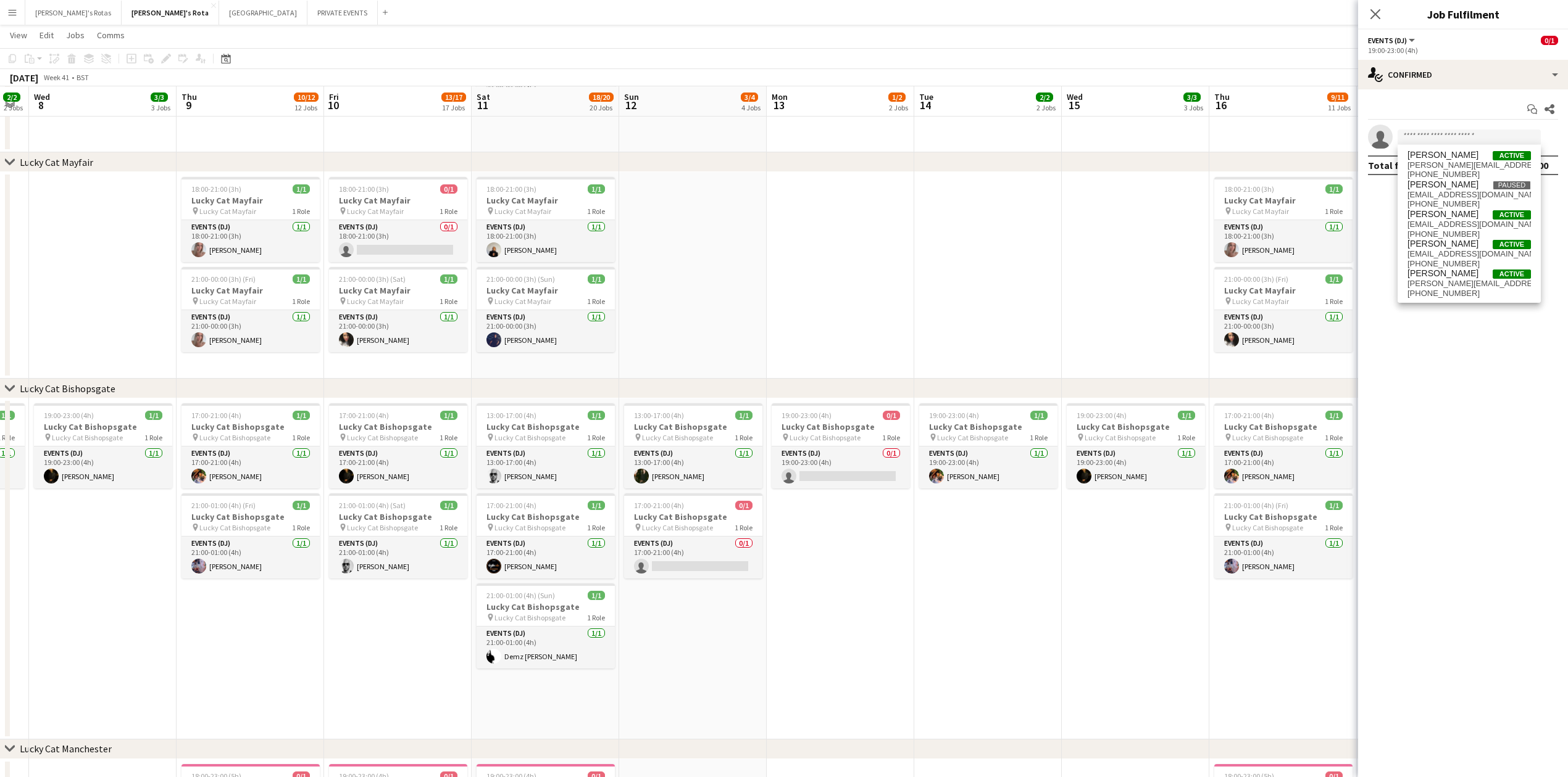
scroll to position [0, 368]
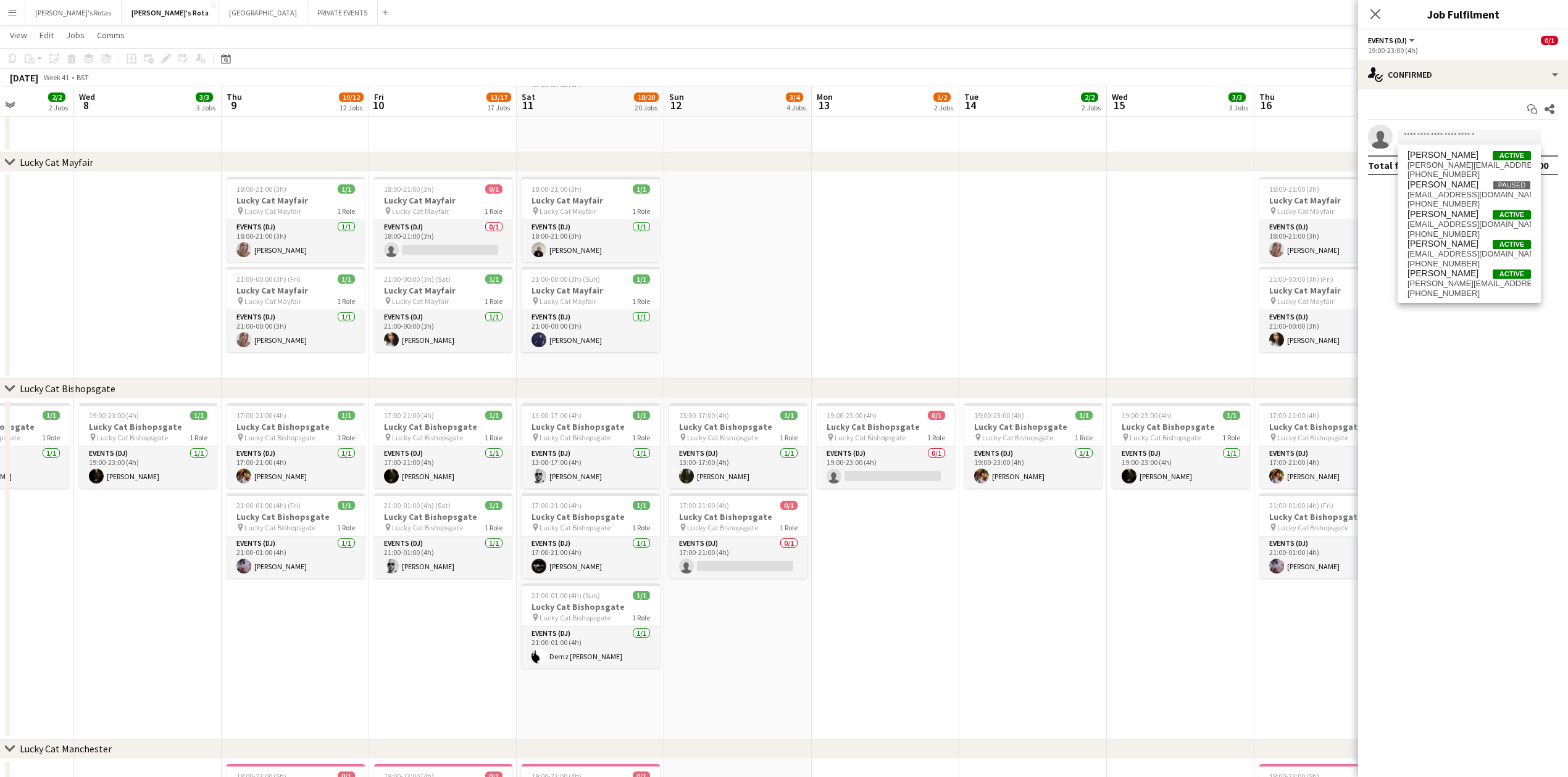
drag, startPoint x: 705, startPoint y: 665, endPoint x: 455, endPoint y: 654, distance: 250.2
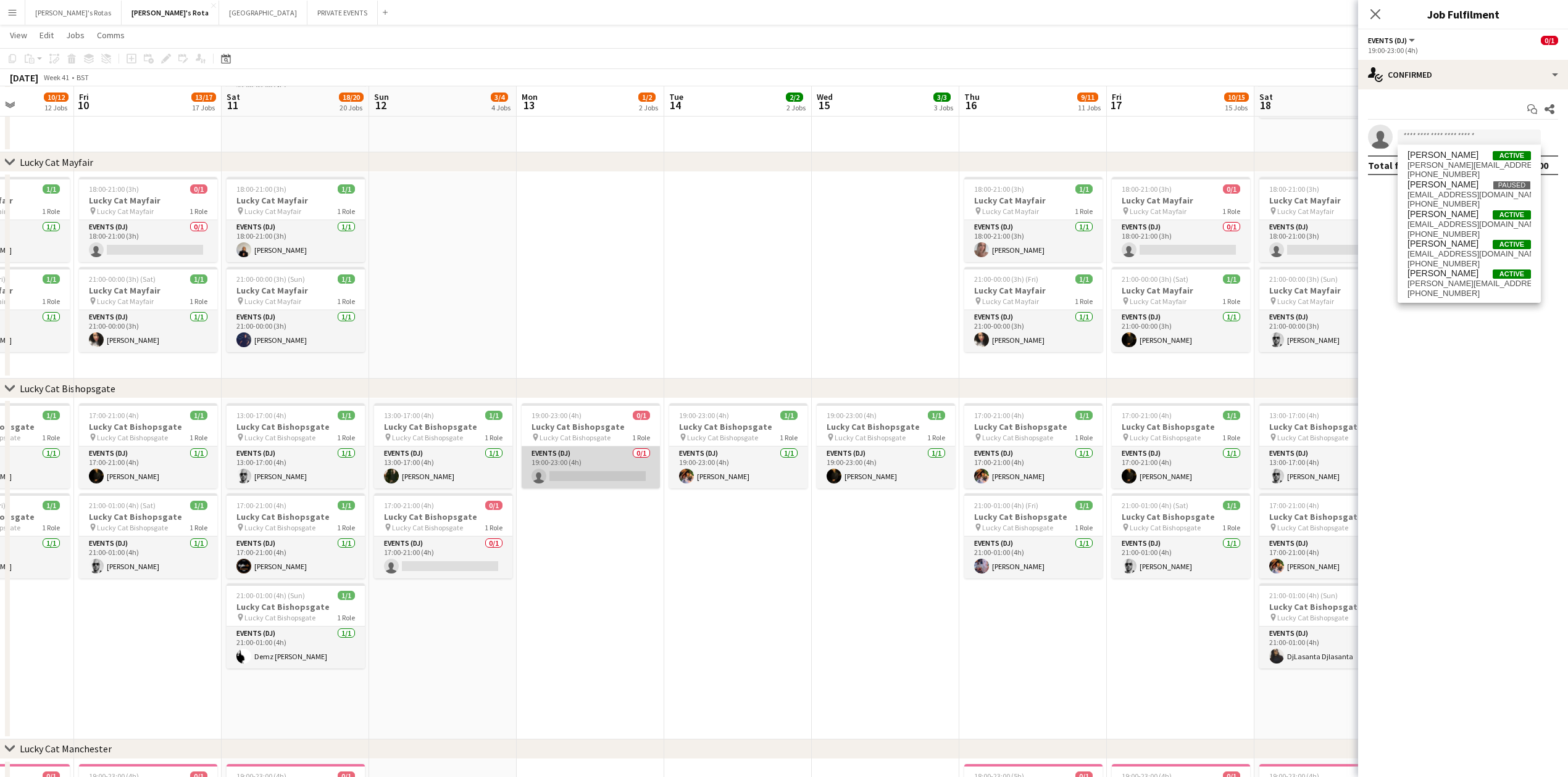
click at [610, 450] on app-card-role "Events (DJ) 0/1 19:00-23:00 (4h) single-neutral-actions" at bounding box center [591, 467] width 138 height 42
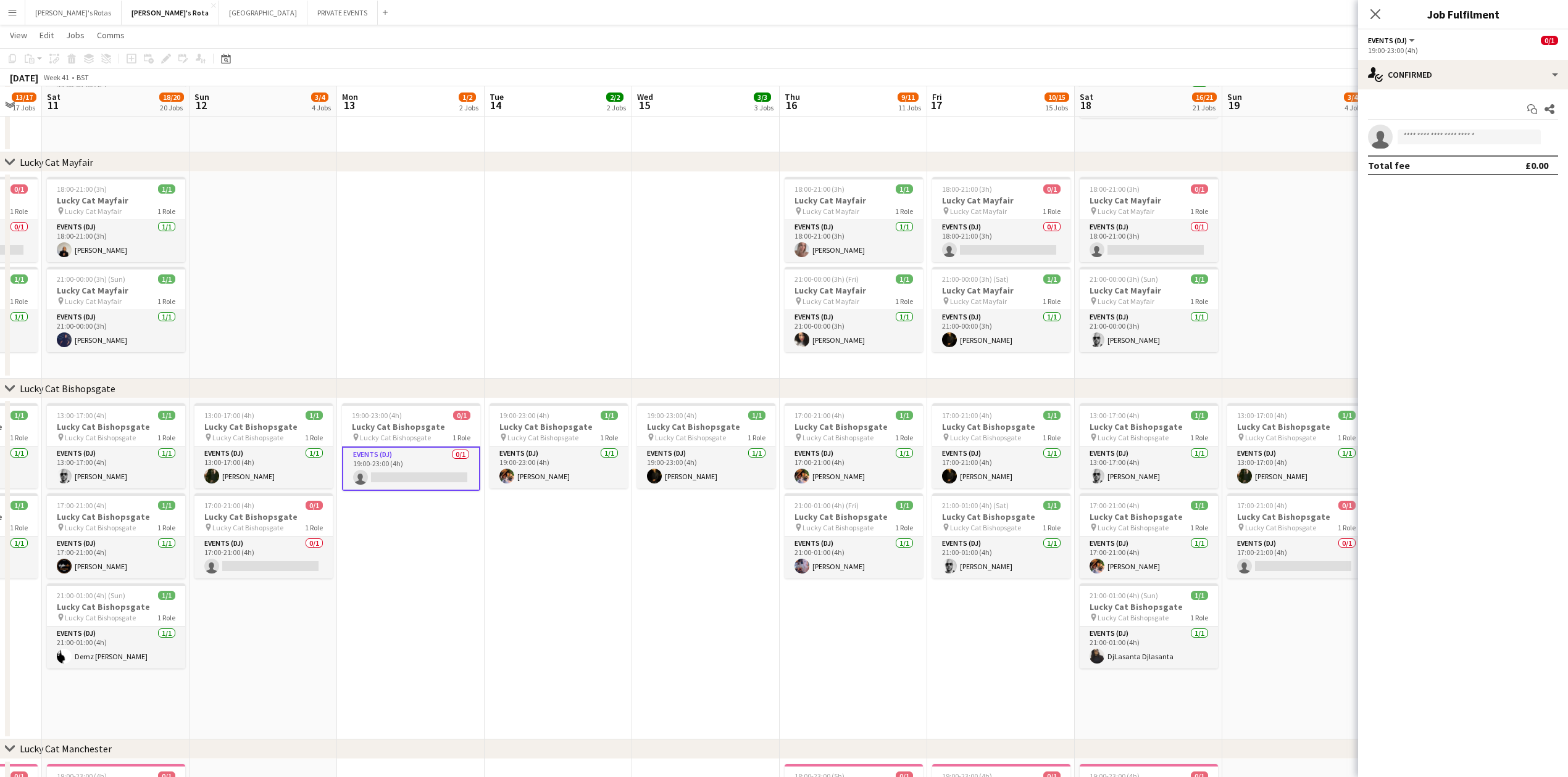
drag, startPoint x: 758, startPoint y: 529, endPoint x: 284, endPoint y: 524, distance: 474.0
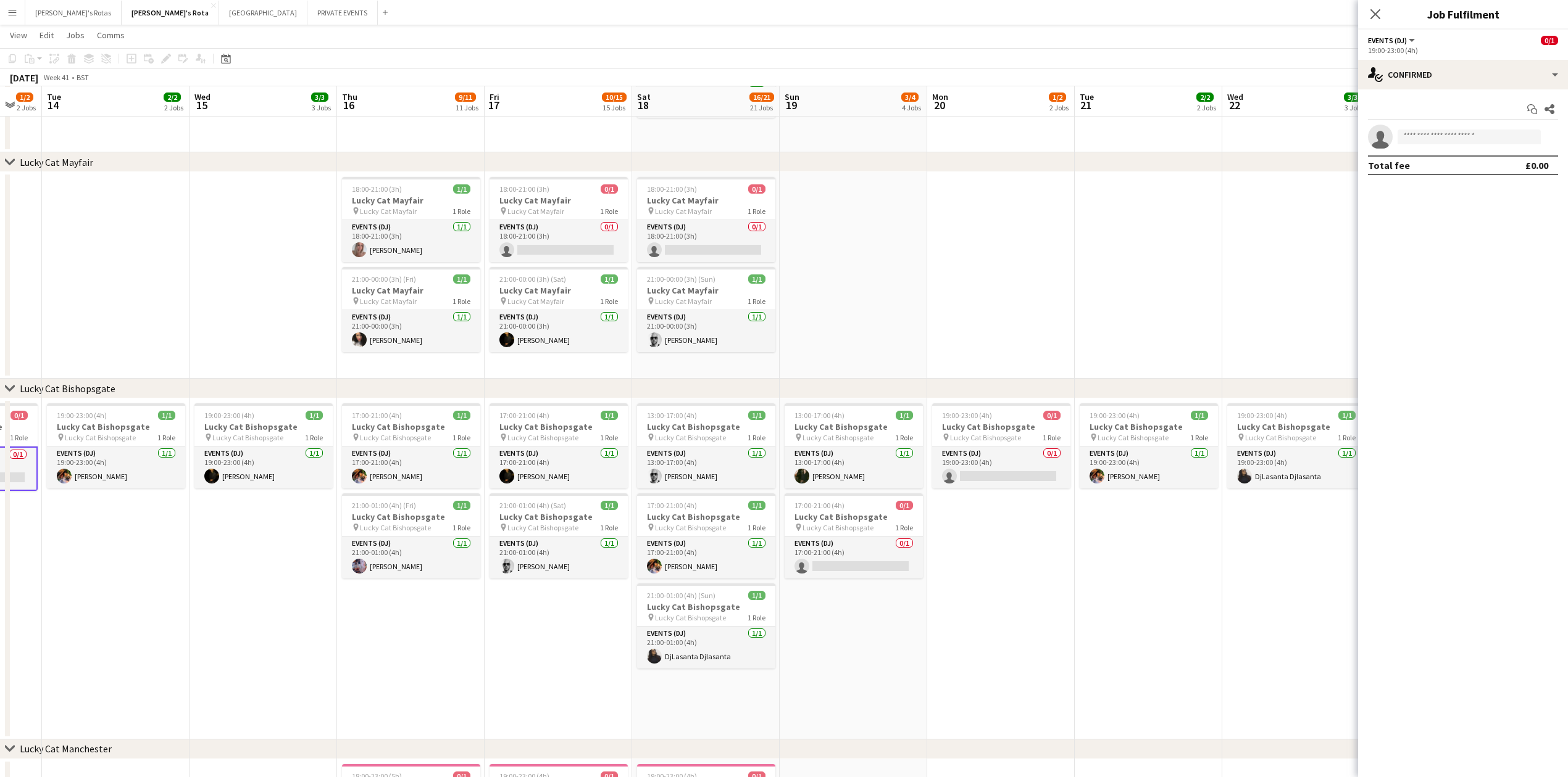
scroll to position [0, 401]
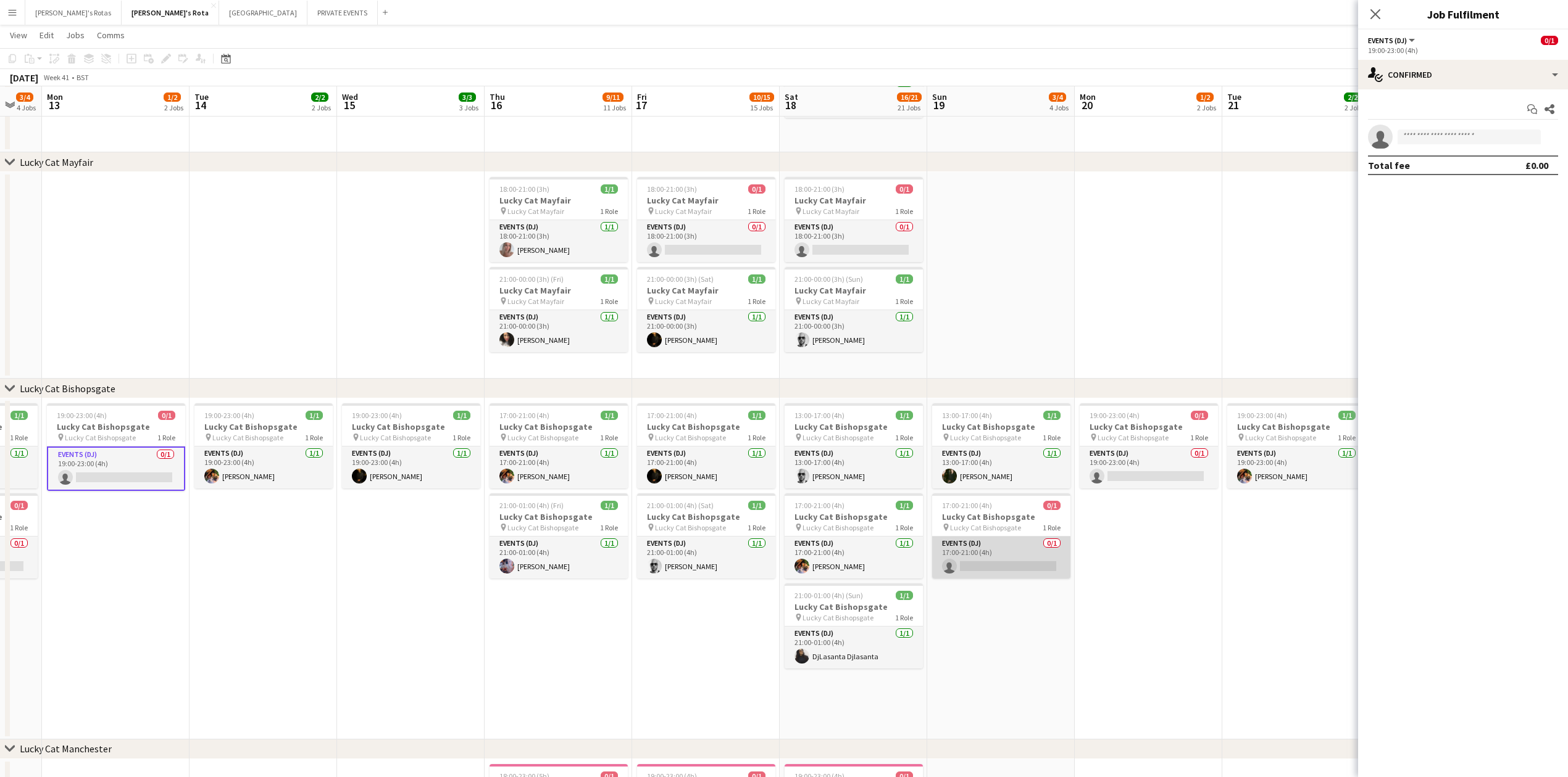
click at [998, 564] on app-card-role "Events (DJ) 0/1 17:00-21:00 (4h) single-neutral-actions" at bounding box center [1002, 558] width 138 height 42
click at [1494, 142] on input at bounding box center [1469, 137] width 144 height 15
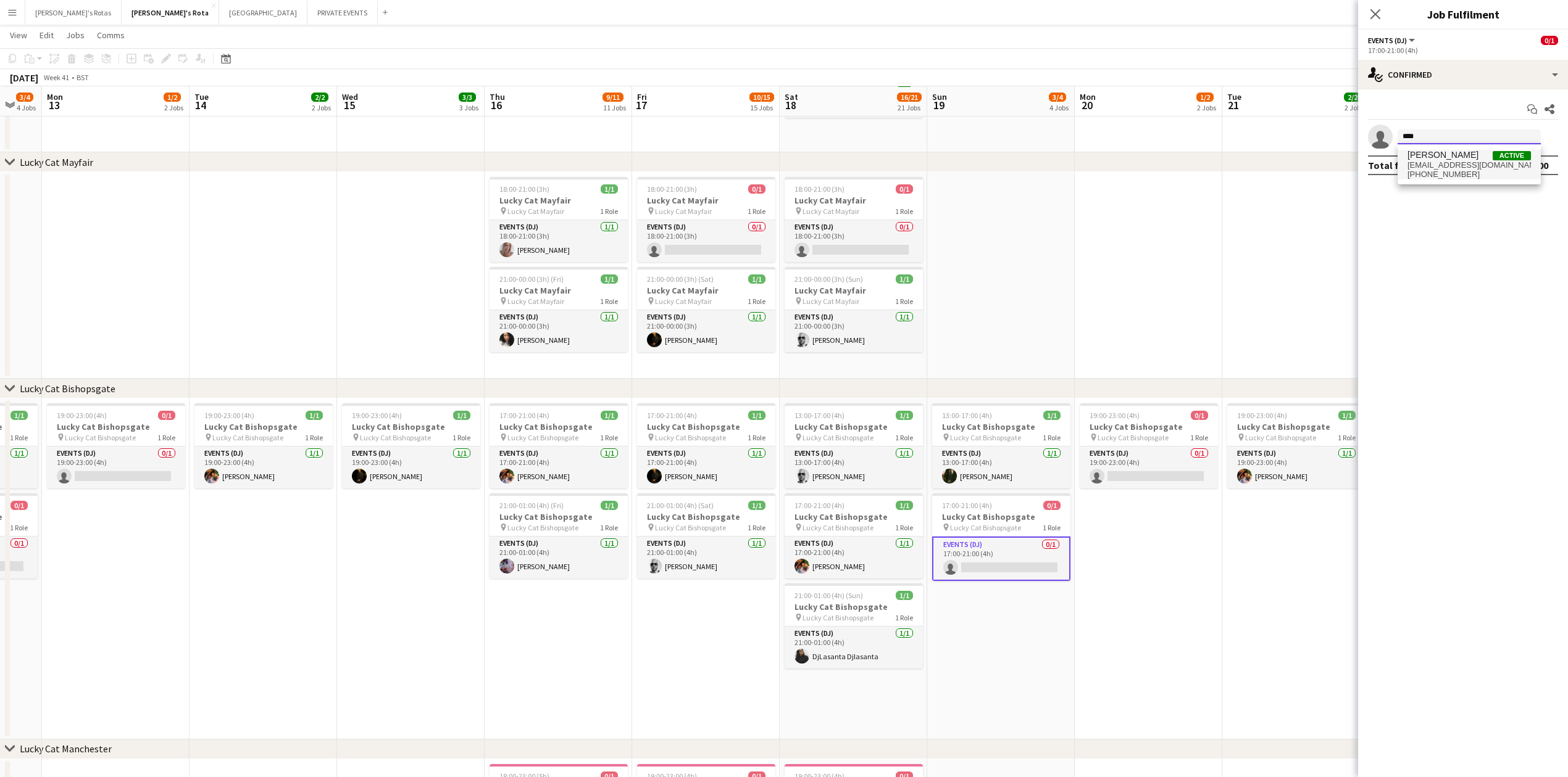
type input "****"
click at [1484, 166] on span "[EMAIL_ADDRESS][DOMAIN_NAME]" at bounding box center [1469, 165] width 124 height 10
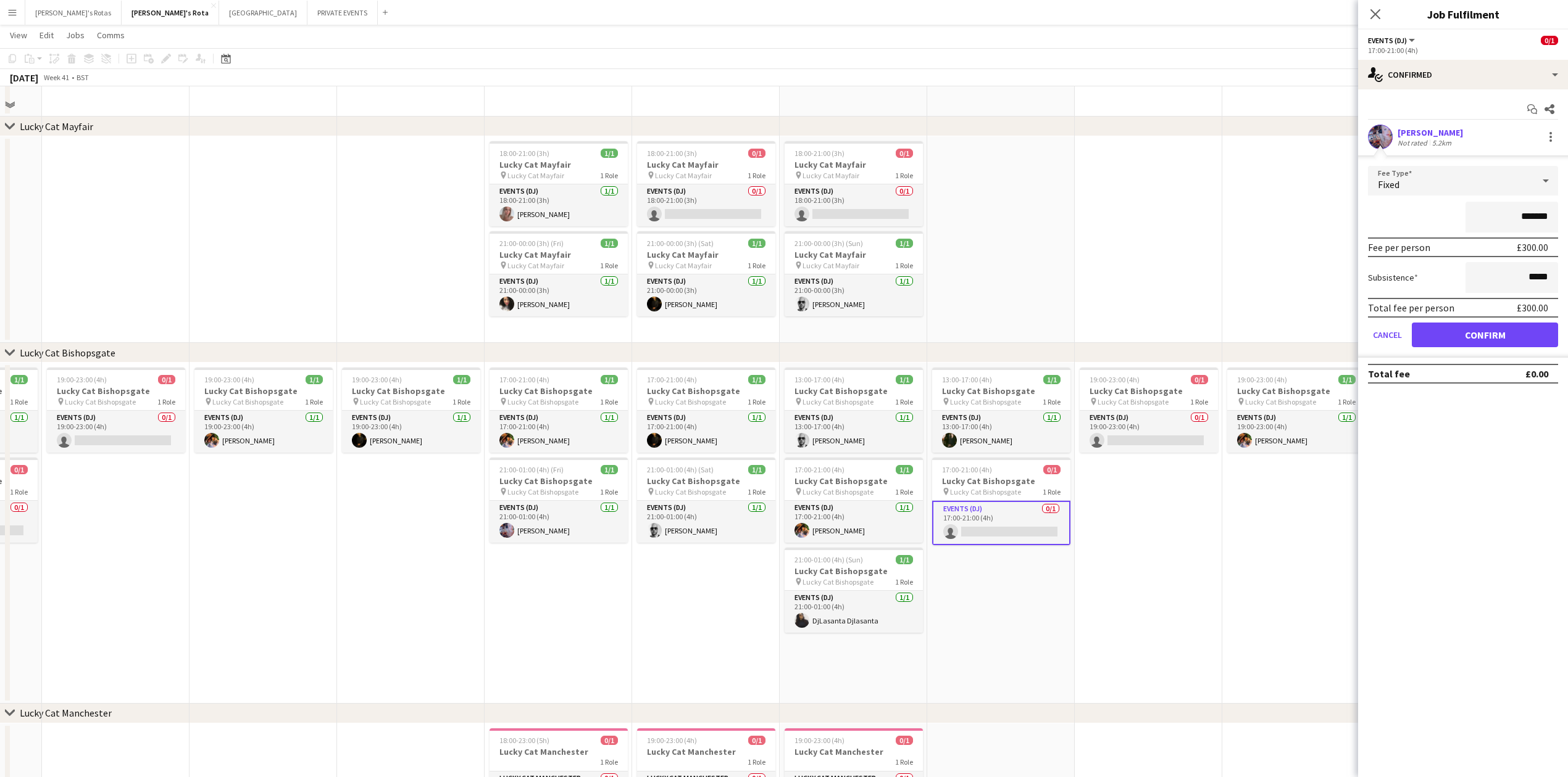
scroll to position [1009, 0]
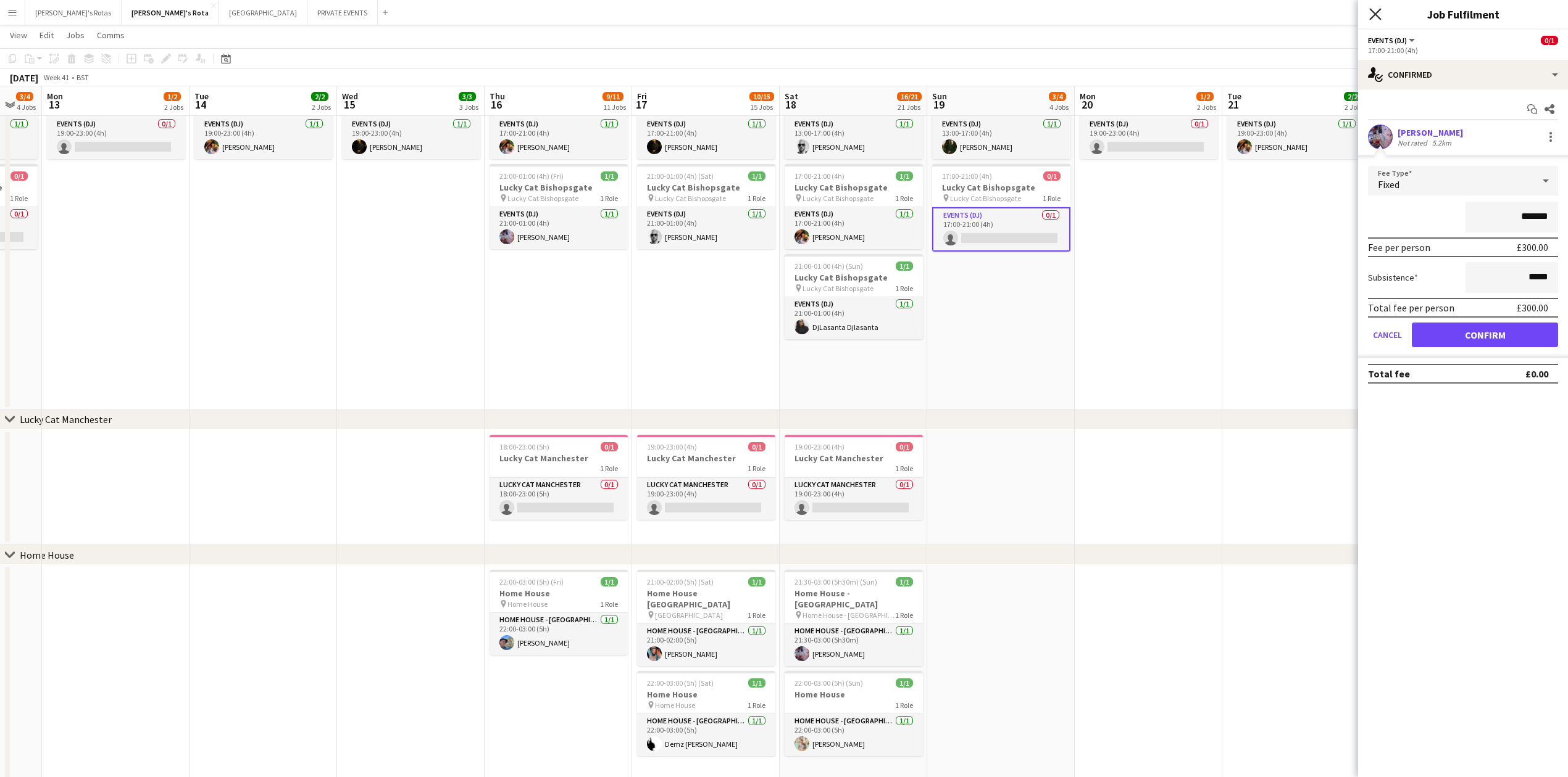
click at [1374, 8] on icon "Close pop-in" at bounding box center [1375, 13] width 12 height 12
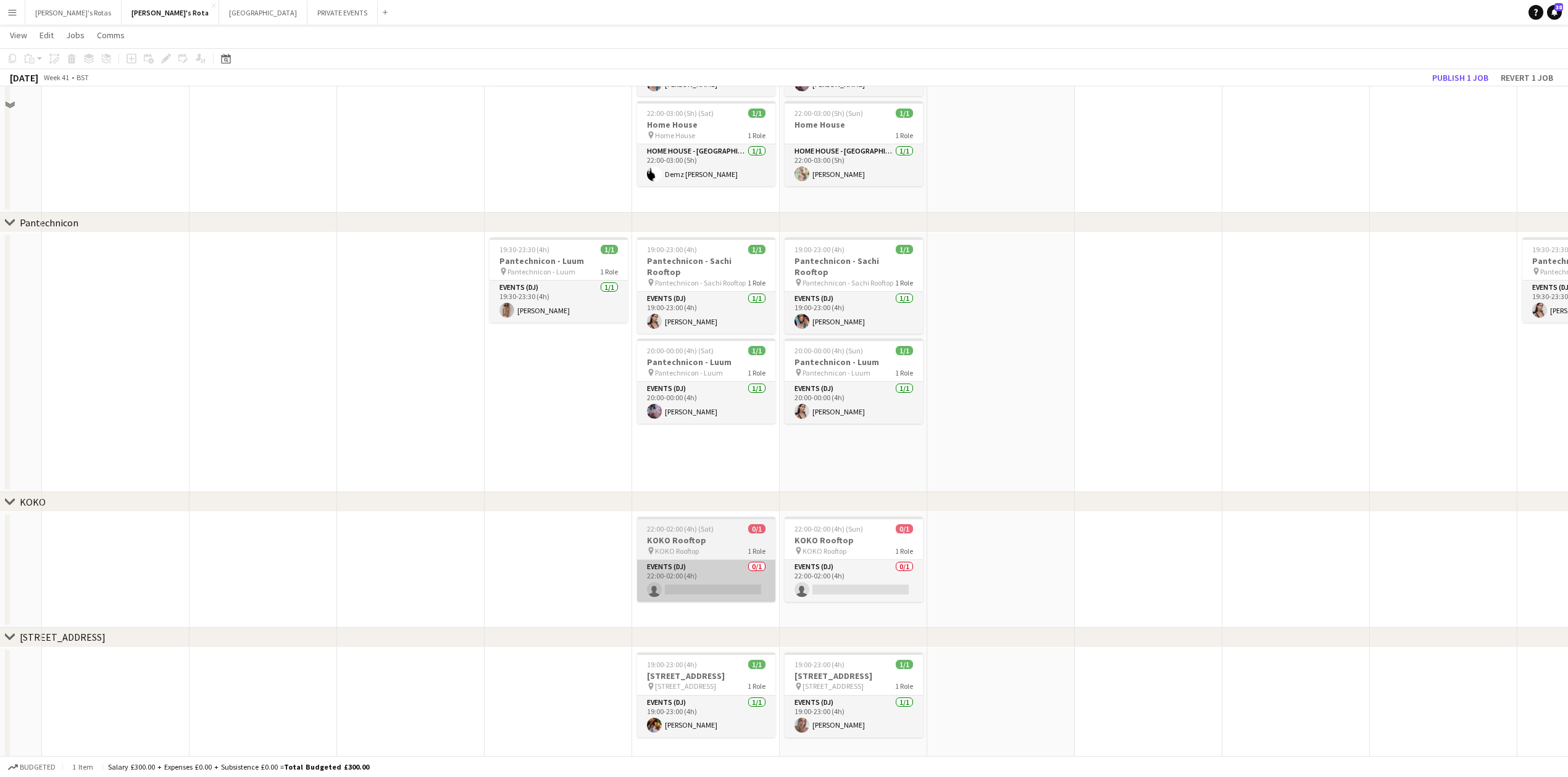
scroll to position [1585, 0]
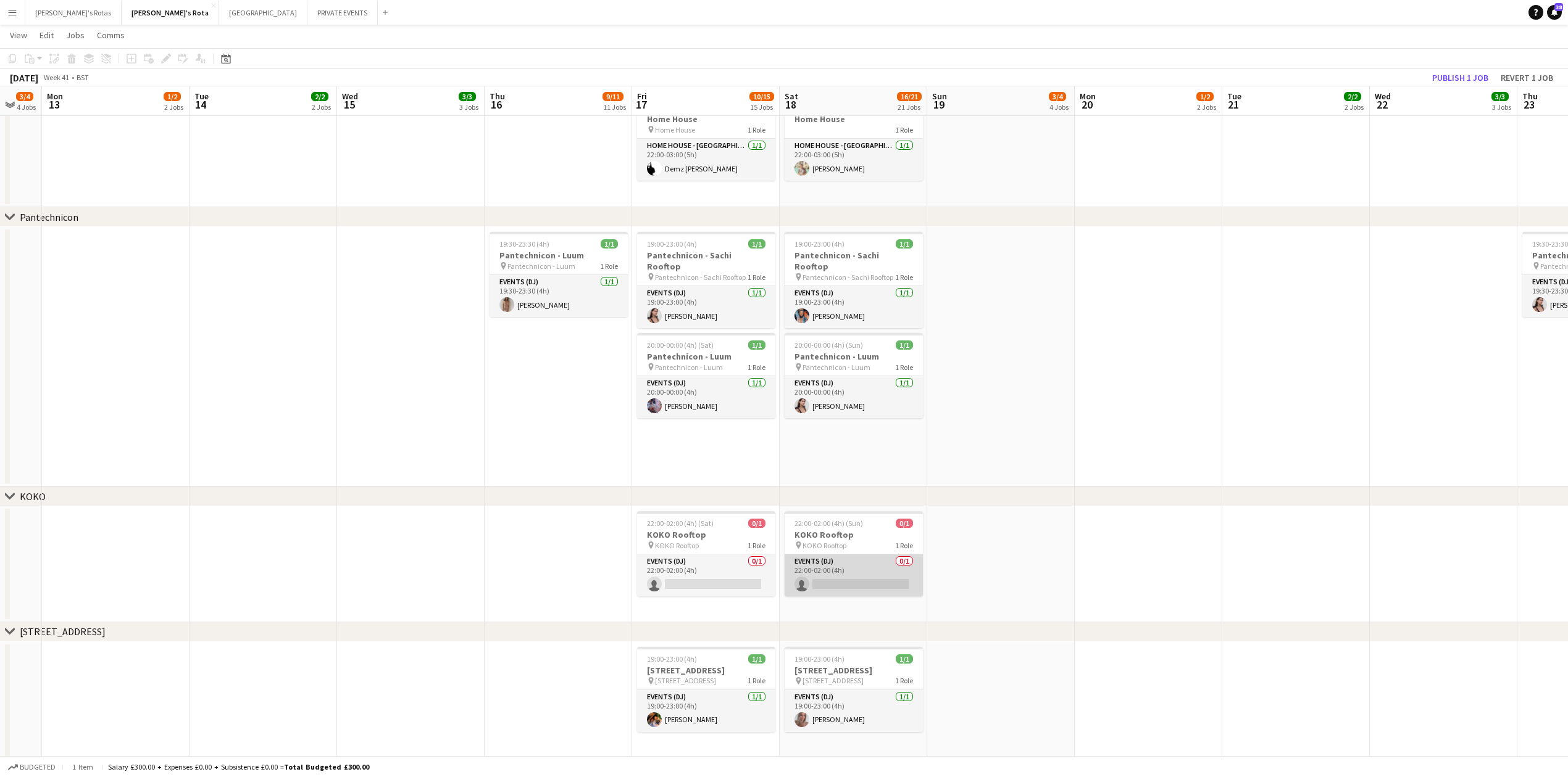
click at [845, 575] on app-card-role "Events (DJ) 0/1 22:00-02:00 (4h) single-neutral-actions" at bounding box center [853, 575] width 138 height 42
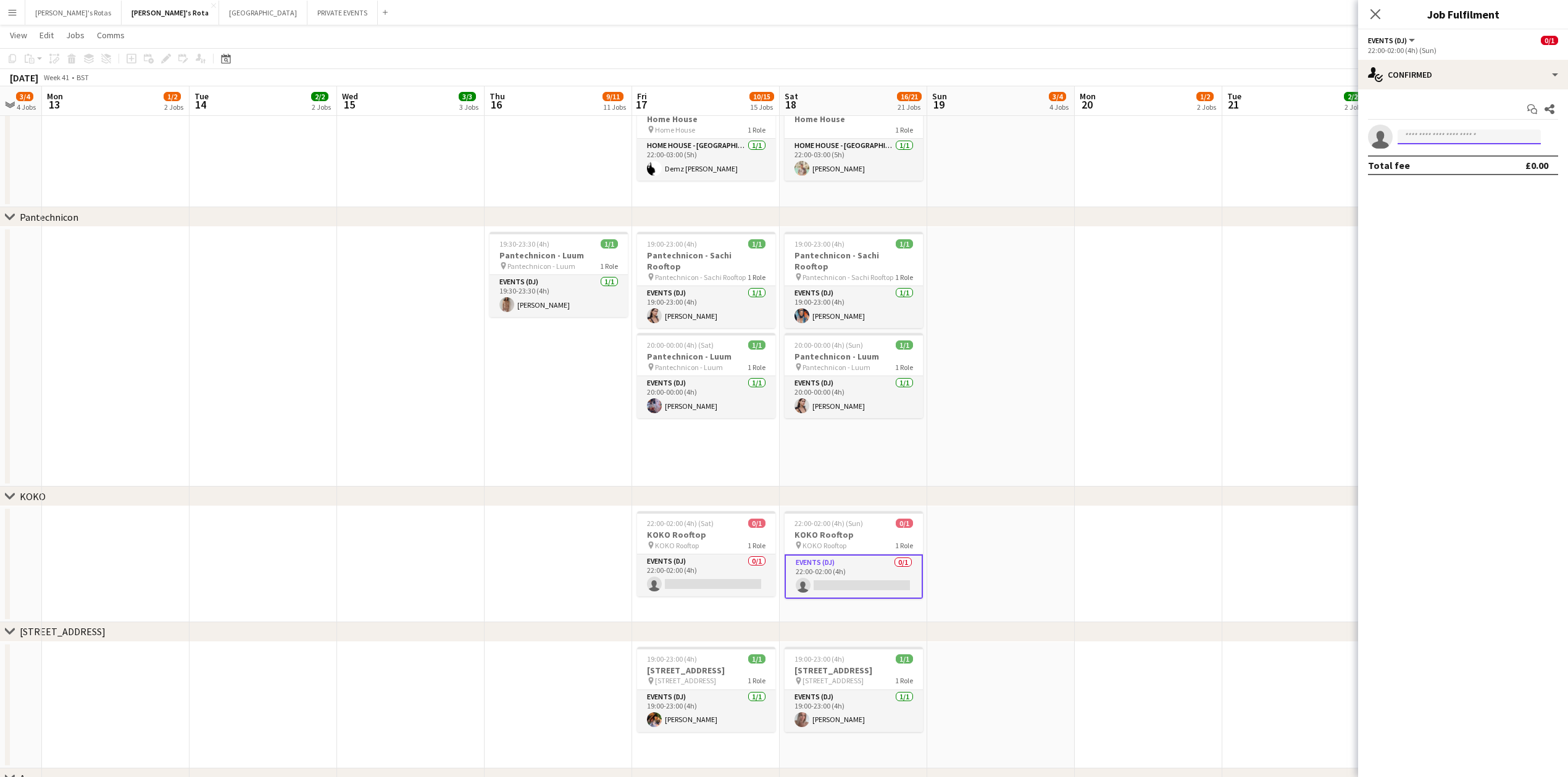
click at [1467, 140] on input at bounding box center [1469, 137] width 144 height 15
type input "****"
click at [682, 544] on span "KOKO Rooftop" at bounding box center [676, 545] width 44 height 9
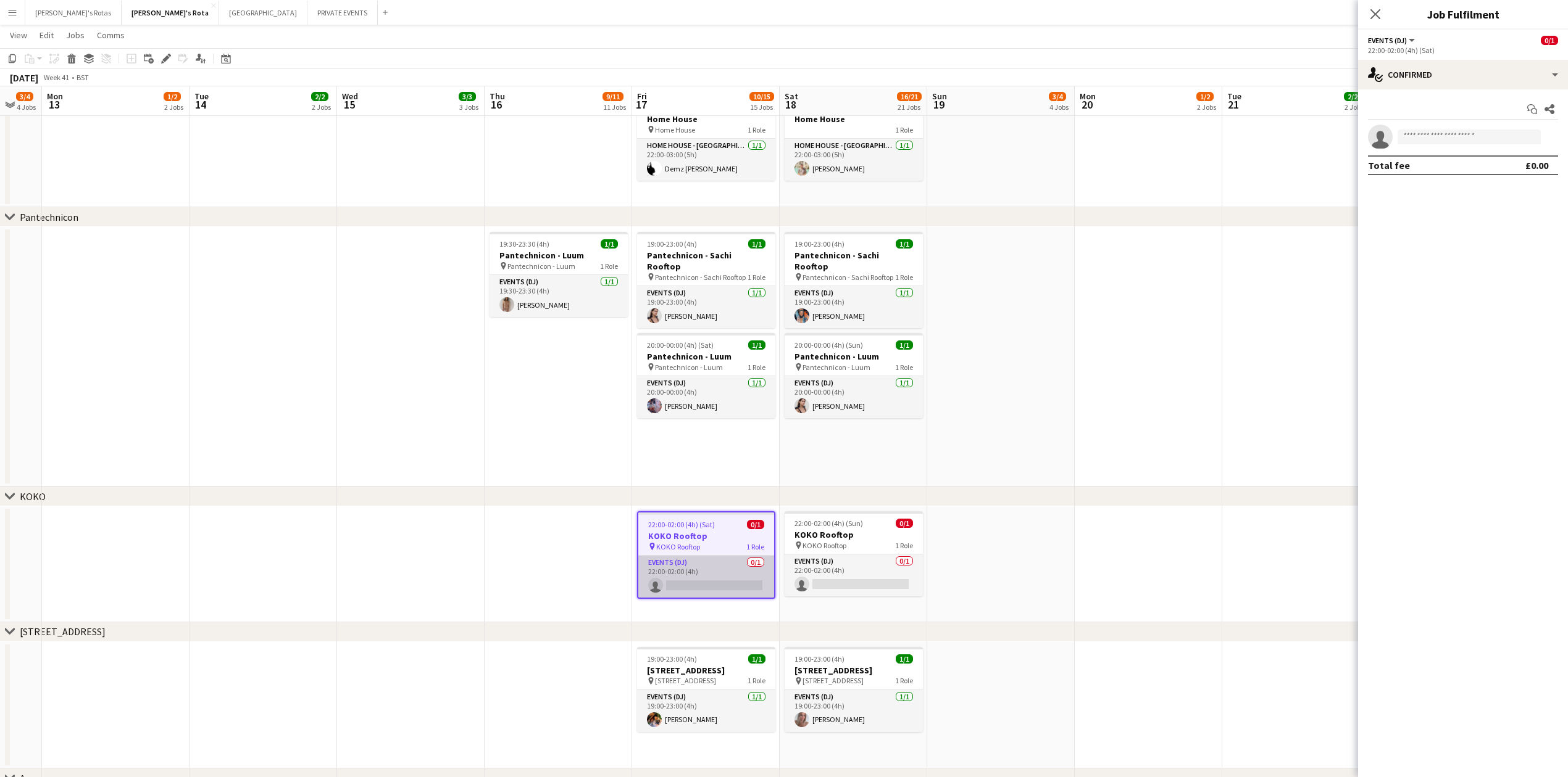
click at [677, 571] on app-card-role "Events (DJ) 0/1 22:00-02:00 (4h) single-neutral-actions" at bounding box center [706, 577] width 136 height 42
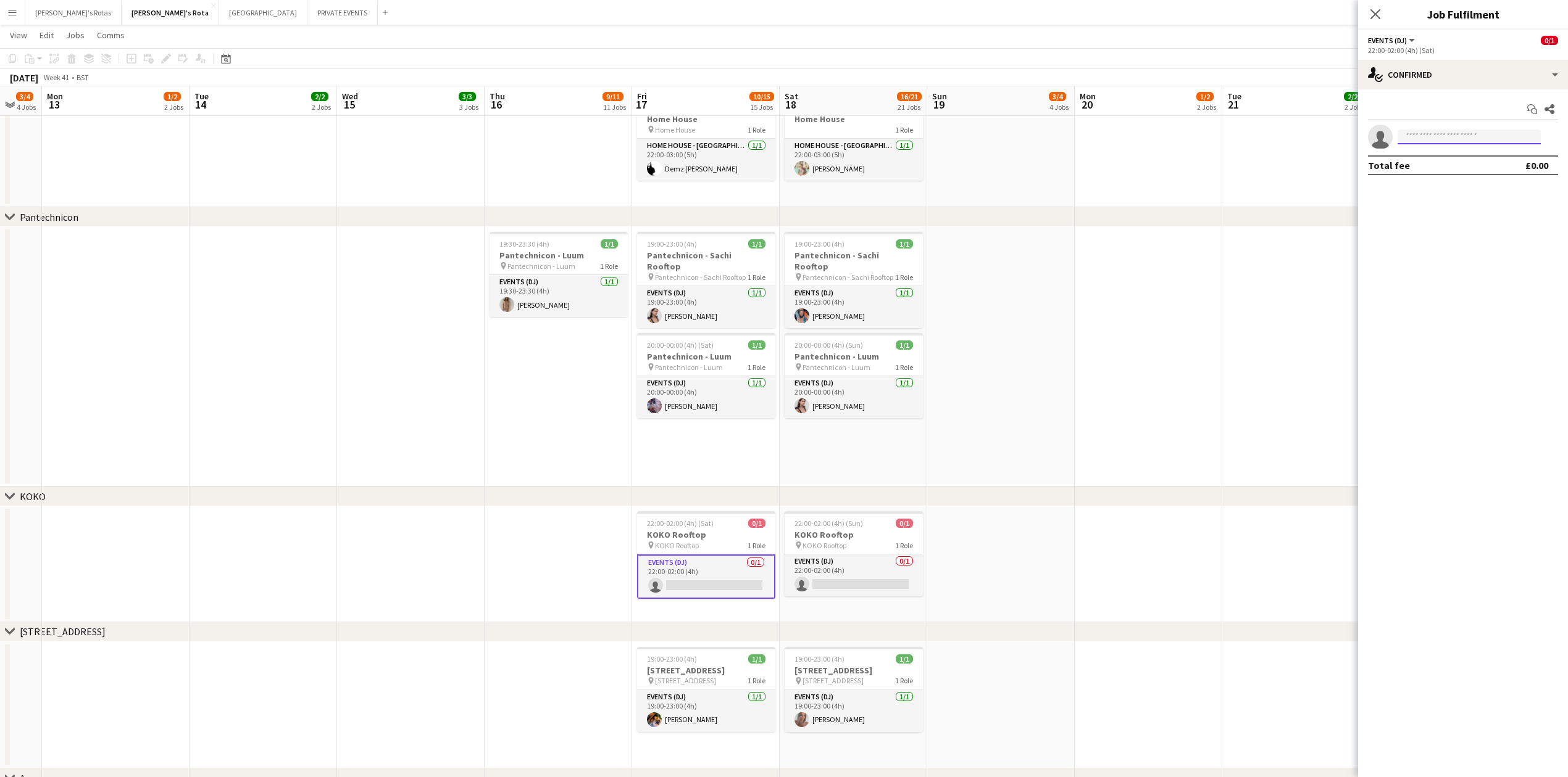
click at [1438, 143] on input at bounding box center [1469, 137] width 144 height 15
type input "****"
click at [642, 427] on app-calendar-viewport "Fri 10 13/17 17 Jobs Sat 11 18/20 20 Jobs Sun 12 3/4 4 Jobs Mon 13 1/2 2 Jobs T…" at bounding box center [784, 436] width 1568 height 3947
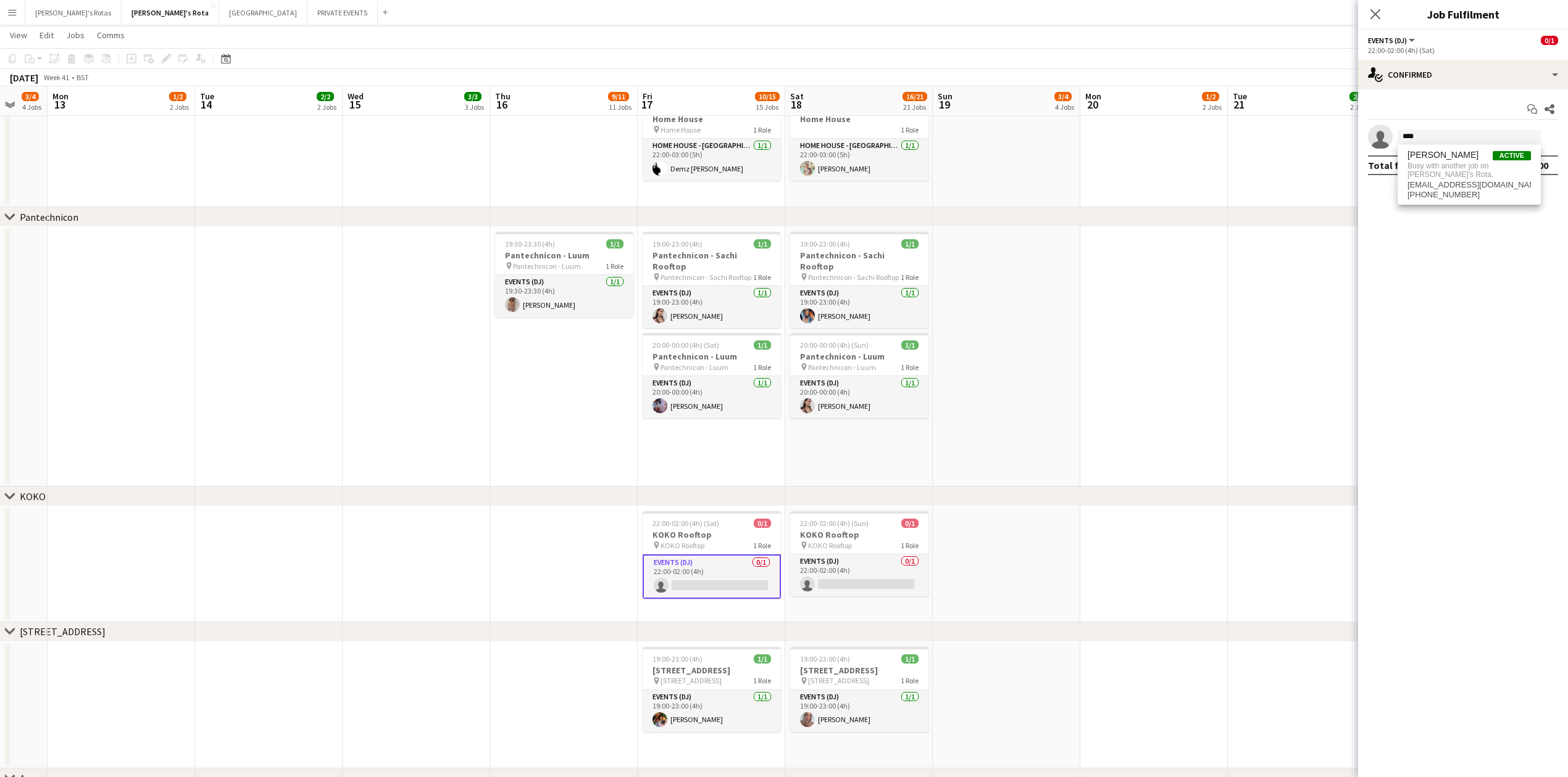
click at [684, 442] on app-date-cell "19:00-23:00 (4h) 1/1 Pantechnicon - Sachi Rooftop pin Pantechnicon - Sachi Roof…" at bounding box center [711, 357] width 147 height 260
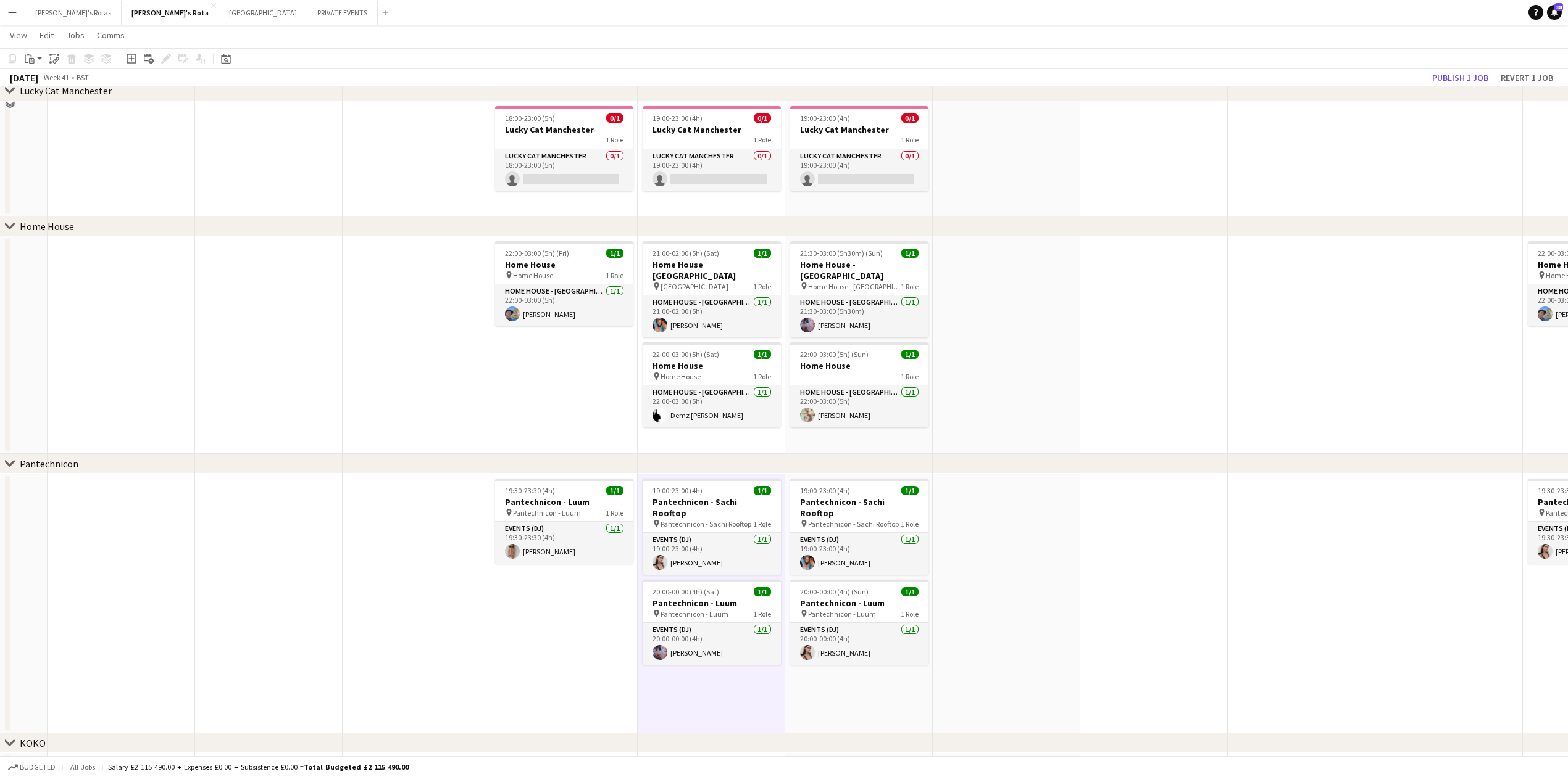
scroll to position [1256, 0]
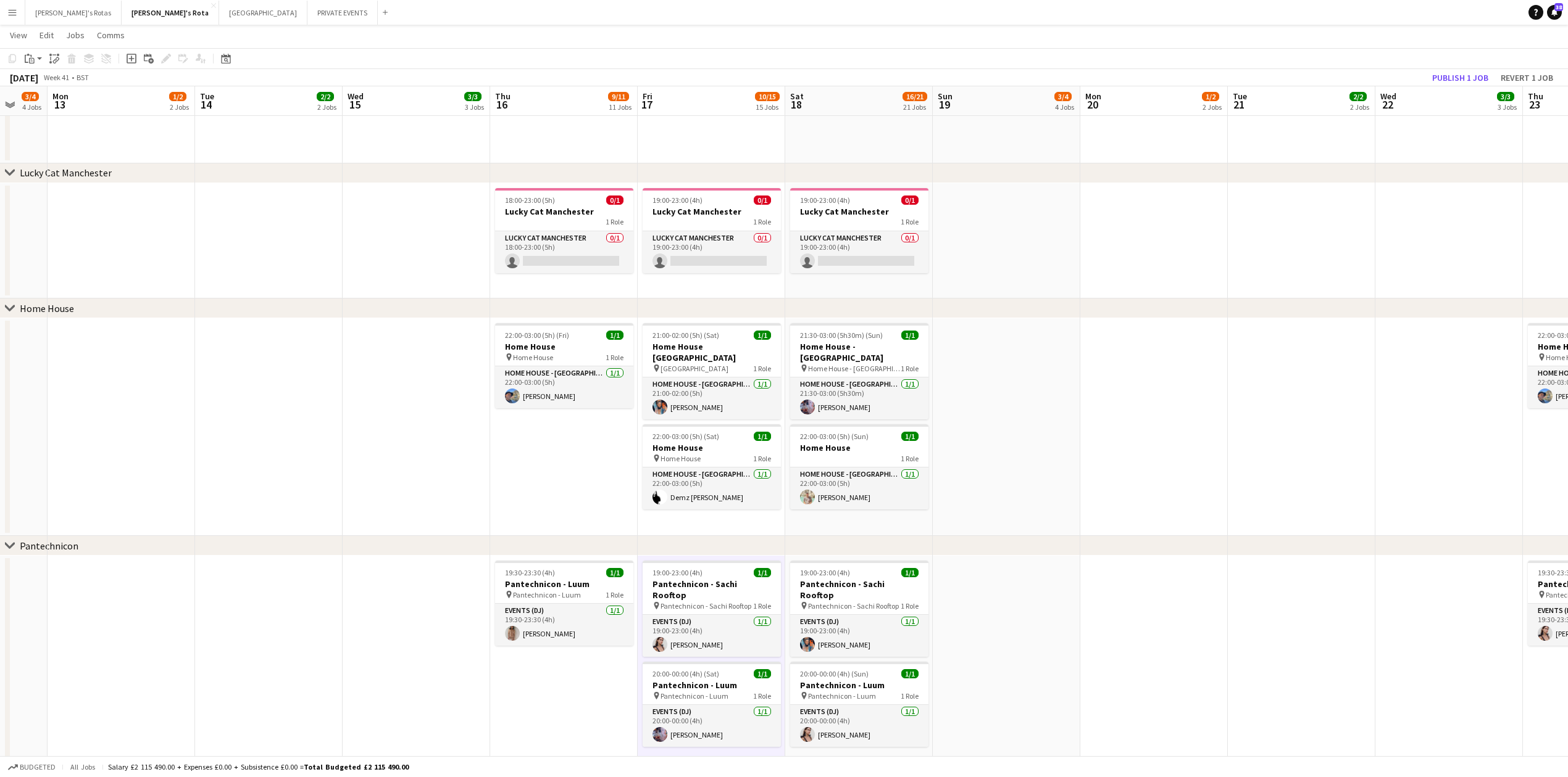
click at [1041, 368] on app-date-cell at bounding box center [1006, 427] width 147 height 218
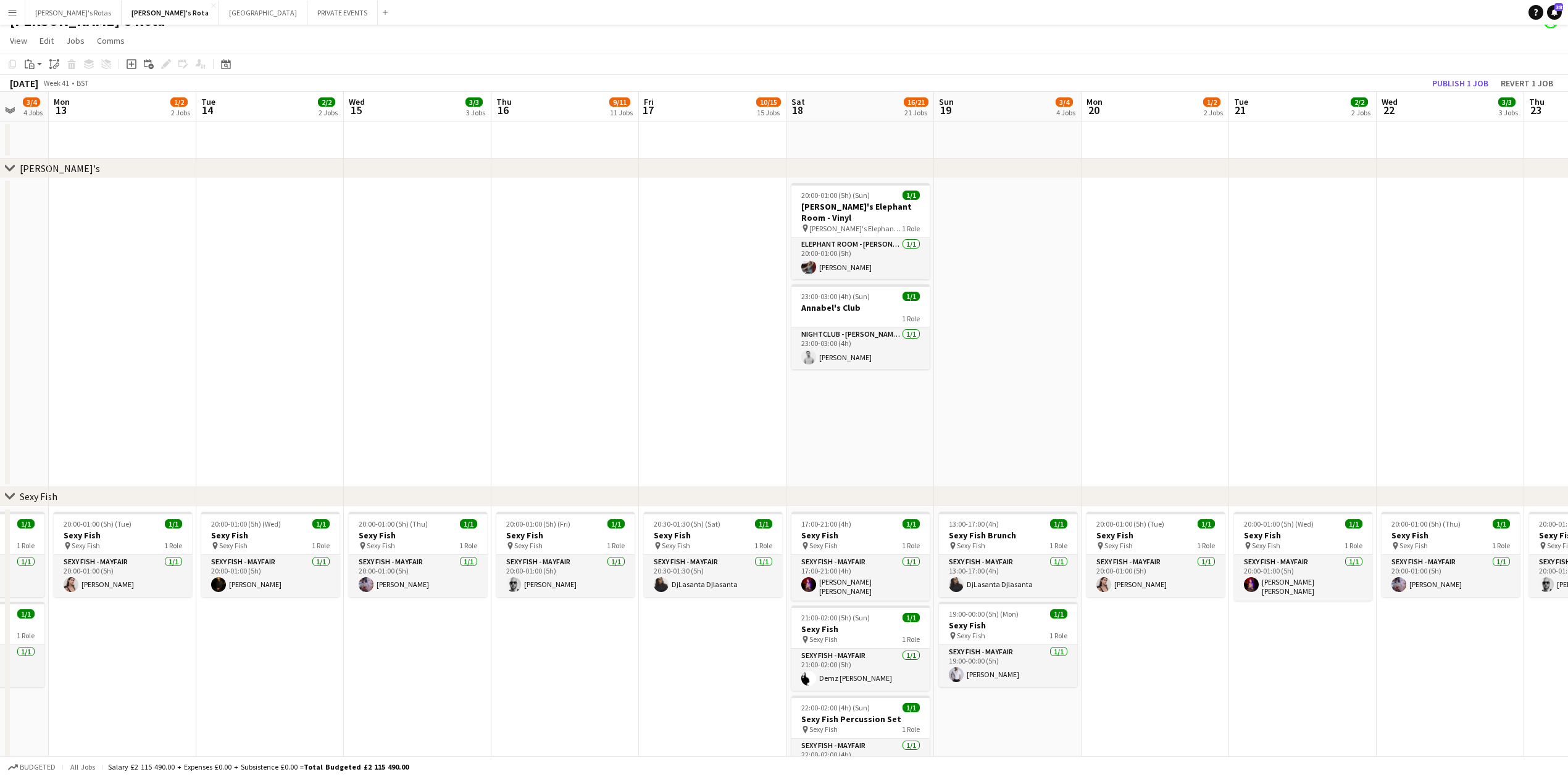
scroll to position [0, 0]
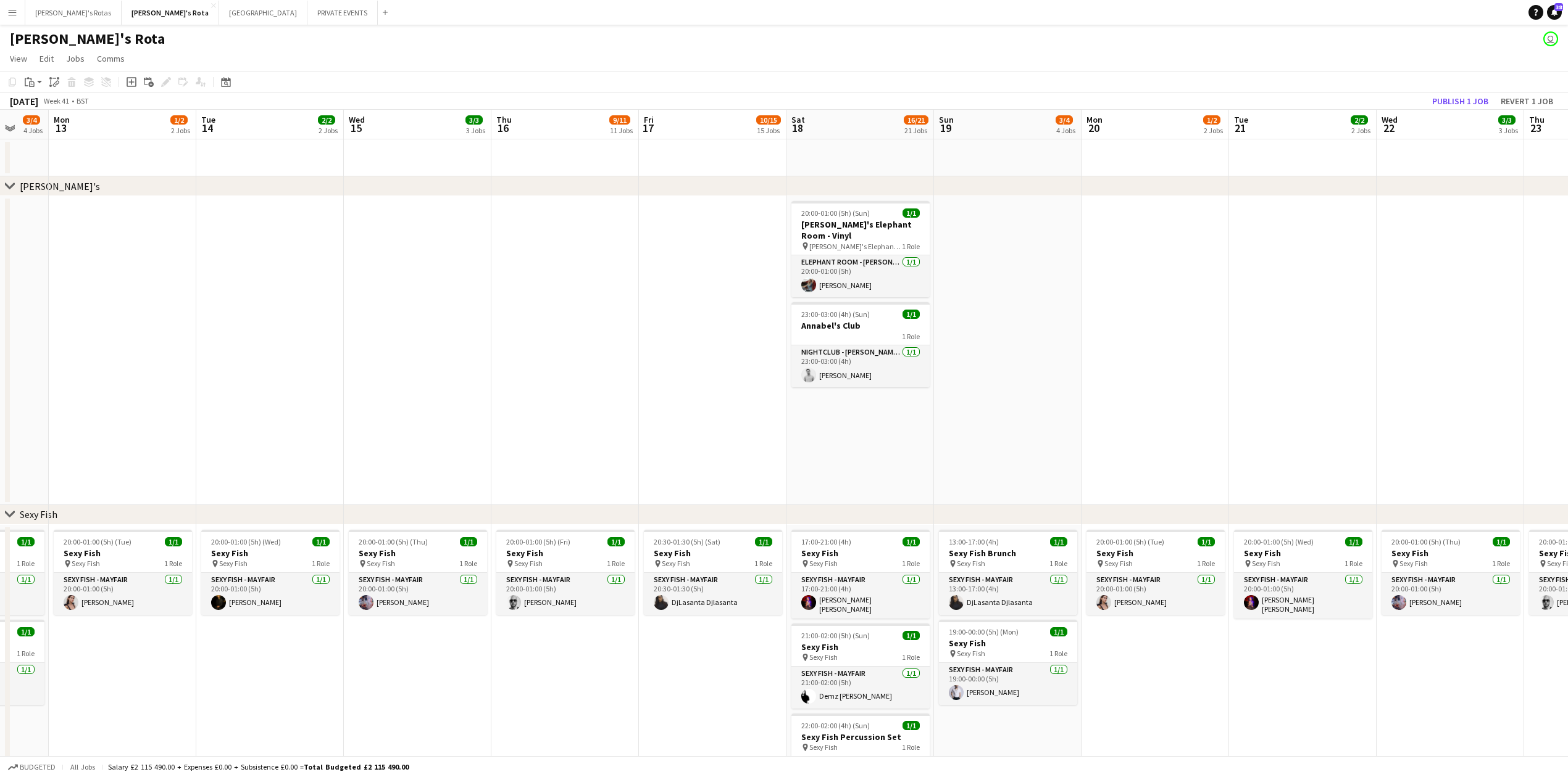
click at [502, 327] on app-date-cell at bounding box center [565, 351] width 147 height 309
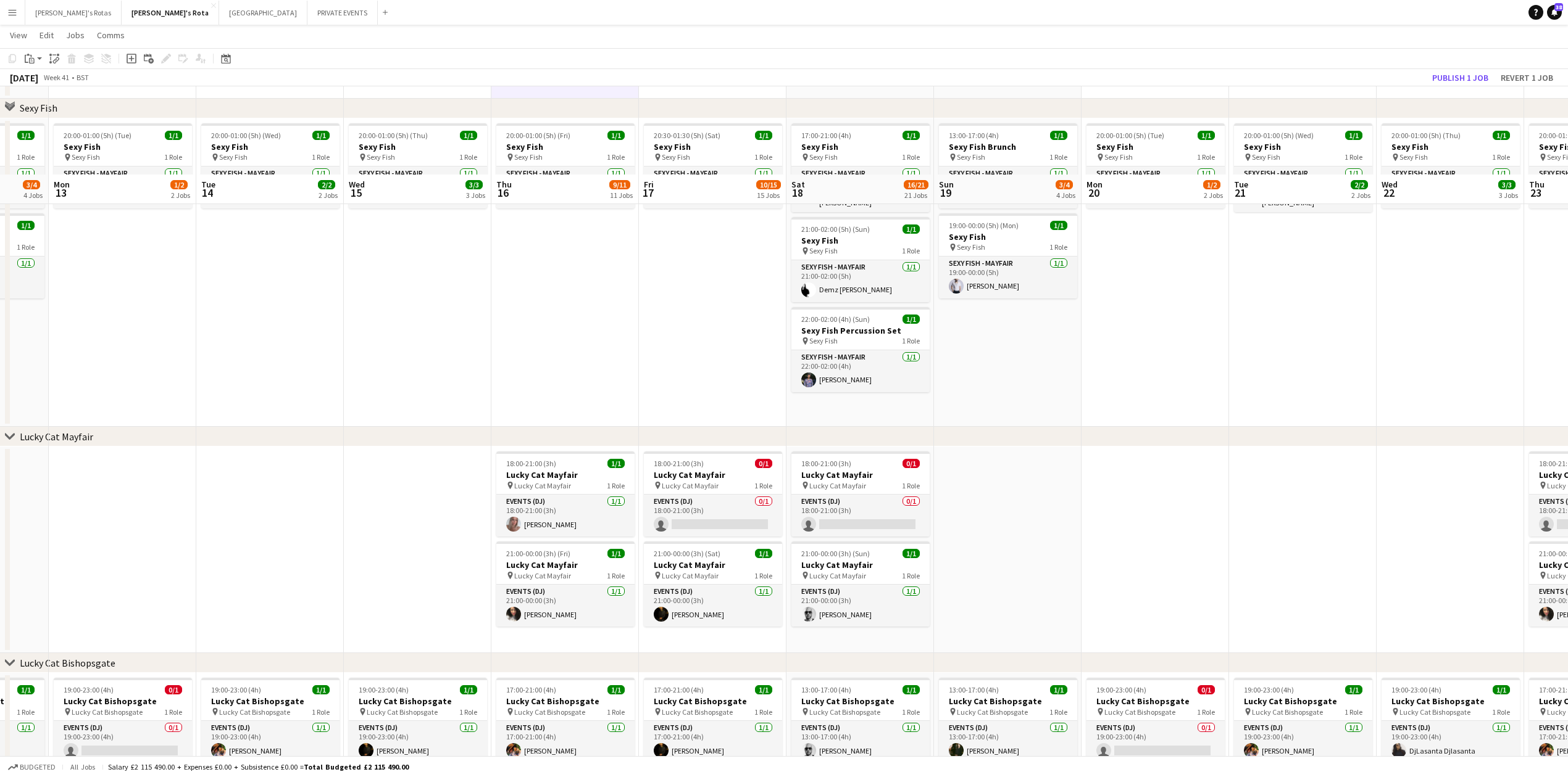
scroll to position [493, 0]
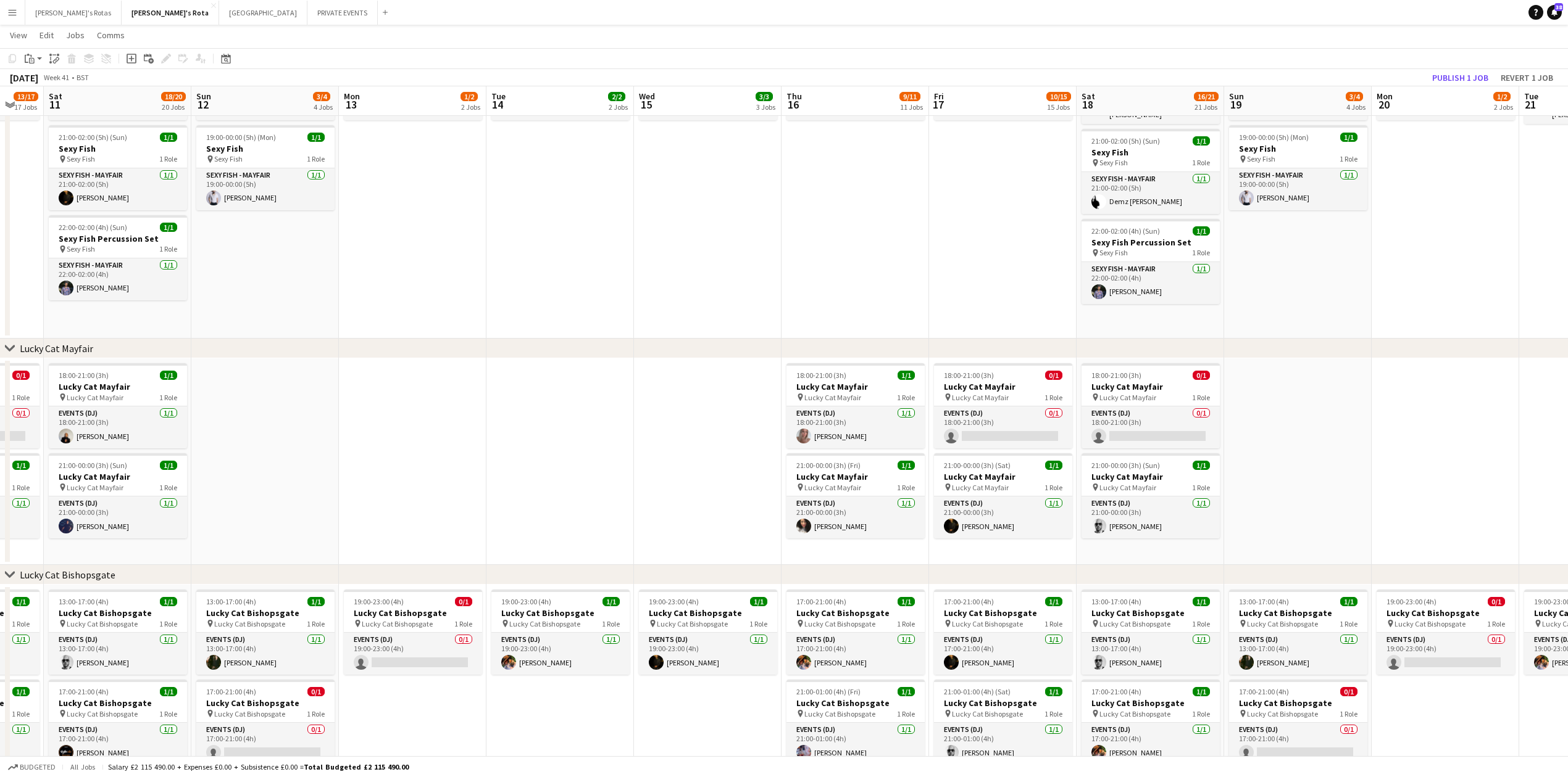
drag, startPoint x: 329, startPoint y: 436, endPoint x: 1255, endPoint y: 430, distance: 926.0
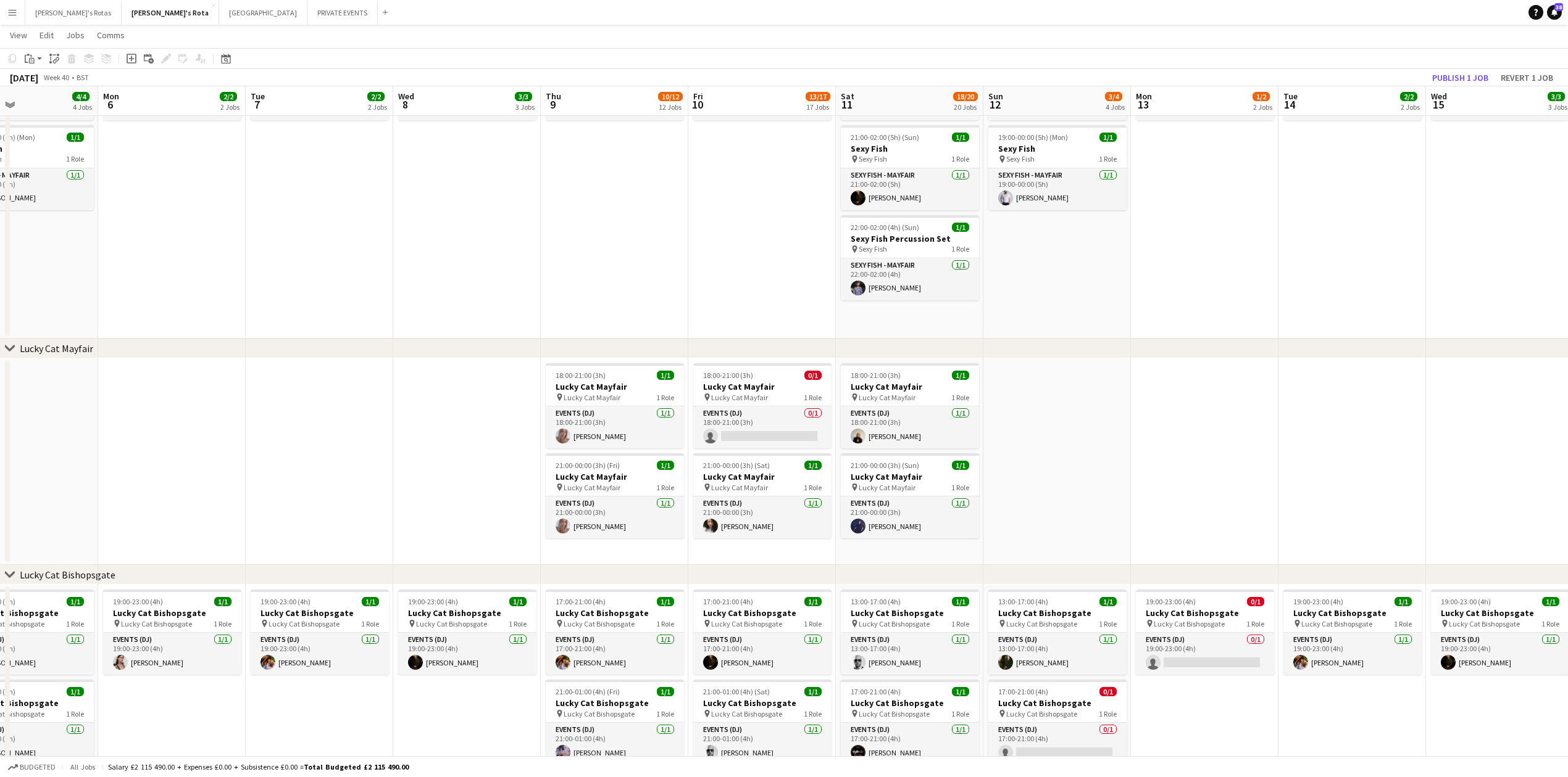
drag, startPoint x: 395, startPoint y: 449, endPoint x: 902, endPoint y: 410, distance: 508.5
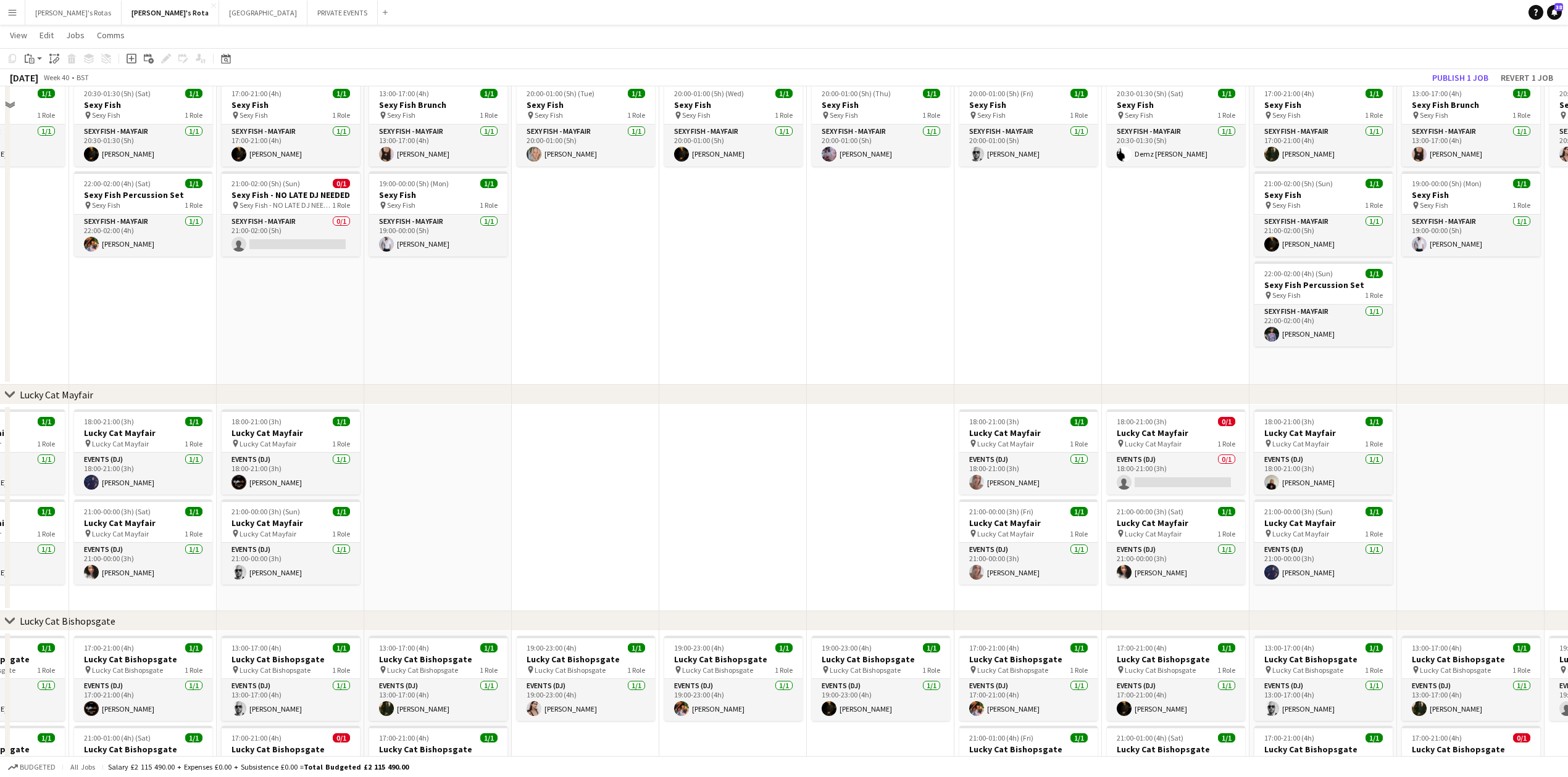
scroll to position [164, 0]
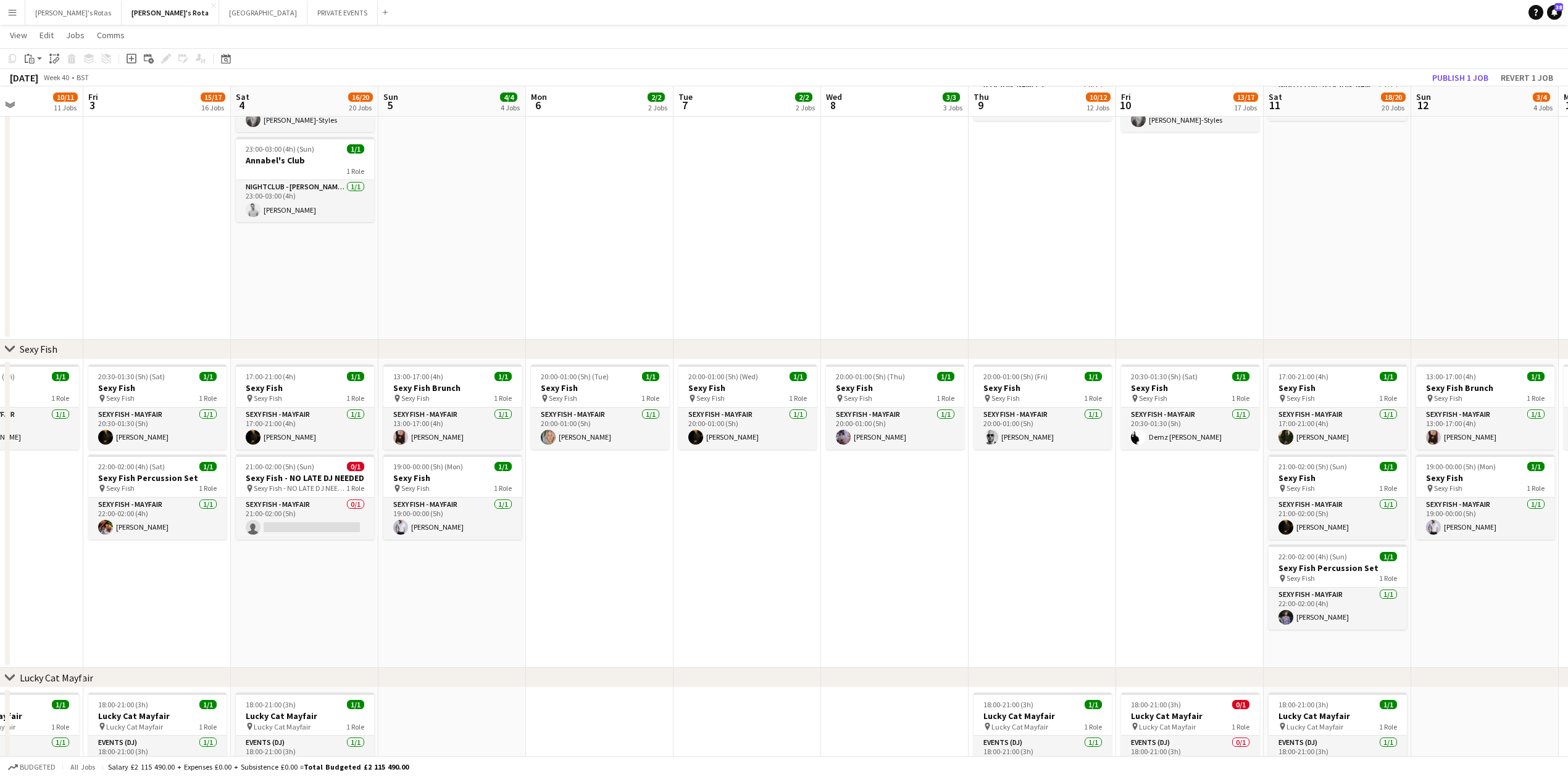
drag, startPoint x: 596, startPoint y: 588, endPoint x: 765, endPoint y: 578, distance: 169.3
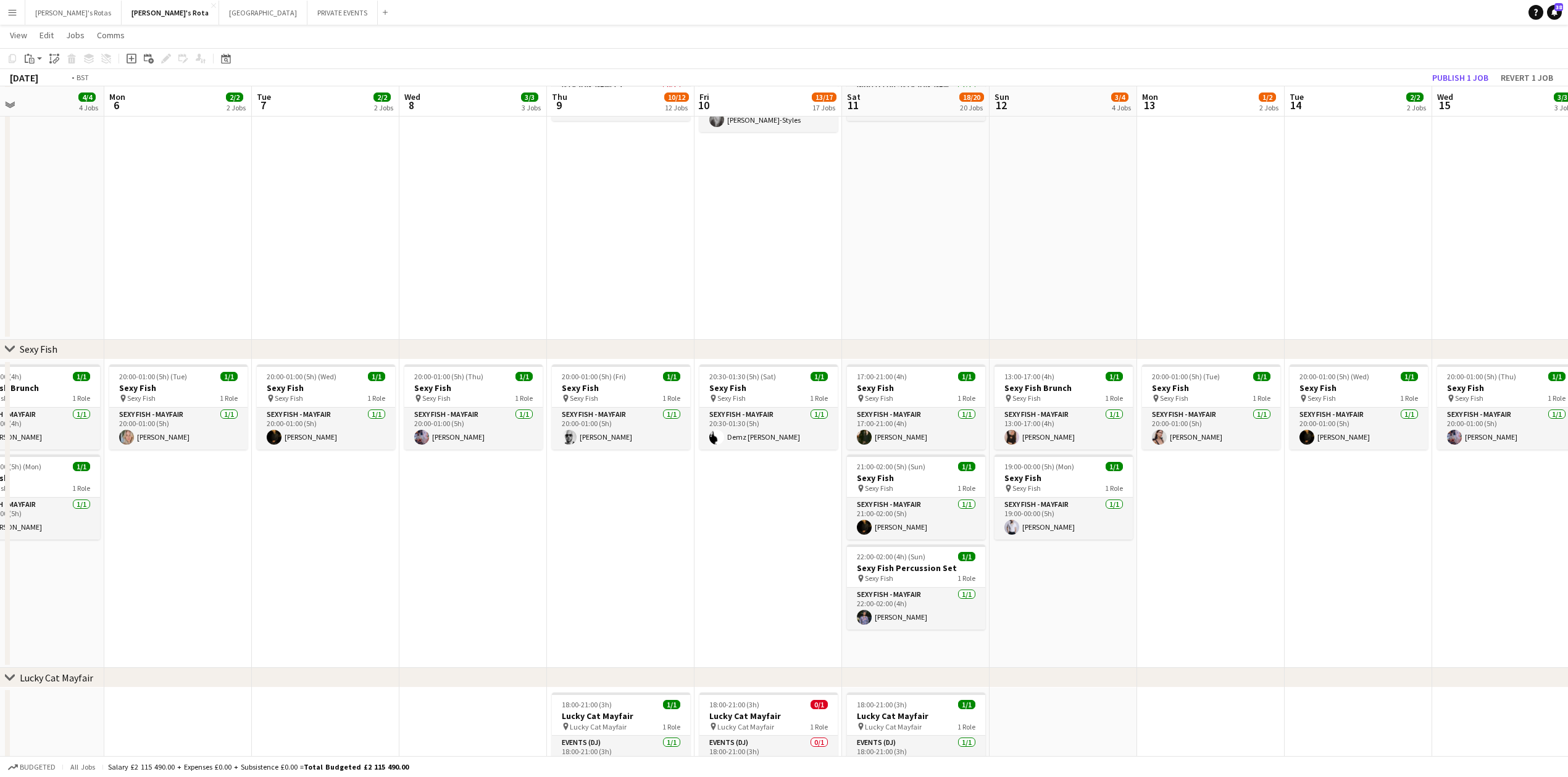
drag, startPoint x: 992, startPoint y: 576, endPoint x: 149, endPoint y: 568, distance: 843.0
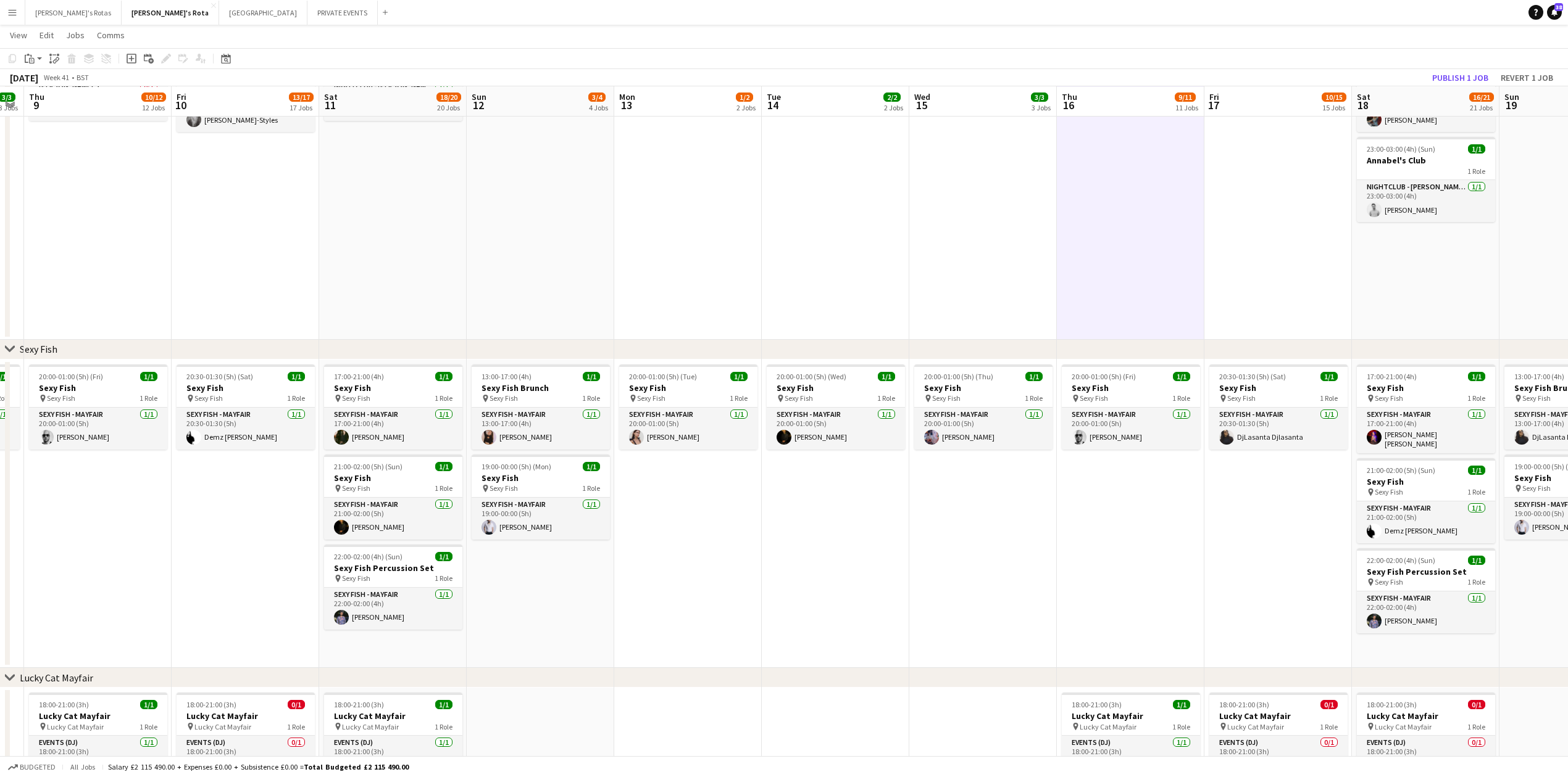
drag, startPoint x: 883, startPoint y: 566, endPoint x: 196, endPoint y: 565, distance: 687.0
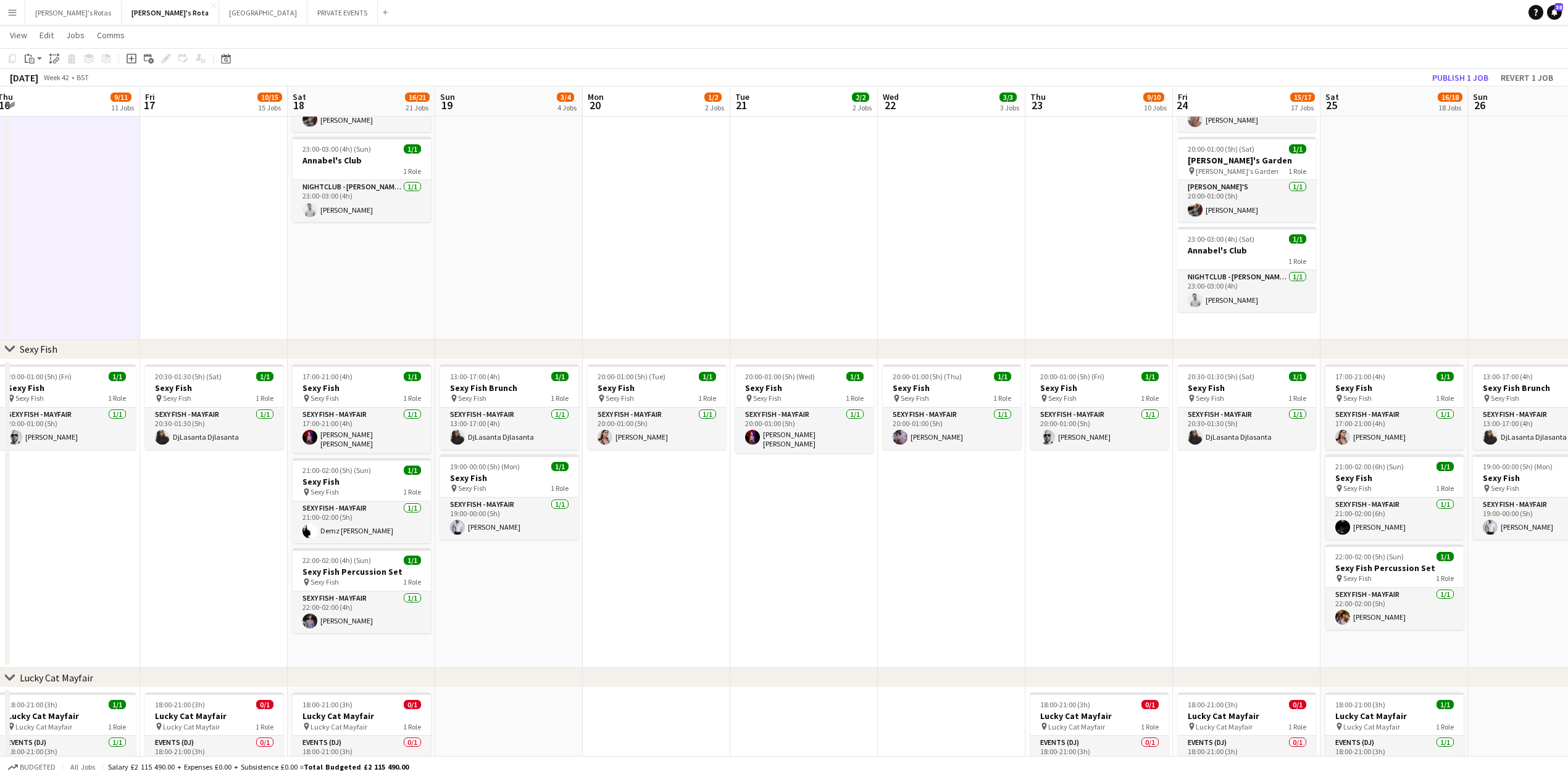
scroll to position [0, 492]
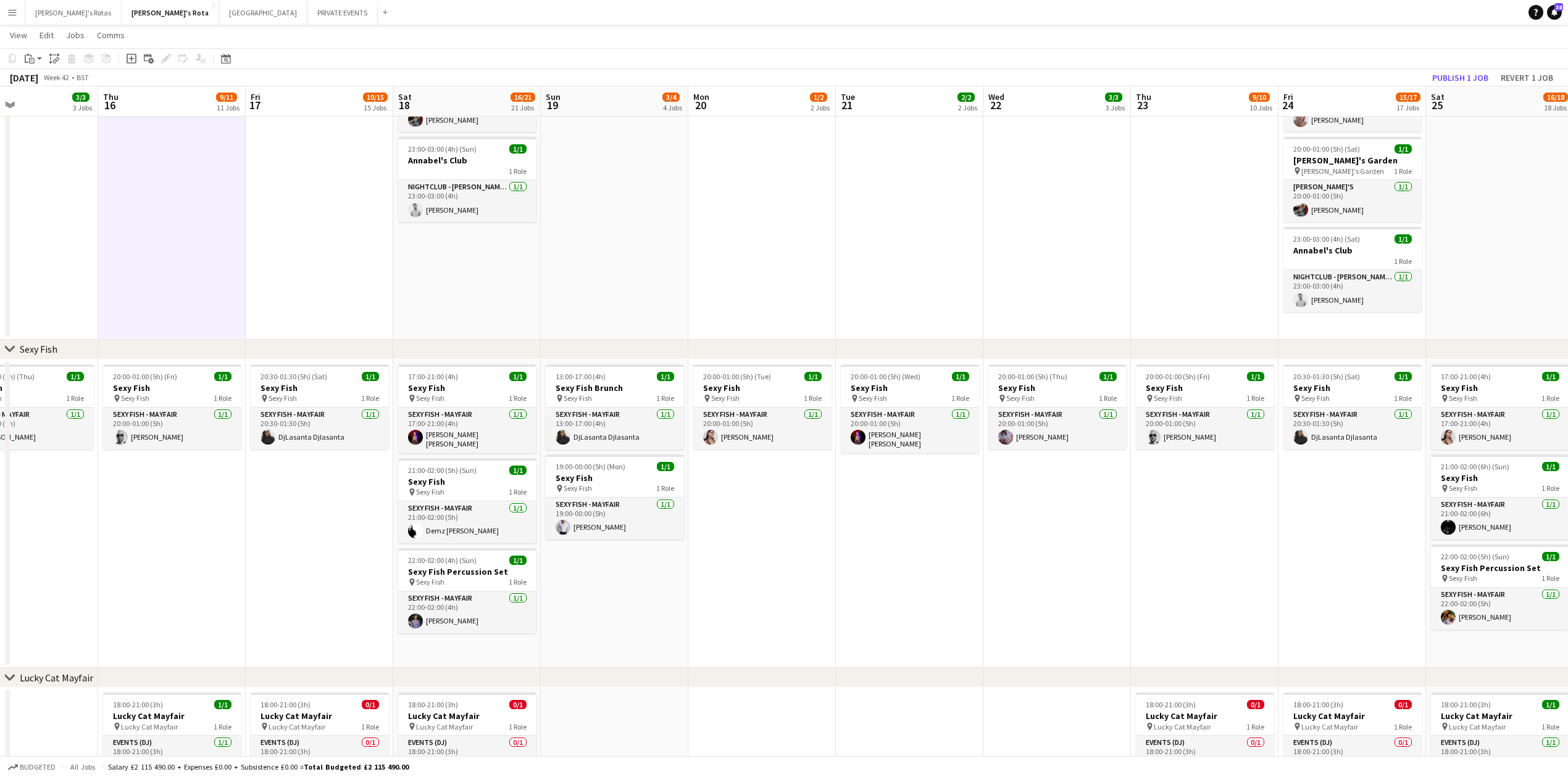
drag, startPoint x: 900, startPoint y: 582, endPoint x: 317, endPoint y: 588, distance: 583.0
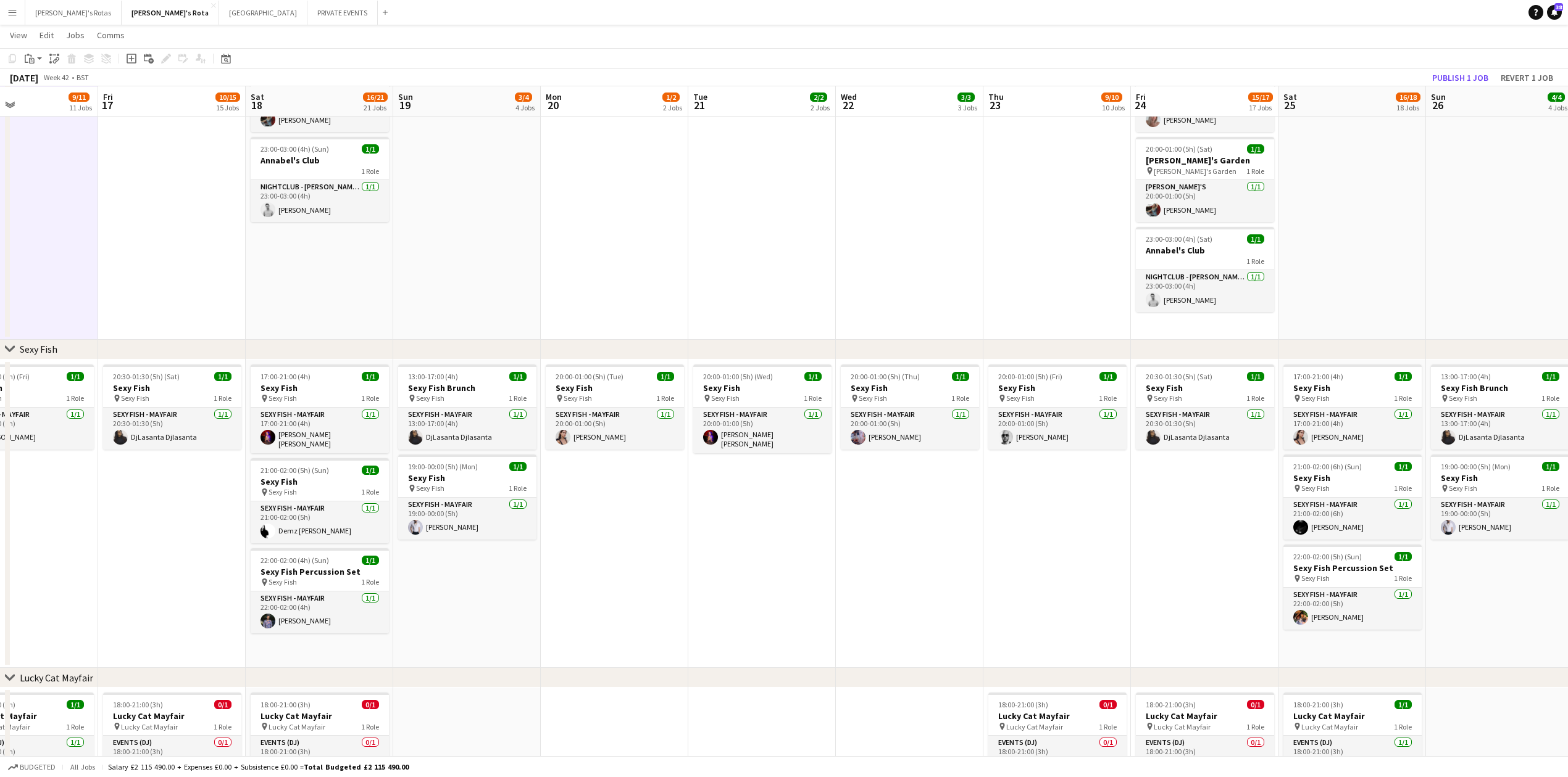
scroll to position [0, 343]
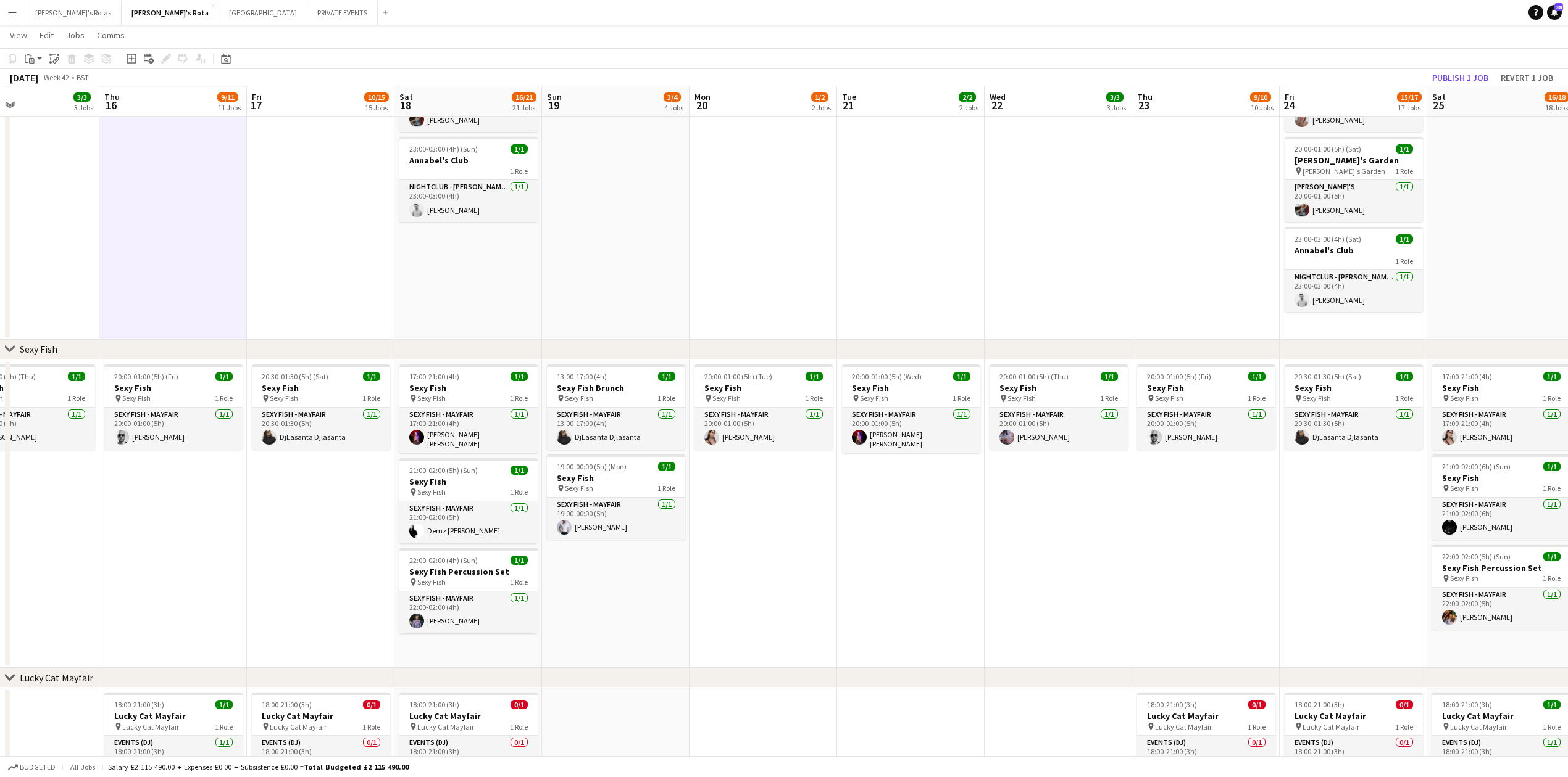
drag, startPoint x: 916, startPoint y: 468, endPoint x: 983, endPoint y: 460, distance: 67.5
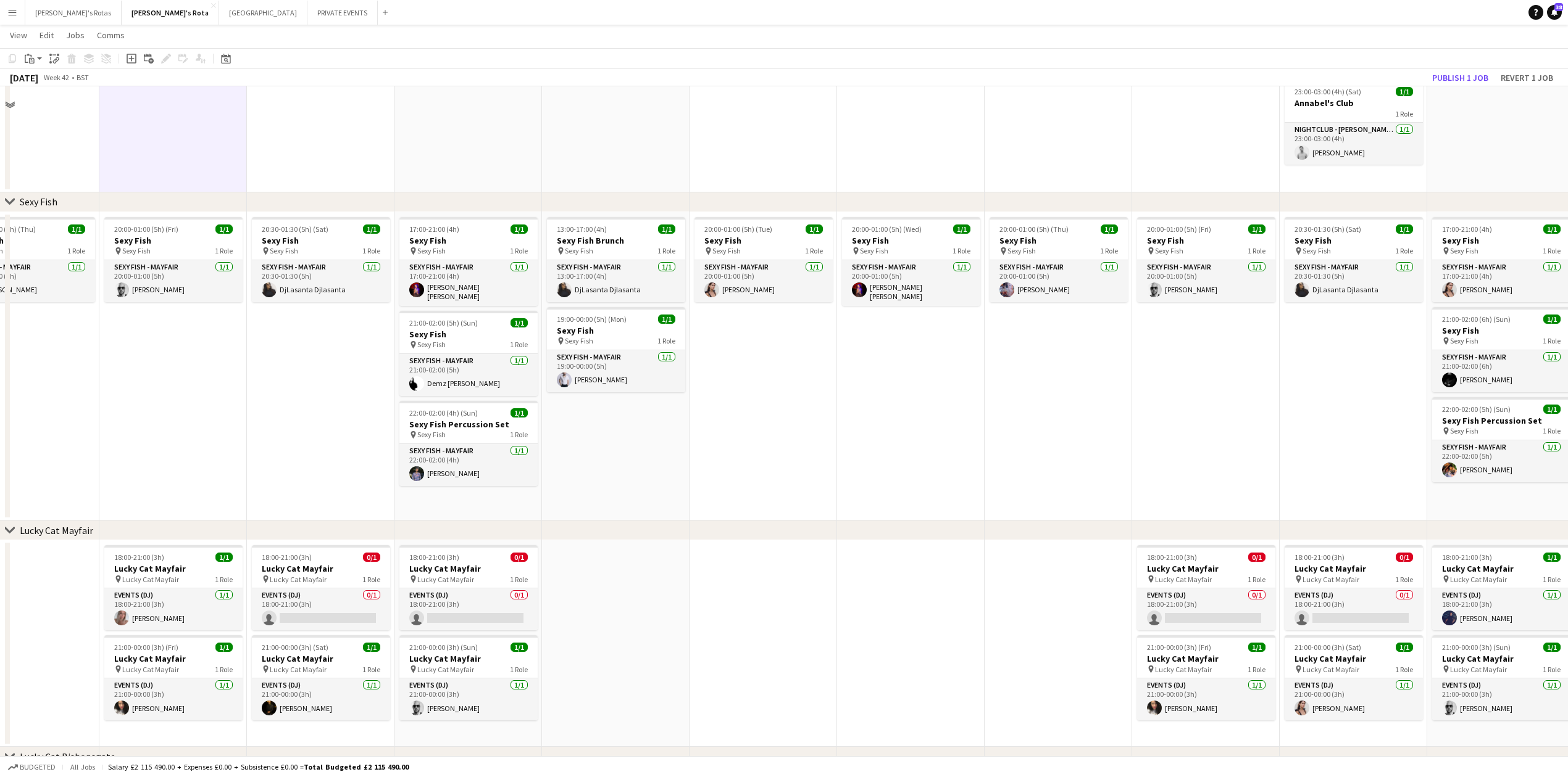
scroll to position [740, 0]
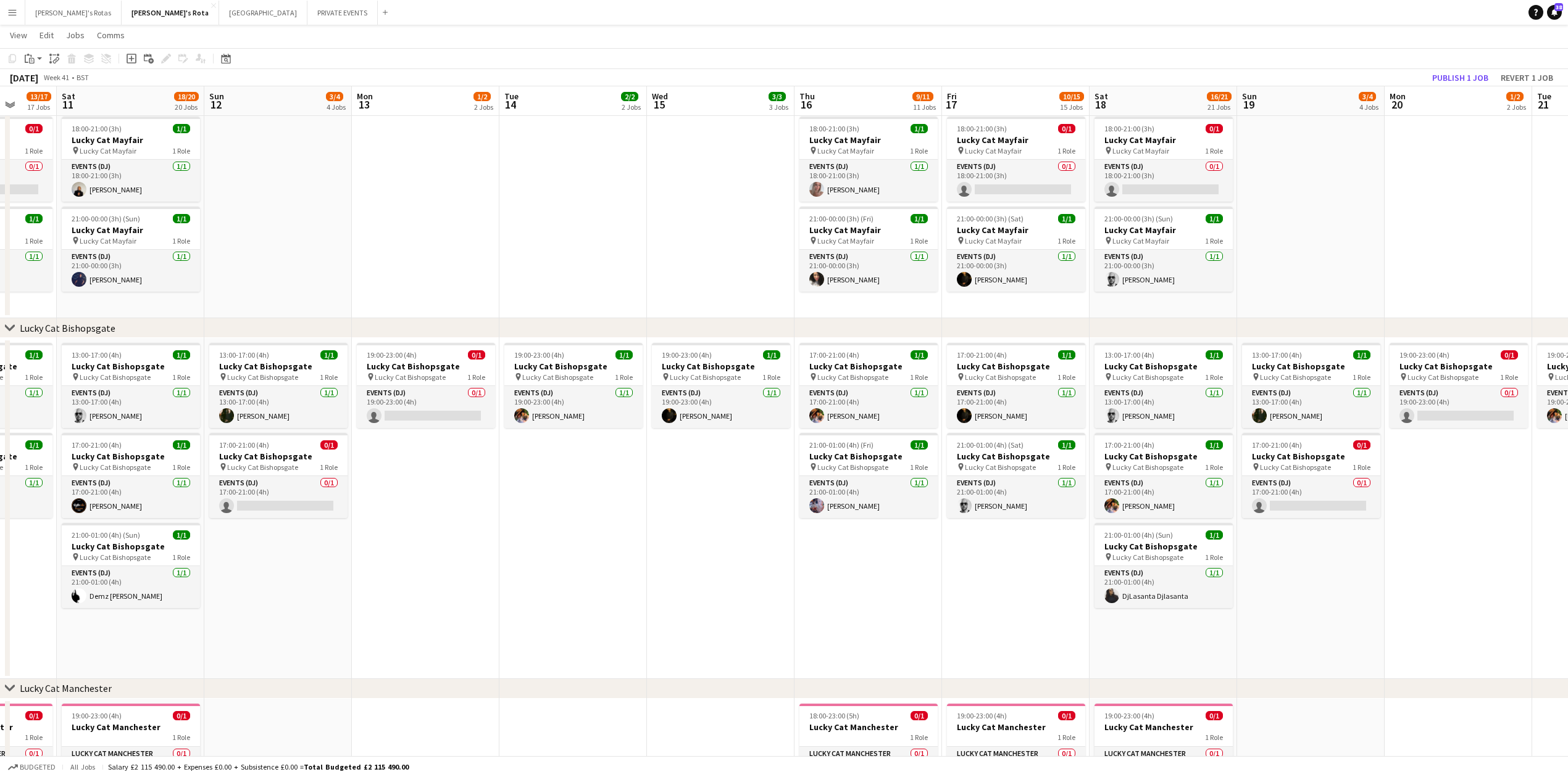
drag, startPoint x: 174, startPoint y: 598, endPoint x: 768, endPoint y: 556, distance: 595.5
click at [403, 386] on div "Events (DJ) 0/1 19:00-23:00 (4h) single-neutral-actions" at bounding box center [425, 407] width 138 height 42
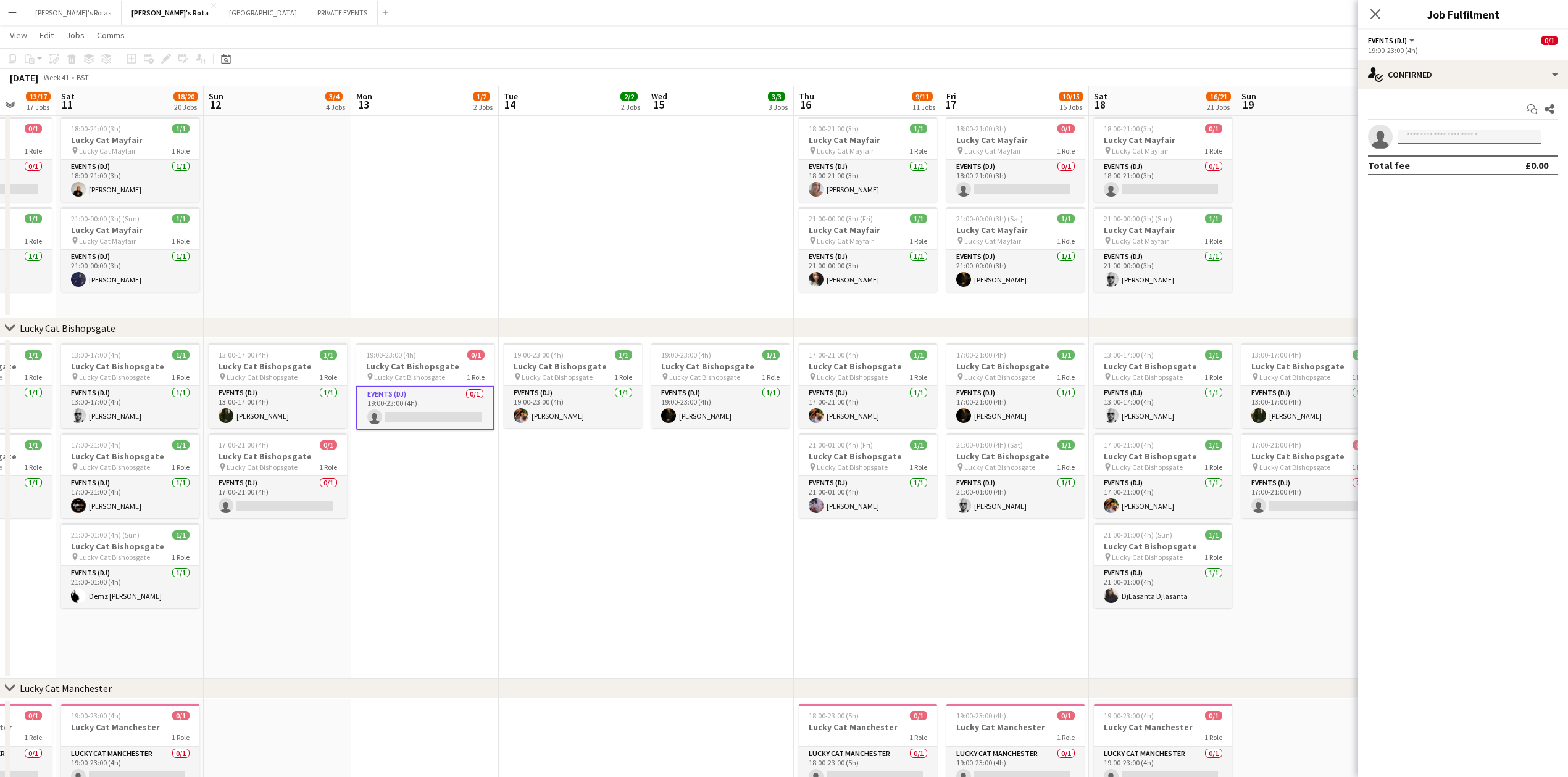
click at [1440, 142] on input at bounding box center [1469, 137] width 144 height 15
type input "***"
click at [1434, 153] on span "[PERSON_NAME]" at bounding box center [1443, 155] width 71 height 11
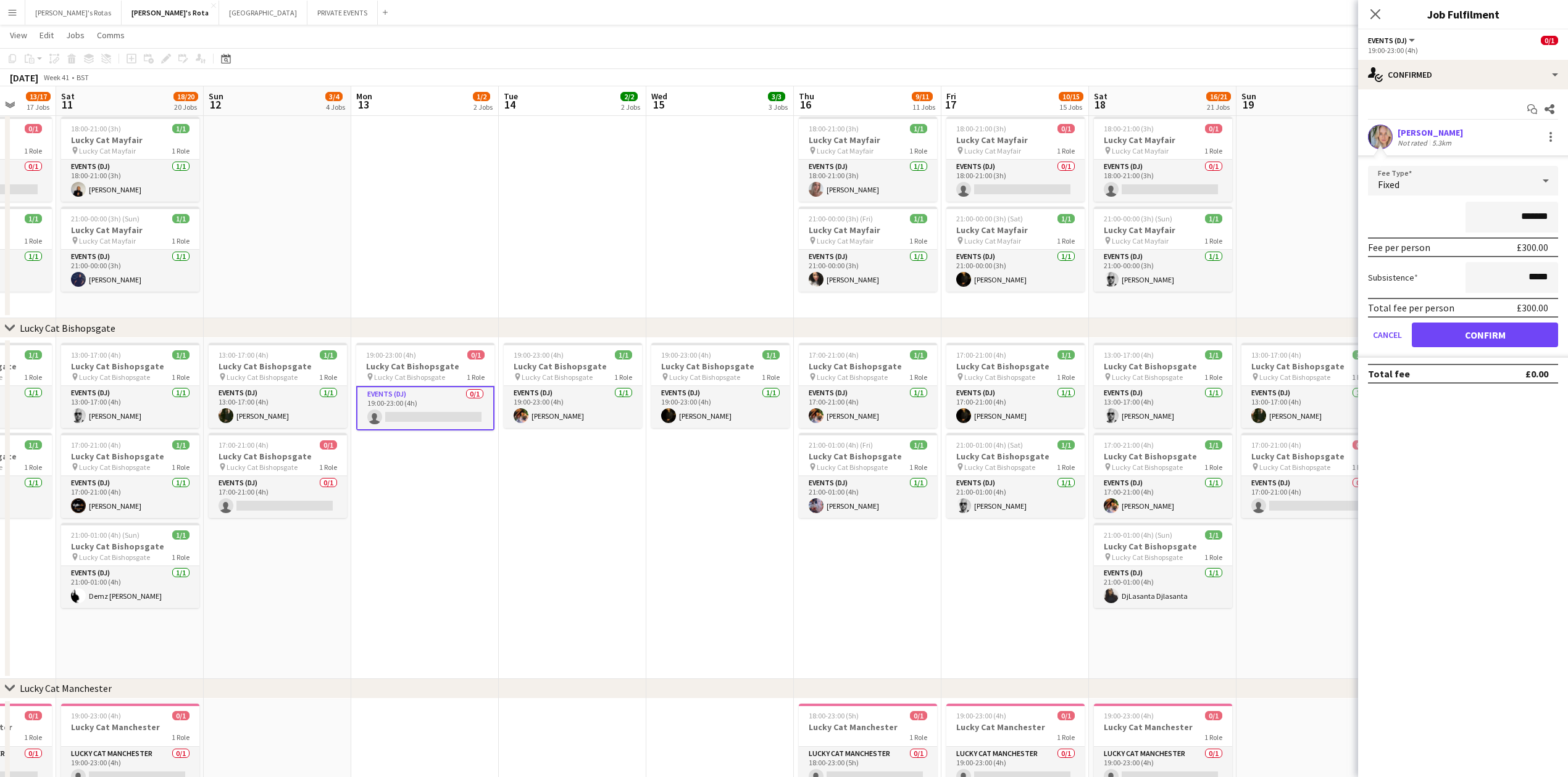
click at [1457, 321] on form "Fee Type Fixed ******* Fee per person £300.00 Subsistence ***** Total fee per p…" at bounding box center [1463, 262] width 210 height 192
click at [1465, 338] on button "Confirm" at bounding box center [1485, 335] width 147 height 25
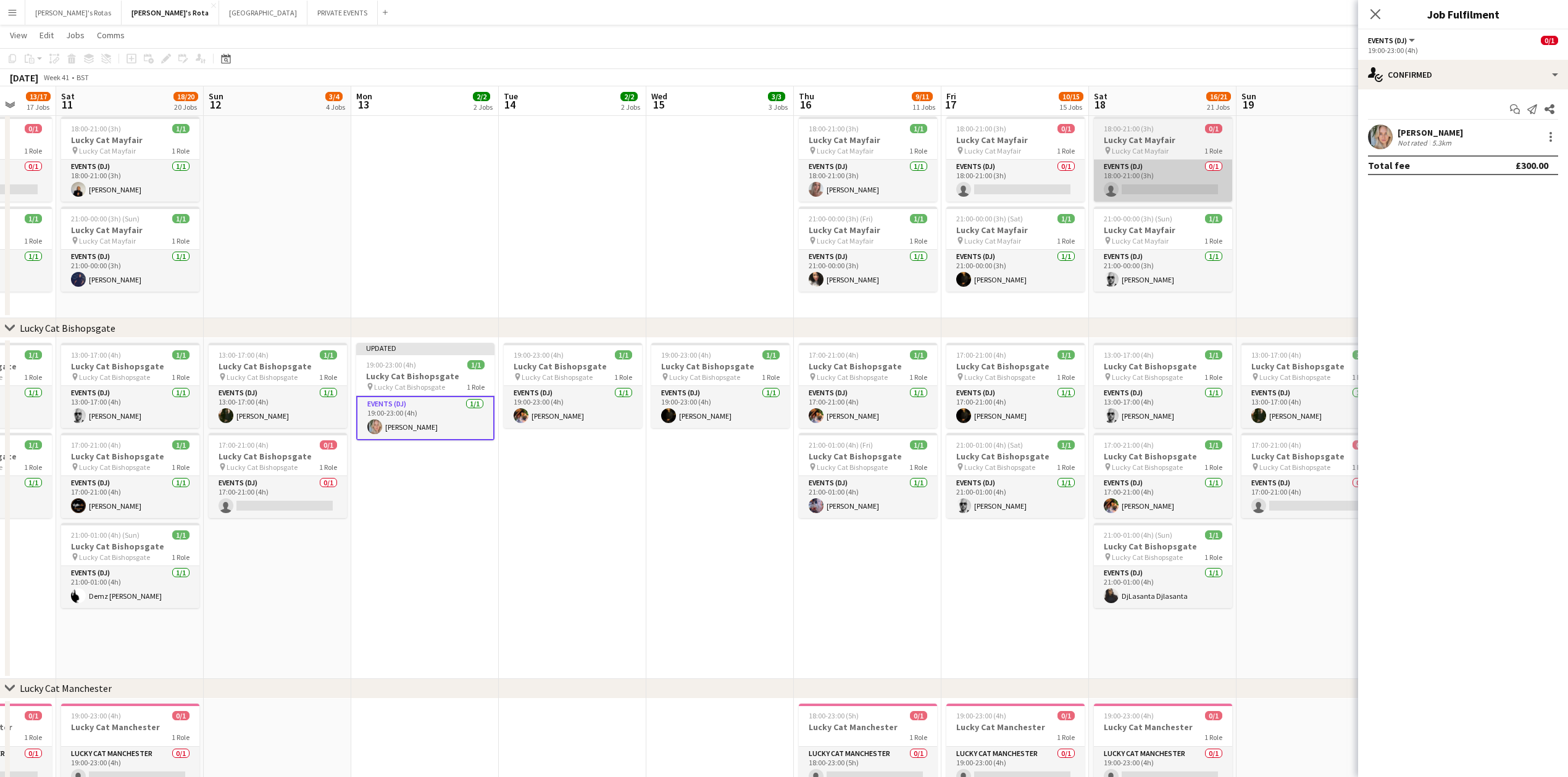
drag, startPoint x: 1378, startPoint y: 8, endPoint x: 1127, endPoint y: 183, distance: 306.0
click at [1373, 14] on icon "Close pop-in" at bounding box center [1375, 14] width 10 height 10
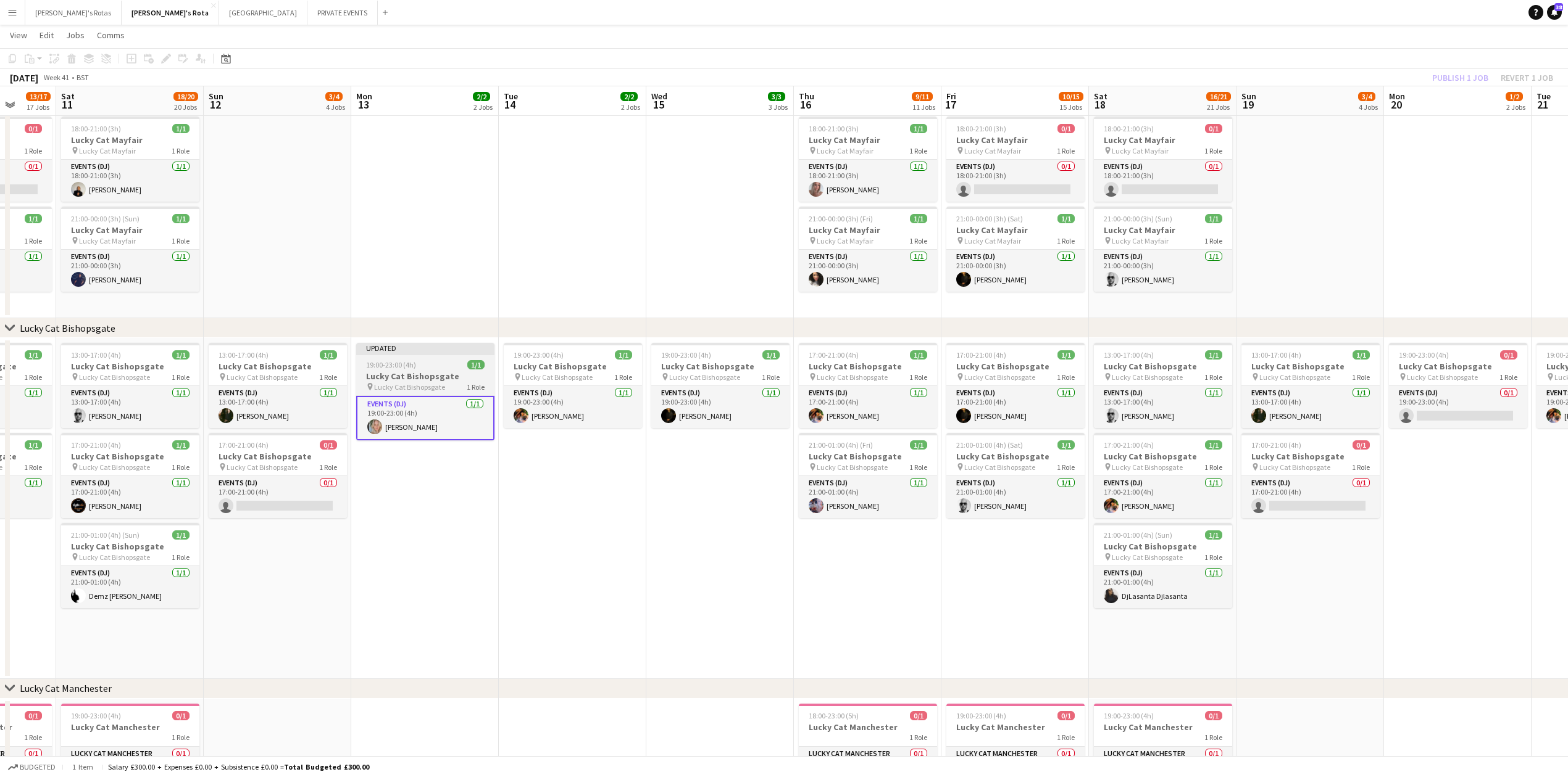
click at [412, 373] on h3 "Lucky Cat Bishopsgate" at bounding box center [425, 376] width 138 height 11
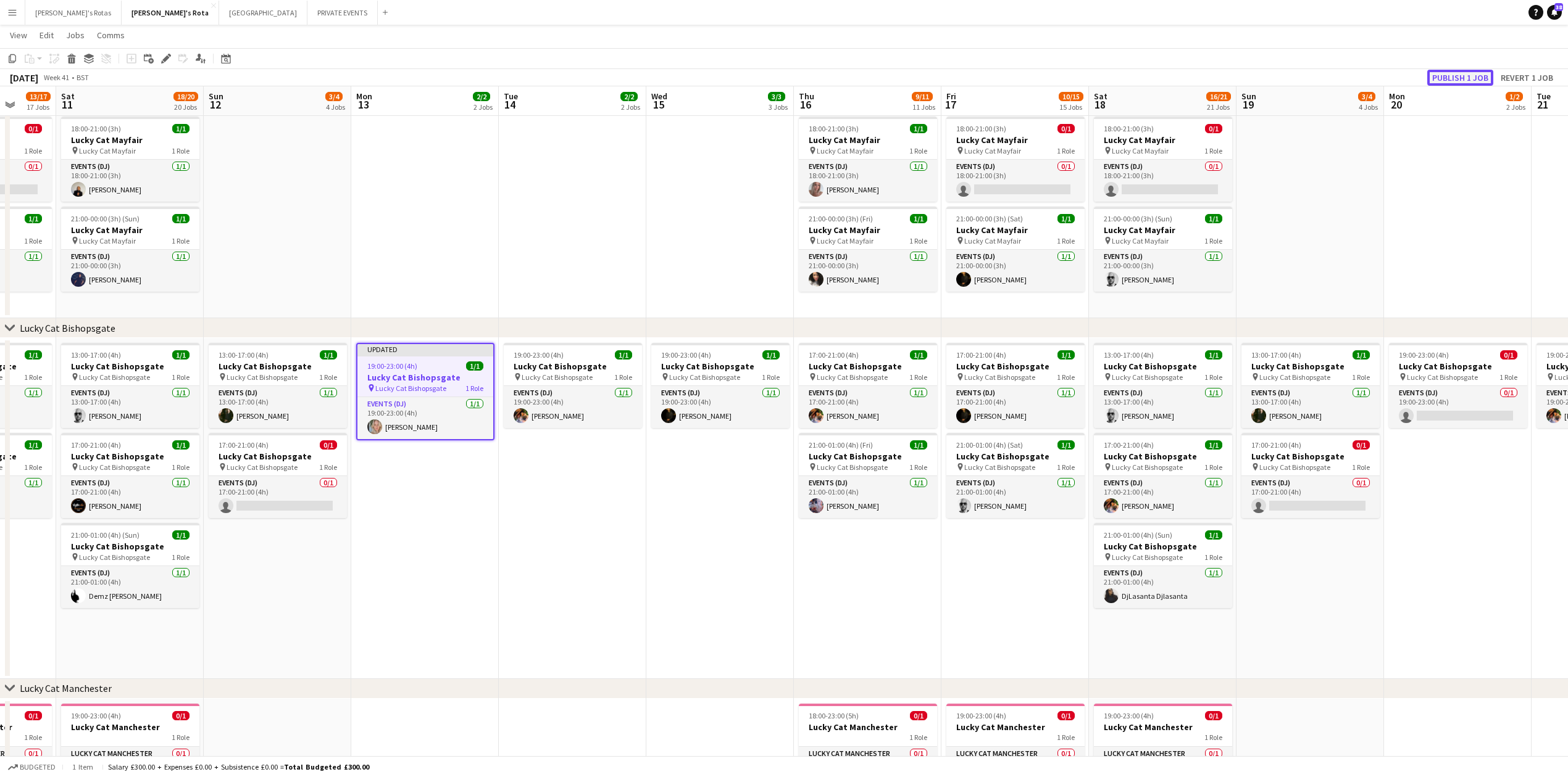
click at [1453, 77] on button "Publish 1 job" at bounding box center [1461, 77] width 66 height 16
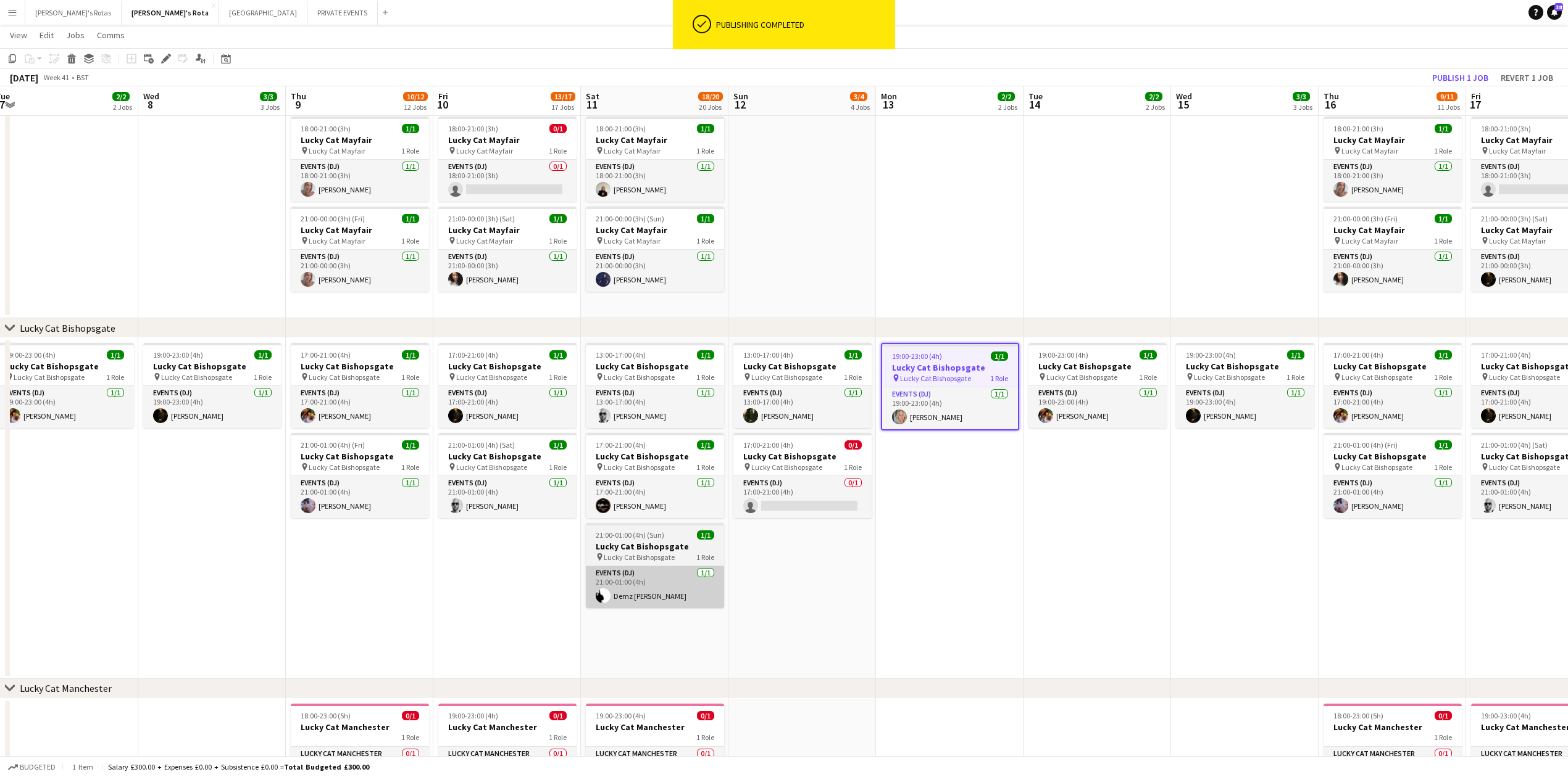
drag, startPoint x: 394, startPoint y: 566, endPoint x: 620, endPoint y: 571, distance: 226.1
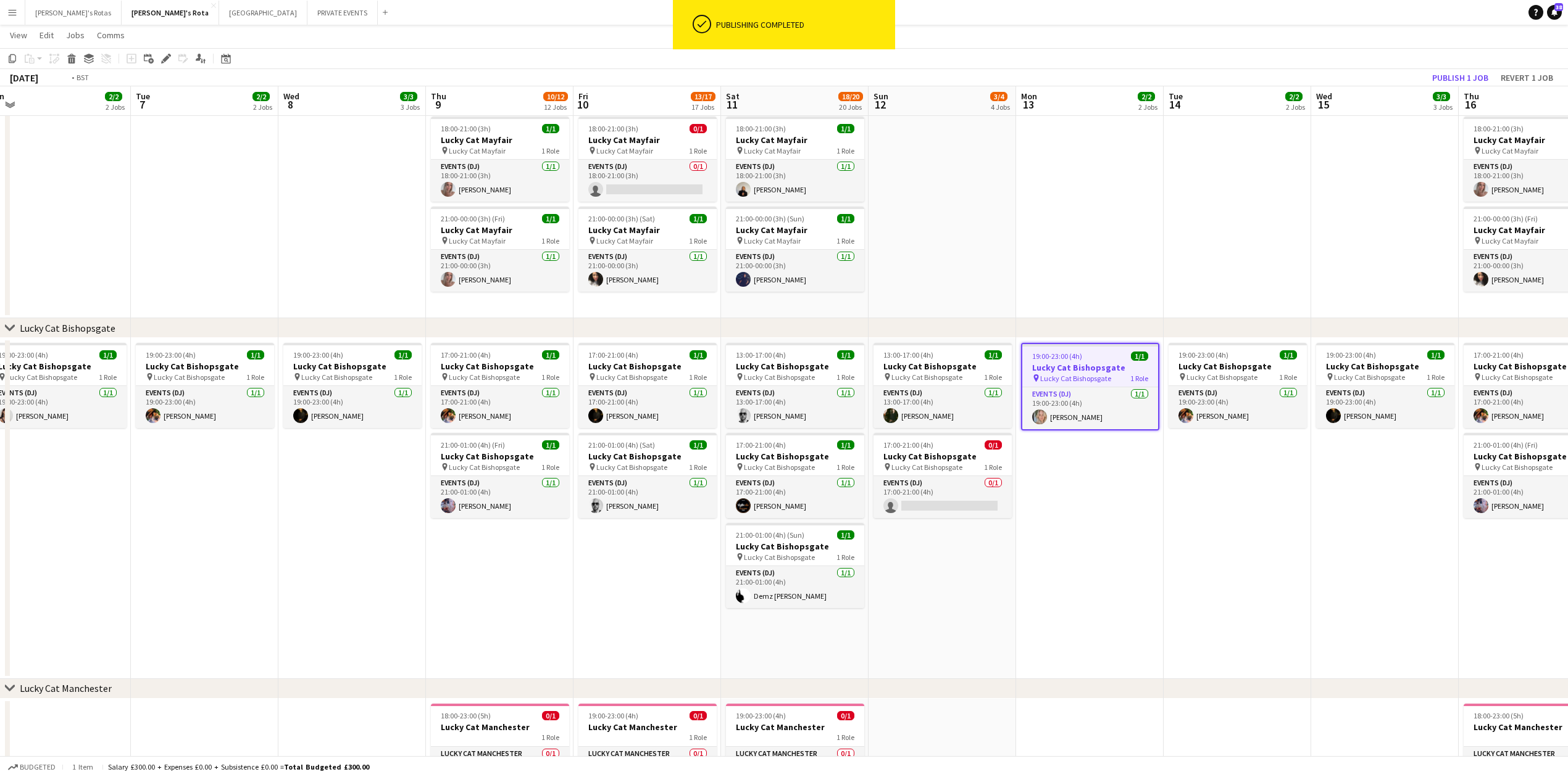
drag, startPoint x: 448, startPoint y: 548, endPoint x: 785, endPoint y: 535, distance: 337.3
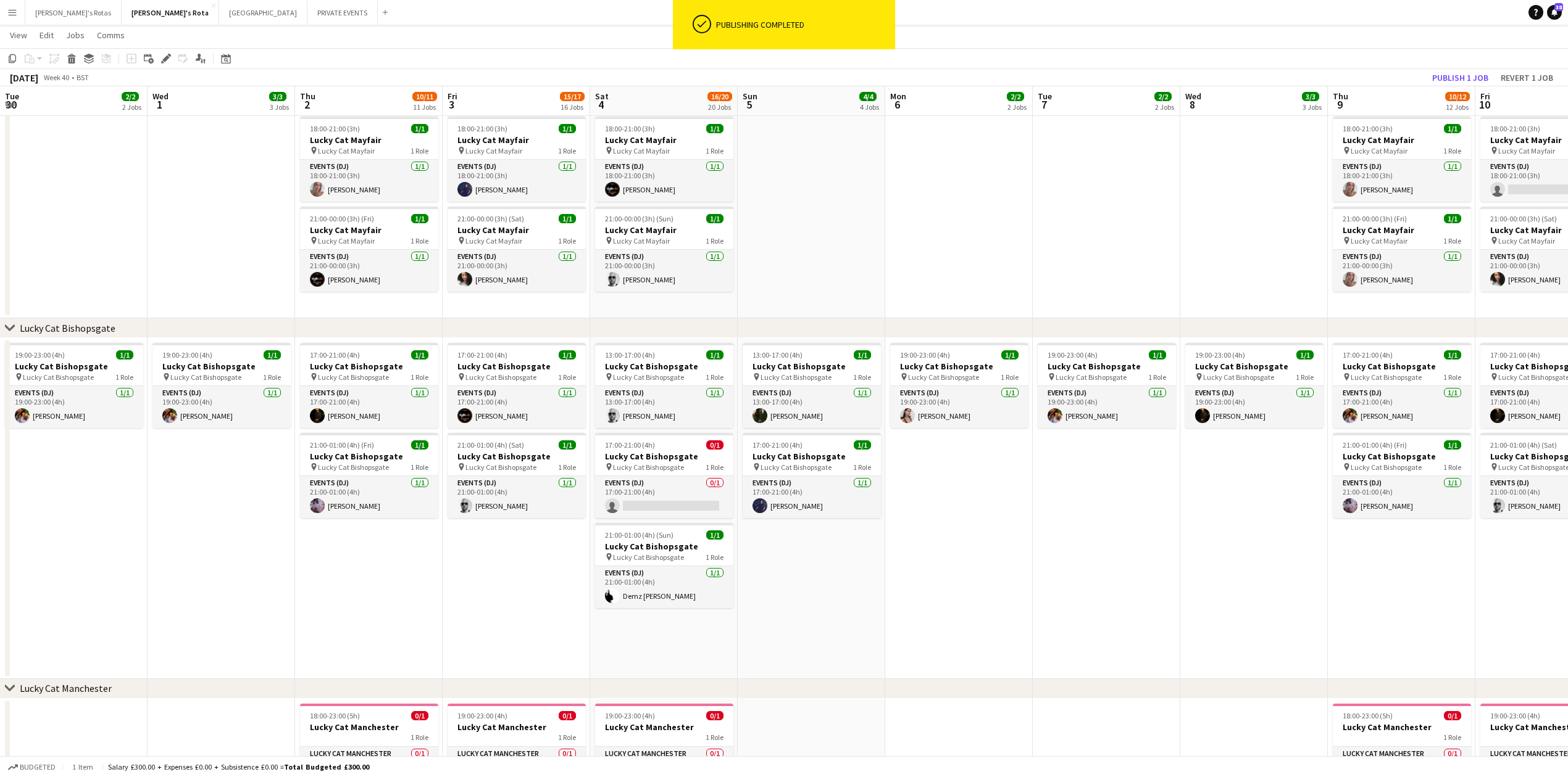
scroll to position [0, 295]
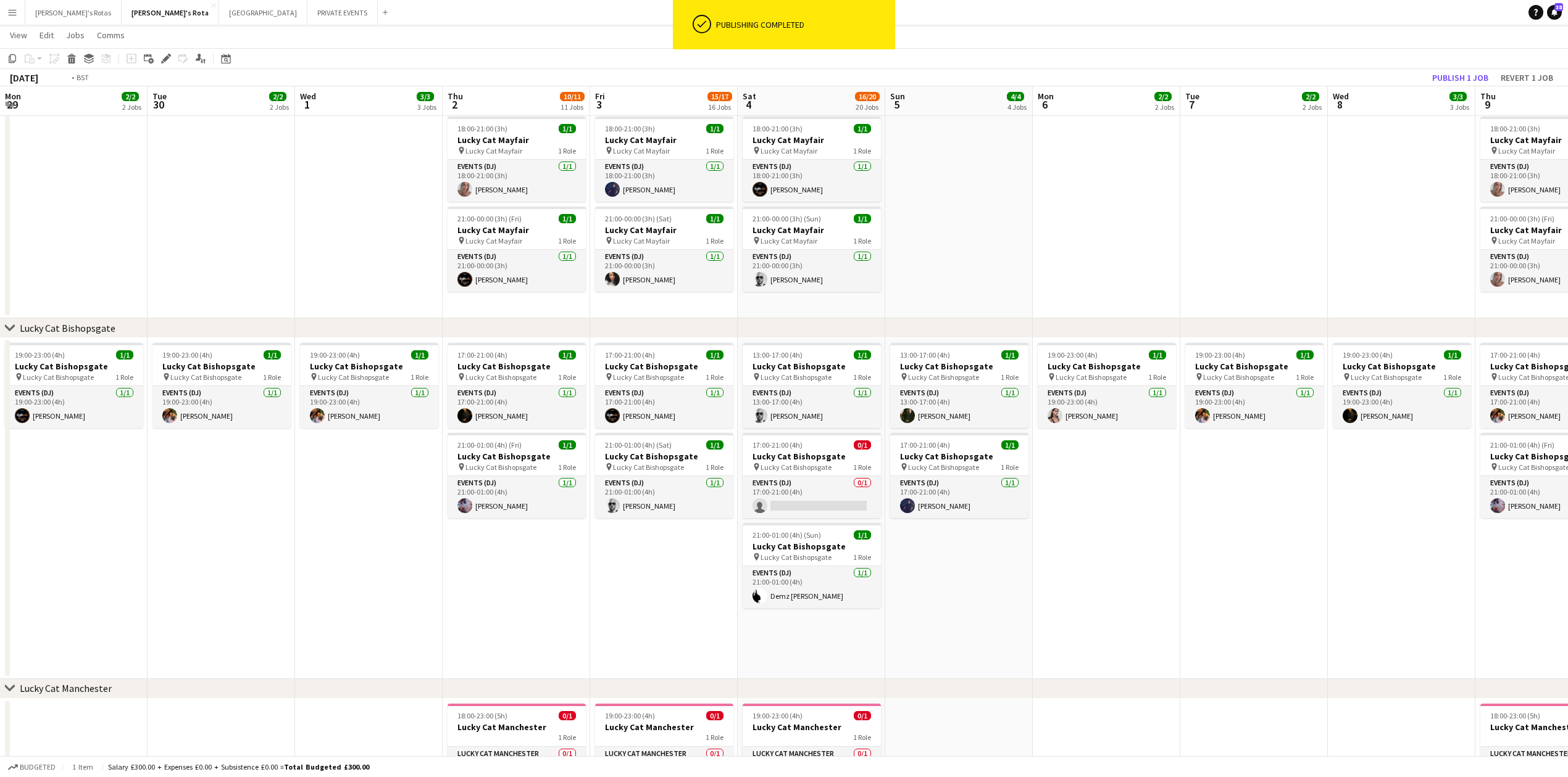
drag, startPoint x: 194, startPoint y: 585, endPoint x: 834, endPoint y: 592, distance: 640.0
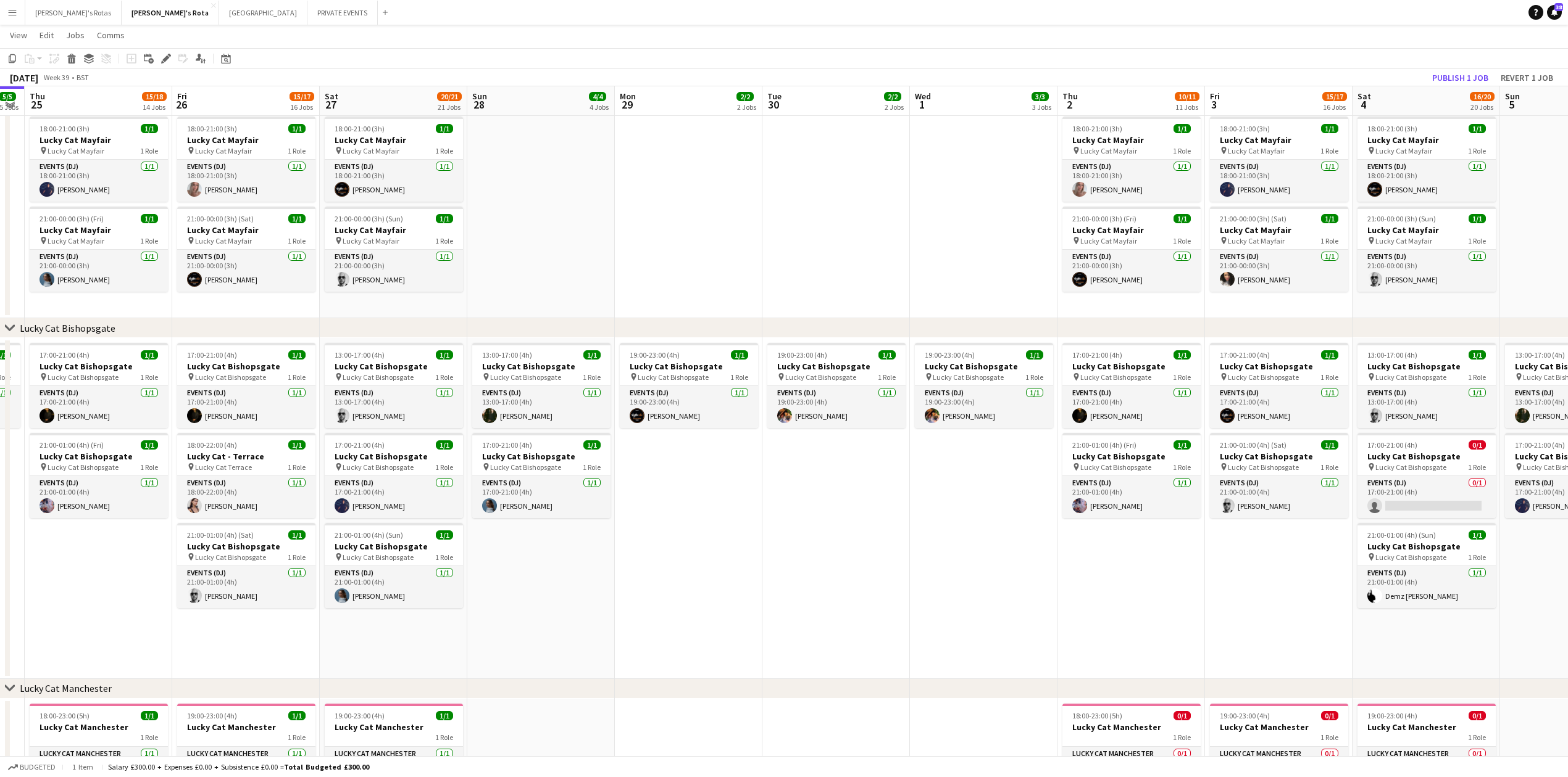
drag, startPoint x: 484, startPoint y: 596, endPoint x: 850, endPoint y: 620, distance: 366.8
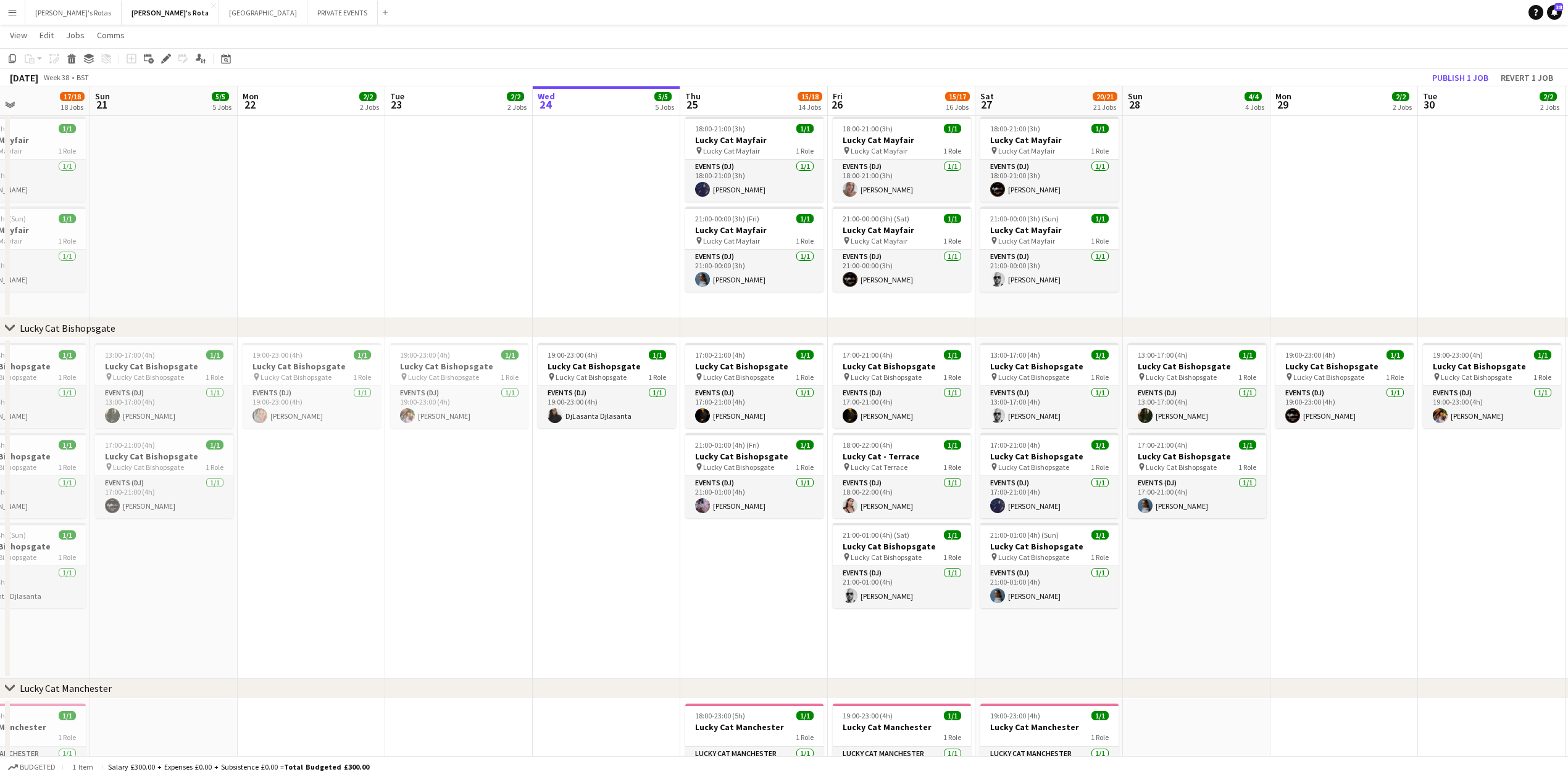
scroll to position [0, 258]
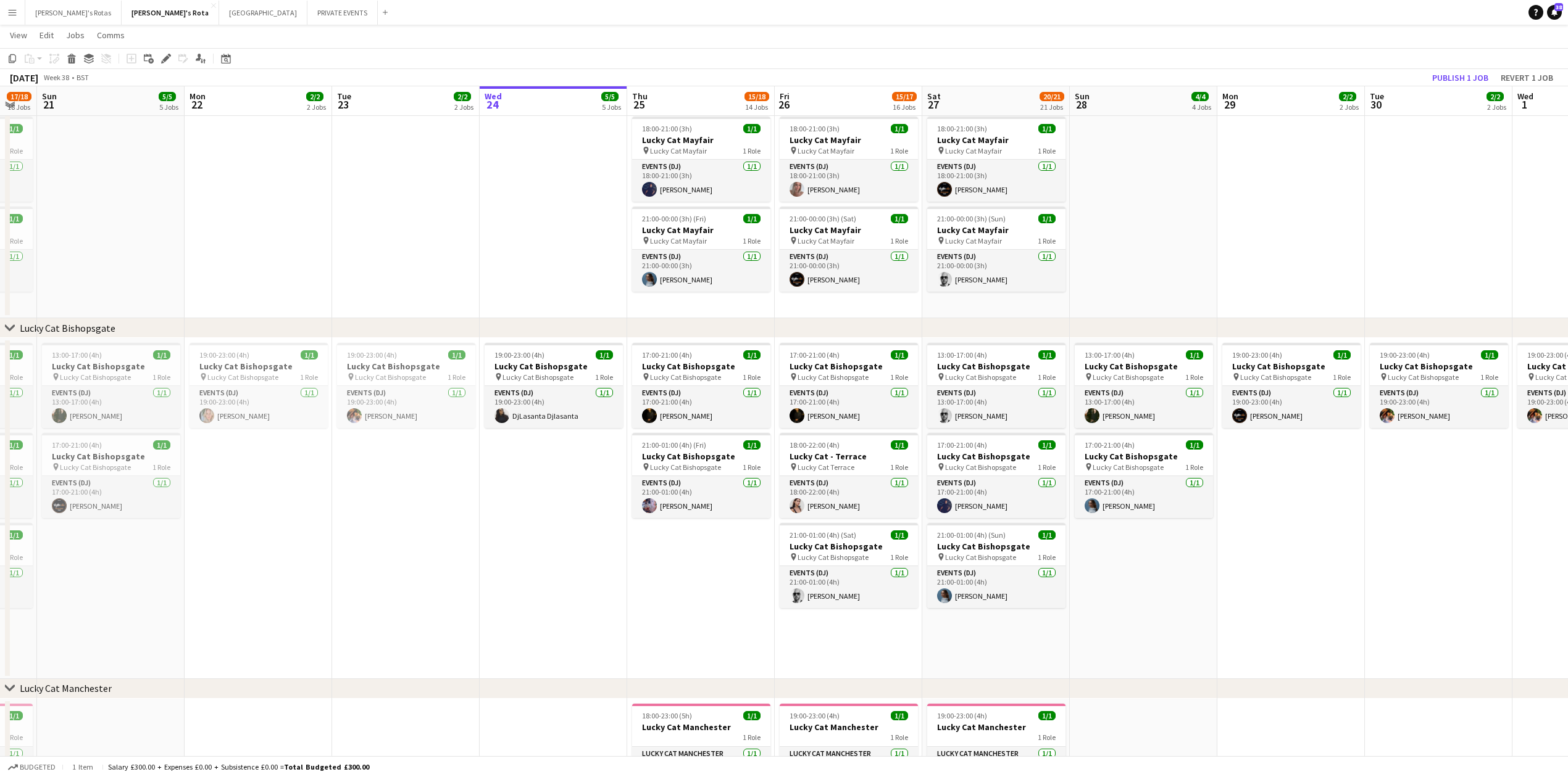
drag, startPoint x: 198, startPoint y: 624, endPoint x: 801, endPoint y: 663, distance: 604.3
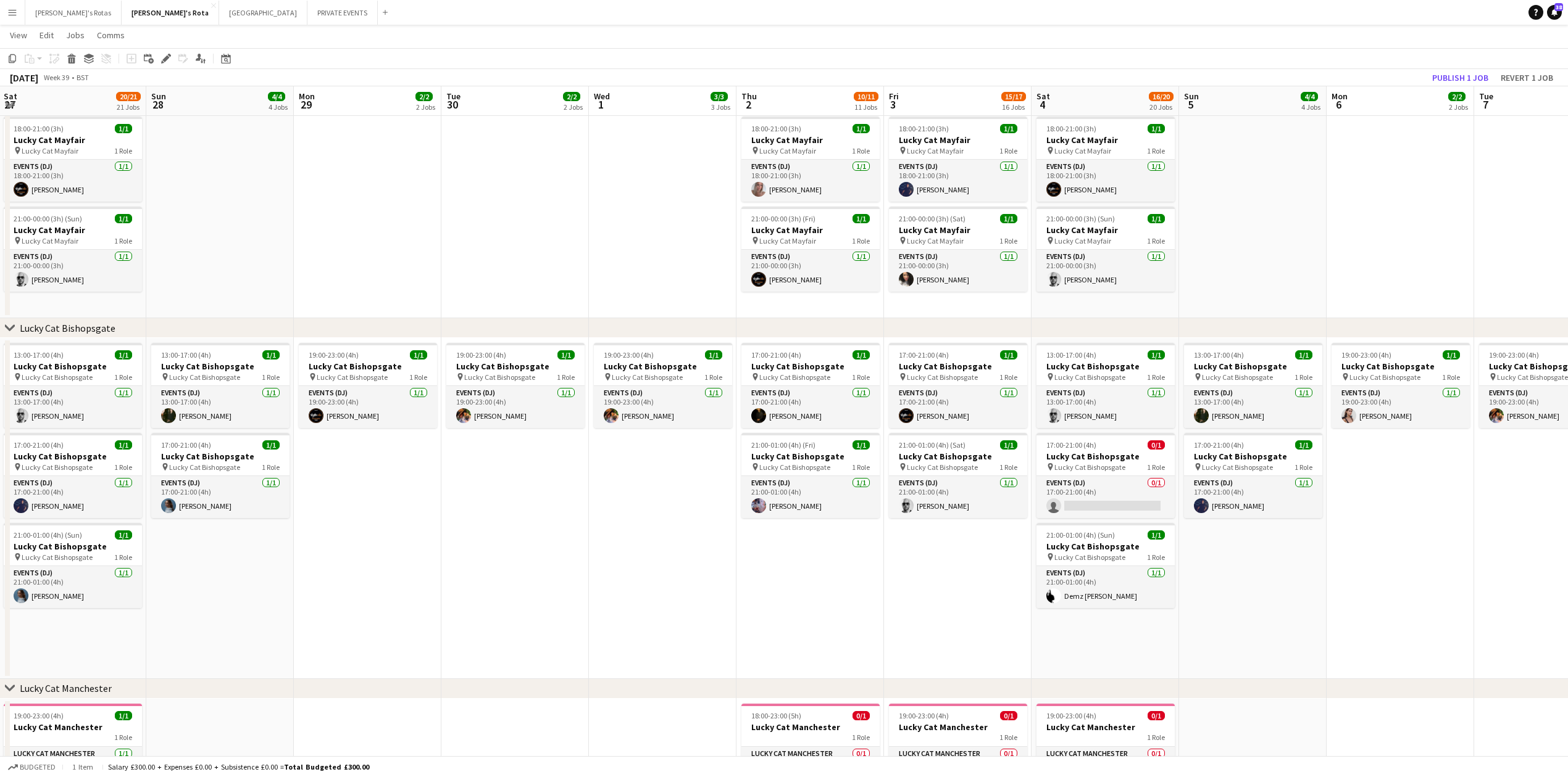
drag, startPoint x: 975, startPoint y: 647, endPoint x: 551, endPoint y: 623, distance: 424.7
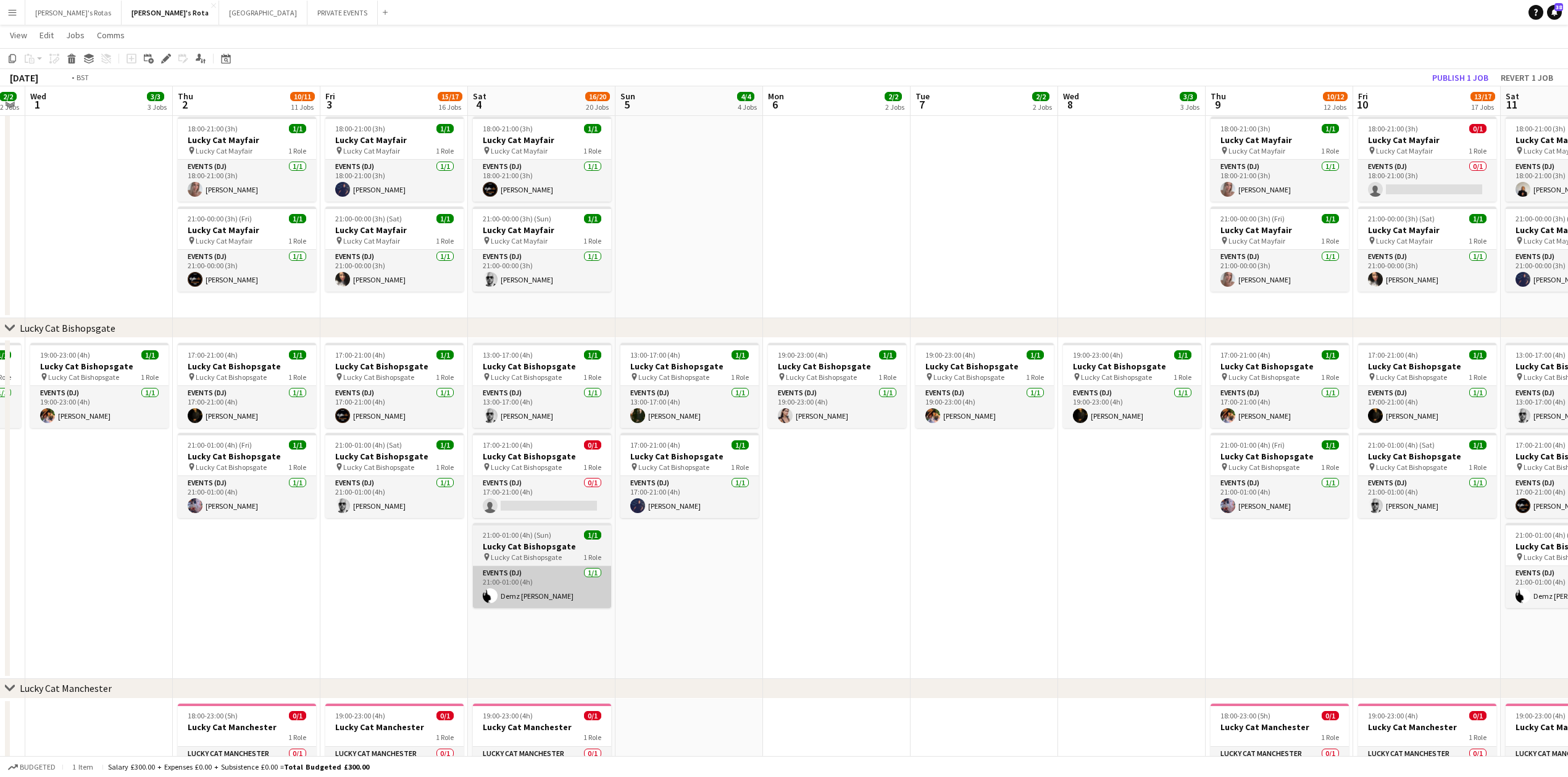
drag, startPoint x: 976, startPoint y: 614, endPoint x: 524, endPoint y: 592, distance: 452.5
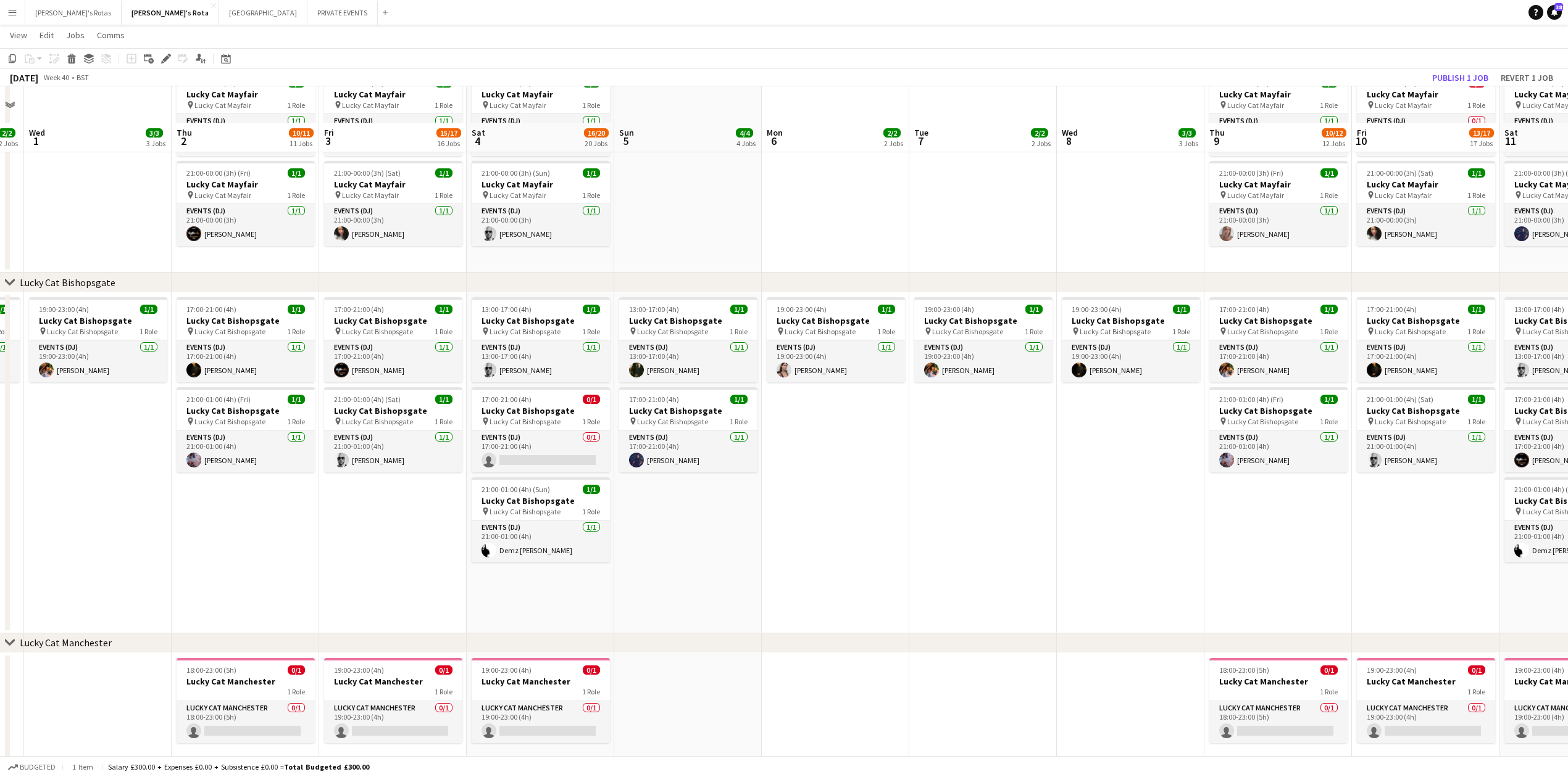
scroll to position [822, 0]
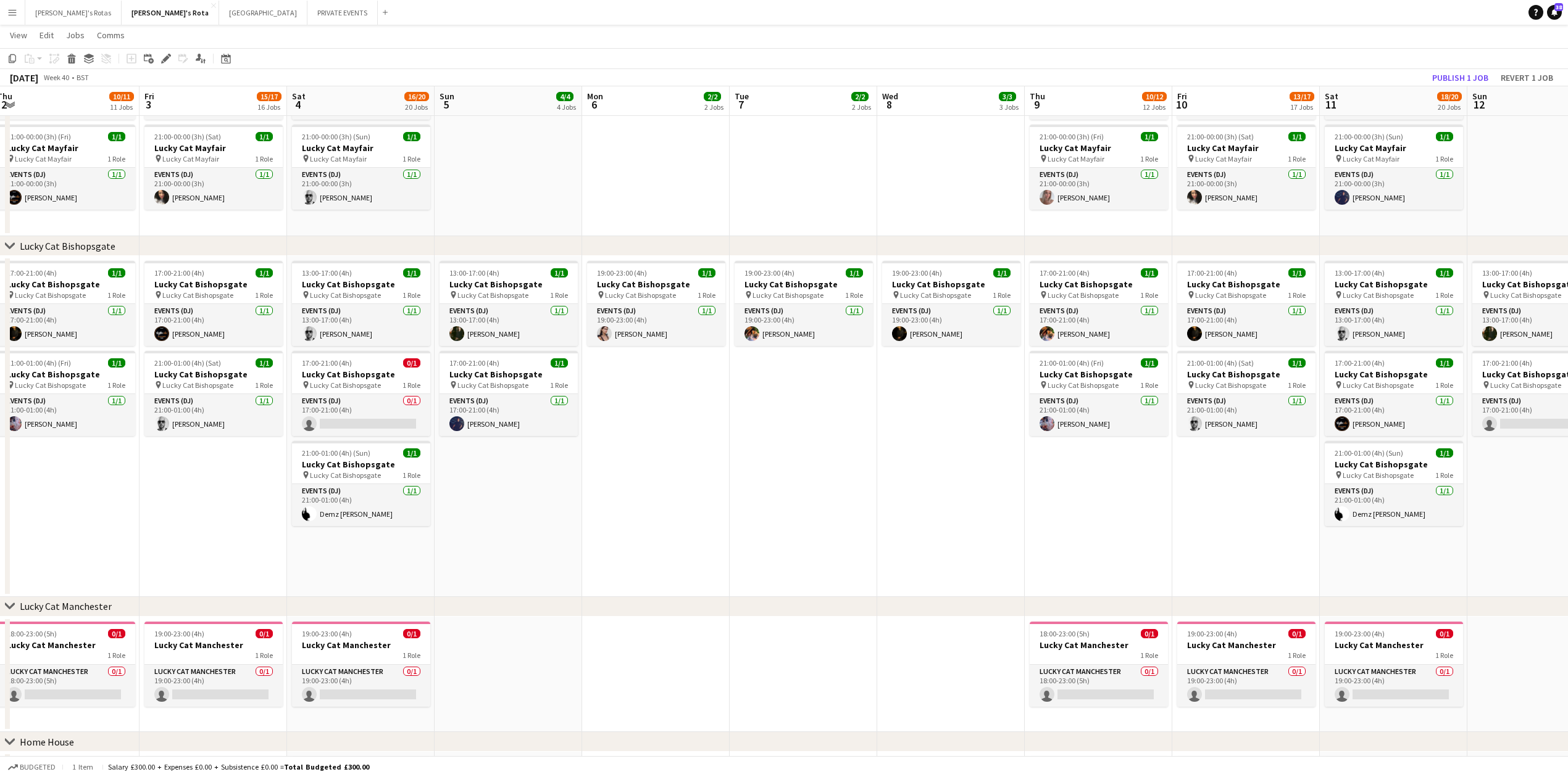
drag, startPoint x: 1065, startPoint y: 522, endPoint x: 396, endPoint y: 570, distance: 670.7
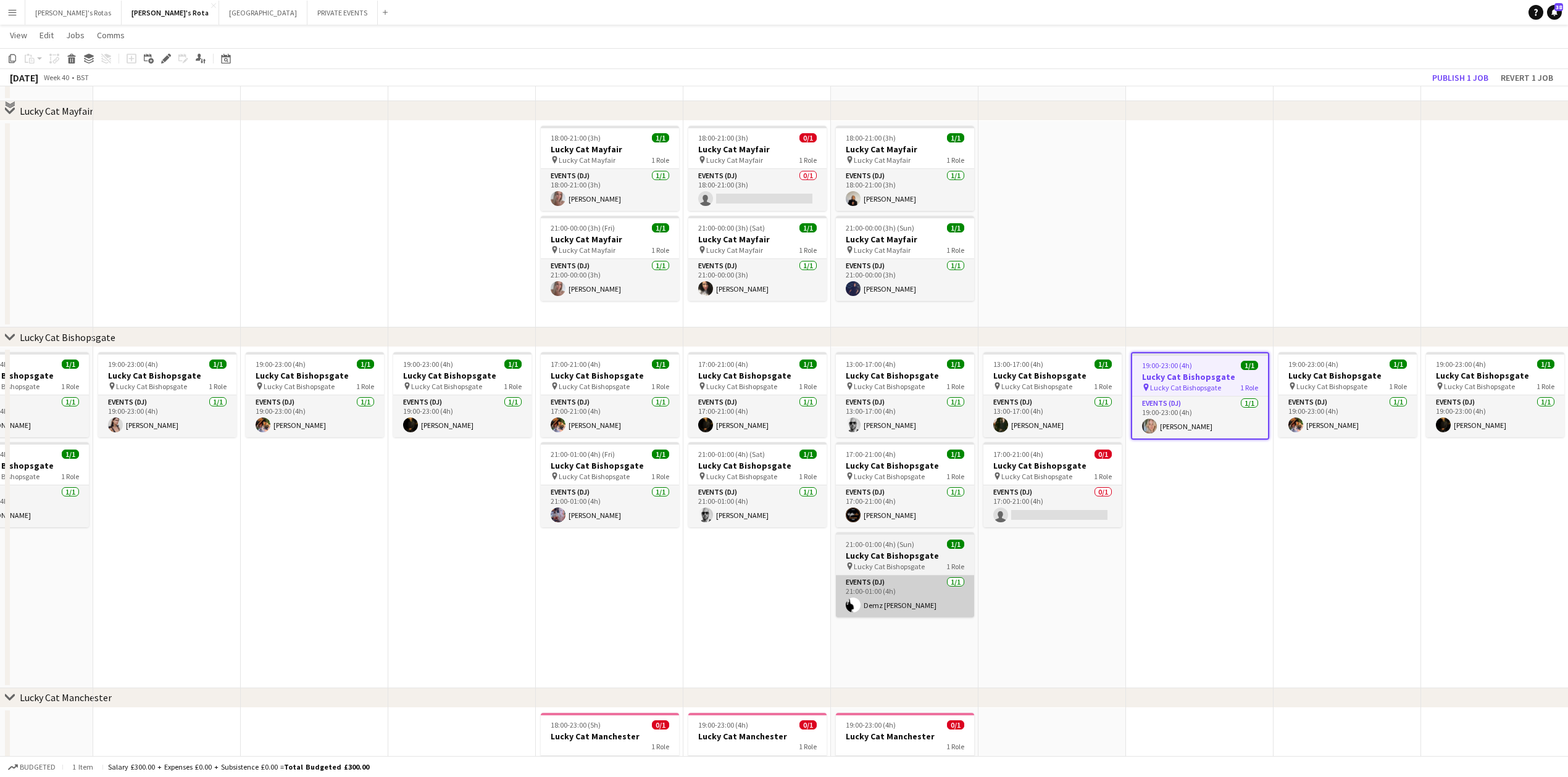
scroll to position [575, 0]
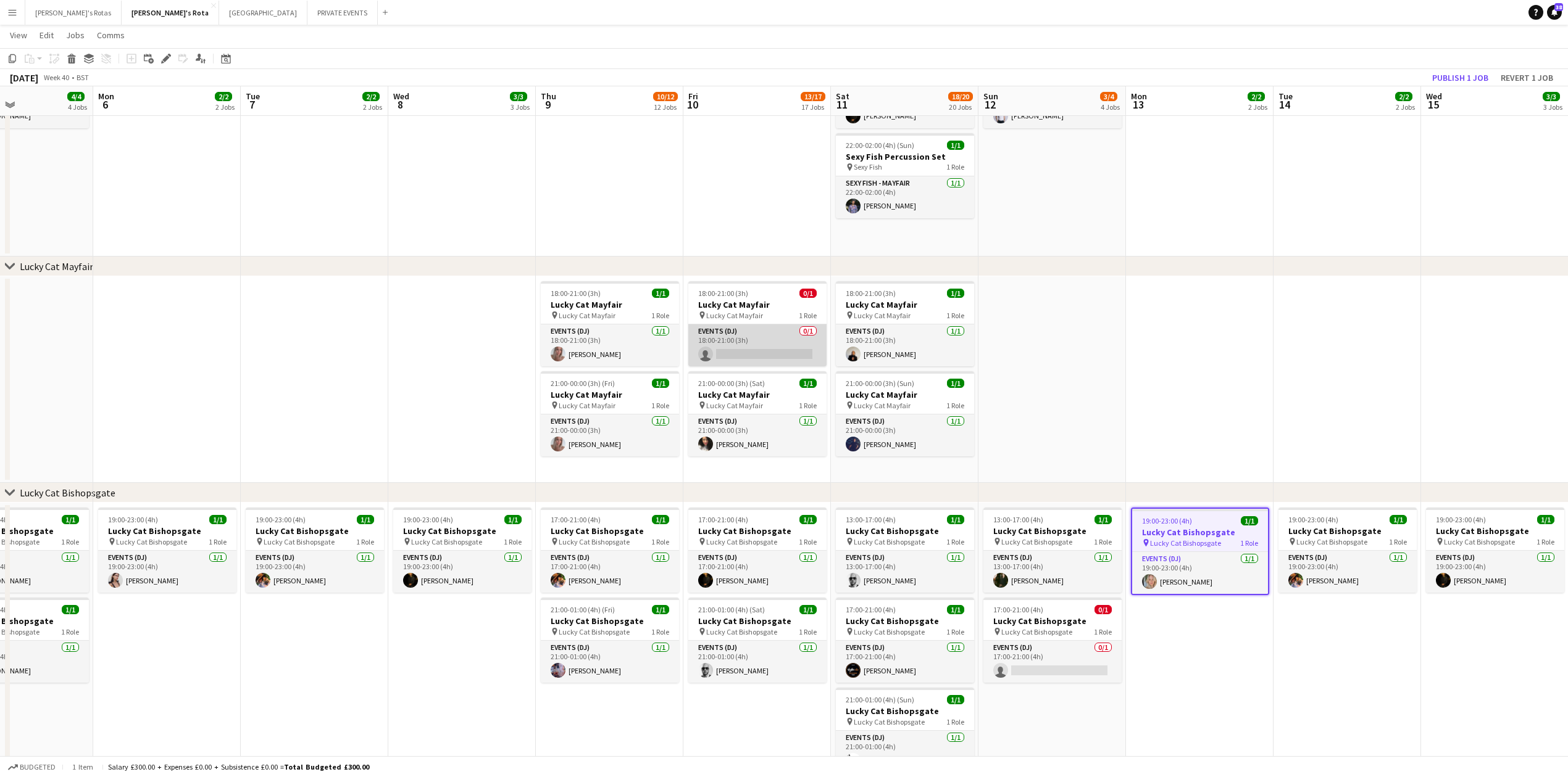
click at [746, 343] on app-card-role "Events (DJ) 0/1 18:00-21:00 (3h) single-neutral-actions" at bounding box center [758, 345] width 138 height 42
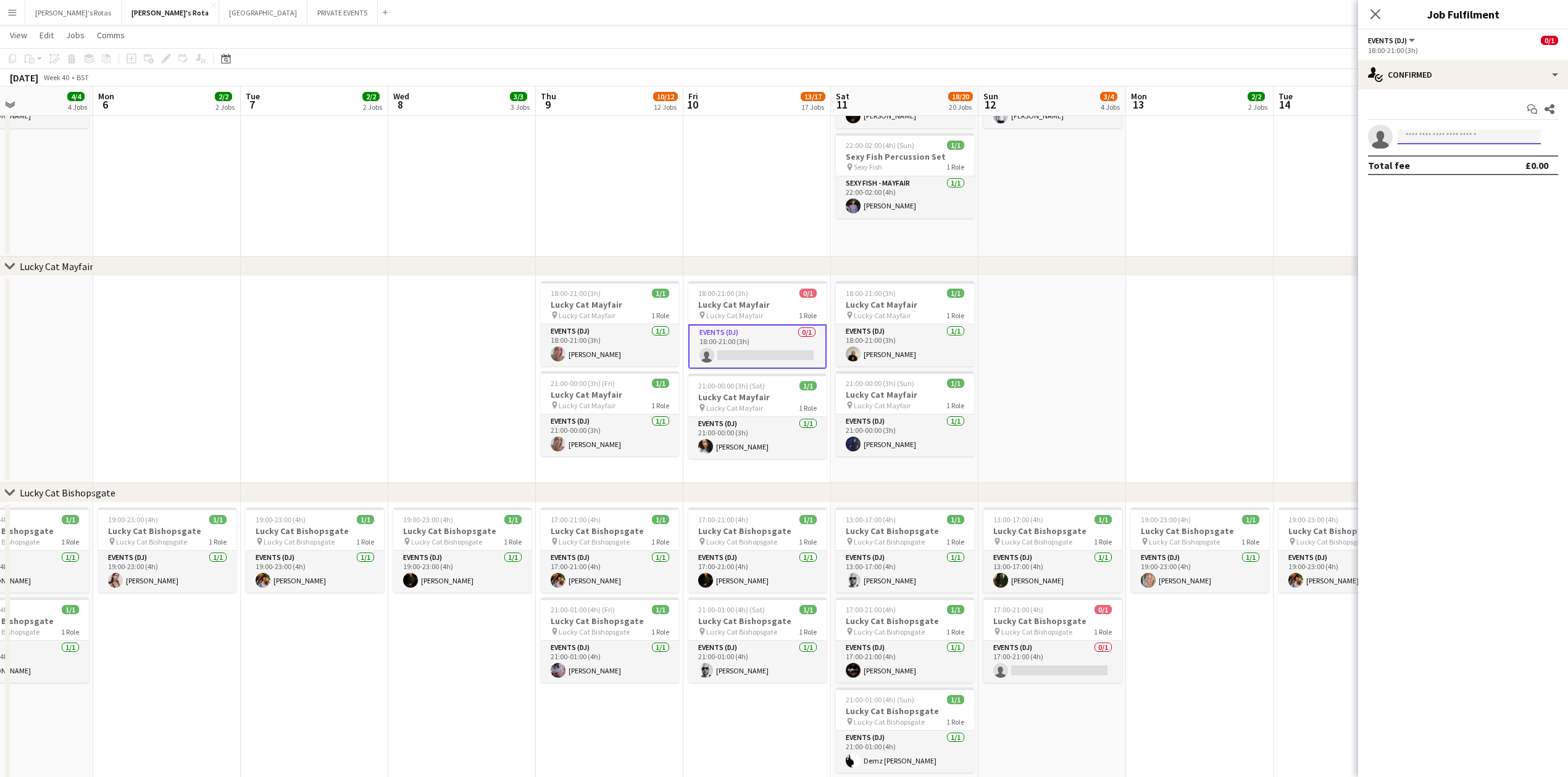
drag, startPoint x: 1450, startPoint y: 132, endPoint x: 1447, endPoint y: 141, distance: 9.5
click at [1448, 137] on input at bounding box center [1469, 137] width 144 height 15
type input "*****"
drag, startPoint x: 1112, startPoint y: 323, endPoint x: 1084, endPoint y: 501, distance: 180.2
click at [1112, 328] on app-date-cell at bounding box center [1052, 379] width 147 height 206
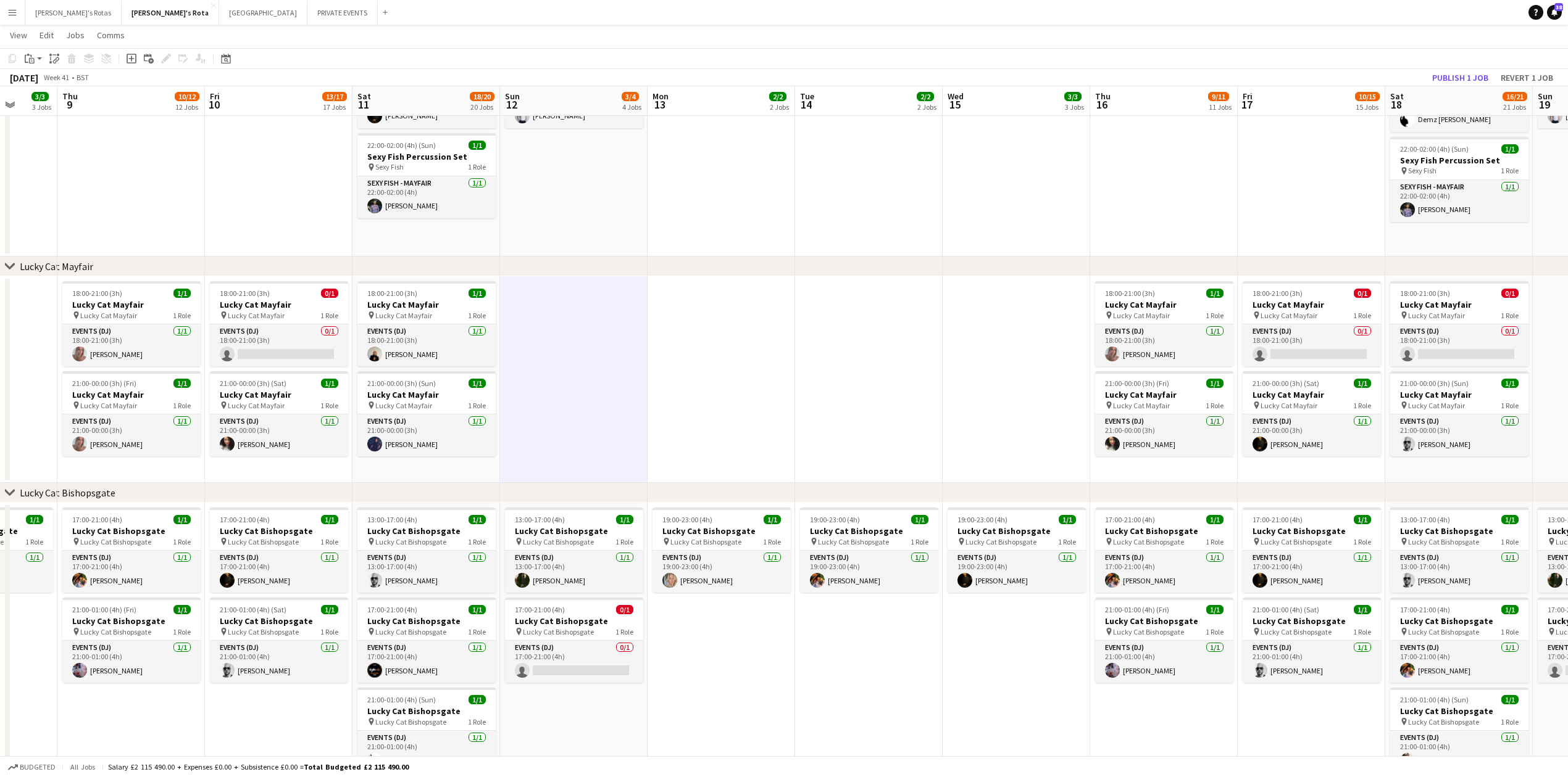
drag, startPoint x: 1305, startPoint y: 367, endPoint x: 863, endPoint y: 418, distance: 444.9
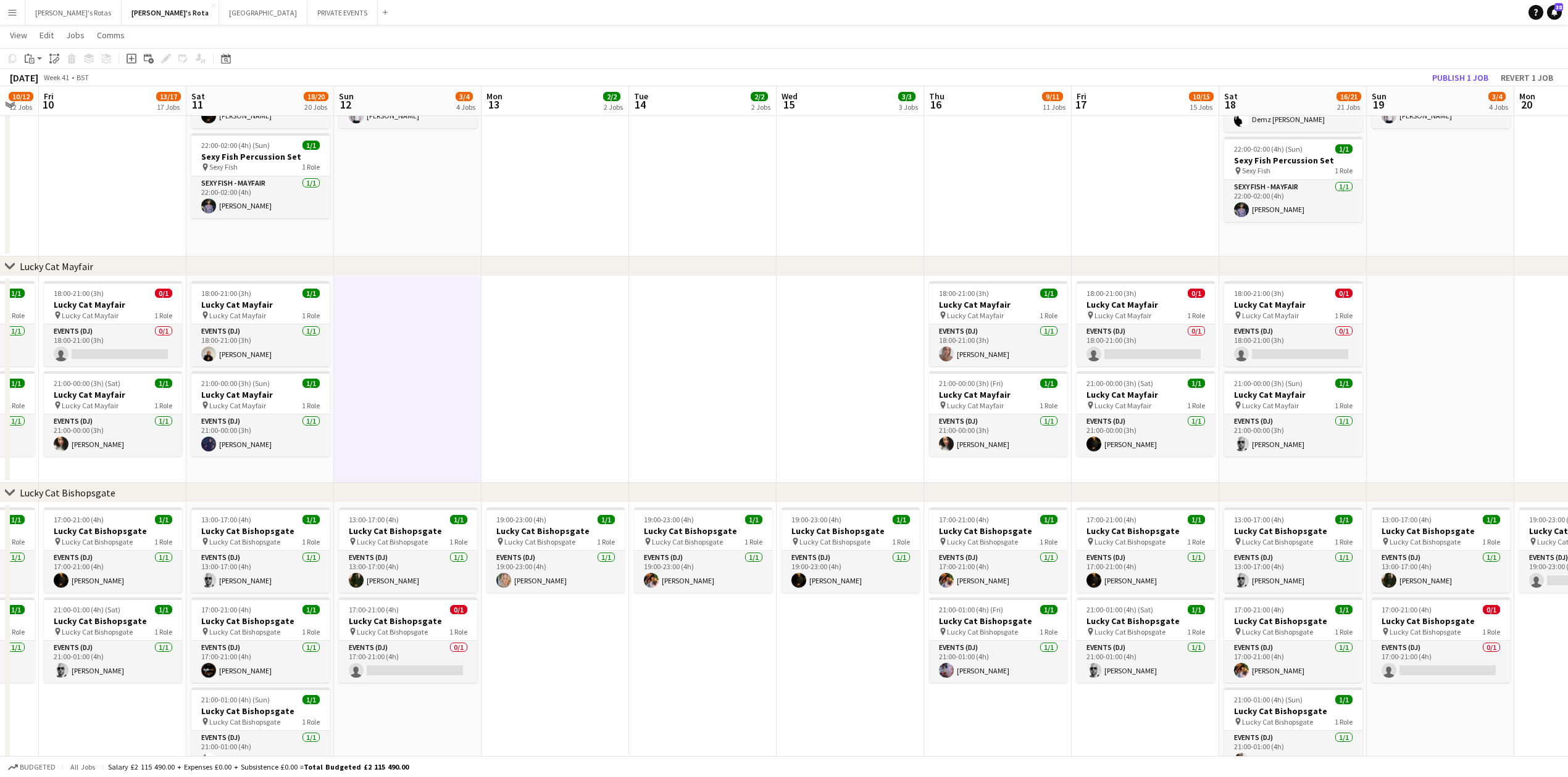
scroll to position [0, 490]
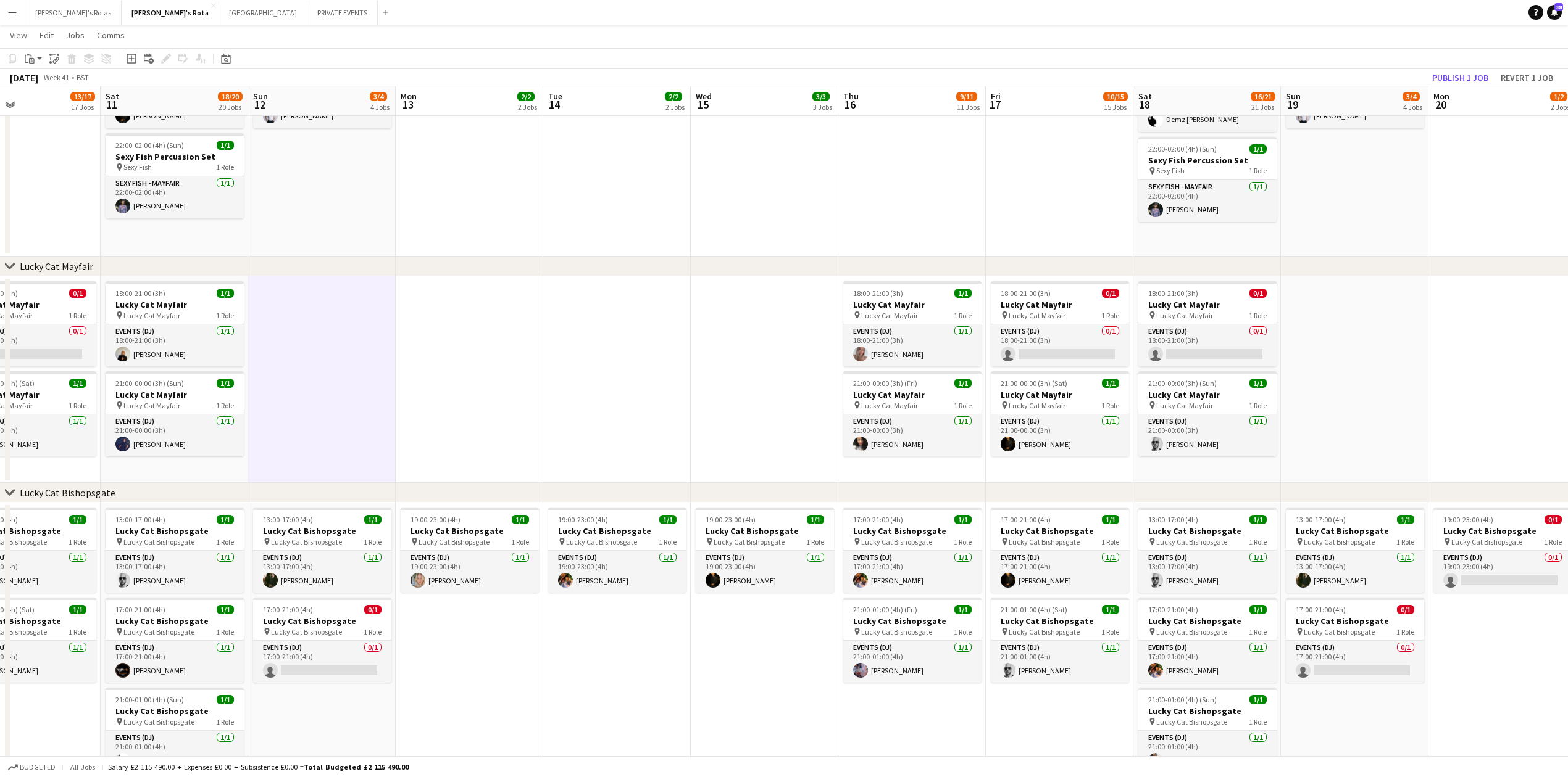
drag, startPoint x: 998, startPoint y: 408, endPoint x: 669, endPoint y: 420, distance: 329.2
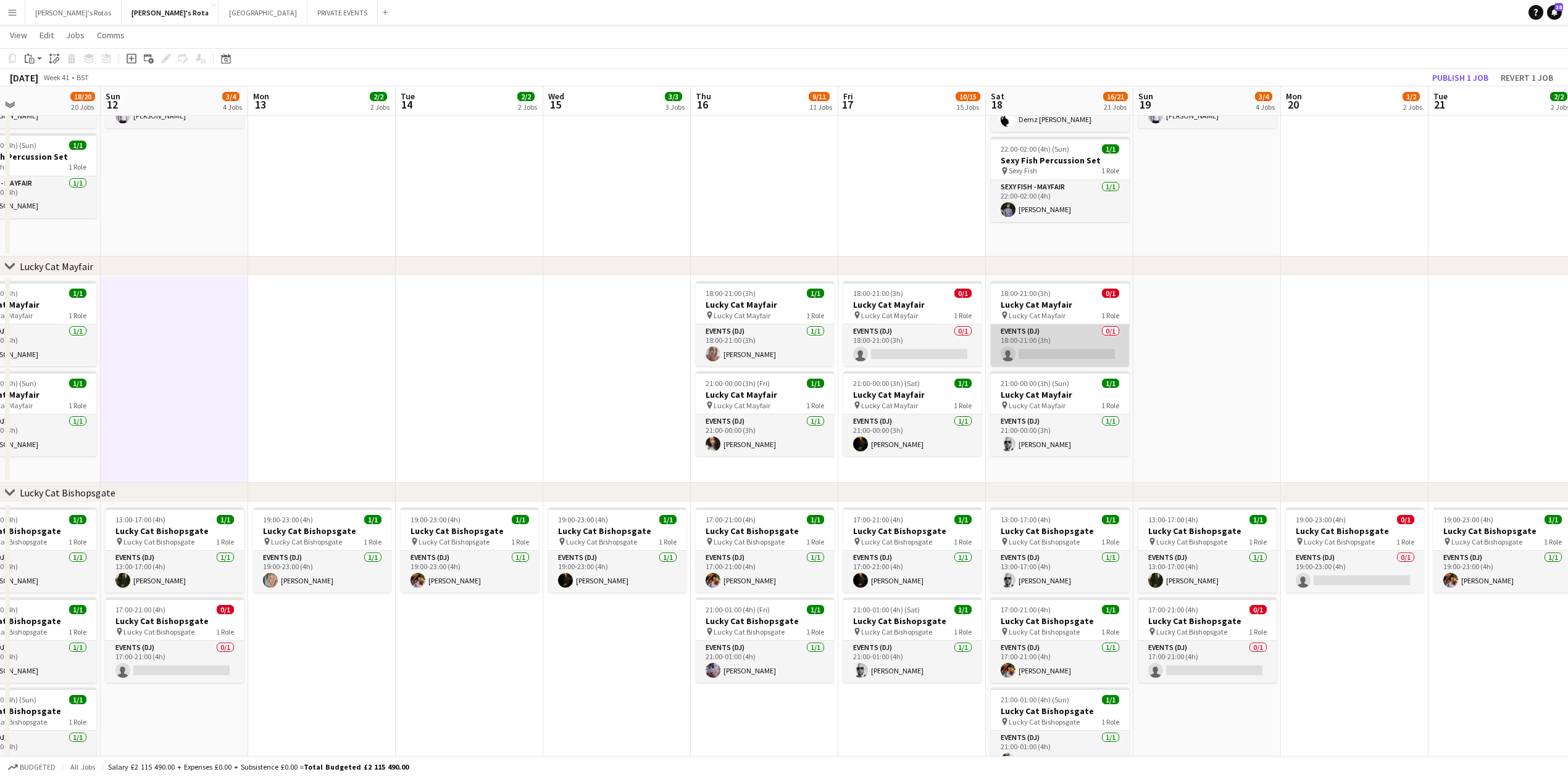
click at [1043, 346] on app-card-role "Events (DJ) 0/1 18:00-21:00 (3h) single-neutral-actions" at bounding box center [1060, 345] width 138 height 42
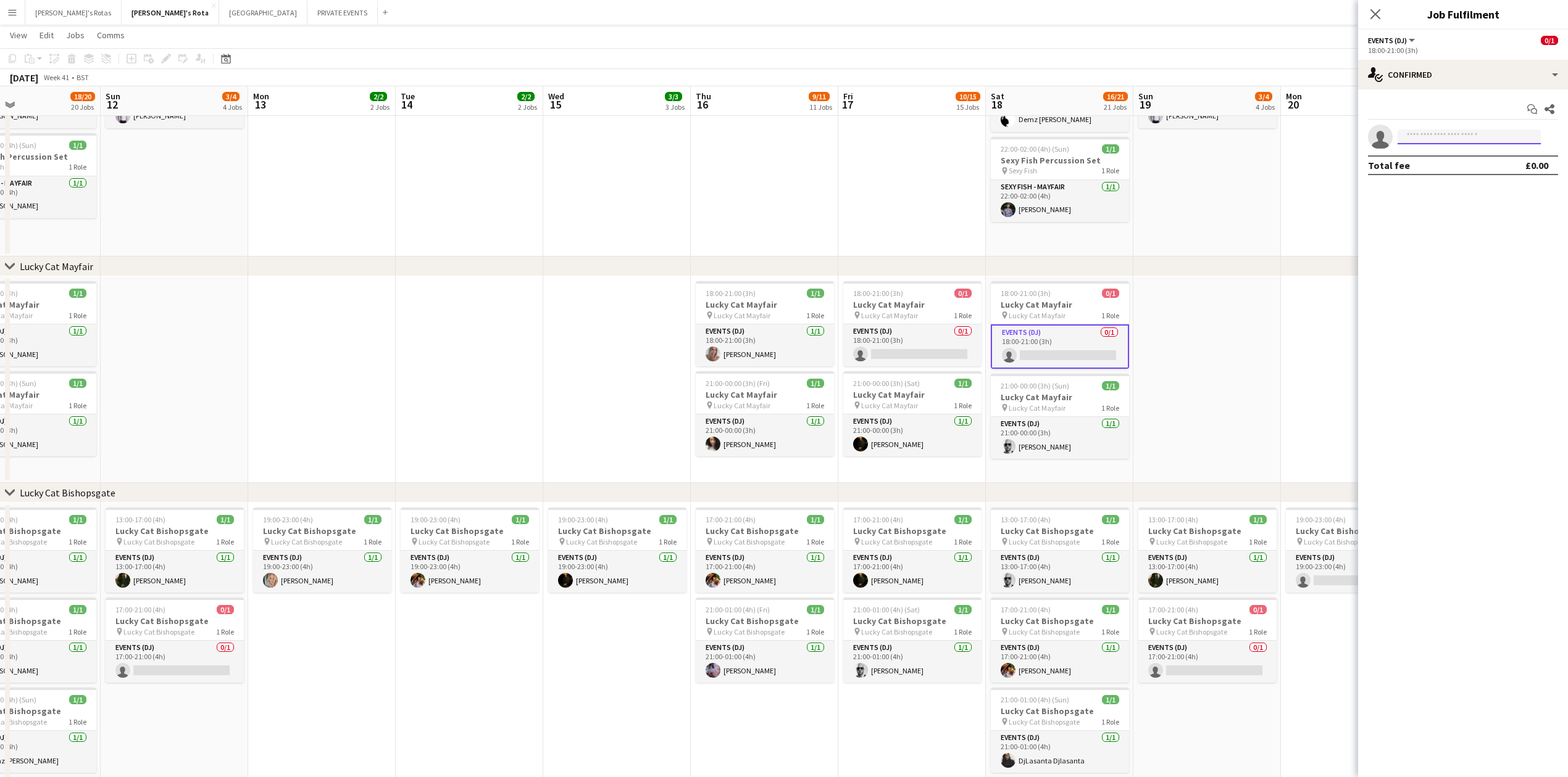
click at [1448, 142] on input at bounding box center [1469, 137] width 144 height 15
type input "*"
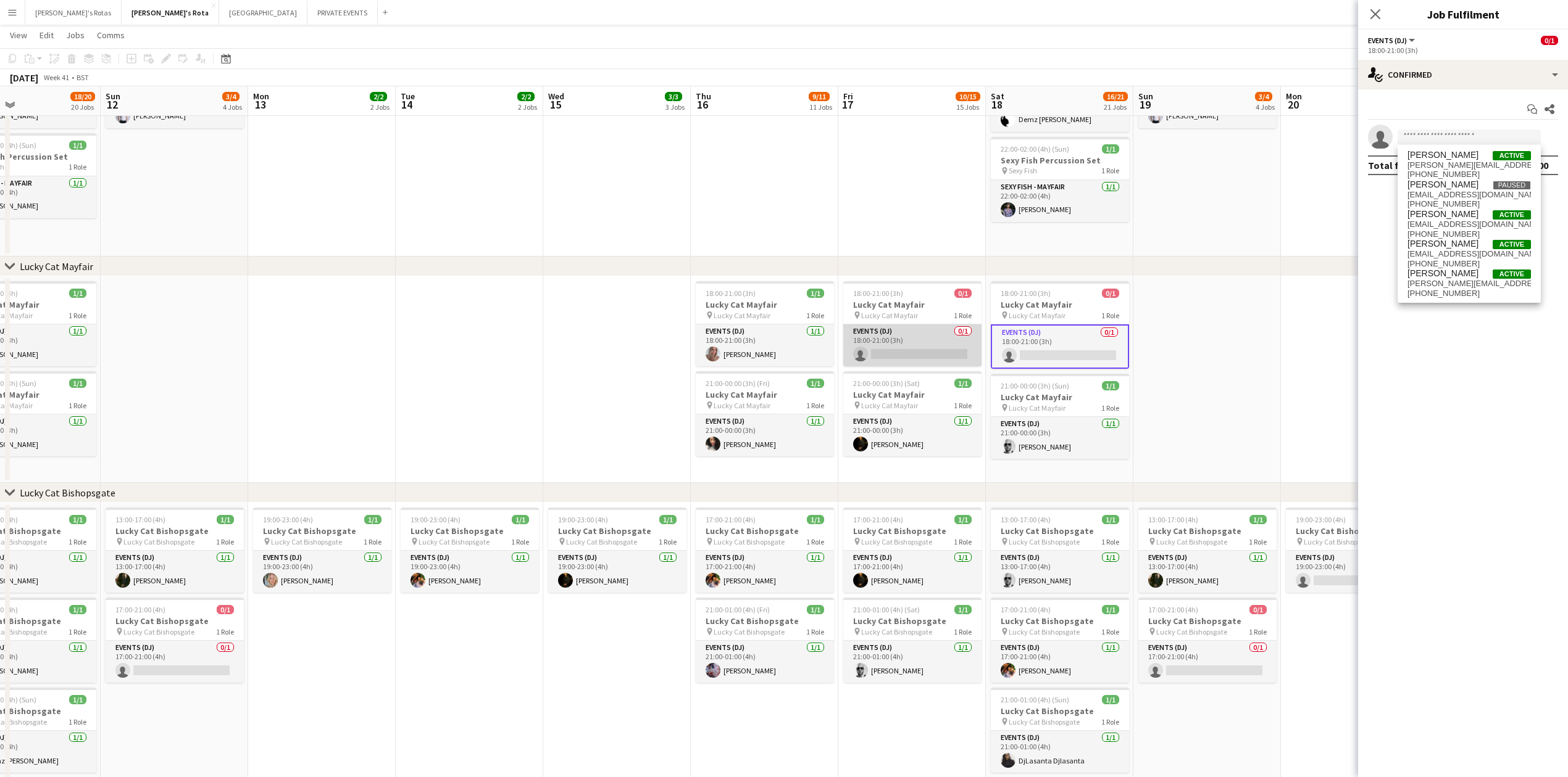
click at [893, 329] on app-card-role "Events (DJ) 0/1 18:00-21:00 (3h) single-neutral-actions" at bounding box center [913, 345] width 138 height 42
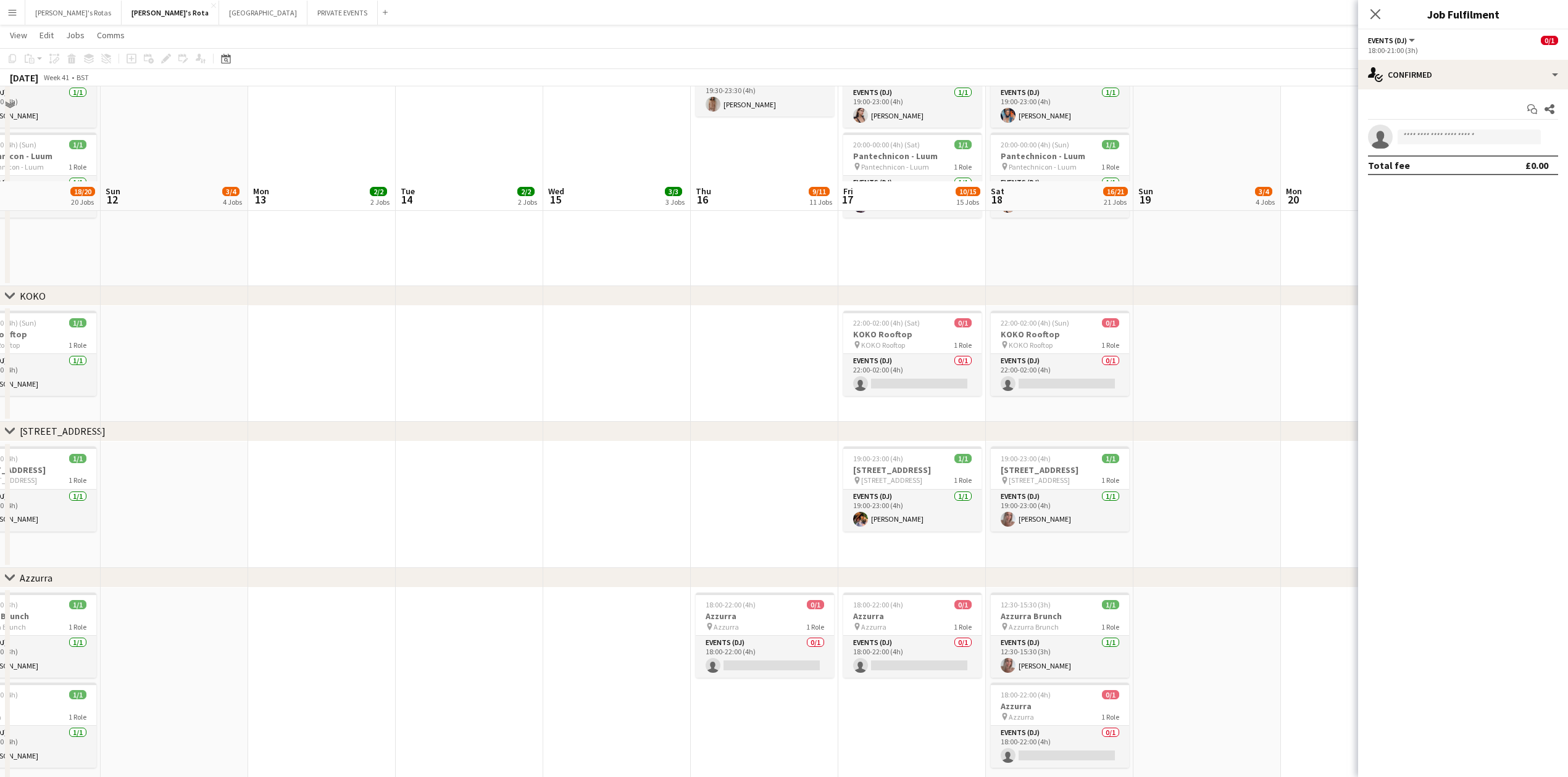
scroll to position [1891, 0]
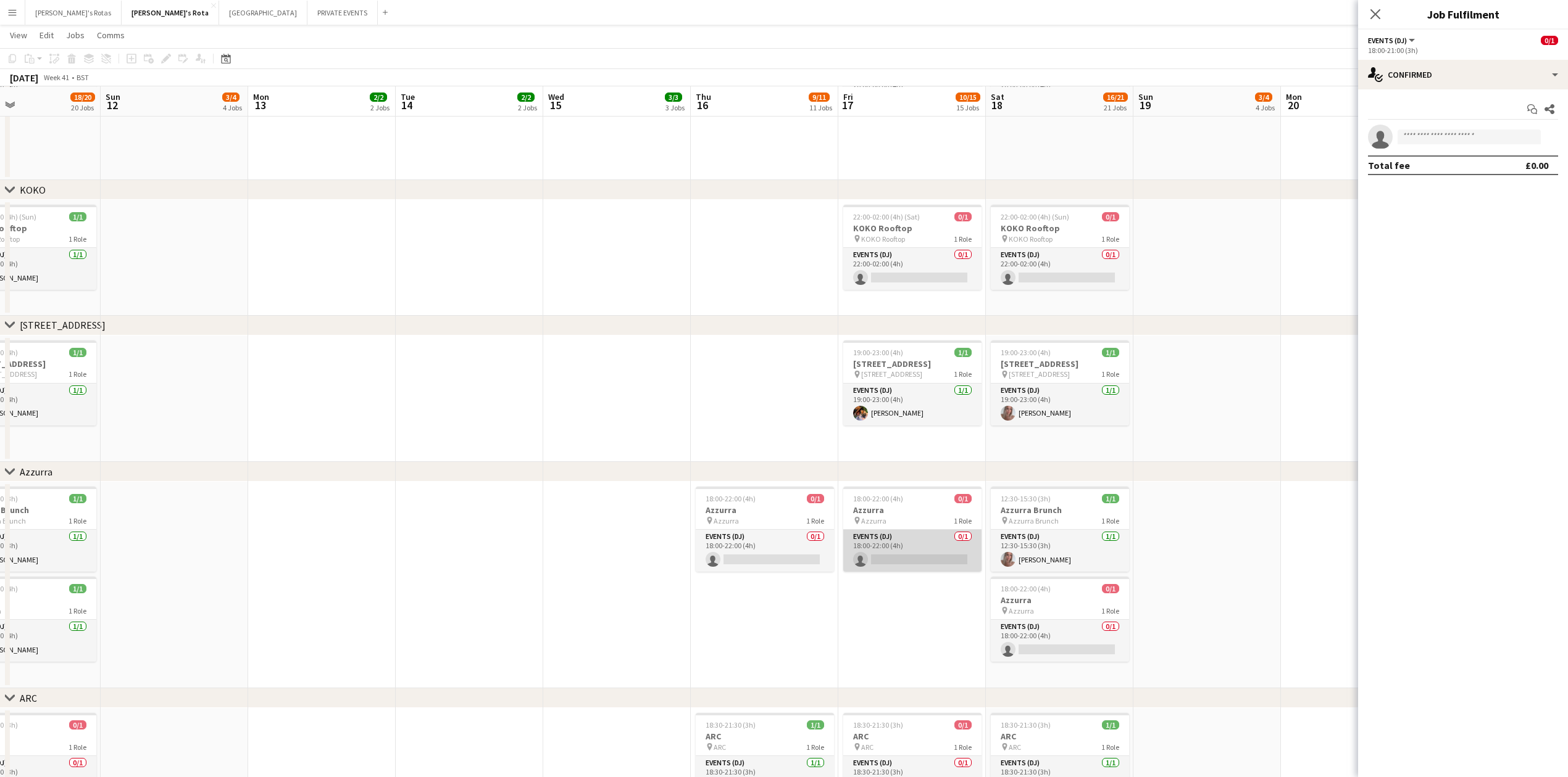
click at [921, 556] on app-card-role "Events (DJ) 0/1 18:00-22:00 (4h) single-neutral-actions" at bounding box center [913, 551] width 138 height 42
drag, startPoint x: 1411, startPoint y: 138, endPoint x: 1171, endPoint y: 408, distance: 361.2
click at [1411, 140] on input at bounding box center [1469, 137] width 144 height 15
drag, startPoint x: 852, startPoint y: 344, endPoint x: 853, endPoint y: 354, distance: 10.0
click at [852, 345] on app-job-card "19:00-23:00 (4h) 1/1 45 Park Lane pin 45 Park Lane 1 Role Events (DJ) 1/1 19:00…" at bounding box center [913, 383] width 138 height 85
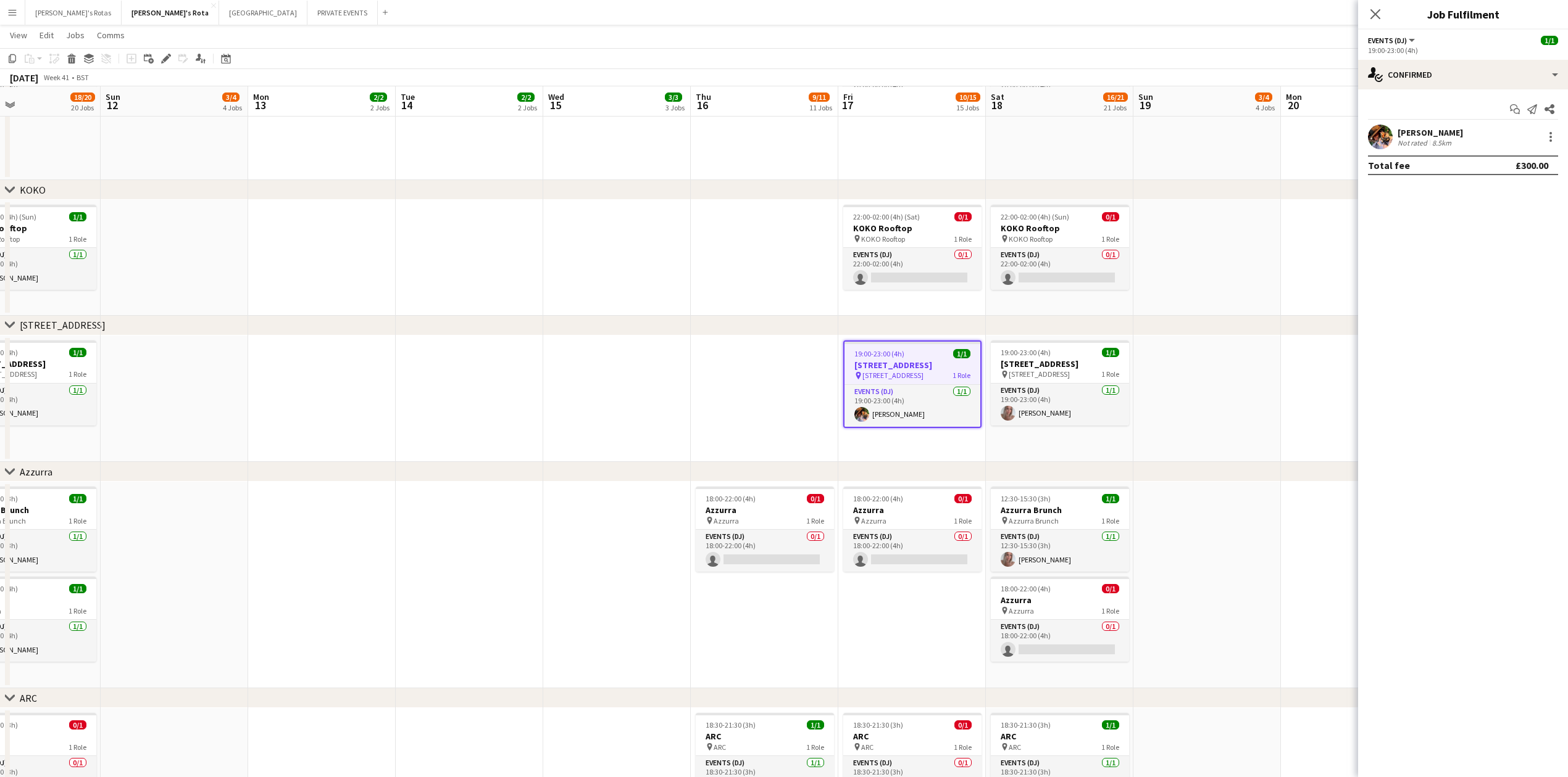
drag, startPoint x: 708, startPoint y: 353, endPoint x: 743, endPoint y: 377, distance: 42.4
click at [708, 354] on app-date-cell at bounding box center [764, 400] width 147 height 127
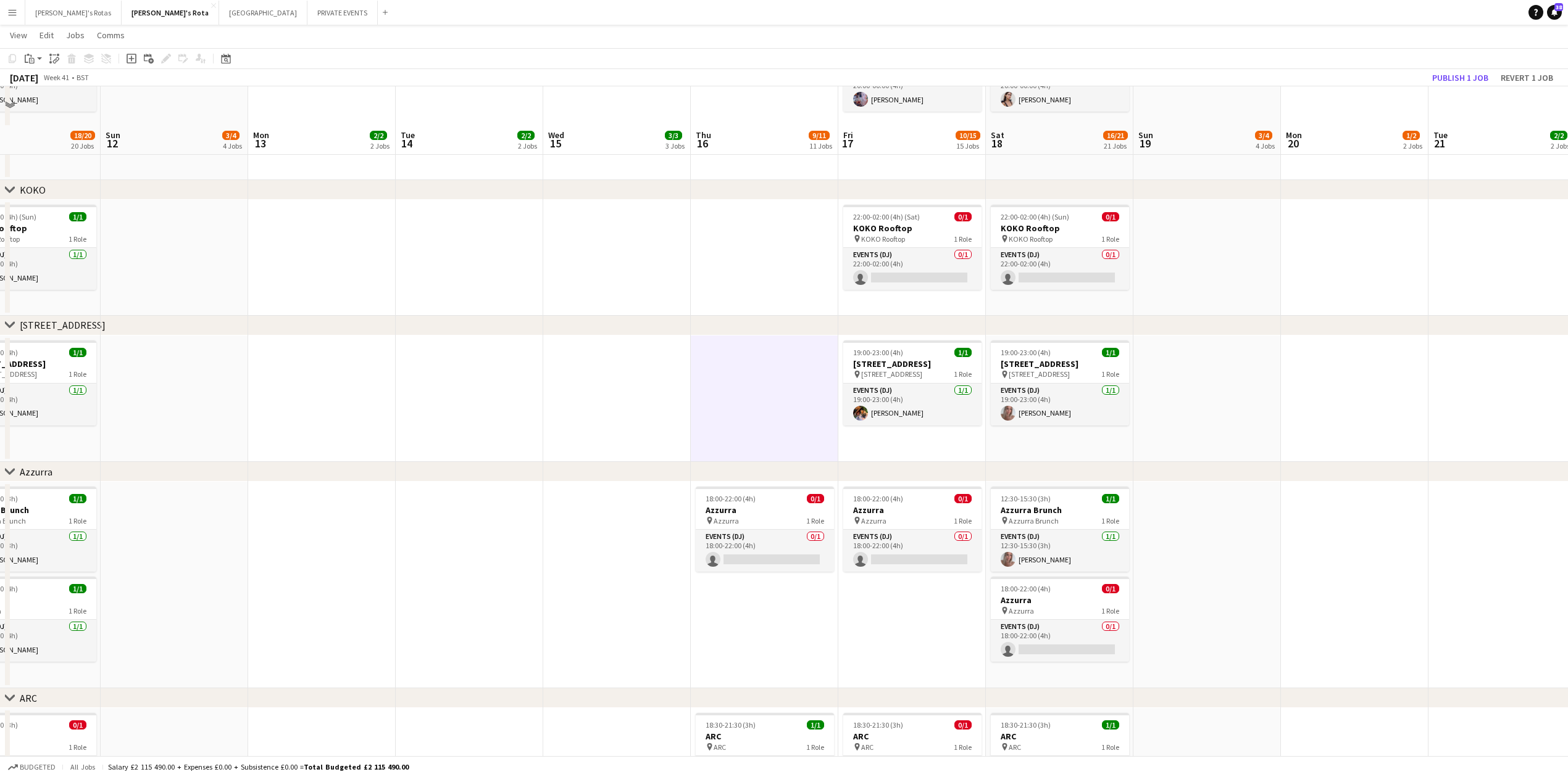
scroll to position [2138, 0]
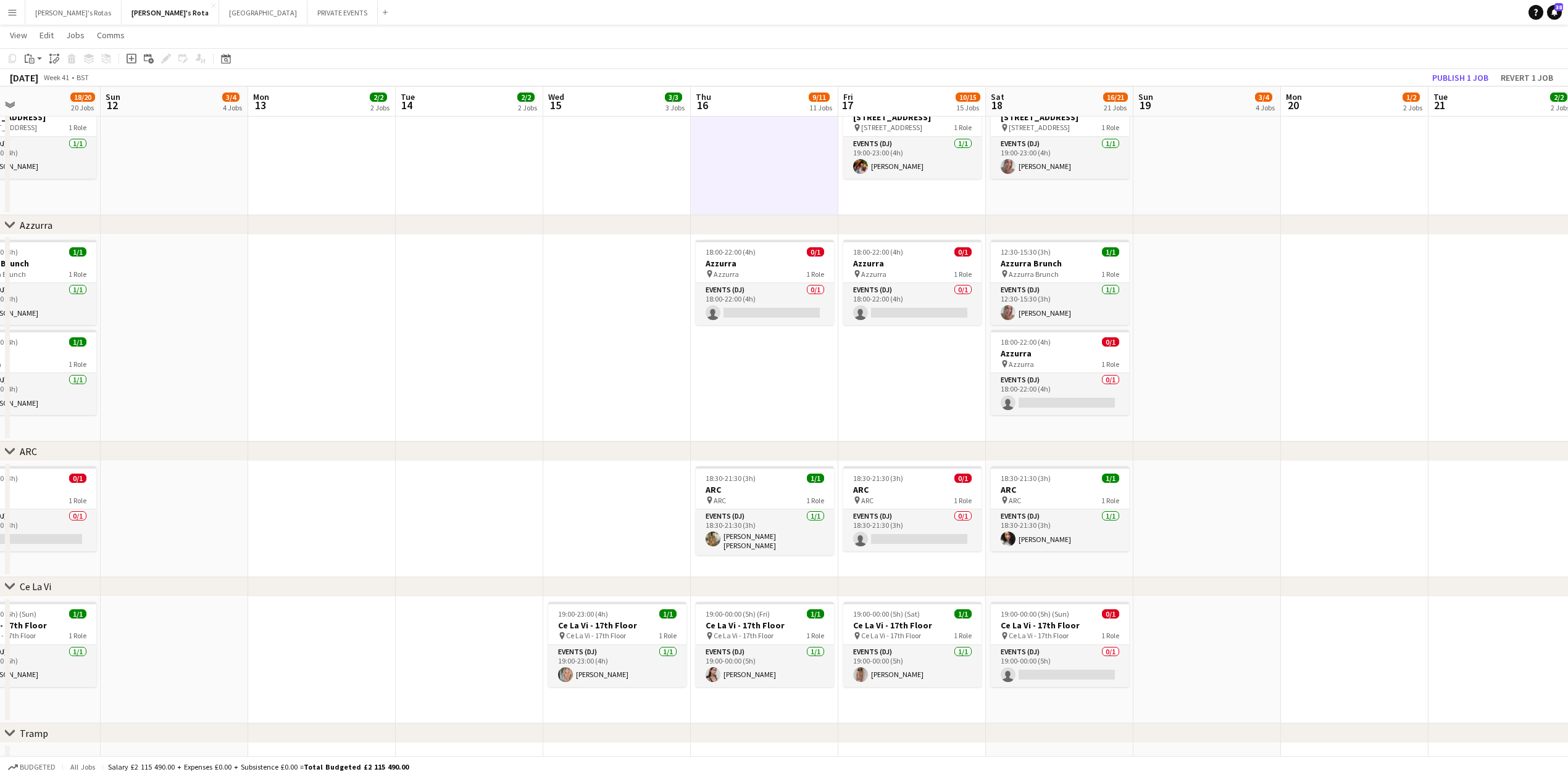
click at [444, 312] on app-date-cell at bounding box center [470, 337] width 147 height 206
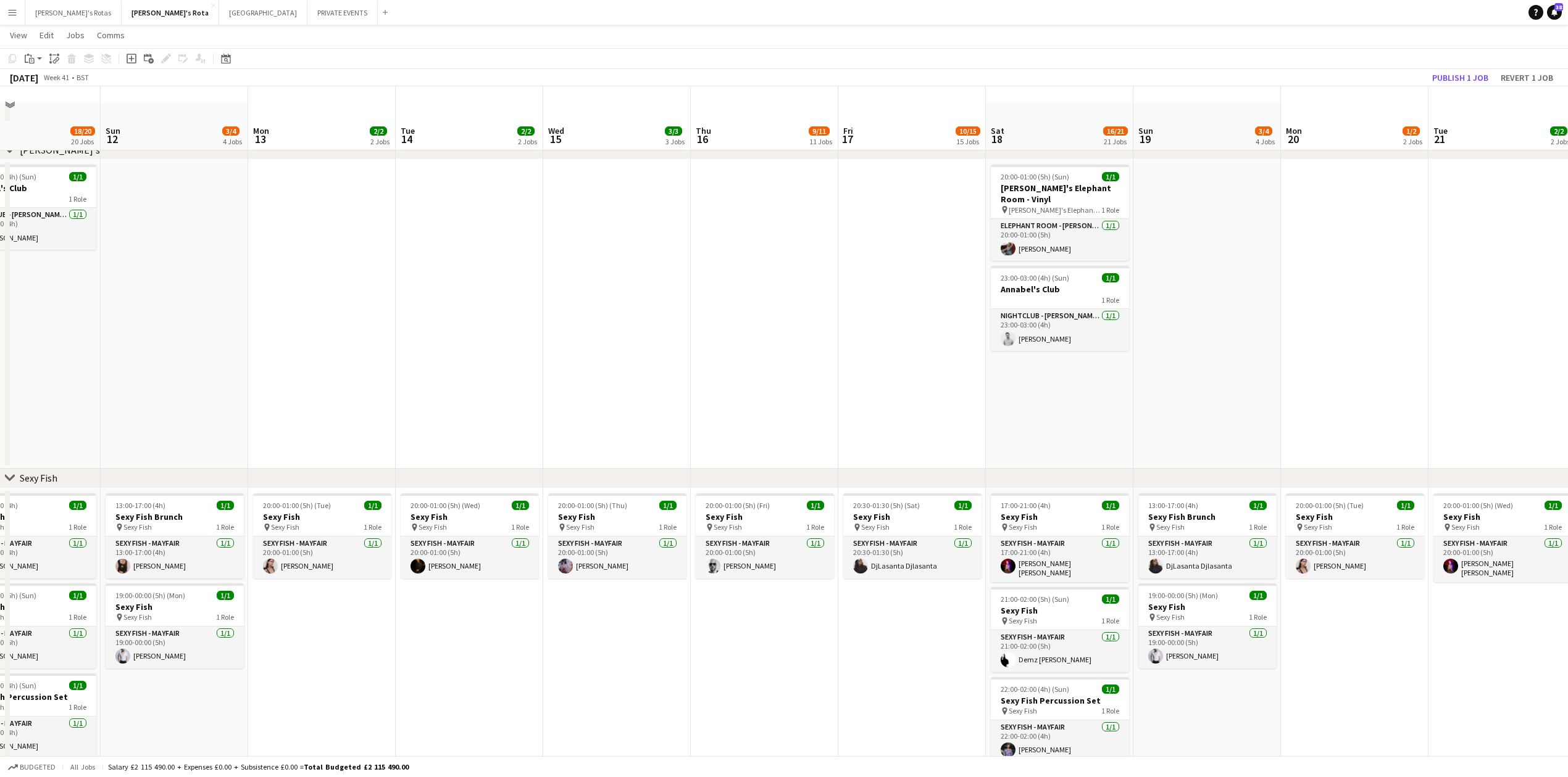
scroll to position [0, 0]
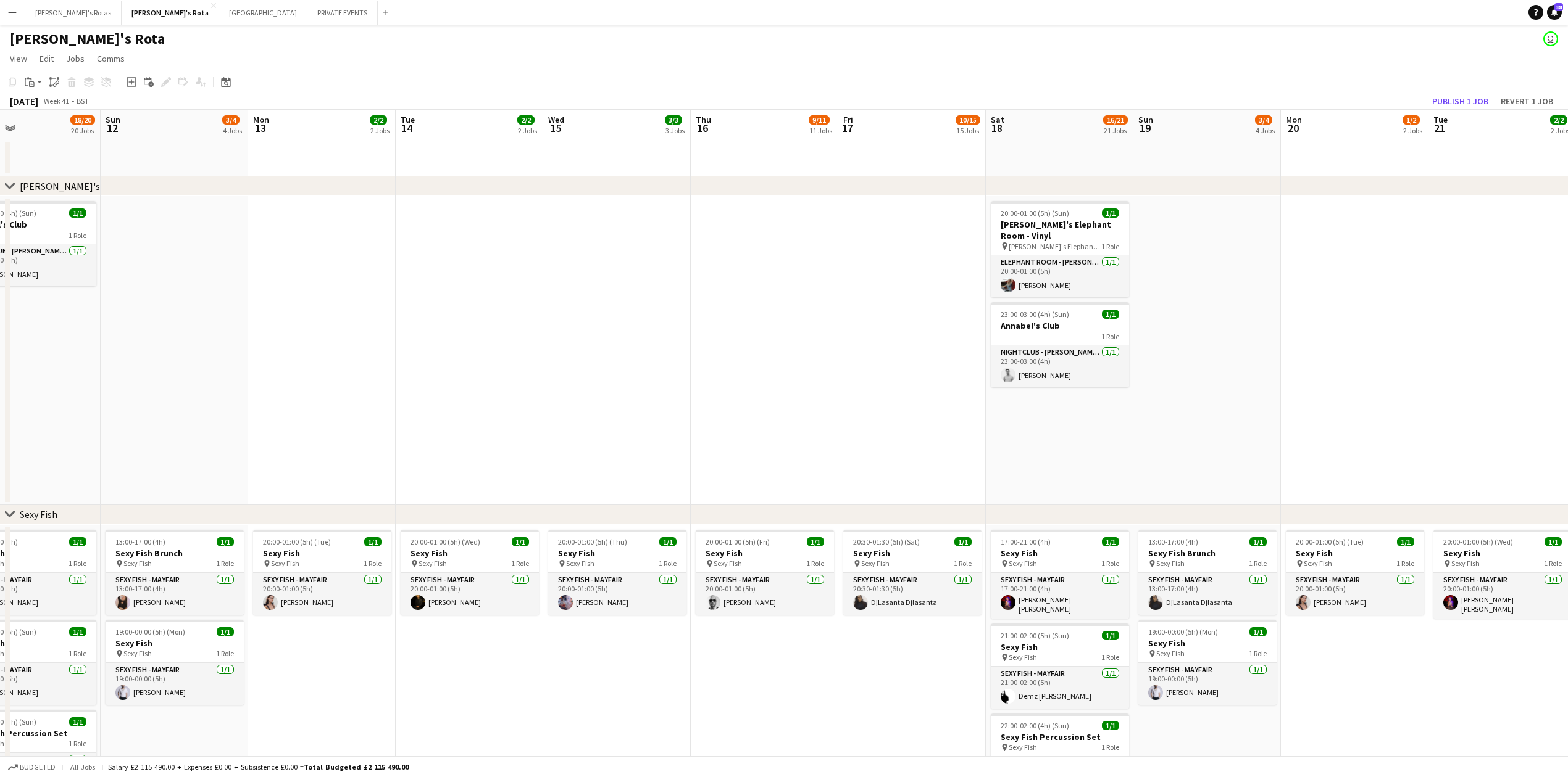
drag, startPoint x: 467, startPoint y: 260, endPoint x: 1507, endPoint y: 286, distance: 1040.3
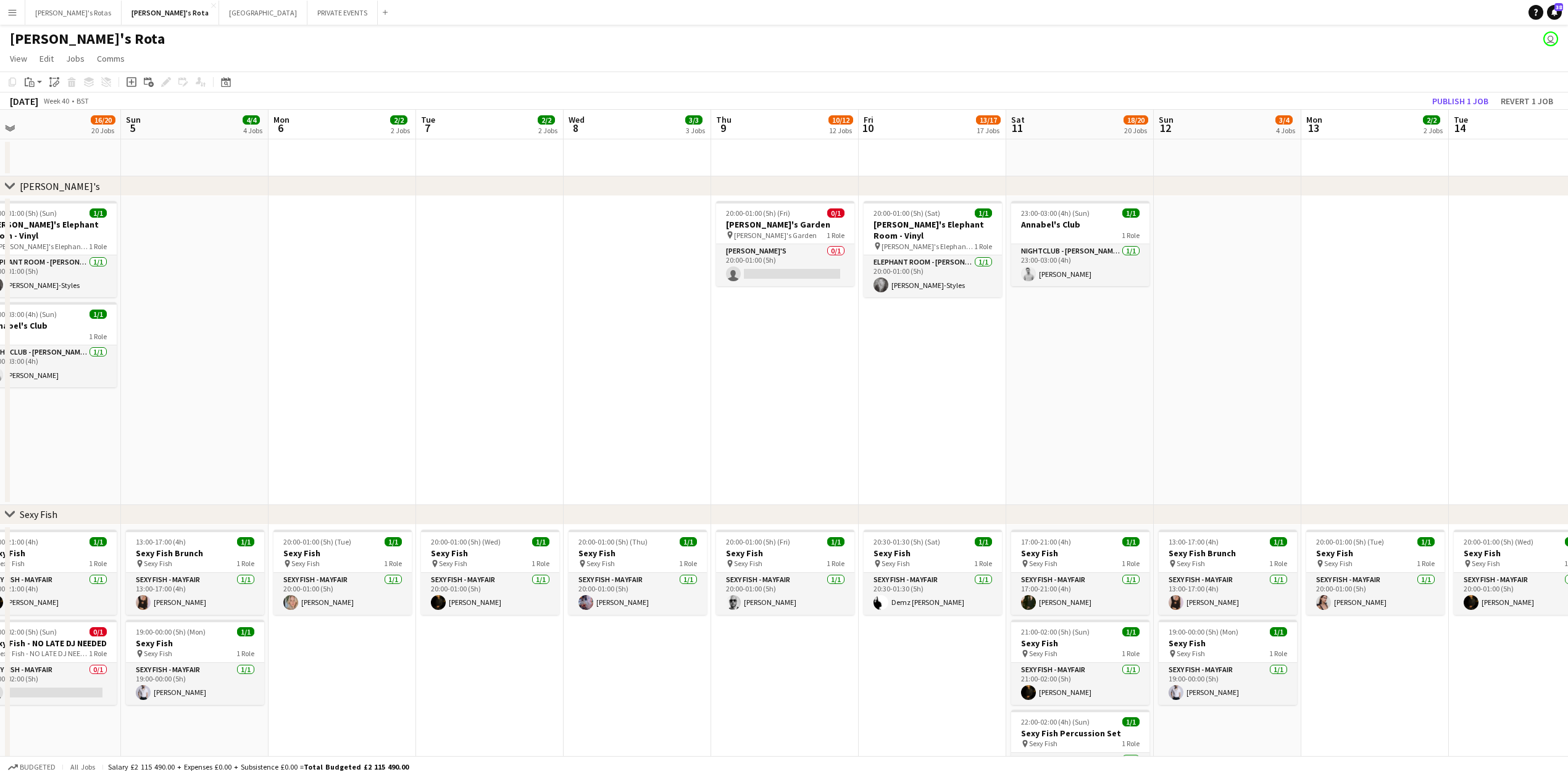
drag, startPoint x: 503, startPoint y: 400, endPoint x: 1249, endPoint y: 402, distance: 746.0
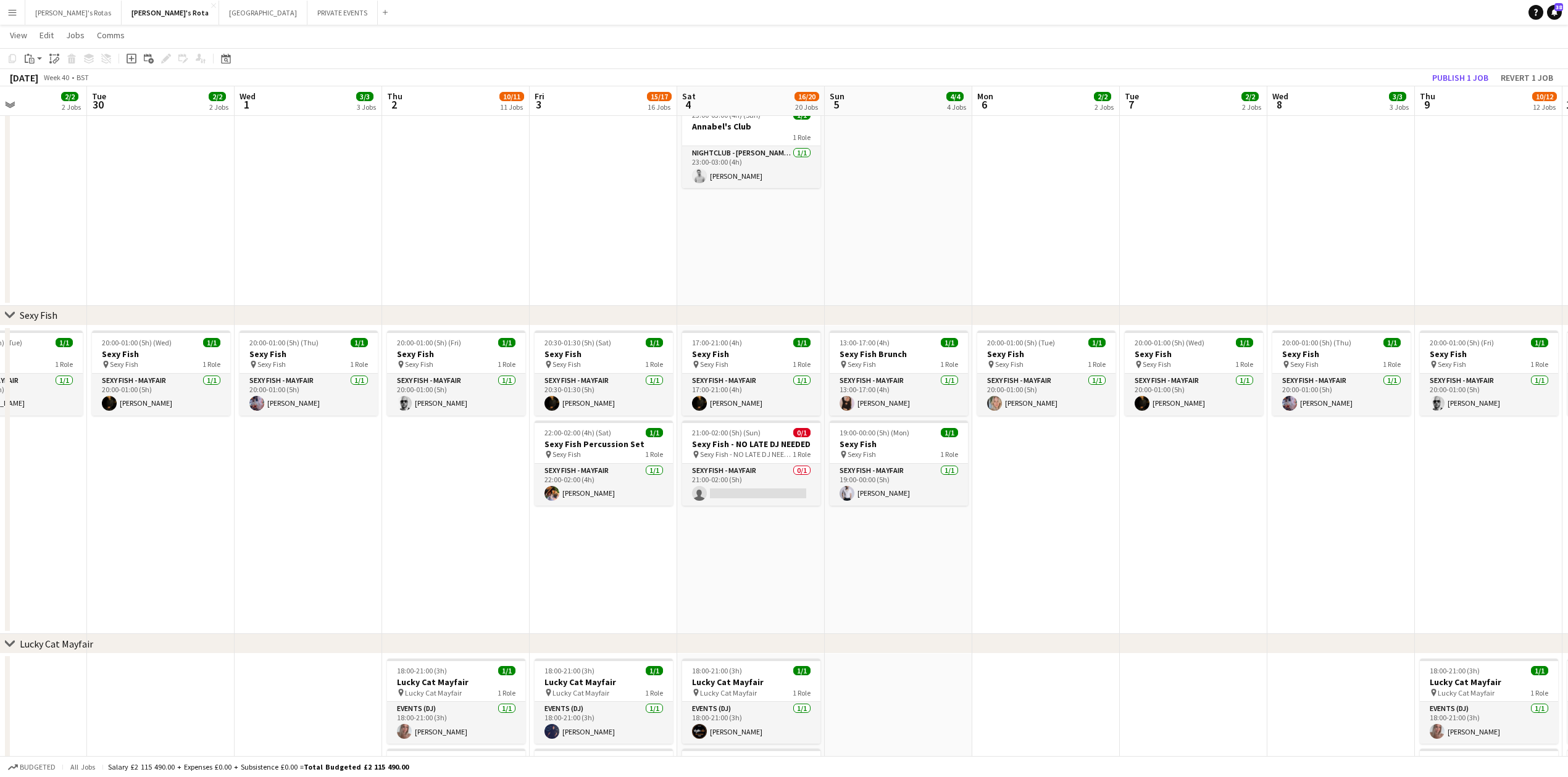
scroll to position [247, 0]
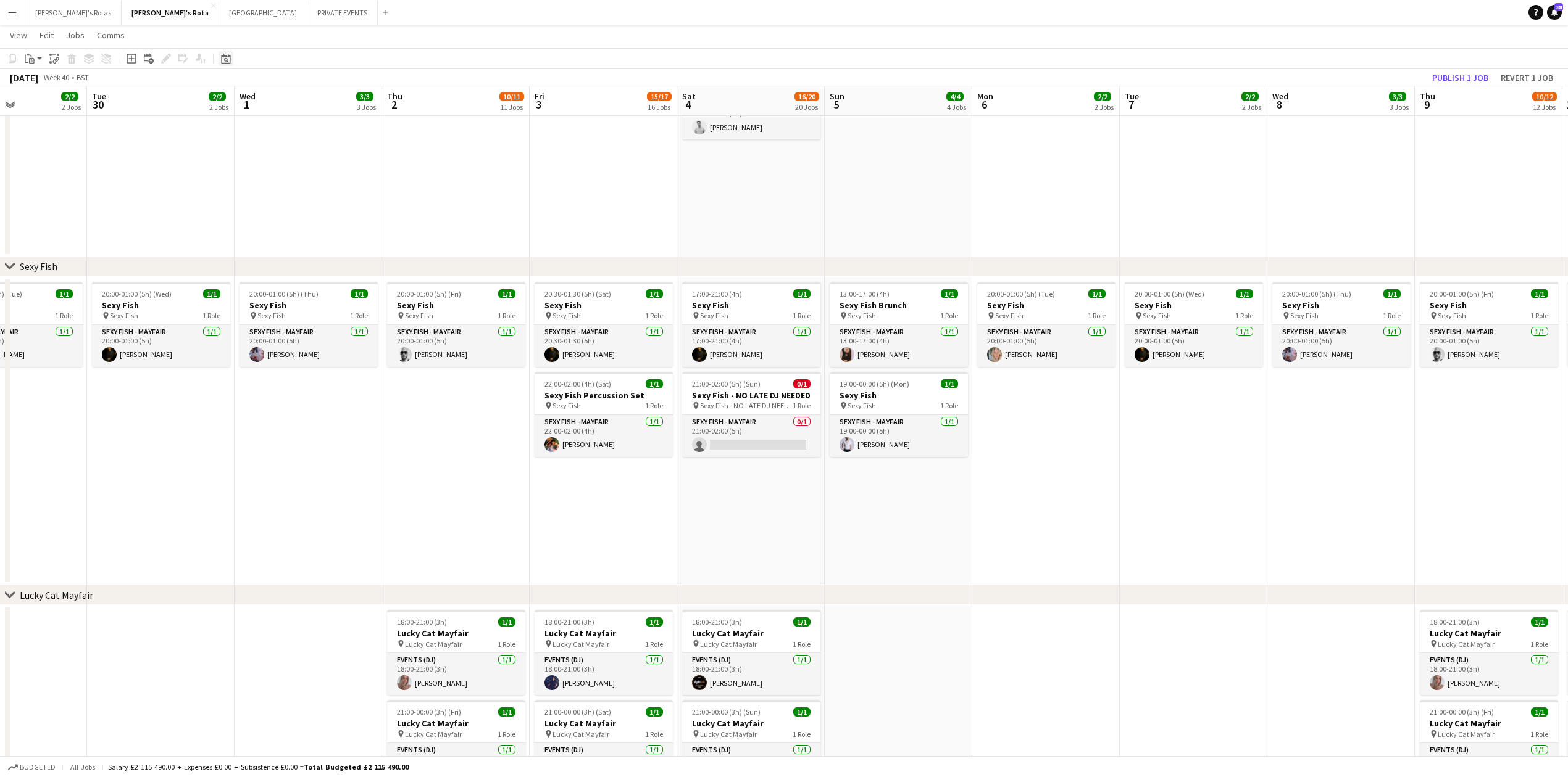
click at [229, 59] on icon "Date picker" at bounding box center [226, 58] width 10 height 10
click at [326, 257] on button "[DATE]" at bounding box center [313, 252] width 36 height 20
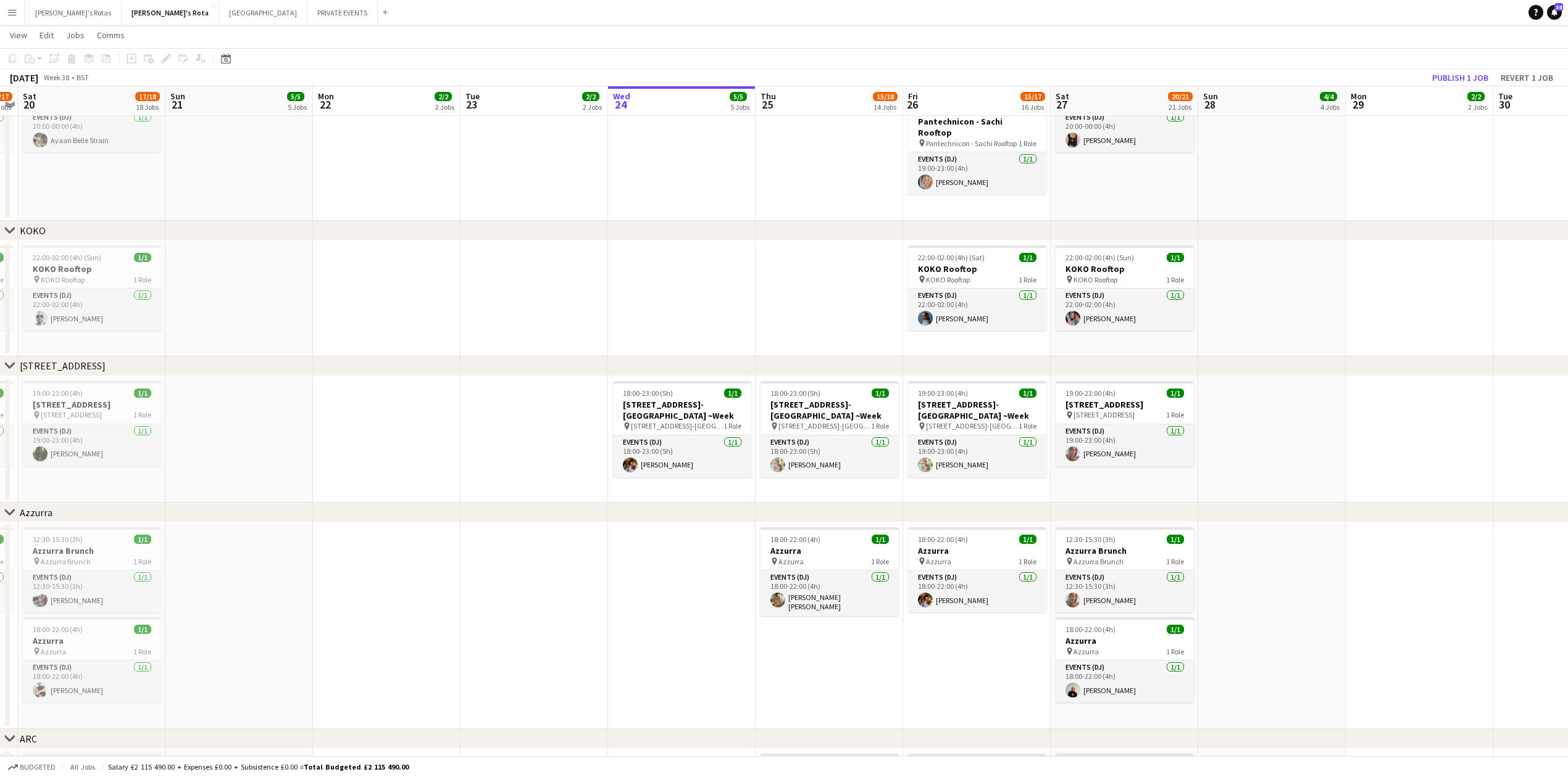
scroll to position [2056, 0]
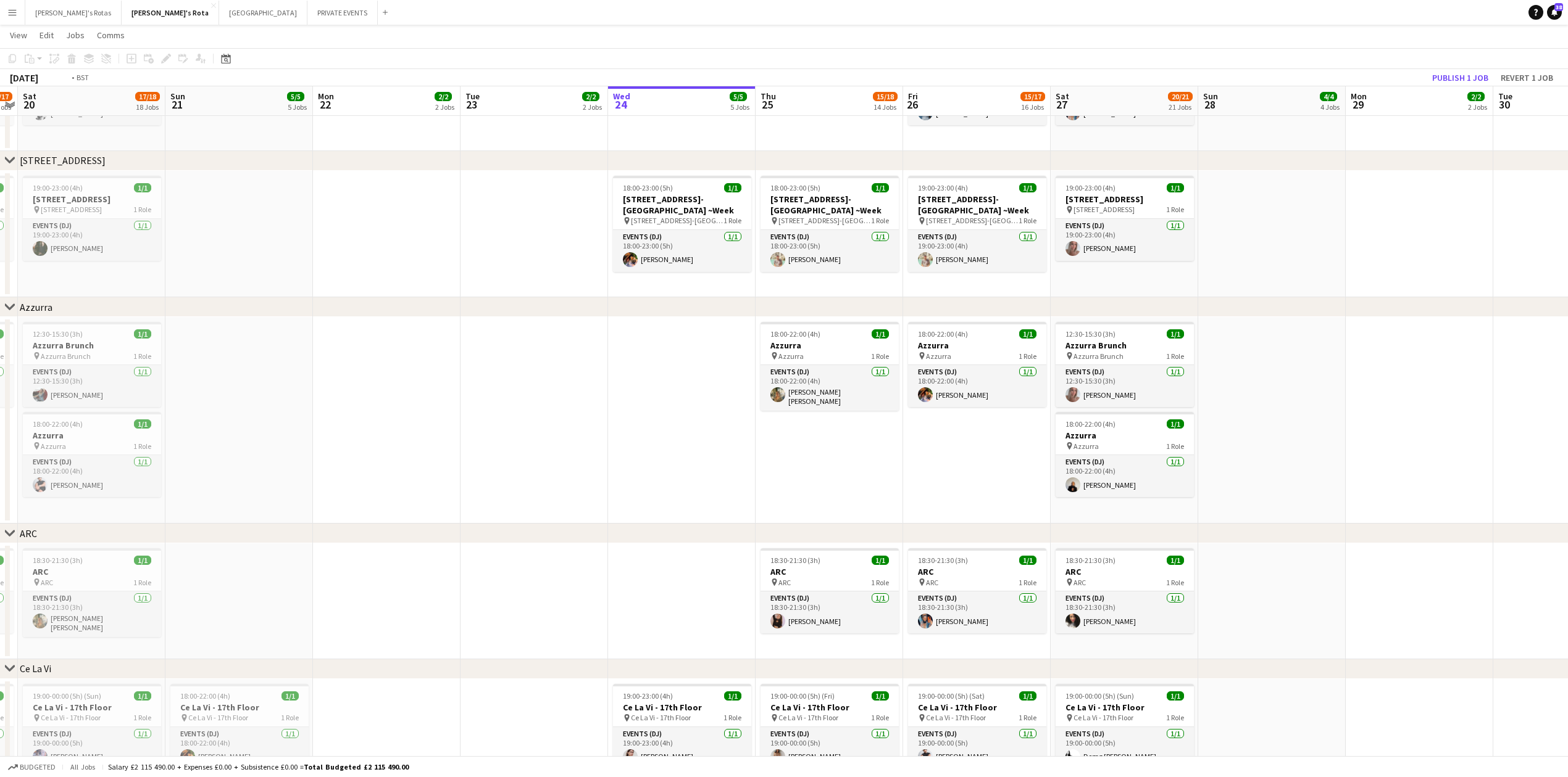
drag, startPoint x: 946, startPoint y: 475, endPoint x: 104, endPoint y: 472, distance: 842.0
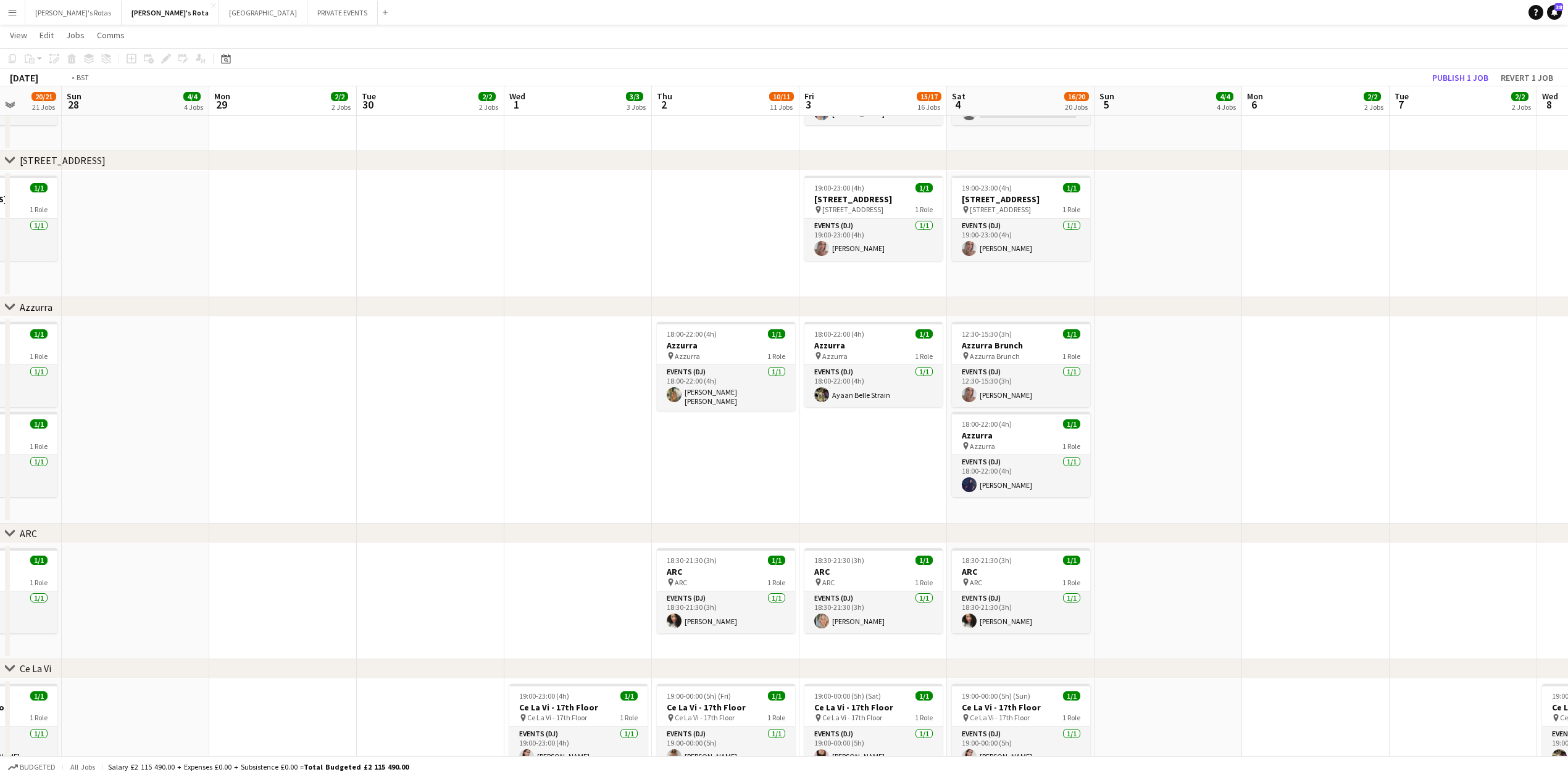
drag, startPoint x: 853, startPoint y: 466, endPoint x: 233, endPoint y: 472, distance: 620.0
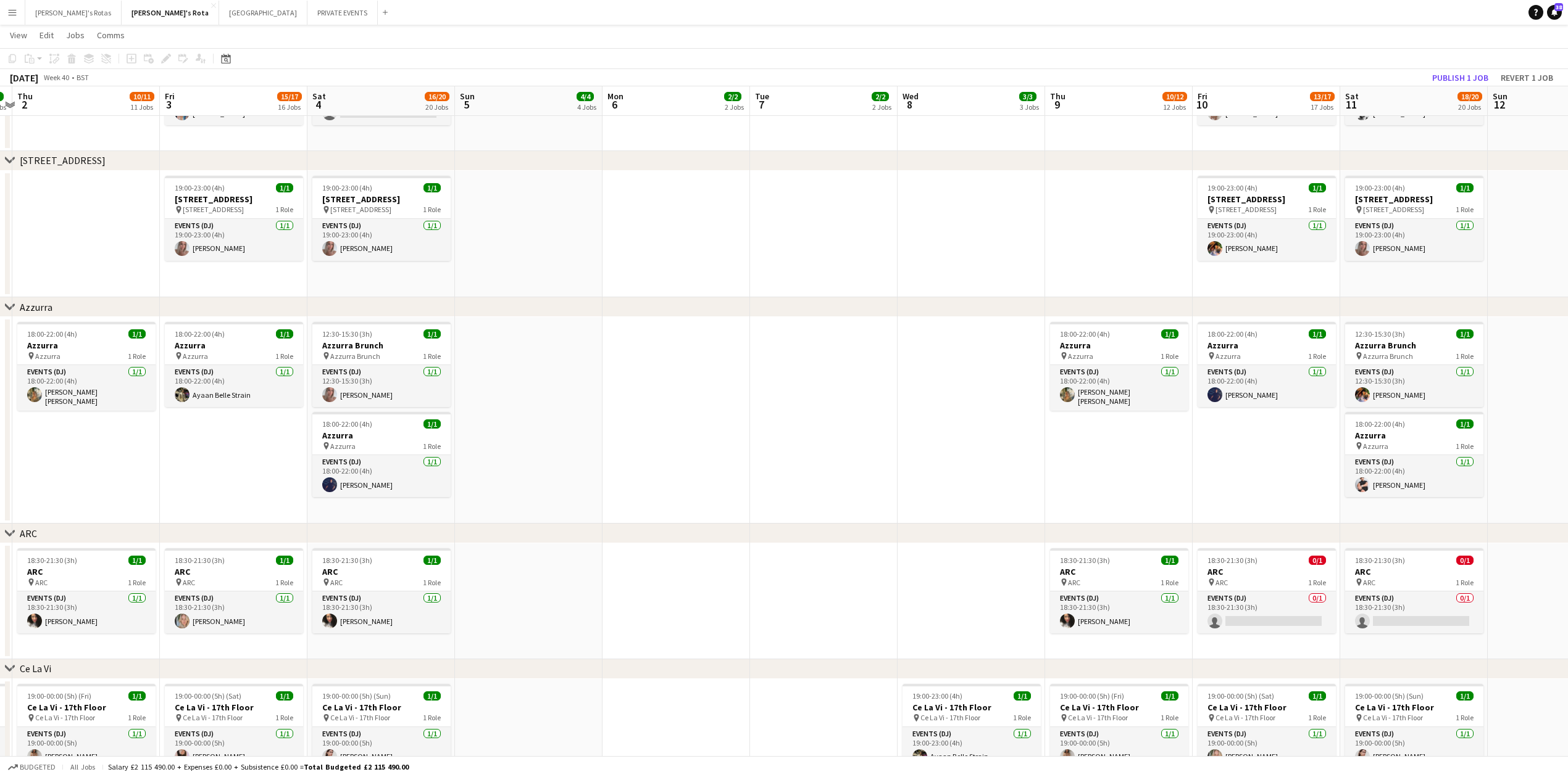
drag, startPoint x: 1025, startPoint y: 481, endPoint x: 398, endPoint y: 468, distance: 627.1
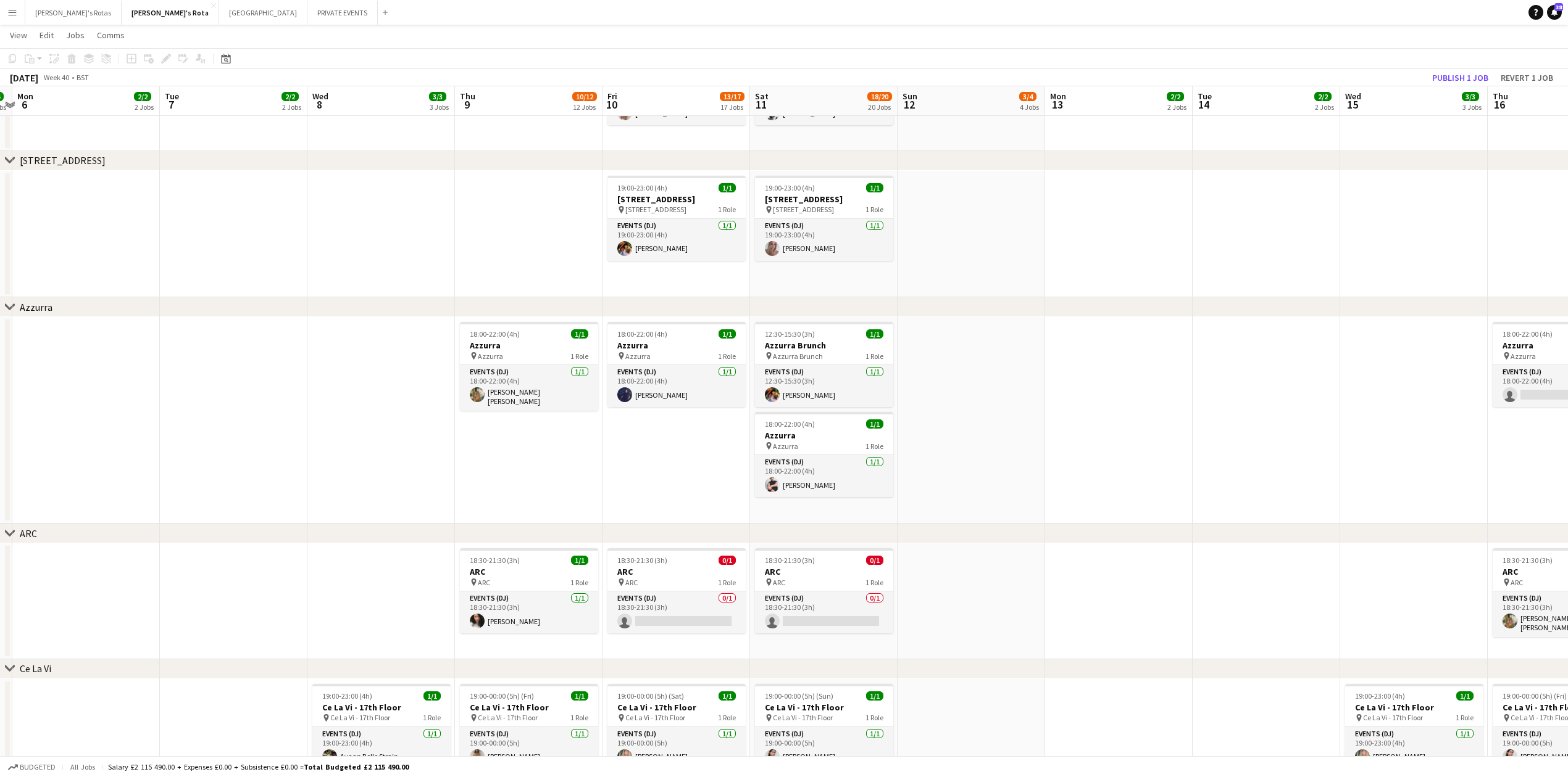
scroll to position [0, 389]
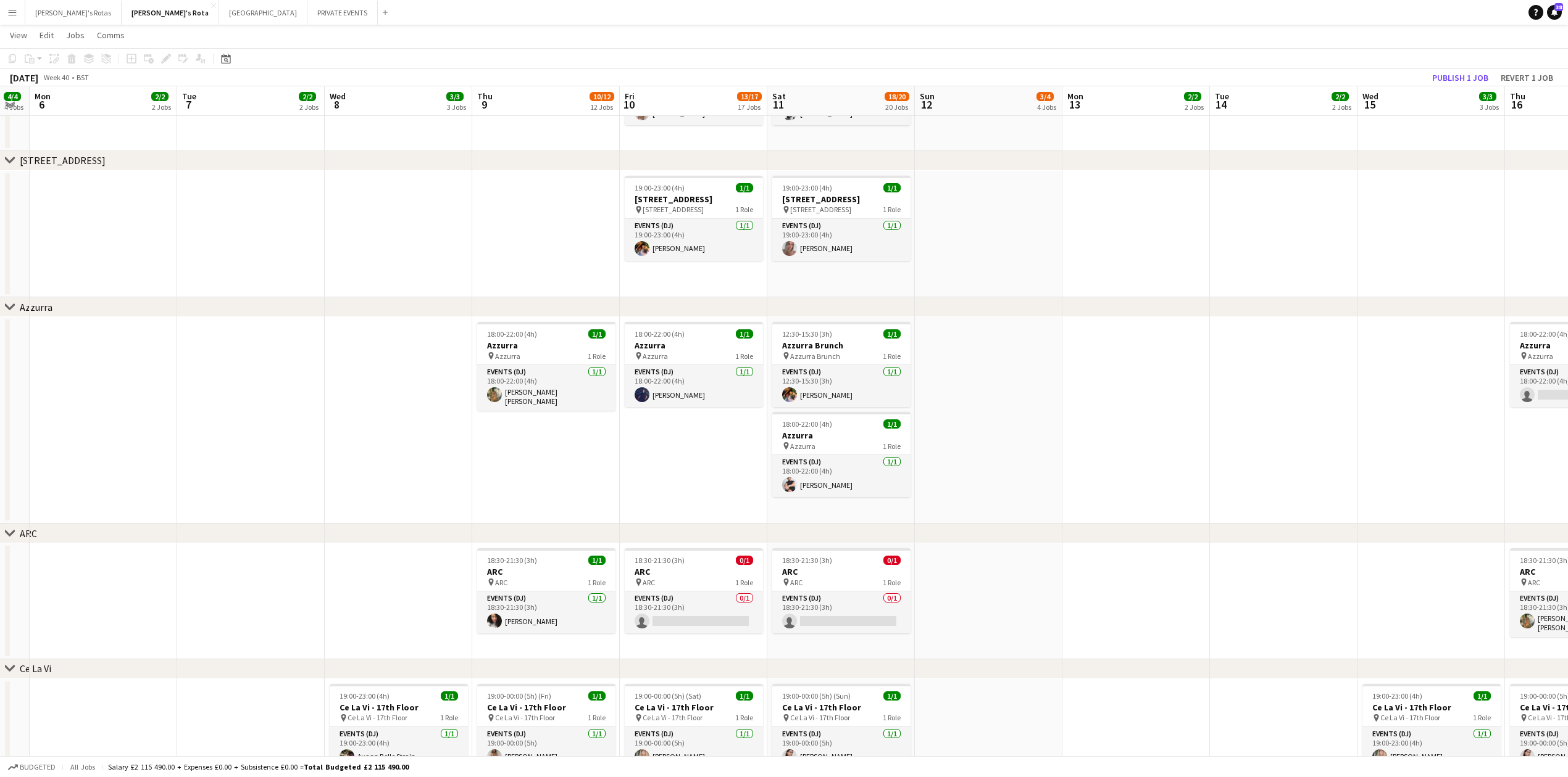
drag, startPoint x: 1289, startPoint y: 432, endPoint x: 374, endPoint y: 23, distance: 1002.3
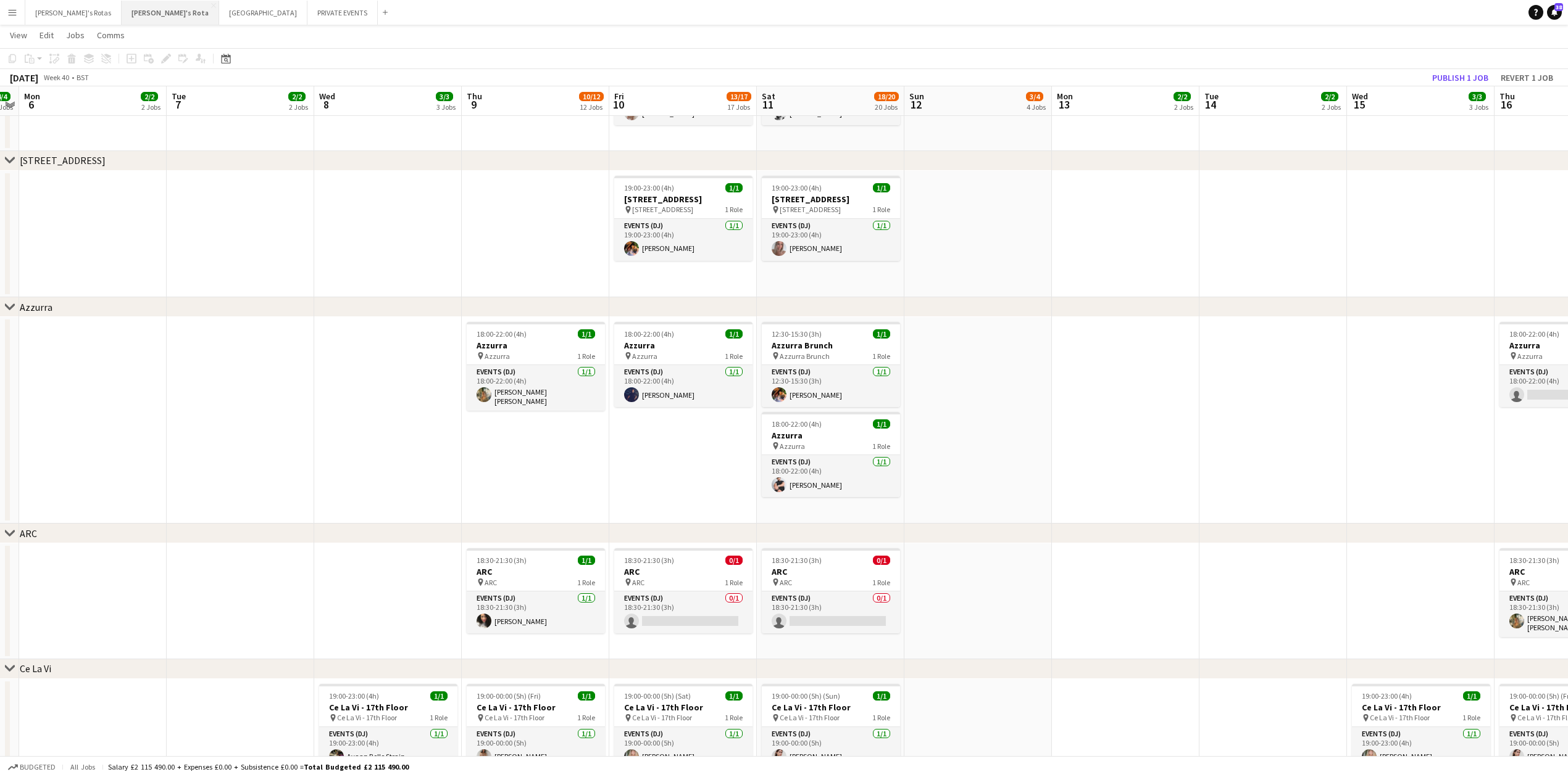
click at [121, 18] on button "[PERSON_NAME]'s Rota Close" at bounding box center [170, 12] width 97 height 24
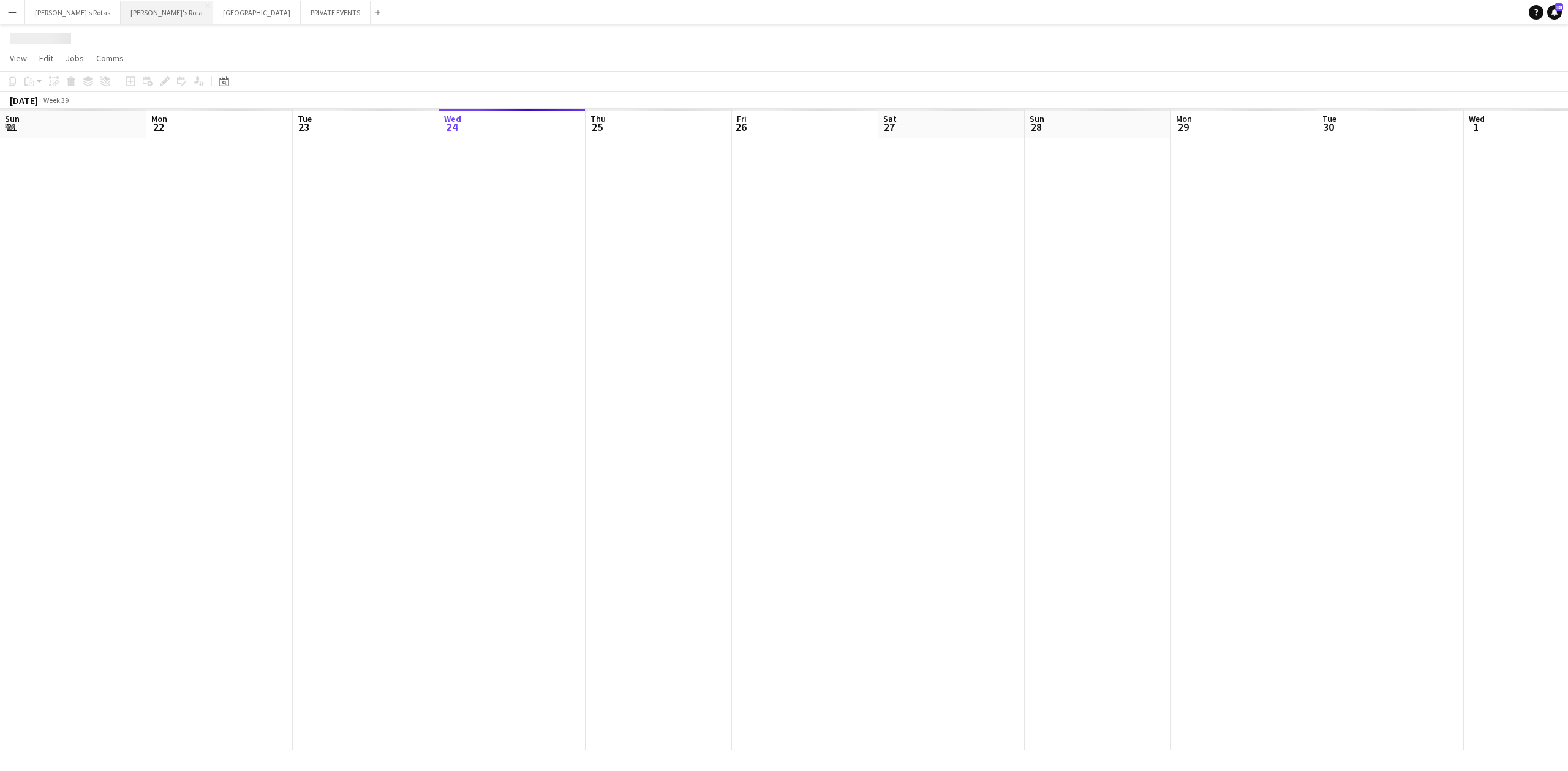
scroll to position [0, 292]
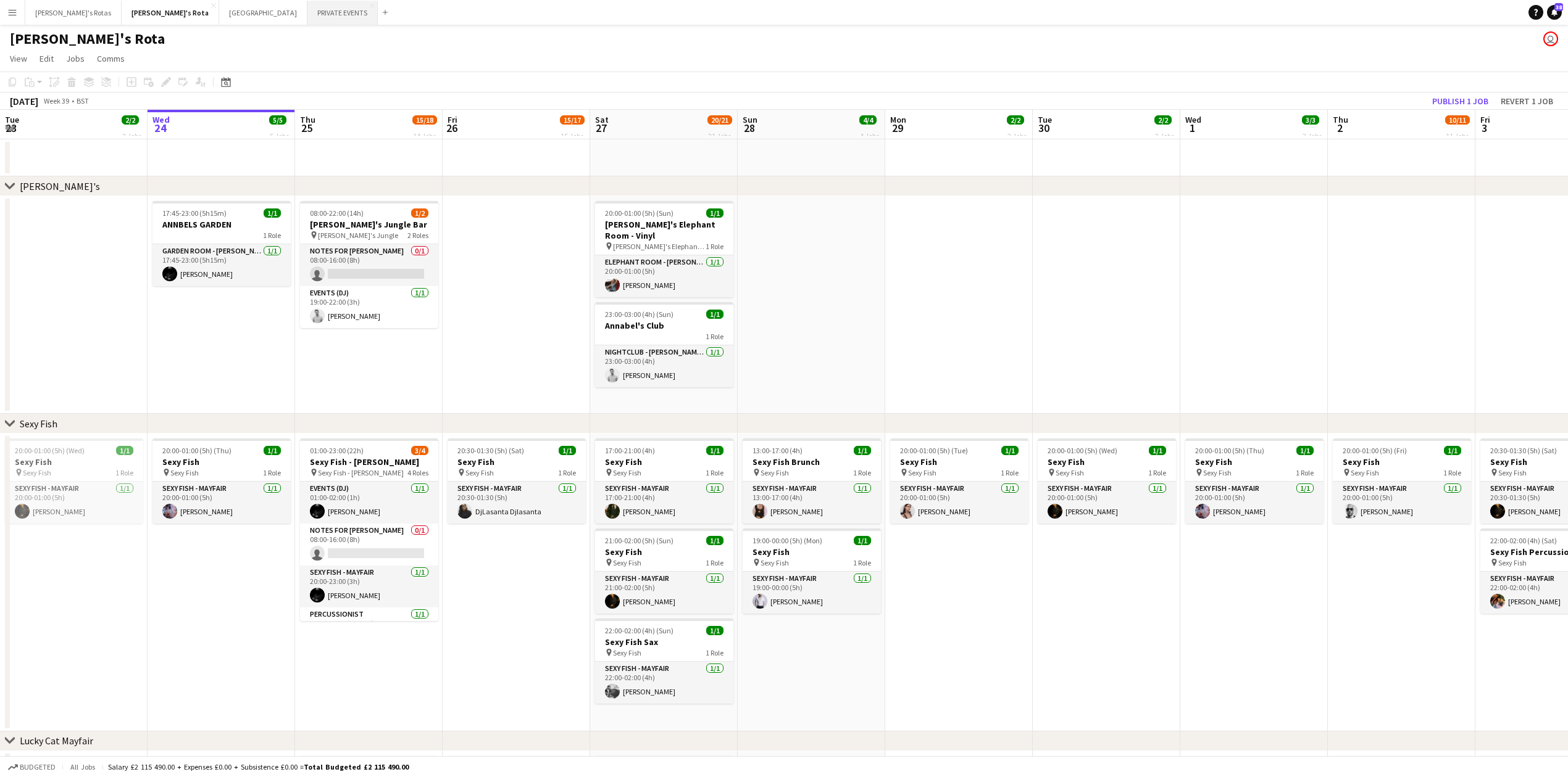
click at [308, 8] on button "PRIVATE EVENTS Close" at bounding box center [343, 12] width 71 height 24
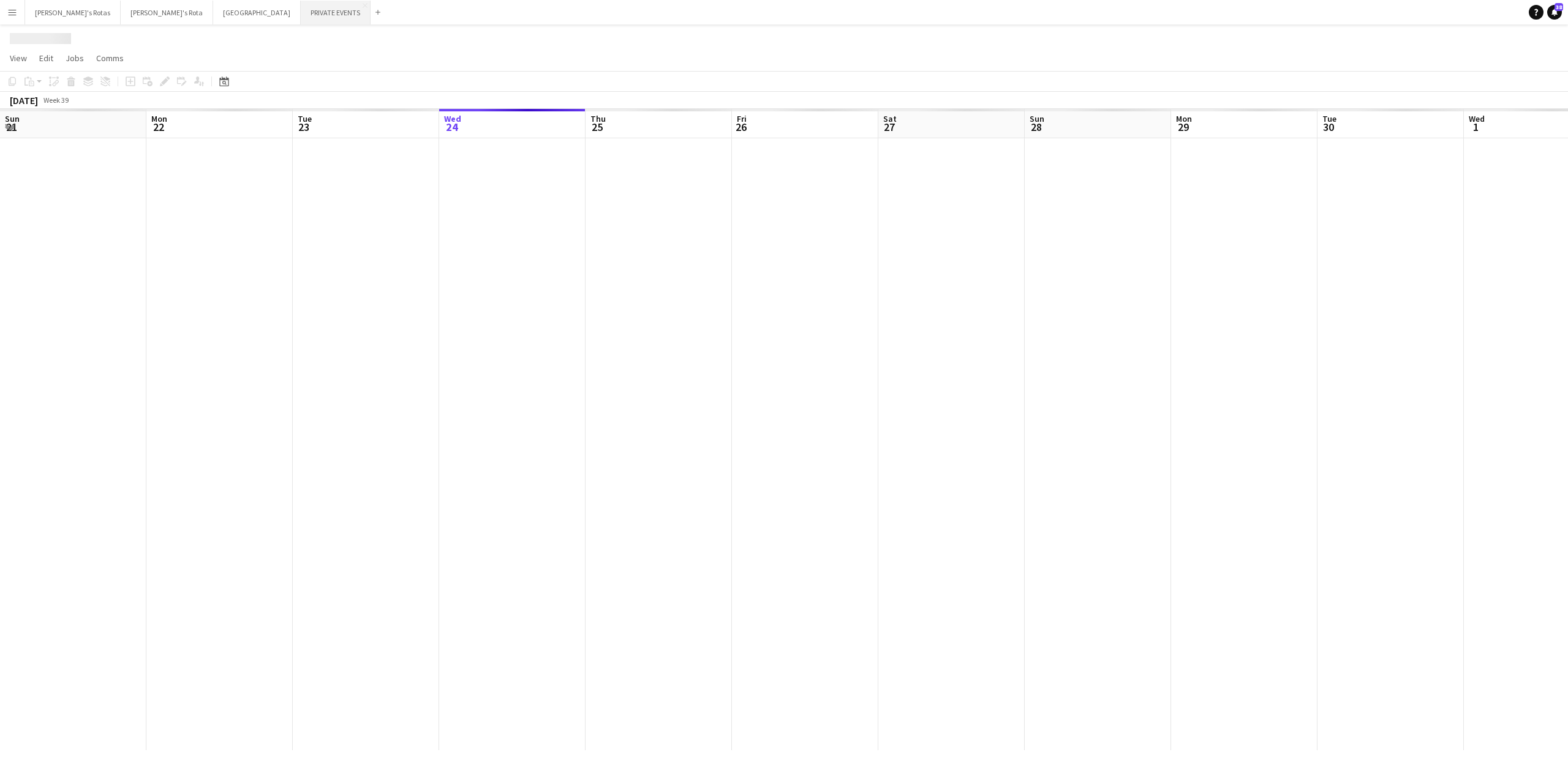
scroll to position [0, 292]
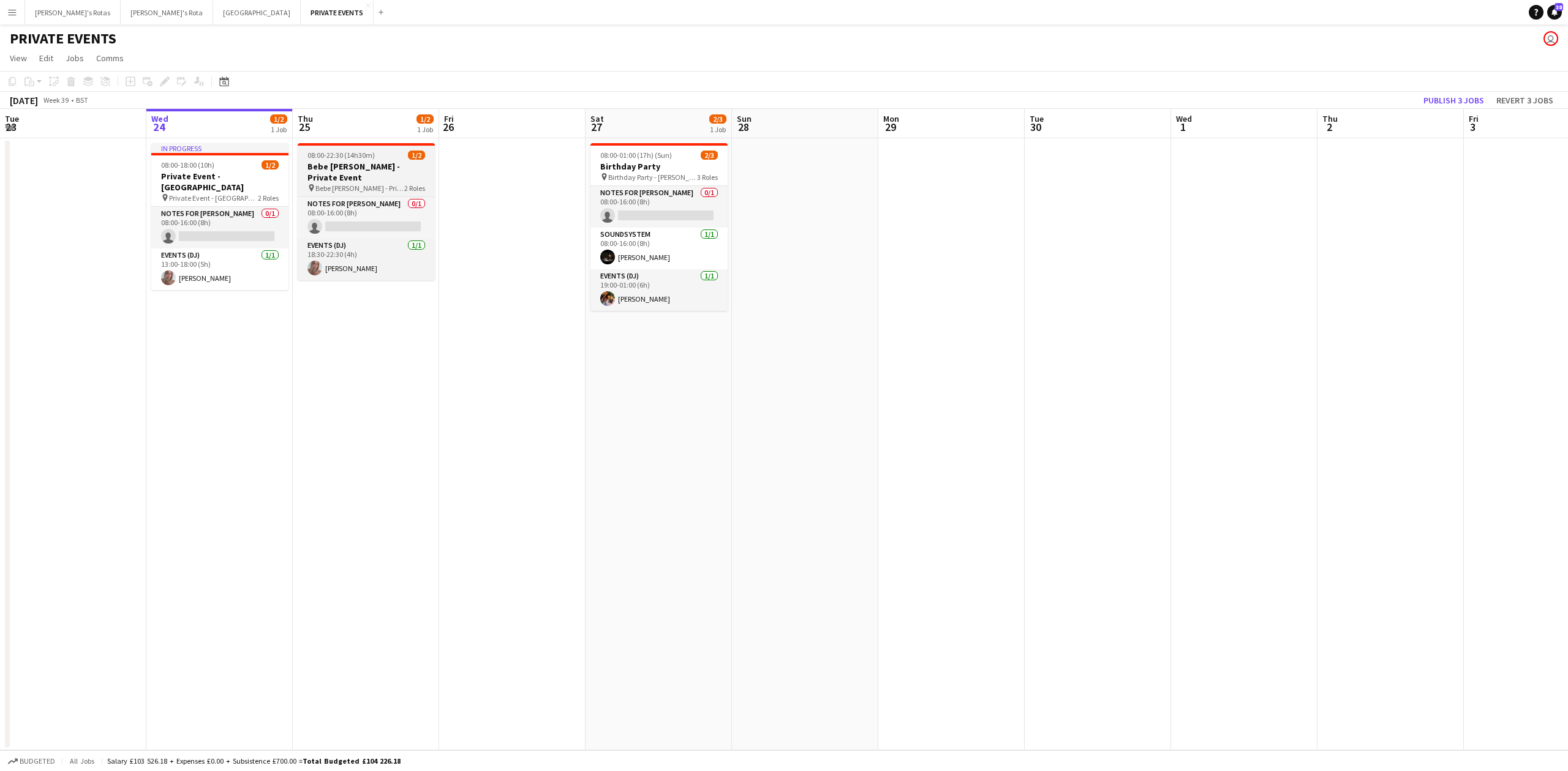
click at [351, 170] on h3 "Bebe [PERSON_NAME] - Private Event" at bounding box center [366, 172] width 137 height 22
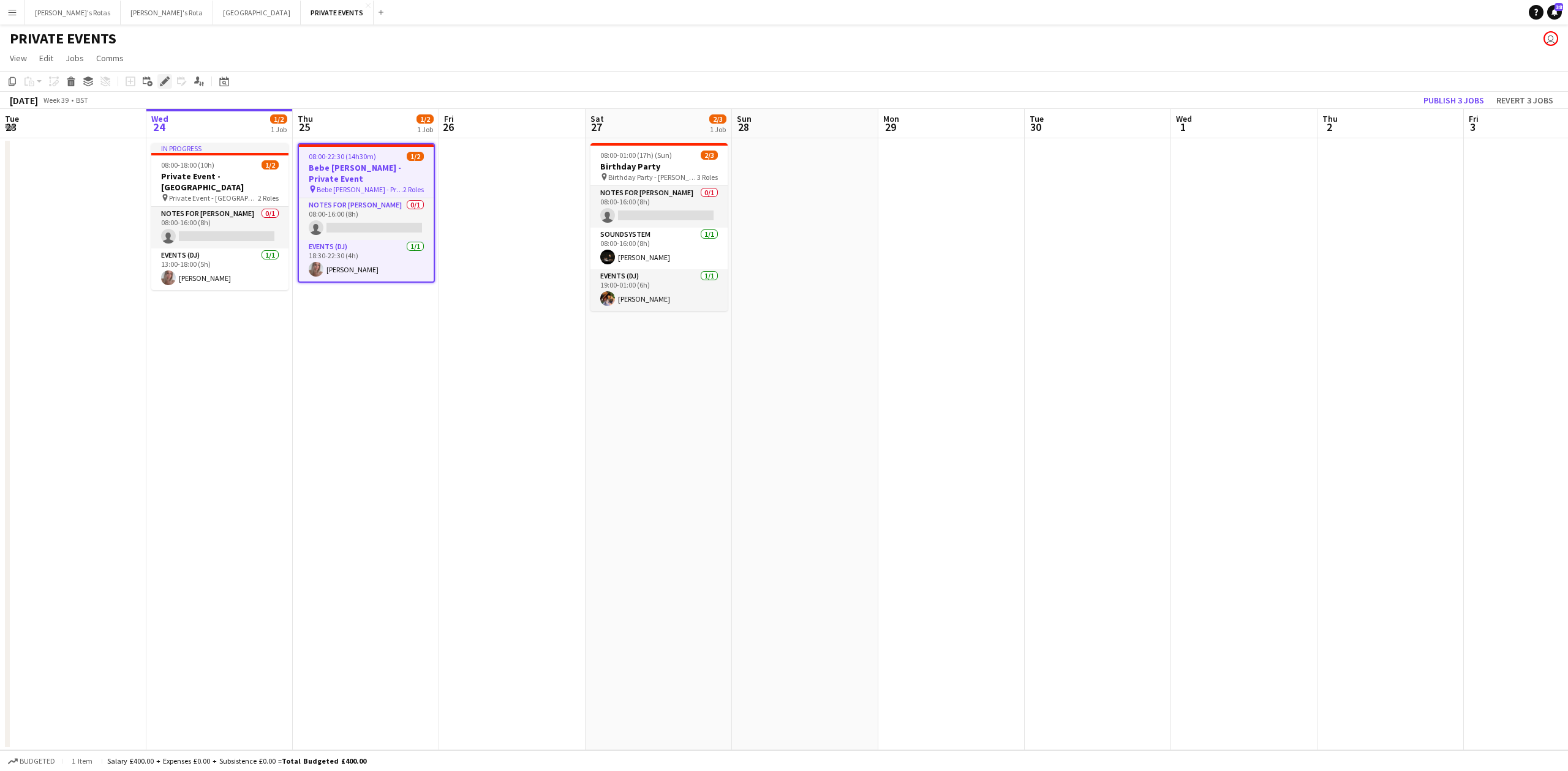
click at [168, 83] on icon "Edit" at bounding box center [164, 81] width 10 height 10
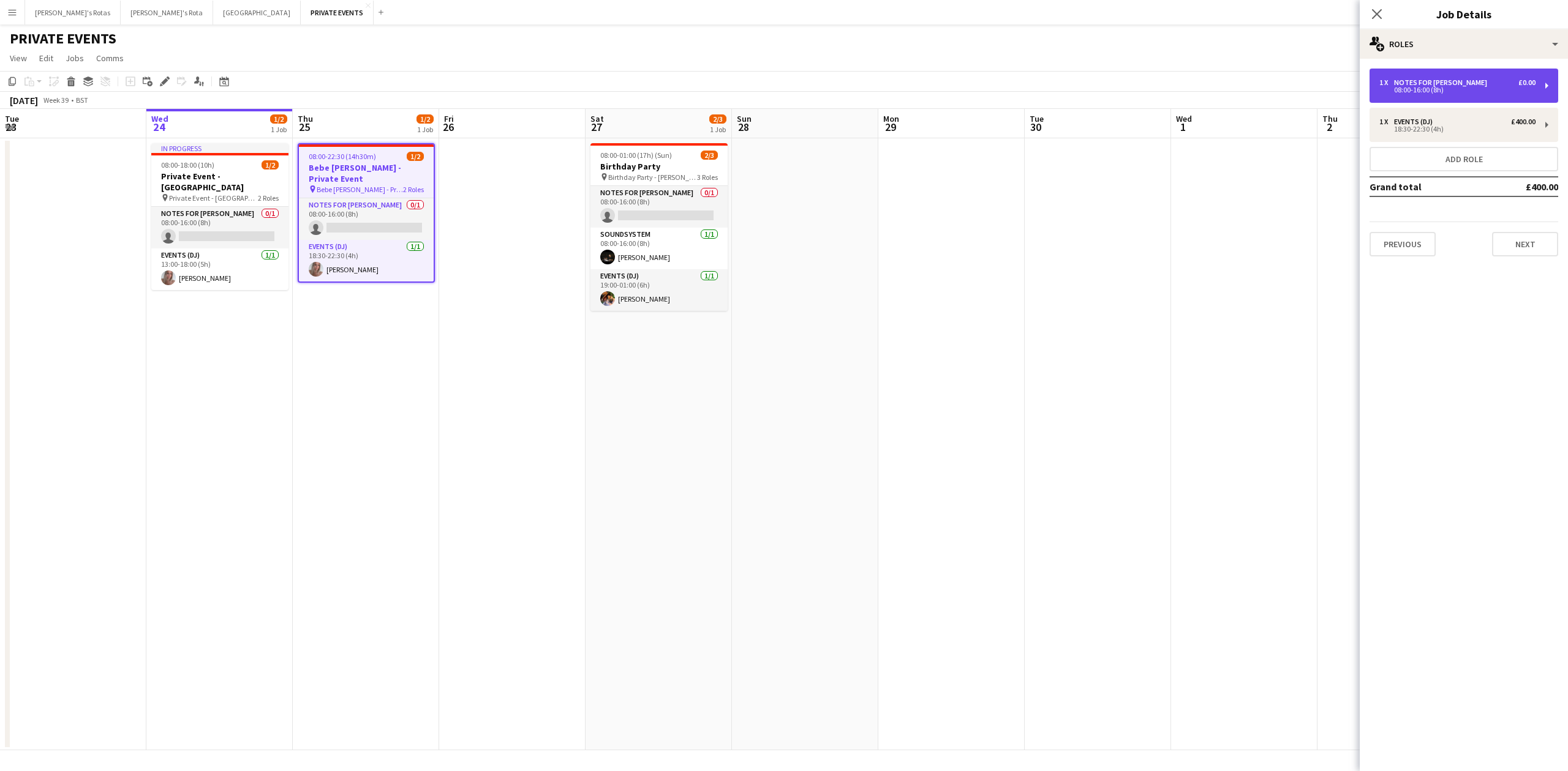
click at [1404, 91] on div "08:00-16:00 (8h)" at bounding box center [1457, 90] width 156 height 6
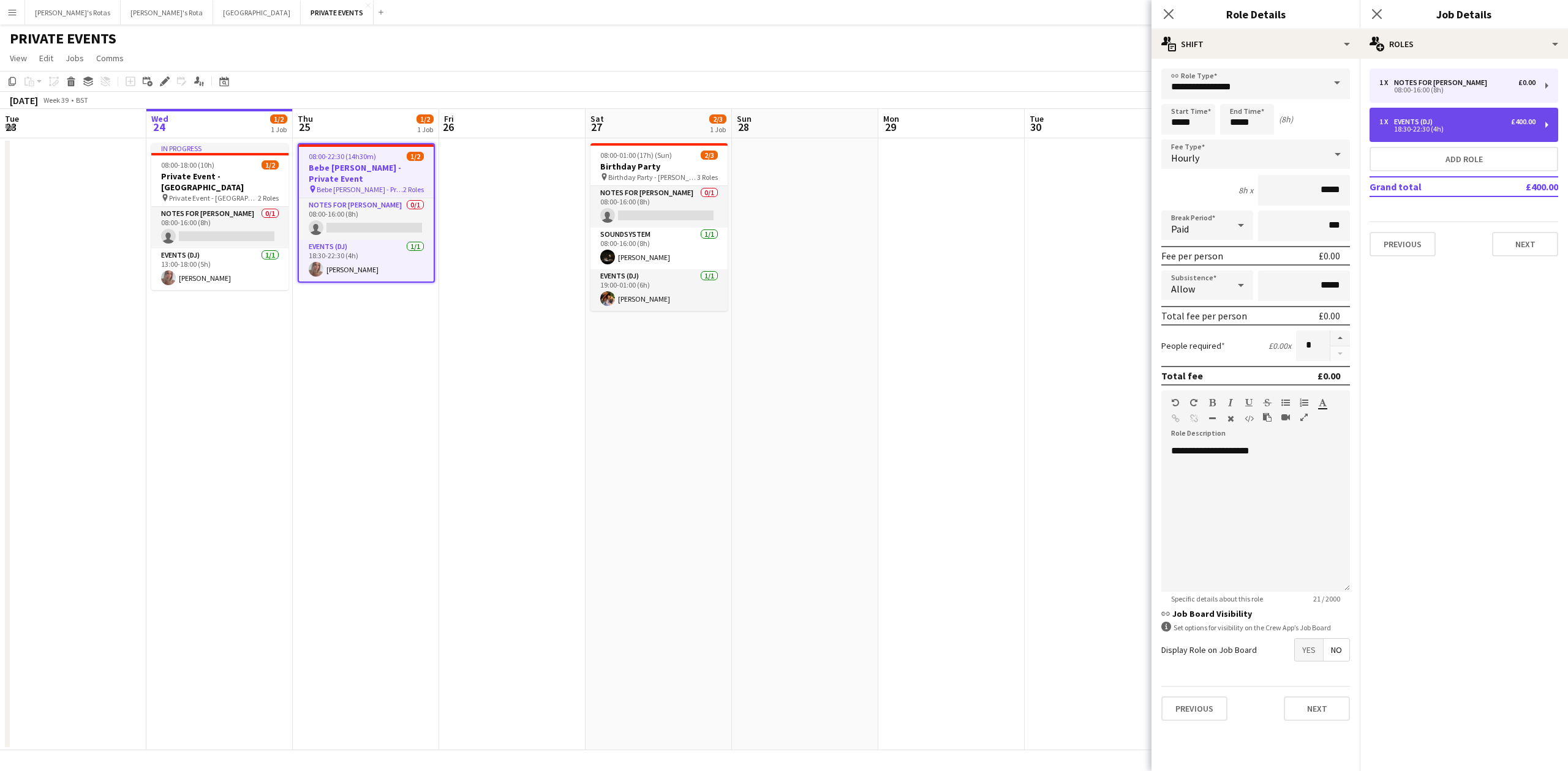
click at [1439, 123] on div "1 x Events (DJ) £400.00" at bounding box center [1457, 121] width 156 height 8
type input "**********"
type input "*****"
type input "*******"
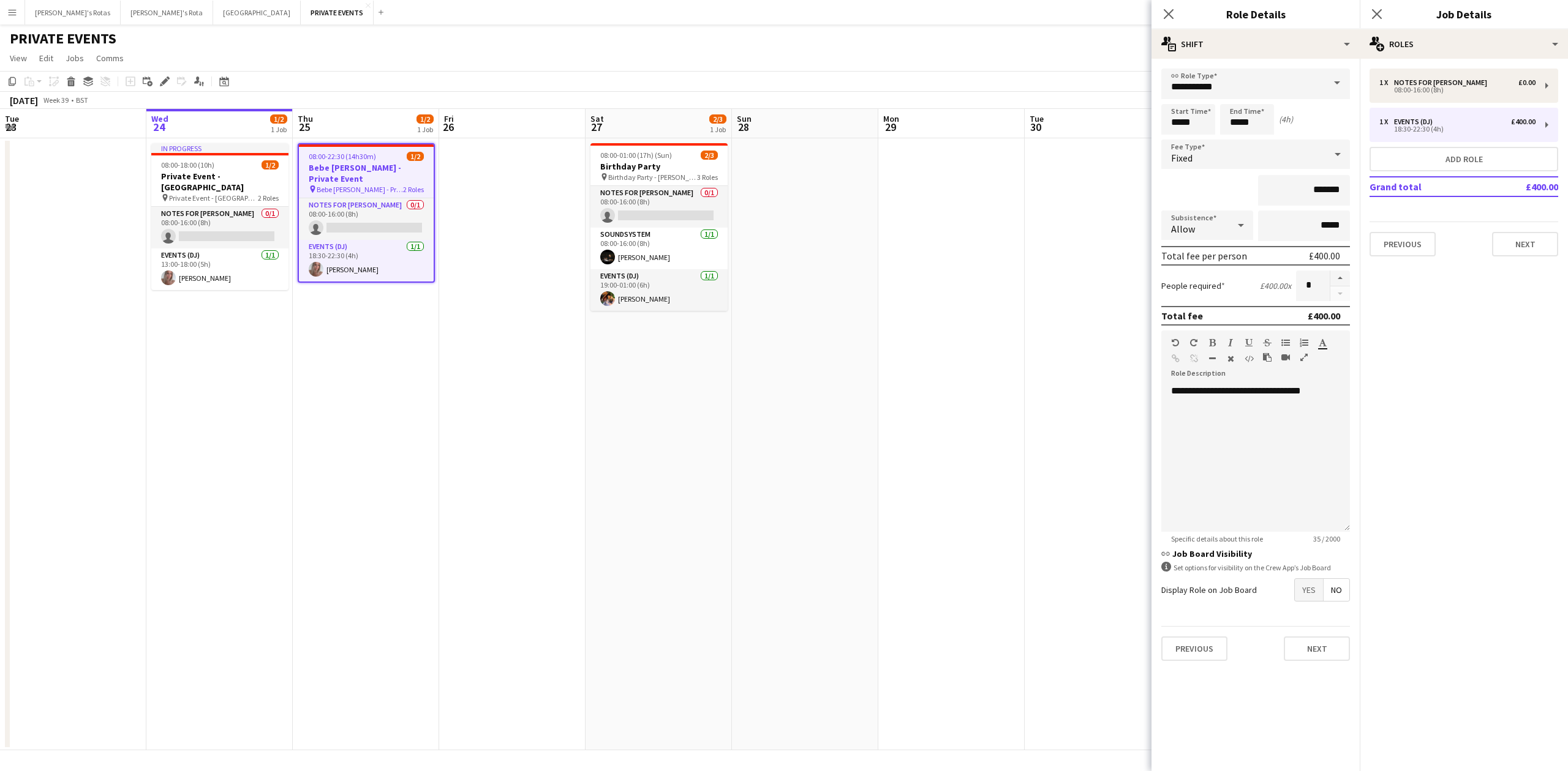
click at [481, 362] on app-date-cell at bounding box center [513, 444] width 146 height 612
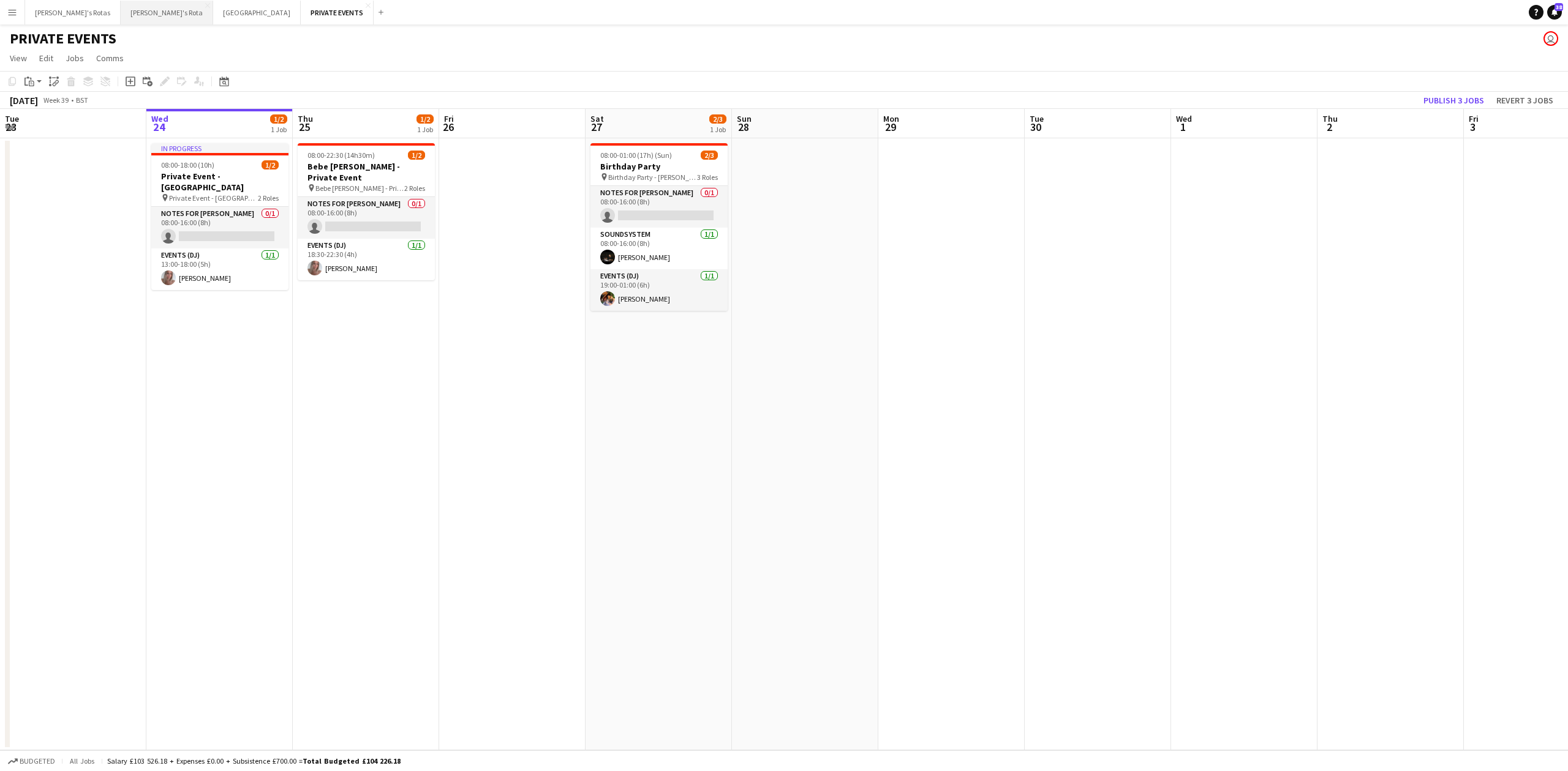
click at [120, 6] on button "[PERSON_NAME]'s Rota Close" at bounding box center [166, 12] width 92 height 24
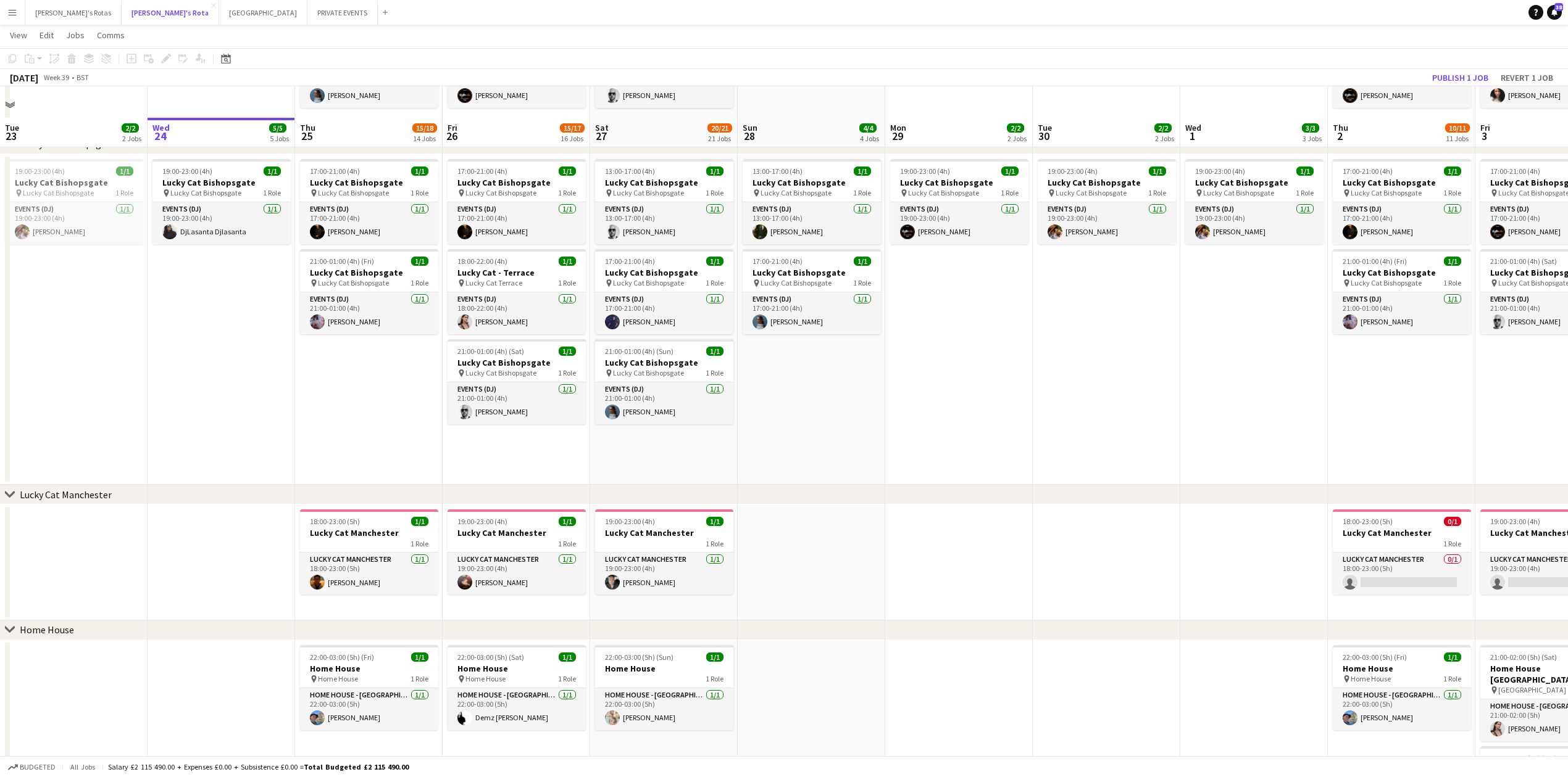
scroll to position [1151, 0]
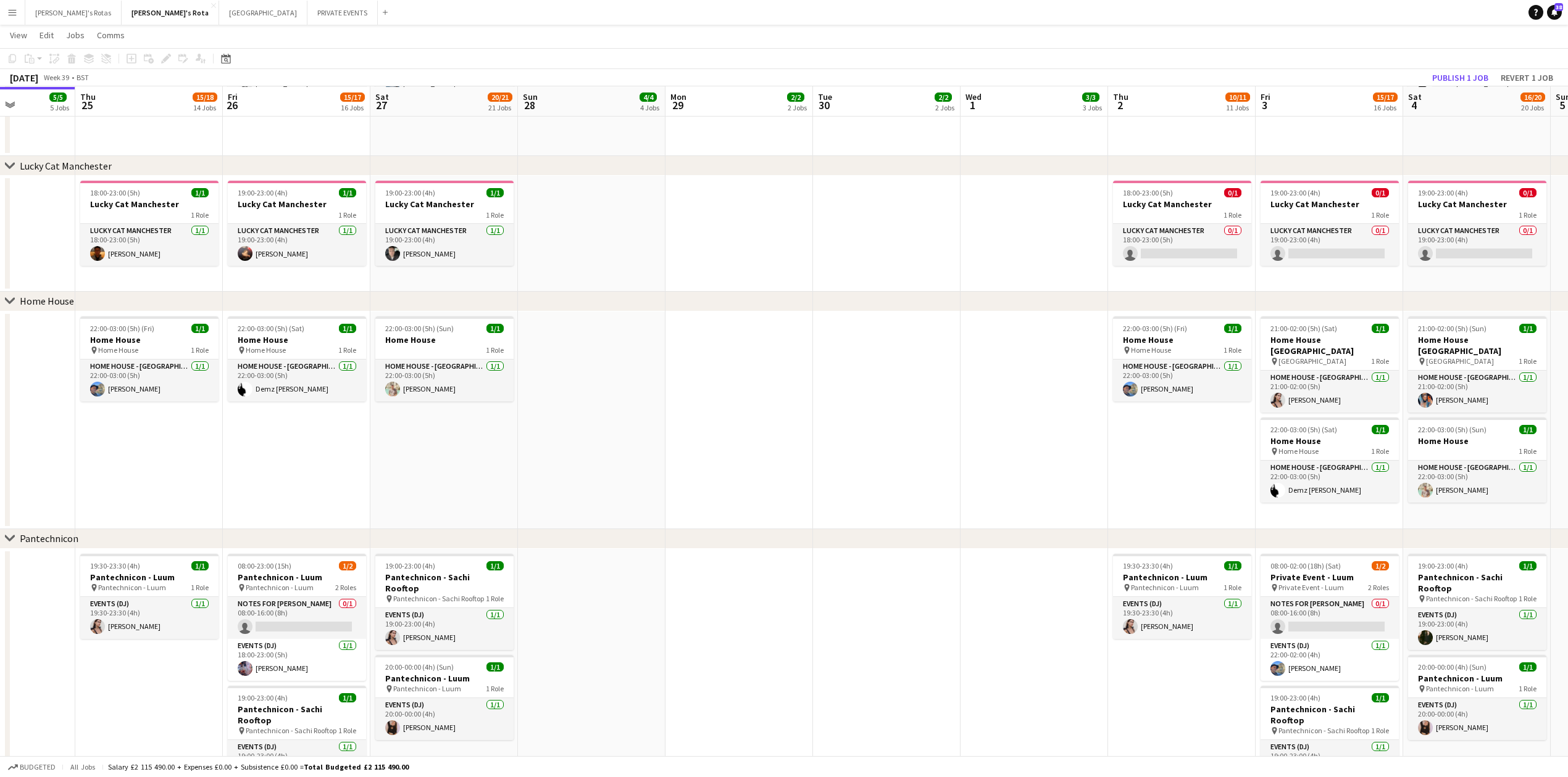
drag, startPoint x: 581, startPoint y: 491, endPoint x: 213, endPoint y: 491, distance: 368.0
click at [213, 491] on app-calendar-viewport "Sun 21 5/5 5 Jobs Mon 22 2/2 2 Jobs Tue 23 2/2 2 Jobs Wed 24 5/5 5 Jobs Thu 25 …" at bounding box center [784, 775] width 1568 height 3757
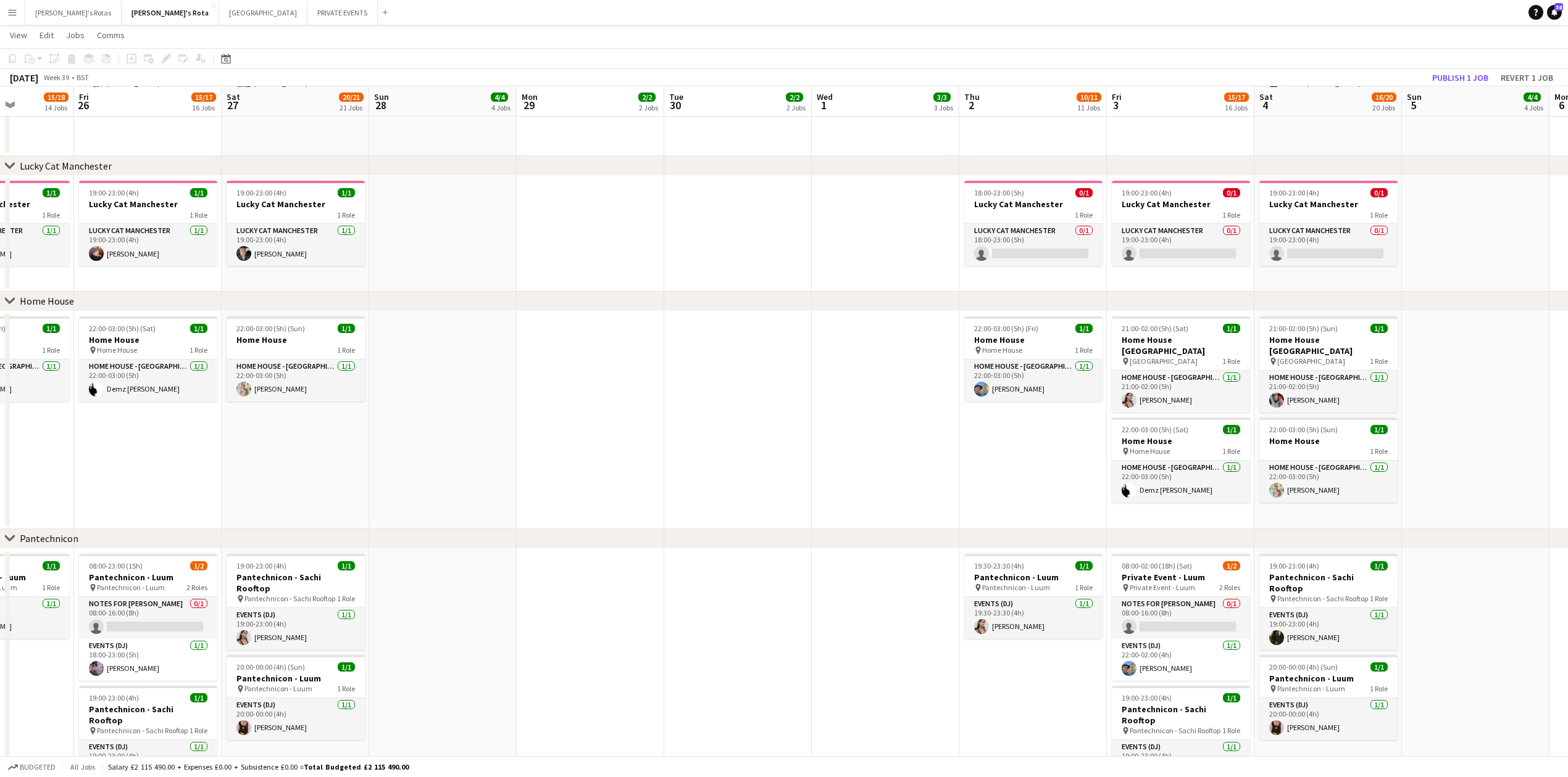
scroll to position [0, 453]
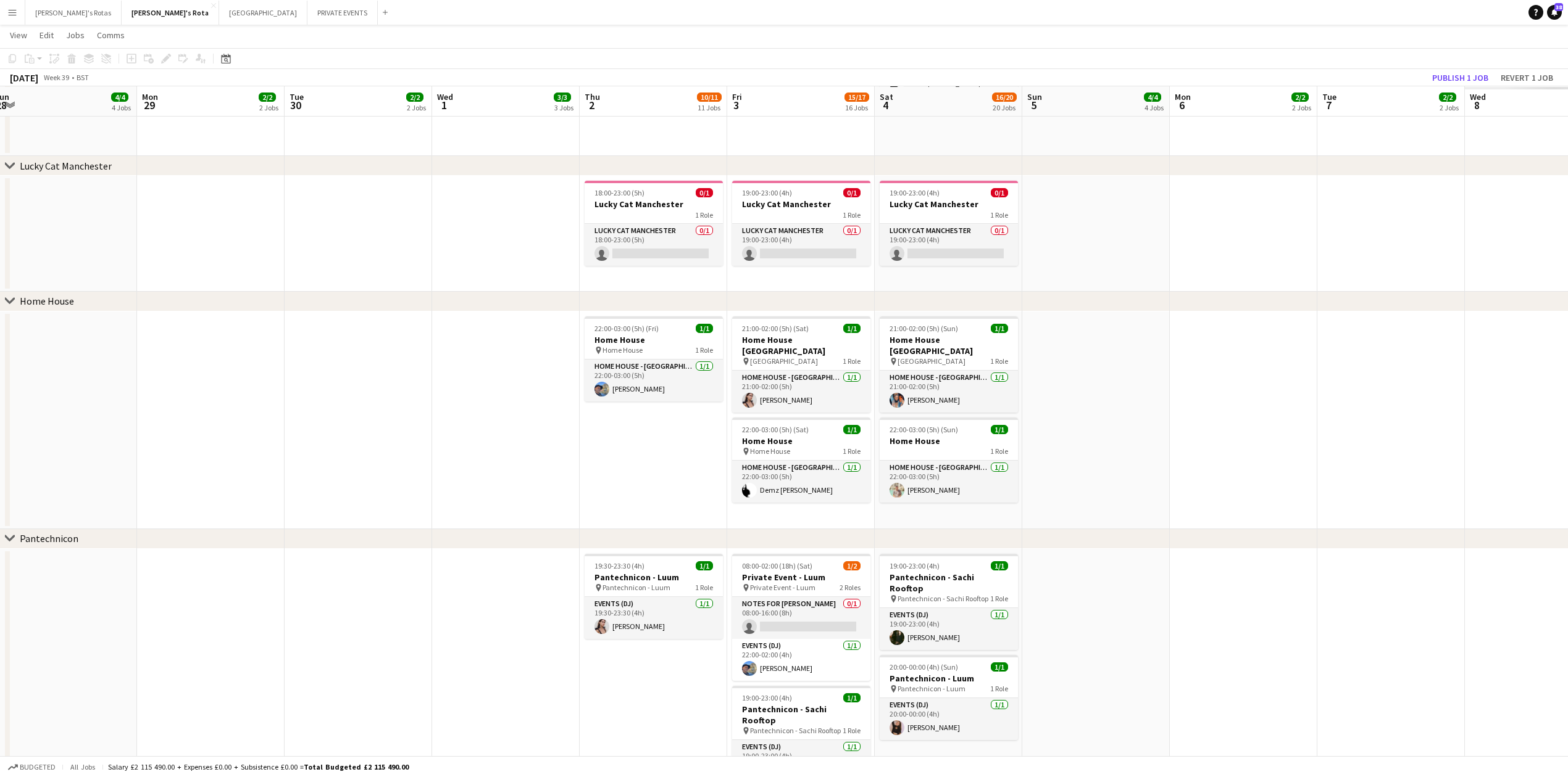
drag, startPoint x: 639, startPoint y: 495, endPoint x: 258, endPoint y: 490, distance: 381.0
click at [258, 490] on app-calendar-viewport "Thu 25 15/18 14 Jobs Fri 26 15/17 16 Jobs Sat 27 20/21 21 Jobs Sun 28 4/4 4 Job…" at bounding box center [784, 775] width 1568 height 3757
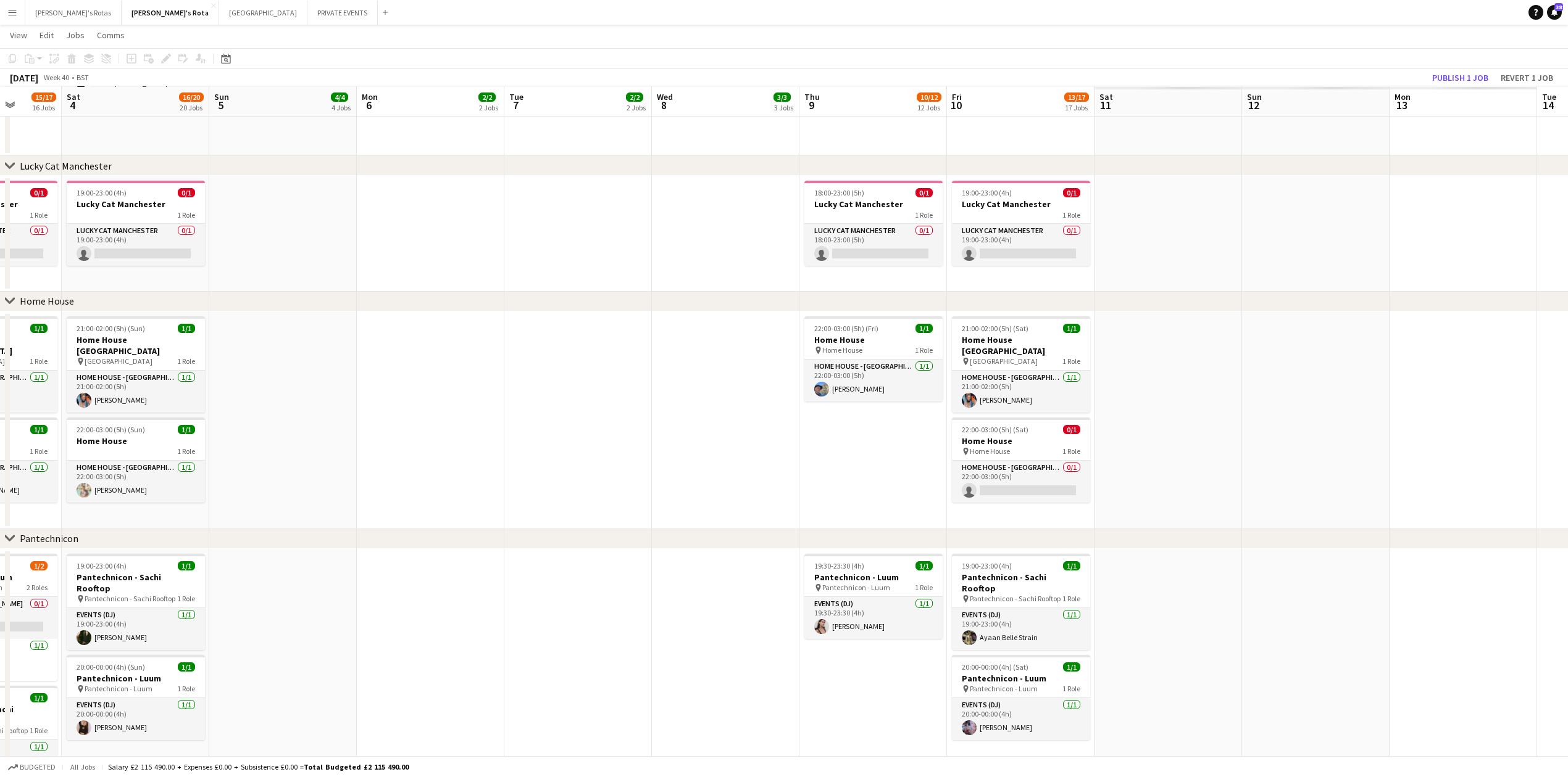
drag, startPoint x: 719, startPoint y: 364, endPoint x: 470, endPoint y: 361, distance: 249.0
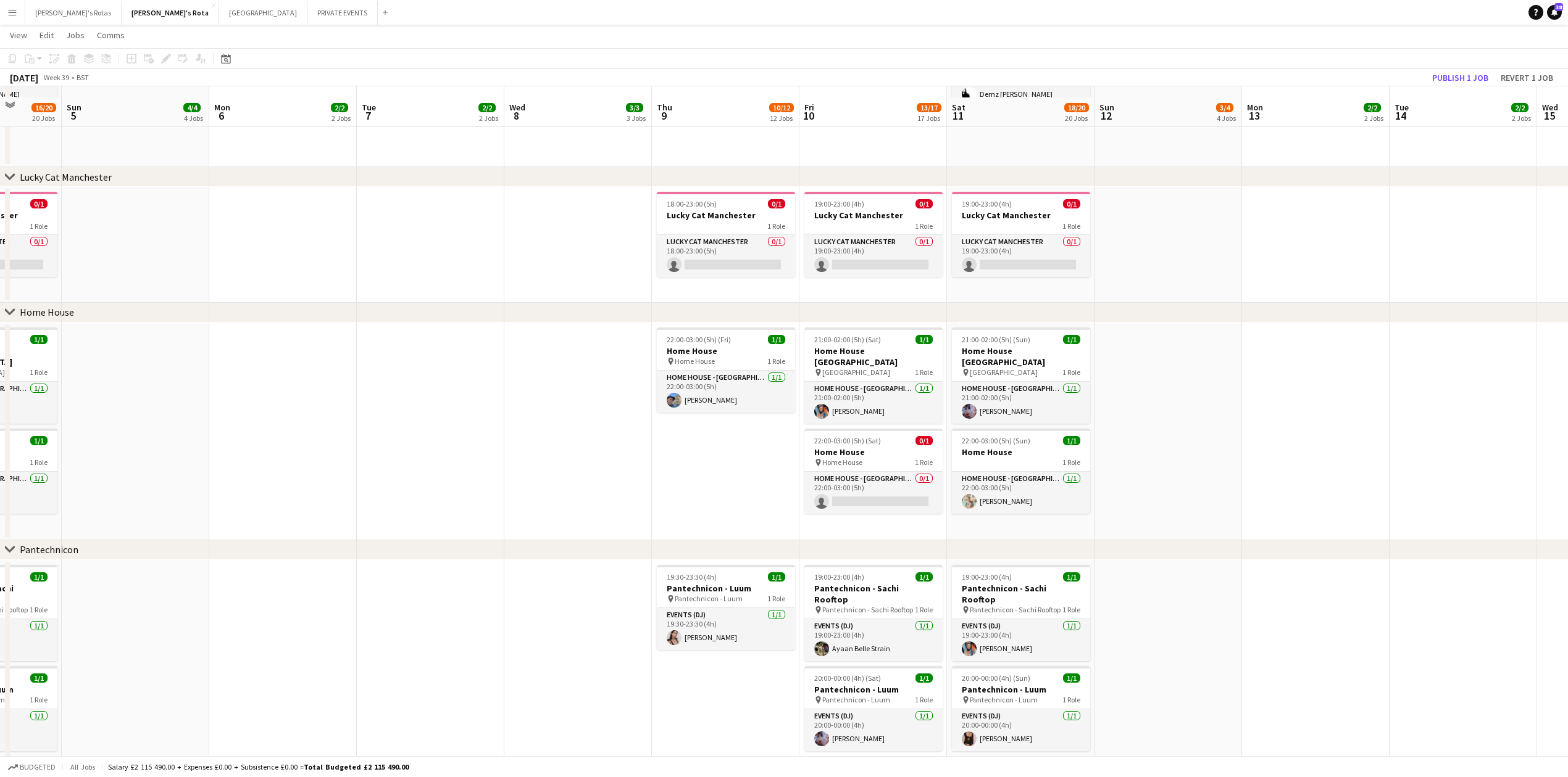
scroll to position [1162, 0]
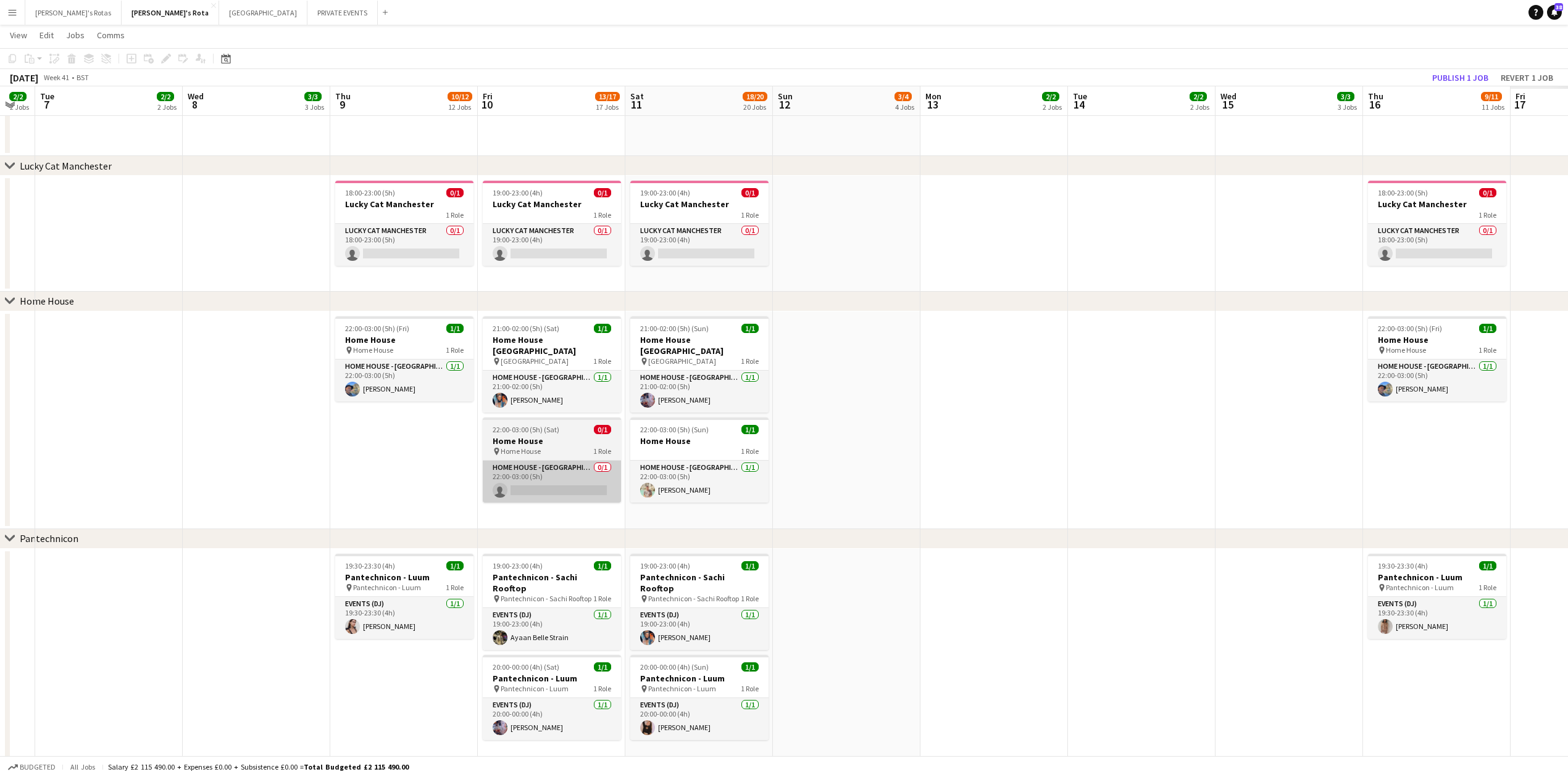
drag, startPoint x: 821, startPoint y: 469, endPoint x: 305, endPoint y: 487, distance: 516.3
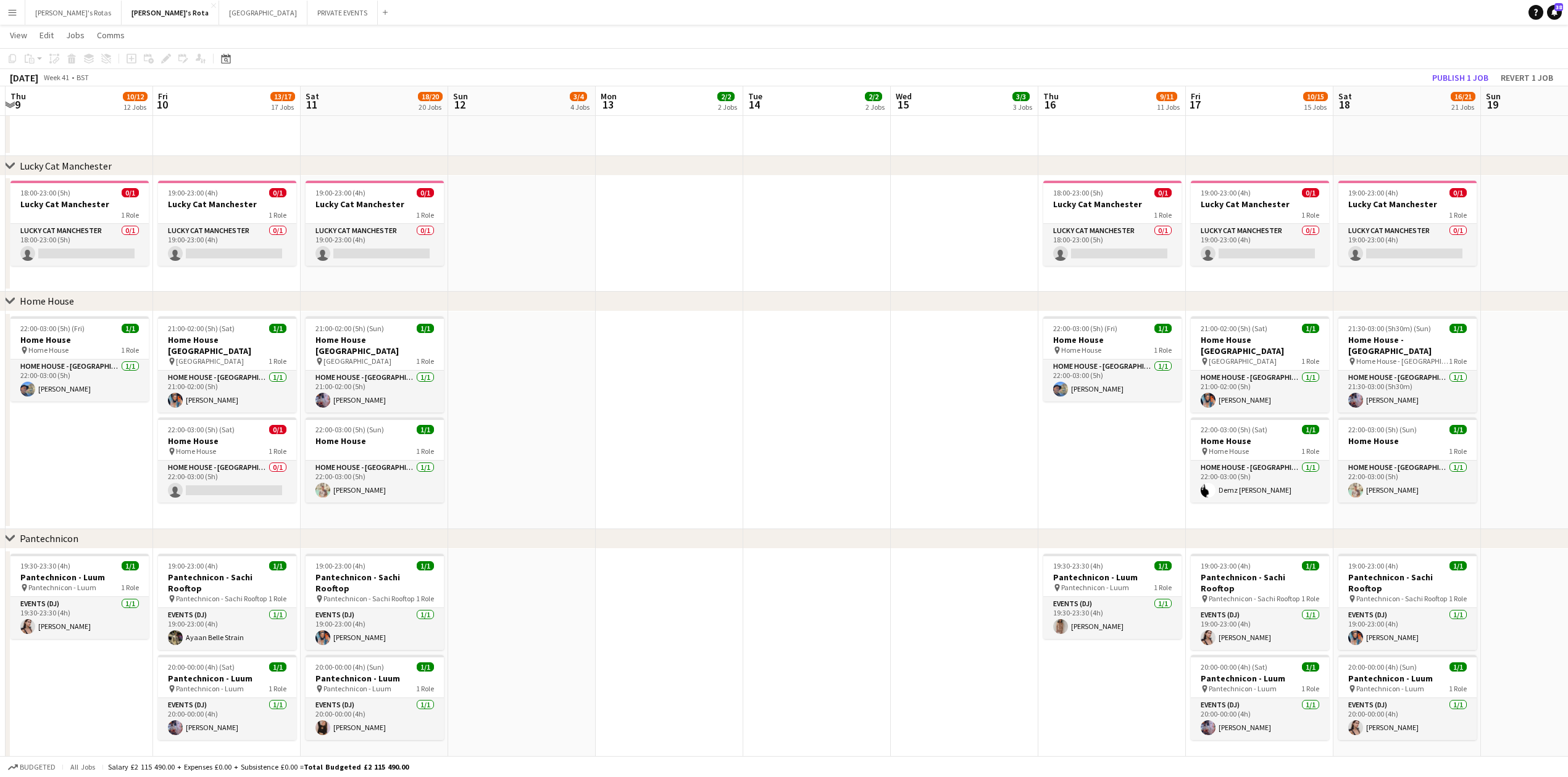
scroll to position [0, 452]
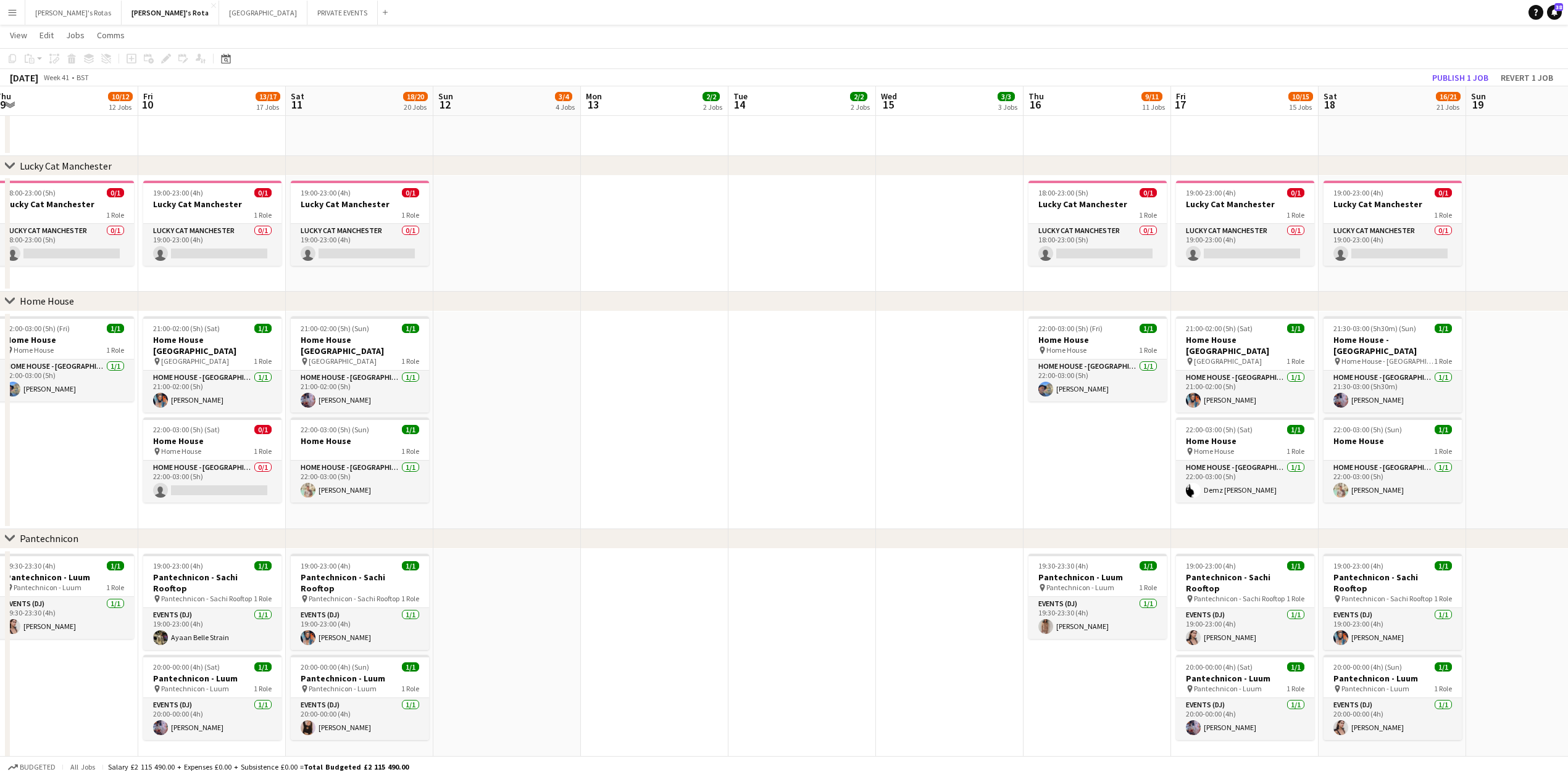
drag, startPoint x: 885, startPoint y: 482, endPoint x: 418, endPoint y: 492, distance: 467.1
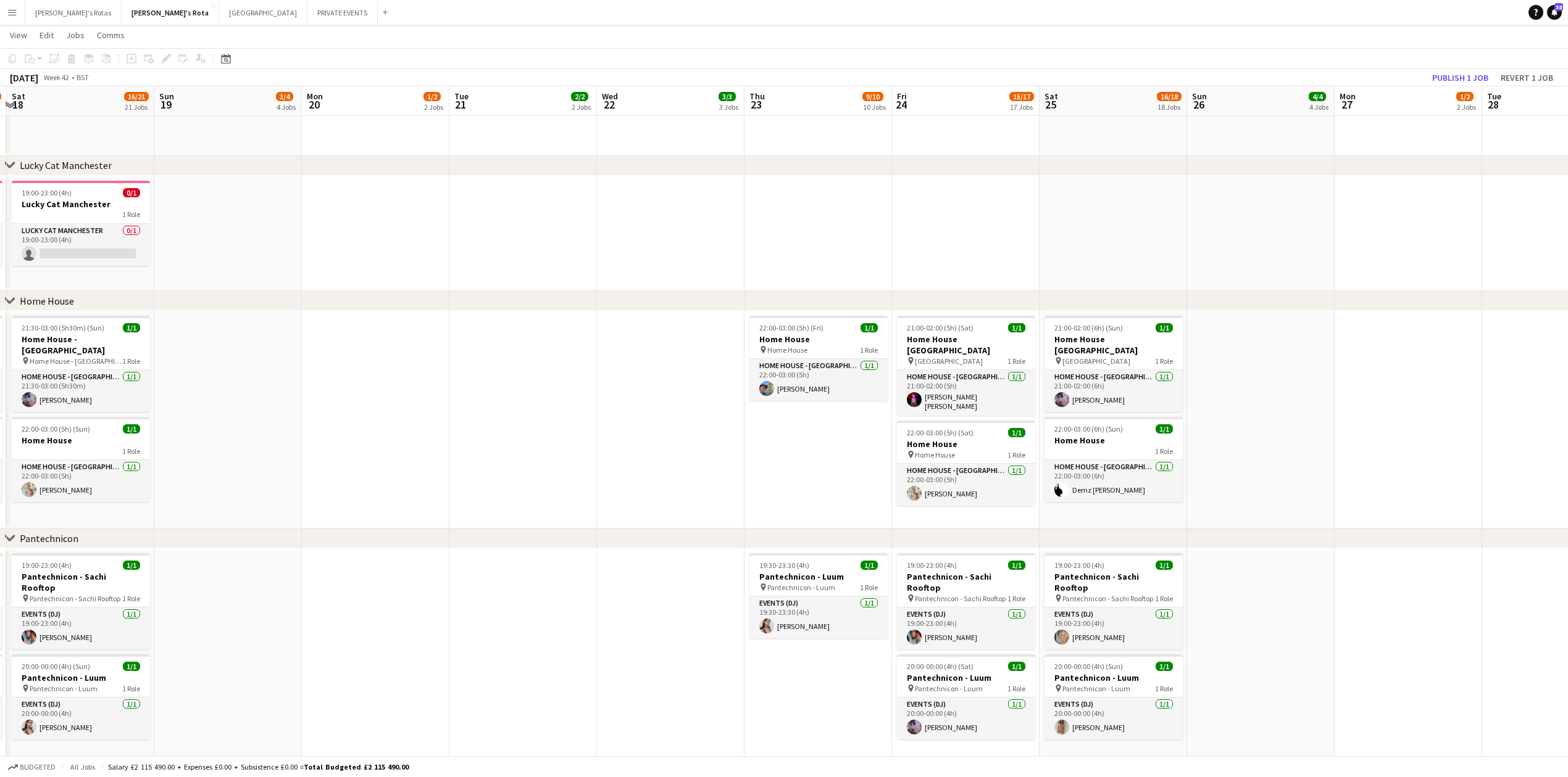
scroll to position [0, 410]
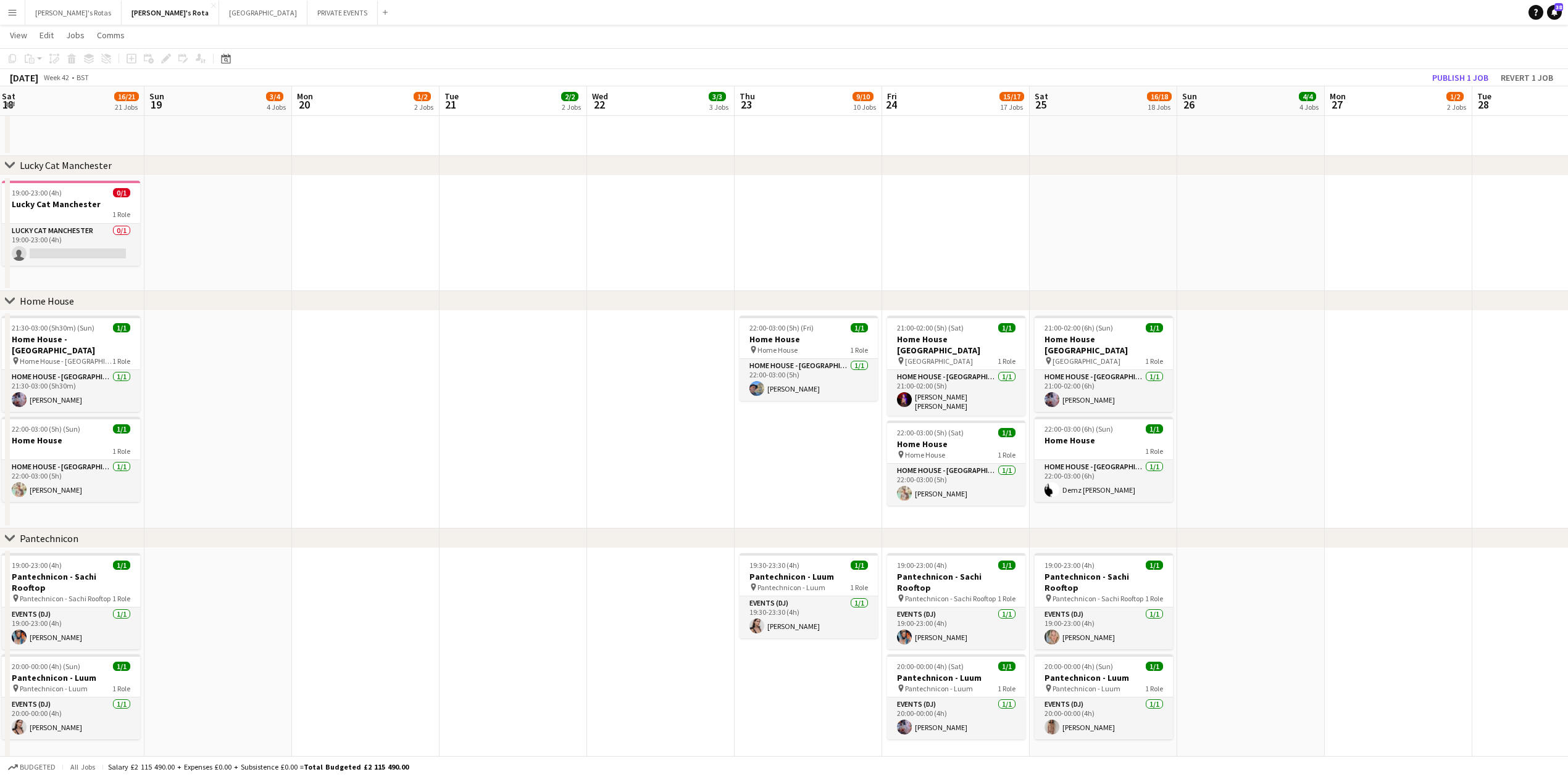
drag, startPoint x: 1314, startPoint y: 410, endPoint x: 323, endPoint y: 395, distance: 991.1
click at [323, 395] on app-calendar-viewport "Wed 15 3/3 3 Jobs Thu 16 9/11 11 Jobs Fri 17 10/15 15 Jobs Sat 18 16/21 21 Jobs…" at bounding box center [784, 762] width 1568 height 3937
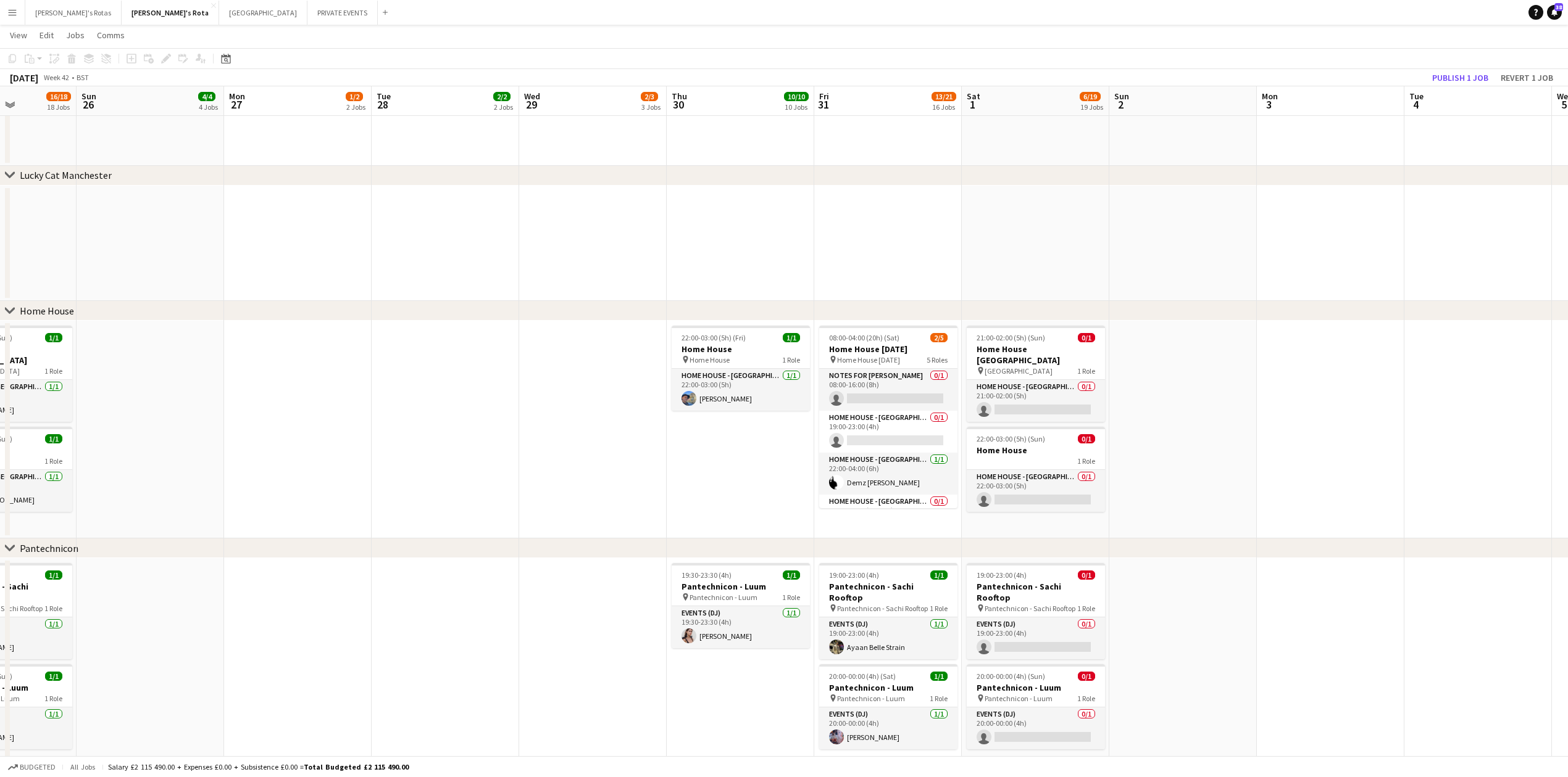
drag, startPoint x: 1335, startPoint y: 456, endPoint x: 338, endPoint y: 470, distance: 997.1
click at [337, 470] on app-calendar-viewport "Wed 22 3/3 3 Jobs Thu 23 9/10 10 Jobs Fri 24 15/17 17 Jobs Sat 25 16/18 18 Jobs…" at bounding box center [784, 768] width 1568 height 3947
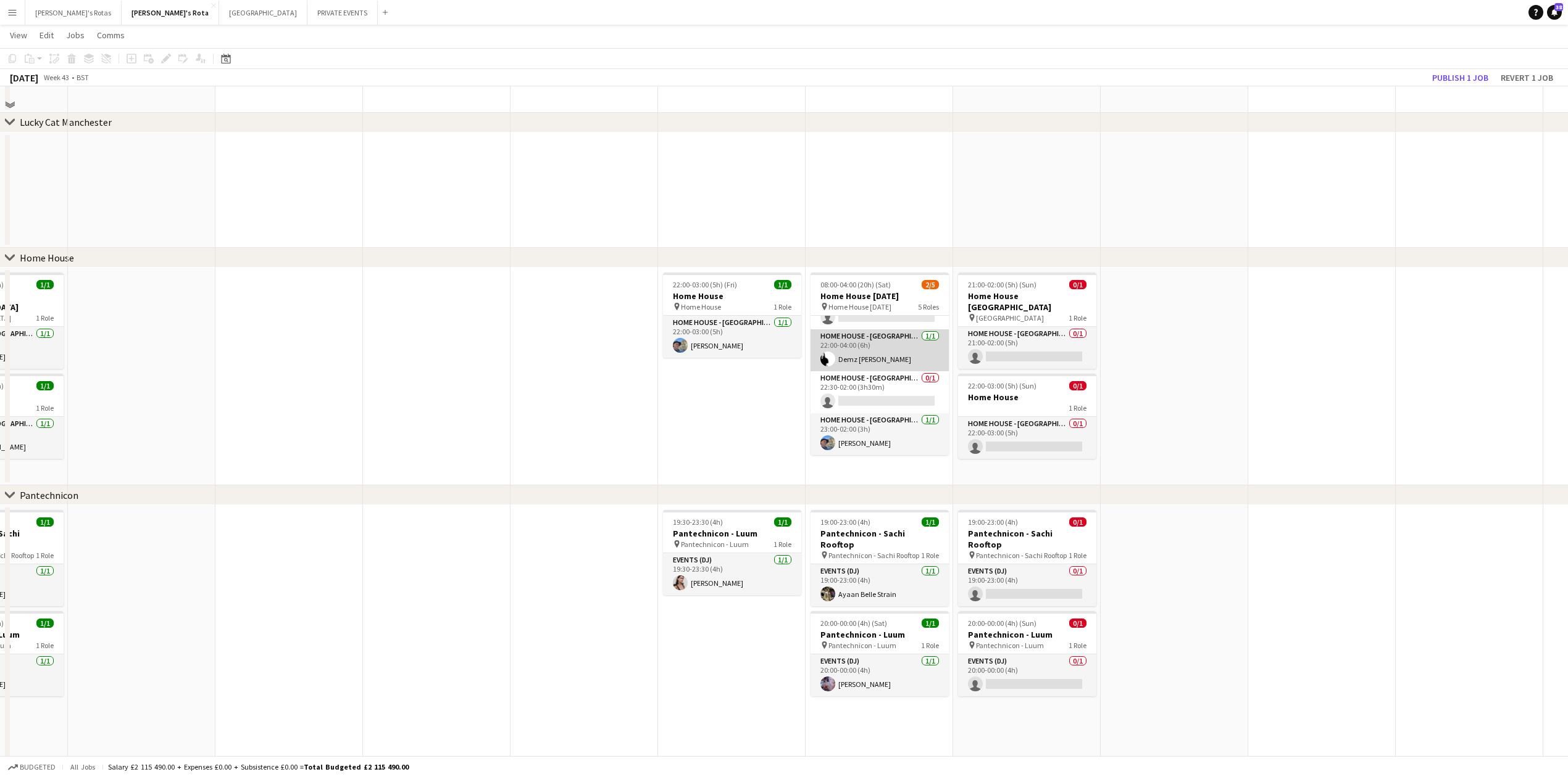
scroll to position [1335, 0]
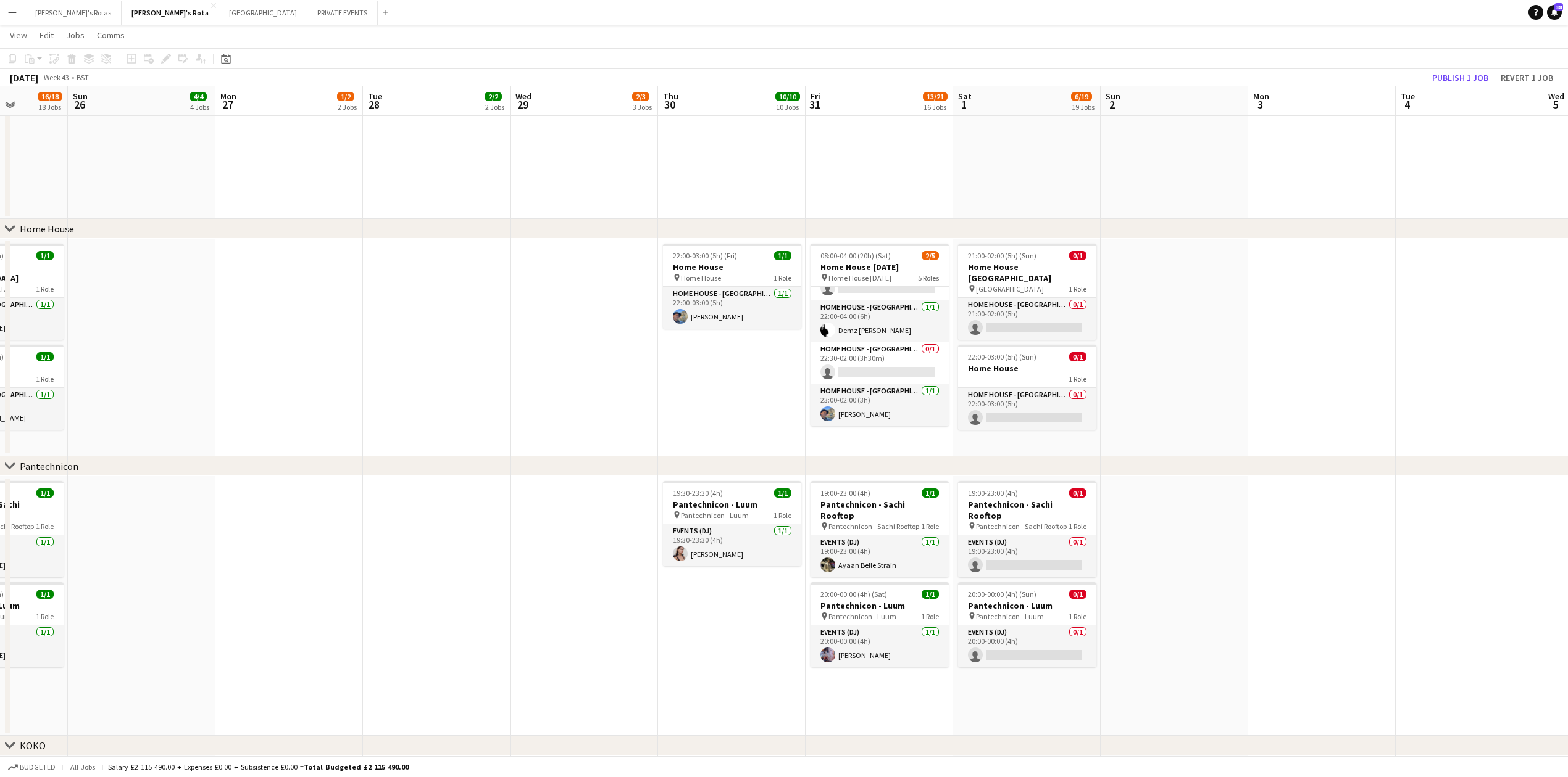
click at [371, 260] on app-date-cell at bounding box center [437, 347] width 147 height 218
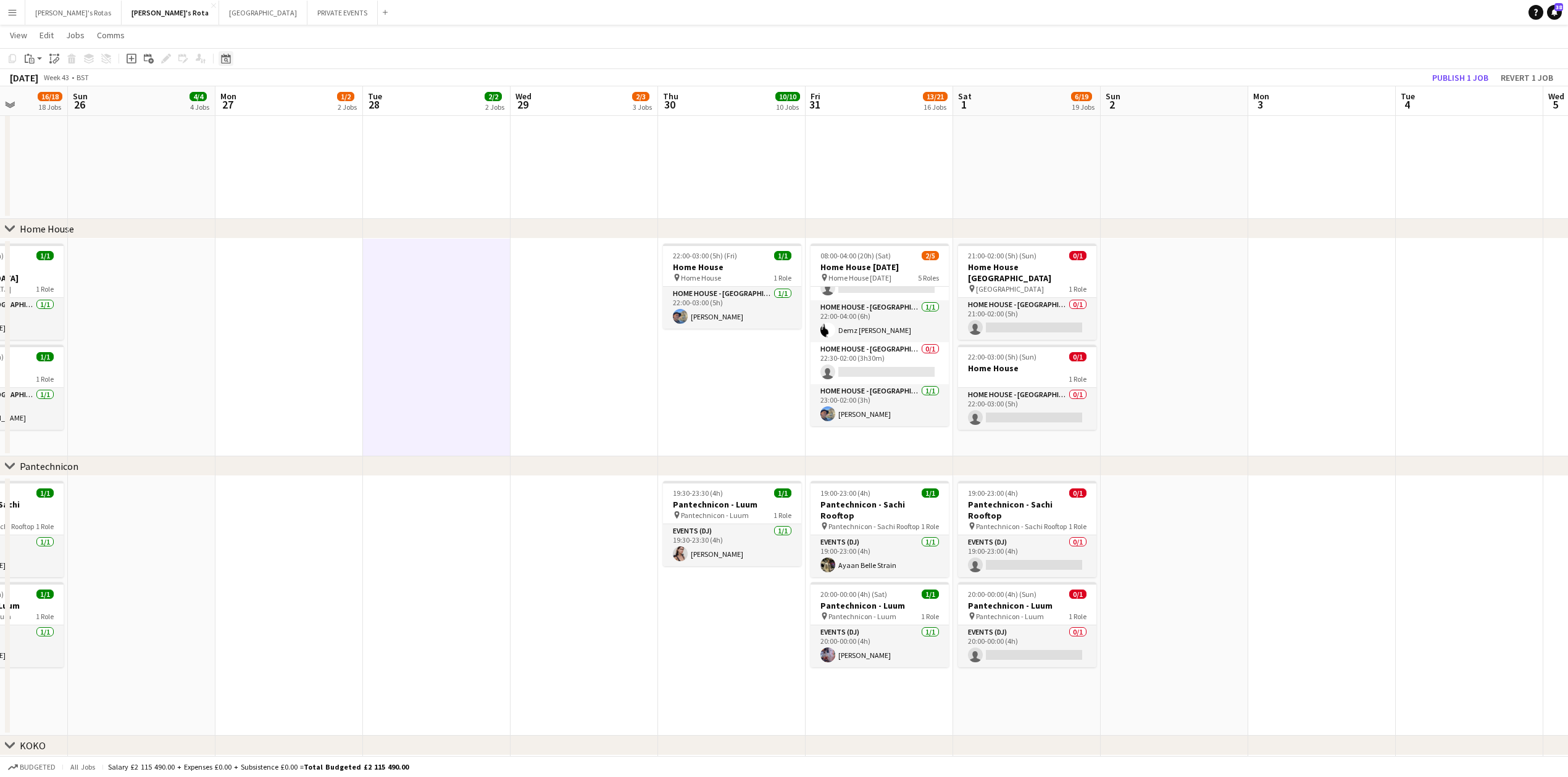
click at [230, 55] on icon at bounding box center [226, 58] width 9 height 10
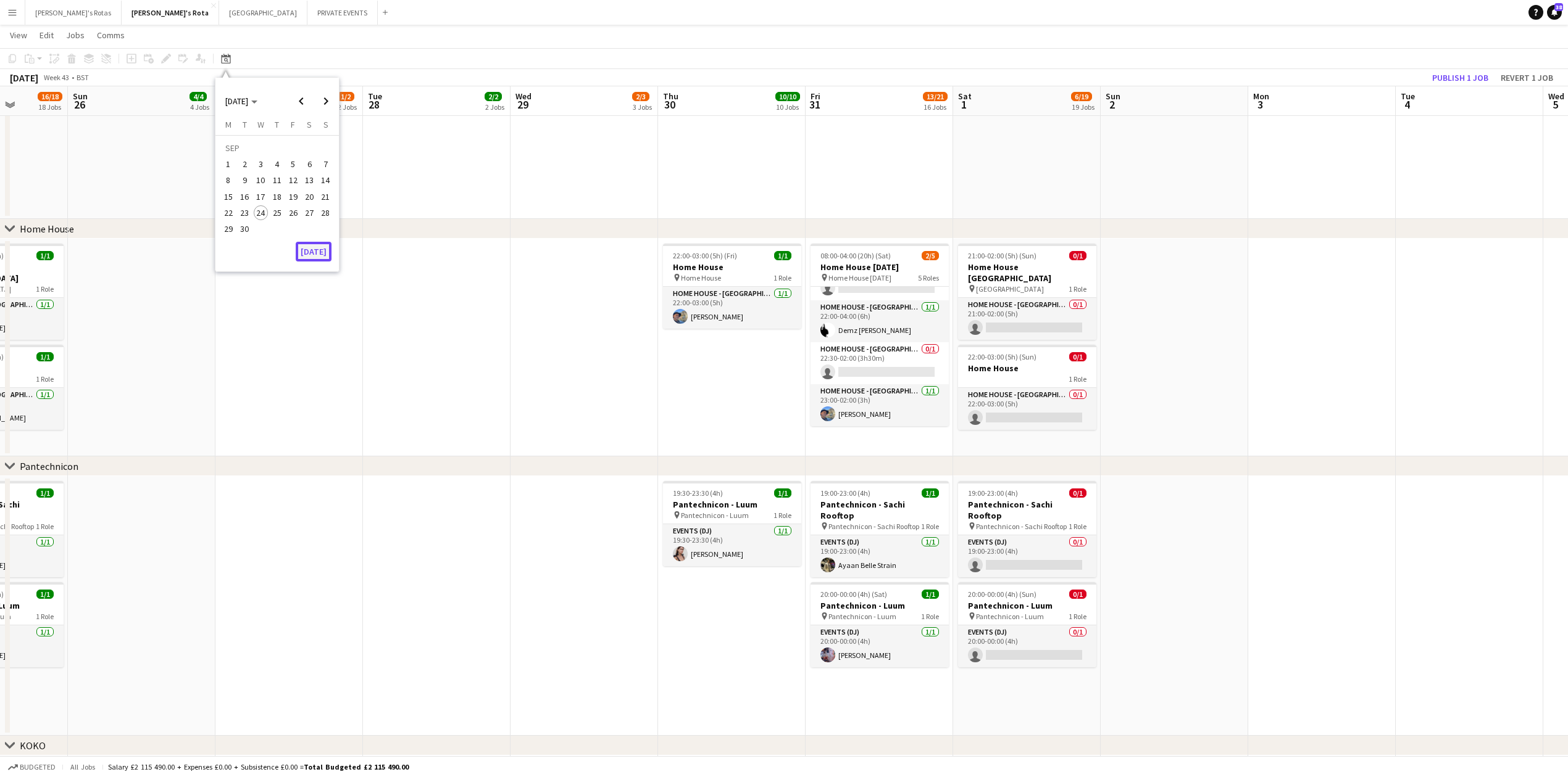
click at [317, 252] on button "[DATE]" at bounding box center [313, 252] width 36 height 20
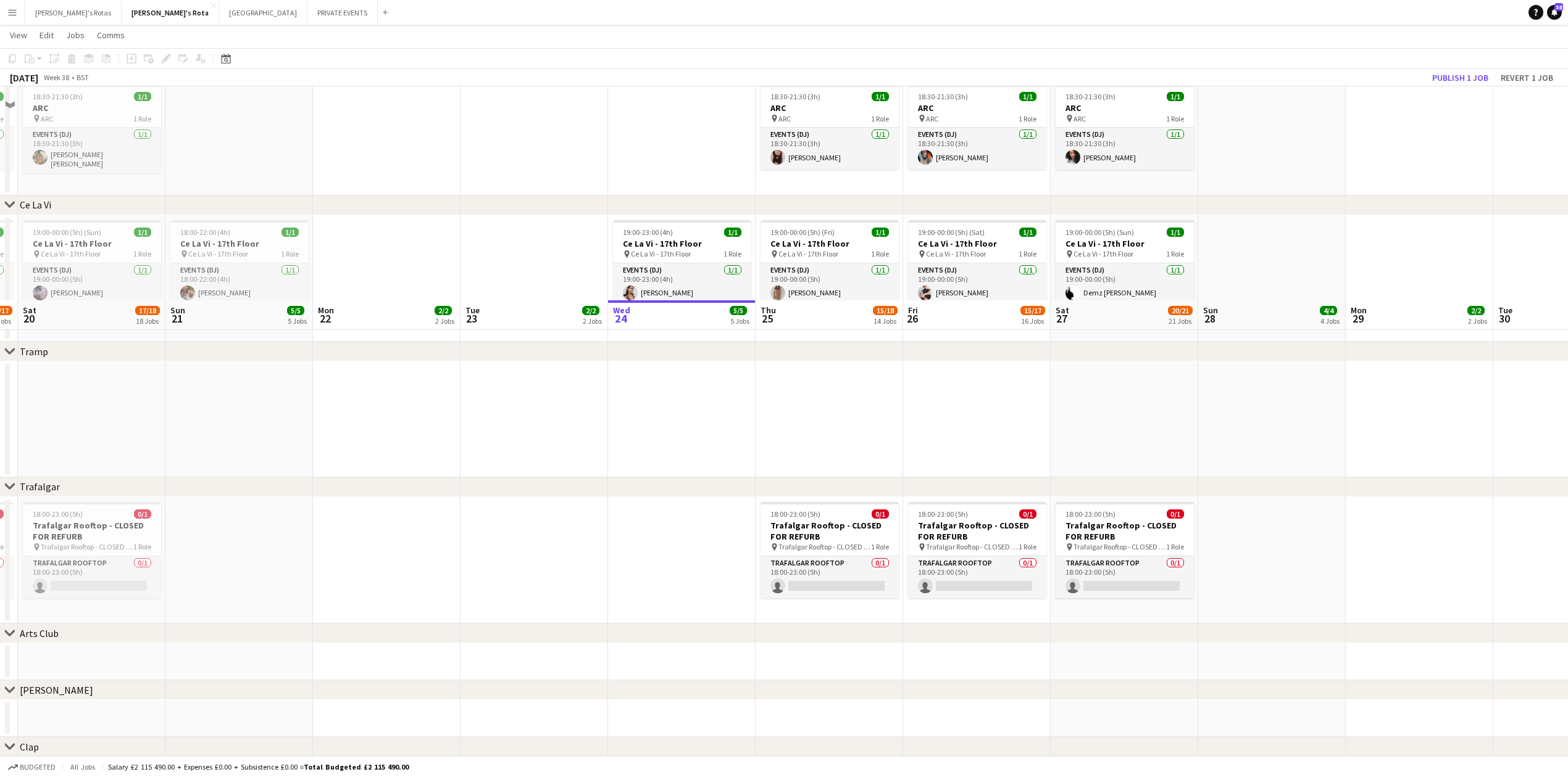
scroll to position [2734, 0]
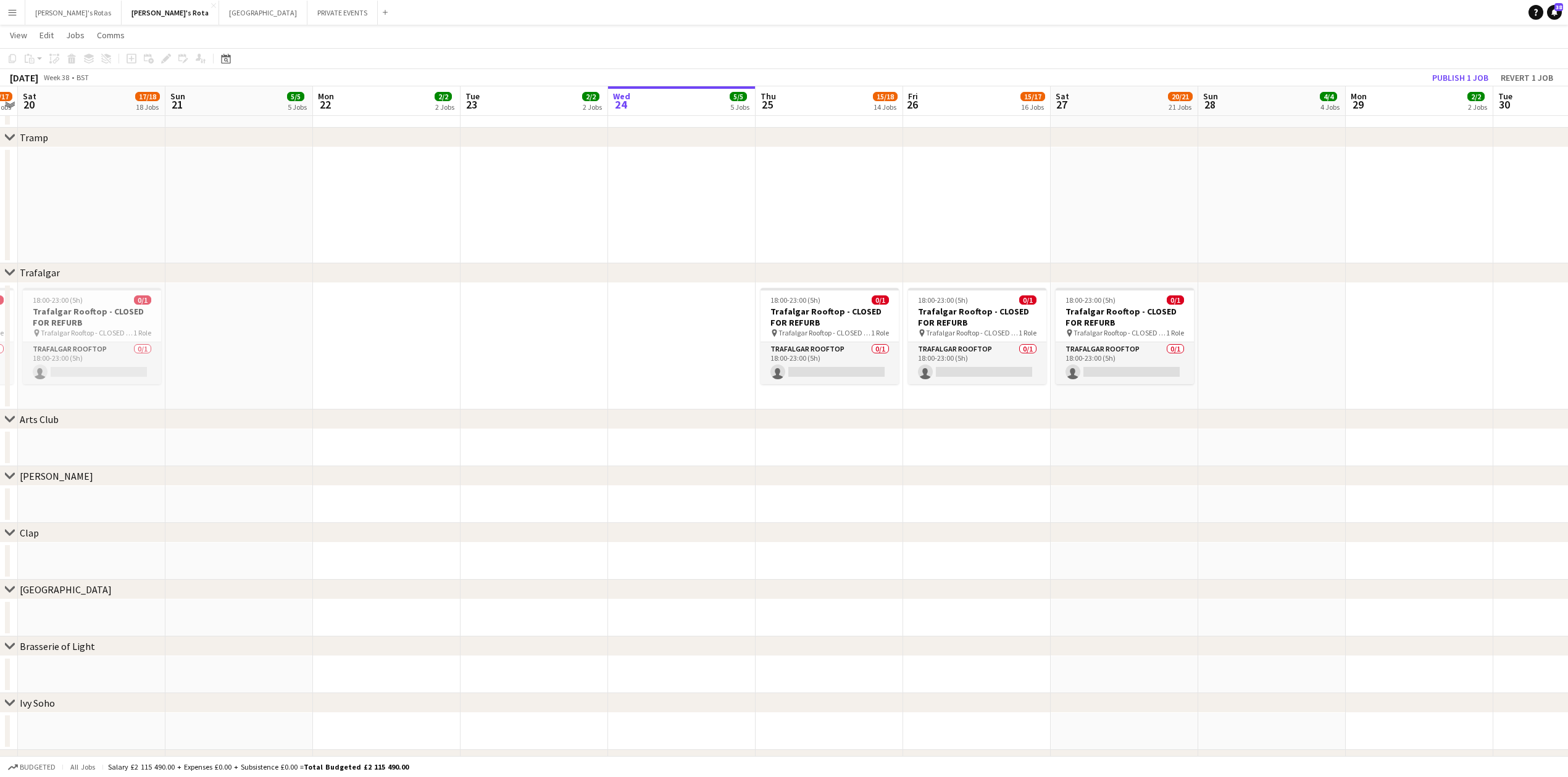
click at [734, 222] on app-date-cell at bounding box center [682, 205] width 147 height 116
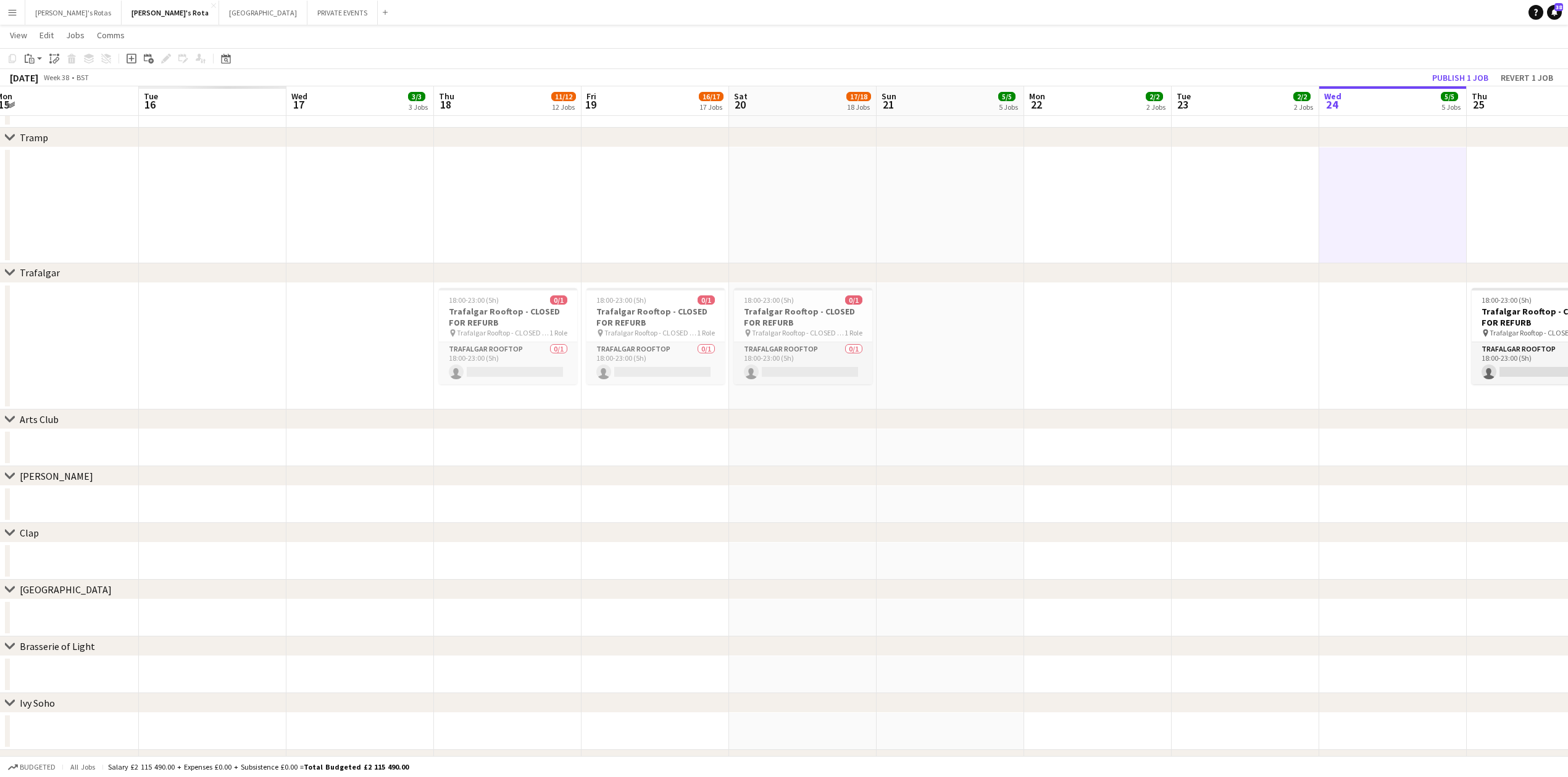
drag, startPoint x: 412, startPoint y: 232, endPoint x: 824, endPoint y: 239, distance: 412.1
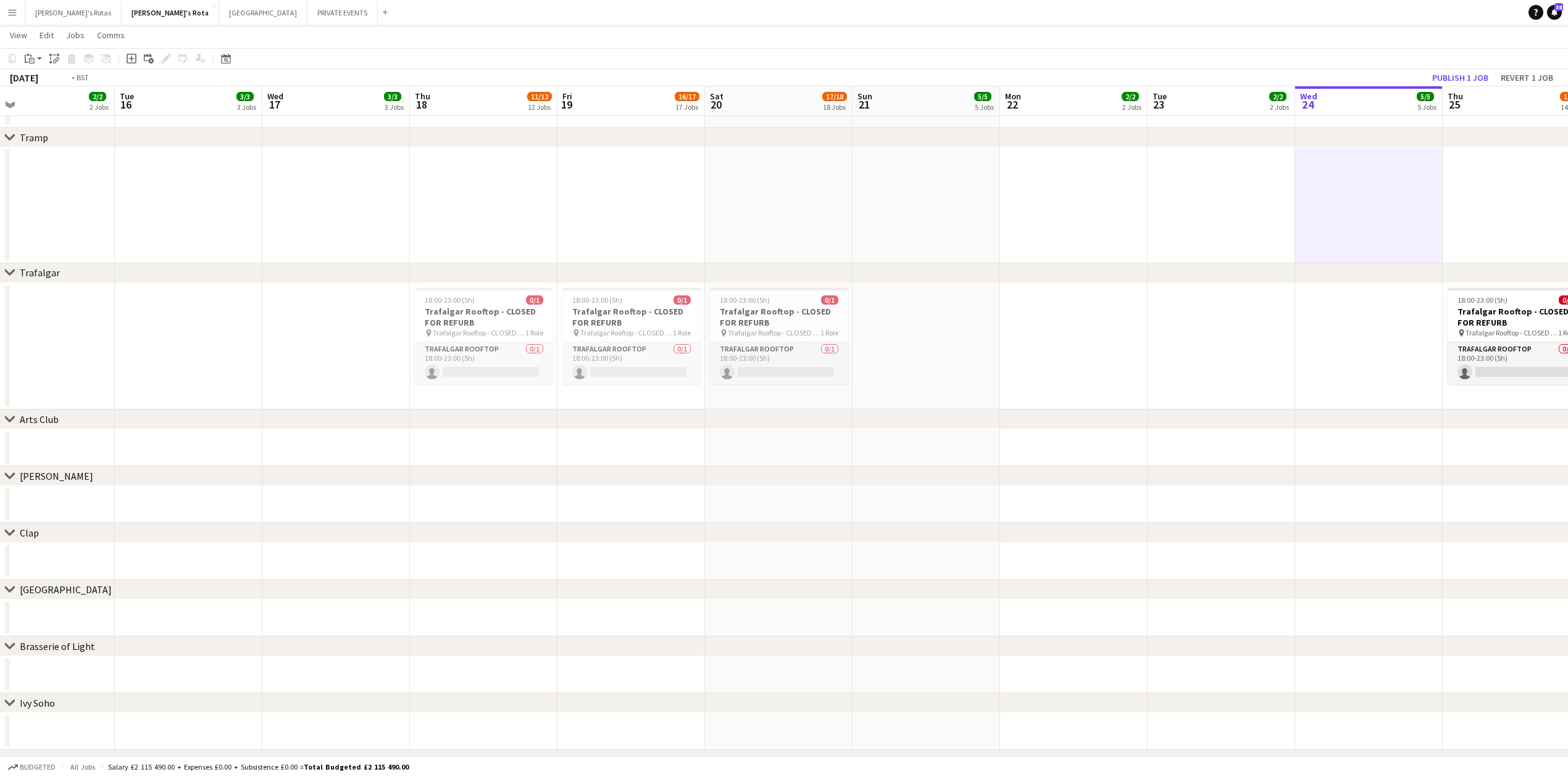
drag, startPoint x: 502, startPoint y: 248, endPoint x: 1012, endPoint y: 227, distance: 510.4
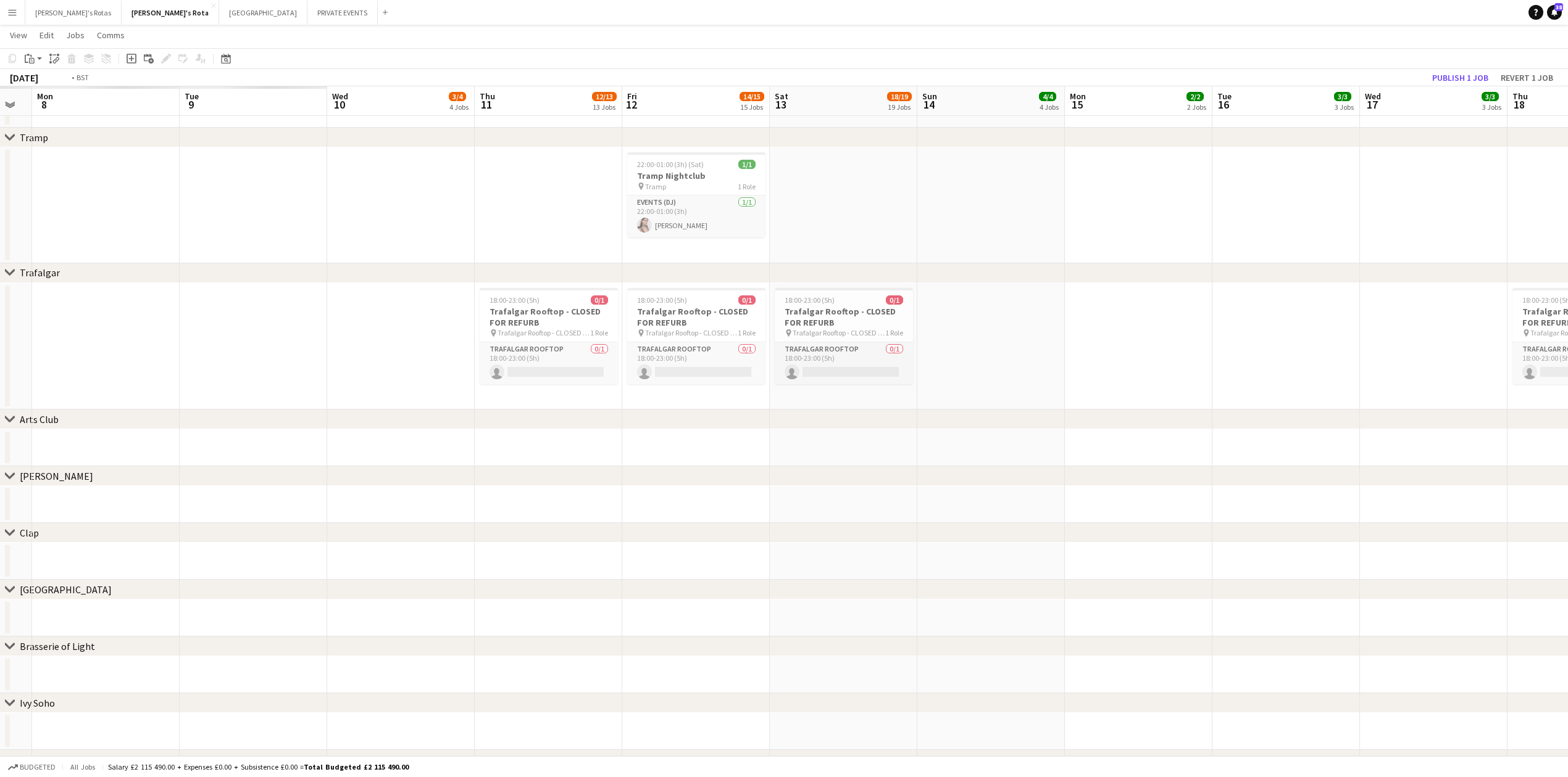
drag, startPoint x: 905, startPoint y: 223, endPoint x: 949, endPoint y: 212, distance: 45.4
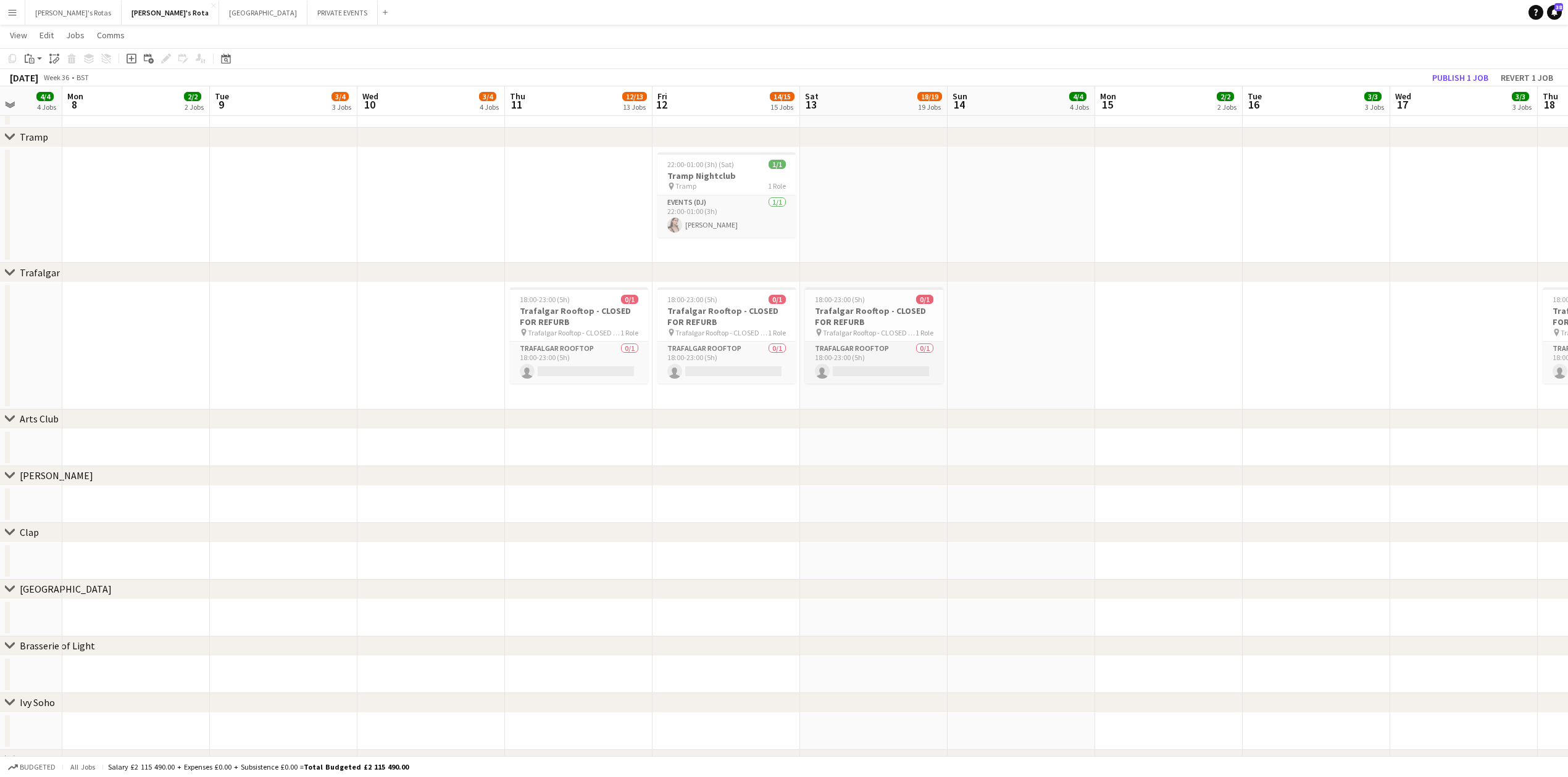
scroll to position [0, 294]
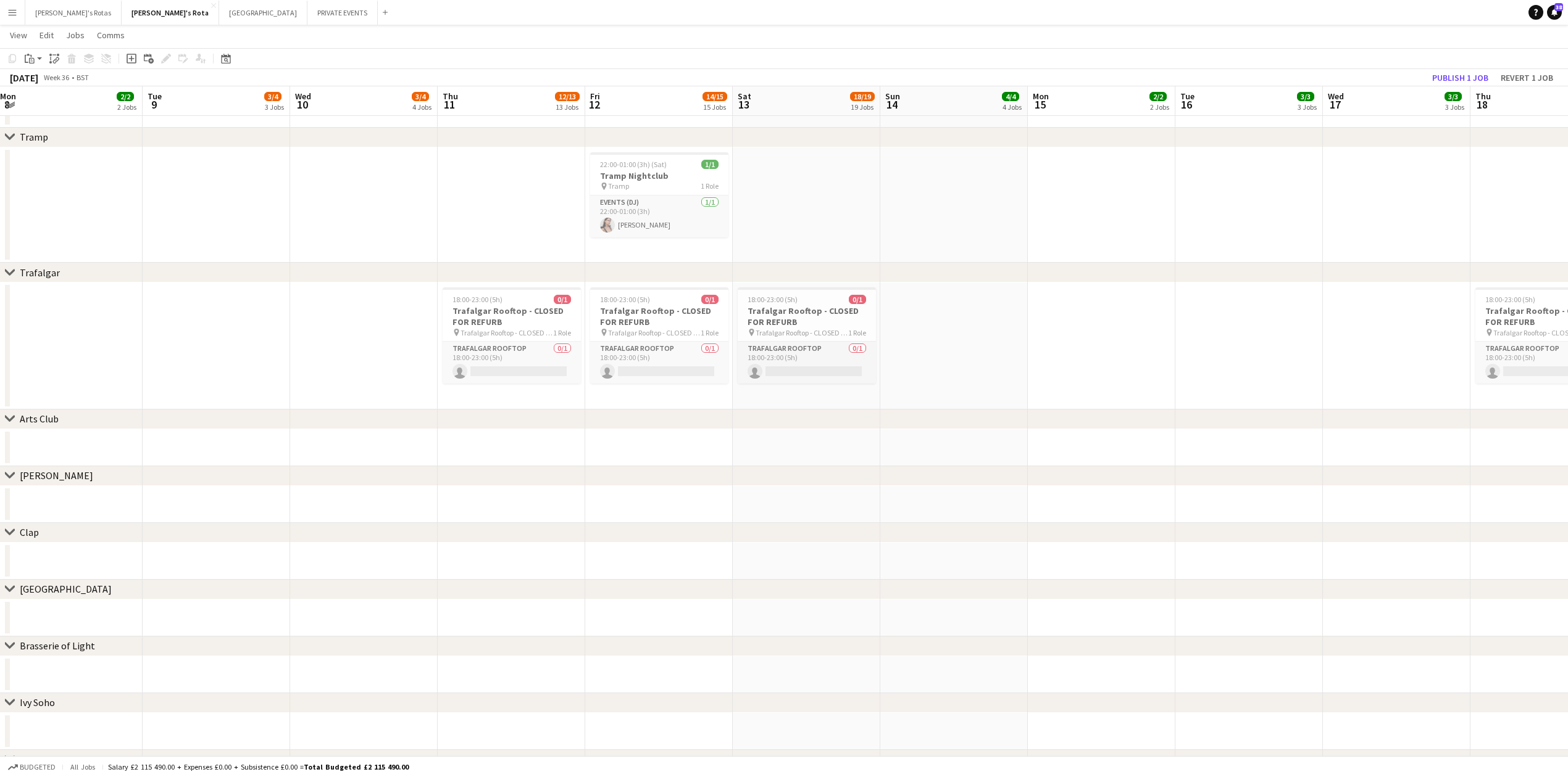
drag, startPoint x: 238, startPoint y: 164, endPoint x: 378, endPoint y: 200, distance: 144.6
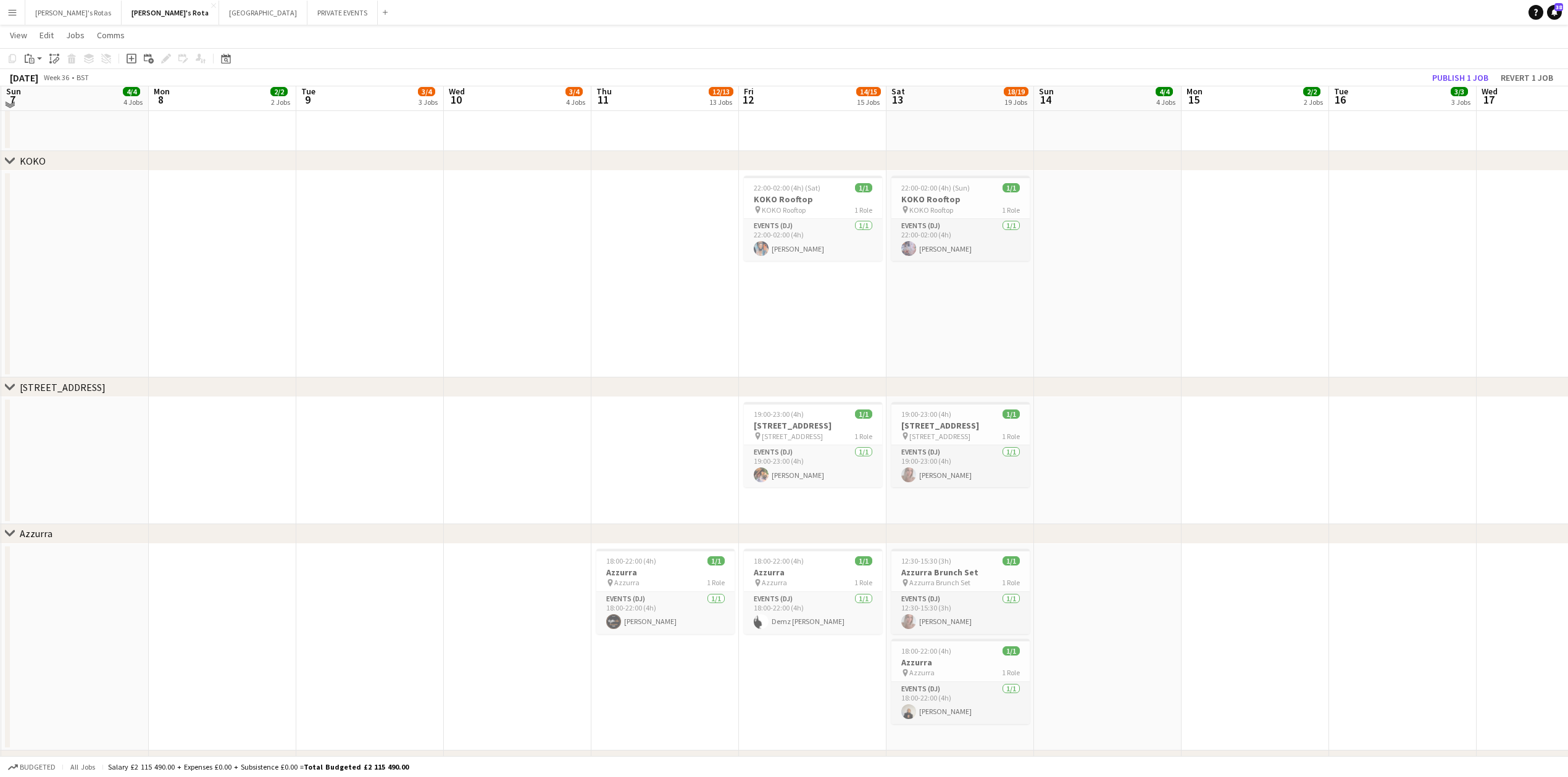
scroll to position [1509, 0]
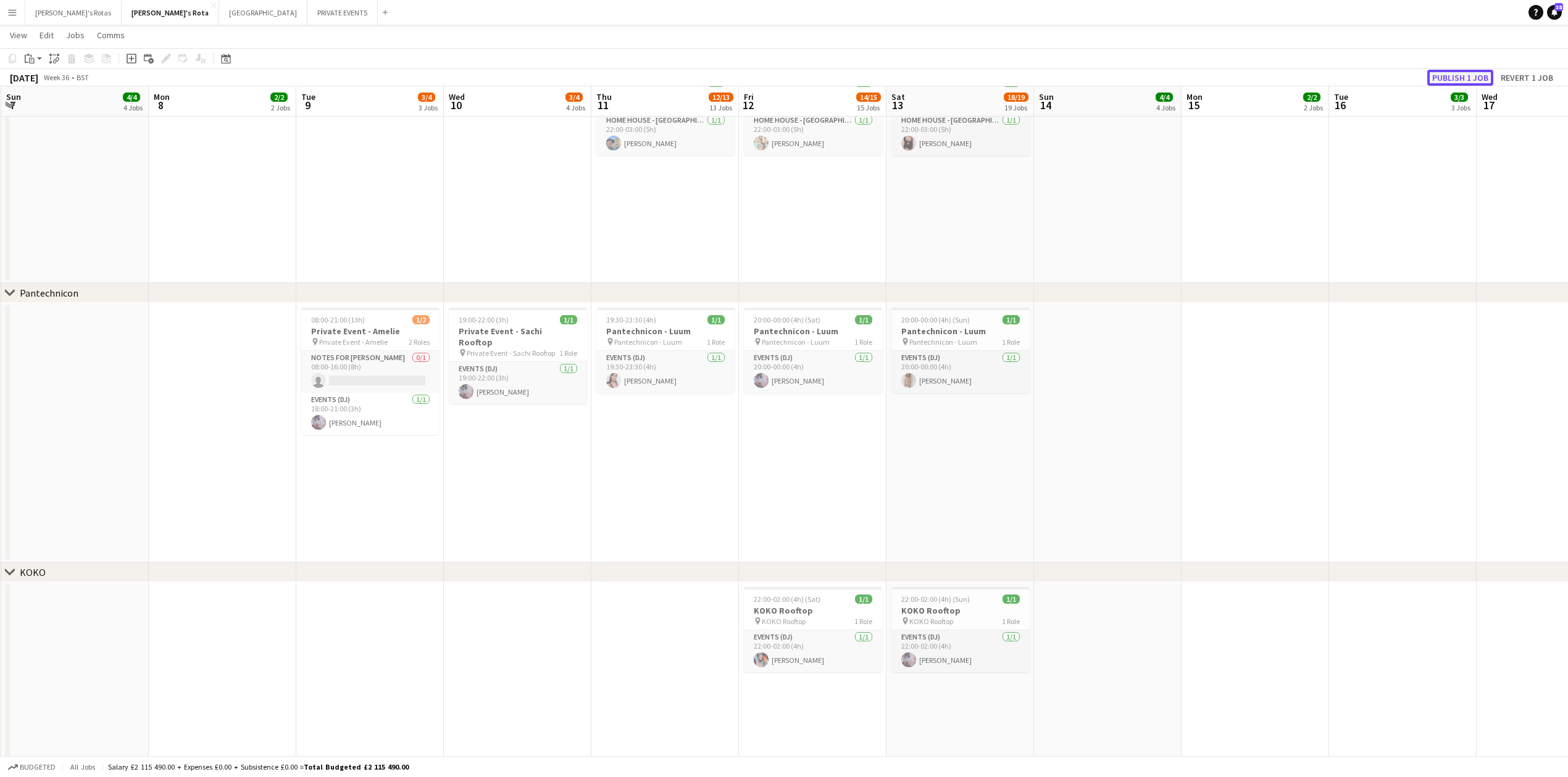
click at [1438, 70] on button "Publish 1 job" at bounding box center [1461, 77] width 66 height 16
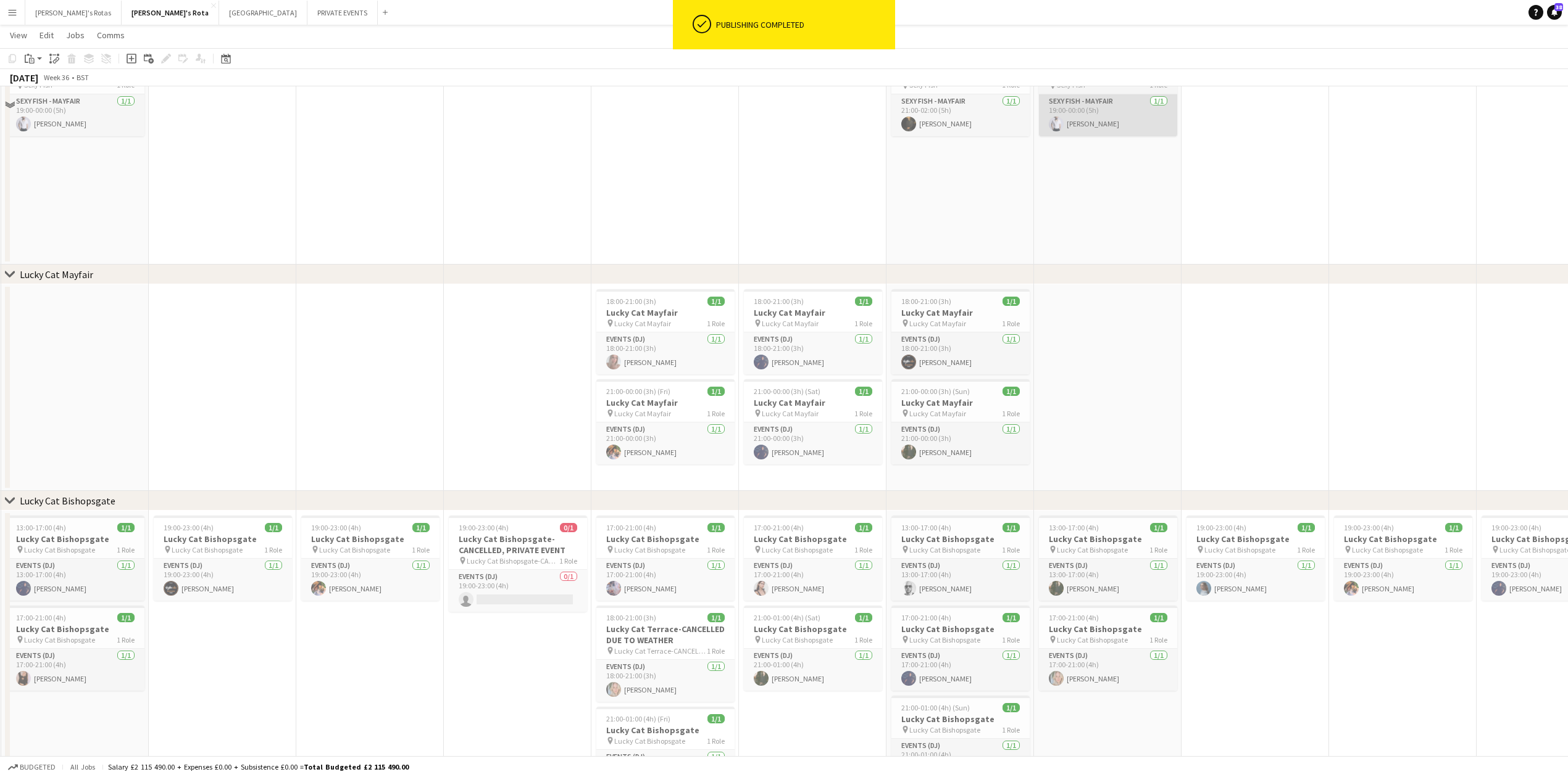
scroll to position [522, 0]
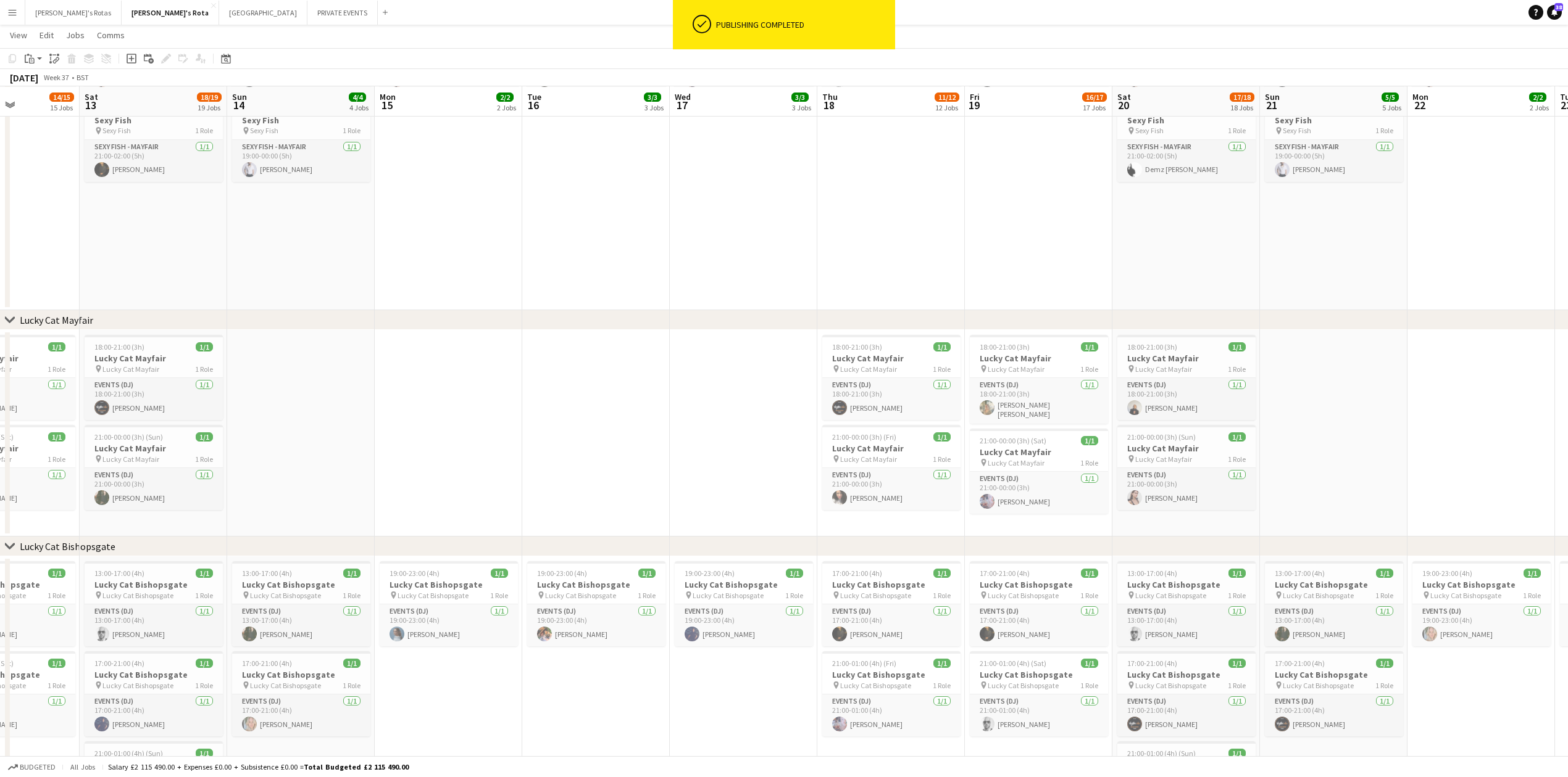
drag, startPoint x: 1492, startPoint y: 354, endPoint x: 442, endPoint y: 531, distance: 1064.8
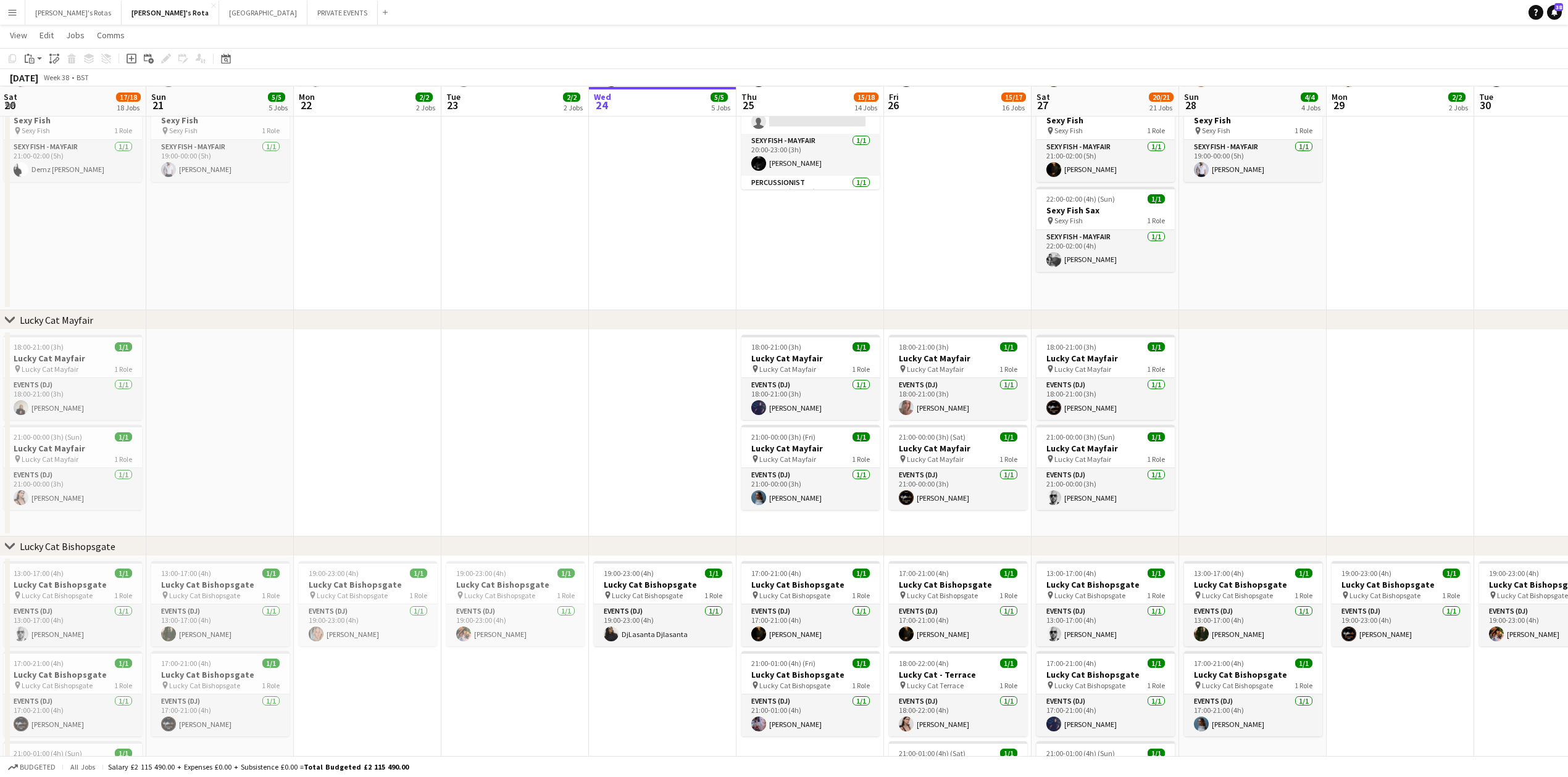
scroll to position [0, 462]
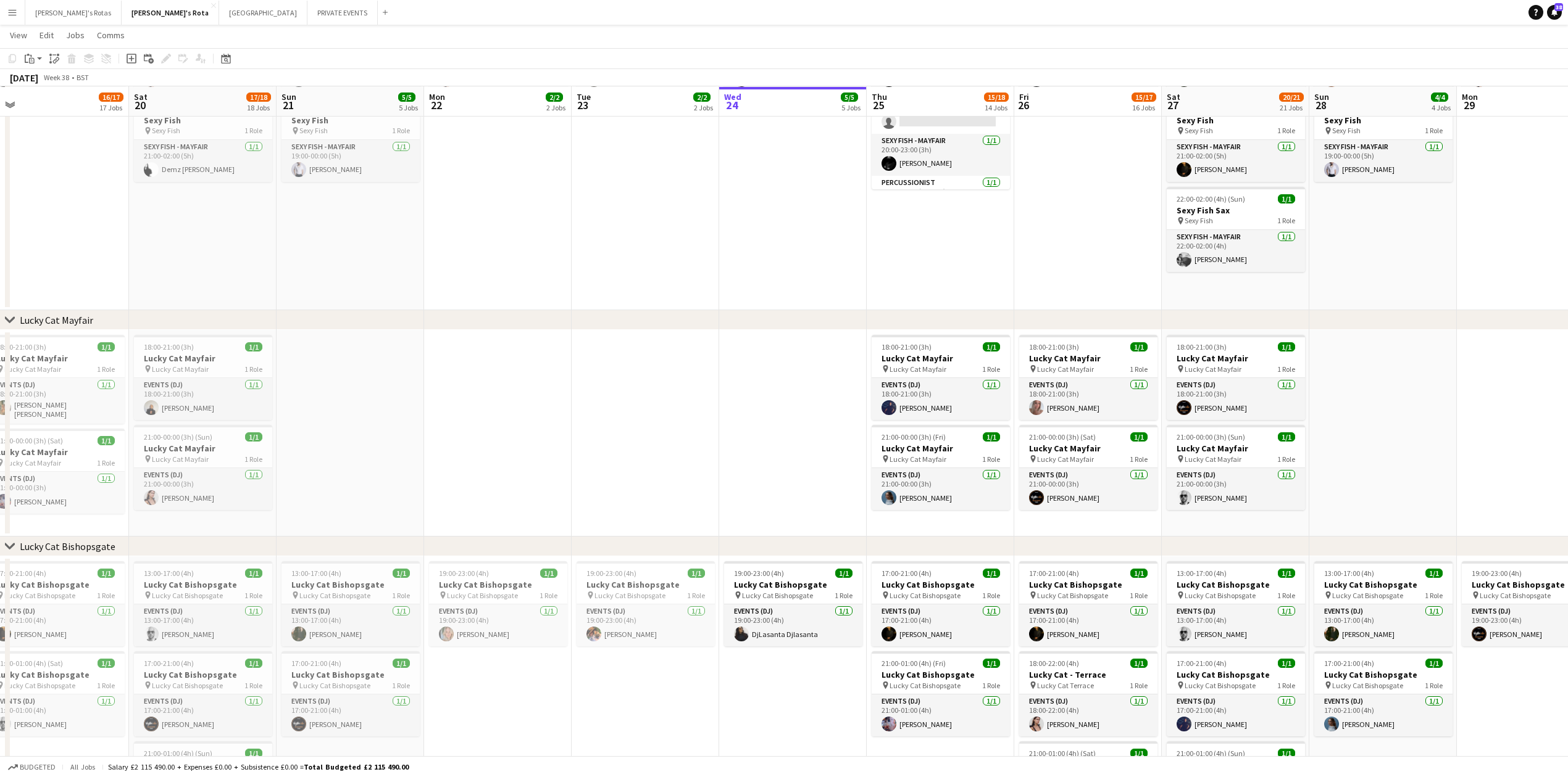
drag, startPoint x: 1125, startPoint y: 371, endPoint x: 223, endPoint y: 531, distance: 916.1
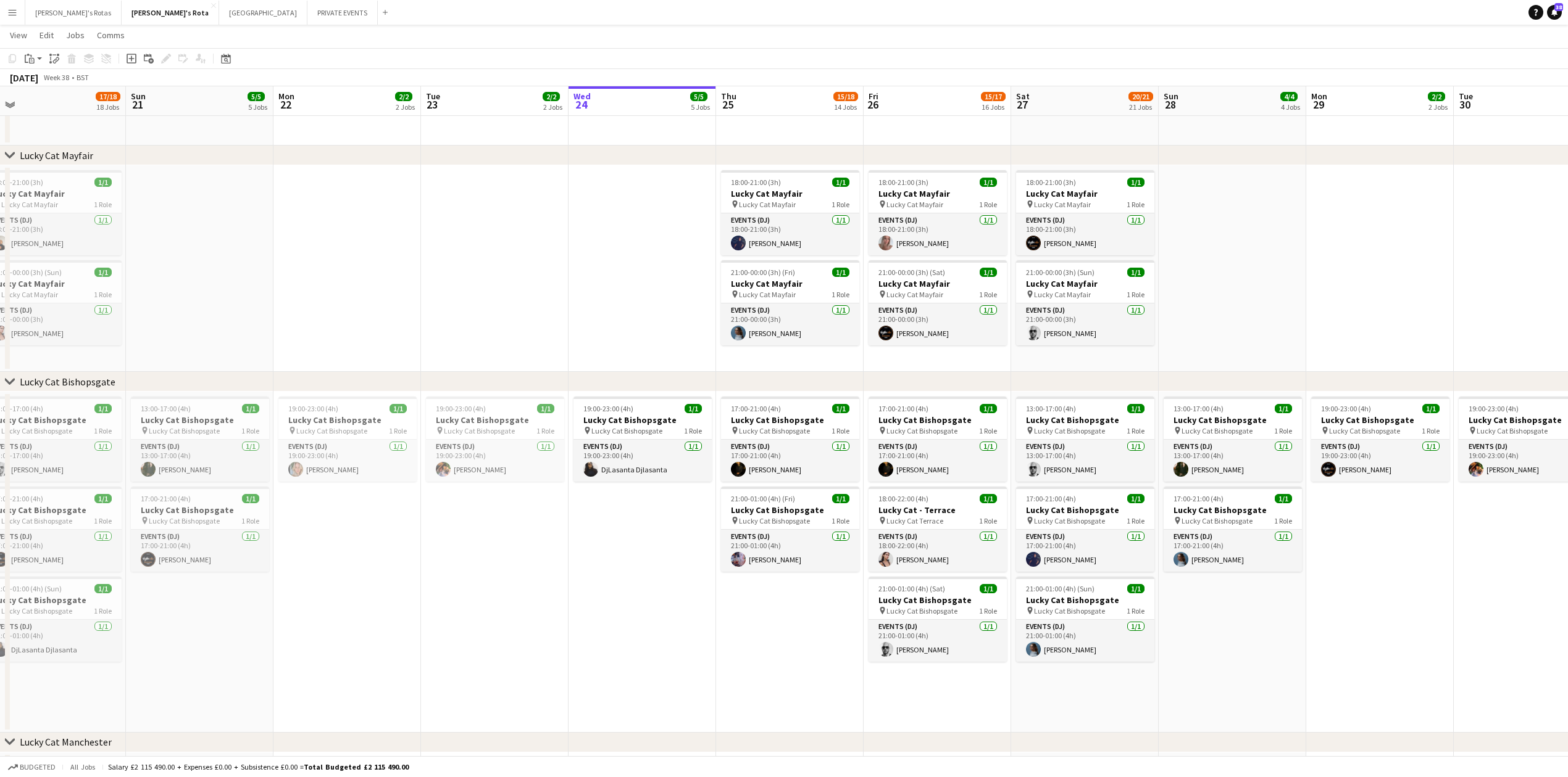
scroll to position [0, 307]
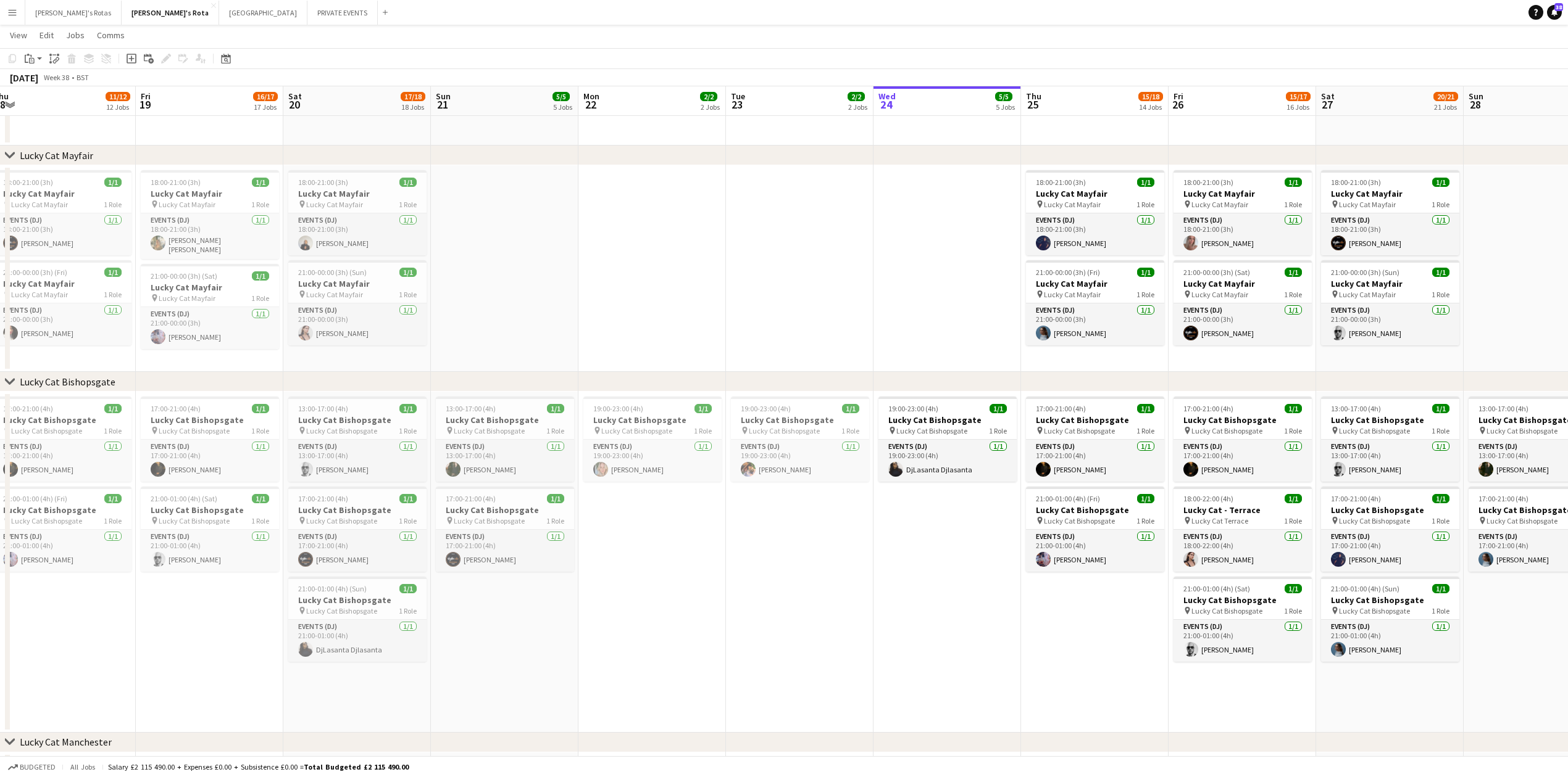
drag, startPoint x: 316, startPoint y: 538, endPoint x: 731, endPoint y: 541, distance: 415.0
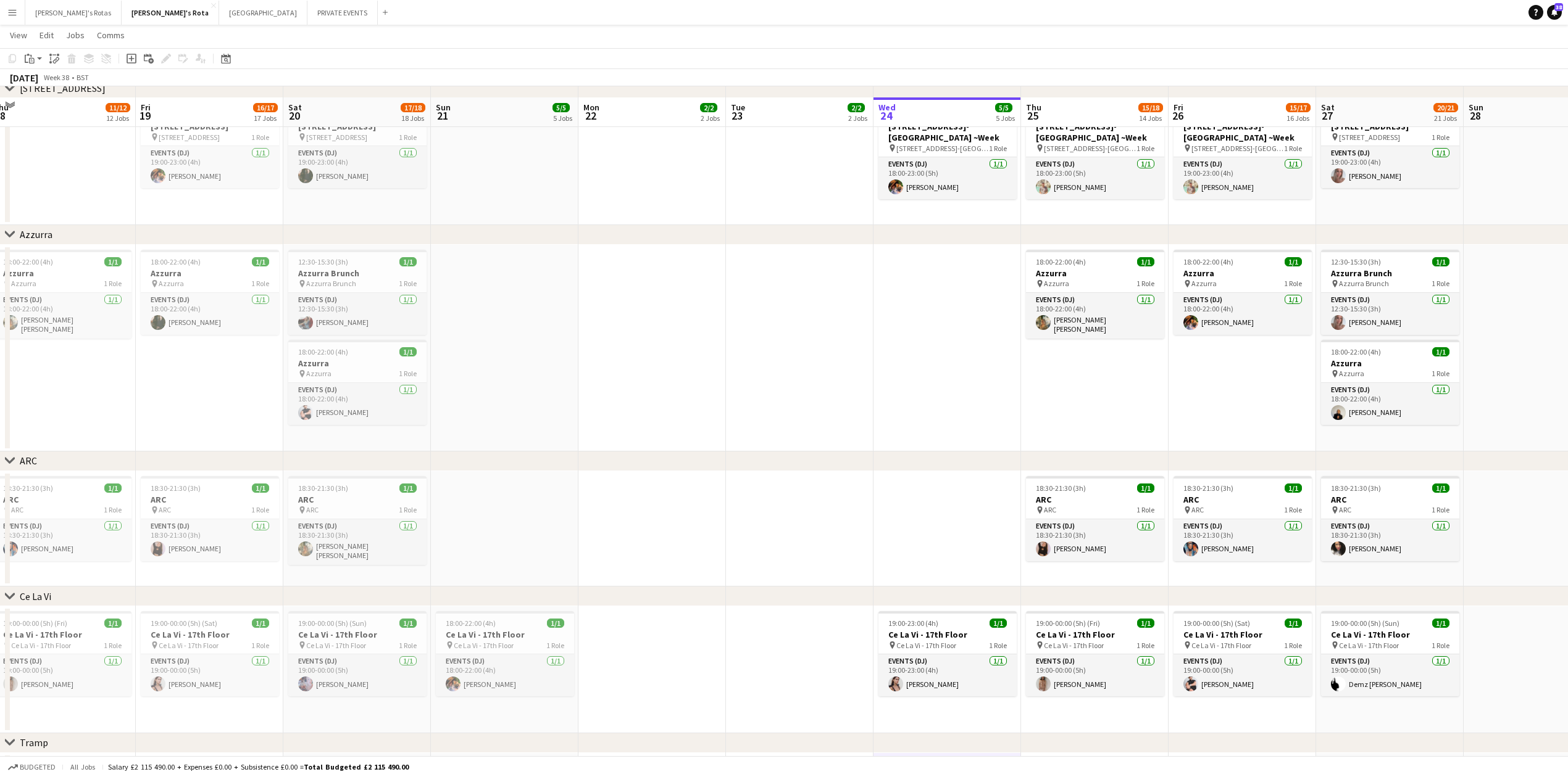
scroll to position [2250, 0]
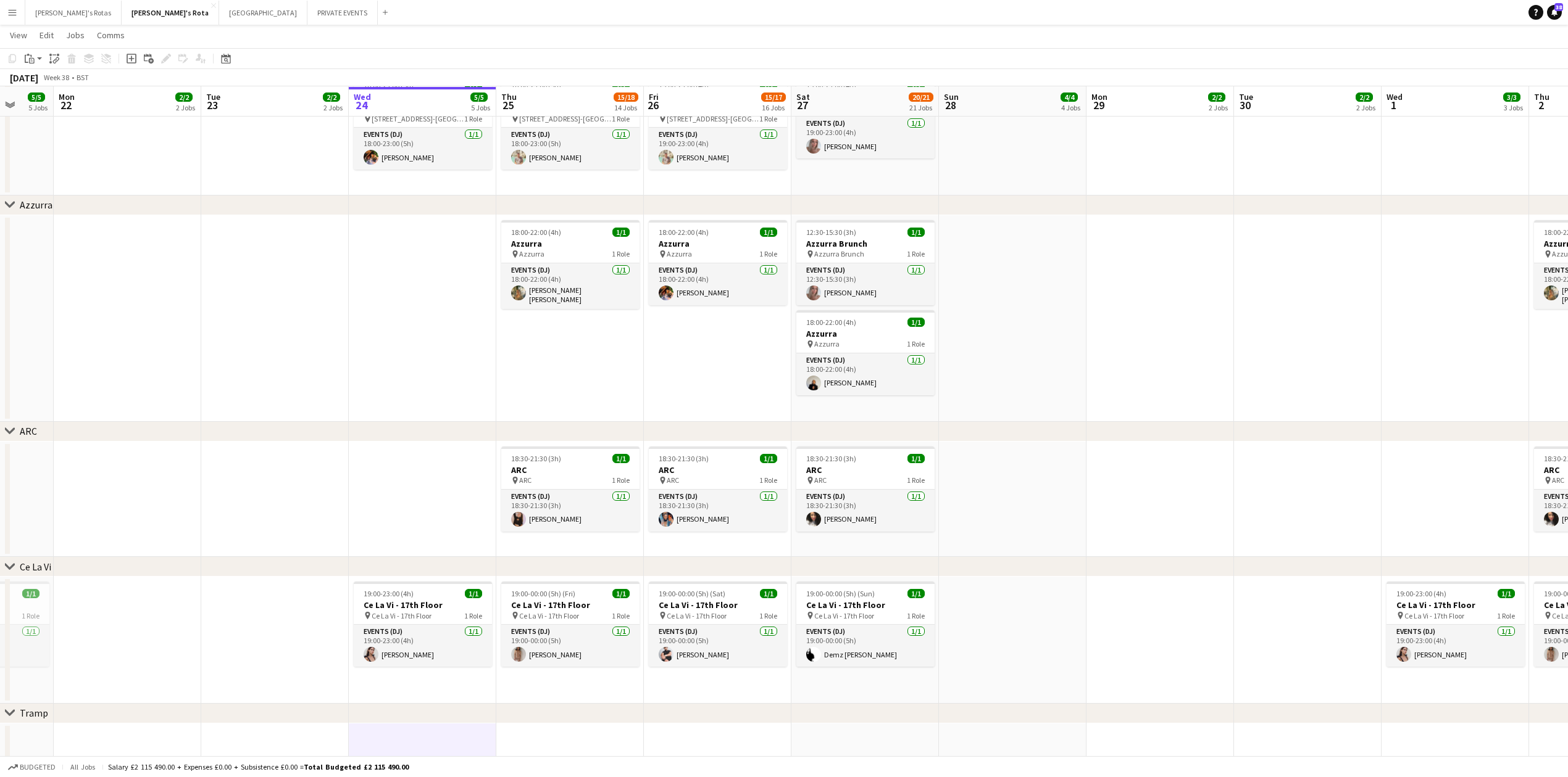
drag, startPoint x: 903, startPoint y: 344, endPoint x: 499, endPoint y: 361, distance: 404.4
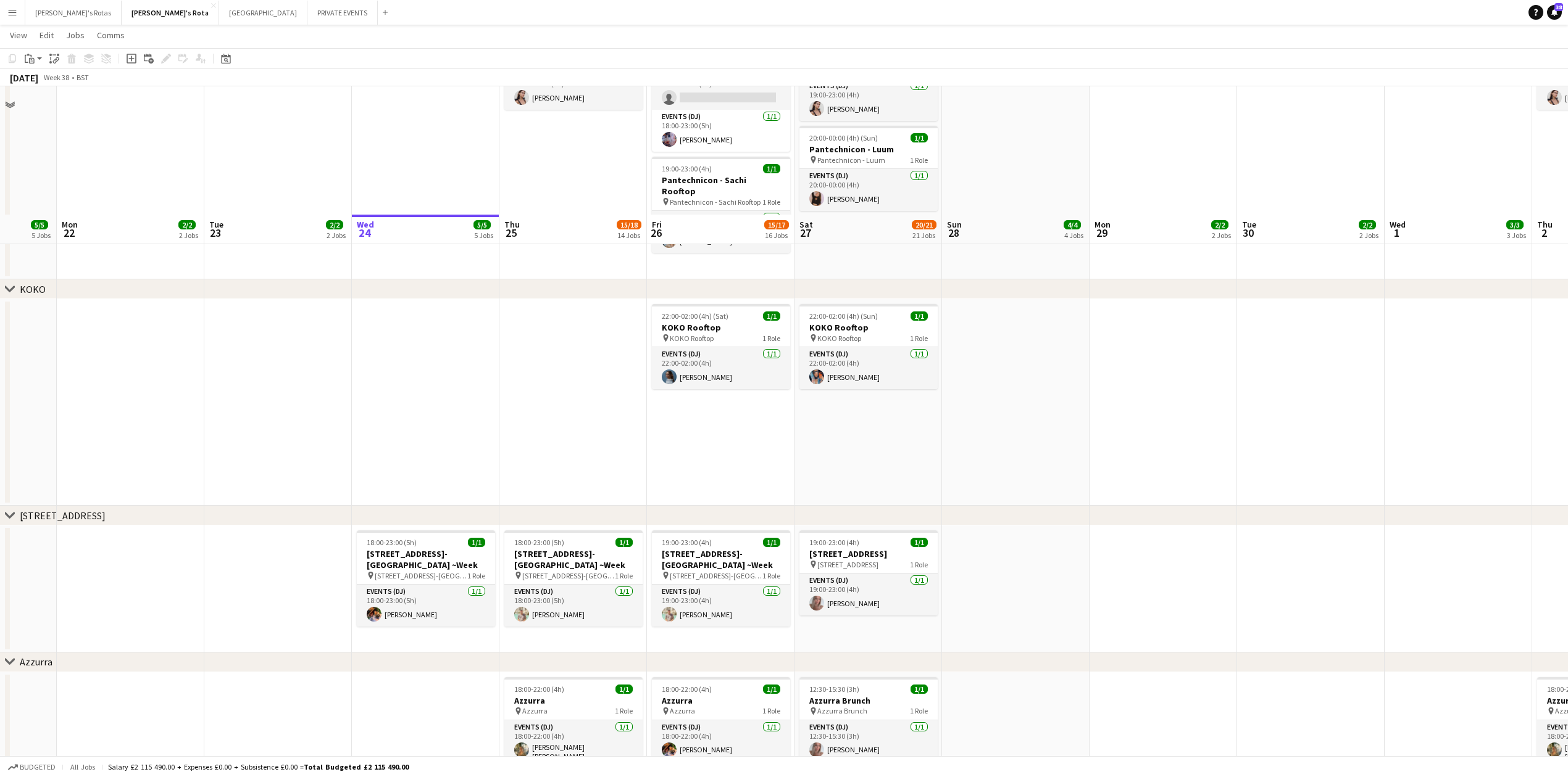
scroll to position [1592, 0]
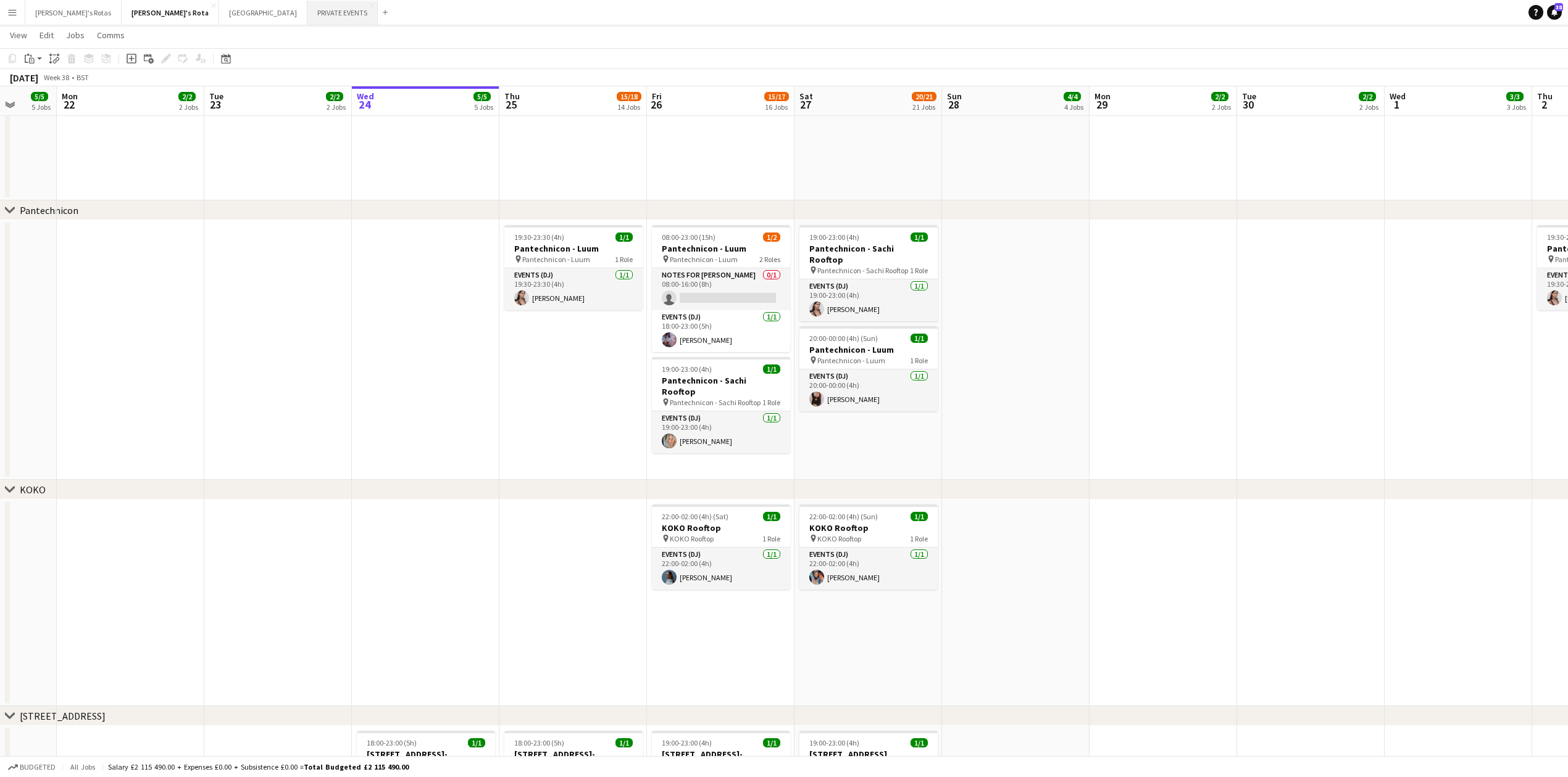
click at [308, 8] on button "PRIVATE EVENTS Close" at bounding box center [343, 12] width 71 height 24
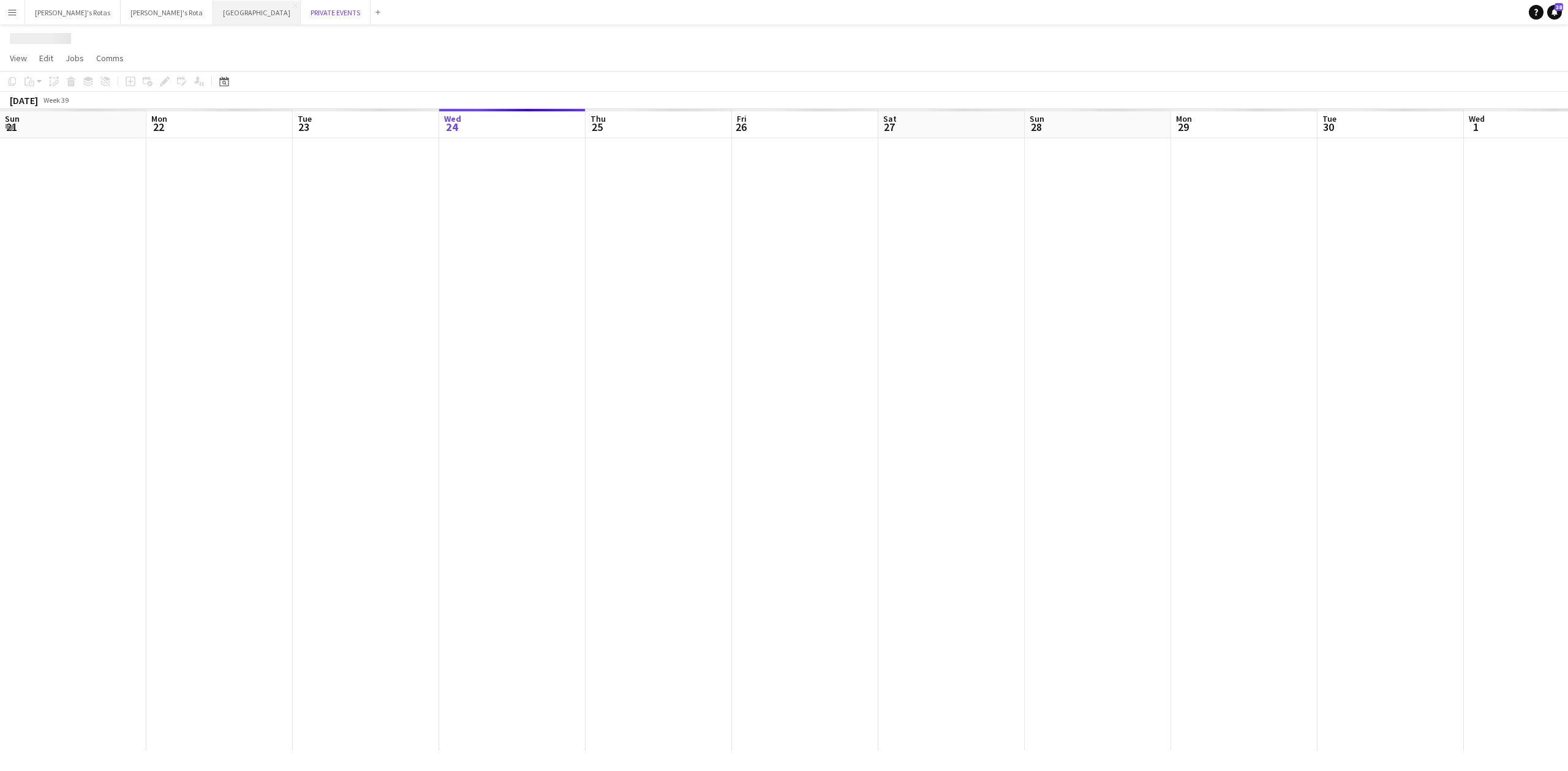
scroll to position [0, 292]
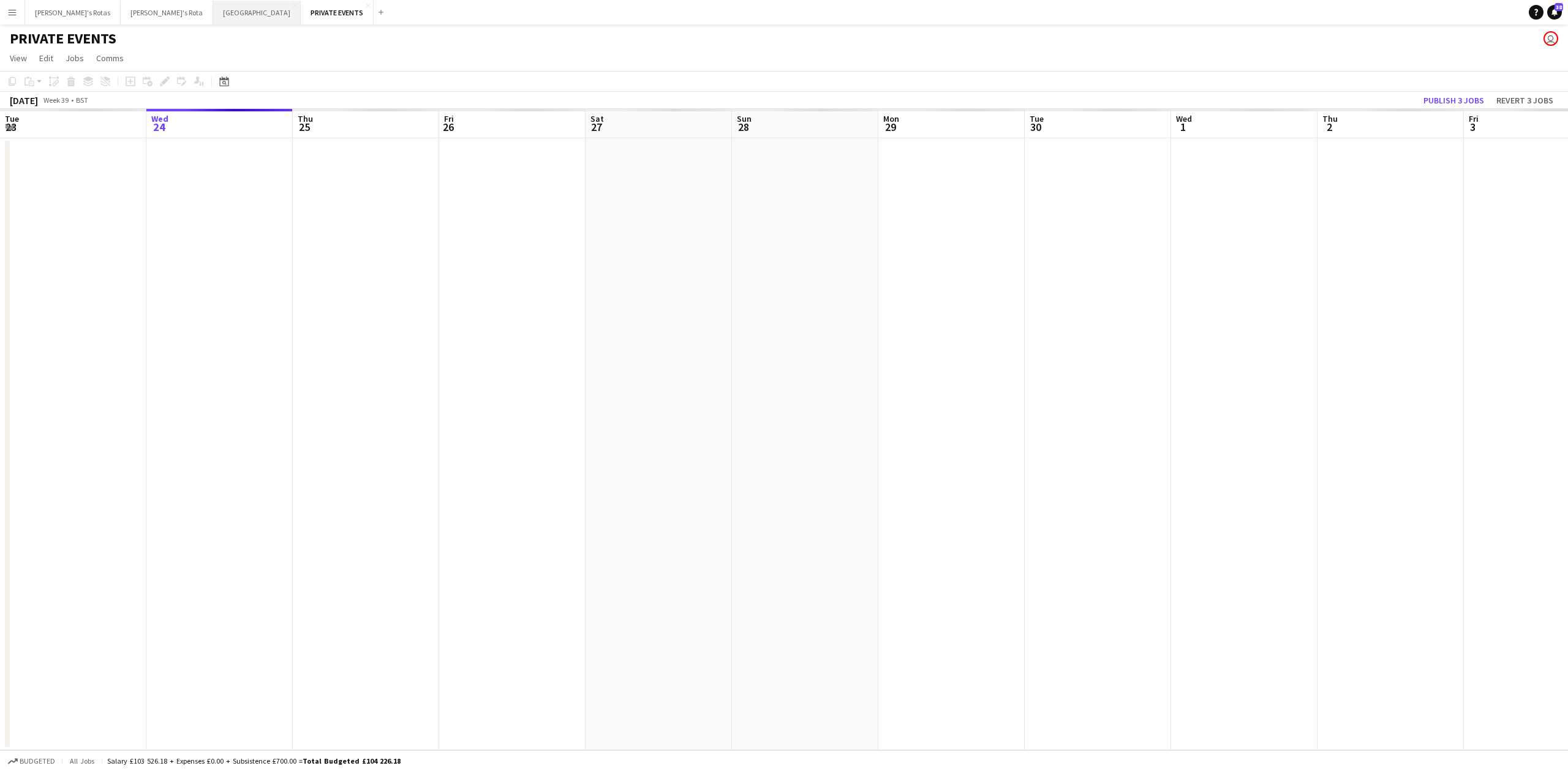
click at [213, 11] on button "MIAMI Close" at bounding box center [257, 12] width 88 height 24
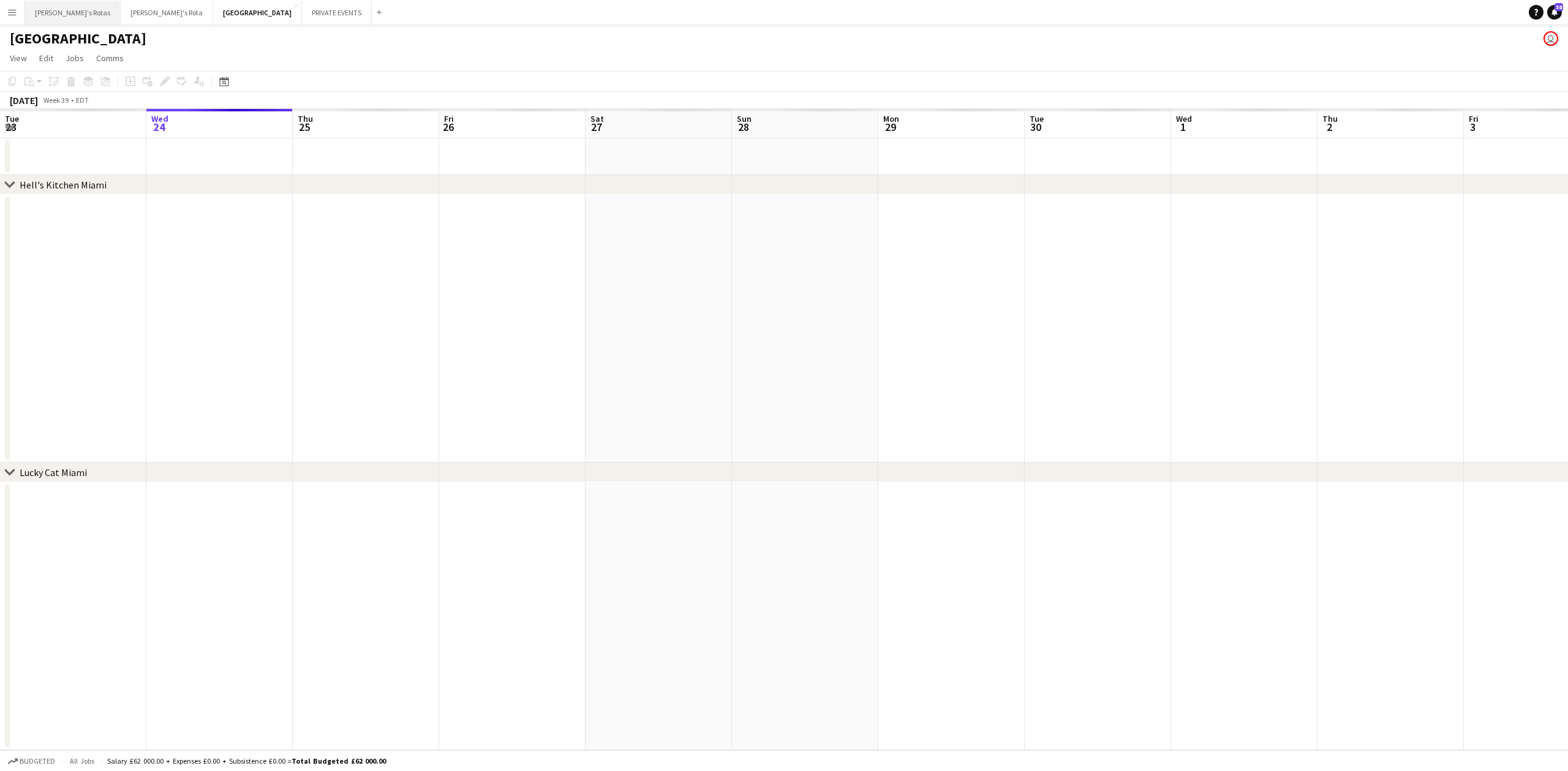
click at [64, 8] on button "[PERSON_NAME]'s Rotas Close" at bounding box center [72, 12] width 95 height 24
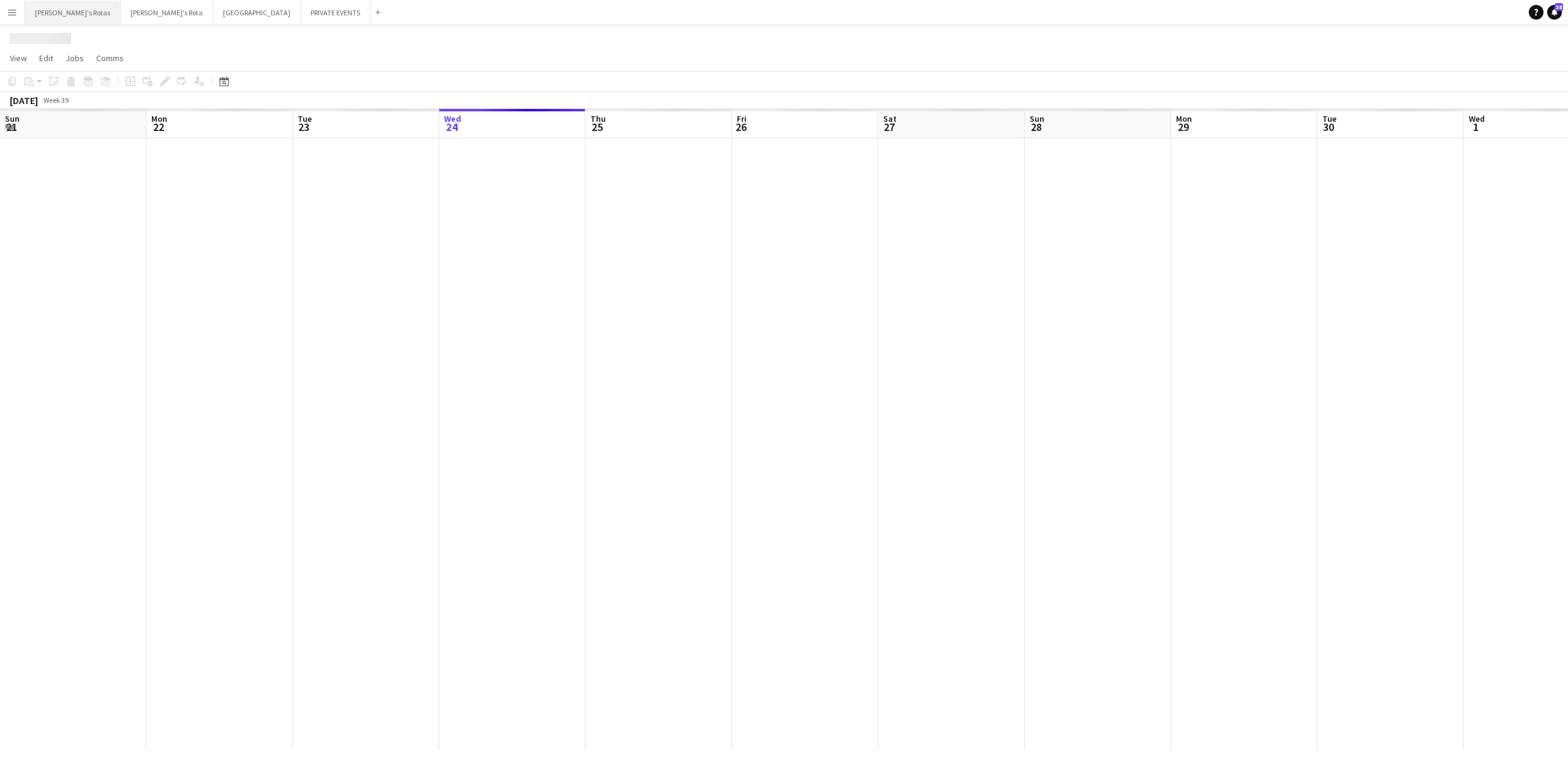
scroll to position [0, 292]
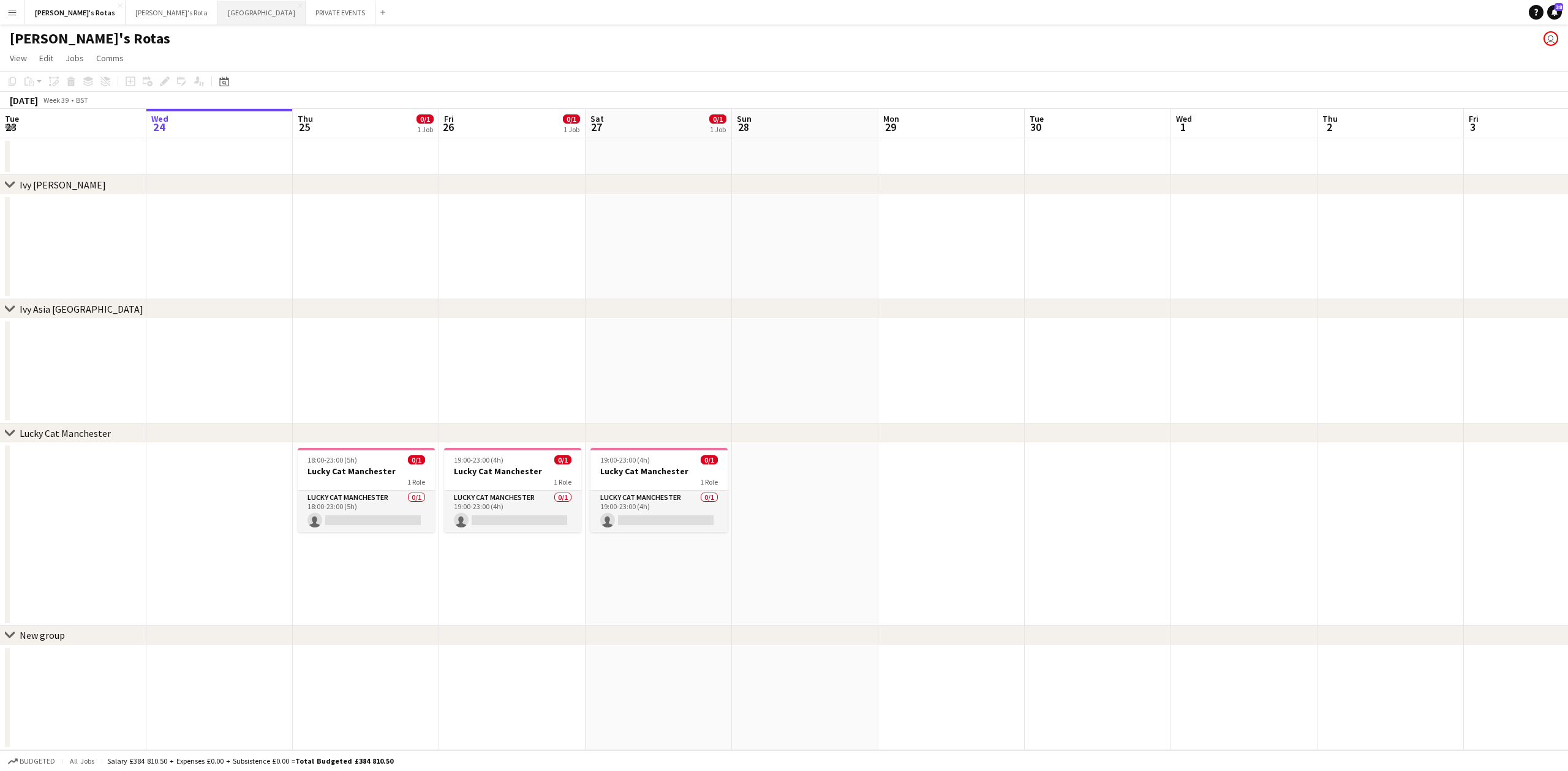
click at [218, 16] on button "MIAMI Close" at bounding box center [261, 12] width 88 height 24
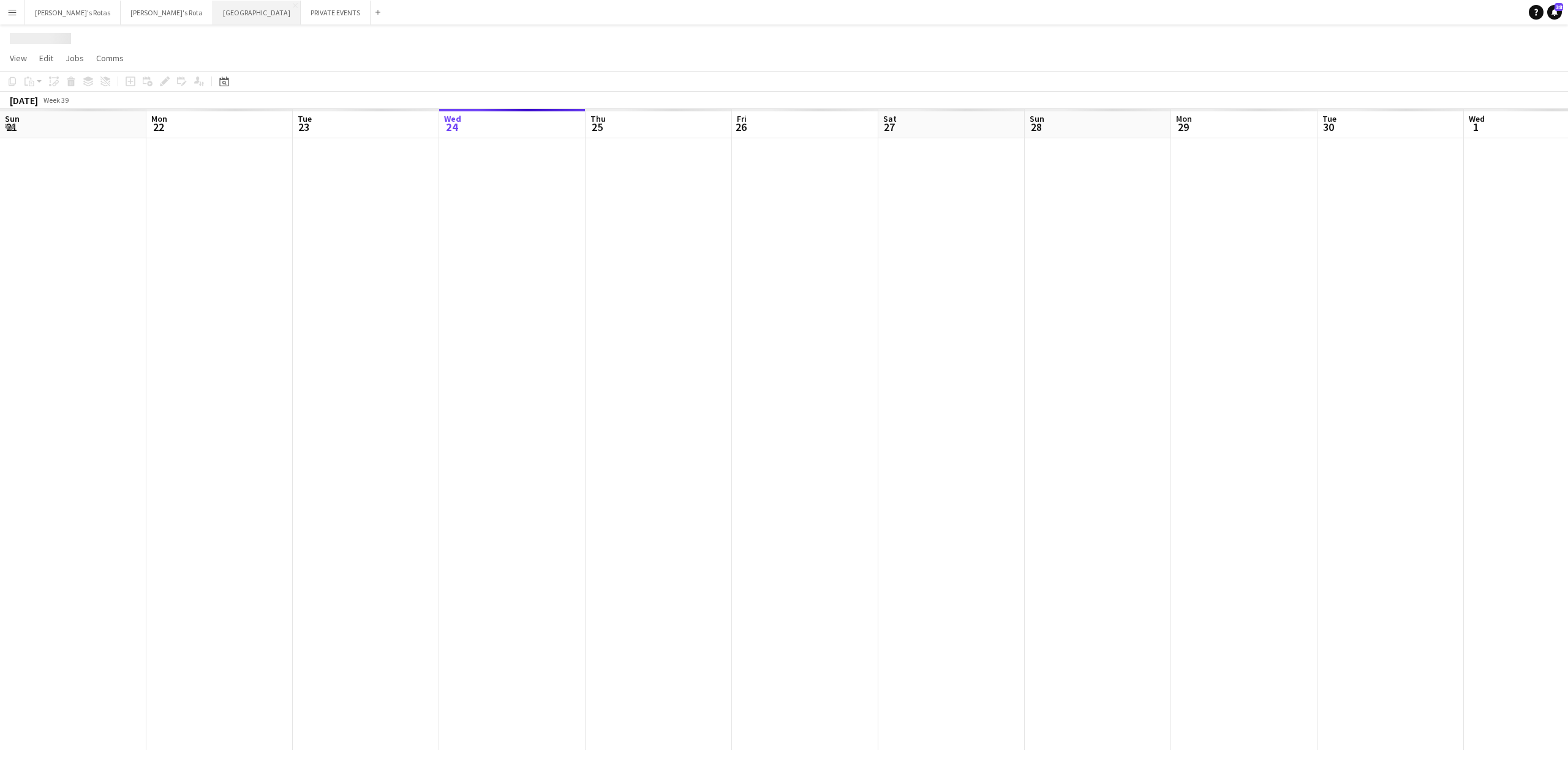
scroll to position [0, 292]
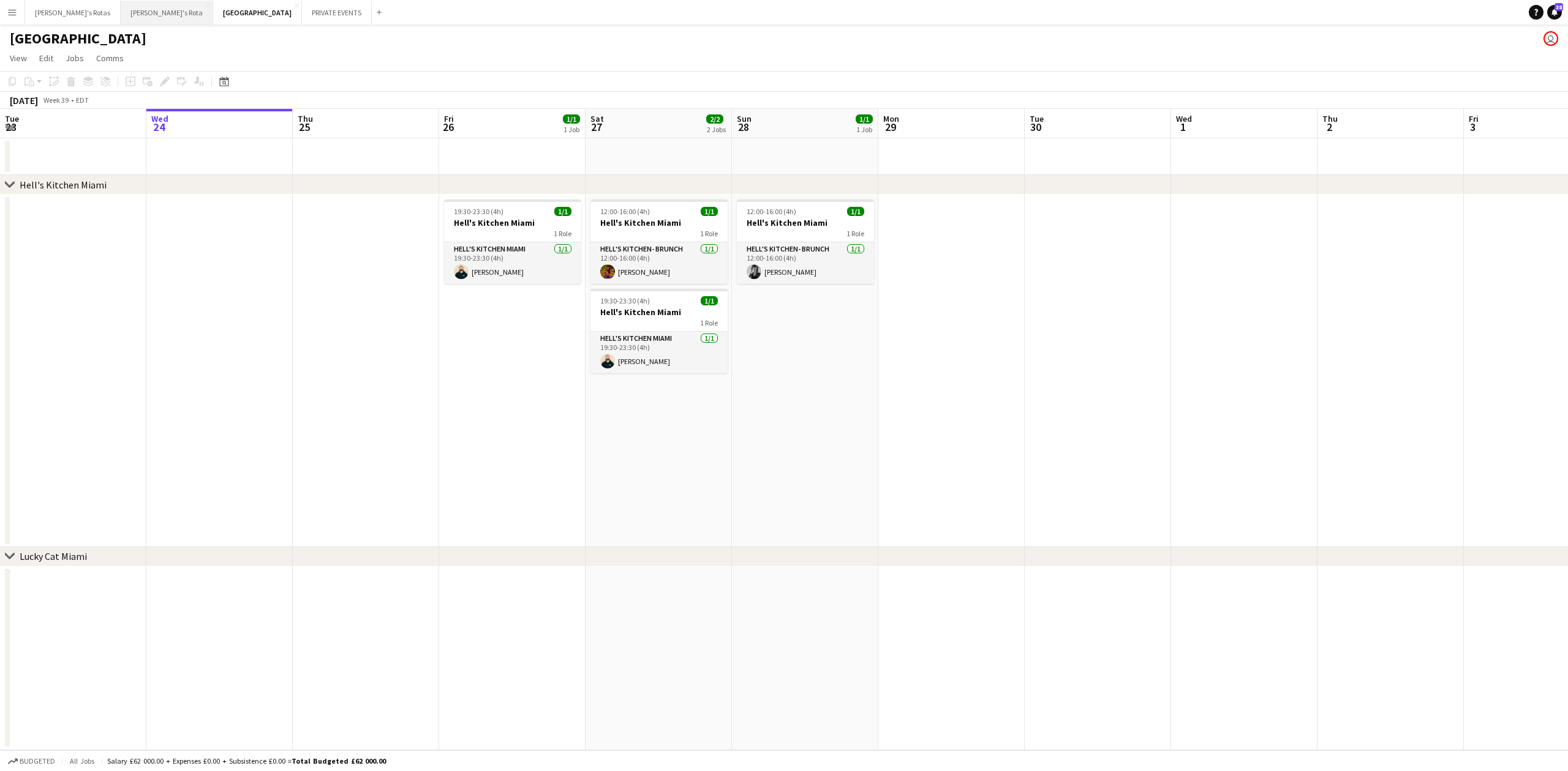
click at [120, 11] on button "[PERSON_NAME]'s Rota Close" at bounding box center [166, 12] width 92 height 24
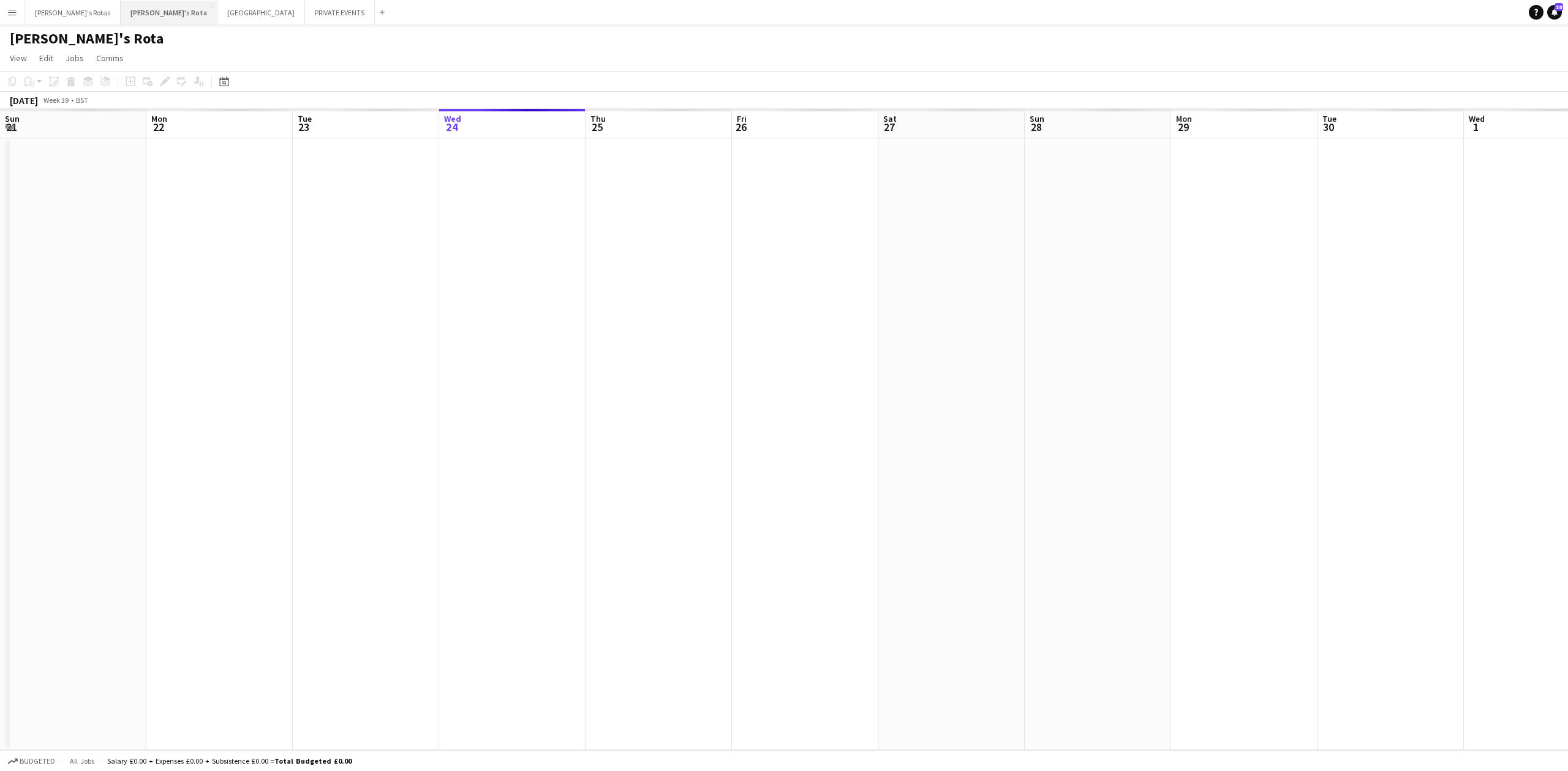
scroll to position [0, 292]
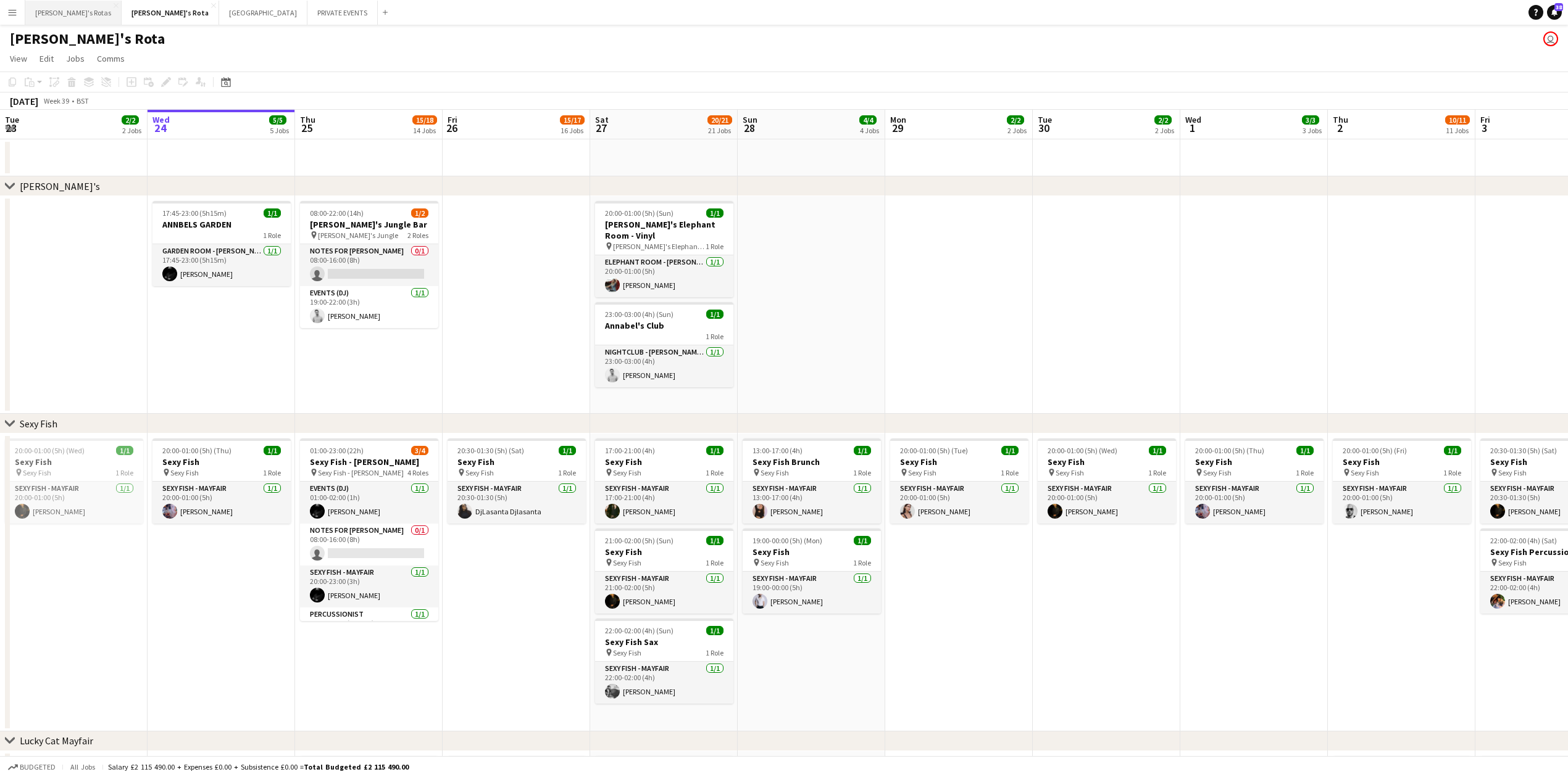
click at [50, 11] on button "[PERSON_NAME]'s Rotas Close" at bounding box center [73, 12] width 96 height 24
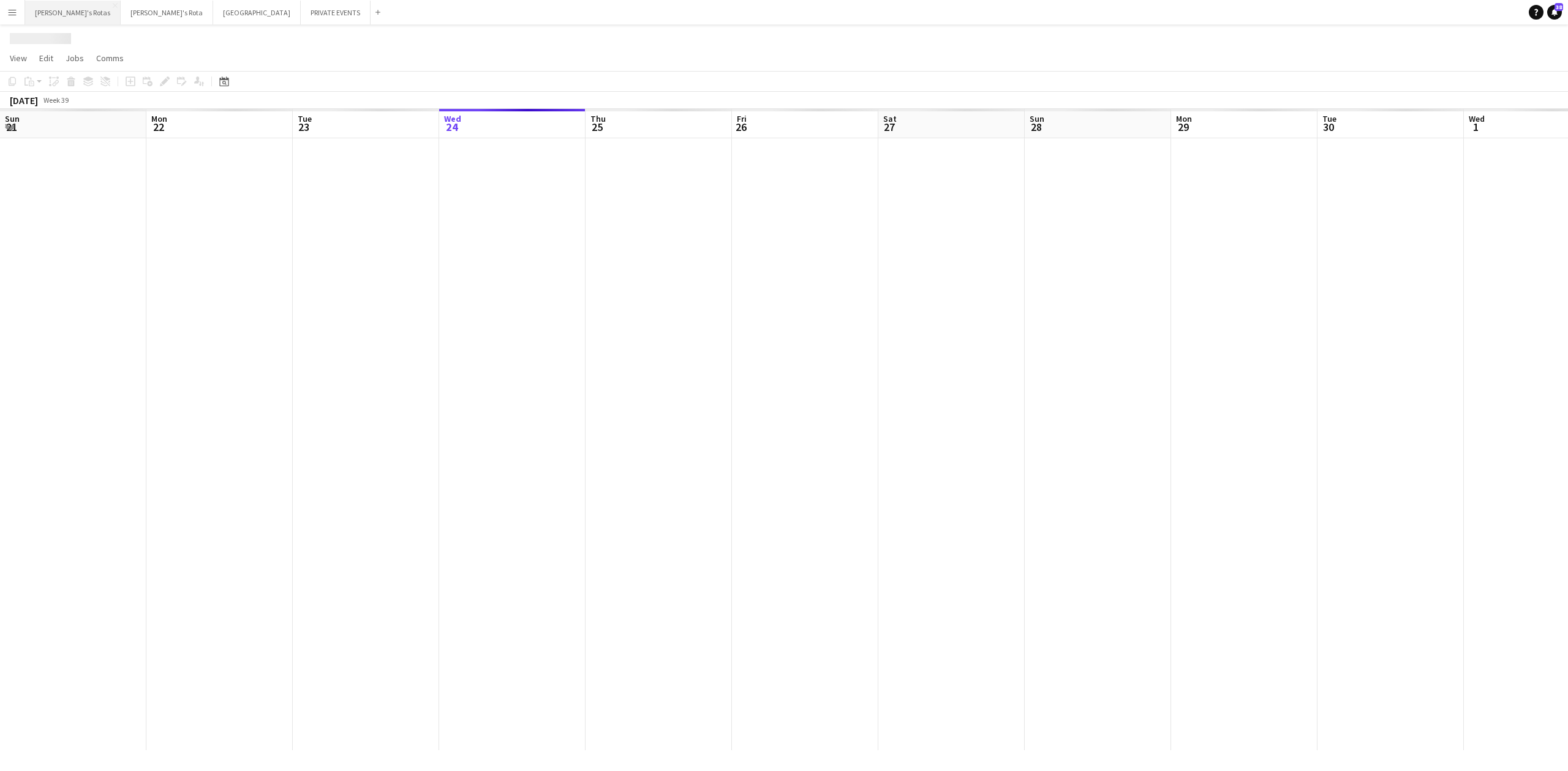
scroll to position [0, 292]
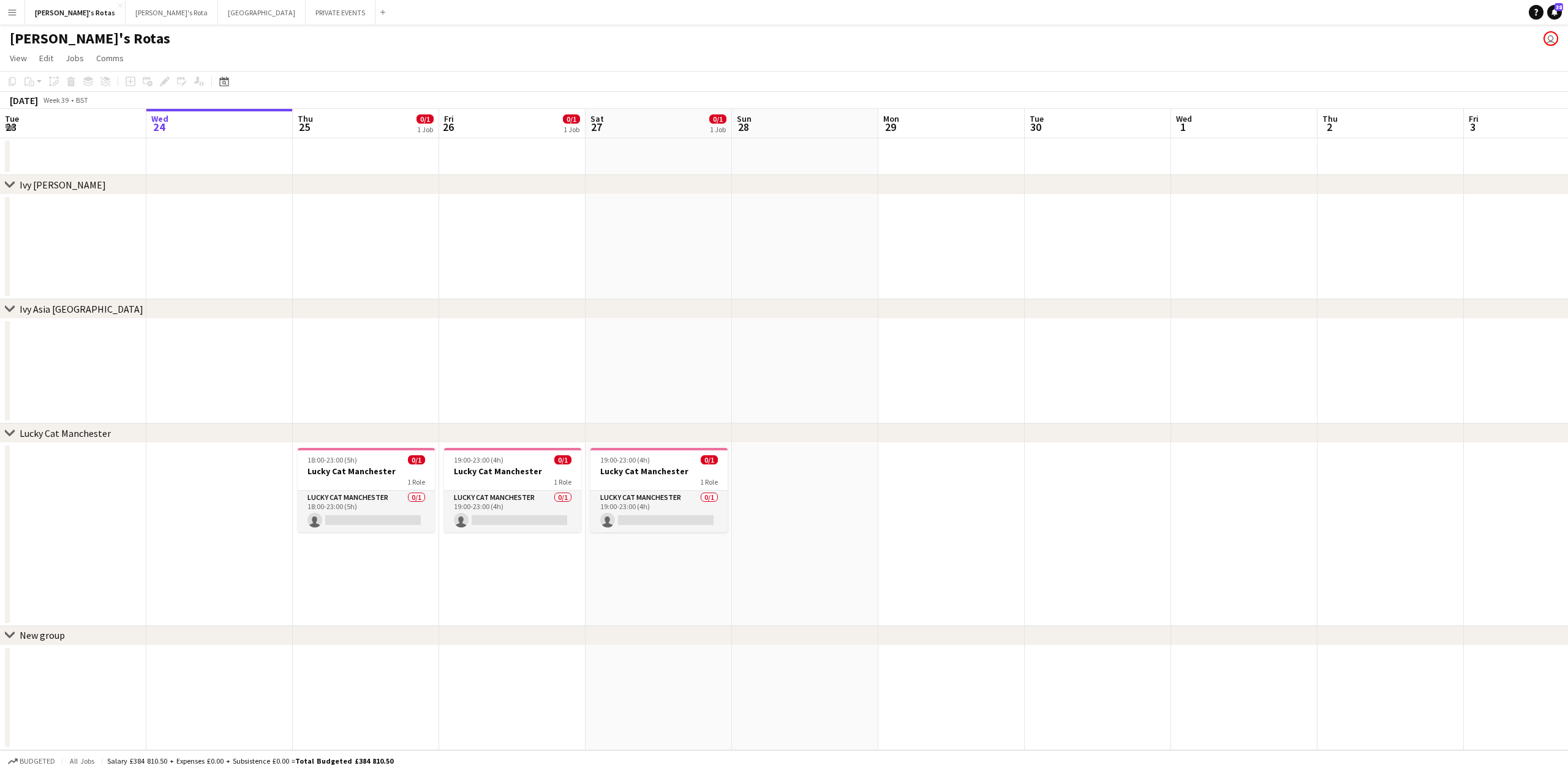
click at [461, 327] on app-date-cell at bounding box center [513, 371] width 146 height 105
click at [229, 84] on div "Date picker" at bounding box center [224, 81] width 14 height 14
click at [311, 273] on button "[DATE]" at bounding box center [311, 274] width 36 height 20
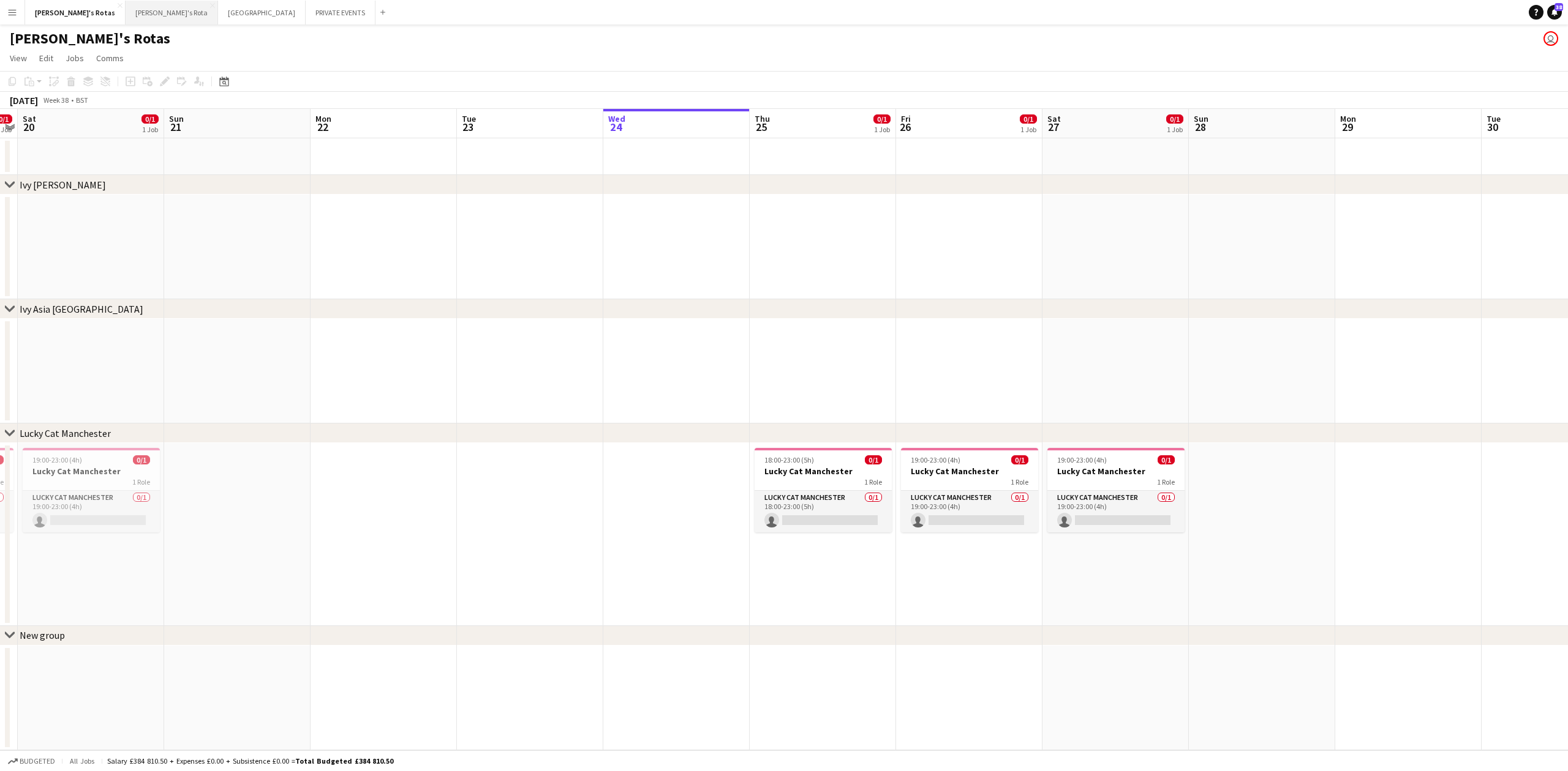
click at [126, 18] on button "[PERSON_NAME]'s Rota Close" at bounding box center [171, 12] width 92 height 24
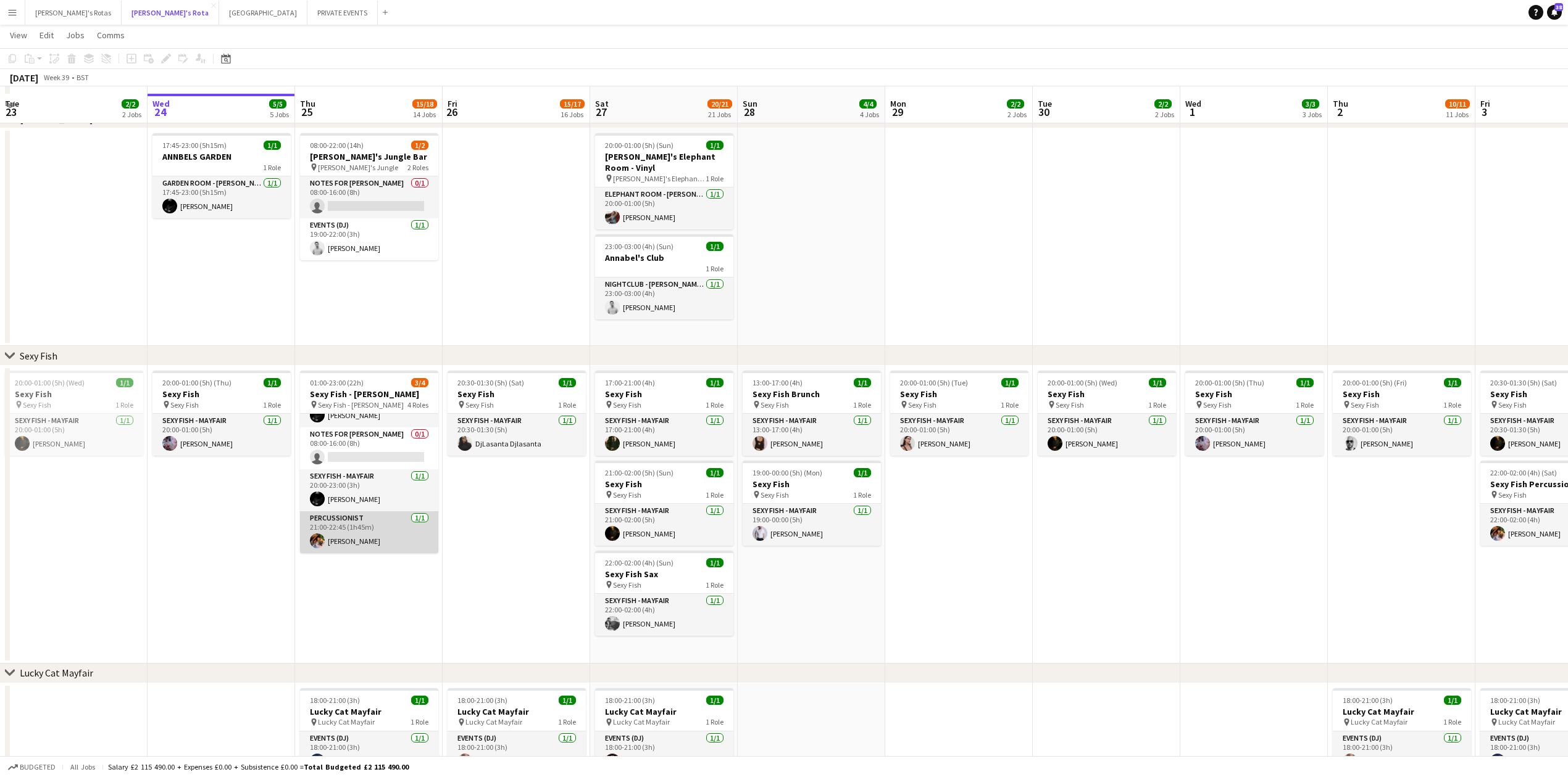
scroll to position [82, 0]
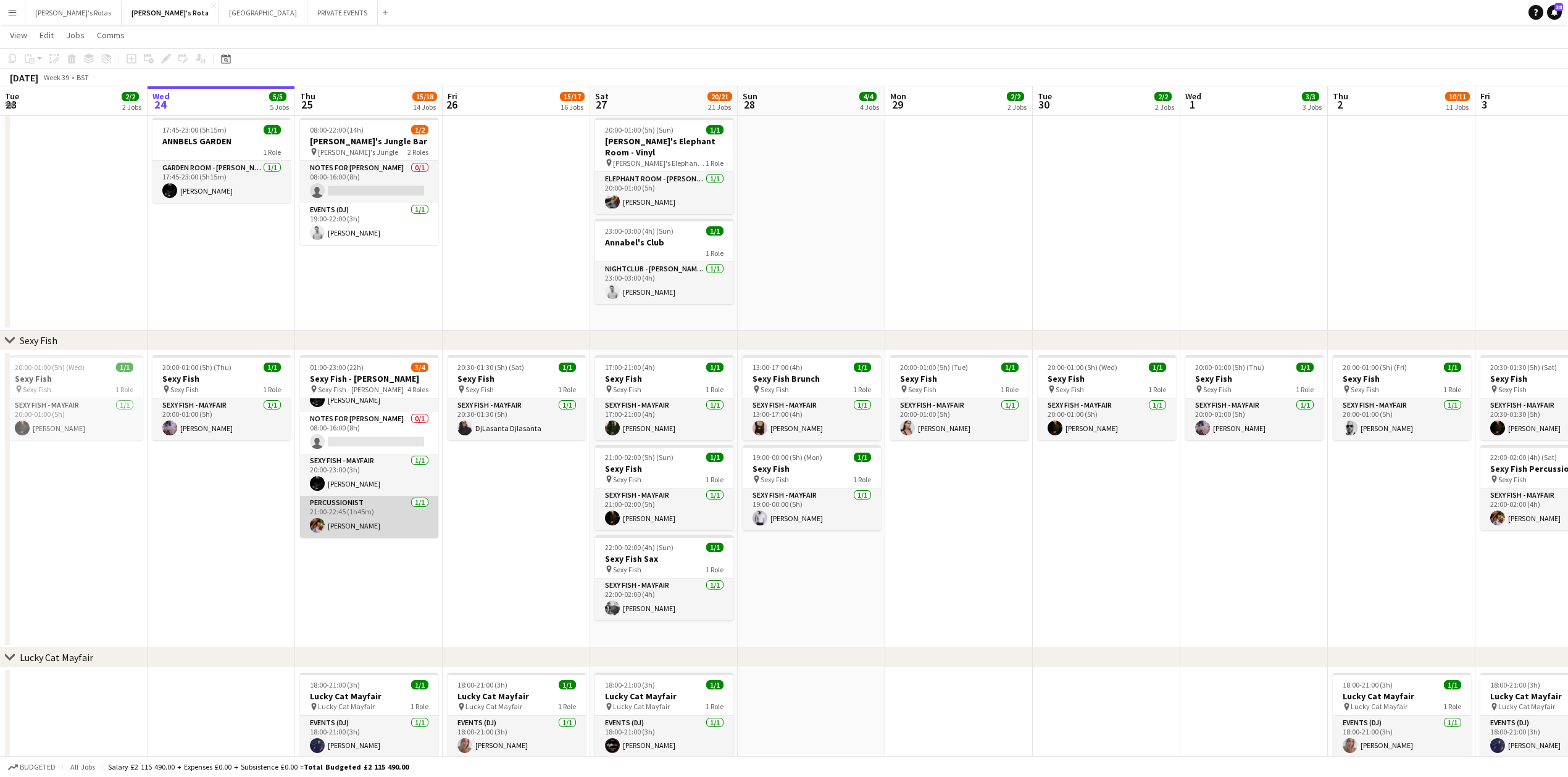
click at [357, 524] on app-card-role "Percussionist 1/1 21:00-22:45 (1h45m) Basil Isaac" at bounding box center [369, 517] width 138 height 42
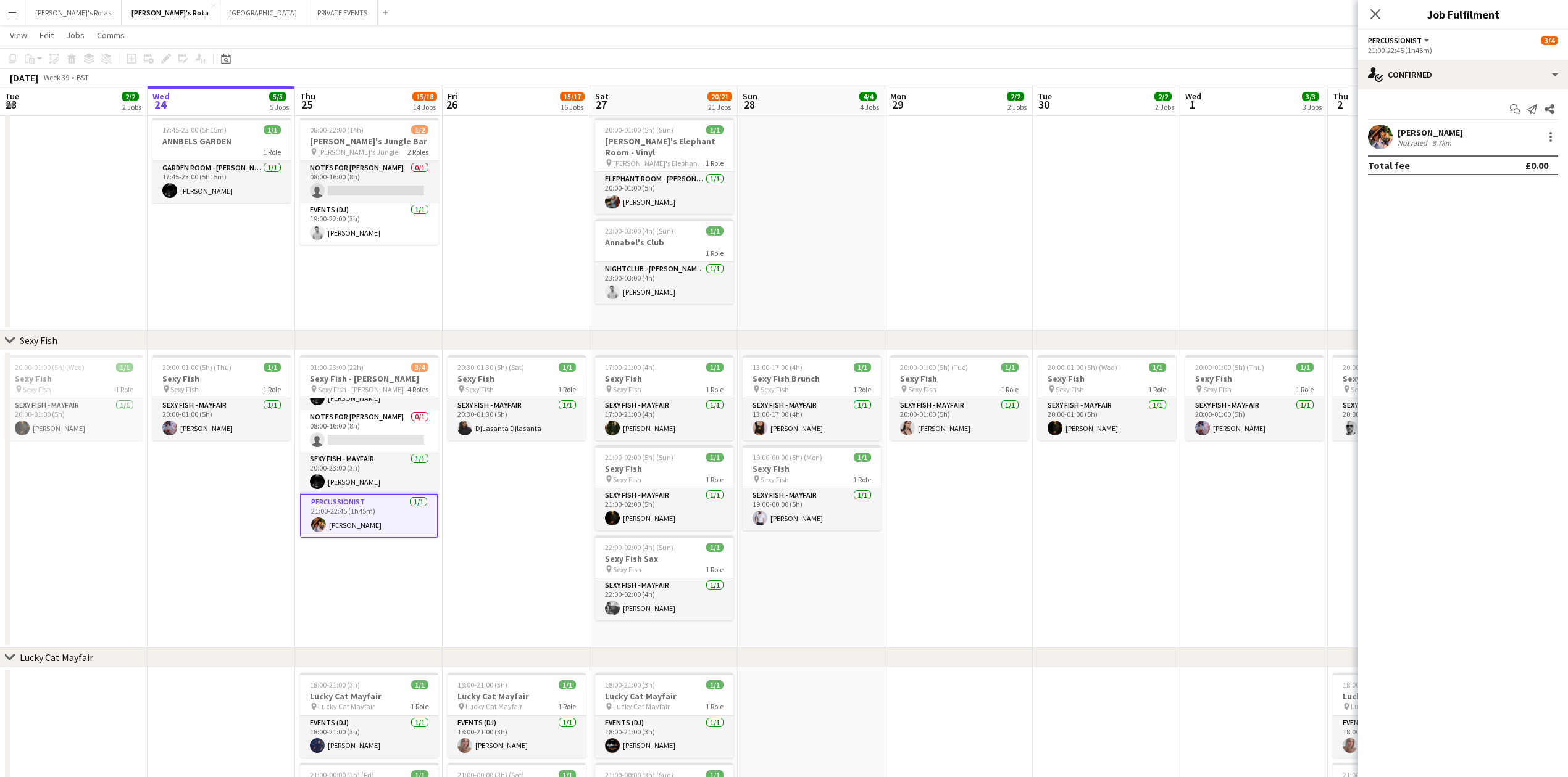
drag, startPoint x: 513, startPoint y: 542, endPoint x: 460, endPoint y: 570, distance: 59.9
click at [513, 547] on app-date-cell "20:30-01:30 (5h) (Sat) 1/1 Sexy Fish pin Sexy Fish 1 Role SEXY FISH - MAYFAIR […" at bounding box center [517, 499] width 147 height 298
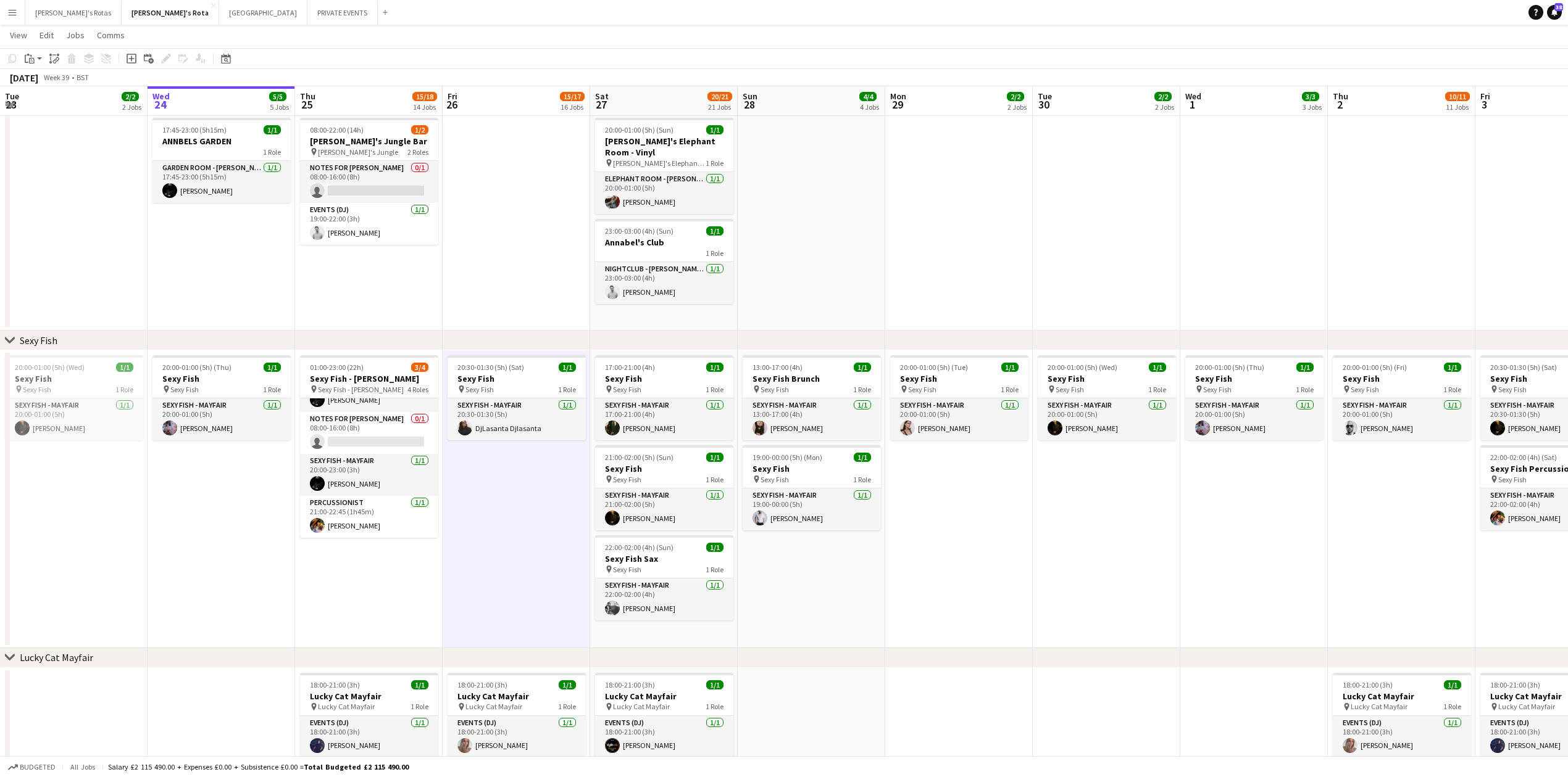
scroll to position [0, 297]
click at [366, 578] on app-date-cell "01:00-23:00 (22h) 3/4 Sexy Fish - [PERSON_NAME] pin Sexy Fish - [PERSON_NAME] 4…" at bounding box center [367, 499] width 147 height 298
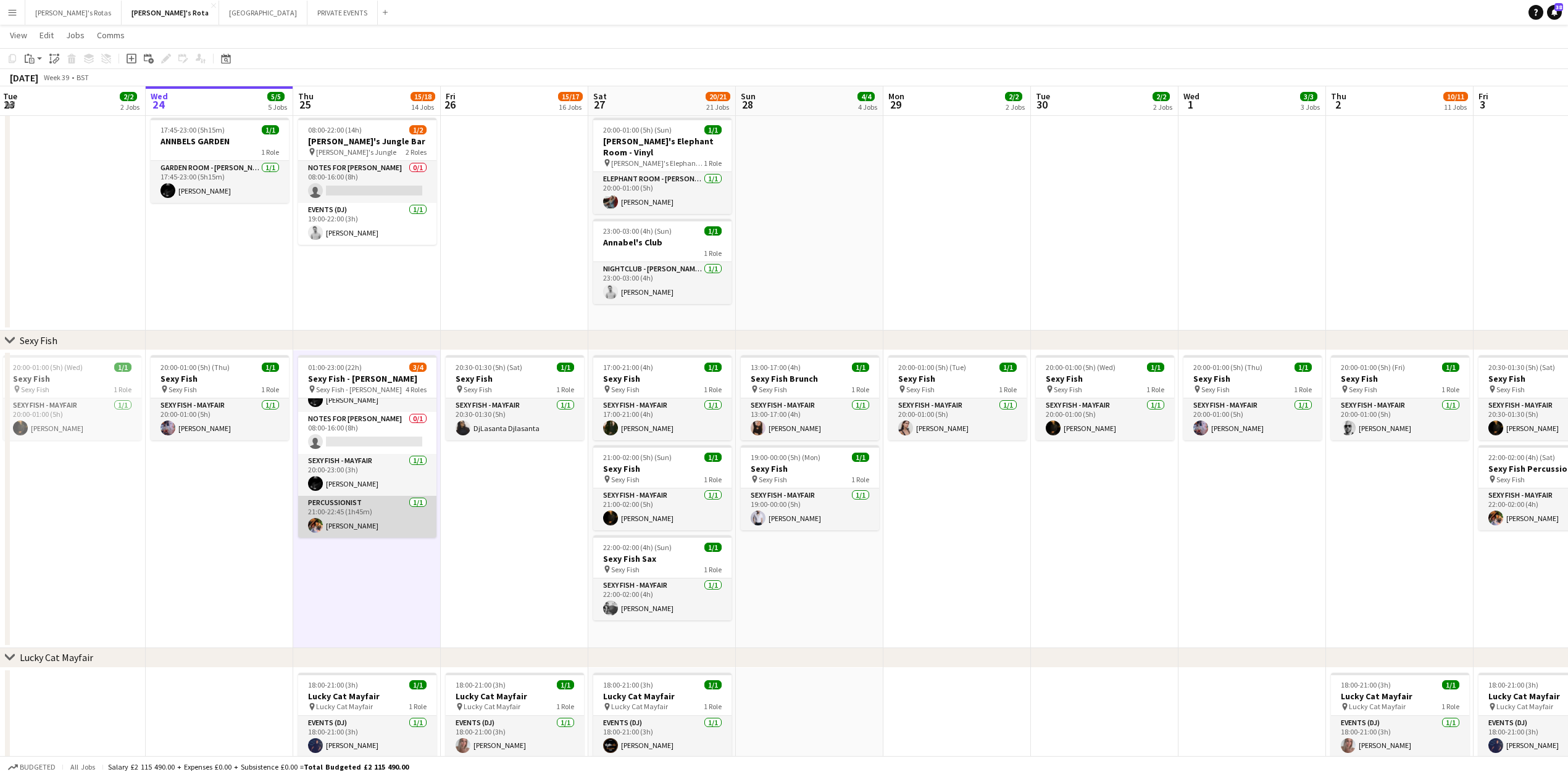
click at [371, 522] on app-card-role "Percussionist 1/1 21:00-22:45 (1h45m) Basil Isaac" at bounding box center [367, 517] width 138 height 42
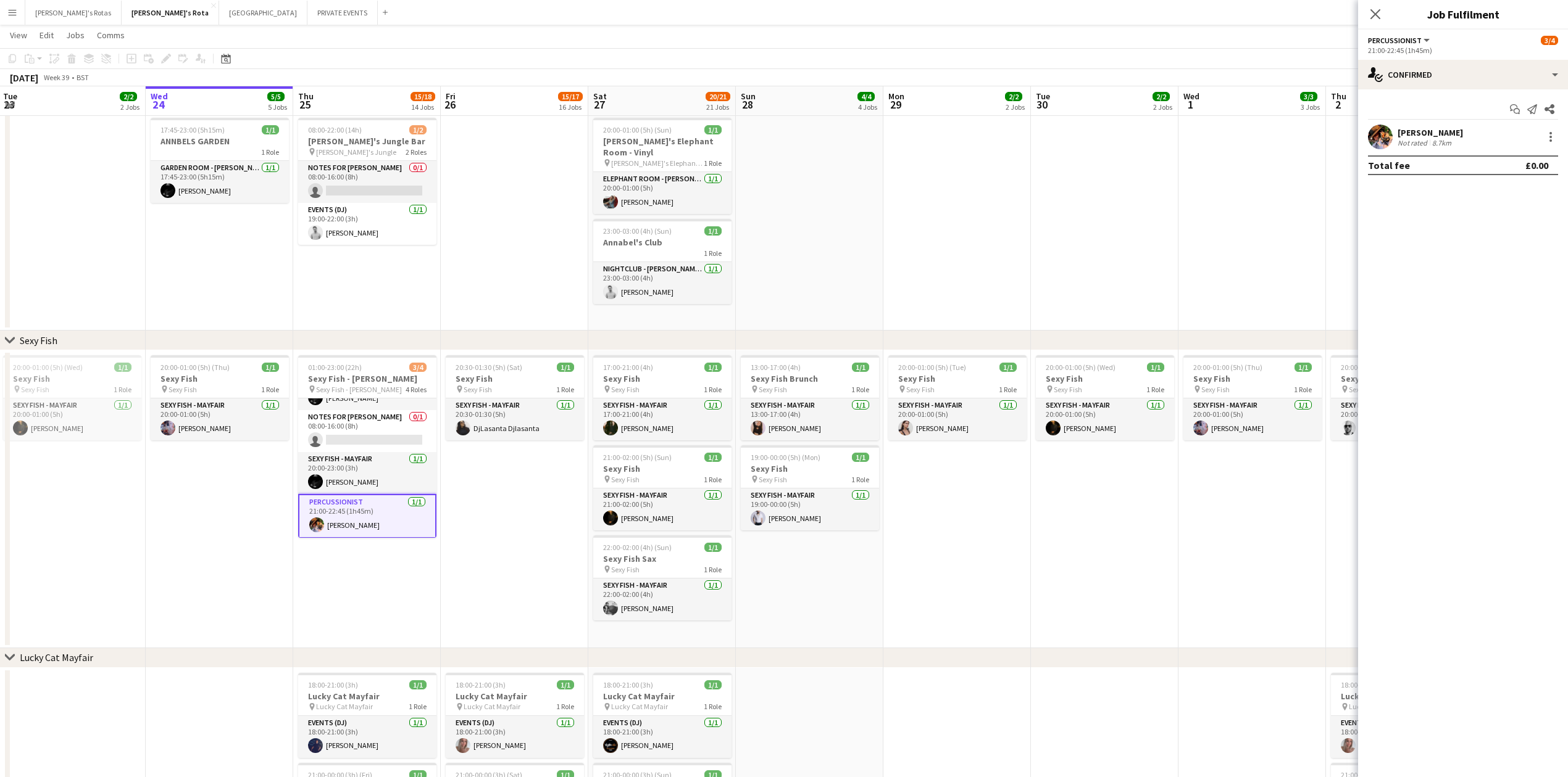
click at [188, 544] on app-date-cell "20:00-01:00 (5h) (Thu) 1/1 Sexy Fish pin Sexy Fish 1 Role SEXY FISH - MAYFAIR […" at bounding box center [220, 499] width 147 height 298
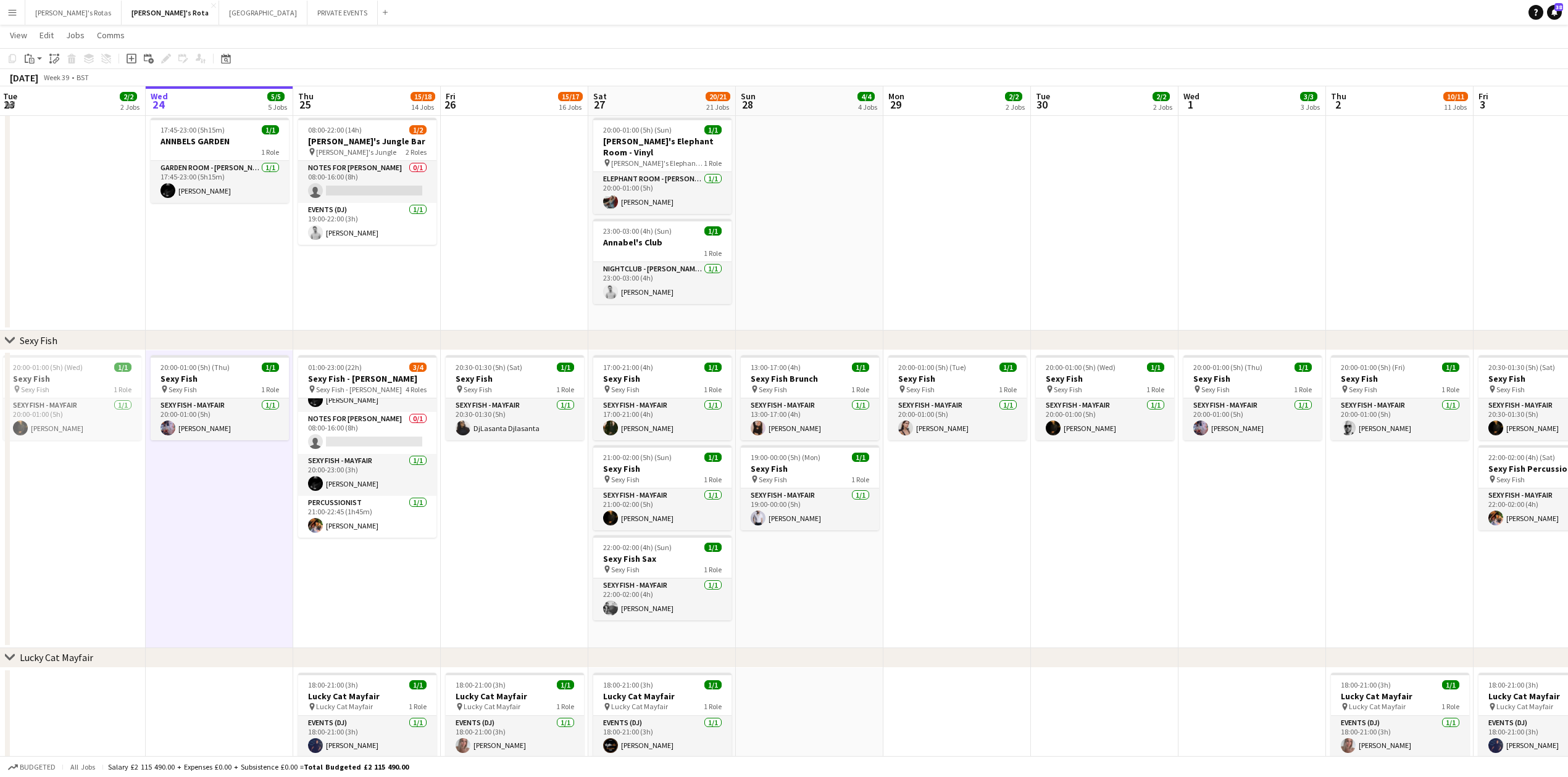
click at [371, 561] on app-date-cell "01:00-23:00 (22h) 3/4 Sexy Fish - [PERSON_NAME] pin Sexy Fish - [PERSON_NAME] 4…" at bounding box center [367, 499] width 147 height 298
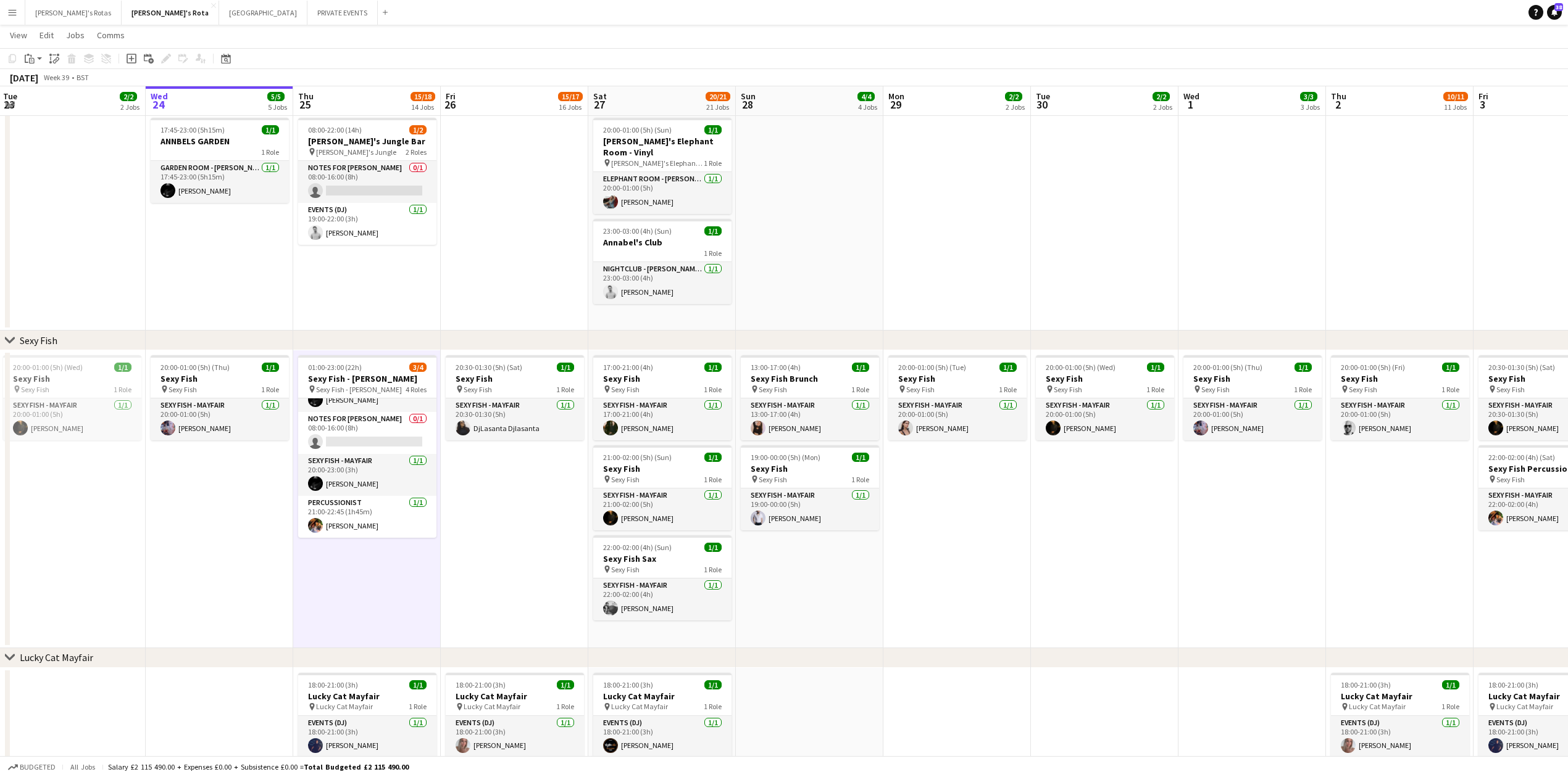
click at [227, 525] on app-date-cell "20:00-01:00 (5h) (Thu) 1/1 Sexy Fish pin Sexy Fish 1 Role SEXY FISH - MAYFAIR […" at bounding box center [220, 499] width 147 height 298
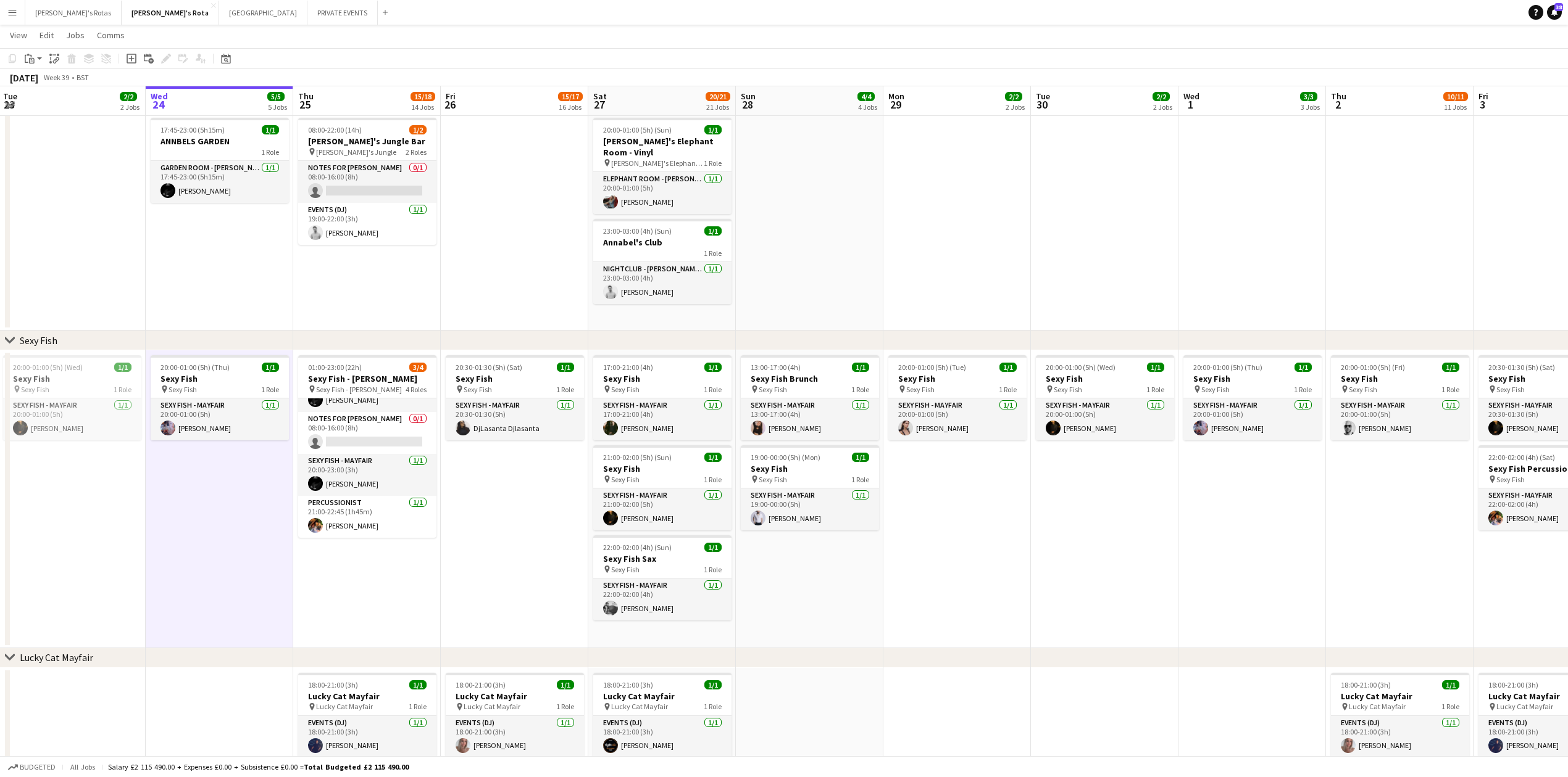
scroll to position [0, 295]
click at [335, 582] on app-date-cell "01:00-23:00 (22h) 3/4 Sexy Fish - [PERSON_NAME] pin Sexy Fish - [PERSON_NAME] 4…" at bounding box center [369, 499] width 147 height 298
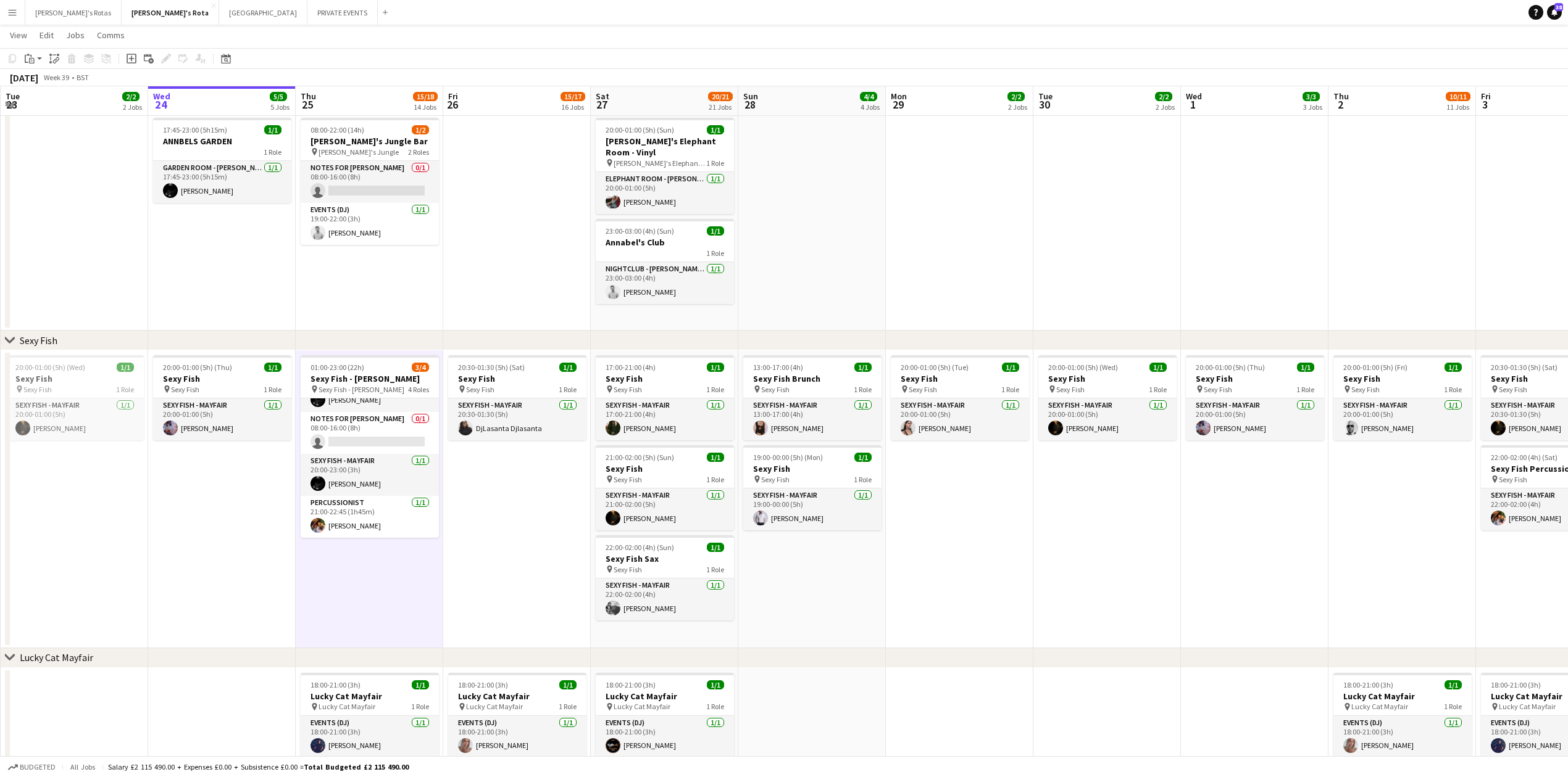
click at [249, 544] on app-date-cell "20:00-01:00 (5h) (Thu) 1/1 Sexy Fish pin Sexy Fish 1 Role SEXY FISH - MAYFAIR […" at bounding box center [222, 499] width 147 height 298
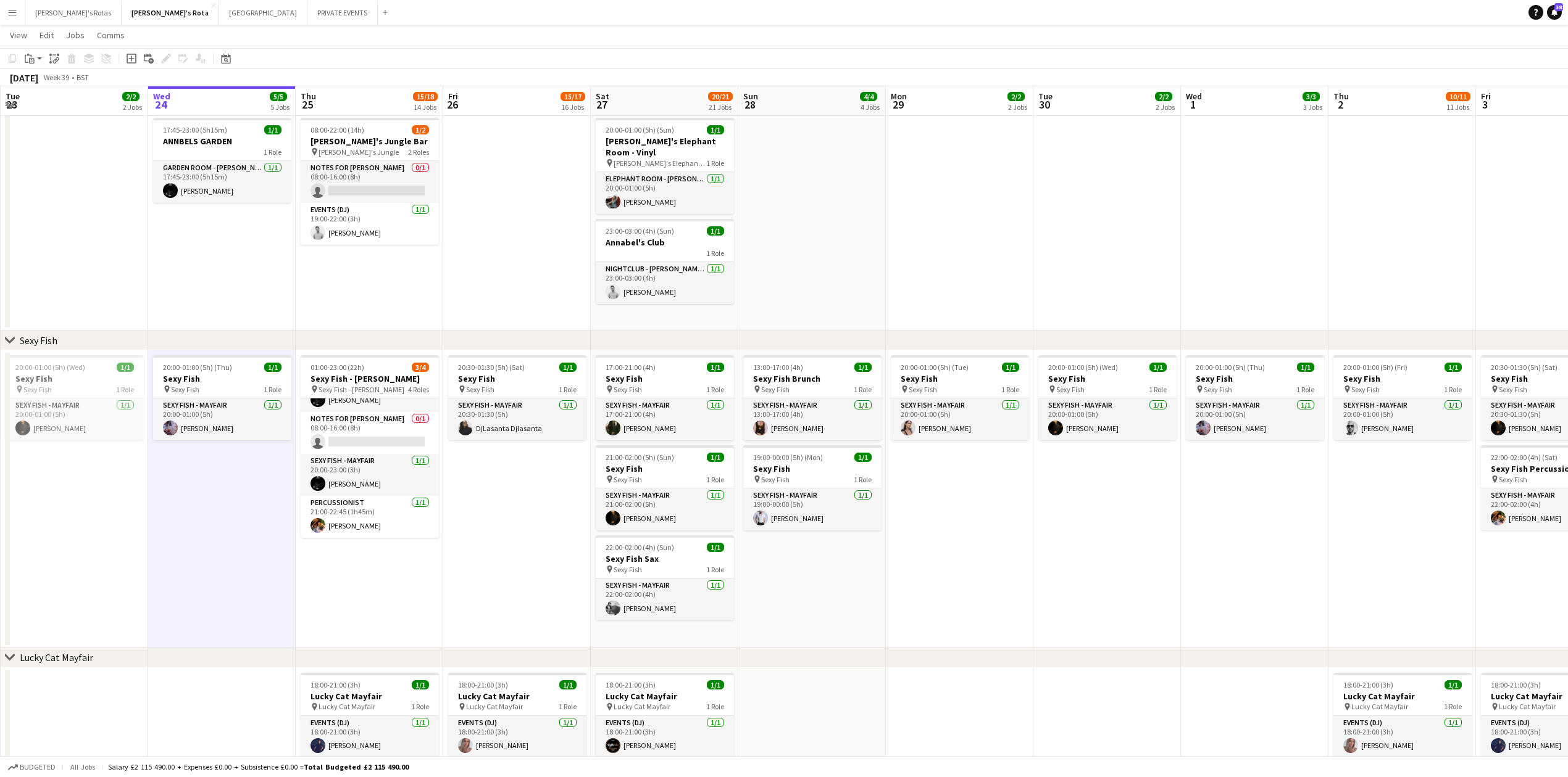
click at [529, 519] on app-date-cell "20:30-01:30 (5h) (Sat) 1/1 Sexy Fish pin Sexy Fish 1 Role SEXY FISH - MAYFAIR […" at bounding box center [517, 499] width 147 height 298
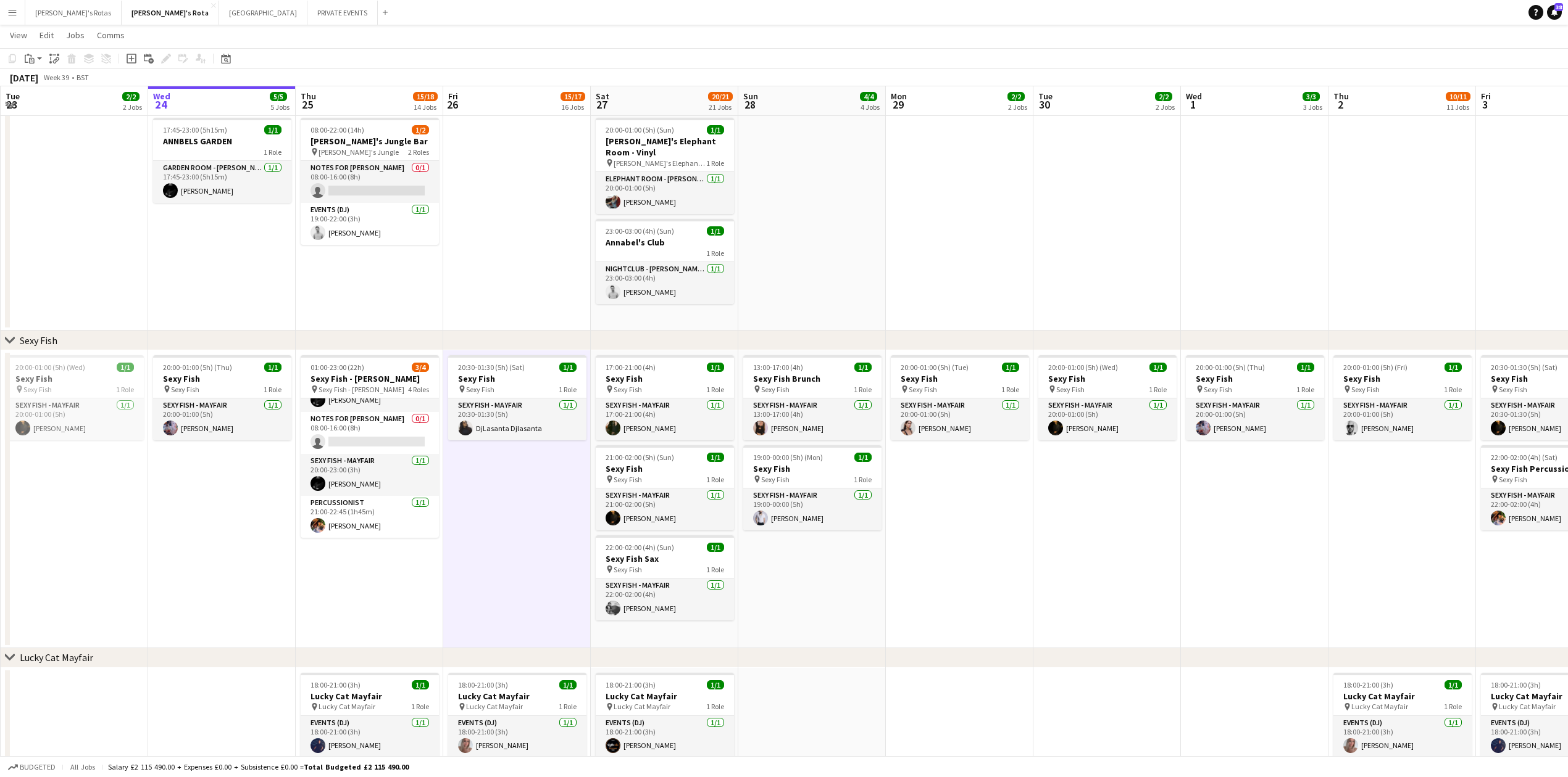
click at [405, 570] on app-date-cell "01:00-23:00 (22h) 3/4 Sexy Fish - [PERSON_NAME] pin Sexy Fish - [PERSON_NAME] 4…" at bounding box center [369, 499] width 147 height 298
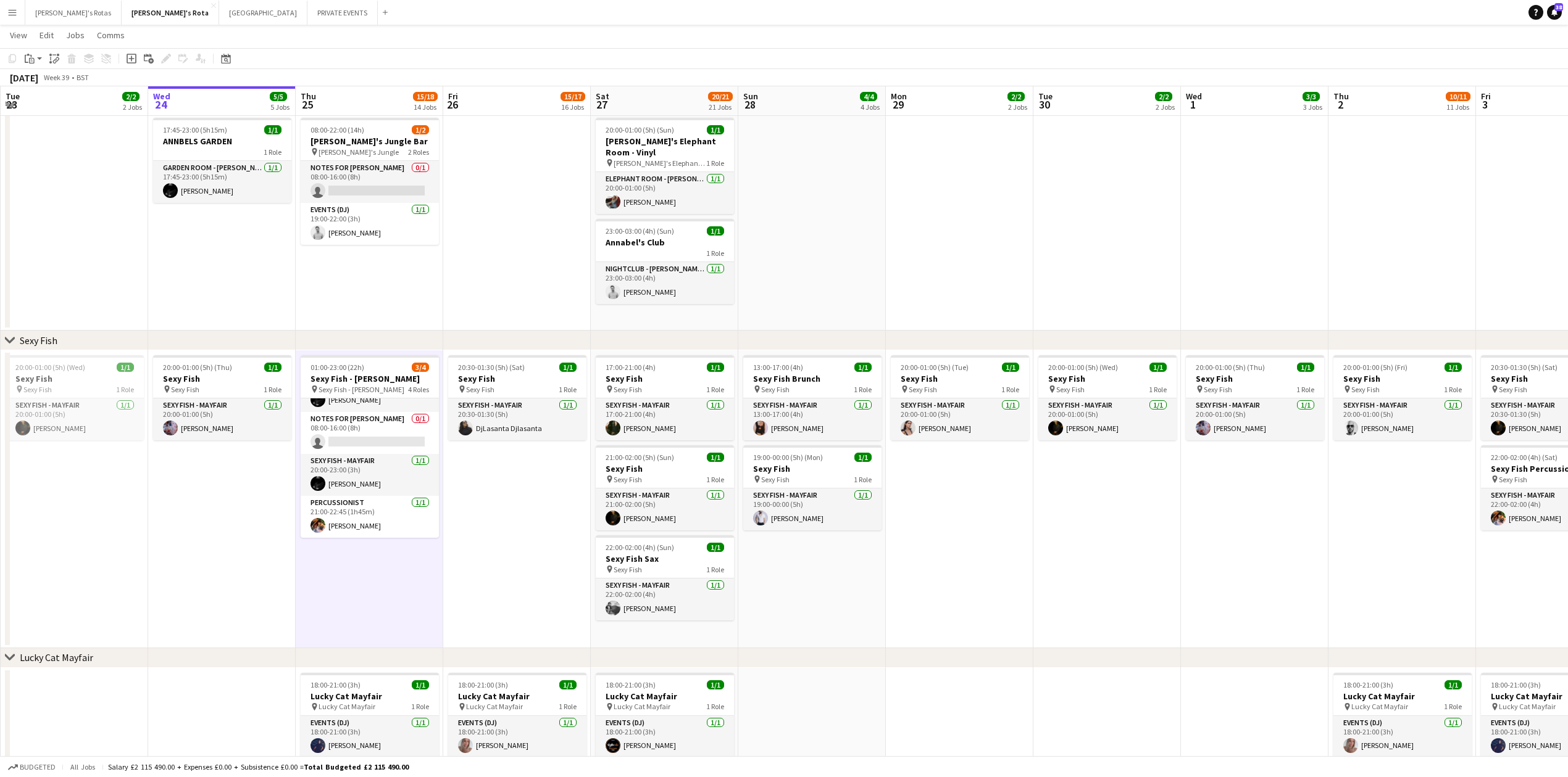
drag, startPoint x: 520, startPoint y: 585, endPoint x: 502, endPoint y: 585, distance: 18.0
click at [517, 585] on app-date-cell "20:30-01:30 (5h) (Sat) 1/1 Sexy Fish pin Sexy Fish 1 Role SEXY FISH - MAYFAIR […" at bounding box center [517, 499] width 147 height 298
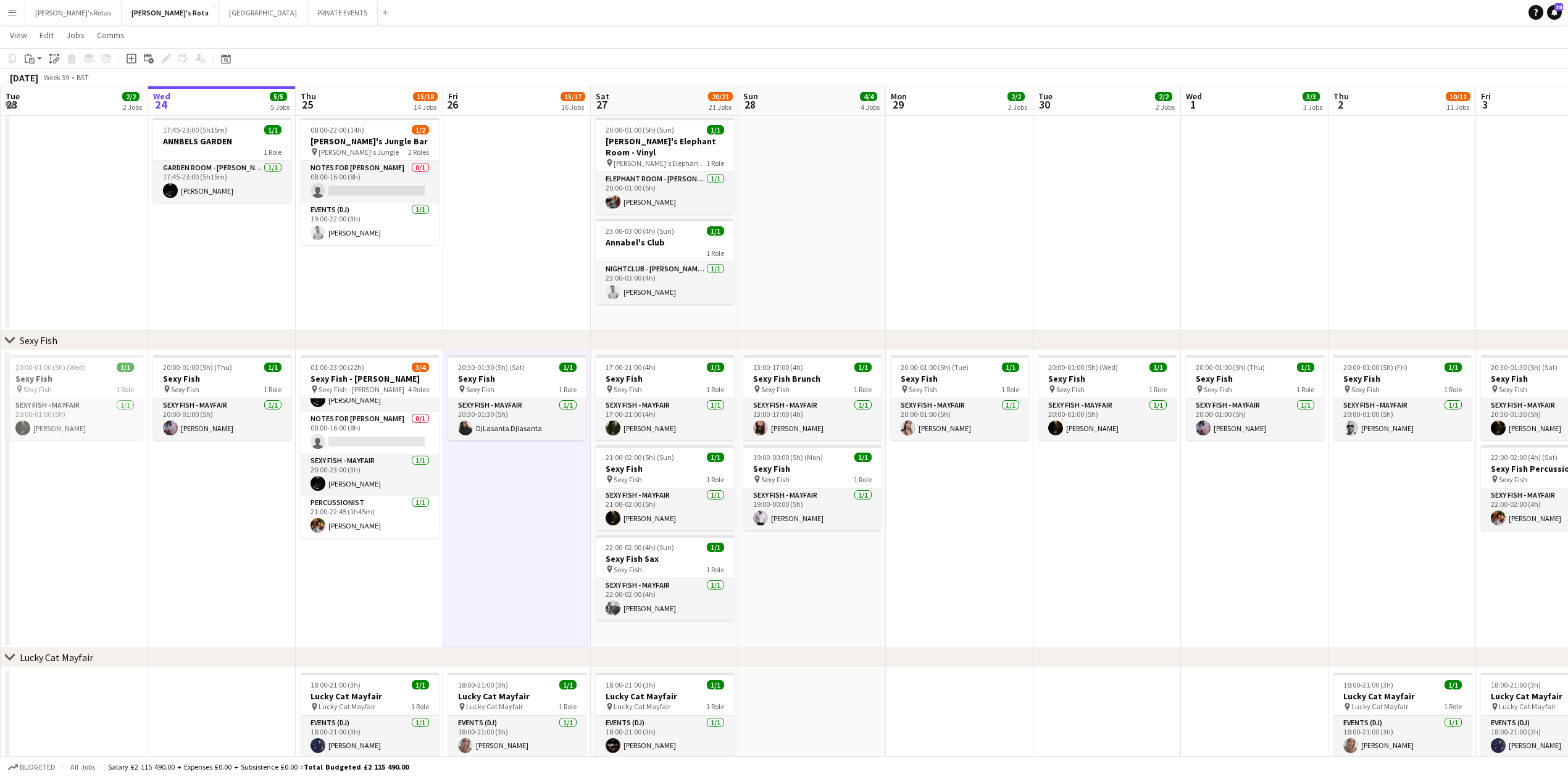
scroll to position [0, 298]
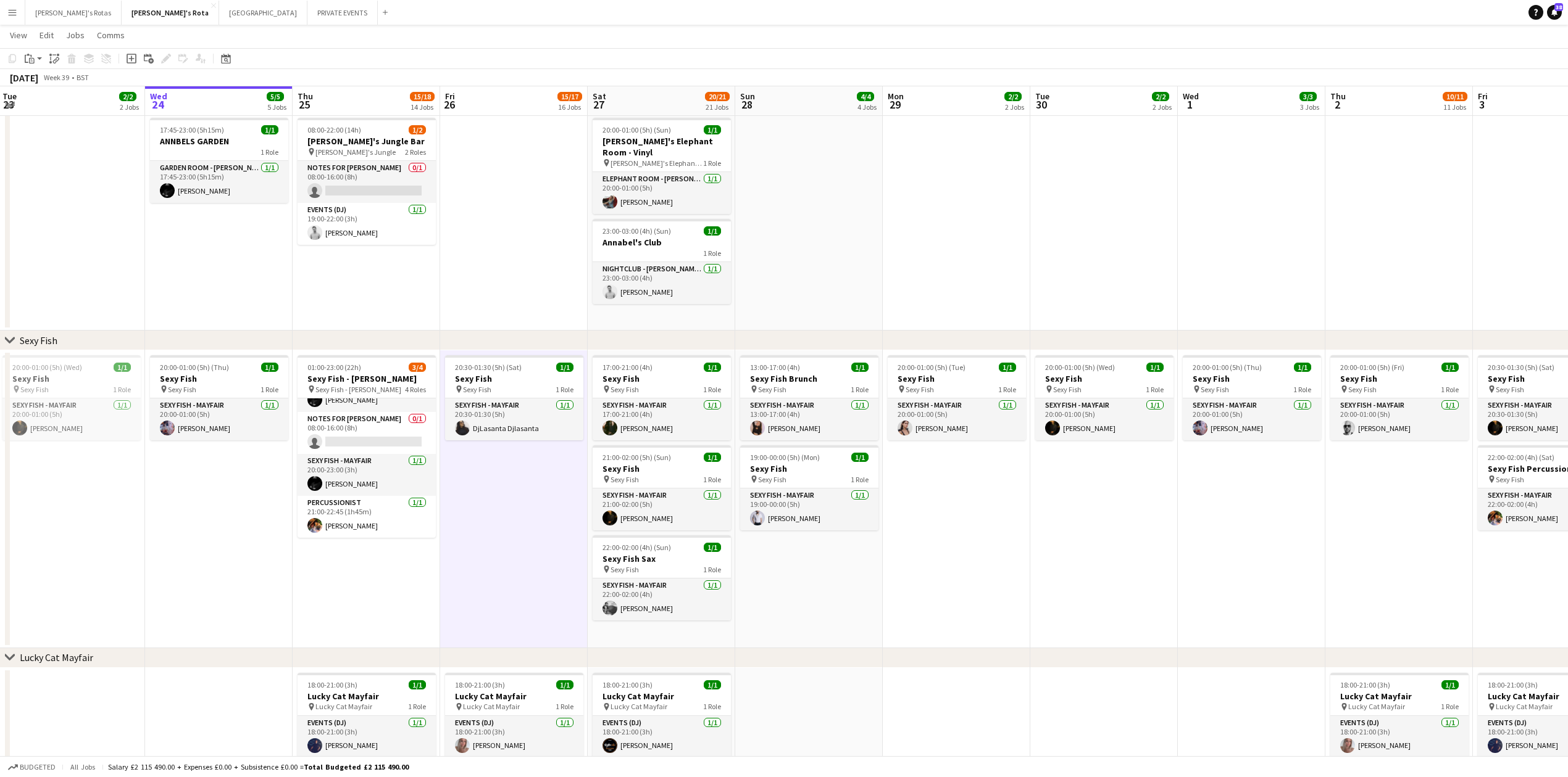
click at [160, 556] on app-date-cell "20:00-01:00 (5h) (Thu) 1/1 Sexy Fish pin Sexy Fish 1 Role SEXY FISH - MAYFAIR […" at bounding box center [219, 499] width 147 height 298
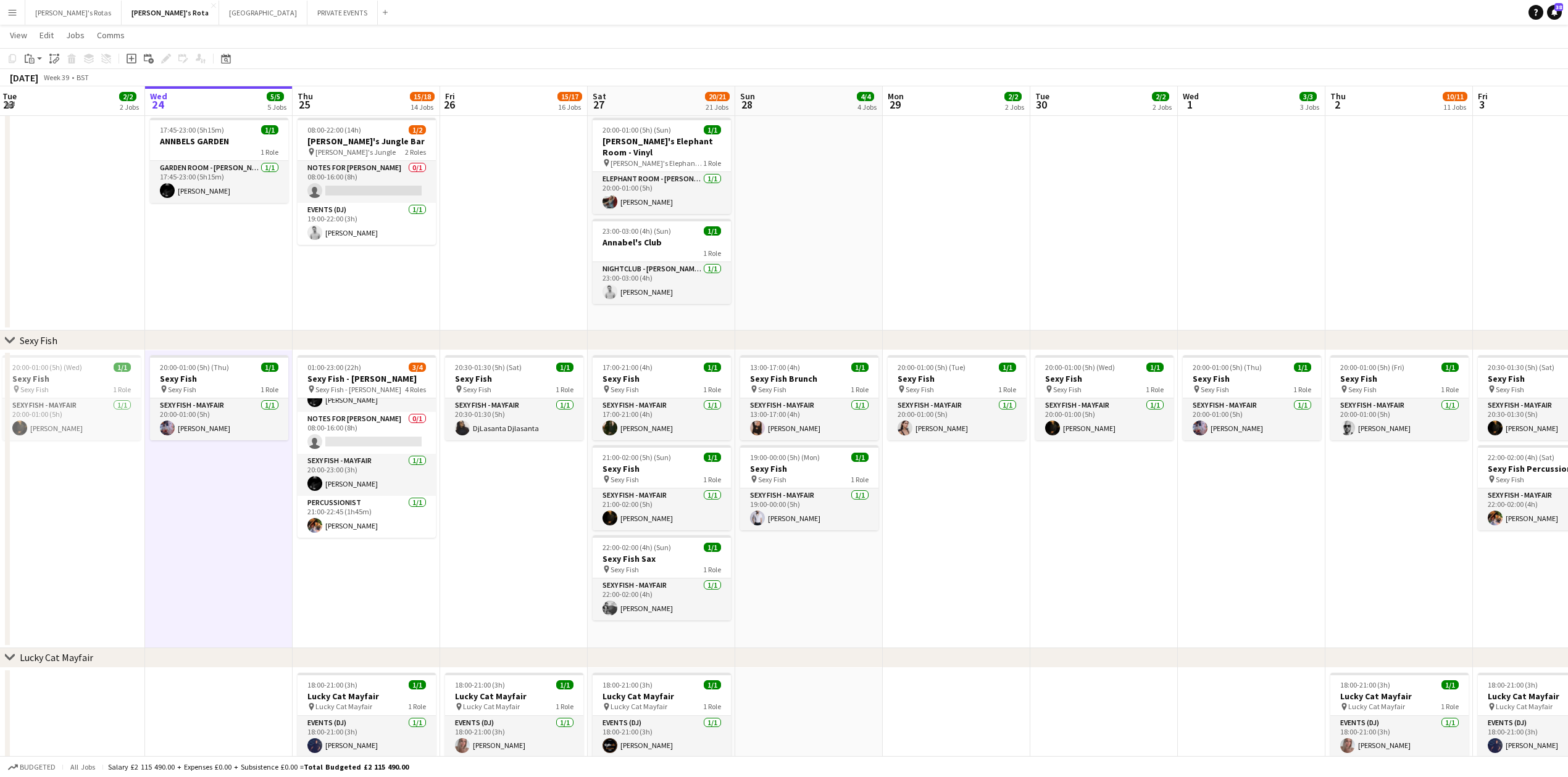
click at [220, 272] on app-date-cell "17:45-23:00 (5h15m) 1/1 ANNBELS GARDEN 1 Role GARDEN ROOM - ANNABEL'S 1/1 17:45…" at bounding box center [219, 222] width 147 height 218
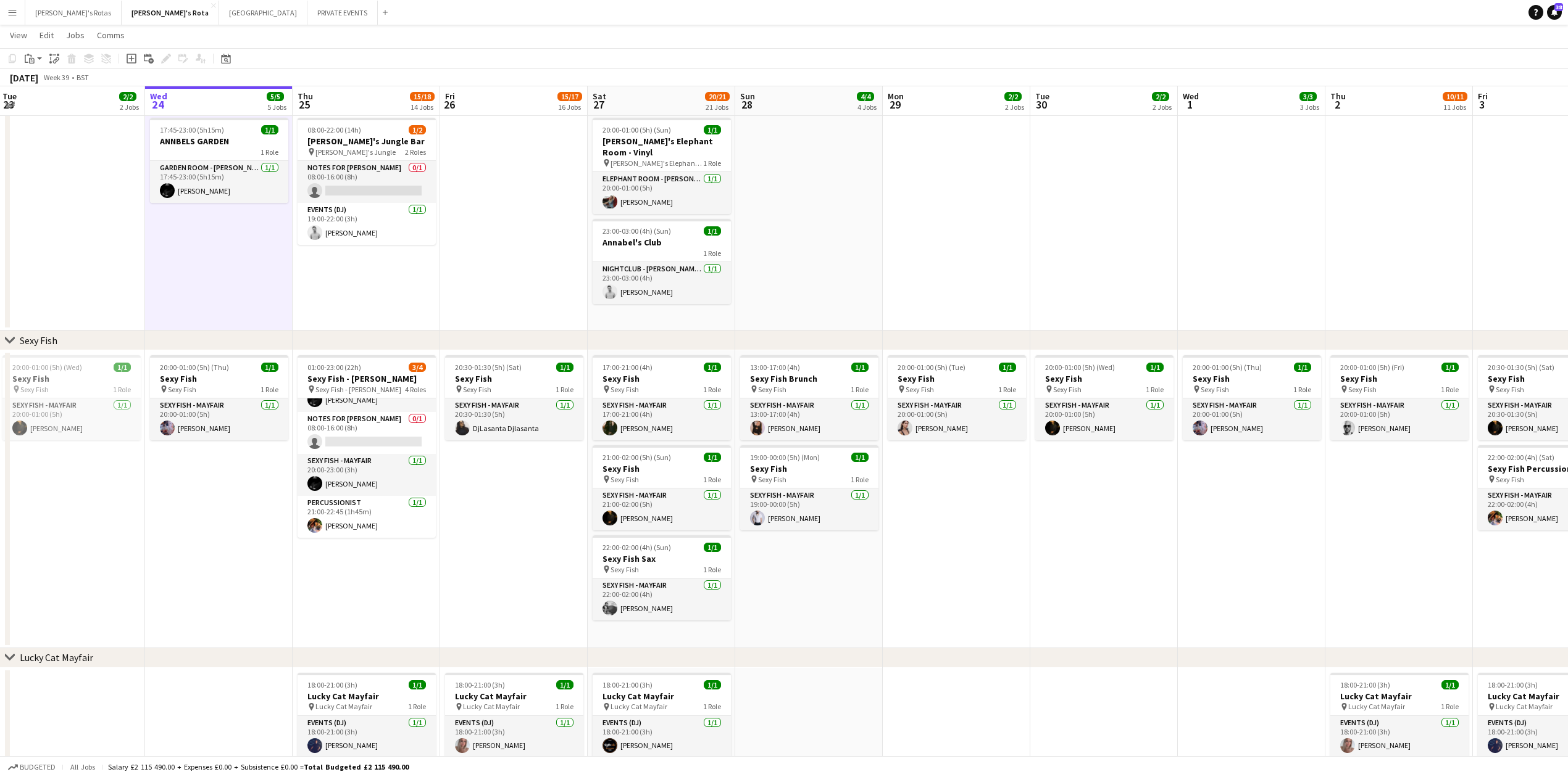
click at [378, 311] on app-date-cell "08:00-22:00 (14h) 1/2 Annabel's Jungle Bar pin Annabel's Jungle 2 Roles Notes f…" at bounding box center [366, 222] width 147 height 218
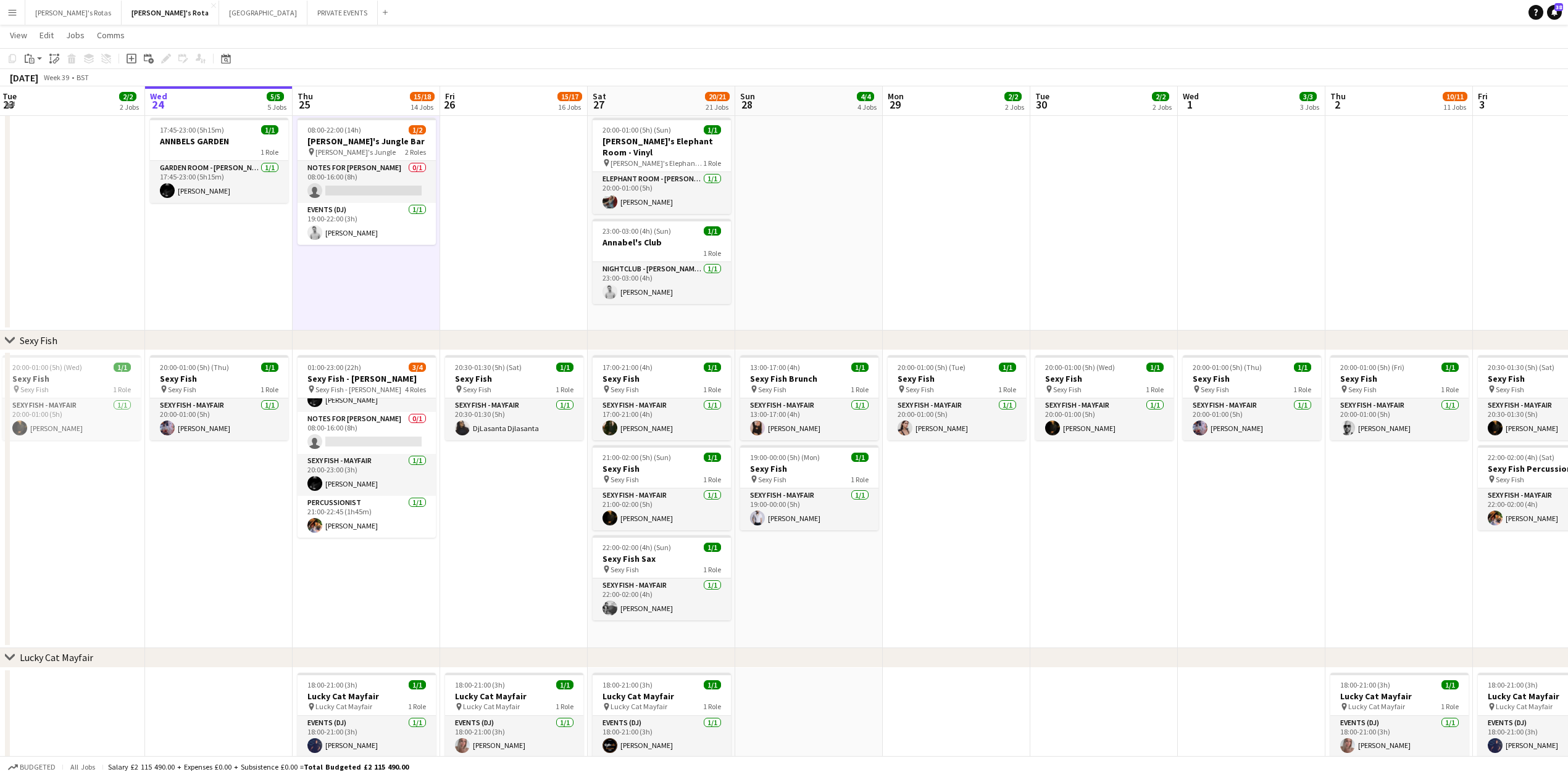
click at [605, 317] on app-date-cell "20:00-01:00 (5h) (Sun) 1/1 Annabel's Elephant Room - Vinyl pin Annabel's Elepha…" at bounding box center [662, 222] width 147 height 218
click at [929, 291] on app-date-cell at bounding box center [956, 222] width 147 height 218
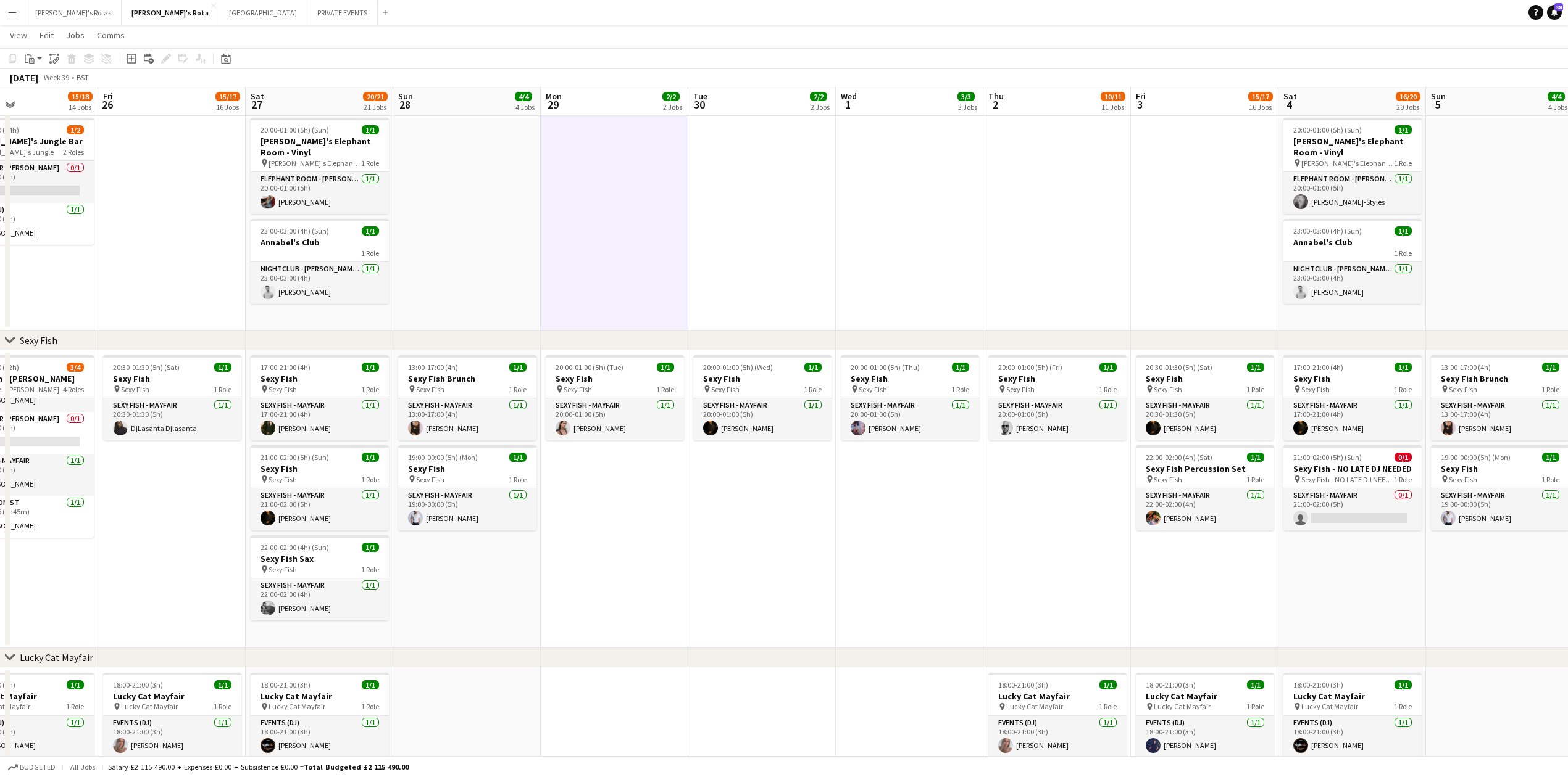
scroll to position [0, 447]
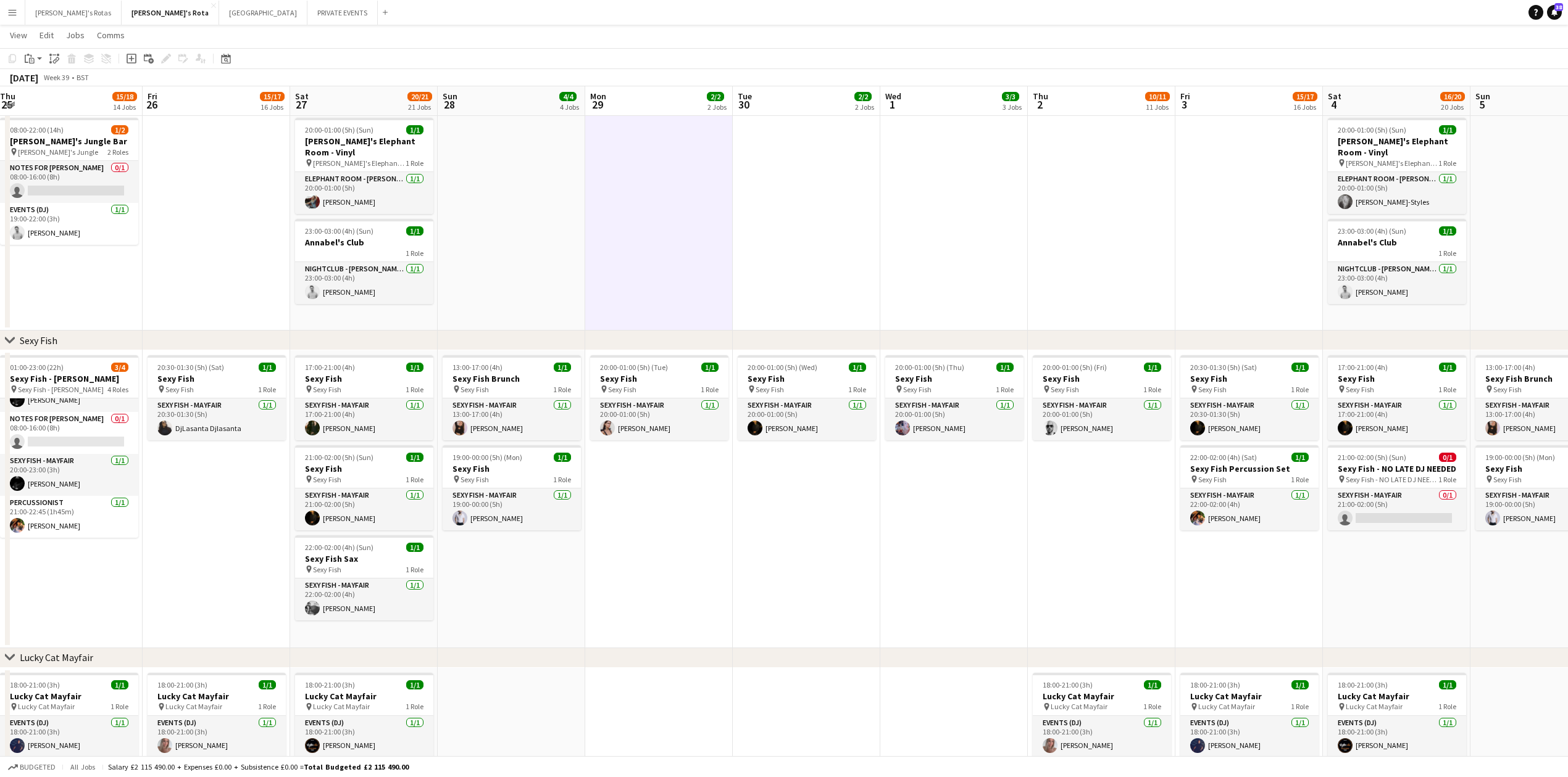
drag, startPoint x: 1068, startPoint y: 503, endPoint x: 623, endPoint y: 512, distance: 445.1
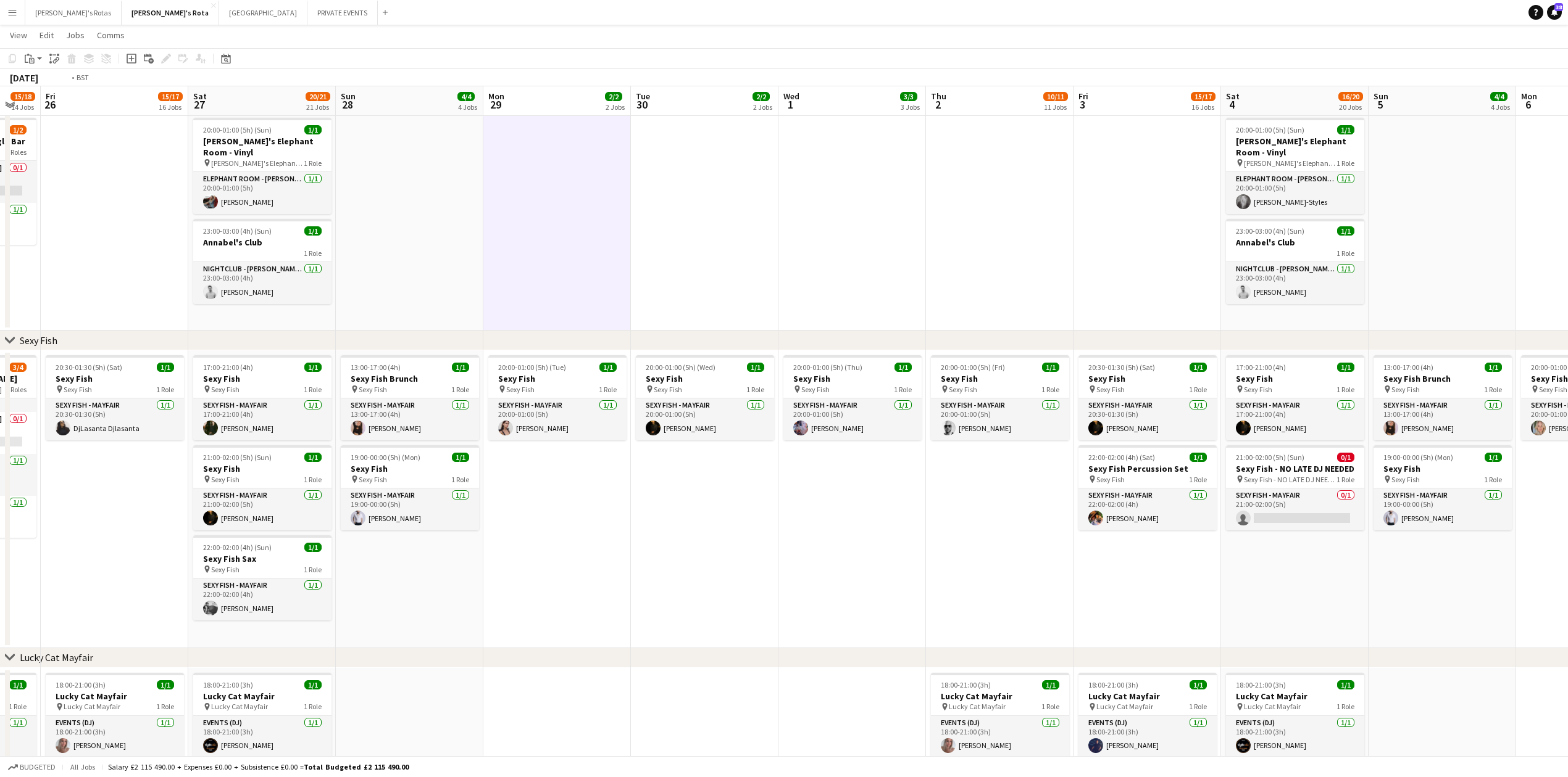
drag, startPoint x: 626, startPoint y: 557, endPoint x: 32, endPoint y: 554, distance: 594.0
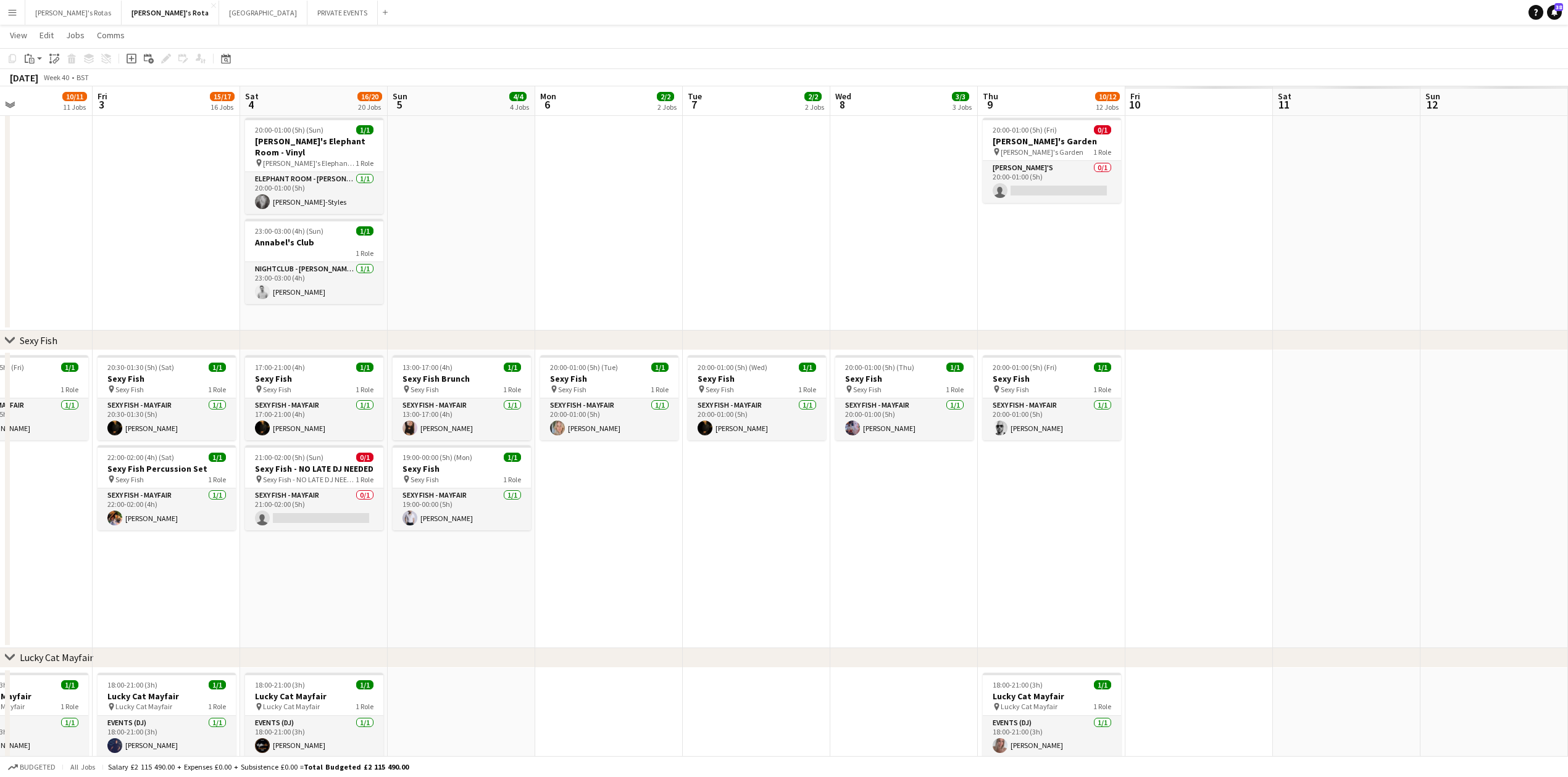
drag, startPoint x: 1180, startPoint y: 511, endPoint x: 121, endPoint y: 549, distance: 1059.7
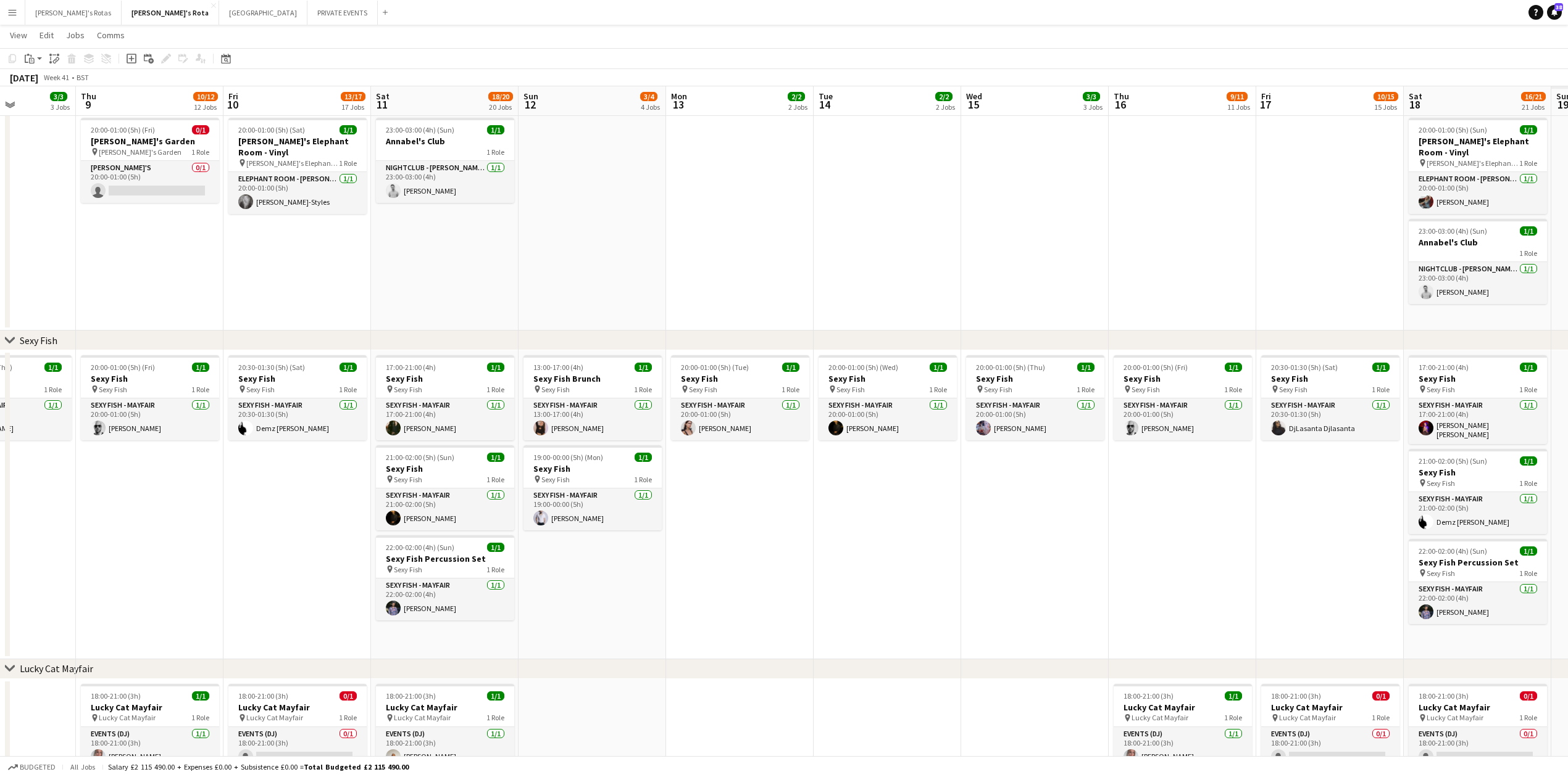
drag, startPoint x: 1199, startPoint y: 509, endPoint x: 48, endPoint y: 563, distance: 1152.3
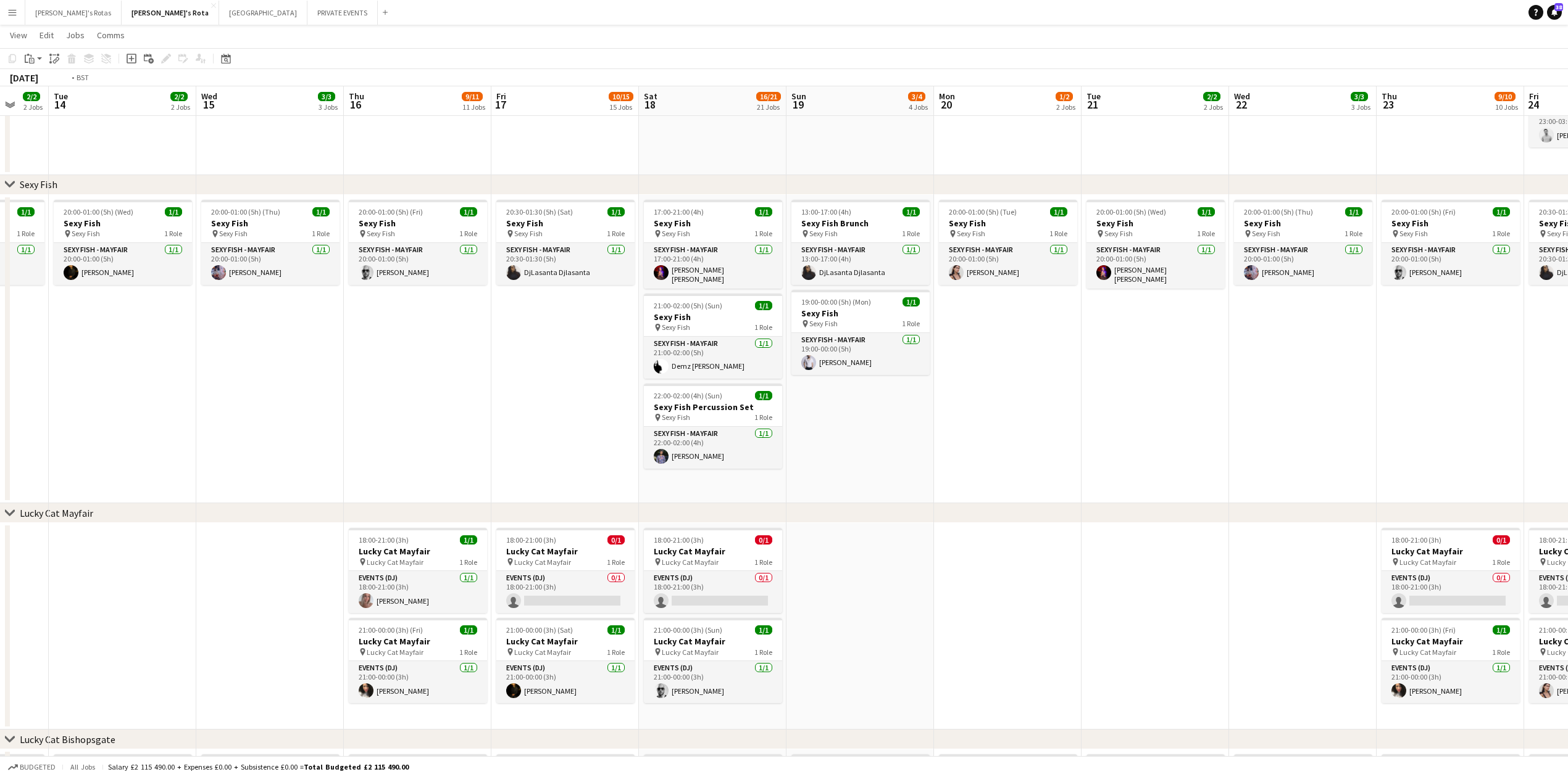
scroll to position [0, 403]
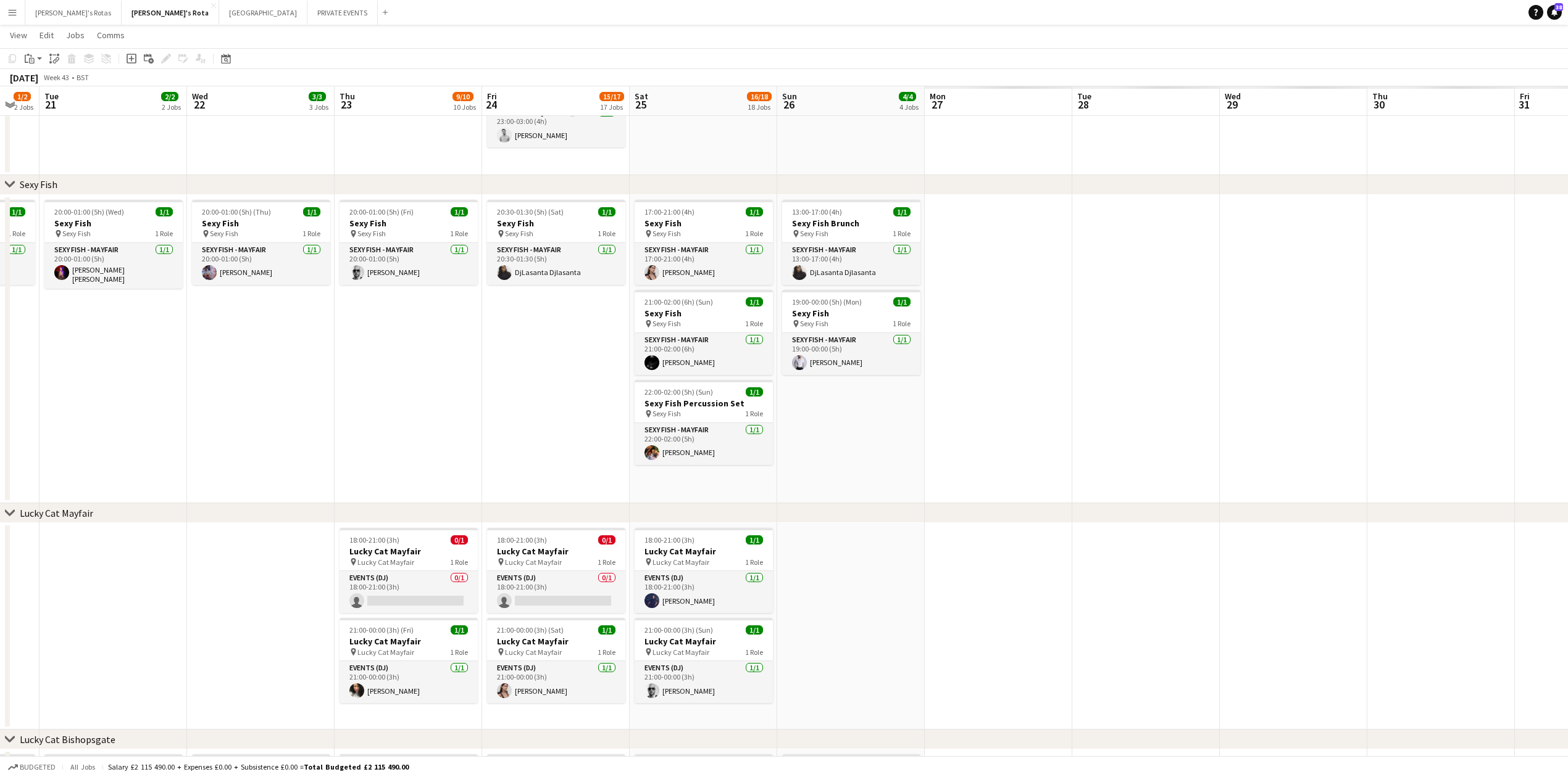
drag, startPoint x: 1141, startPoint y: 408, endPoint x: 99, endPoint y: 469, distance: 1043.8
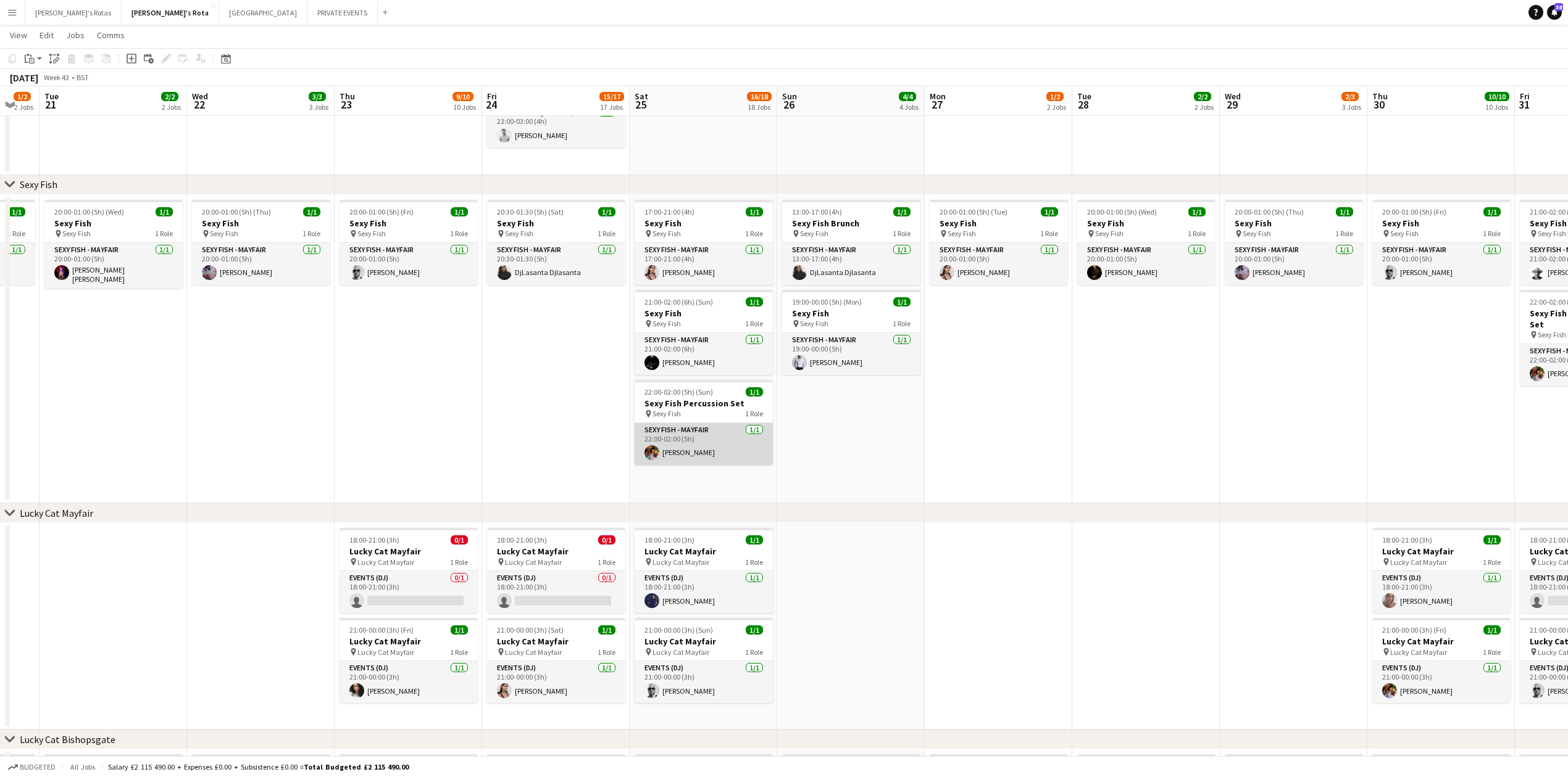
click at [673, 433] on app-card-role "SEXY FISH - MAYFAIR 1/1 22:00-02:00 (5h) Basil Isaac" at bounding box center [704, 444] width 138 height 42
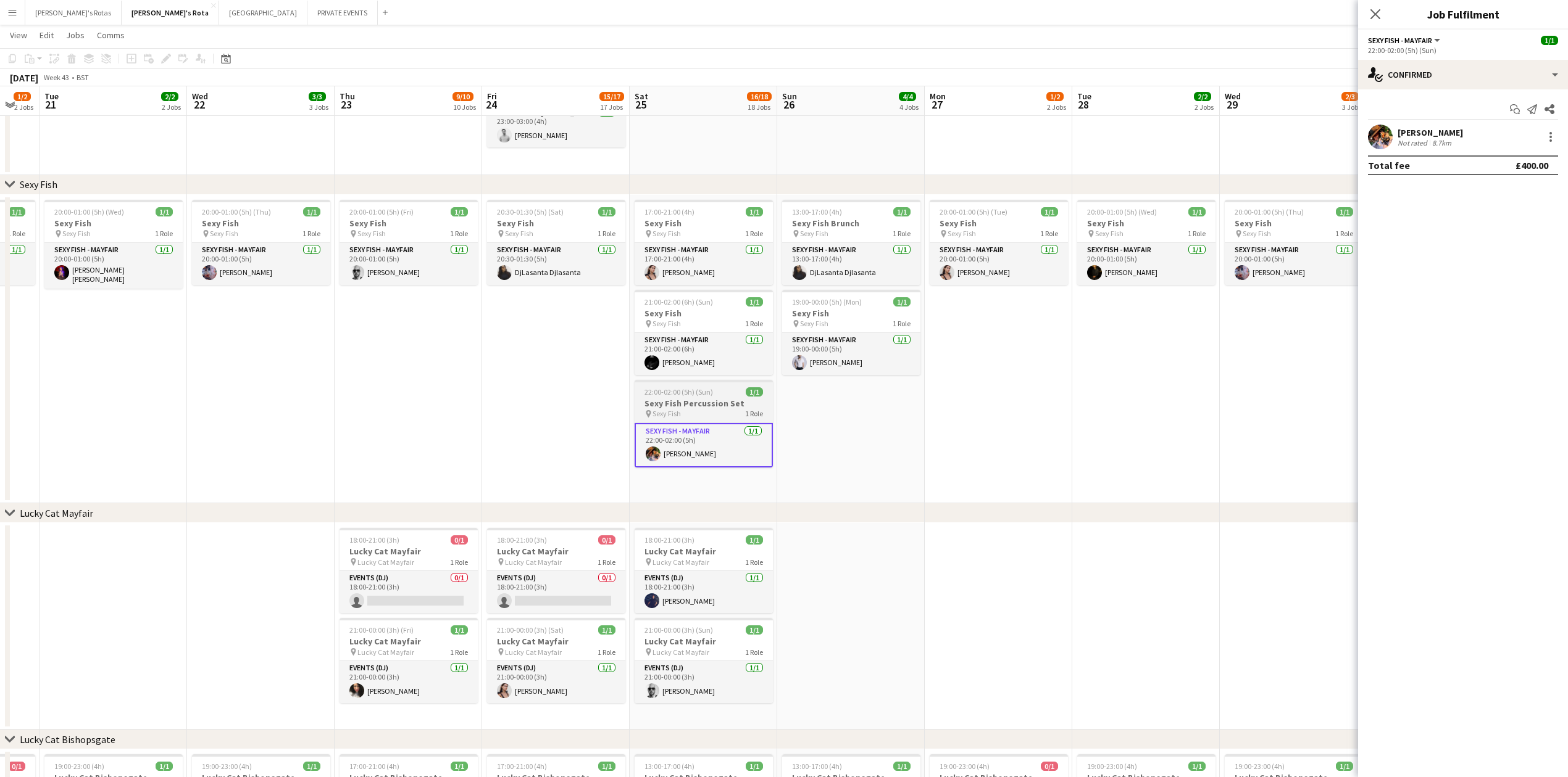
click at [682, 388] on span "22:00-02:00 (5h) (Sun)" at bounding box center [678, 392] width 68 height 9
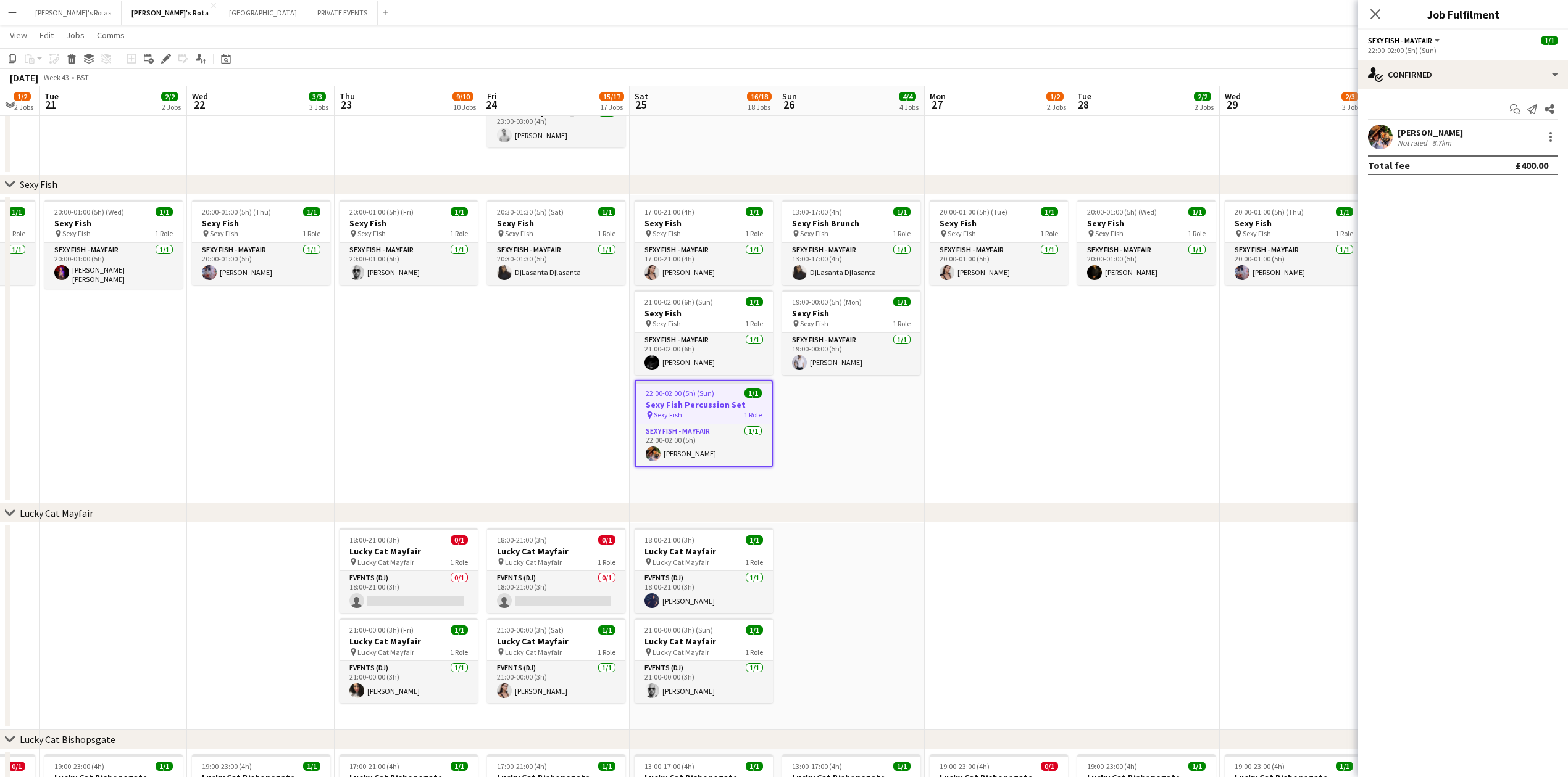
click at [475, 416] on app-date-cell "20:00-01:00 (5h) (Fri) 1/1 Sexy Fish pin Sexy Fish 1 Role SEXY FISH - MAYFAIR […" at bounding box center [408, 349] width 147 height 309
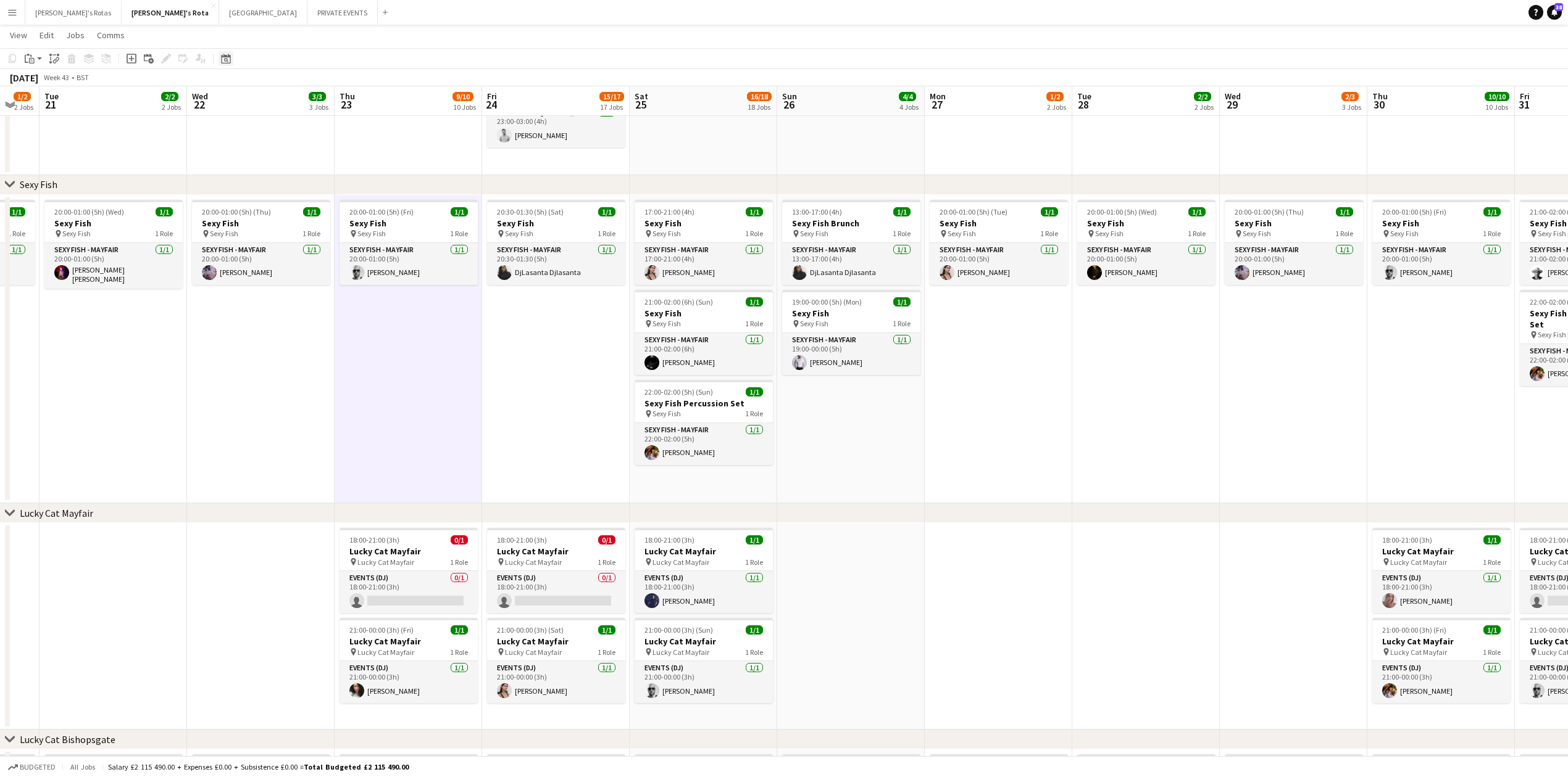
click at [223, 58] on icon "Date picker" at bounding box center [226, 58] width 10 height 10
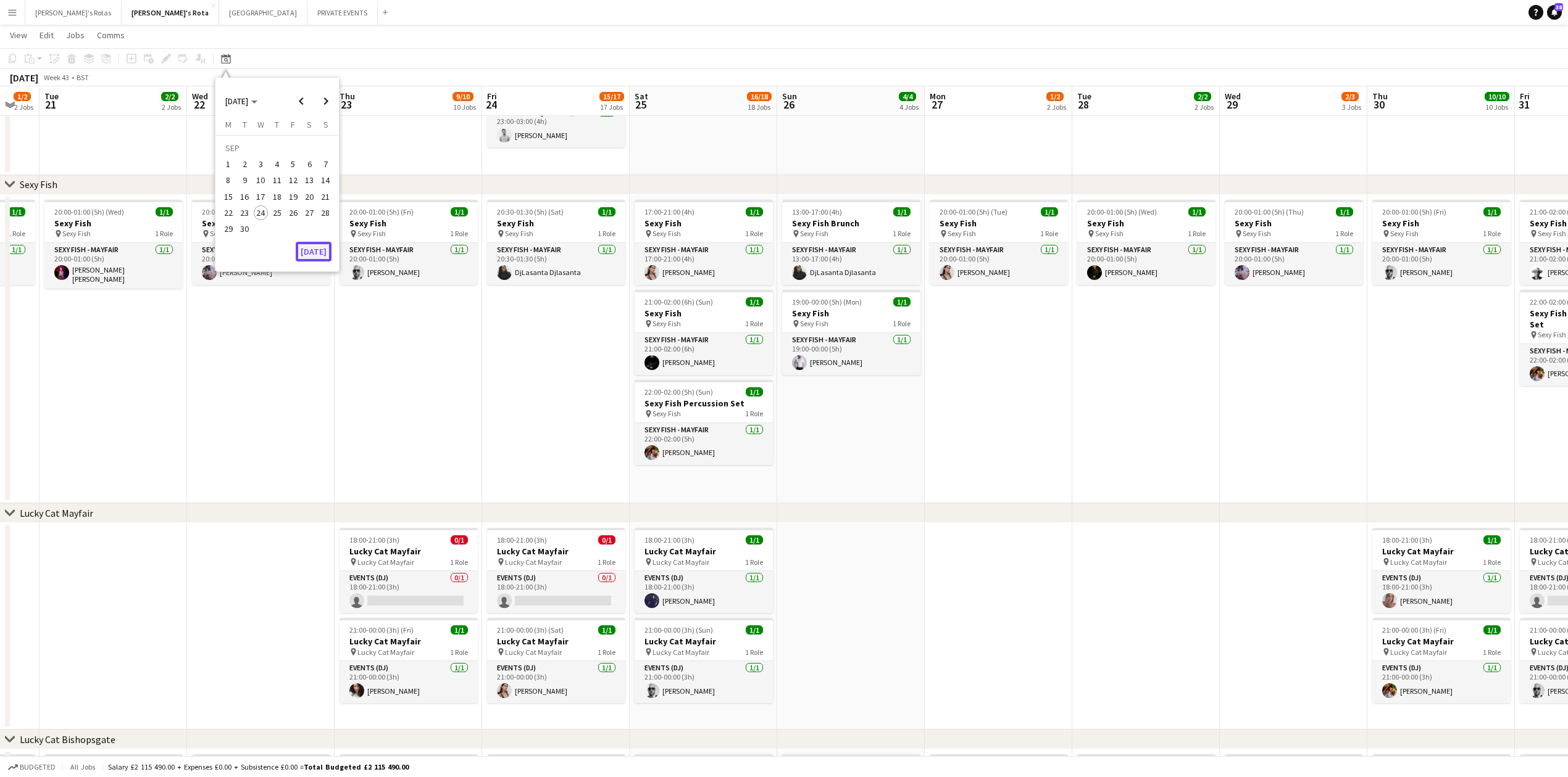
click at [317, 250] on button "[DATE]" at bounding box center [313, 252] width 36 height 20
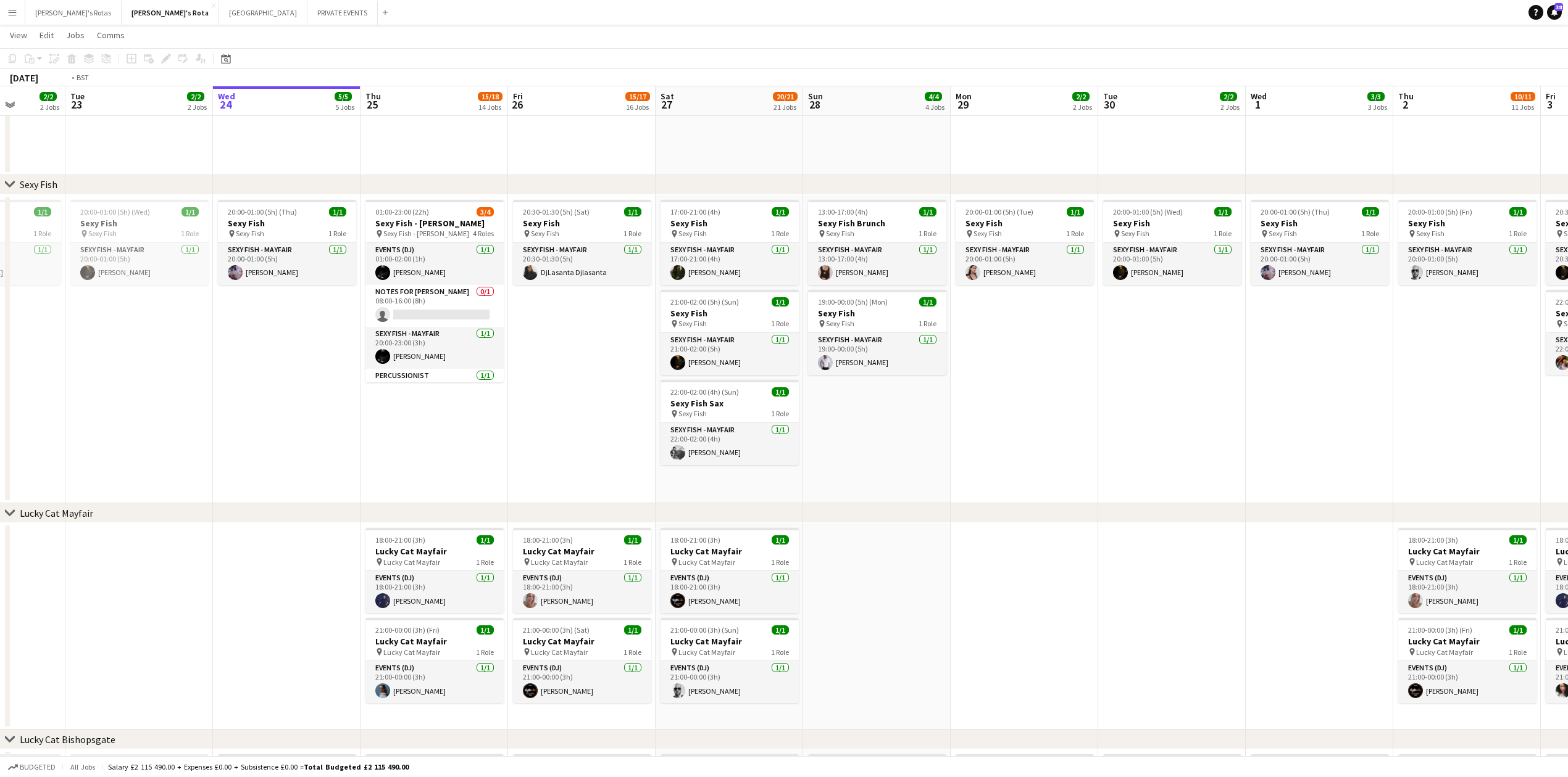
scroll to position [0, 451]
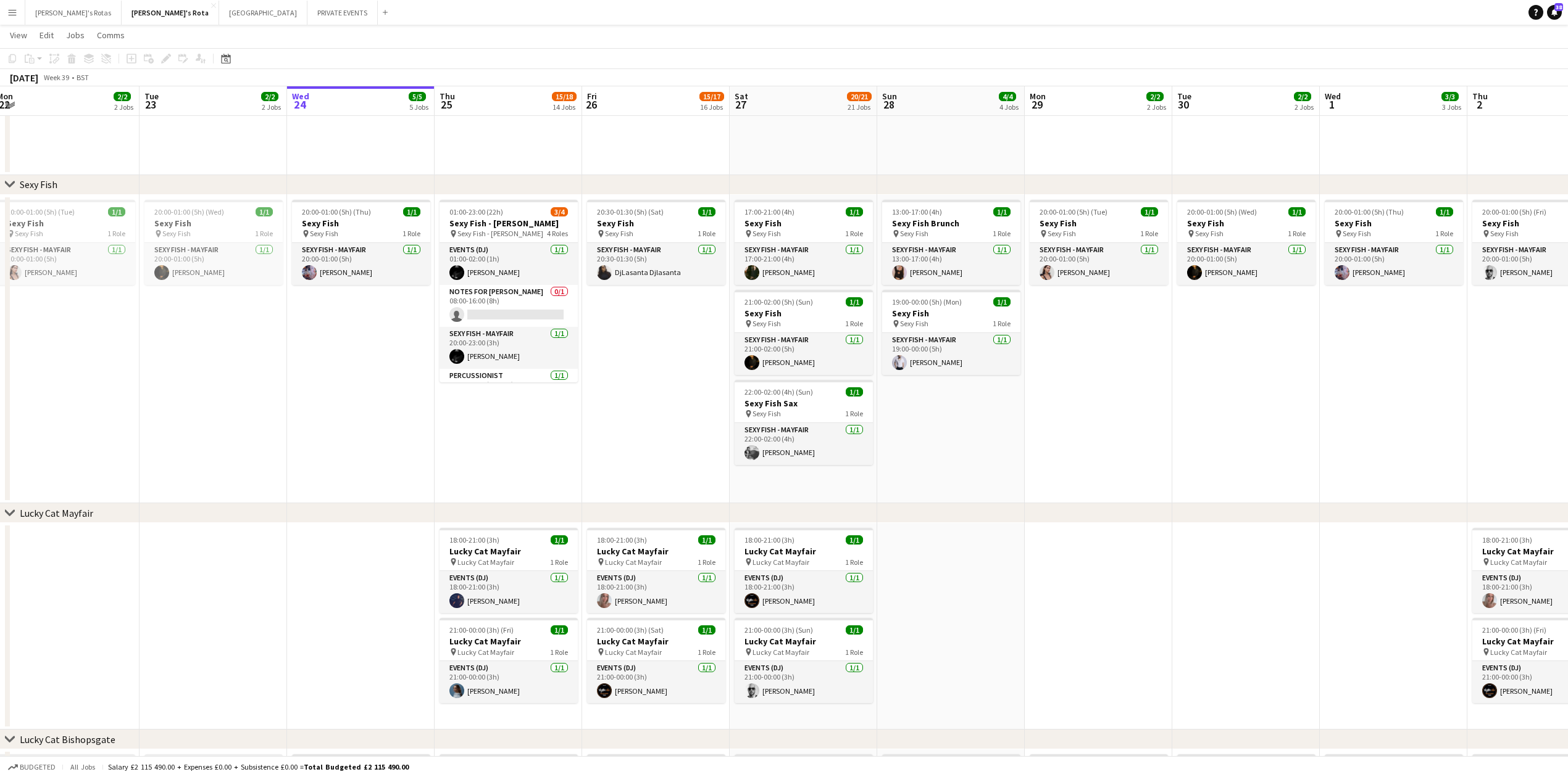
drag, startPoint x: 533, startPoint y: 423, endPoint x: 460, endPoint y: 423, distance: 73.0
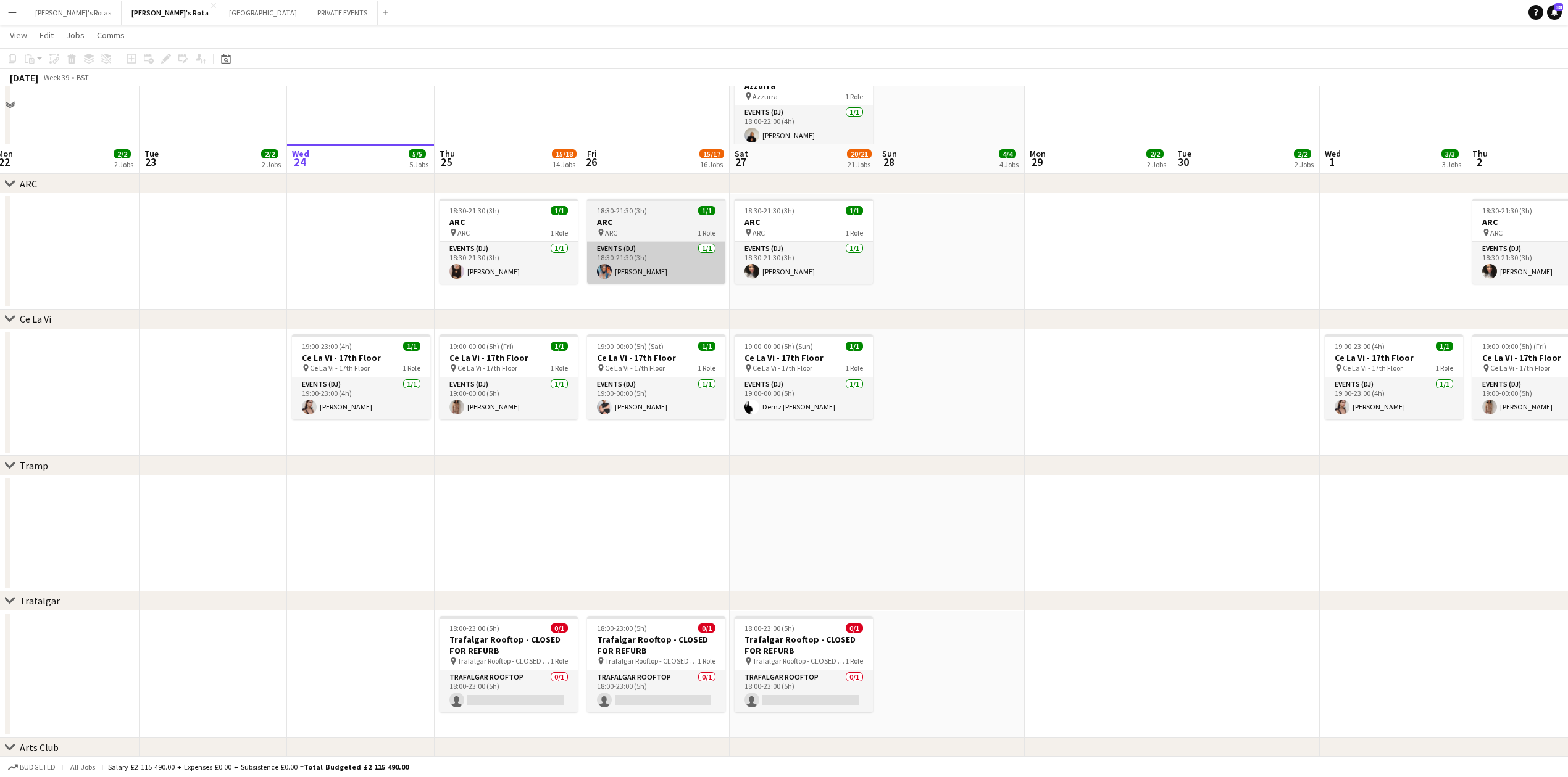
scroll to position [2468, 0]
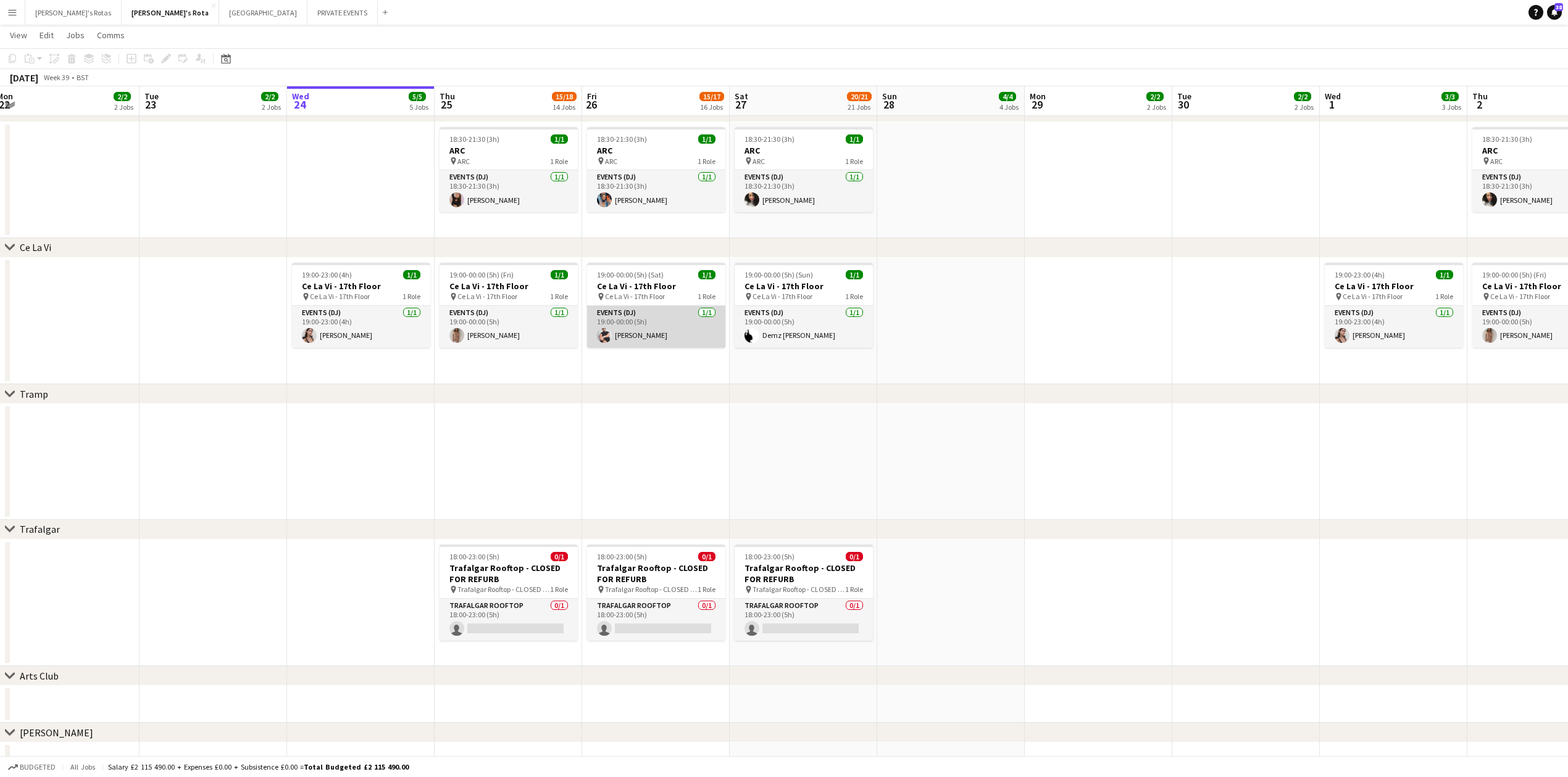
click at [639, 320] on app-card-role "Events (DJ) 1/1 19:00-00:00 (5h) Rohan Pednekar" at bounding box center [656, 327] width 138 height 42
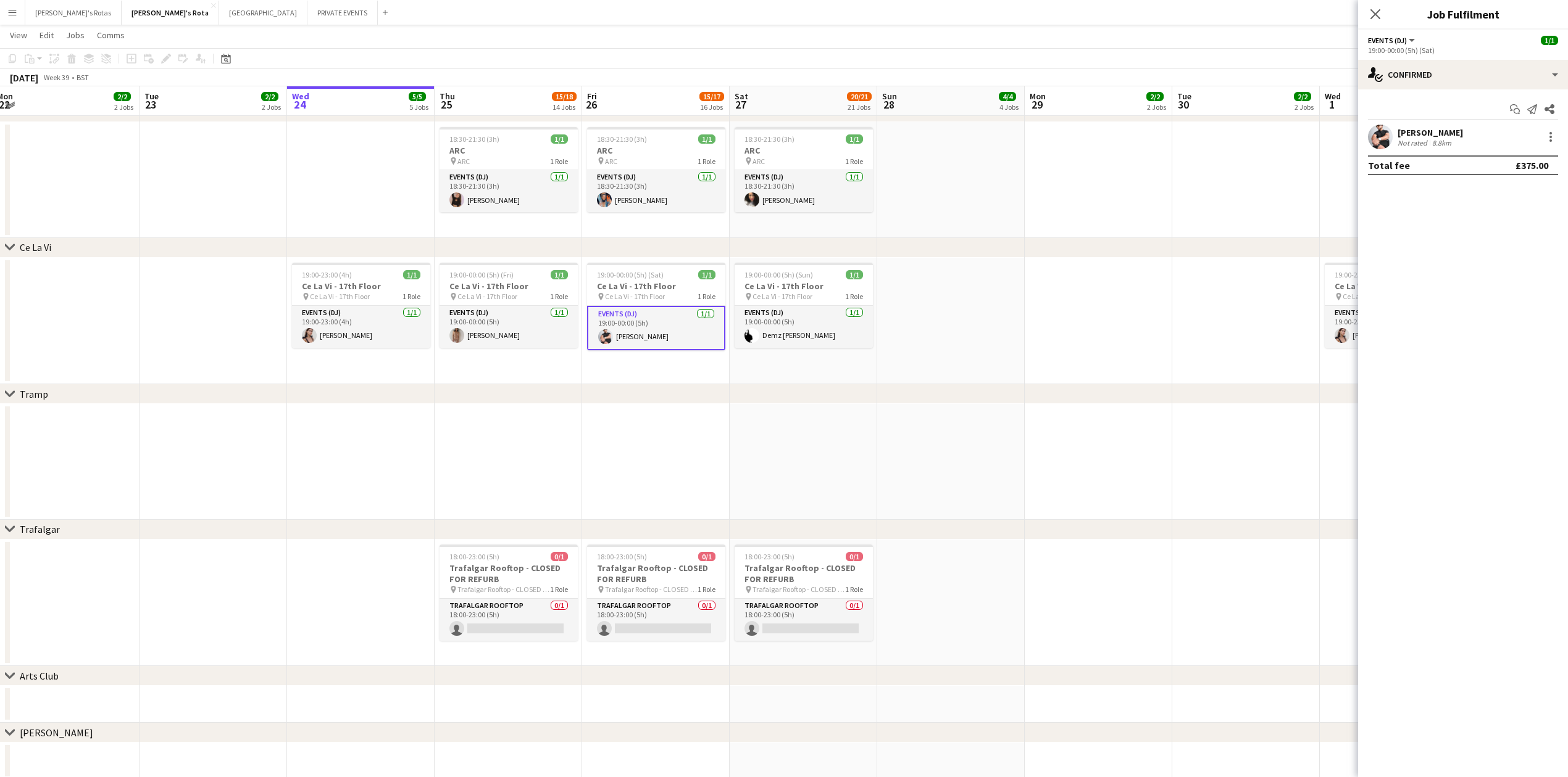
click at [1560, 138] on div "Rohan Pednekar Not rated 8.8km" at bounding box center [1463, 137] width 210 height 25
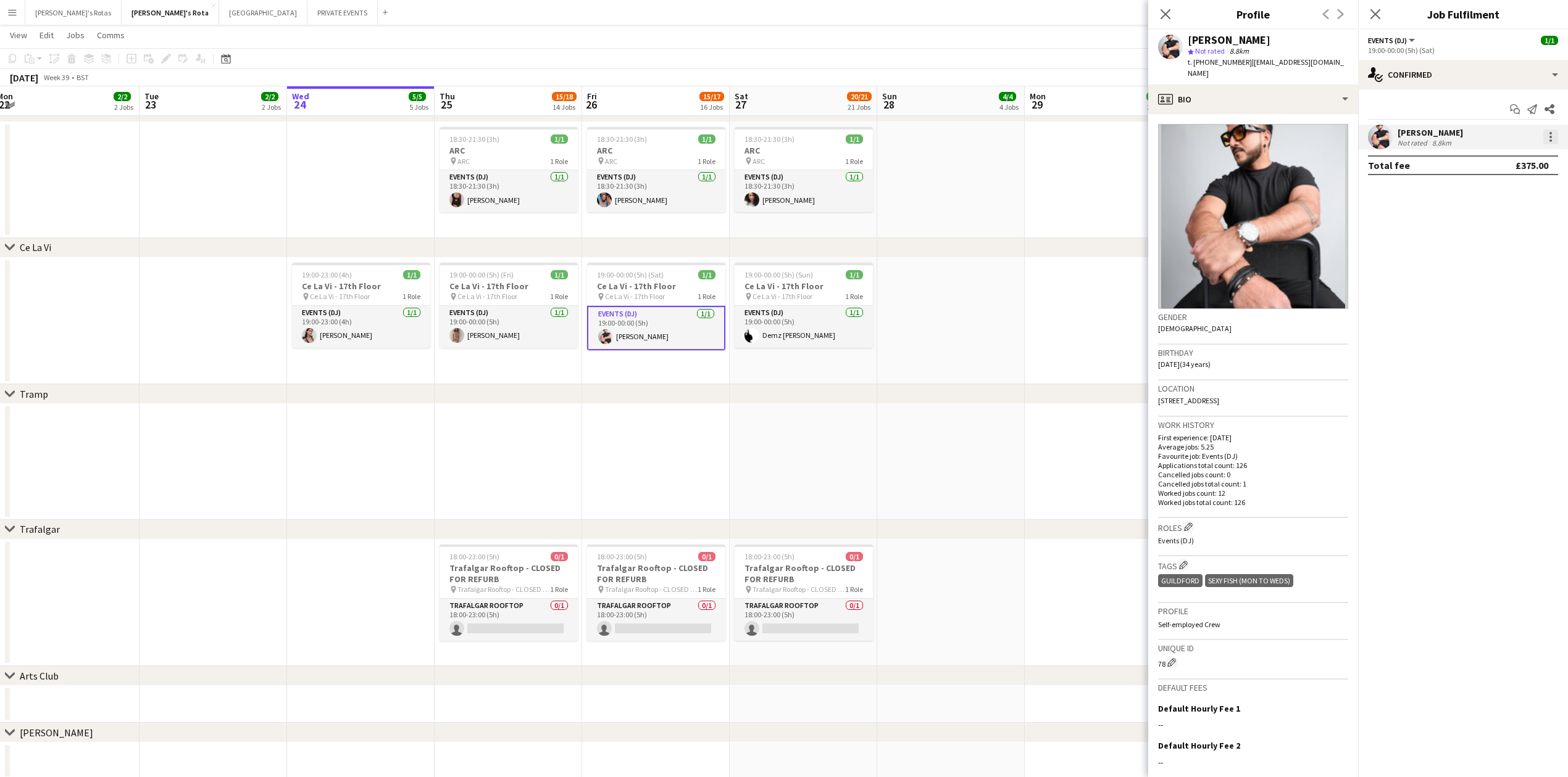
click at [1551, 143] on div at bounding box center [1550, 137] width 15 height 15
click at [692, 416] on div at bounding box center [784, 388] width 1568 height 777
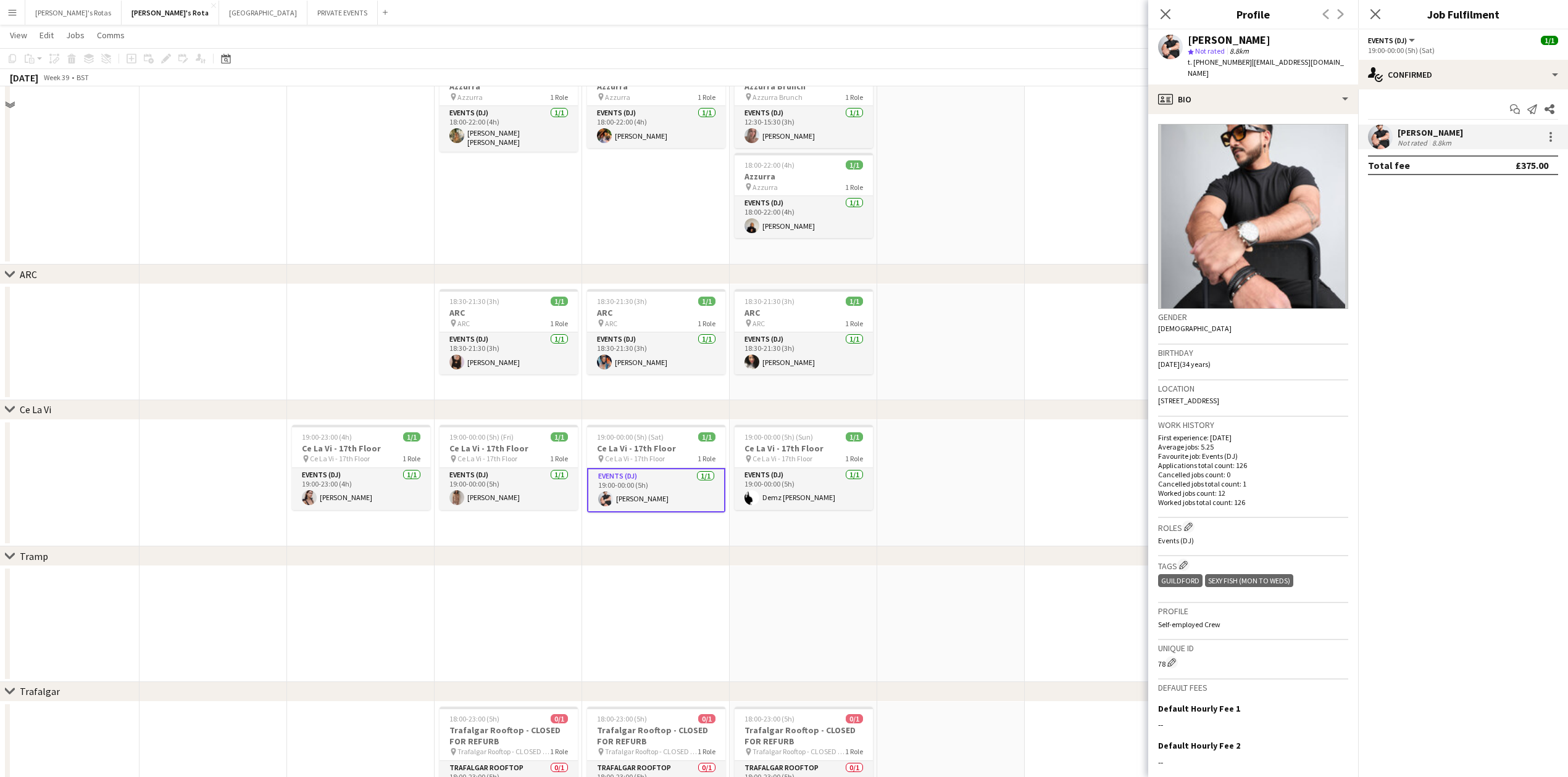
scroll to position [2138, 0]
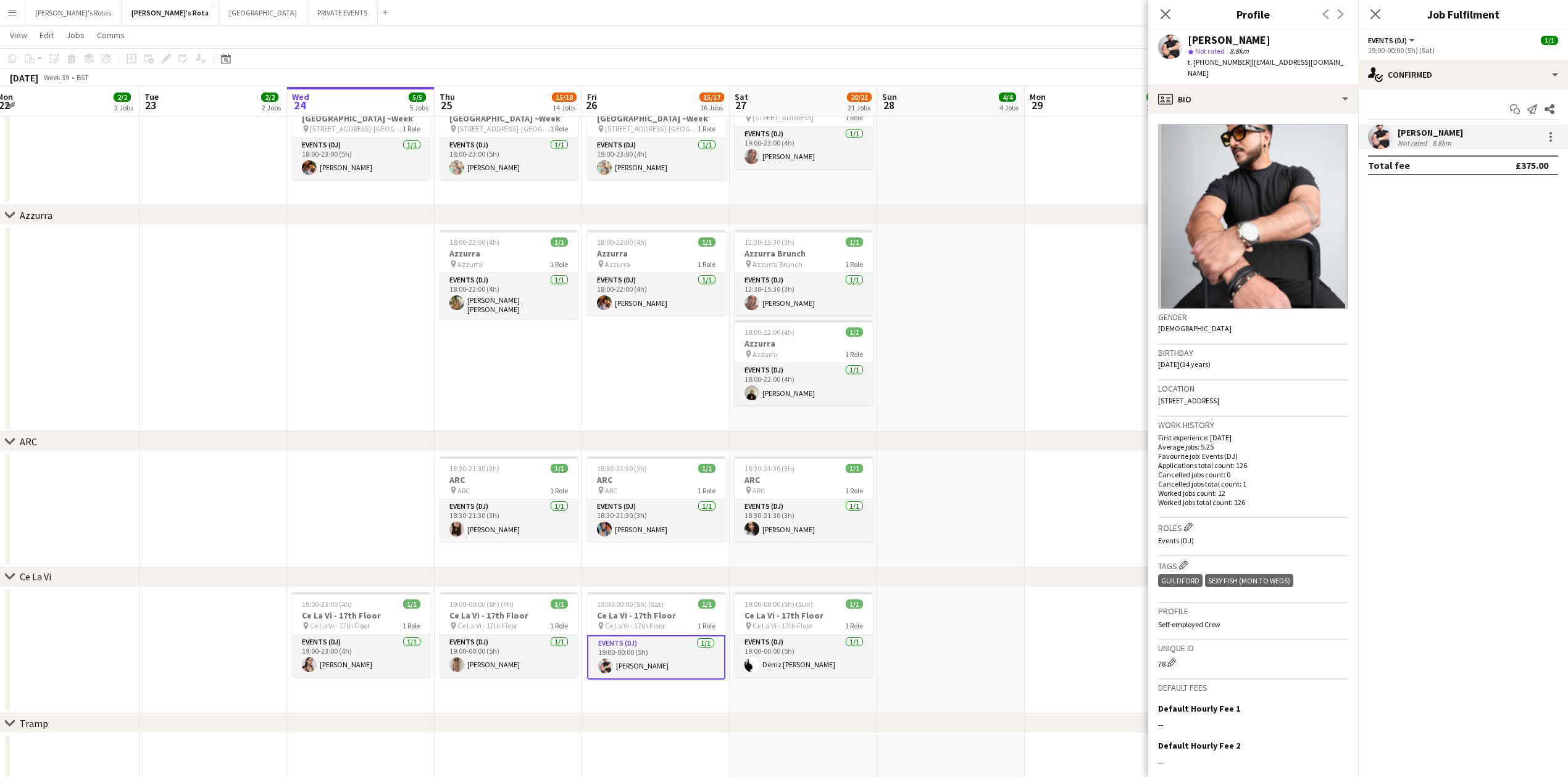
click at [651, 387] on app-date-cell "18:00-22:00 (4h) 1/1 Azzurra pin Azzurra 1 Role Events (DJ) 1/1 18:00-22:00 (4h…" at bounding box center [655, 328] width 147 height 206
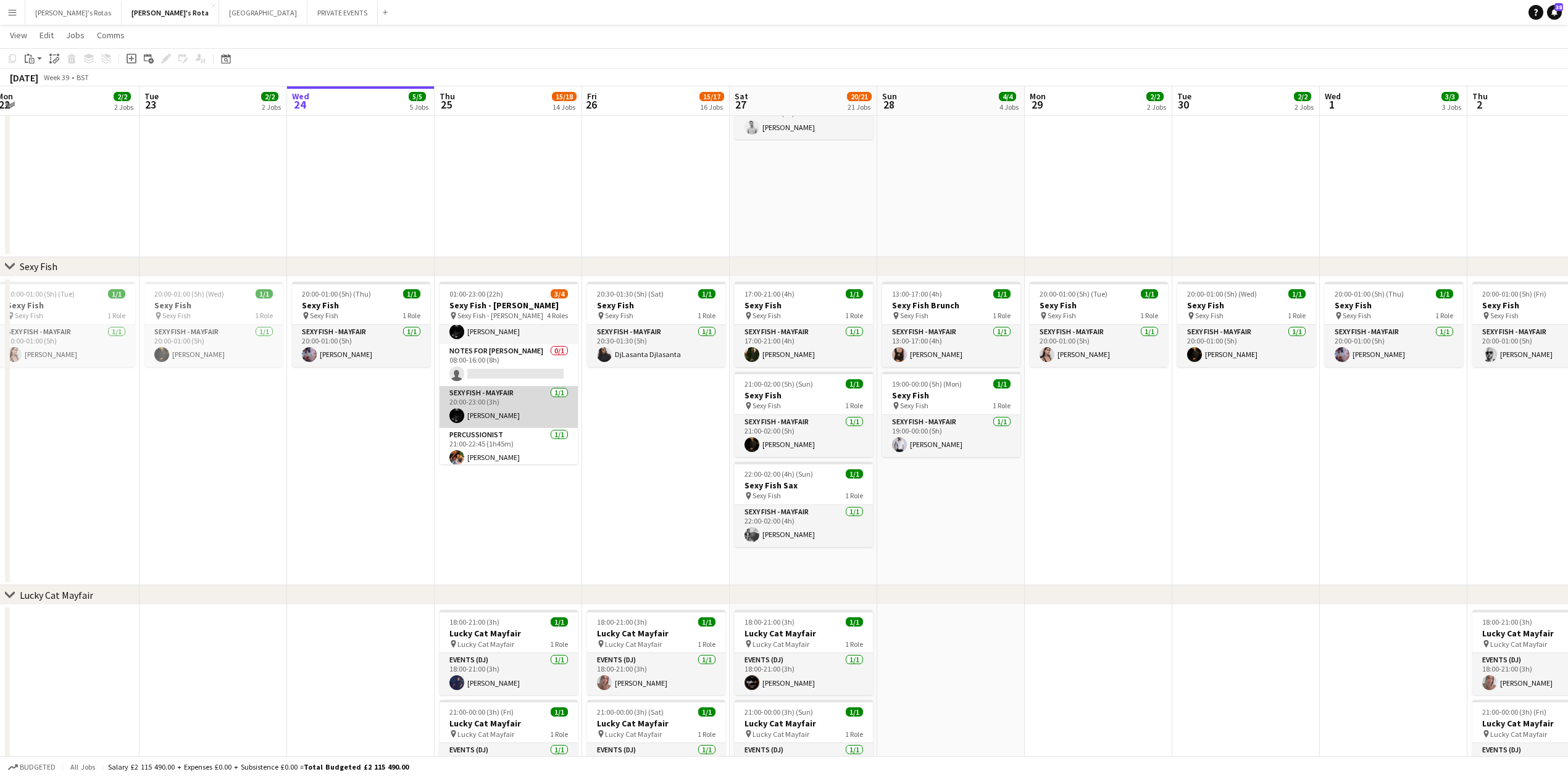
scroll to position [30, 0]
click at [383, 478] on app-date-cell "20:00-01:00 (5h) (Thu) 1/1 Sexy Fish pin Sexy Fish 1 Role SEXY FISH - MAYFAIR […" at bounding box center [361, 431] width 147 height 309
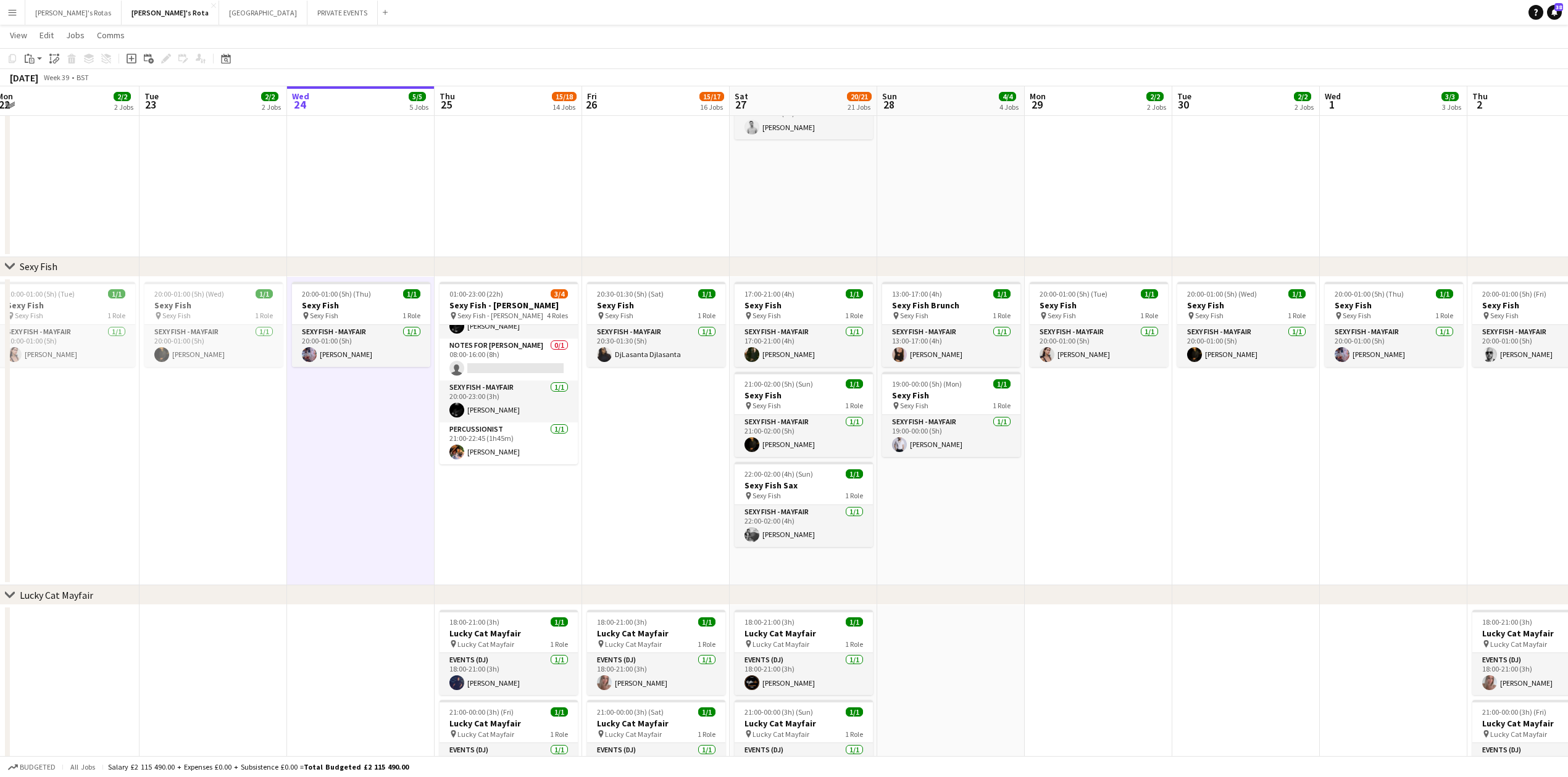
scroll to position [0, 450]
click at [344, 507] on app-date-cell "20:00-01:00 (5h) (Thu) 1/1 Sexy Fish pin Sexy Fish 1 Role SEXY FISH - MAYFAIR […" at bounding box center [361, 431] width 147 height 309
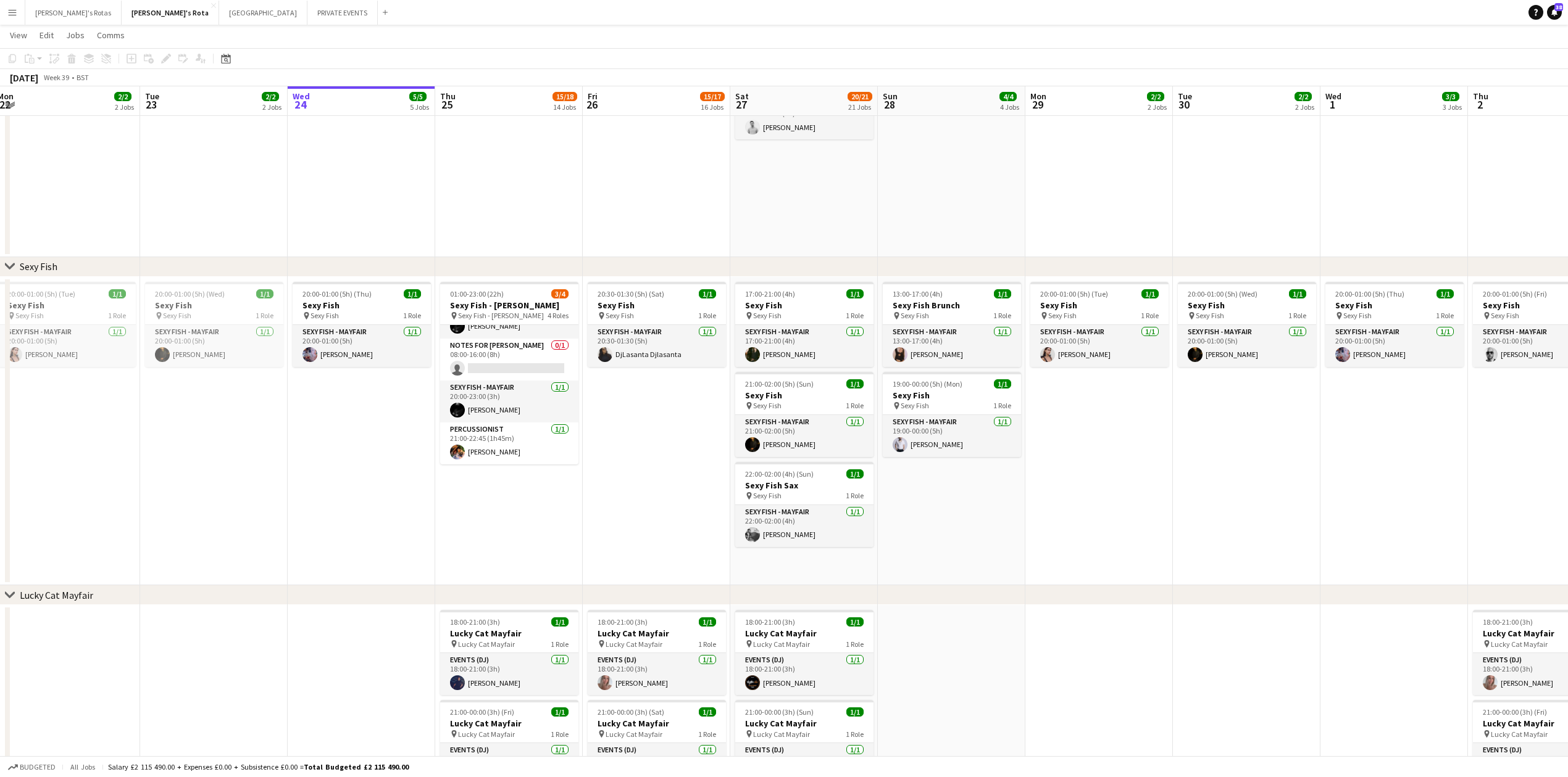
click at [209, 509] on app-date-cell "20:00-01:00 (5h) (Wed) 1/1 Sexy Fish pin Sexy Fish 1 Role SEXY FISH - MAYFAIR […" at bounding box center [214, 431] width 147 height 309
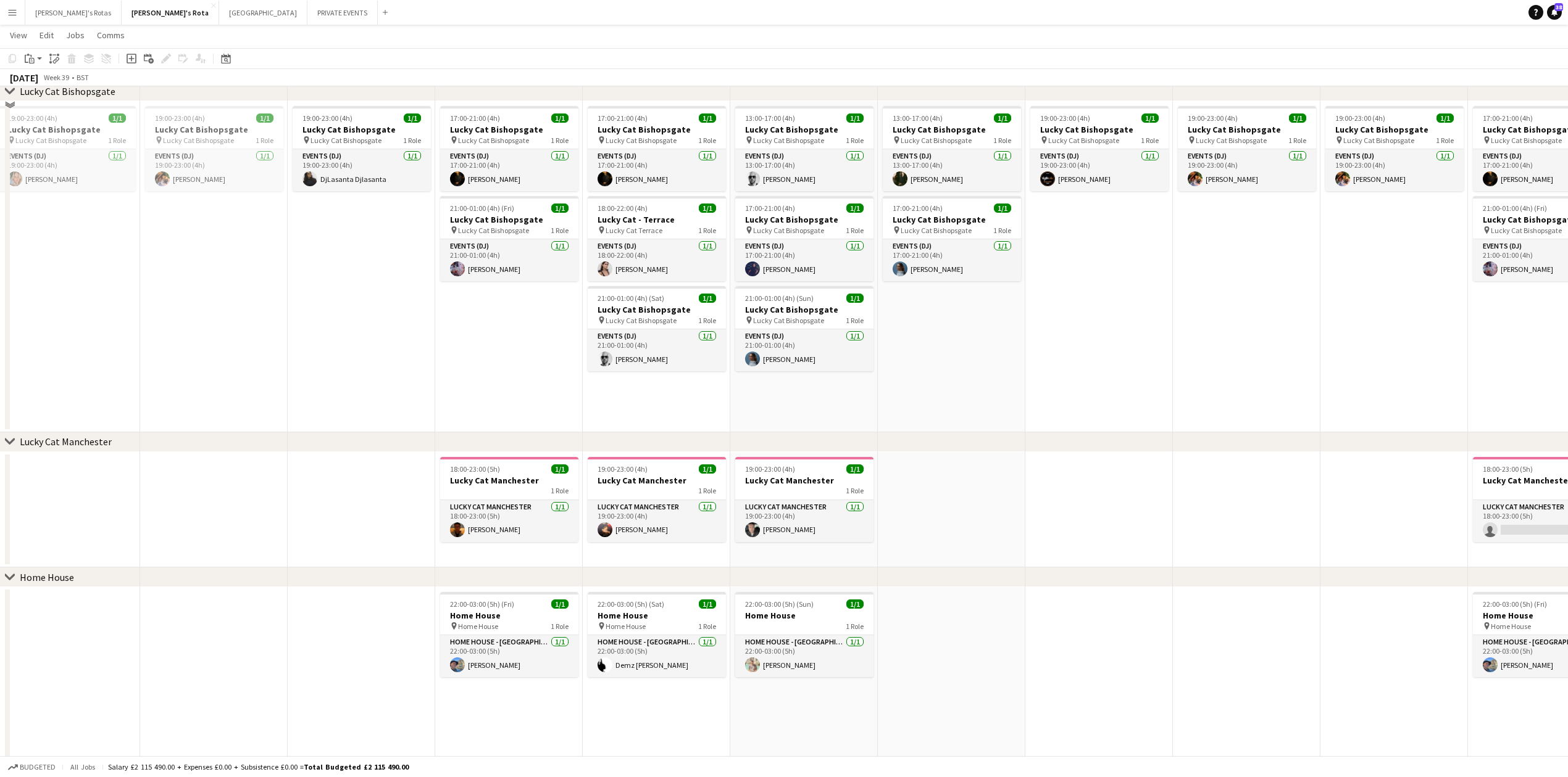
scroll to position [987, 0]
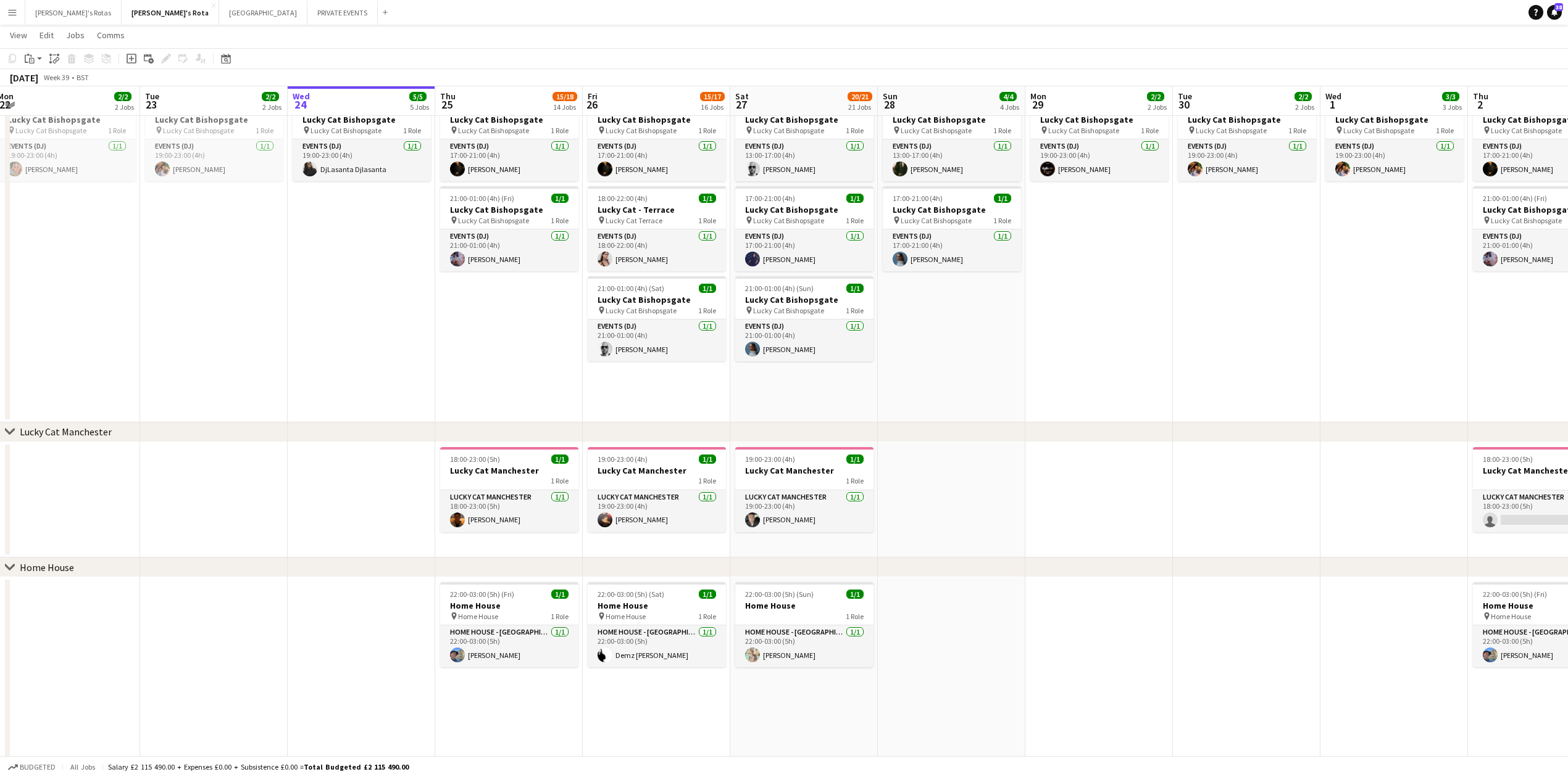
click at [1187, 475] on app-date-cell at bounding box center [1246, 500] width 147 height 116
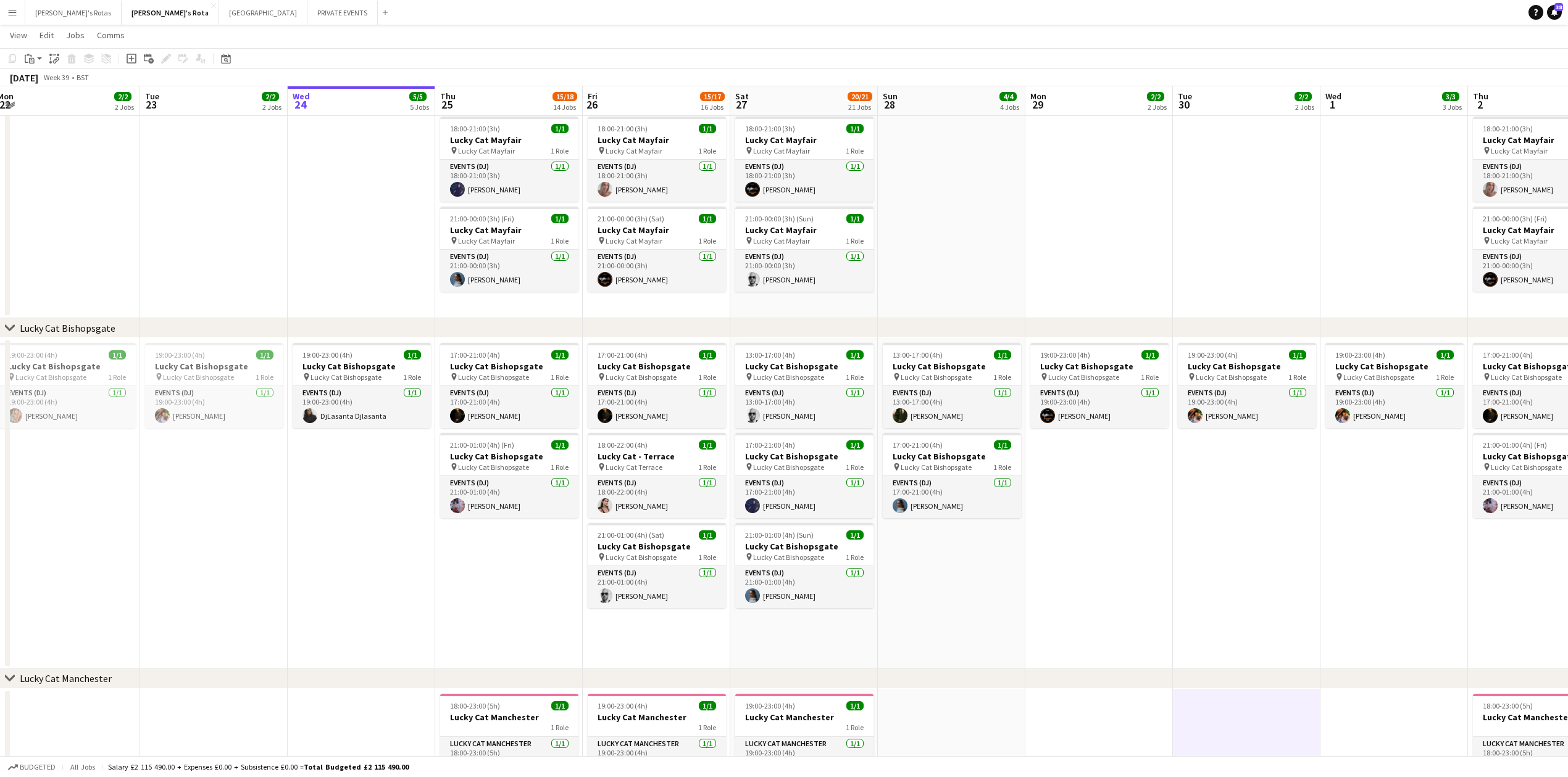
scroll to position [0, 358]
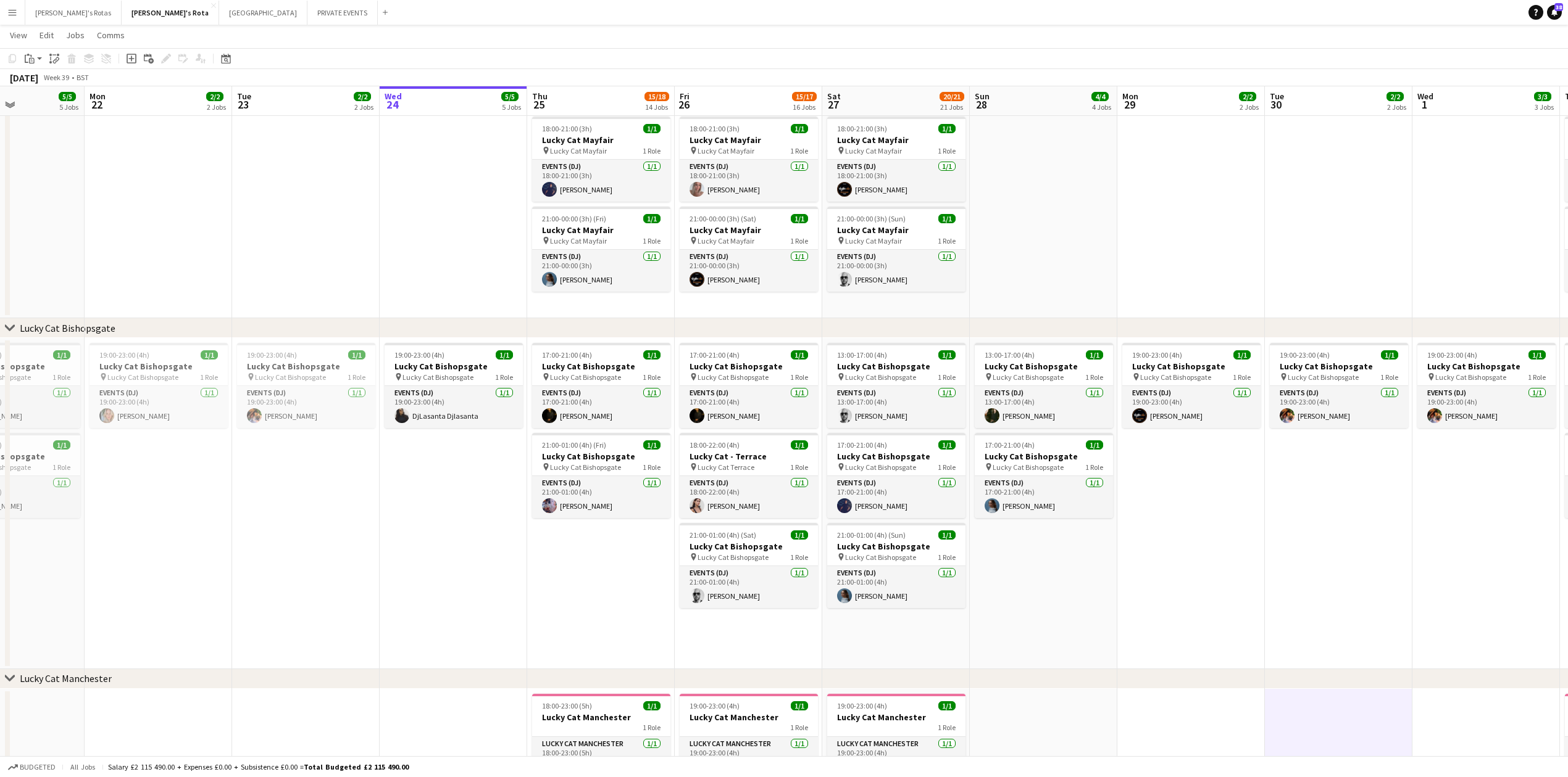
drag, startPoint x: 1153, startPoint y: 575, endPoint x: 803, endPoint y: 568, distance: 350.1
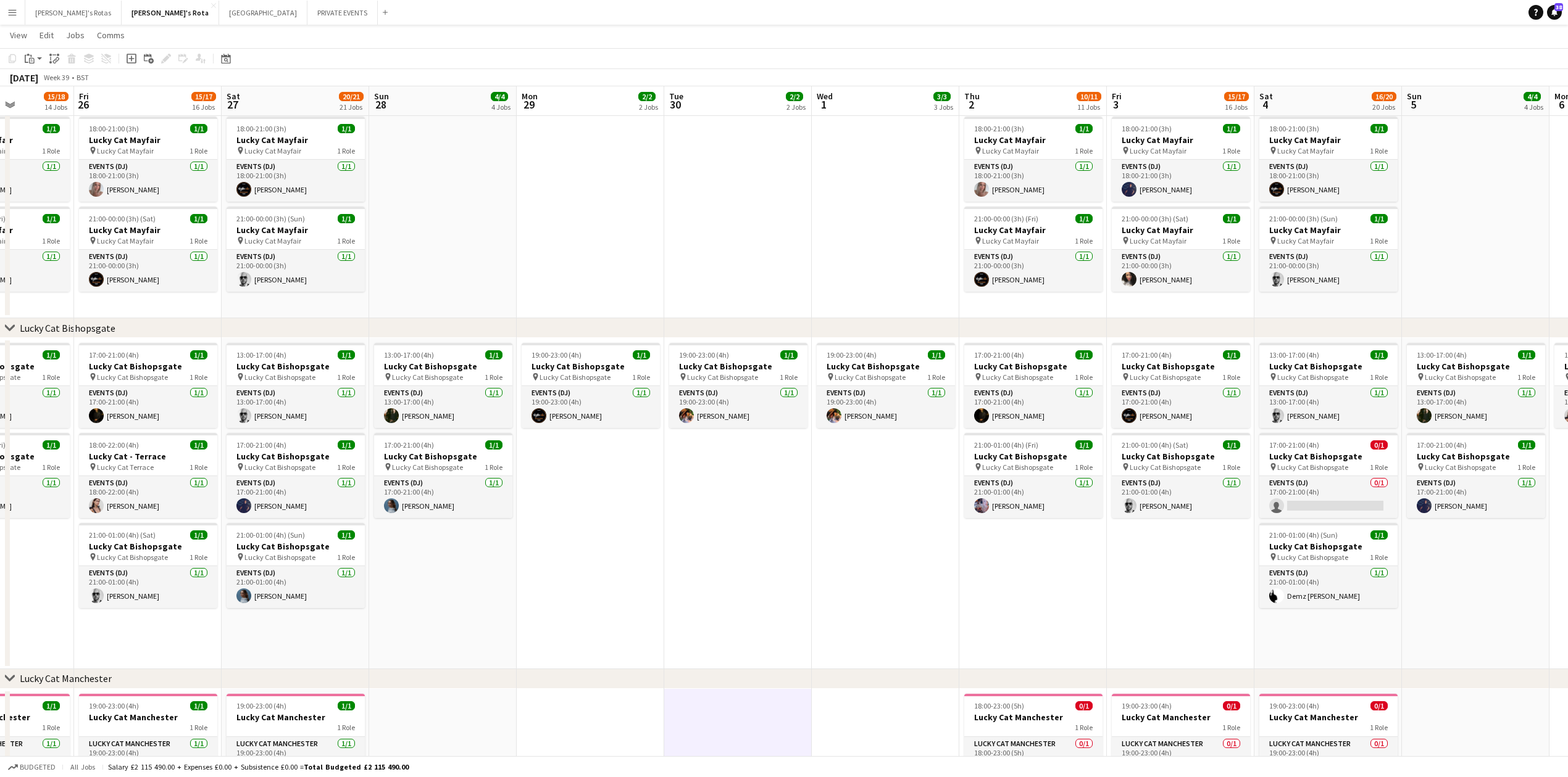
drag, startPoint x: 1028, startPoint y: 575, endPoint x: 426, endPoint y: 522, distance: 604.3
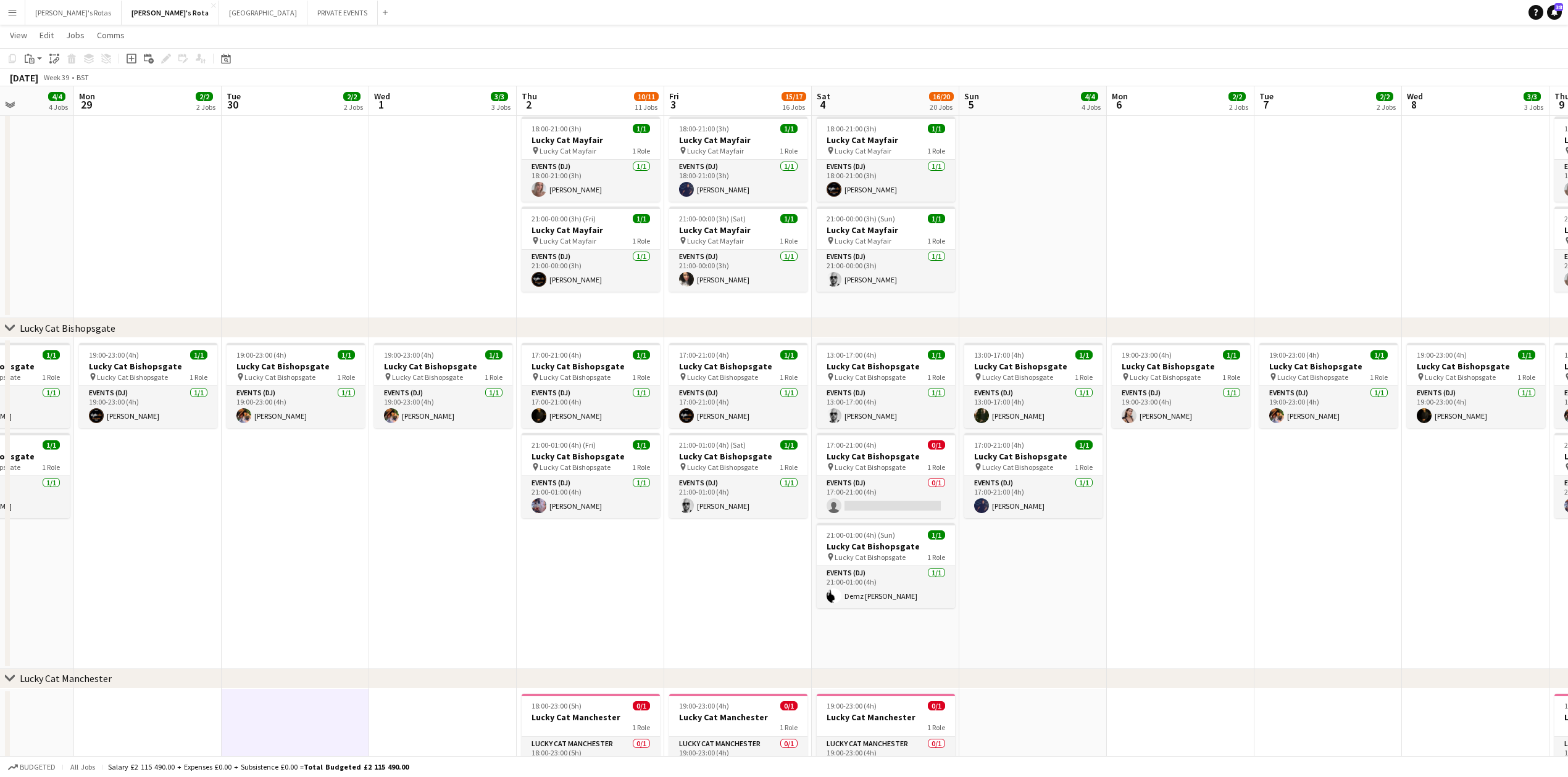
scroll to position [0, 517]
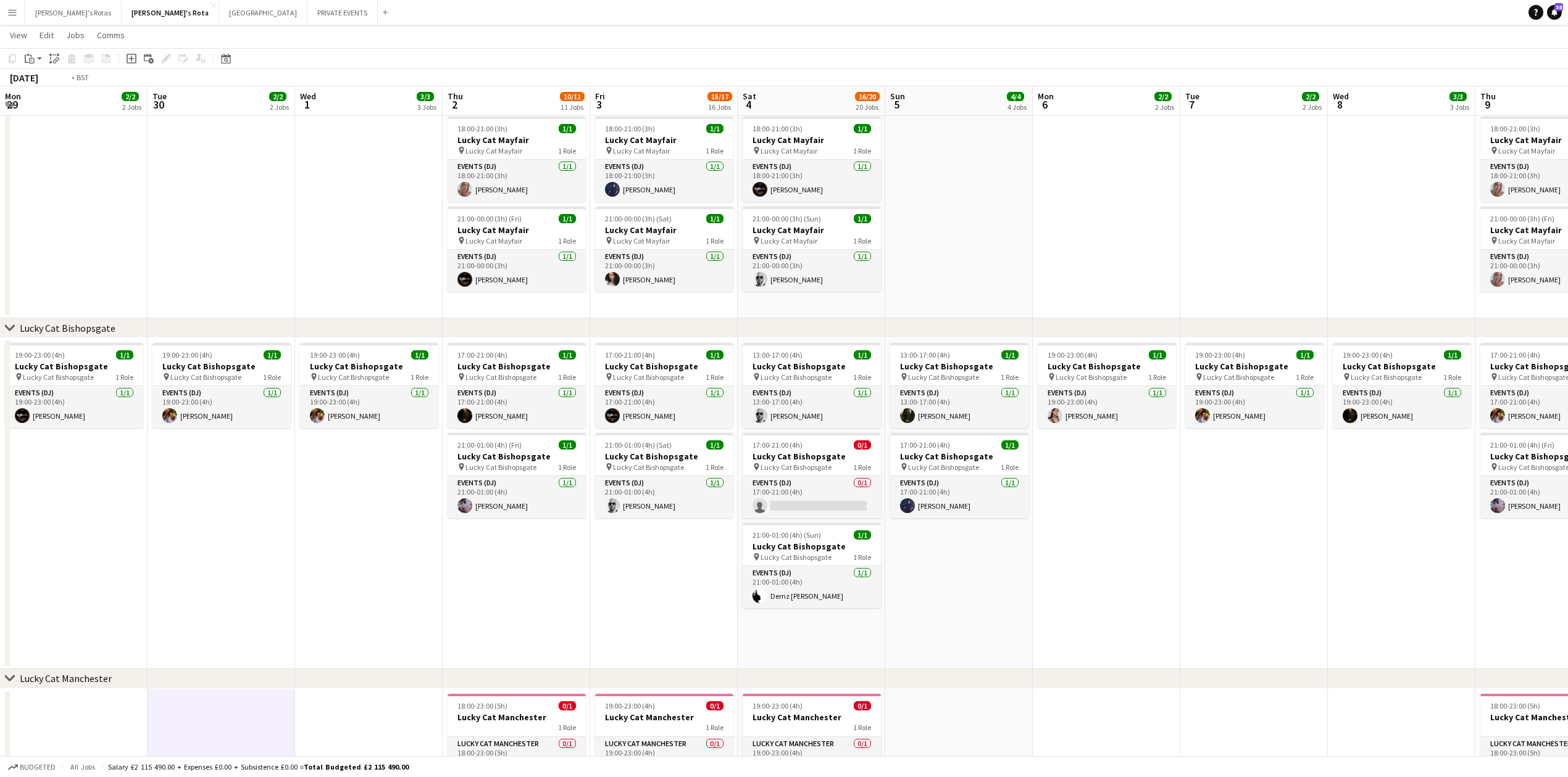
drag, startPoint x: 1015, startPoint y: 502, endPoint x: 588, endPoint y: 504, distance: 427.0
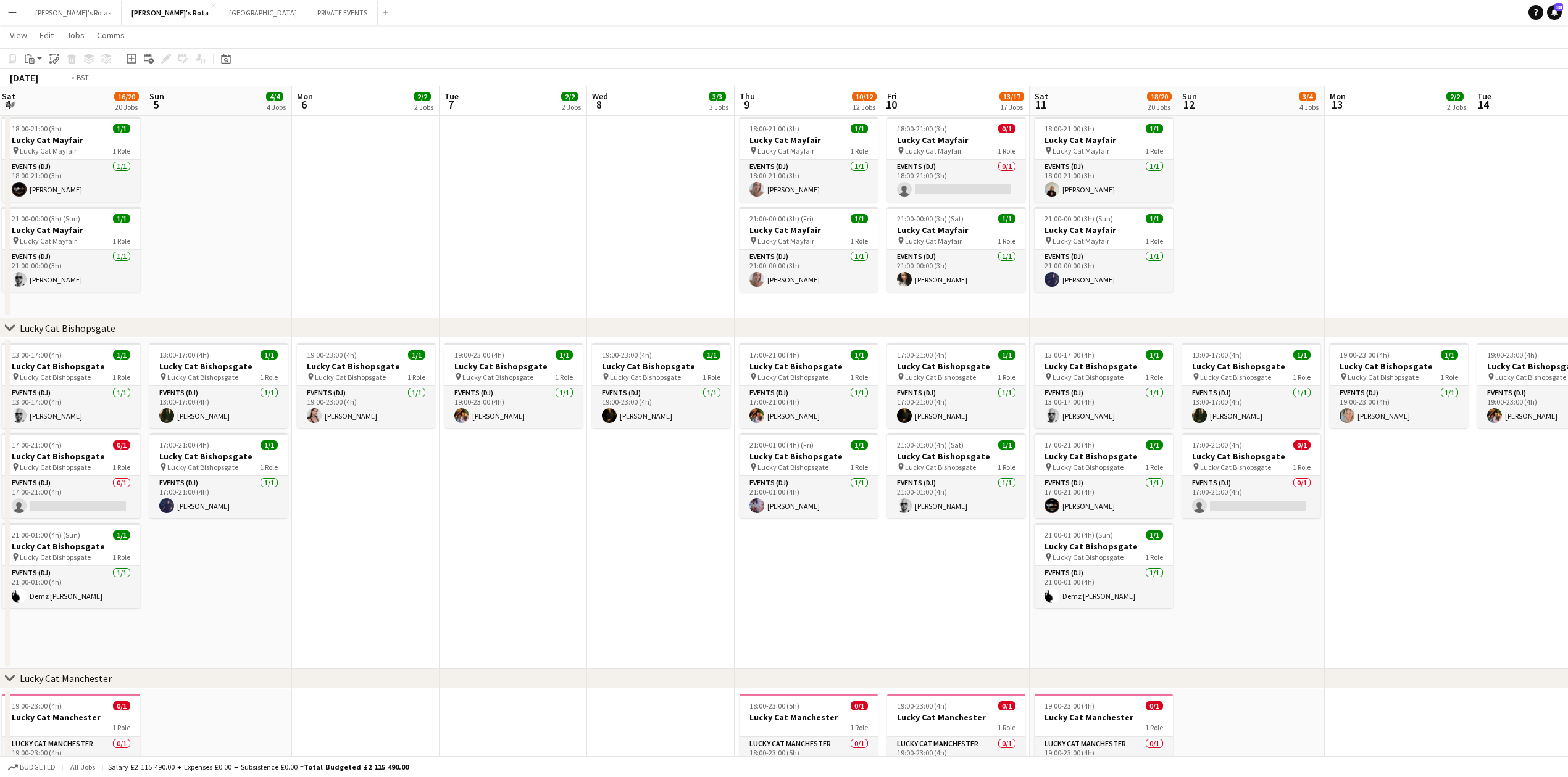
drag, startPoint x: 1062, startPoint y: 531, endPoint x: 369, endPoint y: 529, distance: 693.0
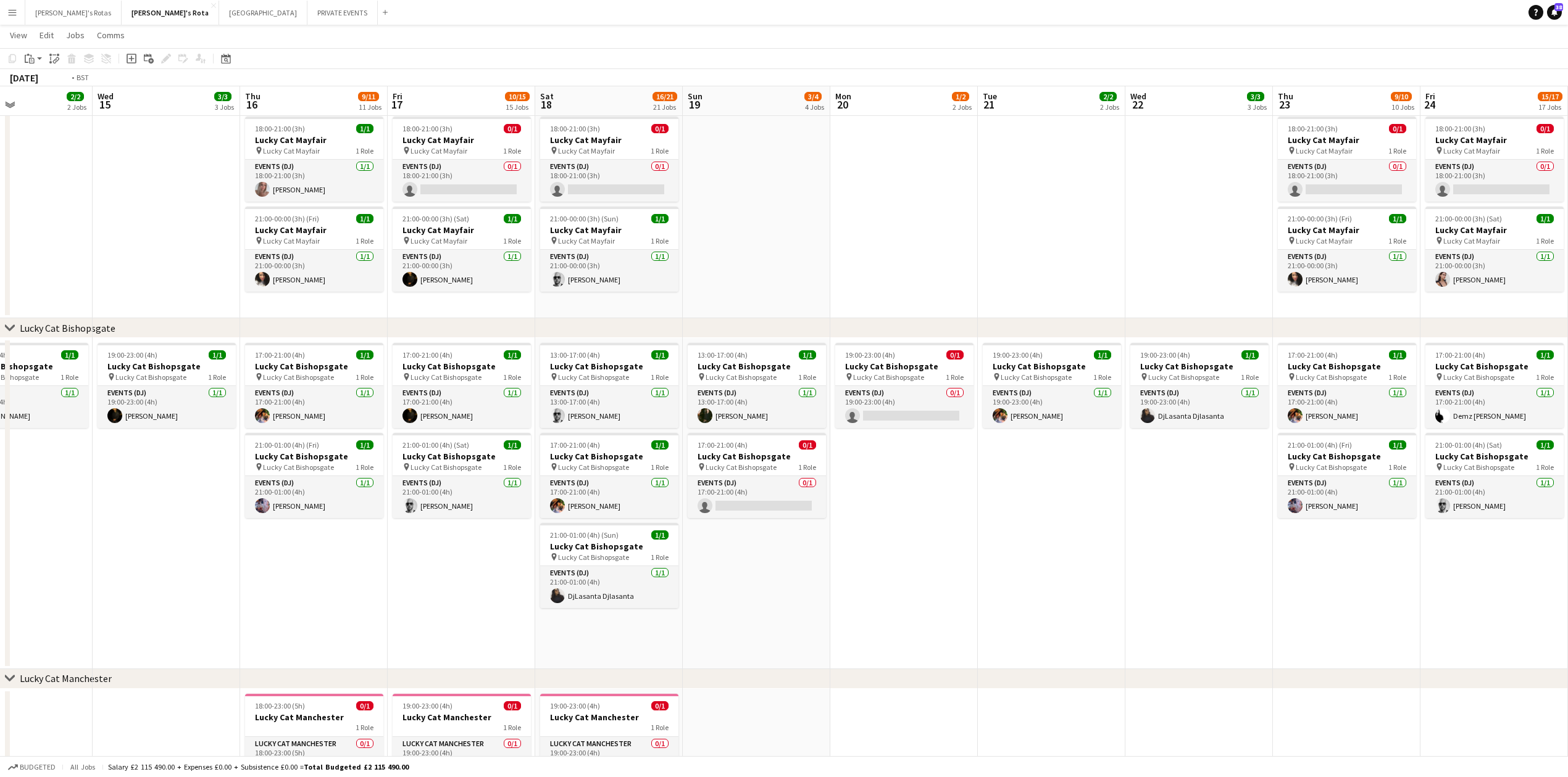
drag, startPoint x: 939, startPoint y: 507, endPoint x: 410, endPoint y: 511, distance: 529.0
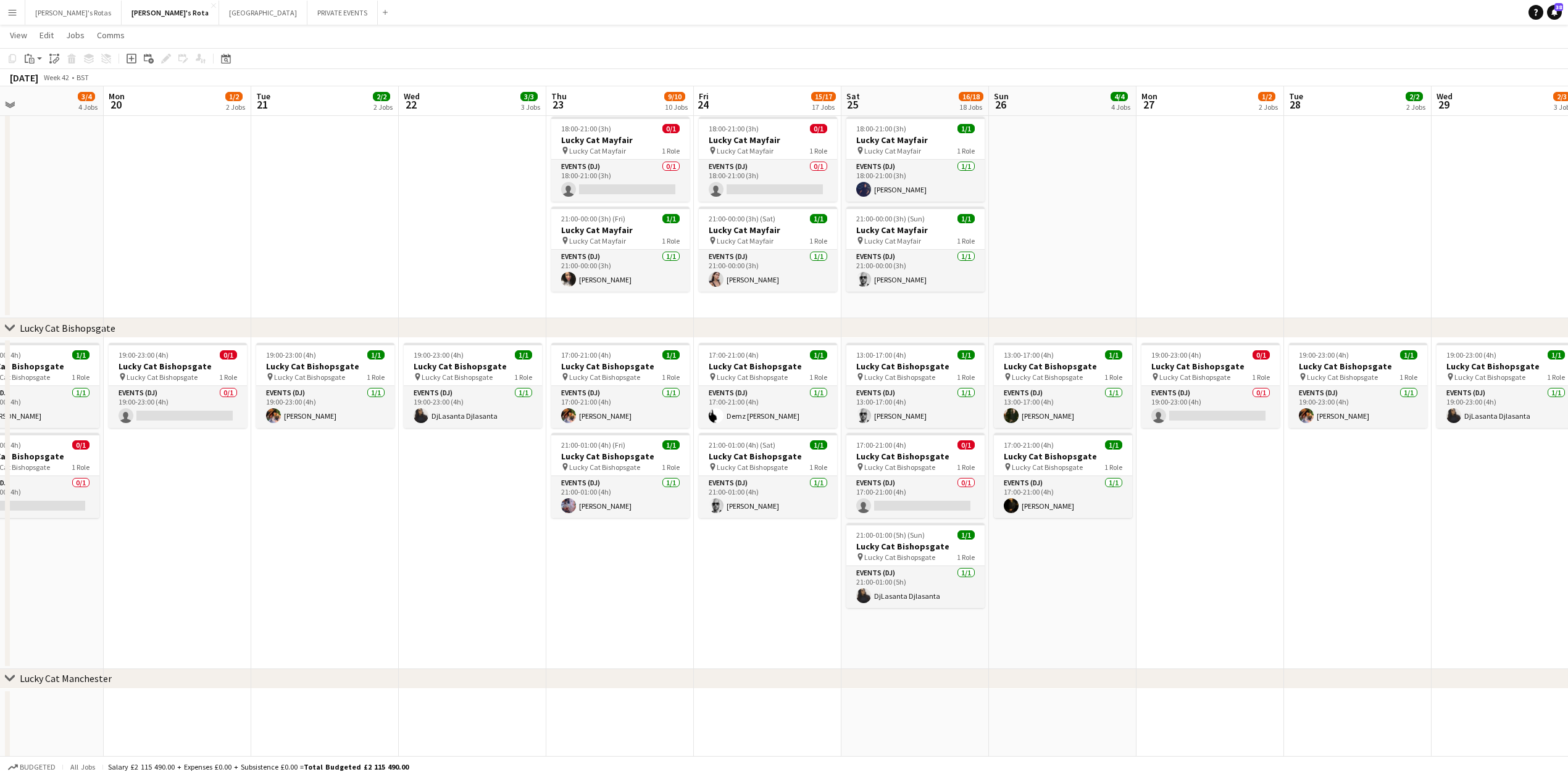
scroll to position [0, 337]
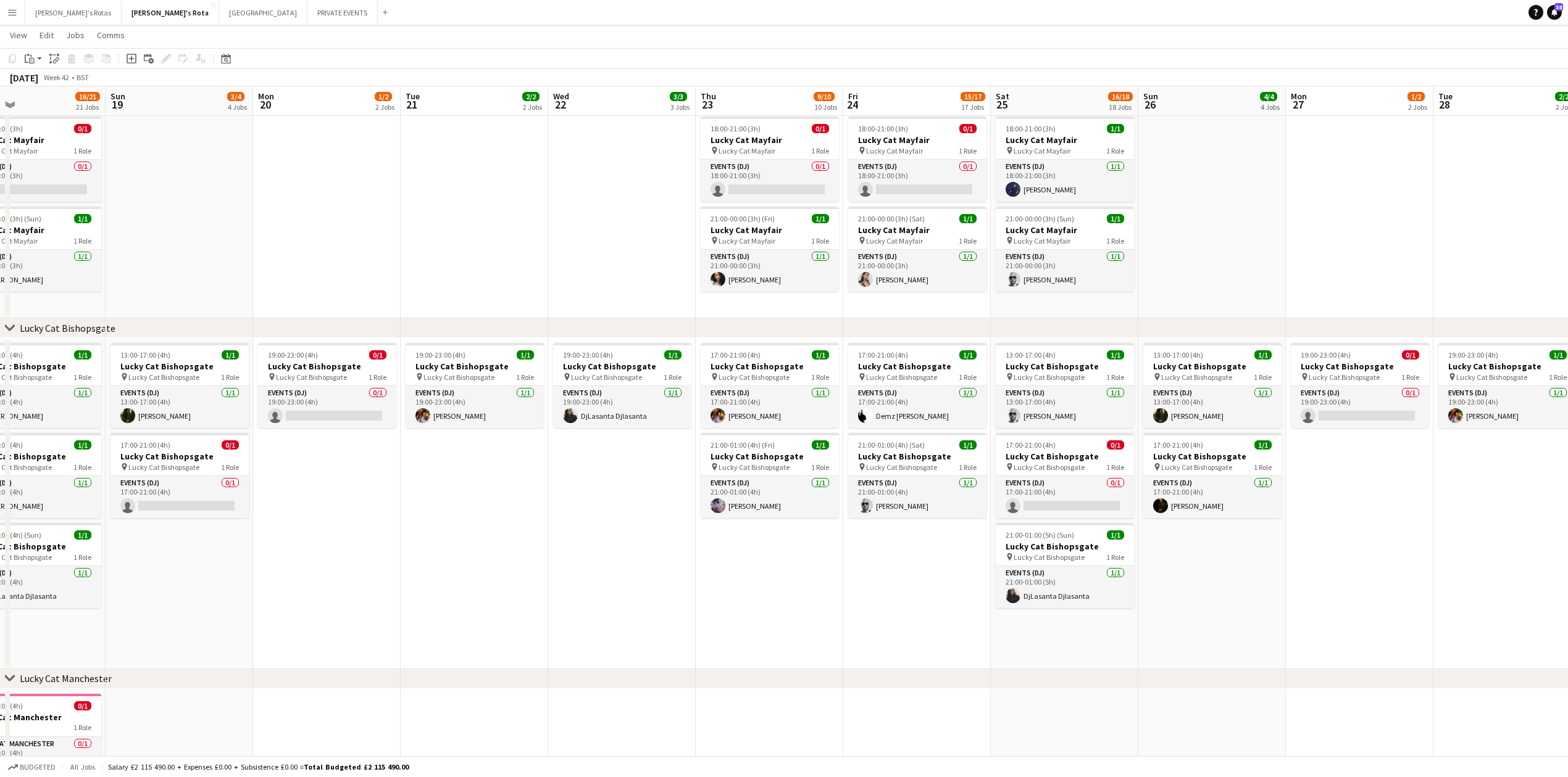
drag, startPoint x: 1218, startPoint y: 529, endPoint x: 765, endPoint y: 519, distance: 453.1
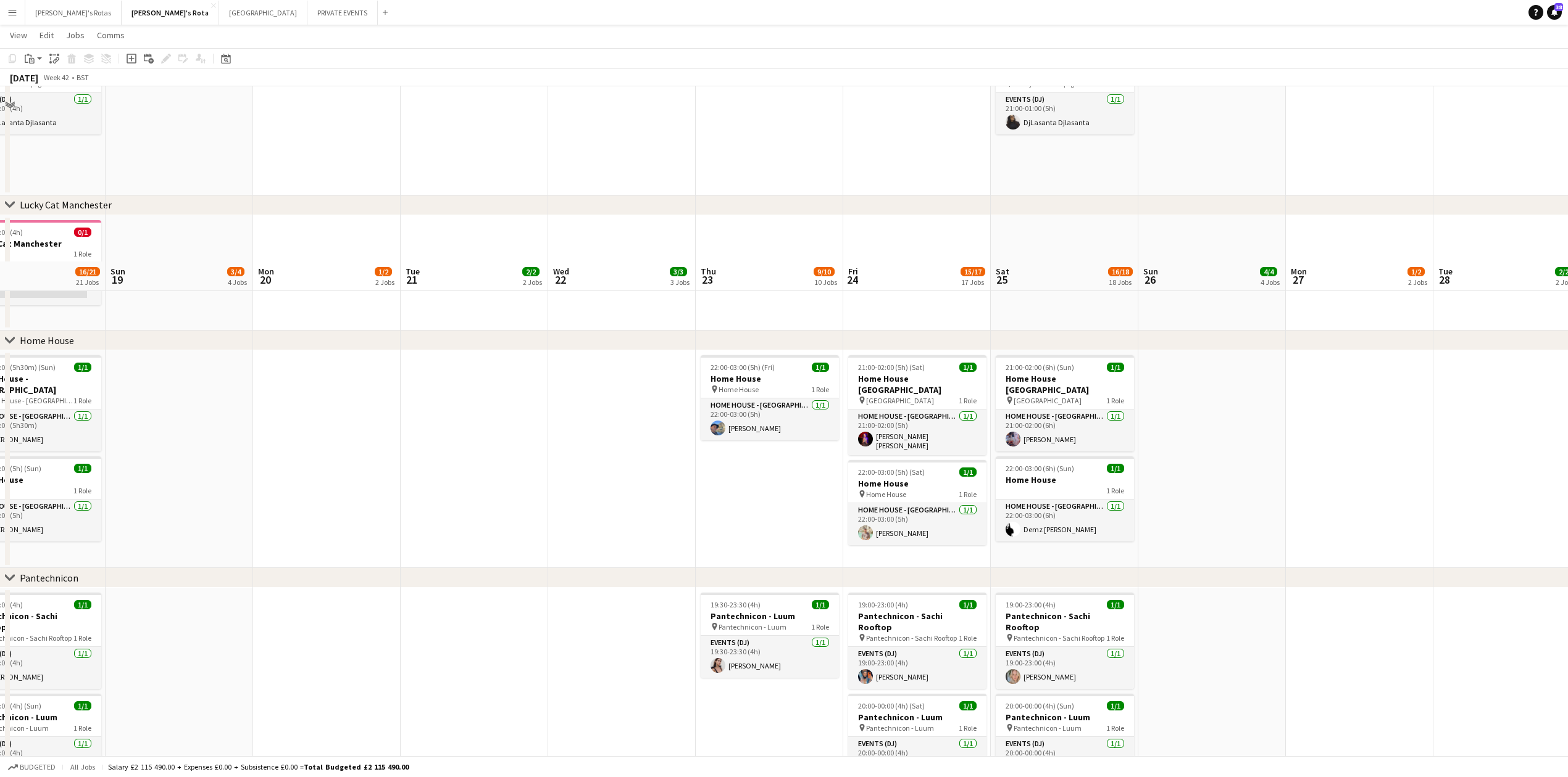
scroll to position [1398, 0]
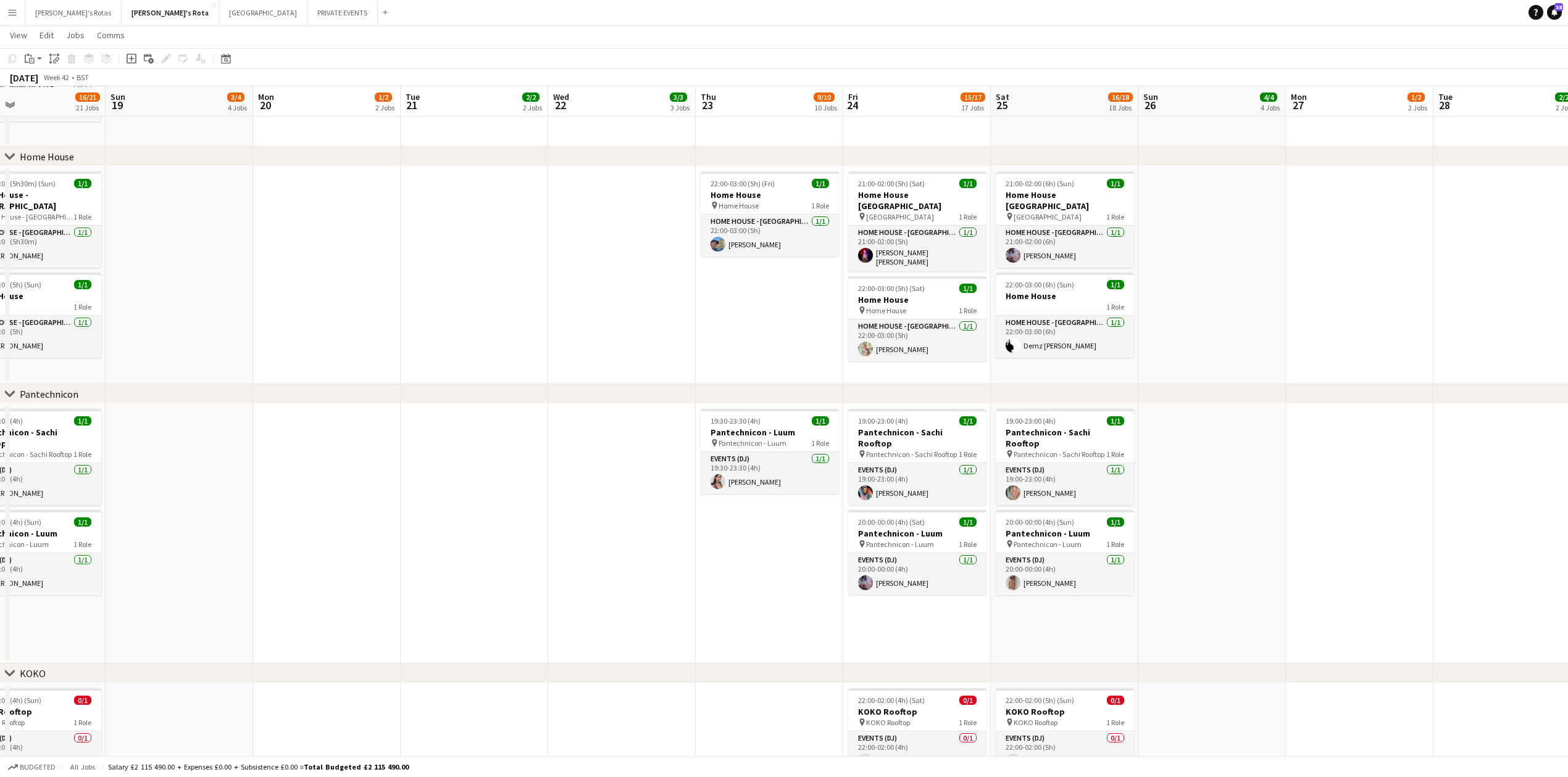
click at [464, 512] on app-date-cell at bounding box center [474, 534] width 147 height 260
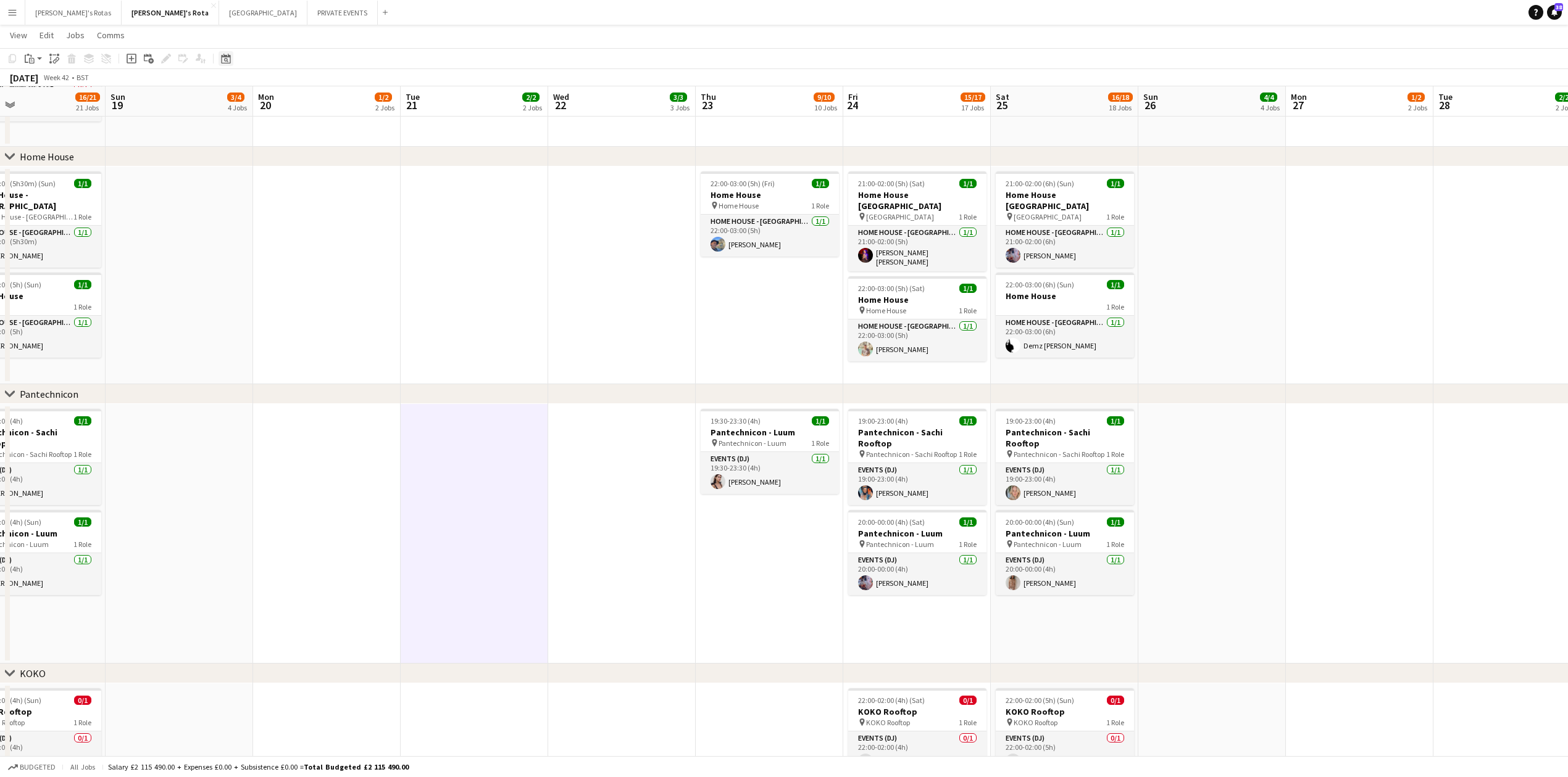
click at [227, 59] on icon at bounding box center [226, 61] width 5 height 5
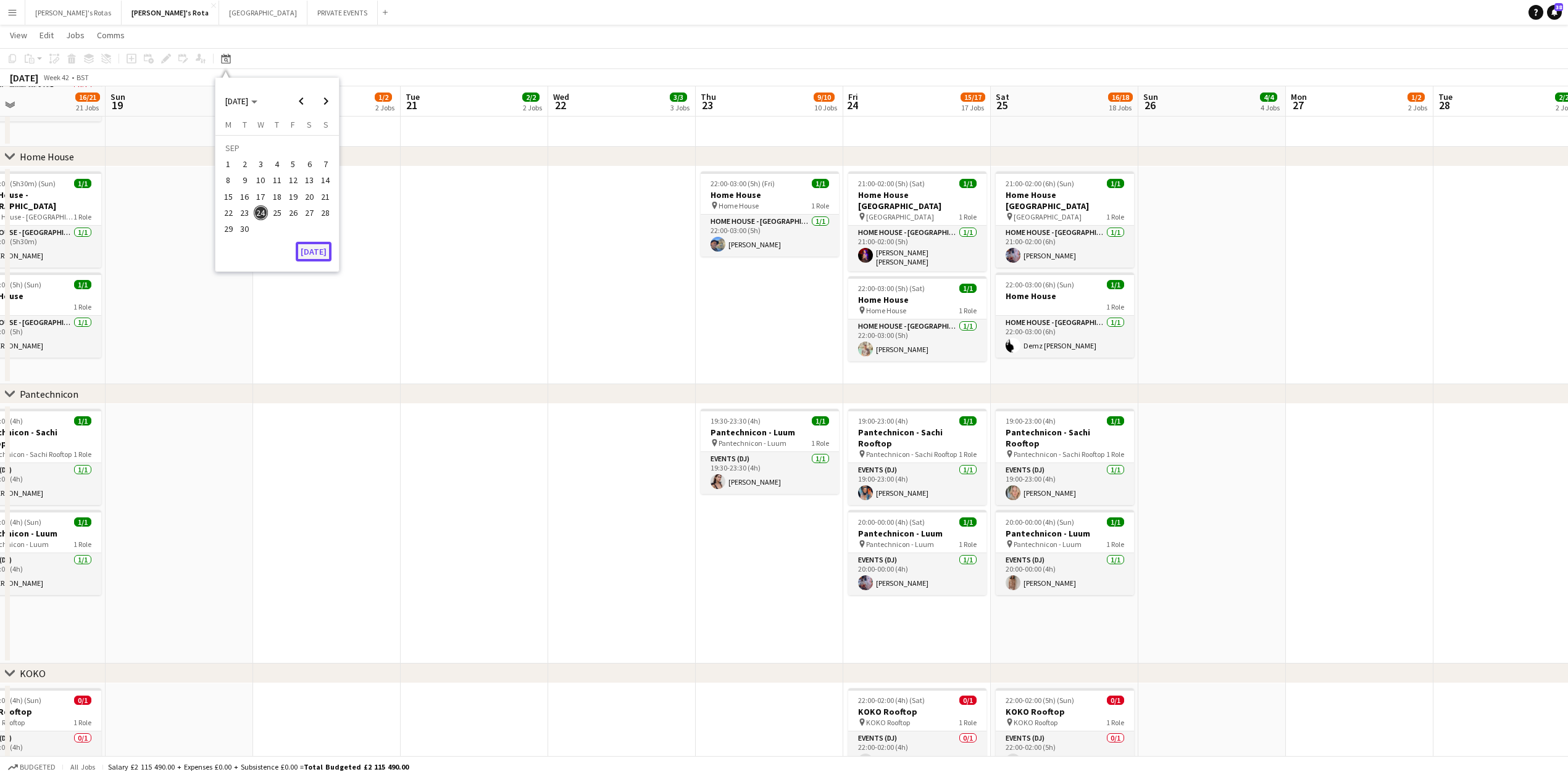
click at [323, 253] on button "[DATE]" at bounding box center [313, 252] width 36 height 20
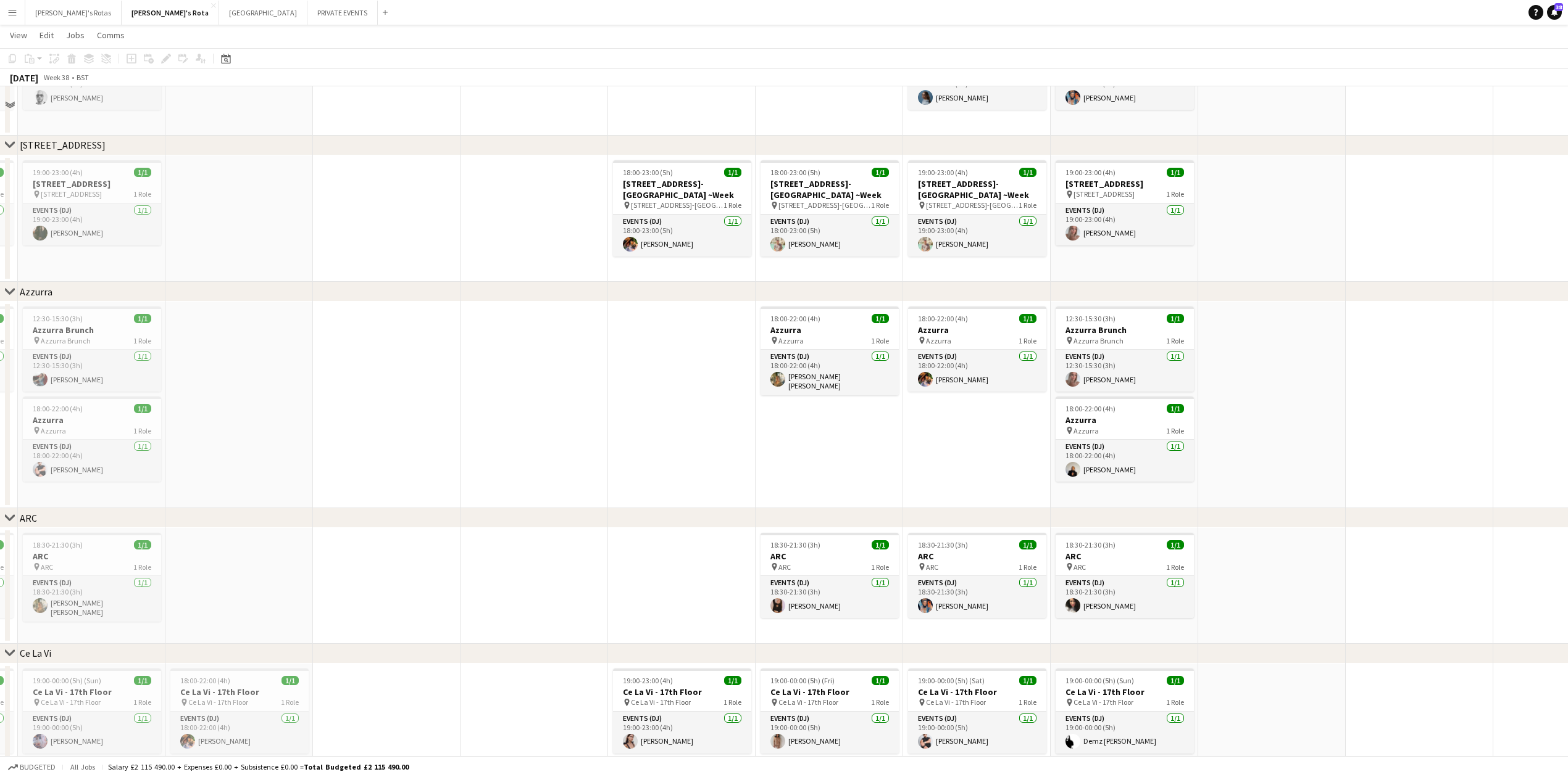
scroll to position [2138, 0]
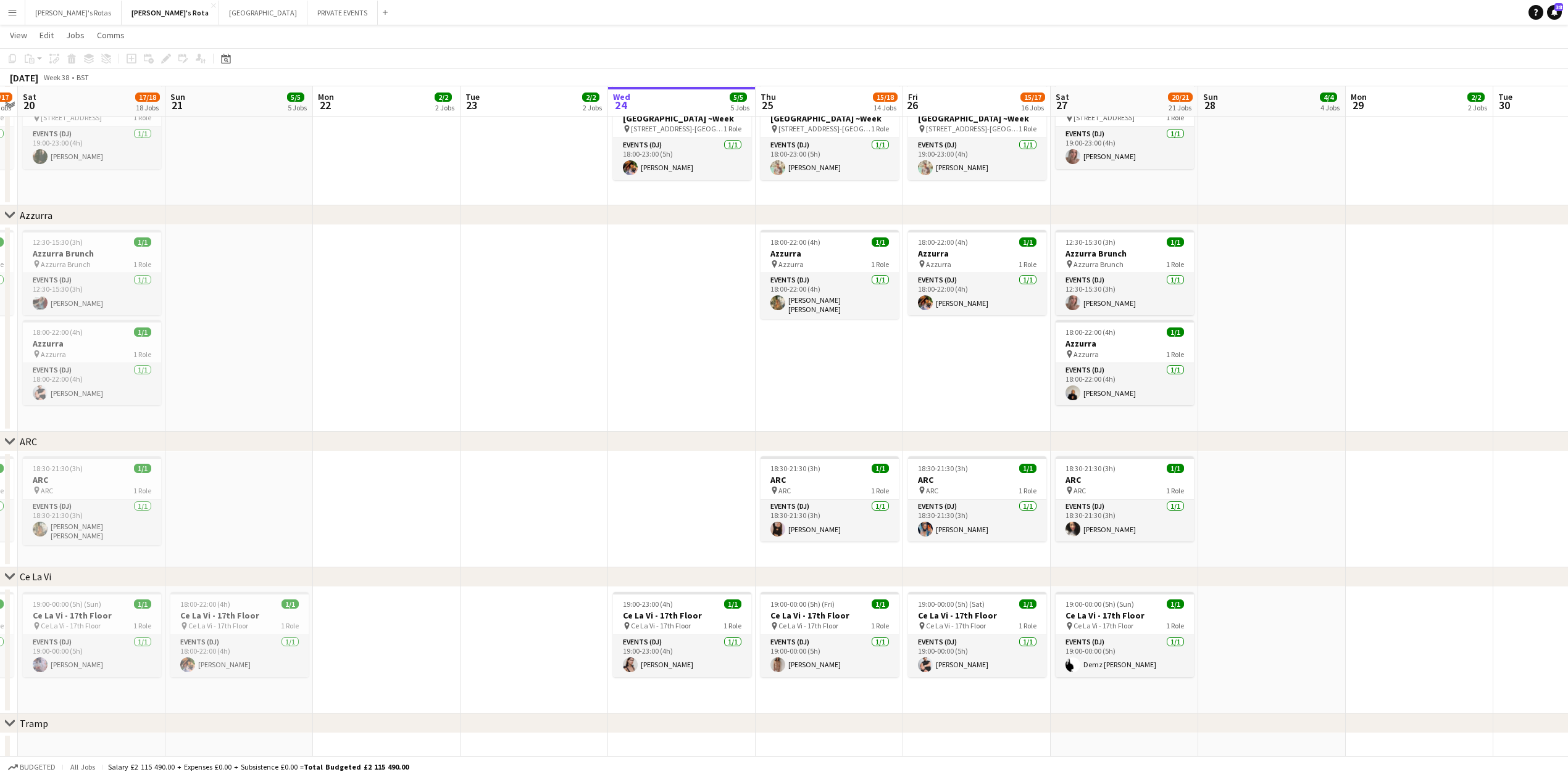
click at [679, 367] on app-date-cell at bounding box center [682, 328] width 147 height 206
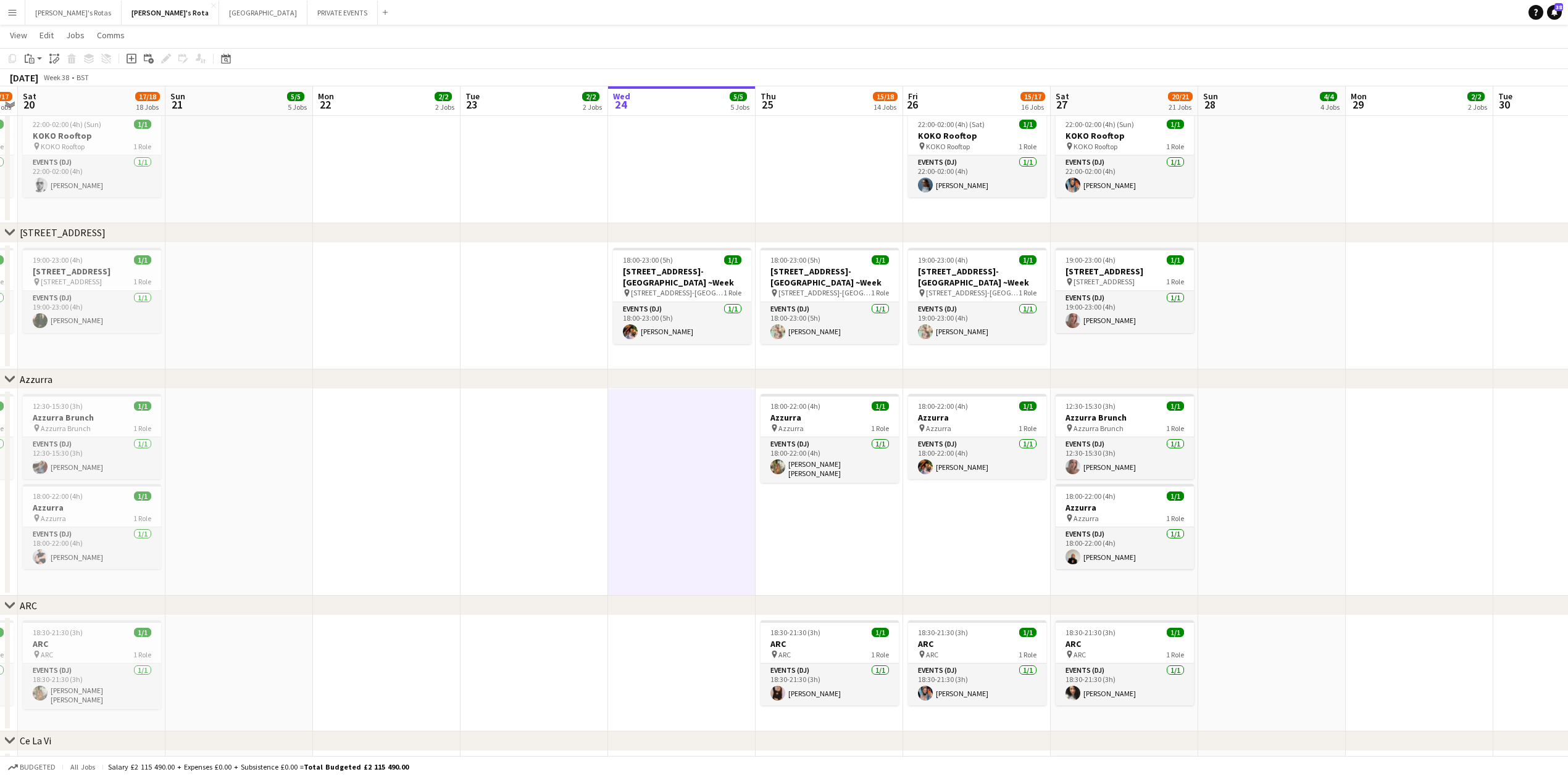
scroll to position [0, 479]
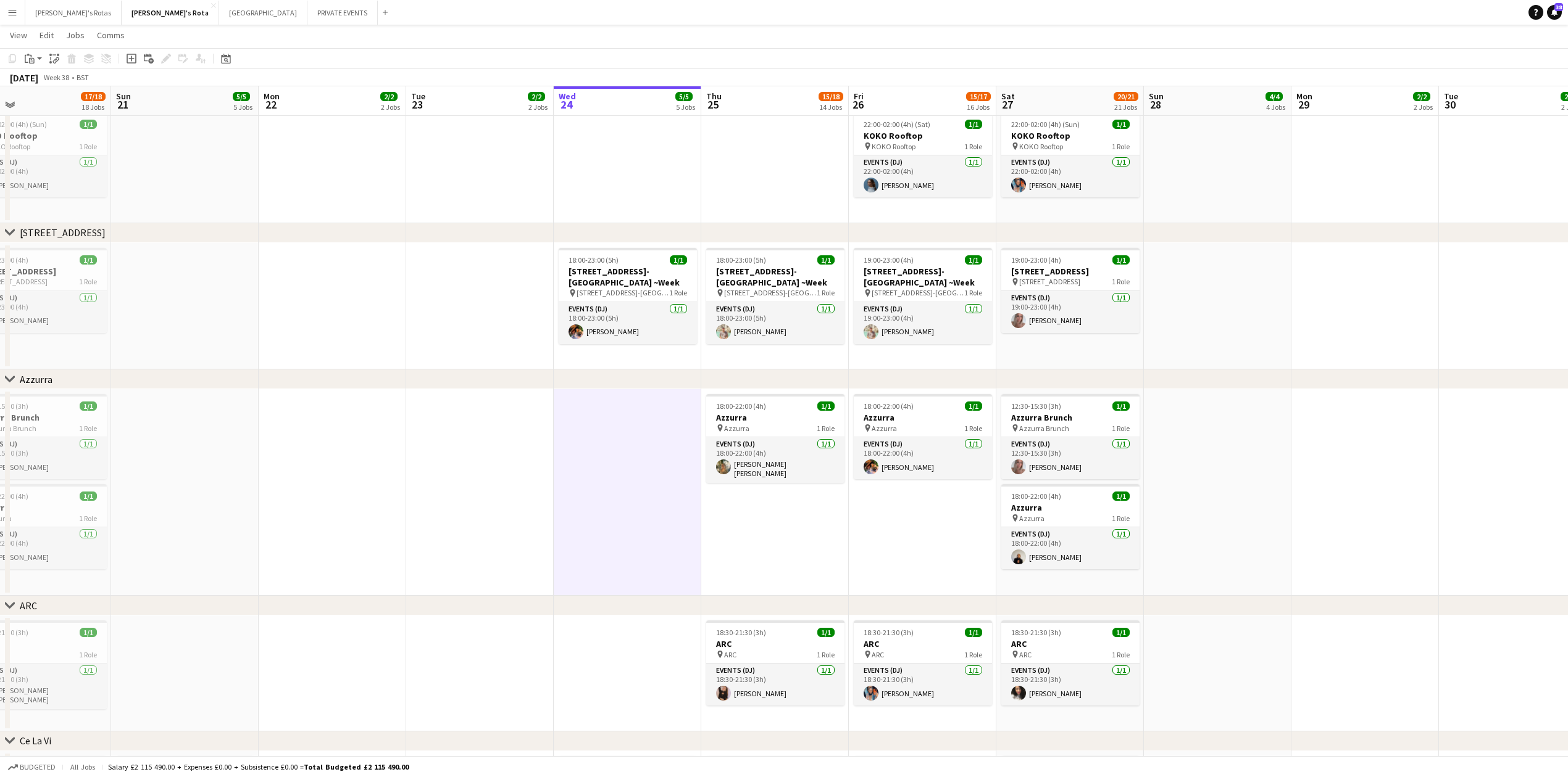
drag, startPoint x: 922, startPoint y: 541, endPoint x: 776, endPoint y: 538, distance: 146.0
click at [776, 538] on app-calendar-viewport "Wed 17 3/3 3 Jobs Thu 18 11/12 12 Jobs Fri 19 16/17 17 Jobs Sat 20 17/18 18 Job…" at bounding box center [784, 42] width 1568 height 3937
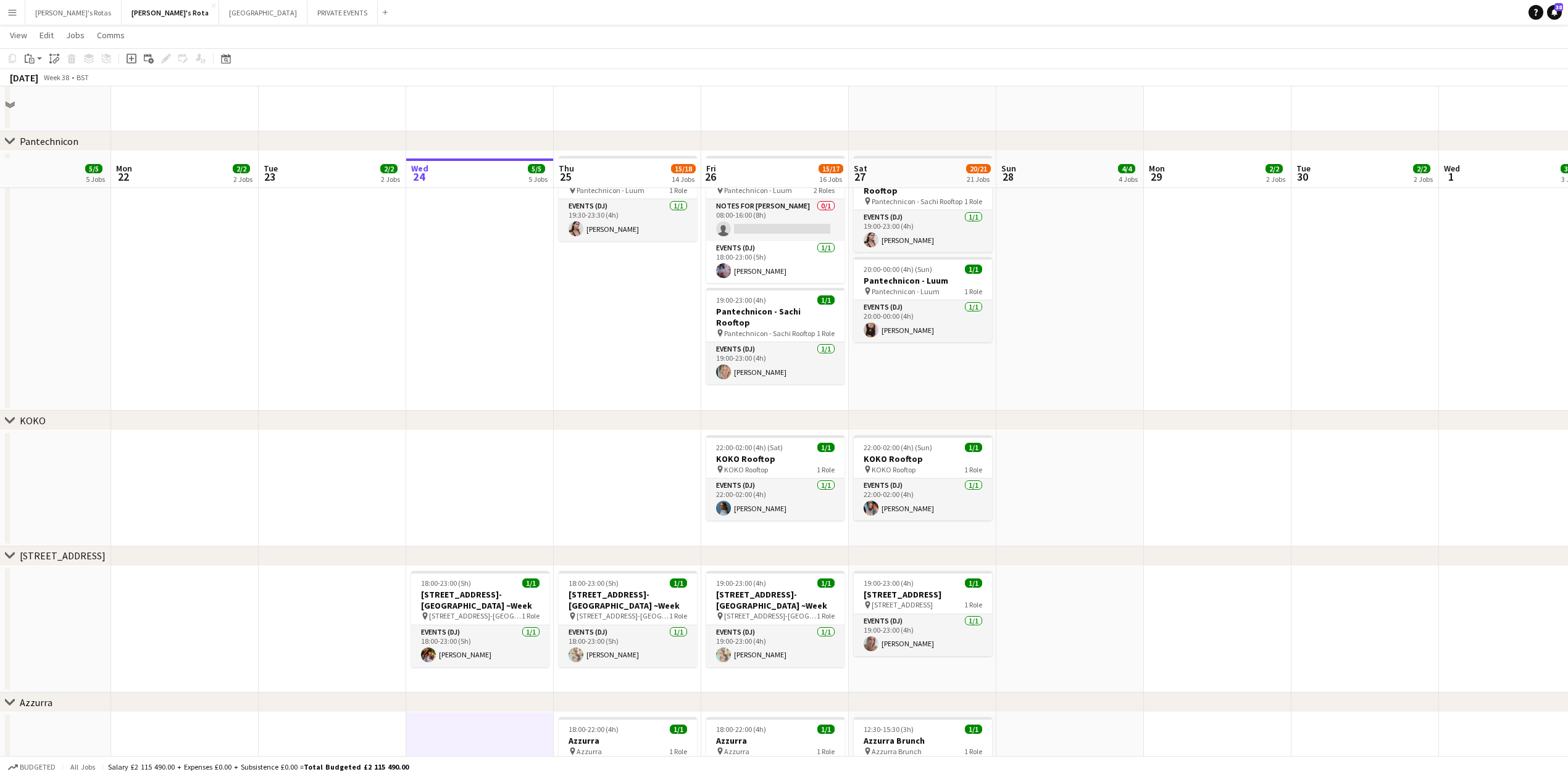
scroll to position [1645, 0]
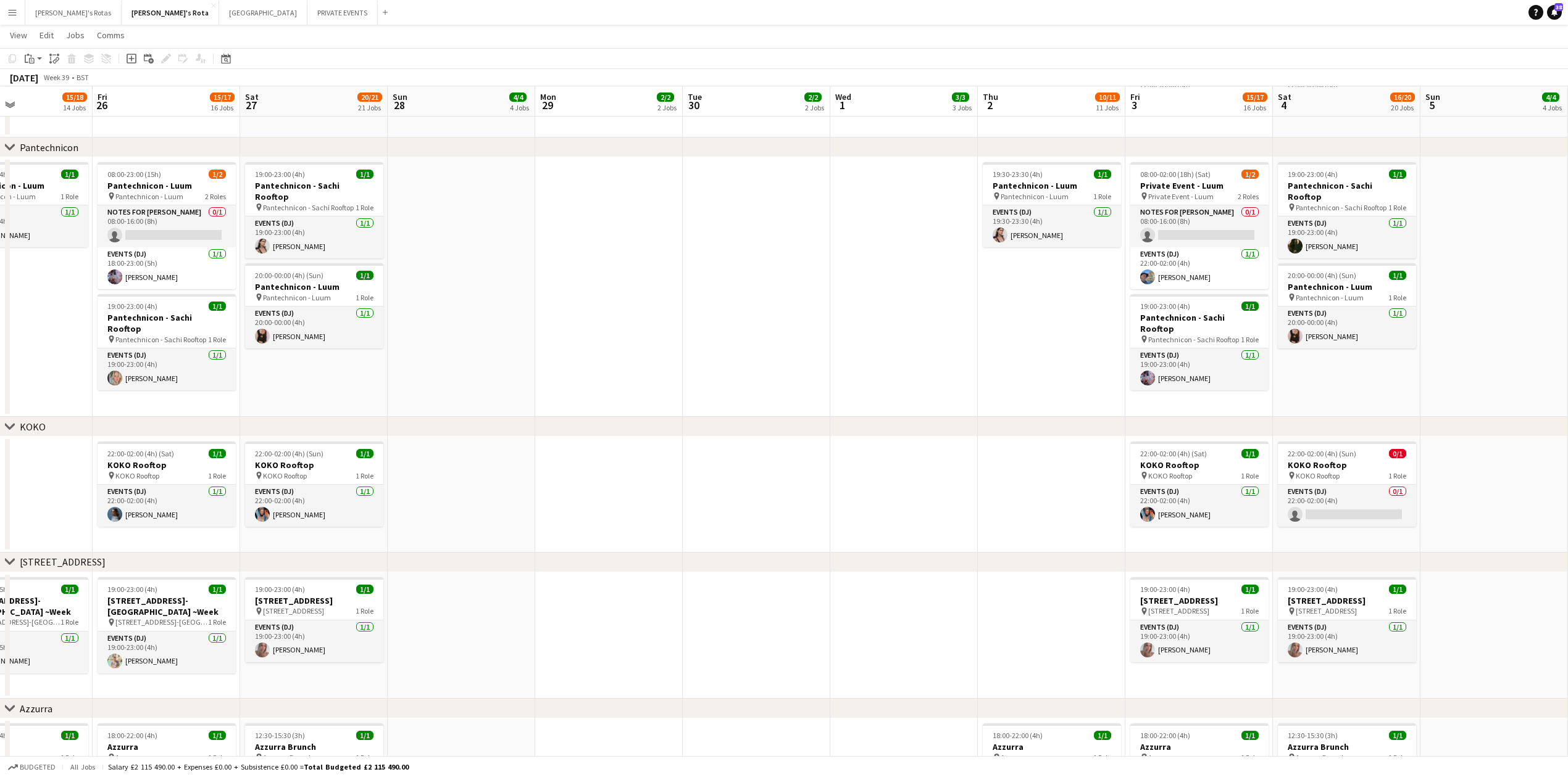
drag, startPoint x: 937, startPoint y: 393, endPoint x: 311, endPoint y: 421, distance: 626.6
click at [311, 421] on div "chevron-right [PERSON_NAME]'s chevron-right Sexy Fish chevron-right Lucky Cat M…" at bounding box center [784, 371] width 1568 height 3937
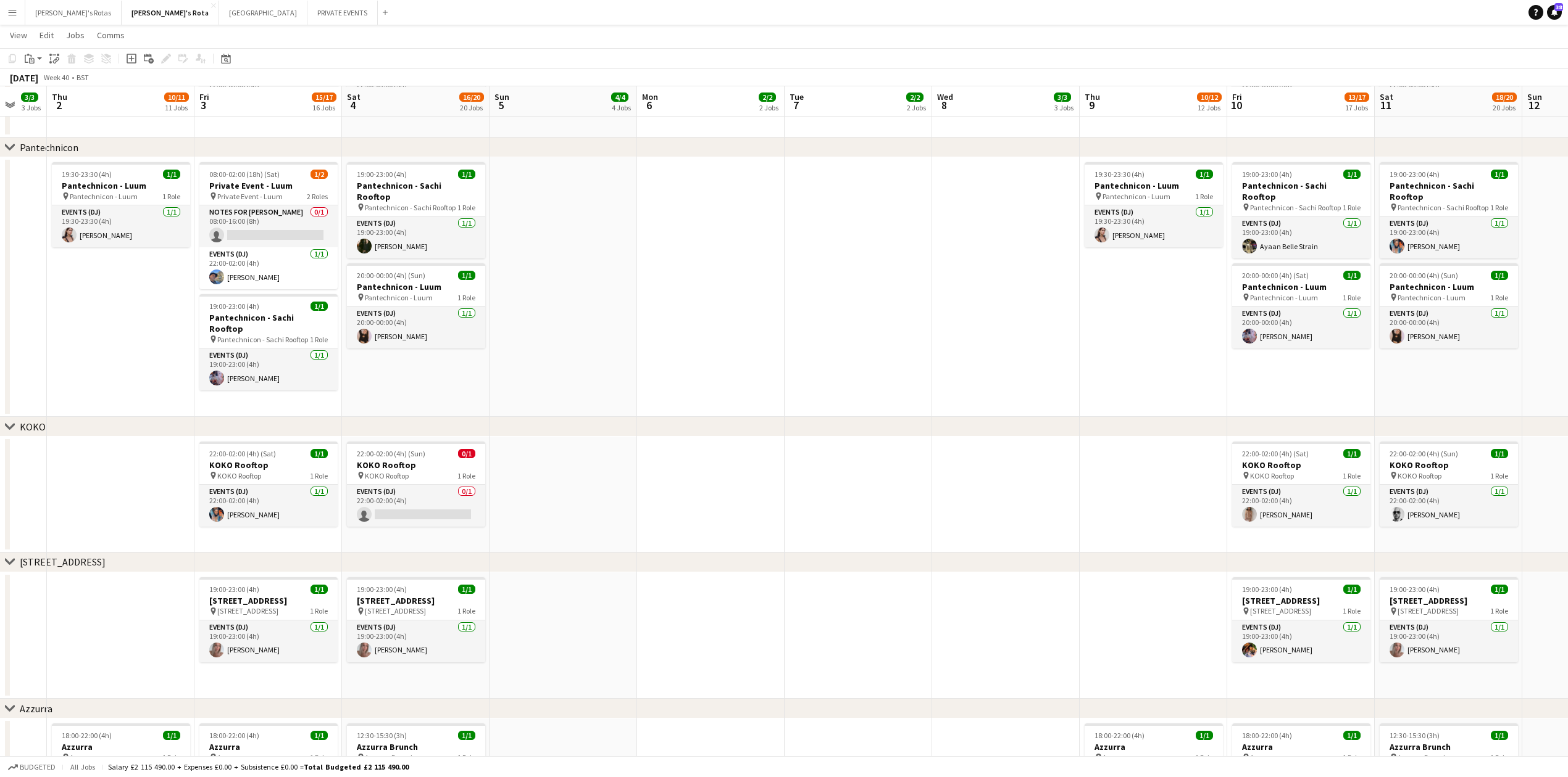
drag, startPoint x: 1112, startPoint y: 370, endPoint x: 801, endPoint y: 389, distance: 311.6
click at [623, 415] on app-calendar-viewport "Sun 28 4/4 4 Jobs Mon 29 2/2 2 Jobs Tue 30 2/2 2 Jobs Wed 1 3/3 3 Jobs Thu 2 10…" at bounding box center [784, 371] width 1568 height 3937
drag, startPoint x: 550, startPoint y: 375, endPoint x: 381, endPoint y: 386, distance: 169.4
click at [395, 385] on app-calendar-viewport "Sun 28 4/4 4 Jobs Mon 29 2/2 2 Jobs Tue 30 2/2 2 Jobs Wed 1 3/3 3 Jobs Thu 2 10…" at bounding box center [784, 371] width 1568 height 3937
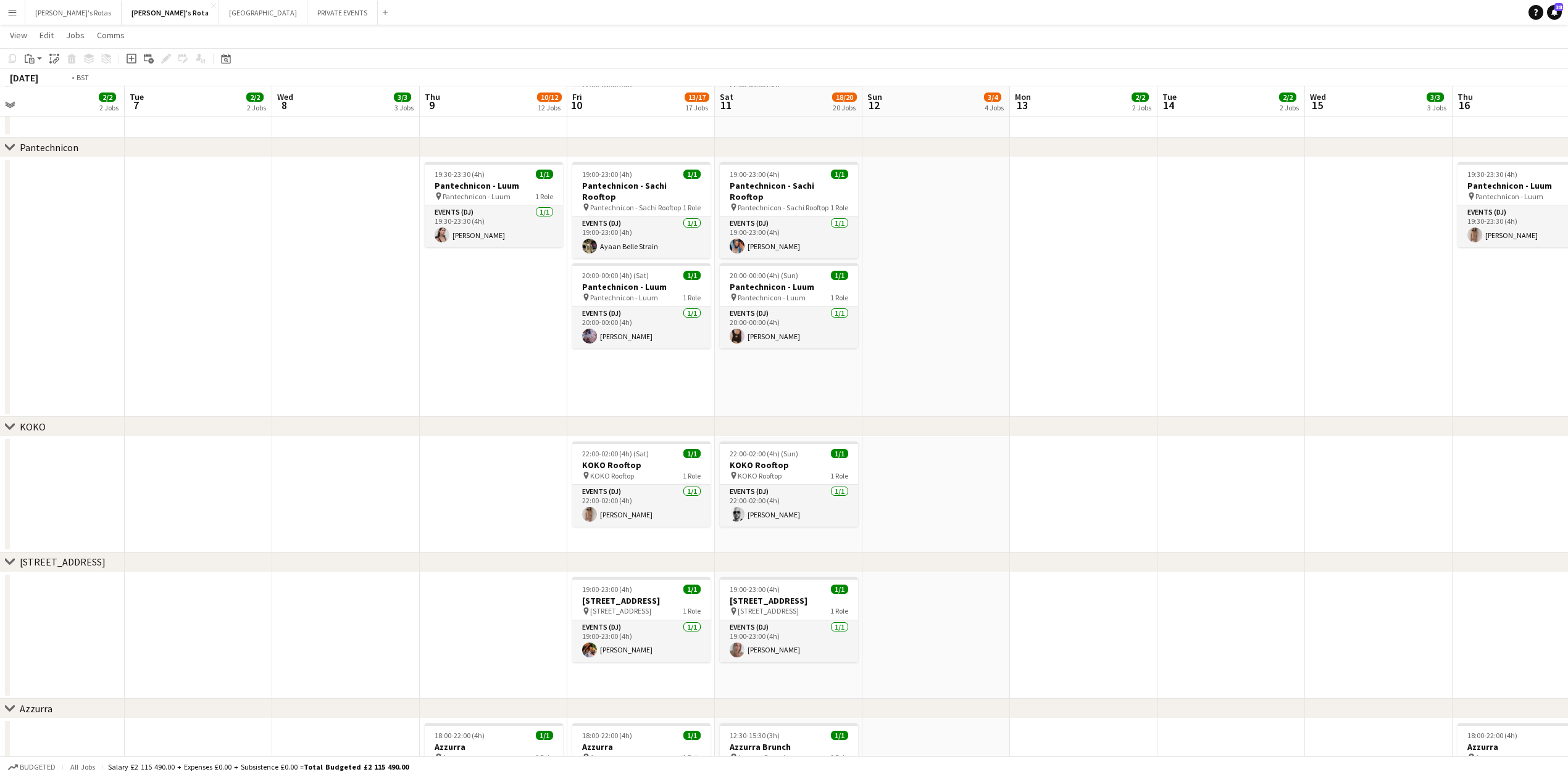
drag, startPoint x: 1226, startPoint y: 383, endPoint x: 651, endPoint y: 443, distance: 578.1
click at [655, 443] on app-calendar-viewport "Fri 3 15/17 16 Jobs Sat 4 16/20 20 Jobs Sun 5 4/4 4 Jobs Mon 6 2/2 2 Jobs Tue 7…" at bounding box center [784, 371] width 1568 height 3937
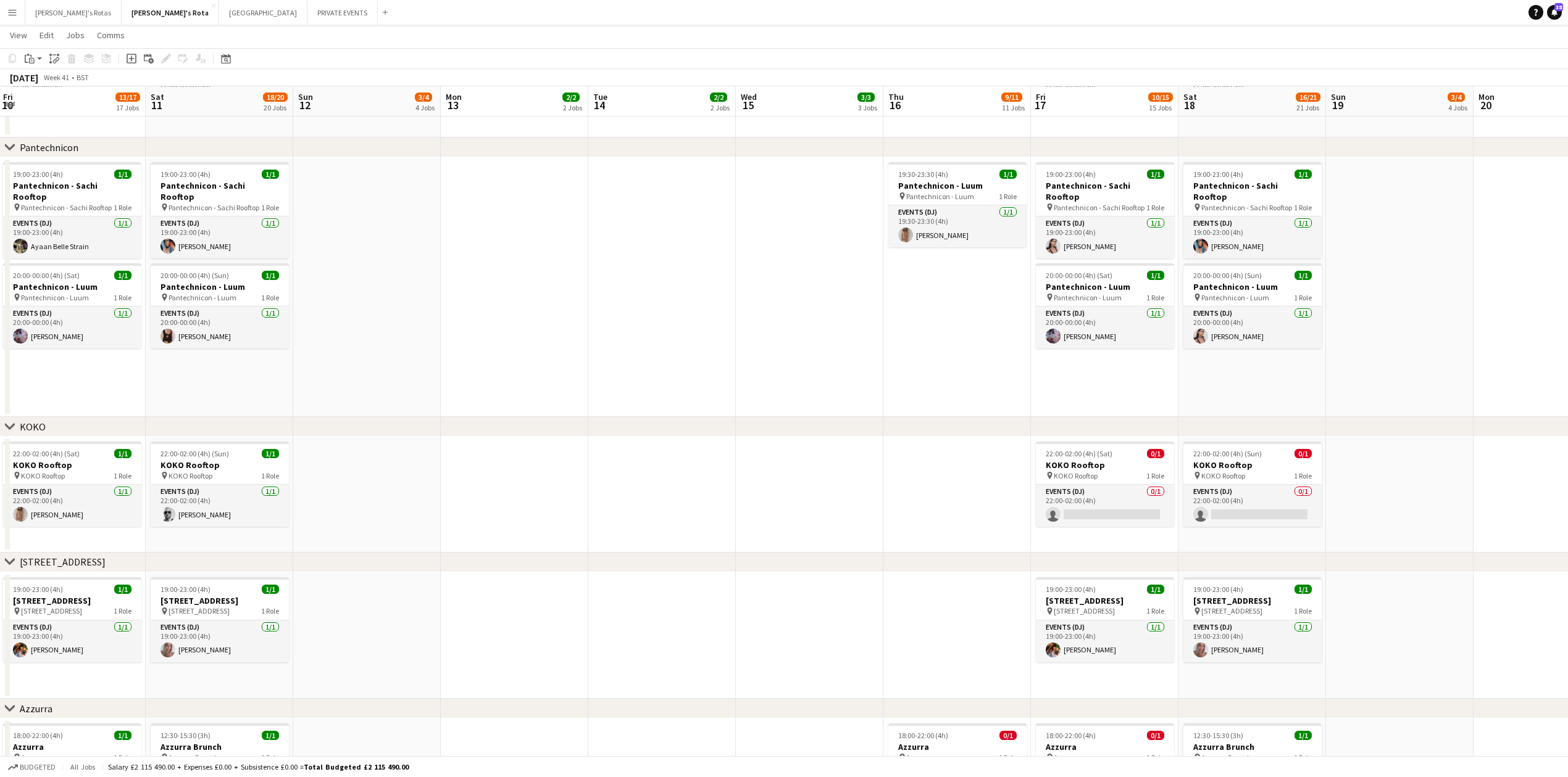
drag, startPoint x: 793, startPoint y: 401, endPoint x: 469, endPoint y: 387, distance: 324.3
click at [432, 390] on app-calendar-viewport "Tue 7 2/2 2 Jobs Wed 8 3/3 3 Jobs Thu 9 10/12 12 Jobs Fri 10 13/17 17 Jobs Sat …" at bounding box center [784, 371] width 1568 height 3937
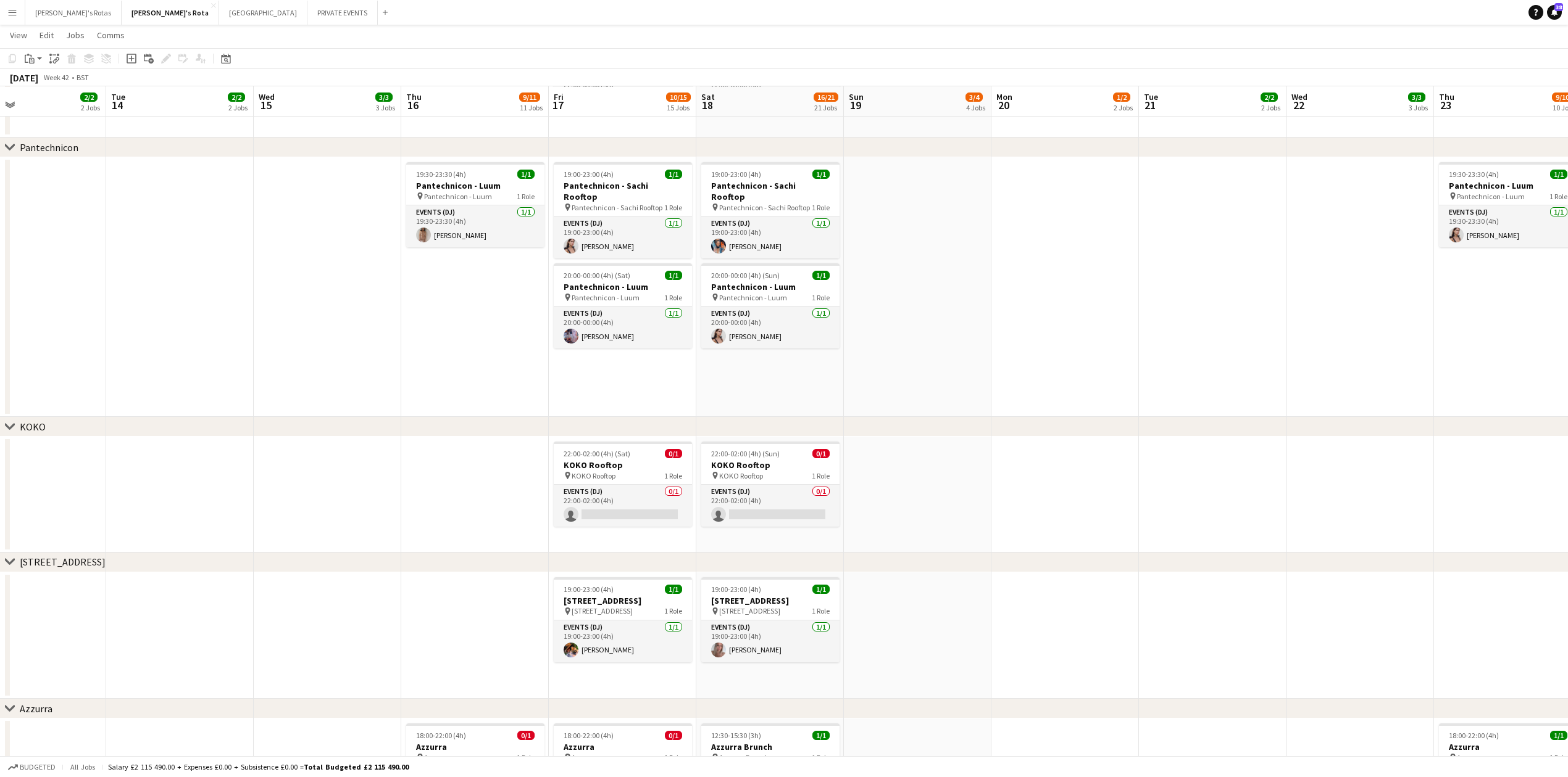
drag, startPoint x: 1223, startPoint y: 341, endPoint x: 580, endPoint y: 377, distance: 644.0
click at [581, 377] on app-calendar-viewport "Fri 10 13/17 17 Jobs Sat 11 18/20 20 Jobs Sun 12 3/4 4 Jobs Mon 13 2/2 2 Jobs T…" at bounding box center [784, 371] width 1568 height 3937
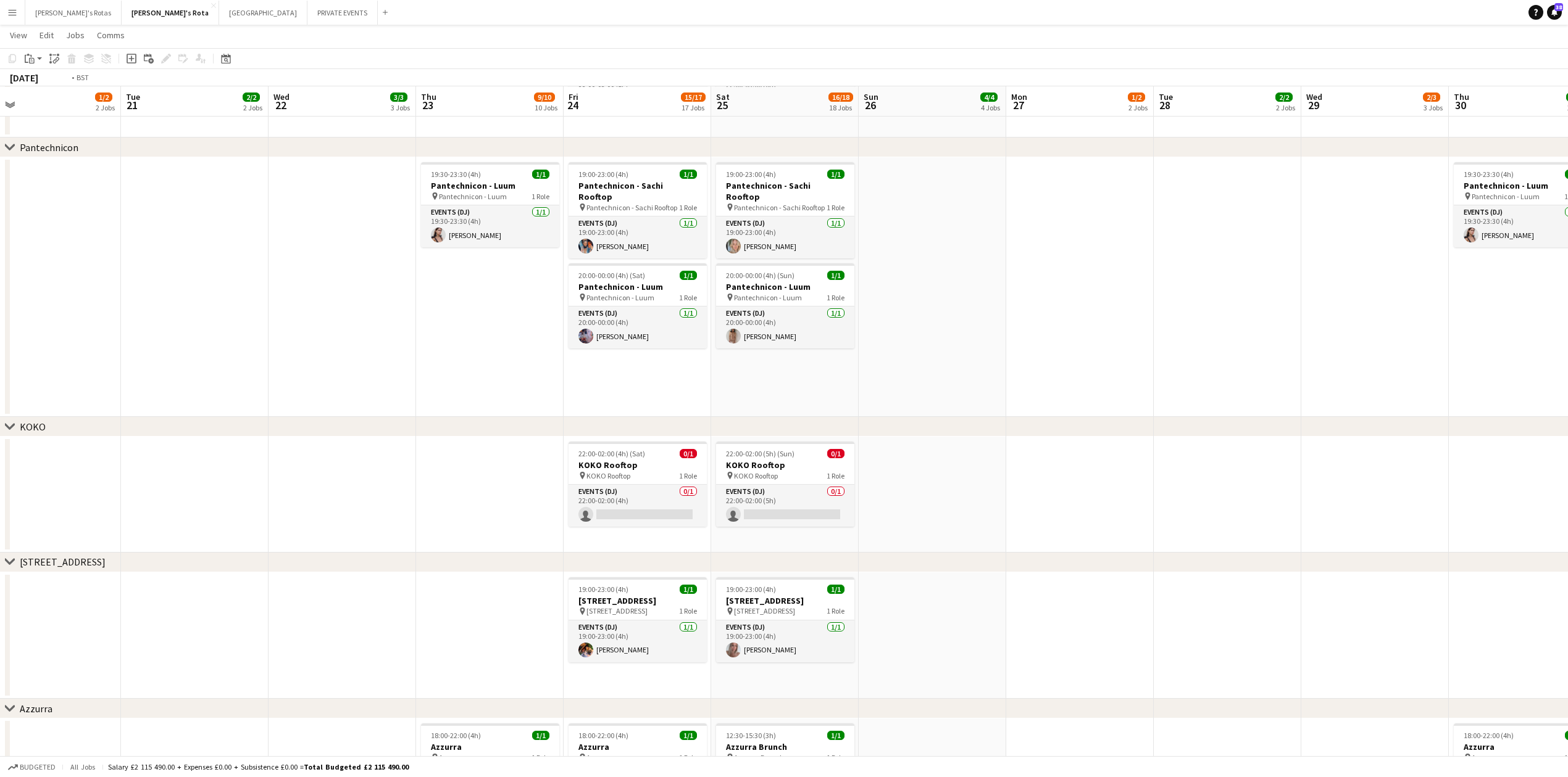
drag, startPoint x: 1014, startPoint y: 331, endPoint x: 523, endPoint y: 370, distance: 492.5
click at [527, 369] on app-calendar-viewport "Fri 17 10/15 15 Jobs Sat 18 16/21 21 Jobs Sun 19 3/4 4 Jobs Mon 20 1/2 2 Jobs T…" at bounding box center [784, 371] width 1568 height 3937
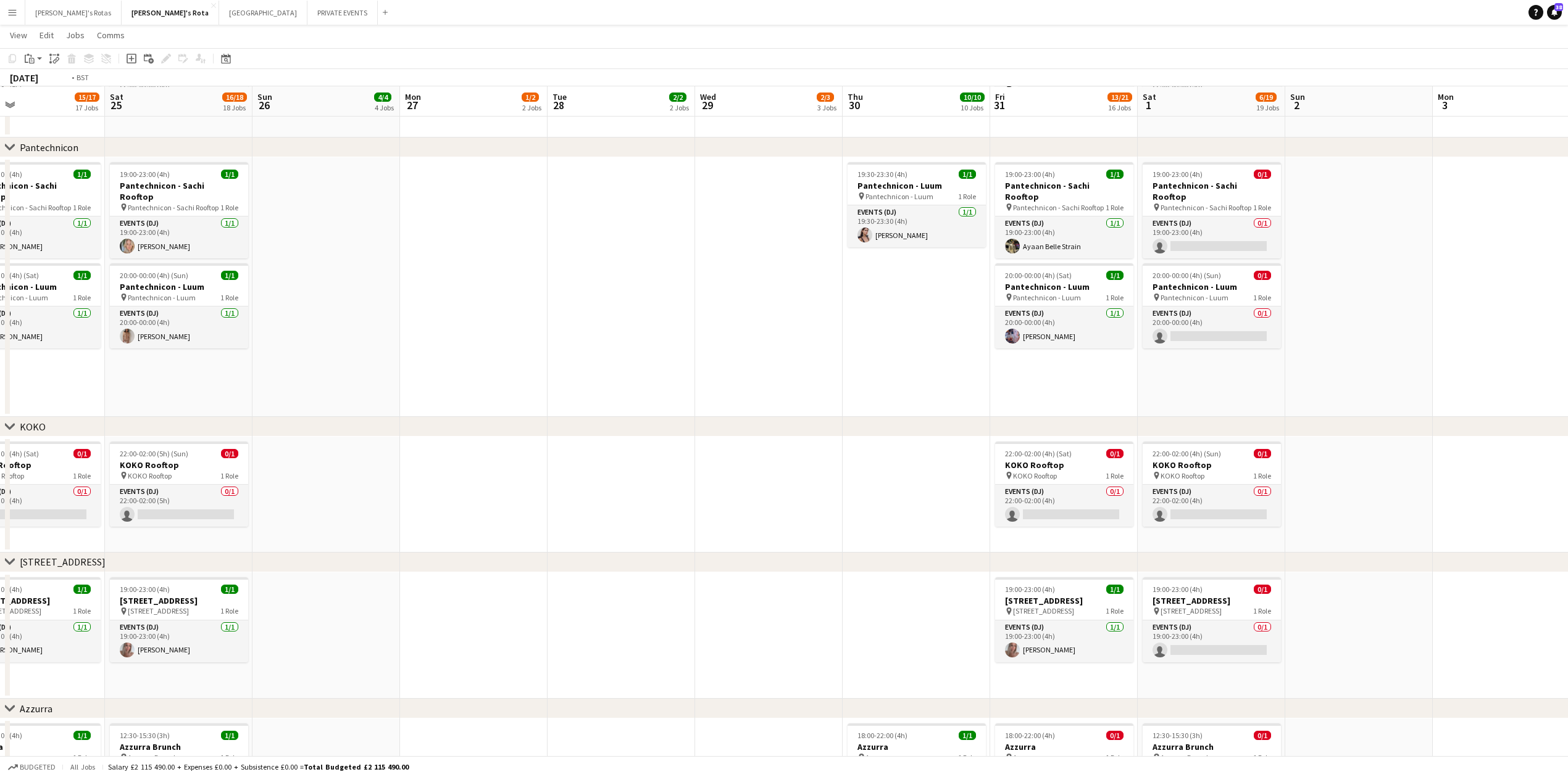
scroll to position [0, 463]
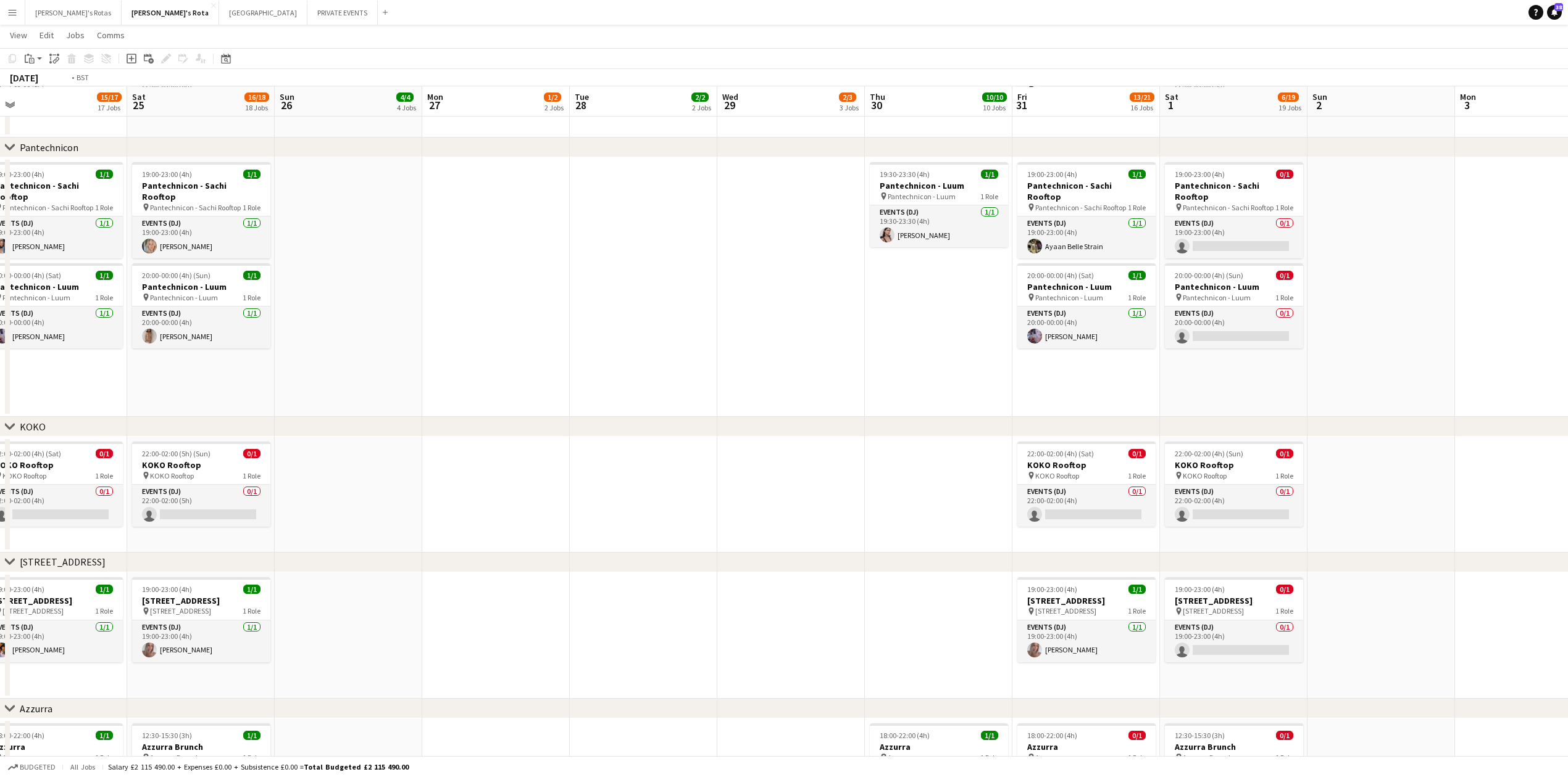
drag, startPoint x: 669, startPoint y: 368, endPoint x: 282, endPoint y: 377, distance: 387.1
click at [217, 377] on app-calendar-viewport "Tue 21 2/2 2 Jobs Wed 22 3/3 3 Jobs Thu 23 9/10 10 Jobs Fri 24 15/17 17 Jobs Sa…" at bounding box center [784, 371] width 1568 height 3937
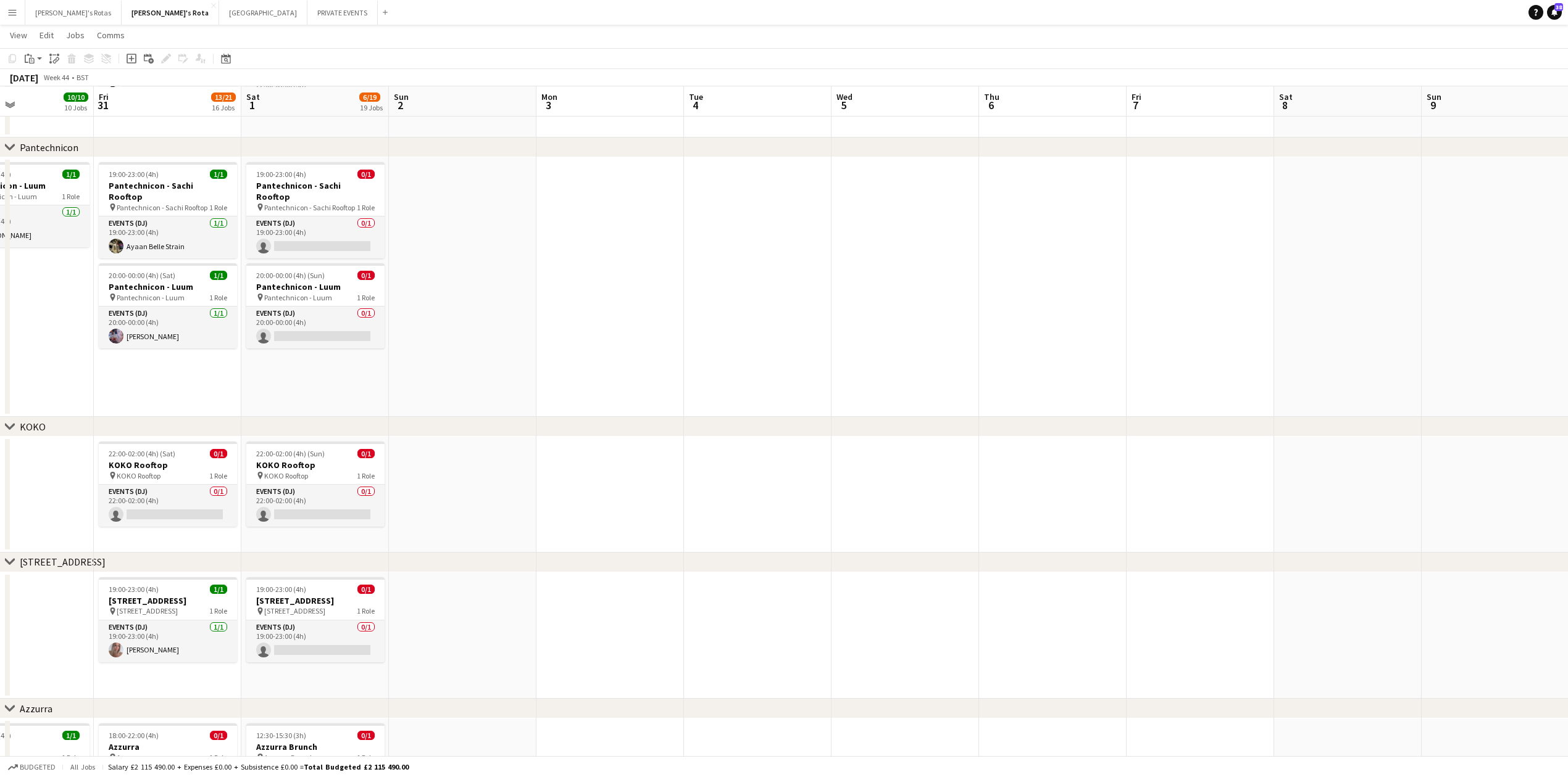
drag, startPoint x: 671, startPoint y: 351, endPoint x: 415, endPoint y: 356, distance: 256.0
click at [395, 355] on app-calendar-viewport "Tue 28 2/2 2 Jobs Wed 29 2/3 3 Jobs Thu 30 10/10 10 Jobs Fri 31 13/21 16 Jobs S…" at bounding box center [784, 371] width 1568 height 3937
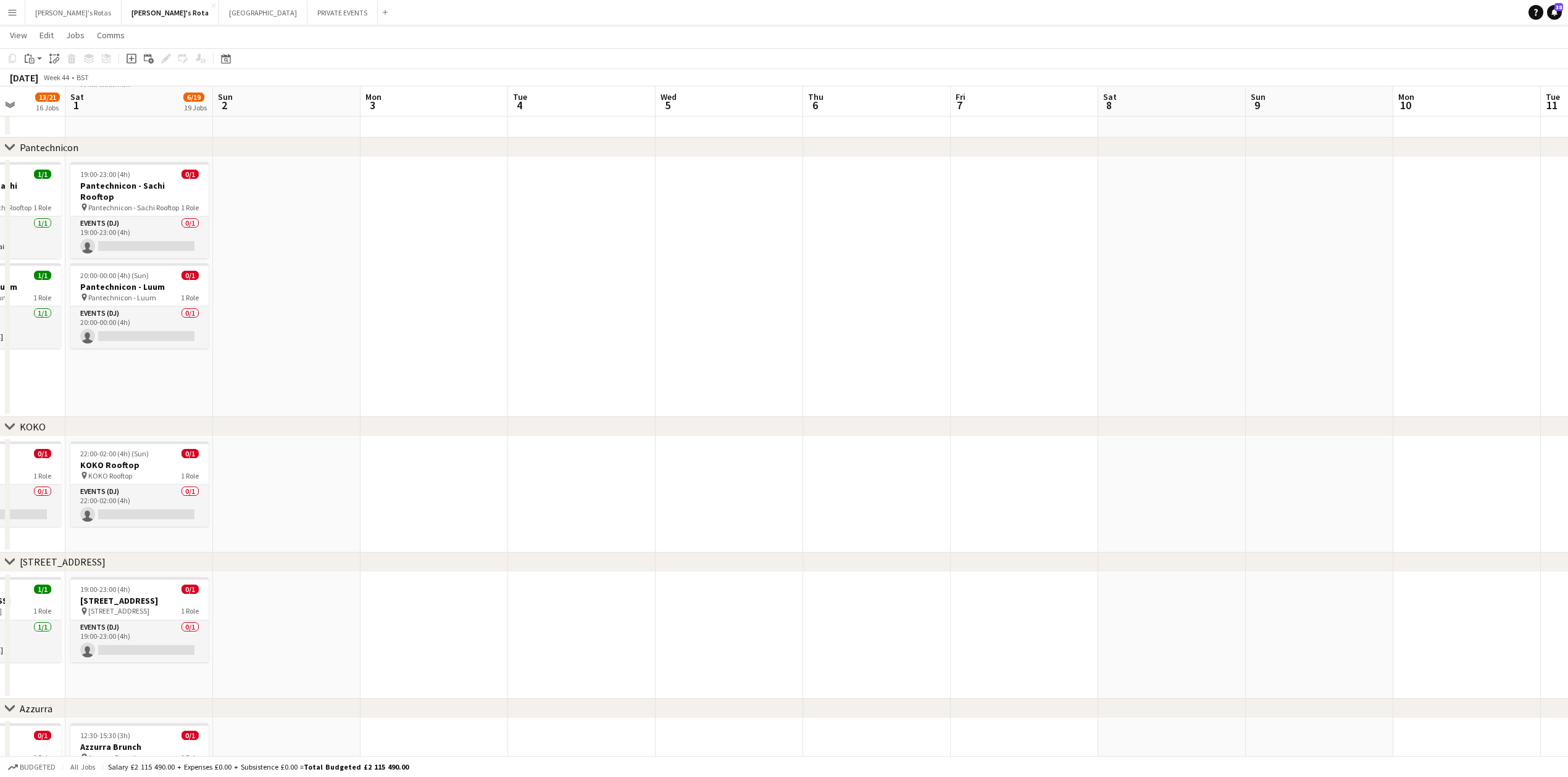
drag, startPoint x: 522, startPoint y: 344, endPoint x: 1170, endPoint y: 260, distance: 653.4
click at [1372, 260] on app-calendar-viewport "Thu 30 10/10 10 Jobs Fri 31 13/21 16 Jobs Sat 1 6/19 19 Jobs Sun 2 Mon 3 Tue 4 …" at bounding box center [784, 371] width 1568 height 3937
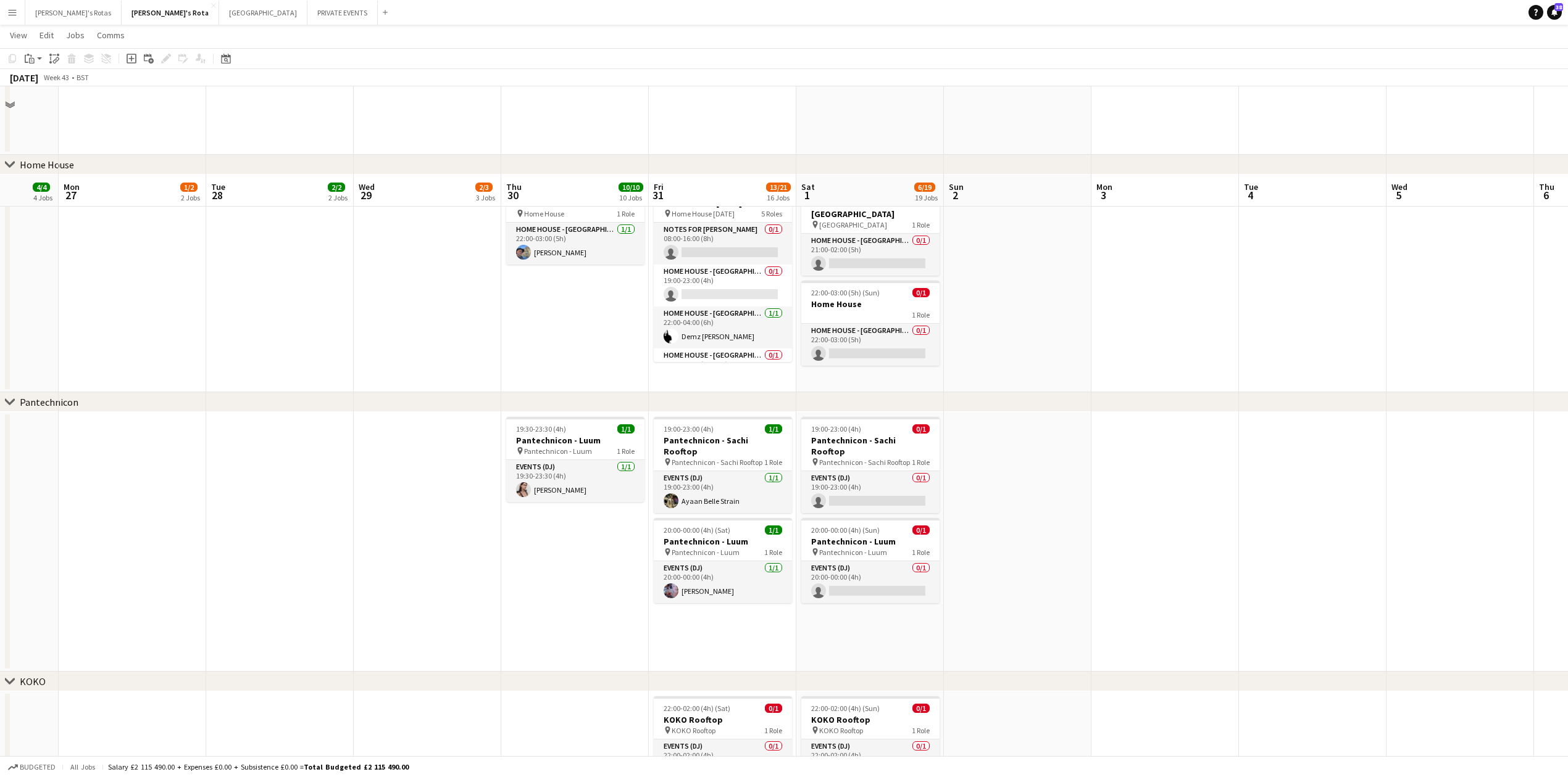
scroll to position [1316, 0]
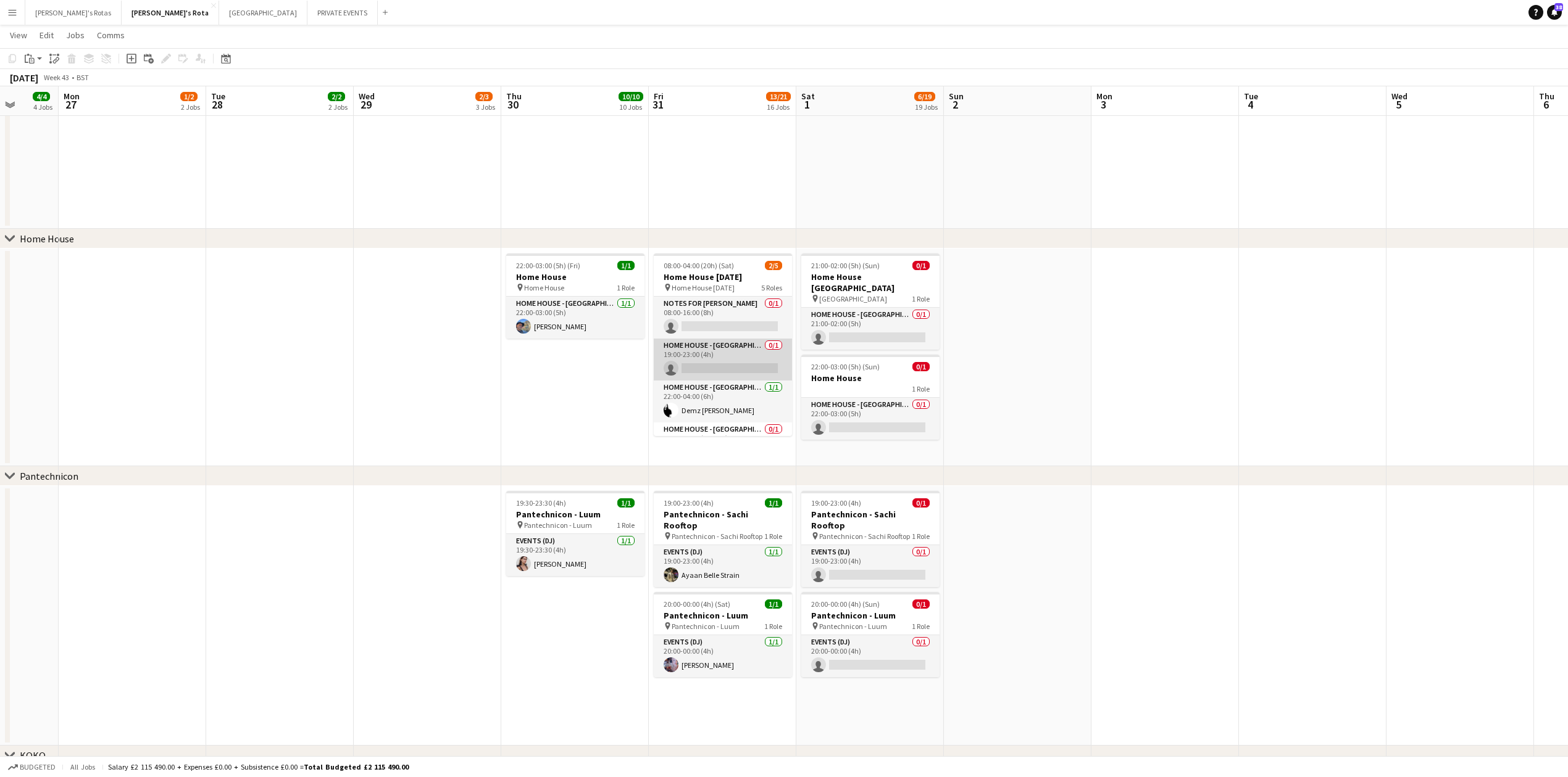
click at [699, 353] on app-card-role "HOME HOUSE - MARYLEBONE 0/1 19:00-23:00 (4h) single-neutral-actions" at bounding box center [723, 360] width 138 height 42
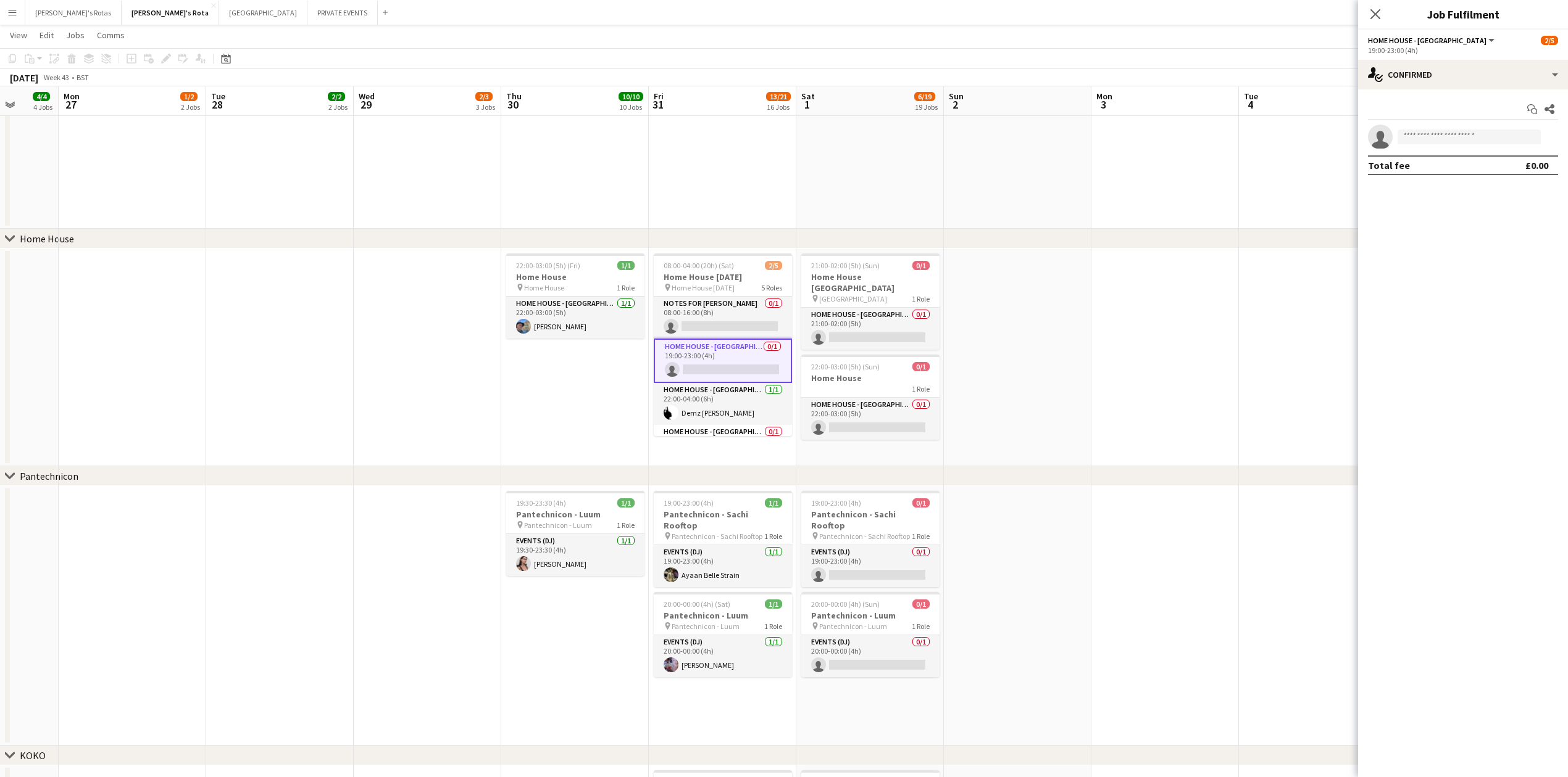
click at [1443, 118] on div "Start chat Share" at bounding box center [1463, 109] width 190 height 21
click at [1443, 130] on input at bounding box center [1469, 137] width 144 height 15
type input "*"
type input "****"
click at [1416, 183] on span "[PERSON_NAME] [PERSON_NAME]" at bounding box center [1450, 185] width 85 height 11
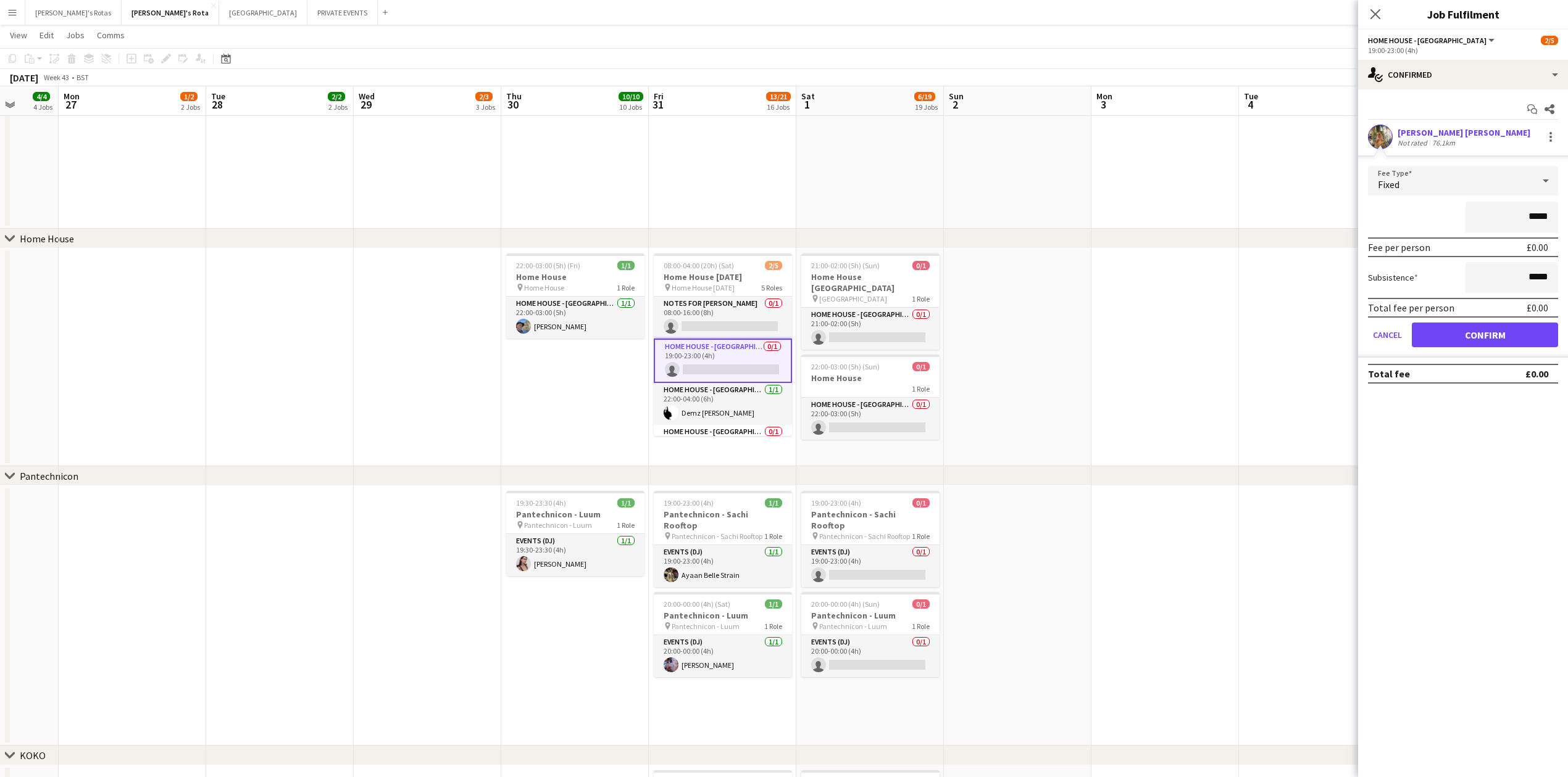
click at [1484, 321] on form "Fee Type Fixed ***** Fee per person £0.00 Subsistence ***** Total fee per perso…" at bounding box center [1463, 262] width 210 height 192
click at [1481, 339] on button "Confirm" at bounding box center [1485, 335] width 147 height 25
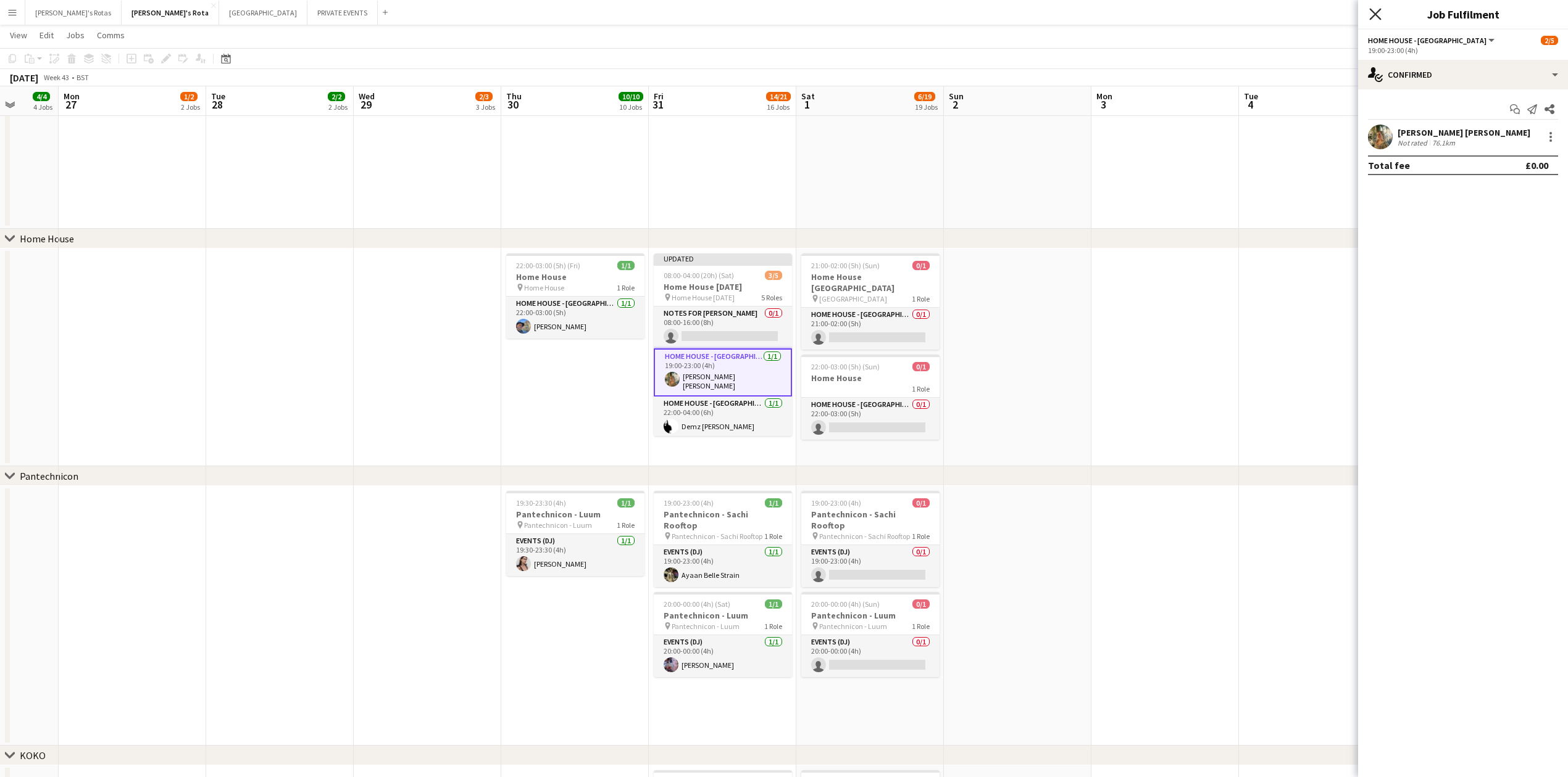
click at [1376, 18] on icon "Close pop-in" at bounding box center [1375, 13] width 12 height 12
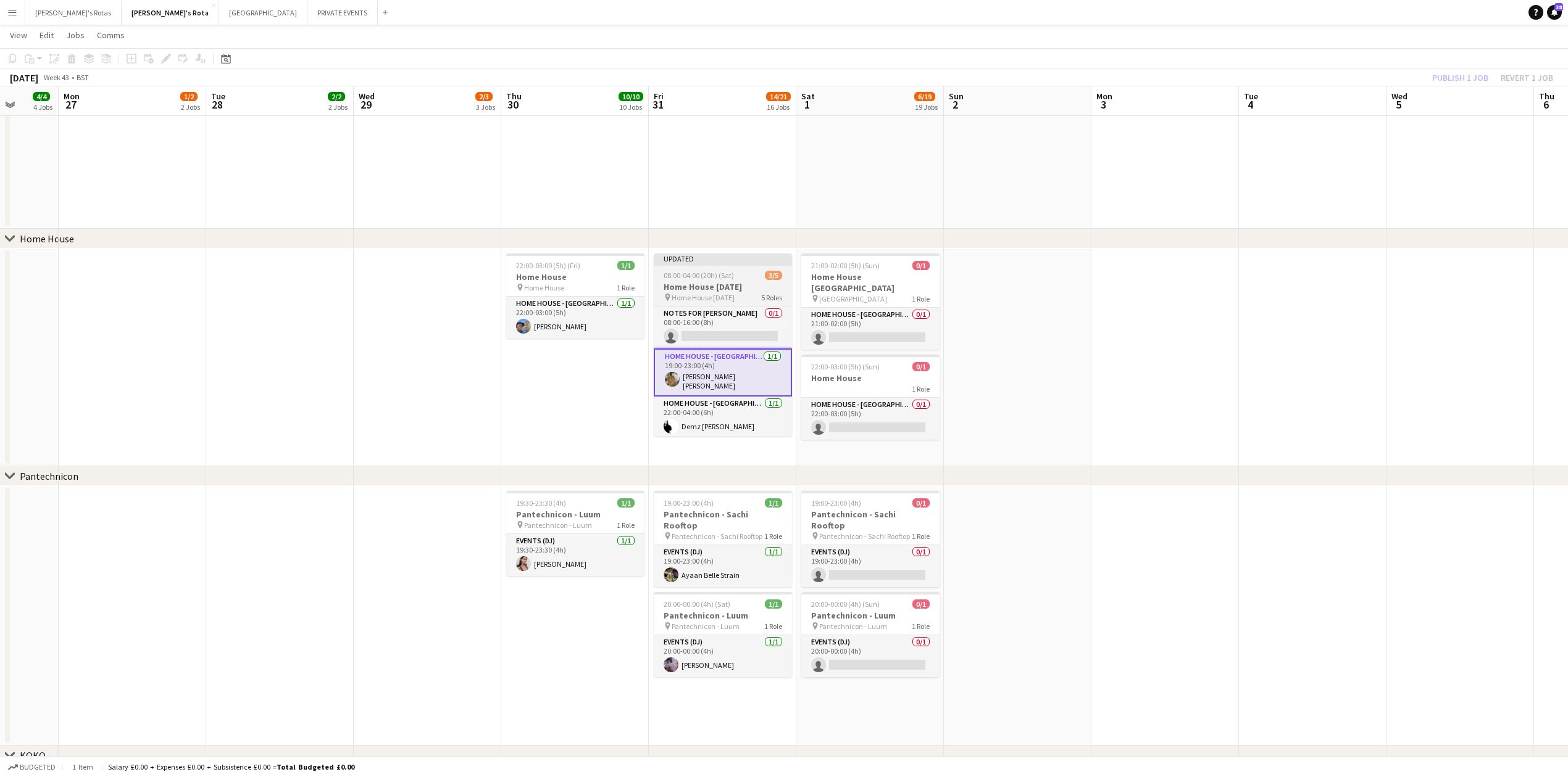
click at [692, 285] on h3 "Home House [DATE]" at bounding box center [723, 287] width 138 height 11
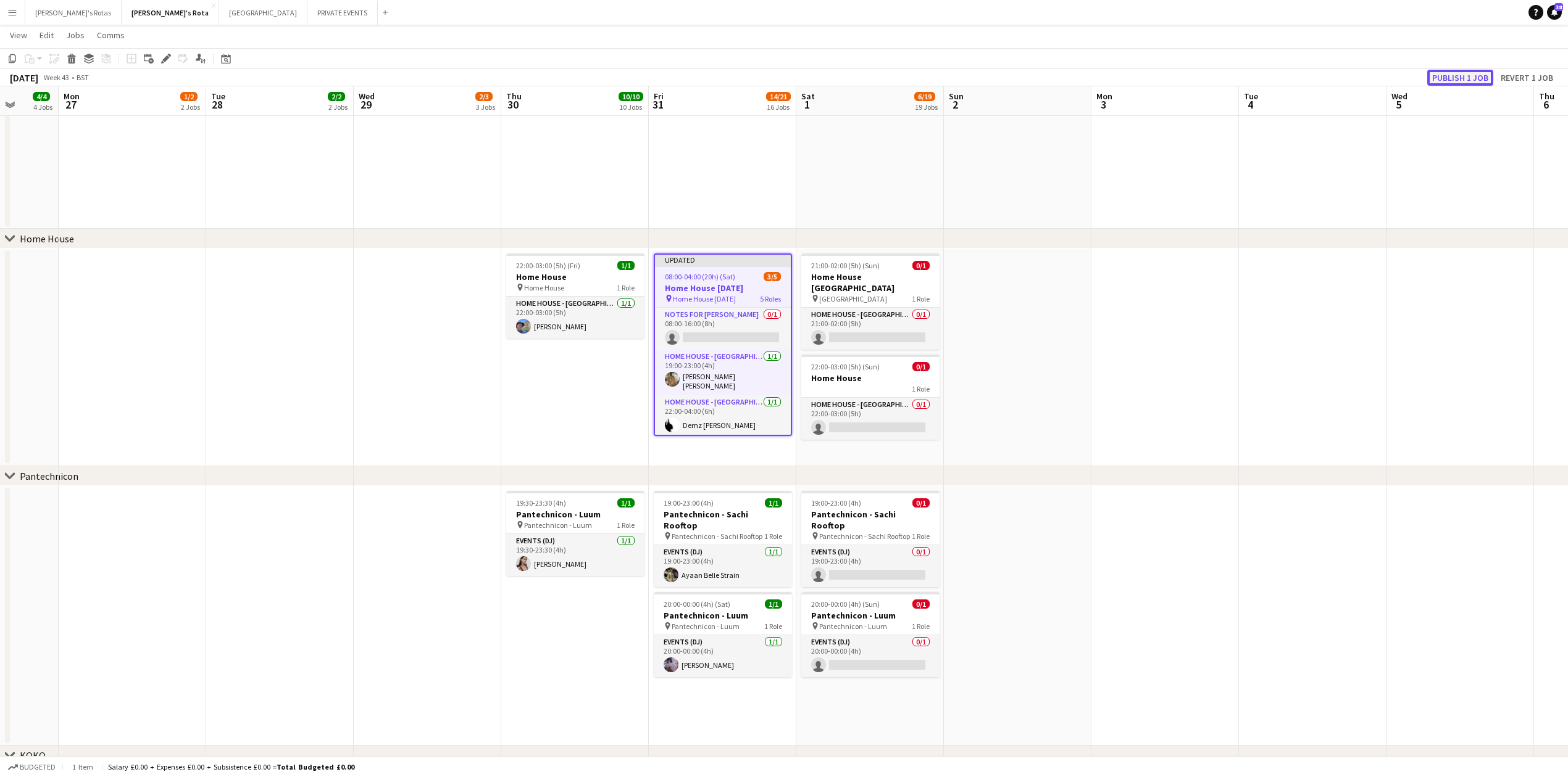
click at [1454, 79] on button "Publish 1 job" at bounding box center [1461, 77] width 66 height 16
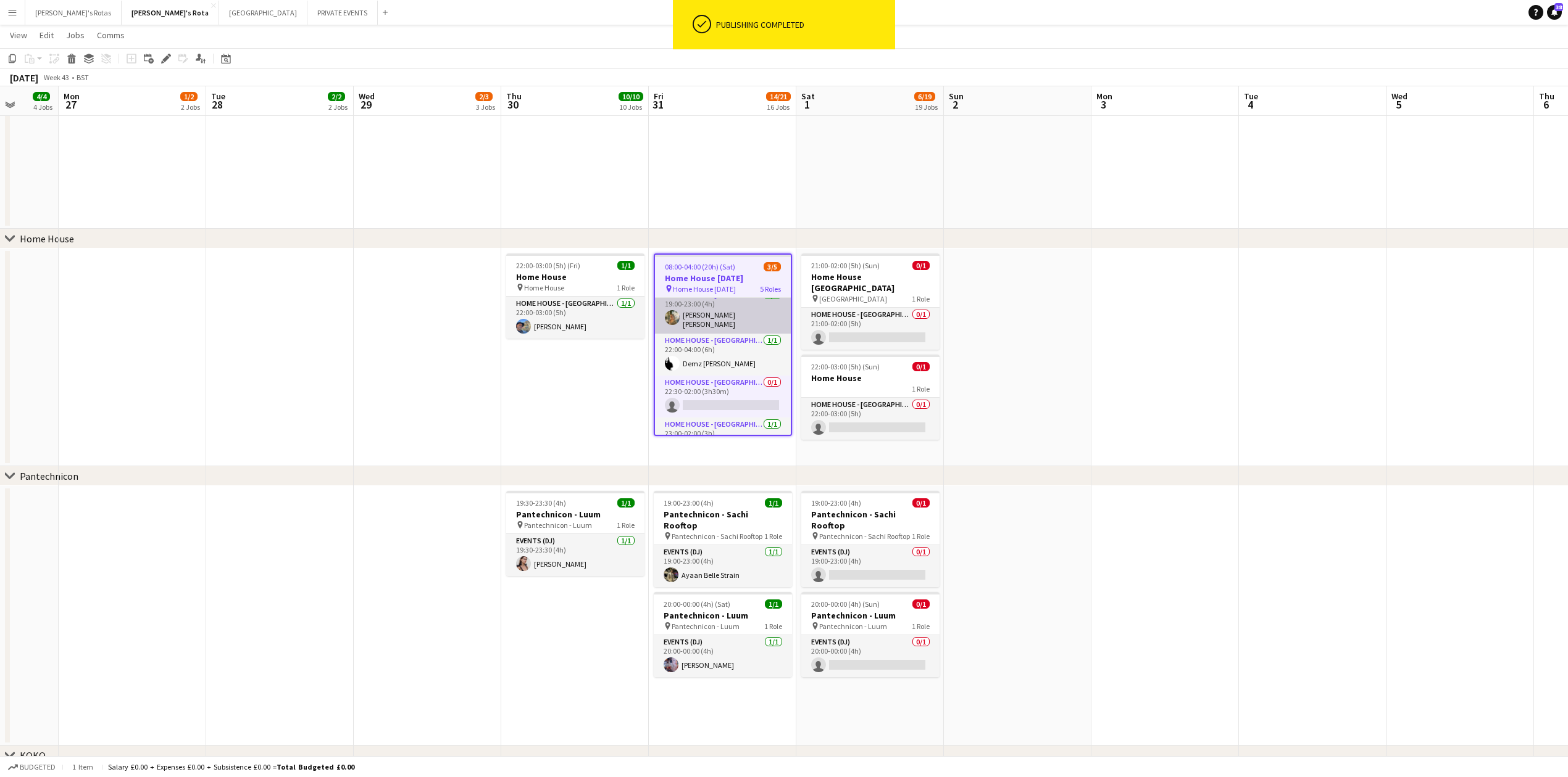
scroll to position [74, 0]
click at [715, 376] on app-card-role "HOME HOUSE - MARYLEBONE 0/1 22:30-02:00 (3h30m) single-neutral-actions" at bounding box center [722, 374] width 136 height 42
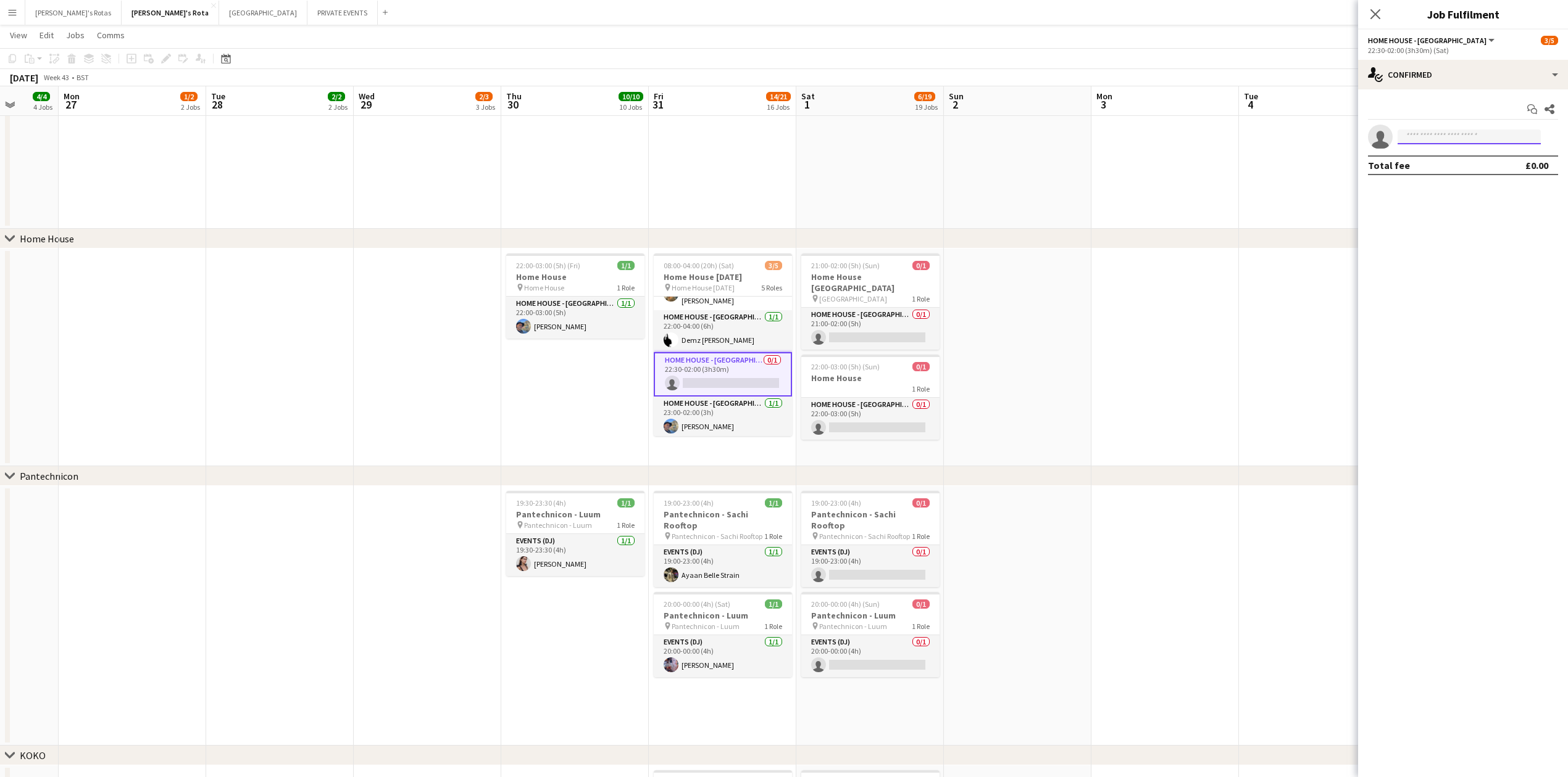
click at [1450, 132] on input at bounding box center [1469, 137] width 144 height 15
type input "******"
click at [1055, 351] on app-date-cell at bounding box center [1018, 357] width 147 height 218
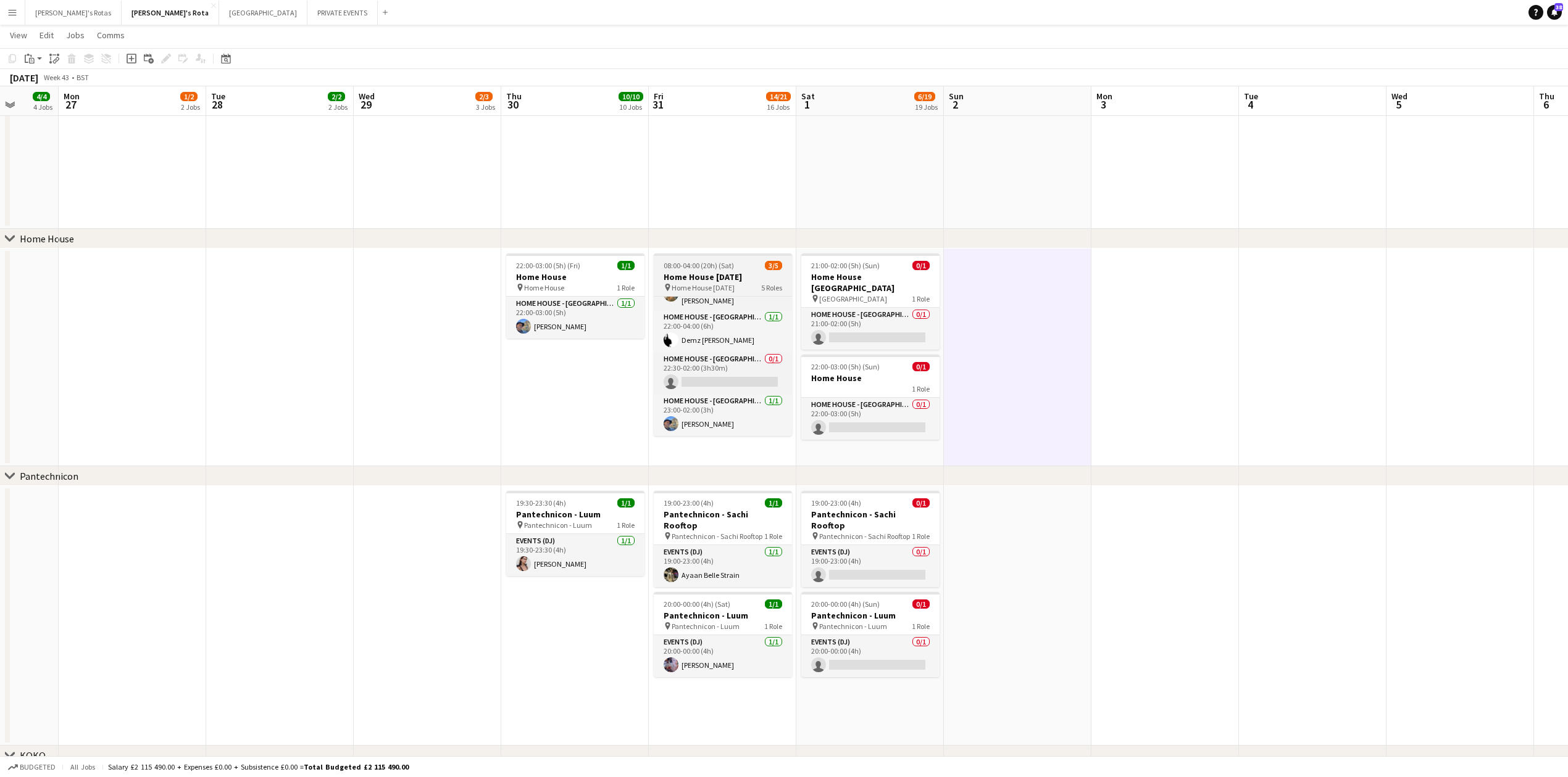
scroll to position [73, 0]
click at [756, 286] on div "pin Home House Halloween 5 Roles" at bounding box center [723, 287] width 138 height 10
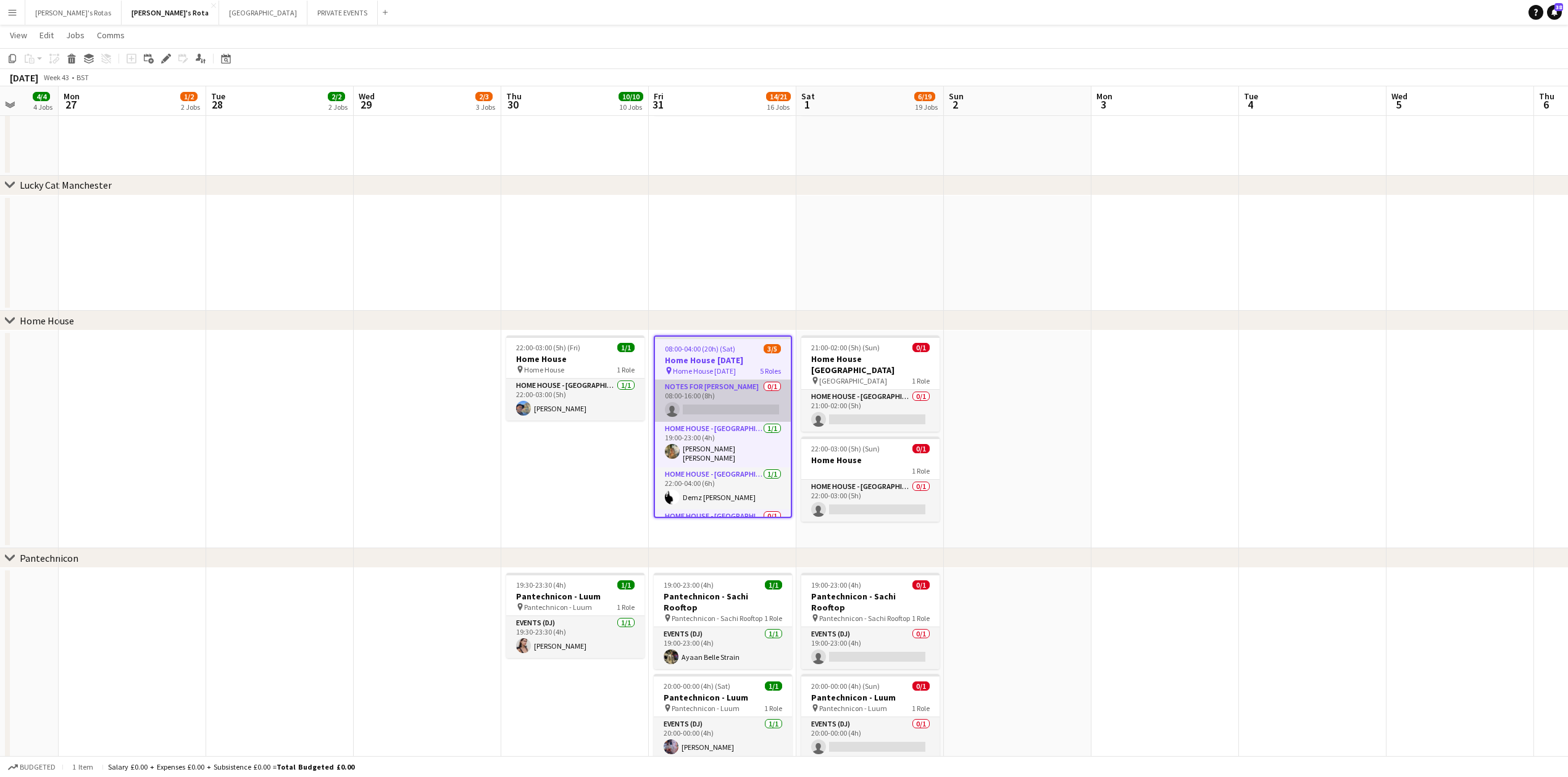
scroll to position [74, 0]
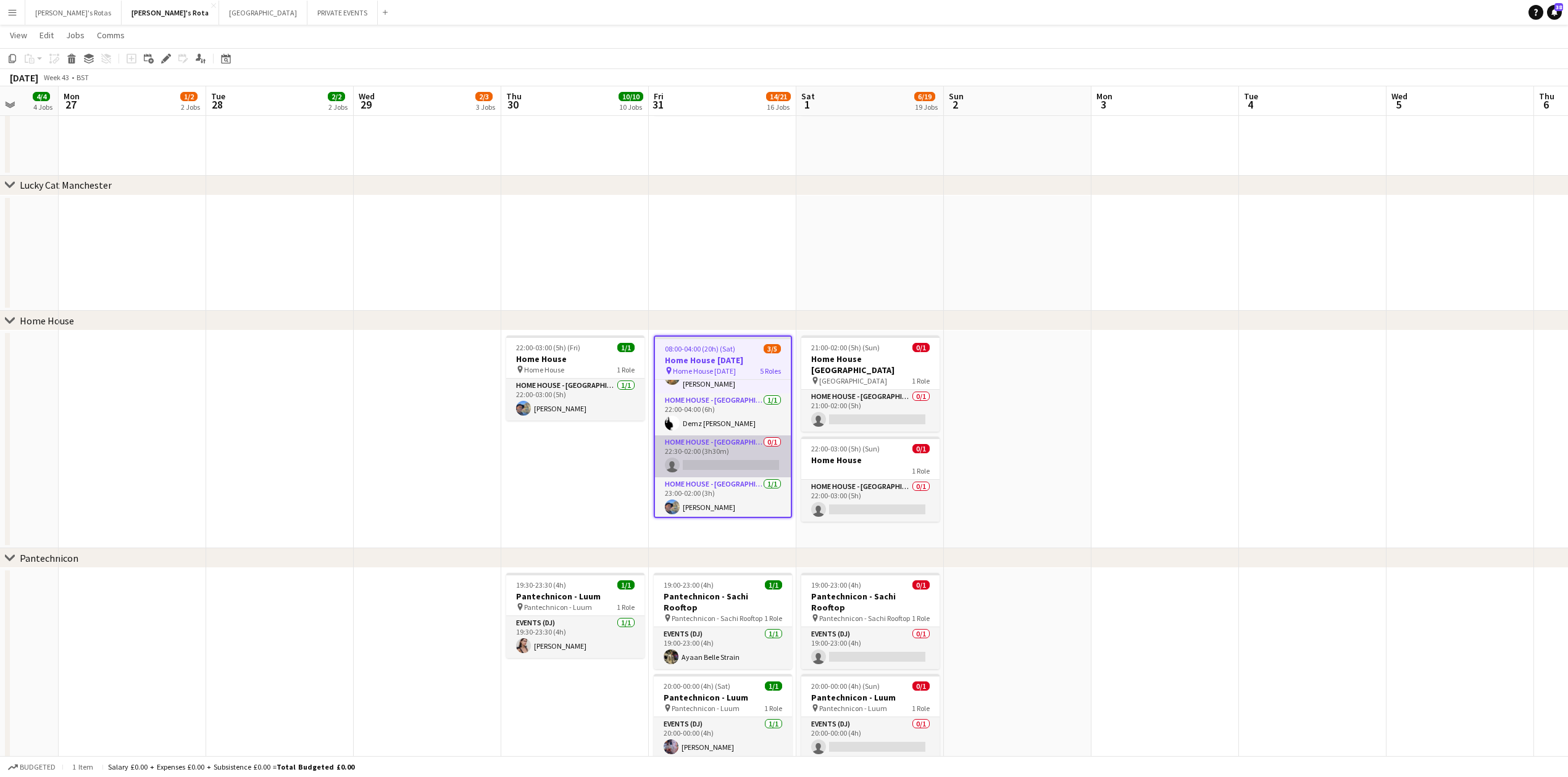
click at [708, 455] on app-card-role "HOME HOUSE - MARYLEBONE 0/1 22:30-02:00 (3h30m) single-neutral-actions" at bounding box center [722, 456] width 136 height 42
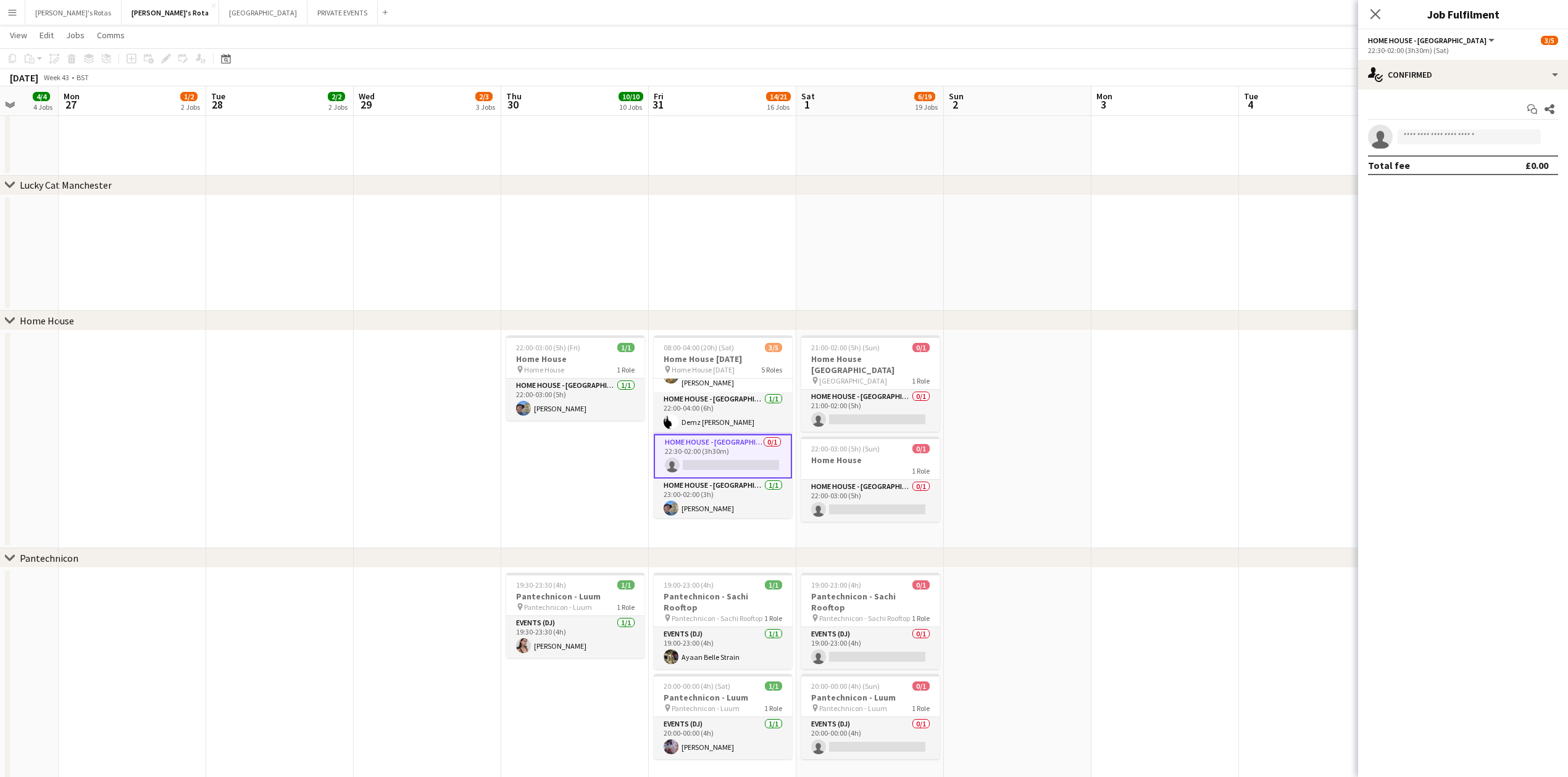
drag, startPoint x: 1470, startPoint y: 129, endPoint x: 1455, endPoint y: 140, distance: 18.6
click at [1455, 140] on app-invite-slot "single-neutral-actions" at bounding box center [1463, 137] width 210 height 25
click at [1450, 134] on input at bounding box center [1469, 137] width 144 height 15
type input "*"
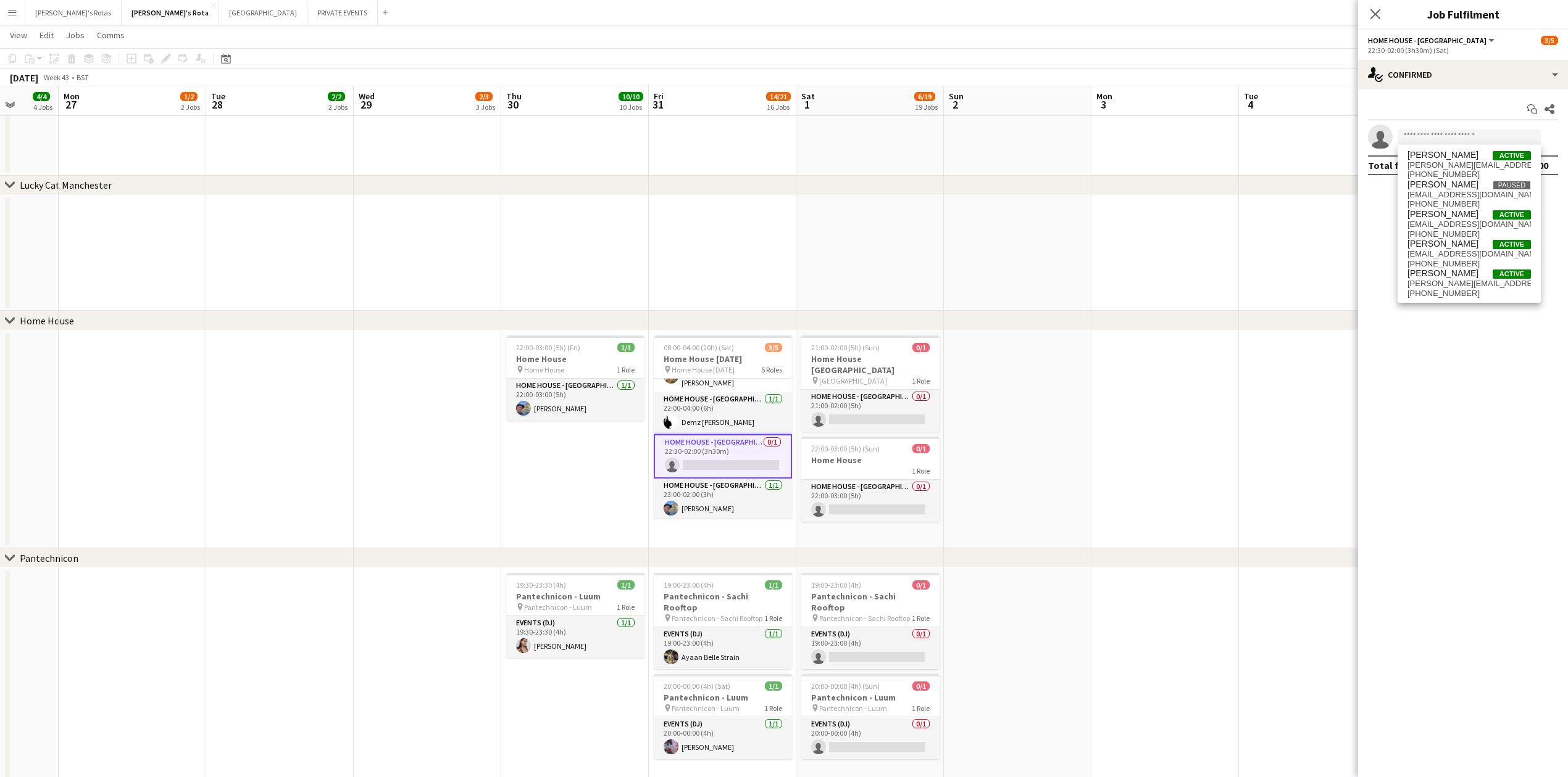
click at [715, 535] on app-date-cell "08:00-04:00 (20h) (Sat) 3/5 Home House Halloween pin Home House Halloween 5 Rol…" at bounding box center [722, 440] width 147 height 218
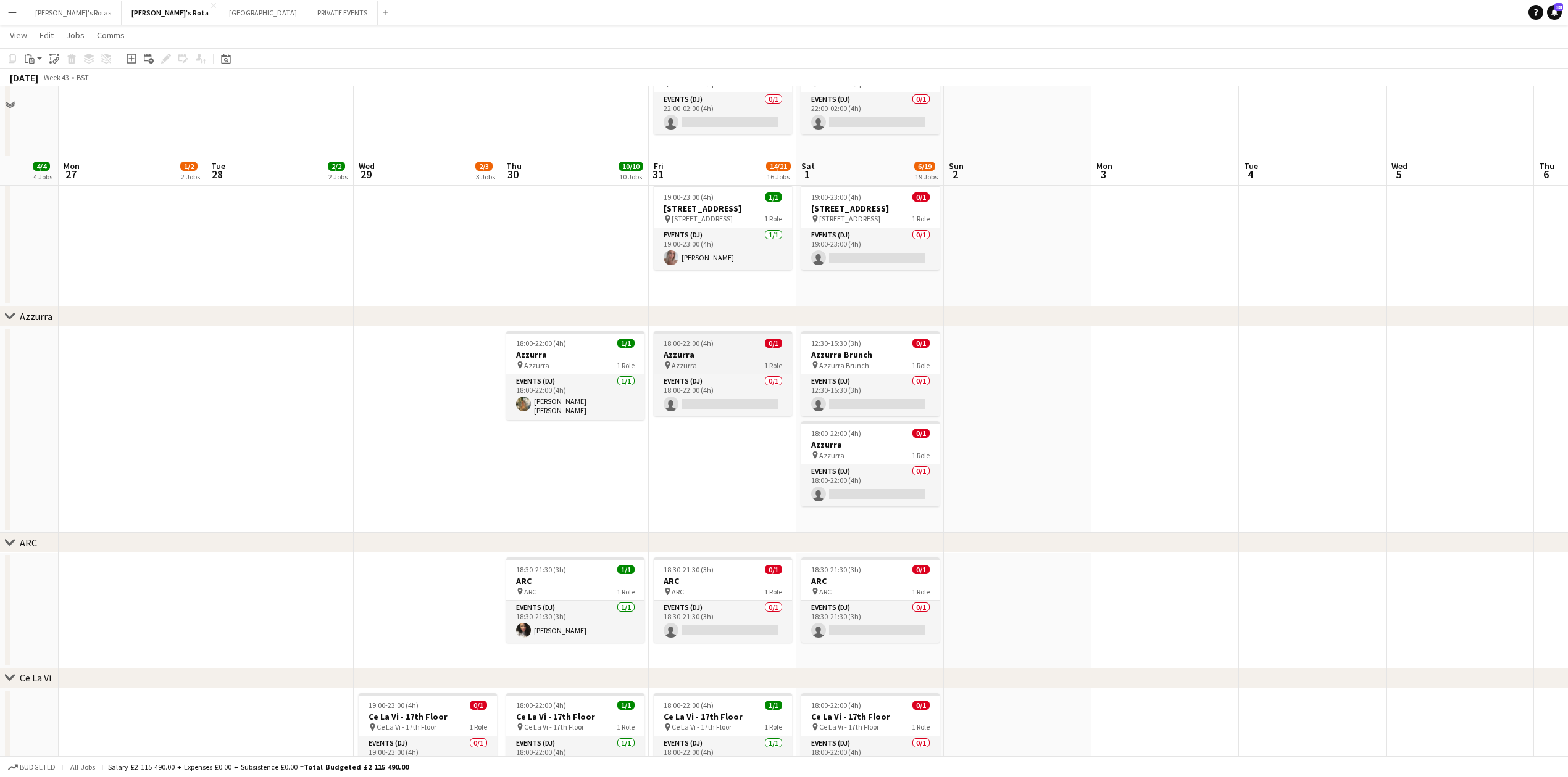
scroll to position [2138, 0]
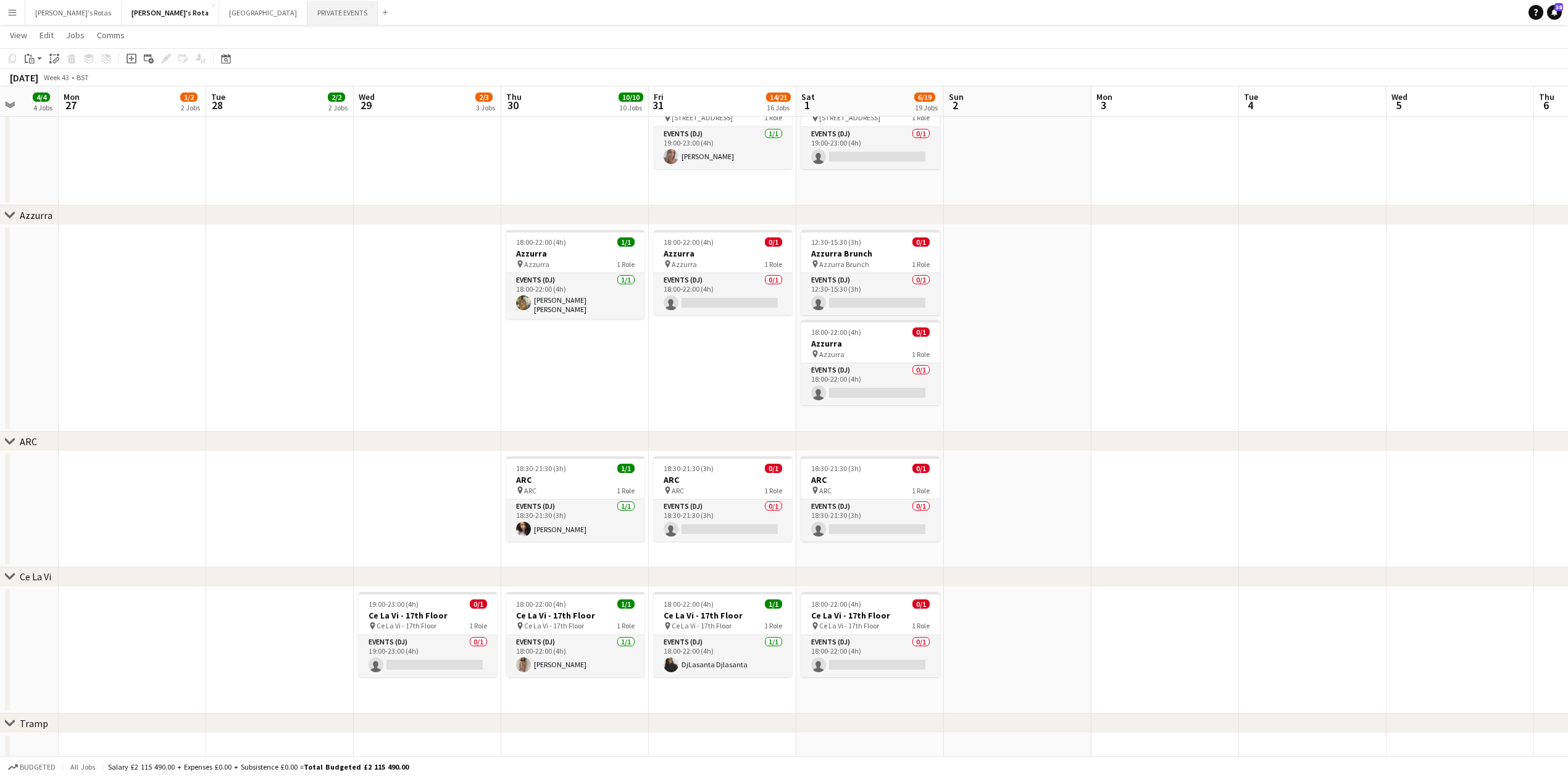
click at [308, 12] on button "PRIVATE EVENTS Close" at bounding box center [343, 12] width 71 height 24
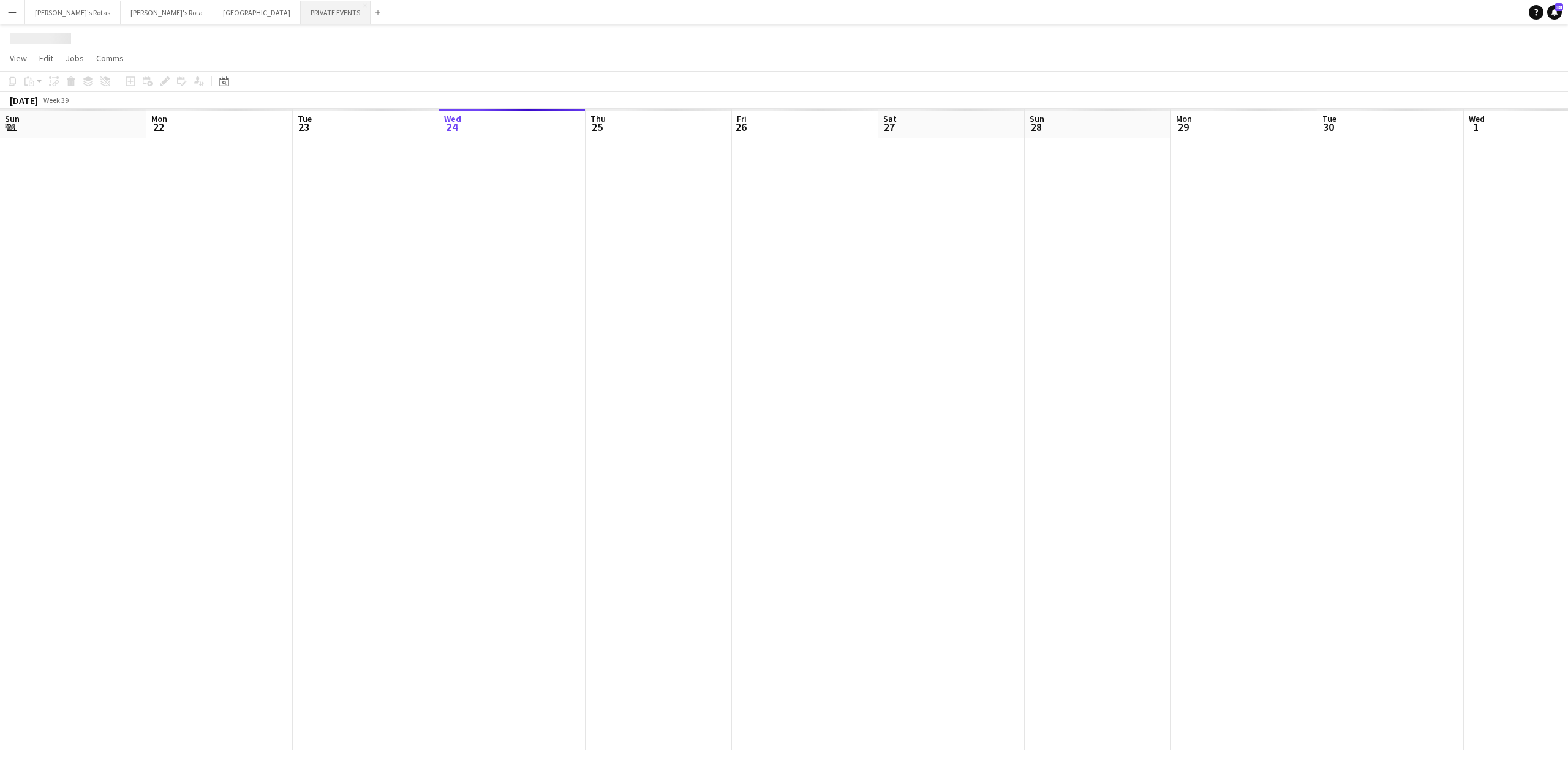
scroll to position [0, 292]
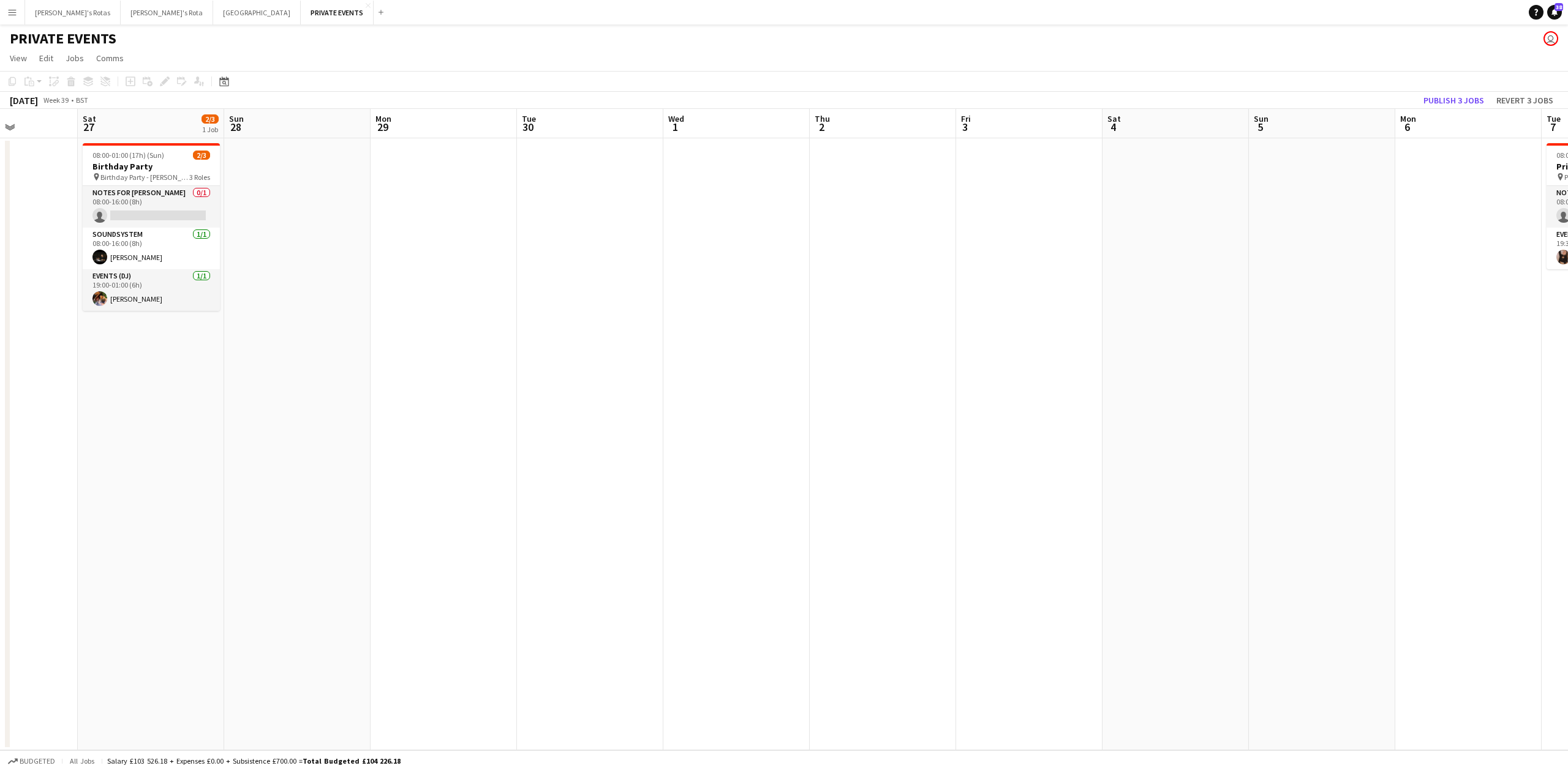
drag, startPoint x: 982, startPoint y: 467, endPoint x: 454, endPoint y: 489, distance: 528.5
click at [454, 489] on app-calendar-viewport "Tue 23 Wed 24 1/2 1 Job Thu 25 1/2 1 Job Fri 26 Sat 27 2/3 1 Job Sun 28 Mon 29 …" at bounding box center [784, 429] width 1568 height 642
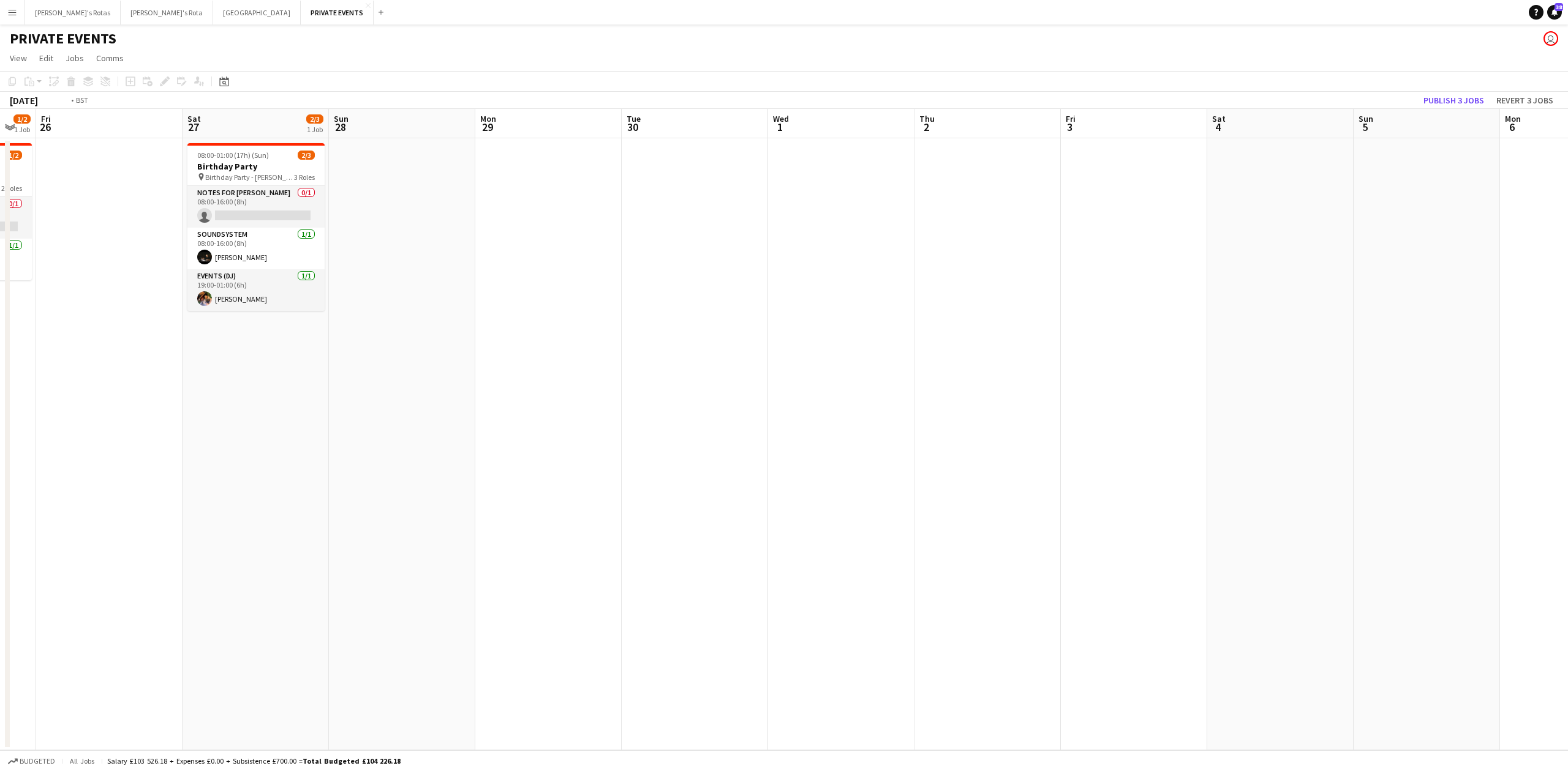
drag, startPoint x: 420, startPoint y: 486, endPoint x: 356, endPoint y: 492, distance: 64.3
click at [356, 492] on app-calendar-viewport "Tue 23 Wed 24 1/2 1 Job Thu 25 1/2 1 Job Fri 26 Sat 27 2/3 1 Job Sun 28 Mon 29 …" at bounding box center [784, 429] width 1568 height 642
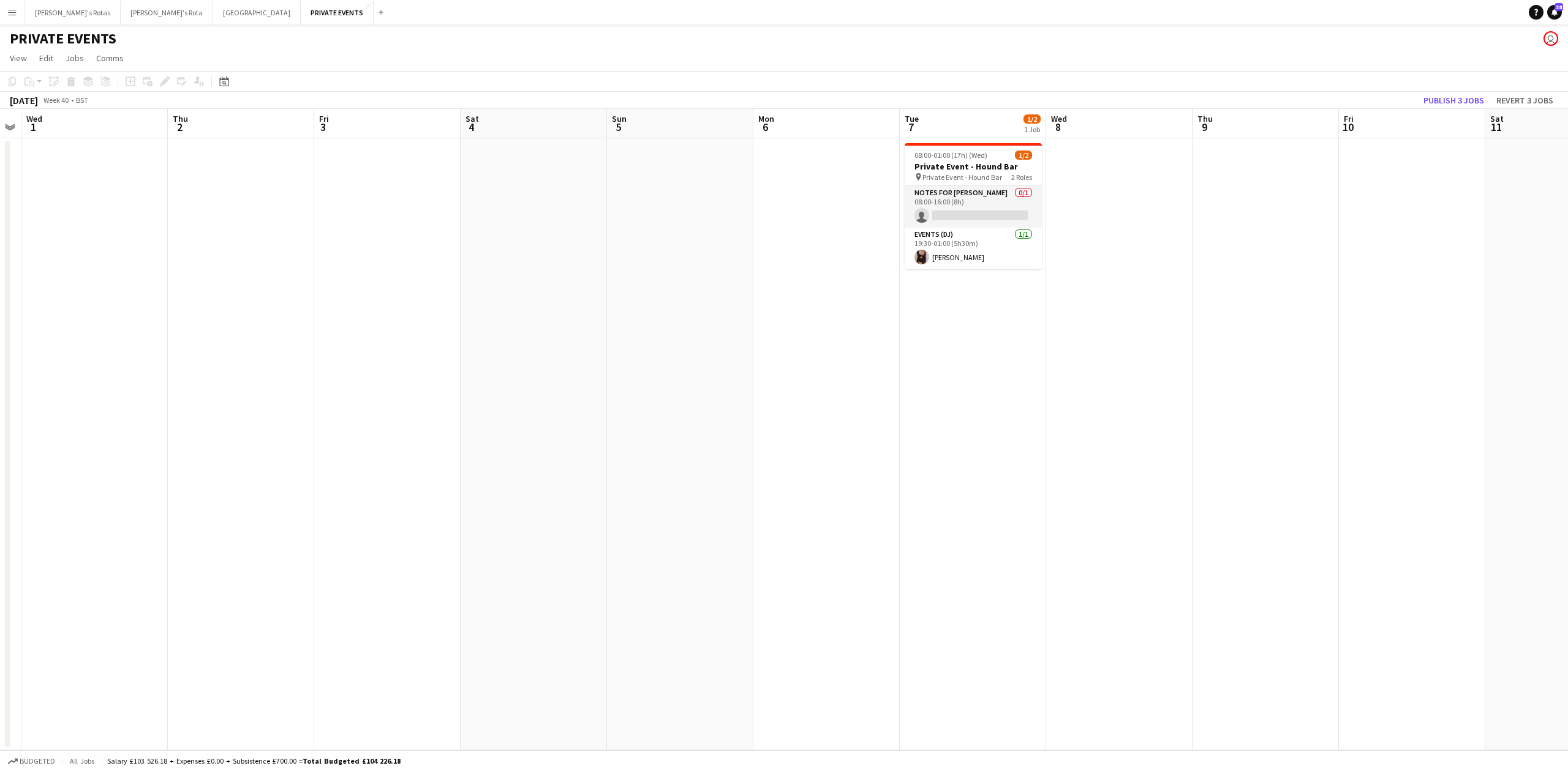
drag, startPoint x: 857, startPoint y: 473, endPoint x: 312, endPoint y: 477, distance: 545.0
click at [311, 476] on app-calendar-viewport "Sun 28 Mon 29 Tue 30 Wed 1 Thu 2 Fri 3 Sat 4 Sun 5 Mon 6 Tue 7 1/2 1 Job Wed 8 …" at bounding box center [784, 429] width 1568 height 642
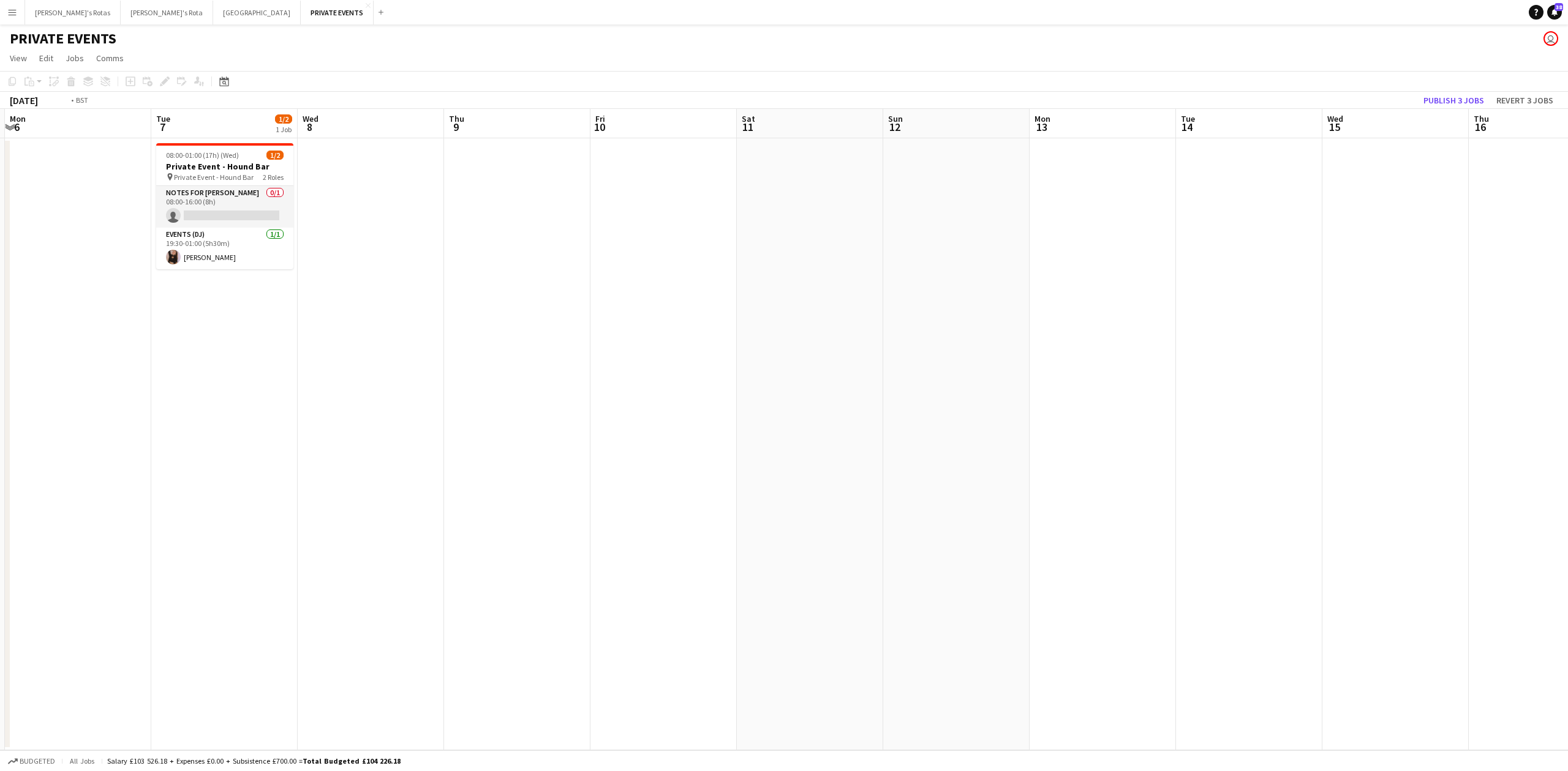
drag, startPoint x: 970, startPoint y: 446, endPoint x: 378, endPoint y: 464, distance: 592.3
click at [319, 461] on app-calendar-viewport "Fri 3 Sat 4 Sun 5 Mon 6 Tue 7 1/2 1 Job Wed 8 Thu 9 Fri 10 Sat 11 Sun 12 Mon 13…" at bounding box center [784, 429] width 1568 height 642
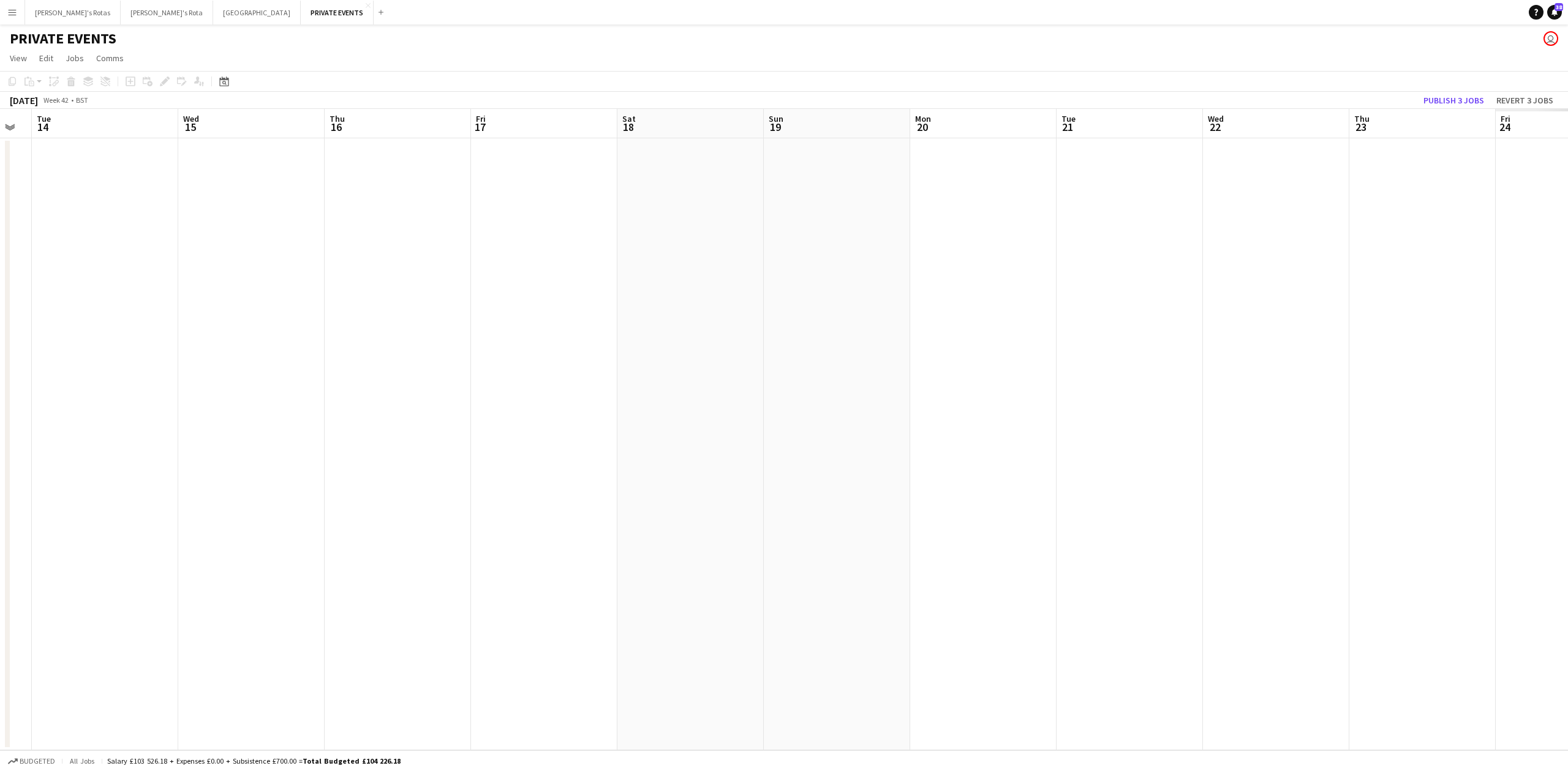
drag, startPoint x: 682, startPoint y: 419, endPoint x: 670, endPoint y: 433, distance: 18.4
click at [221, 442] on app-calendar-viewport "Sat 11 Sun 12 Mon 13 Tue 14 Wed 15 Thu 16 Fri 17 Sat 18 Sun 19 Mon 20 Tue 21 We…" at bounding box center [784, 429] width 1568 height 642
drag, startPoint x: 1042, startPoint y: 409, endPoint x: 906, endPoint y: 415, distance: 136.1
click at [295, 415] on app-calendar-viewport "Sat 18 Sun 19 Mon 20 Tue 21 Wed 22 Thu 23 Fri 24 Sat 25 Sun 26 Mon 27 Tue 28 We…" at bounding box center [784, 429] width 1568 height 642
drag, startPoint x: 1100, startPoint y: 407, endPoint x: 457, endPoint y: 417, distance: 643.1
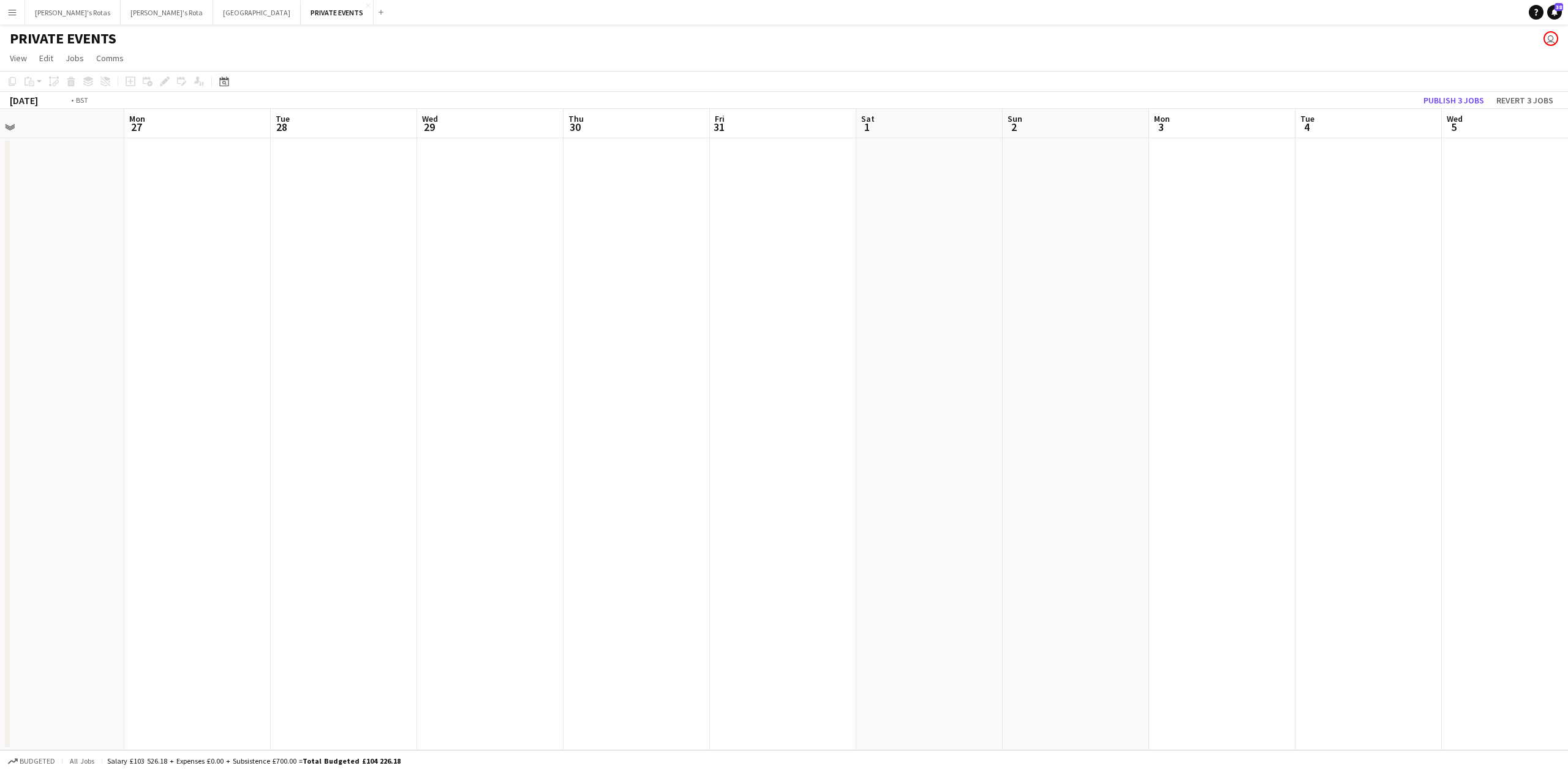
click at [417, 416] on app-calendar-viewport "Thu 23 Fri 24 Sat 25 Sun 26 Mon 27 Tue 28 Wed 29 Thu 30 Fri 31 Sat 1 Sun 2 Mon …" at bounding box center [784, 429] width 1568 height 642
click at [217, 81] on div "Date picker" at bounding box center [224, 81] width 14 height 14
click at [321, 120] on span "Next month" at bounding box center [324, 123] width 24 height 24
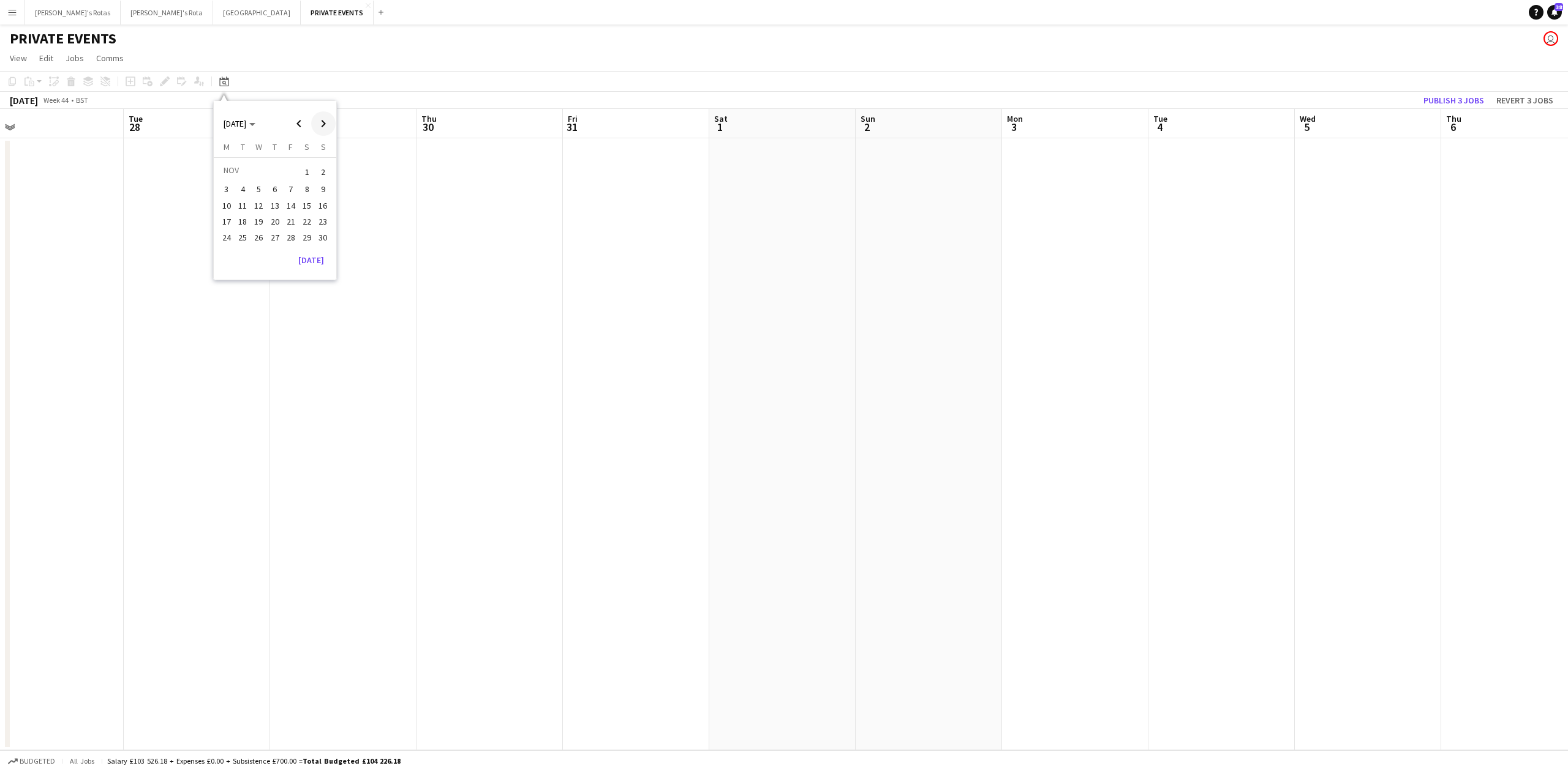
click at [321, 120] on span "Next month" at bounding box center [324, 123] width 24 height 24
click at [255, 247] on span "31" at bounding box center [259, 250] width 14 height 14
click at [224, 80] on icon at bounding box center [224, 81] width 9 height 10
click at [297, 120] on span "Previous month" at bounding box center [299, 123] width 24 height 24
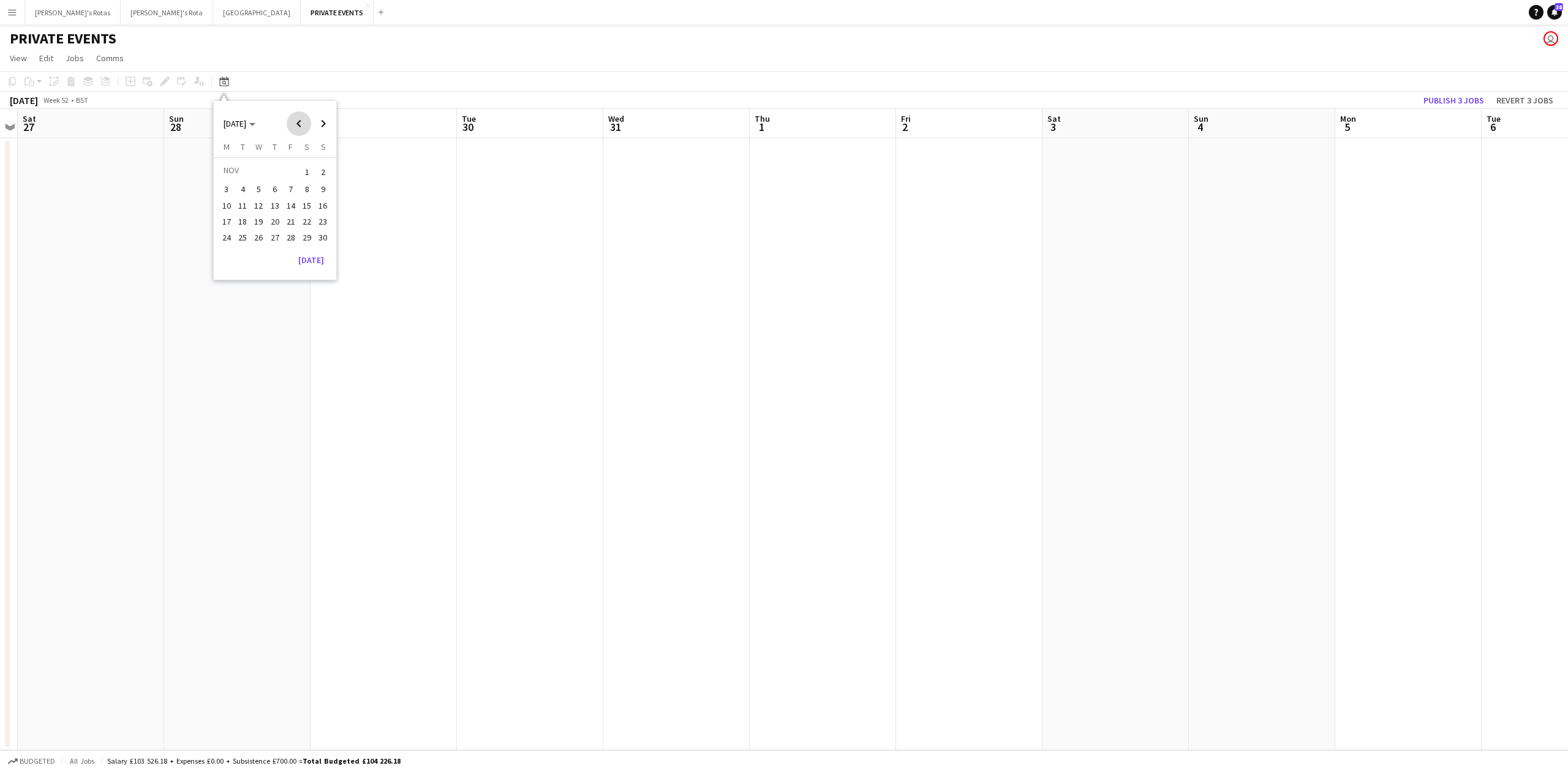
click at [297, 120] on span "Previous month" at bounding box center [299, 123] width 24 height 24
click at [120, 5] on button "[PERSON_NAME]'s Rota Close" at bounding box center [166, 12] width 92 height 24
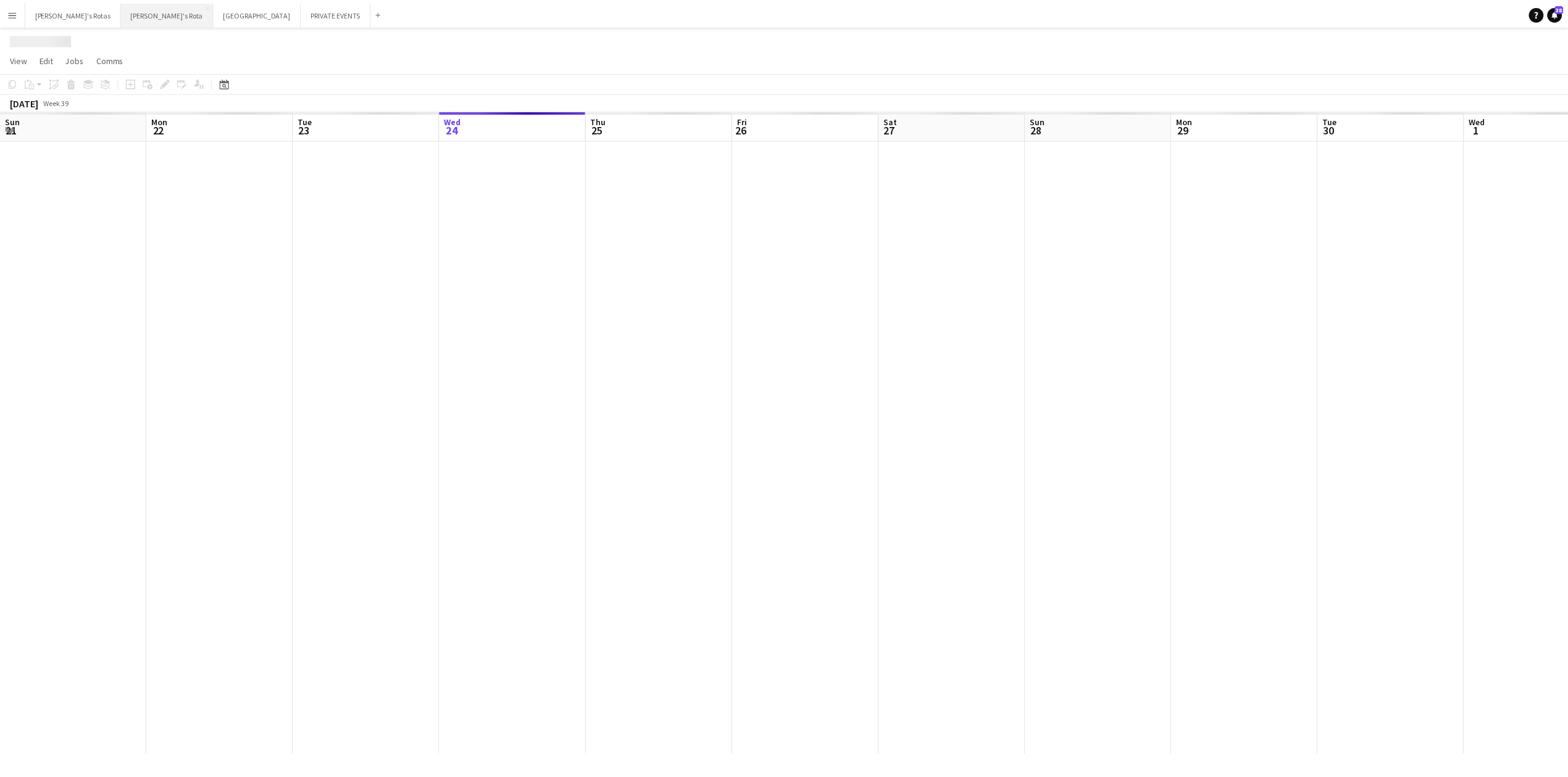
scroll to position [0, 295]
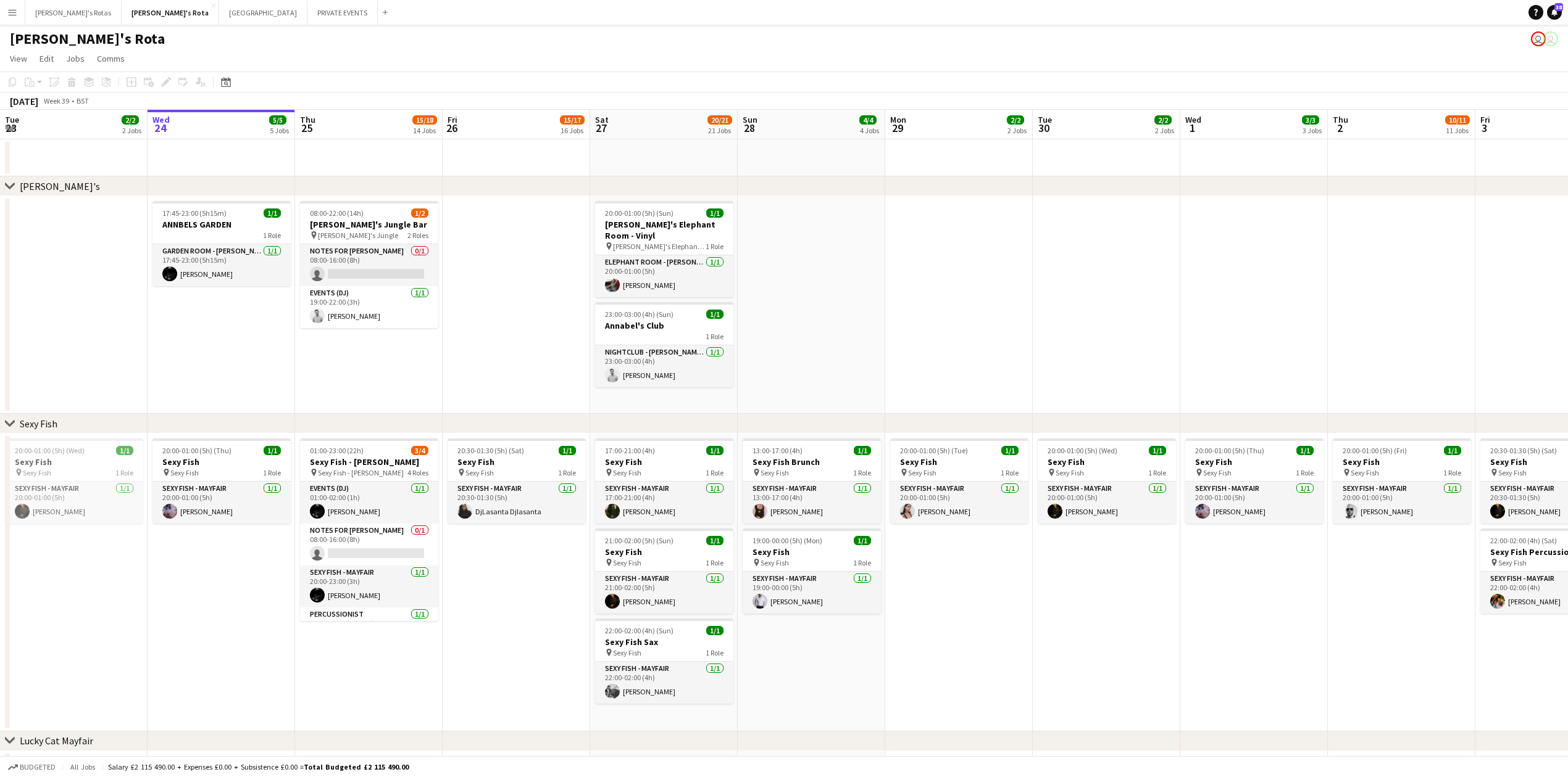
drag, startPoint x: 1067, startPoint y: 334, endPoint x: 118, endPoint y: 351, distance: 949.2
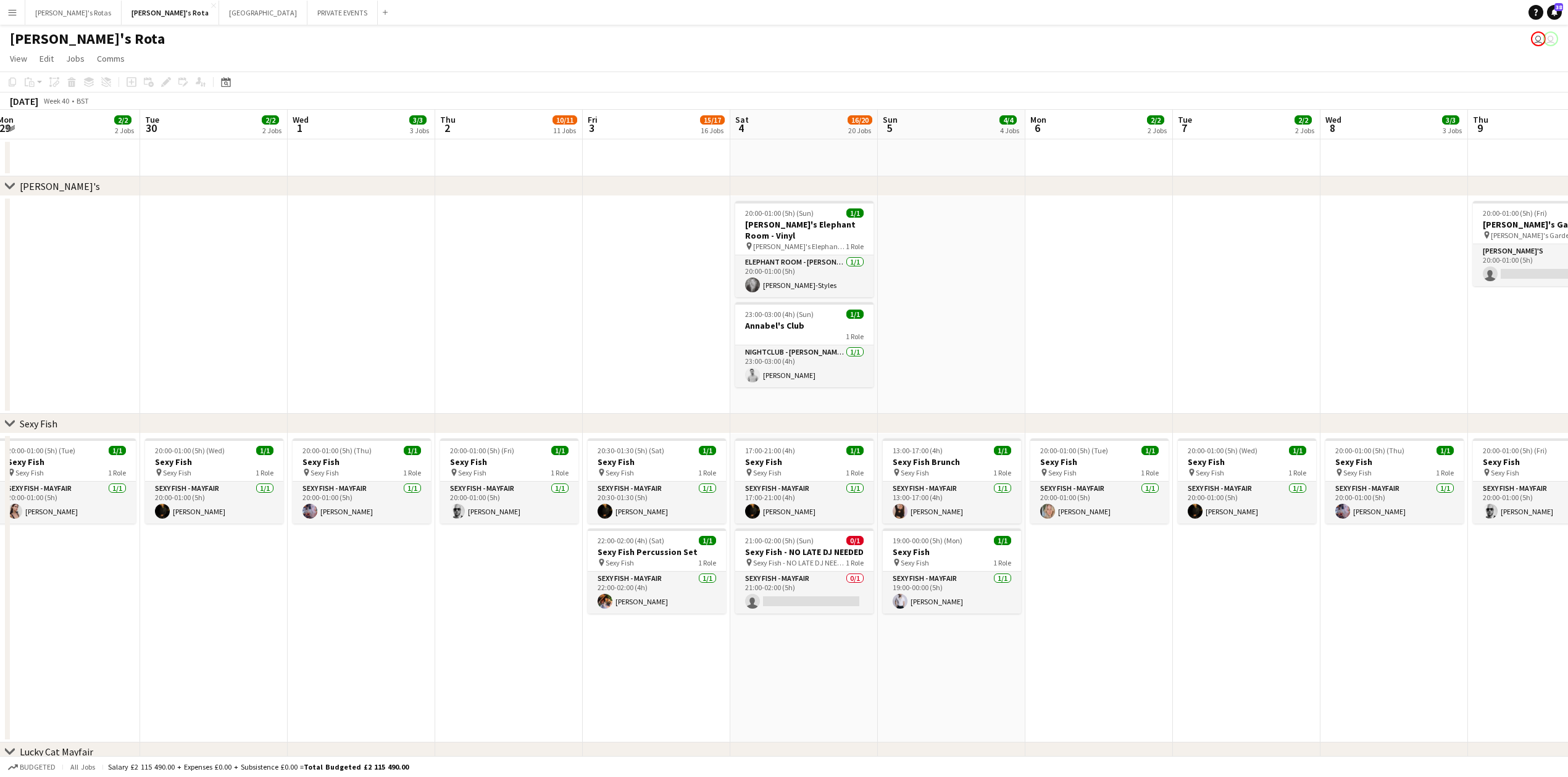
scroll to position [0, 482]
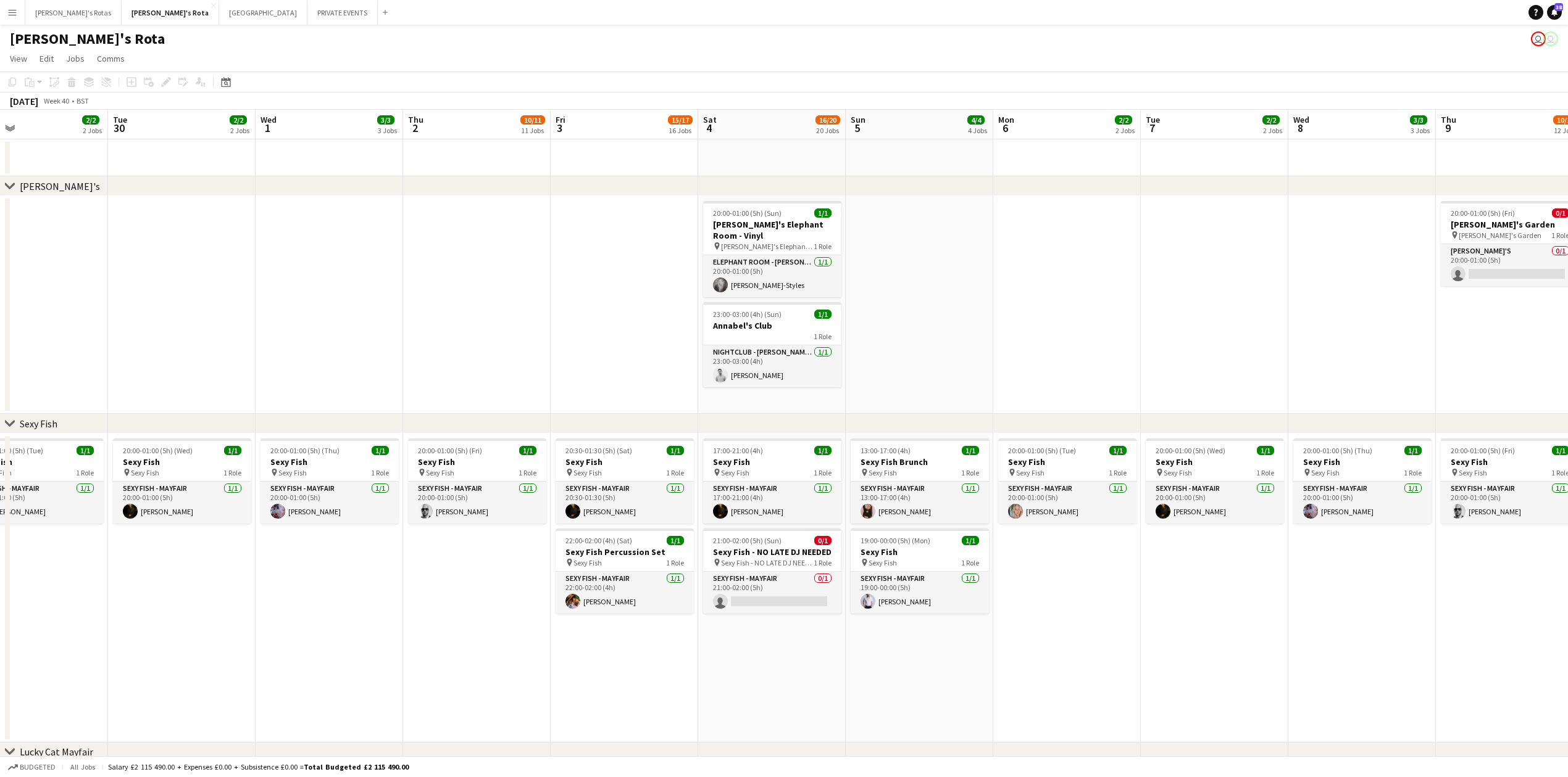
drag, startPoint x: 917, startPoint y: 305, endPoint x: 235, endPoint y: 384, distance: 686.6
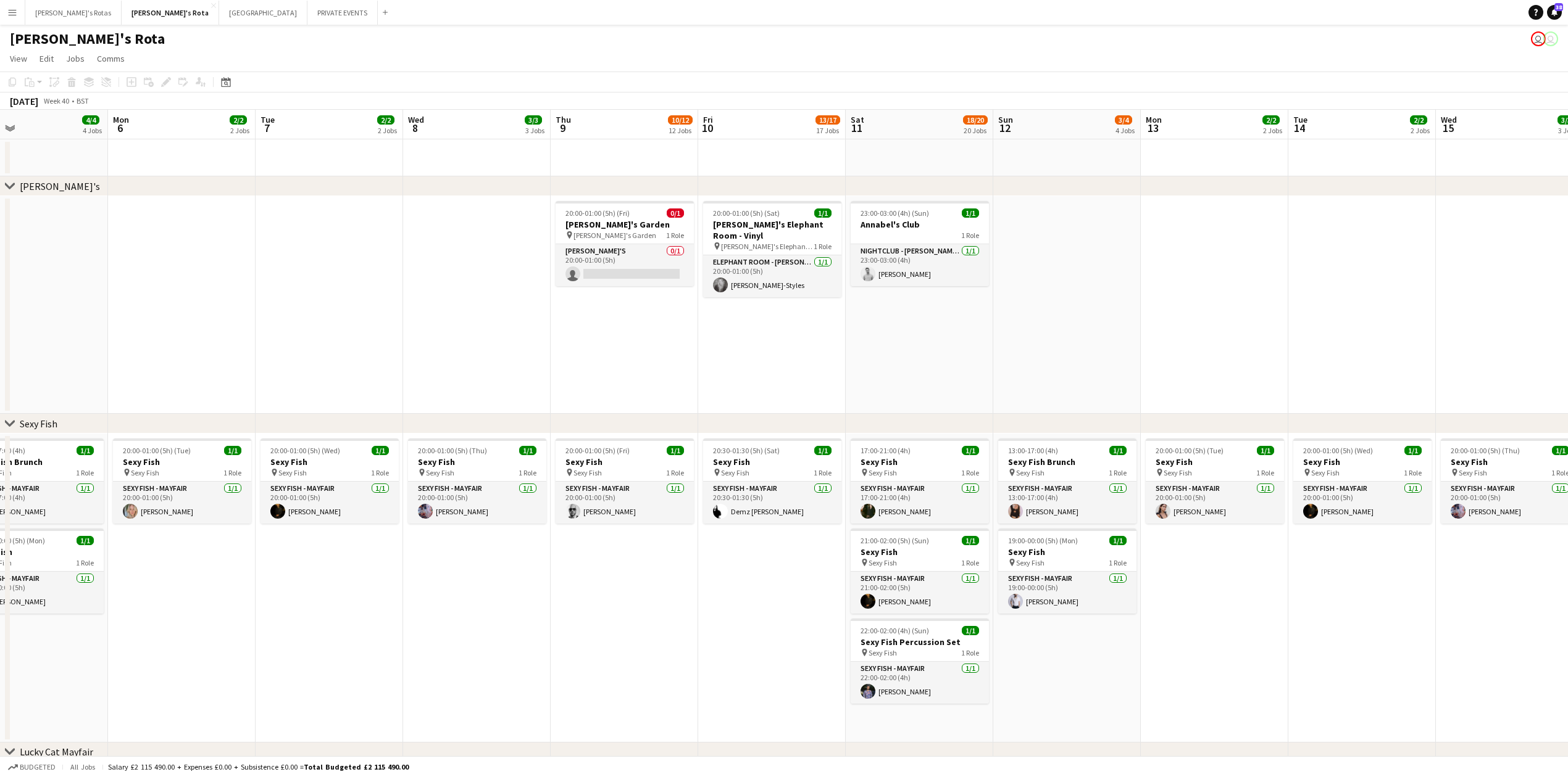
scroll to position [680, 0]
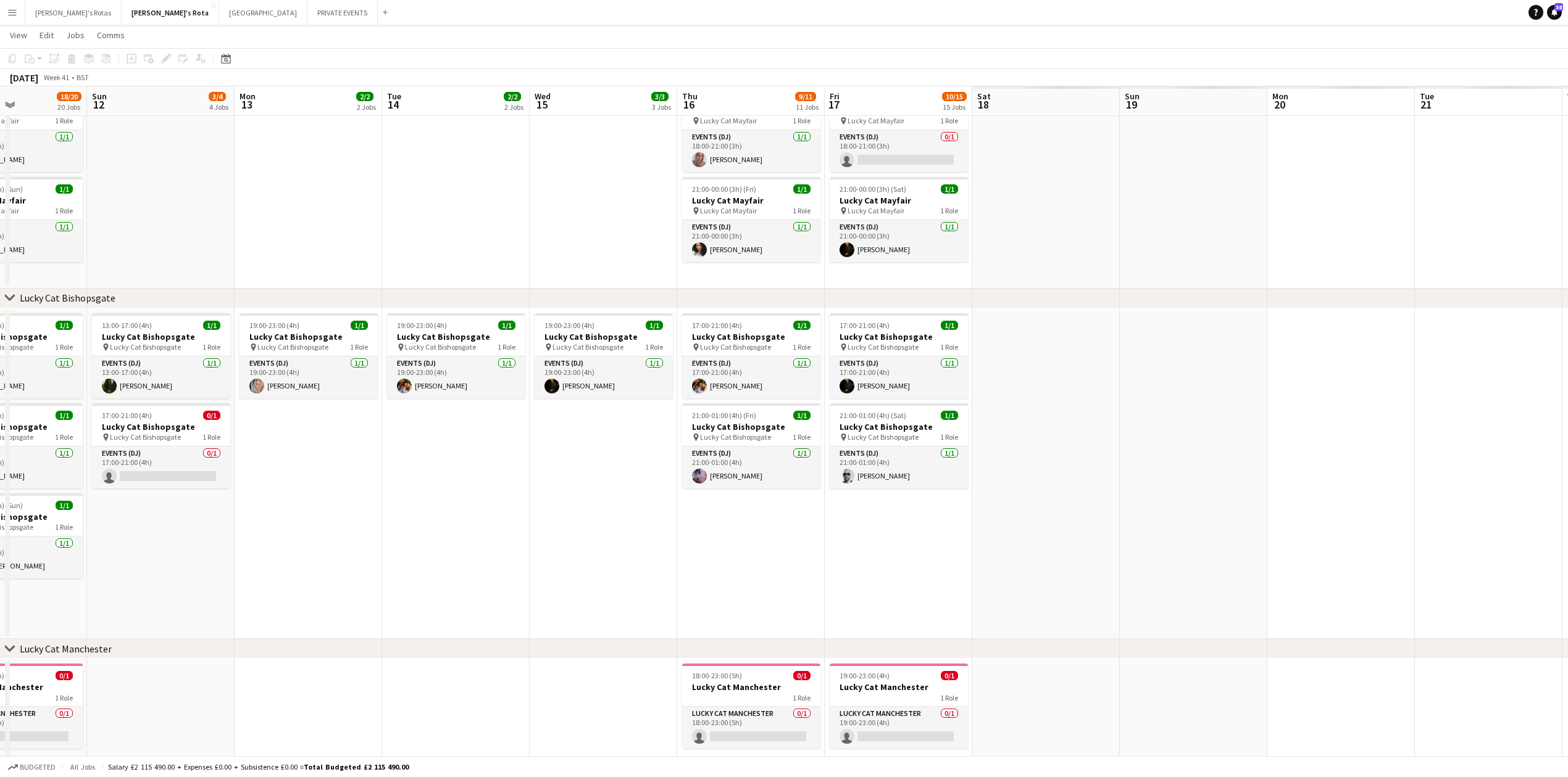
drag, startPoint x: 637, startPoint y: 581, endPoint x: 0, endPoint y: 538, distance: 638.4
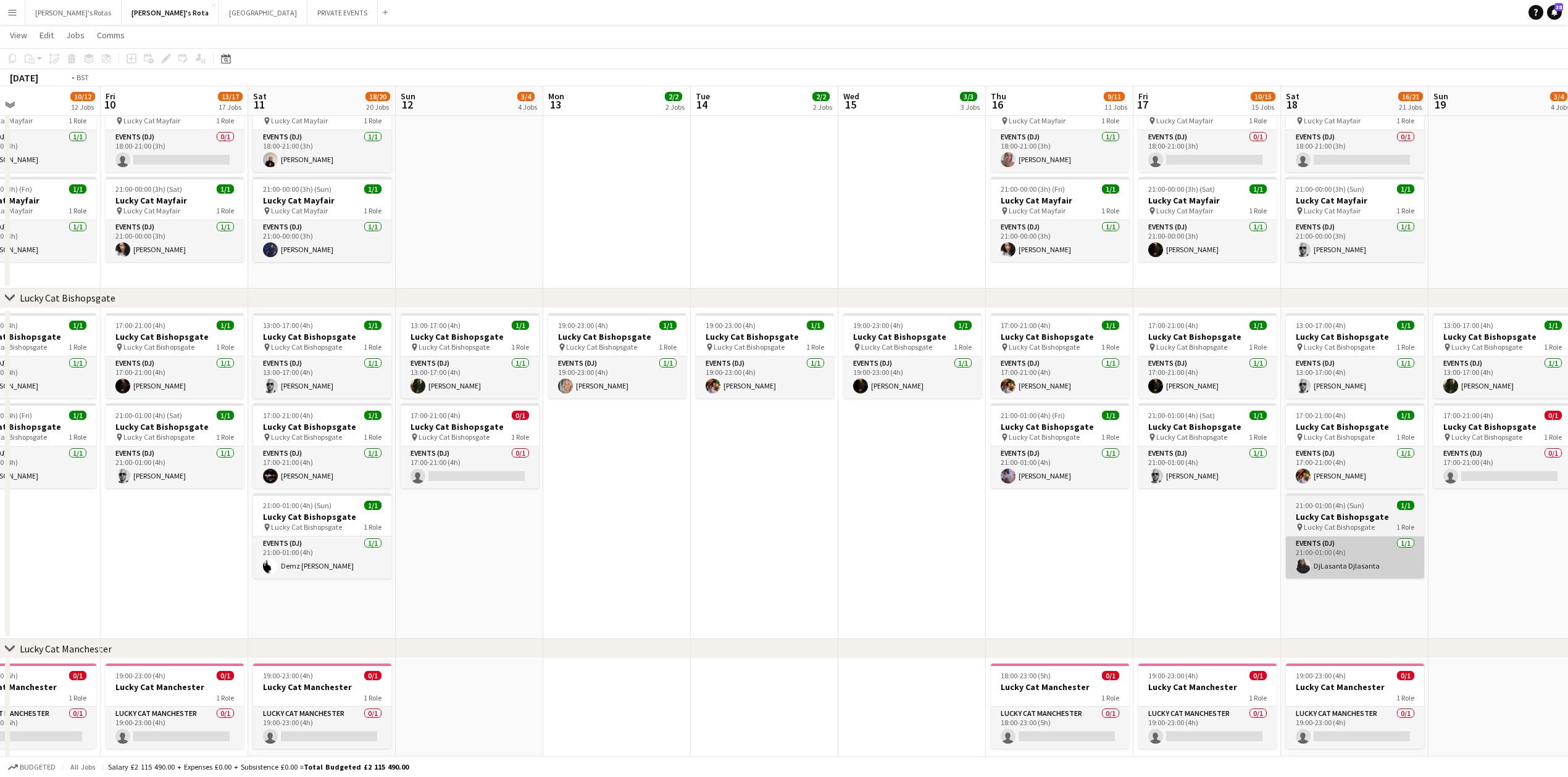
drag, startPoint x: 1184, startPoint y: 535, endPoint x: 75, endPoint y: 541, distance: 1109.0
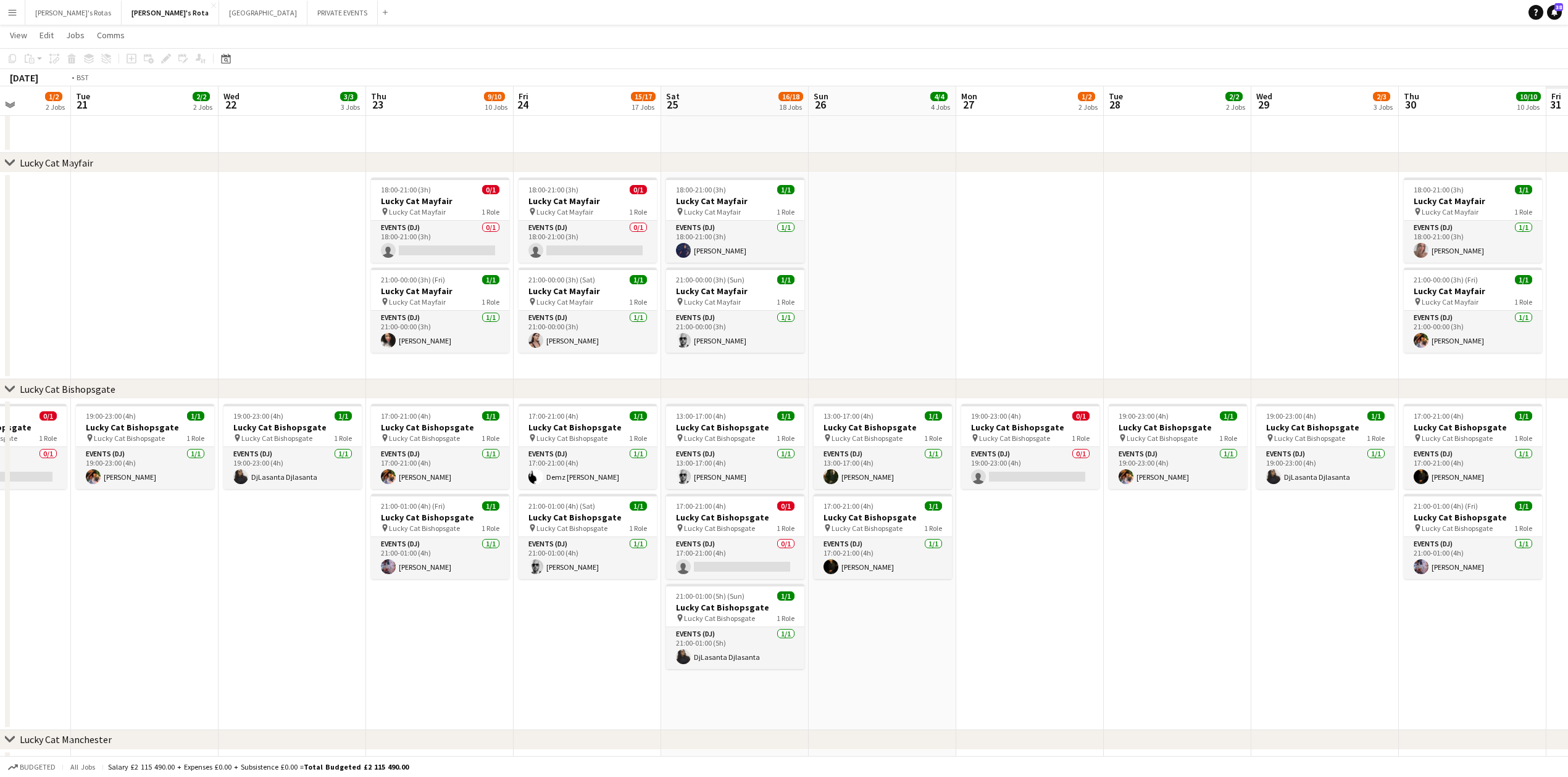
drag, startPoint x: 1090, startPoint y: 503, endPoint x: 402, endPoint y: 522, distance: 688.3
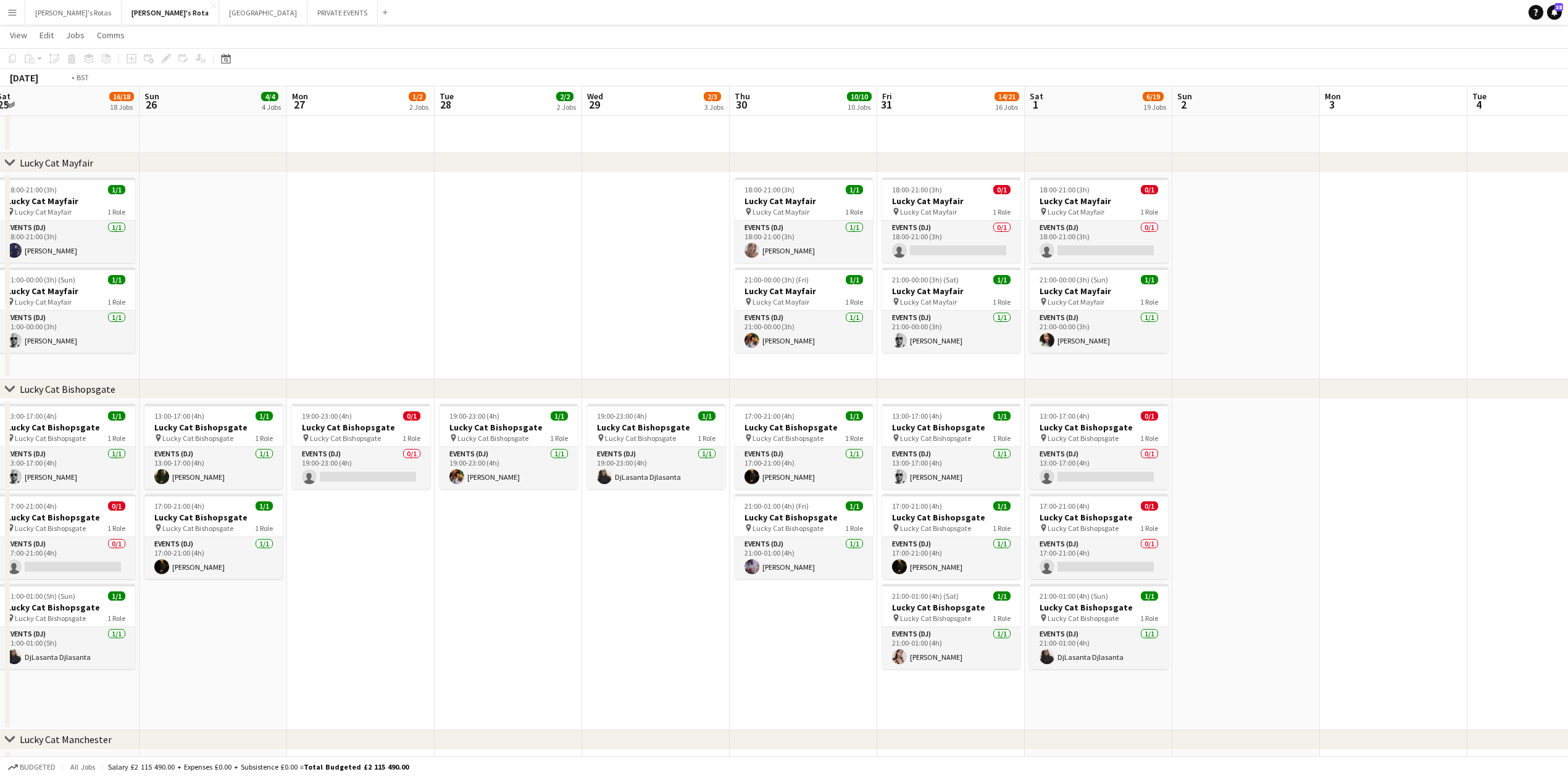
scroll to position [0, 378]
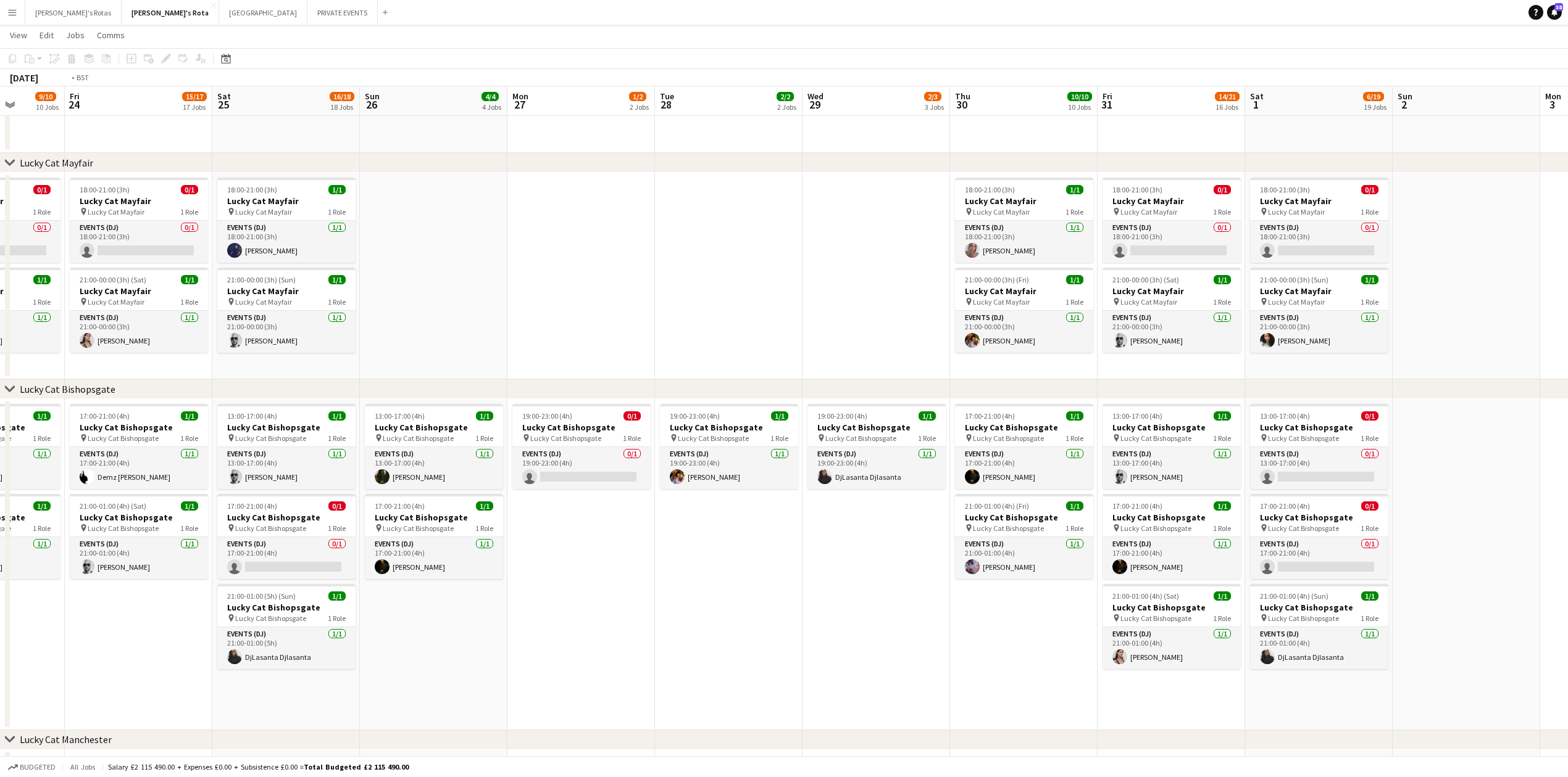
drag, startPoint x: 1235, startPoint y: 332, endPoint x: 0, endPoint y: 388, distance: 1236.3
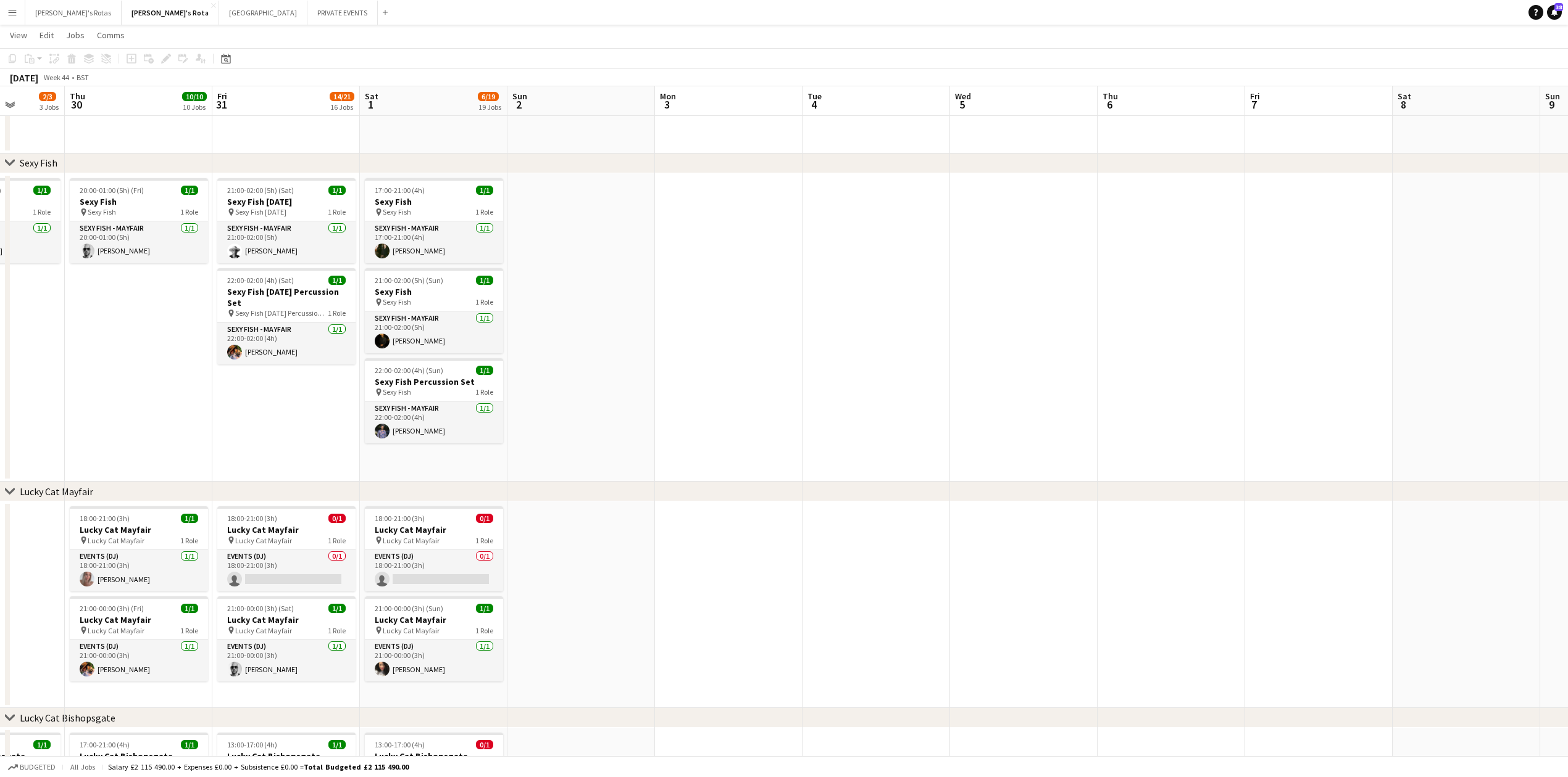
scroll to position [0, 282]
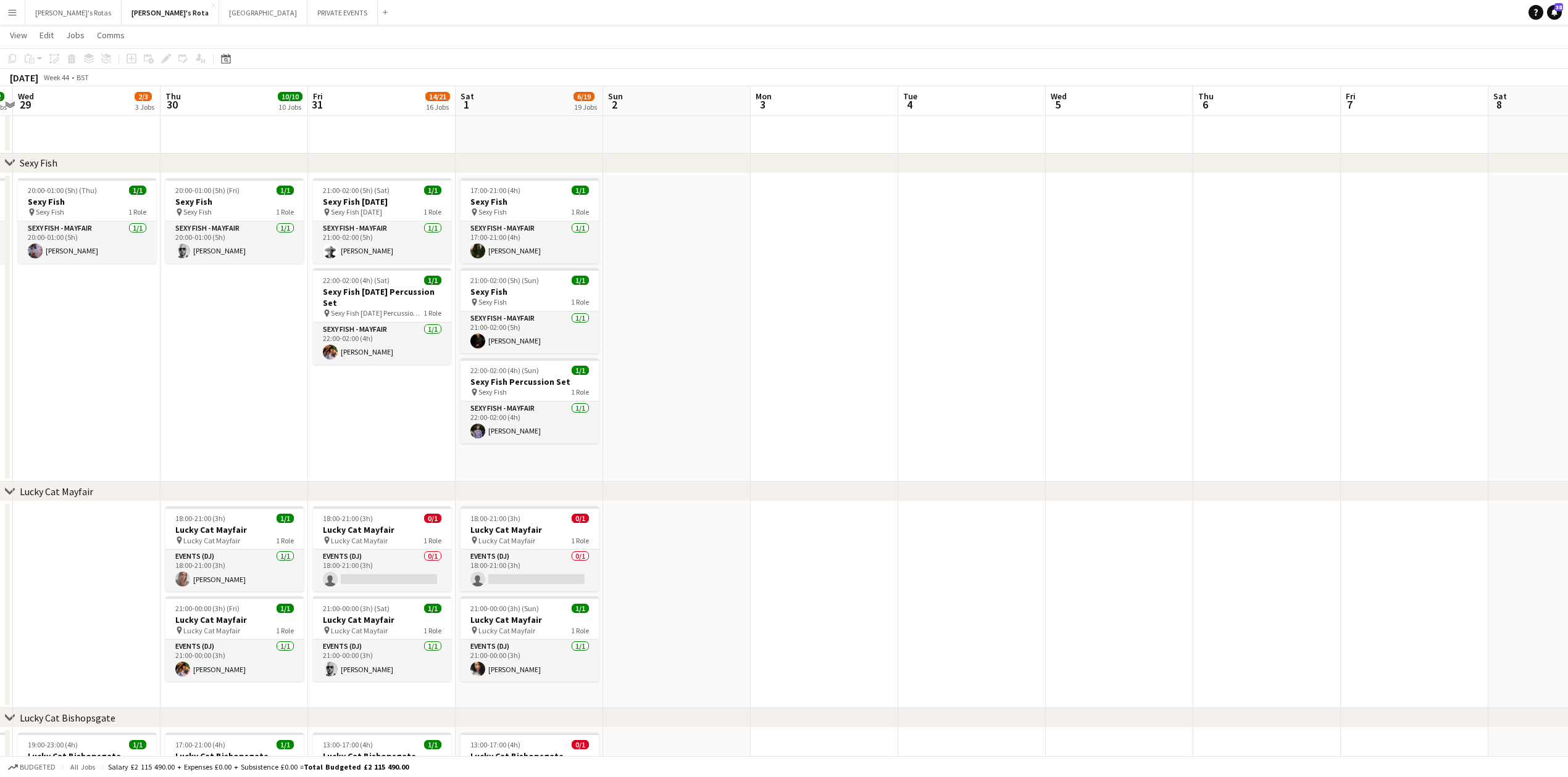
drag, startPoint x: 262, startPoint y: 480, endPoint x: 536, endPoint y: 487, distance: 274.1
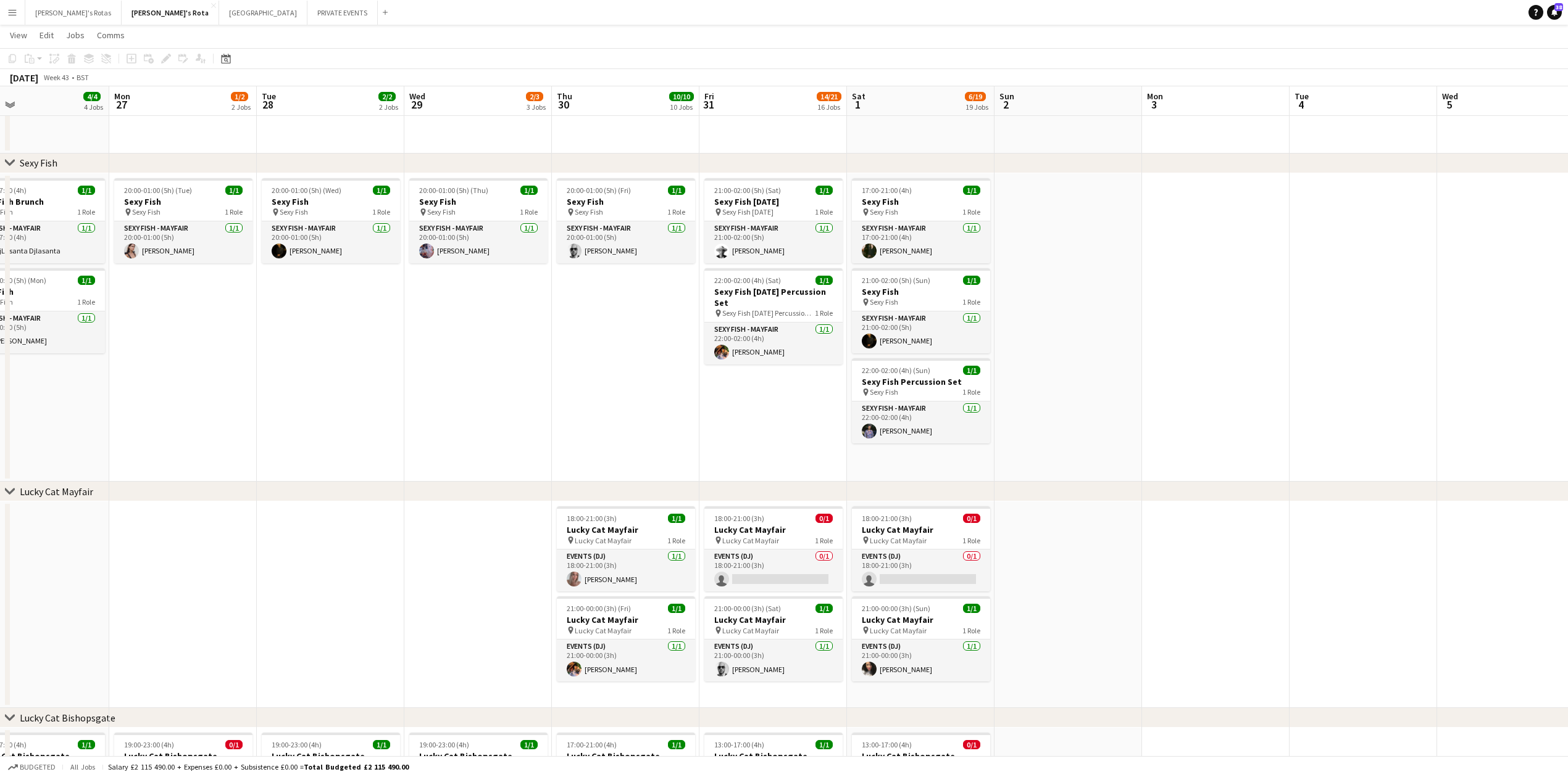
drag, startPoint x: 207, startPoint y: 403, endPoint x: 599, endPoint y: 427, distance: 392.7
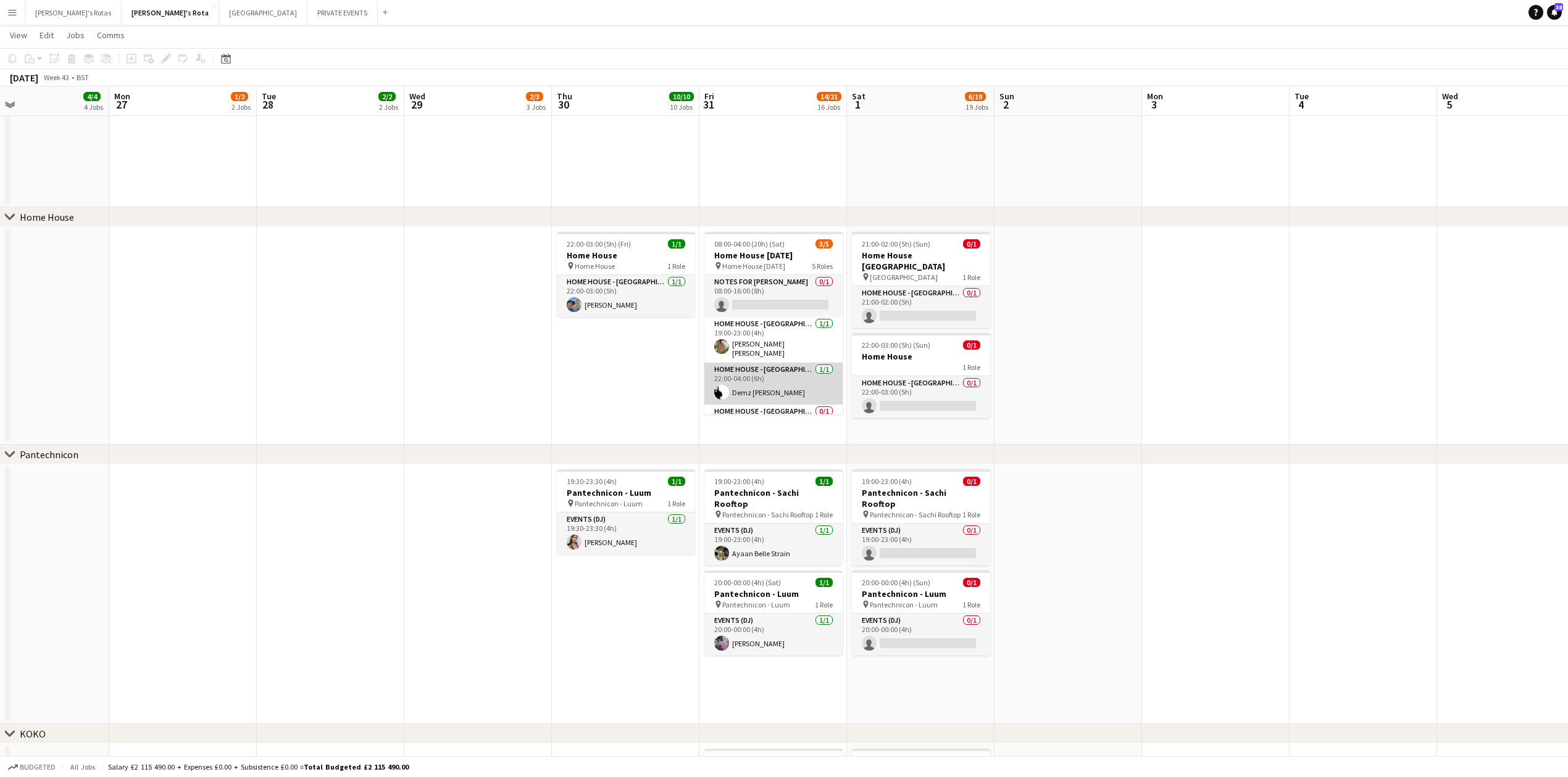
scroll to position [72, 0]
click at [761, 344] on app-card-role "HOME HOUSE - MARYLEBONE 0/1 22:30-02:00 (3h30m) single-neutral-actions" at bounding box center [774, 354] width 138 height 42
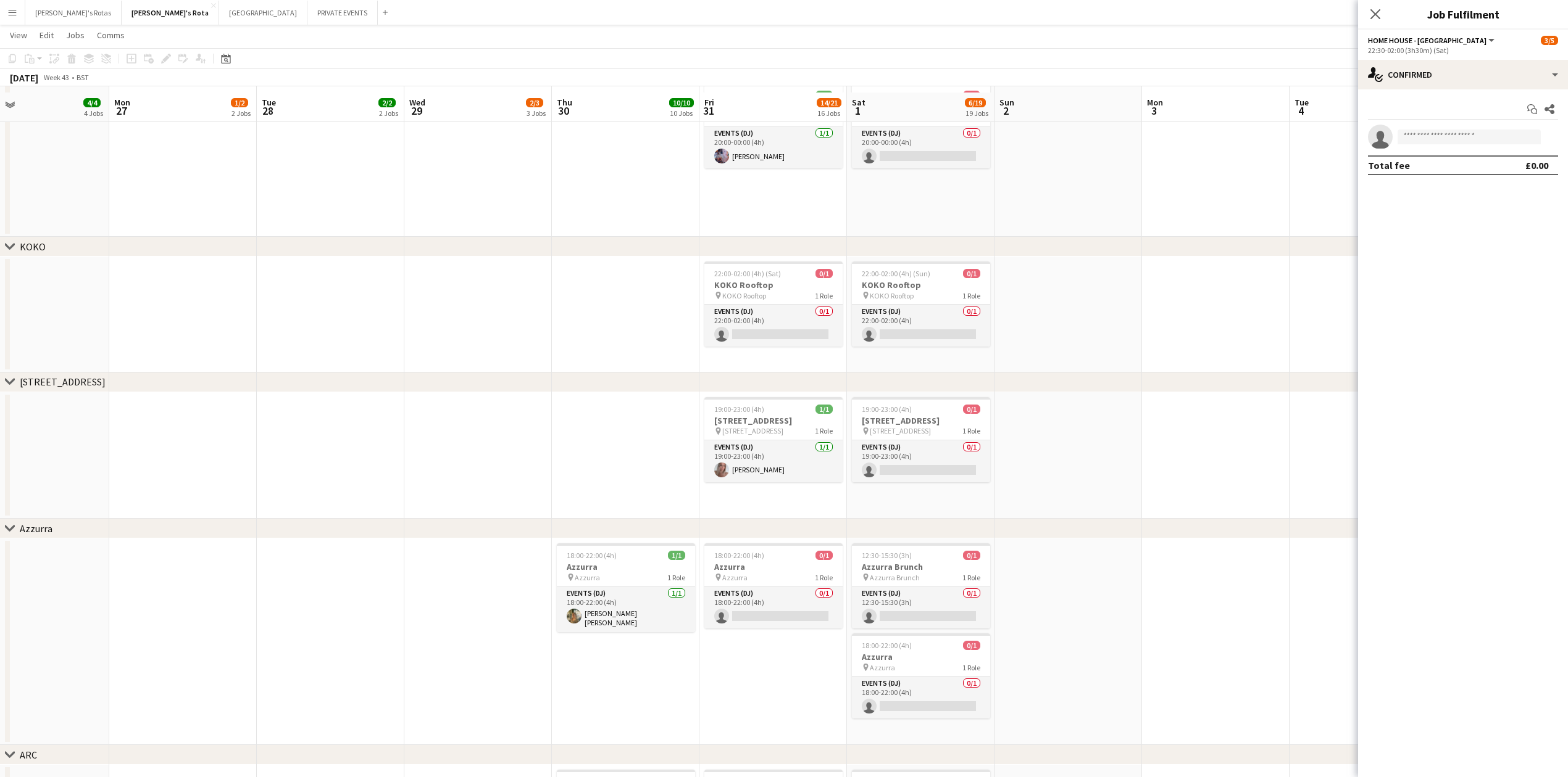
scroll to position [1831, 0]
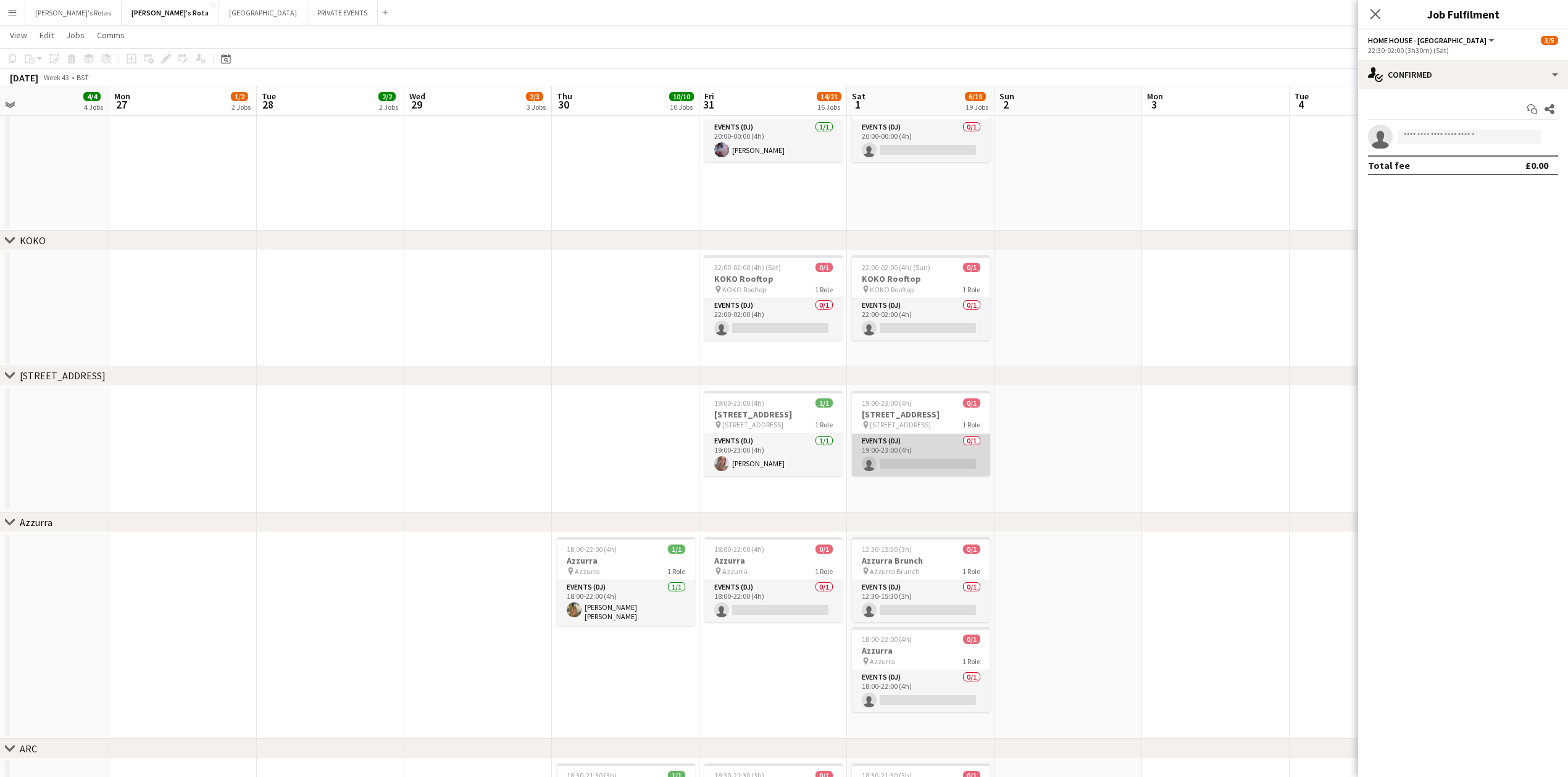
click at [954, 448] on app-card-role "Events (DJ) 0/1 19:00-23:00 (4h) single-neutral-actions" at bounding box center [921, 455] width 138 height 42
click at [453, 348] on app-date-cell at bounding box center [478, 308] width 147 height 116
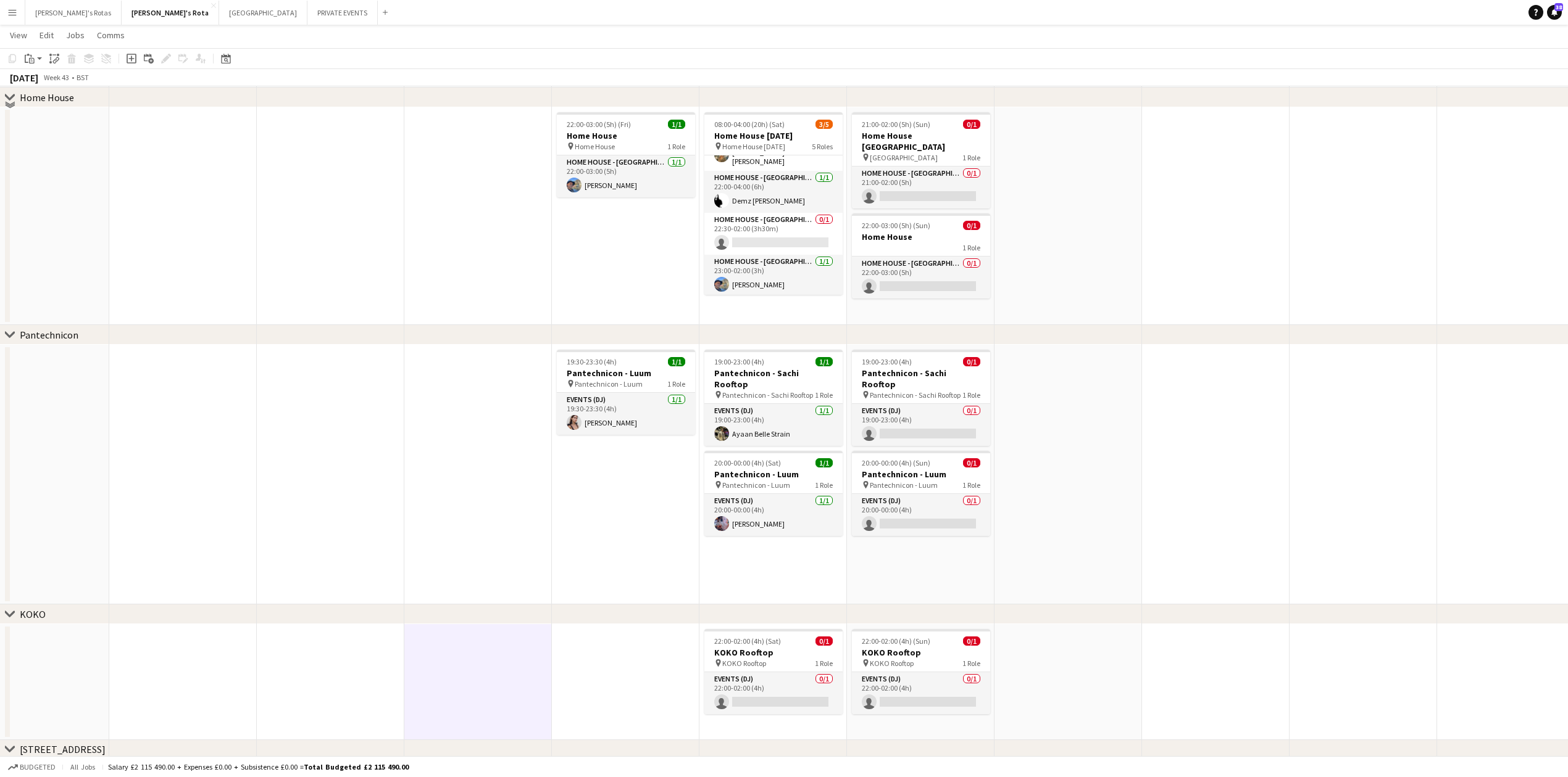
scroll to position [1255, 0]
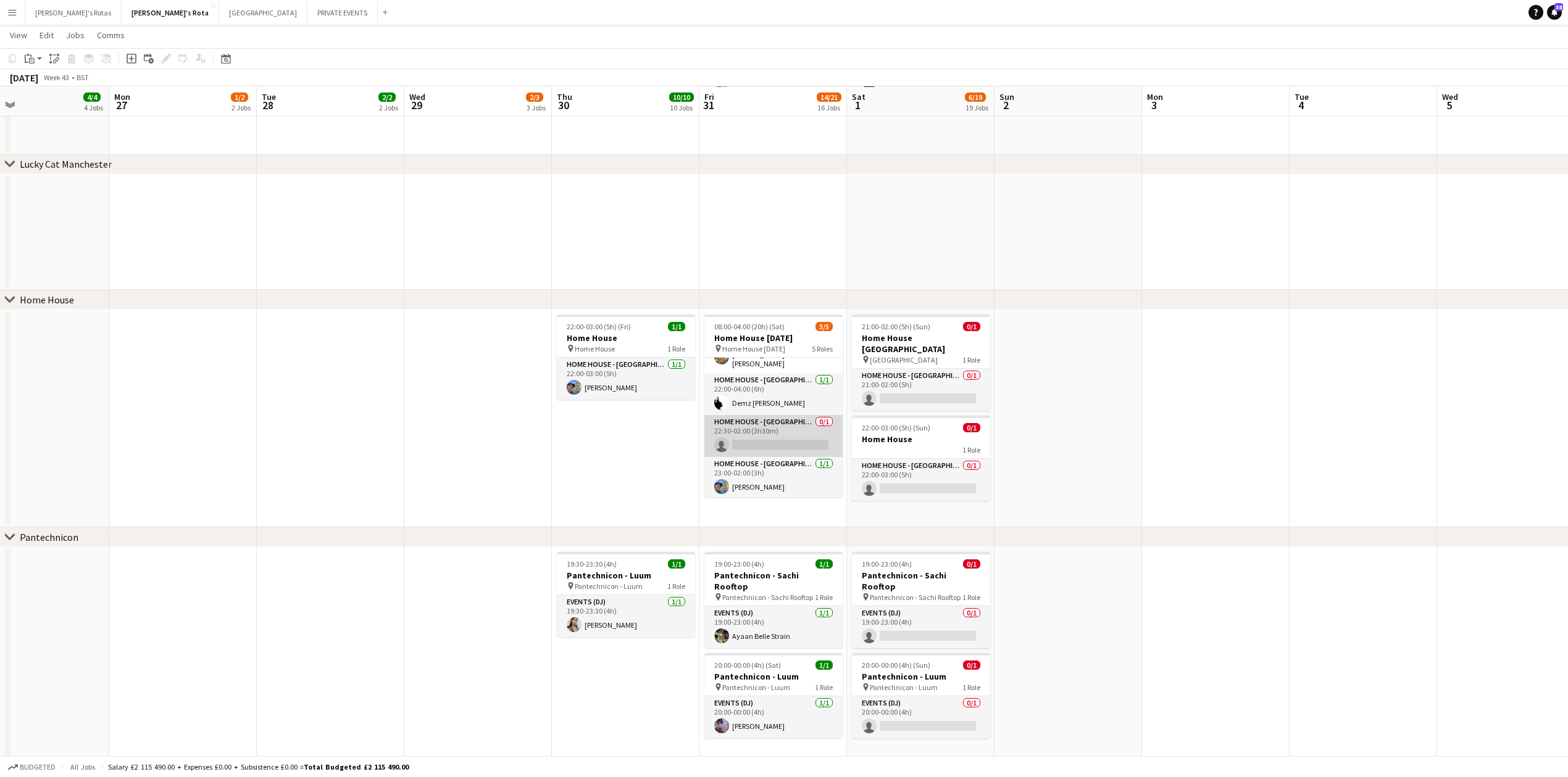
click at [754, 430] on app-card-role "HOME HOUSE - MARYLEBONE 0/1 22:30-02:00 (3h30m) single-neutral-actions" at bounding box center [774, 436] width 138 height 42
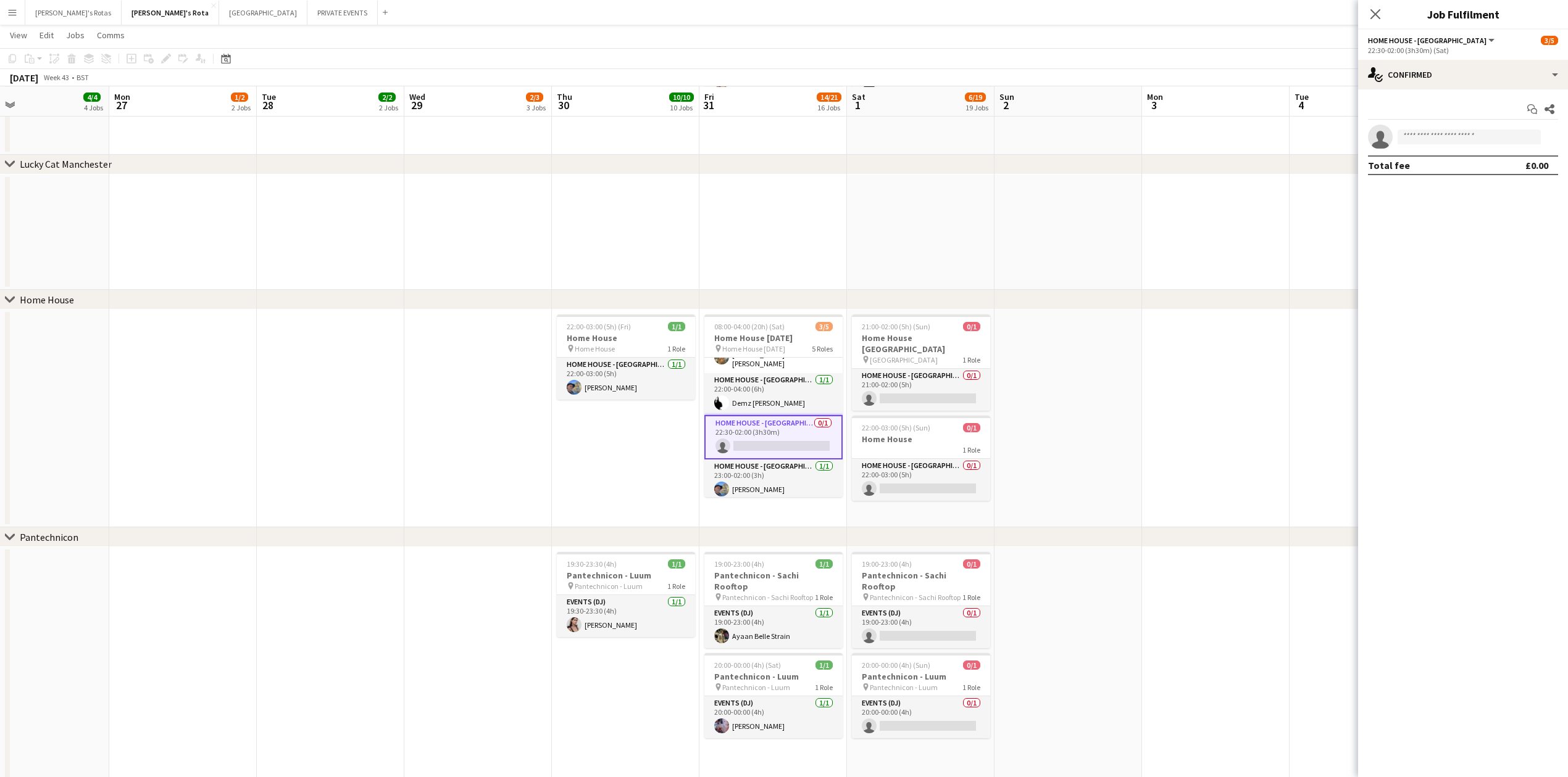
click at [1418, 149] on app-invite-slot "single-neutral-actions" at bounding box center [1463, 137] width 210 height 25
click at [1411, 137] on input at bounding box center [1469, 137] width 144 height 15
type input "*"
click at [527, 456] on app-date-cell at bounding box center [478, 419] width 147 height 218
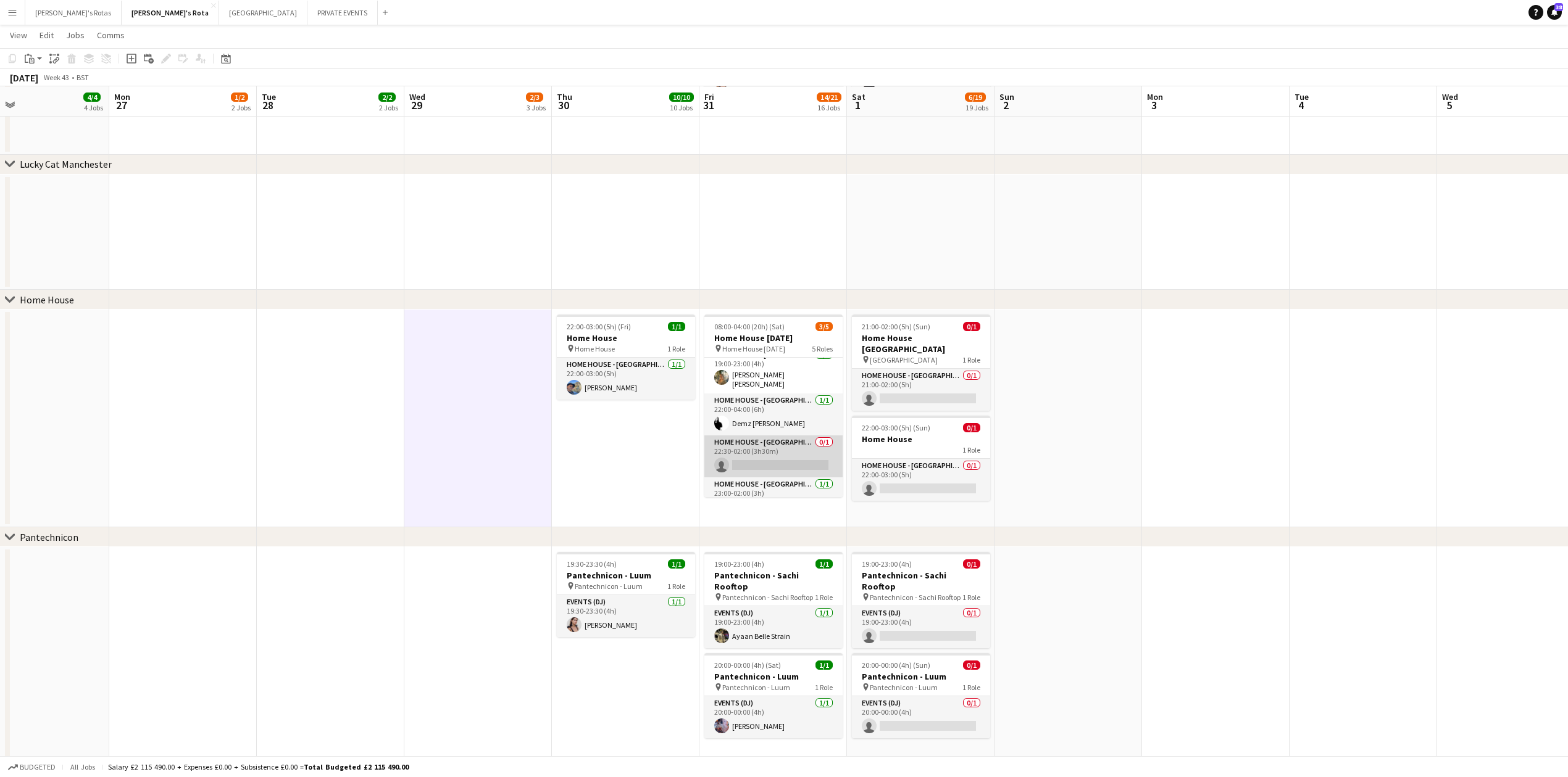
scroll to position [72, 0]
click at [744, 437] on app-card-role "HOME HOUSE - MARYLEBONE 0/1 22:30-02:00 (3h30m) single-neutral-actions" at bounding box center [774, 436] width 138 height 42
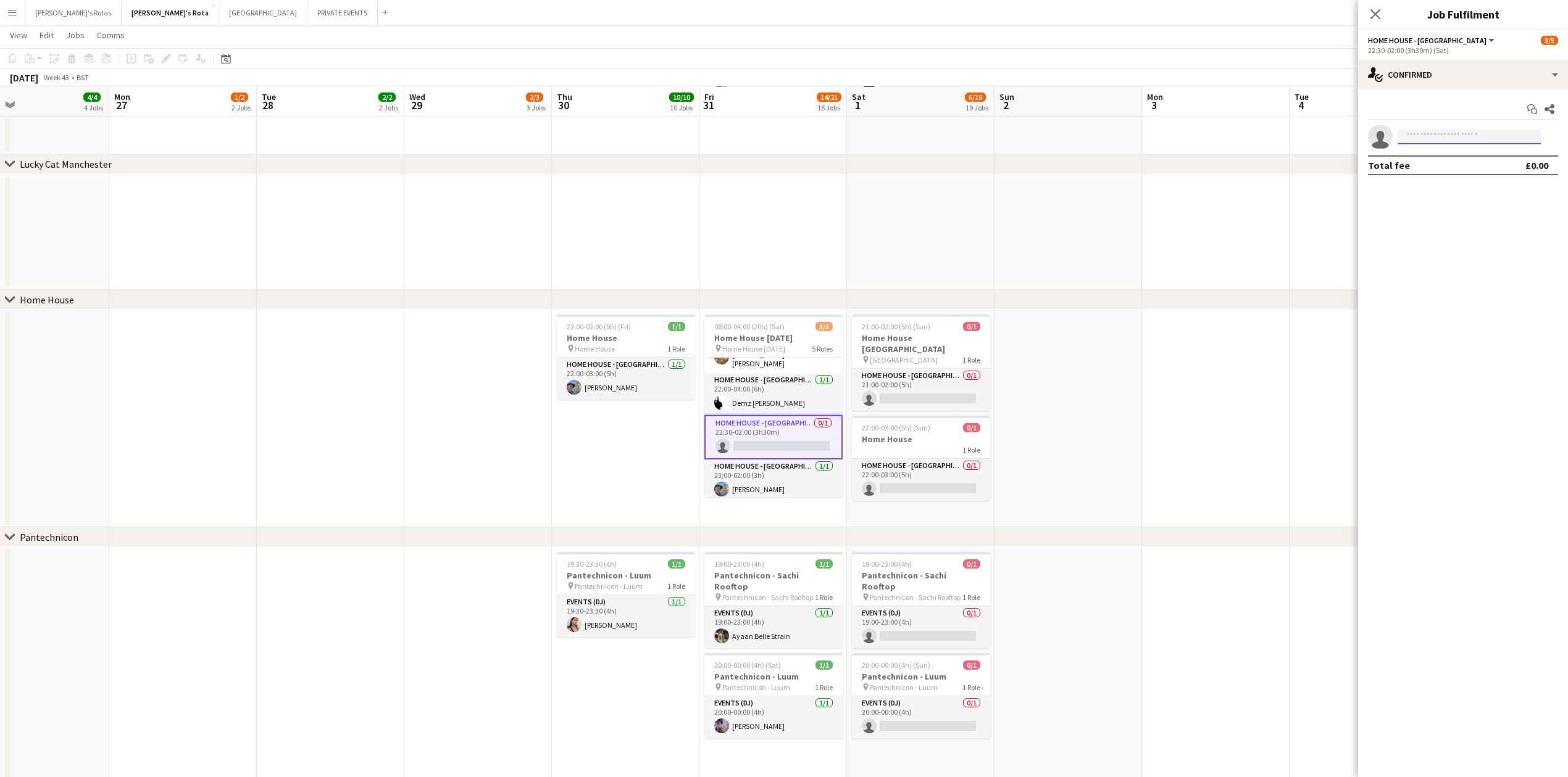
click at [1425, 133] on input at bounding box center [1469, 137] width 144 height 15
type input "****"
click at [1465, 173] on span "[PHONE_NUMBER]" at bounding box center [1469, 174] width 124 height 10
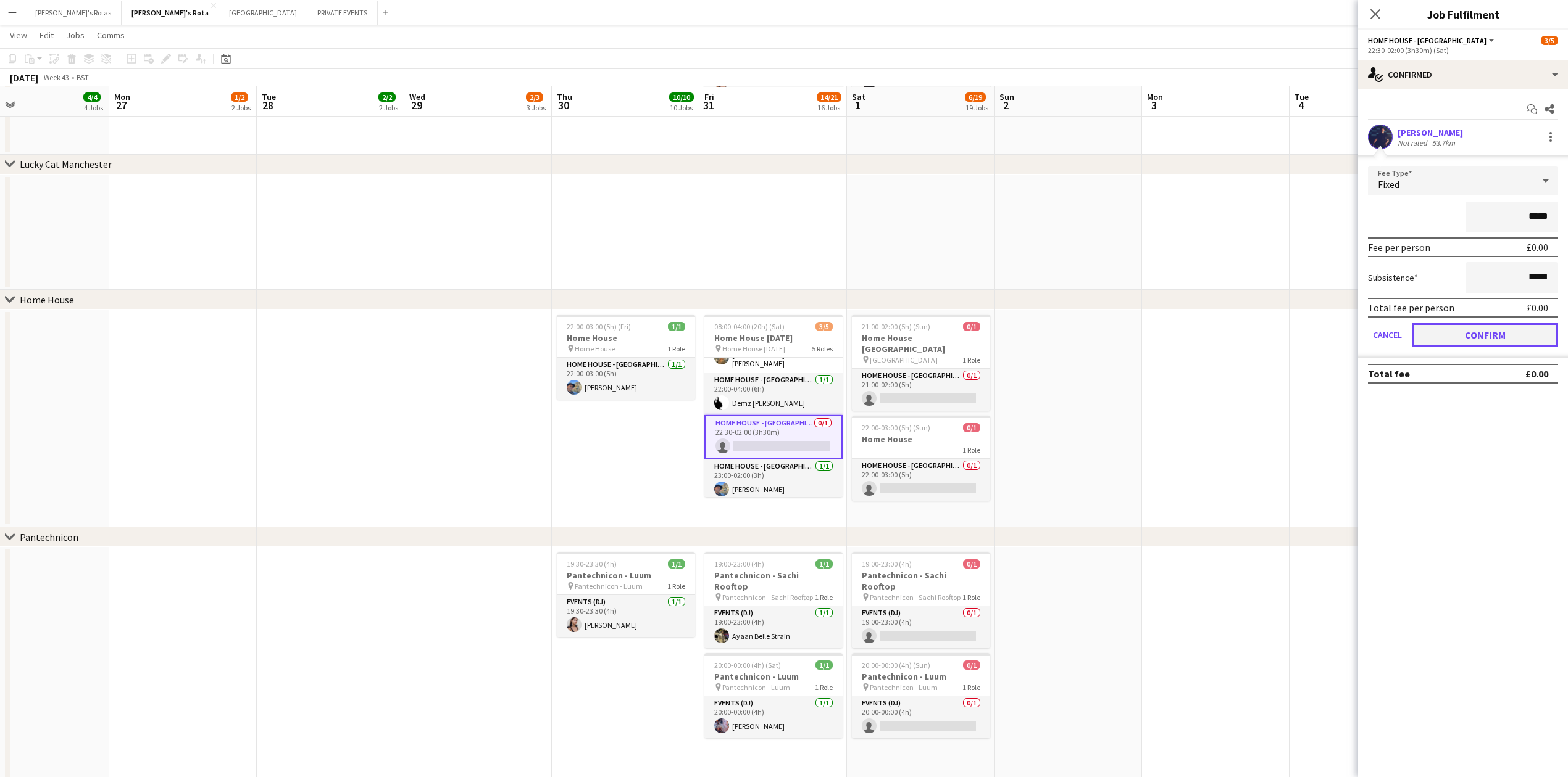
click at [1491, 331] on button "Confirm" at bounding box center [1485, 335] width 147 height 25
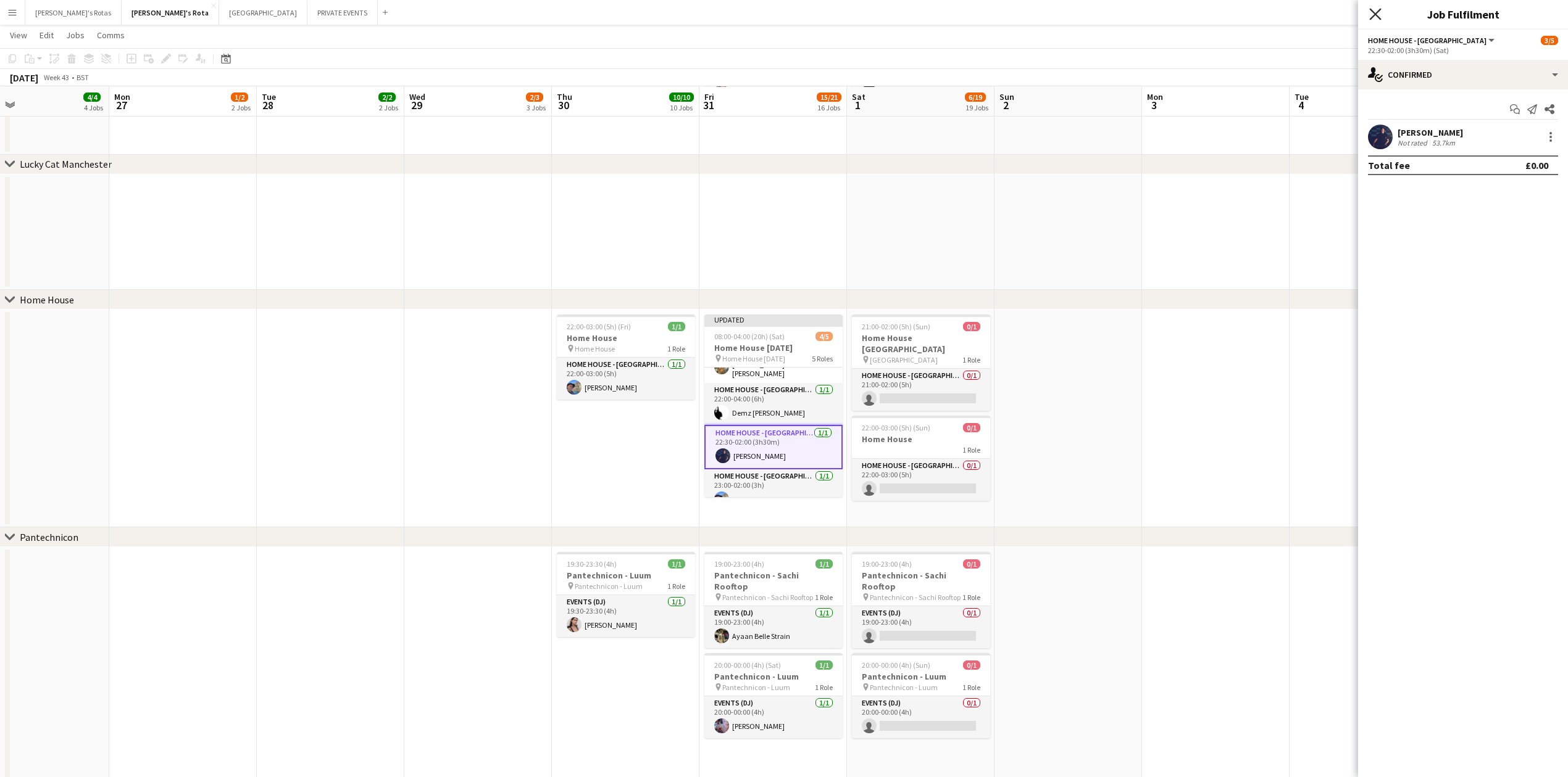
click at [1376, 11] on icon "Close pop-in" at bounding box center [1375, 13] width 12 height 12
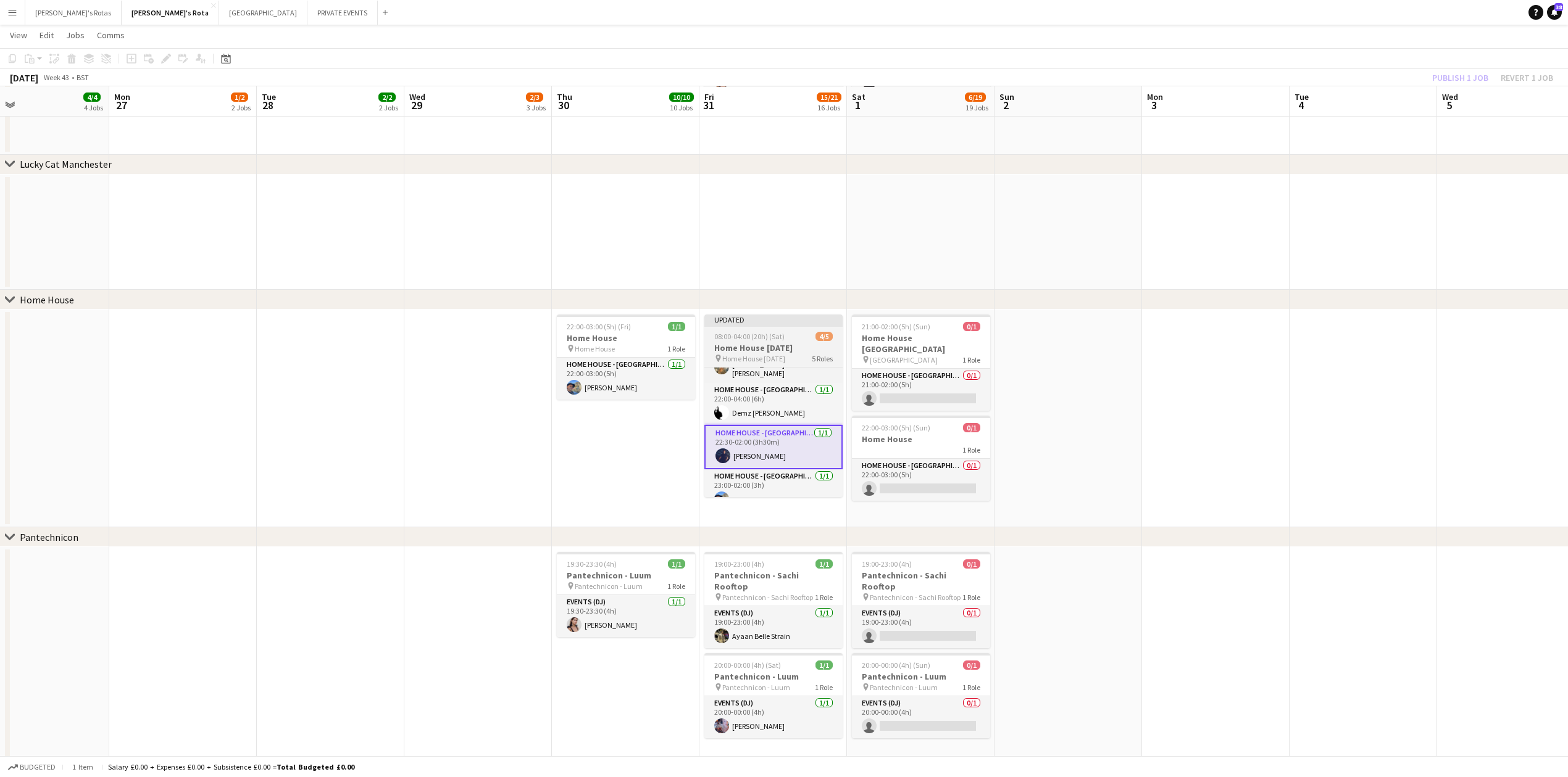
click at [768, 341] on span "08:00-04:00 (20h) (Sat)" at bounding box center [750, 337] width 71 height 9
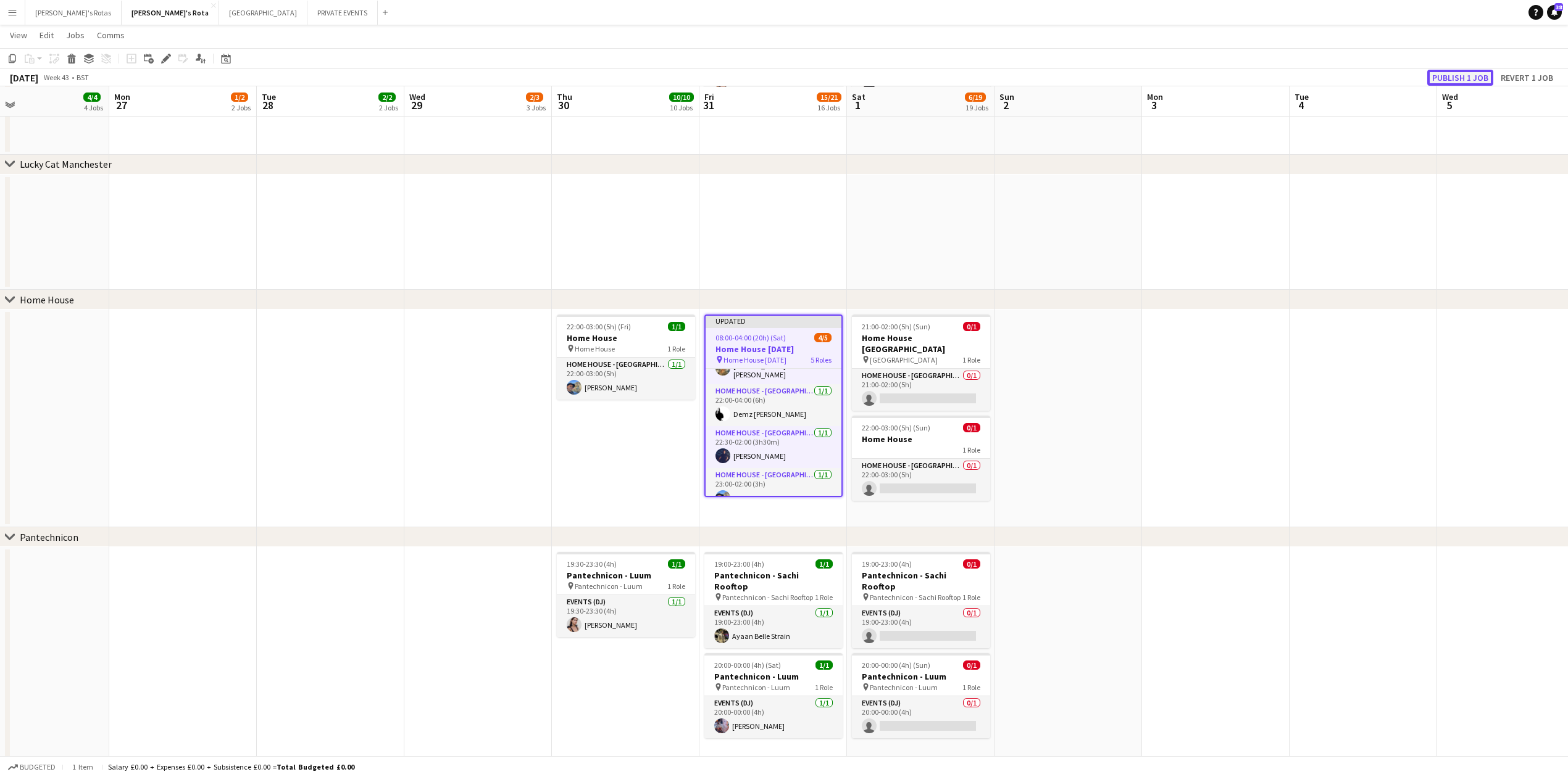
click at [1440, 77] on button "Publish 1 job" at bounding box center [1461, 77] width 66 height 16
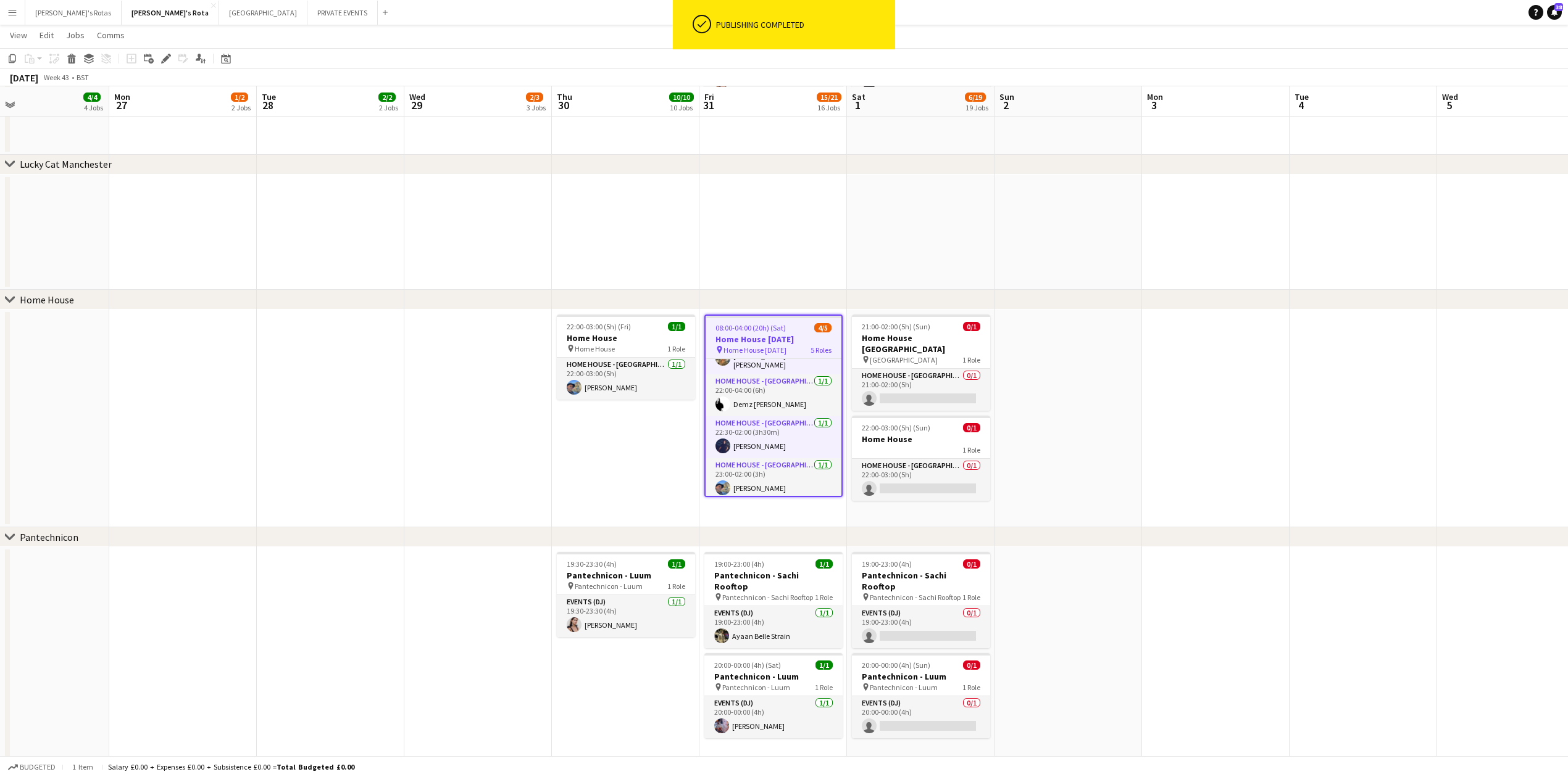
click at [613, 448] on app-date-cell "22:00-03:00 (5h) (Fri) 1/1 Home House pin Home House 1 Role HOME HOUSE - MARYLE…" at bounding box center [626, 419] width 147 height 218
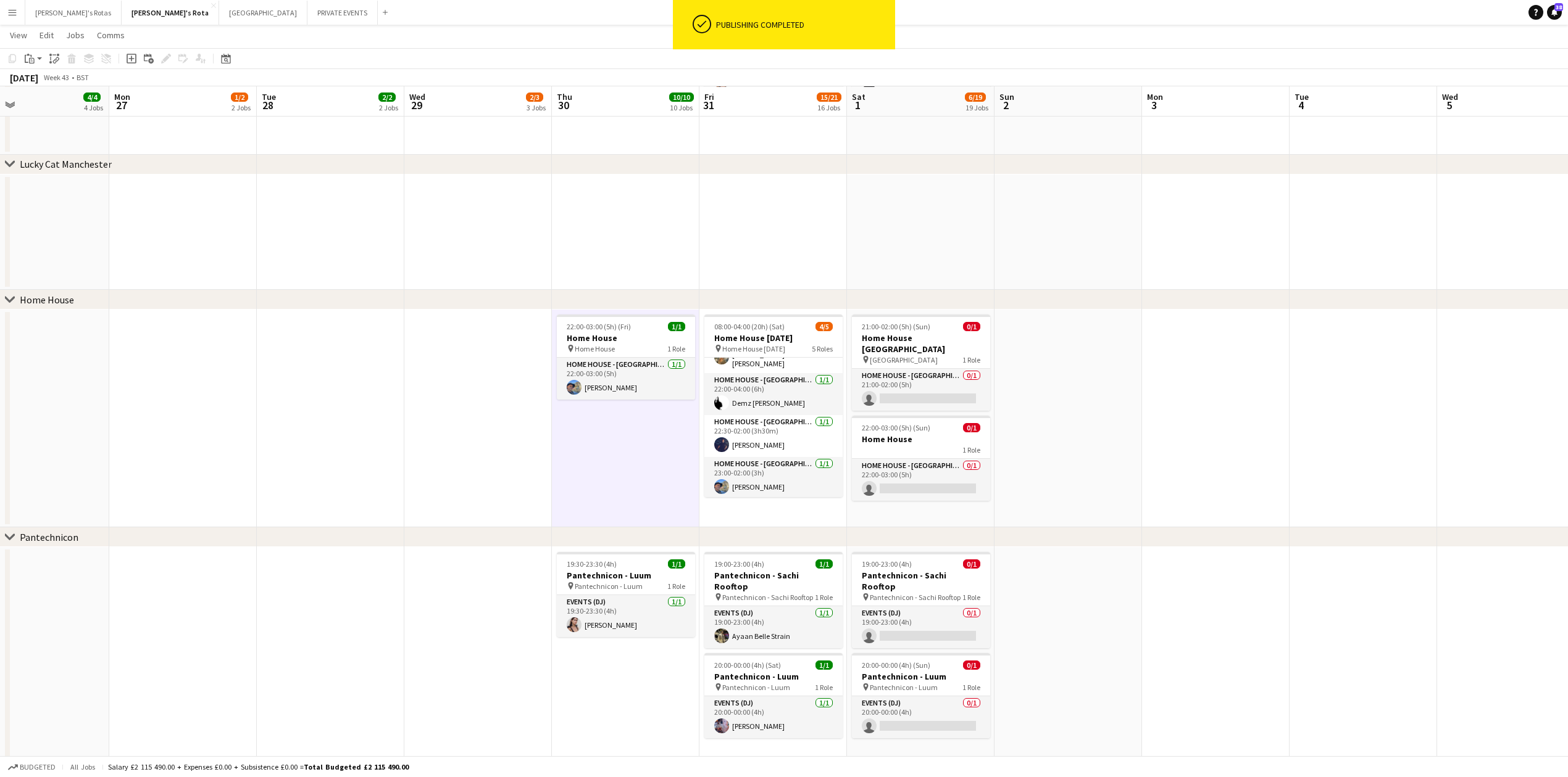
click at [380, 459] on app-date-cell at bounding box center [331, 419] width 147 height 218
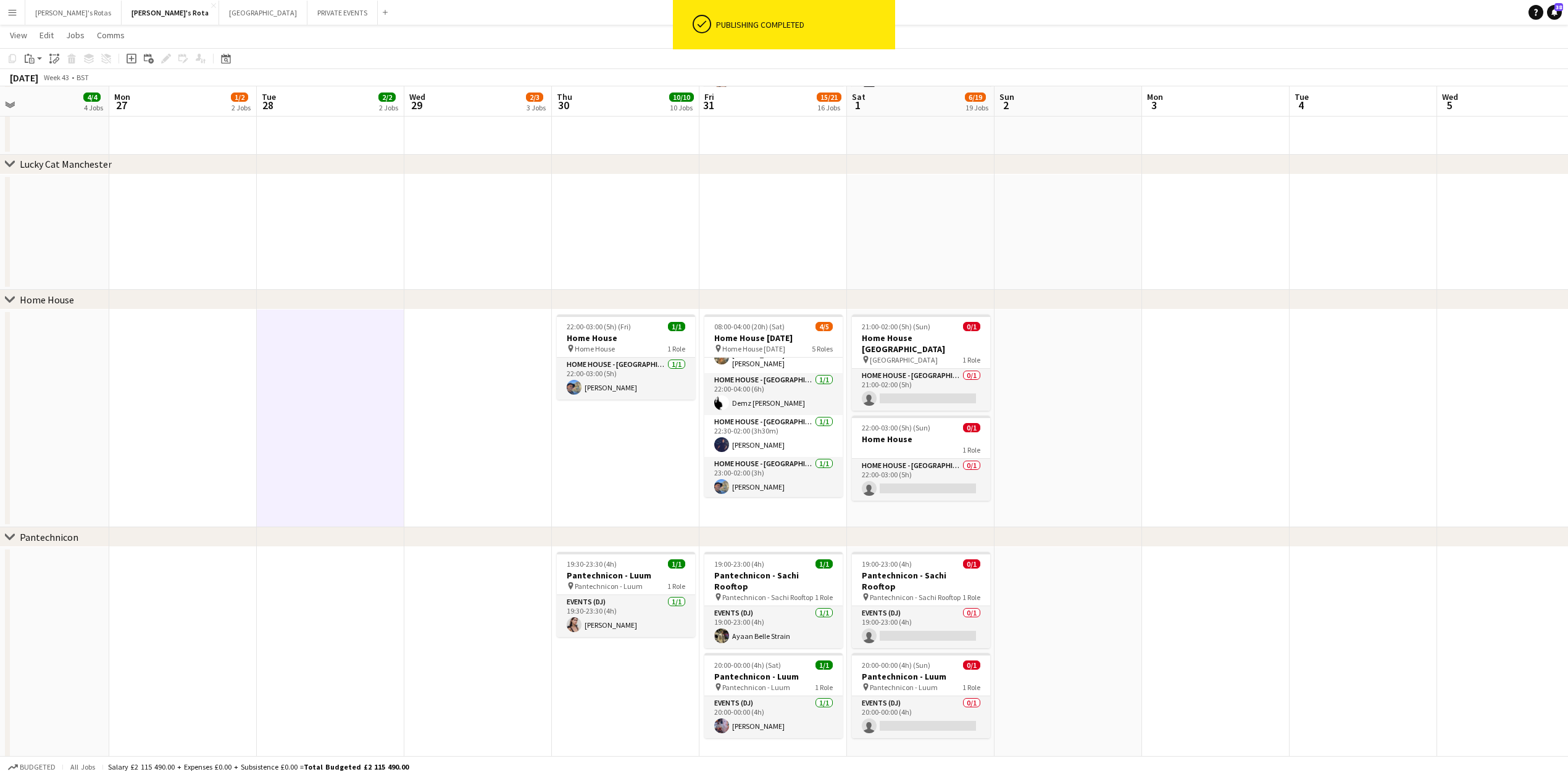
click at [556, 464] on app-date-cell "22:00-03:00 (5h) (Fri) 1/1 Home House pin Home House 1 Role HOME HOUSE - MARYLE…" at bounding box center [626, 419] width 147 height 218
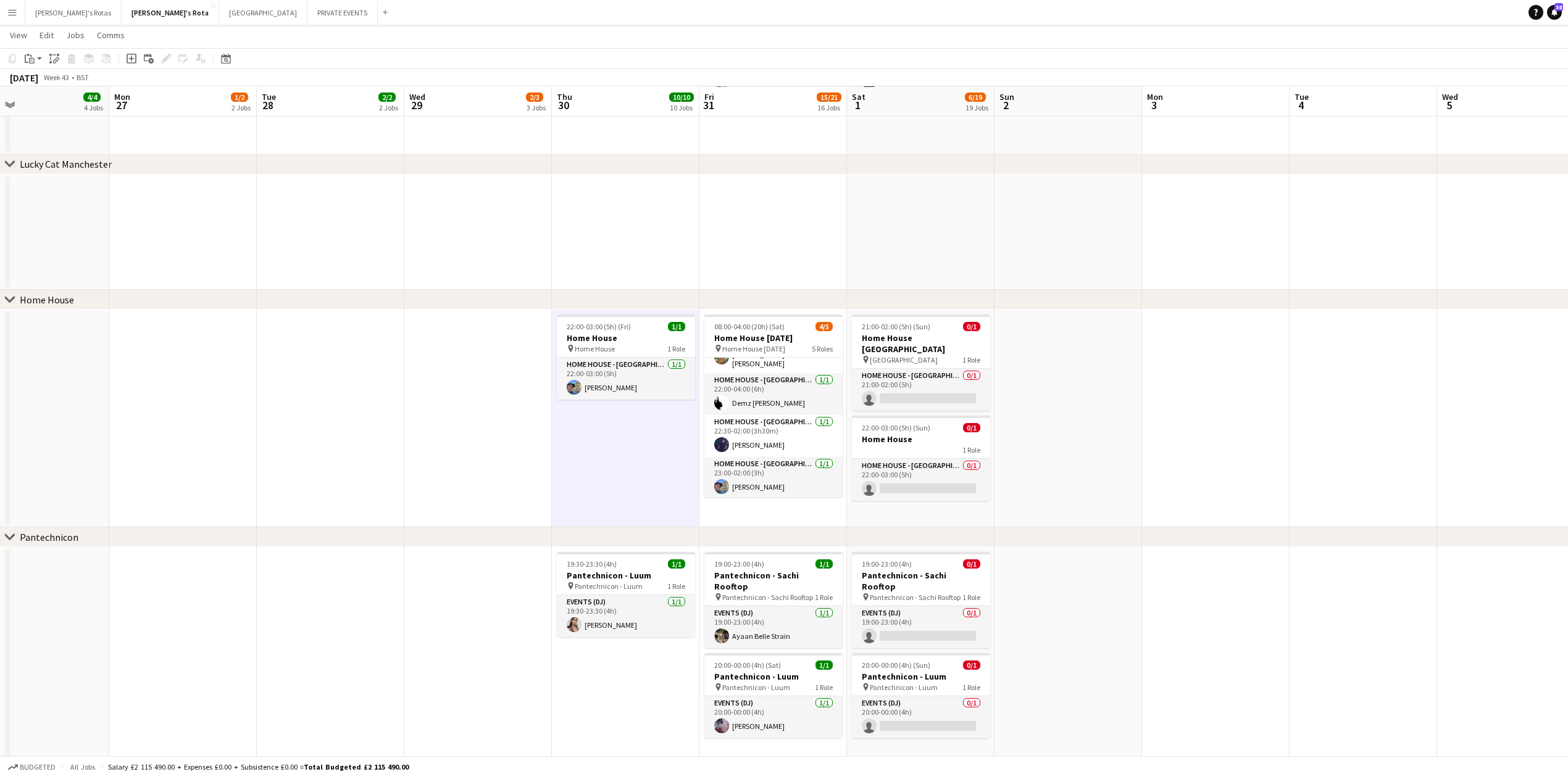
click at [385, 435] on app-date-cell at bounding box center [331, 419] width 147 height 218
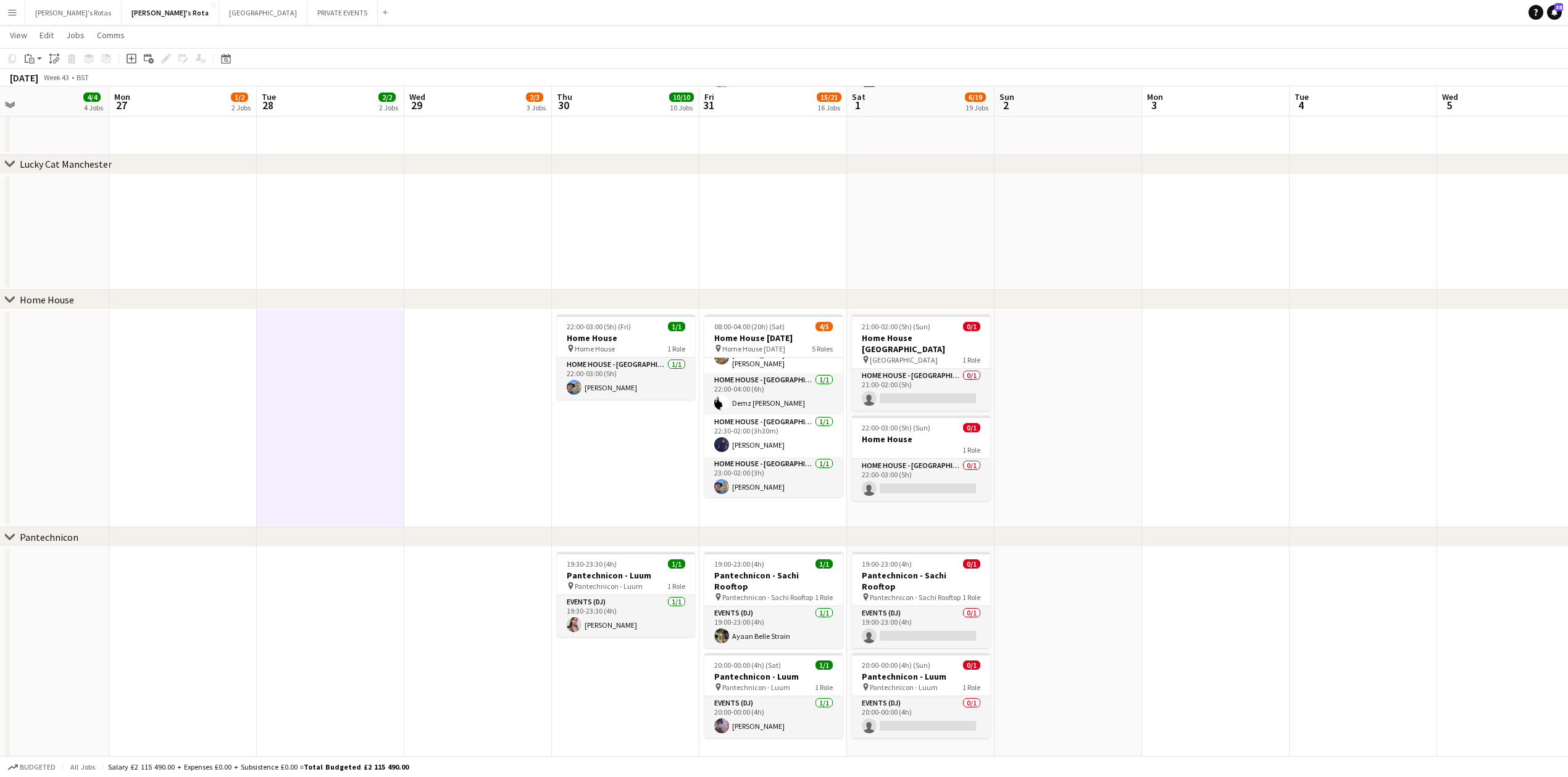
click at [166, 374] on app-date-cell at bounding box center [183, 419] width 147 height 218
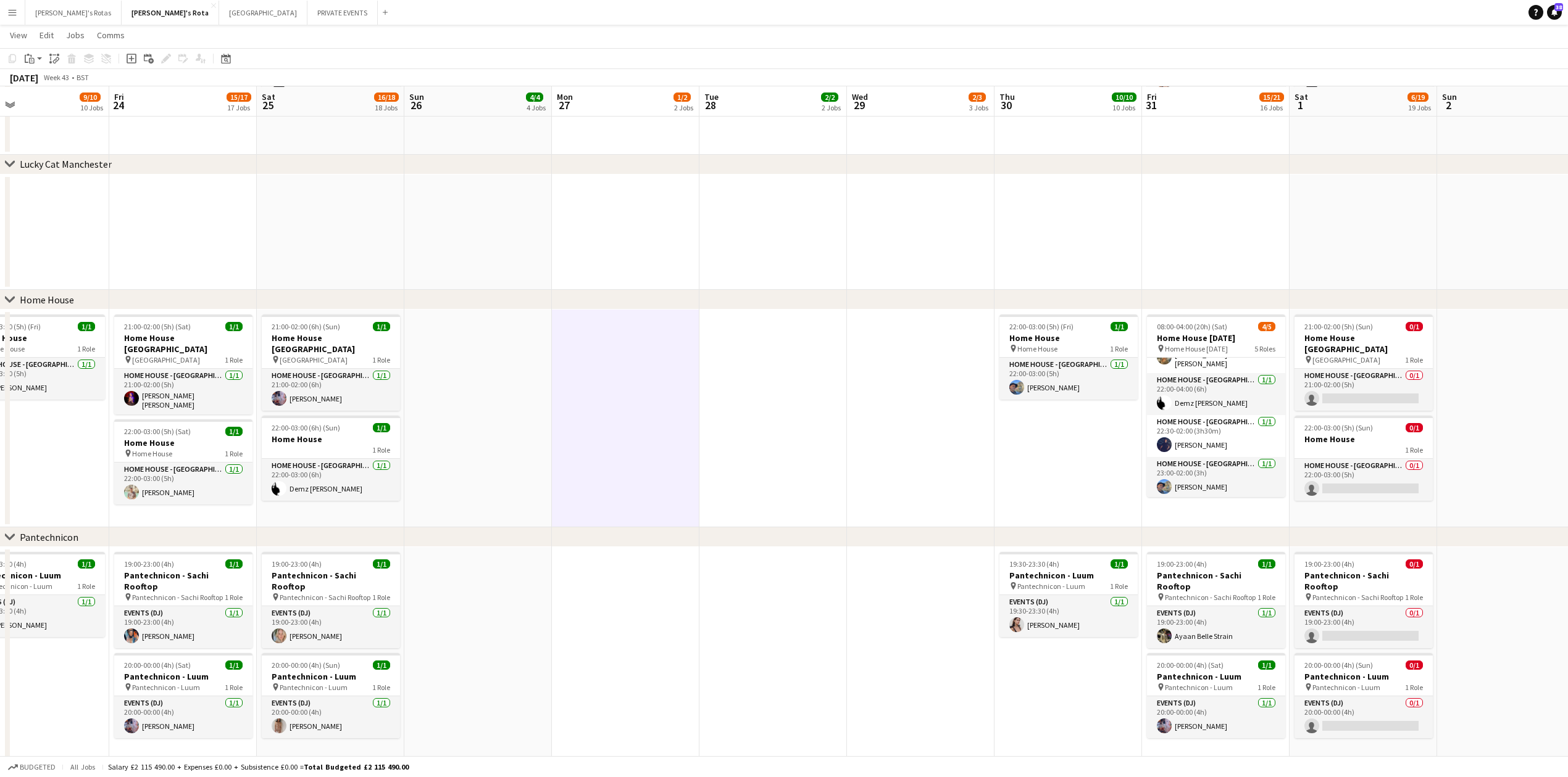
scroll to position [0, 436]
drag, startPoint x: 1097, startPoint y: 469, endPoint x: 1197, endPoint y: 464, distance: 100.1
click at [1296, 466] on app-calendar-viewport "Tue 21 2/2 2 Jobs Wed 22 3/3 3 Jobs Thu 23 9/10 10 Jobs Fri 24 15/17 17 Jobs Sa…" at bounding box center [784, 762] width 1568 height 3937
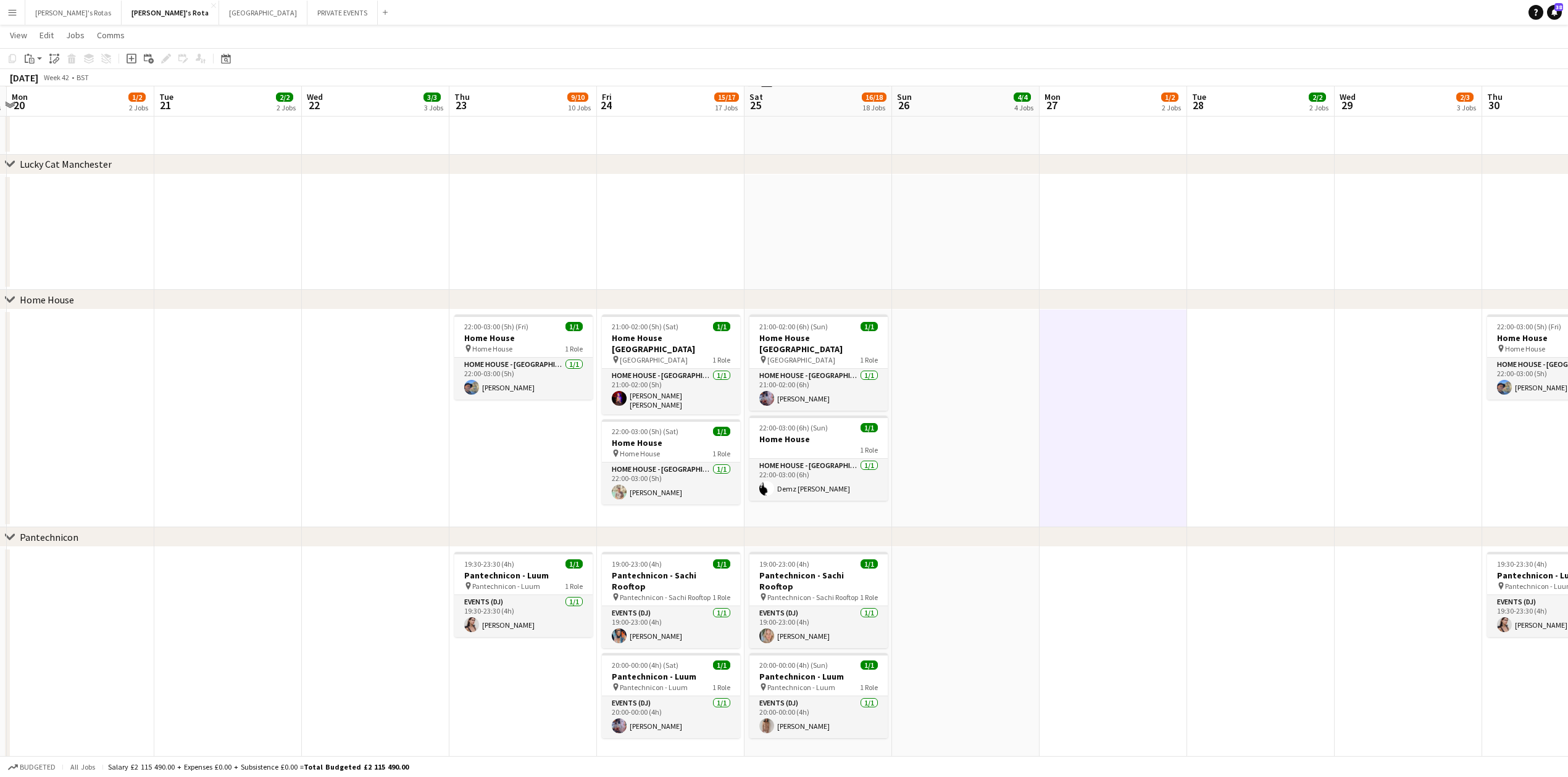
scroll to position [0, 0]
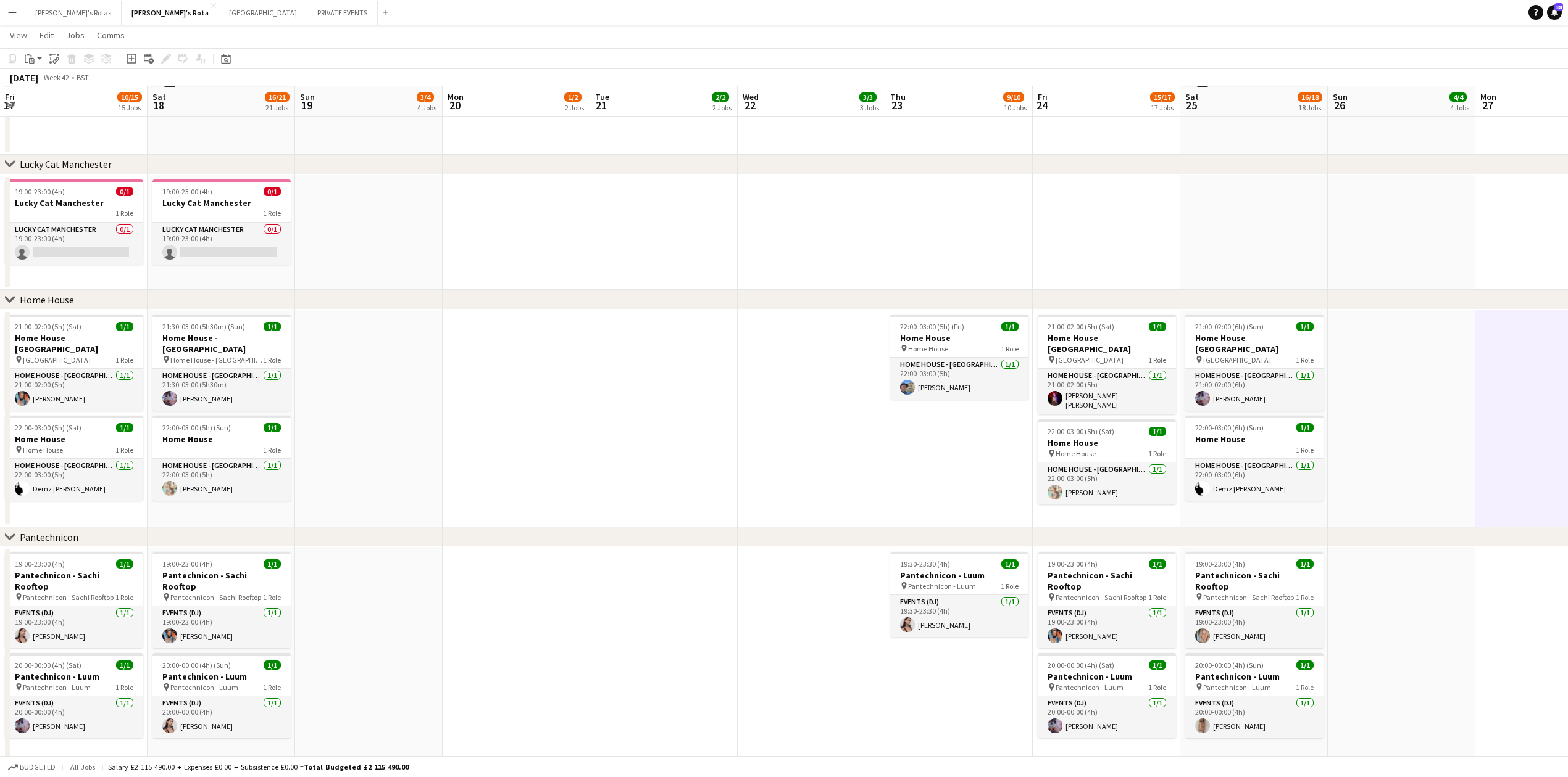
drag, startPoint x: 265, startPoint y: 465, endPoint x: 1426, endPoint y: 462, distance: 1161.0
click at [1428, 463] on app-calendar-viewport "Fri 17 10/15 15 Jobs Sat 18 16/21 21 Jobs Sun 19 3/4 4 Jobs Mon 20 1/2 2 Jobs T…" at bounding box center [784, 762] width 1568 height 3937
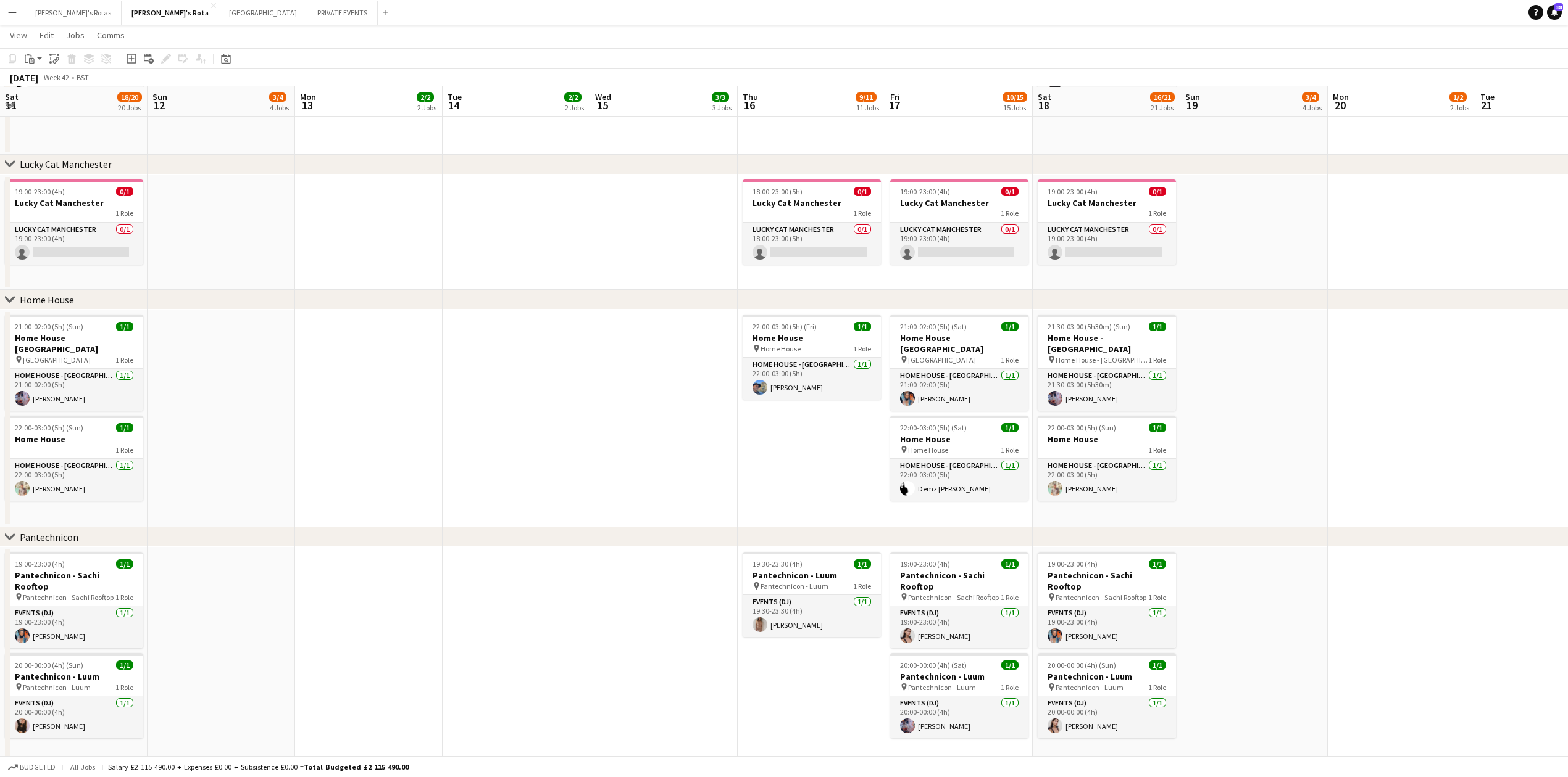
scroll to position [0, 305]
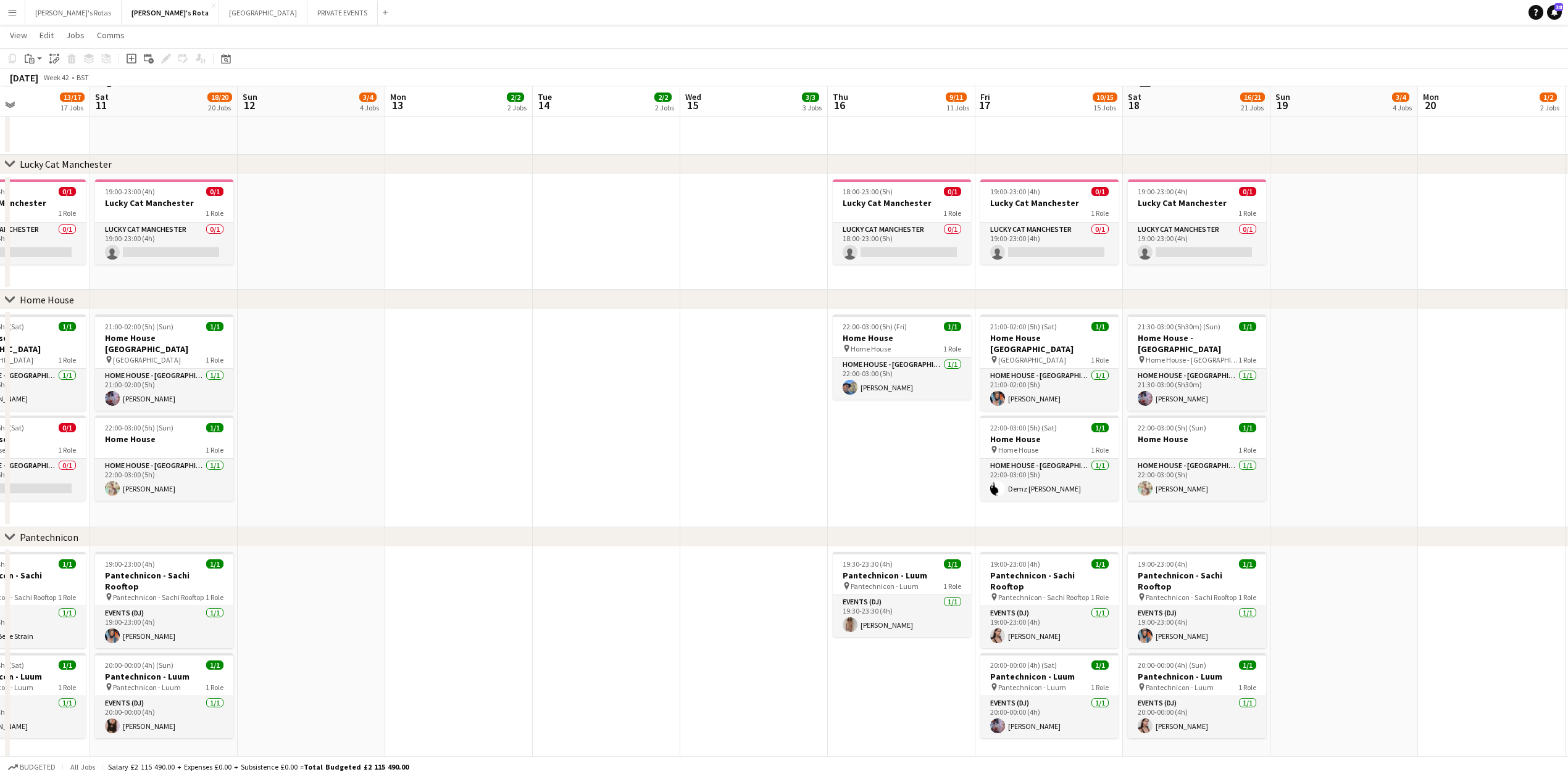
drag, startPoint x: 385, startPoint y: 480, endPoint x: 1475, endPoint y: 480, distance: 1090.0
click at [1483, 482] on app-calendar-viewport "Fri 10 13/17 17 Jobs Sat 11 18/20 20 Jobs Sun 12 3/4 4 Jobs Mon 13 2/2 2 Jobs T…" at bounding box center [784, 762] width 1568 height 3937
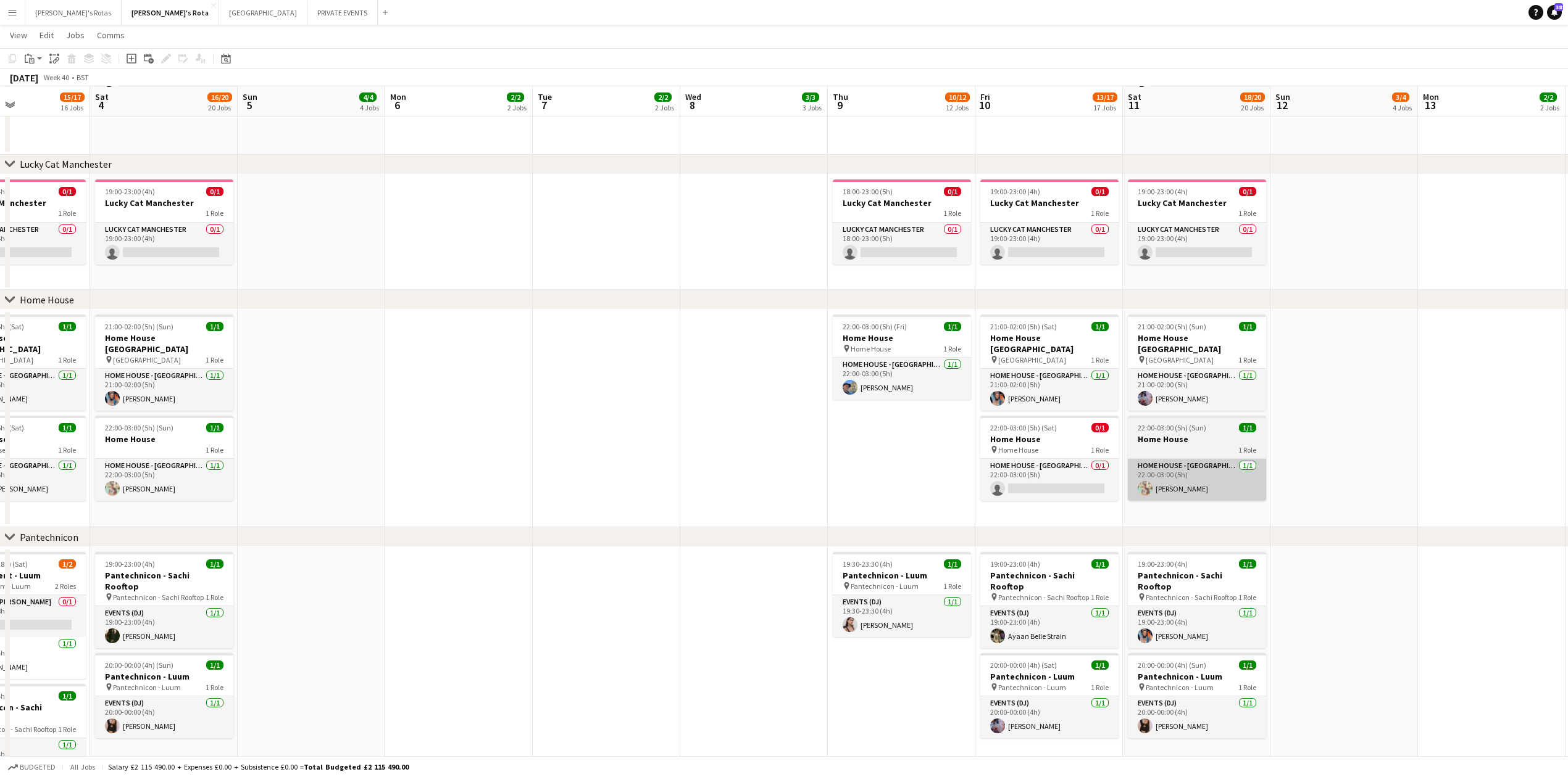
scroll to position [0, 346]
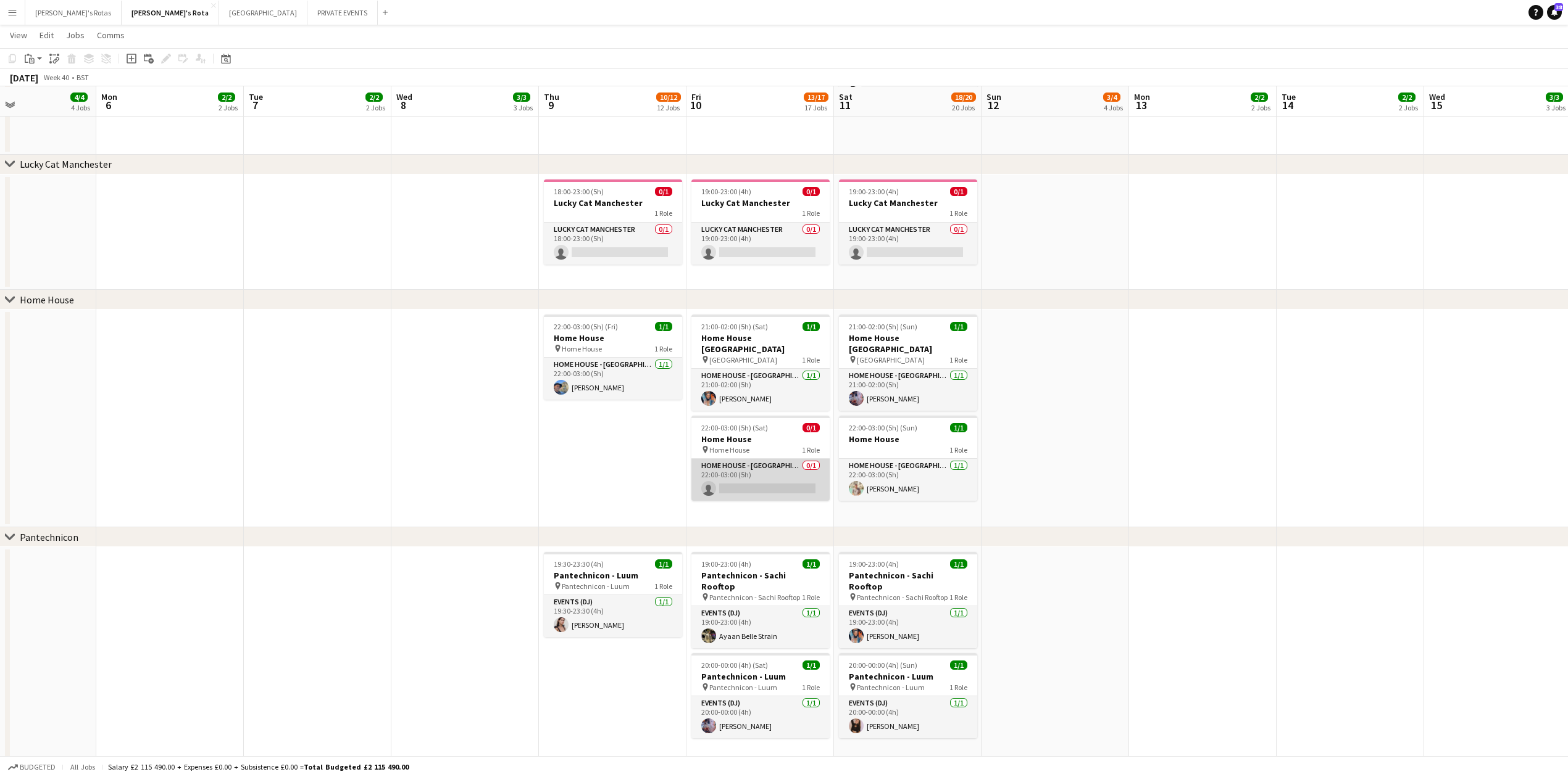
click at [752, 484] on app-card-role "HOME HOUSE - MARYLEBONE 0/1 22:00-03:00 (5h) single-neutral-actions" at bounding box center [761, 479] width 138 height 42
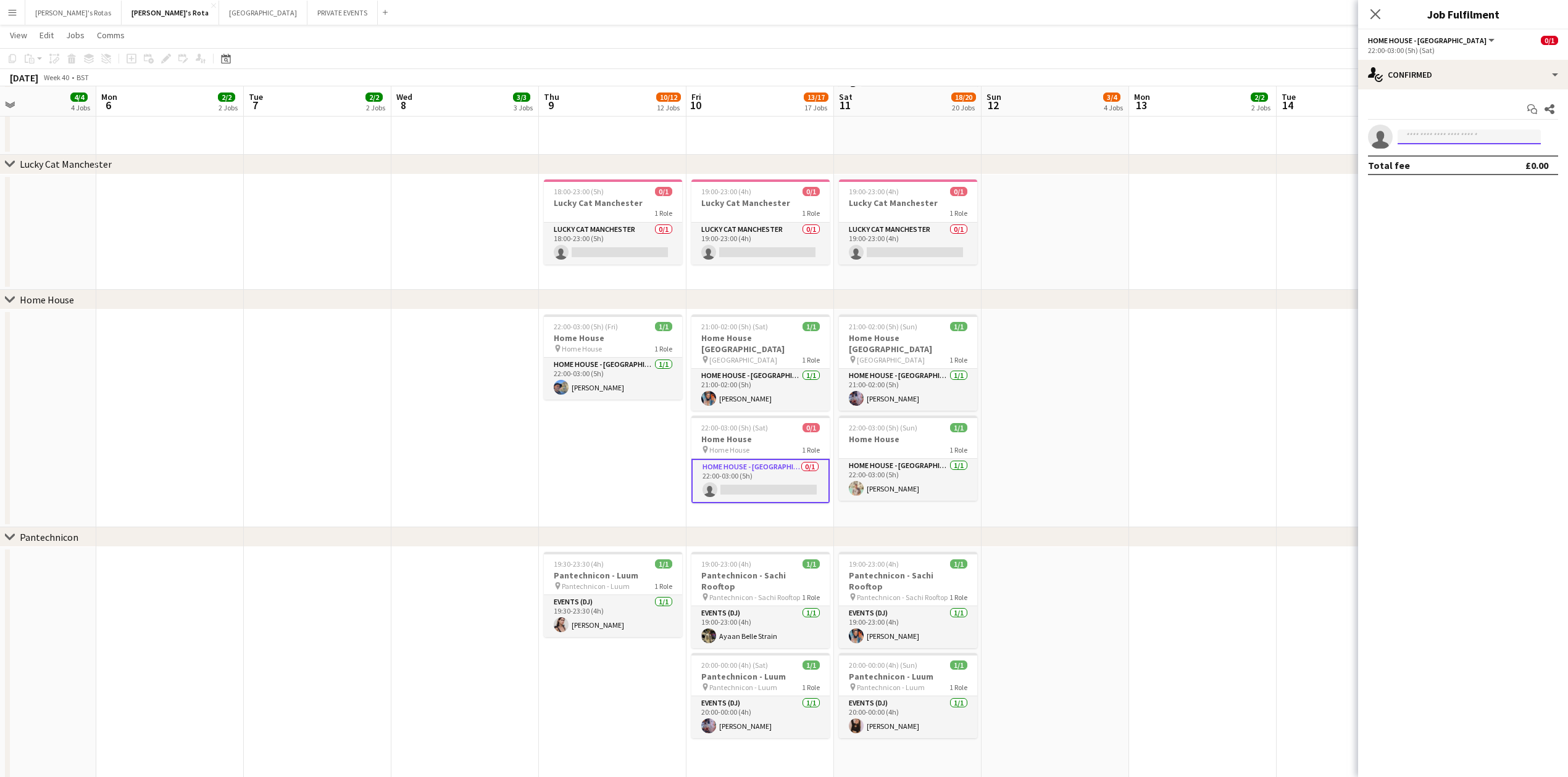
click at [1470, 141] on input at bounding box center [1469, 137] width 144 height 15
type input "****"
click at [1434, 163] on span "[EMAIL_ADDRESS][DOMAIN_NAME]" at bounding box center [1469, 165] width 124 height 10
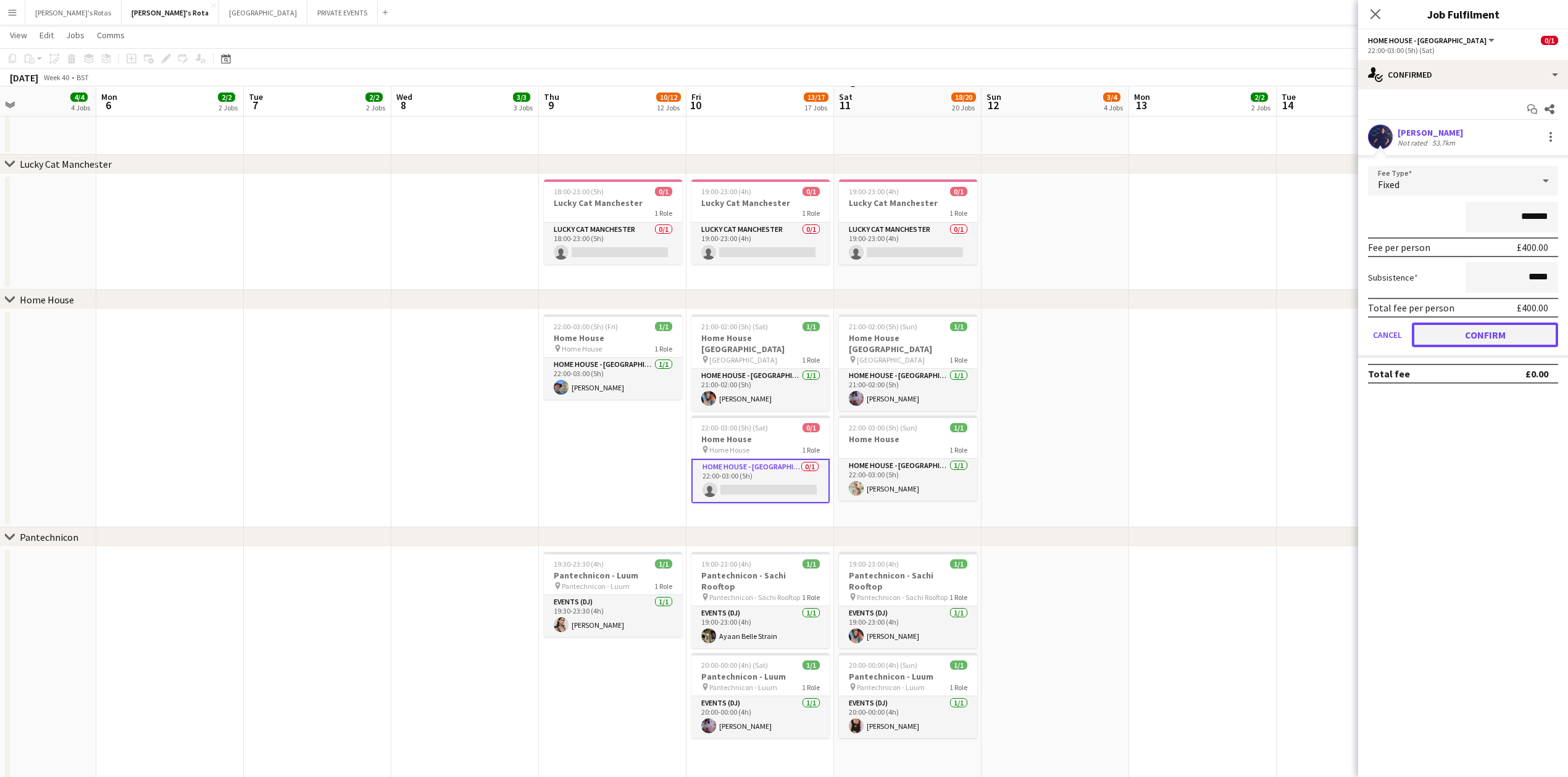
click at [1474, 339] on button "Confirm" at bounding box center [1485, 335] width 147 height 25
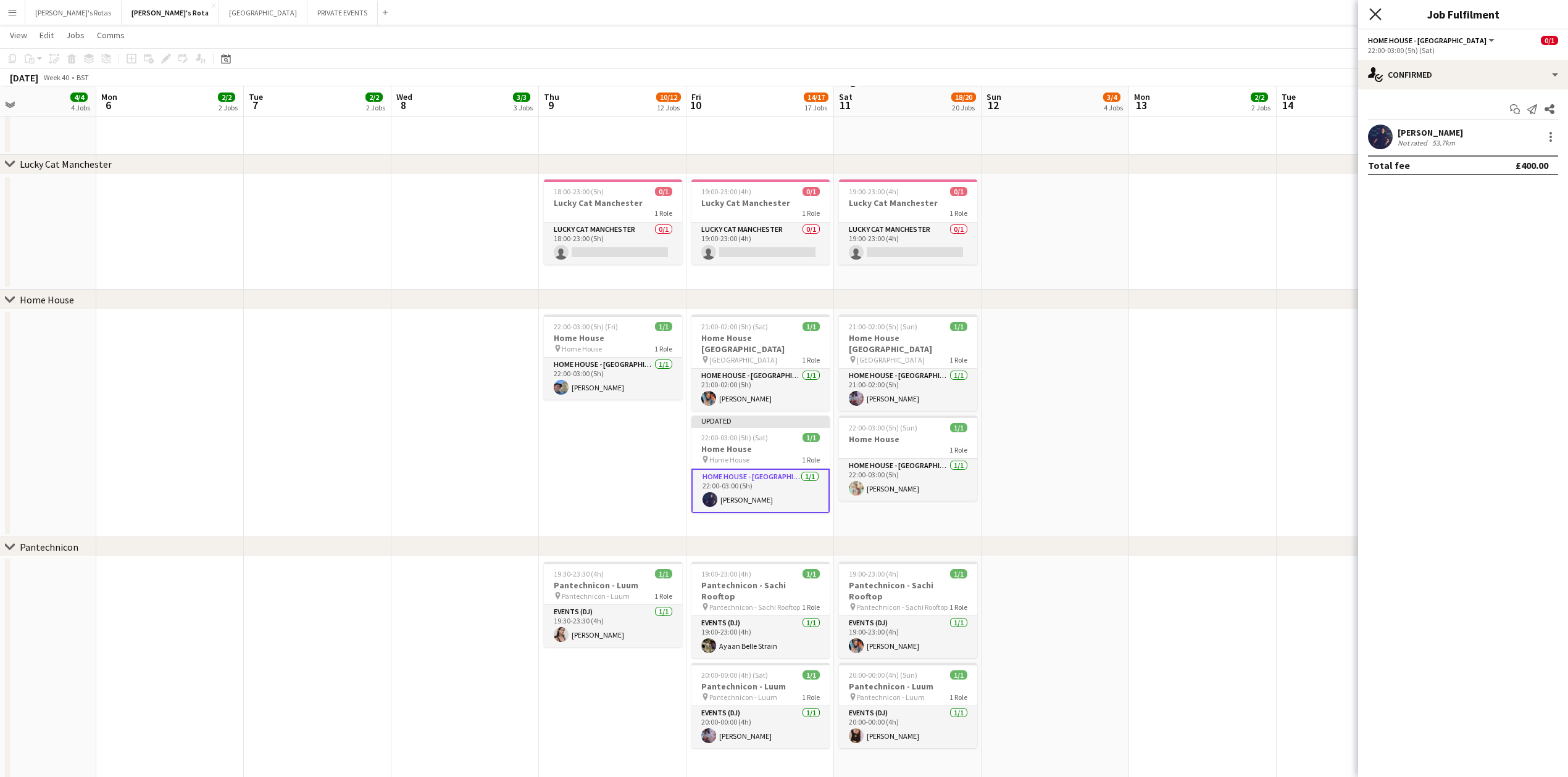
drag, startPoint x: 1374, startPoint y: 14, endPoint x: 1314, endPoint y: 94, distance: 100.0
click at [1373, 15] on icon "Close pop-in" at bounding box center [1375, 14] width 10 height 10
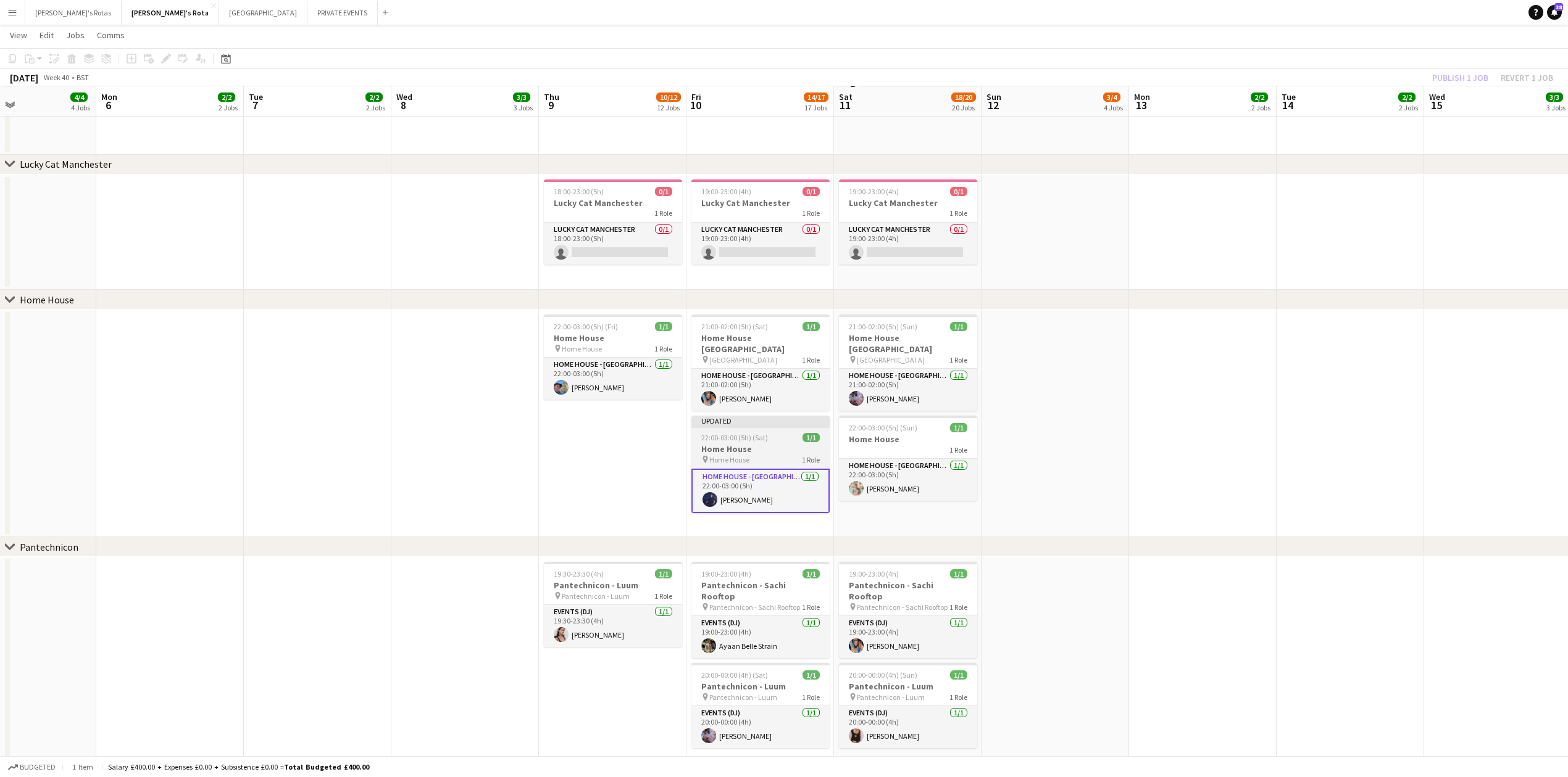
click at [787, 421] on div "Updated" at bounding box center [761, 420] width 138 height 10
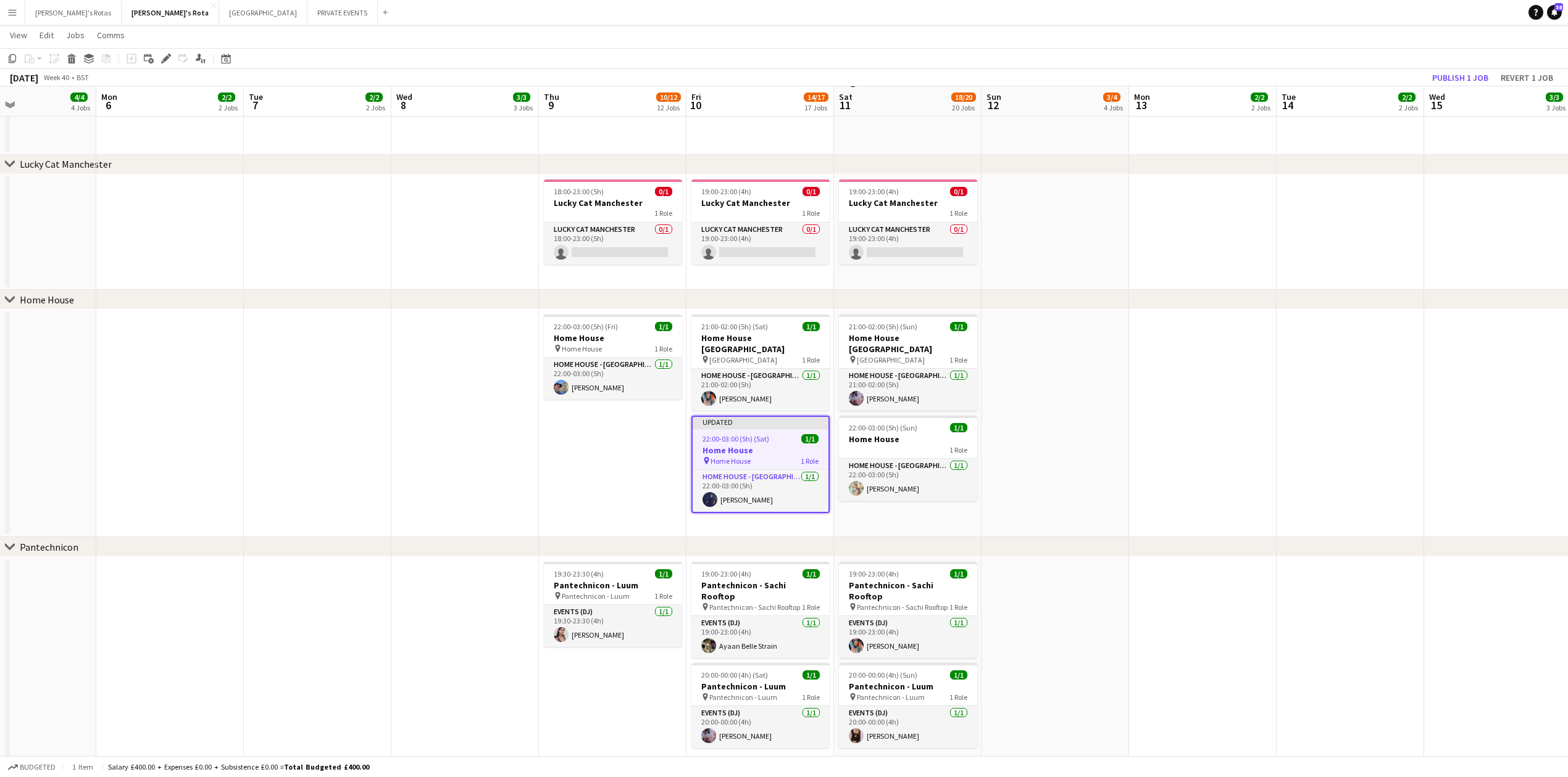
scroll to position [0, 348]
click at [1448, 75] on button "Publish 1 job" at bounding box center [1461, 77] width 66 height 16
click at [566, 440] on app-date-cell "22:00-03:00 (5h) (Fri) 1/1 Home House pin Home House 1 Role HOME HOUSE - MARYLE…" at bounding box center [611, 423] width 147 height 228
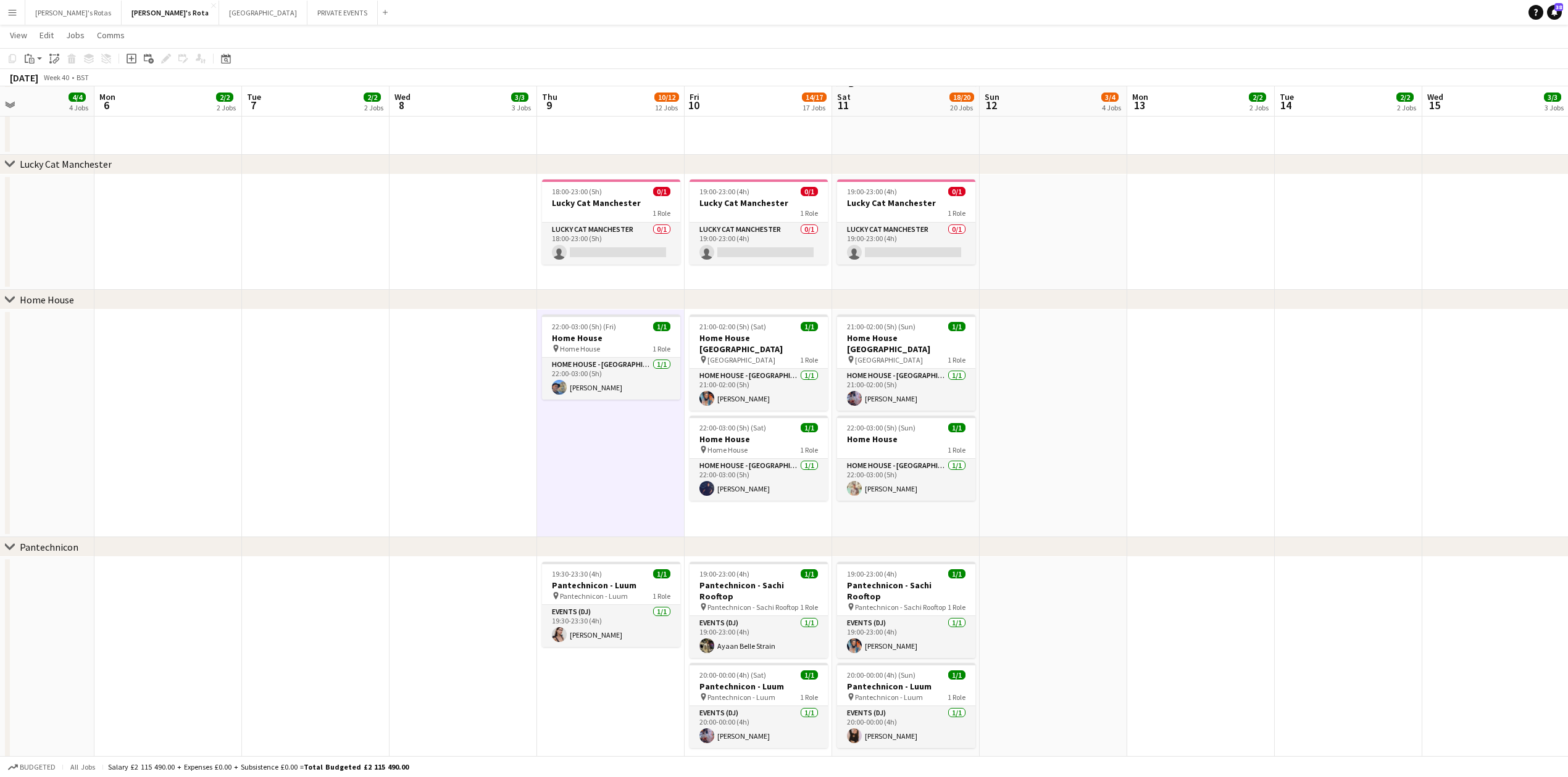
click at [282, 298] on div "chevron-right Home House" at bounding box center [784, 300] width 1568 height 20
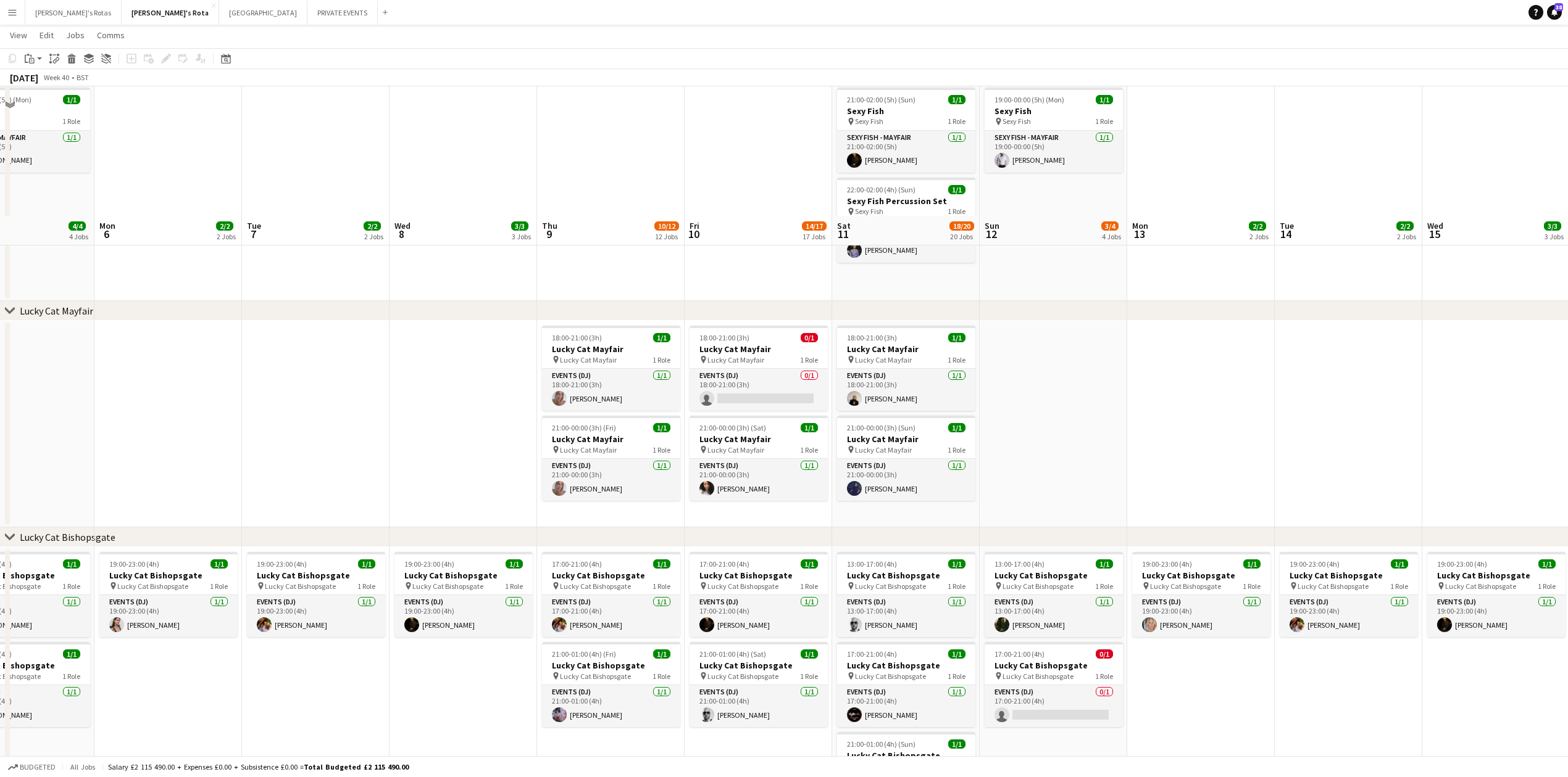
scroll to position [515, 0]
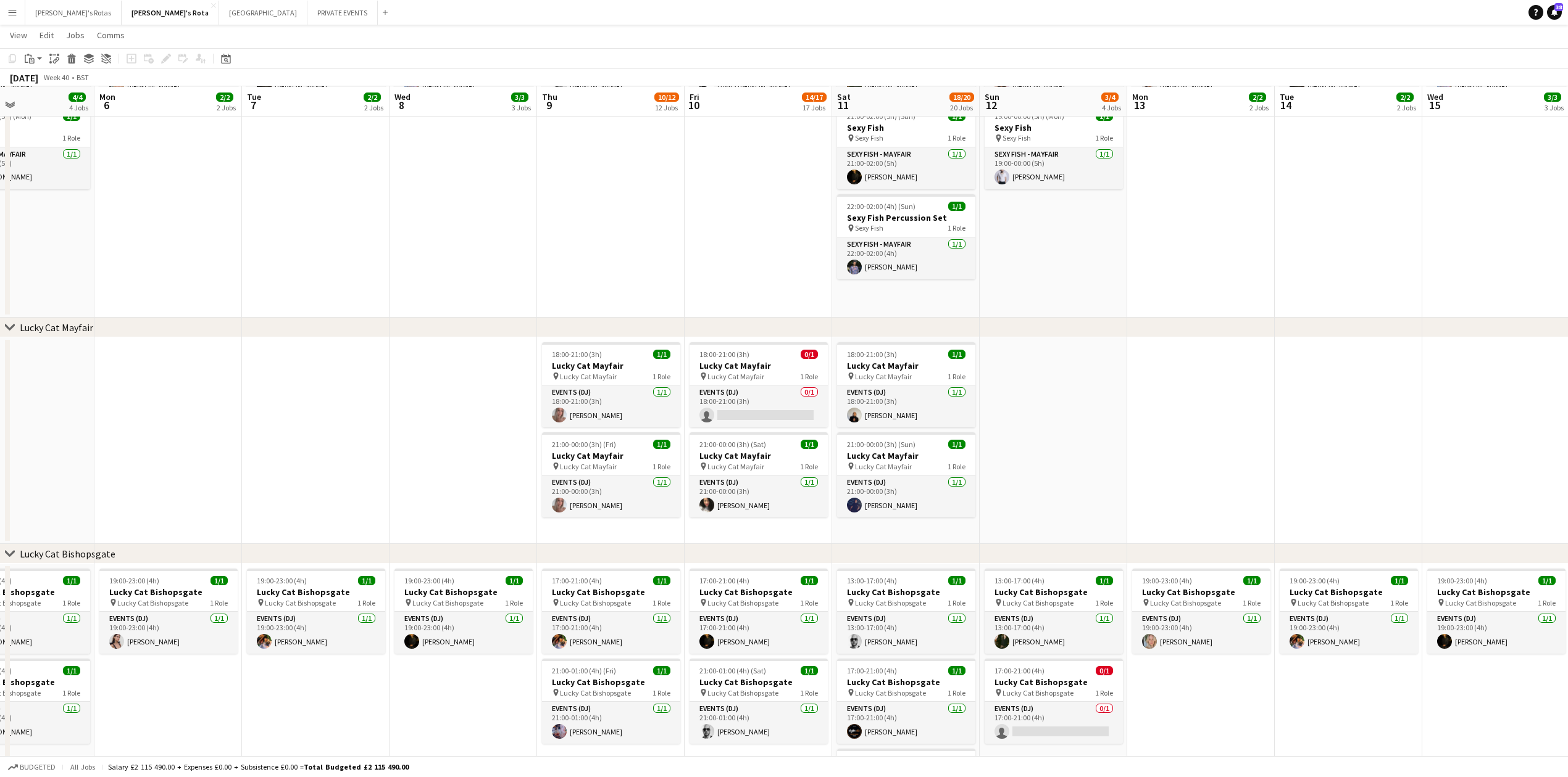
click at [240, 57] on app-toolbar "Copy Paste Paste Ctrl+V Paste with crew Ctrl+Shift+V Paste linked Job [GEOGRAPH…" at bounding box center [784, 58] width 1568 height 21
click at [228, 59] on icon "Date picker" at bounding box center [226, 58] width 10 height 10
click at [322, 254] on button "[DATE]" at bounding box center [313, 252] width 36 height 20
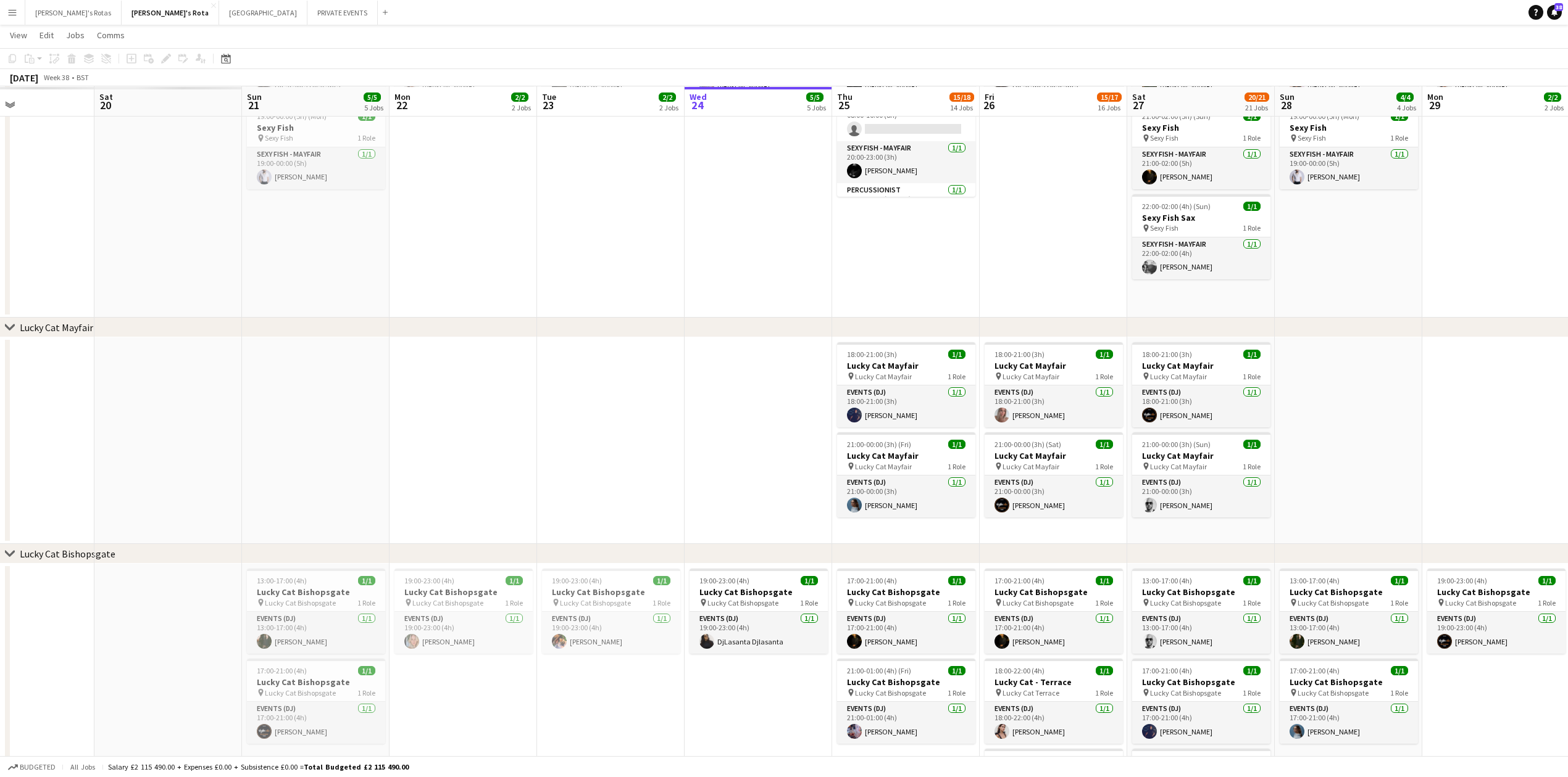
scroll to position [0, 424]
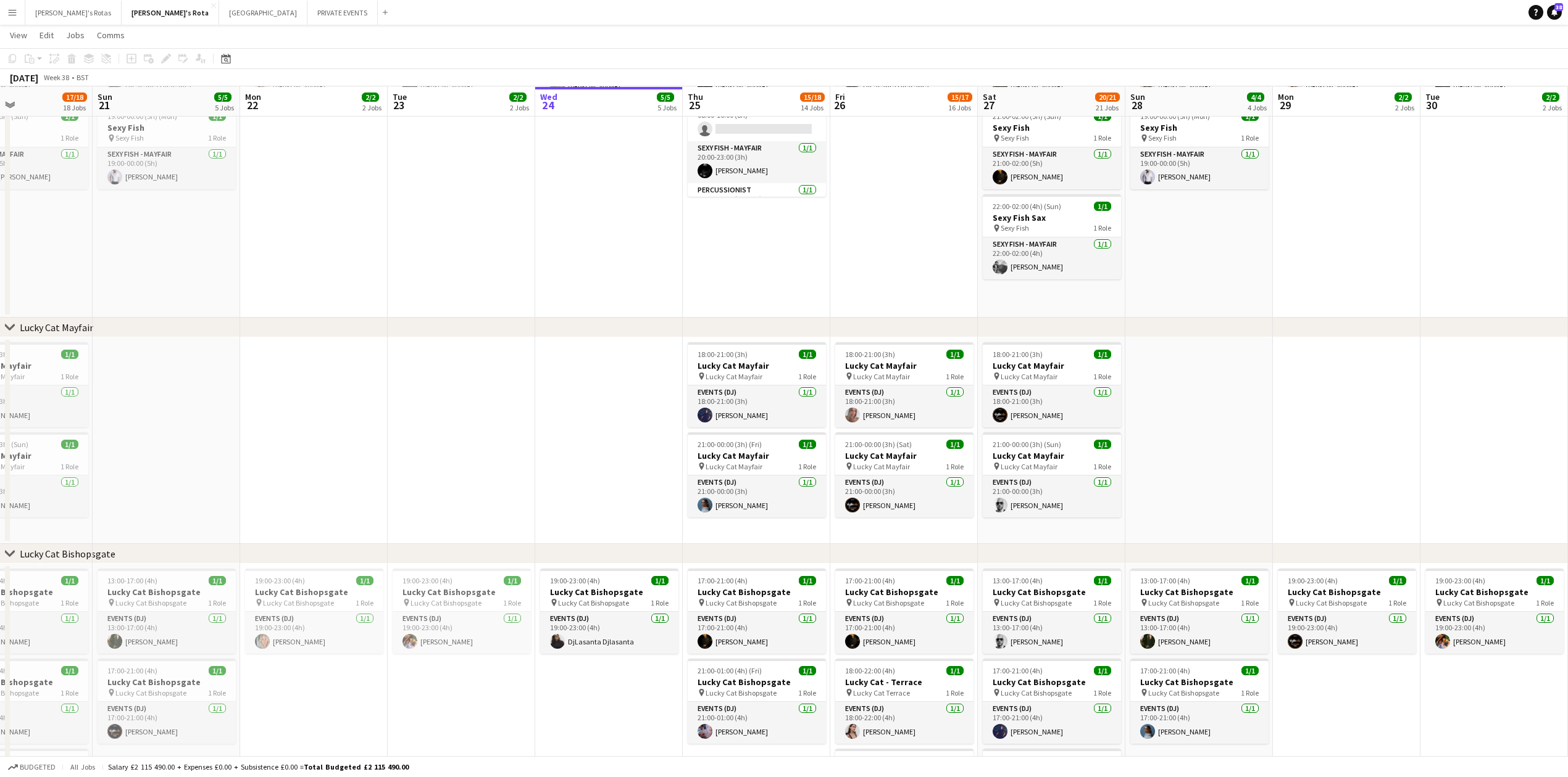
drag, startPoint x: 658, startPoint y: 358, endPoint x: 450, endPoint y: 359, distance: 208.0
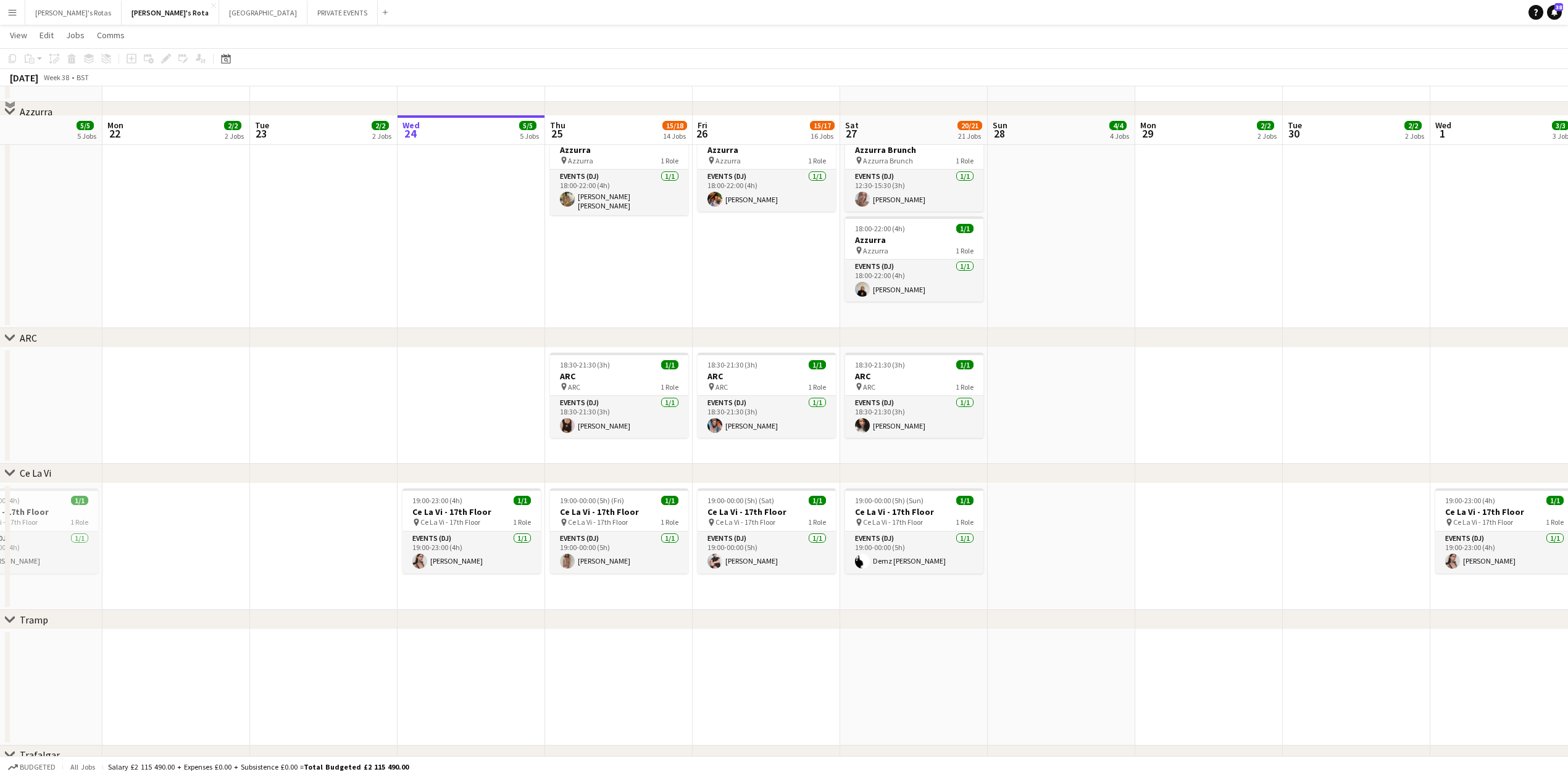
scroll to position [2571, 0]
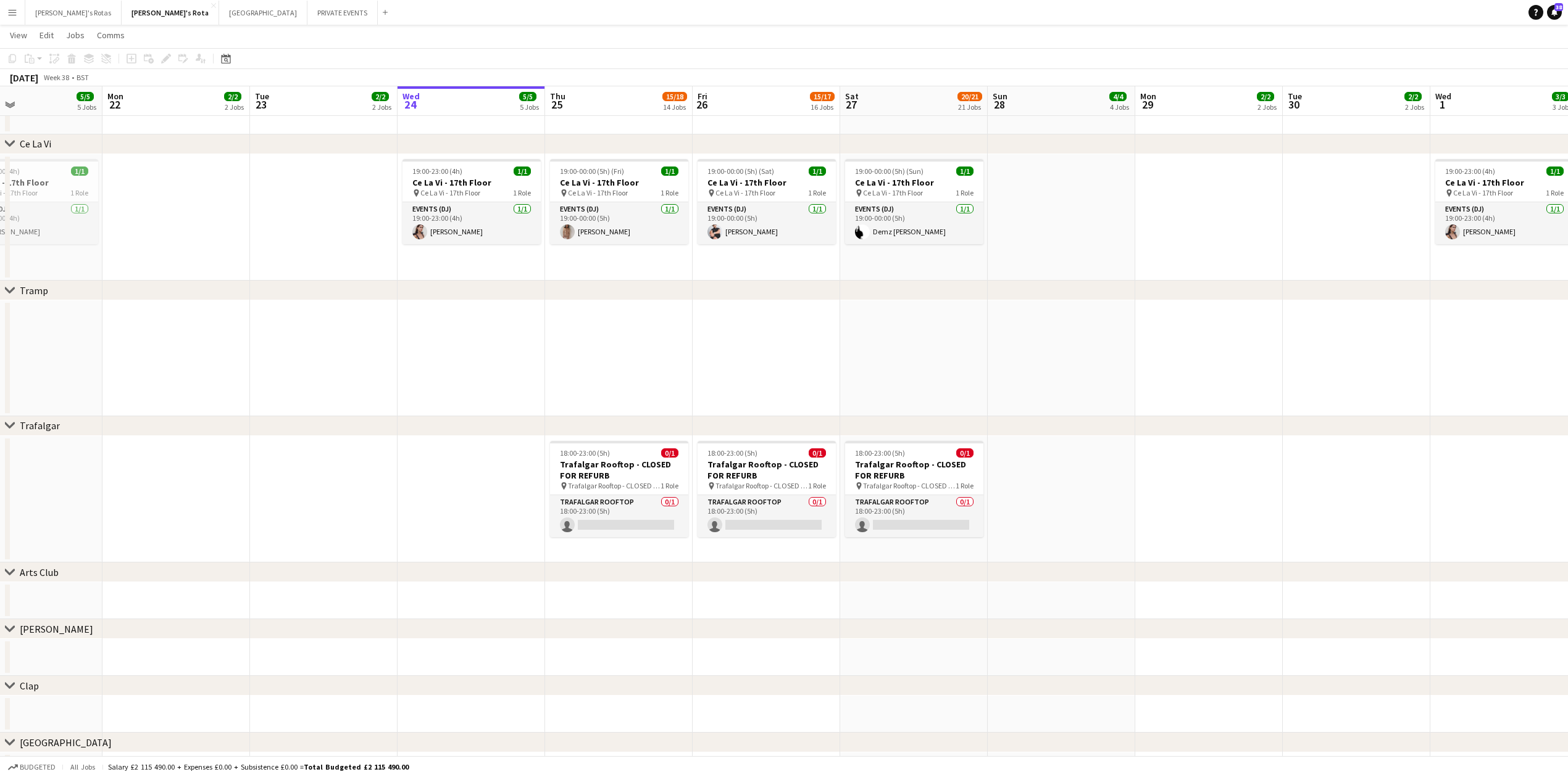
drag, startPoint x: 976, startPoint y: 298, endPoint x: 229, endPoint y: 410, distance: 755.3
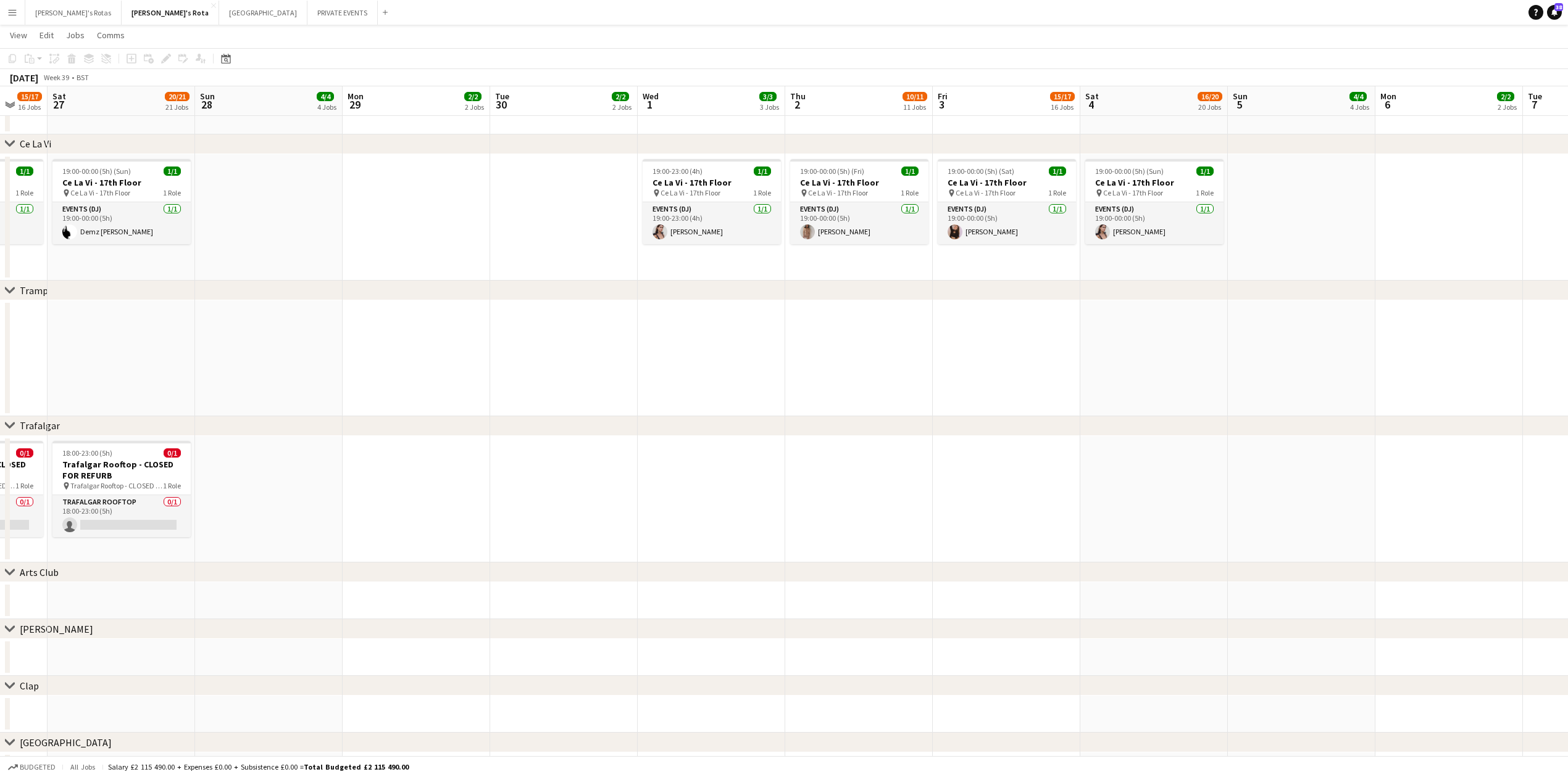
drag, startPoint x: 853, startPoint y: 348, endPoint x: 92, endPoint y: 437, distance: 766.2
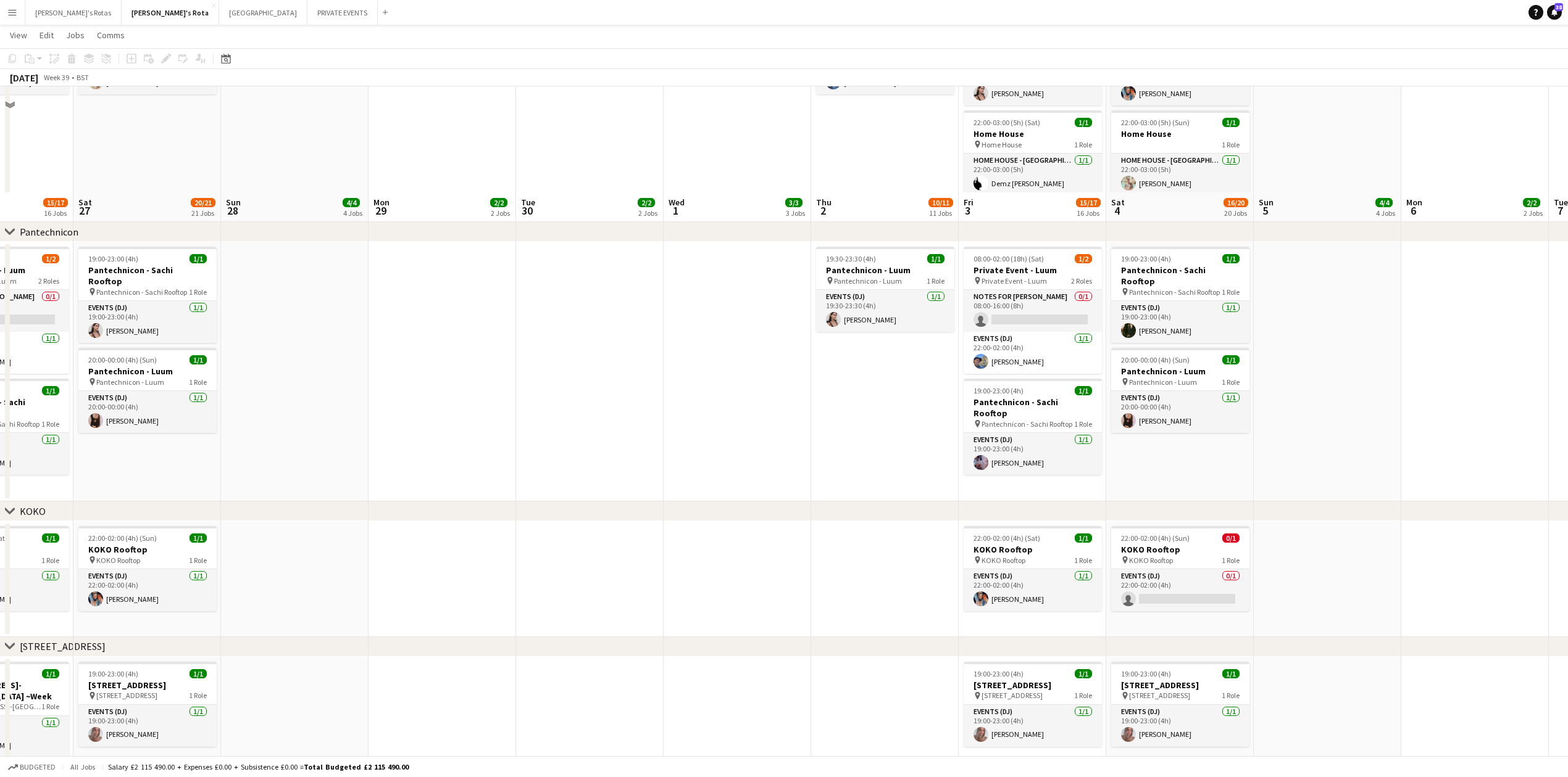
scroll to position [1667, 0]
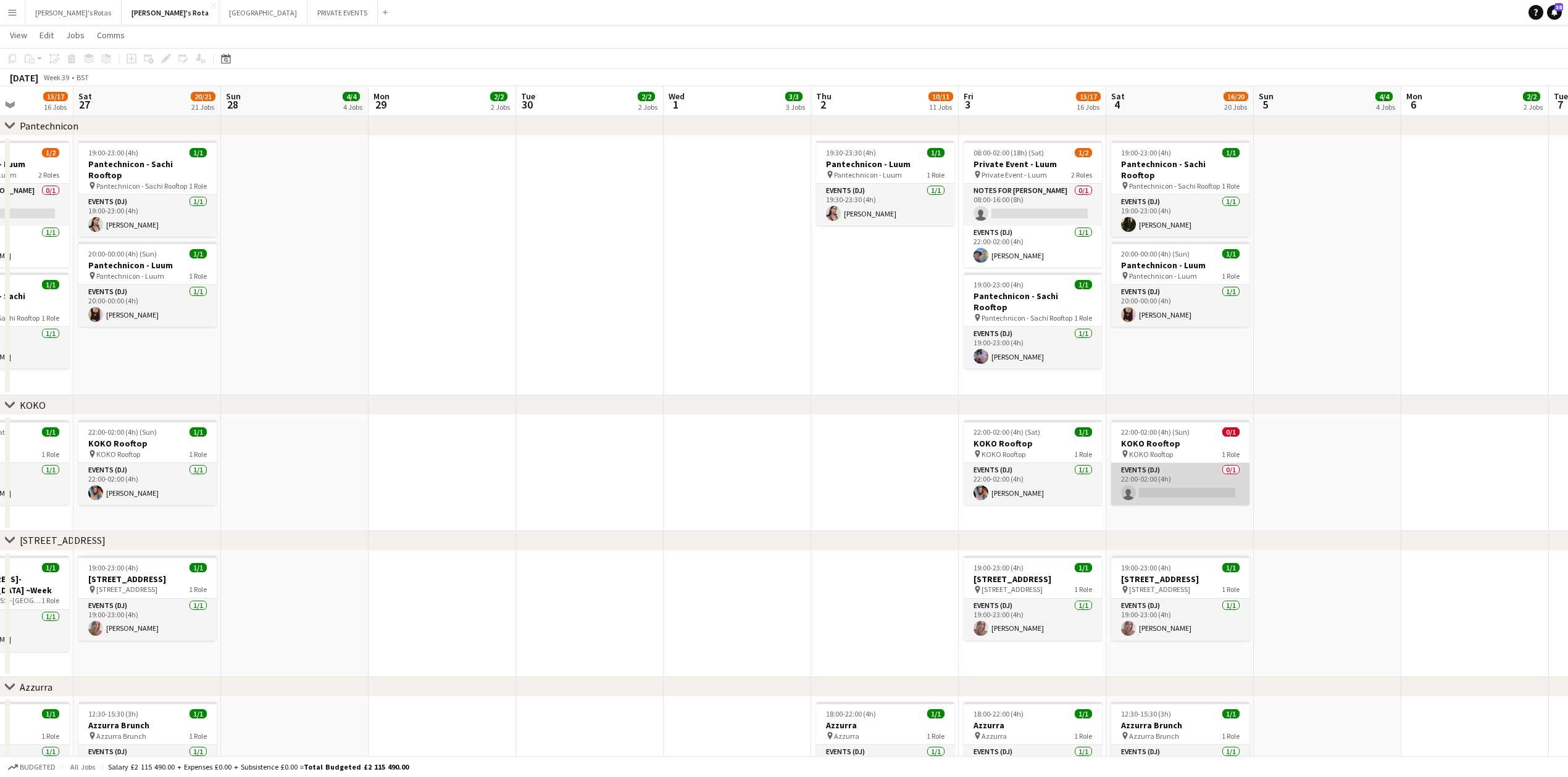
click at [1190, 486] on app-card-role "Events (DJ) 0/1 22:00-02:00 (4h) single-neutral-actions" at bounding box center [1180, 484] width 138 height 42
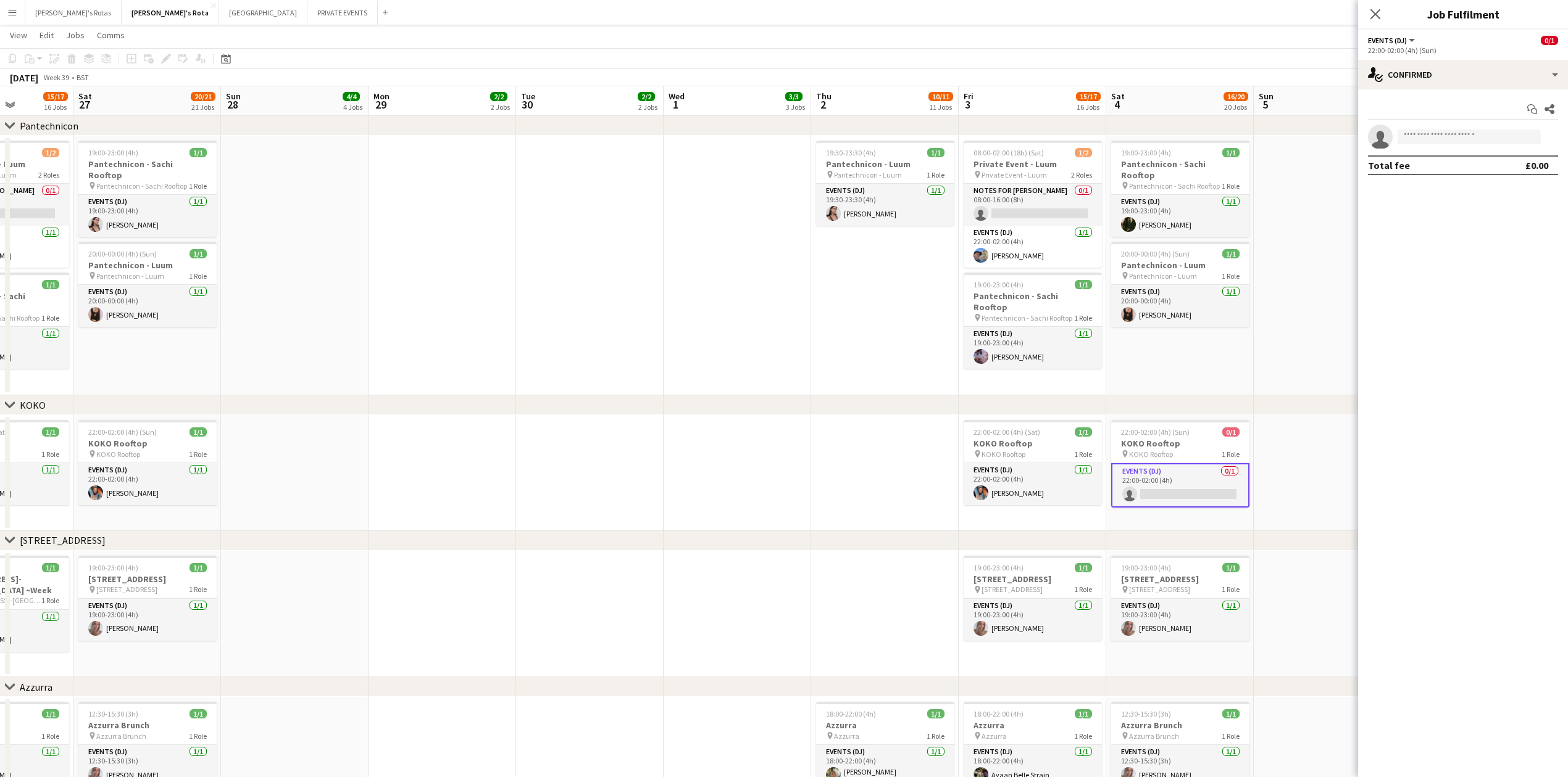
click at [749, 366] on app-date-cell at bounding box center [738, 265] width 147 height 260
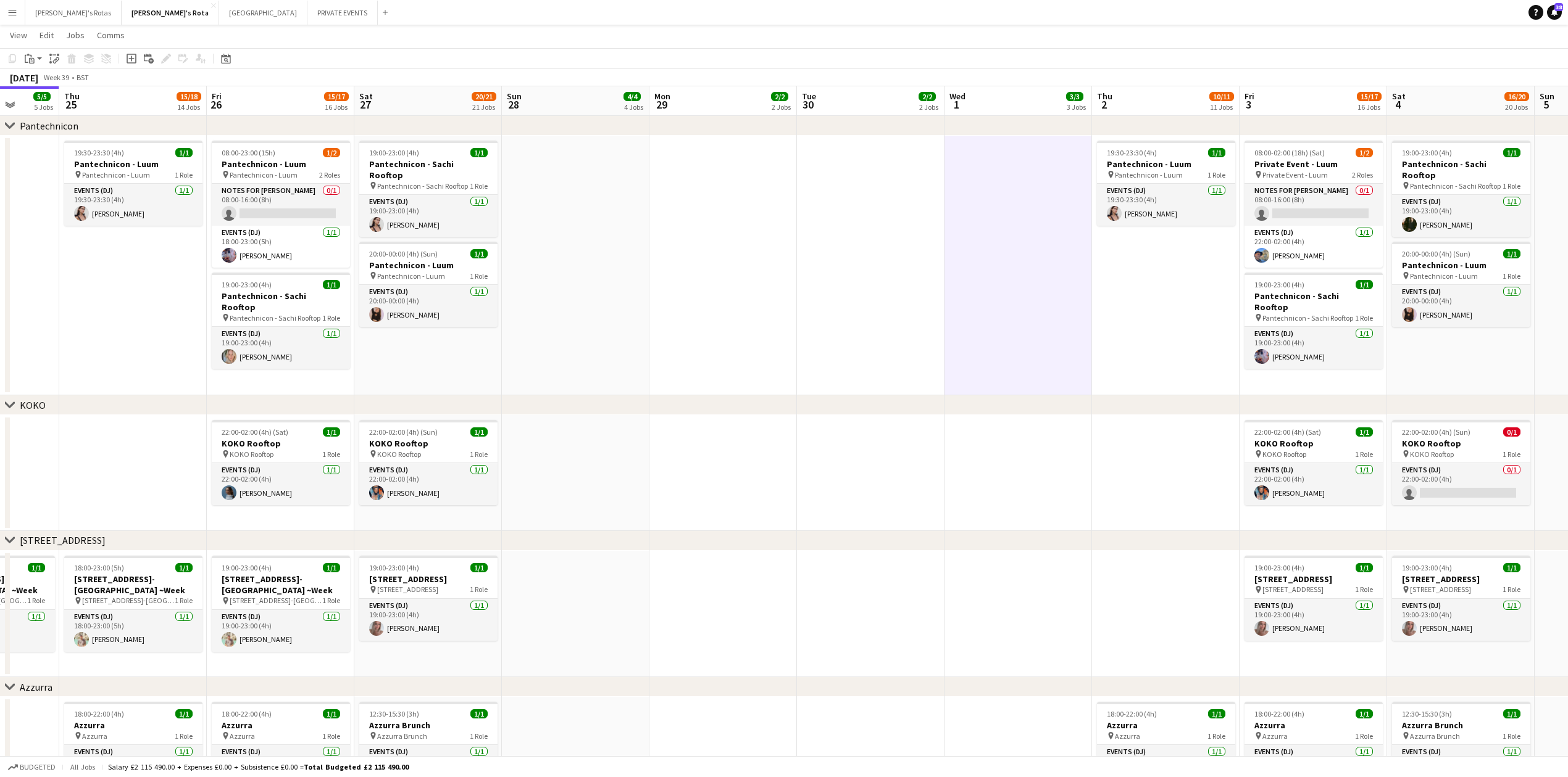
scroll to position [0, 348]
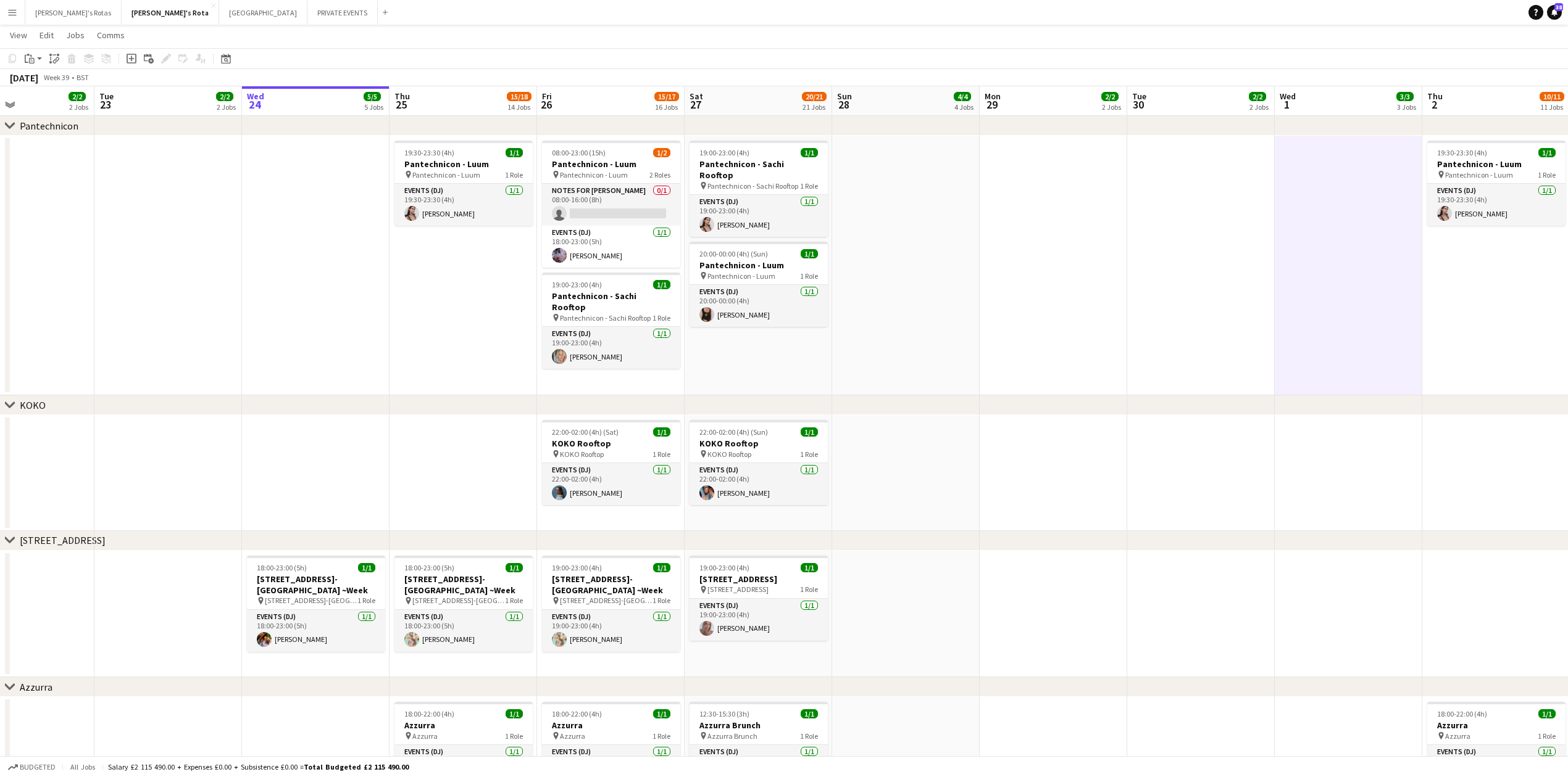
drag, startPoint x: 456, startPoint y: 452, endPoint x: 1030, endPoint y: 452, distance: 574.0
click at [1030, 452] on app-calendar-viewport "Sat 20 17/18 18 Jobs Sun 21 5/5 5 Jobs Mon 22 2/2 2 Jobs Tue 23 2/2 2 Jobs Wed …" at bounding box center [784, 350] width 1568 height 3937
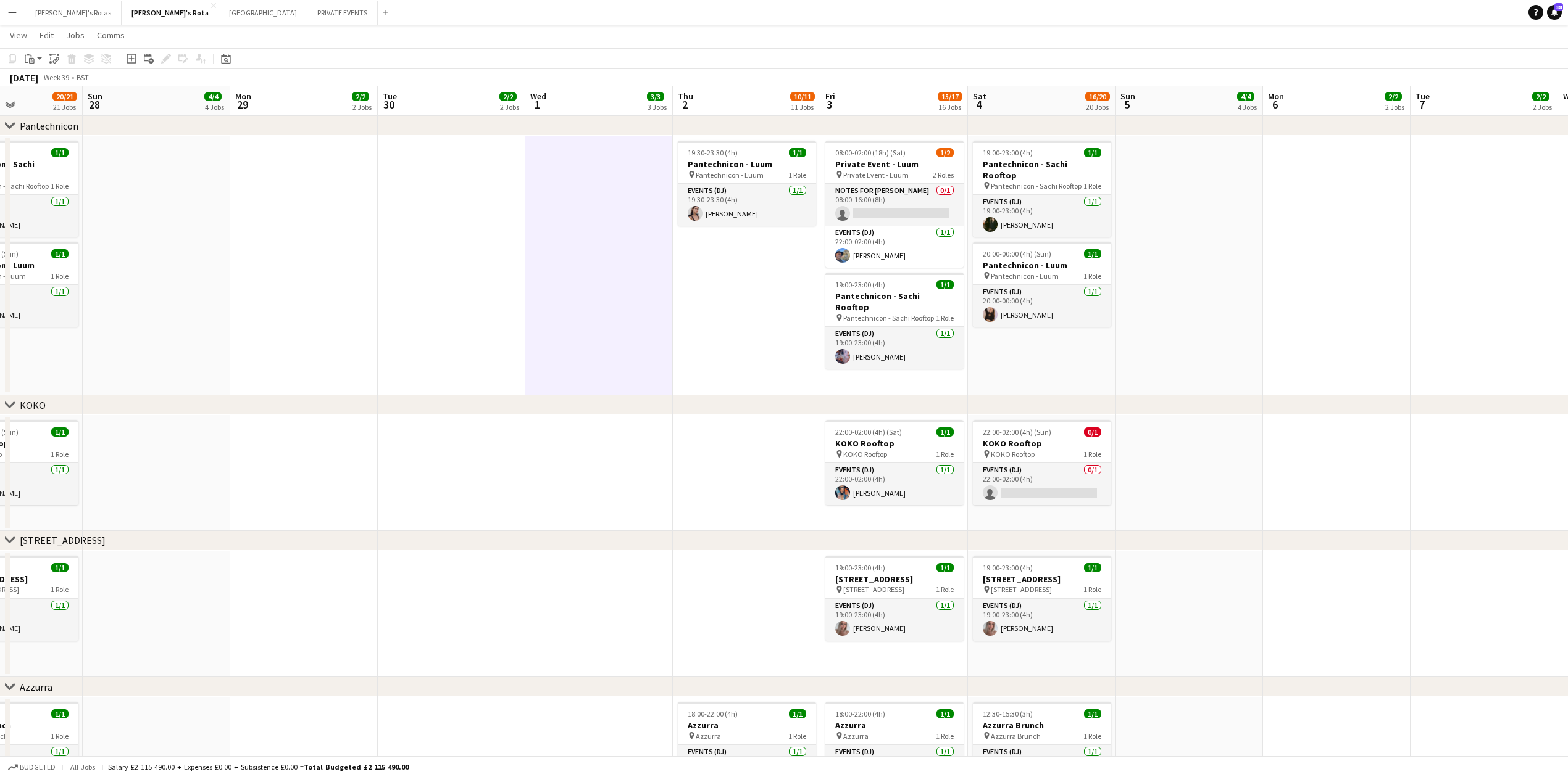
drag, startPoint x: 951, startPoint y: 262, endPoint x: 556, endPoint y: 302, distance: 397.0
click at [480, 305] on app-calendar-viewport "Tue 23 2/2 2 Jobs Wed 24 5/5 5 Jobs Thu 25 15/18 14 Jobs Fri 26 15/17 16 Jobs S…" at bounding box center [784, 350] width 1568 height 3937
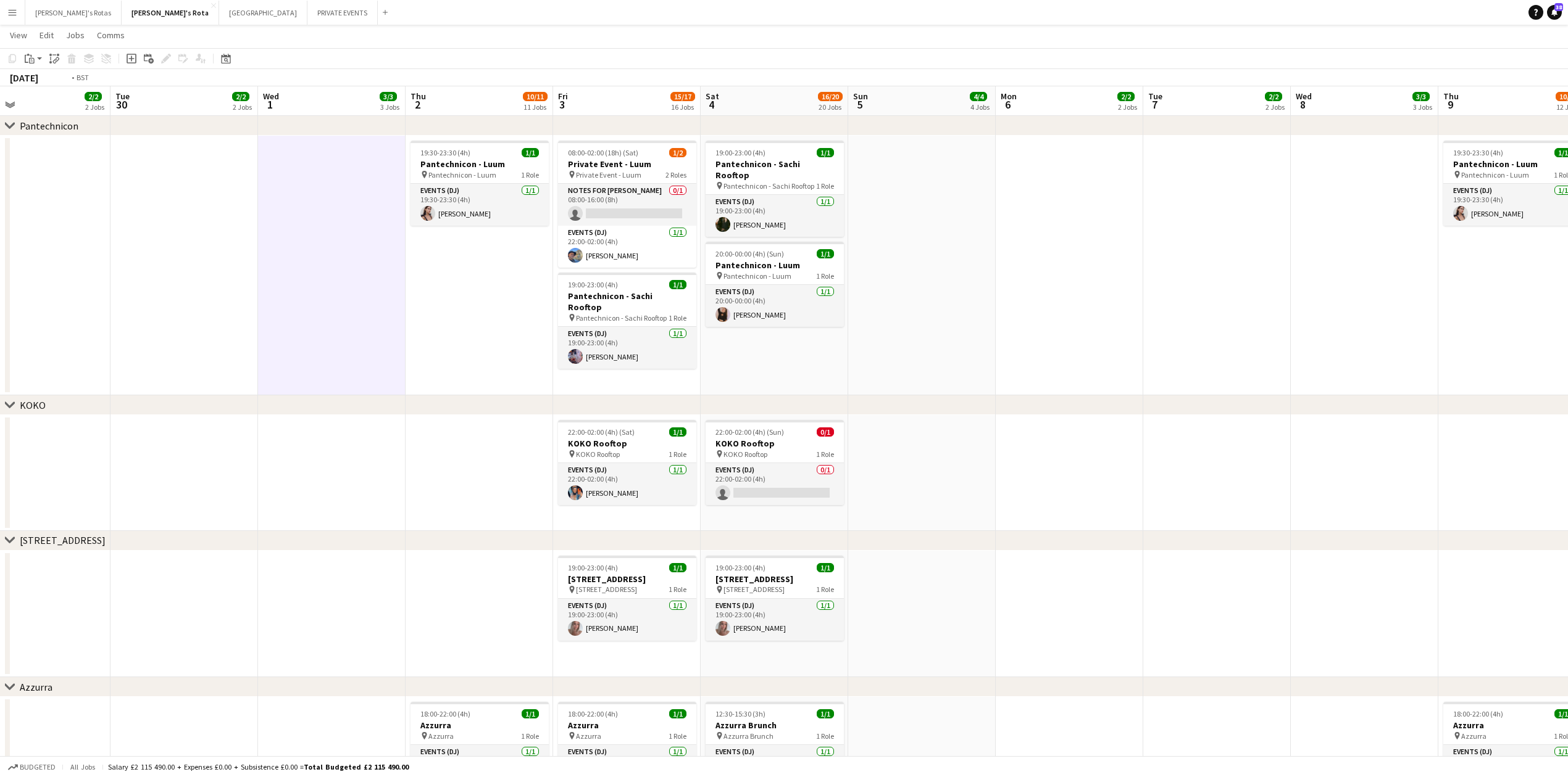
drag, startPoint x: 952, startPoint y: 317, endPoint x: 549, endPoint y: 324, distance: 403.1
click at [505, 327] on app-calendar-viewport "Fri 26 15/17 16 Jobs Sat 27 20/21 21 Jobs Sun 28 4/4 4 Jobs Mon 29 2/2 2 Jobs T…" at bounding box center [784, 350] width 1568 height 3937
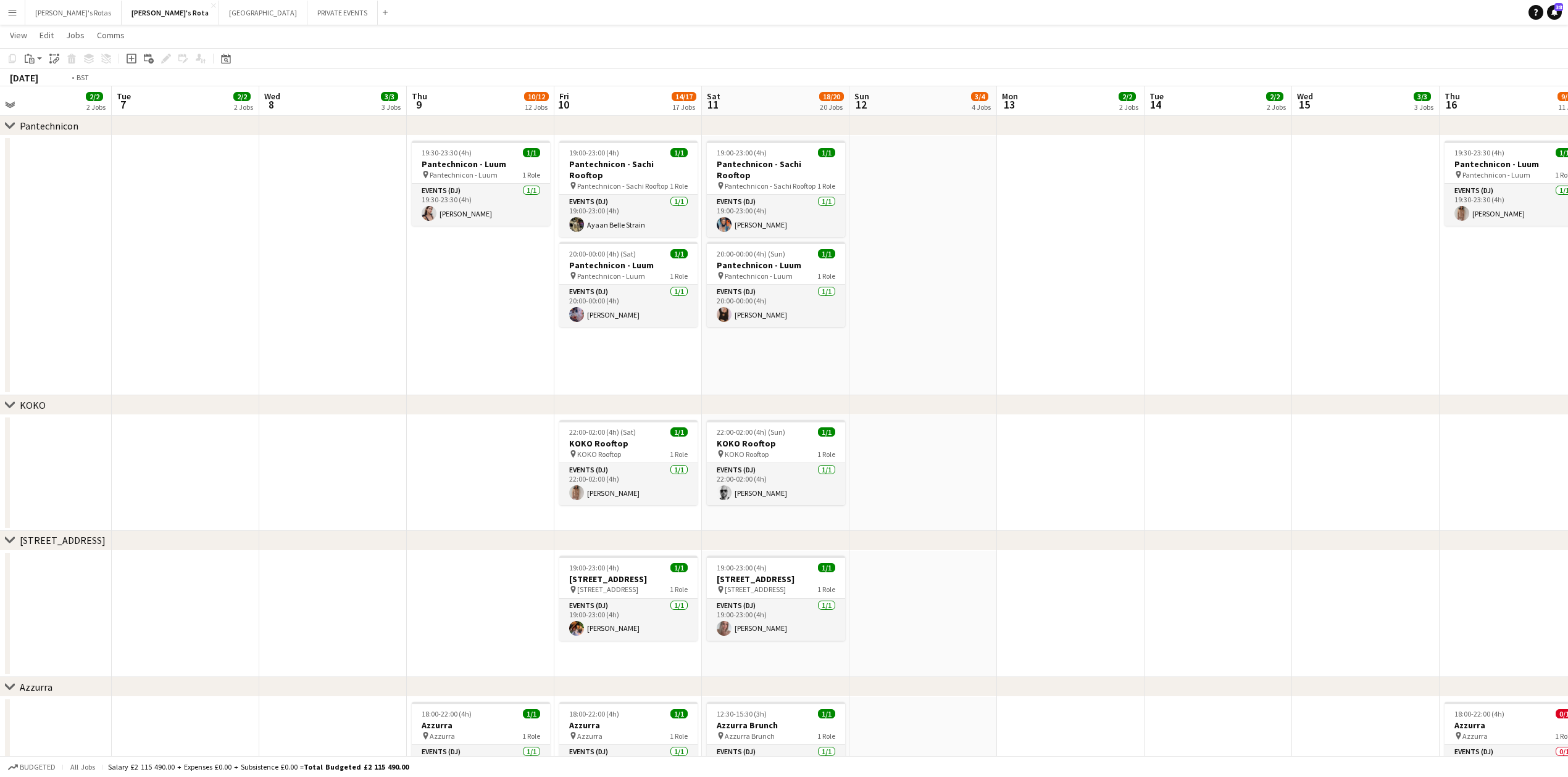
drag, startPoint x: 1314, startPoint y: 324, endPoint x: 446, endPoint y: 359, distance: 868.7
click at [438, 361] on app-calendar-viewport "Wed 1 3/3 3 Jobs Thu 2 10/11 11 Jobs Fri 3 15/17 16 Jobs Sat 4 16/20 20 Jobs Su…" at bounding box center [784, 350] width 1568 height 3937
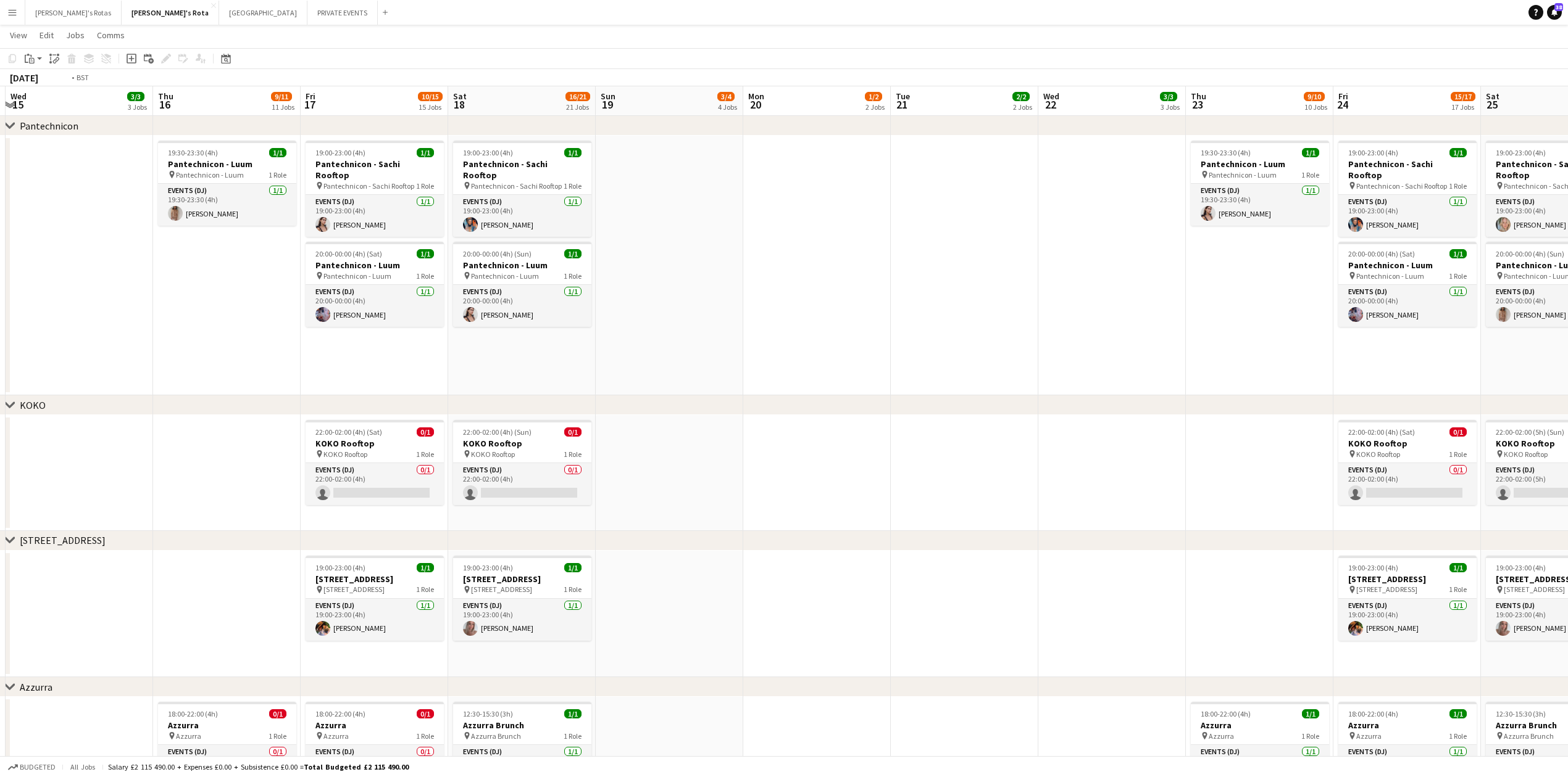
drag, startPoint x: 1183, startPoint y: 320, endPoint x: 396, endPoint y: 329, distance: 787.1
click at [396, 329] on app-calendar-viewport "Fri 10 14/17 17 Jobs Sat 11 18/20 20 Jobs Sun 12 3/4 4 Jobs Mon 13 2/2 2 Jobs T…" at bounding box center [784, 350] width 1568 height 3937
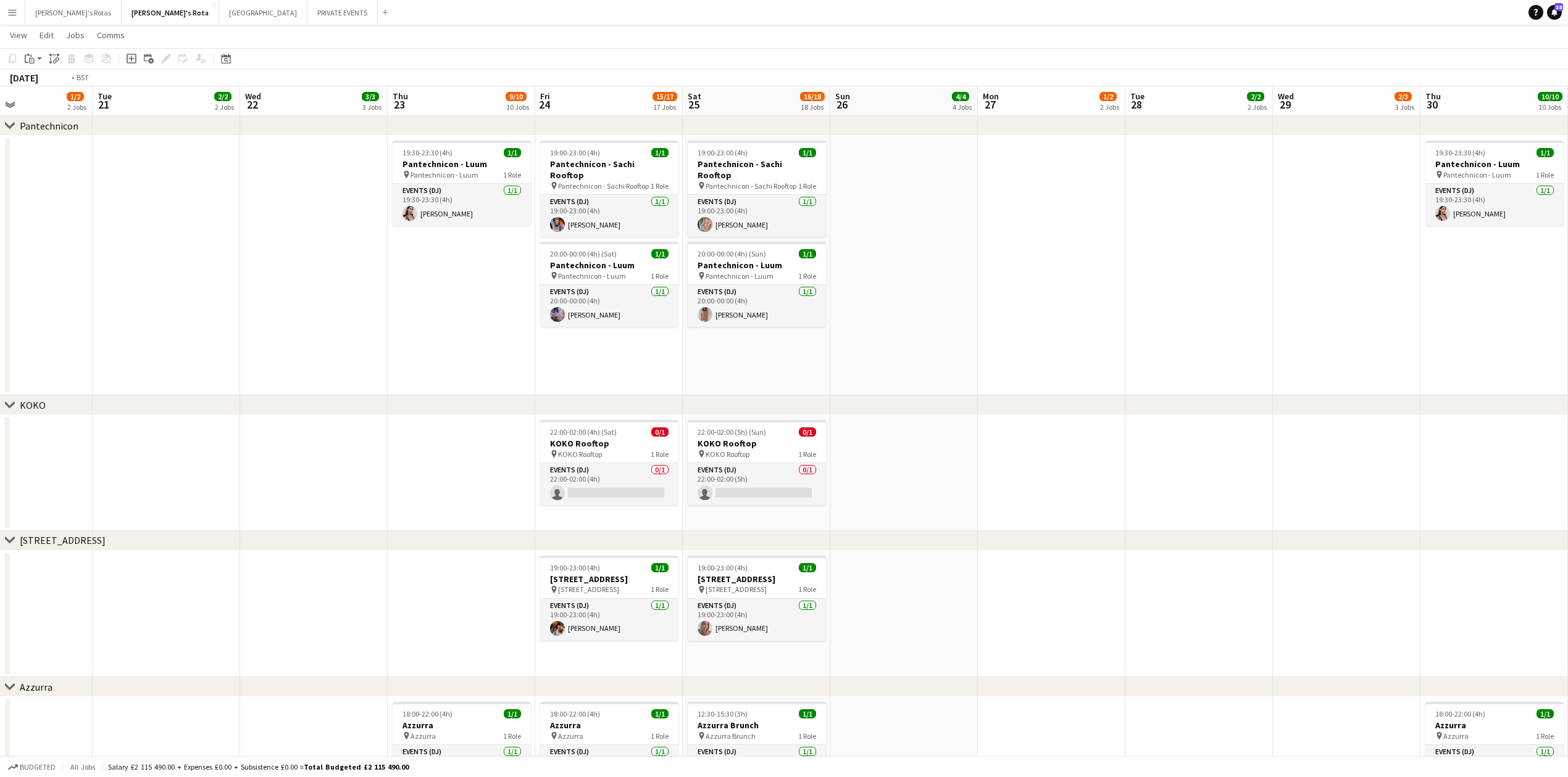
drag, startPoint x: 781, startPoint y: 318, endPoint x: 396, endPoint y: 329, distance: 385.2
click at [314, 331] on app-calendar-viewport "Wed 15 3/3 3 Jobs Thu 16 9/11 11 Jobs Fri 17 10/15 15 Jobs Sat 18 16/21 21 Jobs…" at bounding box center [784, 350] width 1568 height 3937
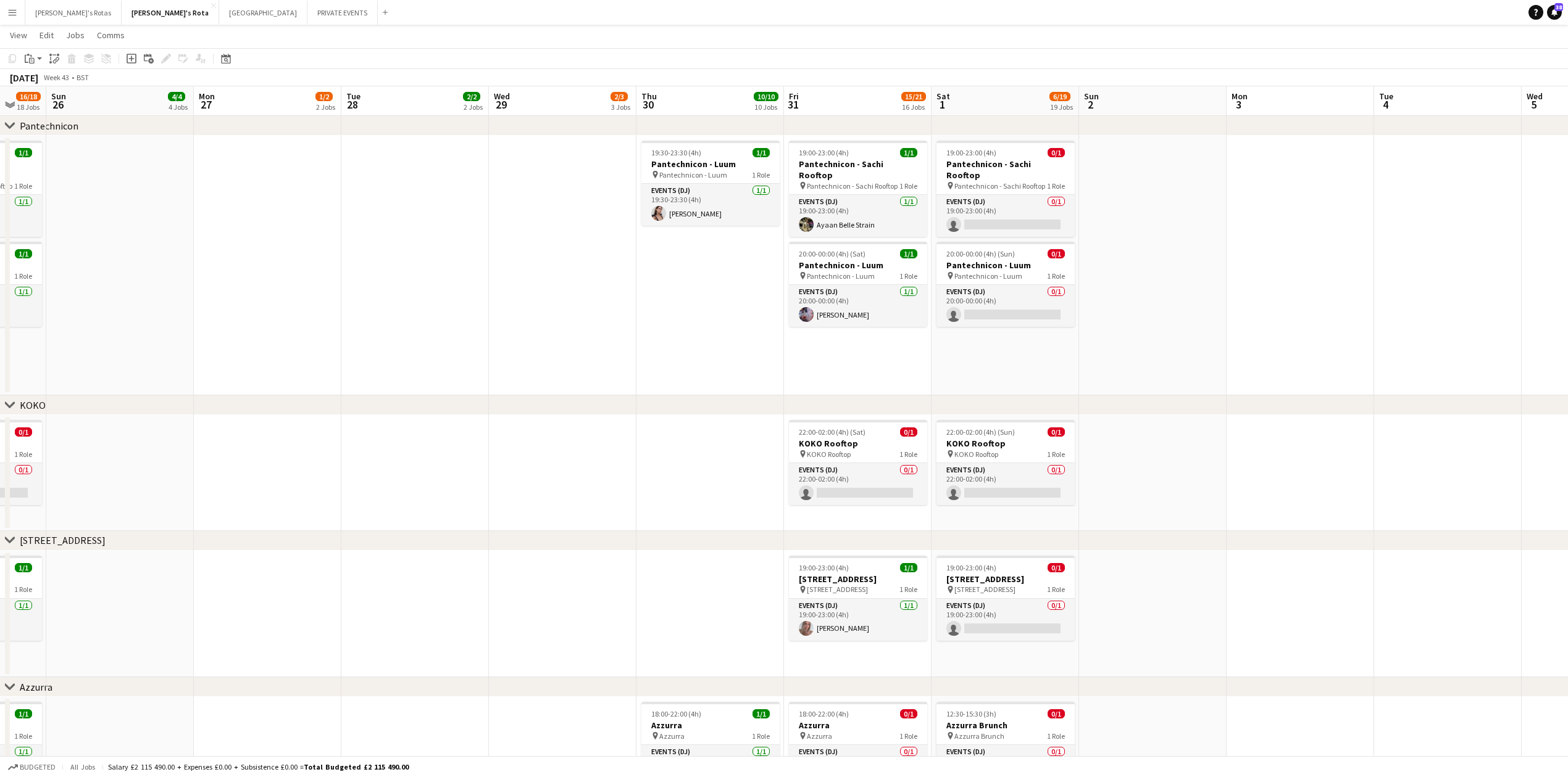
scroll to position [0, 481]
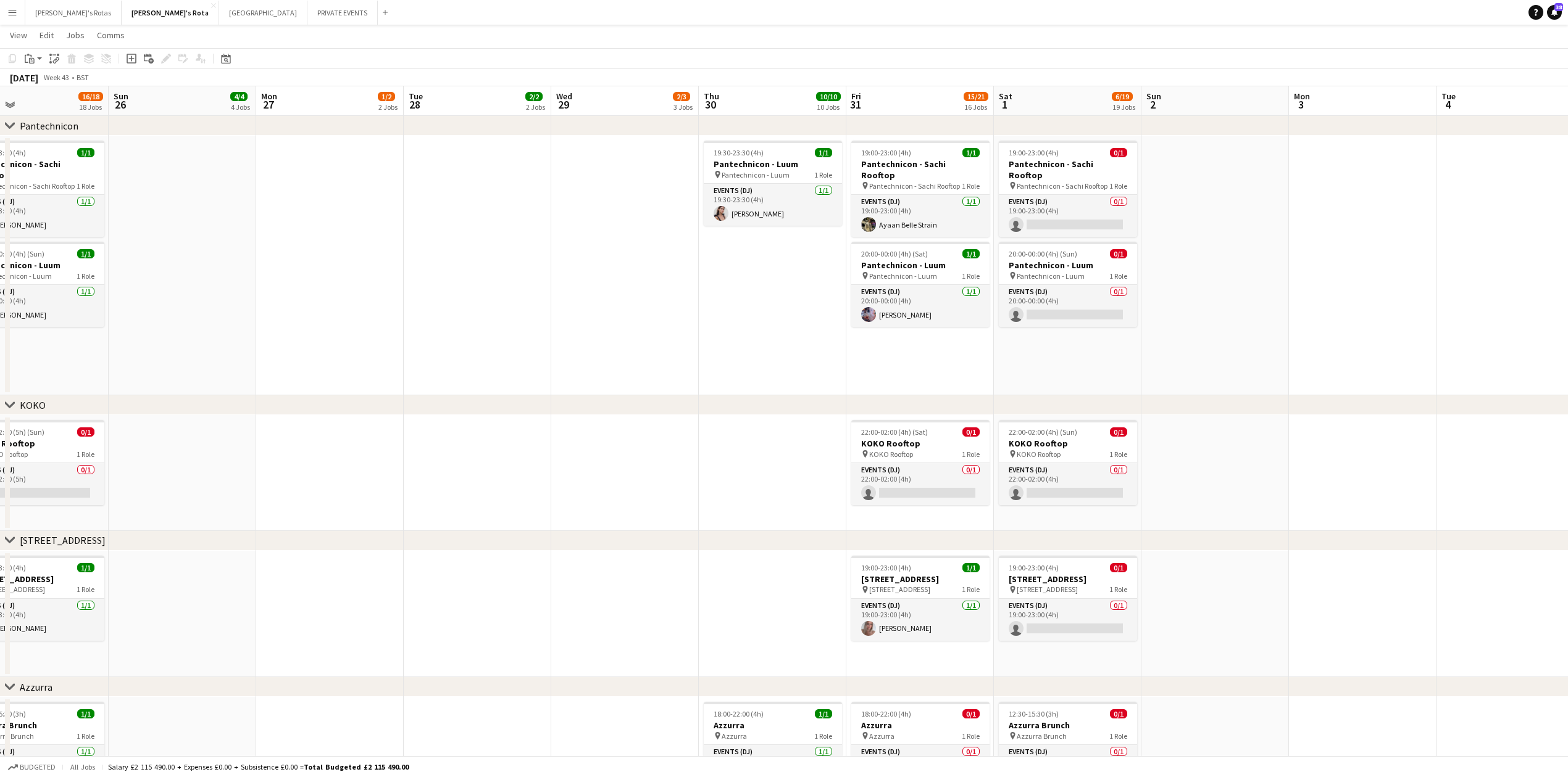
drag, startPoint x: 1216, startPoint y: 341, endPoint x: 850, endPoint y: 345, distance: 366.0
click at [850, 345] on app-calendar-viewport "Wed 22 3/3 3 Jobs Thu 23 9/10 10 Jobs Fri 24 15/17 17 Jobs Sat 25 16/18 18 Jobs…" at bounding box center [784, 350] width 1568 height 3937
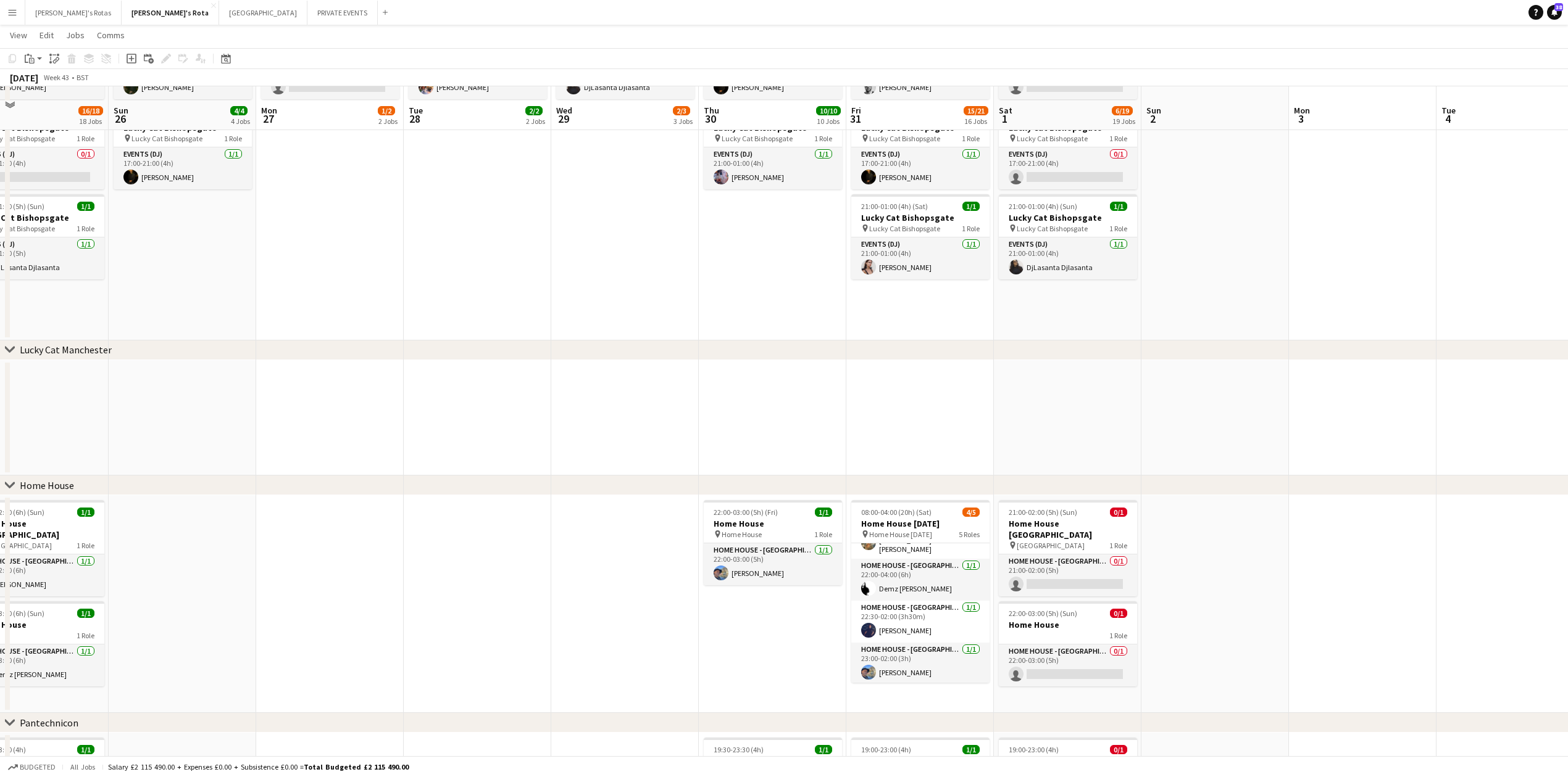
scroll to position [1398, 0]
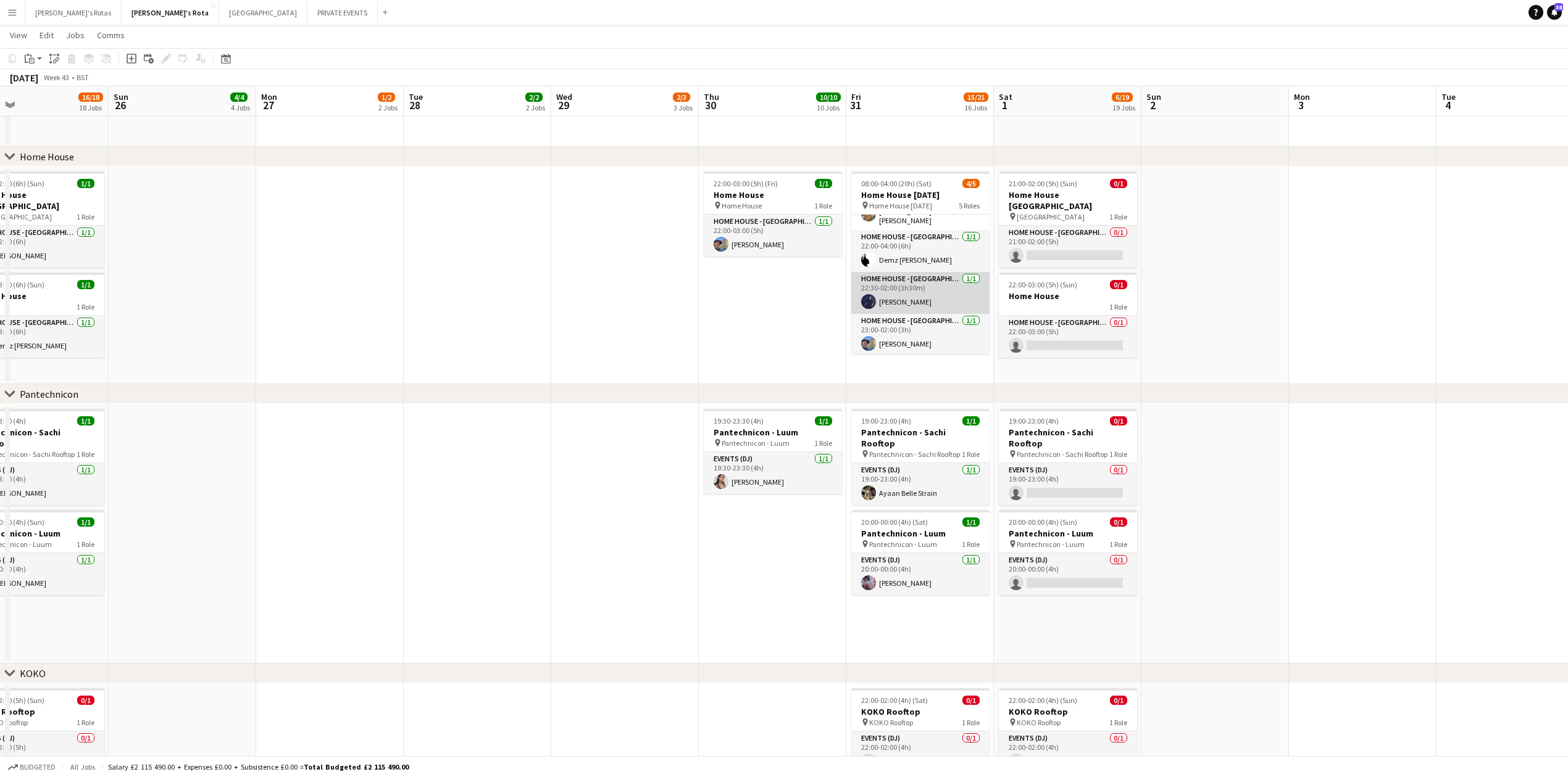
click at [885, 282] on app-card-role "HOME HOUSE - MARYLEBONE 1/1 22:30-02:00 (3h30m) Benny Kane" at bounding box center [920, 293] width 138 height 42
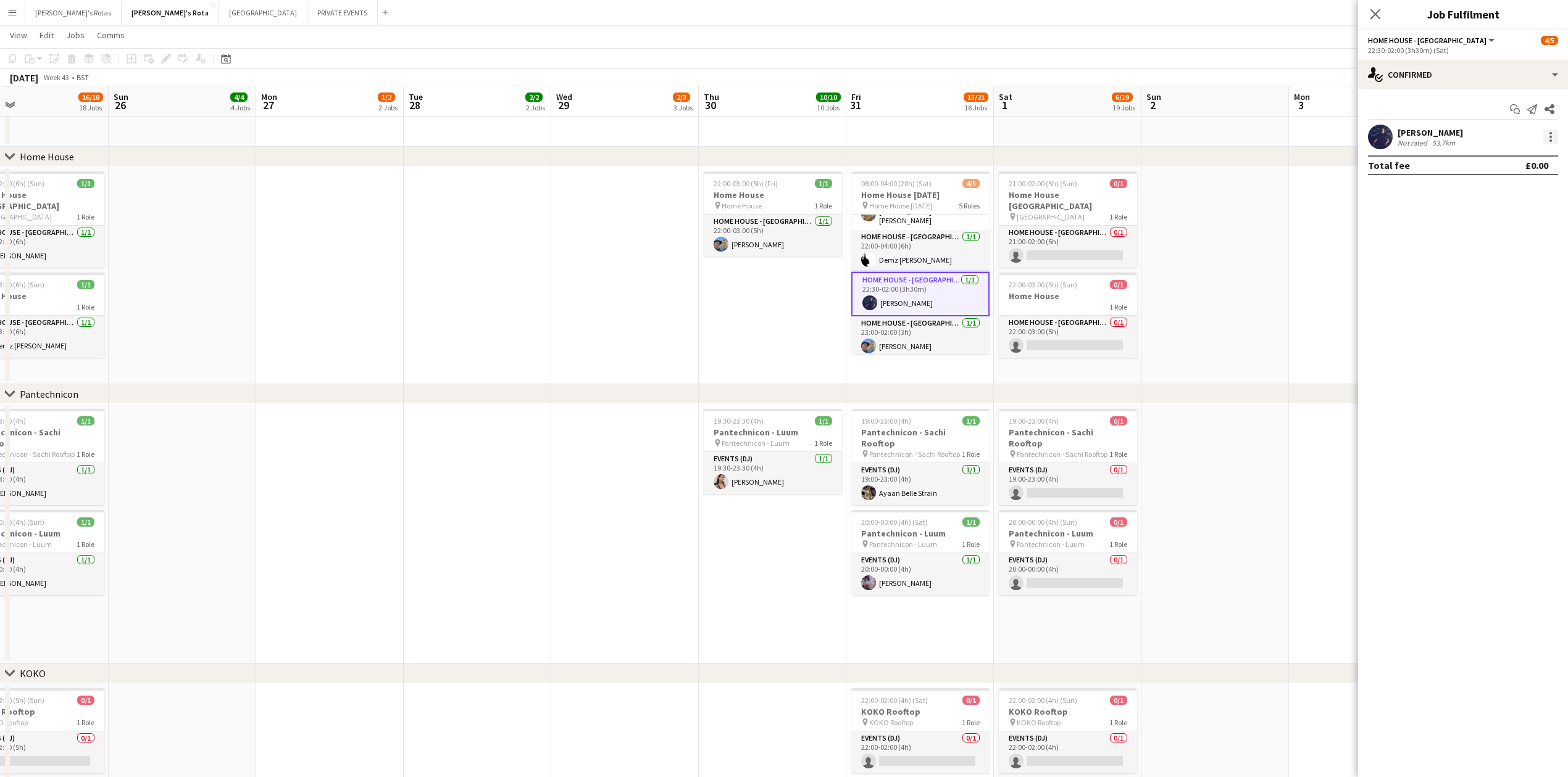
click at [1553, 133] on div at bounding box center [1550, 137] width 15 height 15
click at [1514, 273] on span "Remove" at bounding box center [1510, 278] width 77 height 11
click at [1434, 127] on app-invite-slot "single-neutral-actions" at bounding box center [1463, 137] width 210 height 25
click at [1424, 134] on input at bounding box center [1469, 137] width 144 height 15
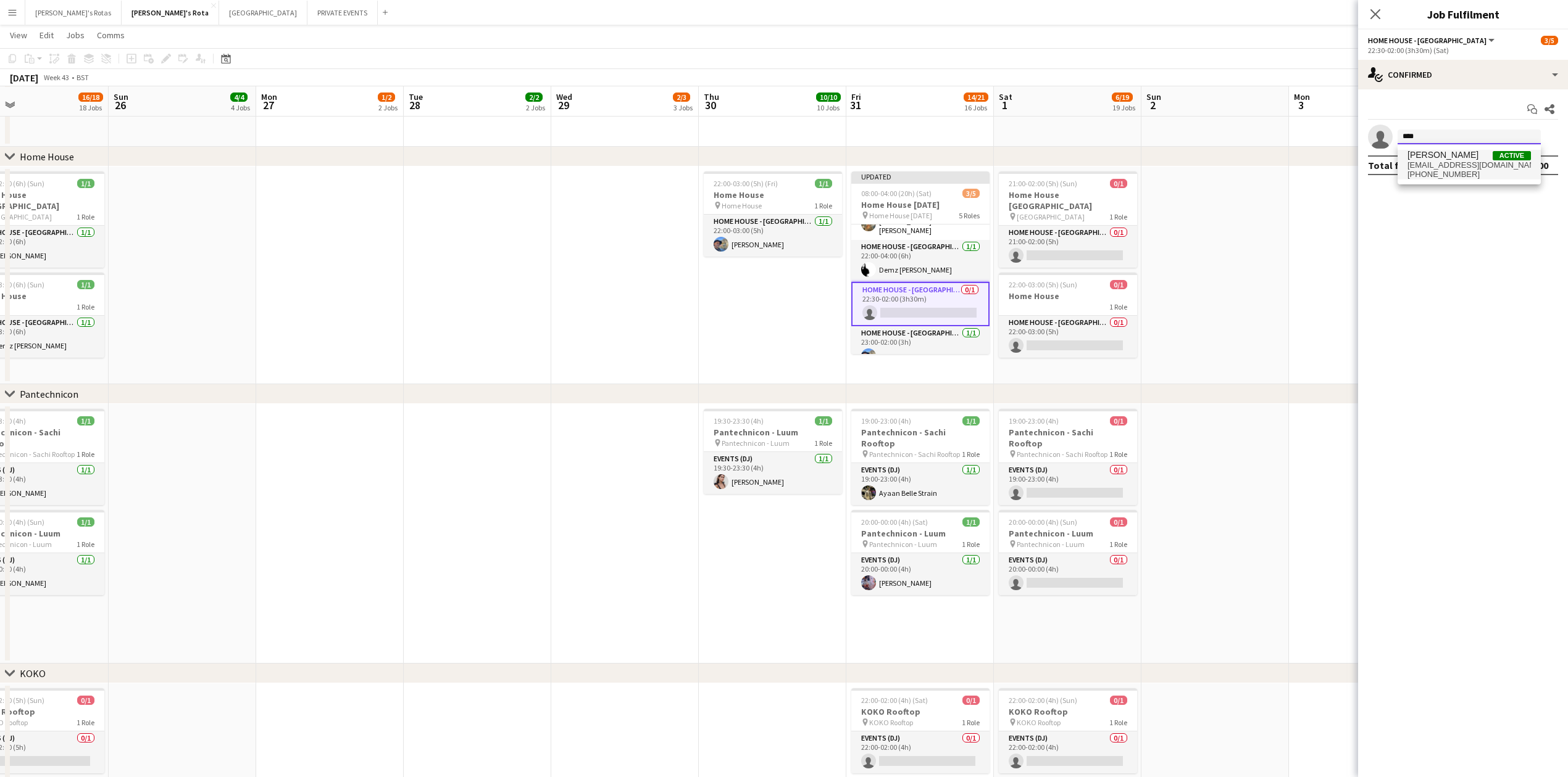
type input "****"
click at [1443, 176] on span "[PHONE_NUMBER]" at bounding box center [1469, 174] width 124 height 10
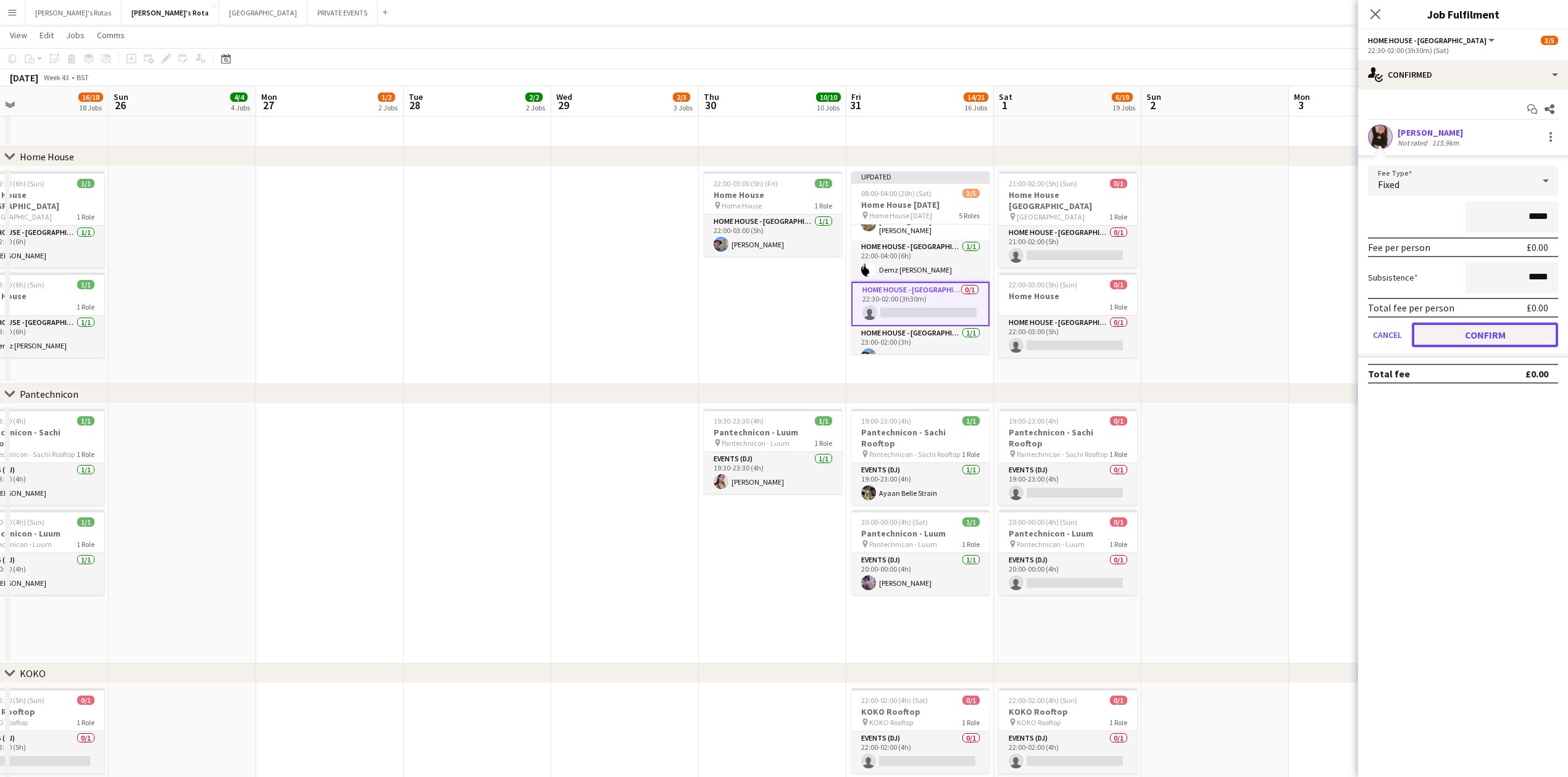
click at [1472, 323] on button "Confirm" at bounding box center [1485, 335] width 147 height 25
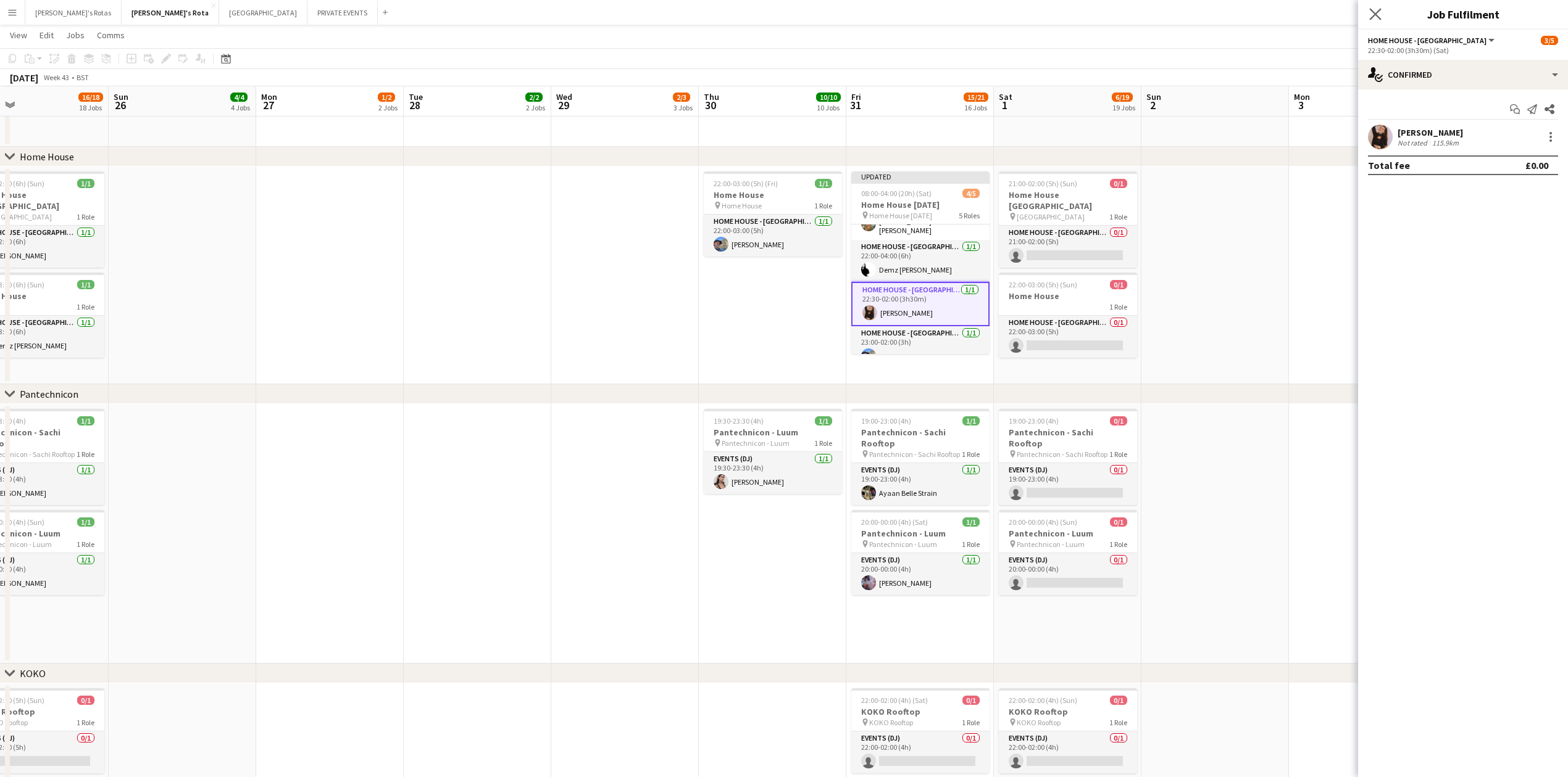
click at [1384, 11] on app-icon "Close pop-in" at bounding box center [1375, 14] width 18 height 18
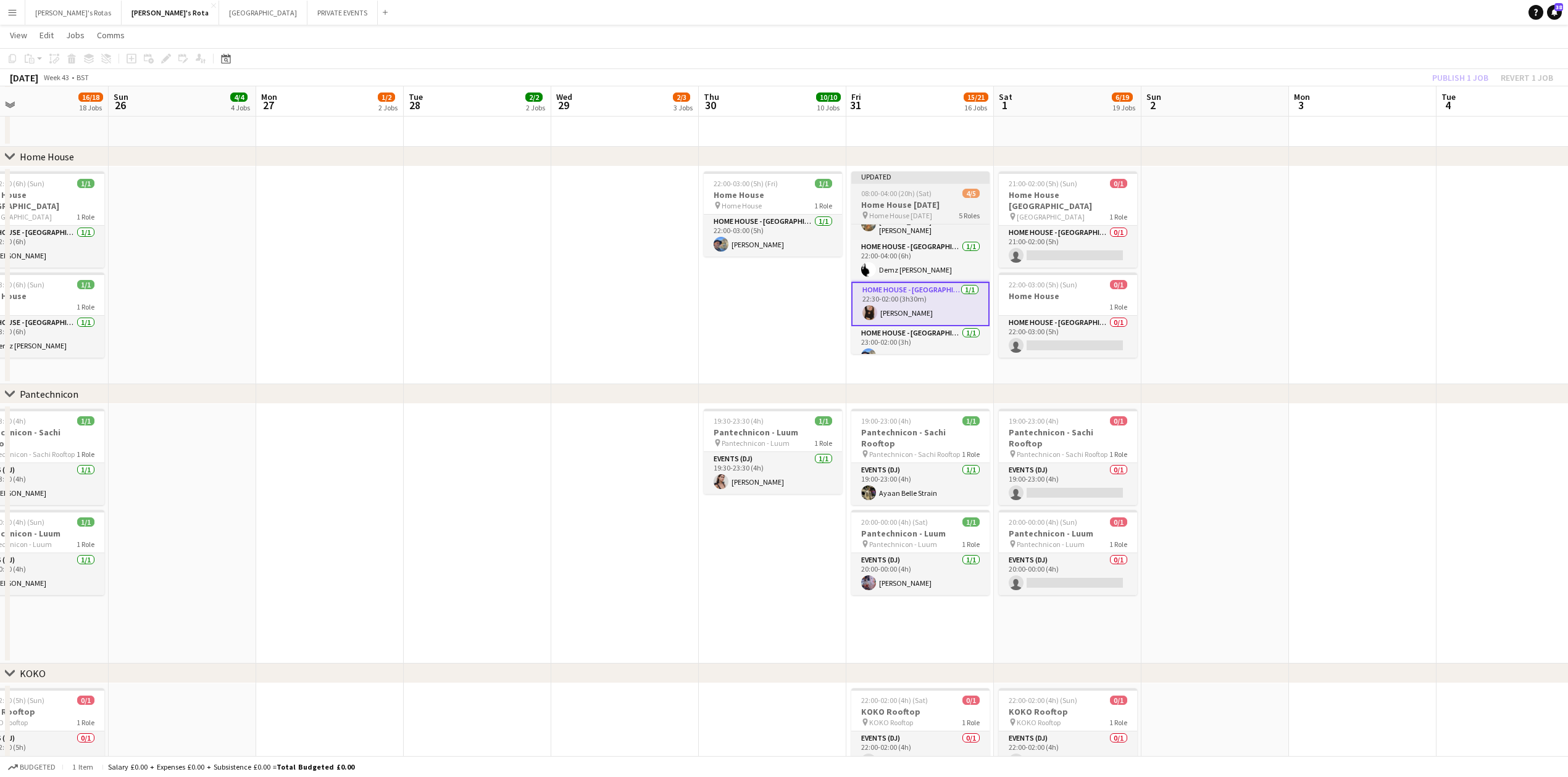
click at [943, 199] on h3 "Home House [DATE]" at bounding box center [920, 205] width 138 height 11
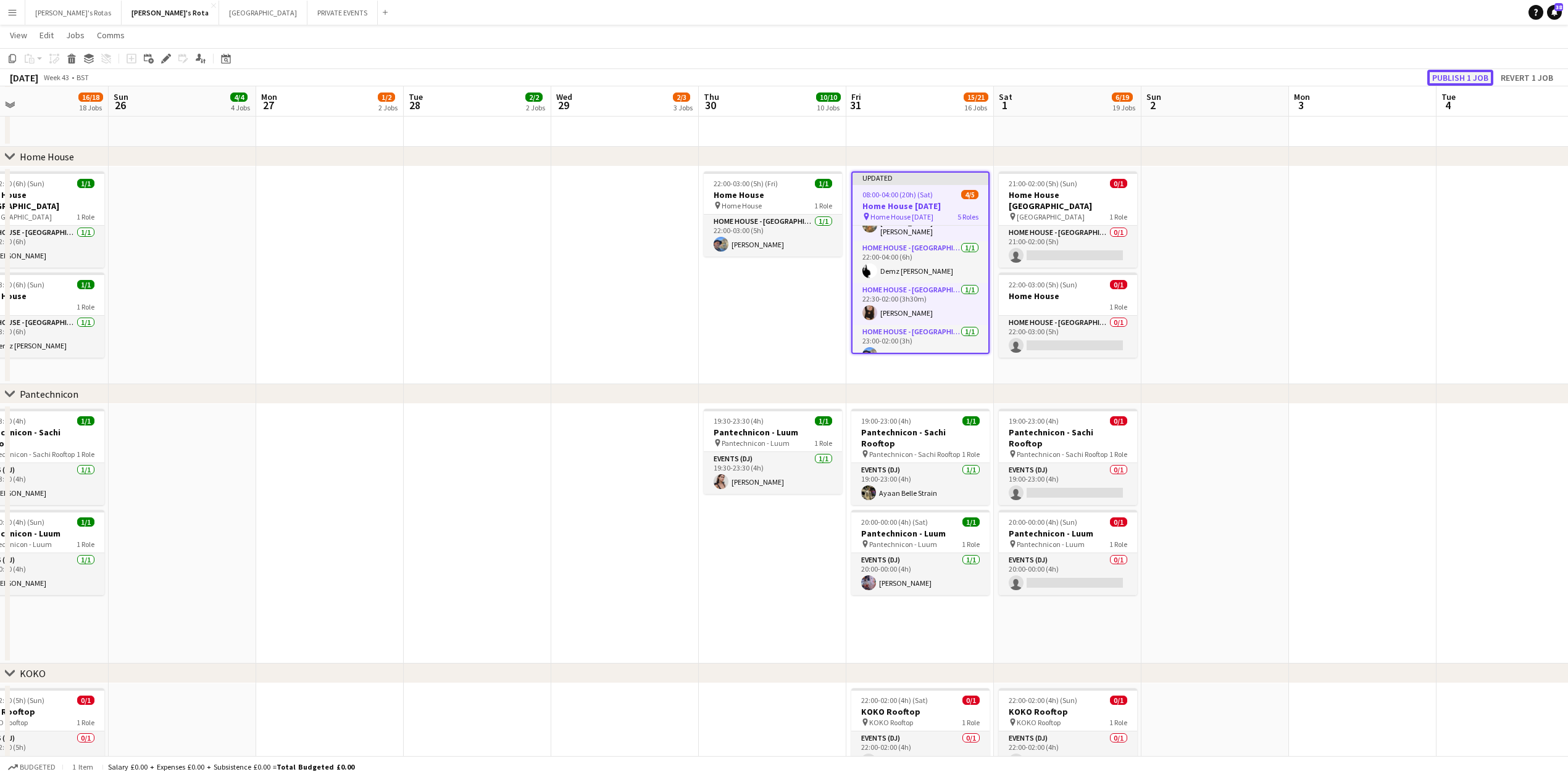
click at [1467, 74] on button "Publish 1 job" at bounding box center [1461, 77] width 66 height 16
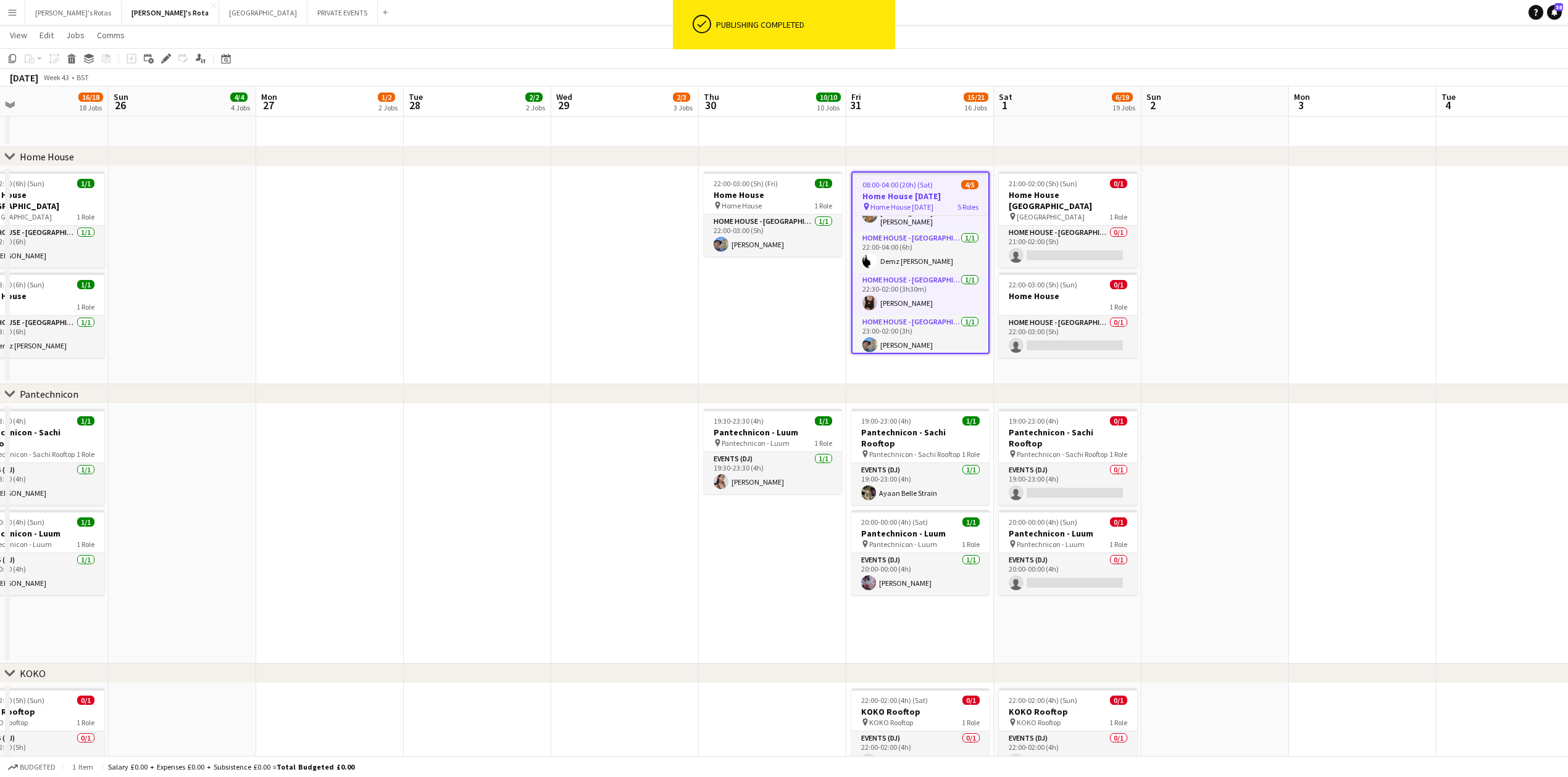
click at [734, 341] on app-date-cell "22:00-03:00 (5h) (Fri) 1/1 Home House pin Home House 1 Role HOME HOUSE - MARYLE…" at bounding box center [773, 275] width 147 height 218
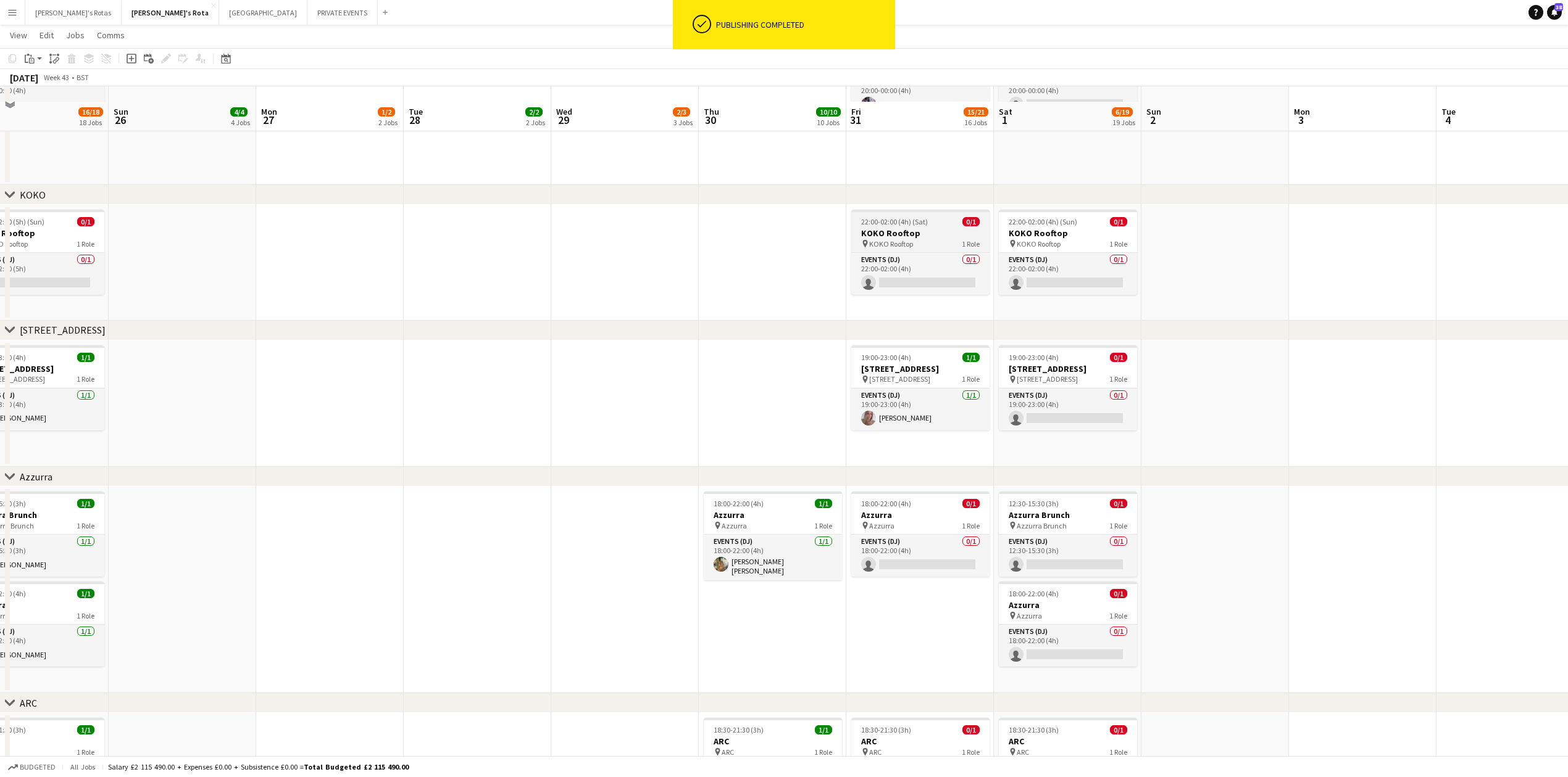
scroll to position [1891, 0]
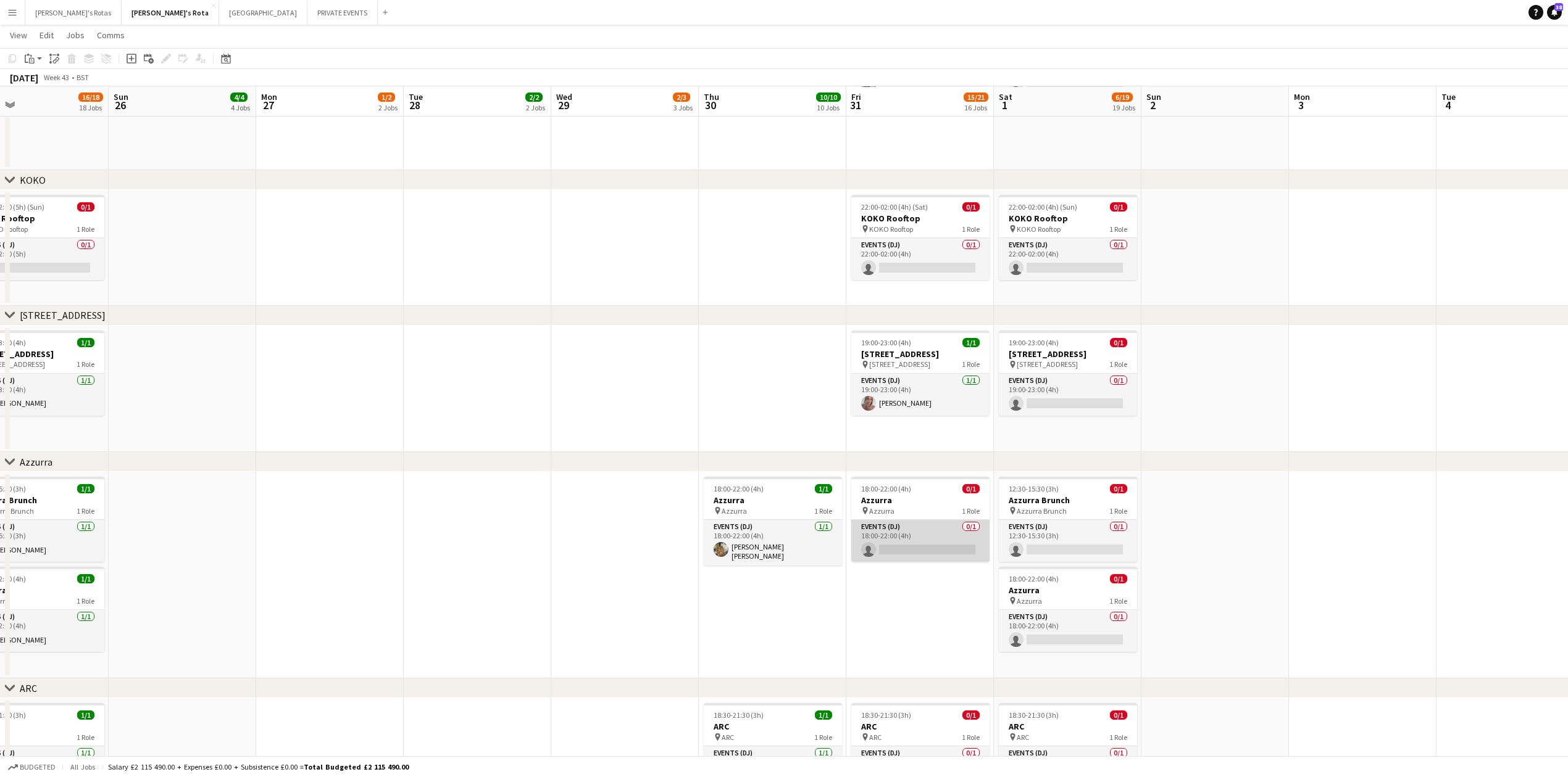
click at [900, 550] on app-card-role "Events (DJ) 0/1 18:00-22:00 (4h) single-neutral-actions" at bounding box center [920, 541] width 138 height 42
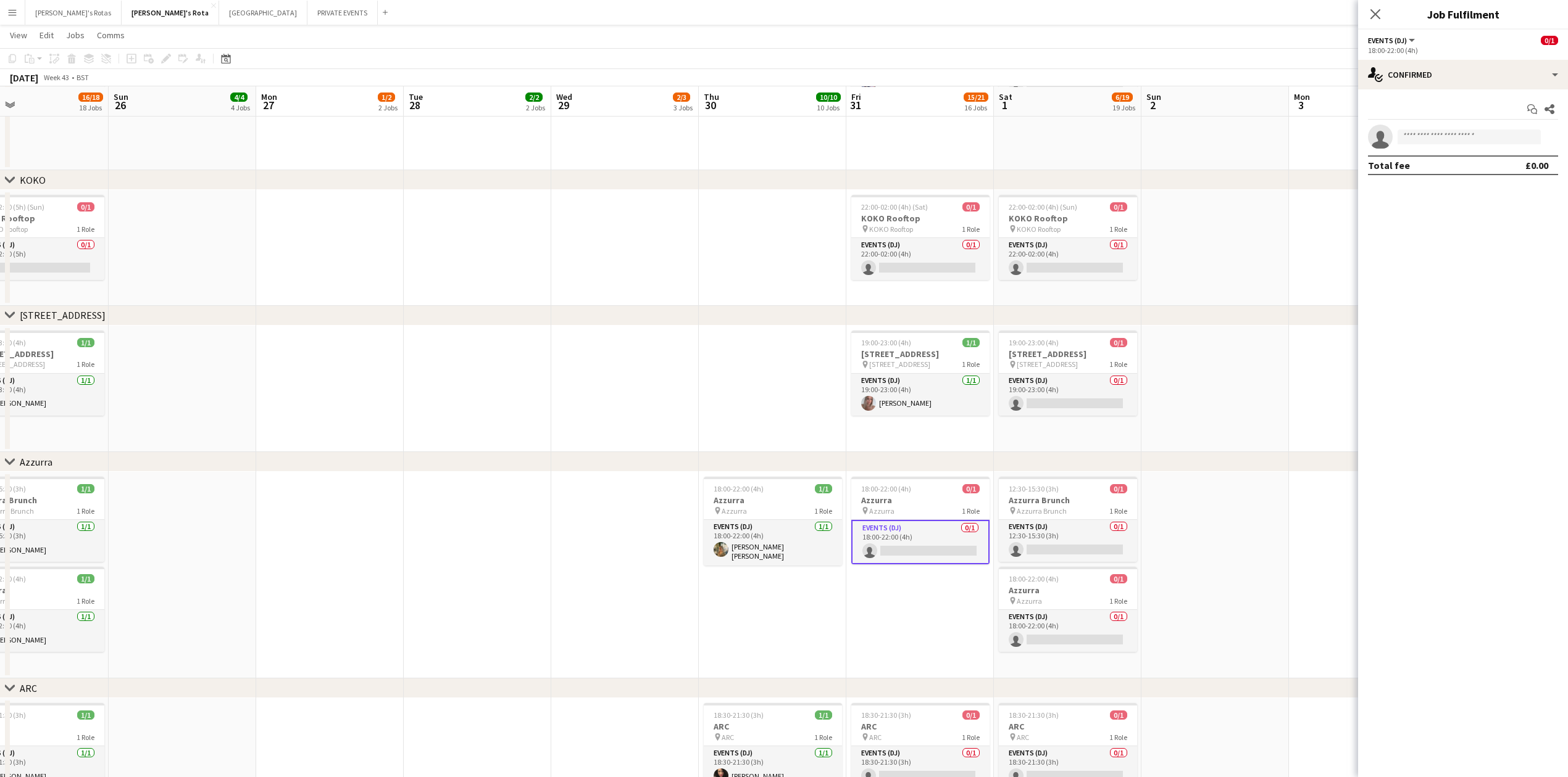
click at [1460, 130] on app-invite-slot "single-neutral-actions" at bounding box center [1463, 137] width 210 height 25
click at [1460, 130] on input at bounding box center [1469, 137] width 144 height 15
type input "****"
click at [1448, 189] on mat-expansion-panel "check Confirmed Start chat Share single-neutral-actions **** Total fee £0.00" at bounding box center [1463, 433] width 210 height 688
click at [1446, 175] on div "Total fee £0.00" at bounding box center [1463, 166] width 190 height 20
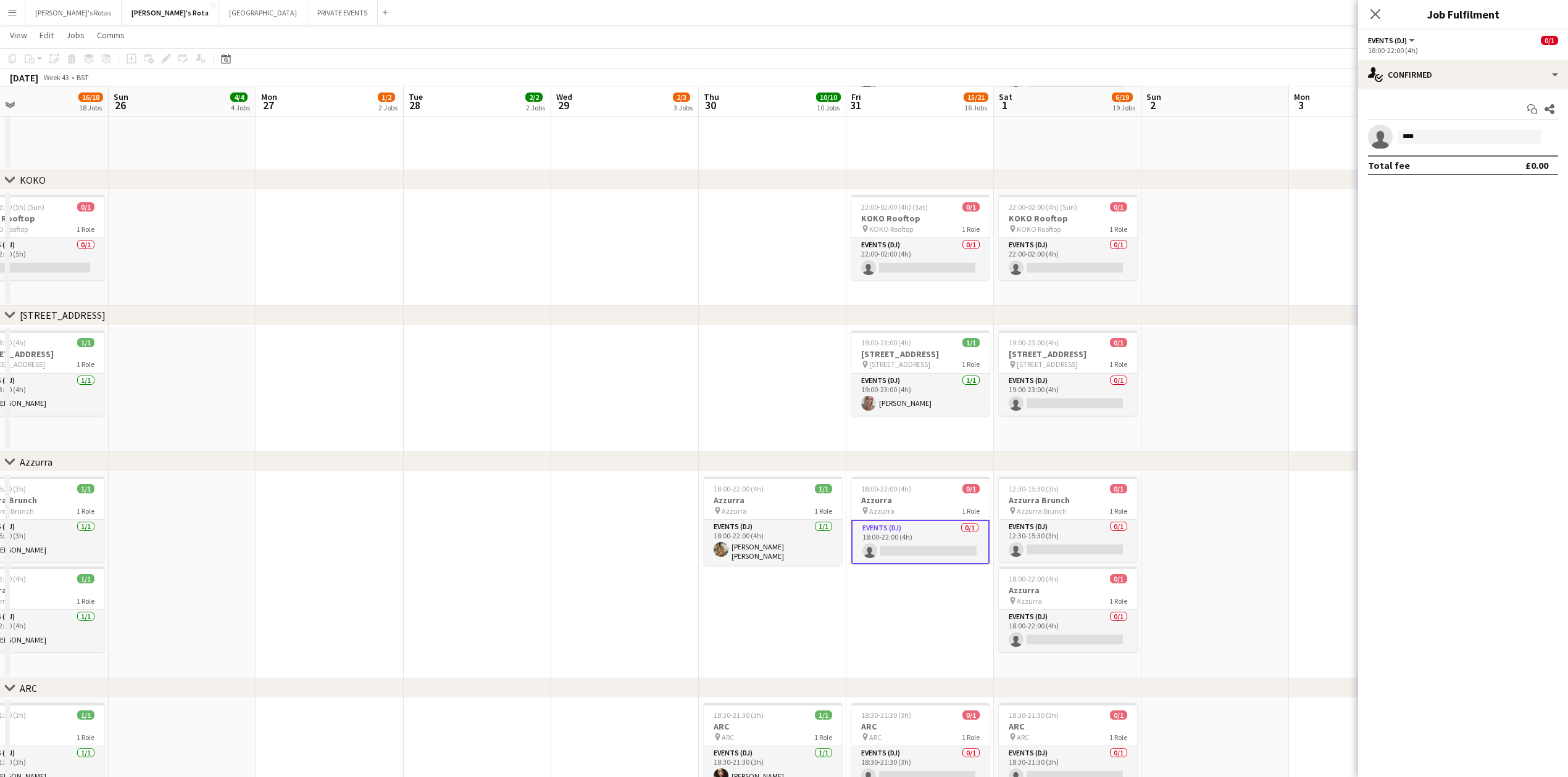
drag, startPoint x: 1424, startPoint y: 128, endPoint x: 1441, endPoint y: 140, distance: 20.8
click at [1428, 128] on app-invite-slot "single-neutral-actions ****" at bounding box center [1463, 137] width 210 height 25
click at [1441, 136] on input "****" at bounding box center [1469, 137] width 144 height 15
drag, startPoint x: 1451, startPoint y: 189, endPoint x: 1444, endPoint y: 175, distance: 15.7
click at [1450, 186] on mat-expansion-panel "check Confirmed Start chat Share single-neutral-actions **** Total fee £0.00" at bounding box center [1463, 433] width 210 height 688
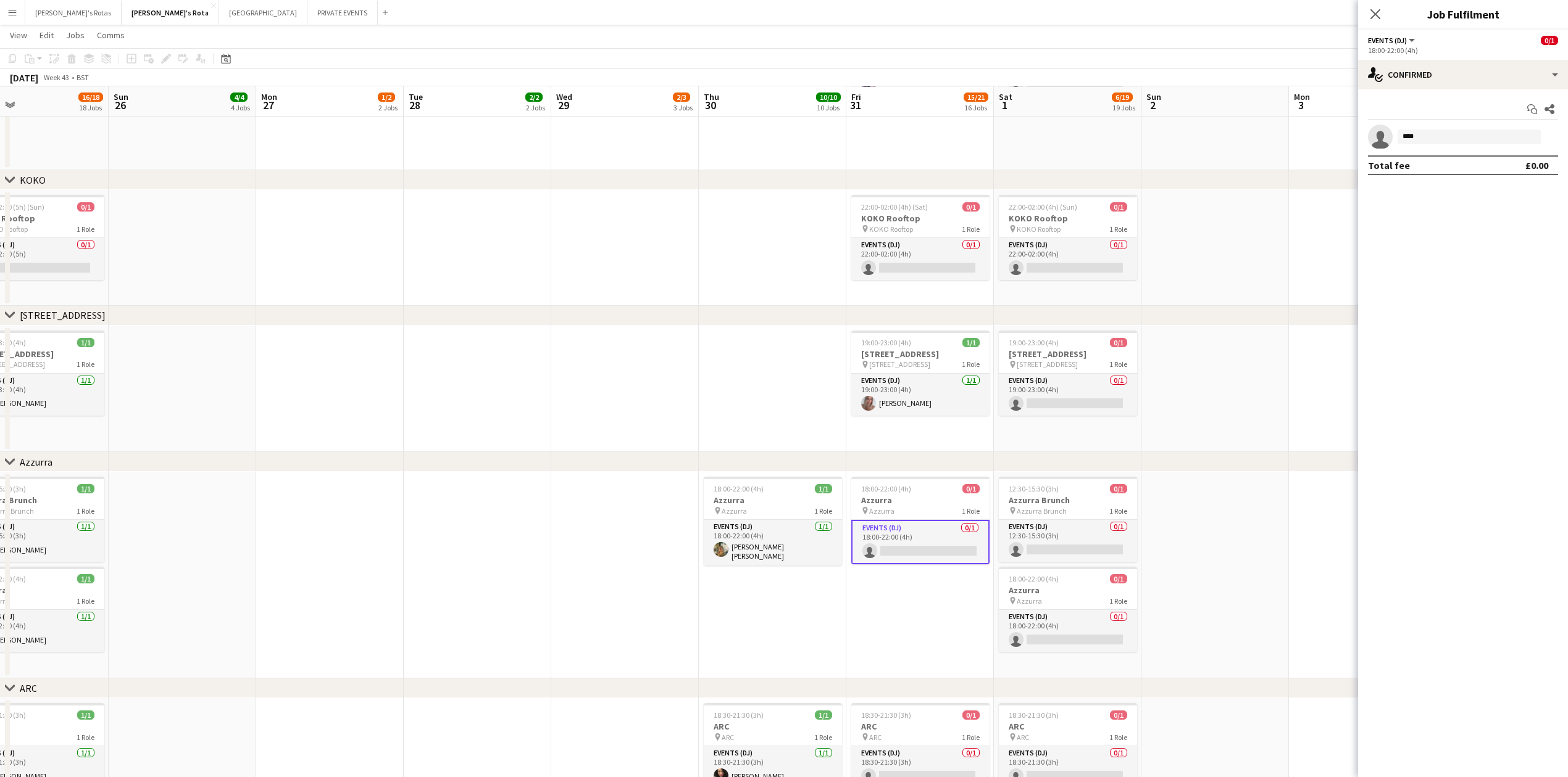
click at [1444, 173] on div "Total fee £0.00" at bounding box center [1463, 166] width 190 height 20
click at [1446, 148] on body "Menu Boards Boards Boards All jobs Status Workforce Workforce My Workforce Recr…" at bounding box center [784, 111] width 1568 height 4006
click at [1456, 179] on span "[PHONE_NUMBER]" at bounding box center [1469, 174] width 124 height 10
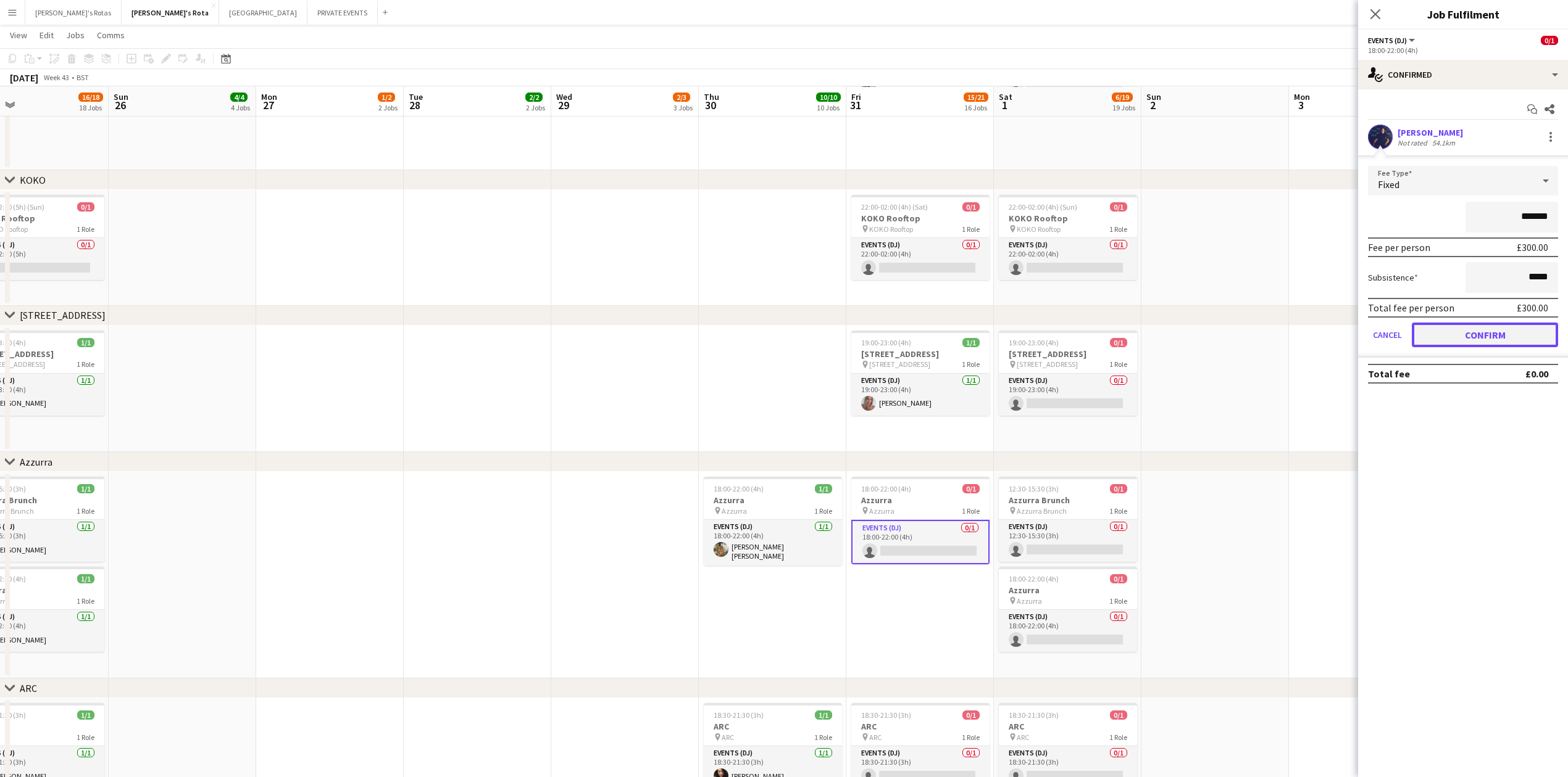
click at [1505, 333] on button "Confirm" at bounding box center [1485, 335] width 147 height 25
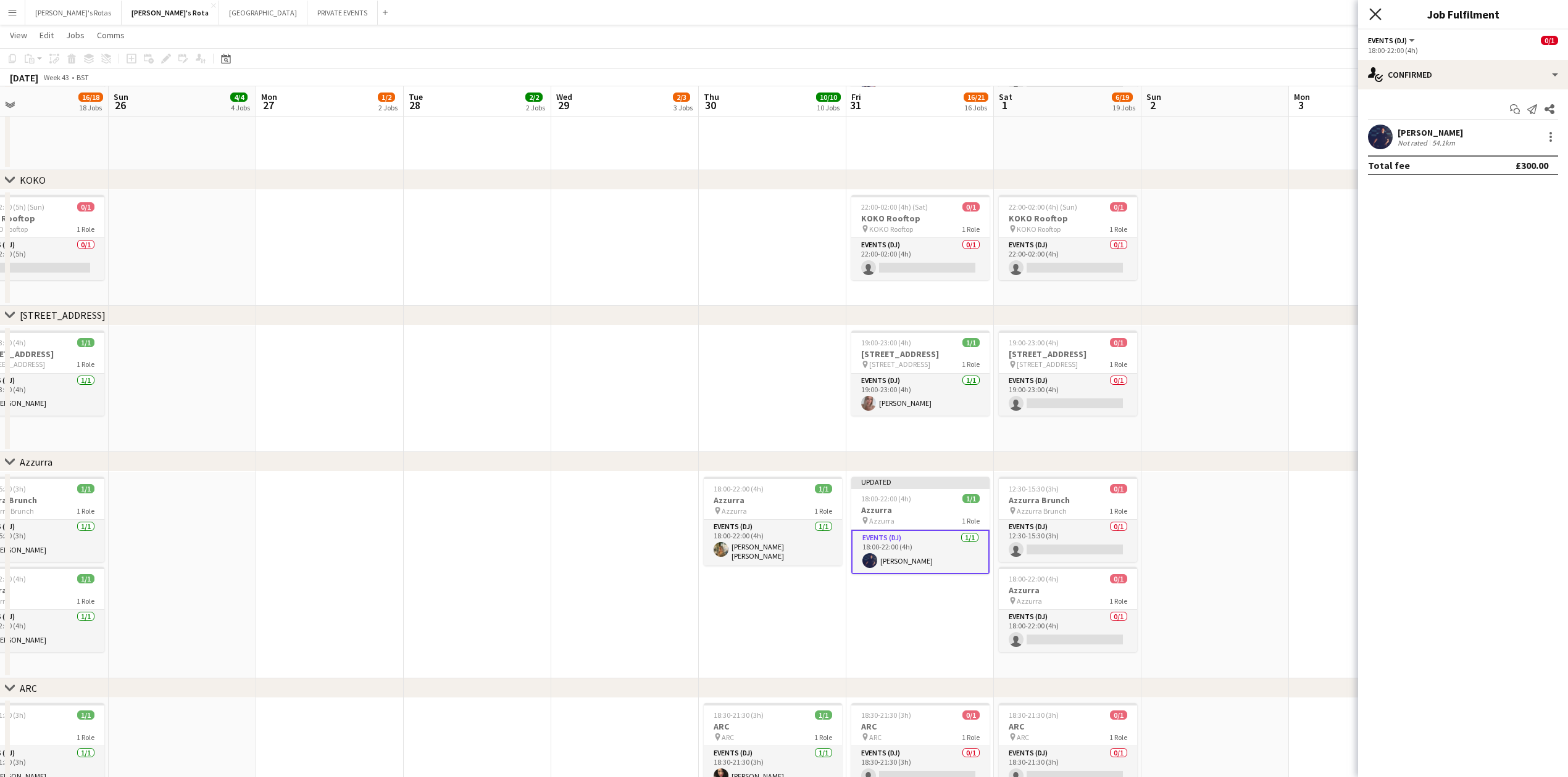
drag, startPoint x: 1376, startPoint y: 15, endPoint x: 1164, endPoint y: 297, distance: 352.8
click at [1376, 18] on icon "Close pop-in" at bounding box center [1375, 14] width 10 height 10
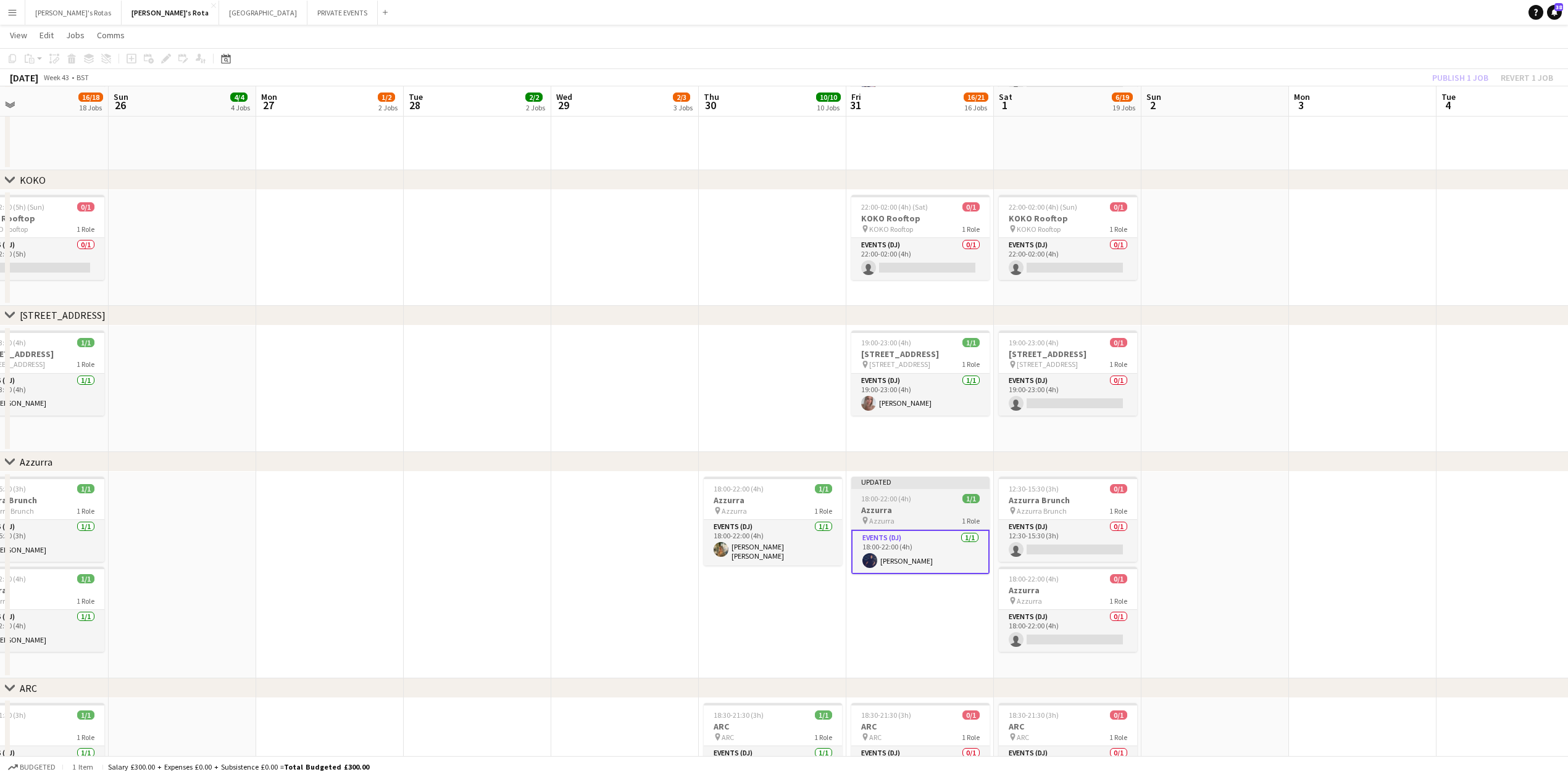
click at [909, 499] on span "18:00-22:00 (4h)" at bounding box center [886, 499] width 50 height 9
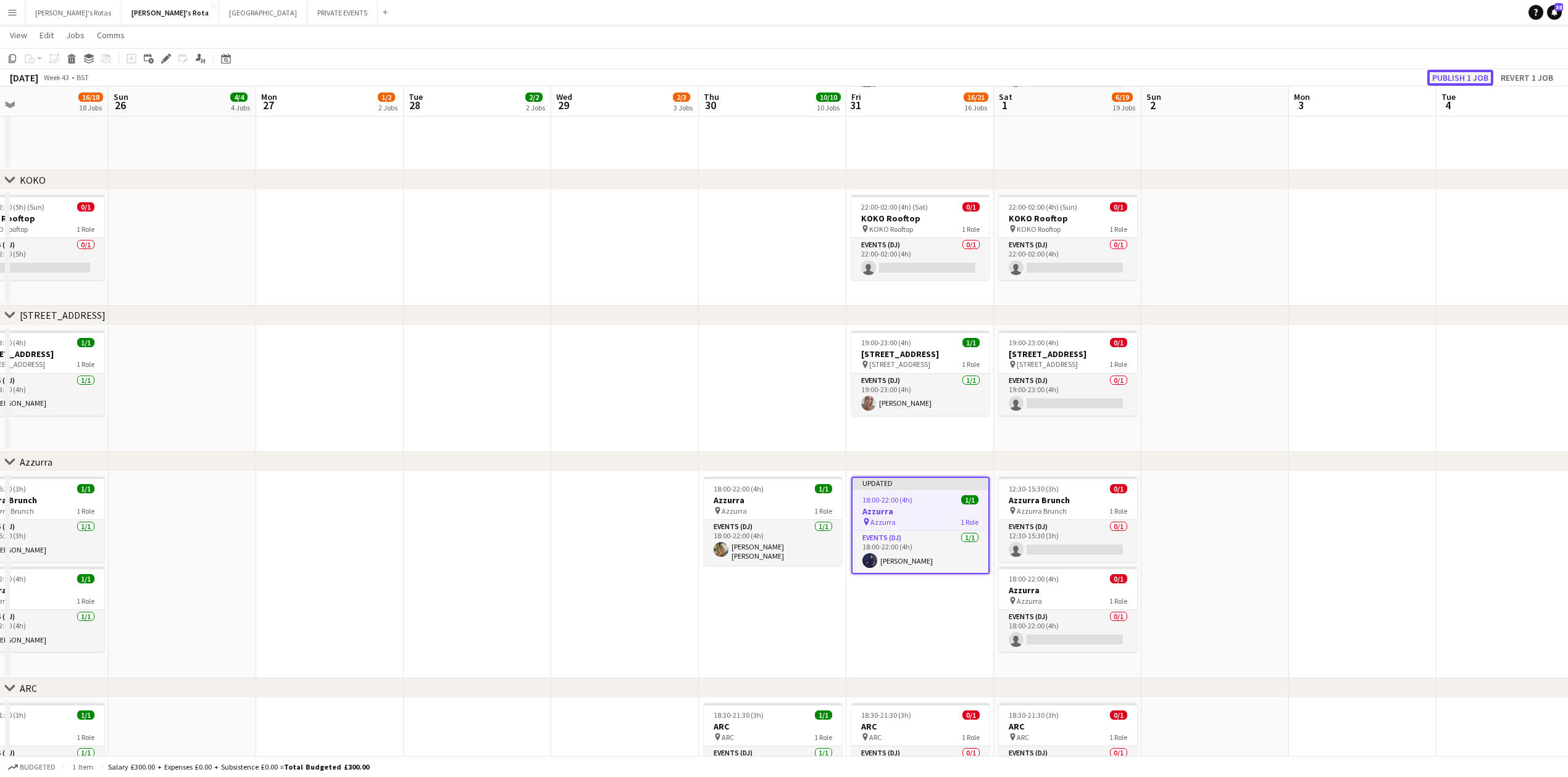
click at [1451, 73] on button "Publish 1 job" at bounding box center [1461, 77] width 66 height 16
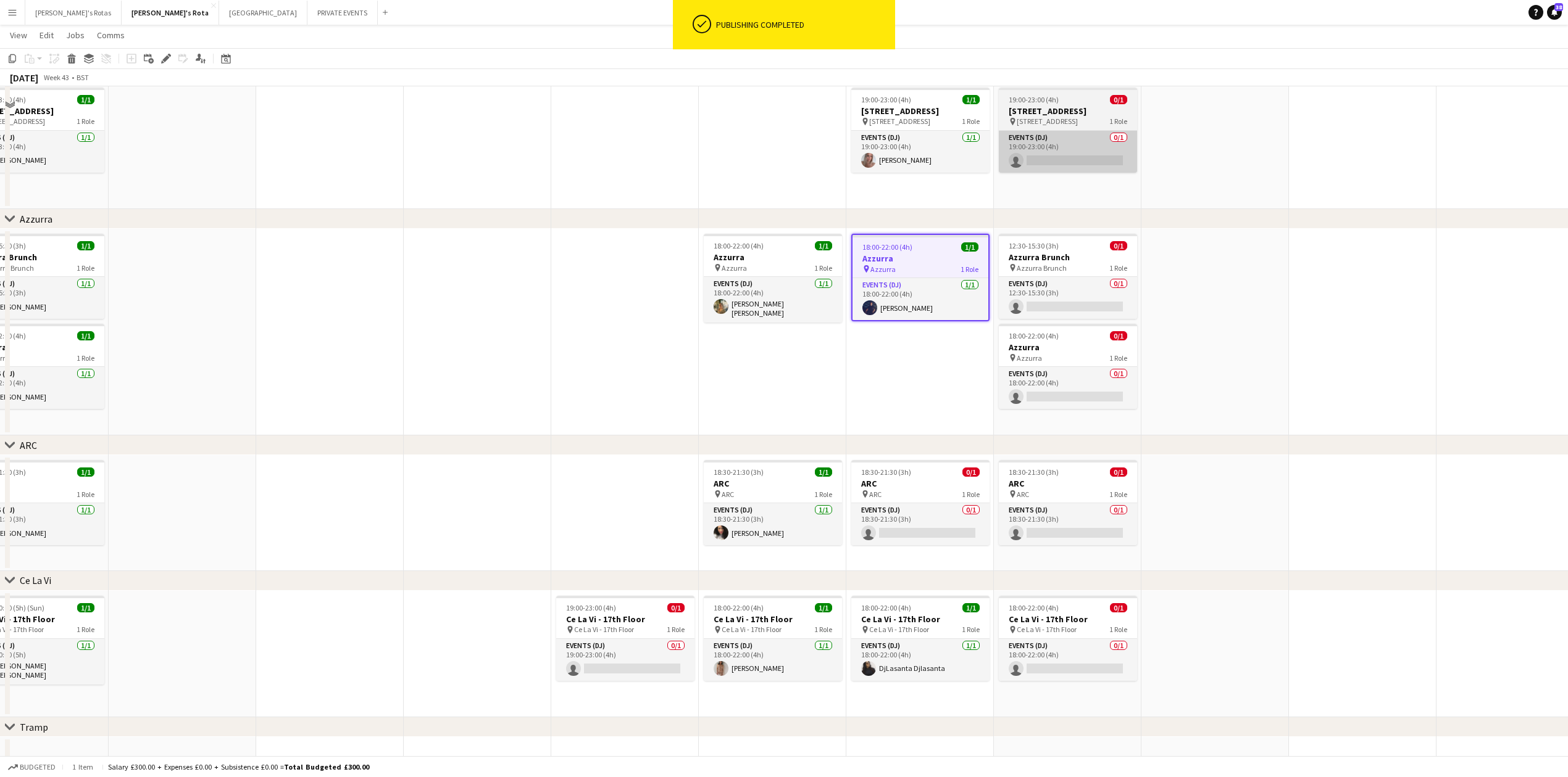
scroll to position [2138, 0]
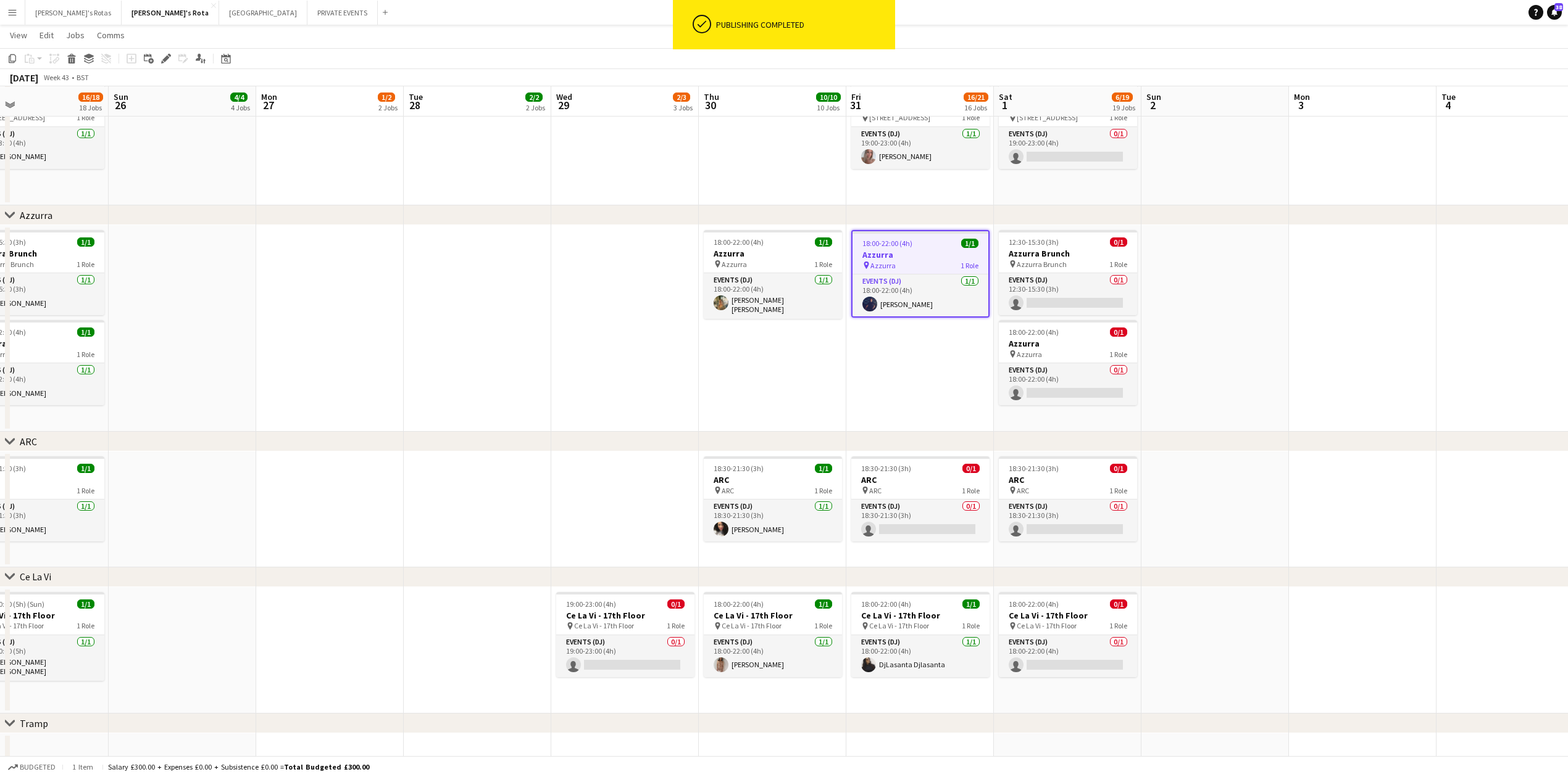
drag, startPoint x: 1059, startPoint y: 655, endPoint x: 1048, endPoint y: 648, distance: 13.0
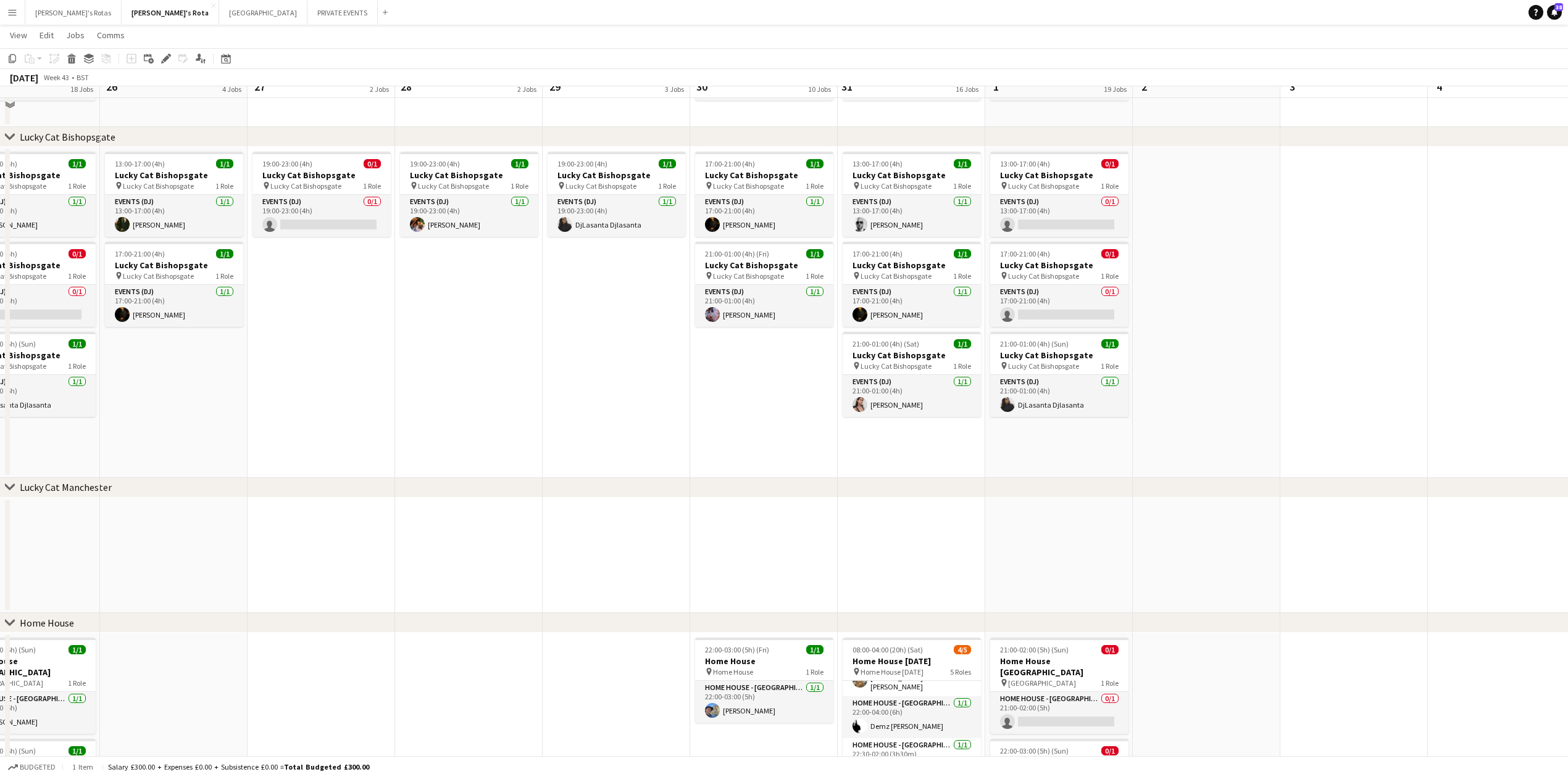
scroll to position [904, 0]
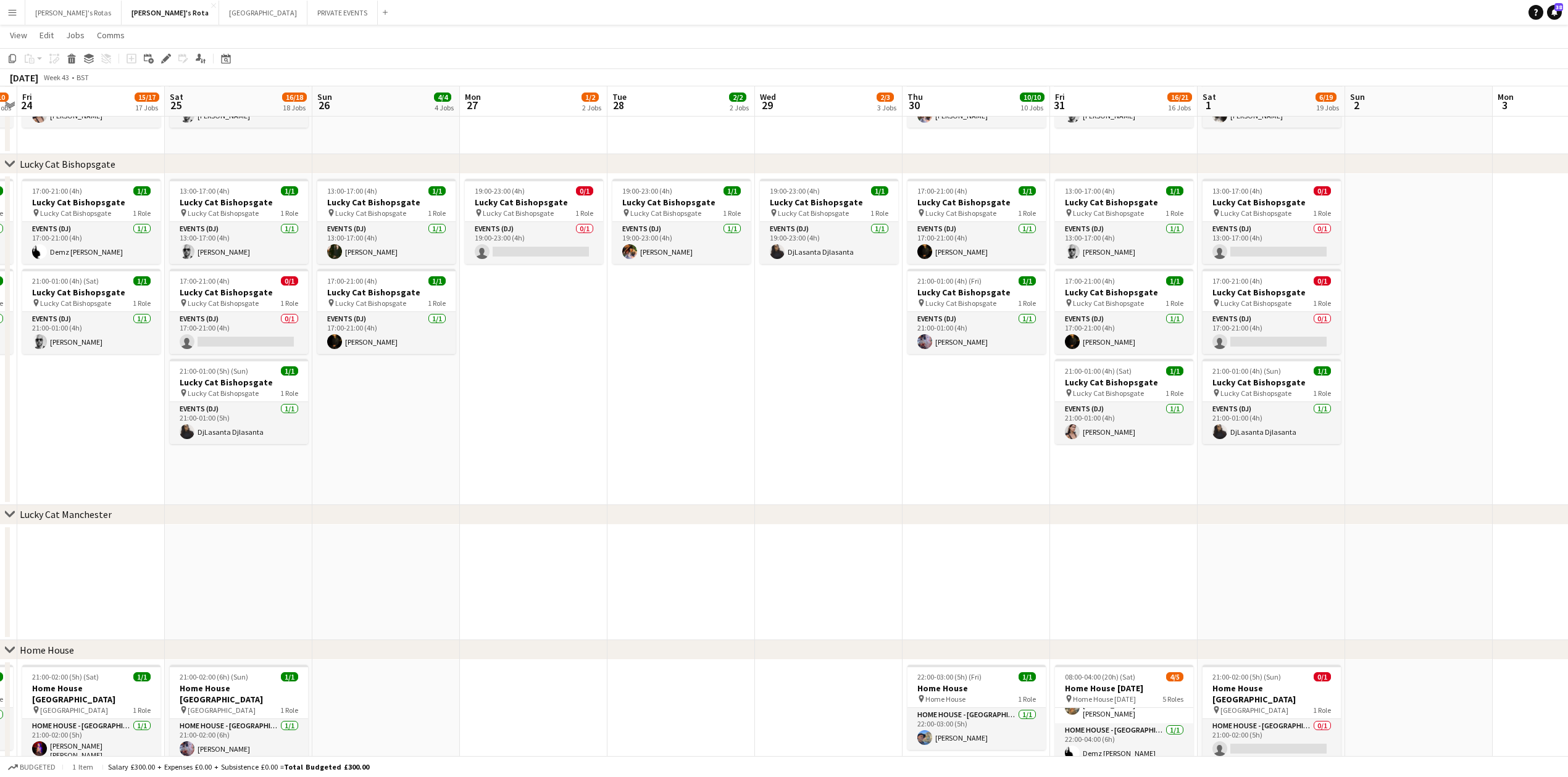
drag, startPoint x: 550, startPoint y: 426, endPoint x: 769, endPoint y: 427, distance: 219.0
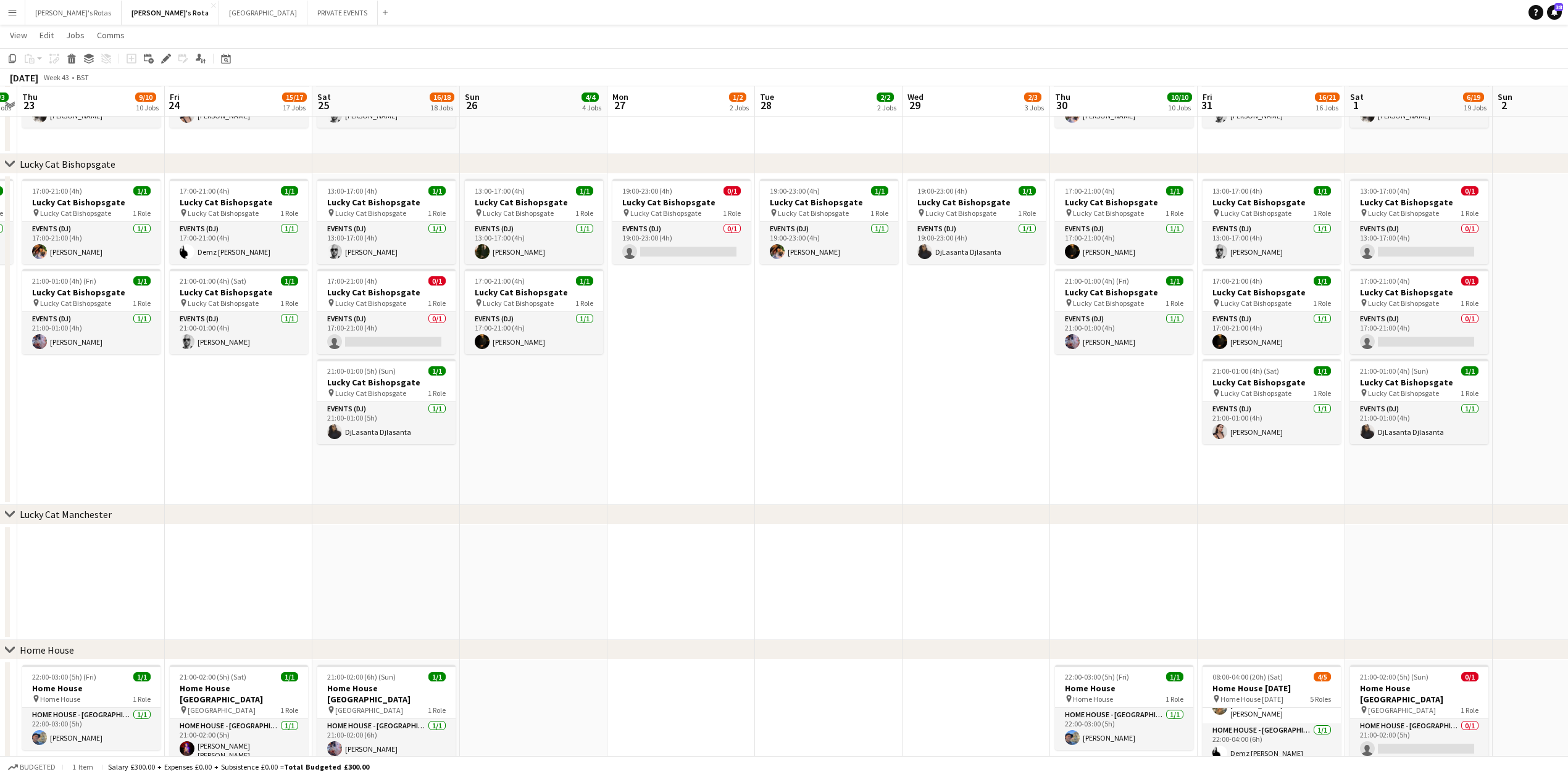
scroll to position [0, 279]
click at [685, 242] on app-card-role "Events (DJ) 0/1 19:00-23:00 (4h) single-neutral-actions" at bounding box center [680, 243] width 138 height 42
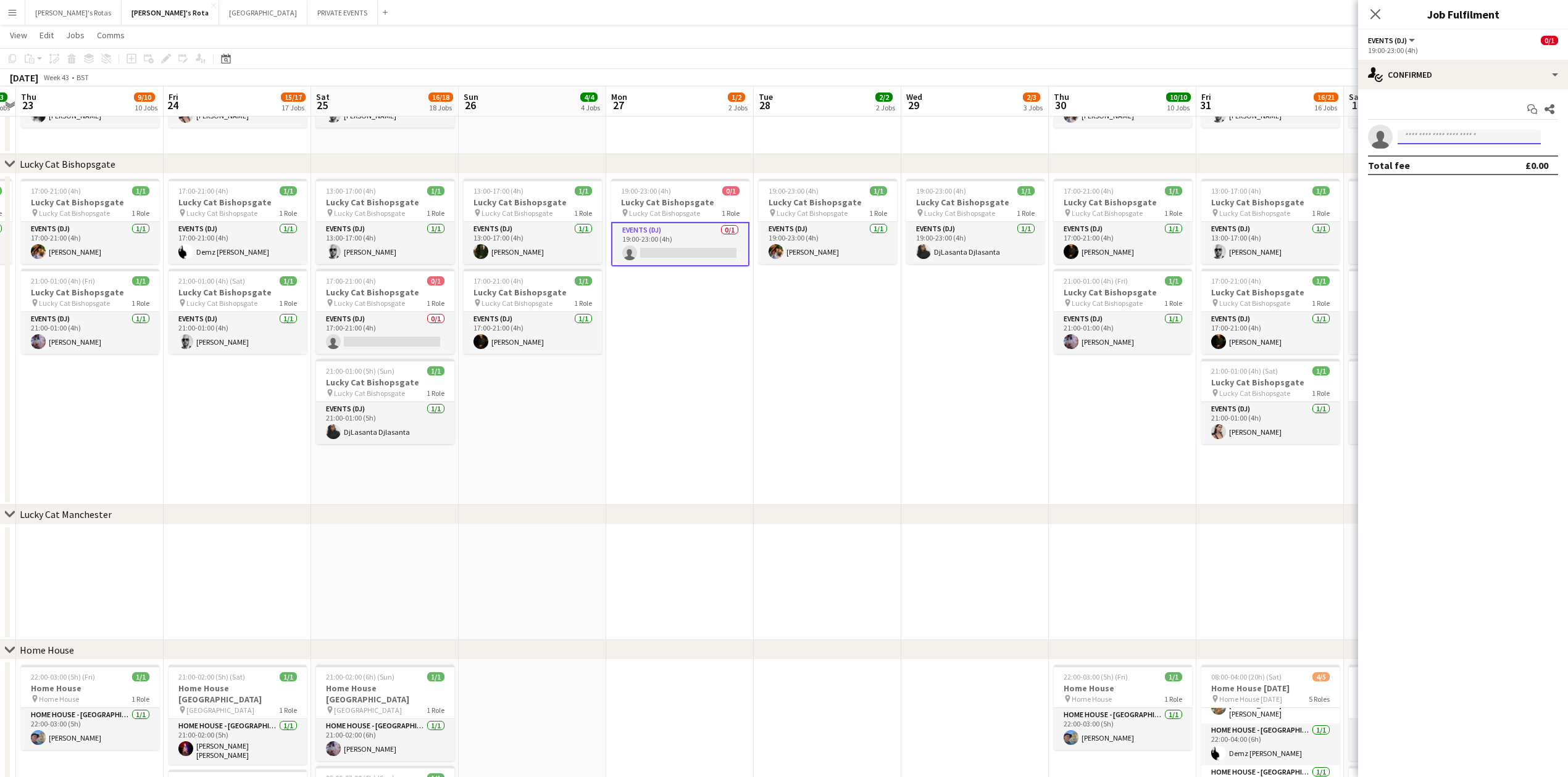
click at [1445, 137] on input at bounding box center [1469, 137] width 144 height 15
type input "****"
click at [1455, 166] on span "[EMAIL_ADDRESS][DOMAIN_NAME]" at bounding box center [1469, 165] width 124 height 10
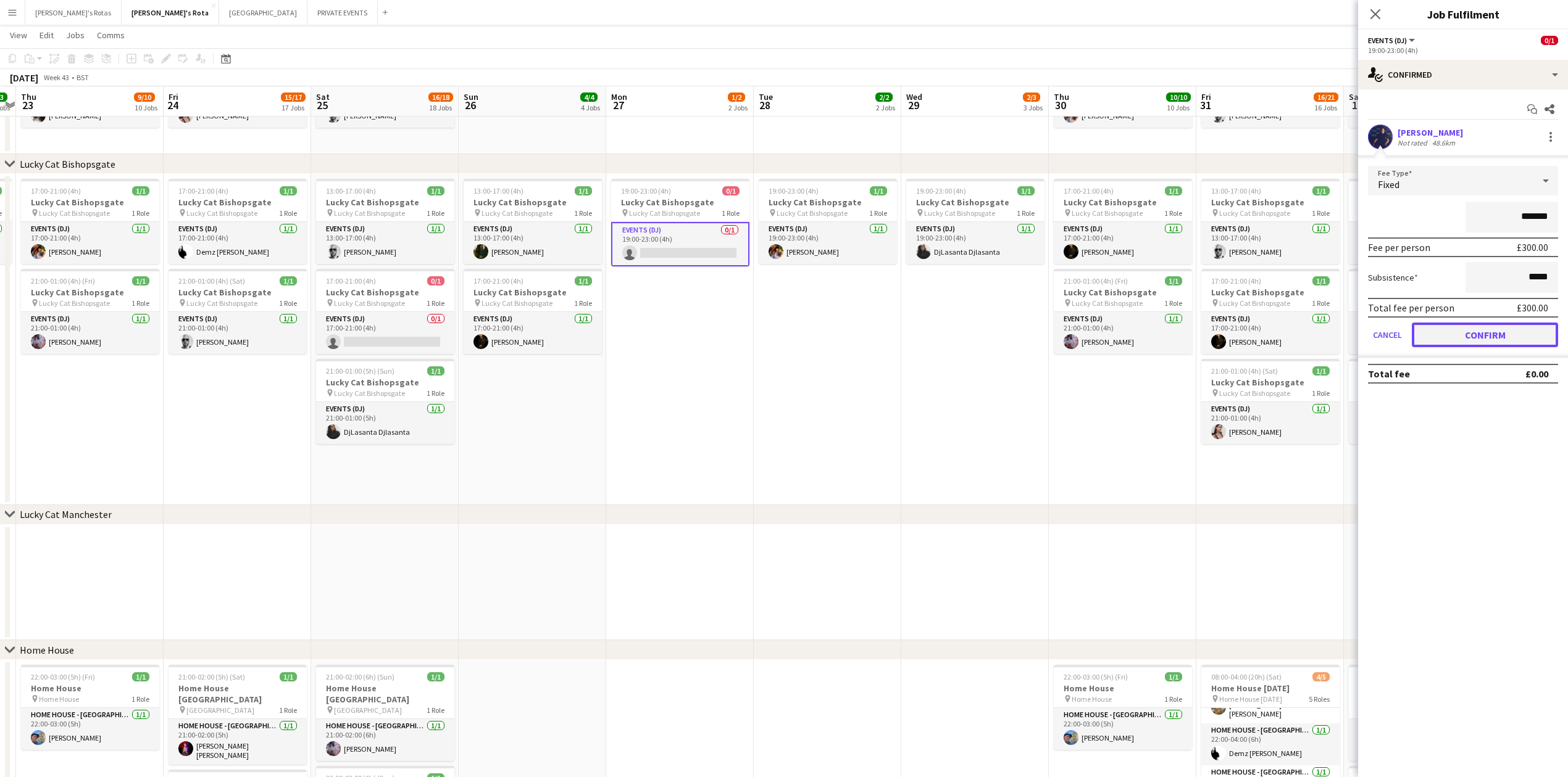
click at [1461, 330] on button "Confirm" at bounding box center [1485, 335] width 147 height 25
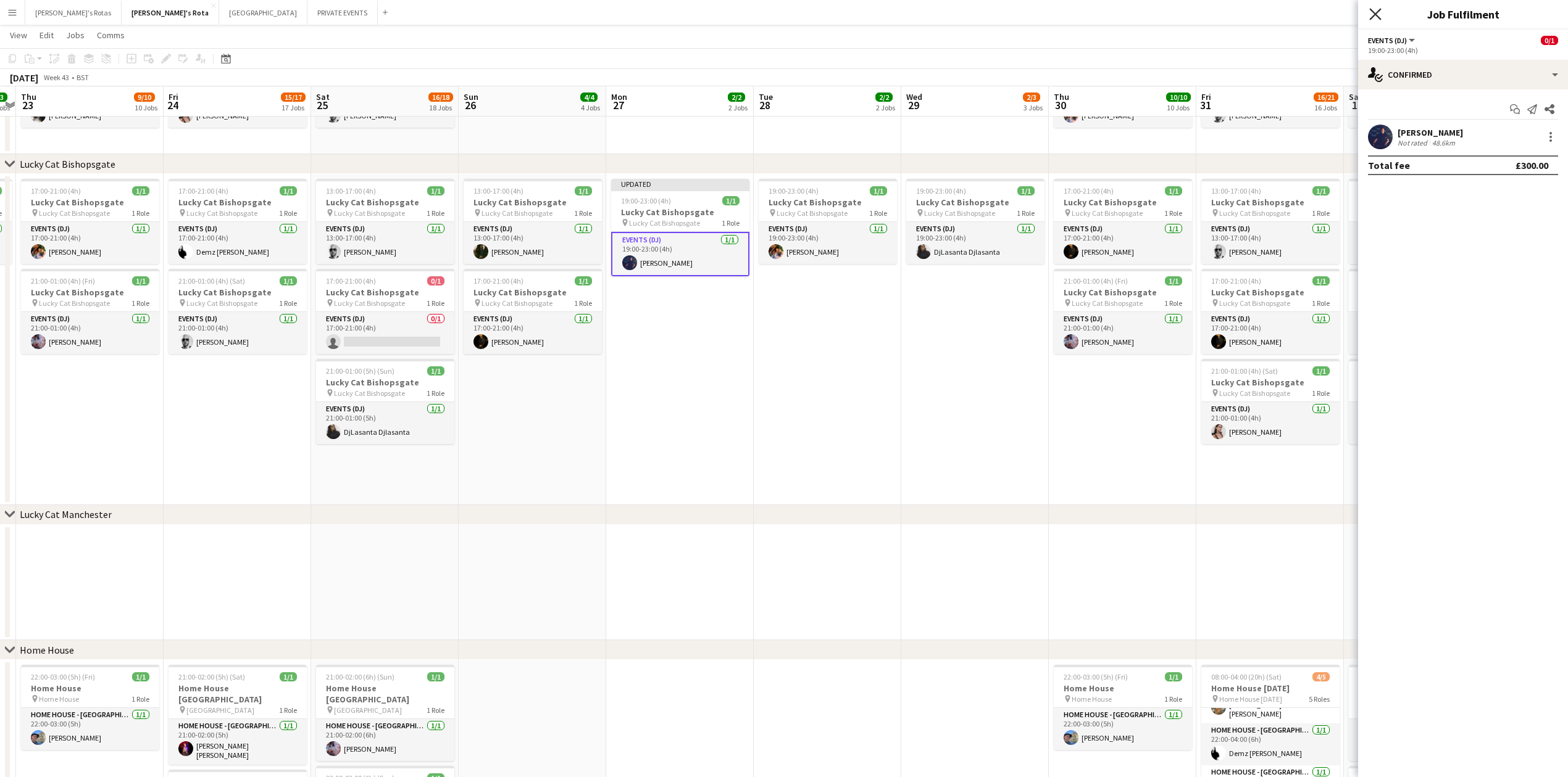
click at [1374, 11] on icon "Close pop-in" at bounding box center [1375, 13] width 12 height 12
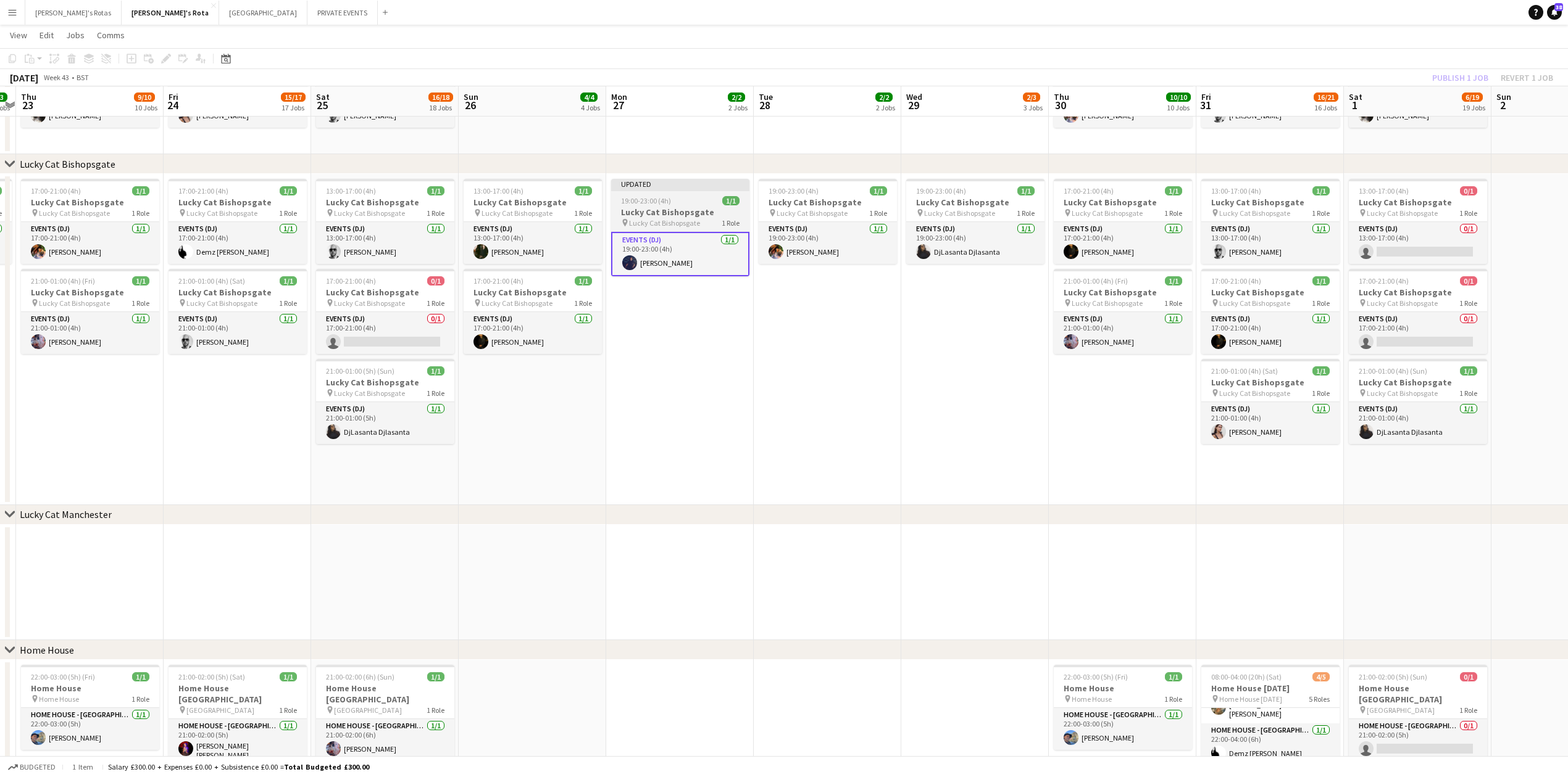
click at [705, 202] on div "19:00-23:00 (4h) 1/1" at bounding box center [680, 201] width 138 height 9
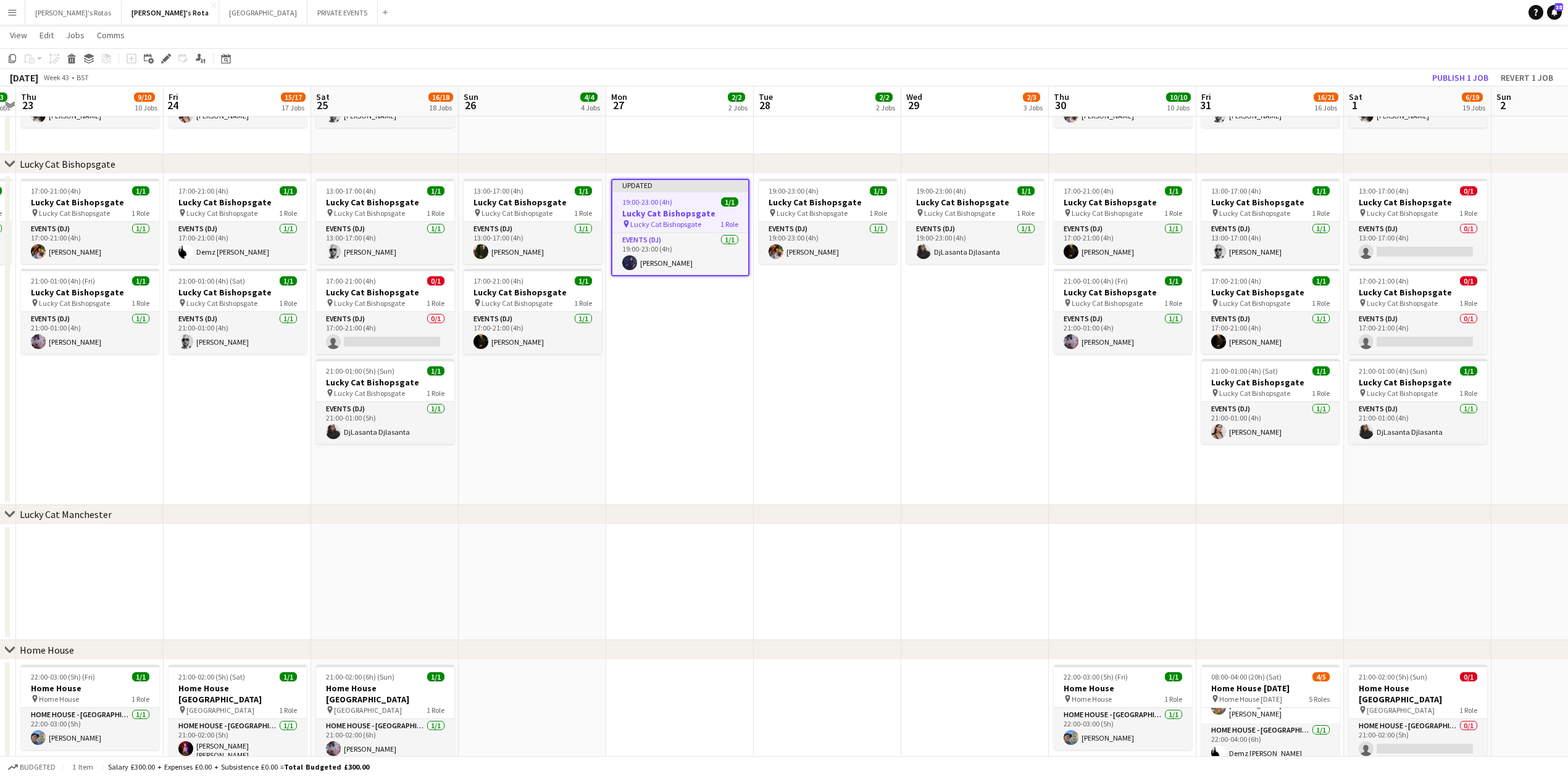
click at [1458, 67] on app-toolbar "Copy Paste Paste Ctrl+V Paste with crew Ctrl+Shift+V Paste linked Job [GEOGRAPH…" at bounding box center [784, 58] width 1568 height 21
click at [1453, 80] on button "Publish 1 job" at bounding box center [1461, 77] width 66 height 16
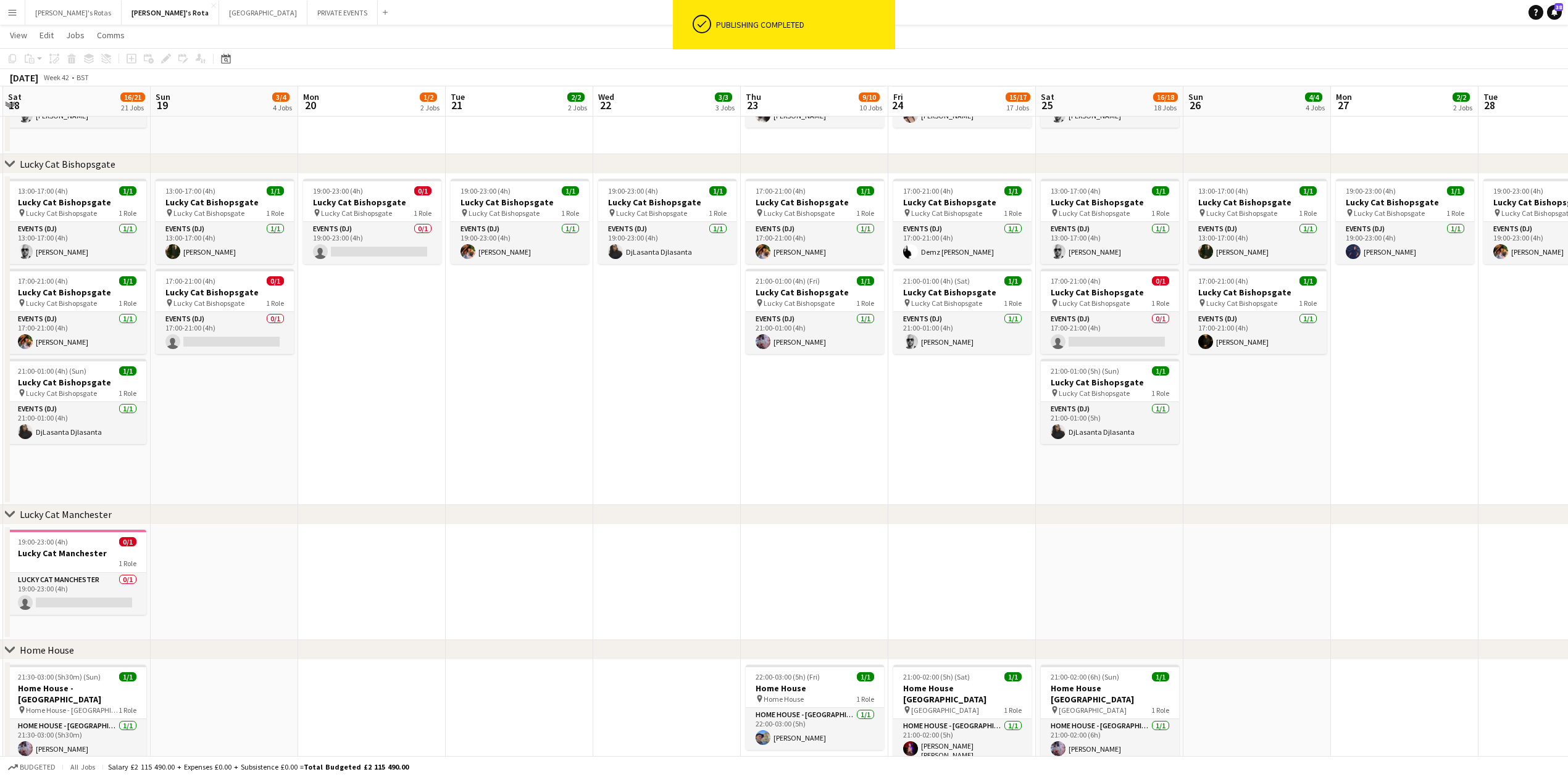
scroll to position [0, 292]
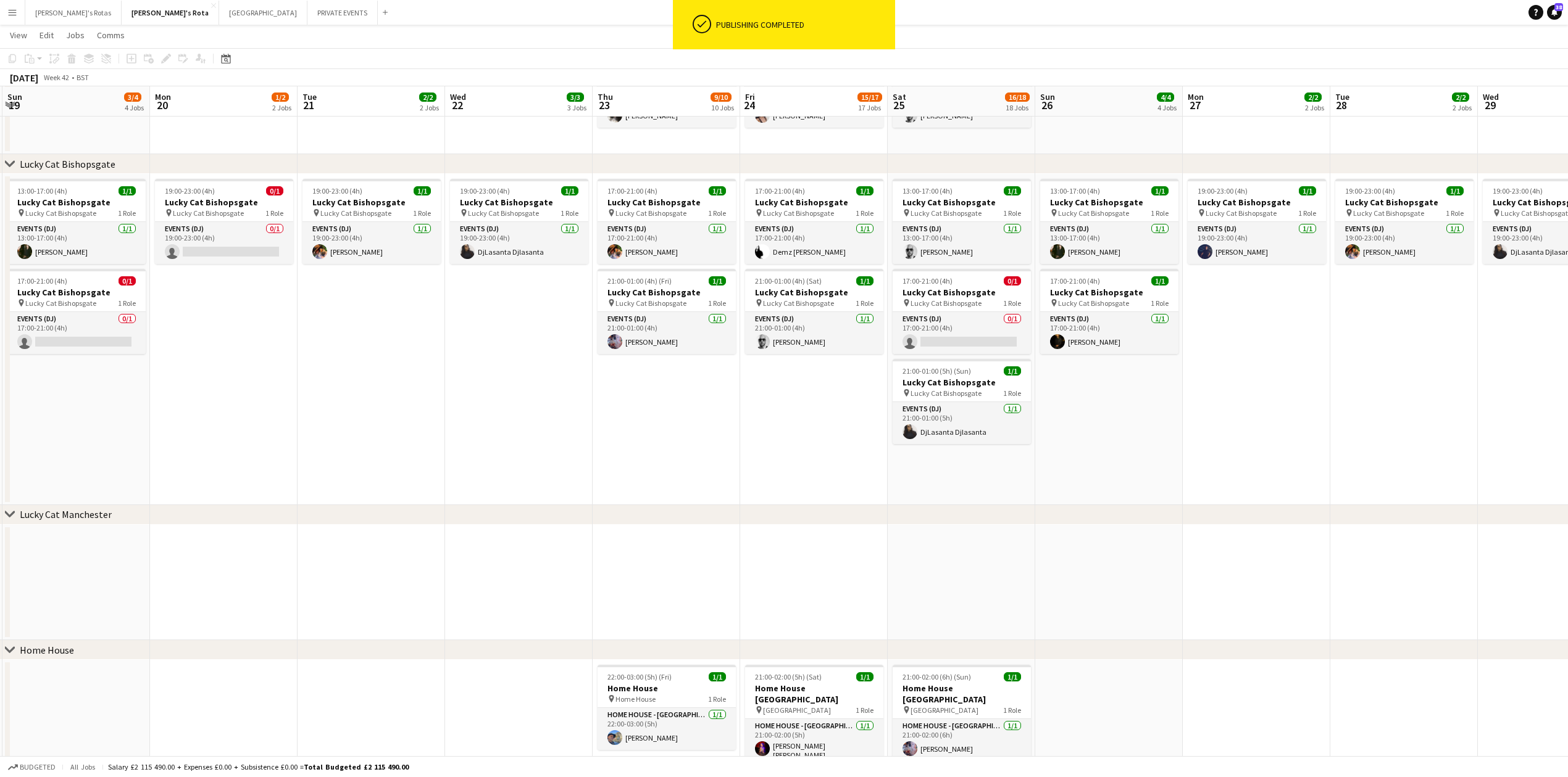
drag, startPoint x: 255, startPoint y: 445, endPoint x: 979, endPoint y: 503, distance: 726.3
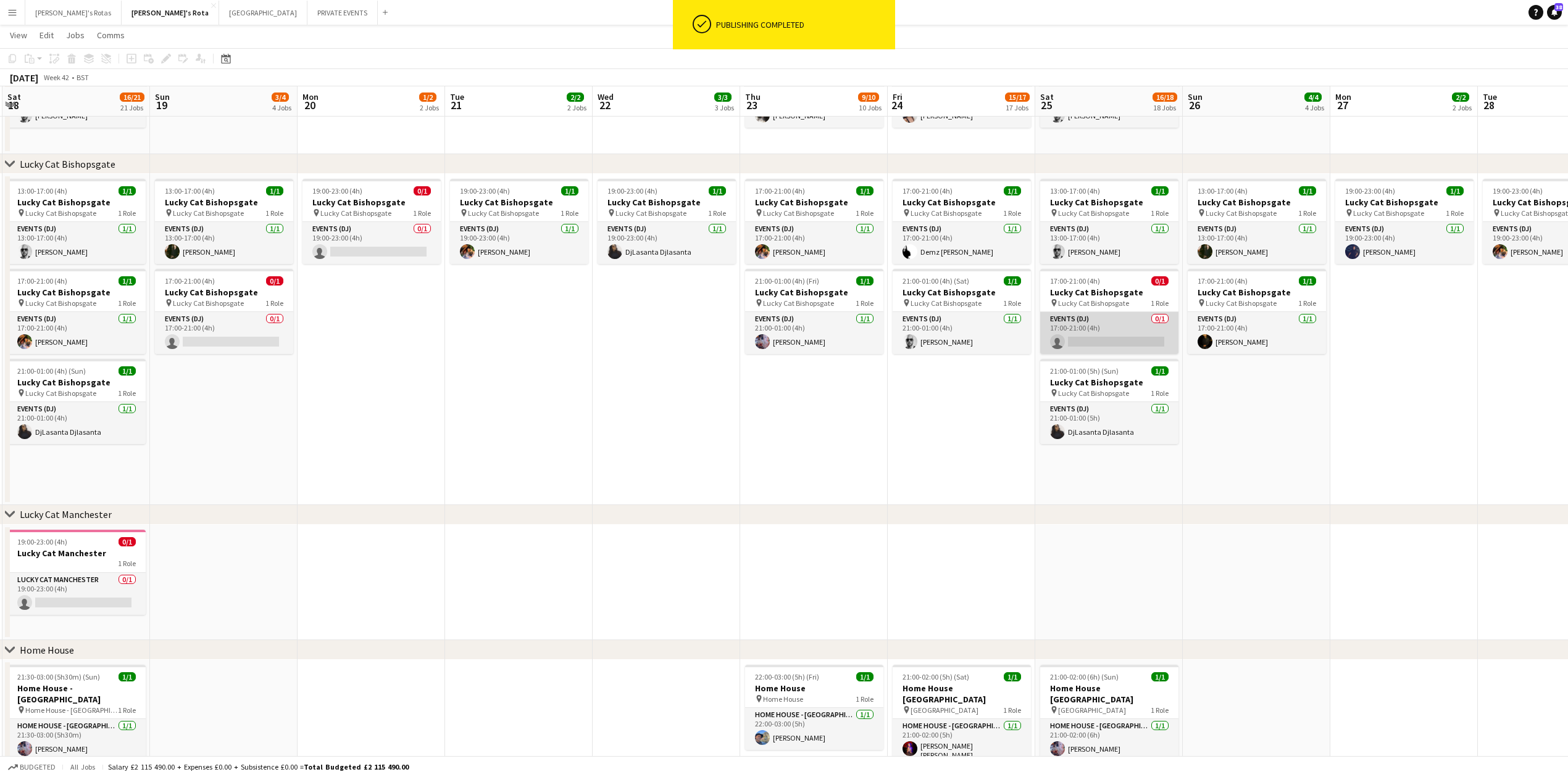
click at [1063, 318] on app-card-role "Events (DJ) 0/1 17:00-21:00 (4h) single-neutral-actions" at bounding box center [1109, 333] width 138 height 42
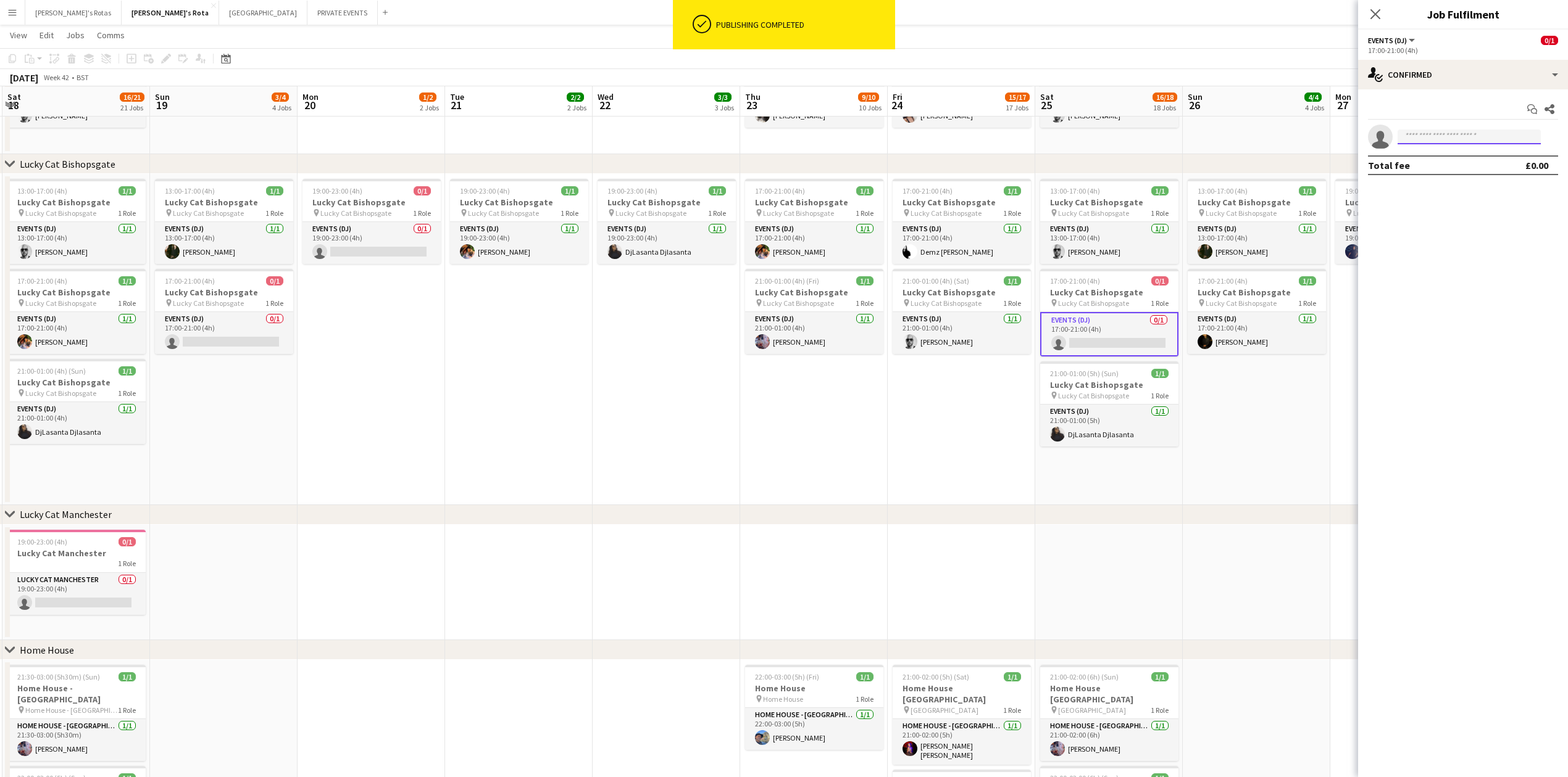
click at [1442, 134] on input at bounding box center [1469, 137] width 144 height 15
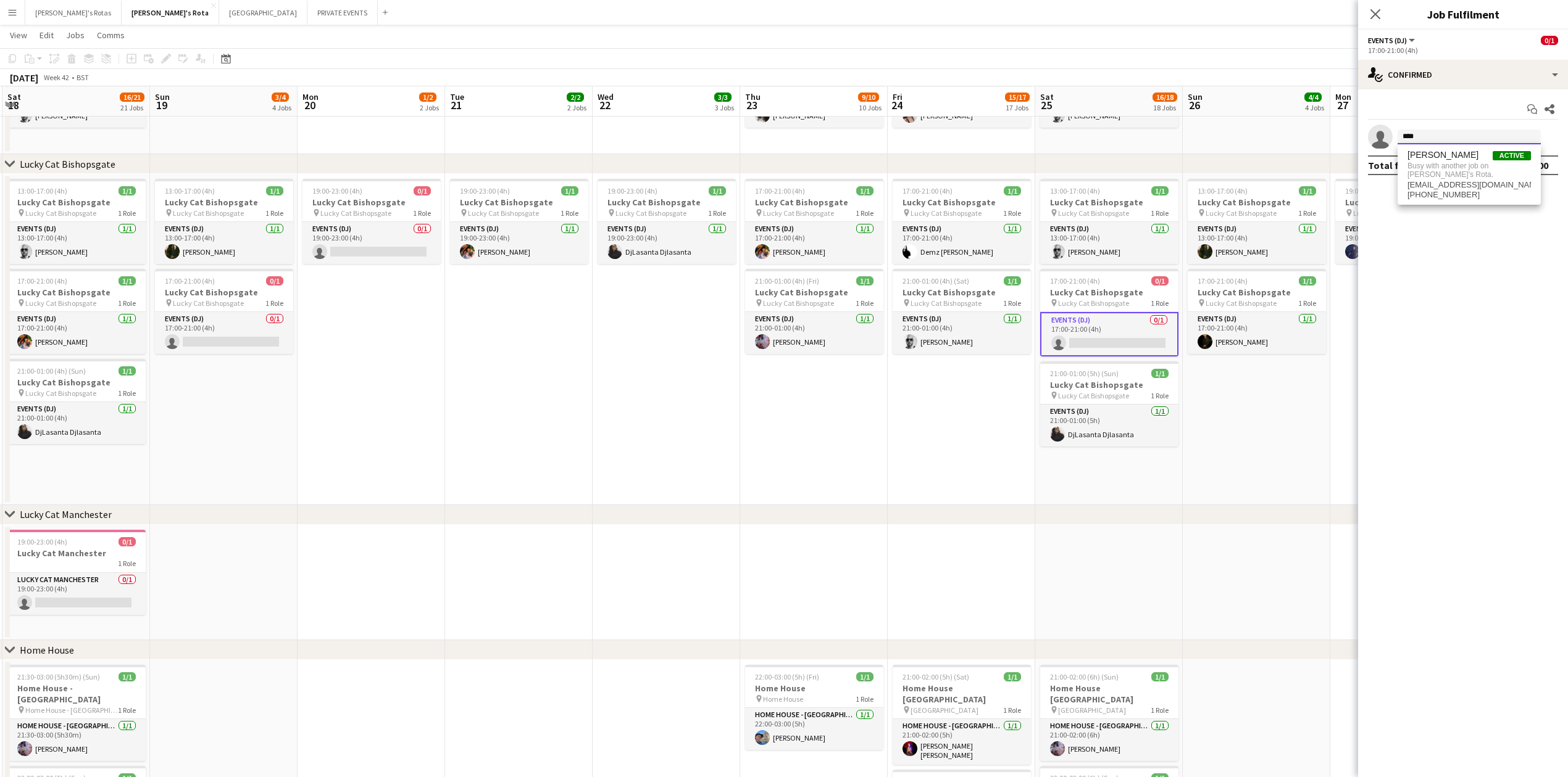
type input "****"
click at [1148, 532] on app-date-cell at bounding box center [1109, 582] width 147 height 116
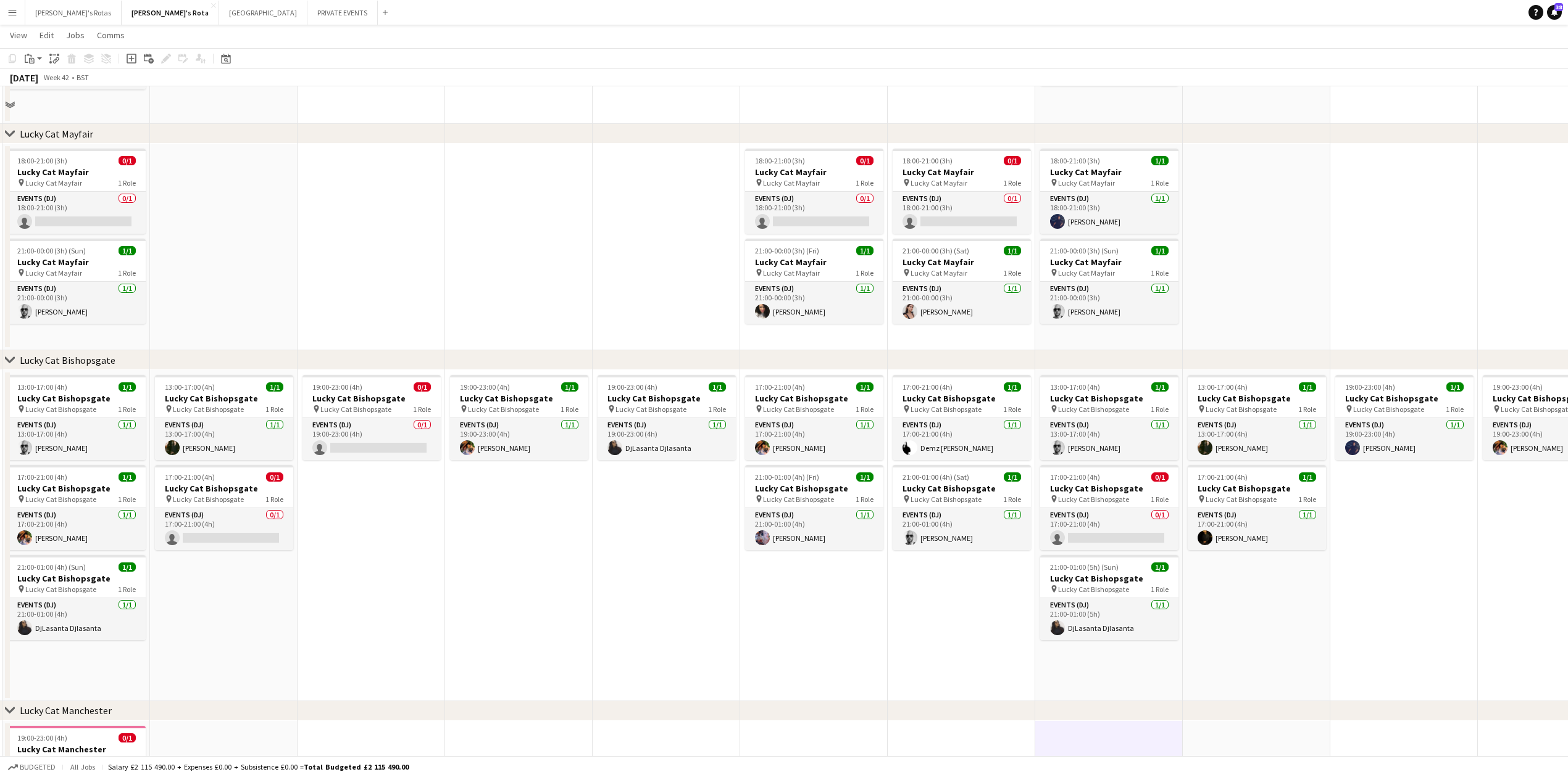
scroll to position [493, 0]
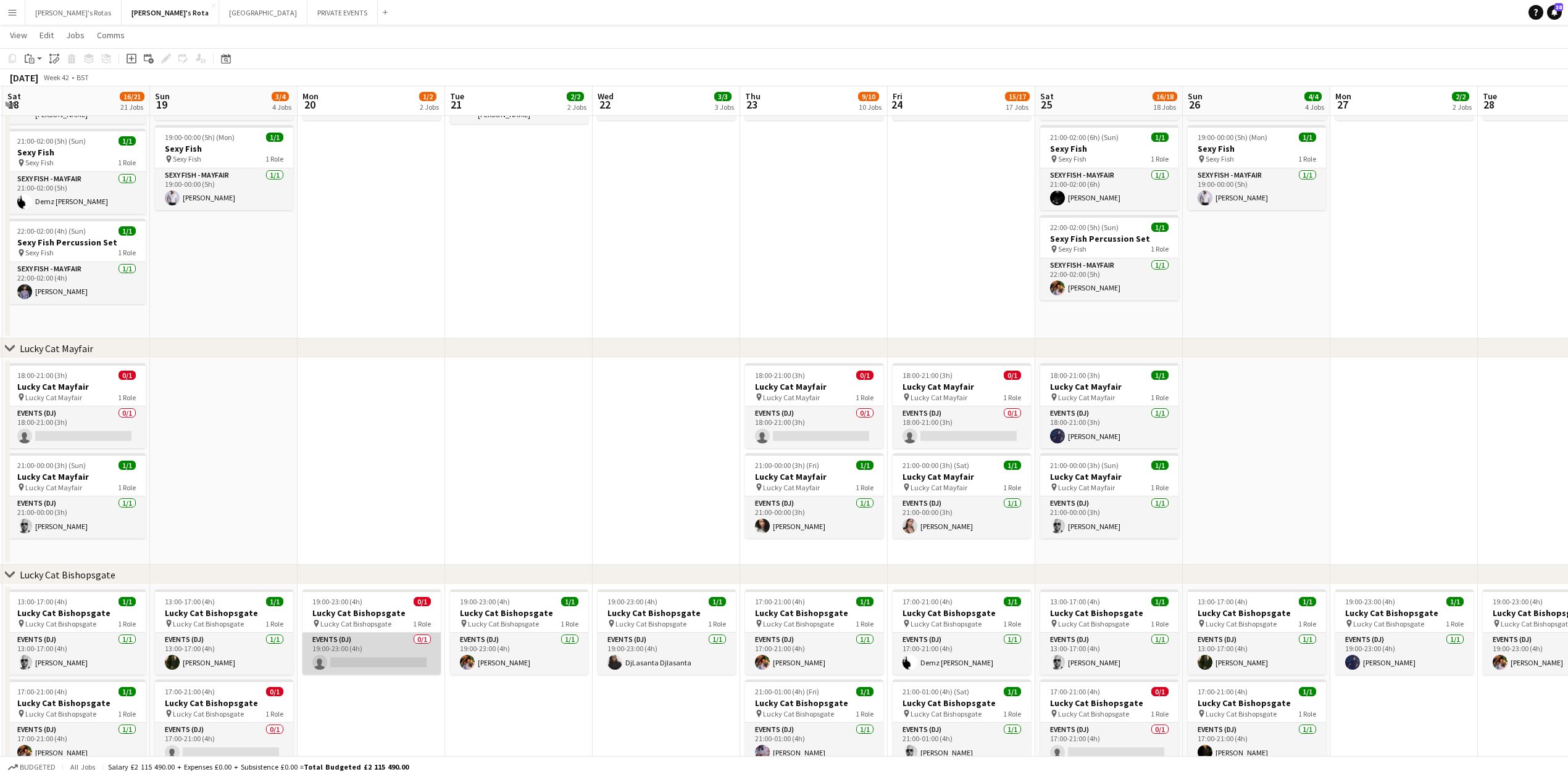
click at [371, 657] on app-card-role "Events (DJ) 0/1 19:00-23:00 (4h) single-neutral-actions" at bounding box center [371, 654] width 138 height 42
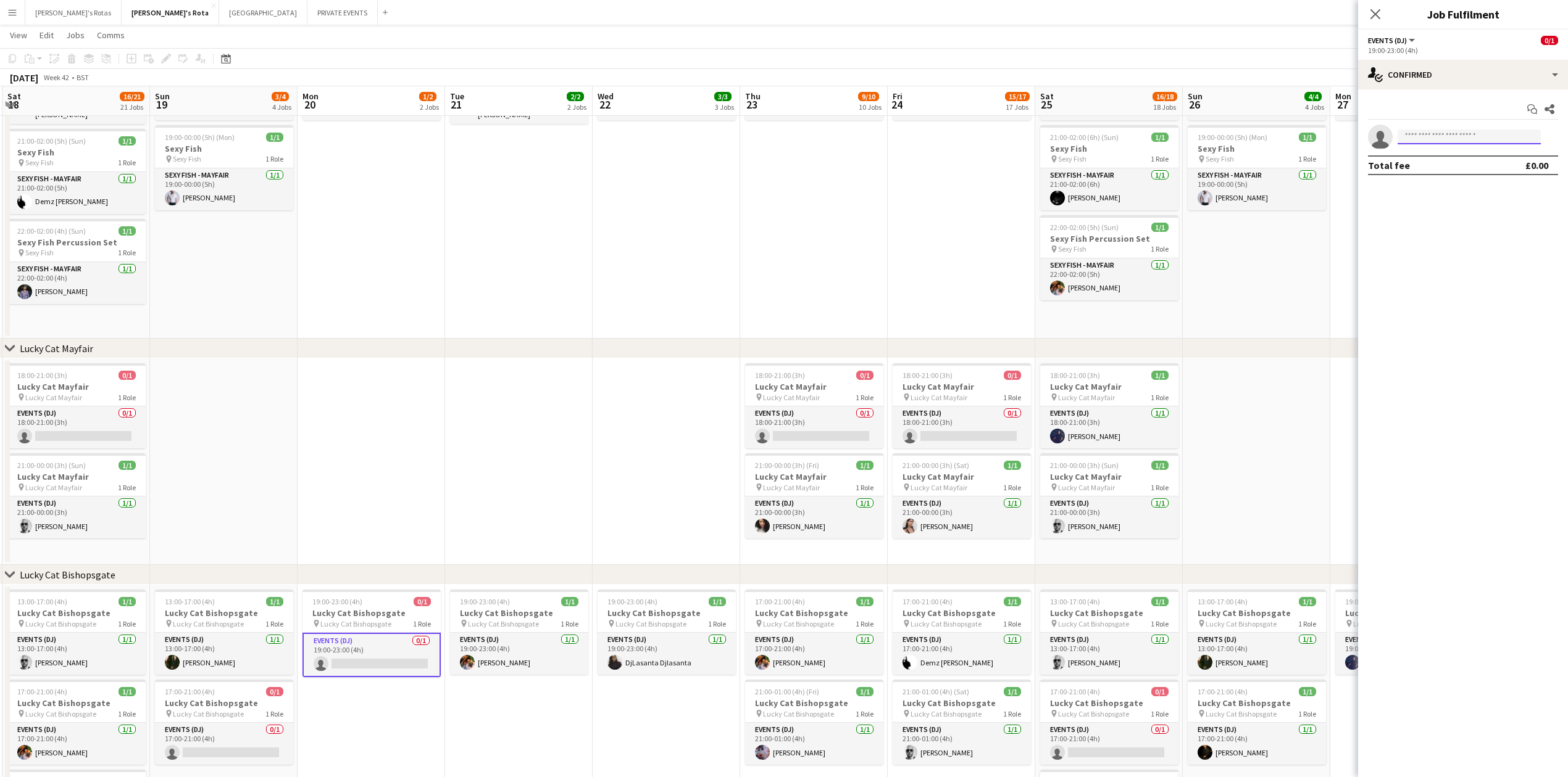
click at [1438, 131] on input at bounding box center [1469, 137] width 144 height 15
type input "****"
click at [1477, 166] on span "[EMAIL_ADDRESS][DOMAIN_NAME]" at bounding box center [1469, 165] width 124 height 10
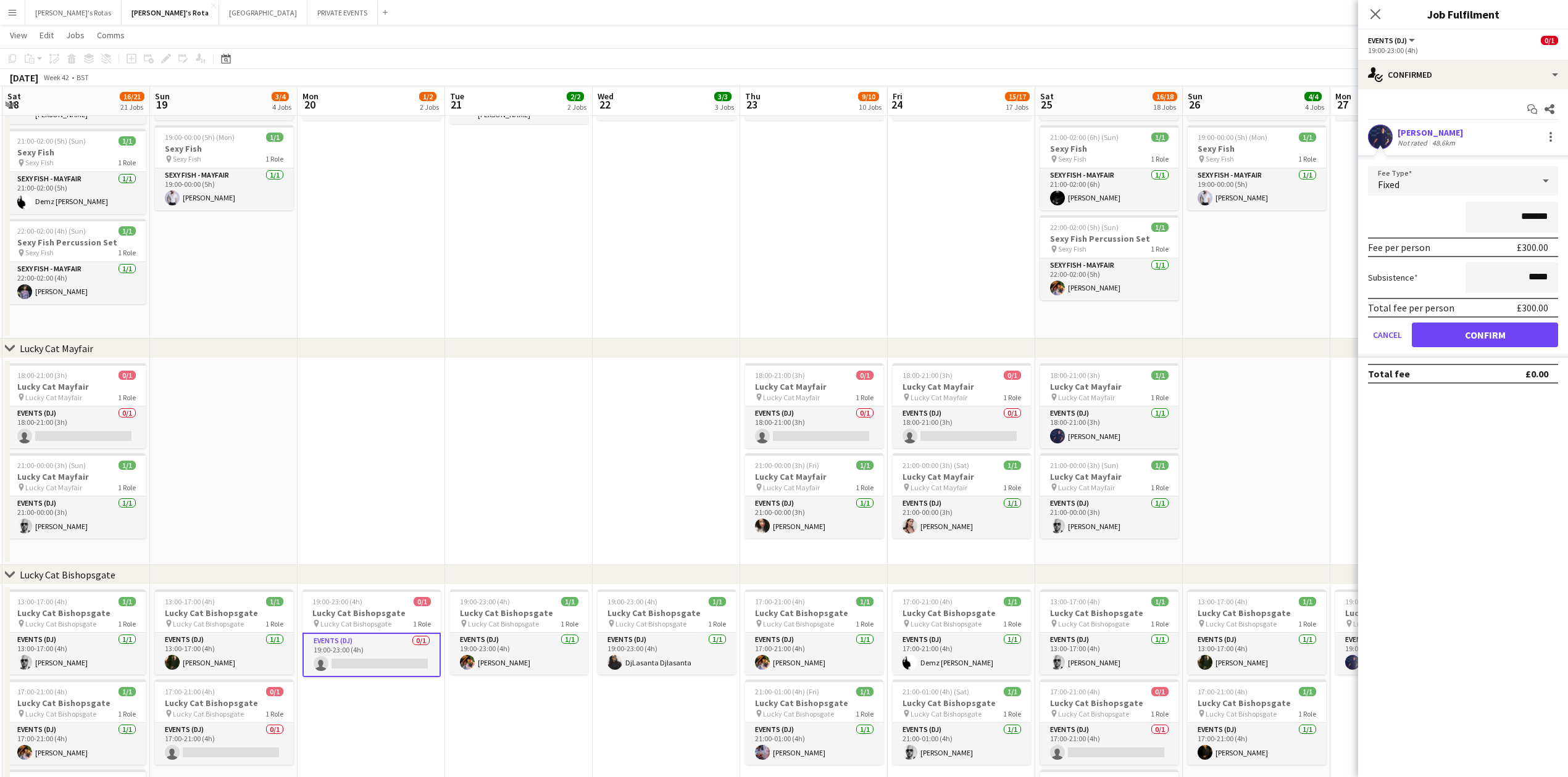
drag, startPoint x: 1510, startPoint y: 320, endPoint x: 1504, endPoint y: 324, distance: 7.2
click at [1504, 322] on form "Fee Type Fixed ******* Fee per person £300.00 Subsistence ***** Total fee per p…" at bounding box center [1463, 262] width 210 height 192
click at [1504, 324] on button "Confirm" at bounding box center [1485, 335] width 147 height 25
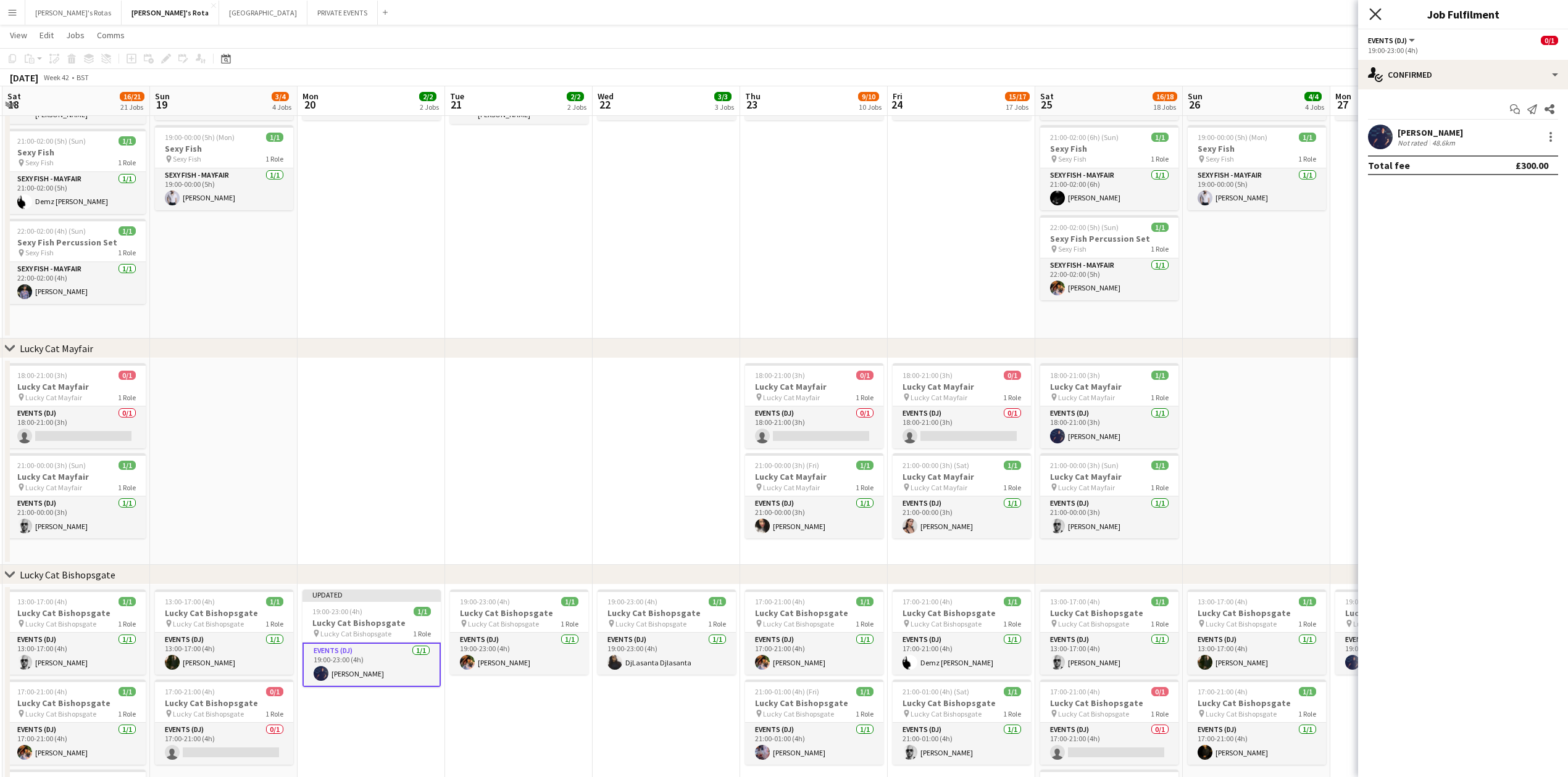
click at [1373, 18] on icon at bounding box center [1375, 13] width 12 height 12
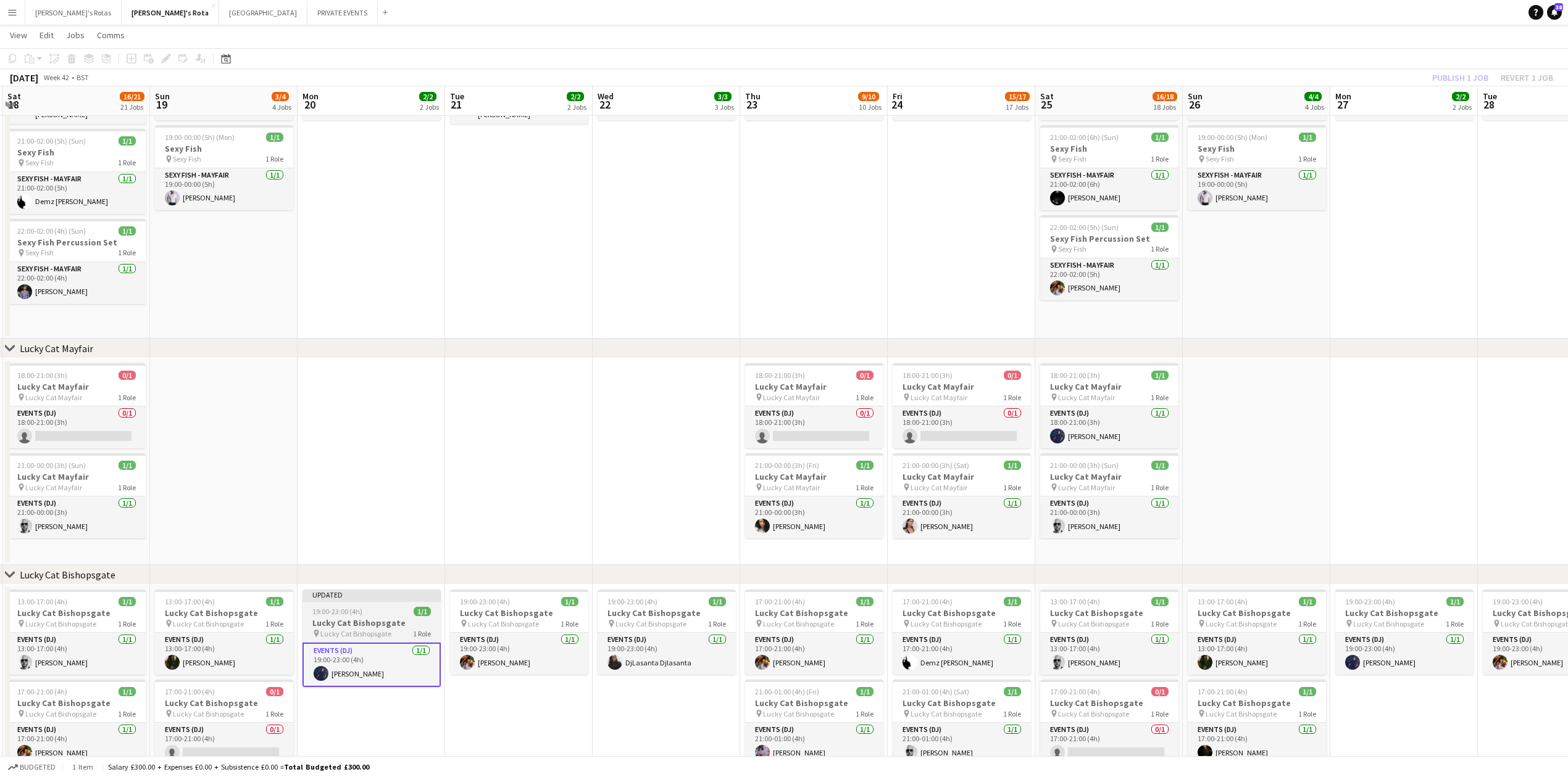
click at [359, 621] on h3 "Lucky Cat Bishopsgate" at bounding box center [371, 623] width 138 height 11
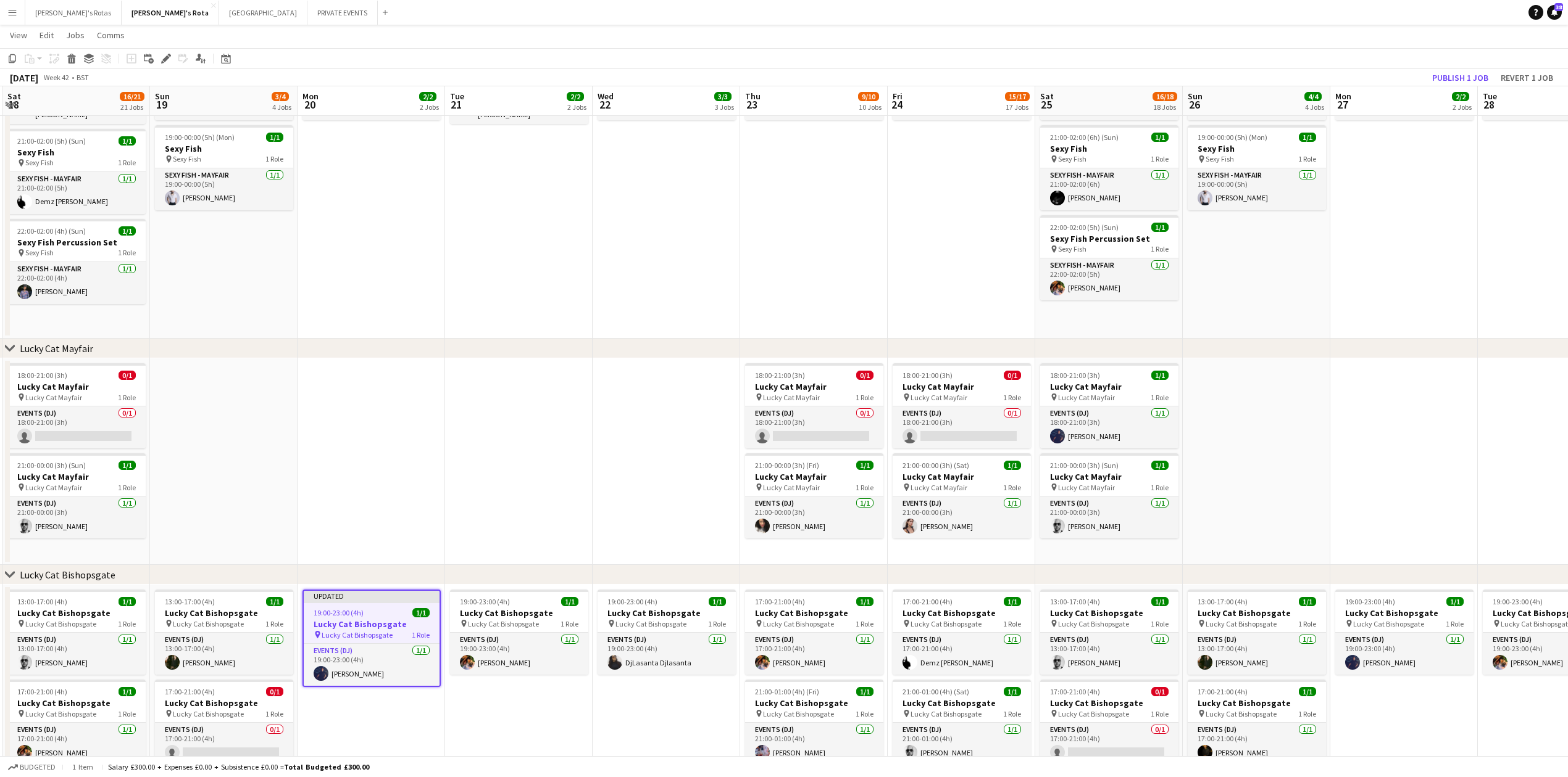
drag, startPoint x: 1455, startPoint y: 67, endPoint x: 1452, endPoint y: 73, distance: 6.7
click at [1455, 67] on app-toolbar "Copy Paste Paste Ctrl+V Paste with crew Ctrl+Shift+V Paste linked Job [GEOGRAPH…" at bounding box center [784, 58] width 1568 height 21
click at [1452, 73] on button "Publish 1 job" at bounding box center [1461, 77] width 66 height 16
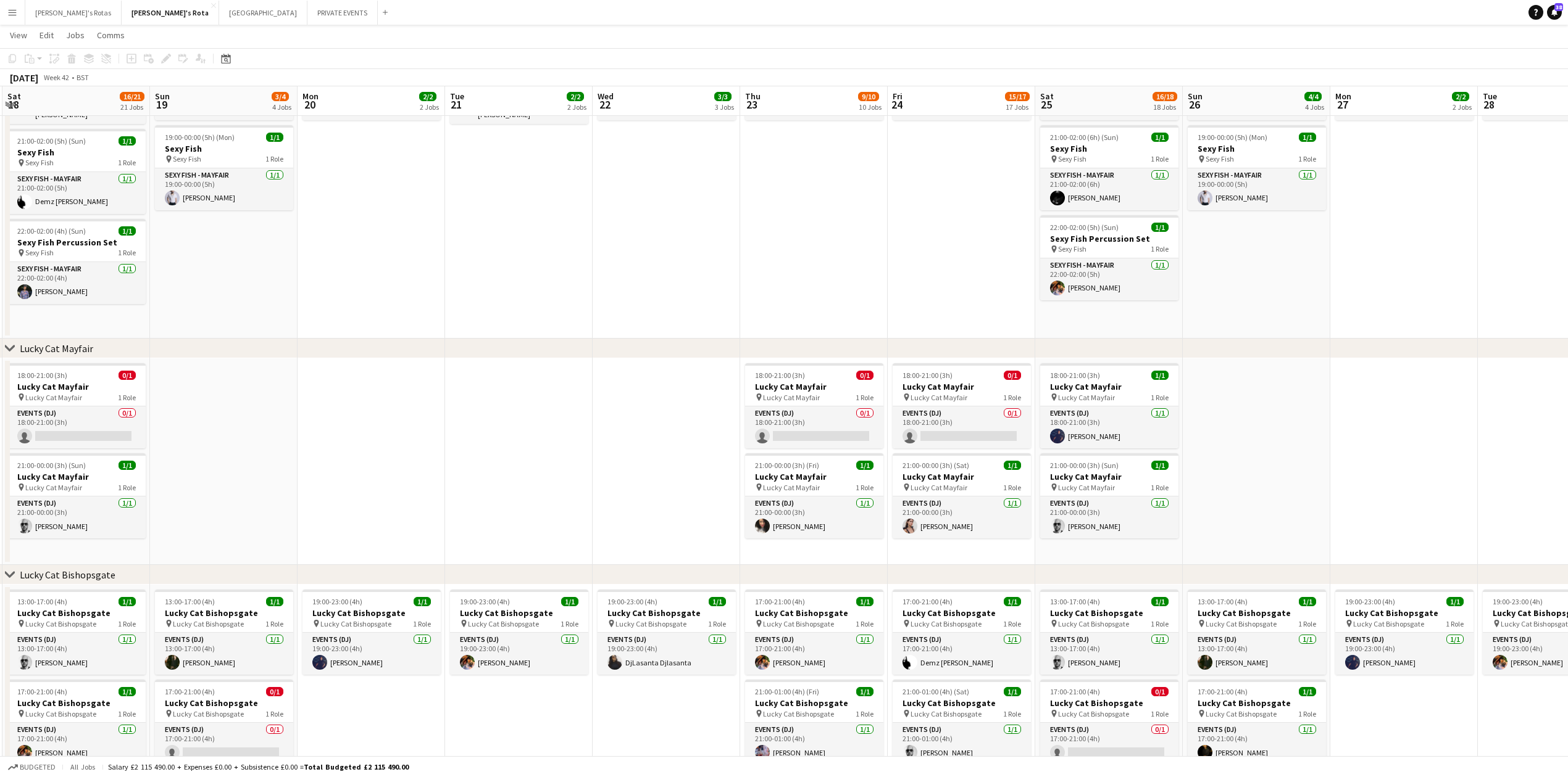
click at [539, 446] on app-date-cell at bounding box center [519, 461] width 147 height 206
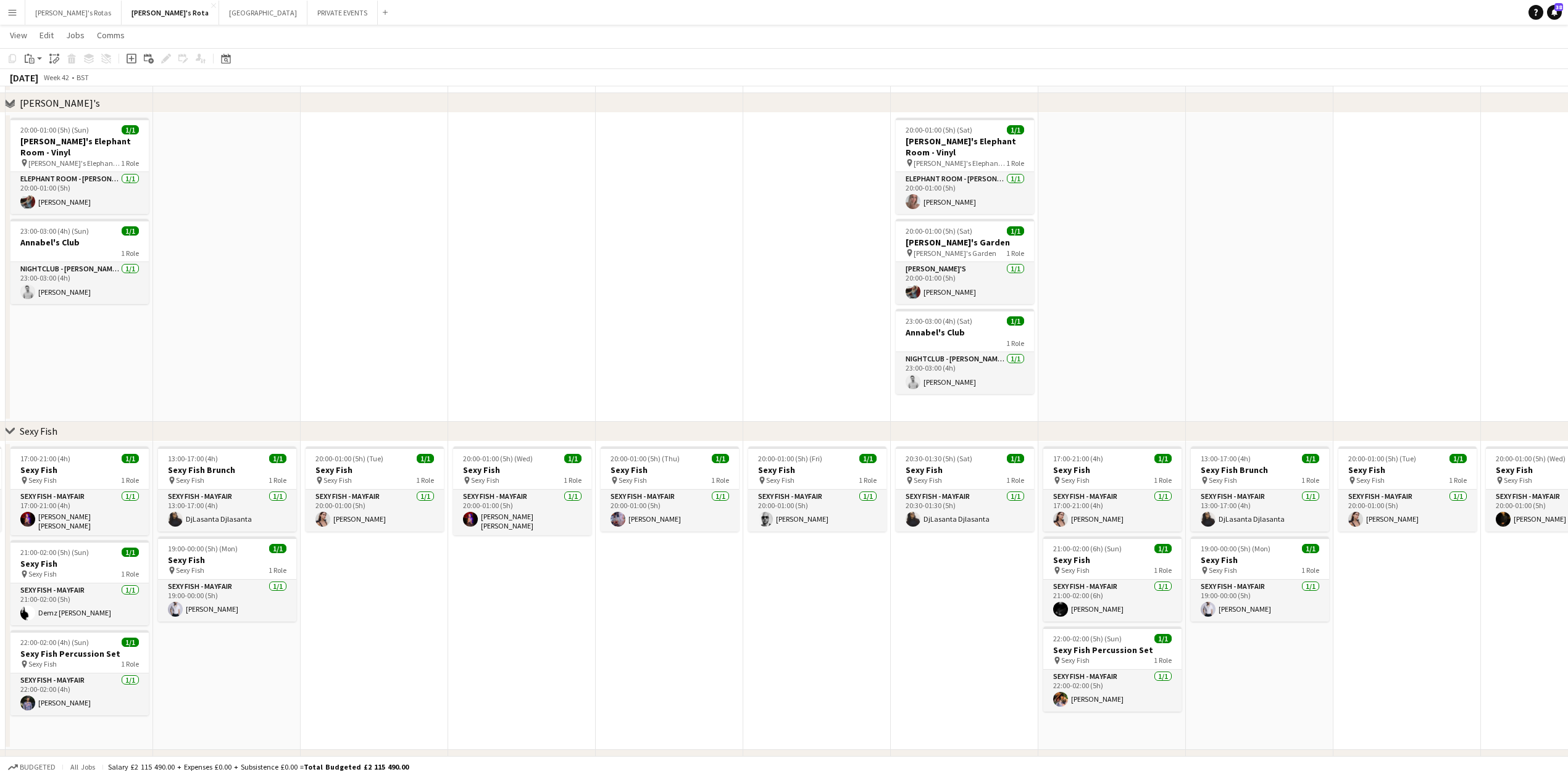
scroll to position [0, 0]
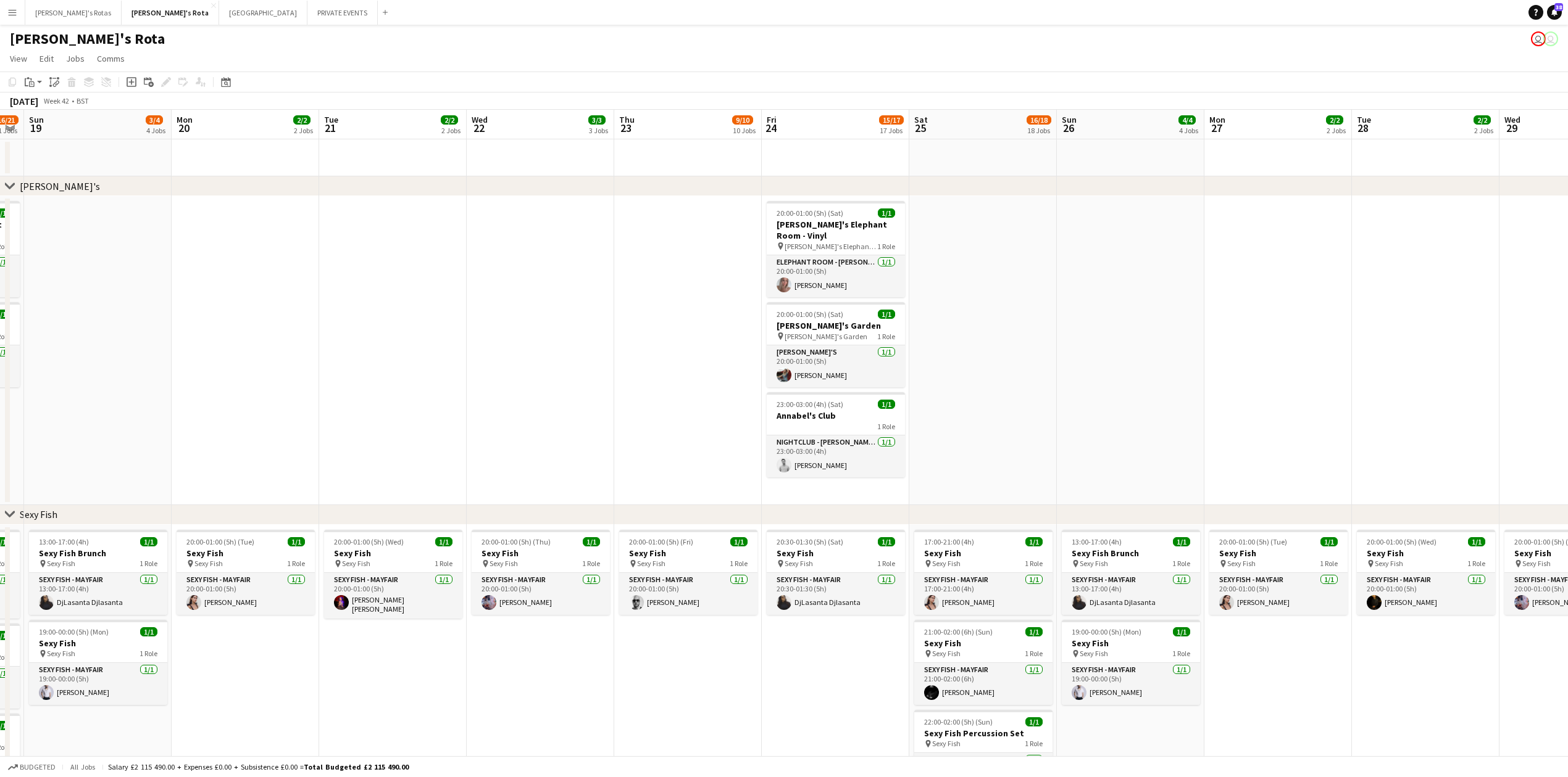
drag, startPoint x: 315, startPoint y: 354, endPoint x: 287, endPoint y: 348, distance: 28.6
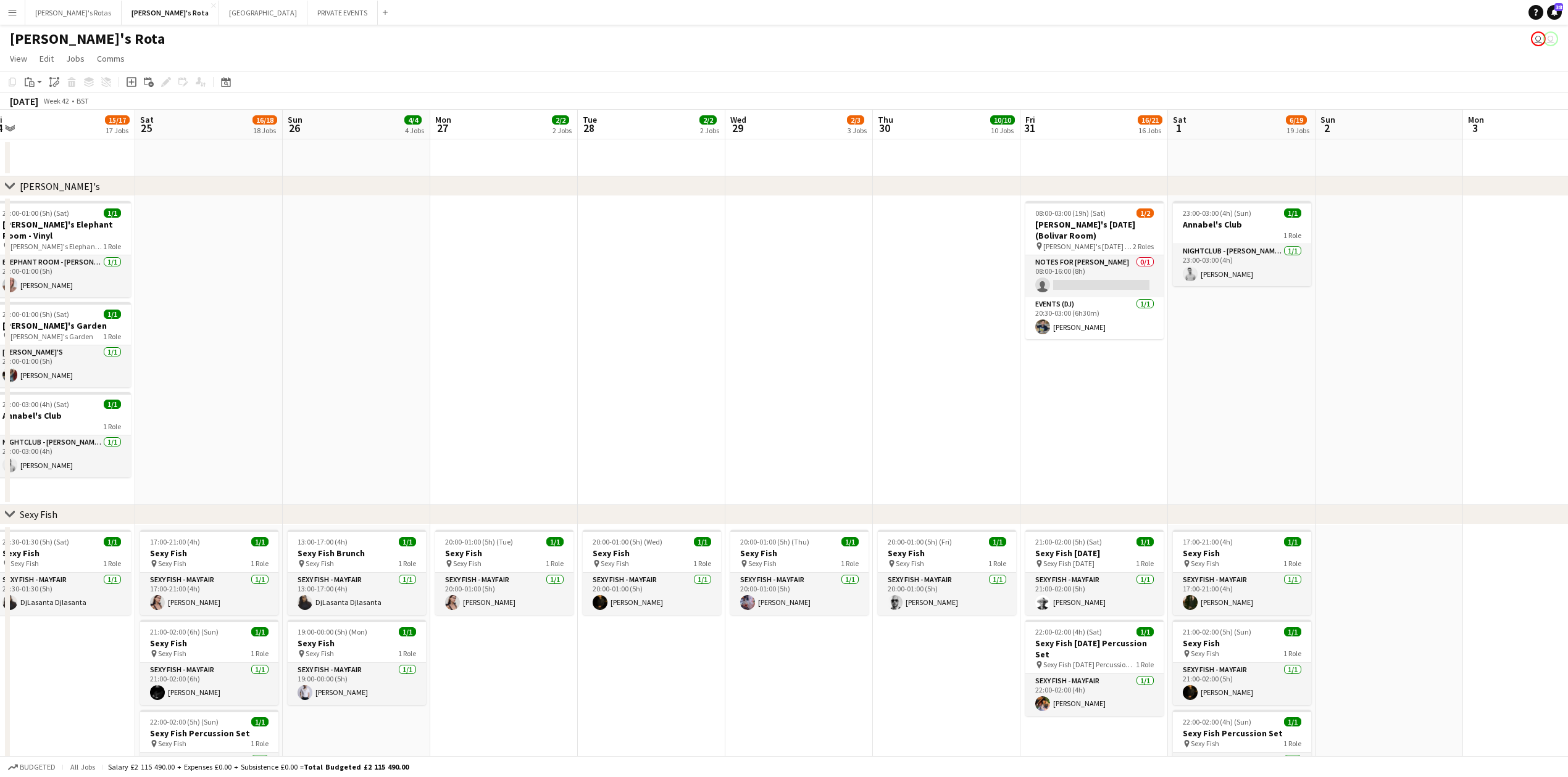
drag, startPoint x: 1220, startPoint y: 339, endPoint x: 507, endPoint y: 334, distance: 713.0
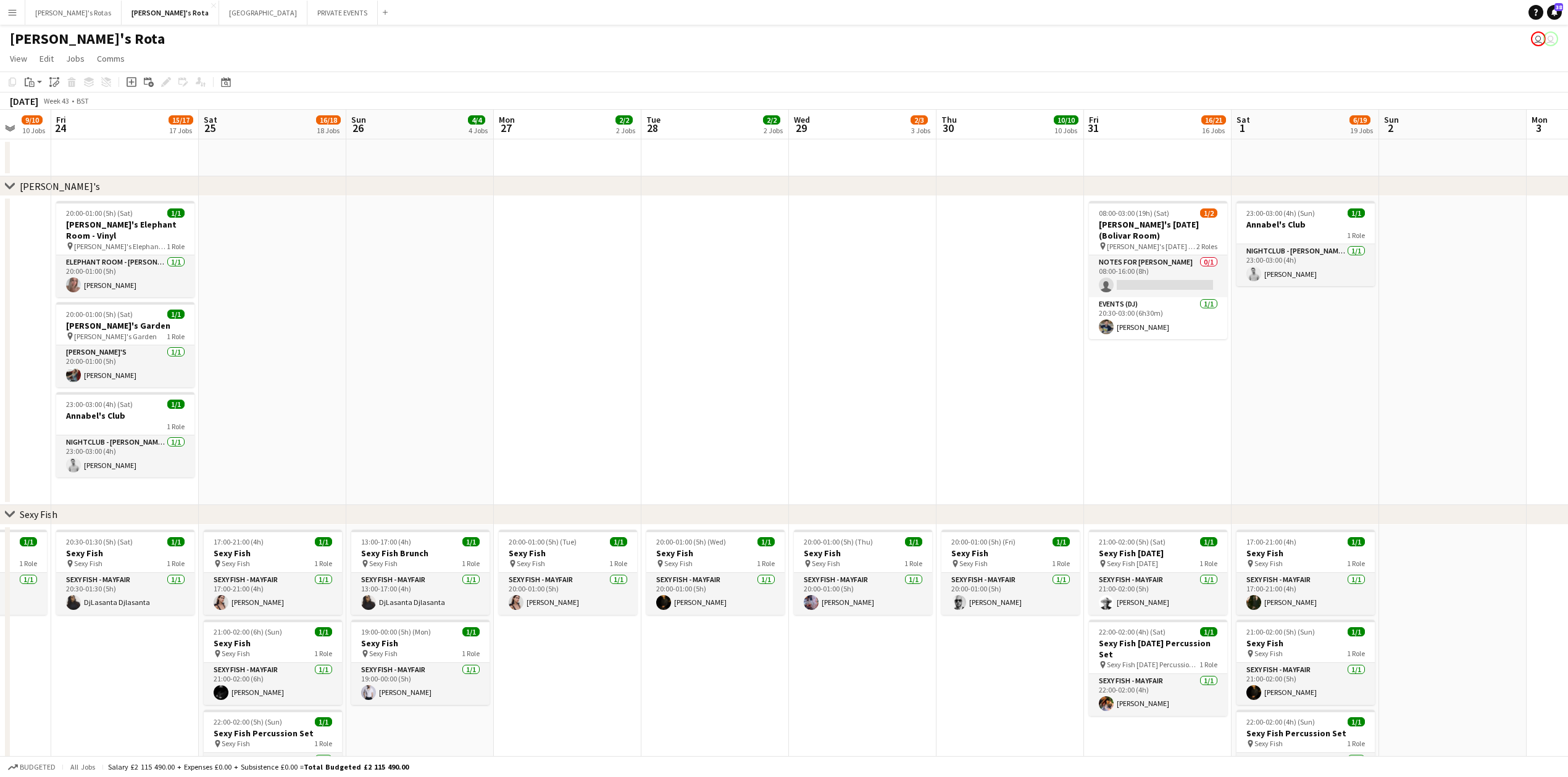
drag, startPoint x: 870, startPoint y: 367, endPoint x: 475, endPoint y: 351, distance: 395.3
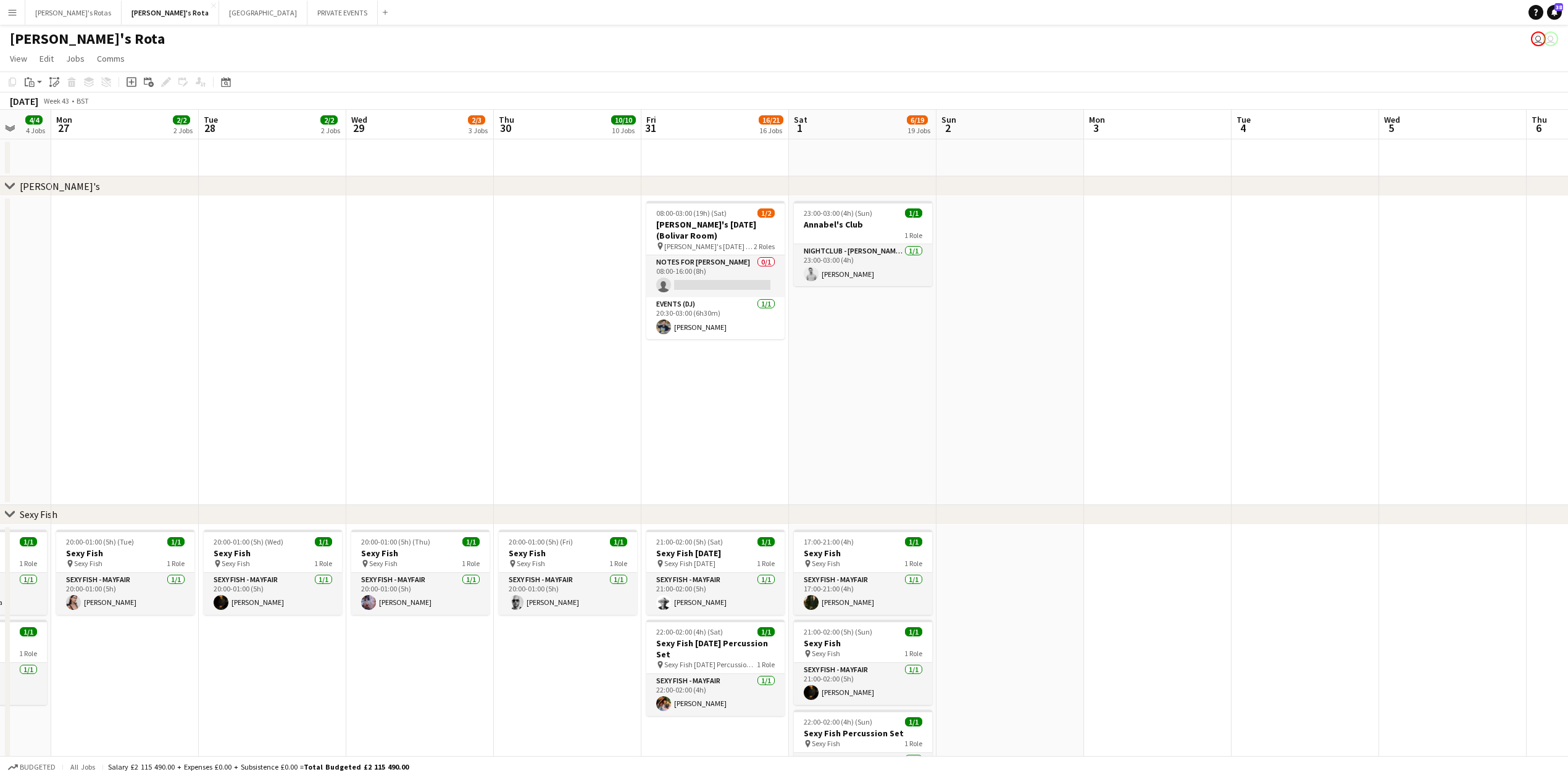
scroll to position [0, 408]
